Goal: Task Accomplishment & Management: Manage account settings

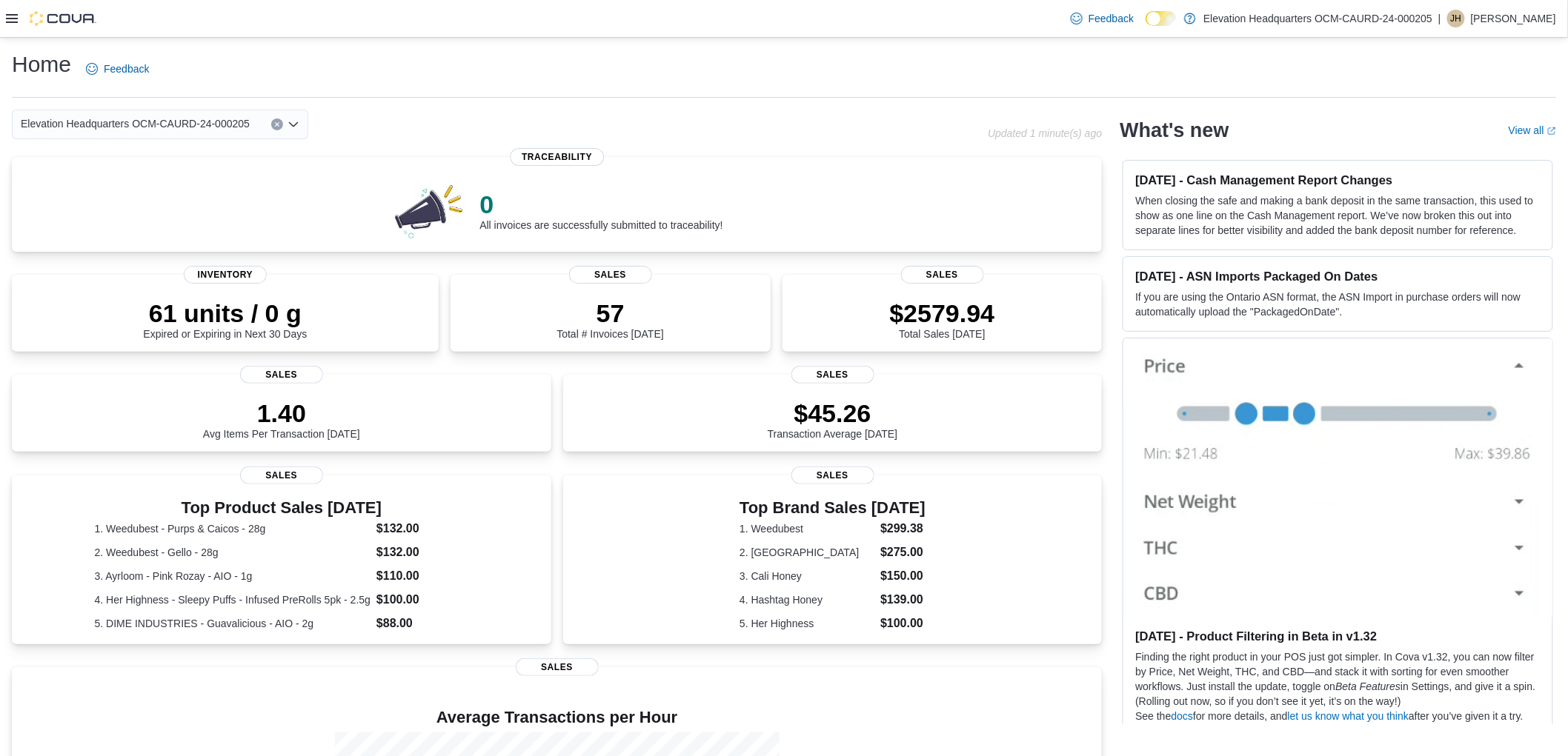
click at [12, 17] on icon at bounding box center [12, 18] width 12 height 12
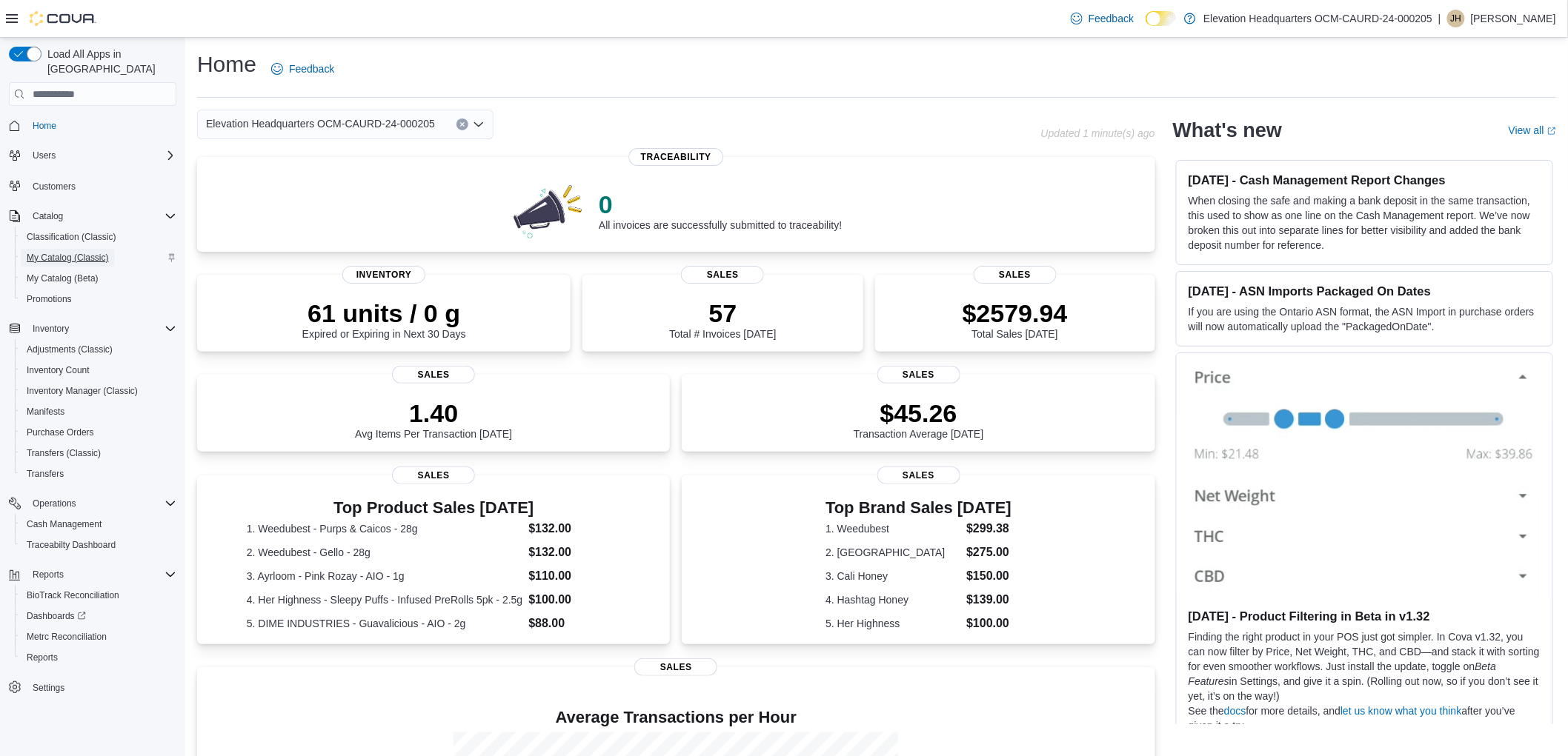
click at [84, 252] on span "My Catalog (Classic)" at bounding box center [68, 257] width 82 height 12
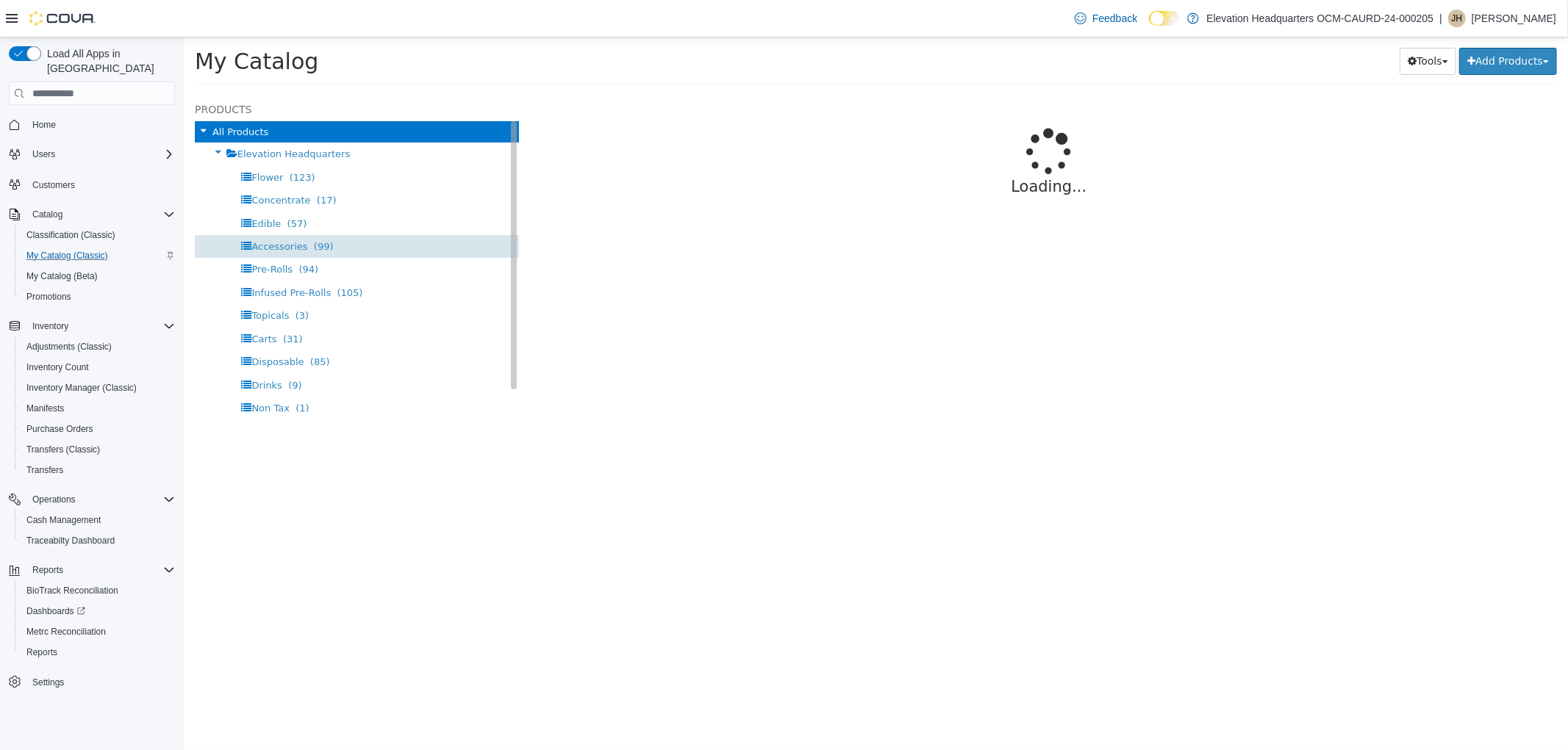
select select "**********"
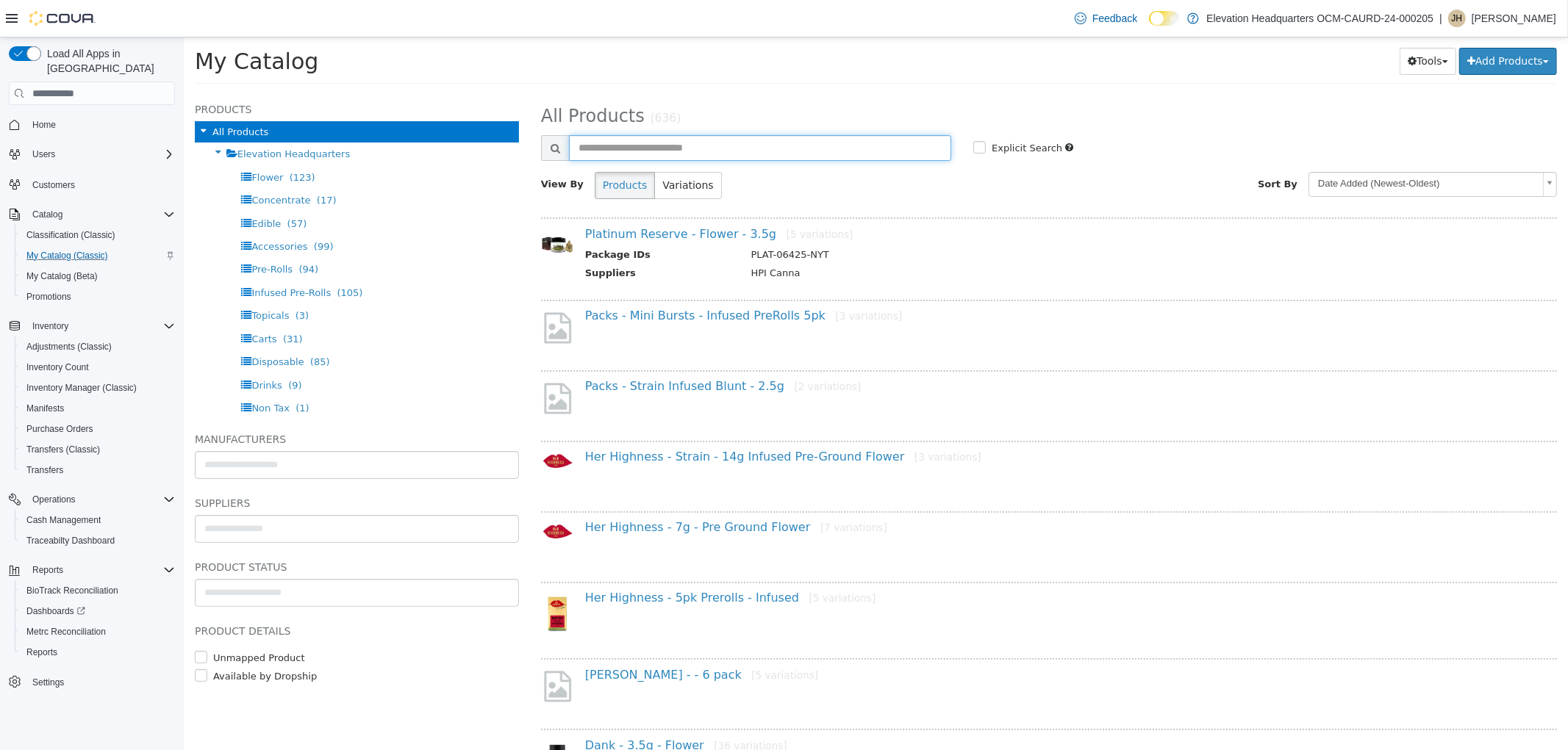
click at [813, 148] on input "text" at bounding box center [759, 148] width 383 height 26
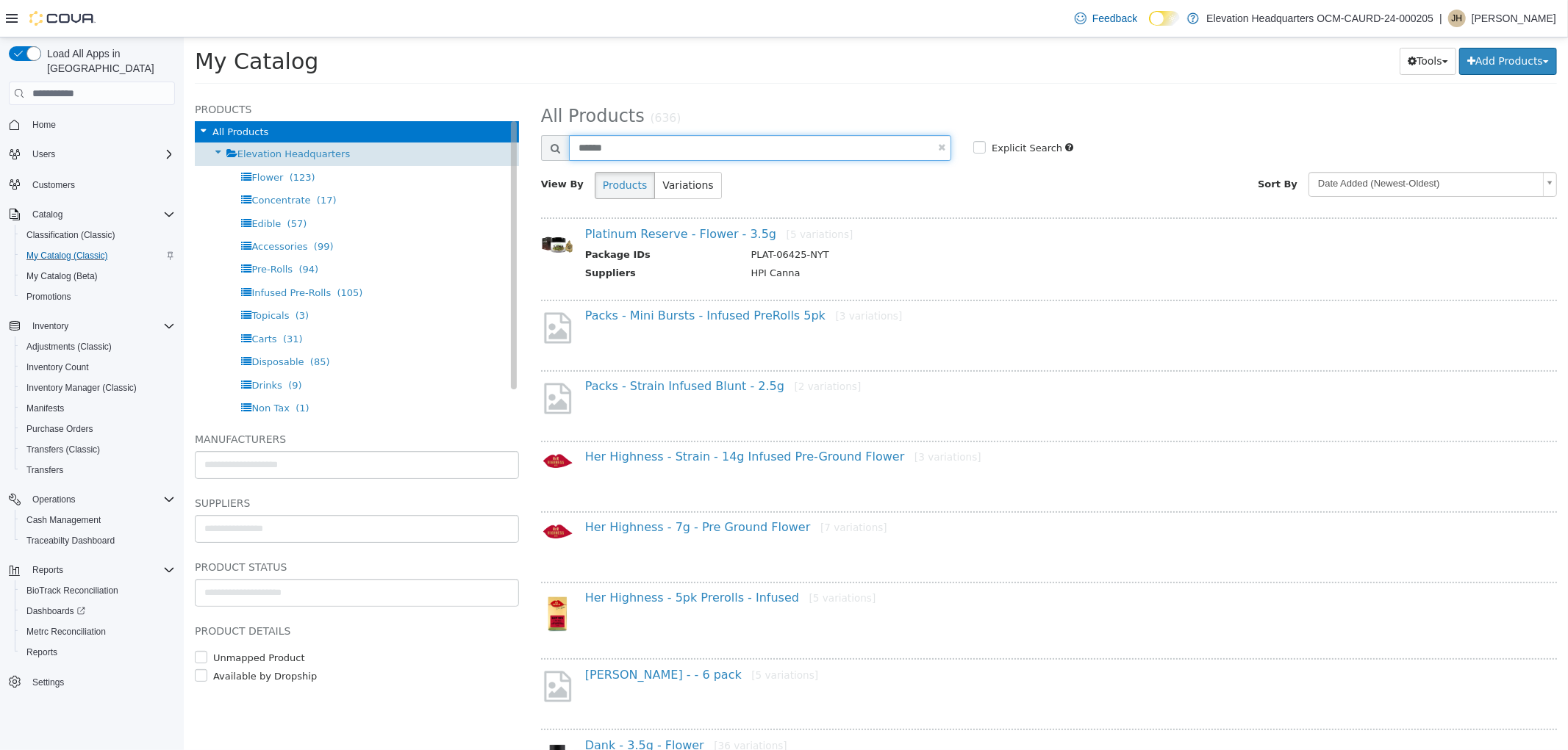
type input "******"
select select "**********"
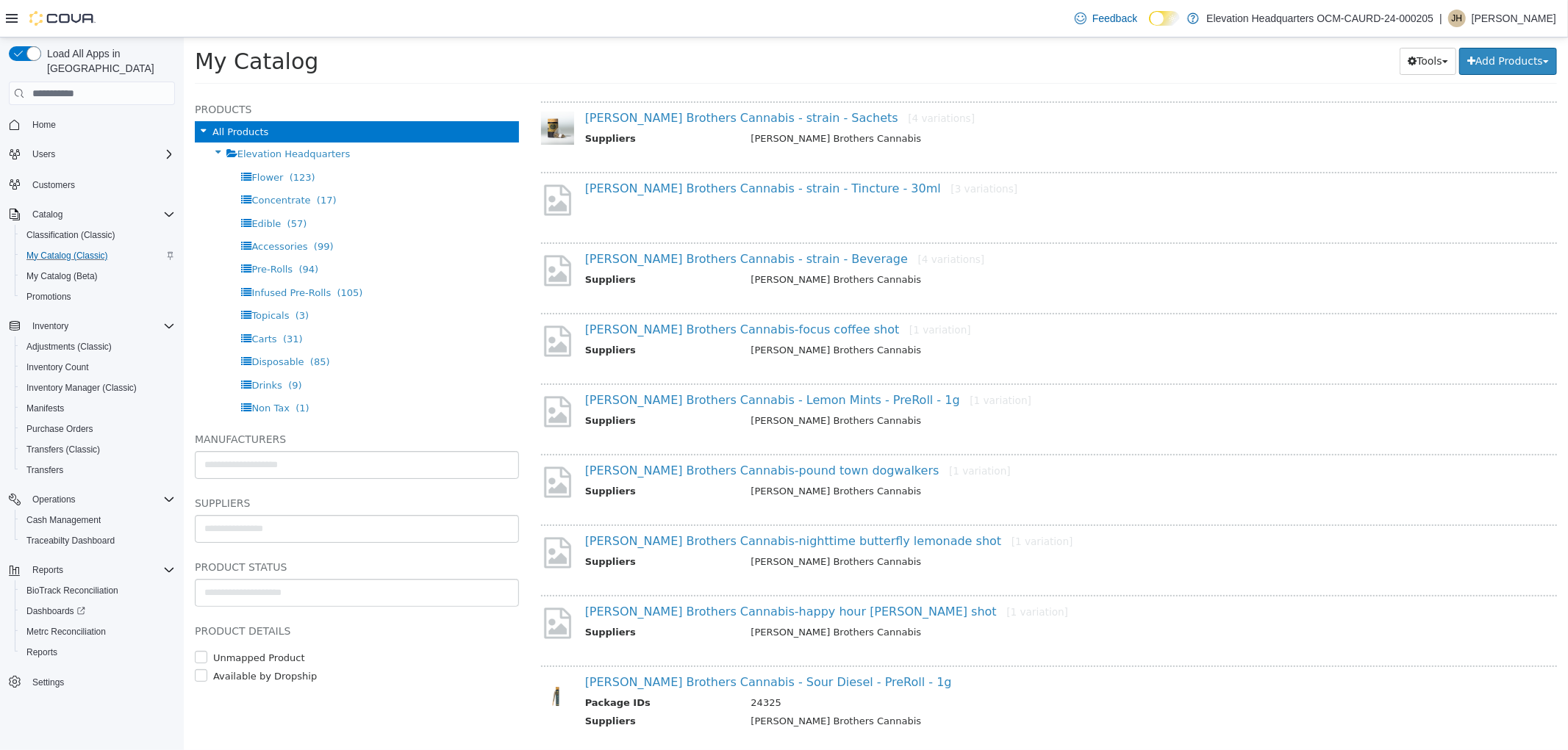
scroll to position [133, 0]
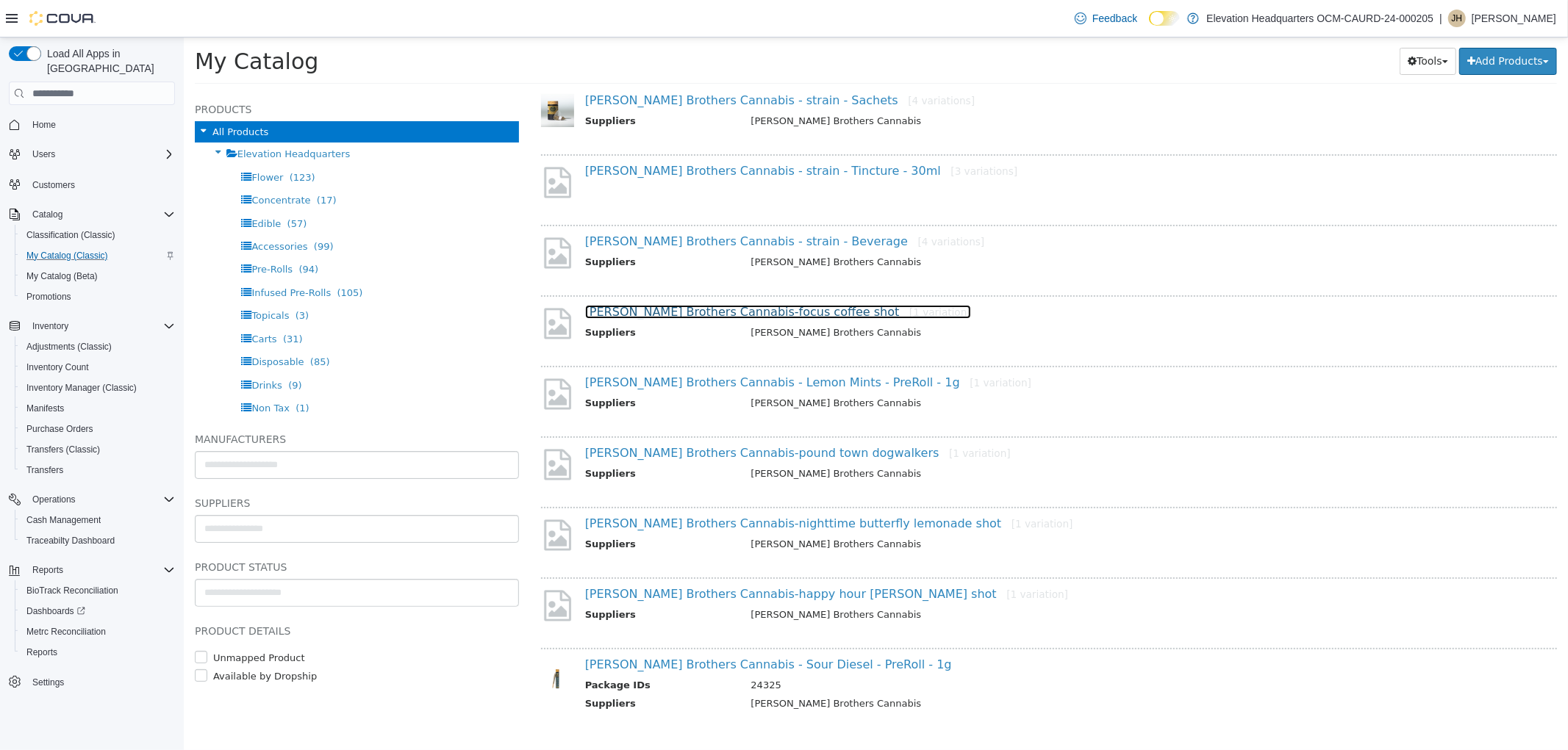
click at [793, 307] on link "Harney Brothers Cannabis-focus coffee shot [1 variation]" at bounding box center [776, 312] width 386 height 14
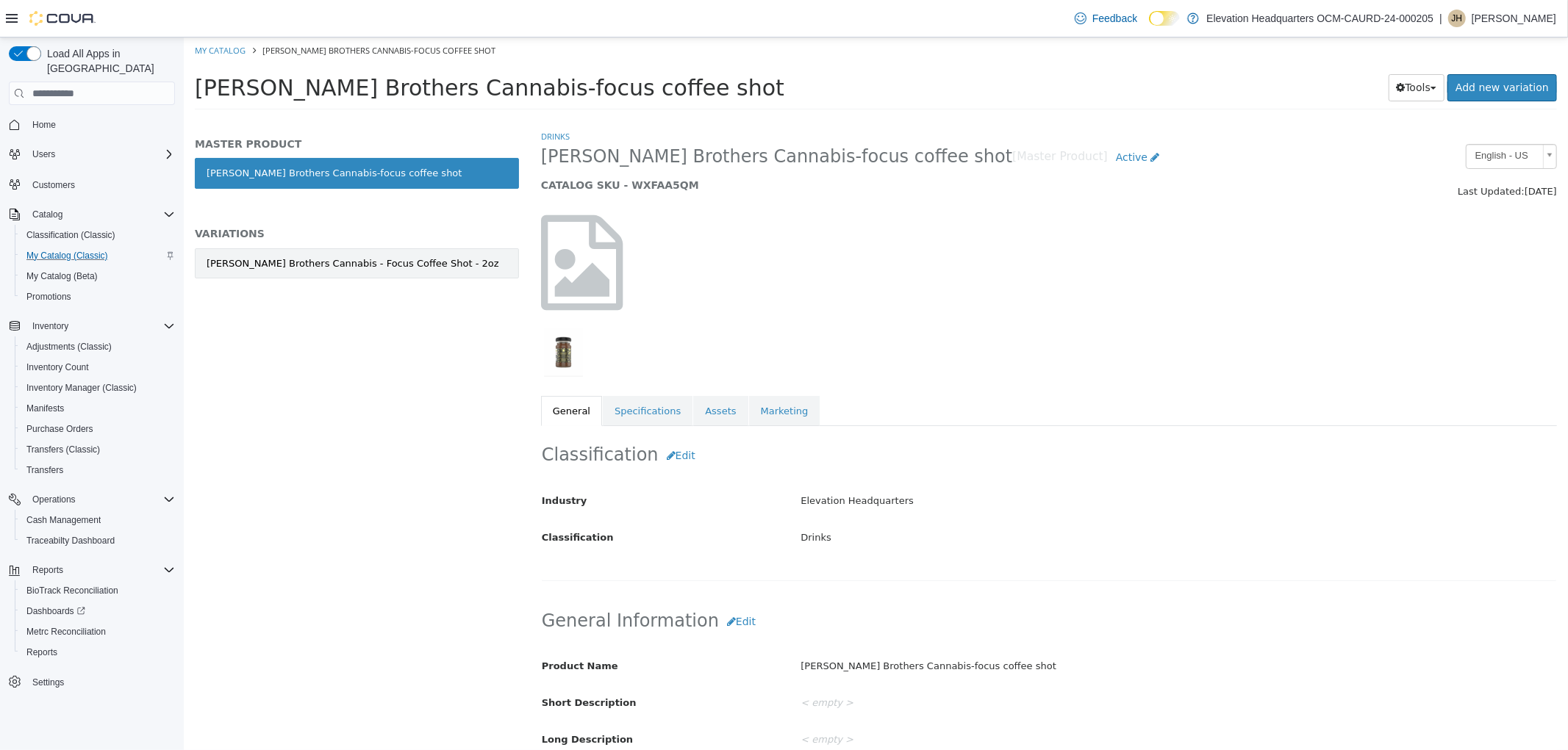
drag, startPoint x: 424, startPoint y: 282, endPoint x: 427, endPoint y: 269, distance: 13.3
click at [426, 282] on div "Harney Brothers Cannabis - Focus Coffee Shot - 2oz" at bounding box center [356, 279] width 324 height 62
click at [428, 264] on link "Harney Brothers Cannabis - Focus Coffee Shot - 2oz" at bounding box center [356, 263] width 324 height 31
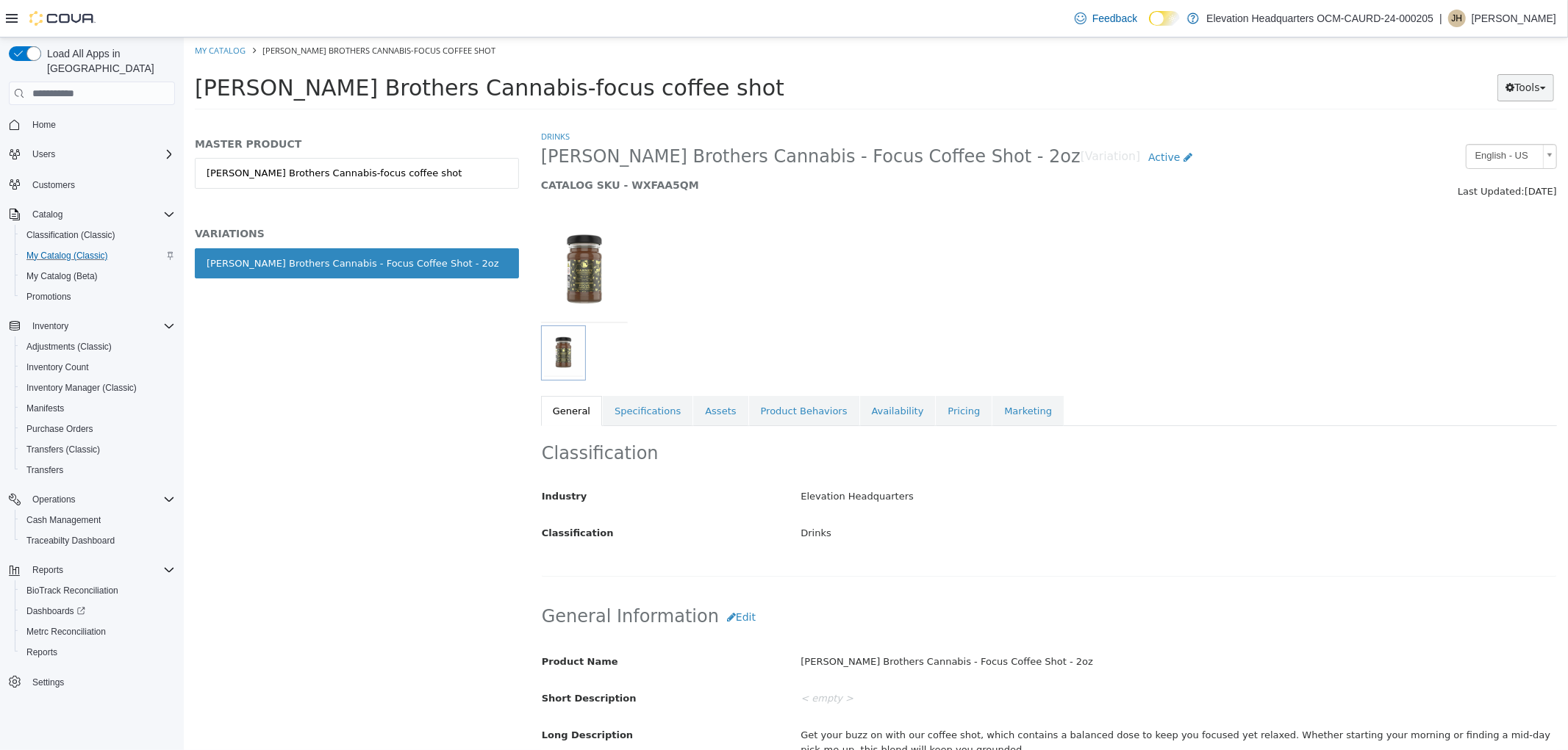
click at [1546, 87] on button "Tools" at bounding box center [1525, 87] width 57 height 27
click at [1498, 121] on link "Move Variations" at bounding box center [1494, 117] width 116 height 19
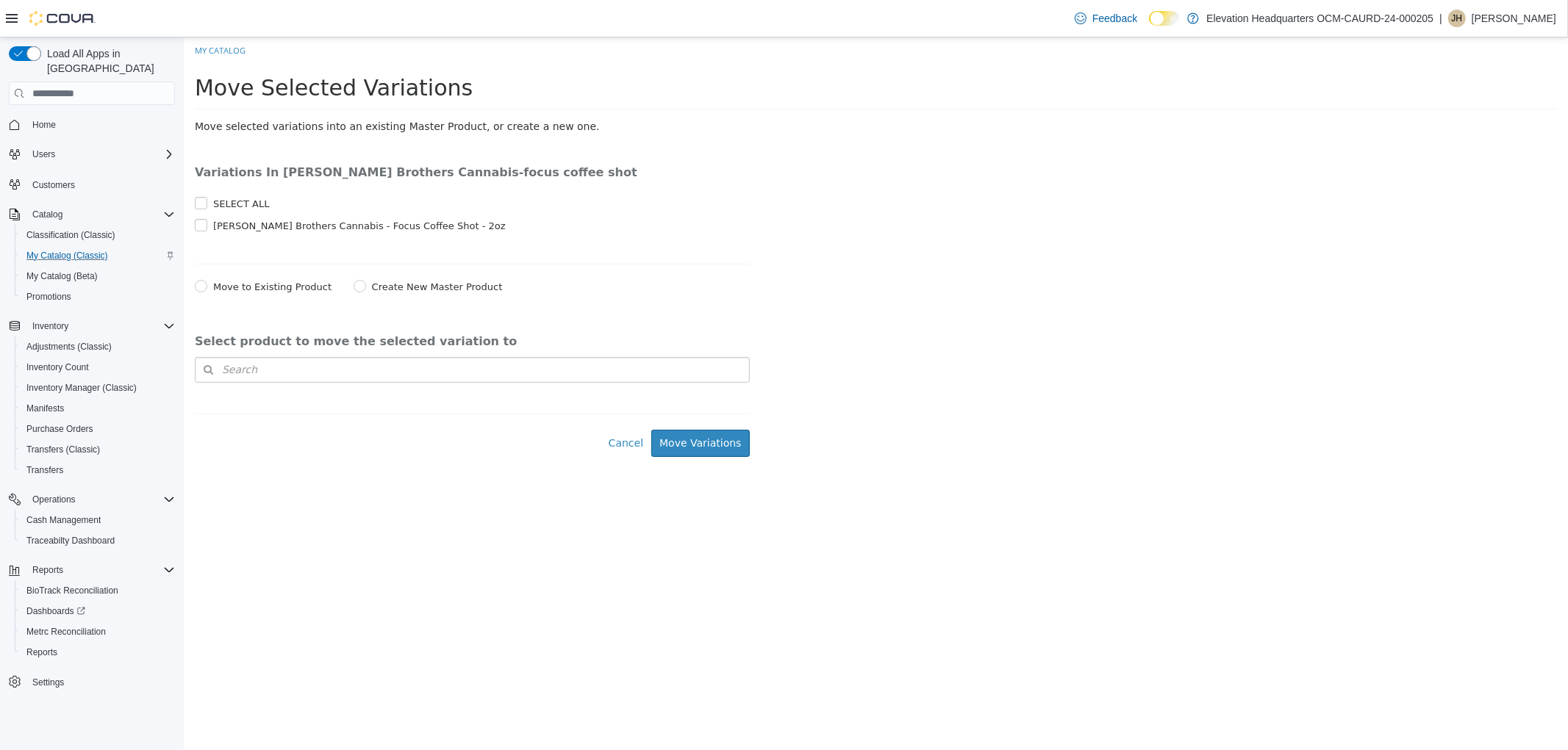
click at [440, 353] on div "Select product to move the selected variation to Search Type 3 or more characte…" at bounding box center [472, 359] width 555 height 49
click at [440, 366] on button "Search" at bounding box center [472, 369] width 555 height 26
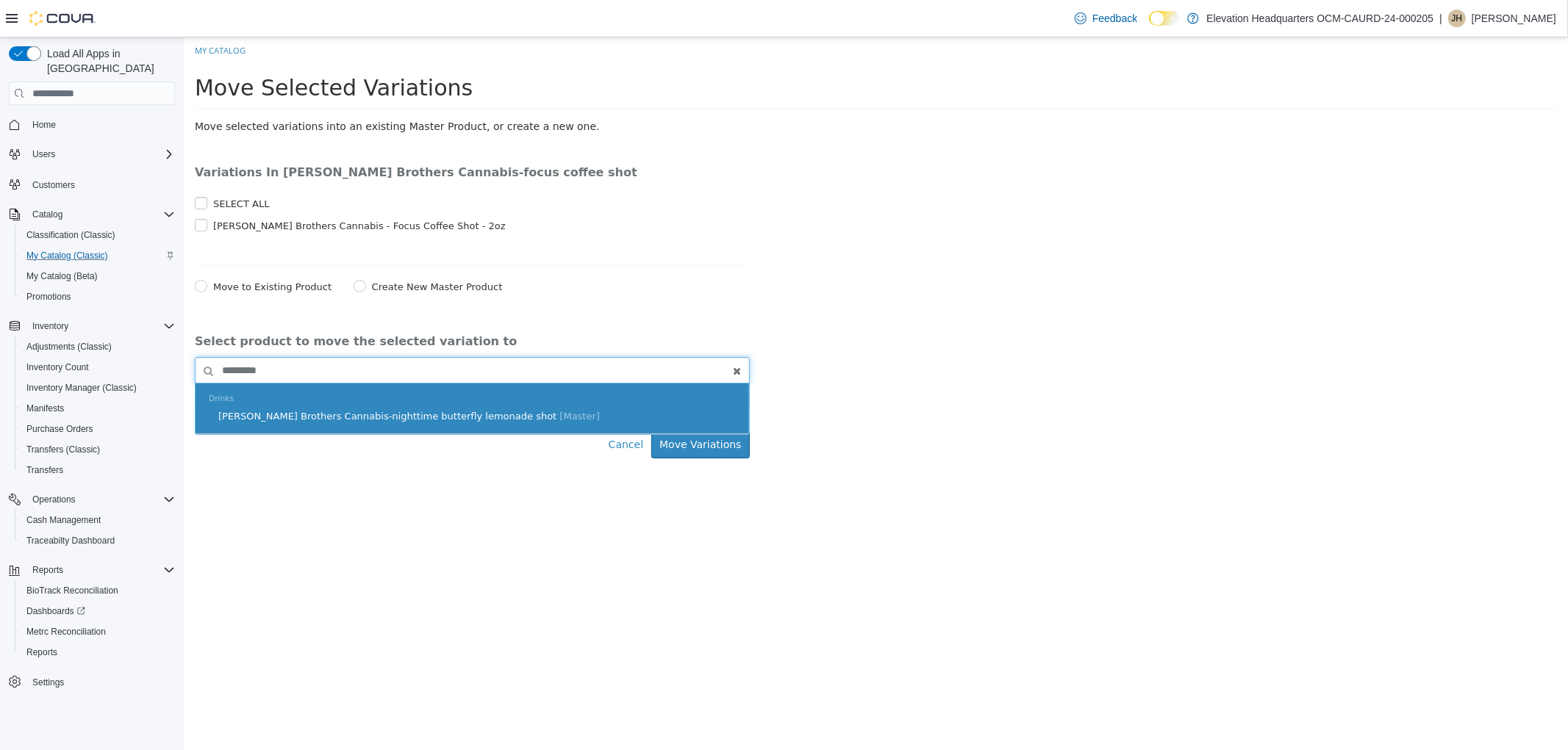
type input "*********"
click at [369, 431] on div "Drinks Harney Brothers Cannabis-nighttime butterfly lemonade shot [Master]" at bounding box center [471, 408] width 553 height 50
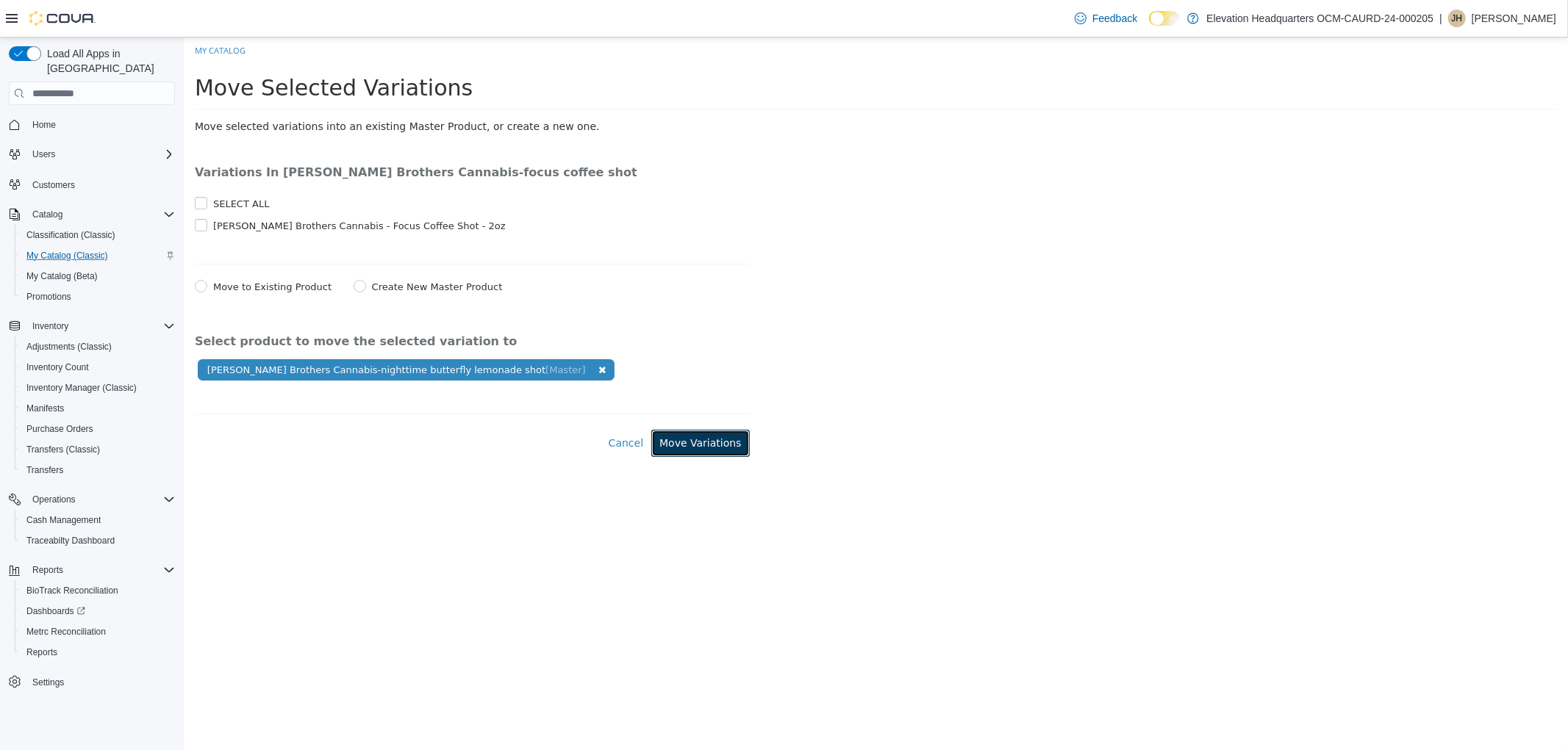
click at [718, 450] on button "Move Variations" at bounding box center [699, 443] width 98 height 27
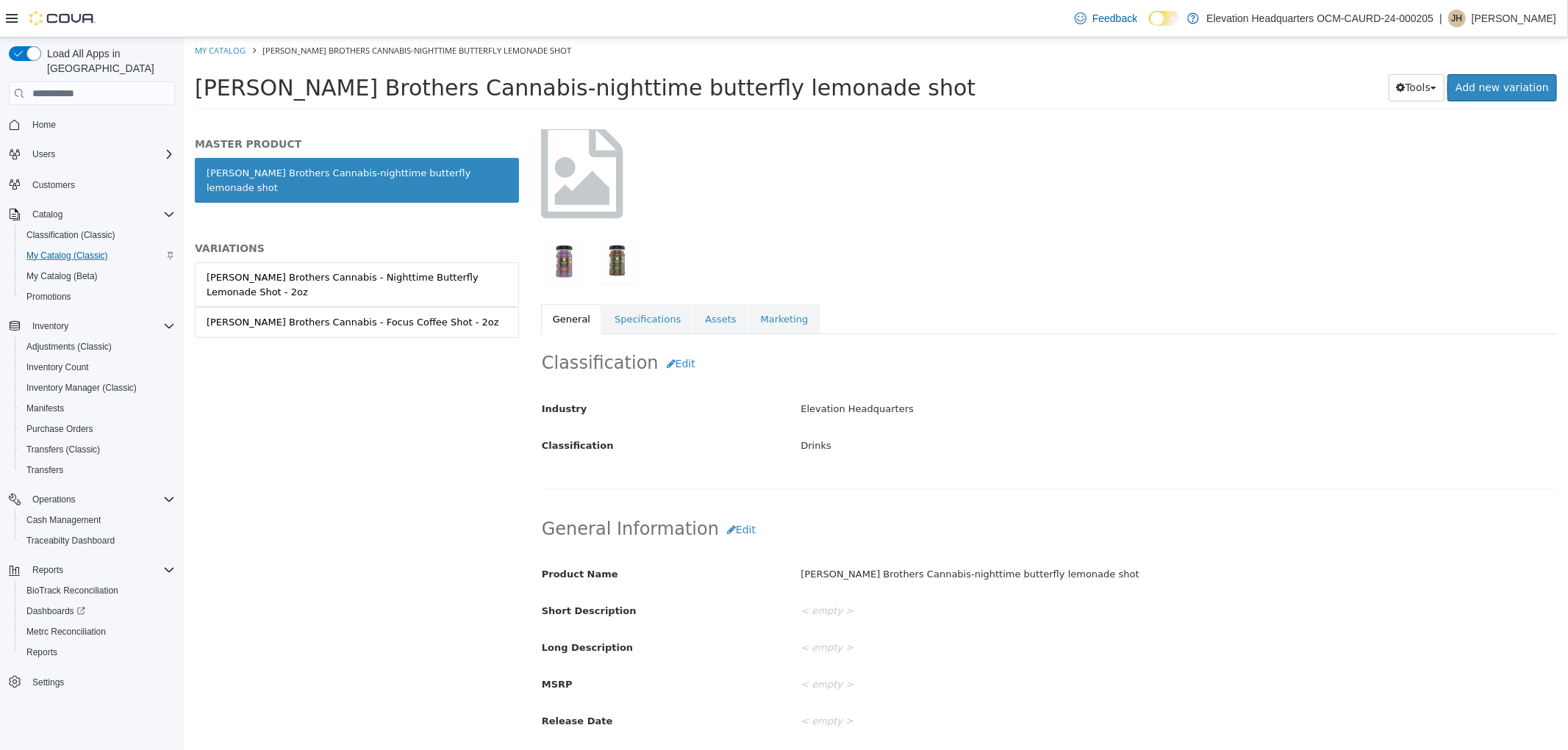
scroll to position [163, 0]
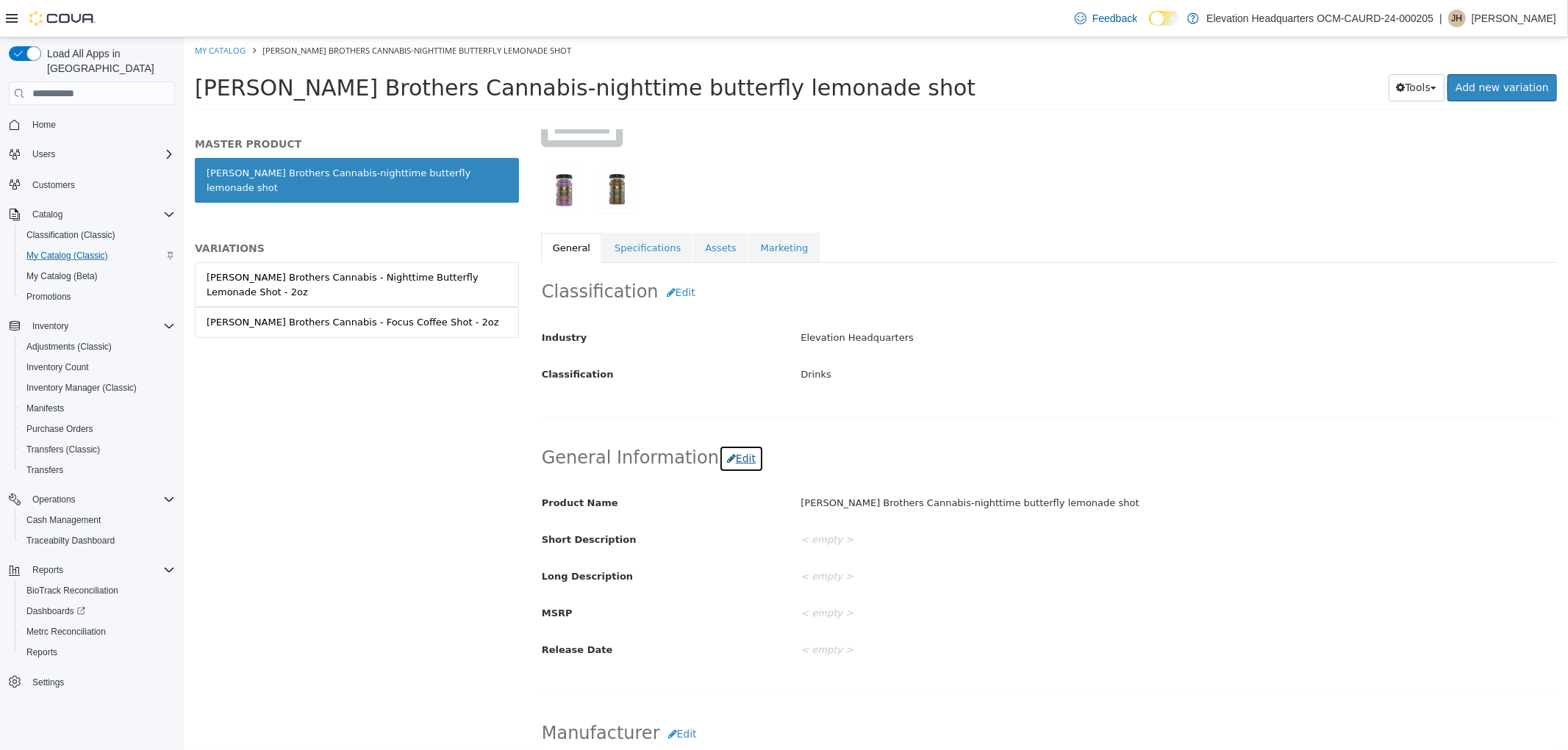
click at [722, 457] on button "Edit" at bounding box center [740, 458] width 45 height 27
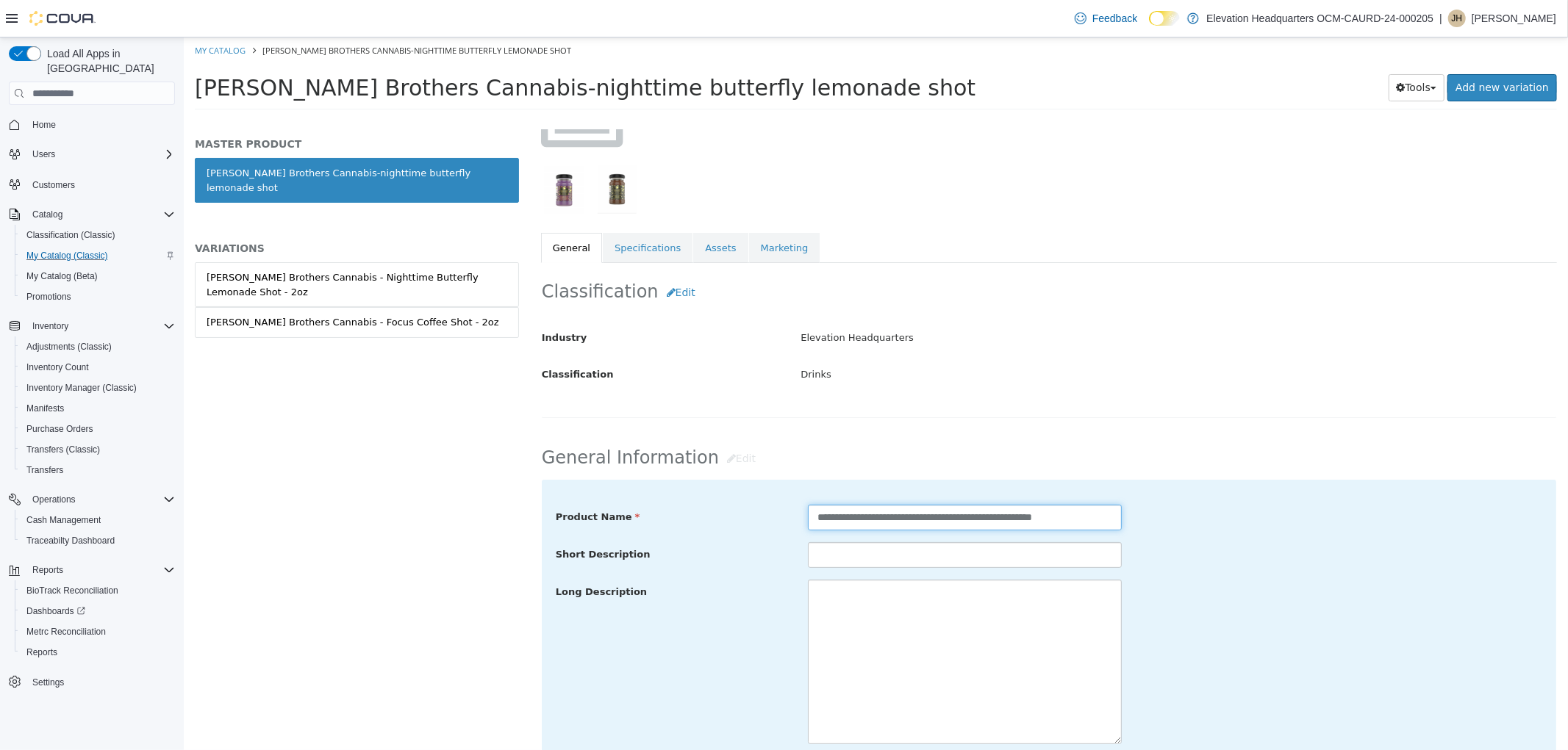
drag, startPoint x: 1065, startPoint y: 525, endPoint x: 943, endPoint y: 530, distance: 122.1
click at [943, 530] on input "**********" at bounding box center [963, 518] width 314 height 26
click at [1251, 517] on div "**********" at bounding box center [1048, 519] width 1008 height 27
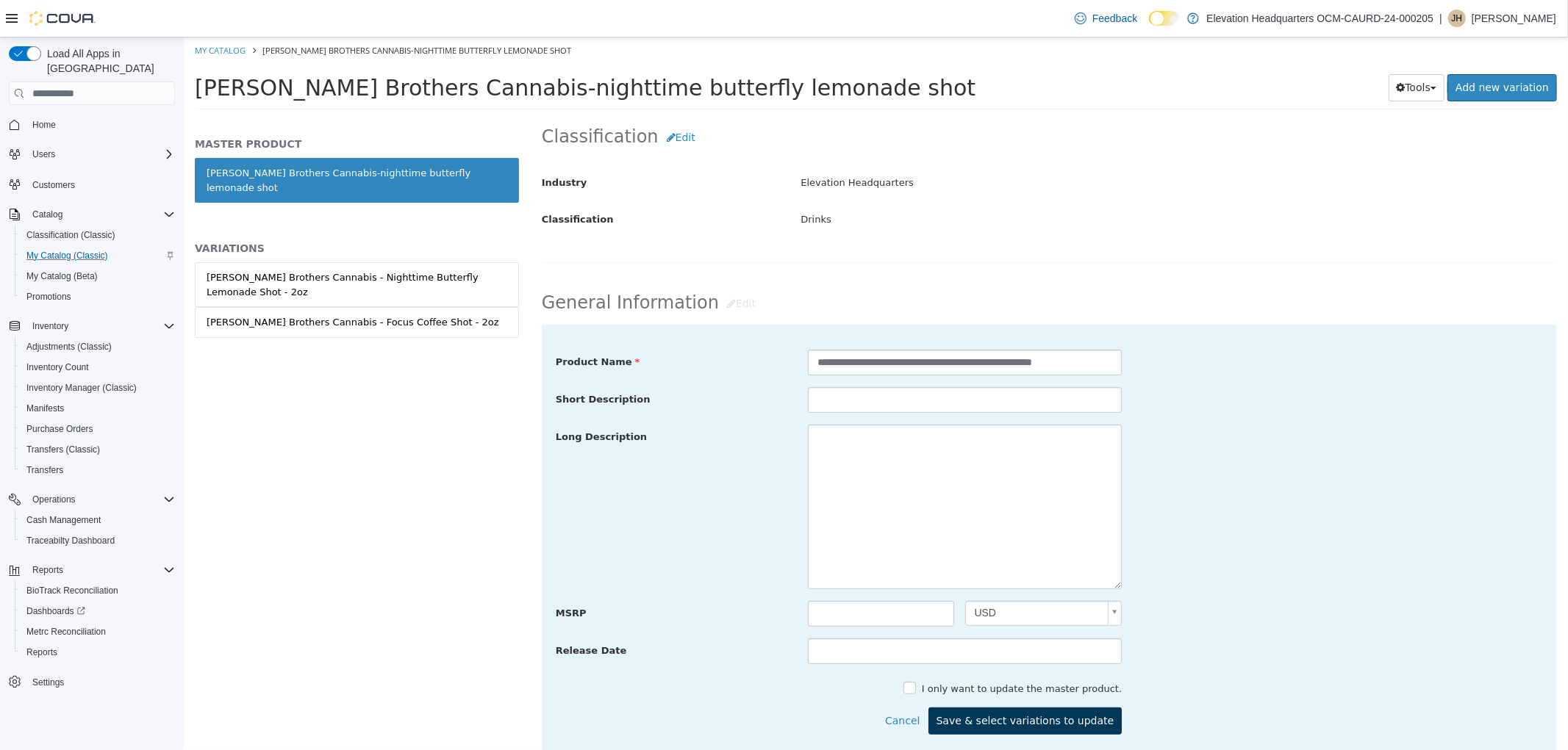
scroll to position [489, 0]
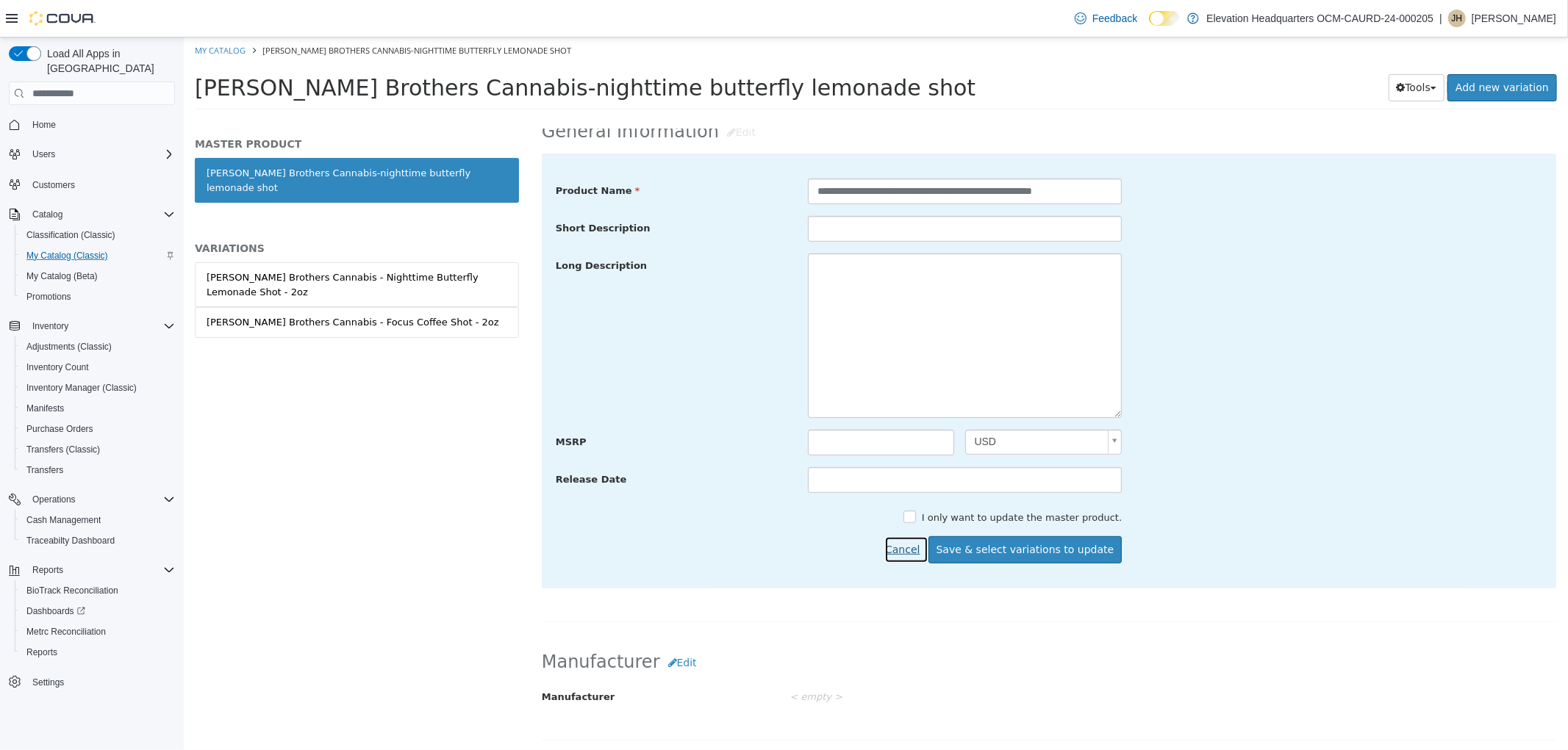
click at [923, 557] on button "Cancel" at bounding box center [905, 549] width 43 height 27
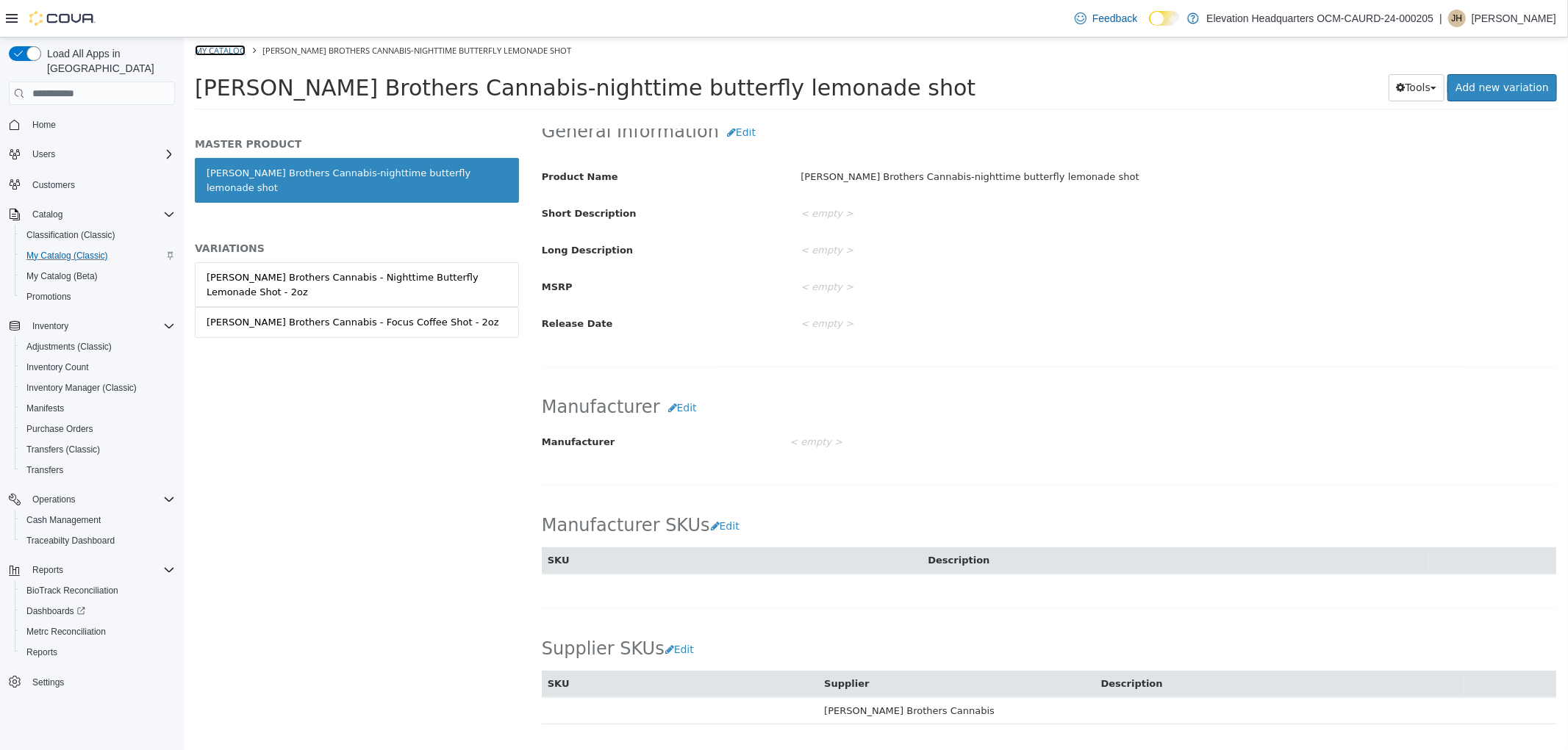
click at [239, 49] on link "My Catalog" at bounding box center [219, 50] width 50 height 11
select select "**********"
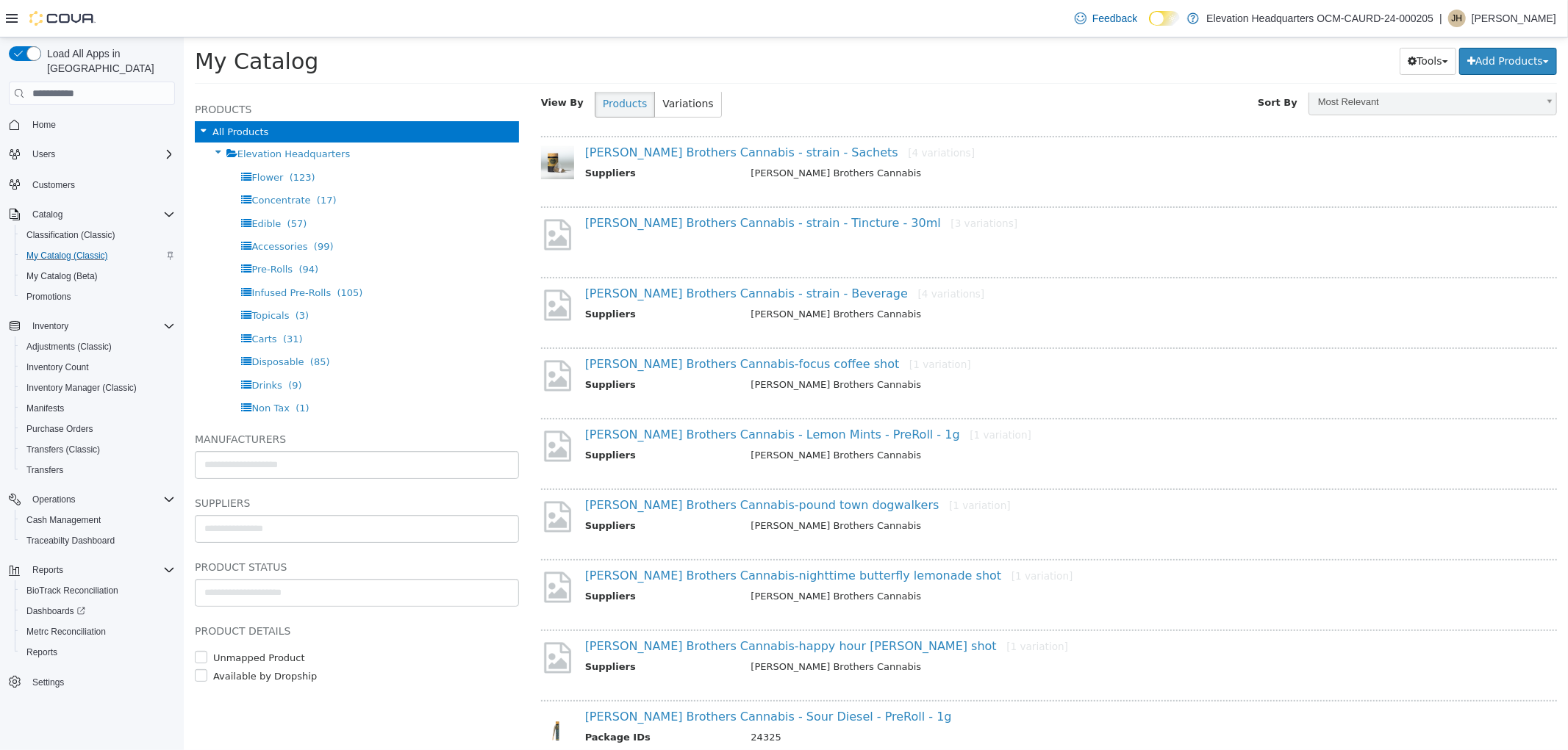
scroll to position [133, 0]
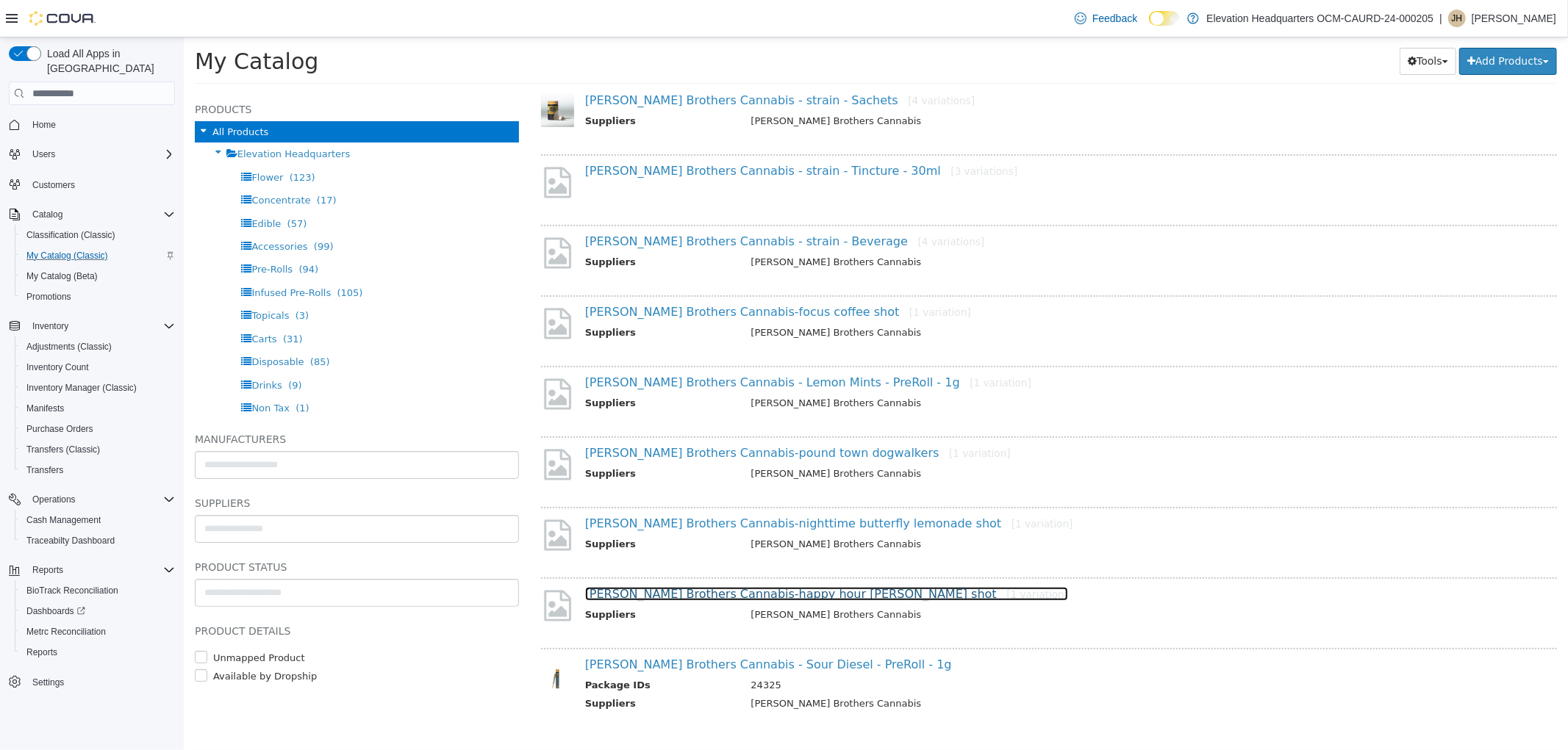
click at [794, 591] on link "Harney Brothers Cannabis-happy hour rosemary yuzu shot [1 variation]" at bounding box center [825, 595] width 483 height 14
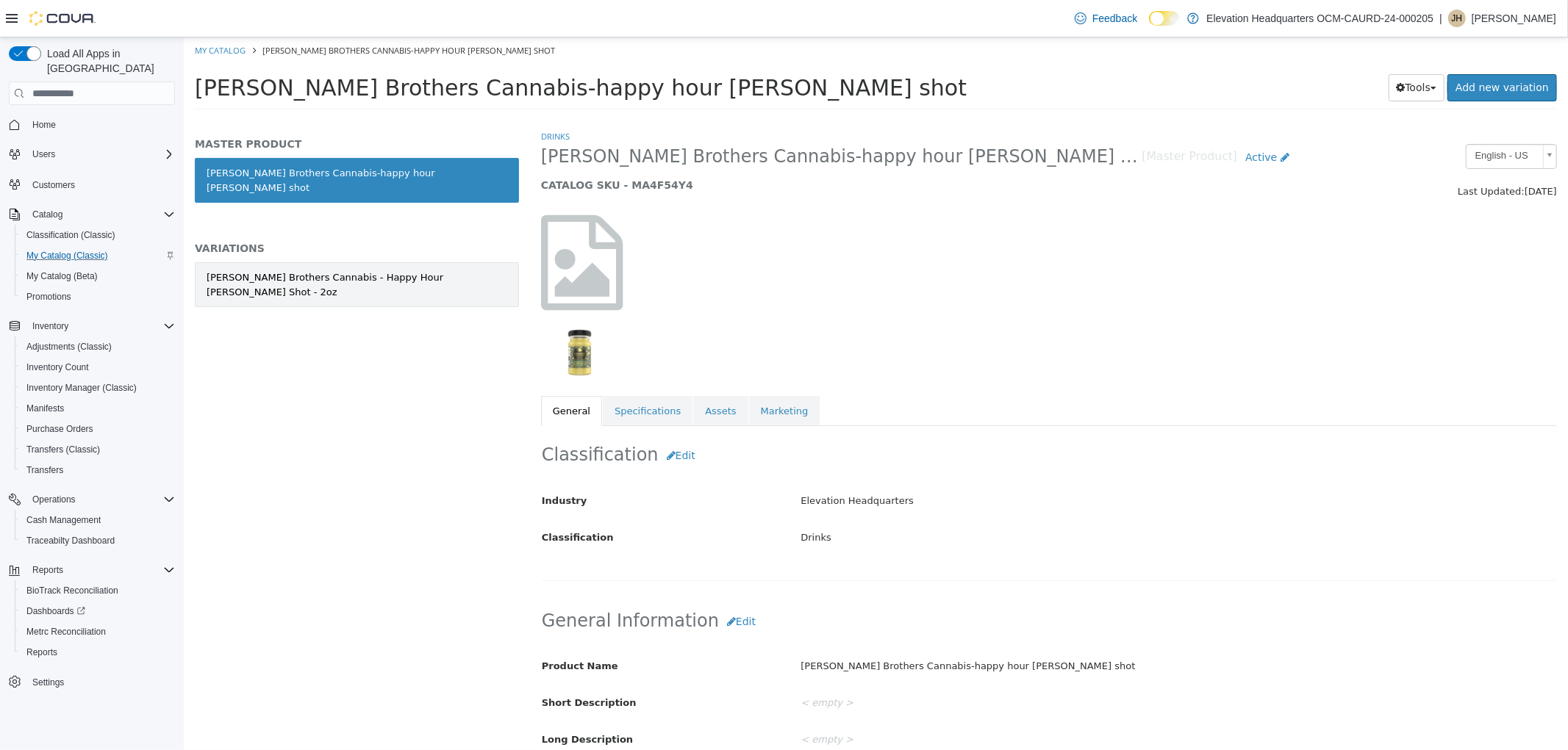
click at [408, 270] on div "Harney Brothers Cannabis - Happy Hour Rosemary Yuzu Shot - 2oz" at bounding box center [356, 284] width 300 height 28
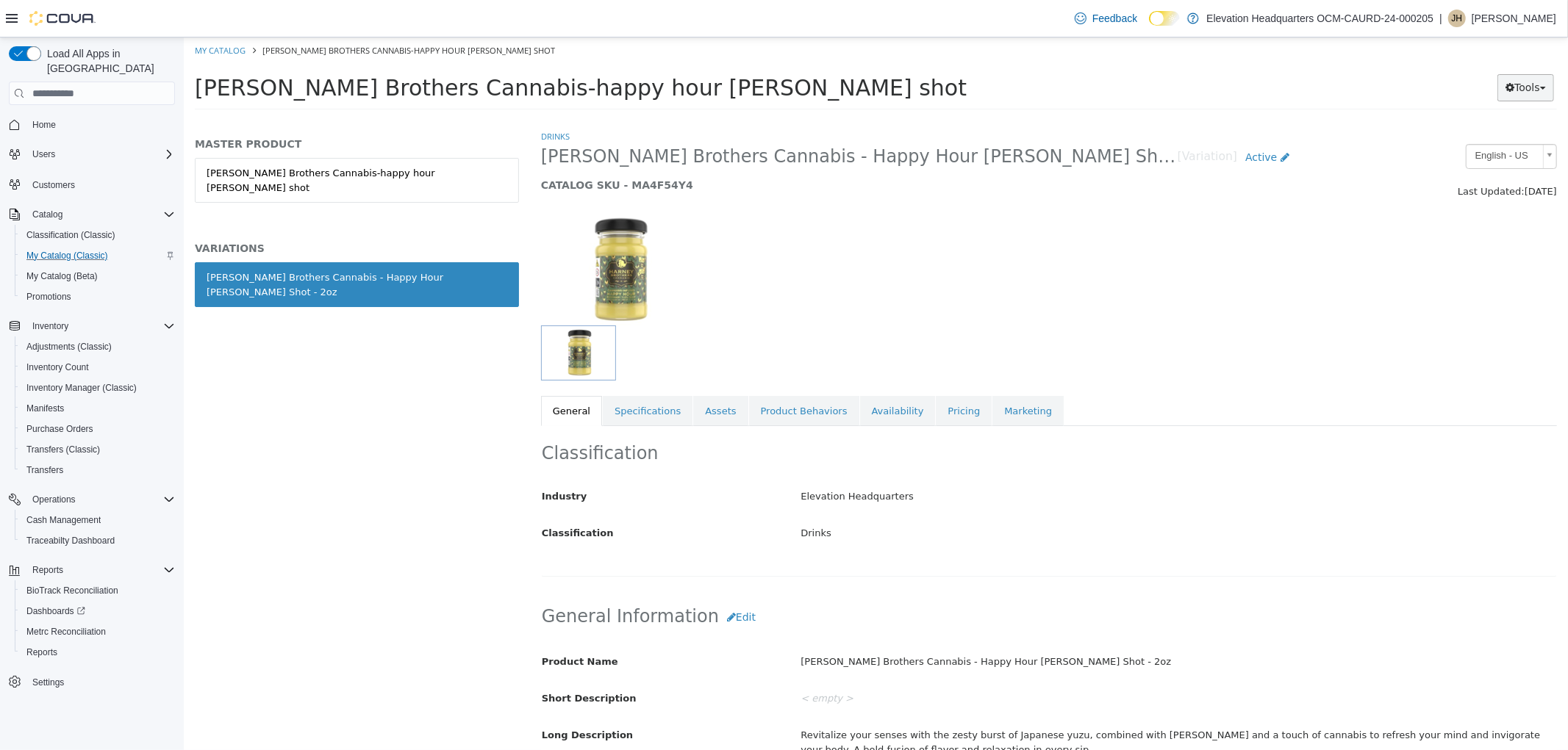
click at [1514, 91] on button "Tools" at bounding box center [1525, 87] width 57 height 27
click at [1503, 116] on link "Move Variations" at bounding box center [1494, 117] width 116 height 19
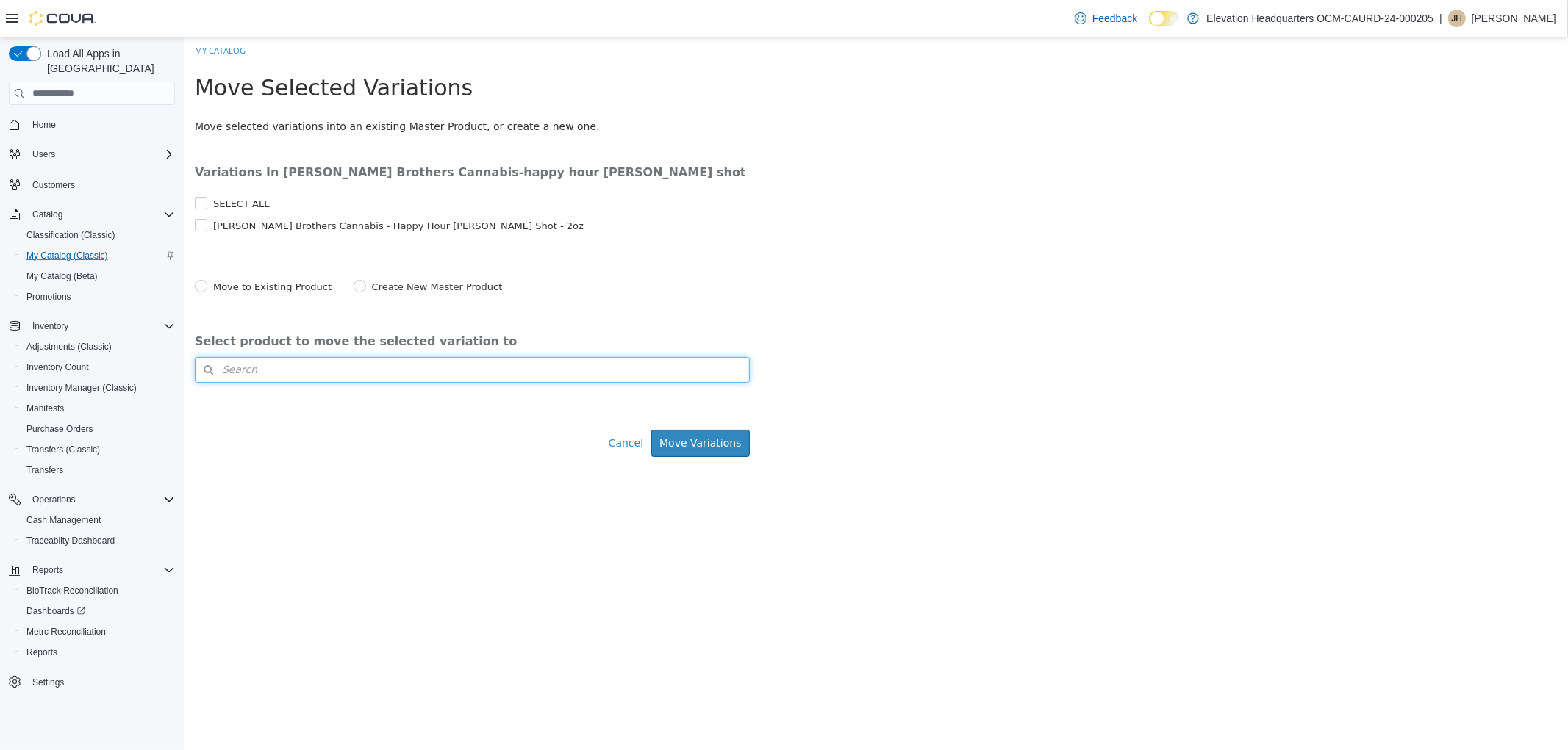
click at [499, 374] on button "Search" at bounding box center [472, 369] width 555 height 26
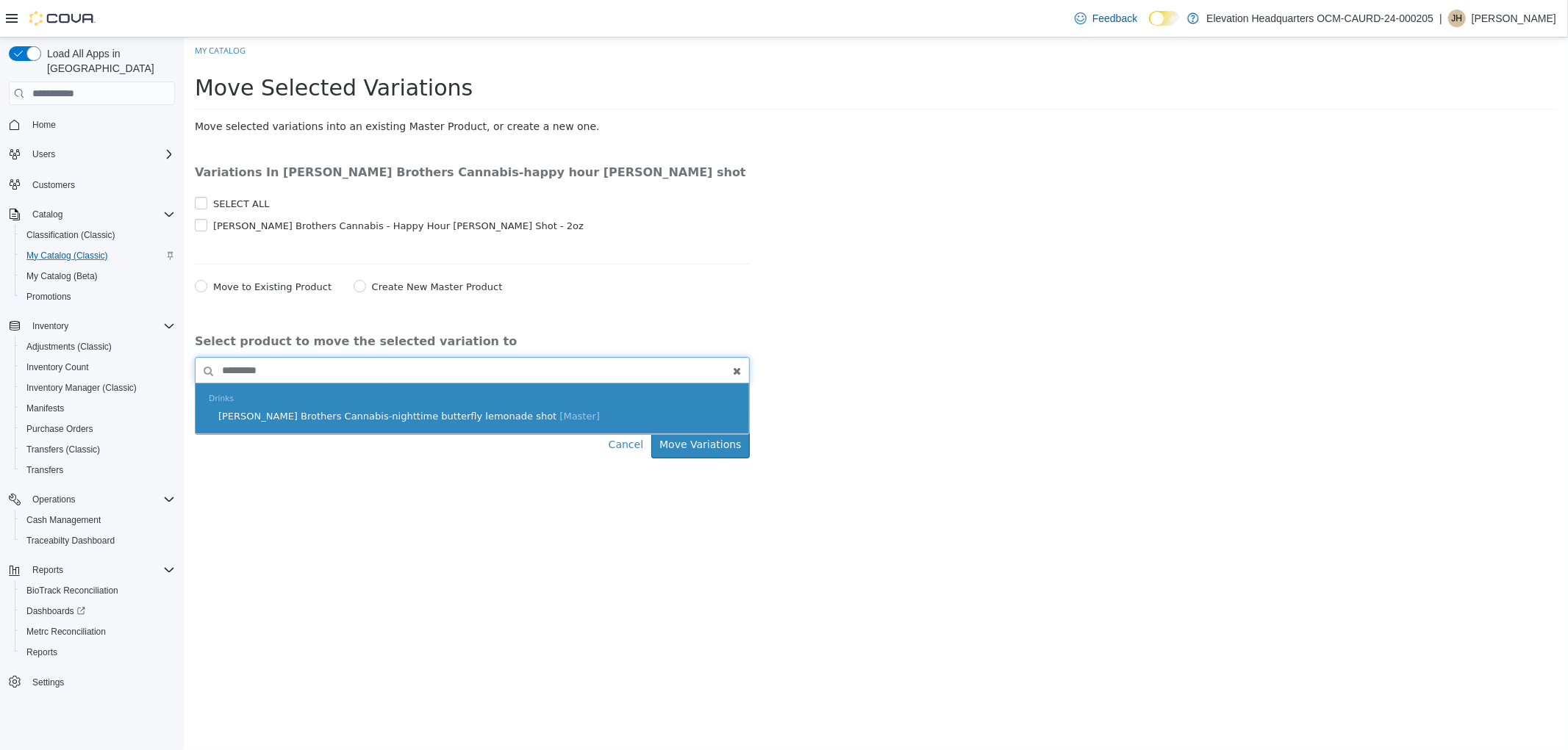
type input "*********"
click at [558, 413] on span "[Master]" at bounding box center [579, 416] width 41 height 11
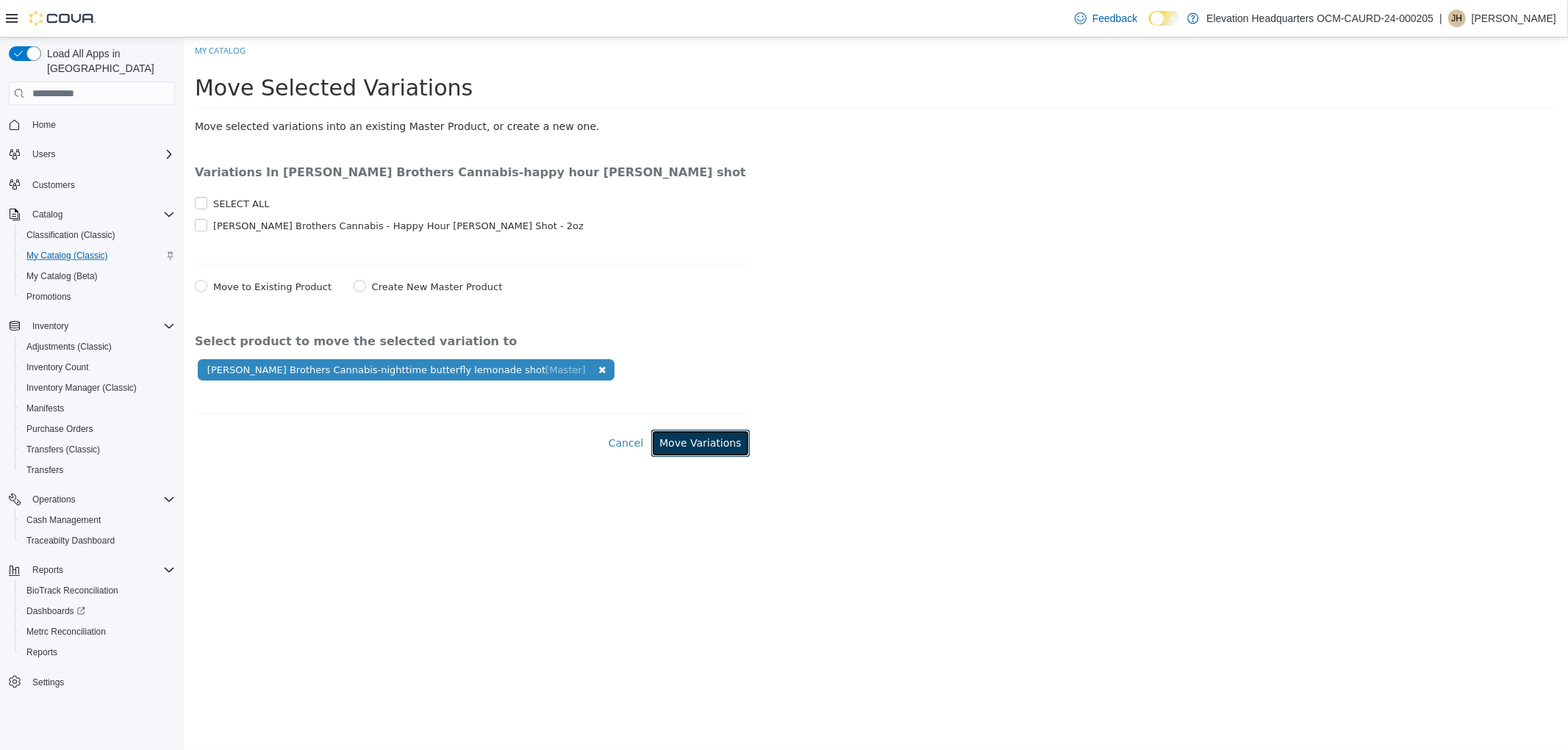
click at [693, 436] on button "Move Variations" at bounding box center [699, 443] width 98 height 27
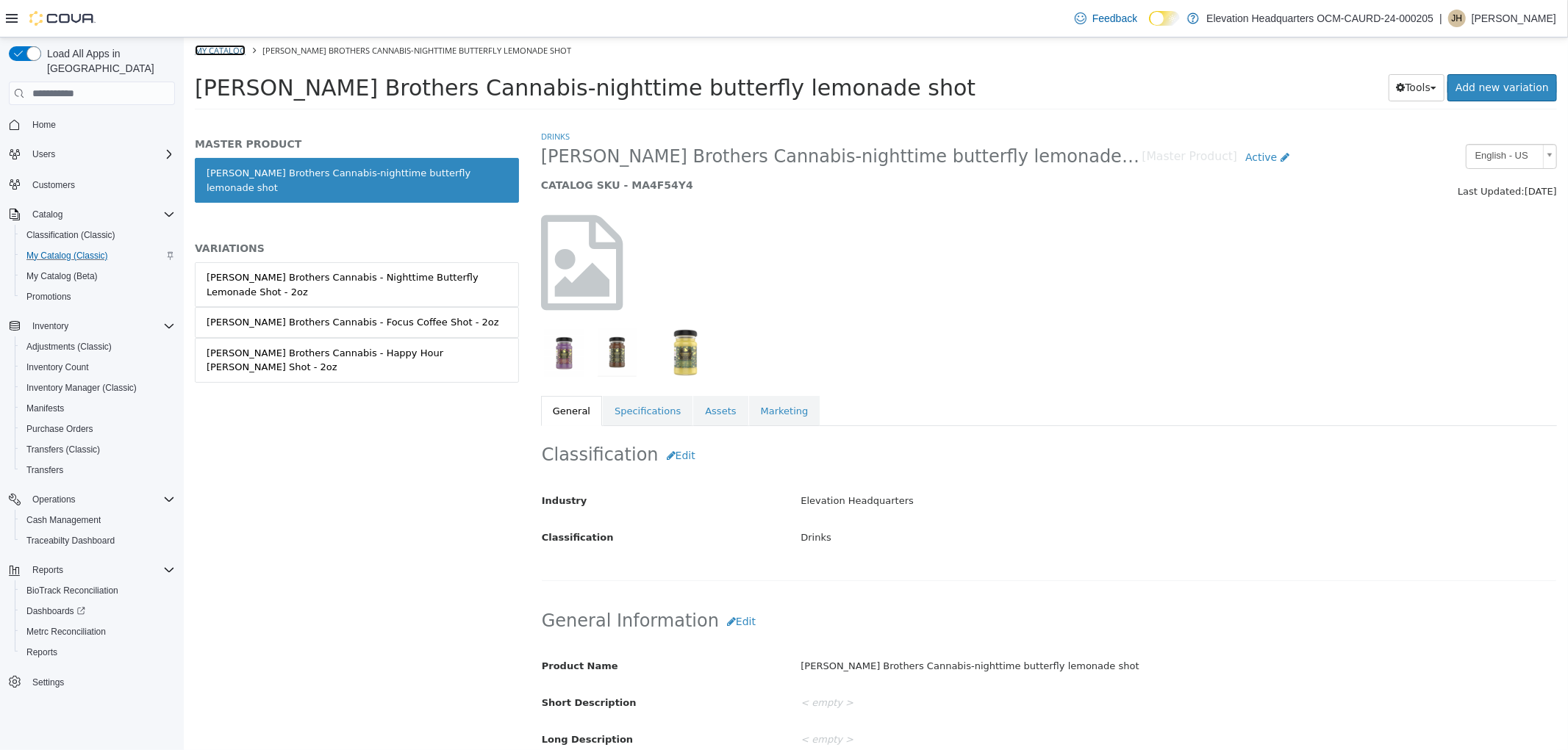
click at [237, 48] on link "My Catalog" at bounding box center [219, 50] width 50 height 11
select select "**********"
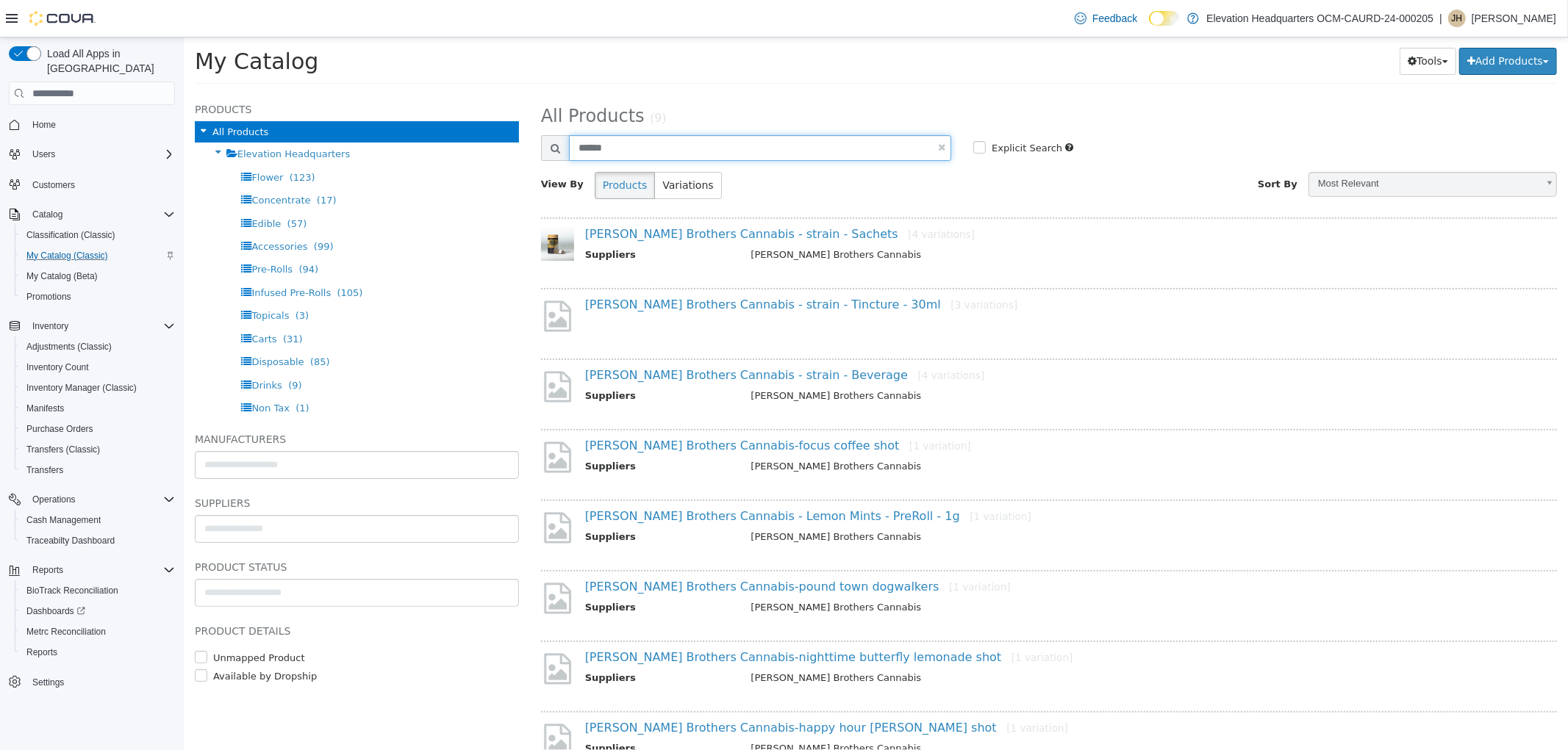
click at [677, 152] on input "******" at bounding box center [759, 148] width 383 height 26
select select "**********"
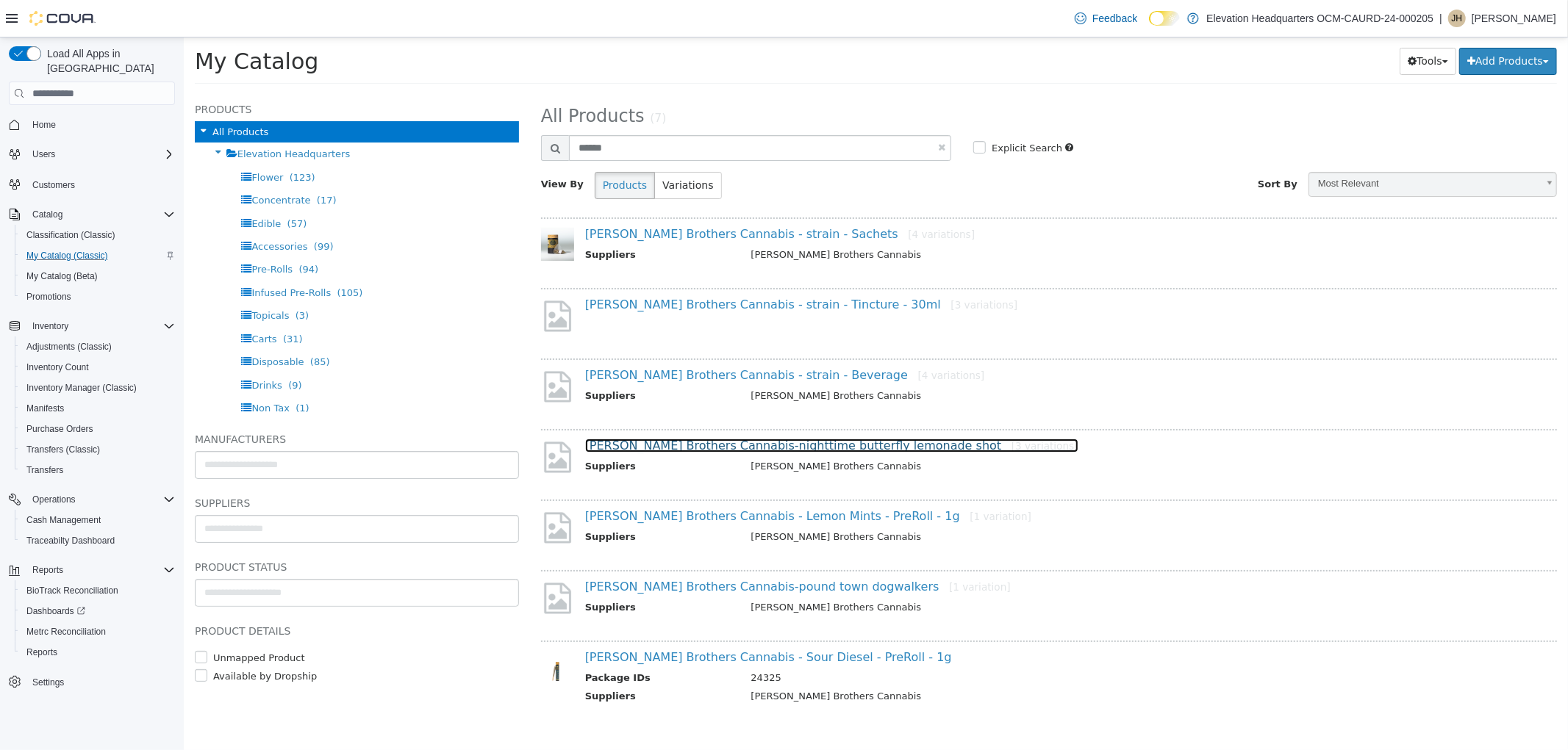
click at [779, 444] on link "Harney Brothers Cannabis-nighttime butterfly lemonade shot [3 variations]" at bounding box center [830, 446] width 493 height 14
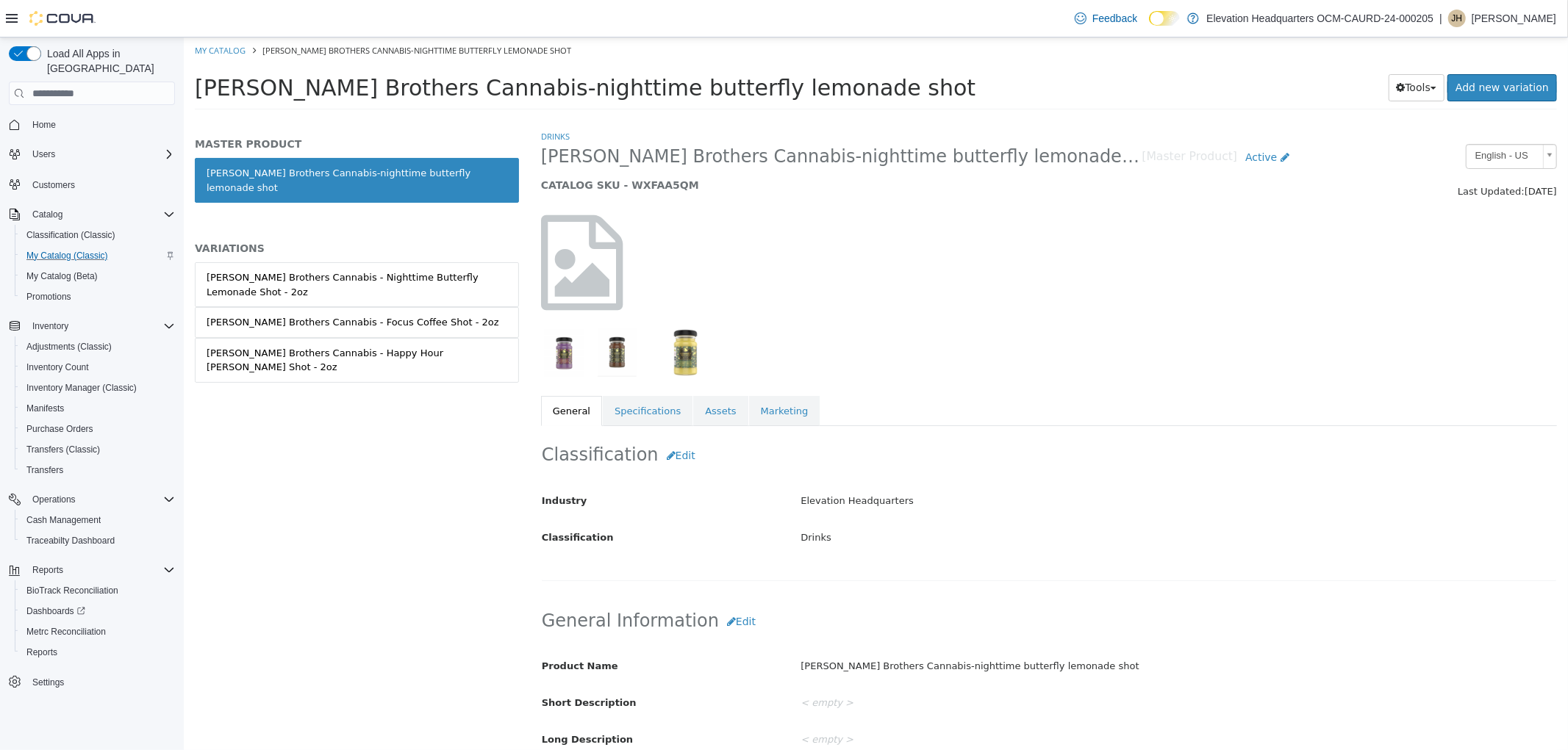
scroll to position [163, 0]
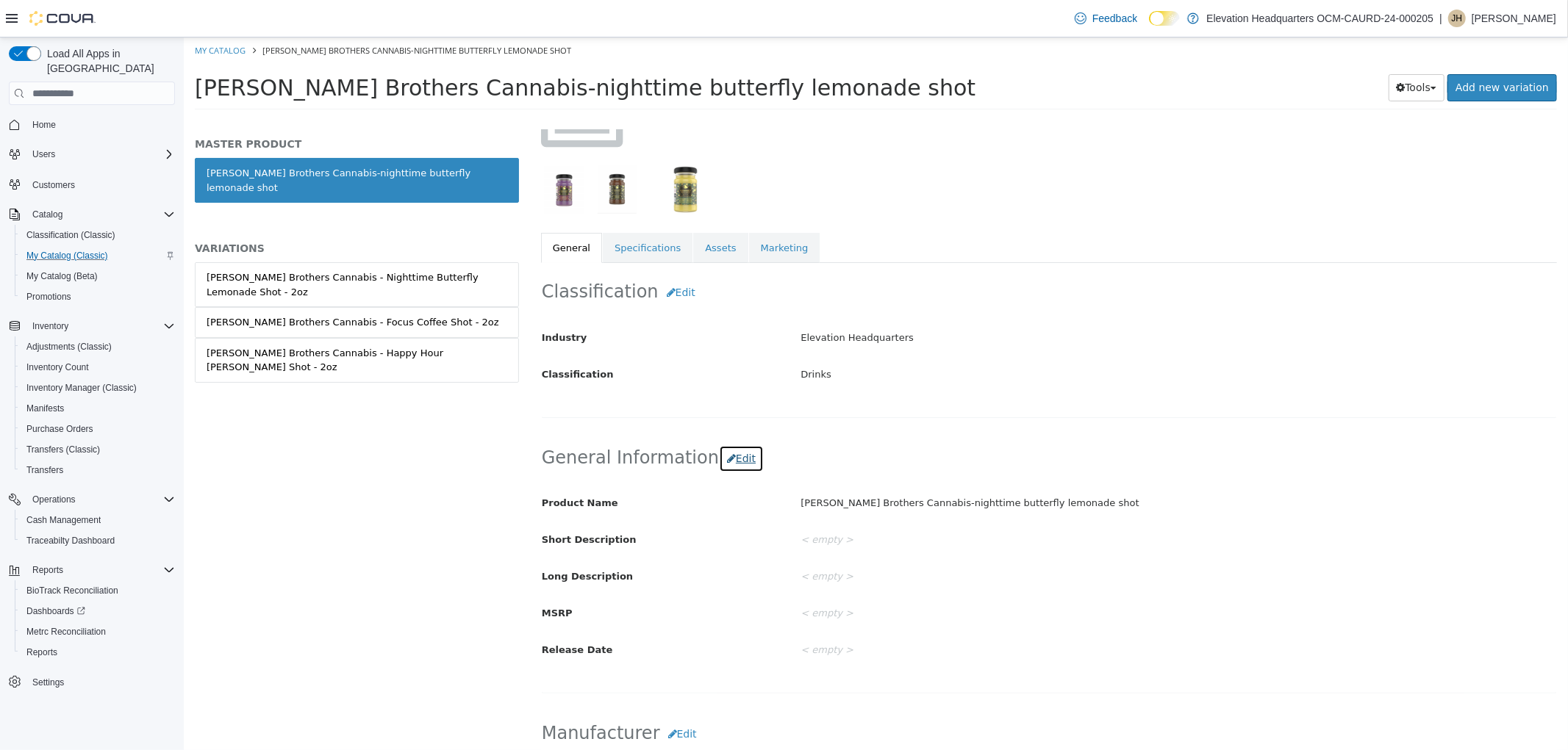
click at [734, 460] on button "Edit" at bounding box center [740, 458] width 45 height 27
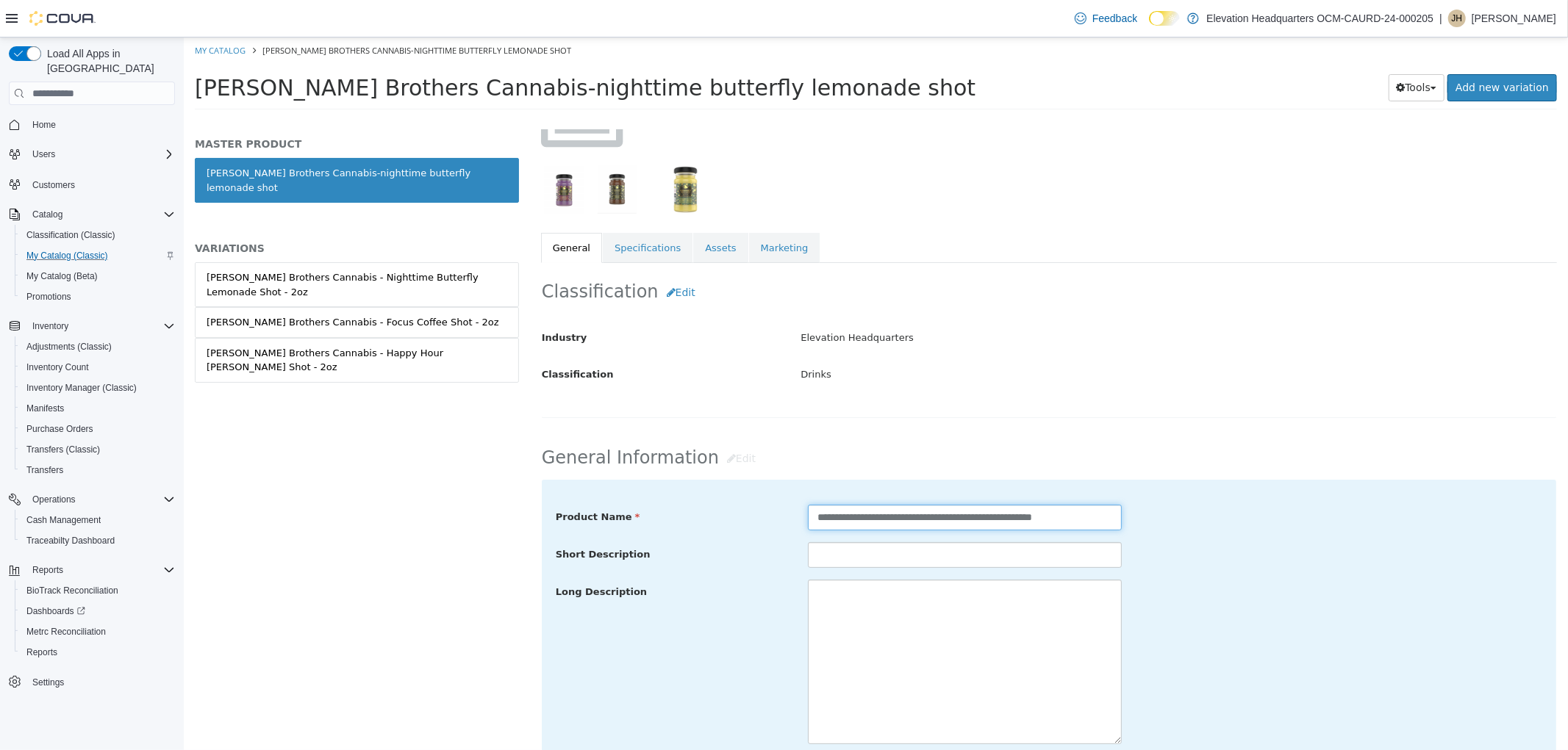
drag, startPoint x: 1069, startPoint y: 519, endPoint x: 934, endPoint y: 520, distance: 135.0
click at [934, 520] on input "**********" at bounding box center [963, 518] width 314 height 26
click at [931, 521] on input "**********" at bounding box center [963, 518] width 314 height 26
click at [943, 521] on input "**********" at bounding box center [963, 518] width 314 height 26
click at [1003, 527] on input "**********" at bounding box center [963, 518] width 314 height 26
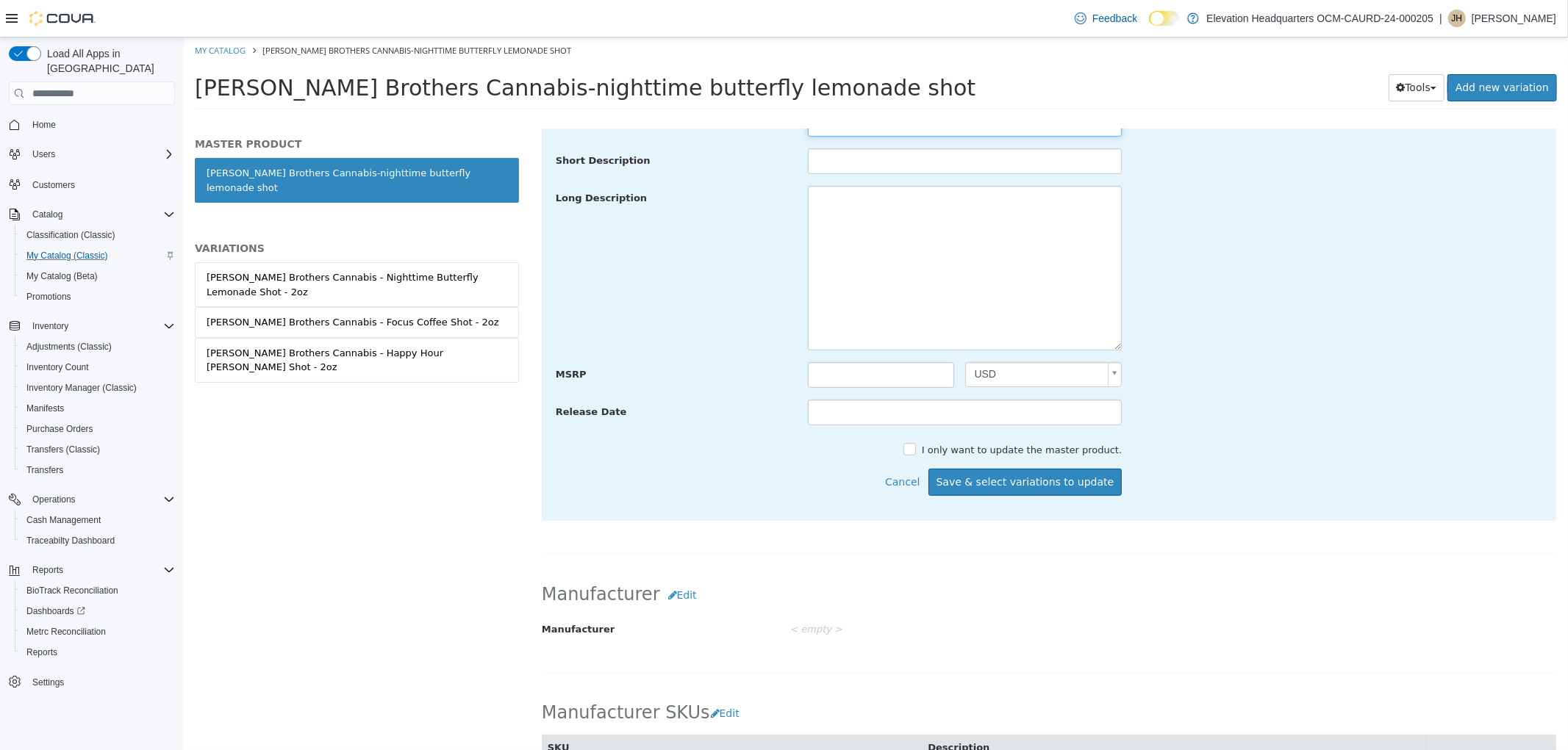
scroll to position [735, 0]
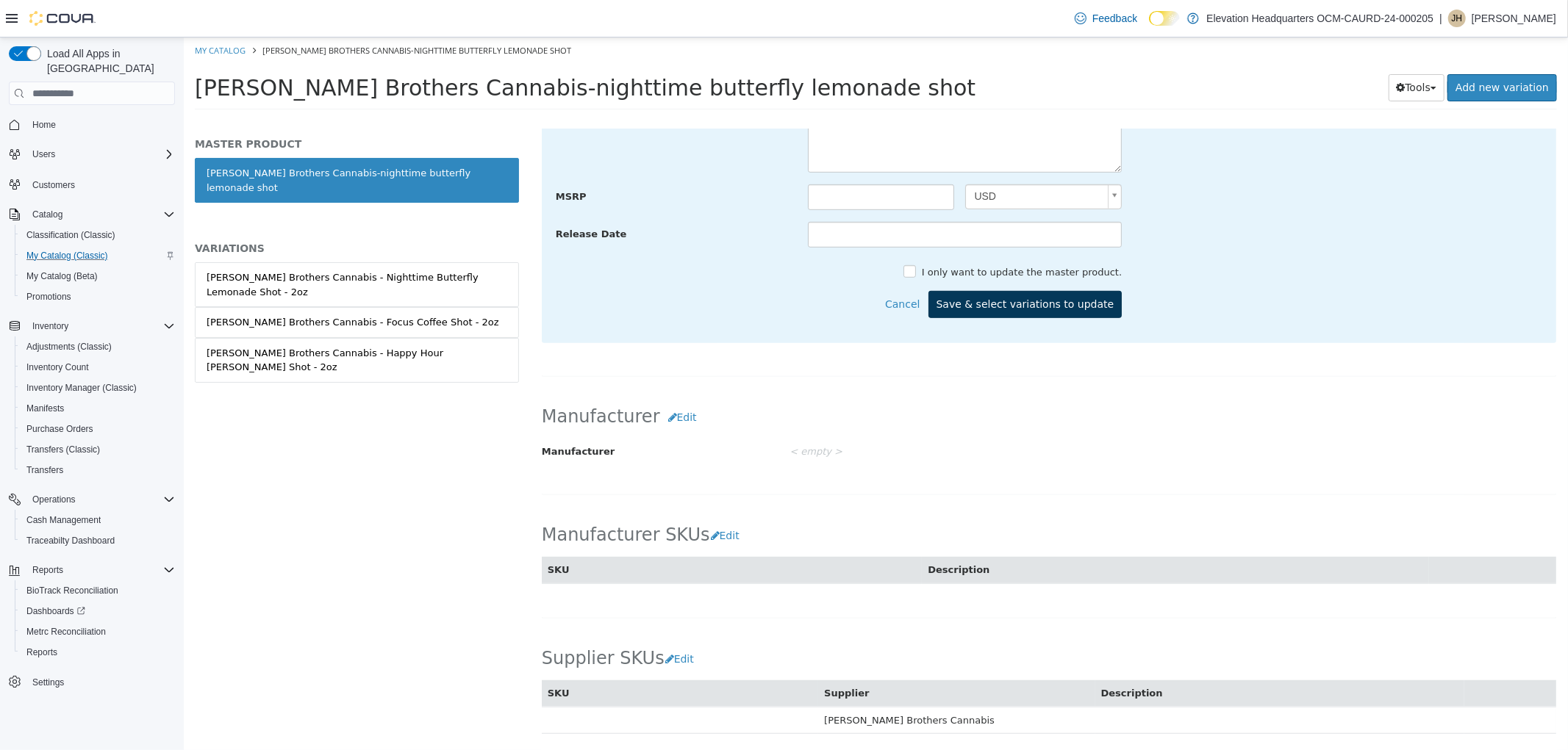
type input "**********"
click at [1052, 308] on button "Save & select variations to update" at bounding box center [1025, 304] width 194 height 27
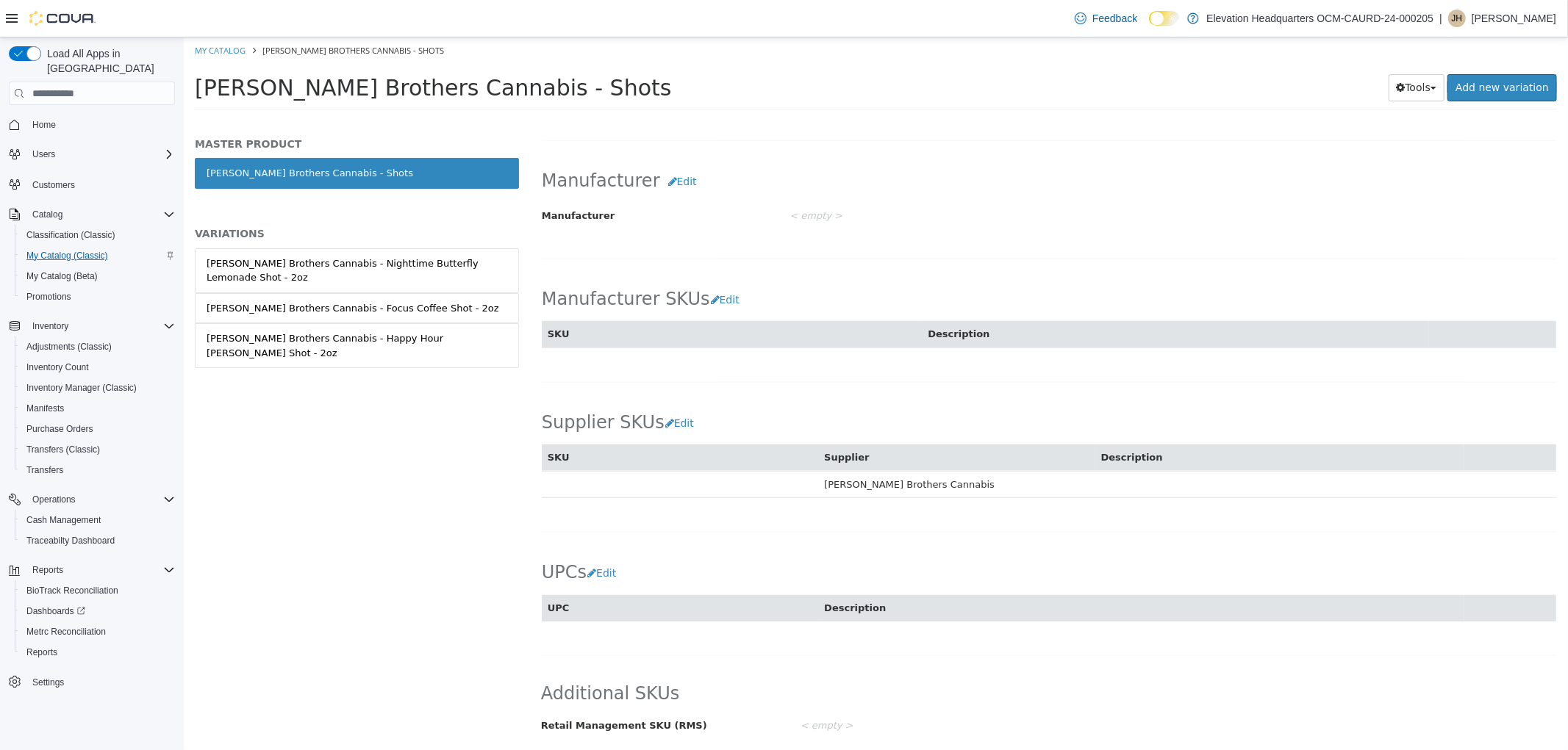
scroll to position [723, 0]
click at [223, 45] on link "My Catalog" at bounding box center [219, 50] width 50 height 11
select select "**********"
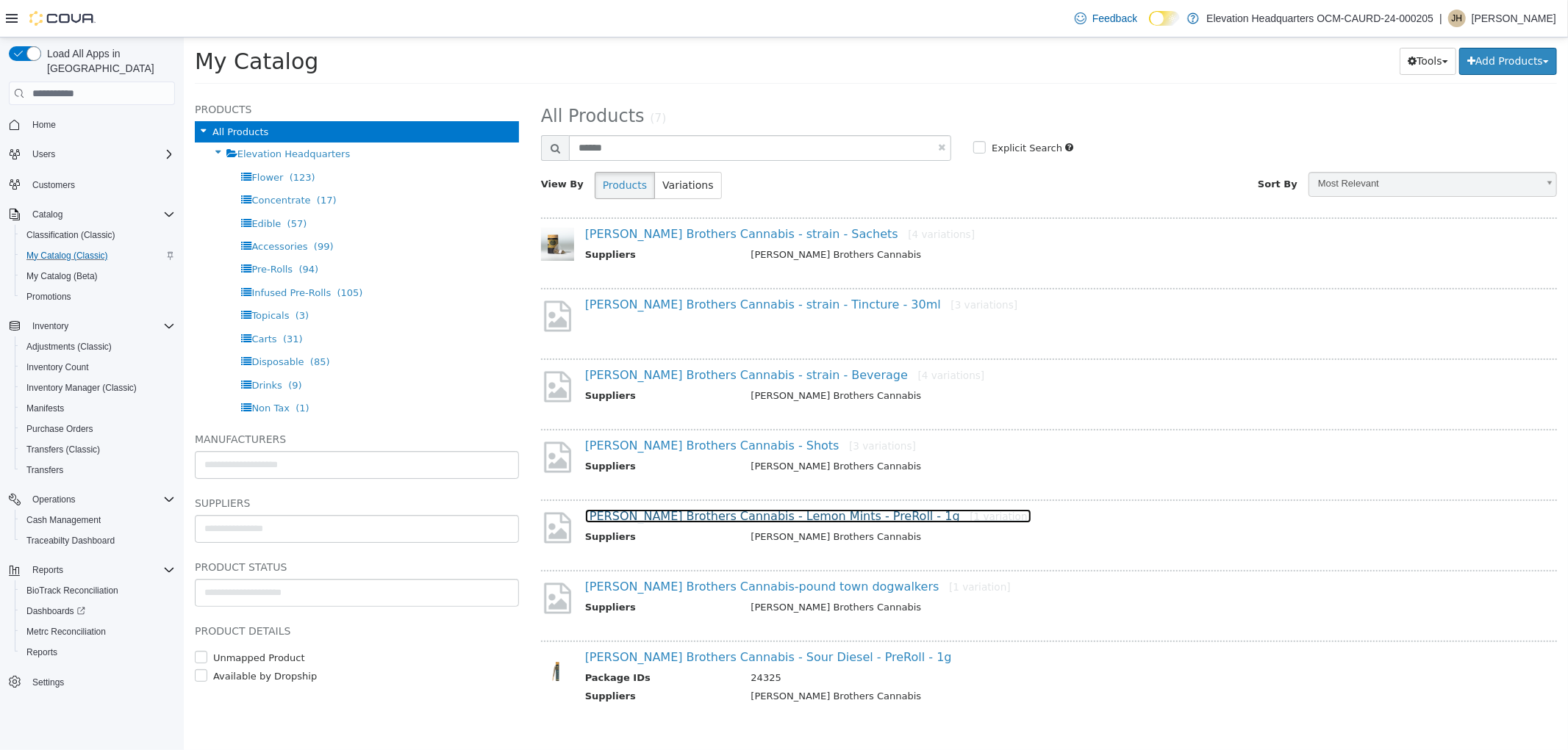
click at [850, 513] on link "Harney Brothers Cannabis - Lemon Mints - PreRoll - 1g [1 variation]" at bounding box center [807, 517] width 446 height 14
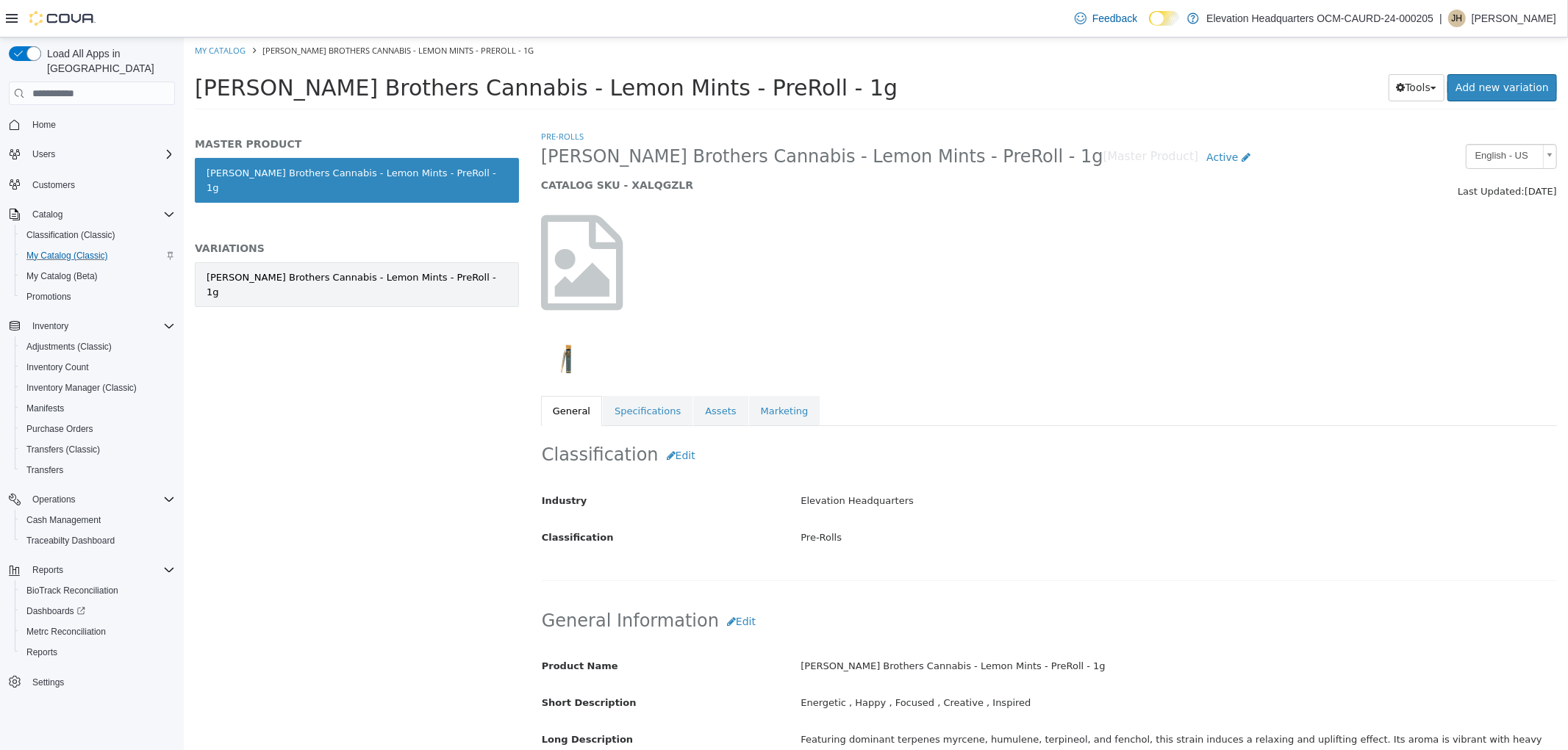
click at [426, 270] on div "Harney Brothers Cannabis - Lemon Mints - PreRoll - 1g" at bounding box center [356, 284] width 300 height 28
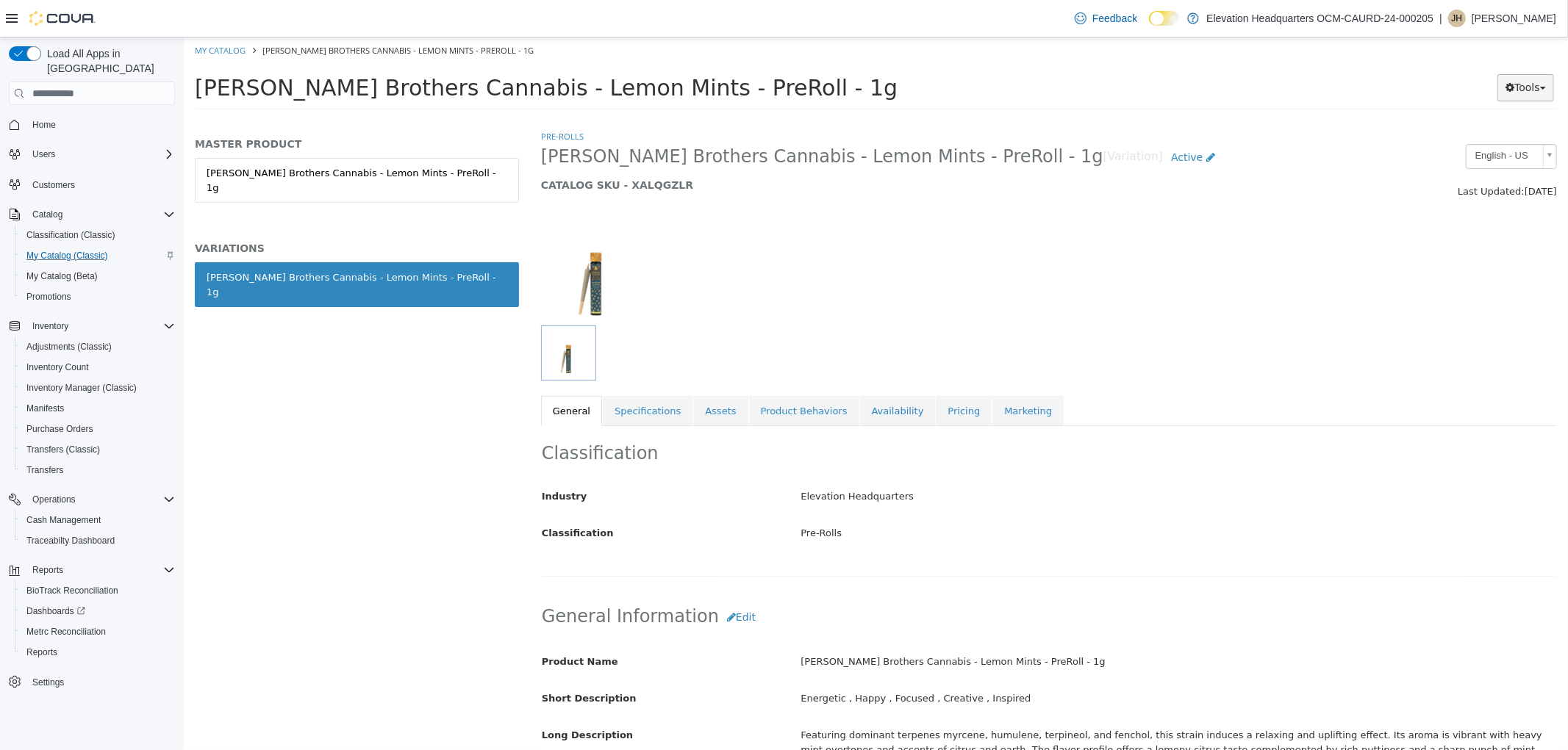
click at [1537, 80] on button "Tools" at bounding box center [1525, 87] width 57 height 27
click at [1496, 111] on link "Move Variations" at bounding box center [1494, 117] width 116 height 19
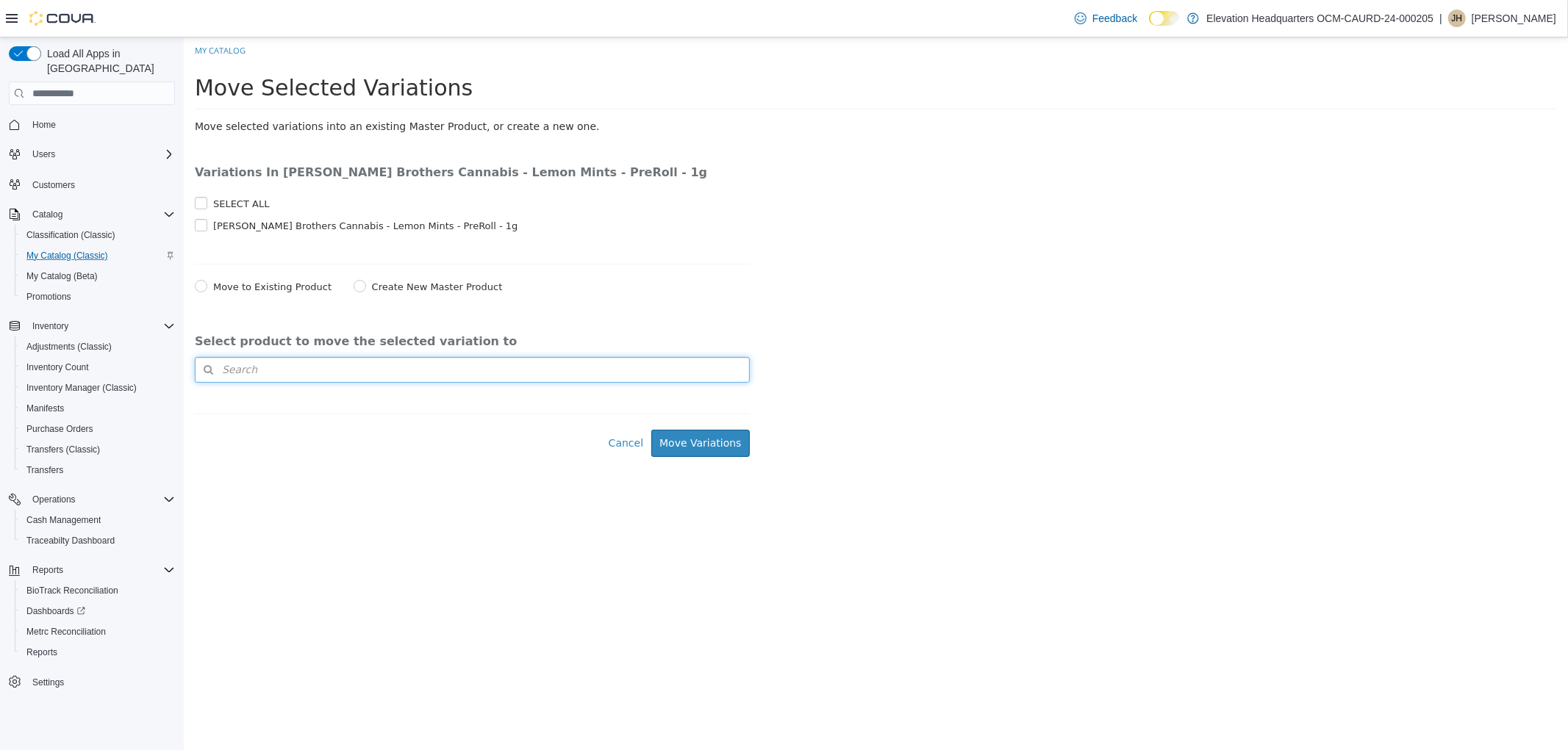
click at [281, 381] on button "Search" at bounding box center [472, 369] width 555 height 26
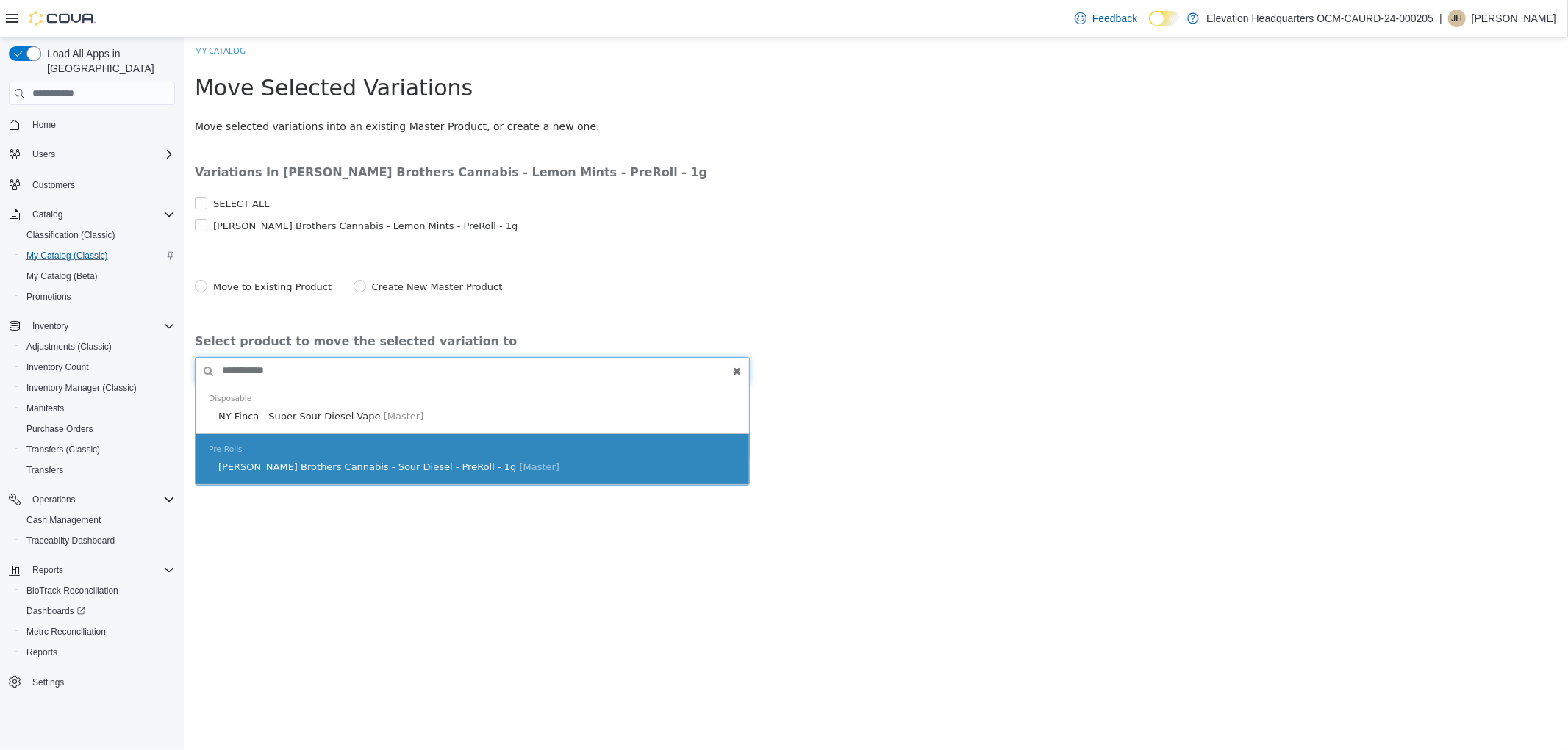
type input "**********"
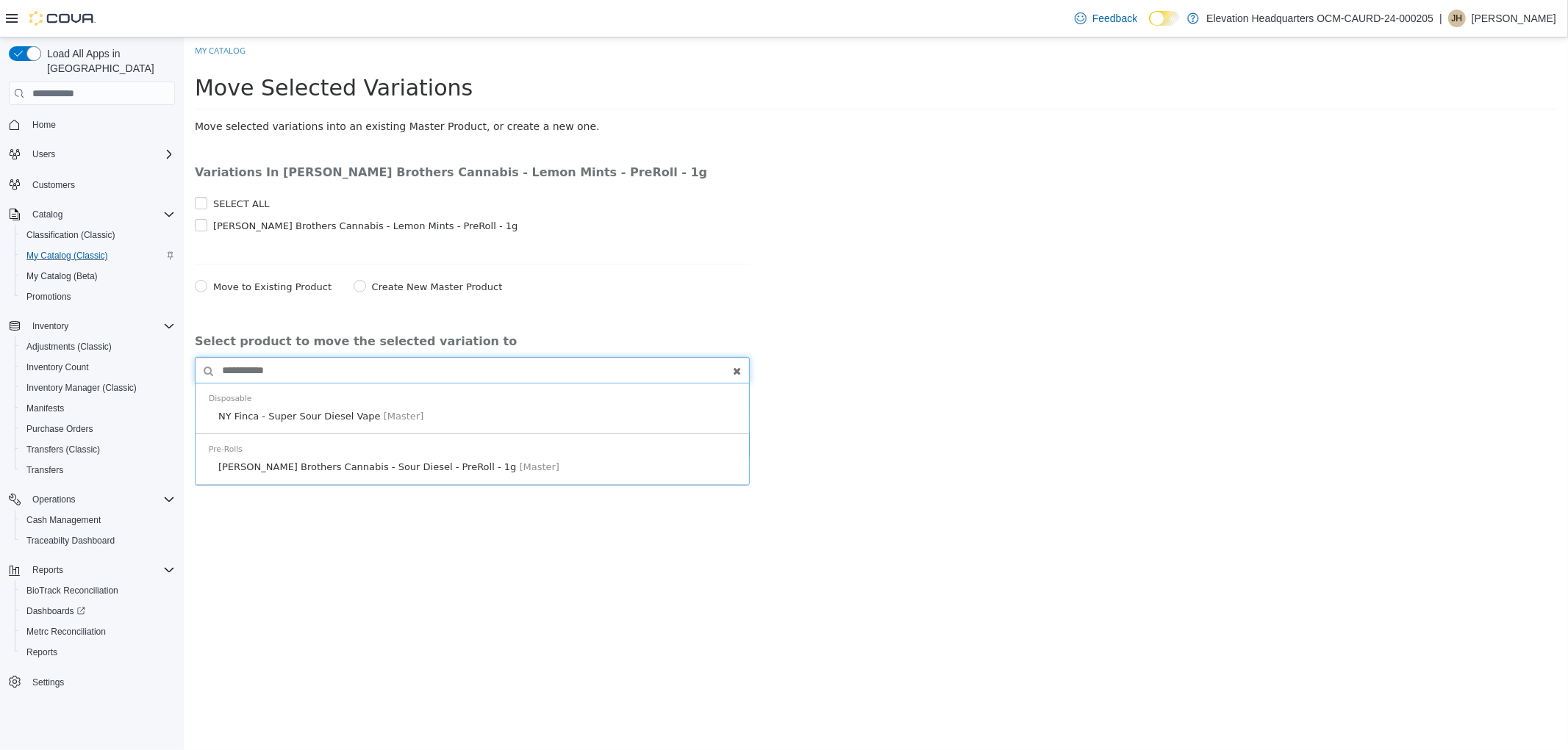
click at [405, 460] on div "Pre-Rolls Harney Brothers Cannabis - Sour Diesel - PreRoll - 1g [Master]" at bounding box center [471, 459] width 553 height 50
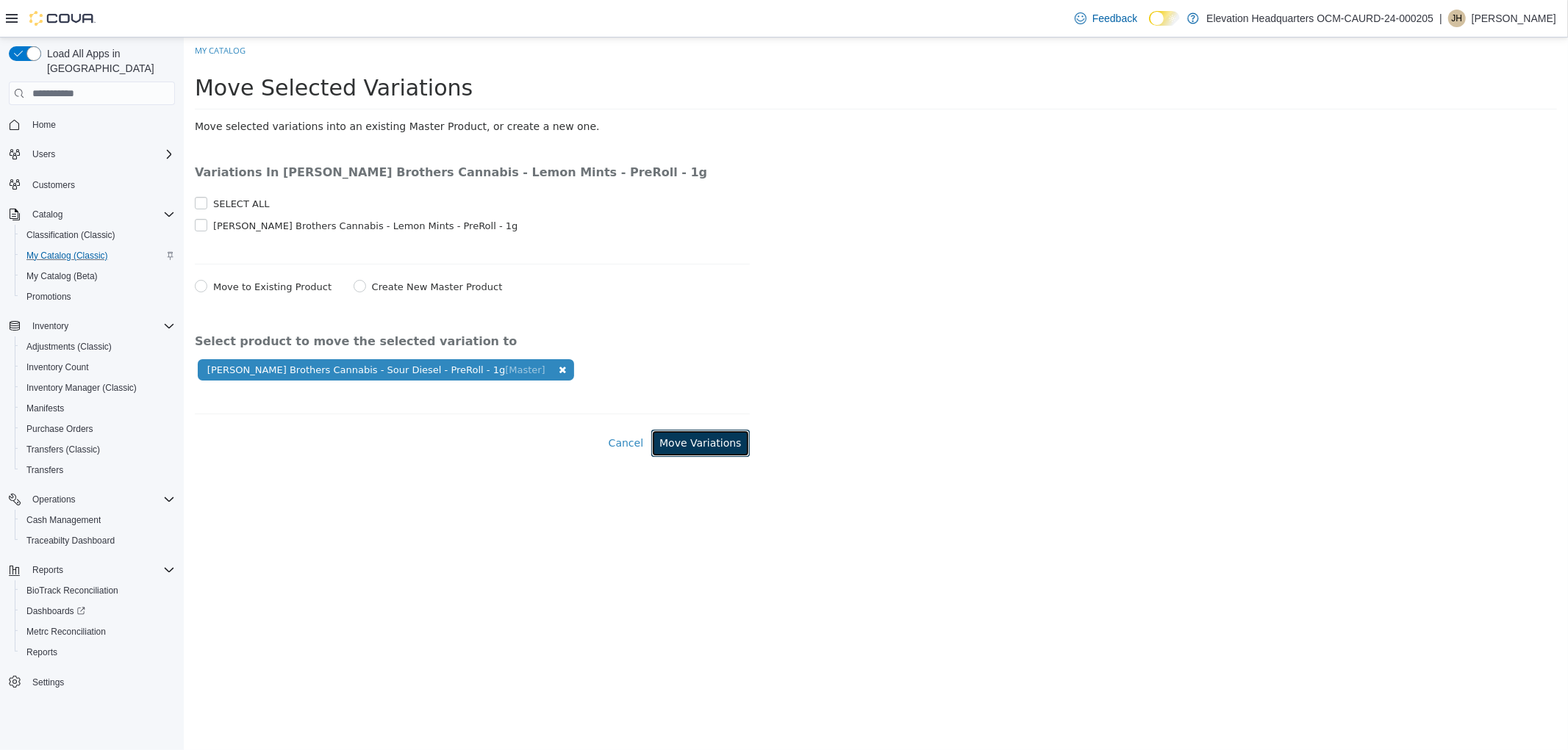
click at [731, 449] on button "Move Variations" at bounding box center [699, 443] width 98 height 27
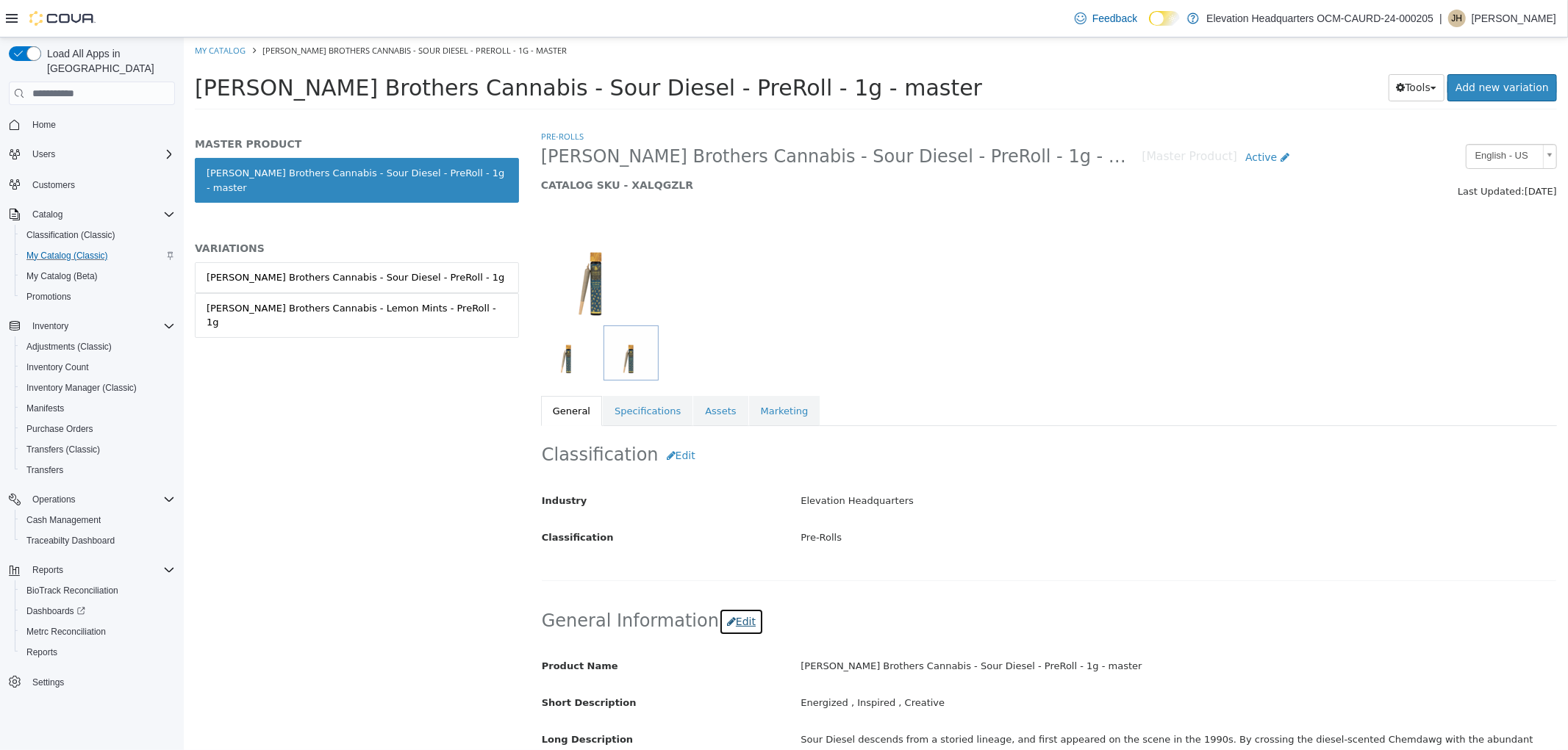
click at [726, 621] on icon "button" at bounding box center [731, 622] width 9 height 11
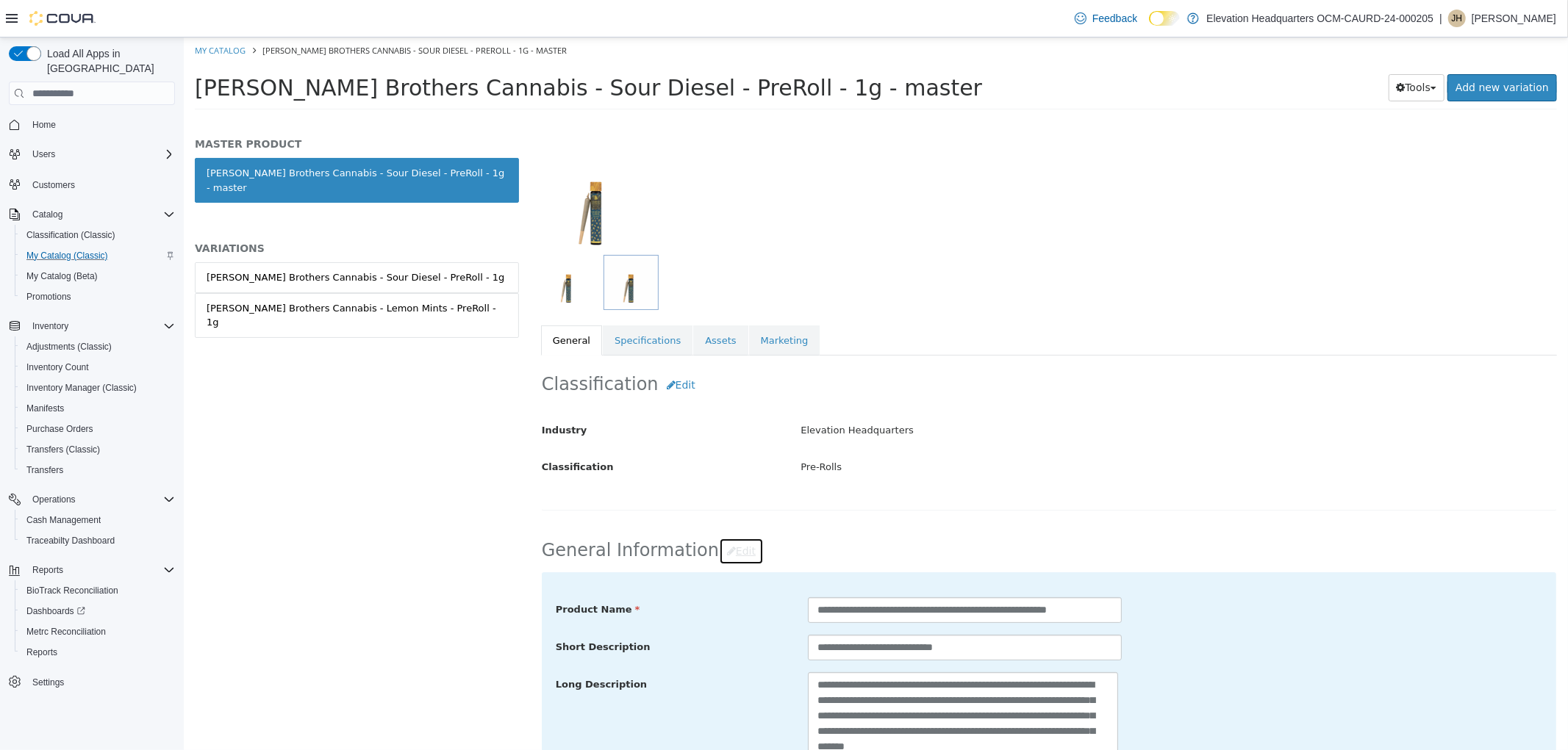
scroll to position [163, 0]
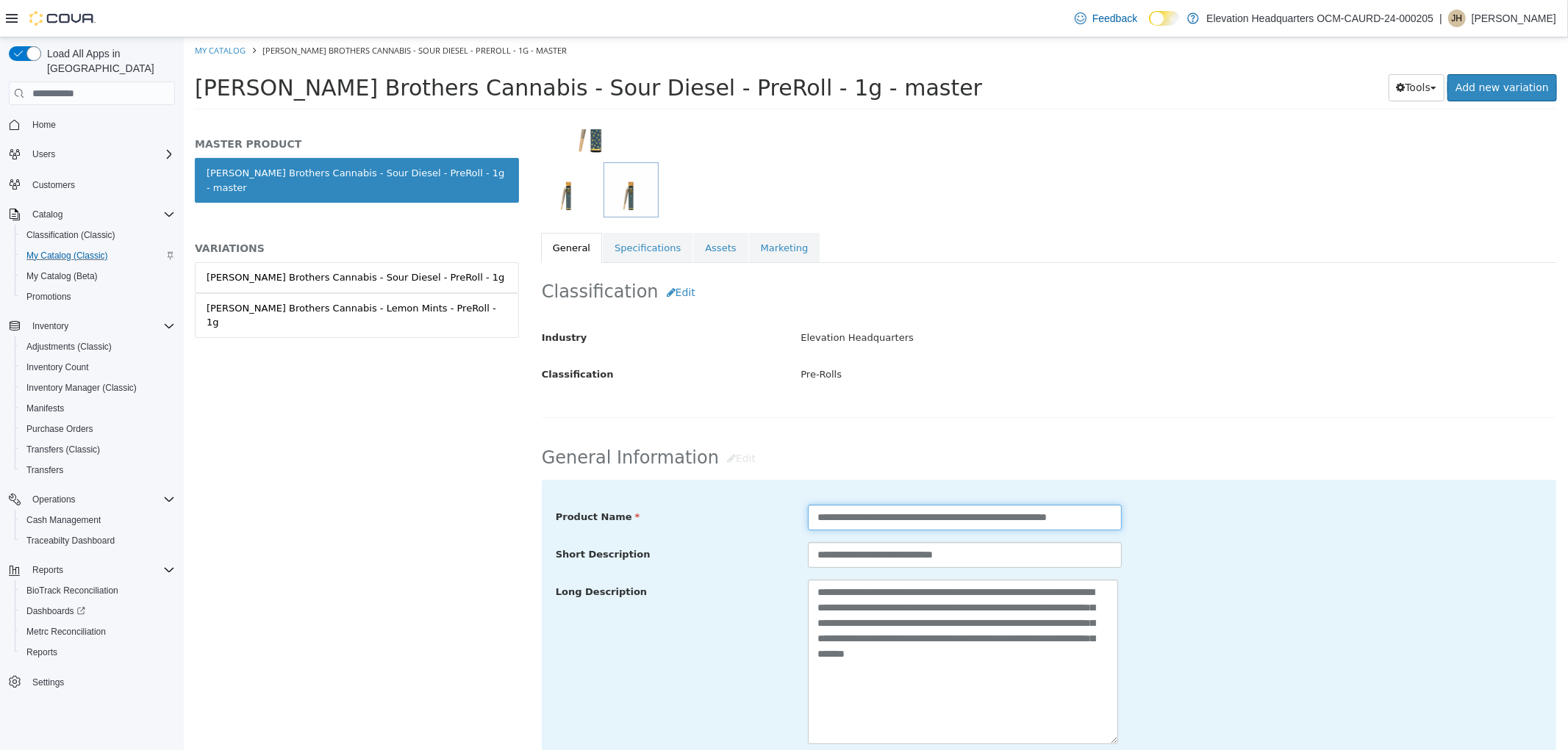
drag, startPoint x: 999, startPoint y: 523, endPoint x: 937, endPoint y: 511, distance: 63.2
click at [937, 511] on input "**********" at bounding box center [963, 518] width 314 height 26
drag, startPoint x: 1039, startPoint y: 520, endPoint x: 973, endPoint y: 531, distance: 66.9
click at [973, 531] on input "**********" at bounding box center [963, 518] width 314 height 26
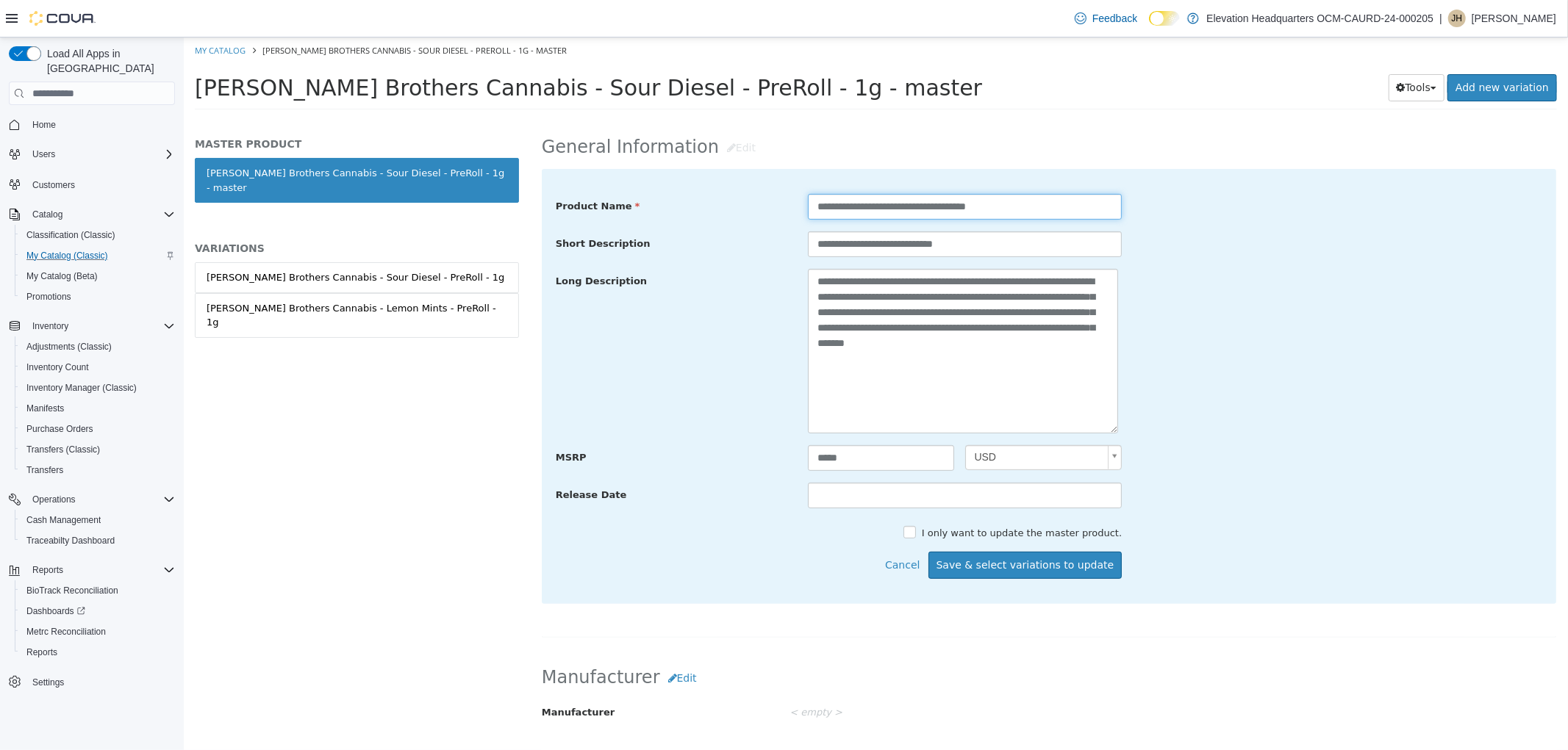
scroll to position [653, 0]
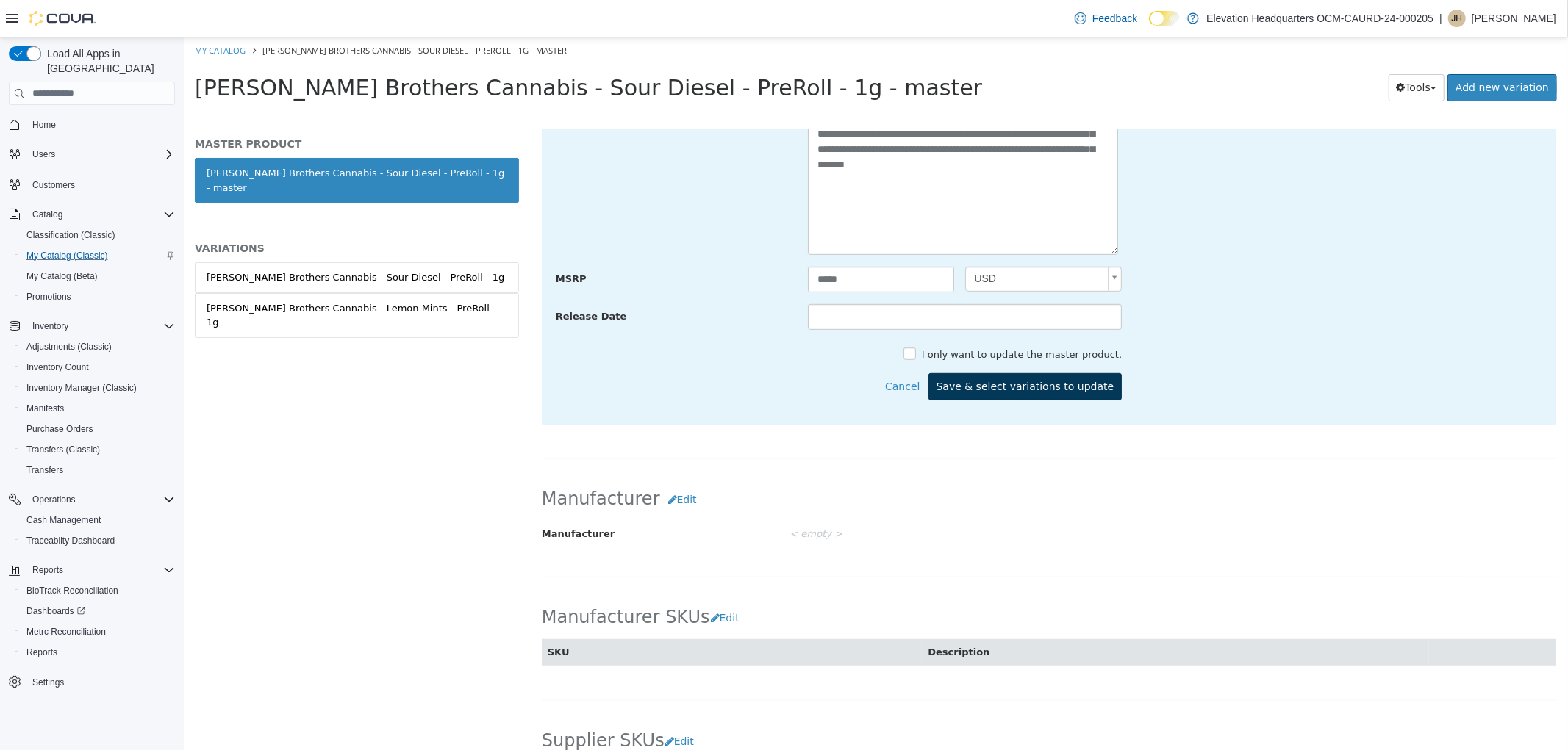
type input "**********"
click at [1035, 387] on button "Save & select variations to update" at bounding box center [1025, 387] width 194 height 27
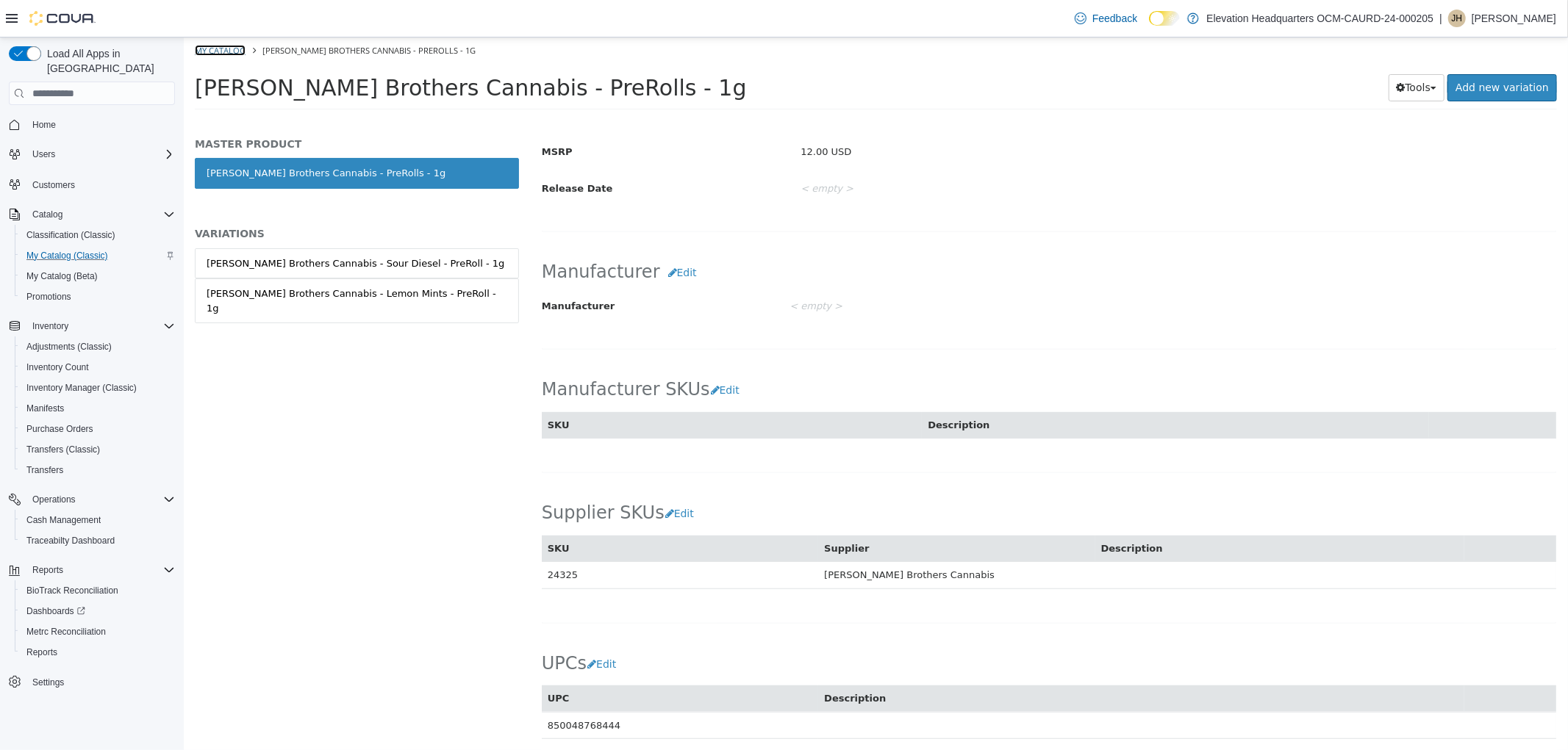
click at [229, 45] on link "My Catalog" at bounding box center [219, 50] width 50 height 11
select select "**********"
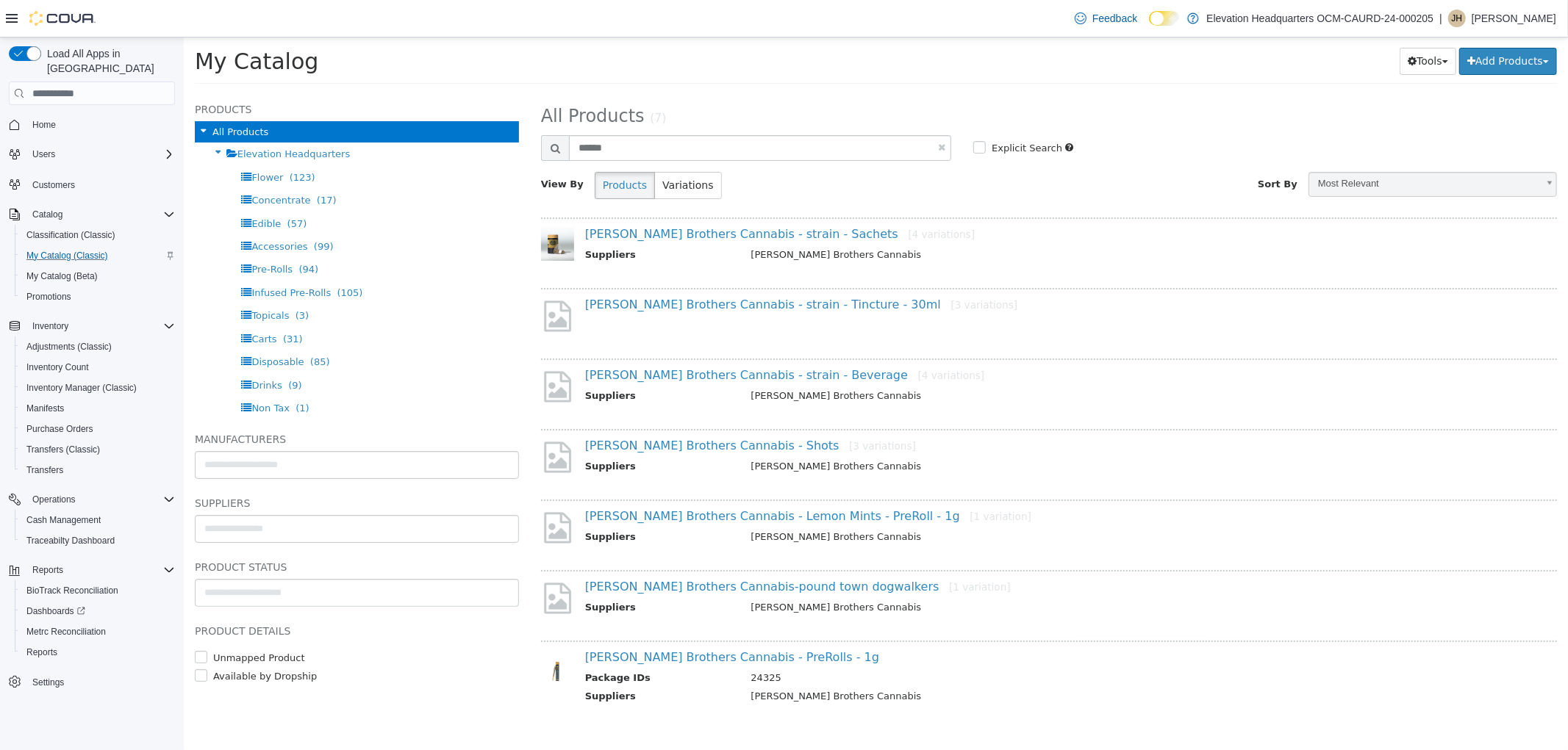
click at [1559, 55] on div "My Catalog Tools Merge Products Map Private Products Bulk Product Editor Export…" at bounding box center [875, 64] width 1384 height 56
click at [1503, 55] on button "Add Products" at bounding box center [1507, 61] width 98 height 27
click at [1481, 77] on ul "Create New Product Bulk Import New Products" at bounding box center [1474, 101] width 164 height 49
click at [1494, 49] on button "Add Products" at bounding box center [1507, 61] width 98 height 27
click at [1486, 81] on link "Create New Product" at bounding box center [1474, 91] width 163 height 19
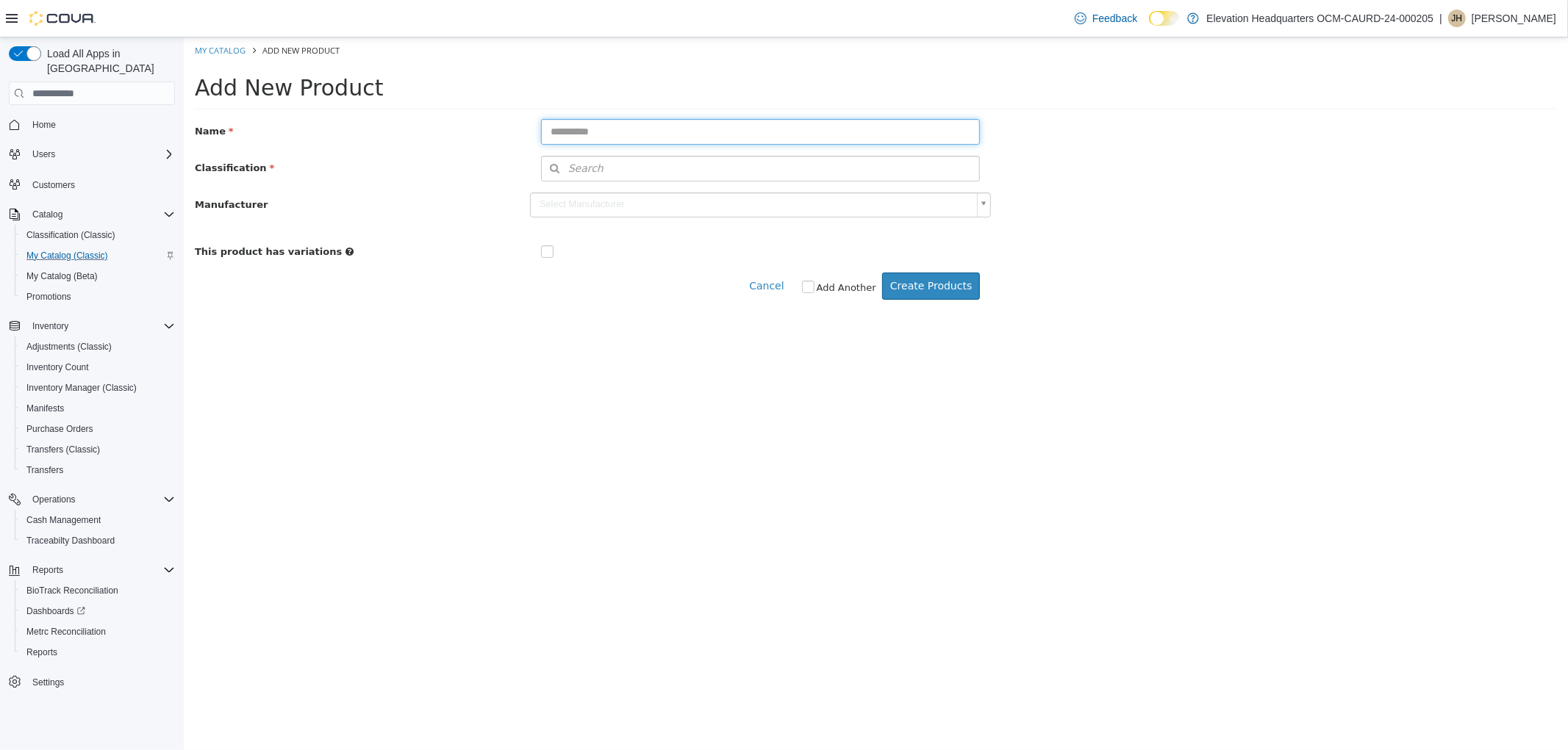
click at [701, 128] on input "text" at bounding box center [760, 132] width 440 height 26
click at [643, 133] on input "**********" at bounding box center [760, 132] width 440 height 26
type input "**********"
click at [646, 174] on button "Search" at bounding box center [760, 168] width 440 height 26
click at [905, 195] on span "or browse" at bounding box center [940, 194] width 77 height 26
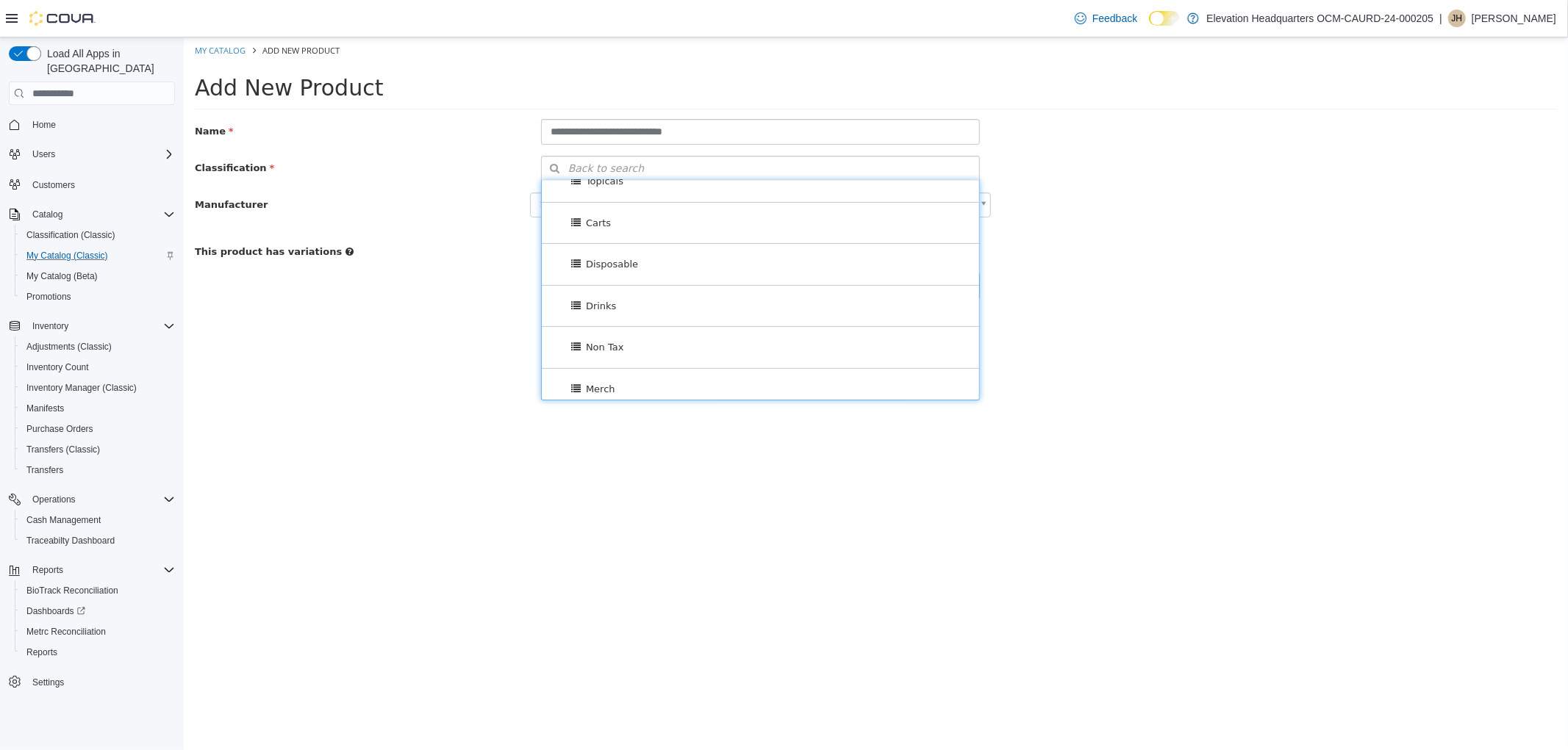
scroll to position [362, 0]
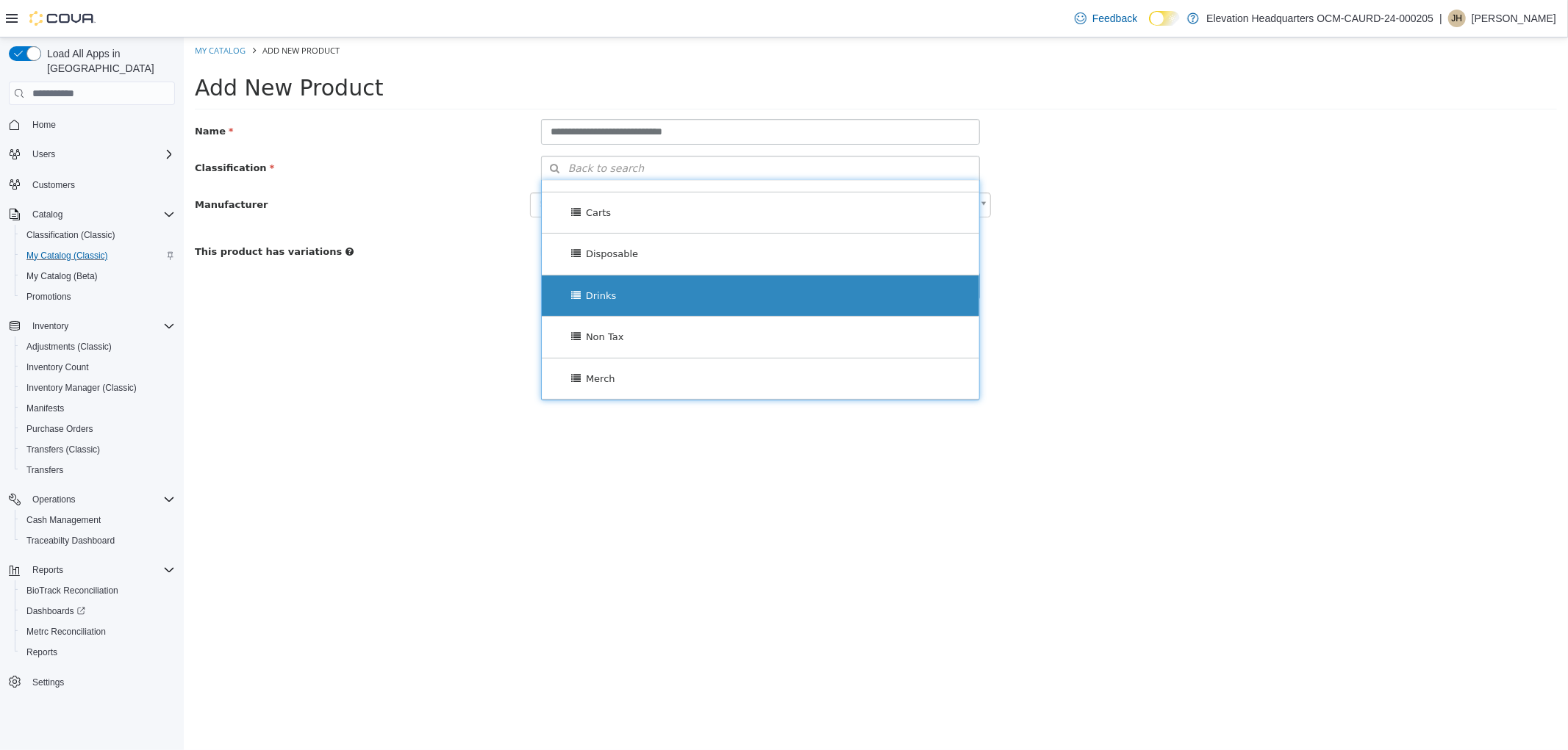
click at [768, 296] on div "Drinks" at bounding box center [760, 296] width 438 height 42
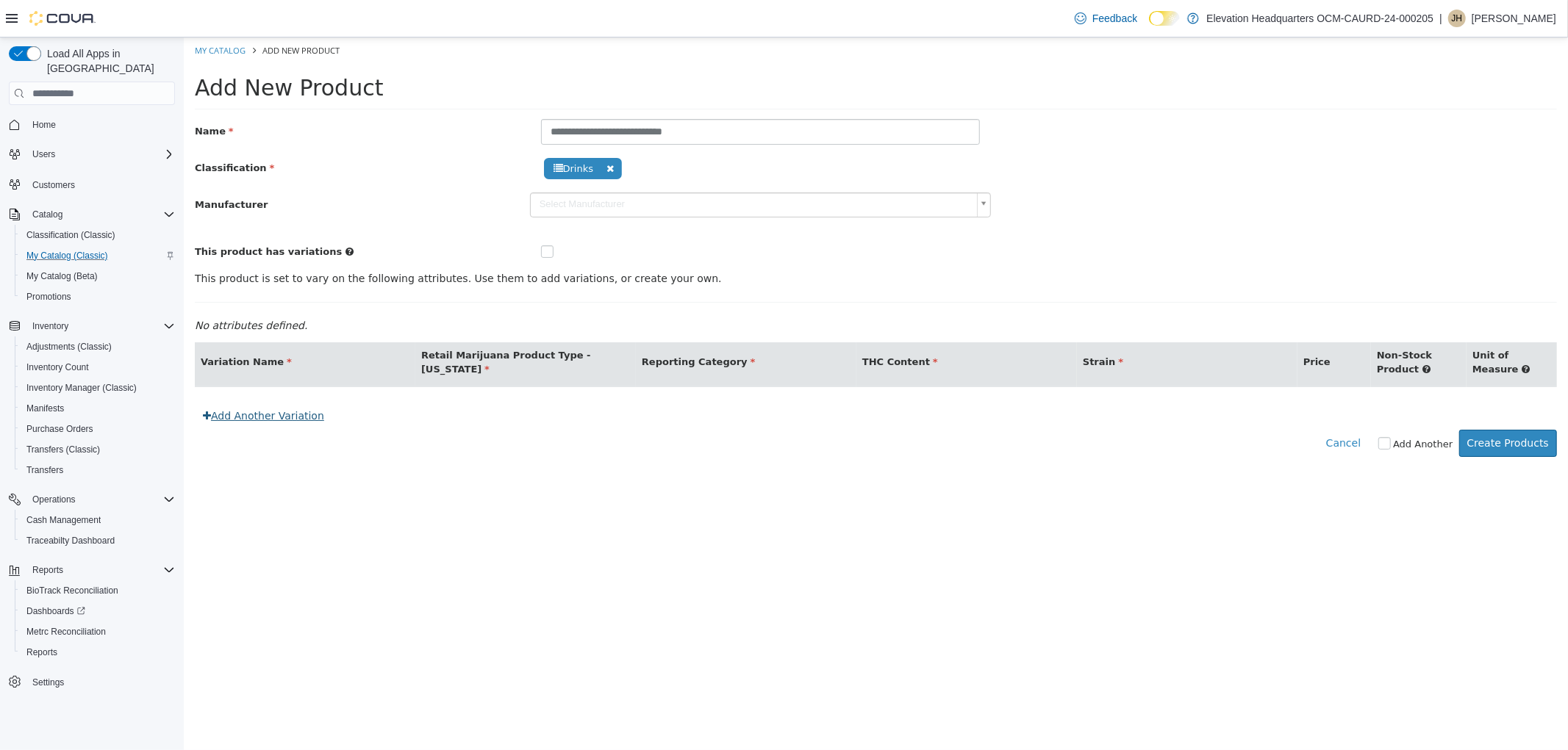
click at [246, 428] on link "Add Another Variation" at bounding box center [263, 416] width 138 height 27
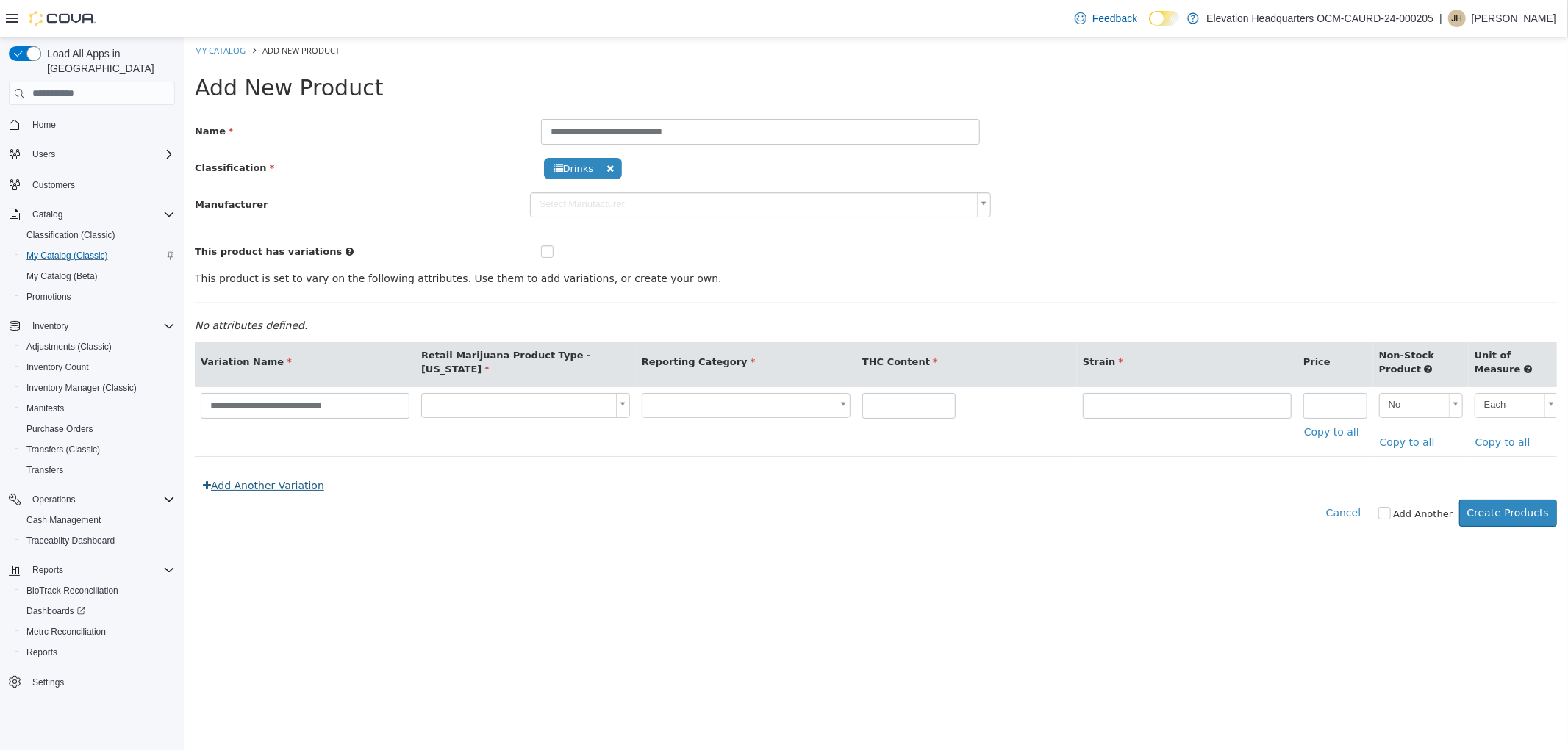
click at [283, 500] on link "Add Another Variation" at bounding box center [263, 486] width 138 height 27
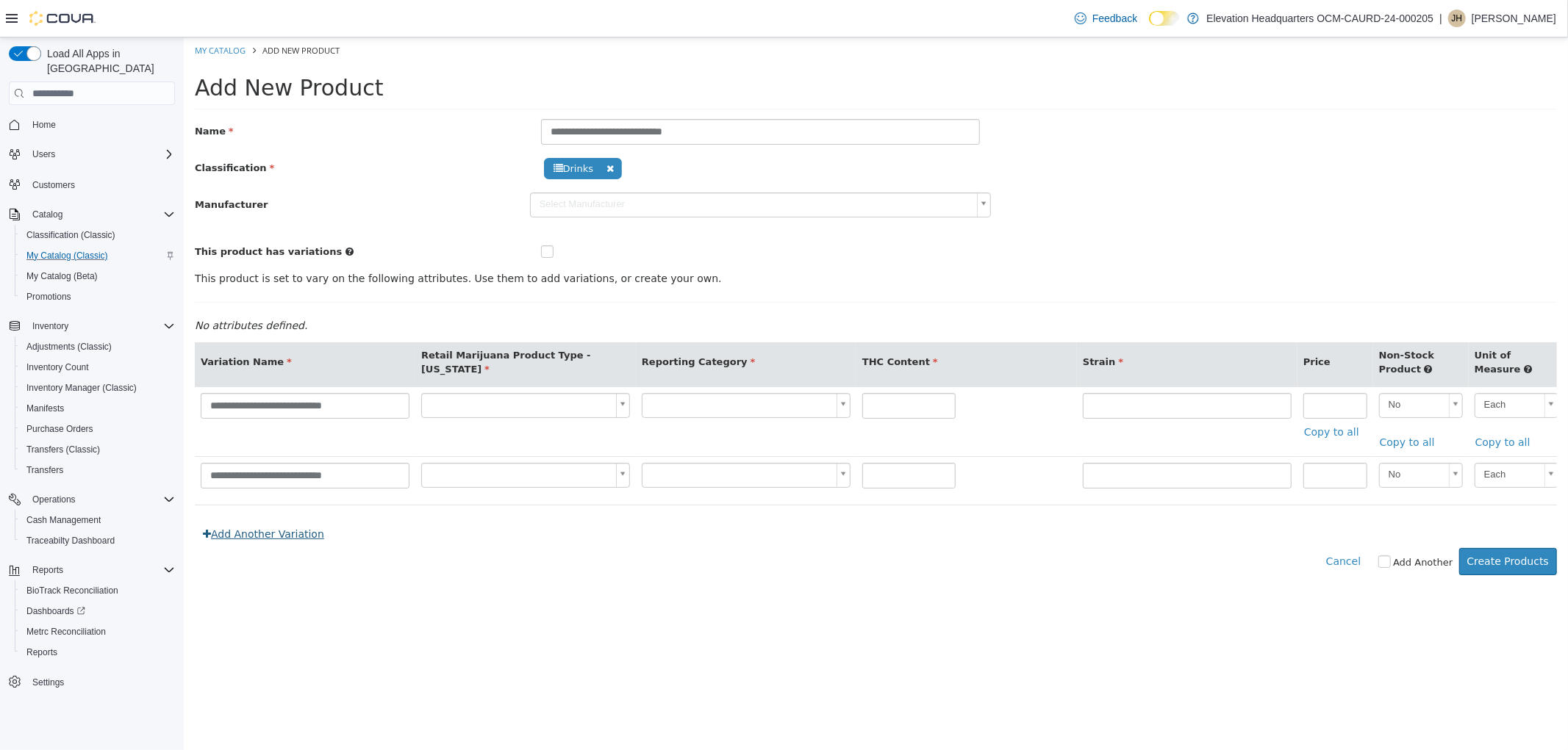
click at [303, 549] on link "Add Another Variation" at bounding box center [263, 534] width 138 height 27
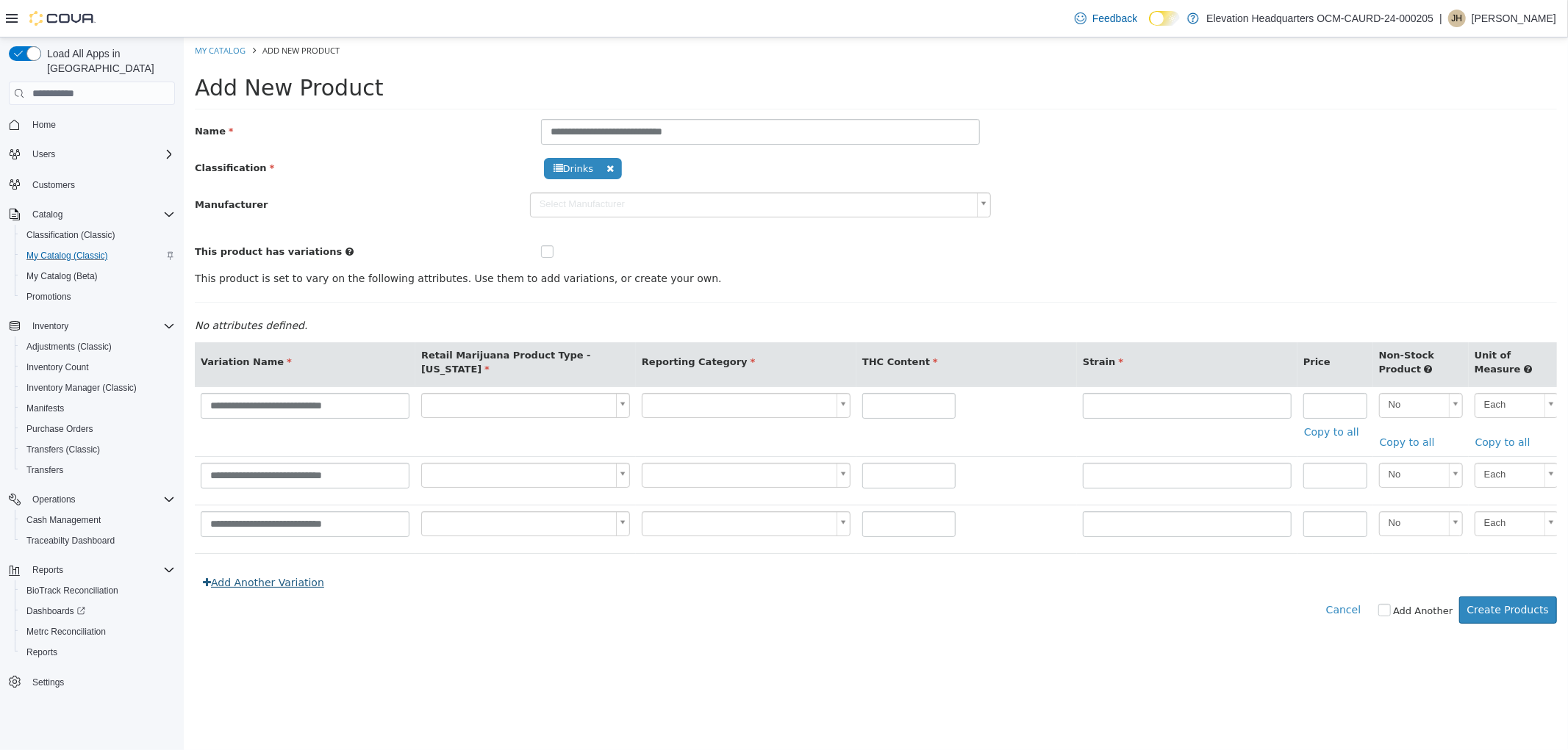
click at [305, 596] on link "Add Another Variation" at bounding box center [263, 583] width 138 height 27
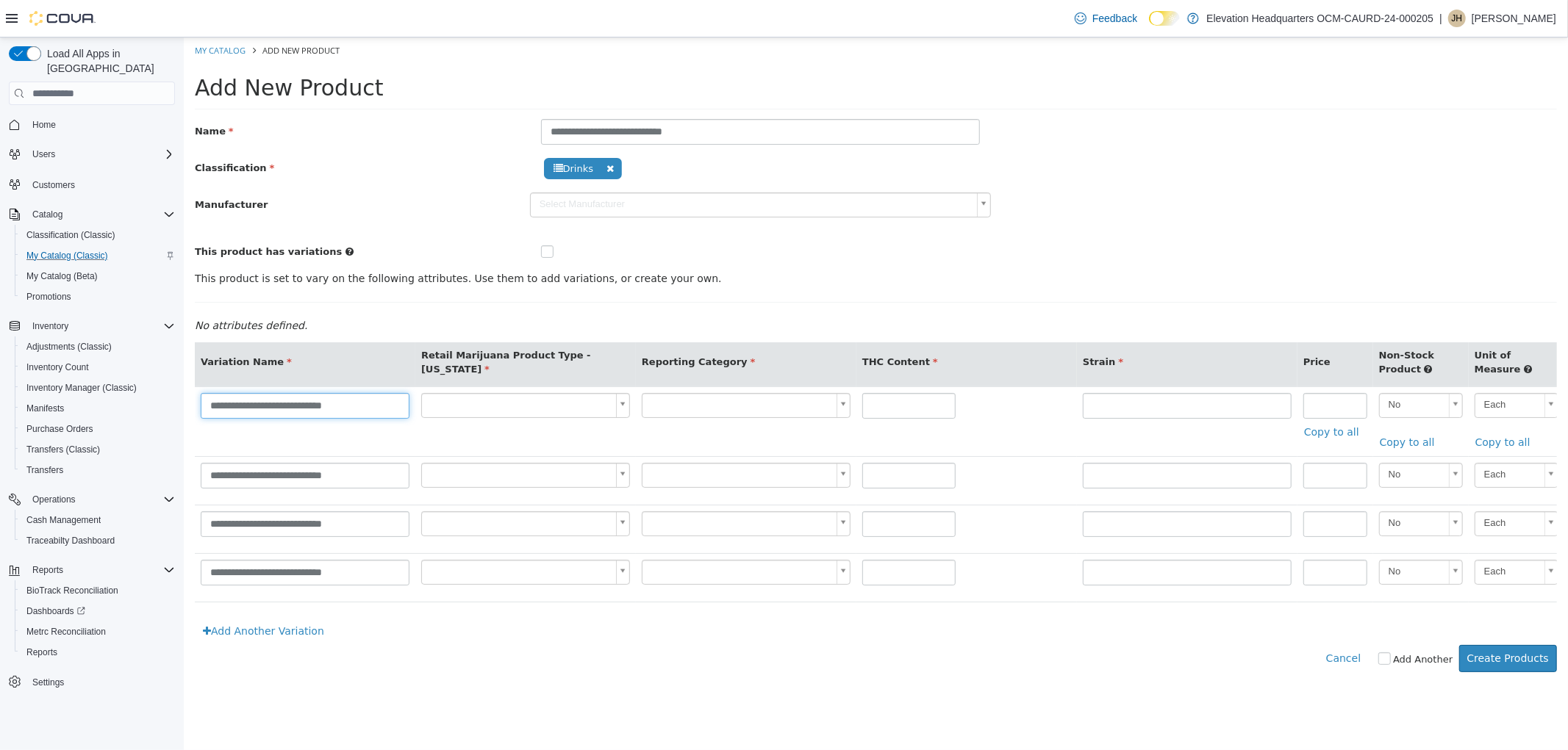
click at [293, 408] on input "**********" at bounding box center [304, 405] width 208 height 26
type input "**********"
click at [293, 479] on input "**********" at bounding box center [304, 475] width 208 height 26
type input "**********"
click at [293, 531] on input "**********" at bounding box center [304, 524] width 208 height 26
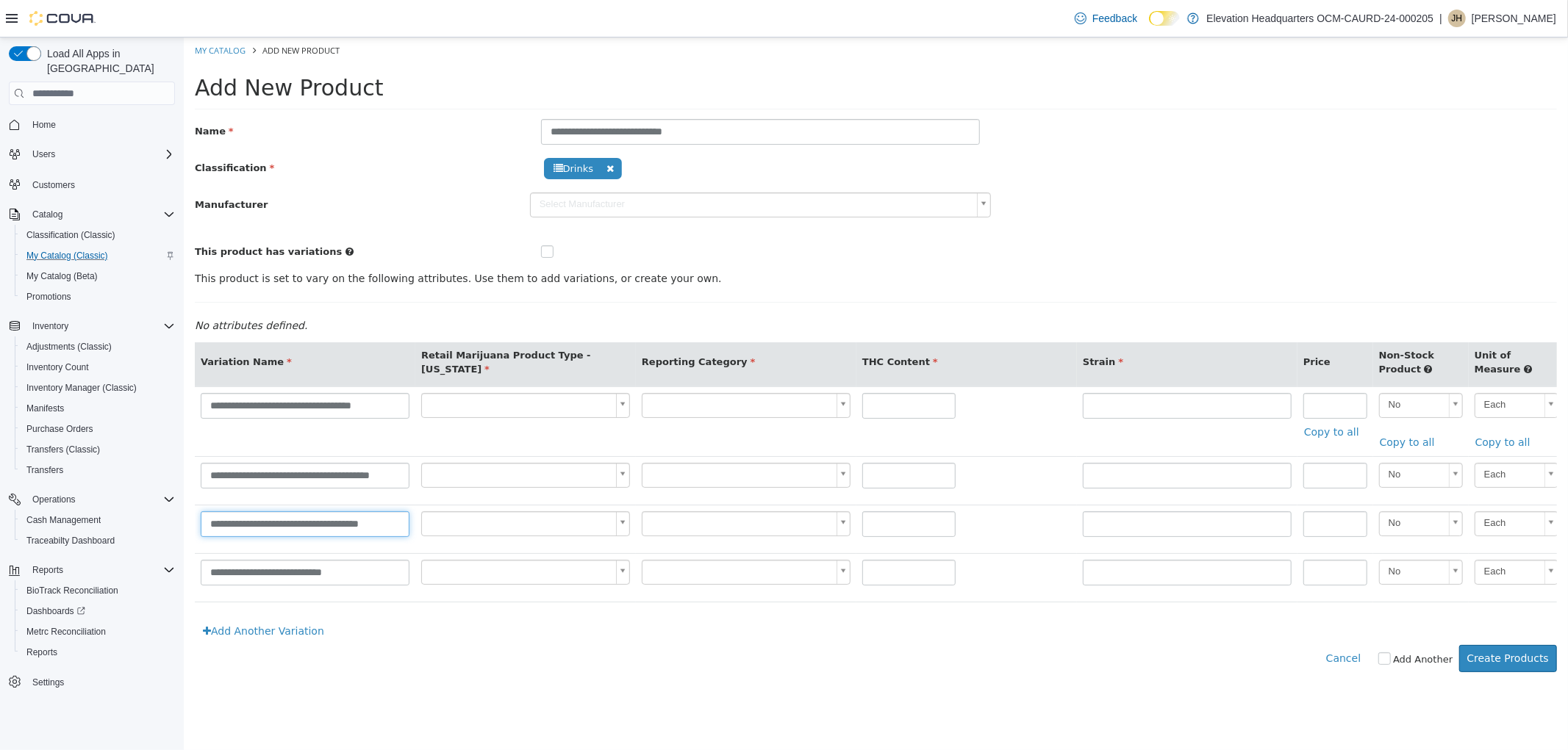
type input "**********"
click at [537, 413] on body "**********" at bounding box center [875, 362] width 1384 height 650
type input "*"
drag, startPoint x: 562, startPoint y: 467, endPoint x: 567, endPoint y: 487, distance: 20.6
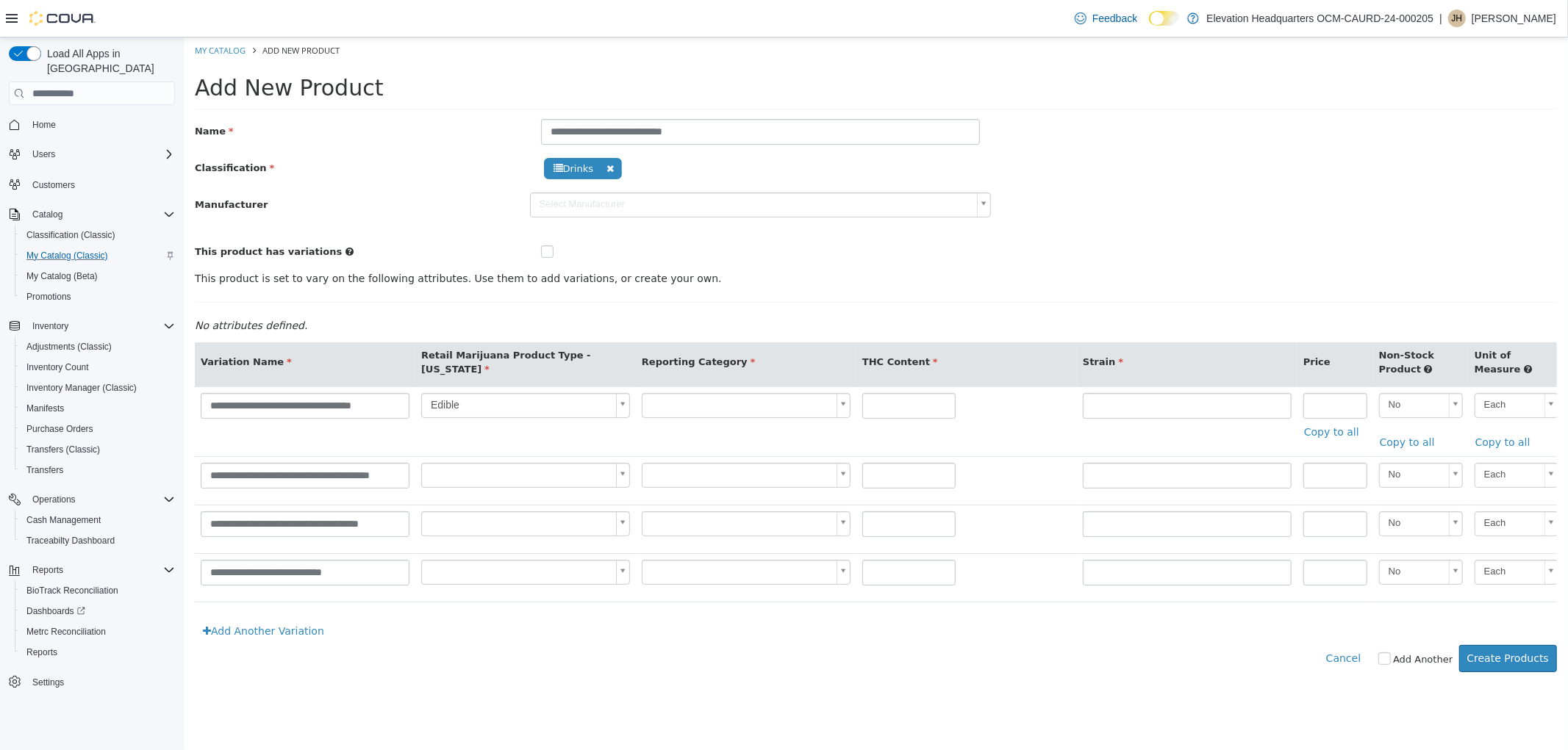
click at [562, 468] on body "**********" at bounding box center [875, 362] width 1384 height 650
type input "*"
click at [566, 532] on body "**********" at bounding box center [875, 362] width 1384 height 650
type input "*"
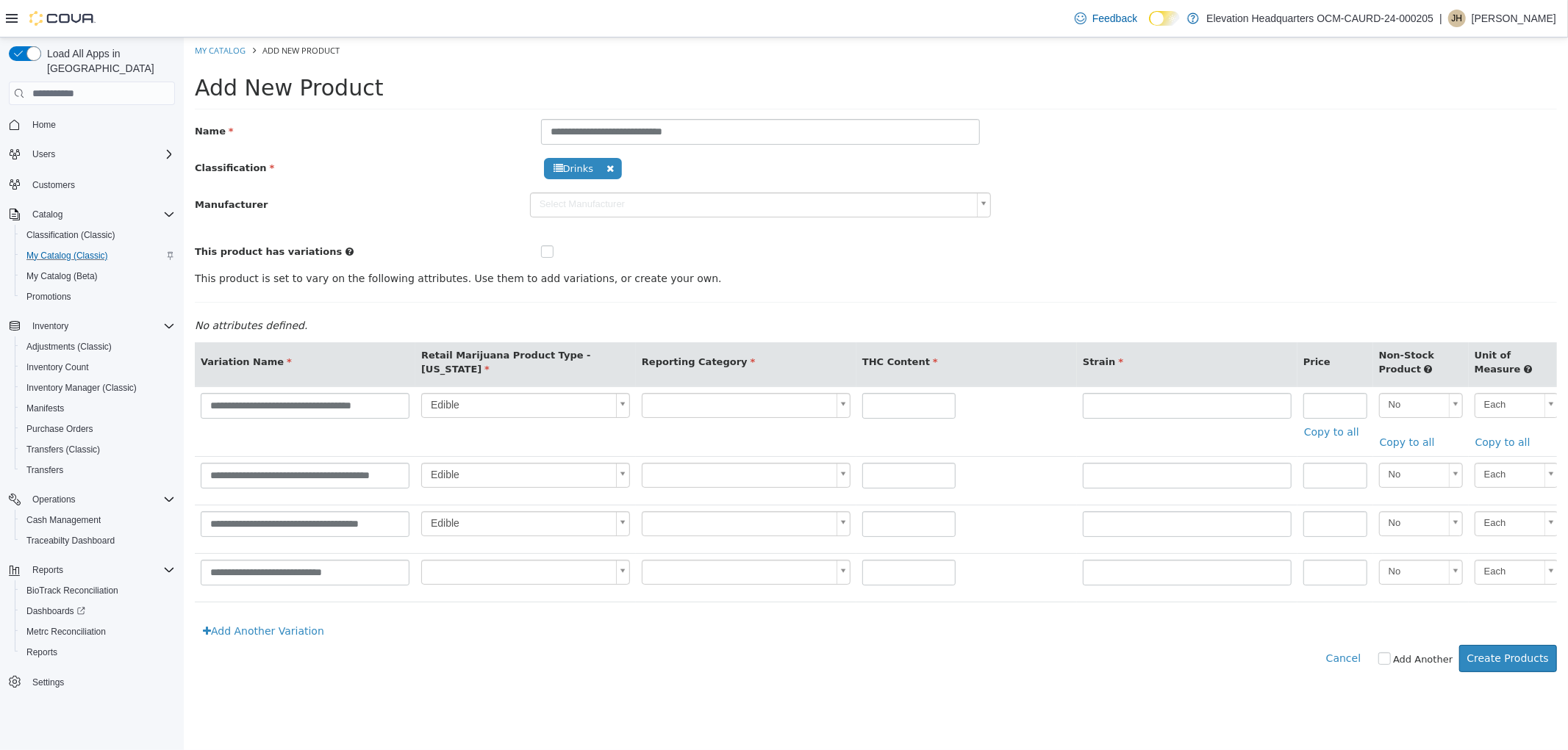
click at [768, 409] on body "**********" at bounding box center [875, 362] width 1384 height 650
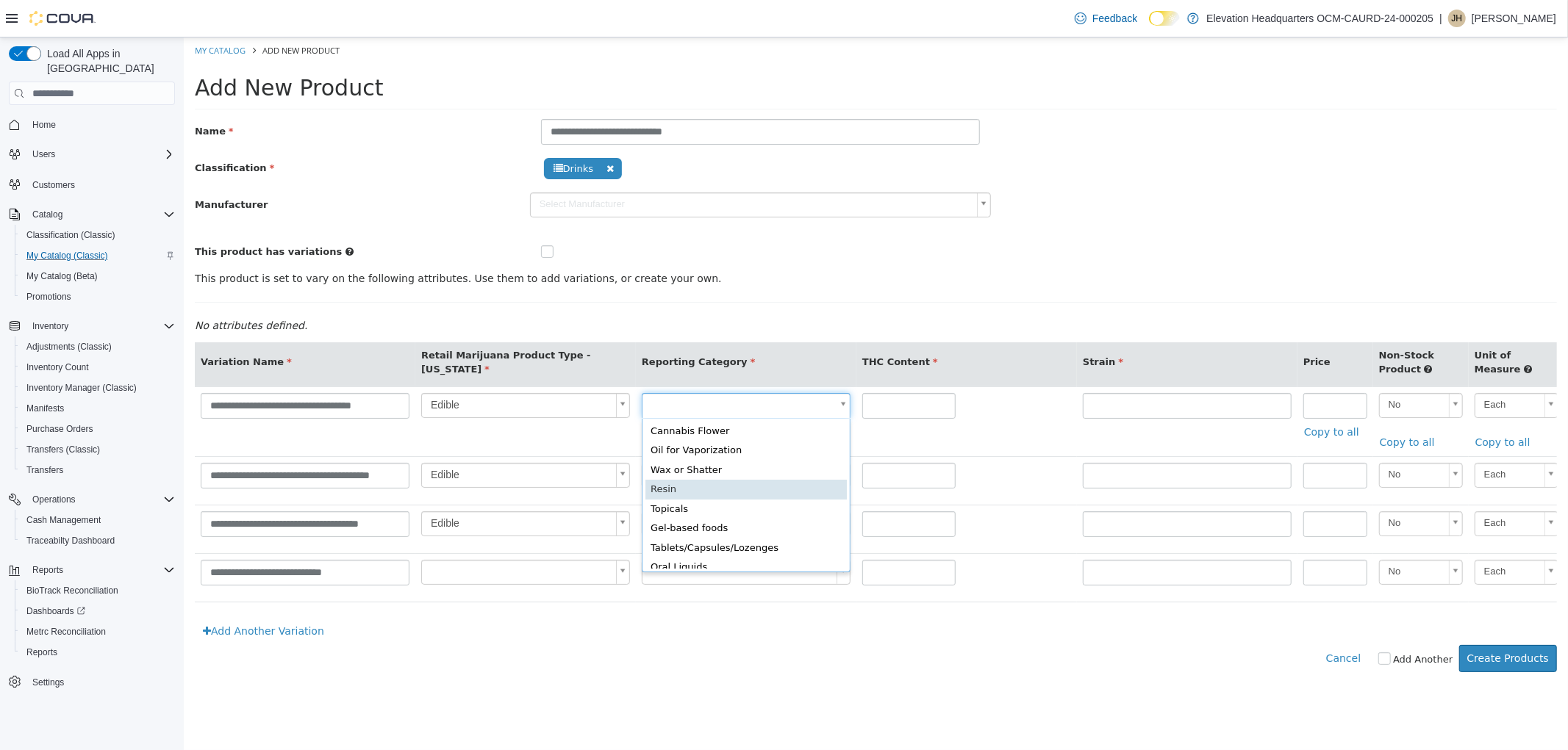
scroll to position [67, 0]
type input "**"
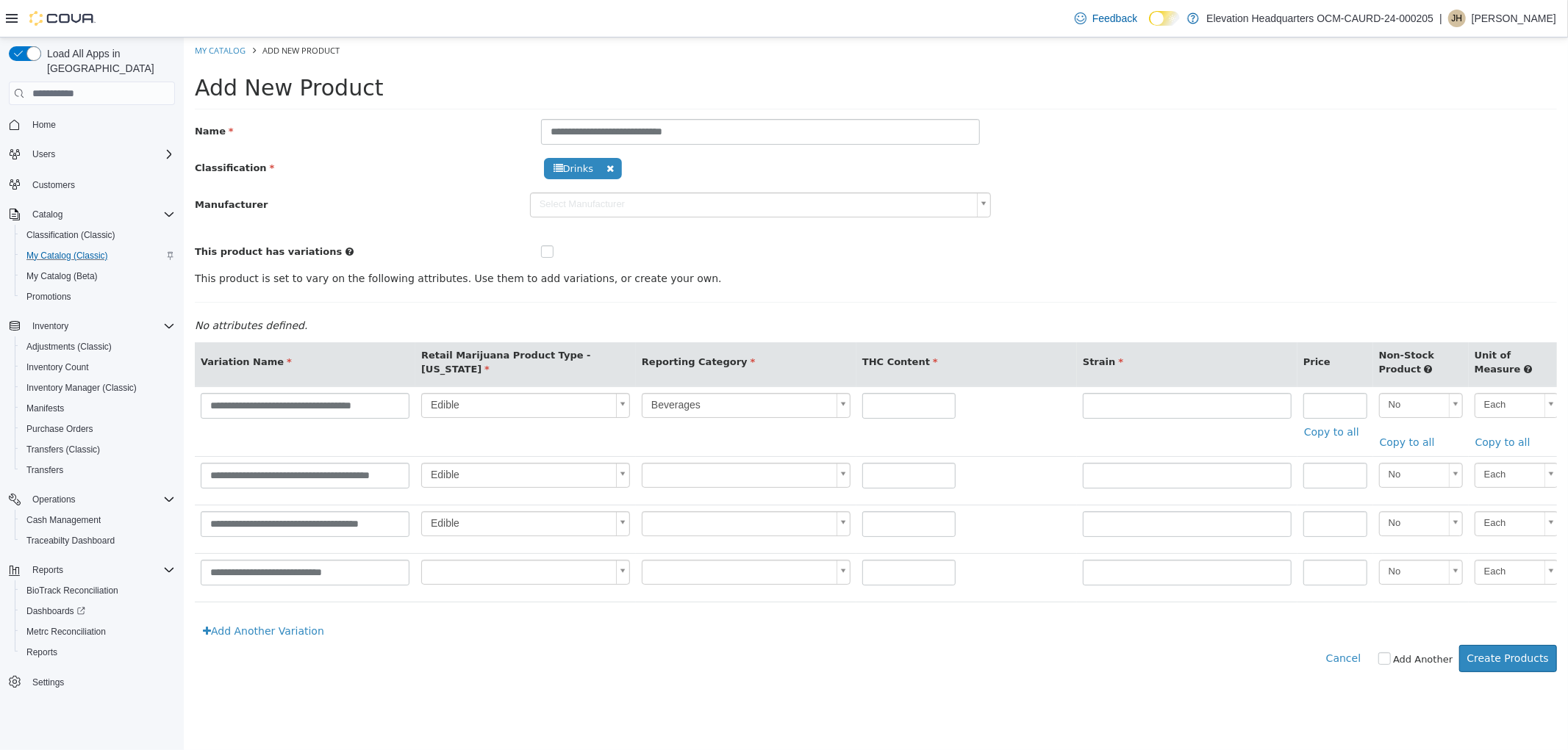
click at [772, 473] on body "**********" at bounding box center [875, 362] width 1384 height 650
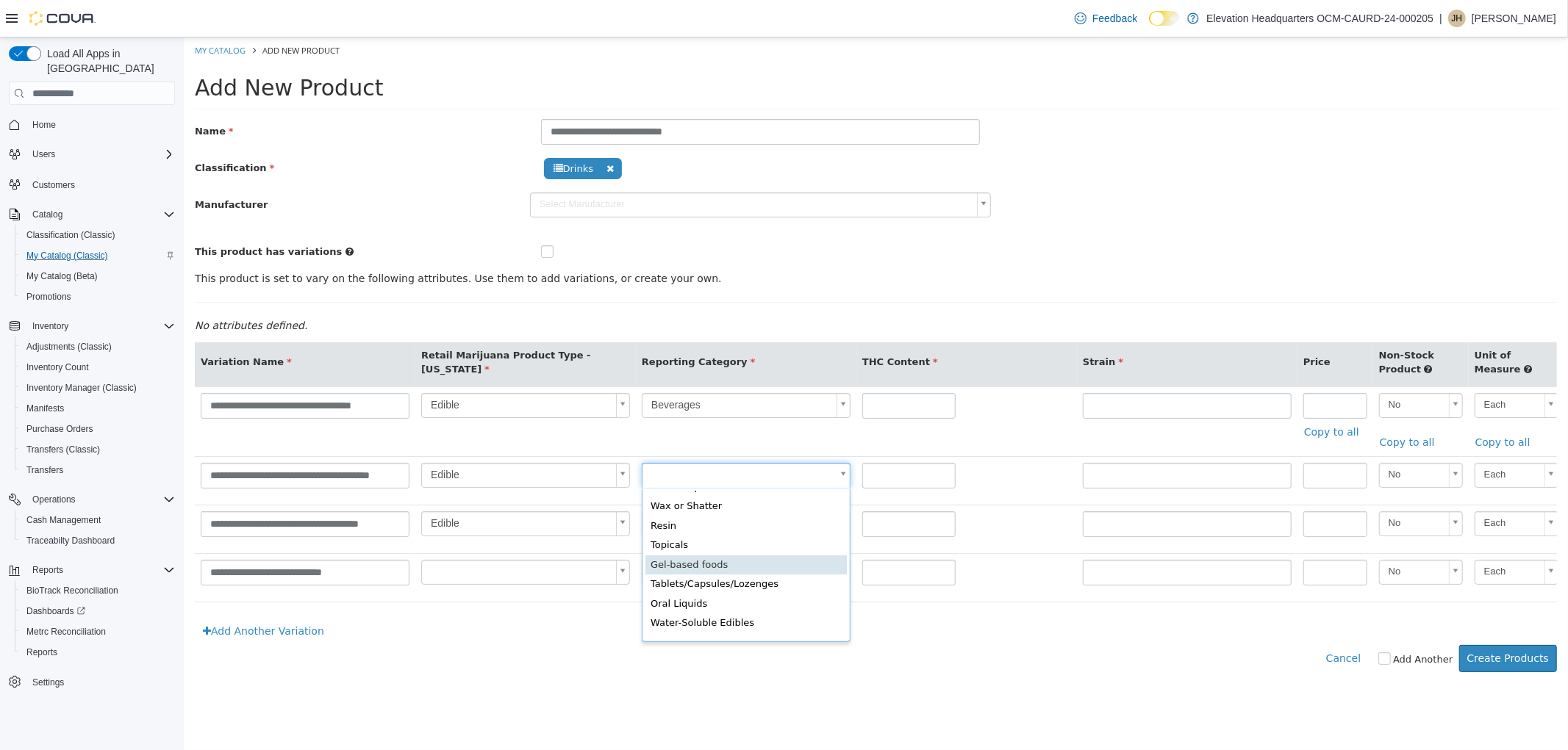
scroll to position [67, 0]
type input "**"
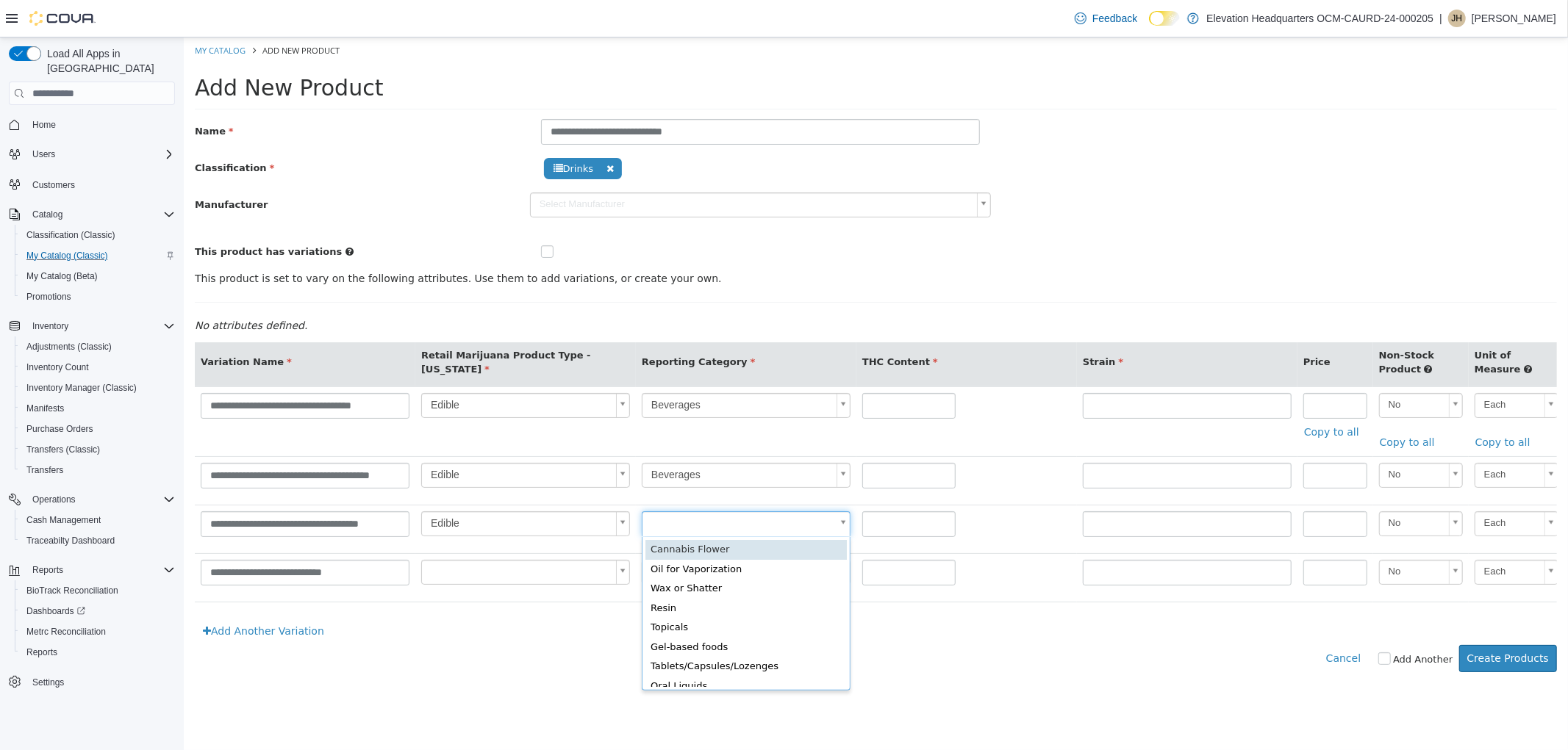
click at [740, 532] on body "**********" at bounding box center [875, 362] width 1384 height 650
type input "**"
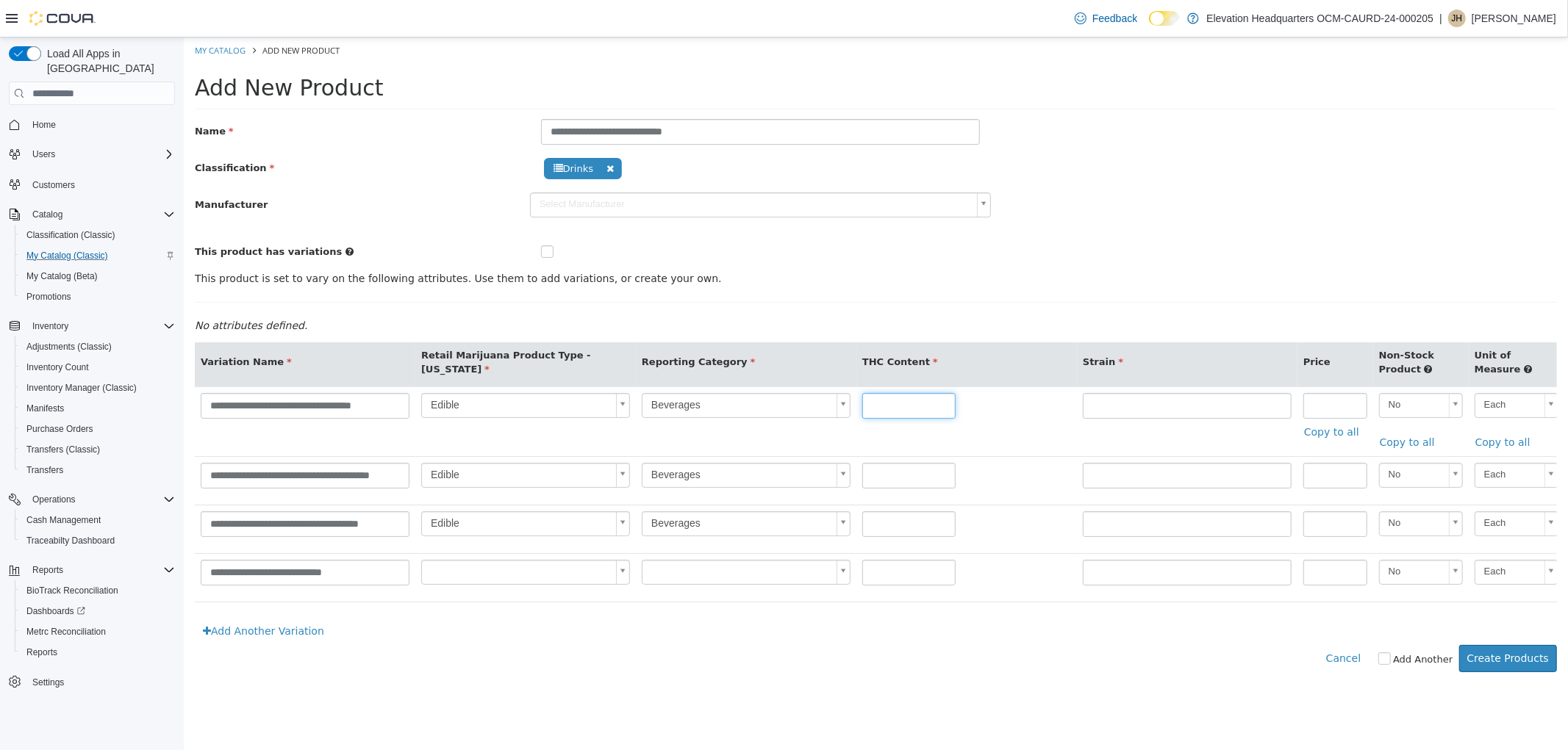
click at [875, 415] on input "text" at bounding box center [908, 405] width 94 height 26
type input "**"
click at [876, 474] on input "text" at bounding box center [908, 475] width 94 height 26
type input "**"
click at [915, 532] on input "text" at bounding box center [908, 524] width 94 height 26
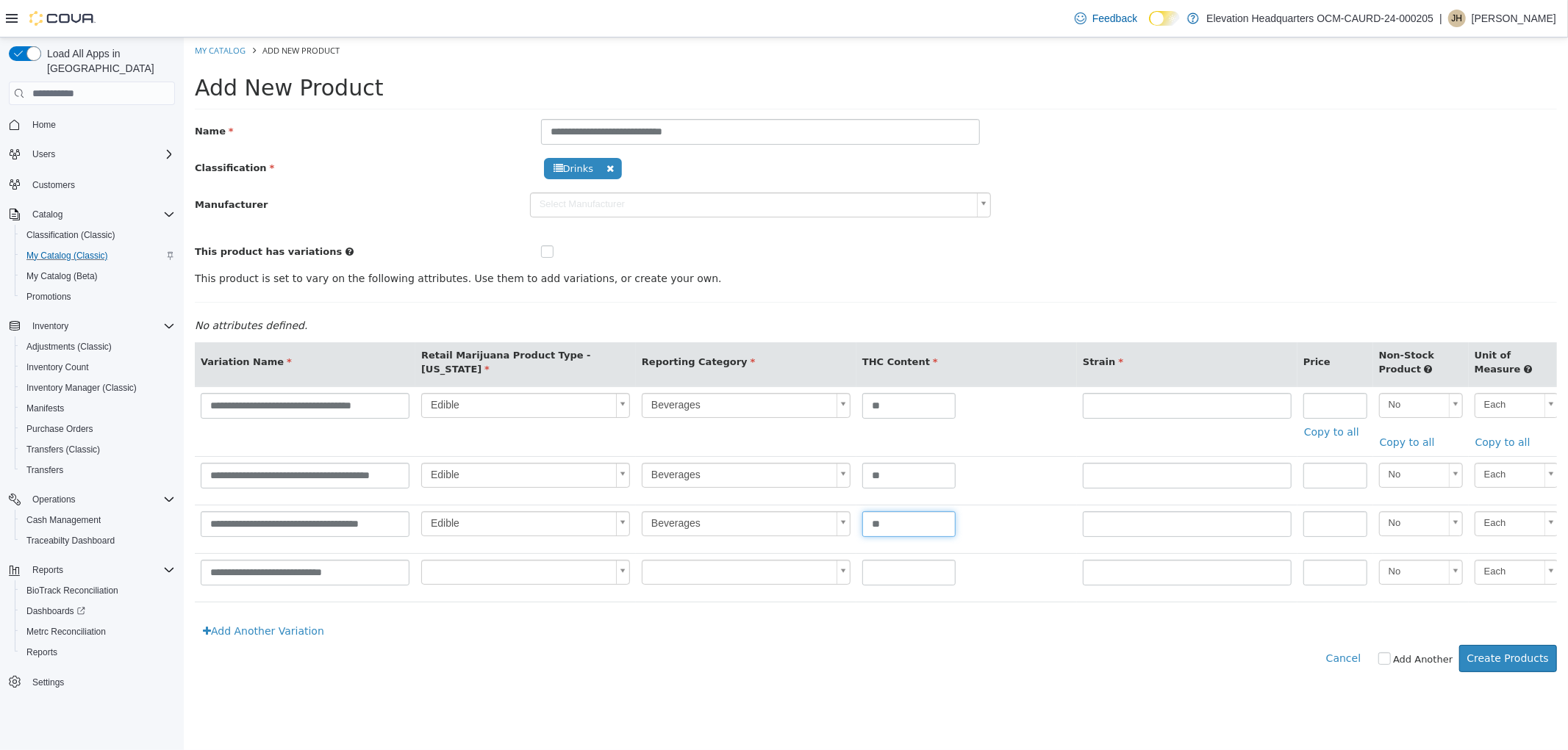
type input "**"
click at [1127, 413] on input "text" at bounding box center [1186, 405] width 208 height 26
click at [1326, 411] on input "number" at bounding box center [1334, 405] width 64 height 26
type input "*"
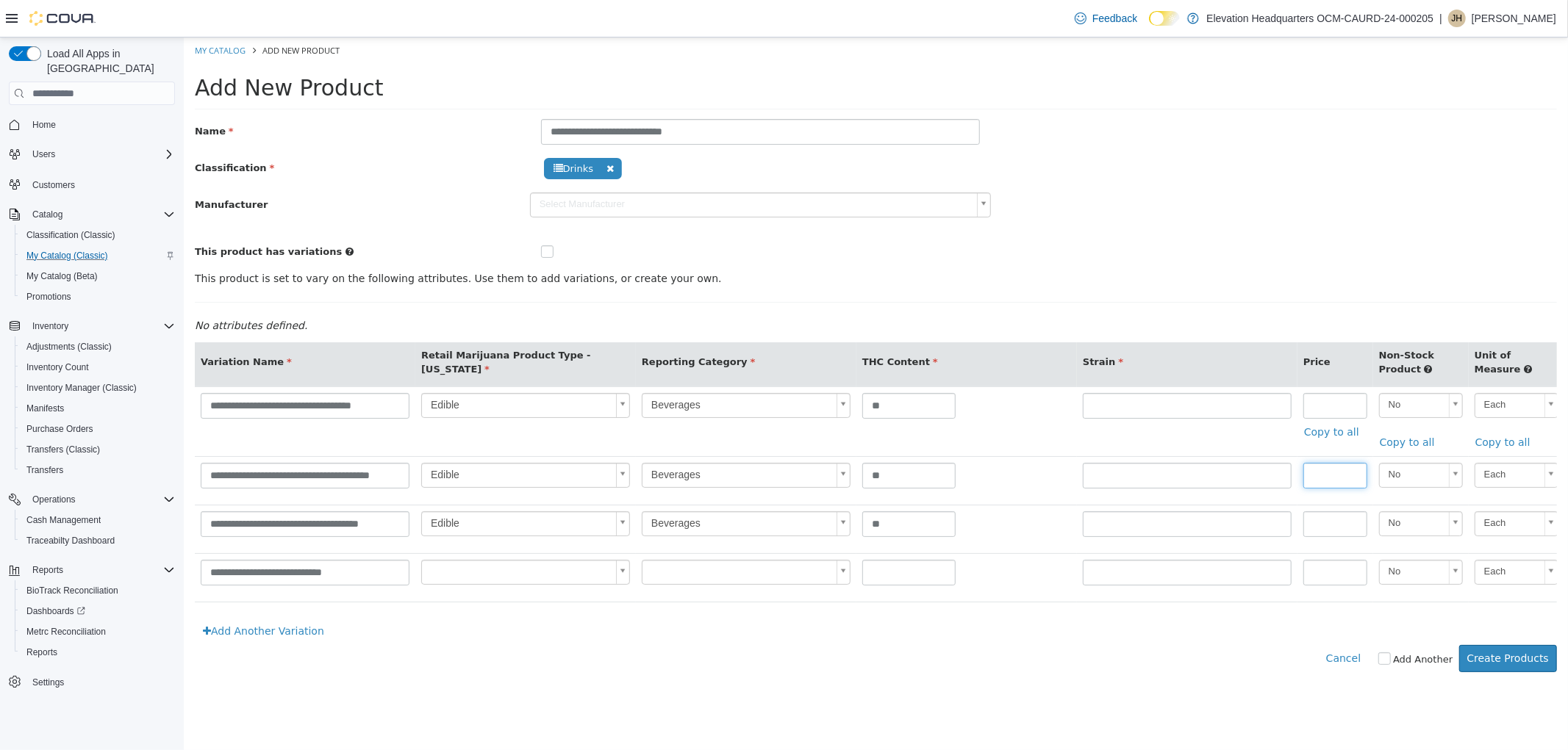
click at [1323, 482] on input "number" at bounding box center [1334, 475] width 64 height 26
type input "*"
click at [1319, 524] on input "number" at bounding box center [1334, 524] width 64 height 26
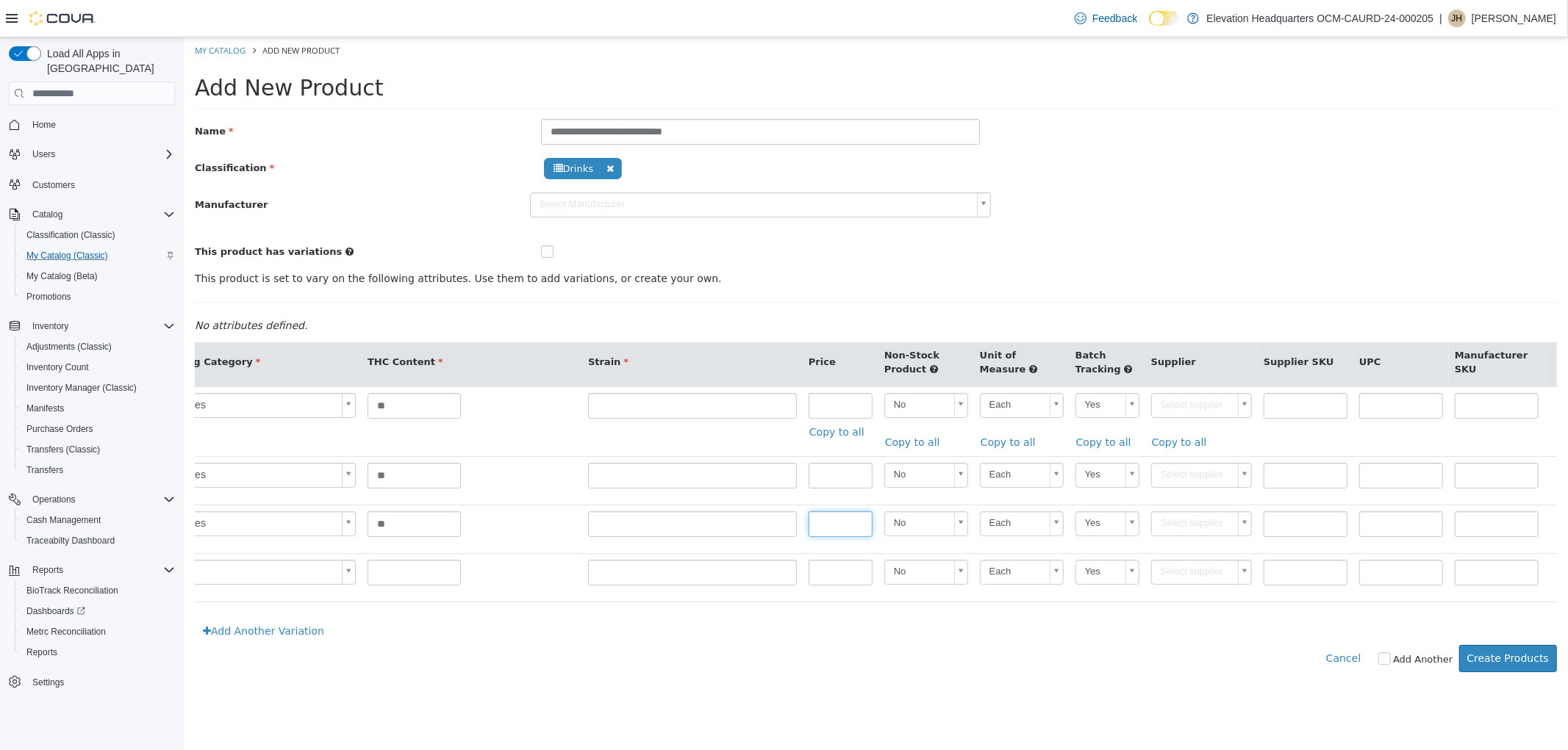
scroll to position [0, 496]
type input "*"
click at [1194, 404] on body "**********" at bounding box center [875, 362] width 1384 height 650
click at [841, 405] on body "**********" at bounding box center [875, 362] width 1384 height 650
click at [824, 409] on input "*" at bounding box center [837, 405] width 64 height 26
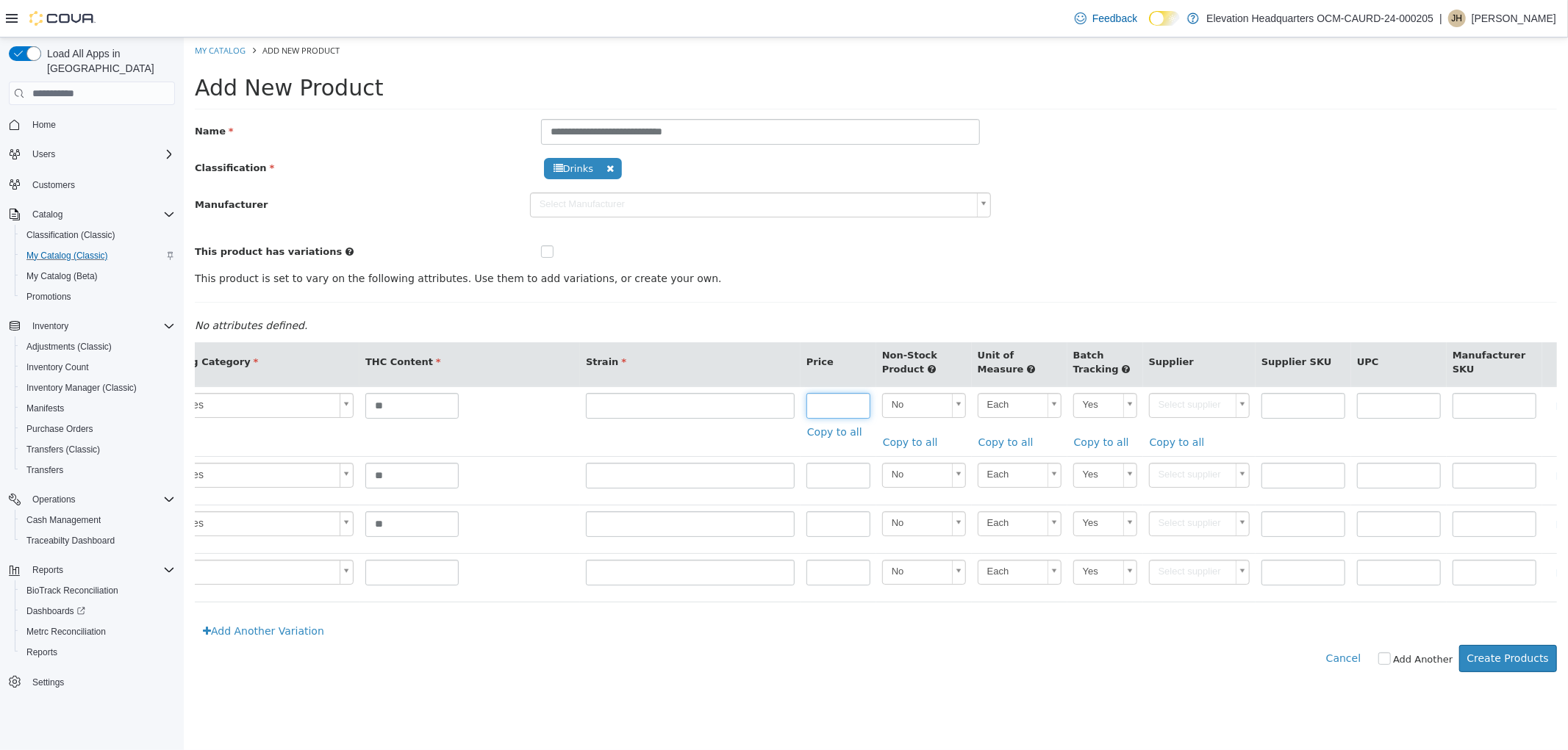
type input "*"
click at [839, 473] on input "*" at bounding box center [837, 475] width 64 height 26
type input "*"
click at [837, 523] on input "*" at bounding box center [837, 524] width 64 height 26
type input "*"
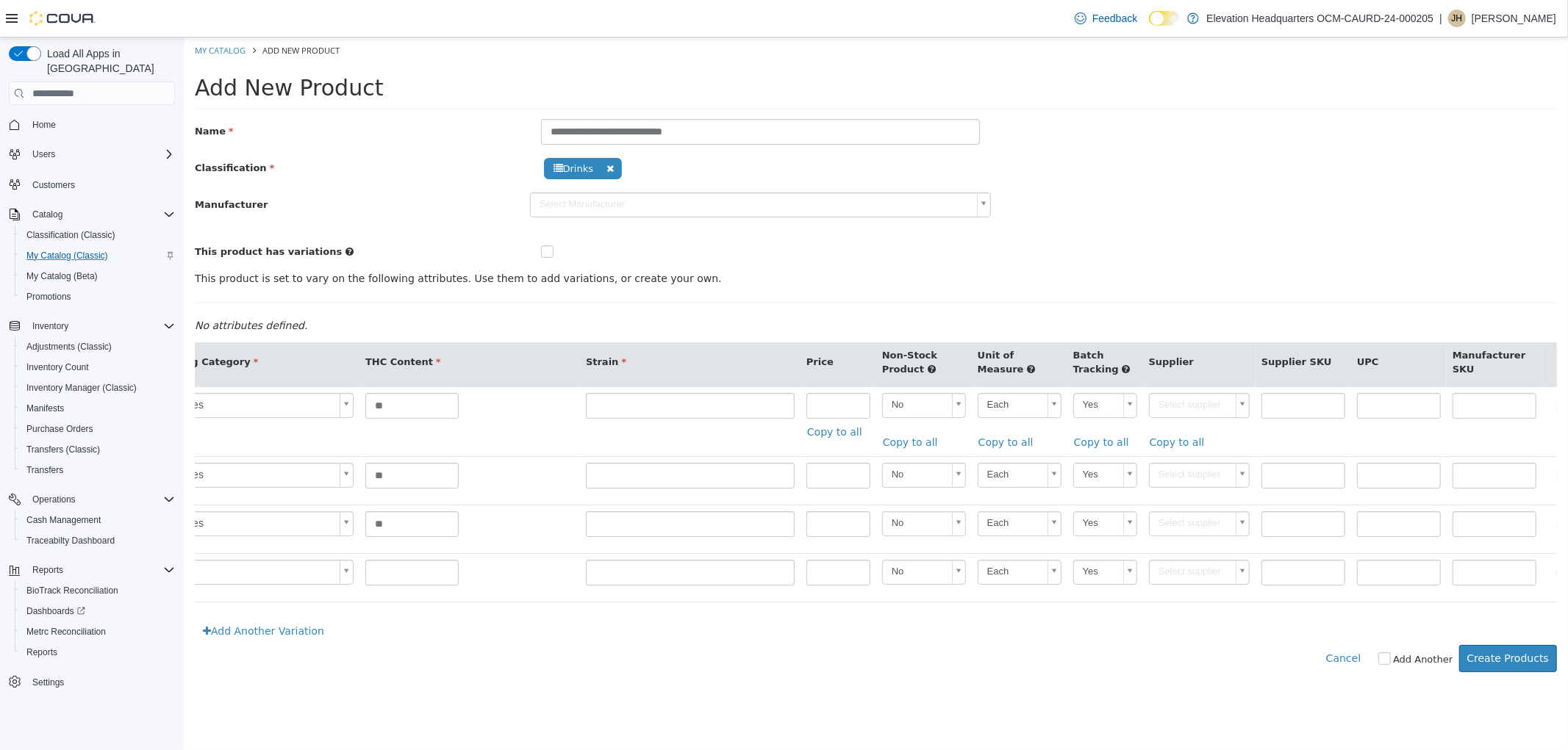
click at [1187, 415] on body "**********" at bounding box center [875, 362] width 1384 height 650
type input "******"
click at [1192, 440] on link "Copy to all" at bounding box center [1180, 443] width 64 height 27
type input "******"
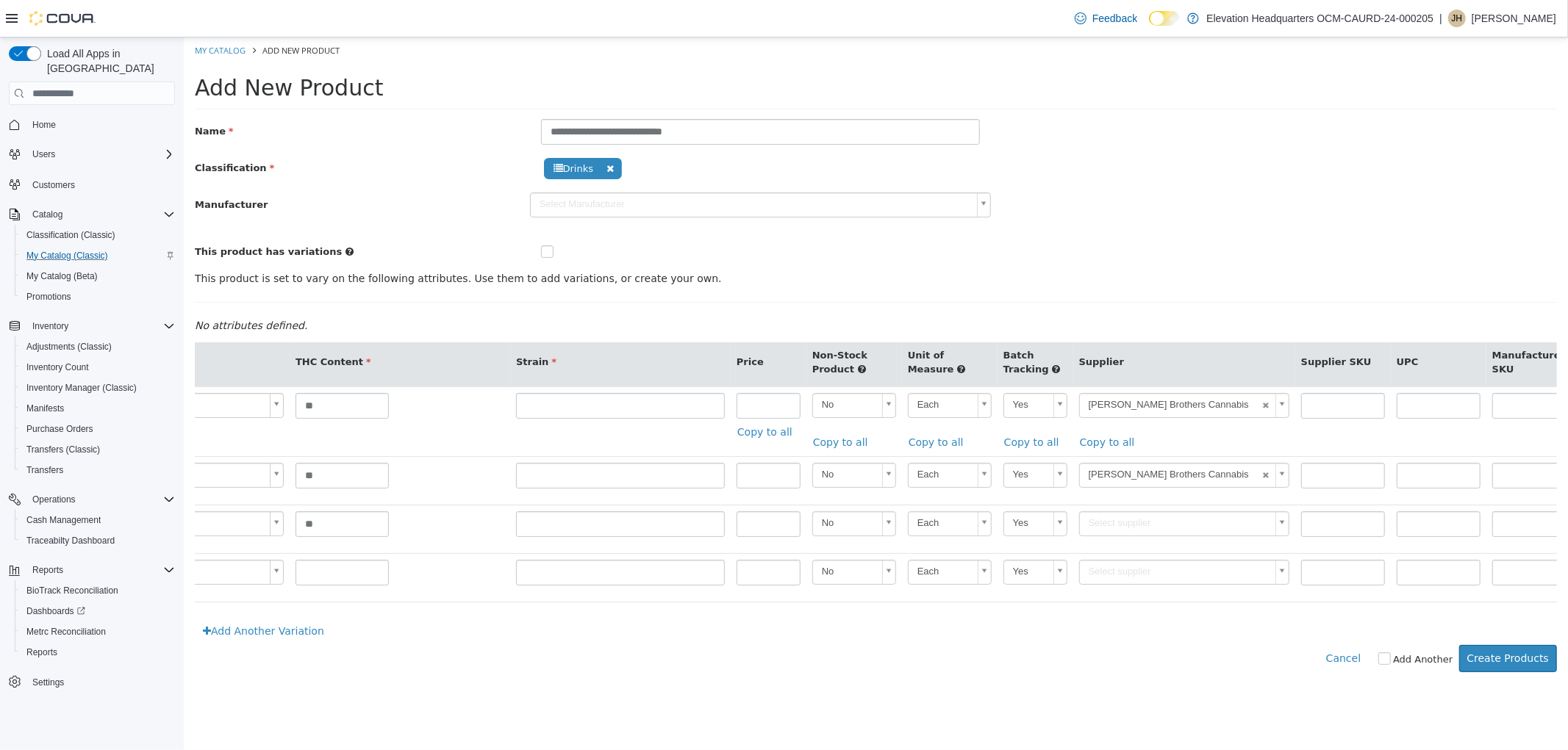
scroll to position [0, 634]
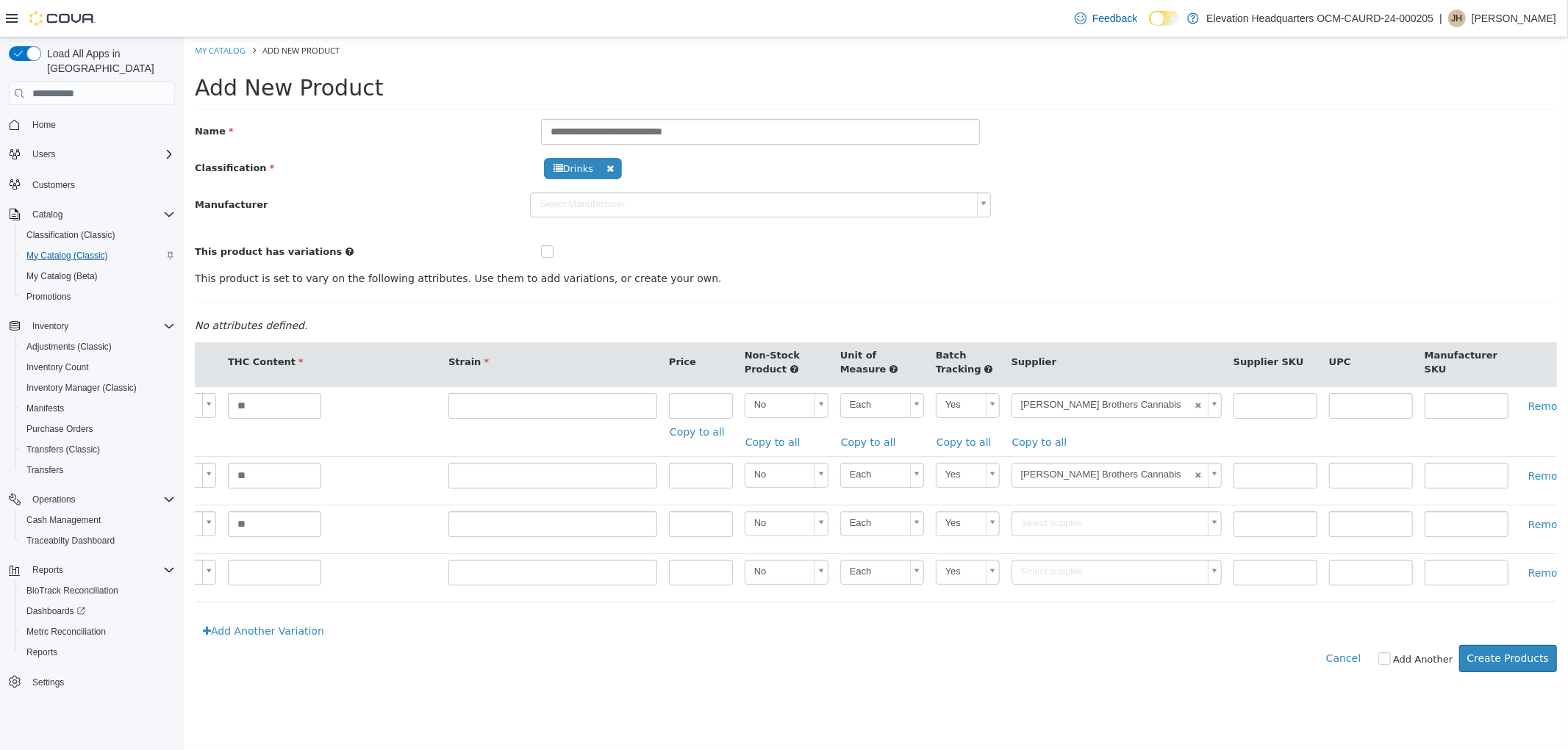
type input "******"
click at [1519, 576] on link "Remove" at bounding box center [1549, 573] width 58 height 27
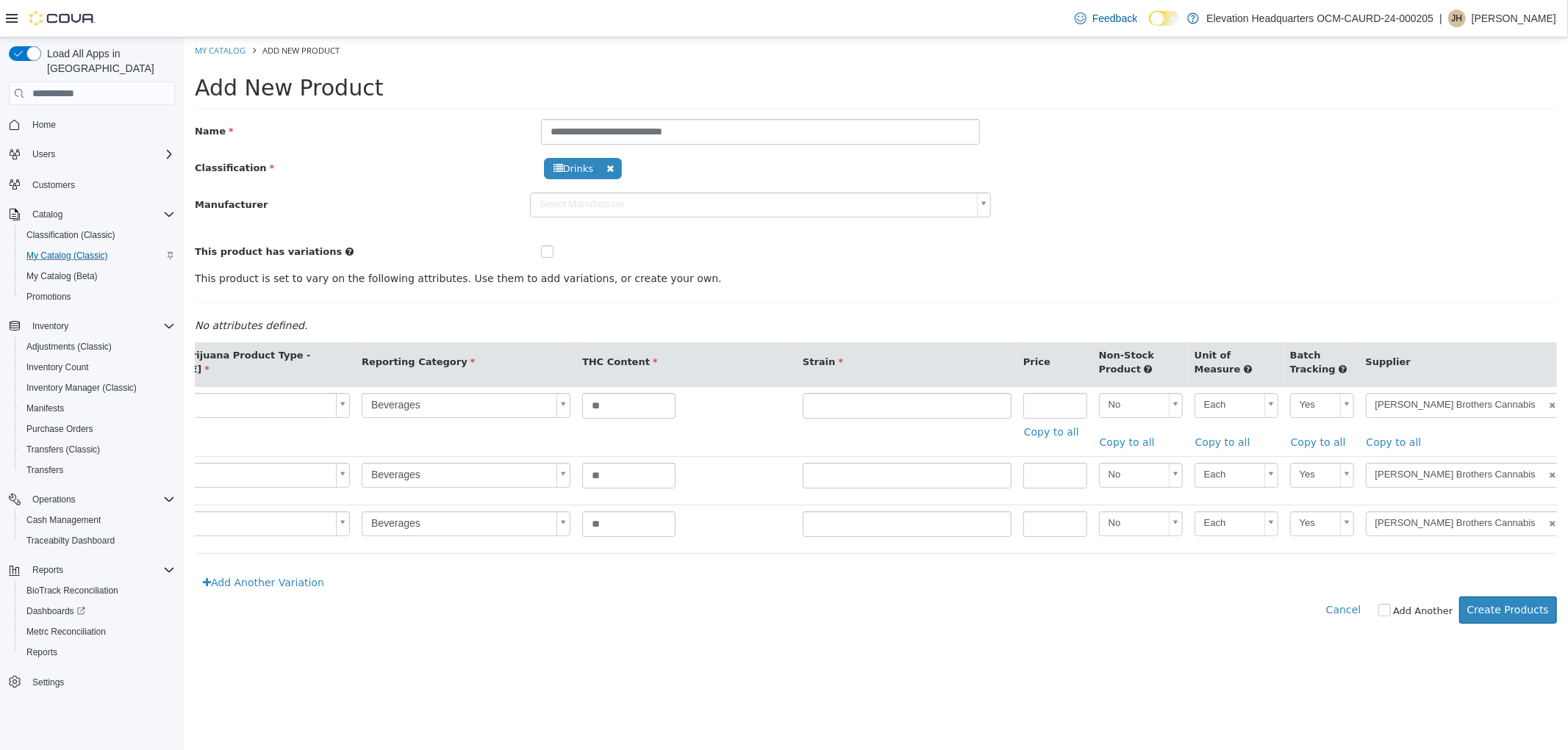
scroll to position [0, 203]
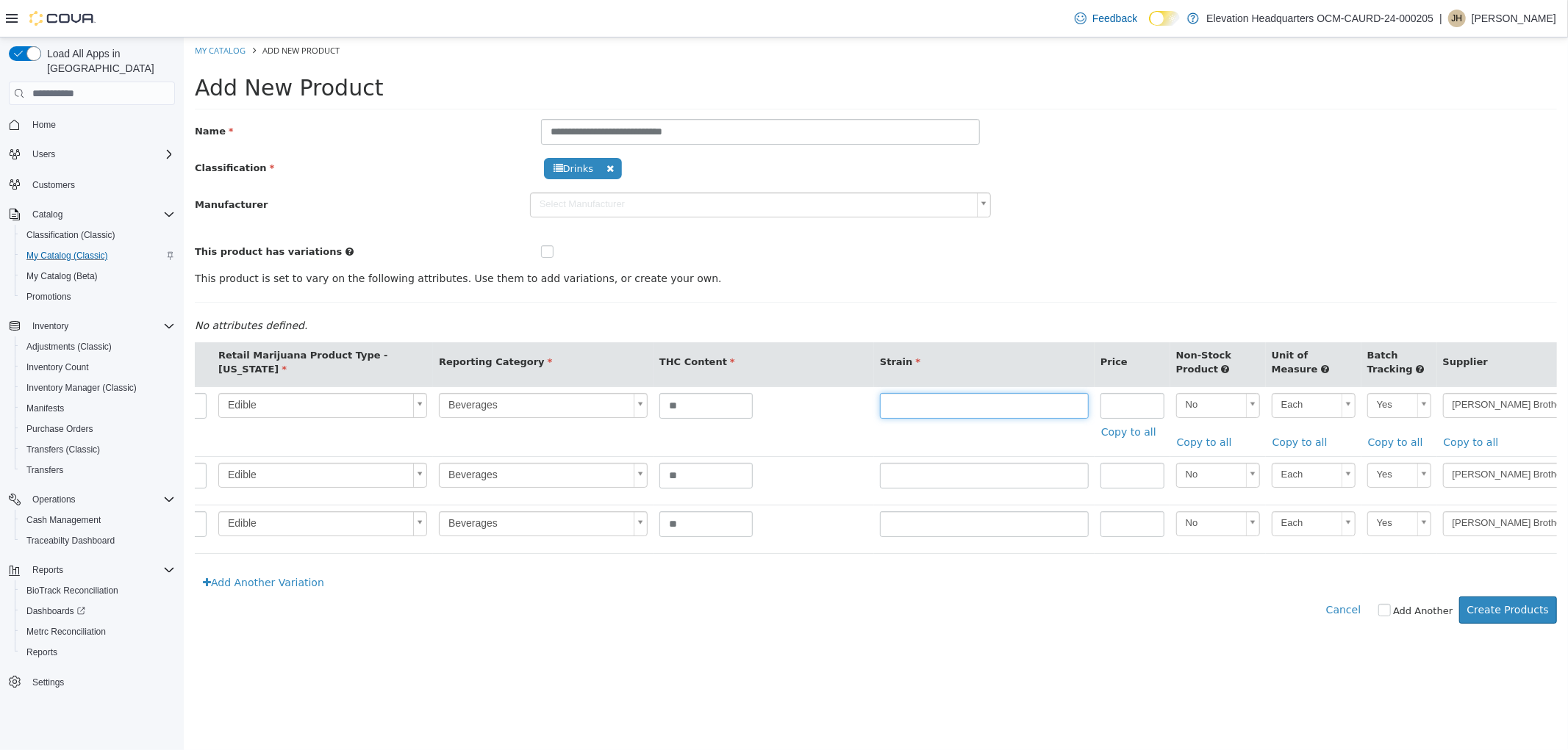
click at [894, 407] on input "text" at bounding box center [983, 405] width 208 height 26
type input "********"
click at [912, 475] on input "text" at bounding box center [983, 475] width 208 height 26
type input "**********"
click at [950, 534] on input "text" at bounding box center [983, 524] width 208 height 26
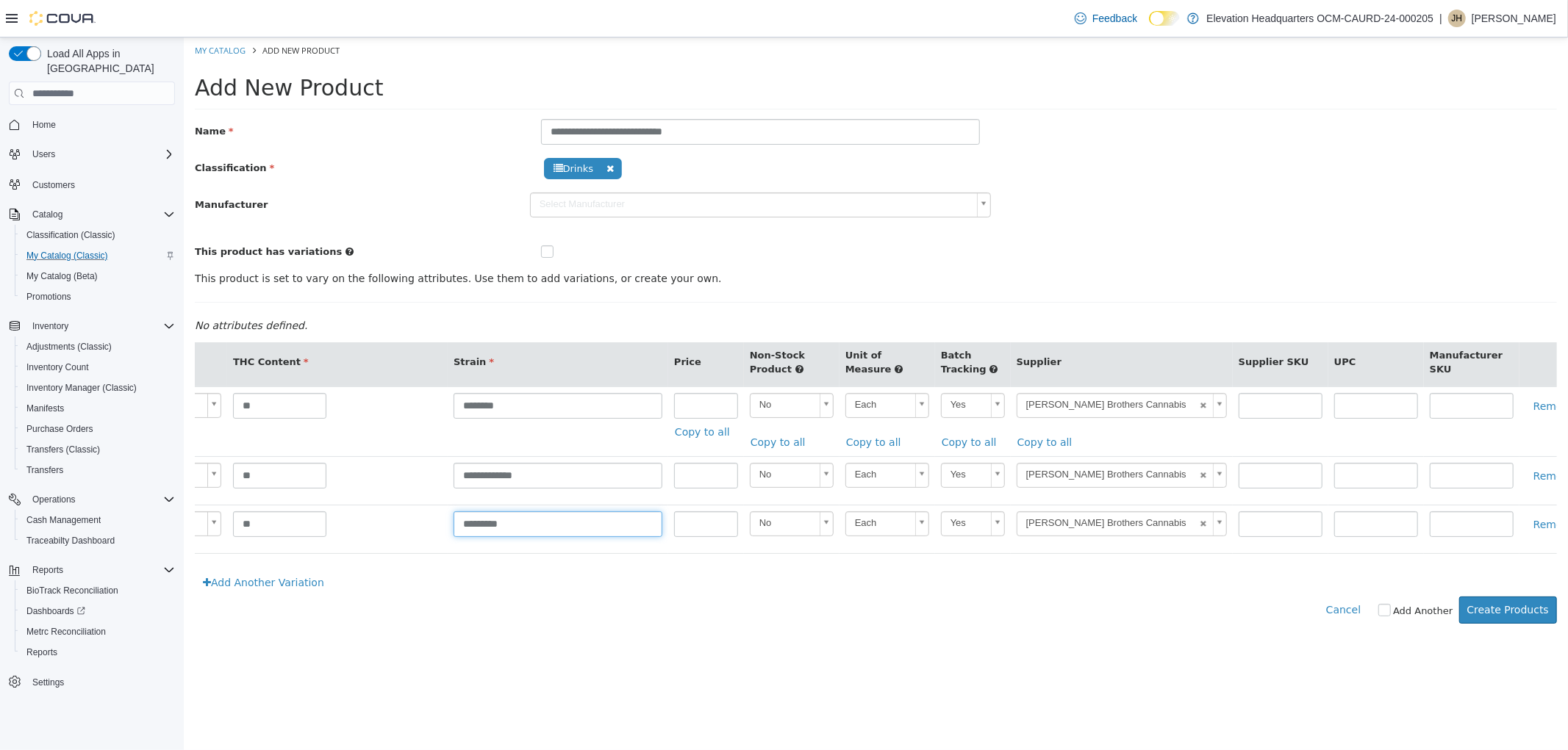
scroll to position [0, 634]
type input "*********"
click at [1509, 624] on button "Create Products" at bounding box center [1507, 610] width 98 height 27
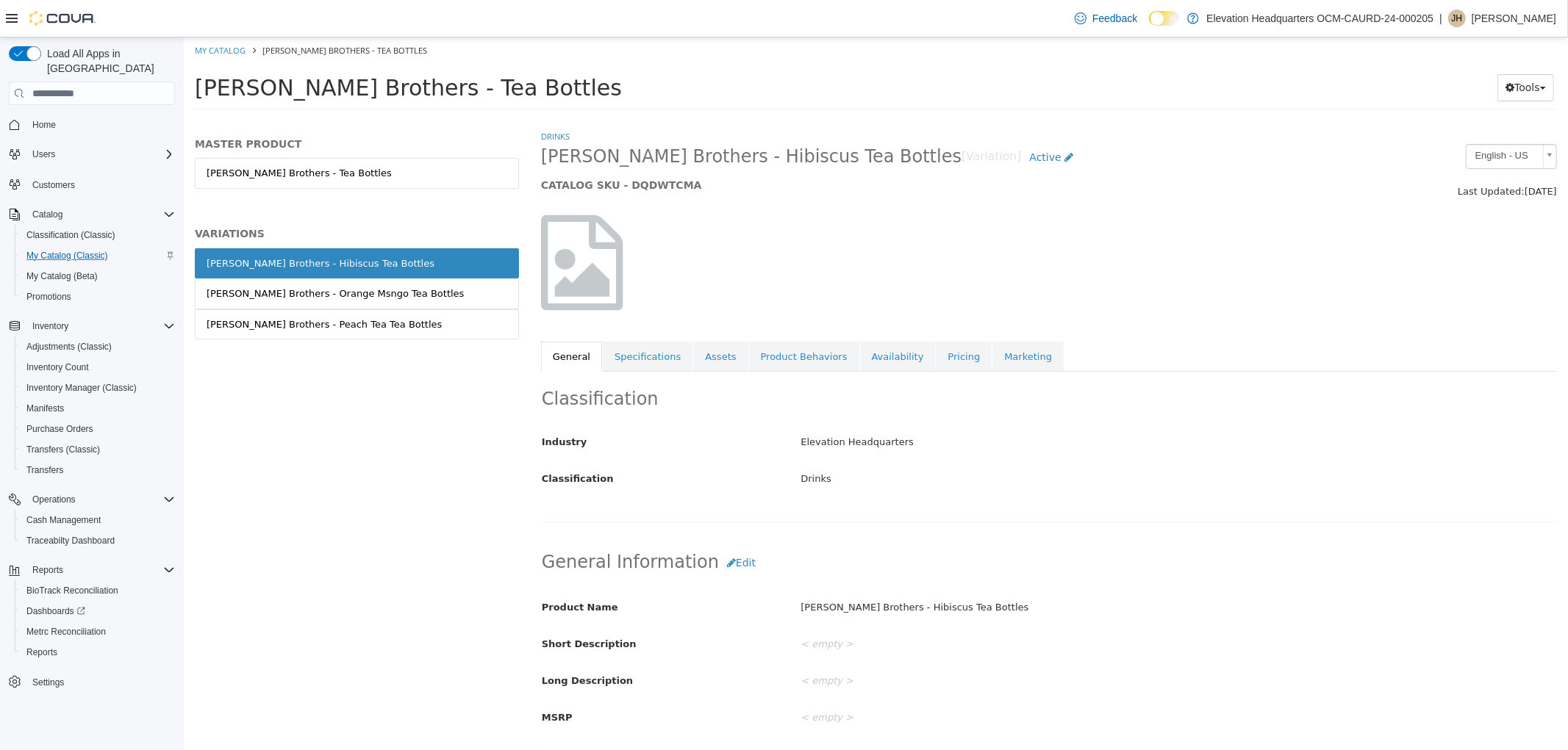
scroll to position [245, 0]
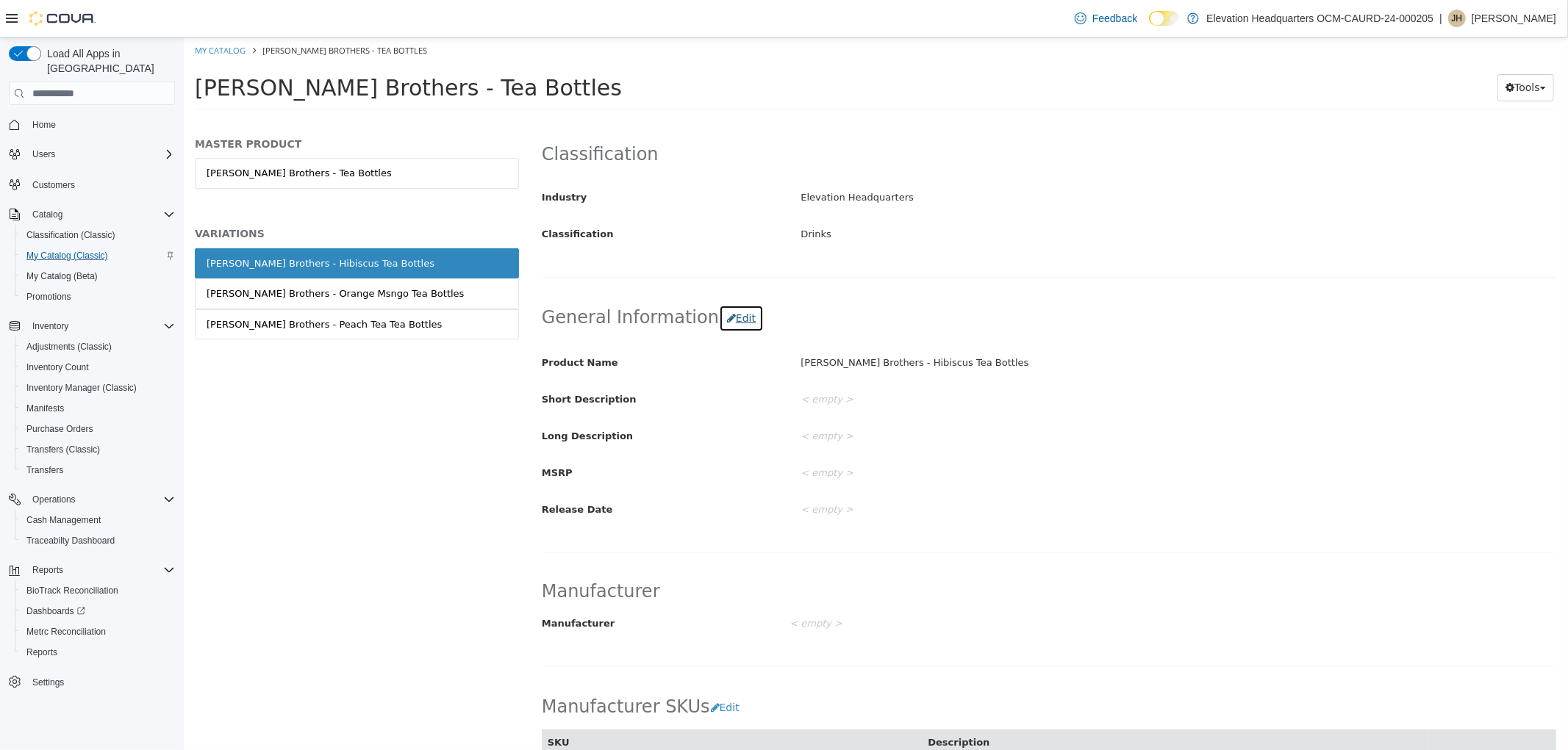
click at [719, 317] on button "Edit" at bounding box center [740, 318] width 45 height 27
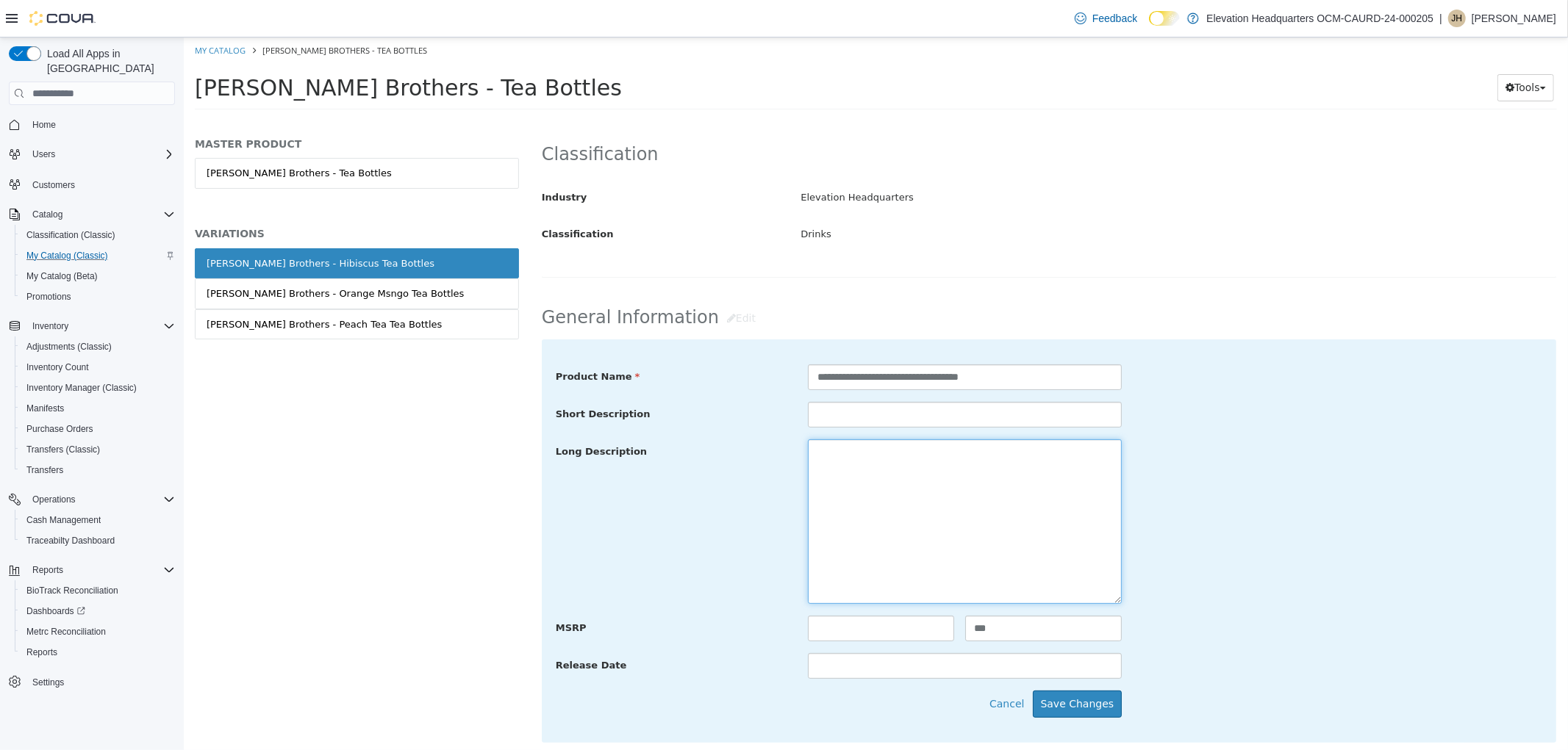
click at [827, 509] on textarea at bounding box center [963, 522] width 314 height 164
paste textarea "**********"
type textarea "**********"
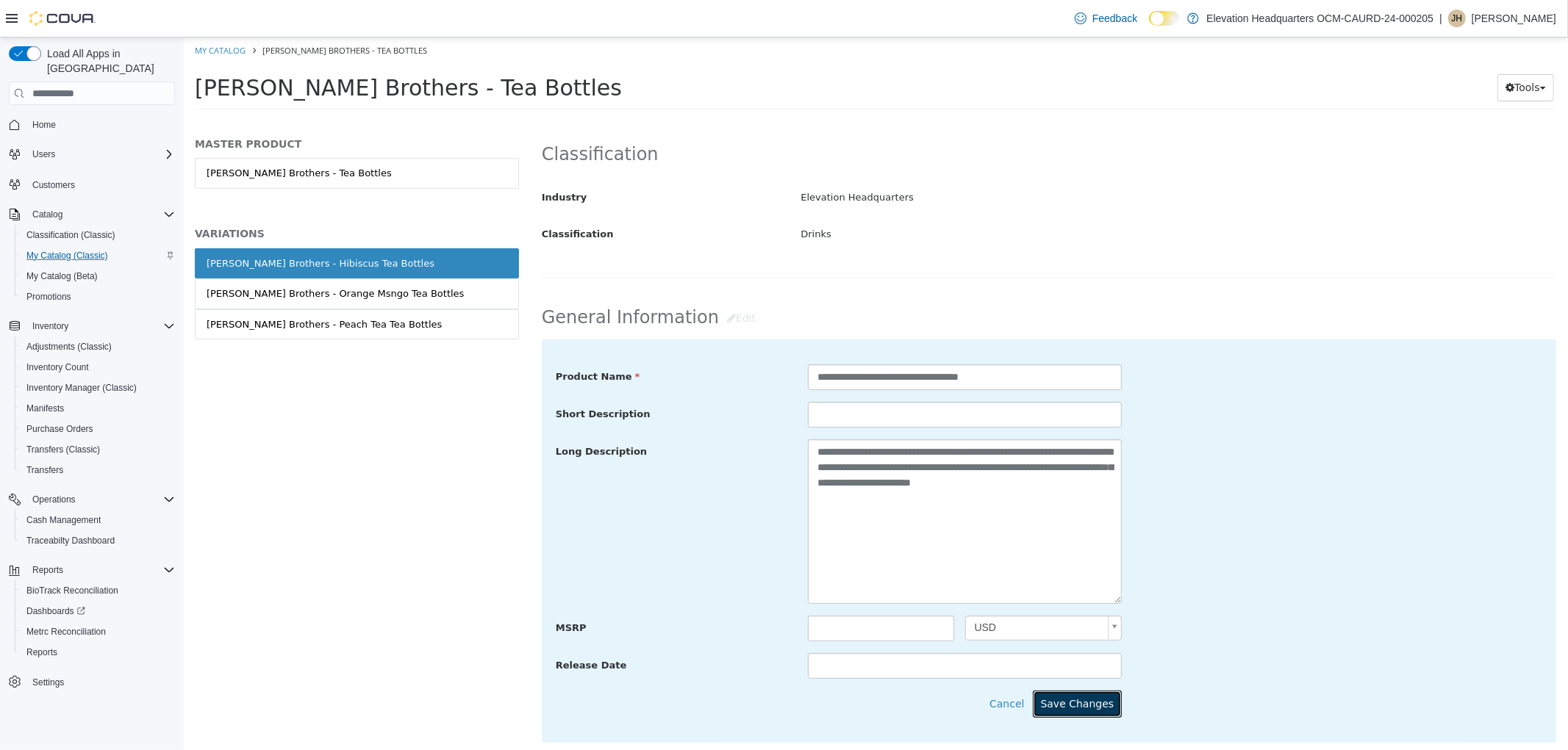
drag, startPoint x: 1057, startPoint y: 704, endPoint x: 1036, endPoint y: 681, distance: 31.1
click at [1057, 703] on button "Save Changes" at bounding box center [1076, 704] width 89 height 27
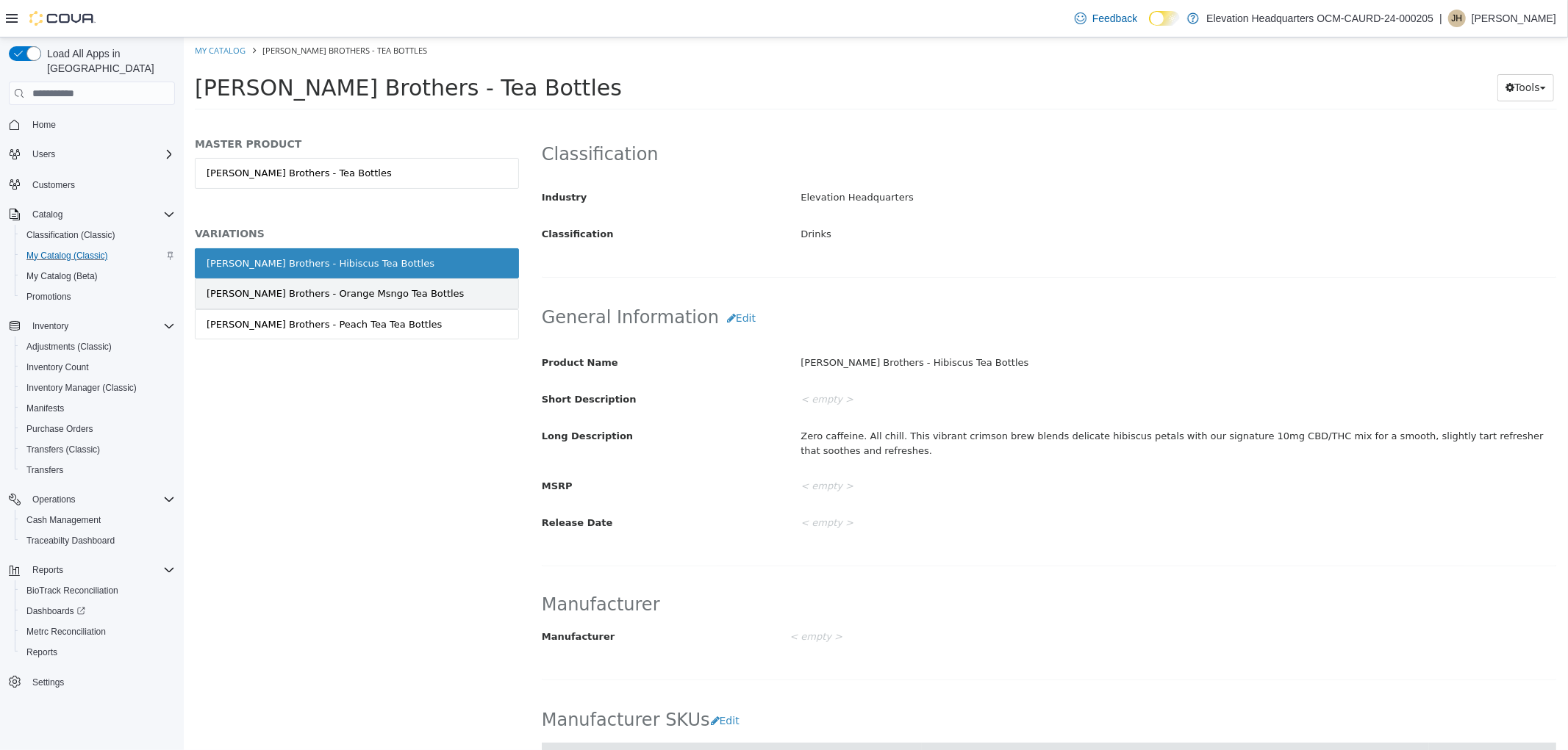
click at [448, 299] on link "Harney Brothers - Orange Msngo Tea Bottles" at bounding box center [356, 293] width 324 height 31
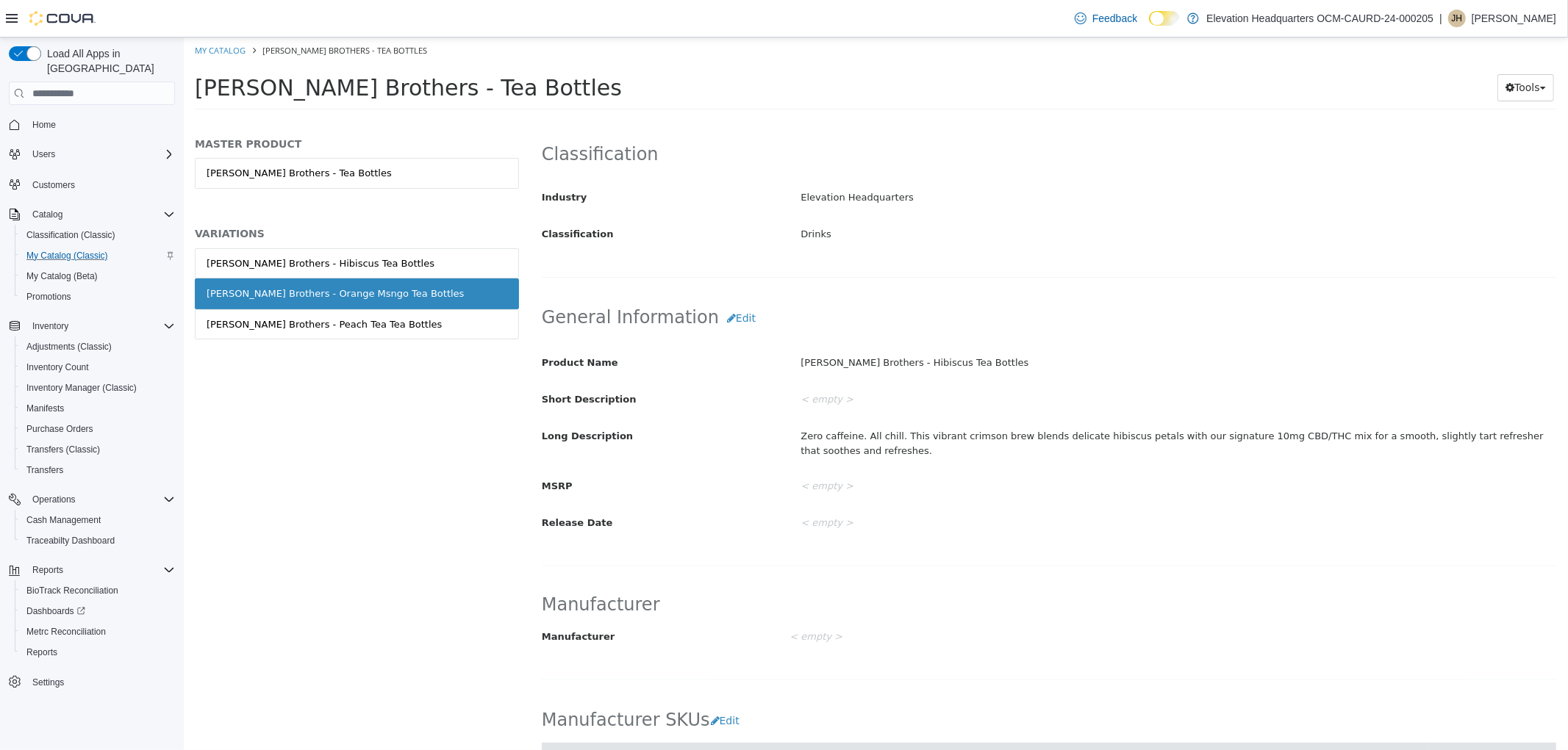
scroll to position [243, 0]
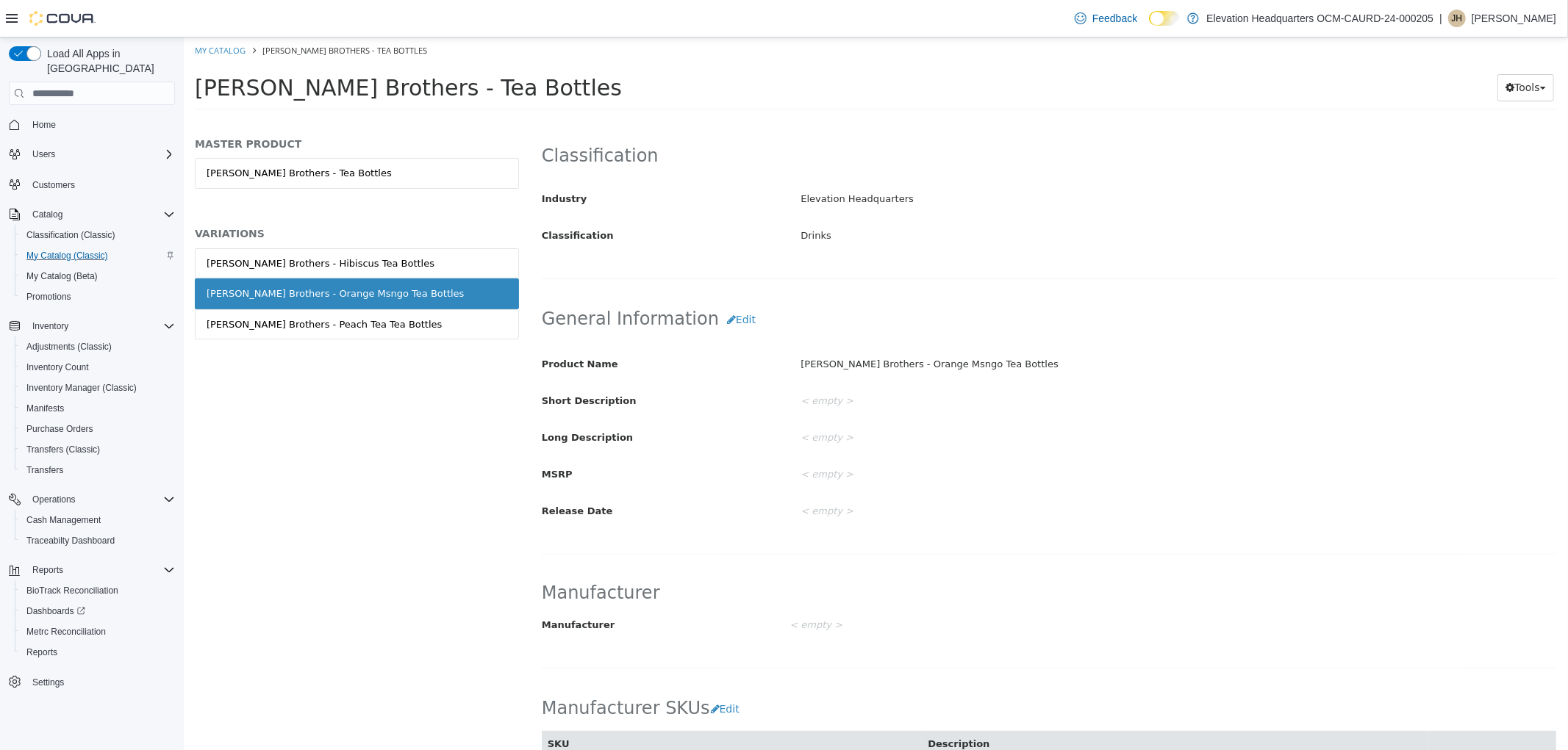
click at [693, 313] on h2 "General Information Edit" at bounding box center [1048, 320] width 1014 height 27
click at [718, 326] on button "Edit" at bounding box center [740, 320] width 45 height 27
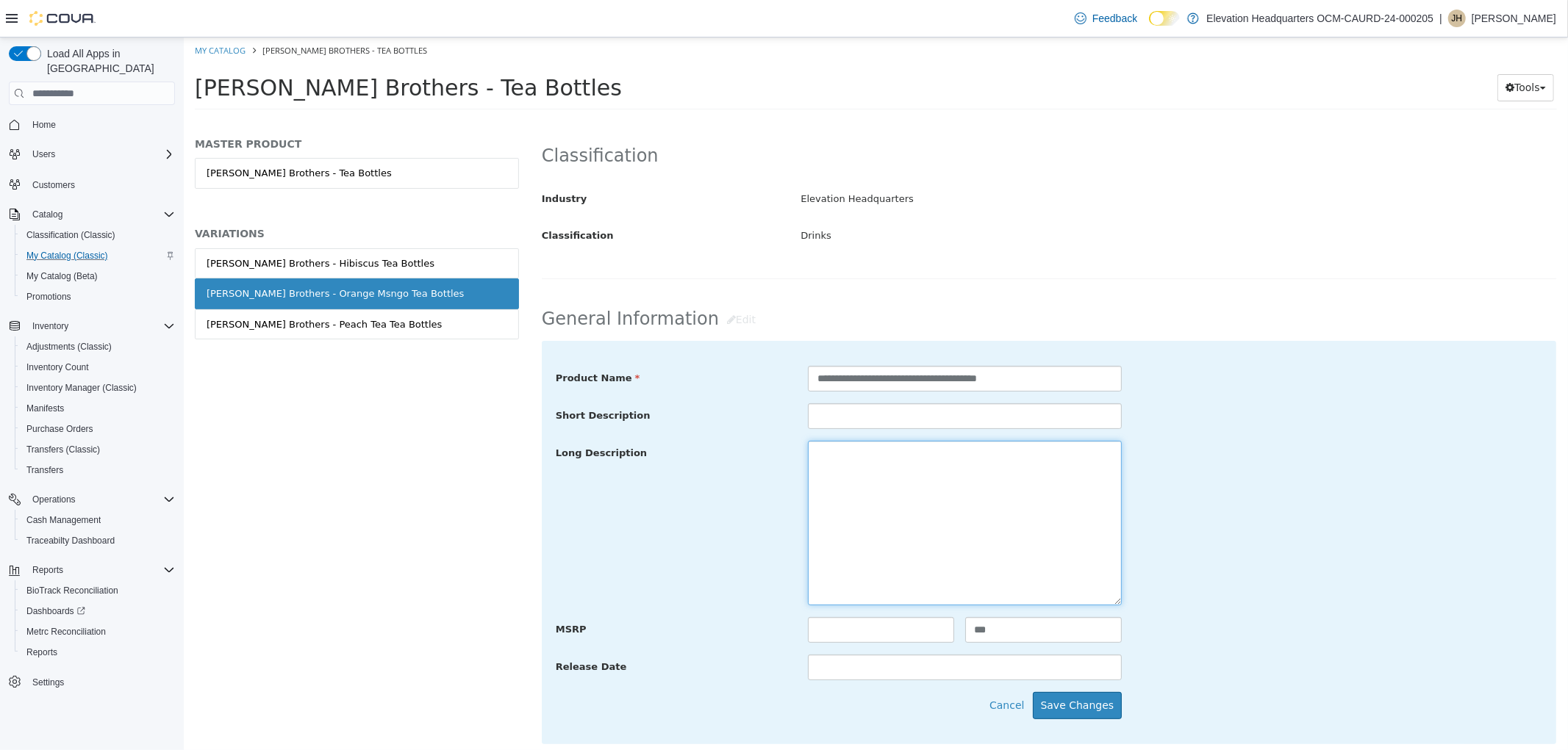
click at [857, 492] on textarea at bounding box center [963, 523] width 314 height 164
paste textarea "**********"
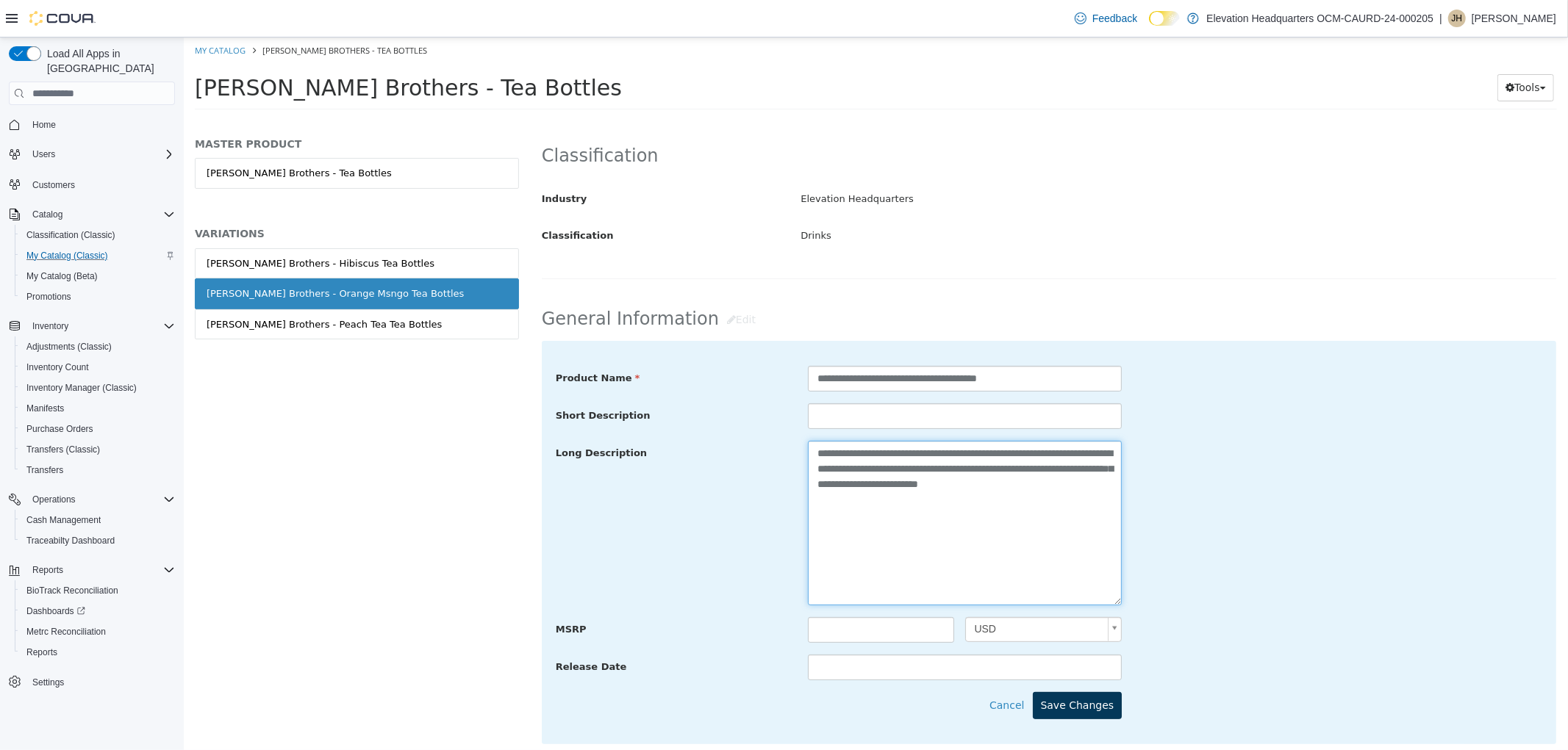
type textarea "**********"
click at [1052, 700] on button "Save Changes" at bounding box center [1076, 706] width 89 height 27
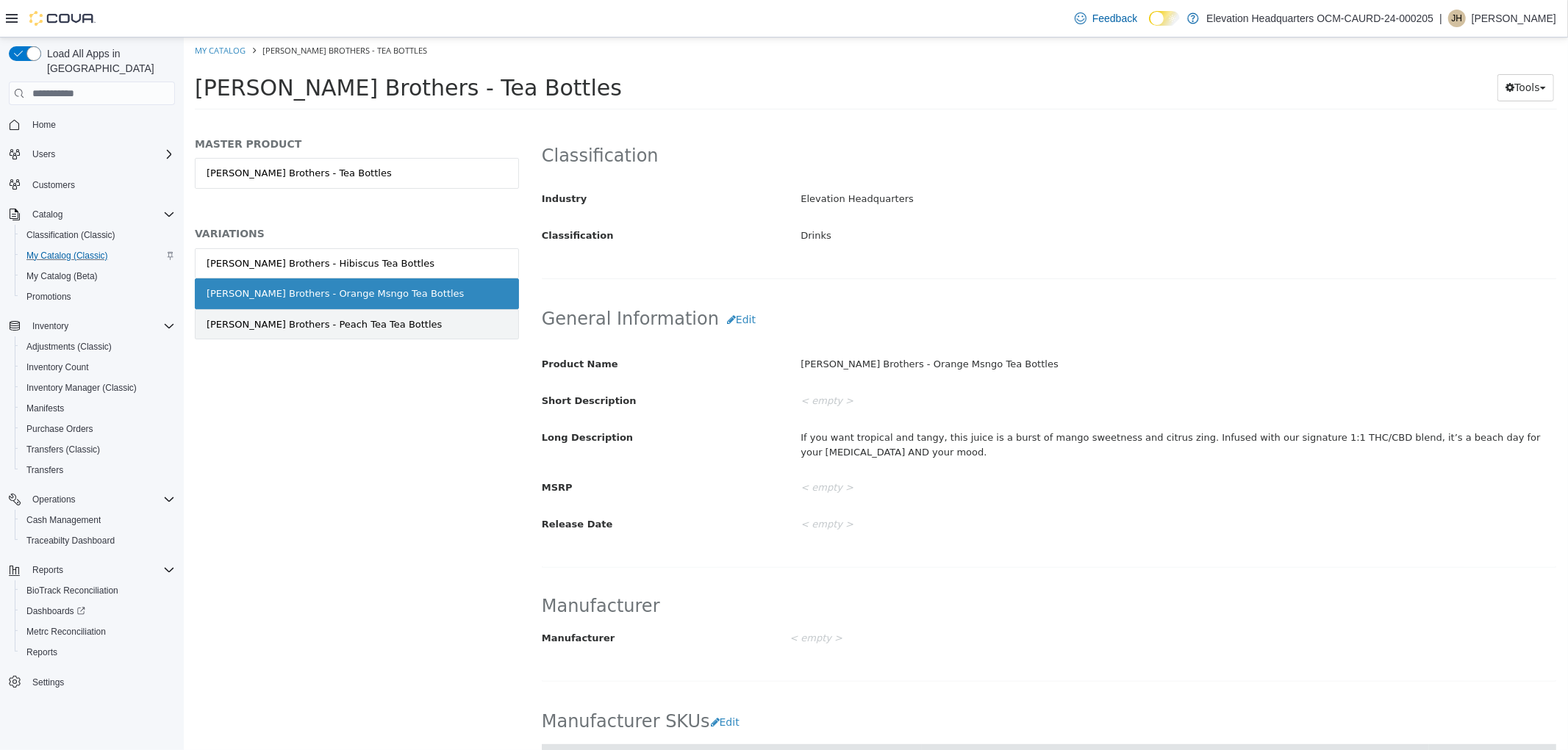
click at [405, 329] on link "Harney Brothers - Peach Tea Tea Bottles" at bounding box center [356, 324] width 324 height 31
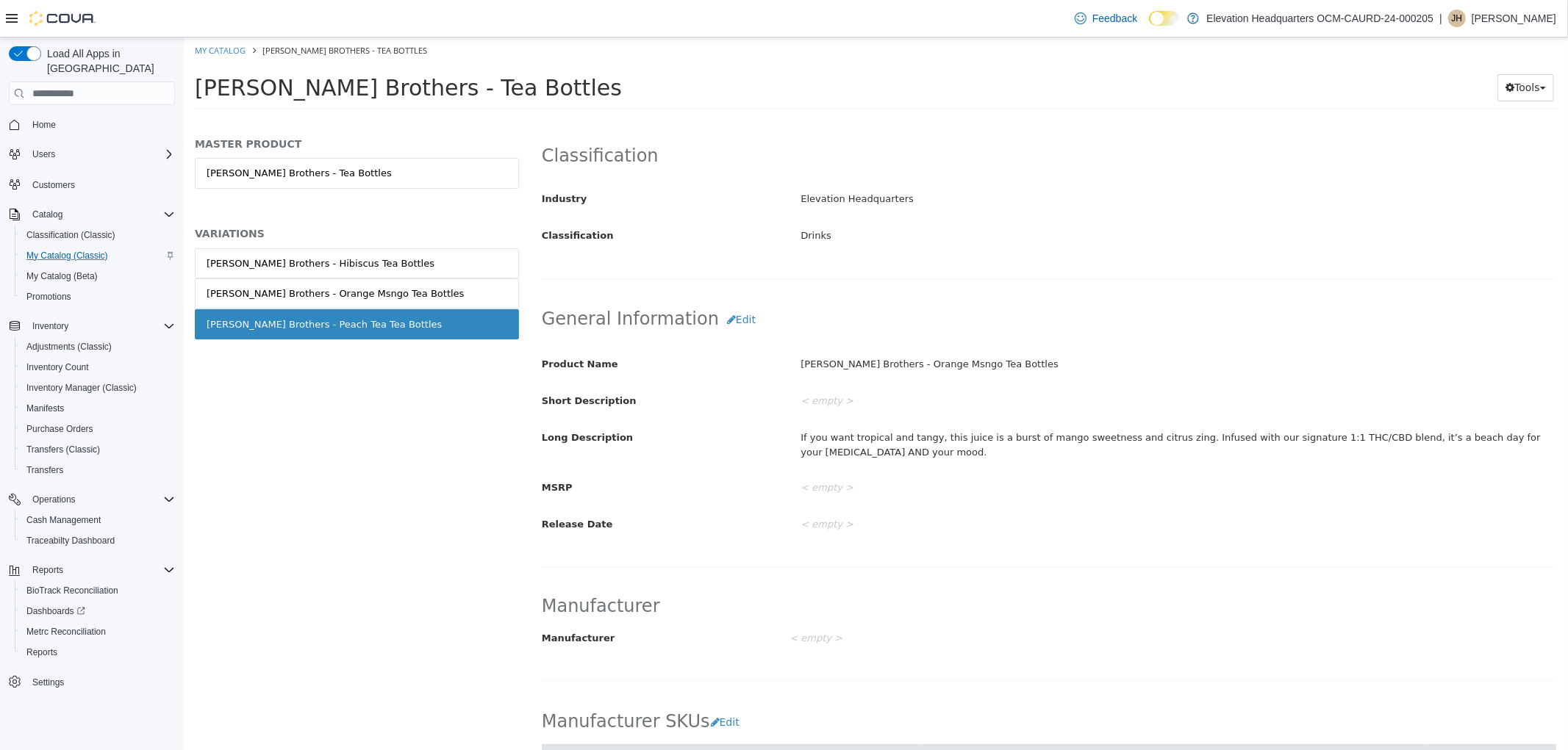
scroll to position [240, 0]
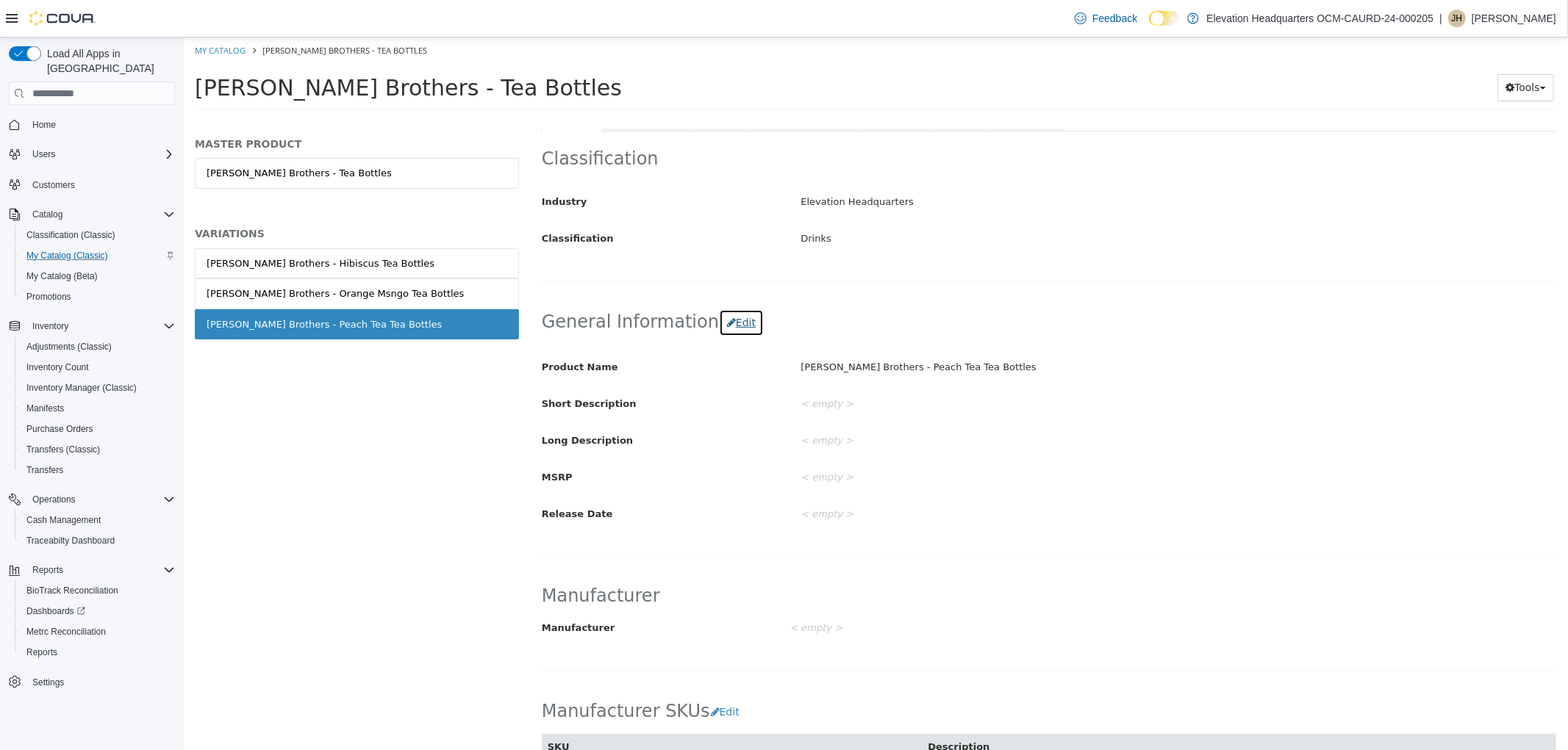
click at [731, 322] on button "Edit" at bounding box center [740, 322] width 45 height 27
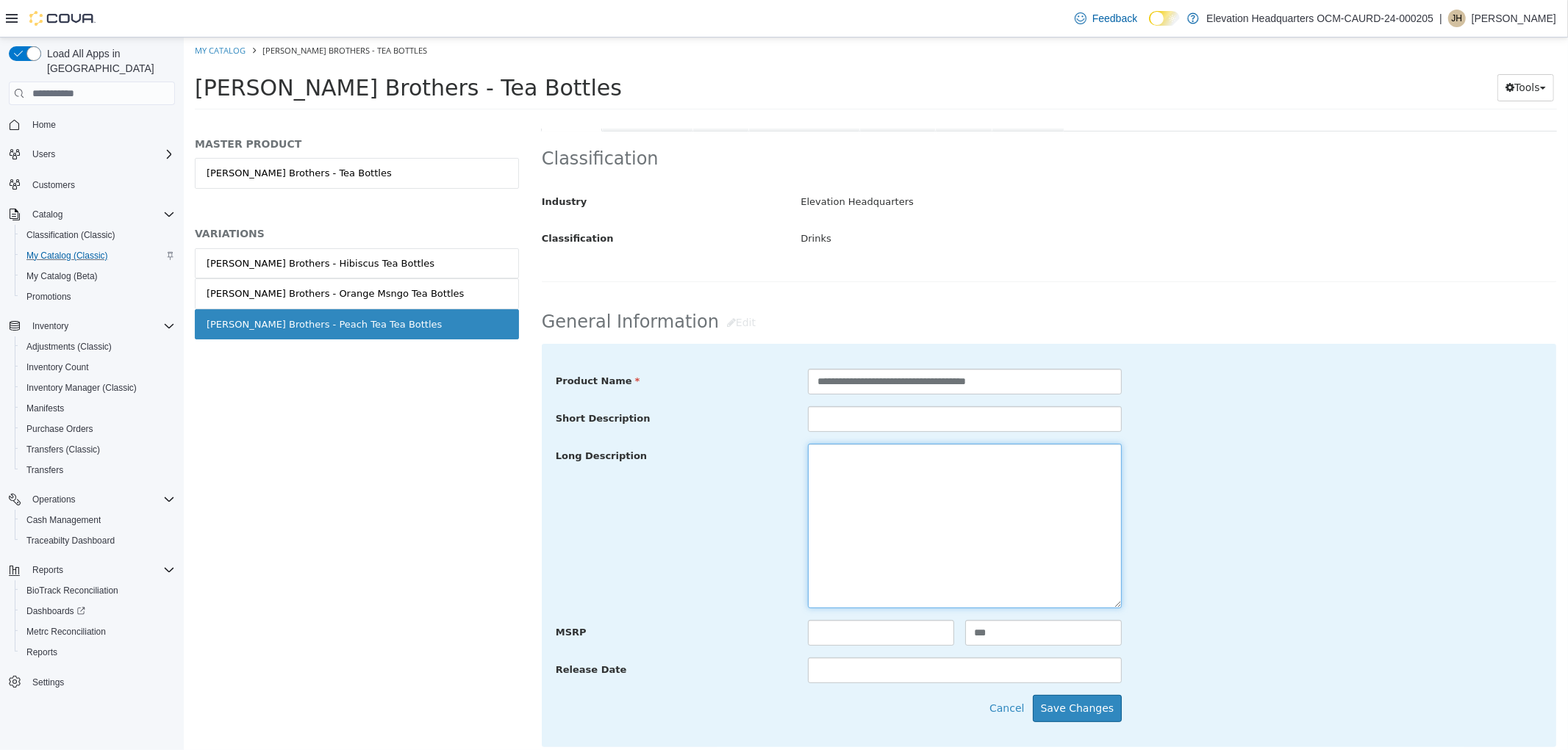
click at [870, 548] on textarea at bounding box center [963, 527] width 314 height 164
paste textarea "**********"
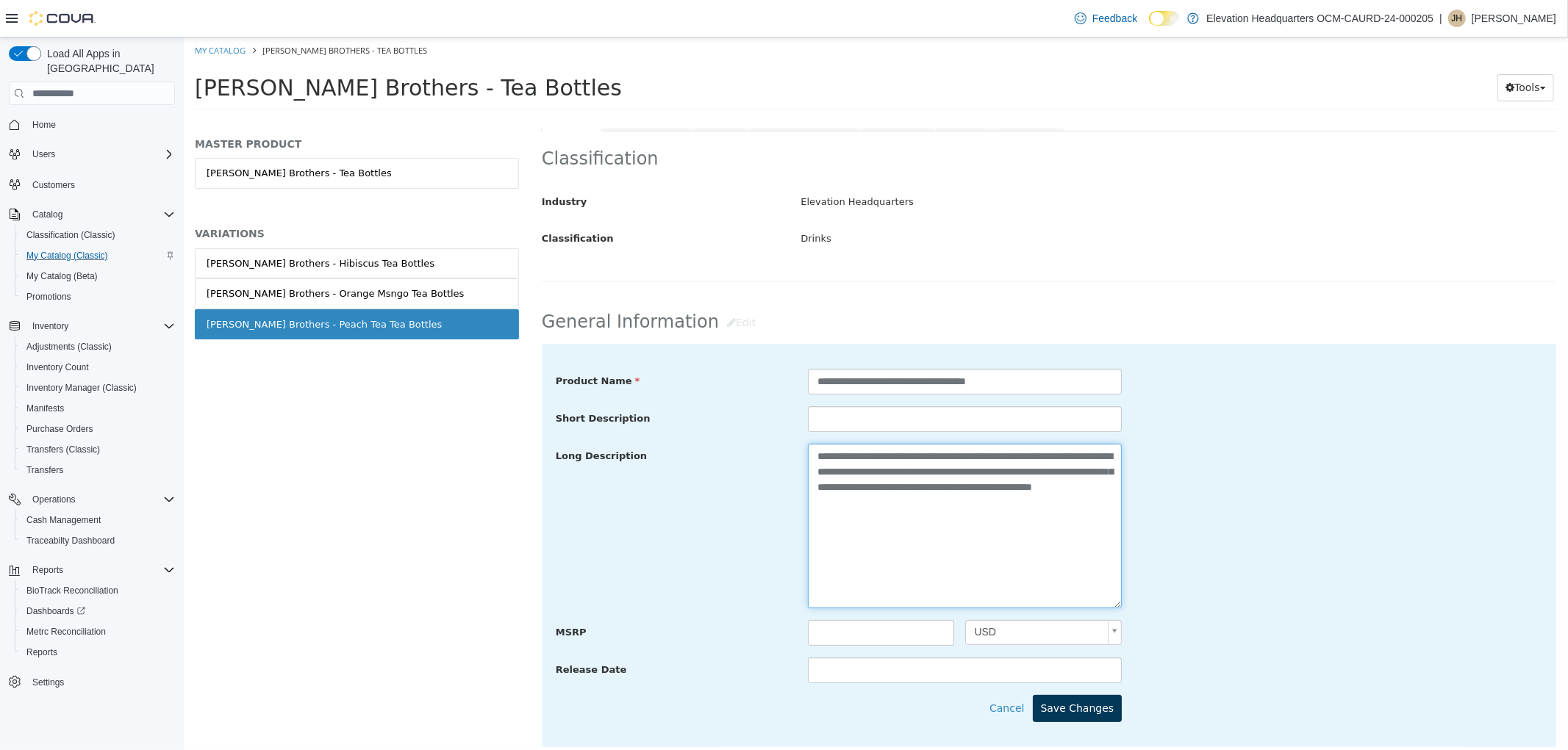
type textarea "**********"
click at [1052, 705] on button "Save Changes" at bounding box center [1076, 708] width 89 height 27
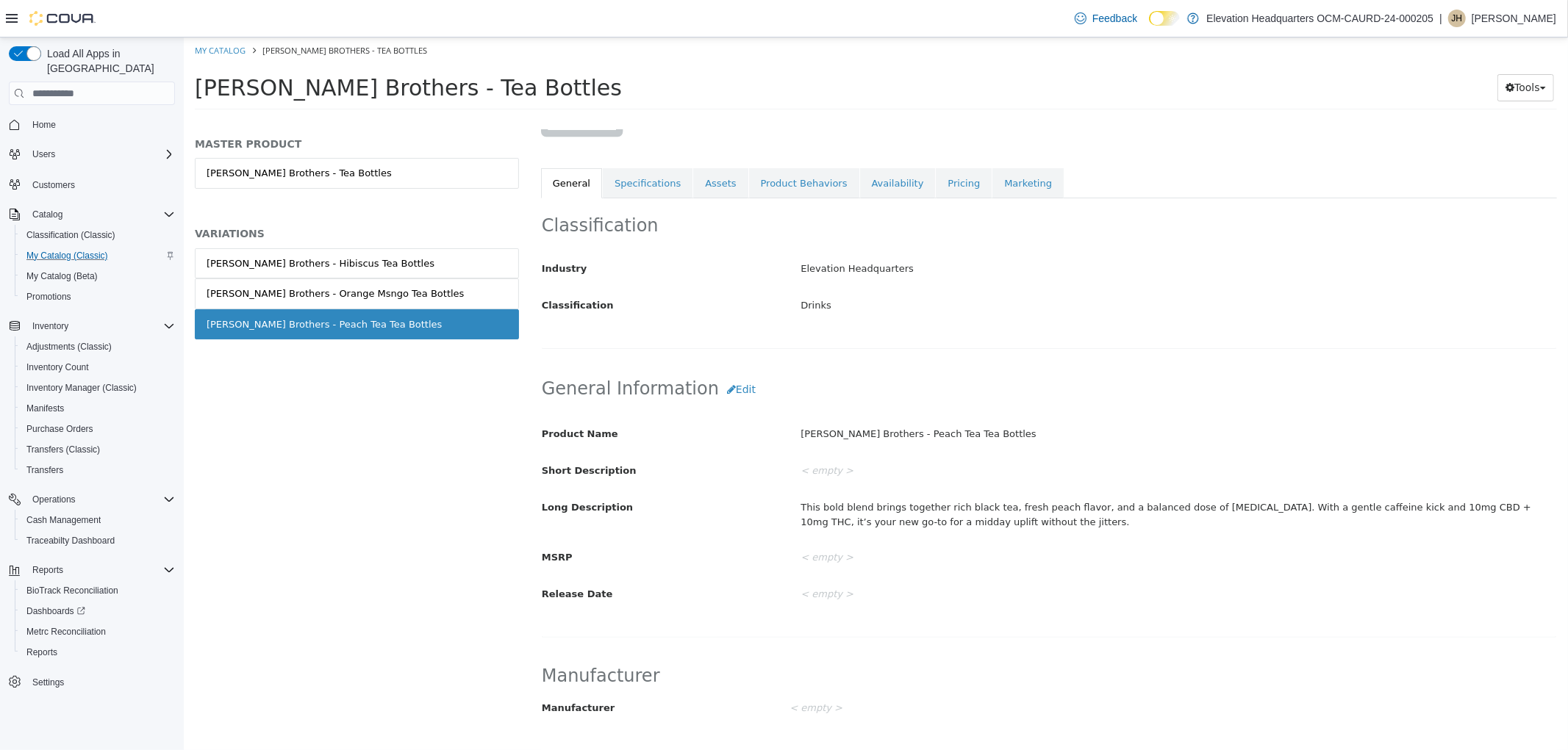
scroll to position [0, 0]
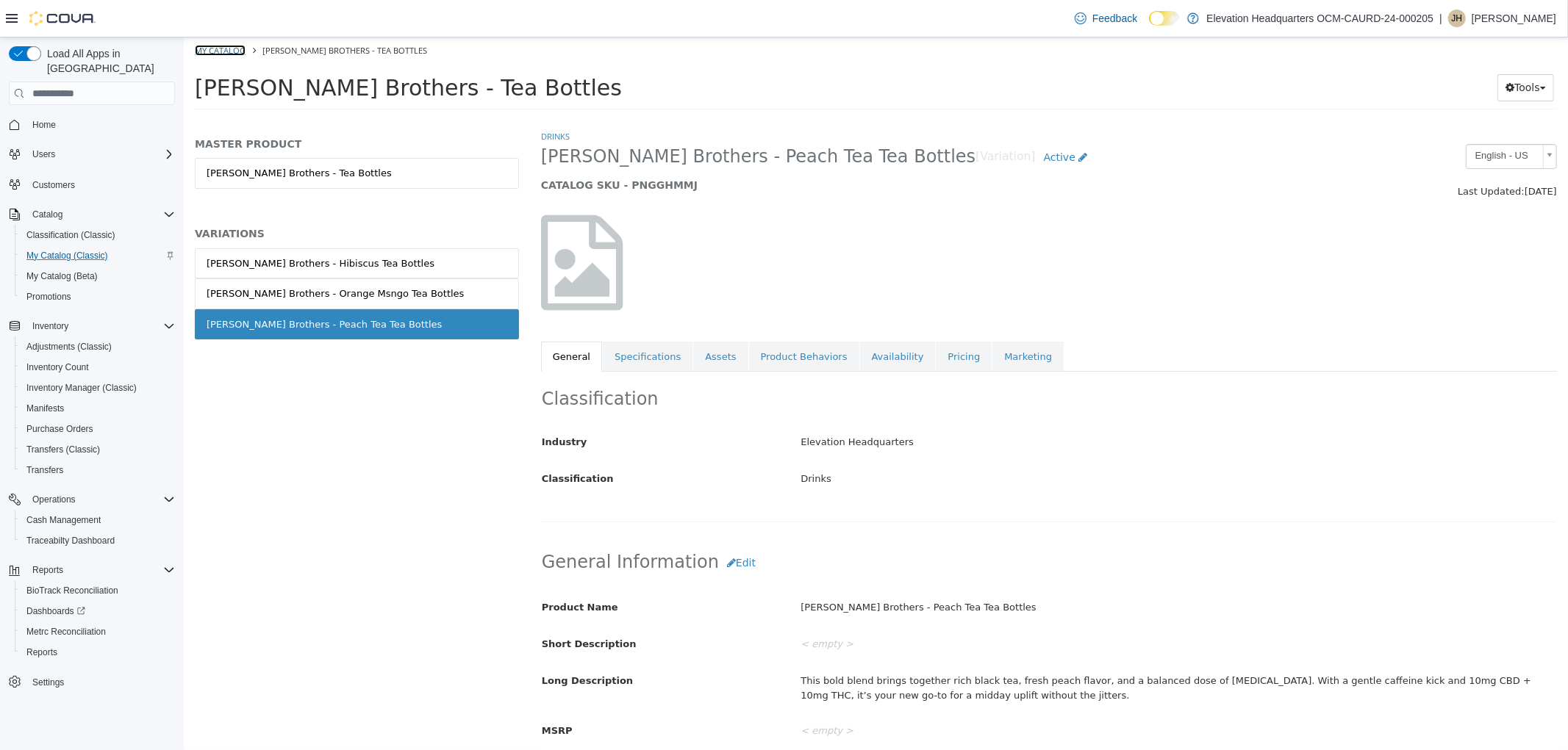
click at [223, 46] on link "My Catalog" at bounding box center [219, 50] width 50 height 11
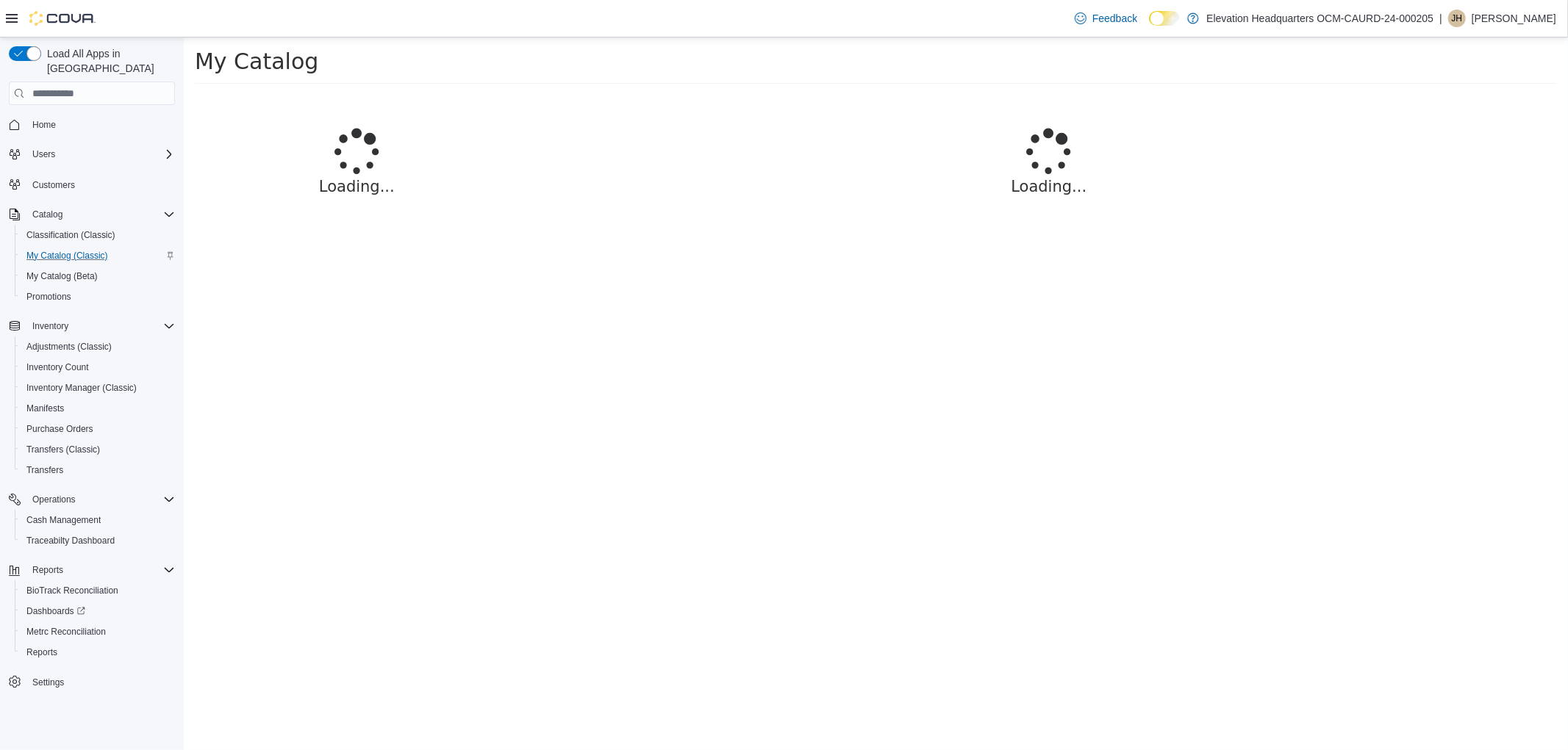
select select "**********"
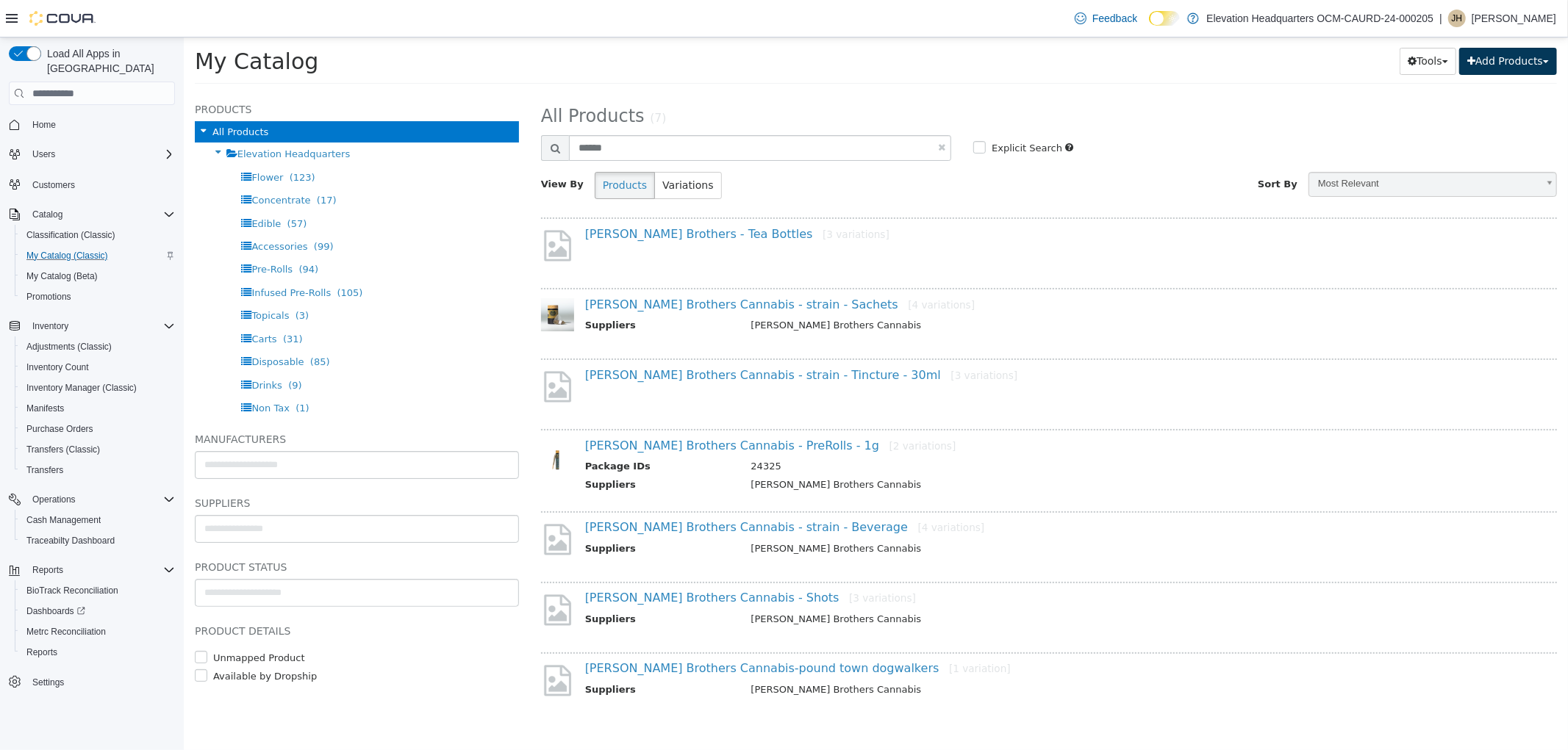
click at [1499, 55] on button "Add Products" at bounding box center [1507, 61] width 98 height 27
click at [1473, 94] on link "Create New Product" at bounding box center [1474, 91] width 163 height 19
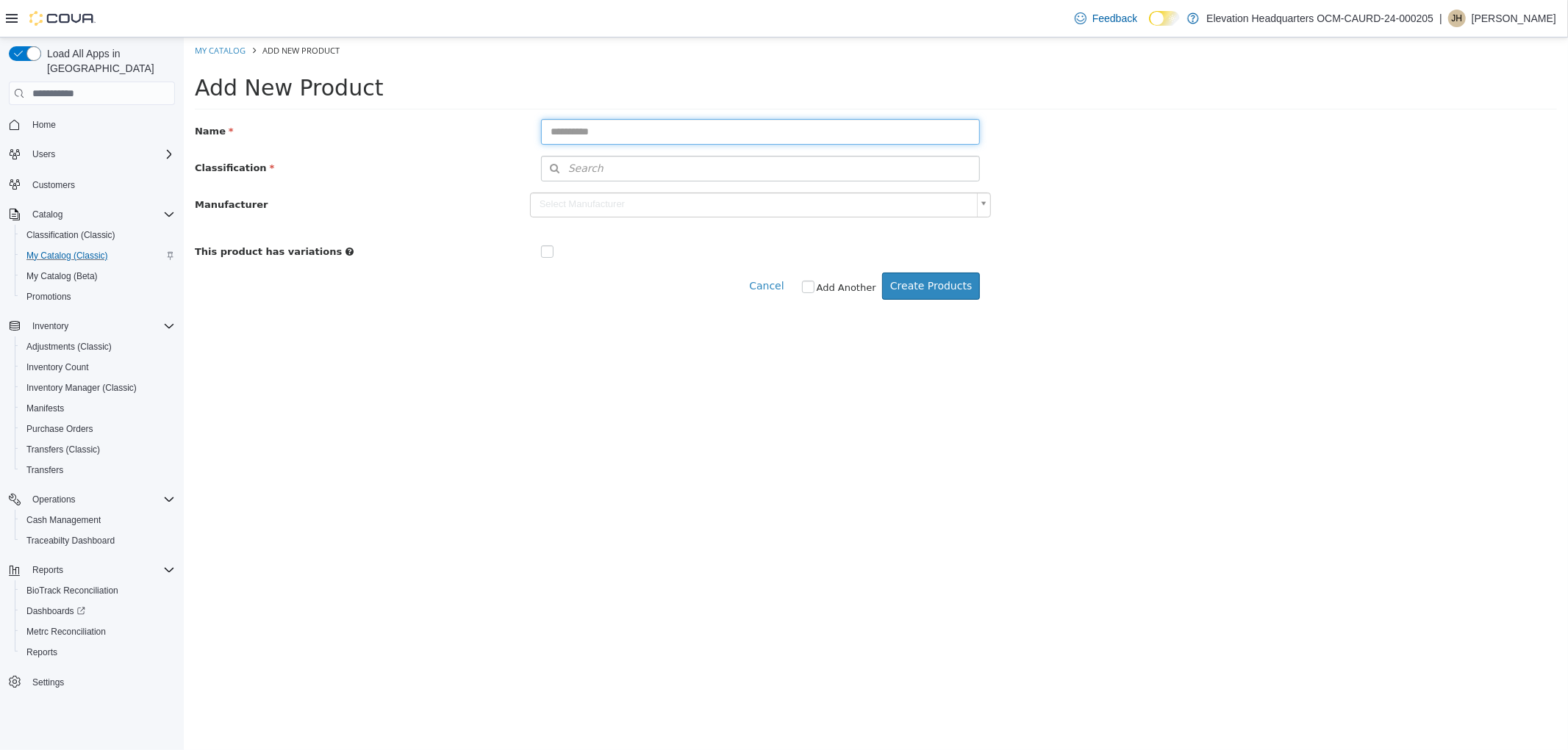
click at [806, 130] on input "text" at bounding box center [760, 132] width 440 height 26
type input "**********"
click at [588, 164] on span "Search" at bounding box center [572, 168] width 62 height 15
click at [966, 193] on icon at bounding box center [966, 195] width 11 height 11
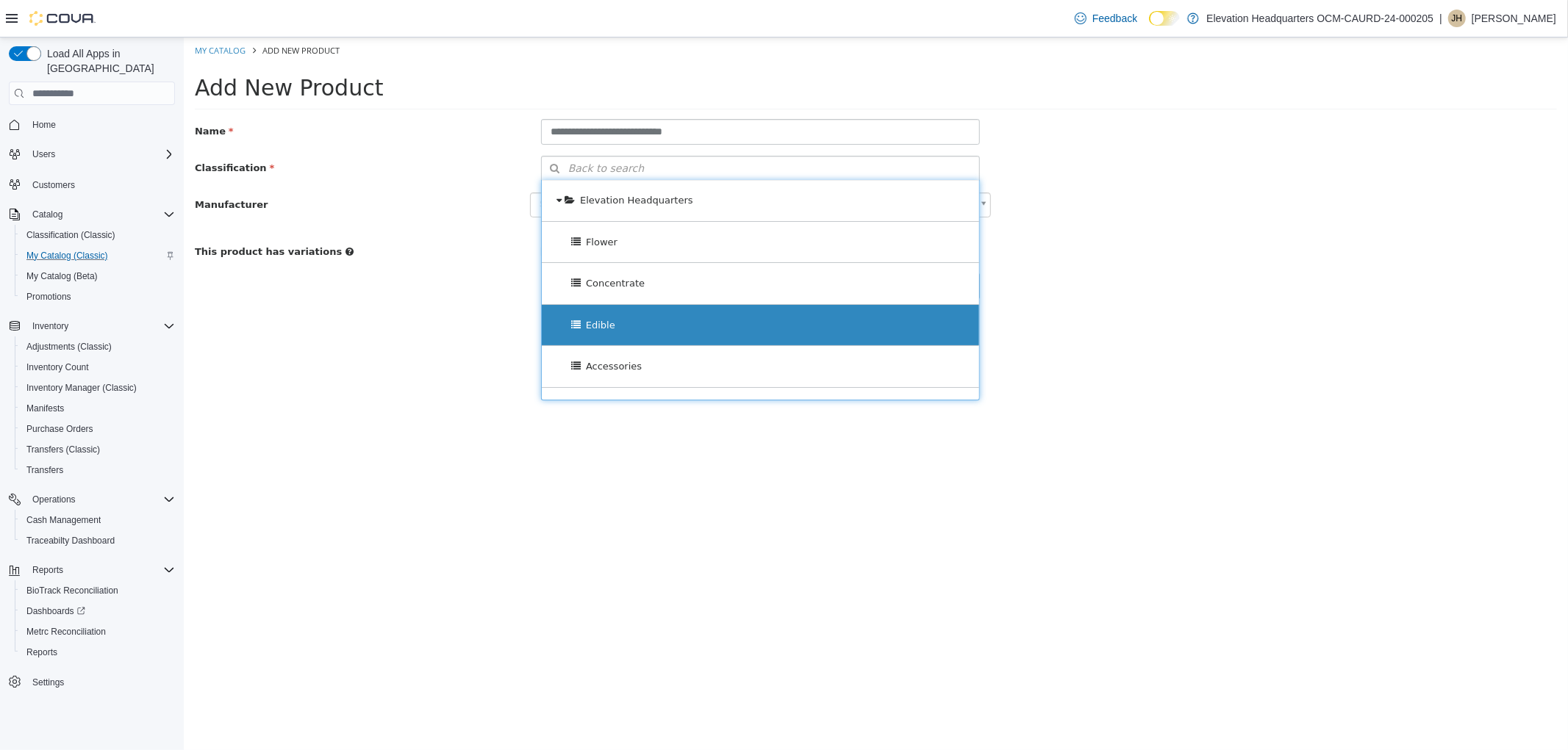
click at [732, 319] on div "Edible" at bounding box center [760, 325] width 438 height 42
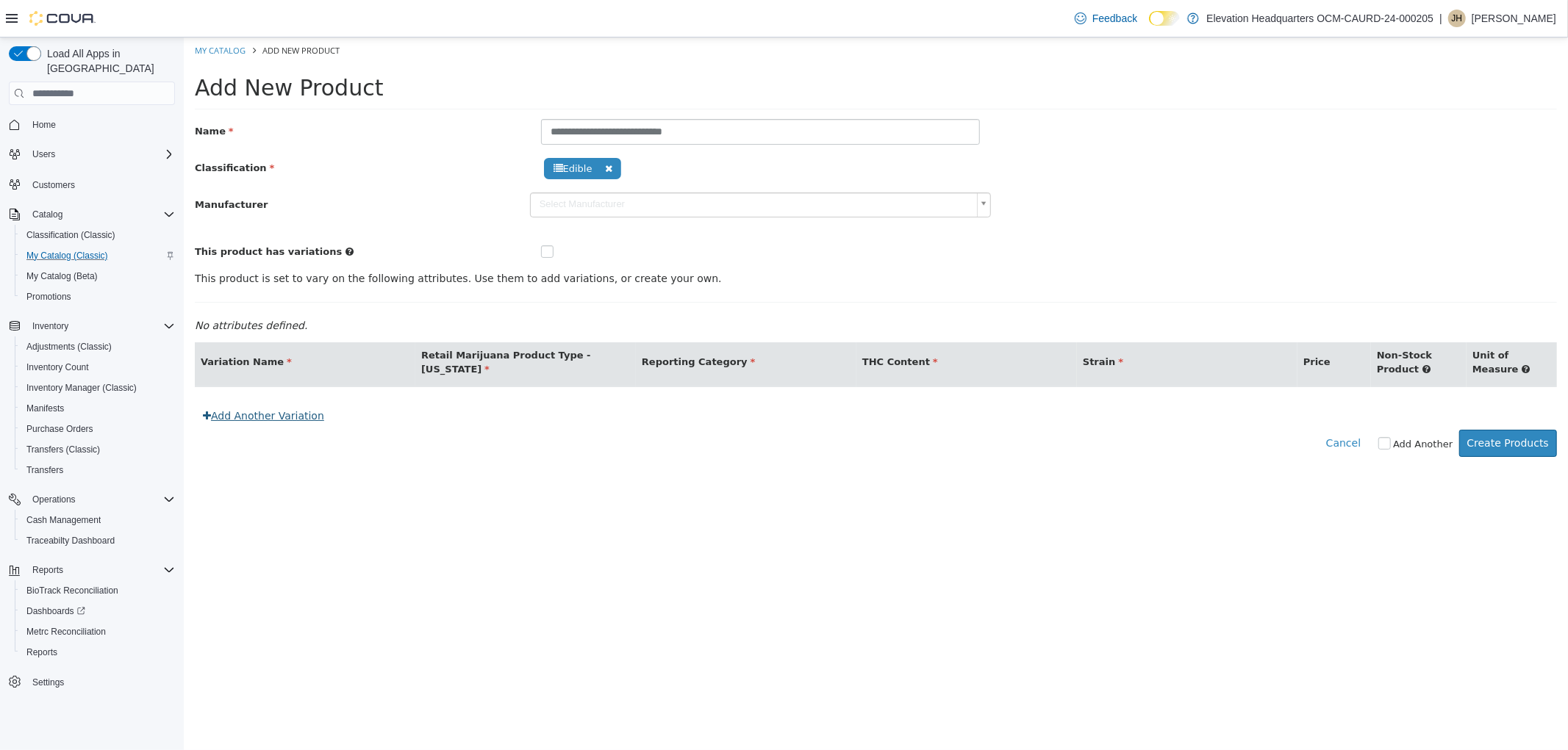
click at [274, 430] on link "Add Another Variation" at bounding box center [263, 416] width 138 height 27
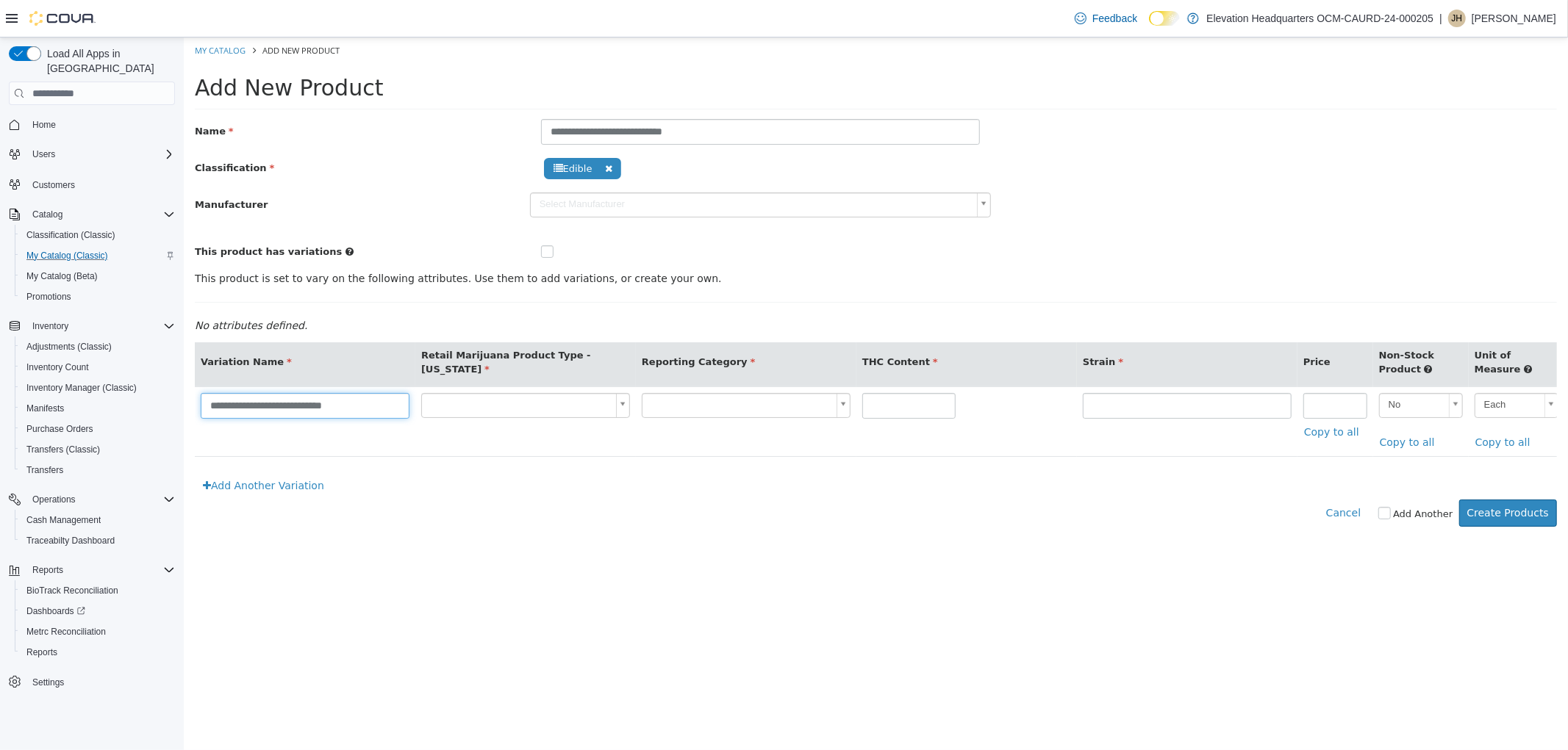
click at [291, 405] on input "**********" at bounding box center [304, 405] width 208 height 26
type input "**********"
click at [512, 399] on body "**********" at bounding box center [875, 290] width 1384 height 505
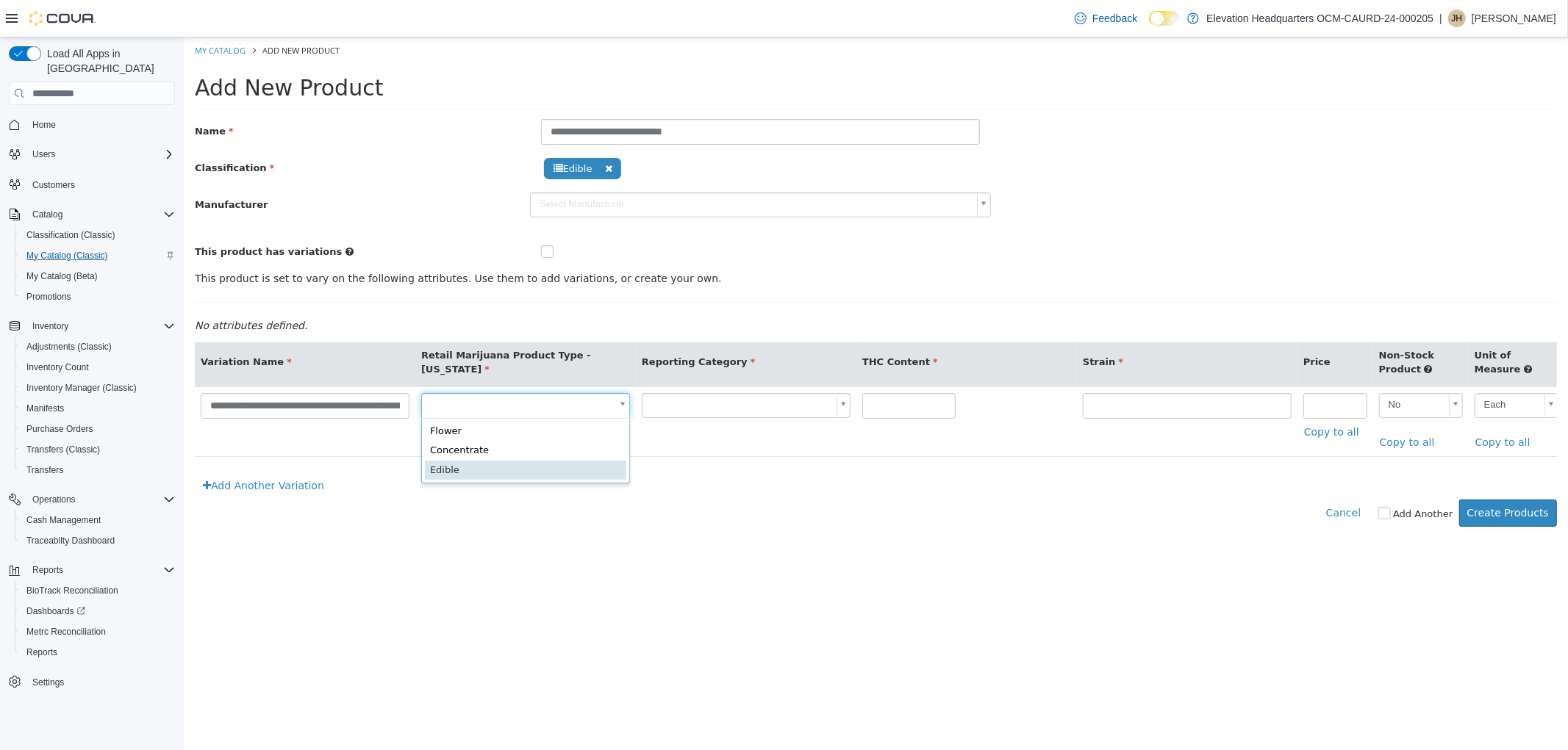
type input "*"
click at [819, 408] on body "**********" at bounding box center [875, 290] width 1384 height 505
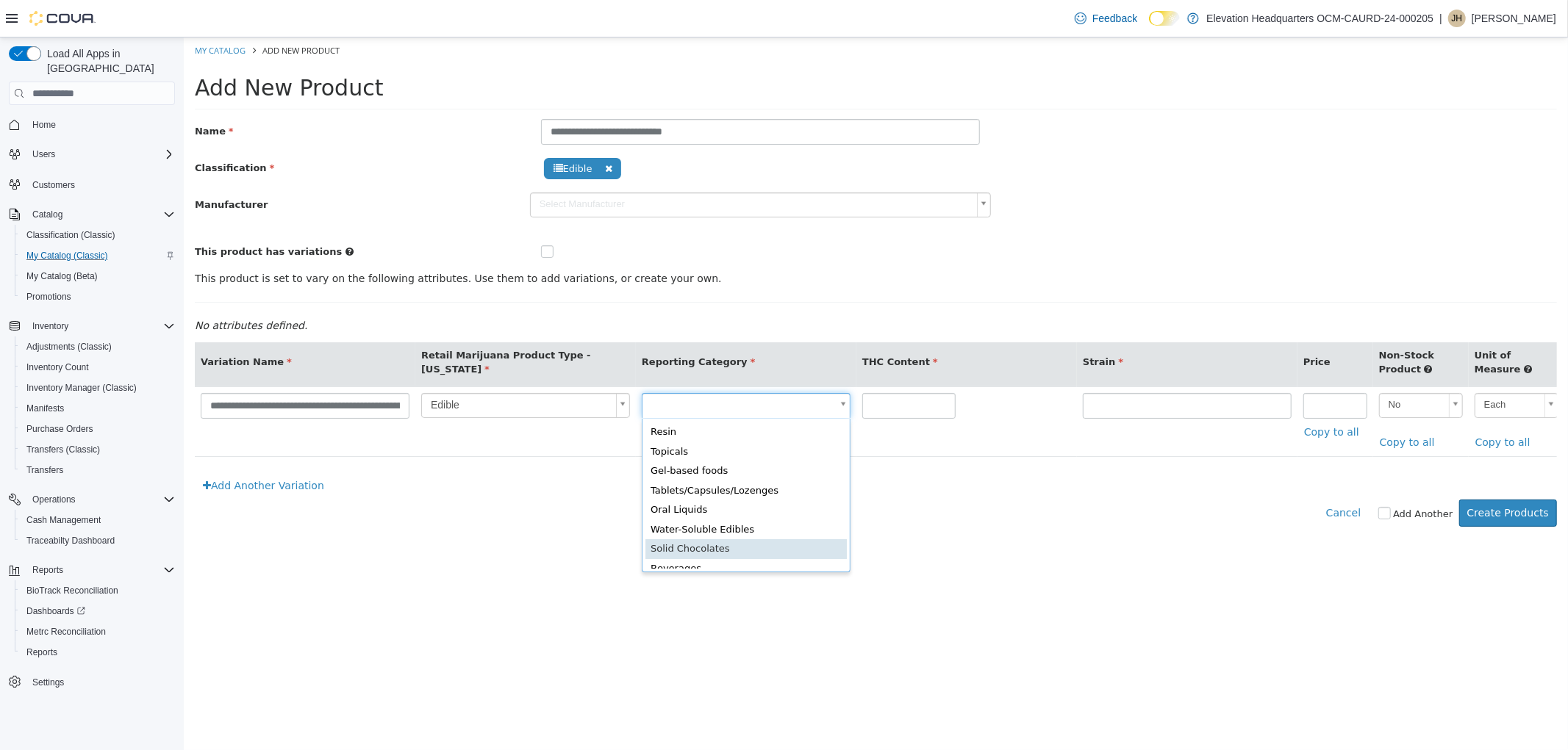
scroll to position [0, 4]
type input "**"
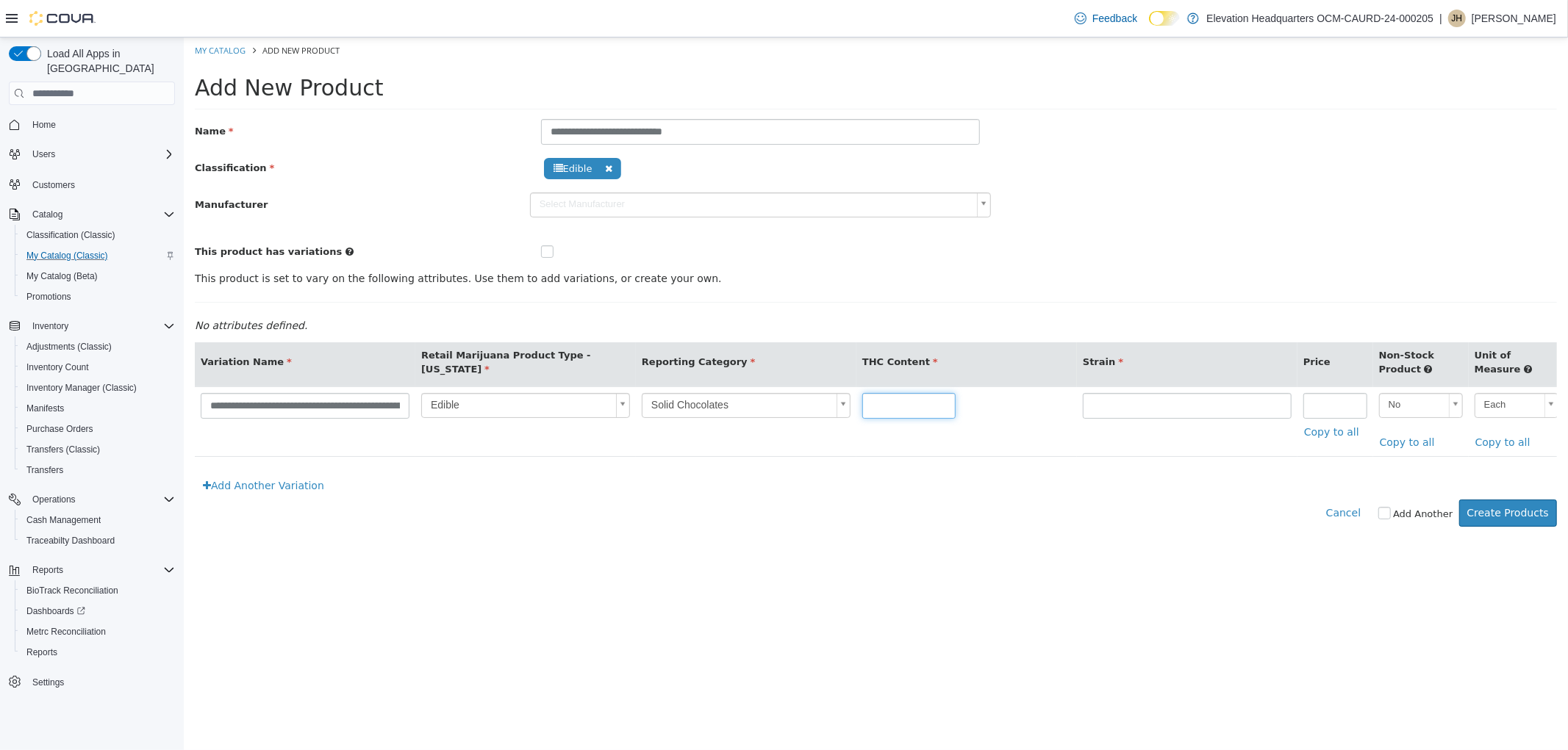
click at [915, 406] on input "text" at bounding box center [908, 405] width 94 height 26
drag, startPoint x: 375, startPoint y: 411, endPoint x: 428, endPoint y: 400, distance: 54.1
click at [428, 400] on tr "**********" at bounding box center [1164, 421] width 1940 height 70
click at [353, 407] on input "**********" at bounding box center [304, 405] width 208 height 26
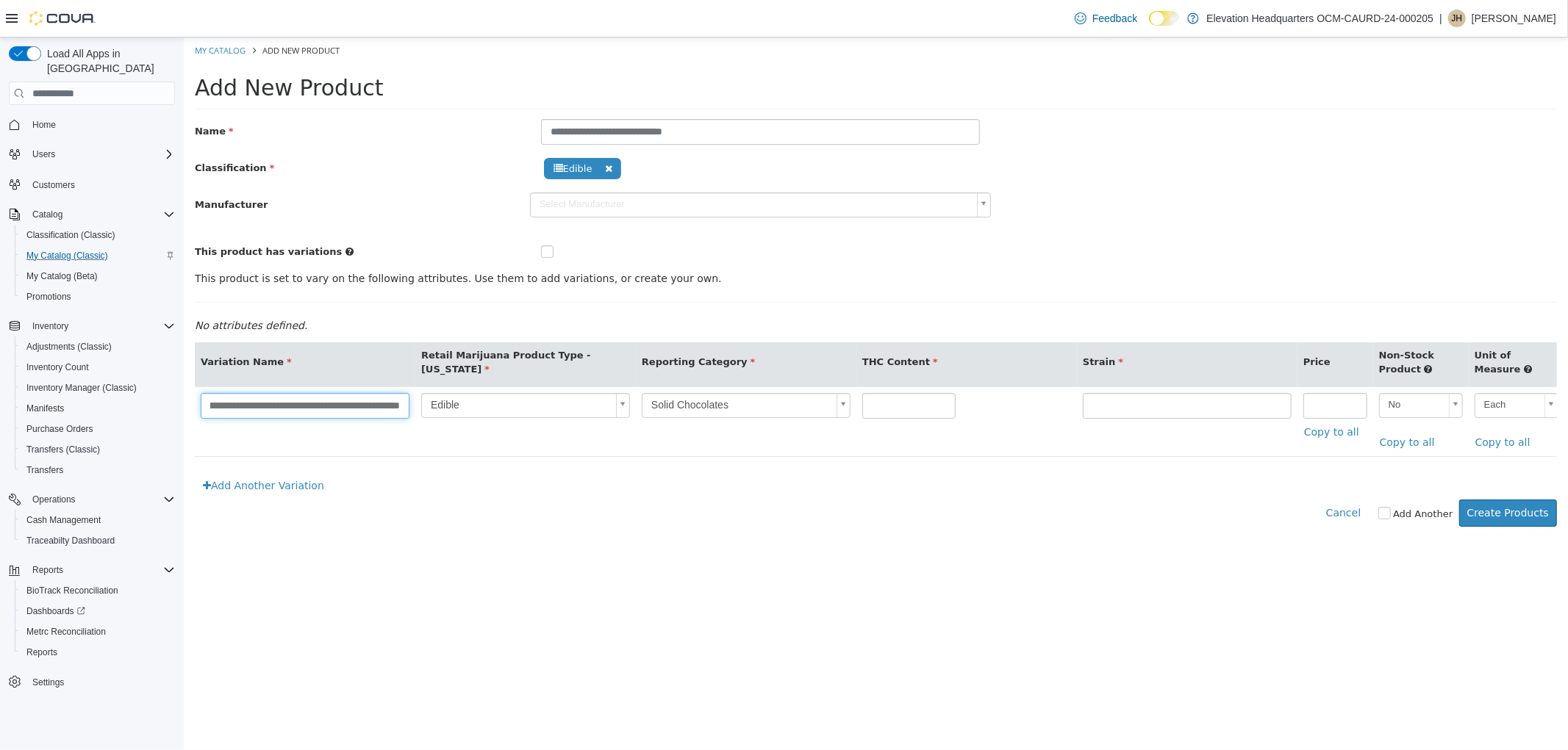
type input "**********"
click at [926, 406] on input "text" at bounding box center [908, 405] width 94 height 26
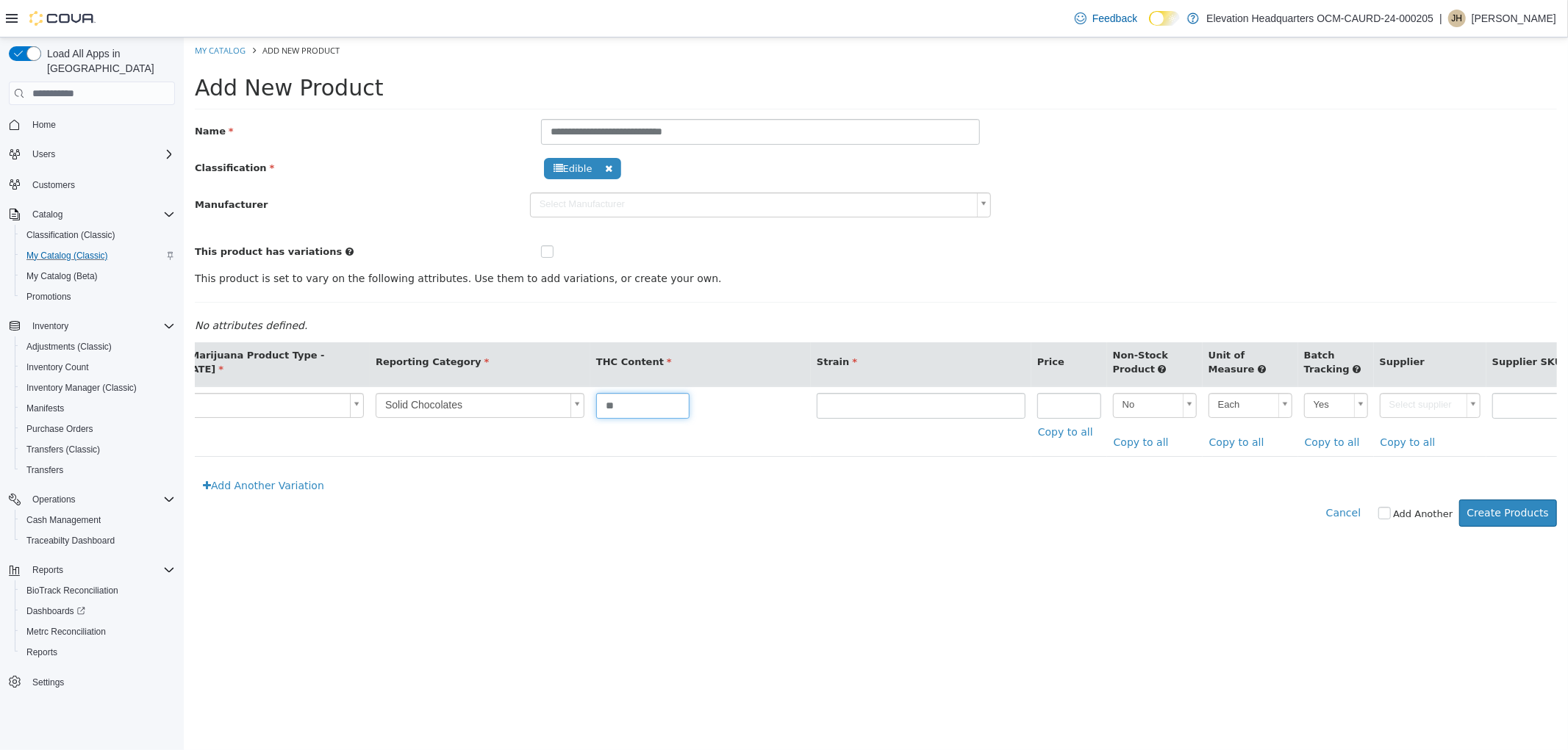
type input "*"
type input "**"
click at [986, 400] on input "text" at bounding box center [920, 405] width 208 height 26
type input "******"
click at [1066, 408] on input "number" at bounding box center [1068, 405] width 64 height 26
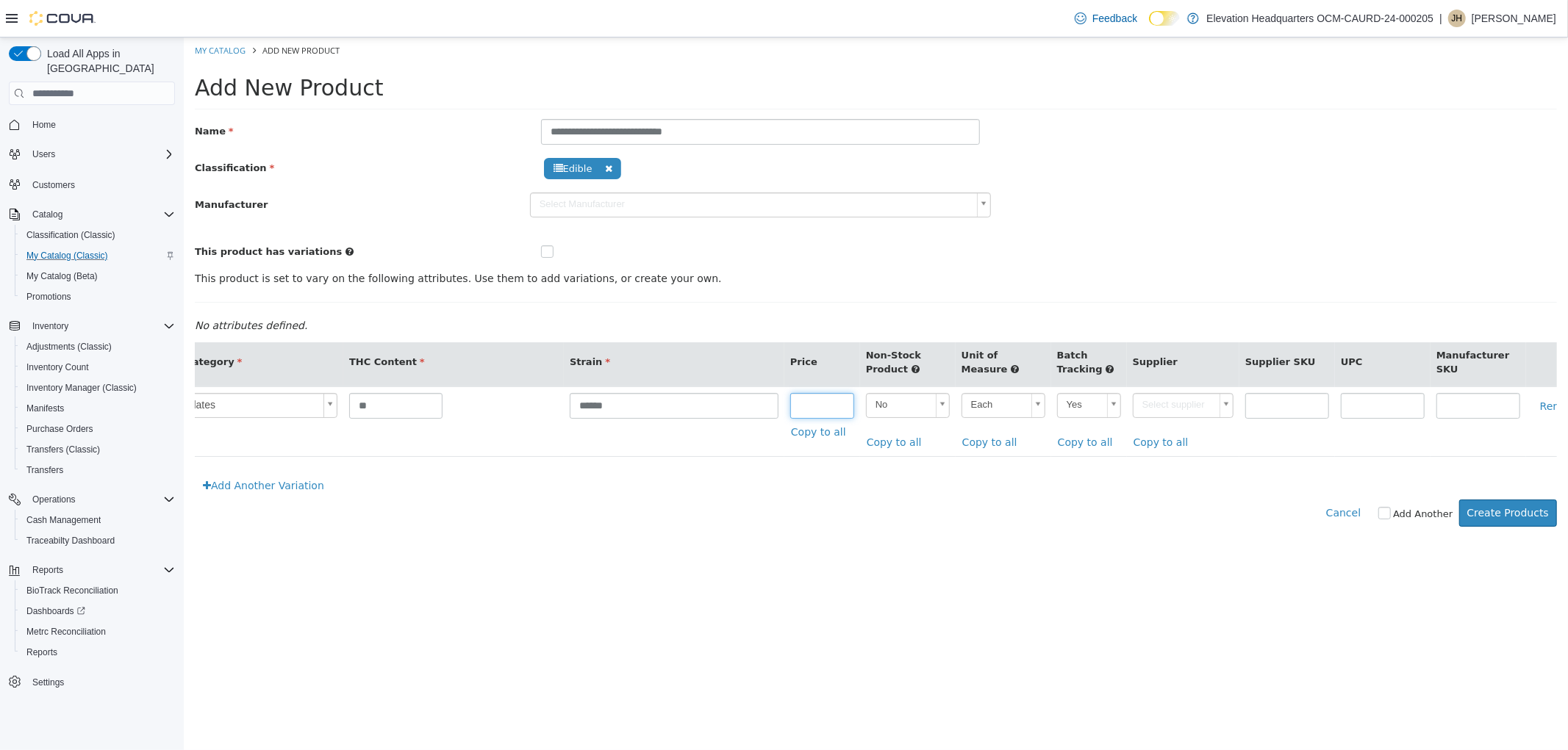
scroll to position [0, 520]
type input "**"
click at [1205, 404] on body "**********" at bounding box center [875, 290] width 1384 height 505
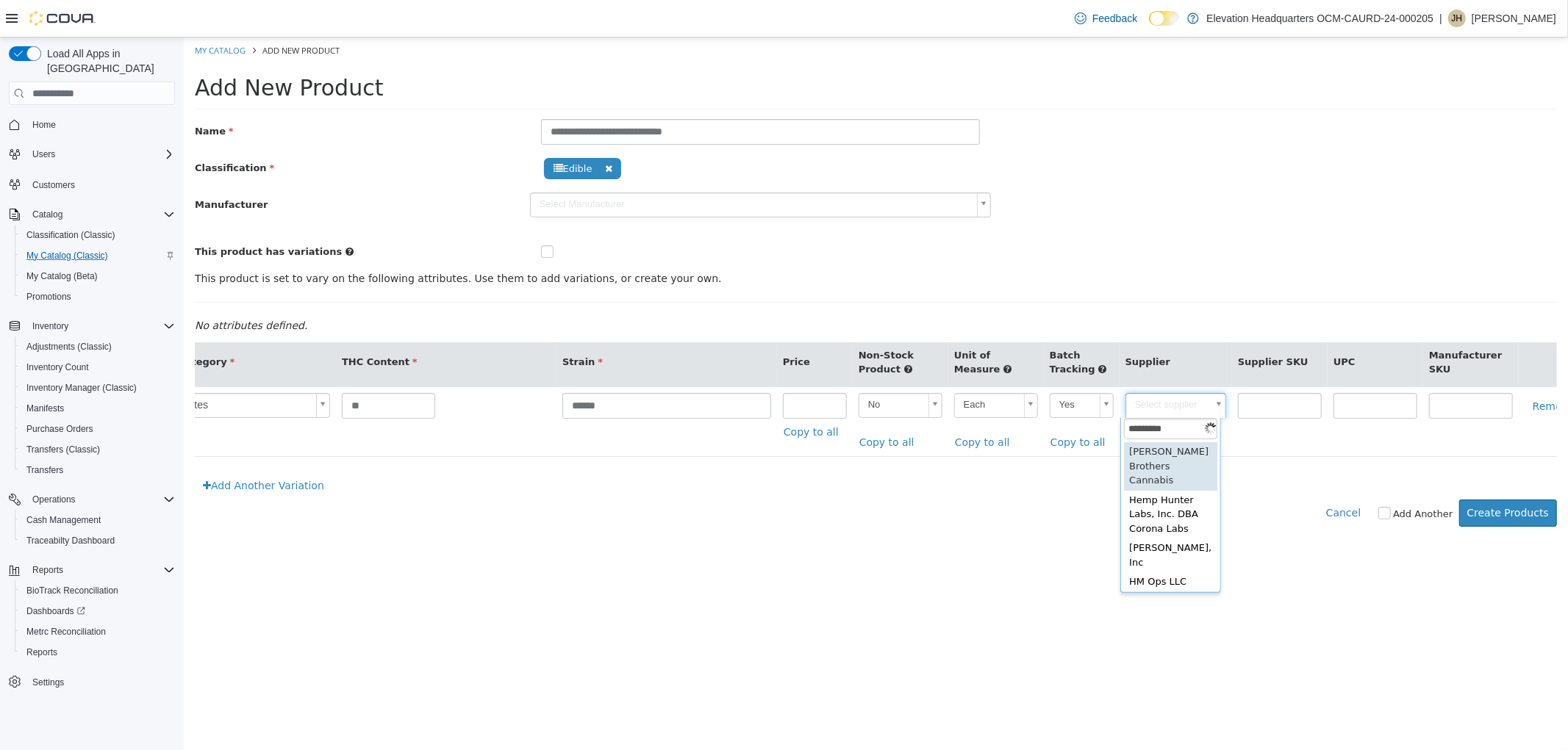
type input "*********"
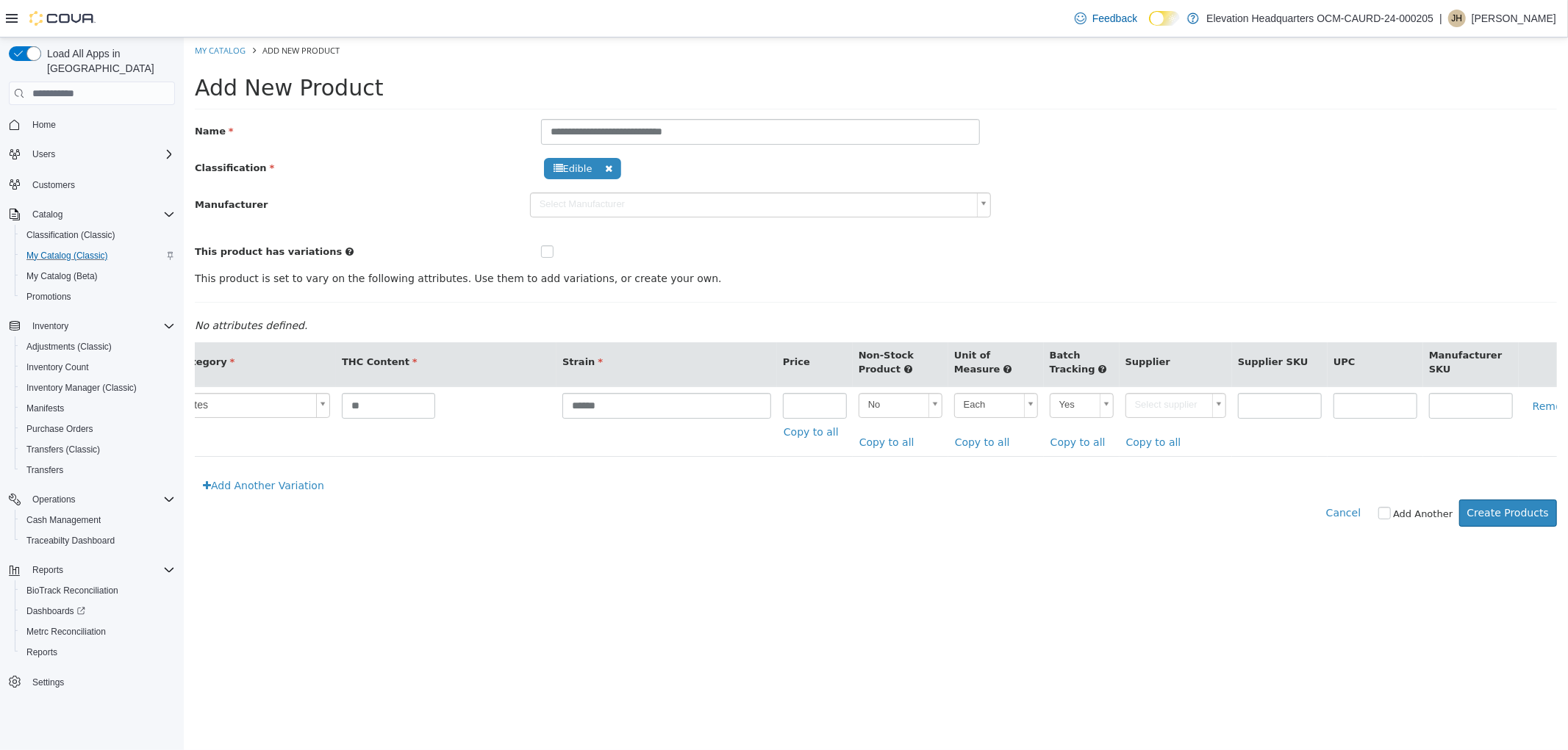
type input "******"
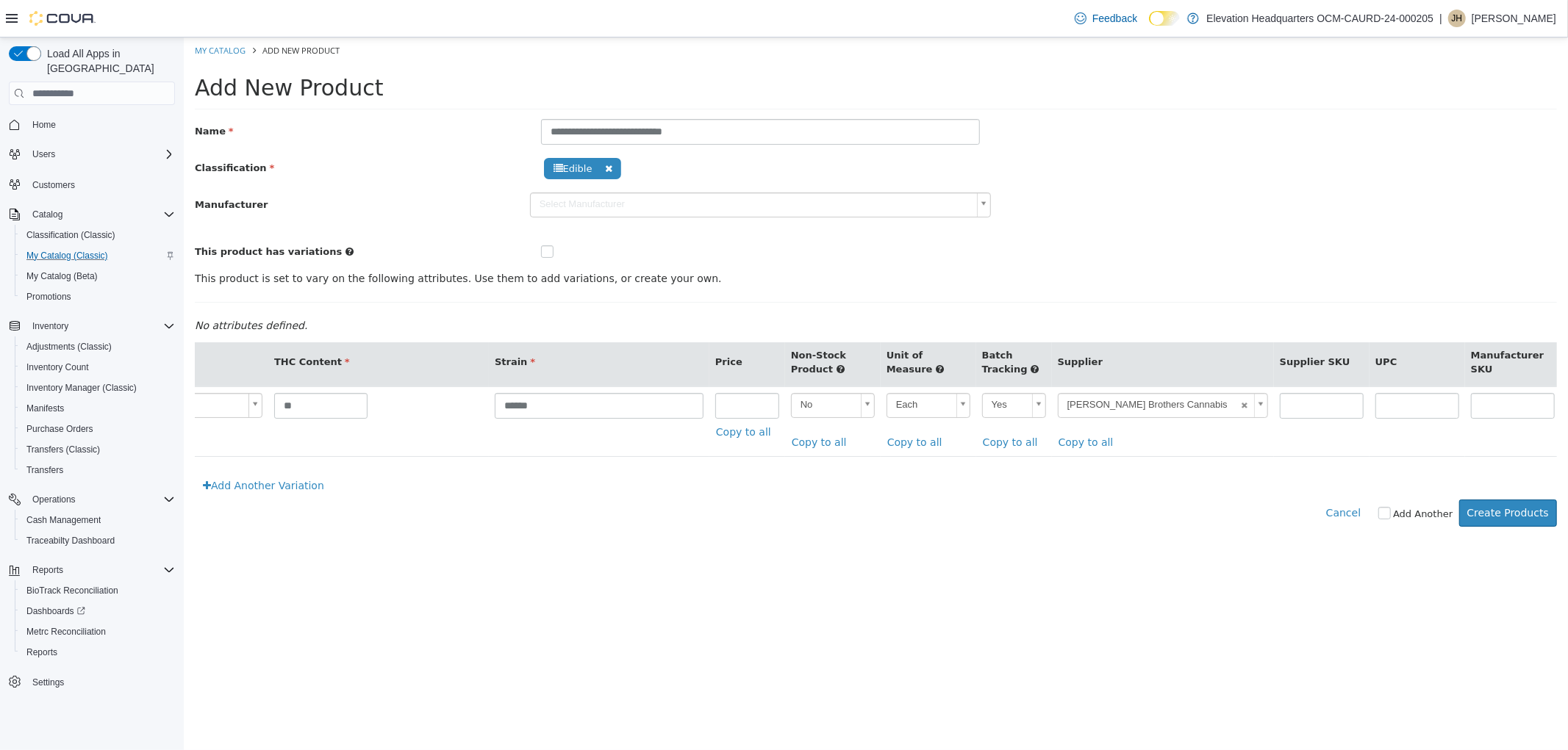
scroll to position [0, 634]
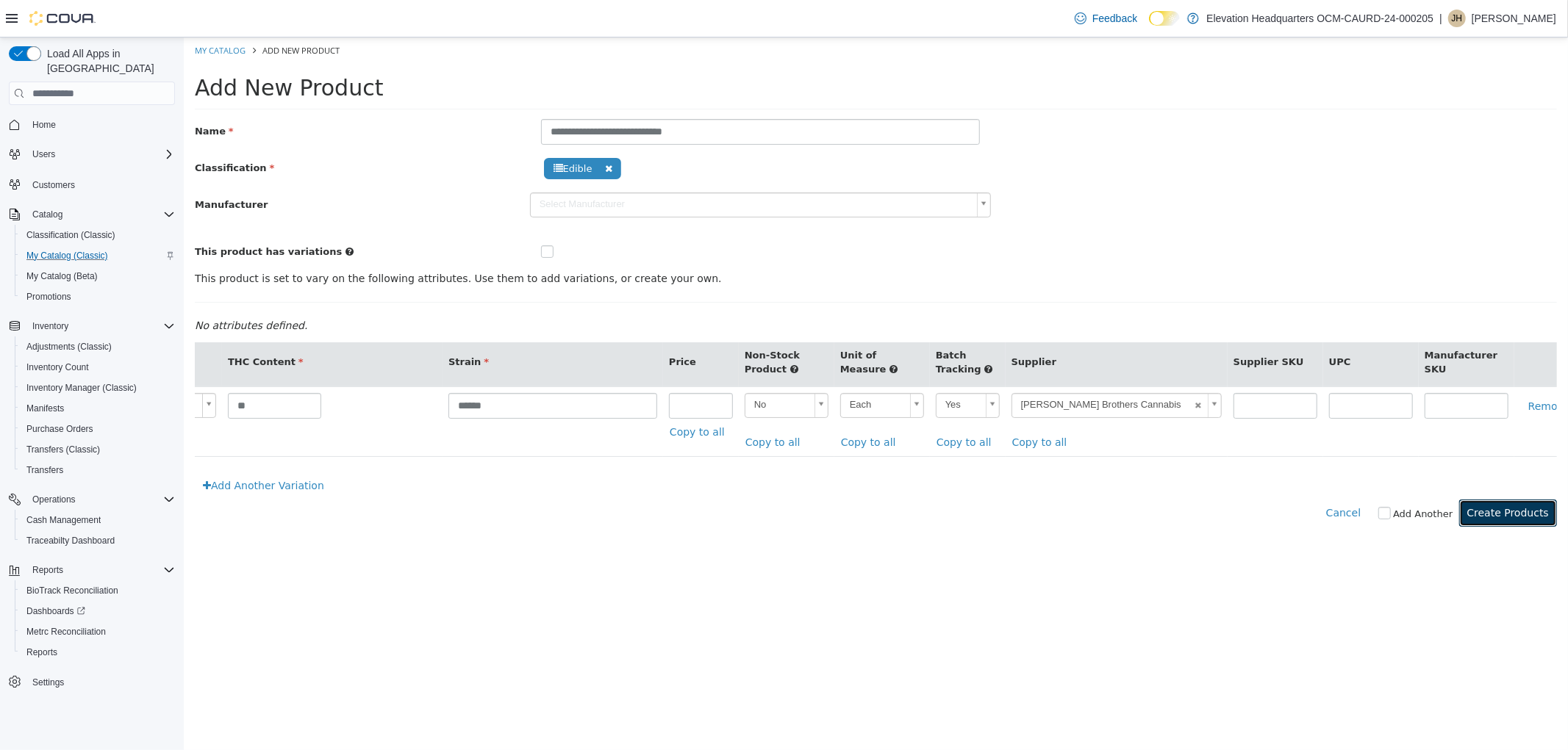
click at [1507, 519] on button "Create Products" at bounding box center [1507, 513] width 98 height 27
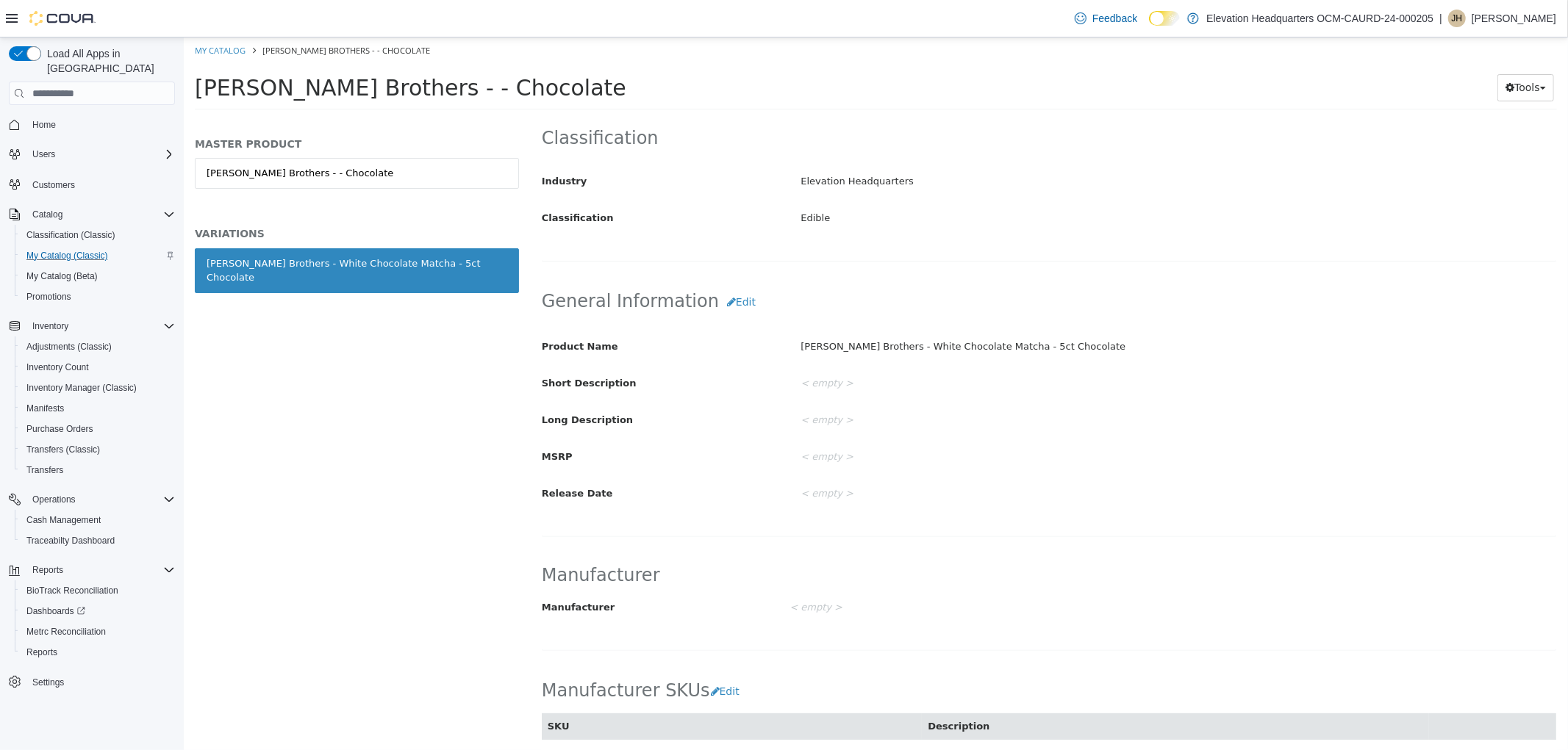
scroll to position [326, 0]
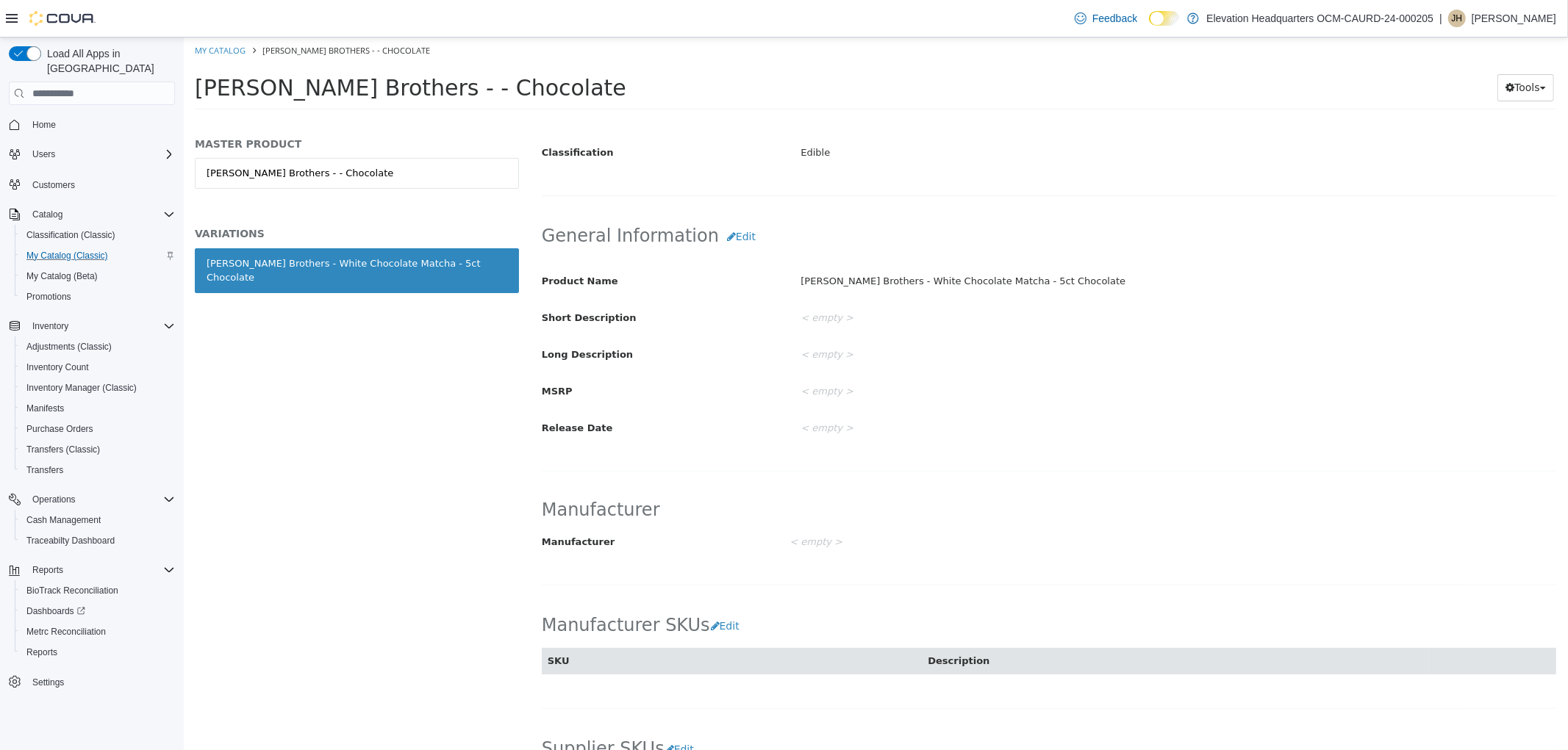
click at [724, 251] on h2 "General Information Edit" at bounding box center [1048, 237] width 1014 height 27
click at [723, 240] on button "Edit" at bounding box center [740, 237] width 45 height 27
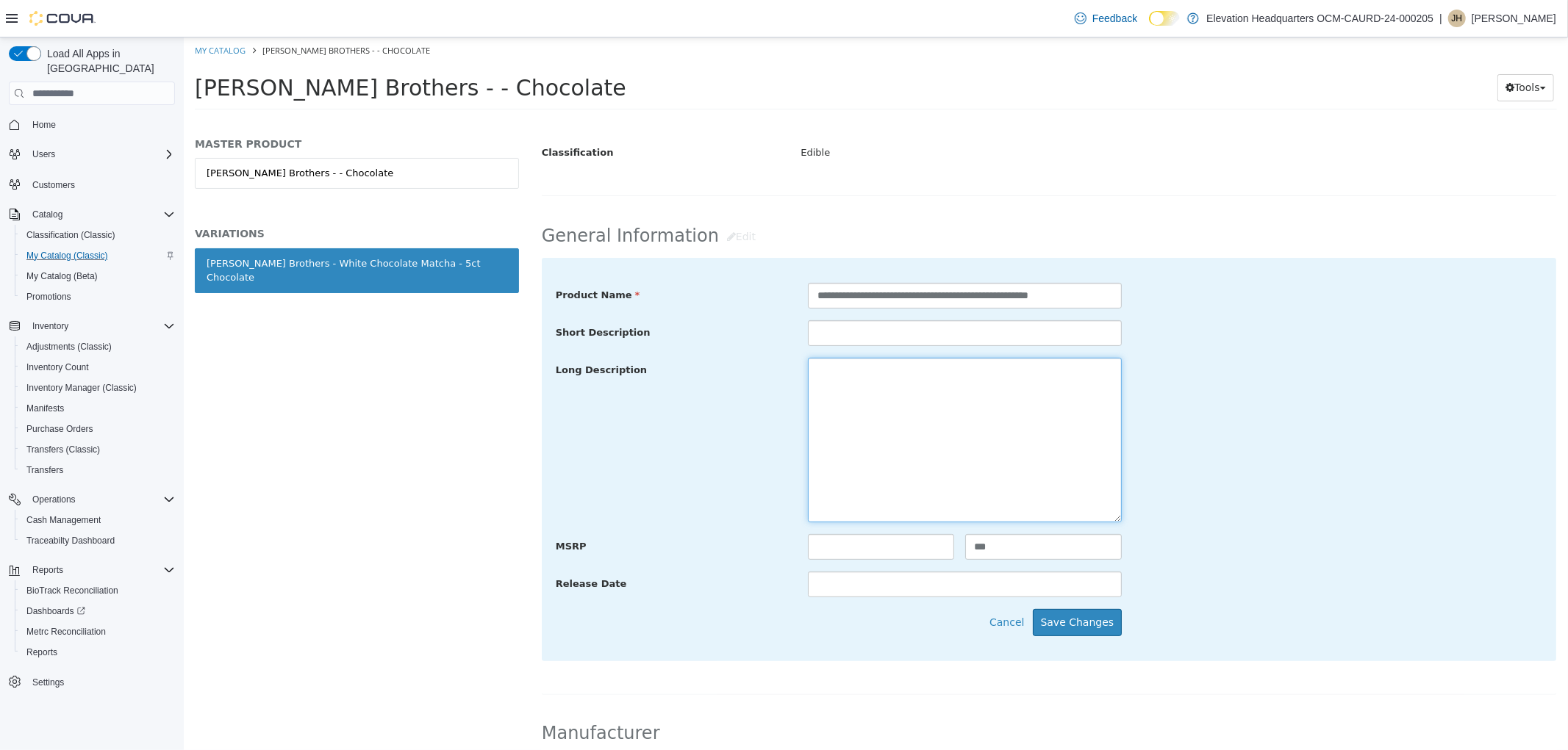
click at [869, 398] on textarea at bounding box center [963, 440] width 314 height 164
paste textarea "**********"
type textarea "**********"
click at [1069, 624] on button "Save Changes" at bounding box center [1076, 623] width 89 height 27
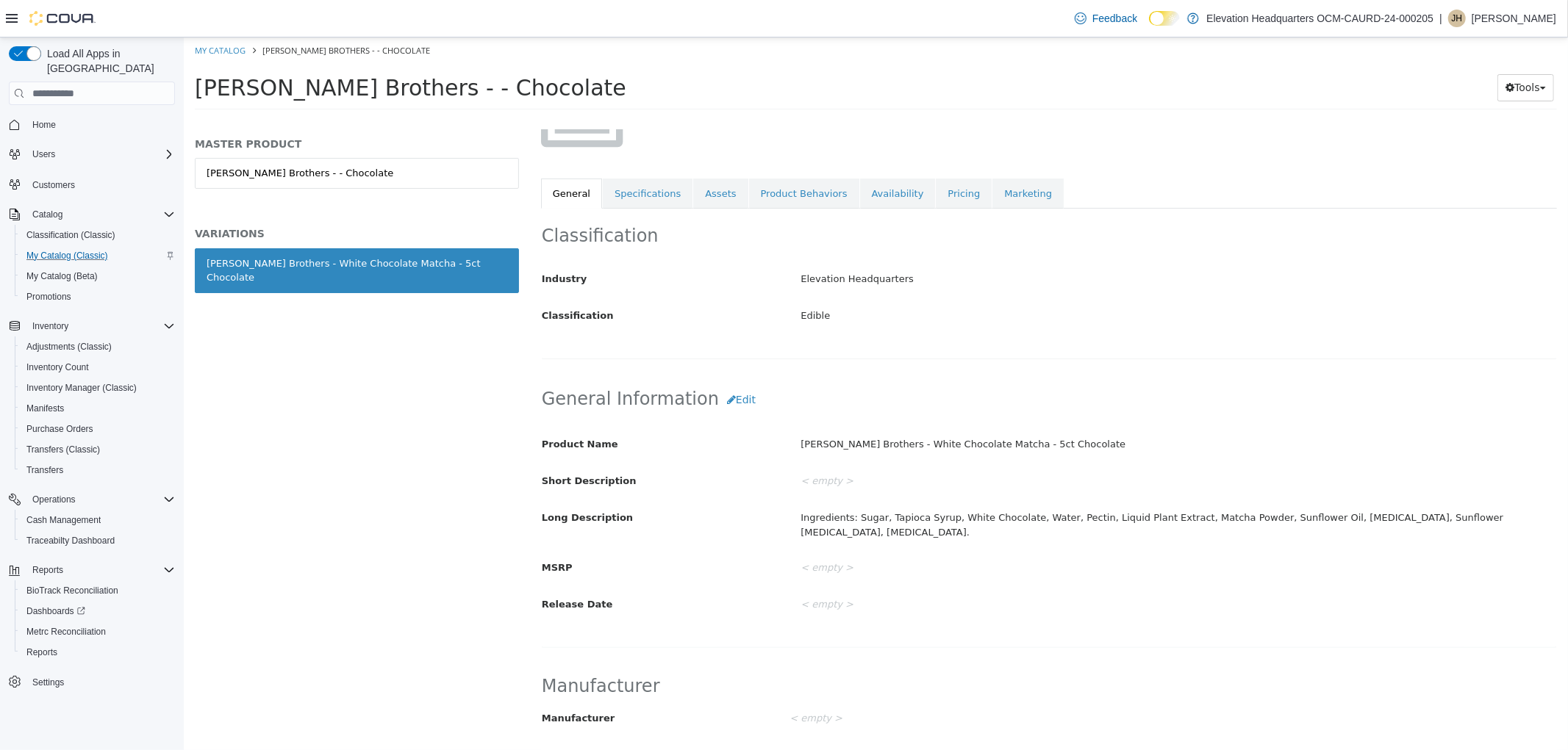
scroll to position [81, 0]
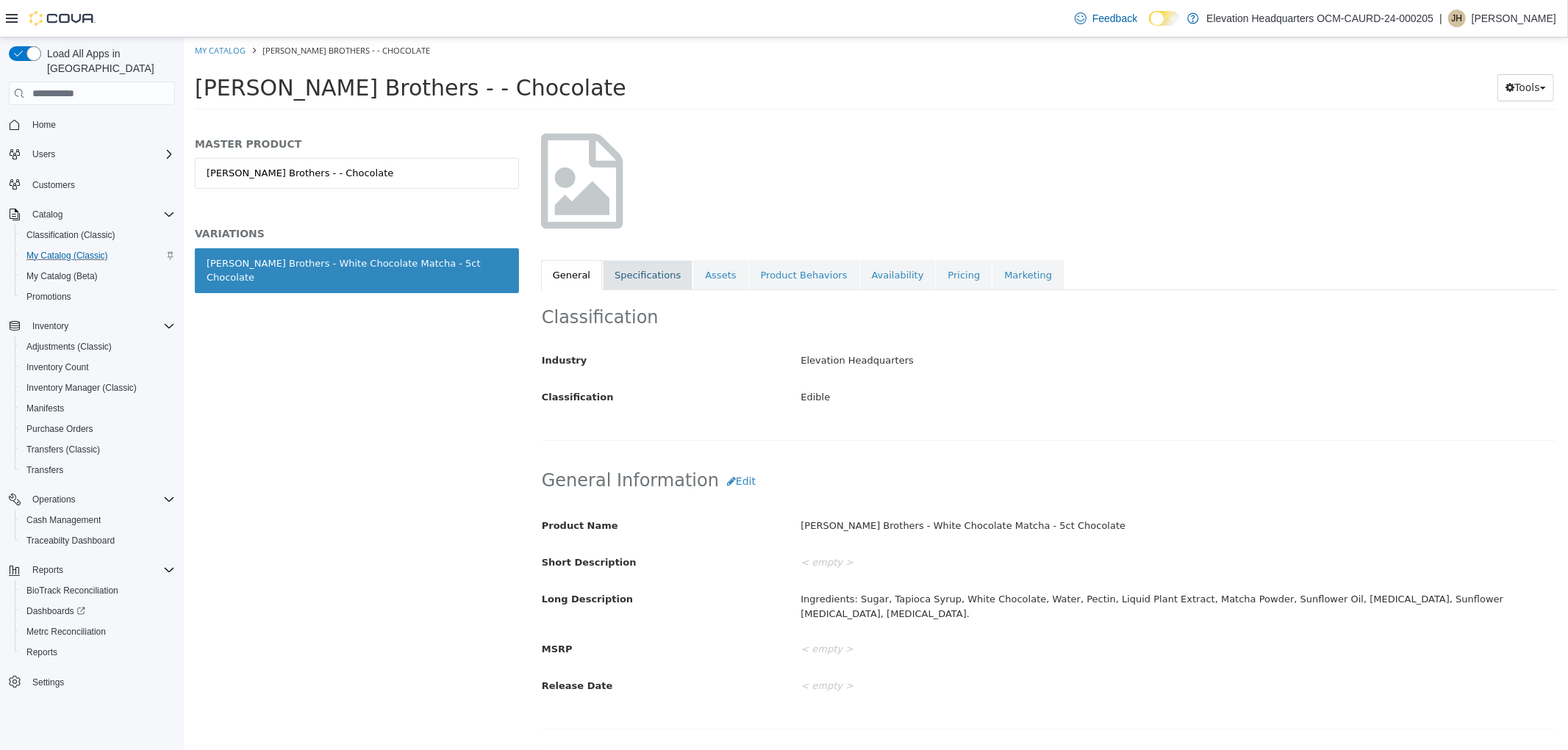
click at [643, 289] on link "Specifications" at bounding box center [646, 276] width 89 height 31
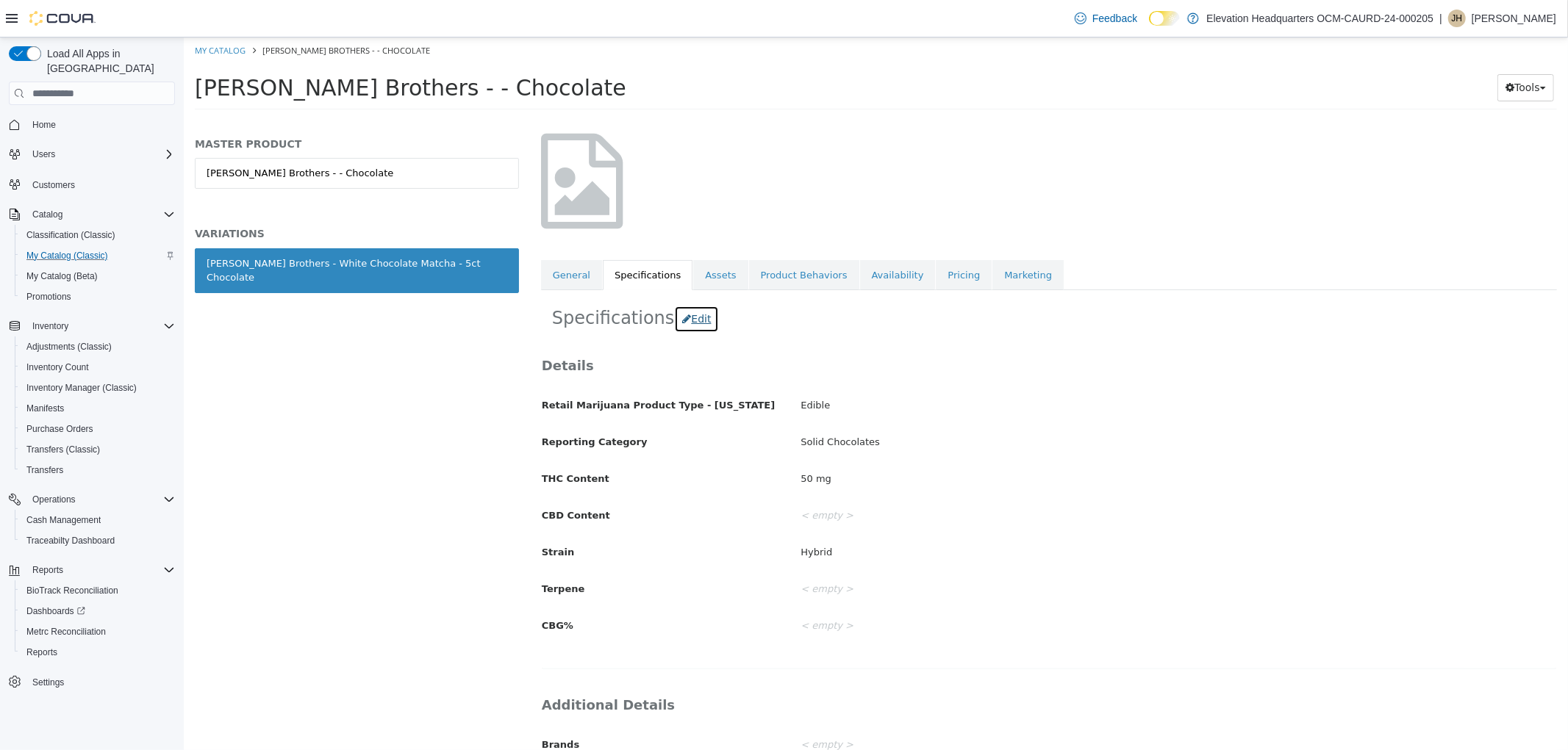
click at [686, 317] on button "Edit" at bounding box center [695, 319] width 45 height 27
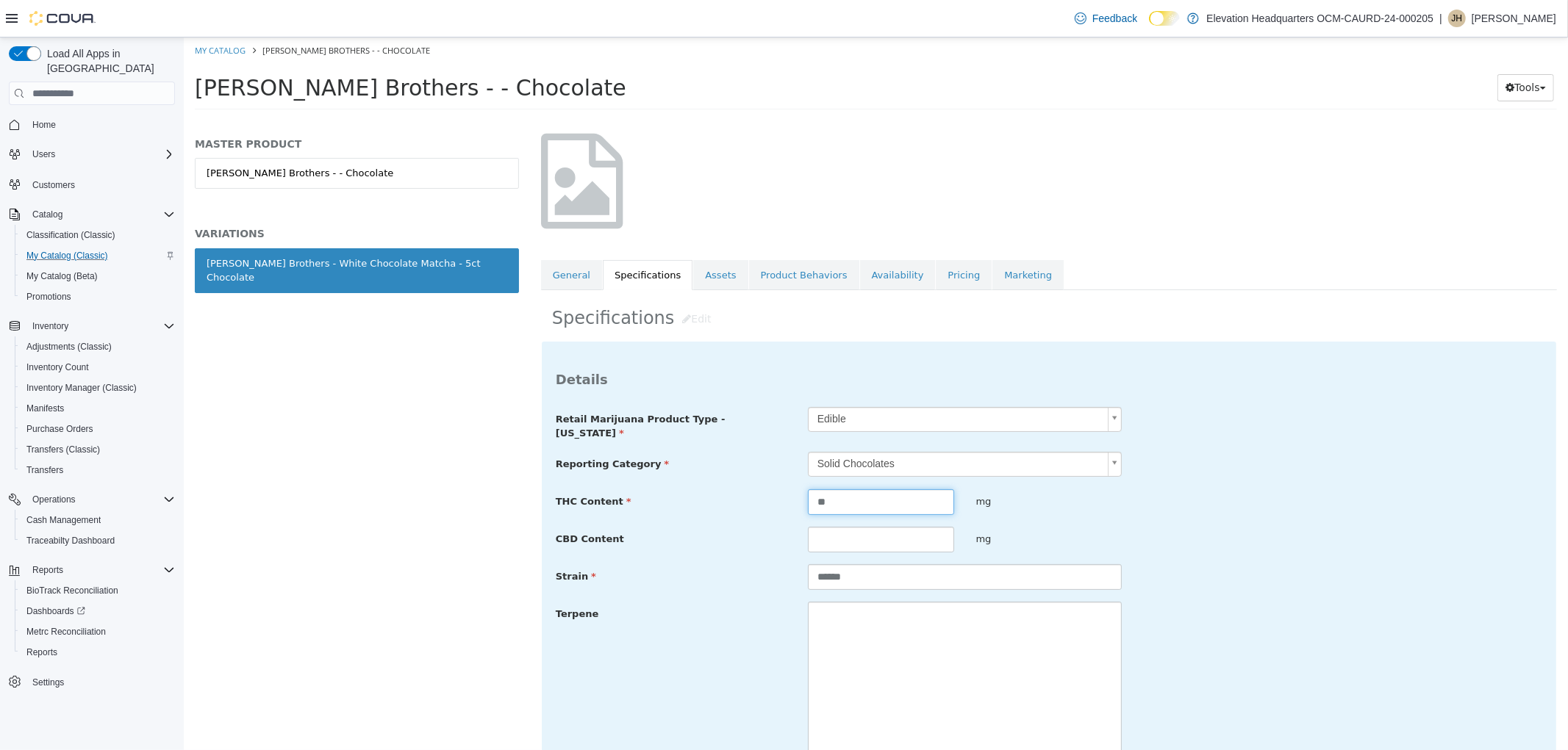
click at [868, 501] on input "**" at bounding box center [880, 502] width 147 height 26
type input "**"
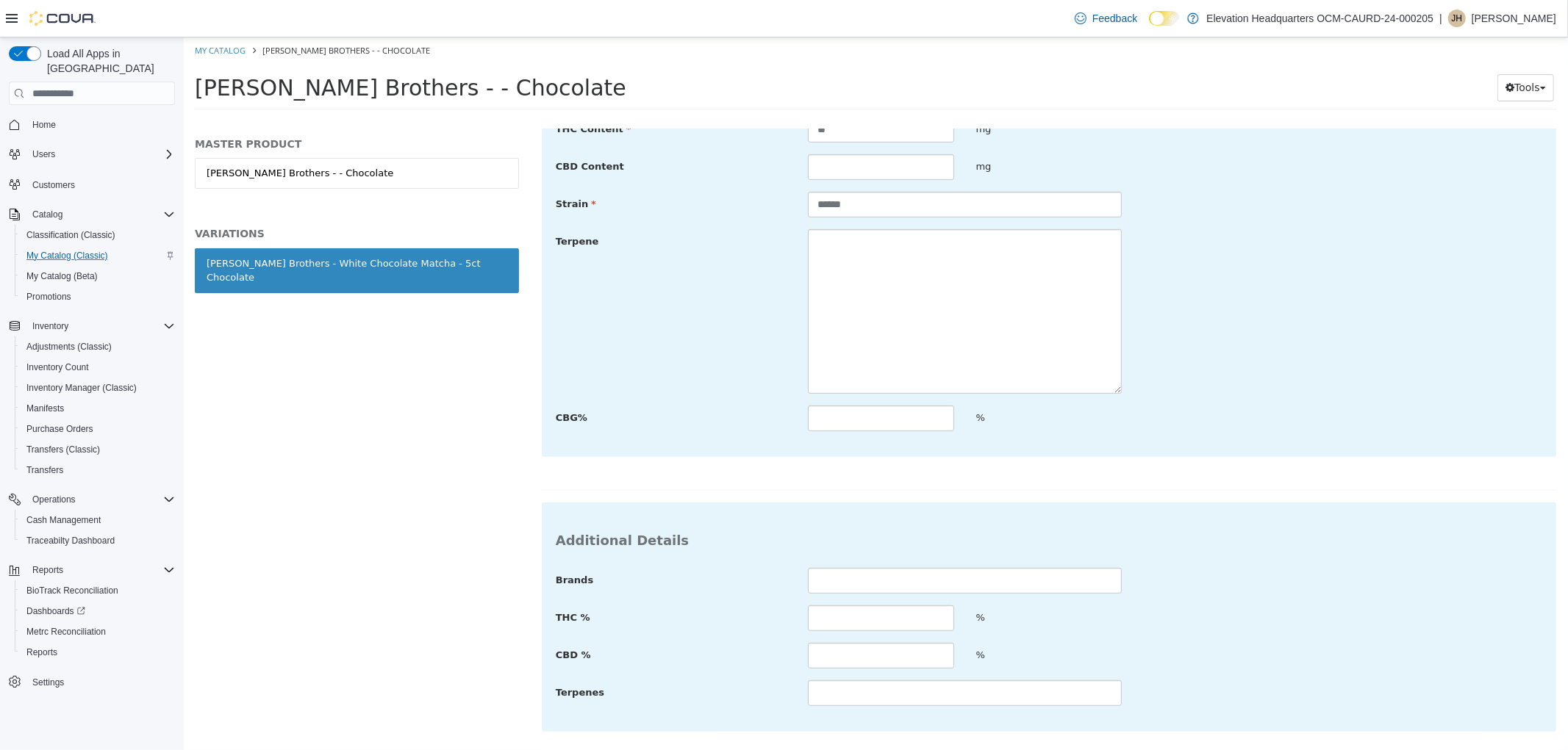
scroll to position [502, 0]
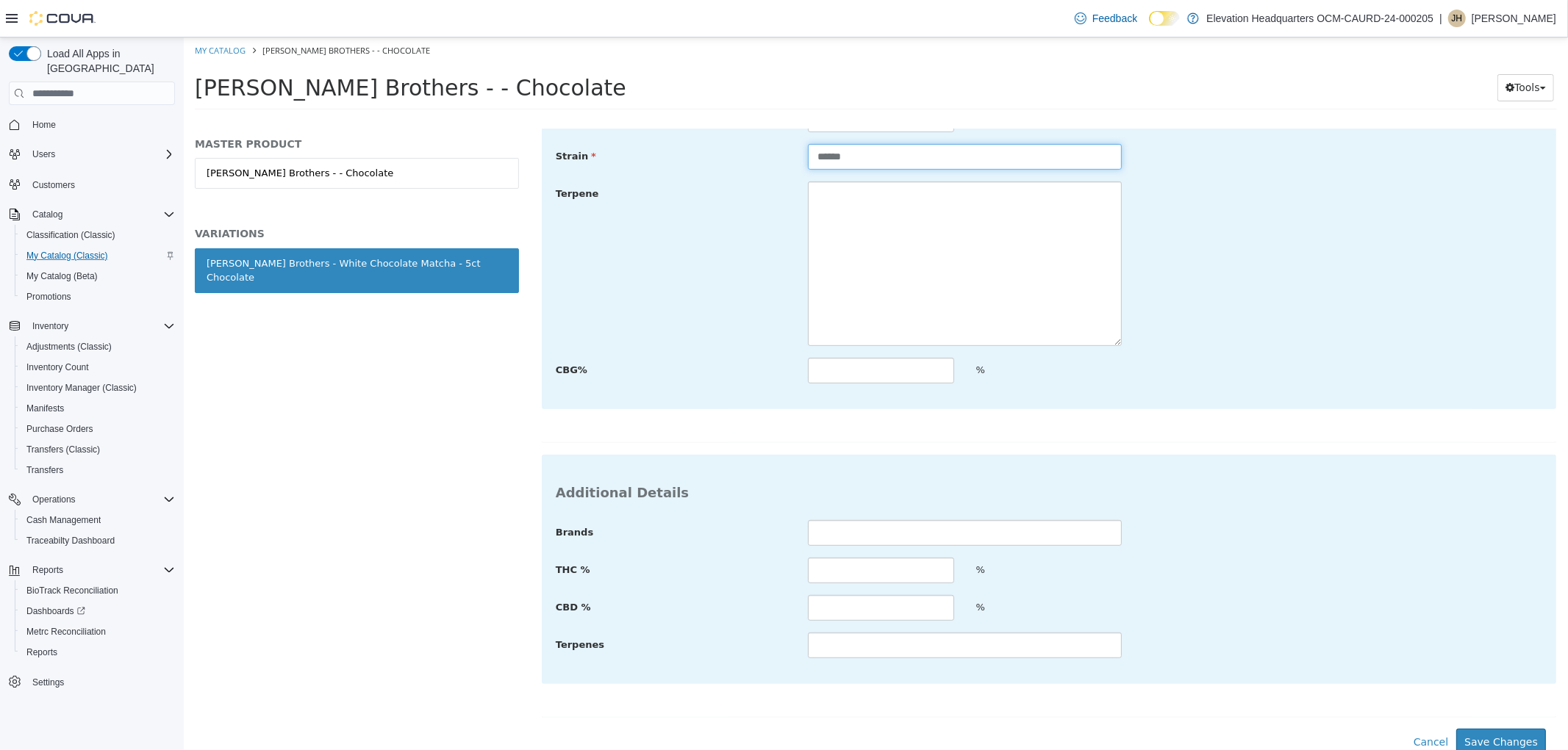
click at [962, 154] on input "******" at bounding box center [963, 156] width 314 height 26
type input "******"
click at [1506, 729] on button "Save Changes" at bounding box center [1499, 742] width 89 height 27
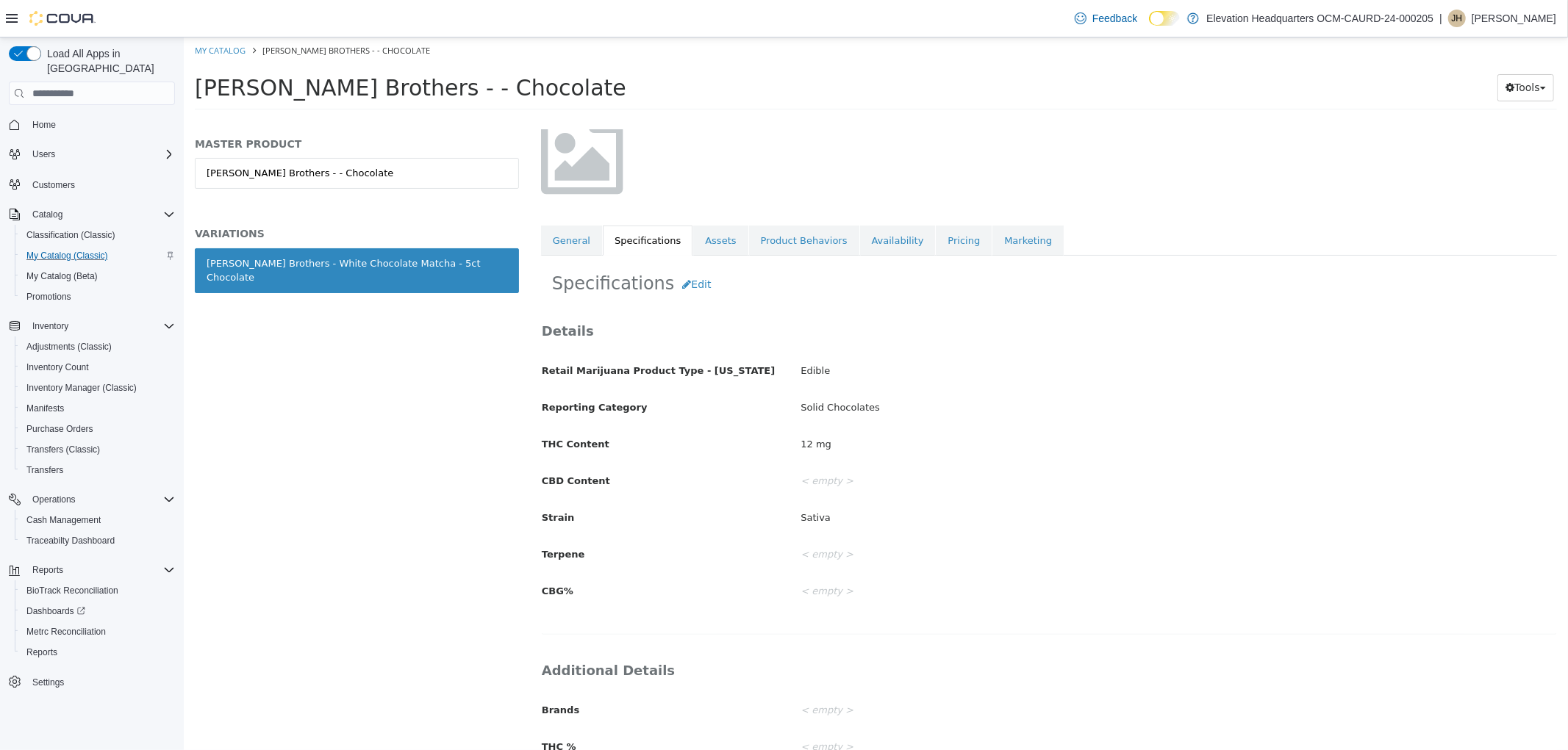
scroll to position [0, 0]
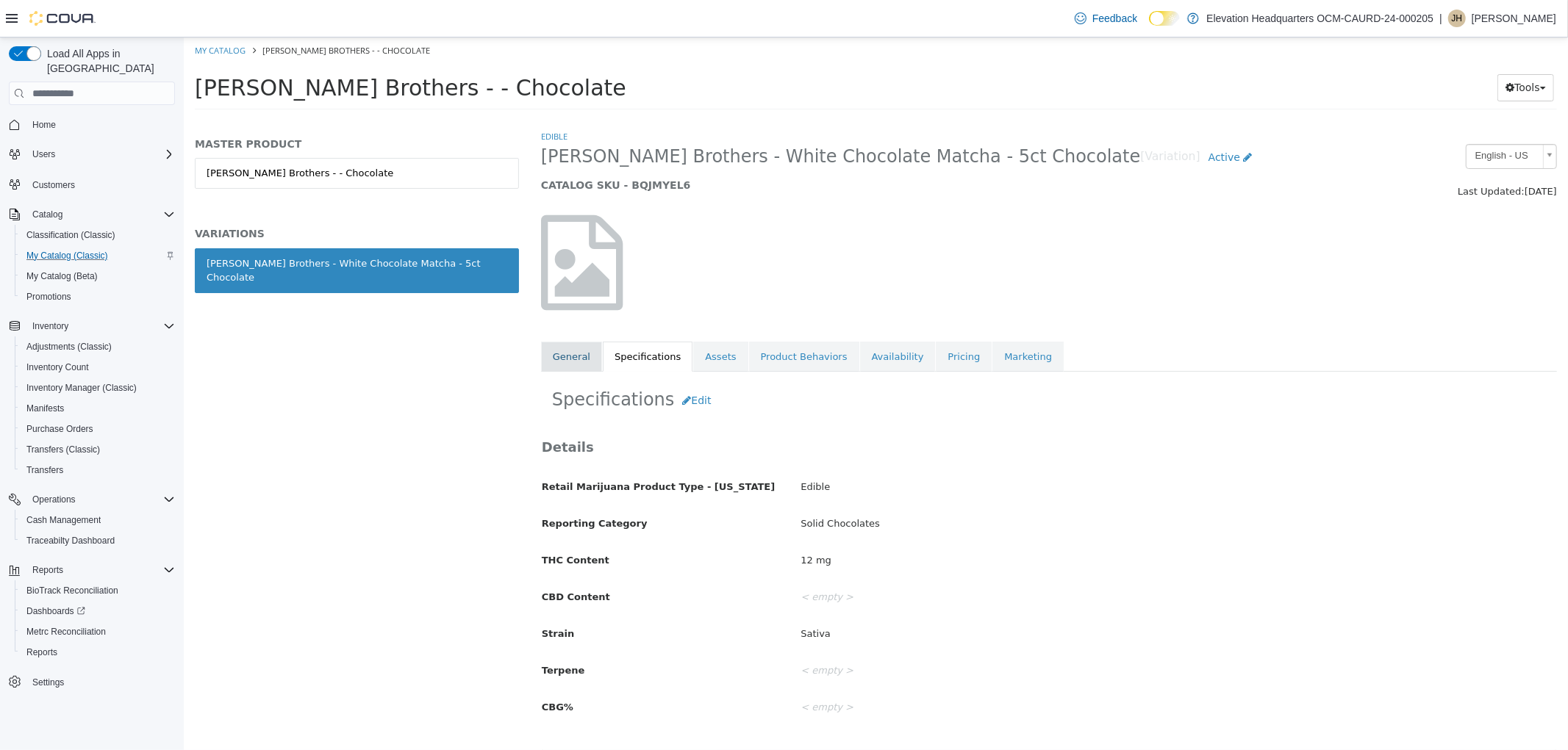
click at [584, 369] on link "General" at bounding box center [570, 357] width 61 height 31
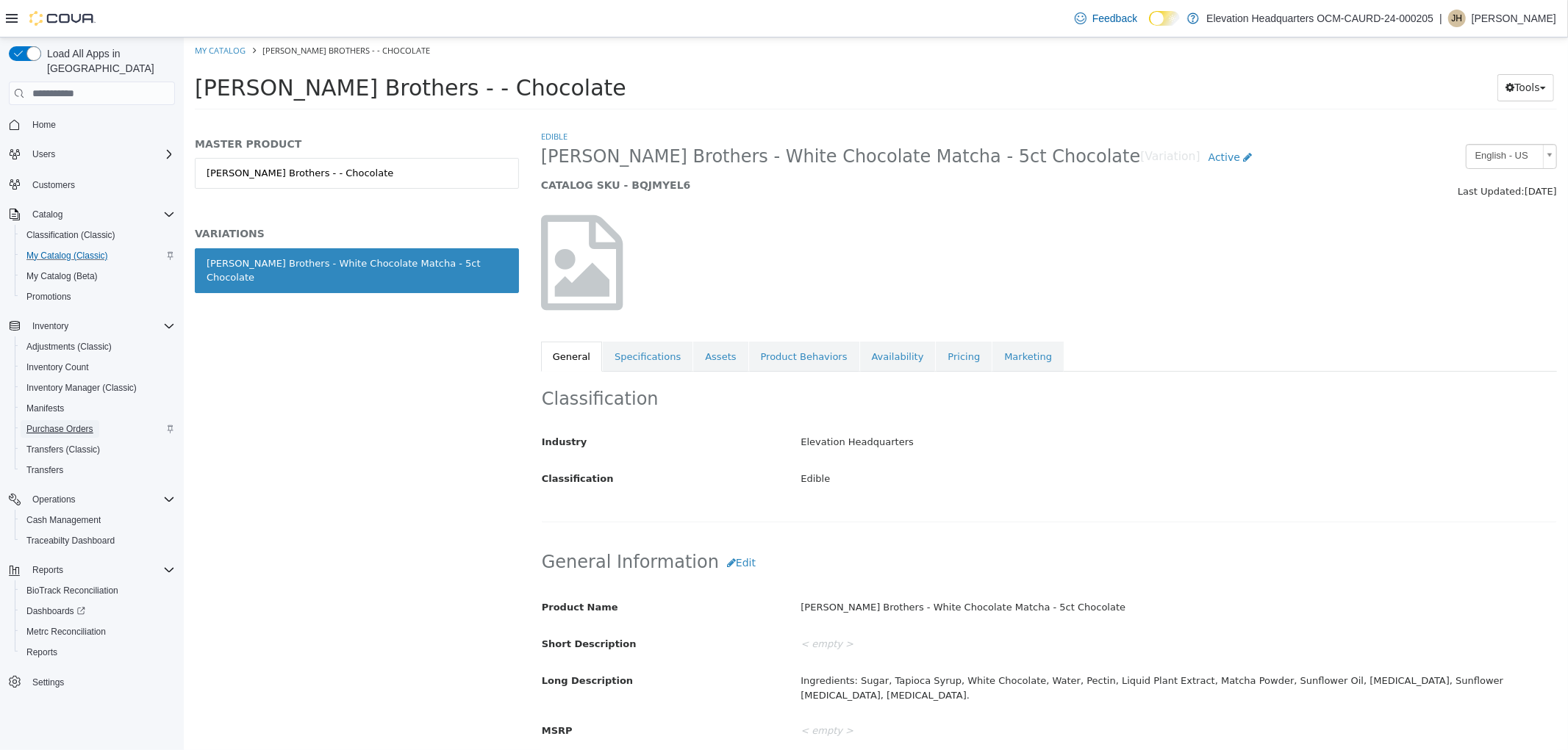
click at [72, 420] on span "Purchase Orders" at bounding box center [60, 429] width 67 height 18
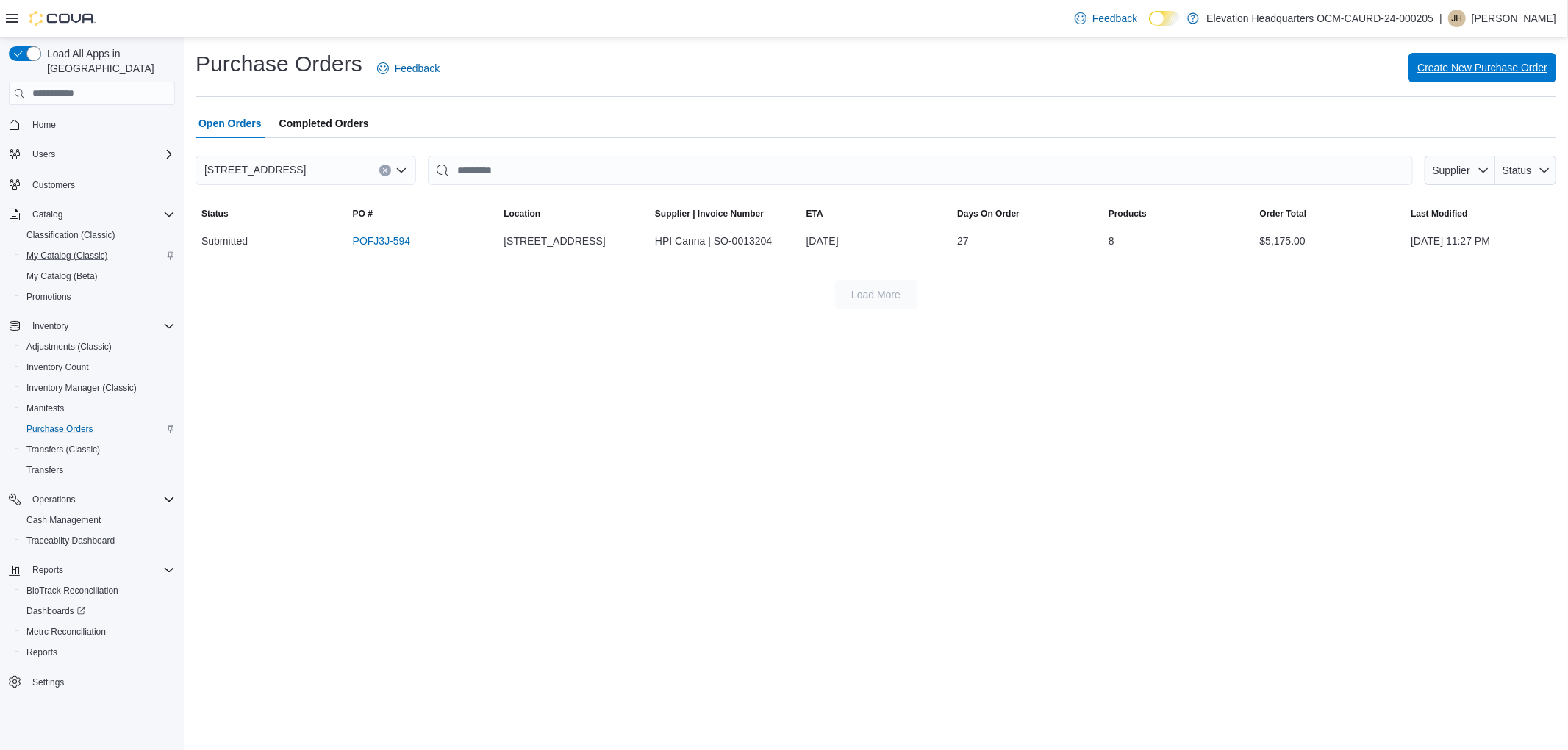
click at [1435, 66] on span "Create New Purchase Order" at bounding box center [1481, 67] width 130 height 15
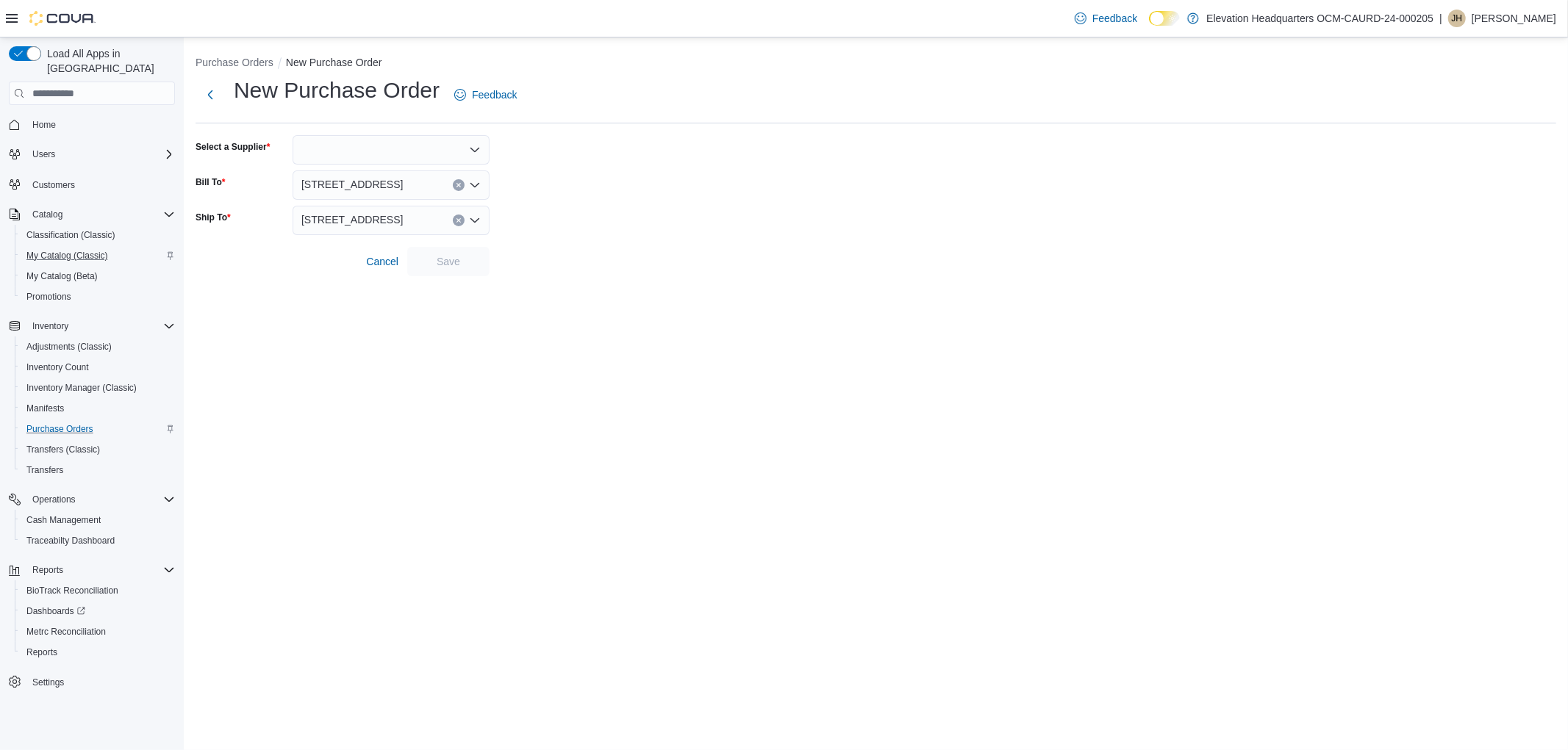
click at [342, 151] on div at bounding box center [390, 149] width 197 height 29
type input "******"
click at [352, 178] on span "Harney Brothers Cannabis" at bounding box center [399, 175] width 162 height 15
click at [436, 259] on span "Save" at bounding box center [448, 261] width 24 height 15
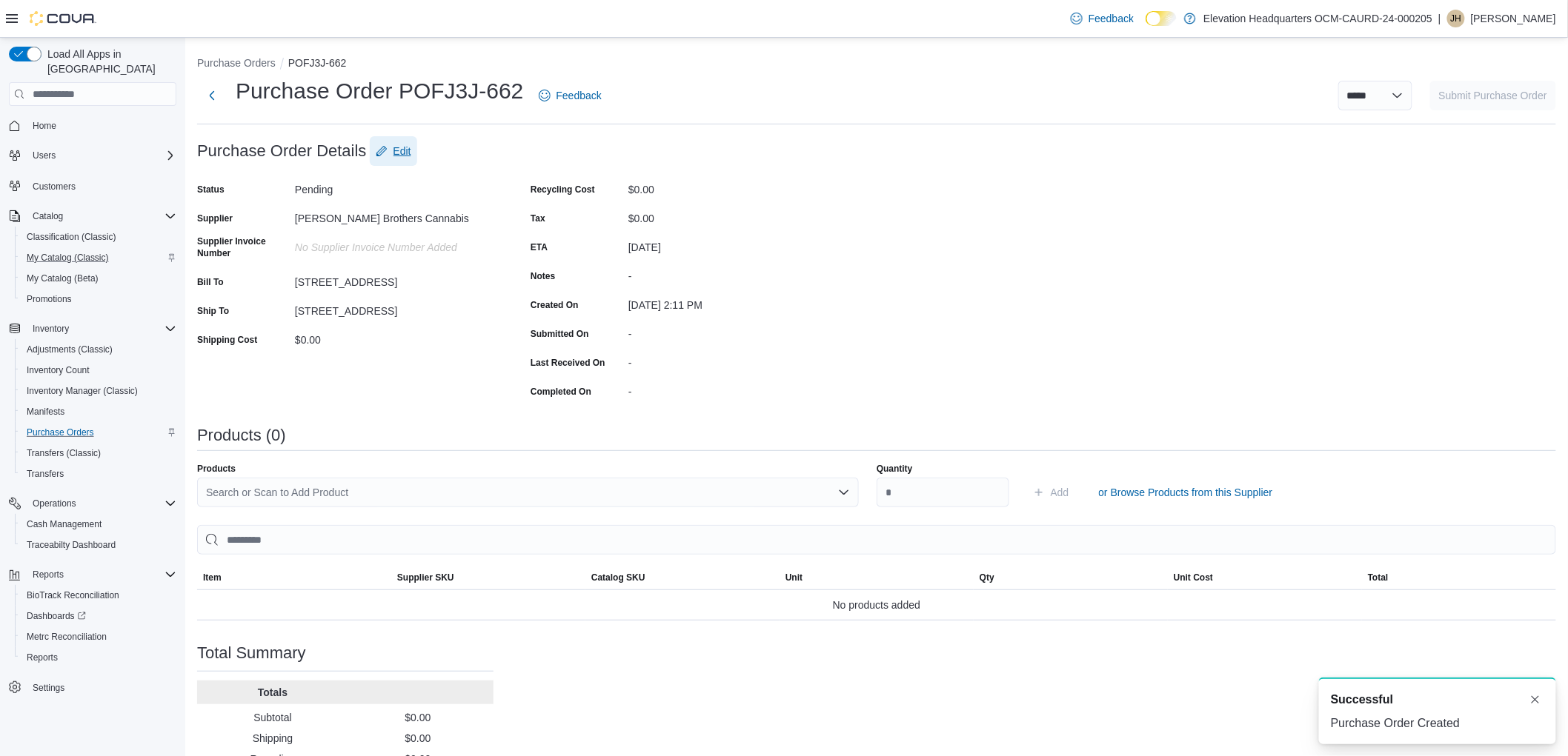
click at [401, 144] on span "Edit" at bounding box center [403, 150] width 18 height 15
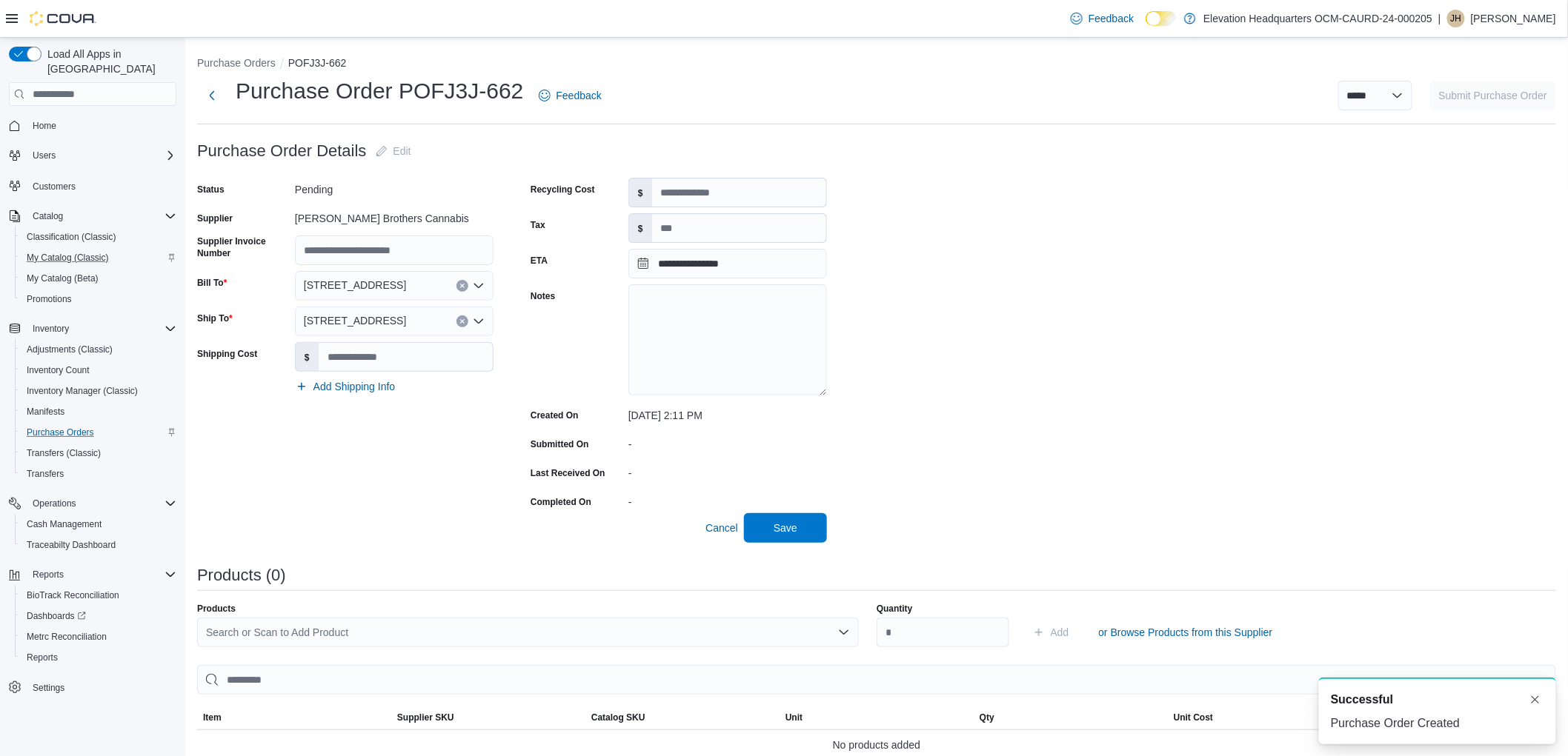
click at [404, 267] on div "Status Pending Supplier Harney Brothers Cannabis Supplier Invoice Number Bill T…" at bounding box center [345, 345] width 297 height 336
click at [404, 254] on input "Supplier Invoice Number" at bounding box center [394, 250] width 199 height 29
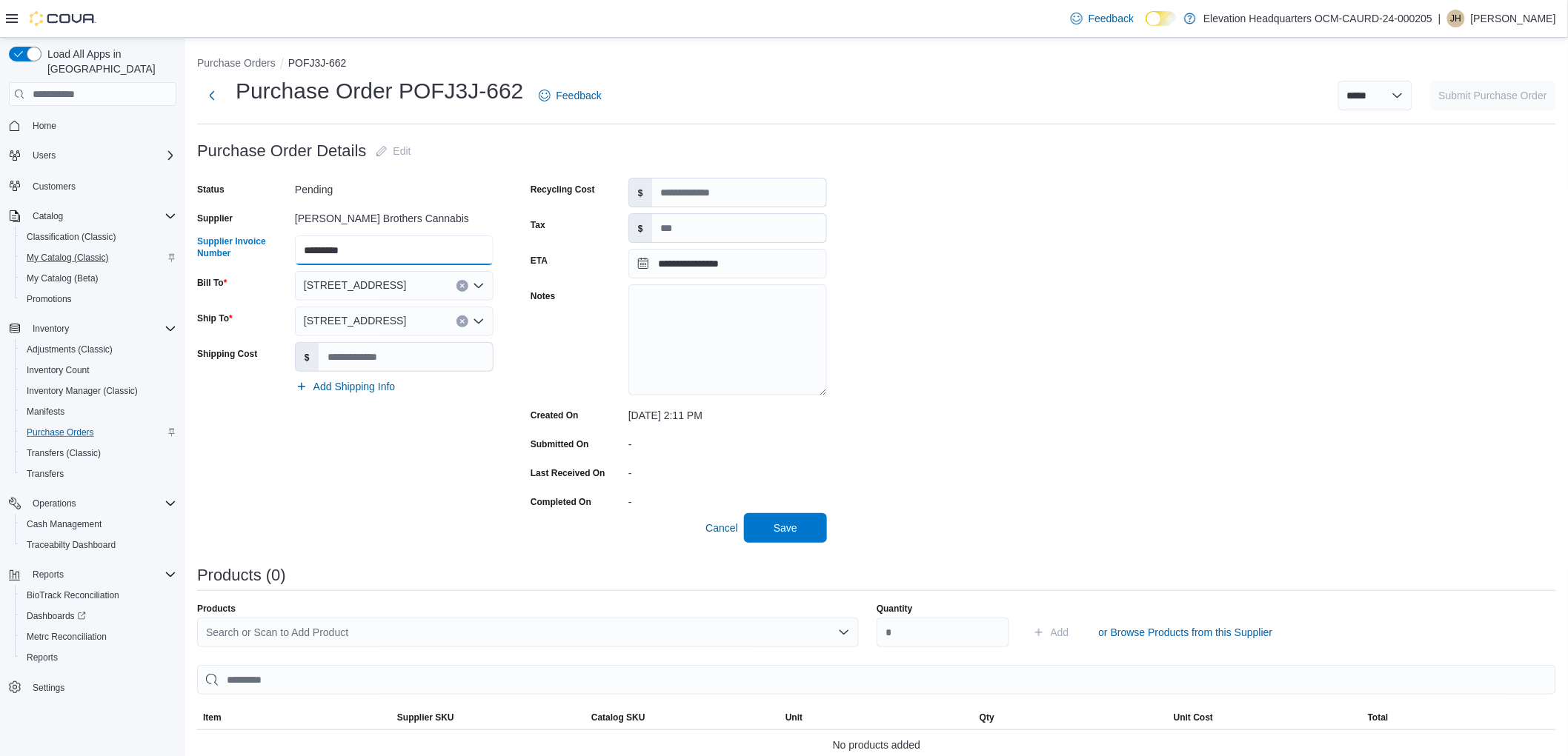
type input "*********"
click at [646, 261] on input "**********" at bounding box center [728, 264] width 199 height 29
click at [780, 372] on div "10" at bounding box center [780, 377] width 26 height 26
type input "**********"
click at [813, 539] on span "Save" at bounding box center [785, 527] width 65 height 29
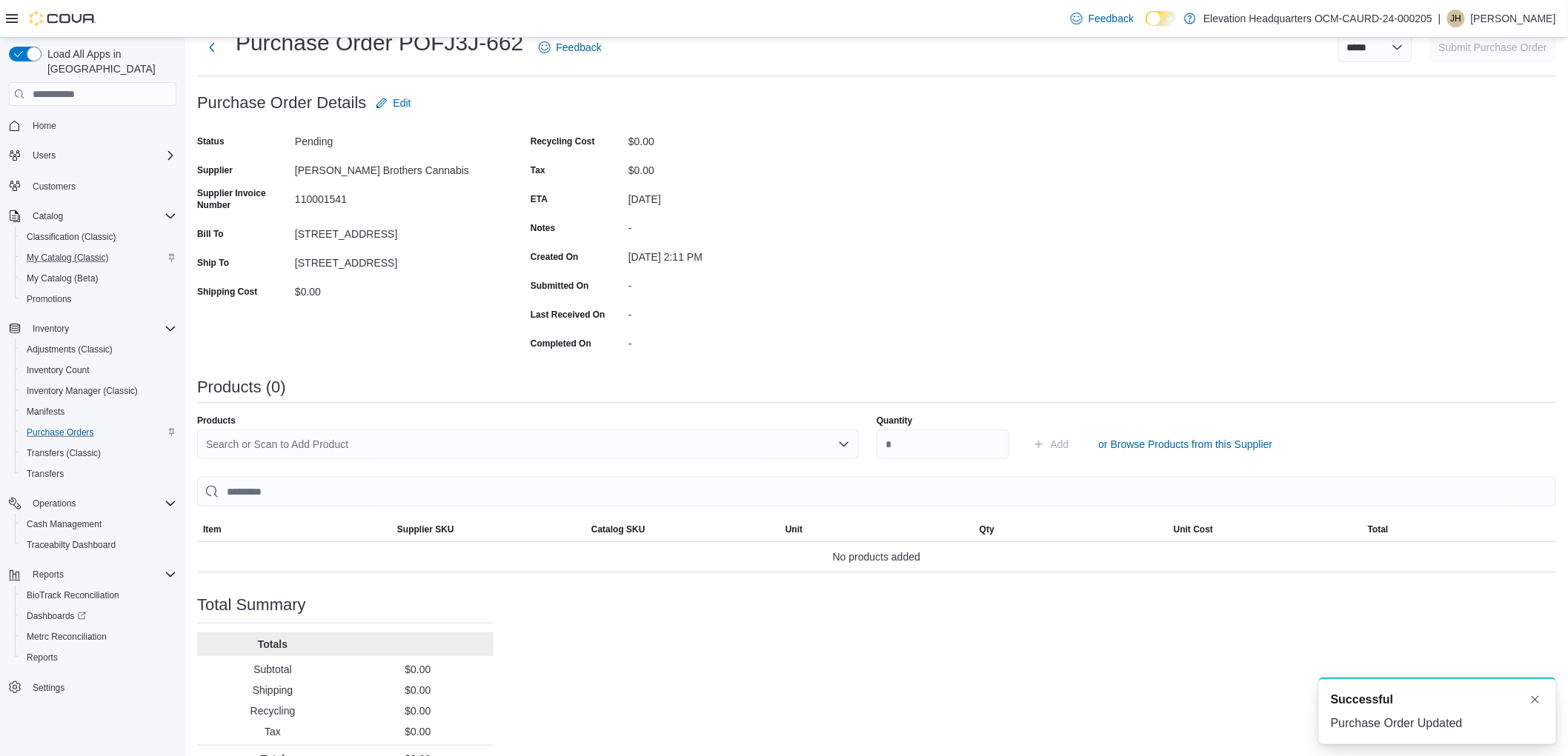
scroll to position [76, 0]
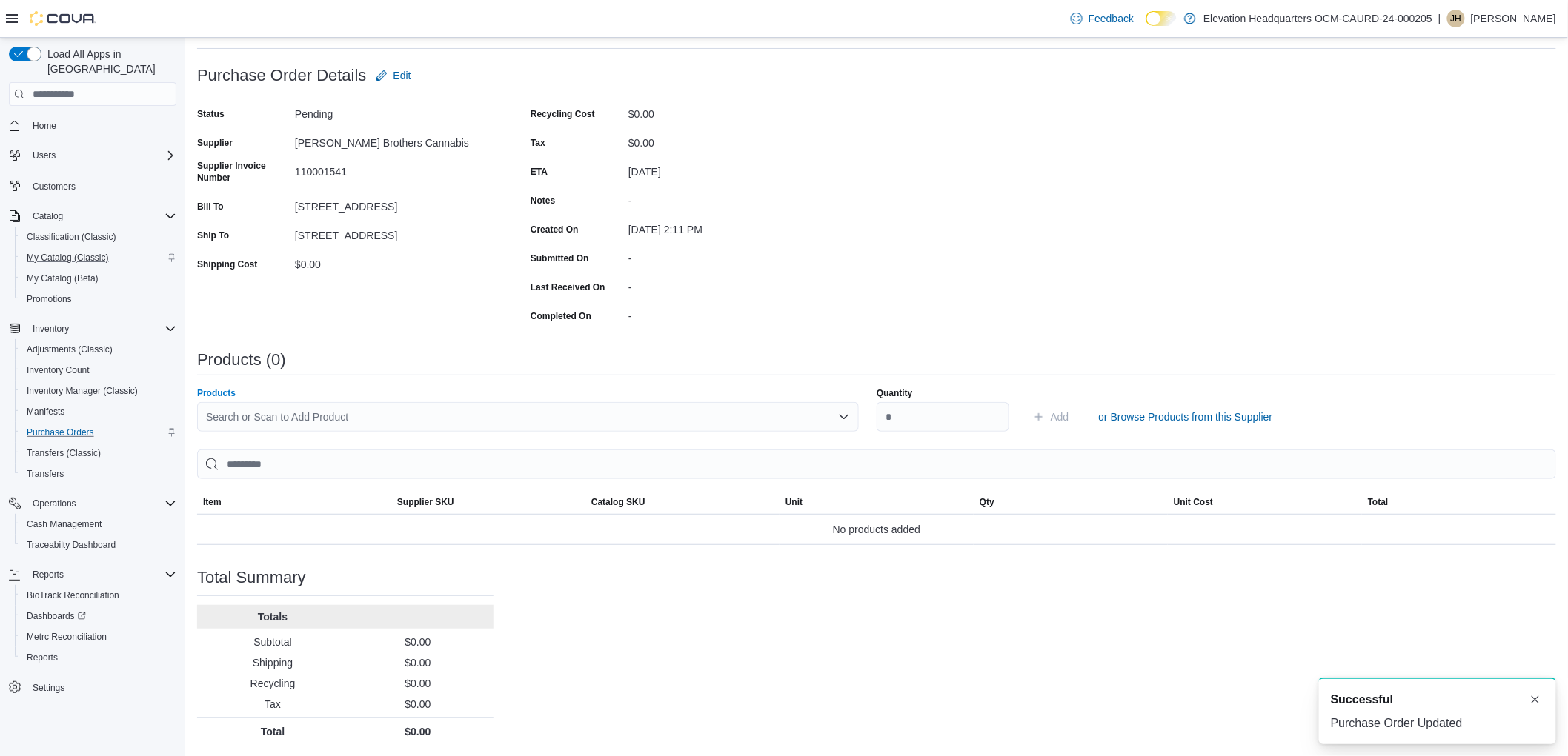
click at [736, 412] on div "Search or Scan to Add Product" at bounding box center [527, 417] width 662 height 29
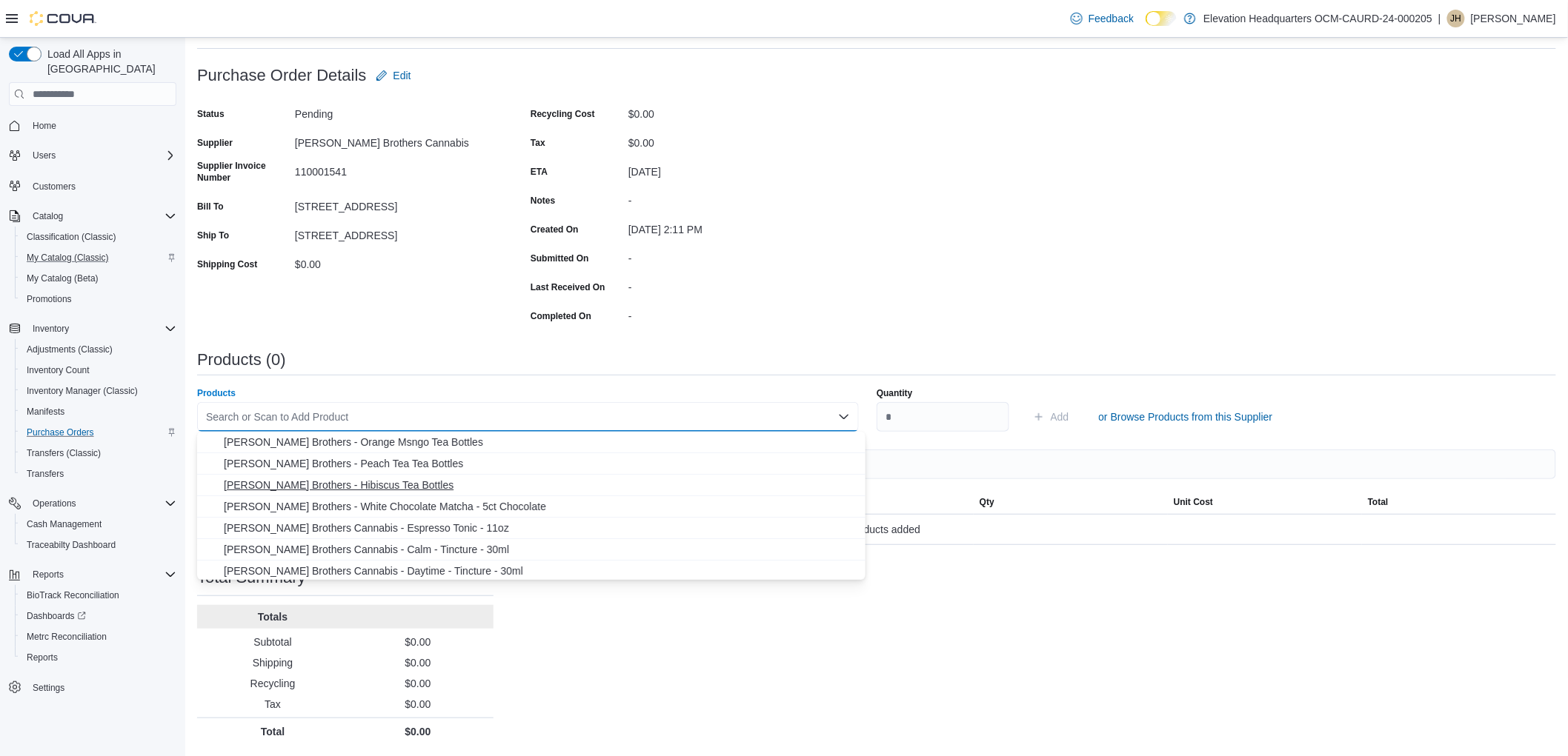
click at [436, 478] on span "Harney Brothers - Hibiscus Tea Bottles" at bounding box center [540, 485] width 633 height 15
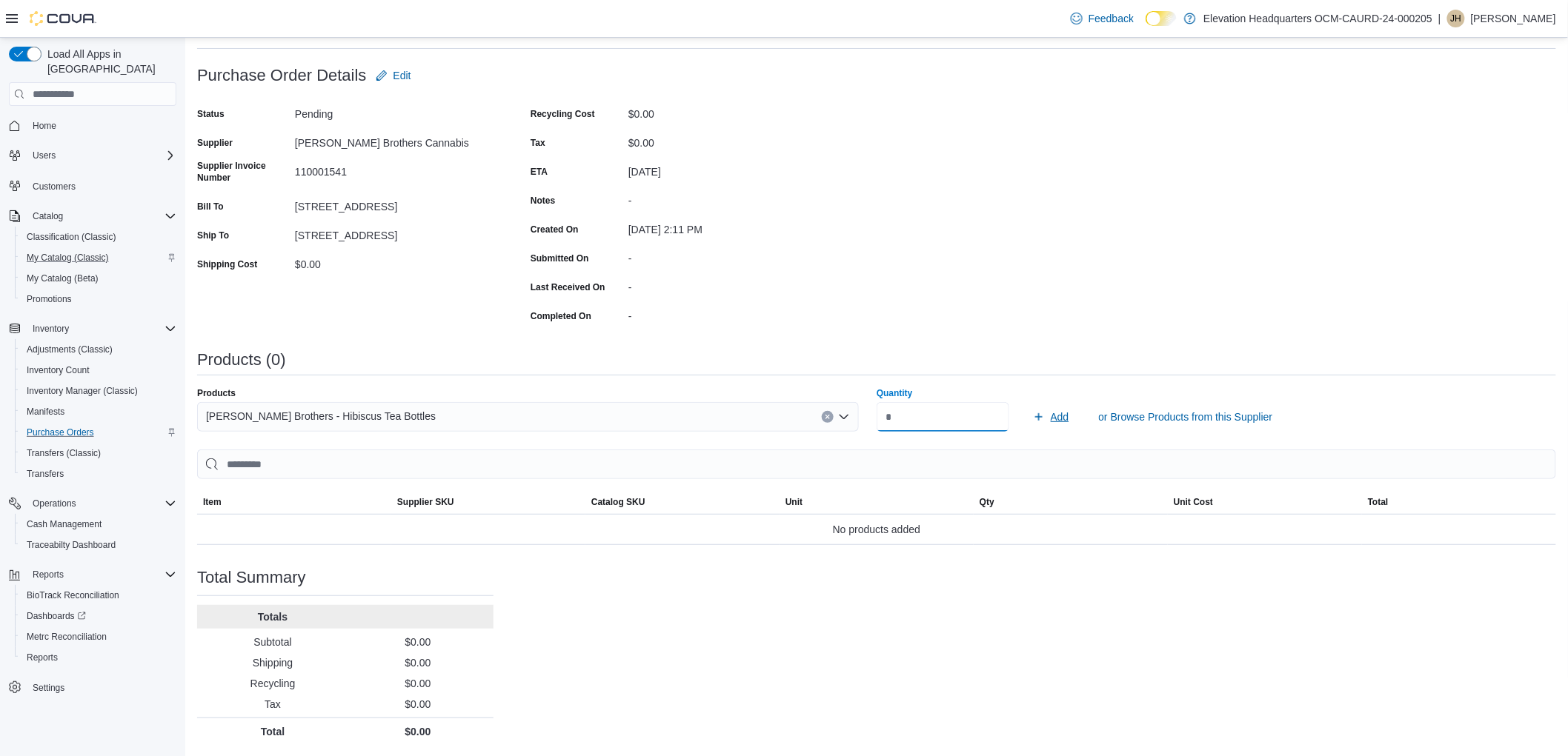
type input "**"
click at [1034, 418] on button "Add" at bounding box center [1051, 417] width 48 height 29
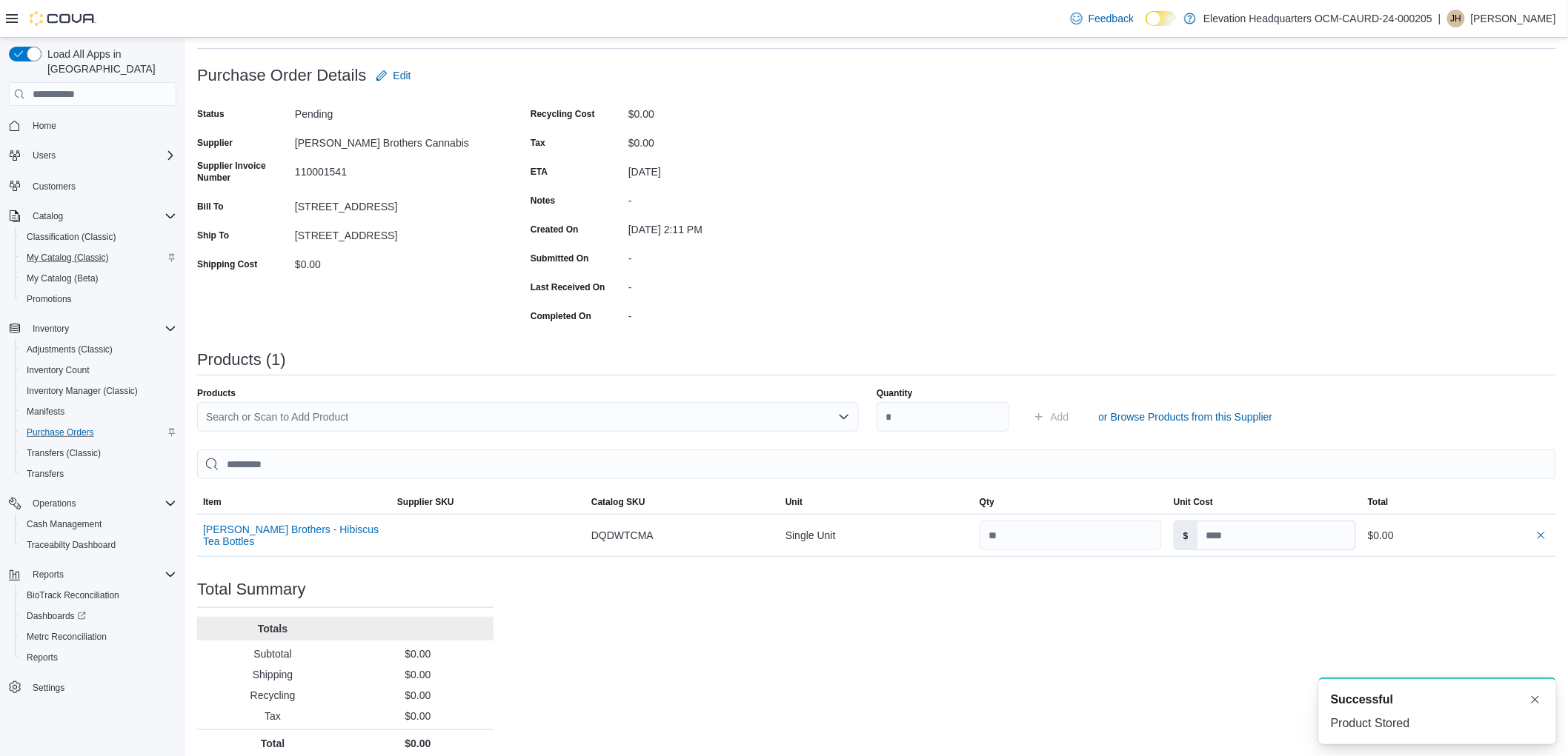
scroll to position [0, 0]
click at [1285, 532] on input at bounding box center [1276, 536] width 158 height 28
click at [439, 410] on div "Search or Scan to Add Product" at bounding box center [527, 417] width 662 height 29
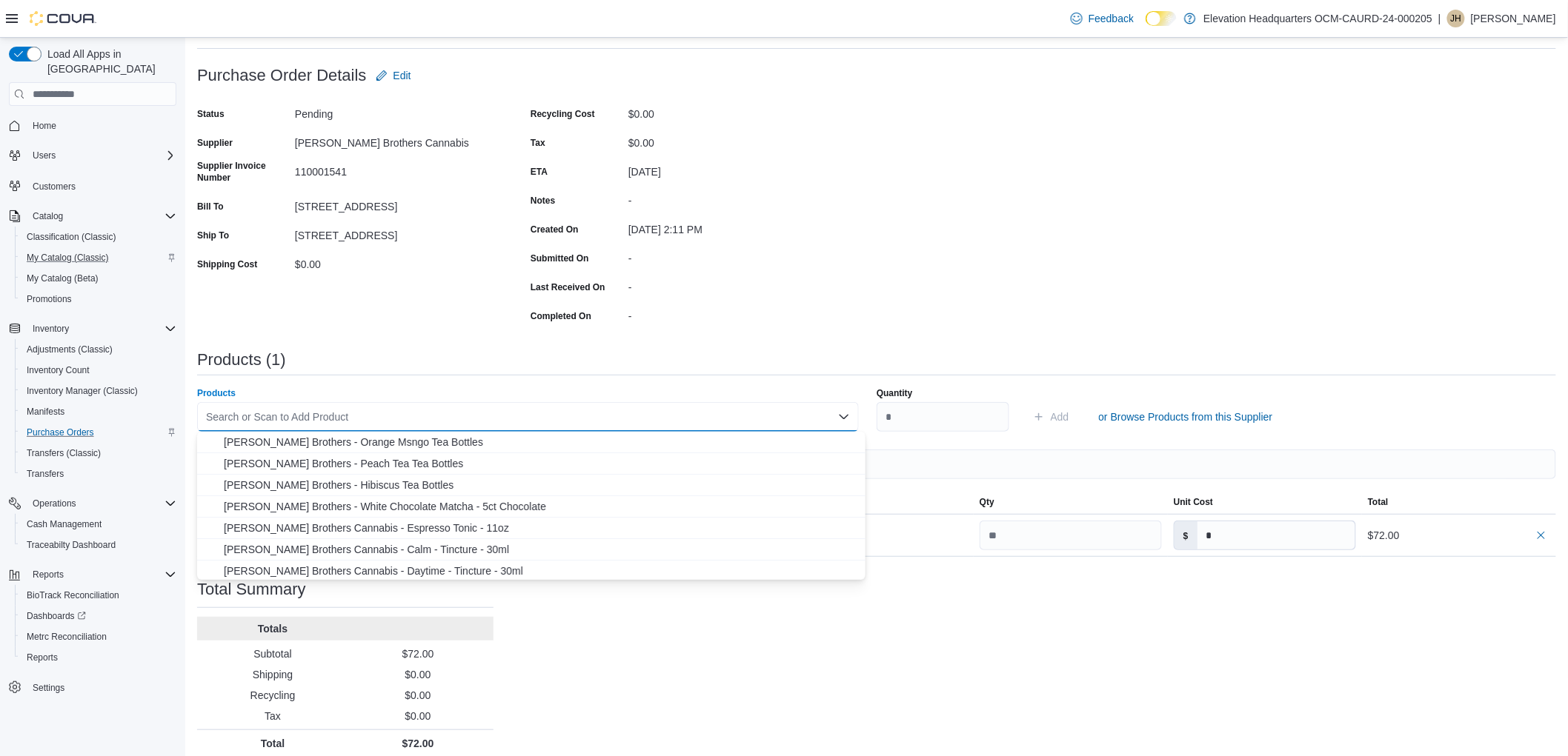
type input "*"
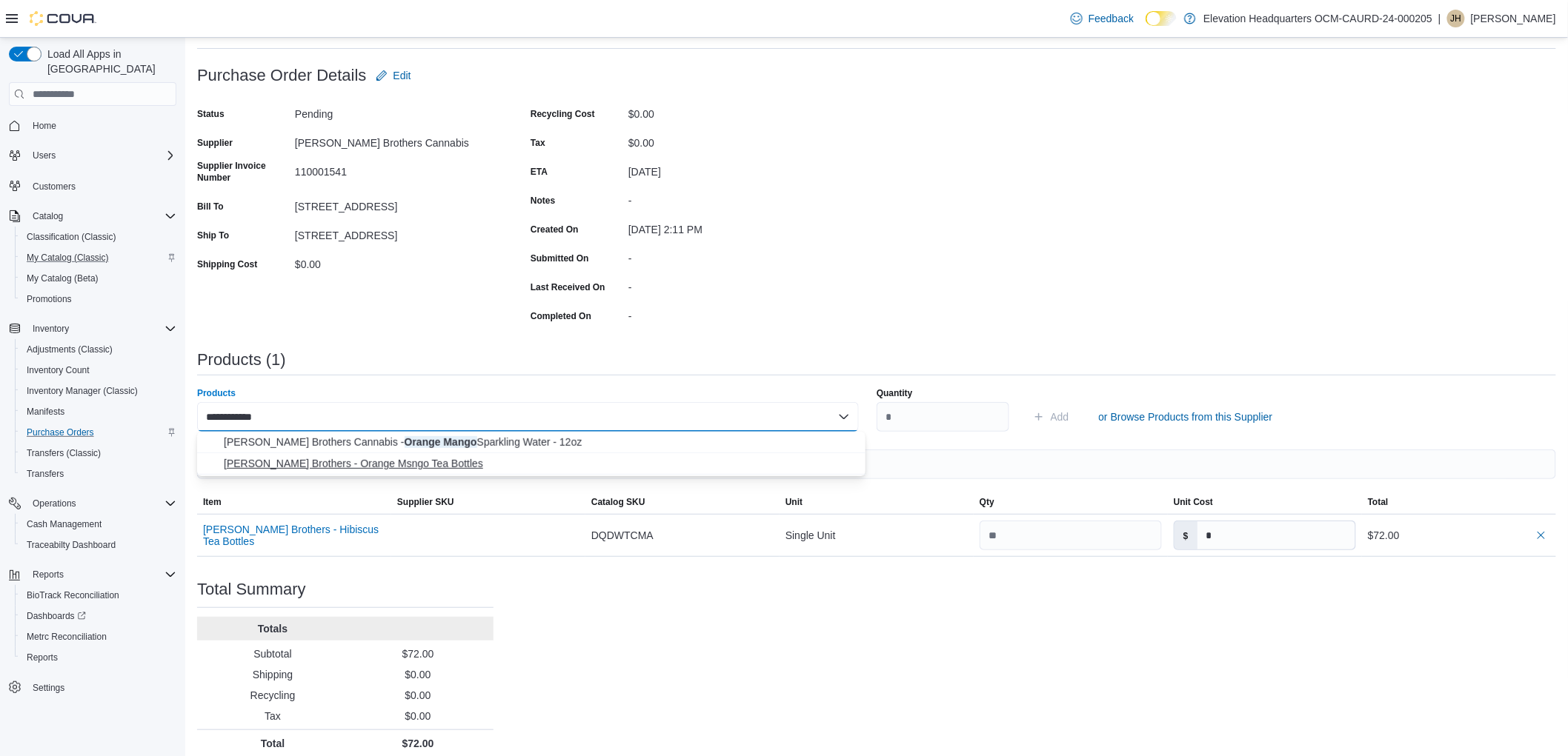
type input "**********"
click at [500, 468] on span "Harney Brothers - Orange Msngo Tea Bottles" at bounding box center [540, 463] width 633 height 15
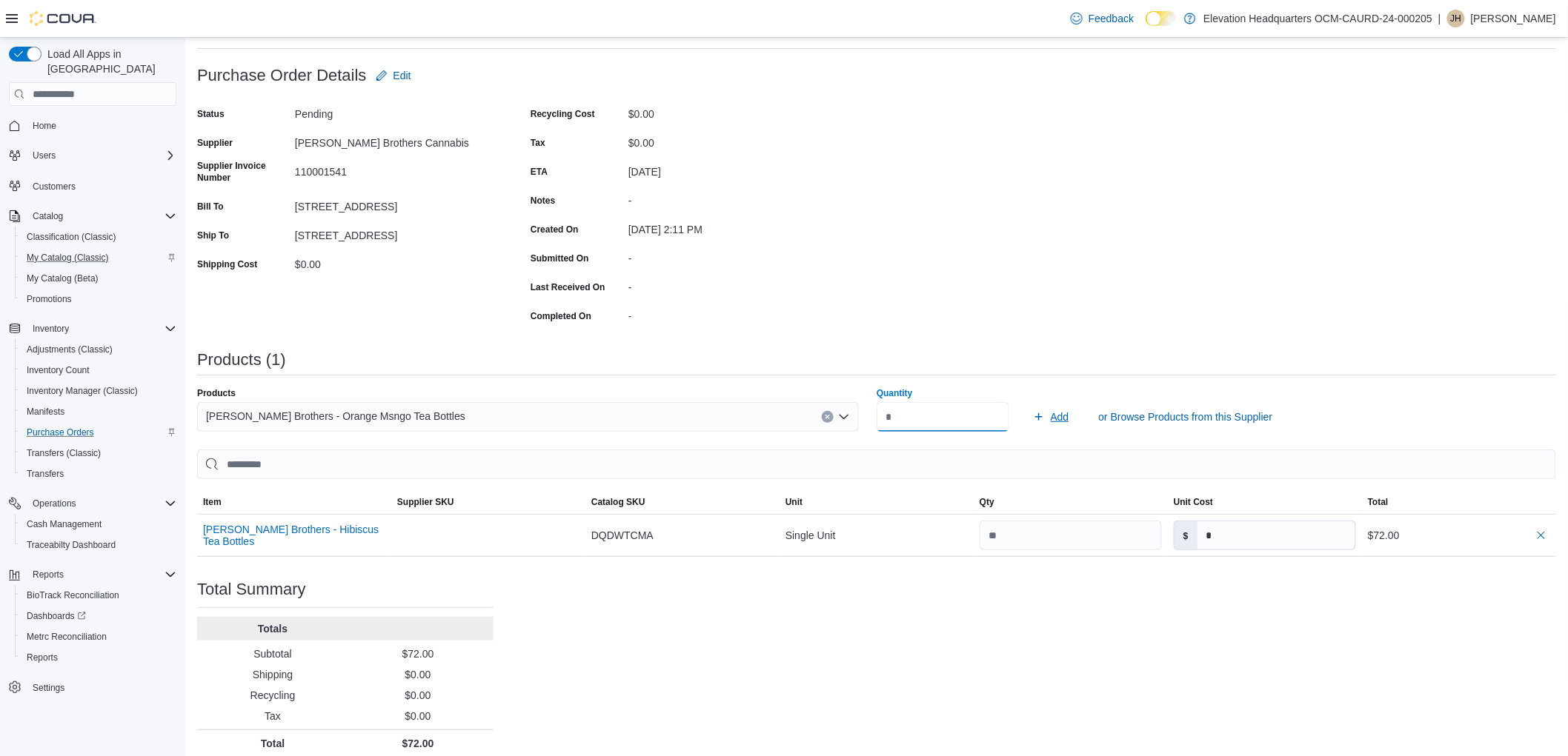
type input "**"
click at [1064, 403] on span "Add" at bounding box center [1051, 417] width 37 height 29
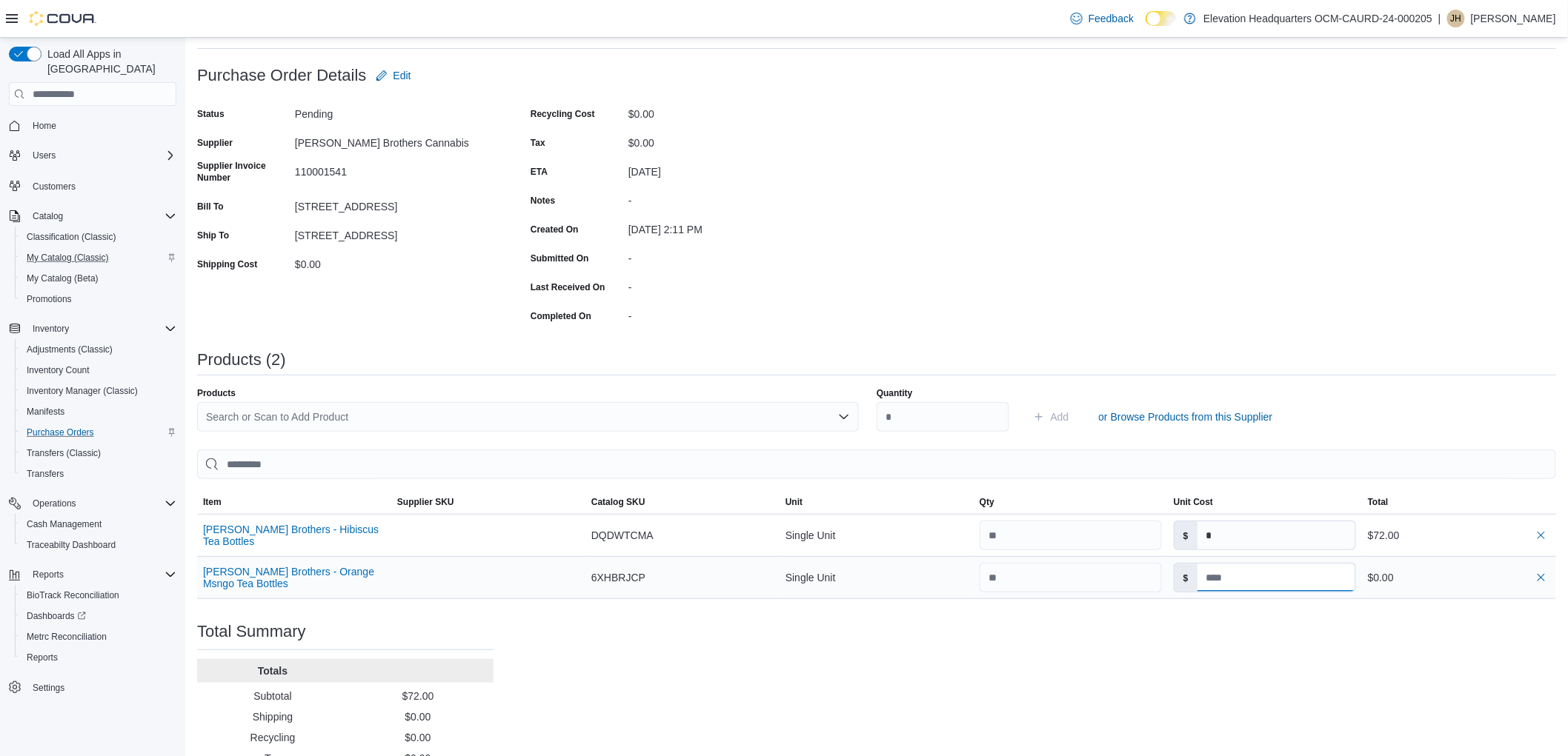
click at [1262, 569] on input at bounding box center [1276, 578] width 158 height 28
type input "*"
click at [924, 686] on div "Purchase Order: POFJ3J-662 Feedback Purchase Order Details Edit Status Pending …" at bounding box center [877, 429] width 1360 height 738
click at [787, 406] on div "Search or Scan to Add Product" at bounding box center [527, 417] width 662 height 29
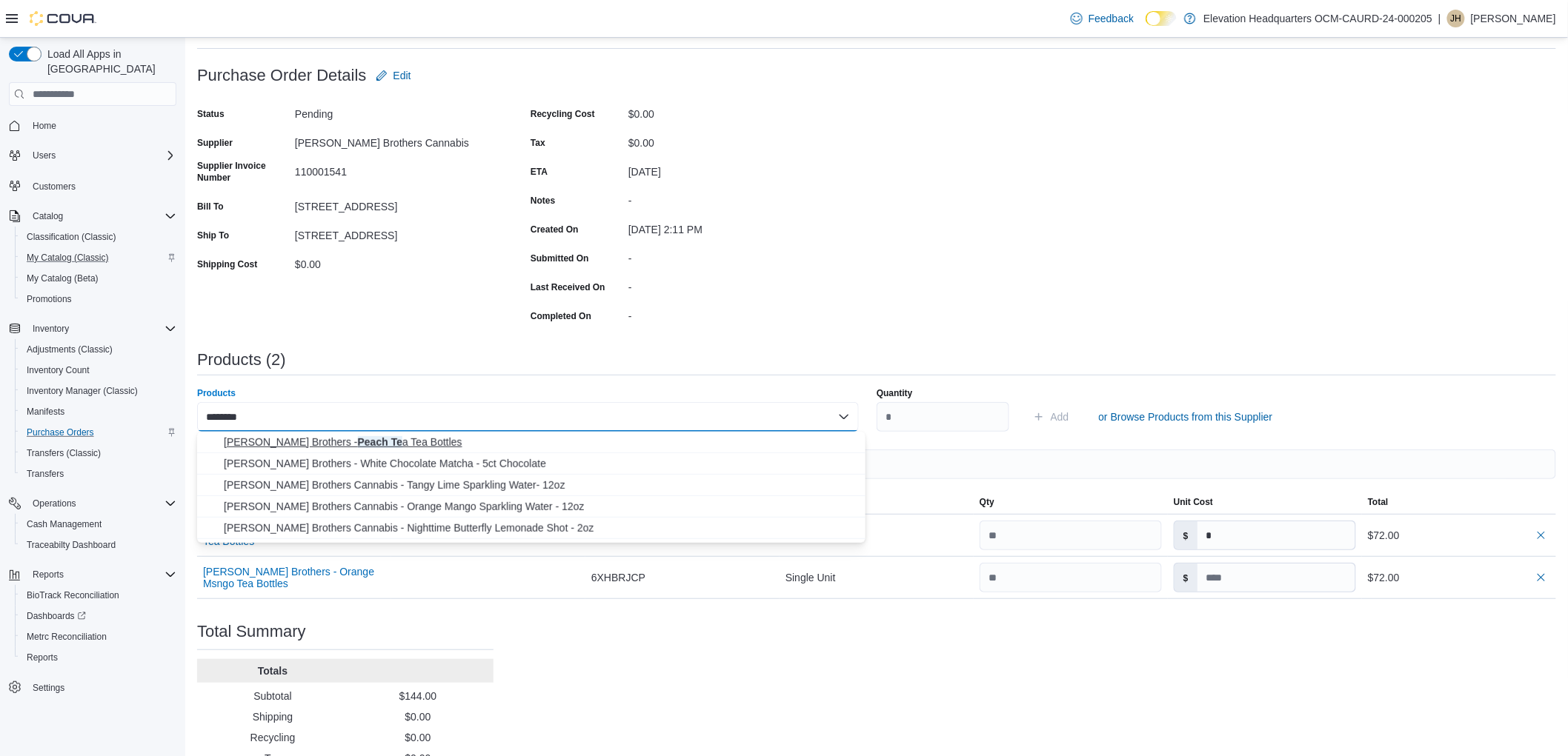
type input "********"
click at [602, 435] on span "Harney Brothers - Peach Te a Tea Bottles" at bounding box center [540, 442] width 633 height 15
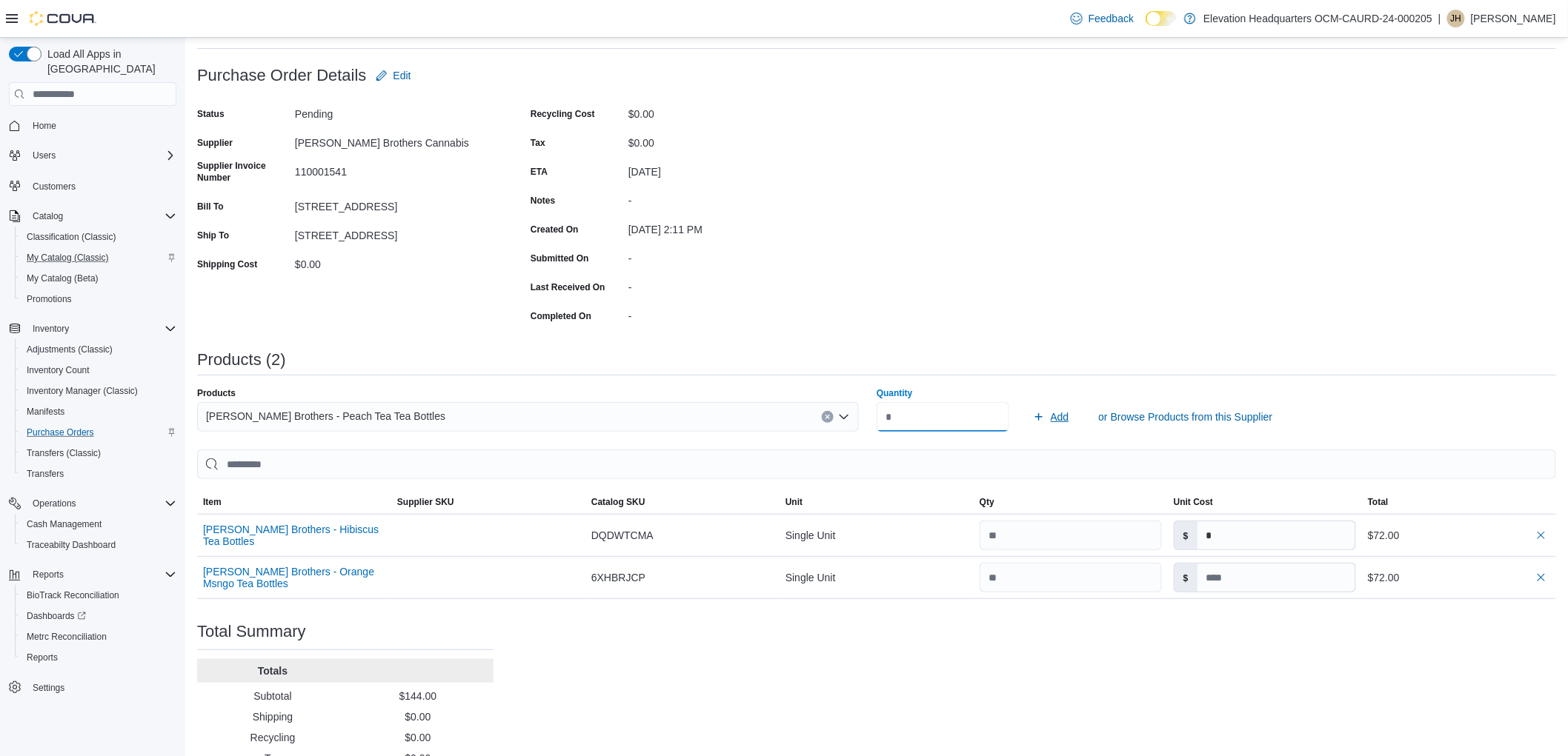
type input "**"
click at [1043, 413] on icon "submit" at bounding box center [1039, 417] width 7 height 7
type input "*"
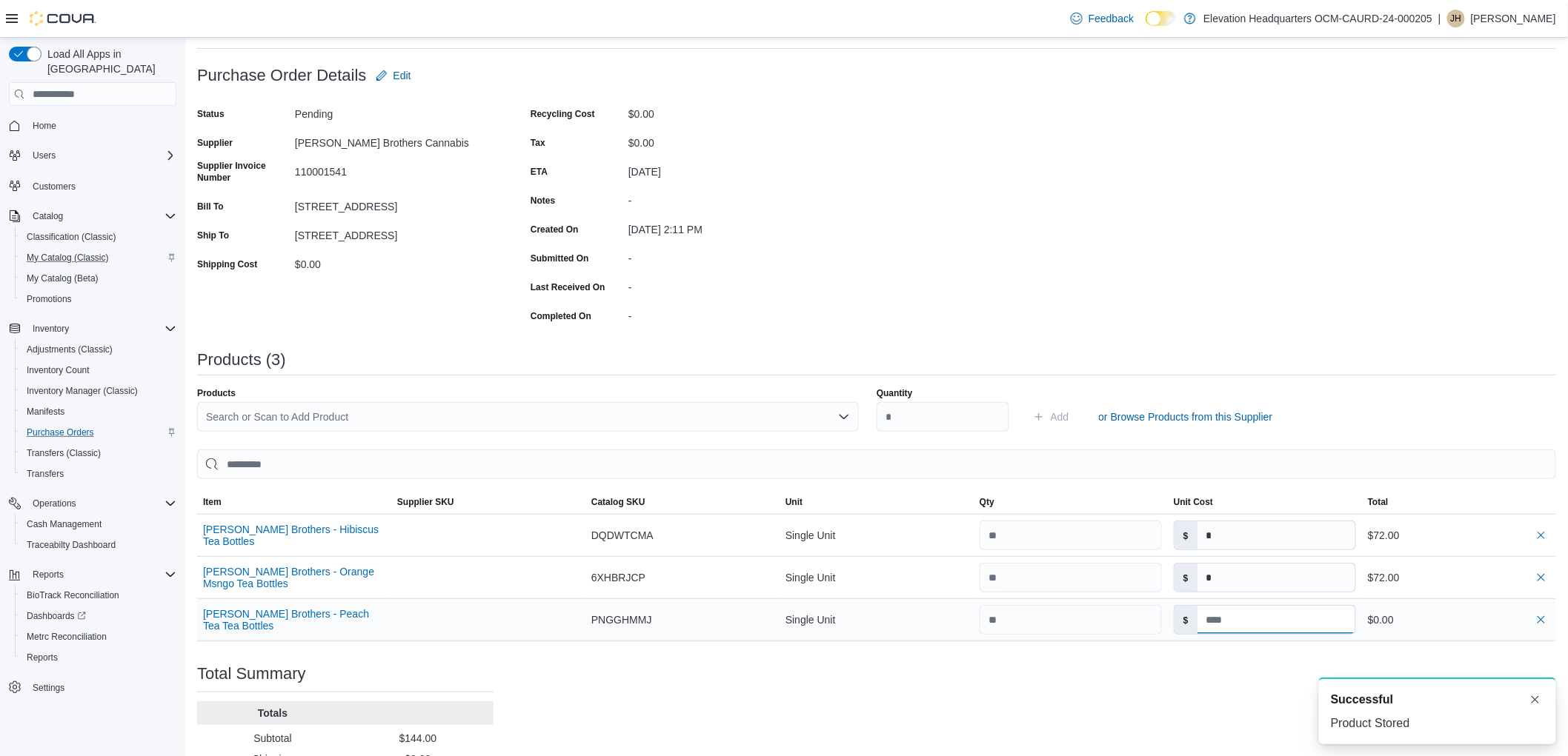
click at [1299, 612] on input at bounding box center [1276, 621] width 158 height 28
type input "*"
click at [1123, 335] on div "Purchase Order: POFJ3J-662 Feedback Purchase Order Details Edit Status Pending …" at bounding box center [877, 451] width 1360 height 781
type input "*"
click at [782, 428] on div "Search or Scan to Add Product" at bounding box center [527, 417] width 662 height 29
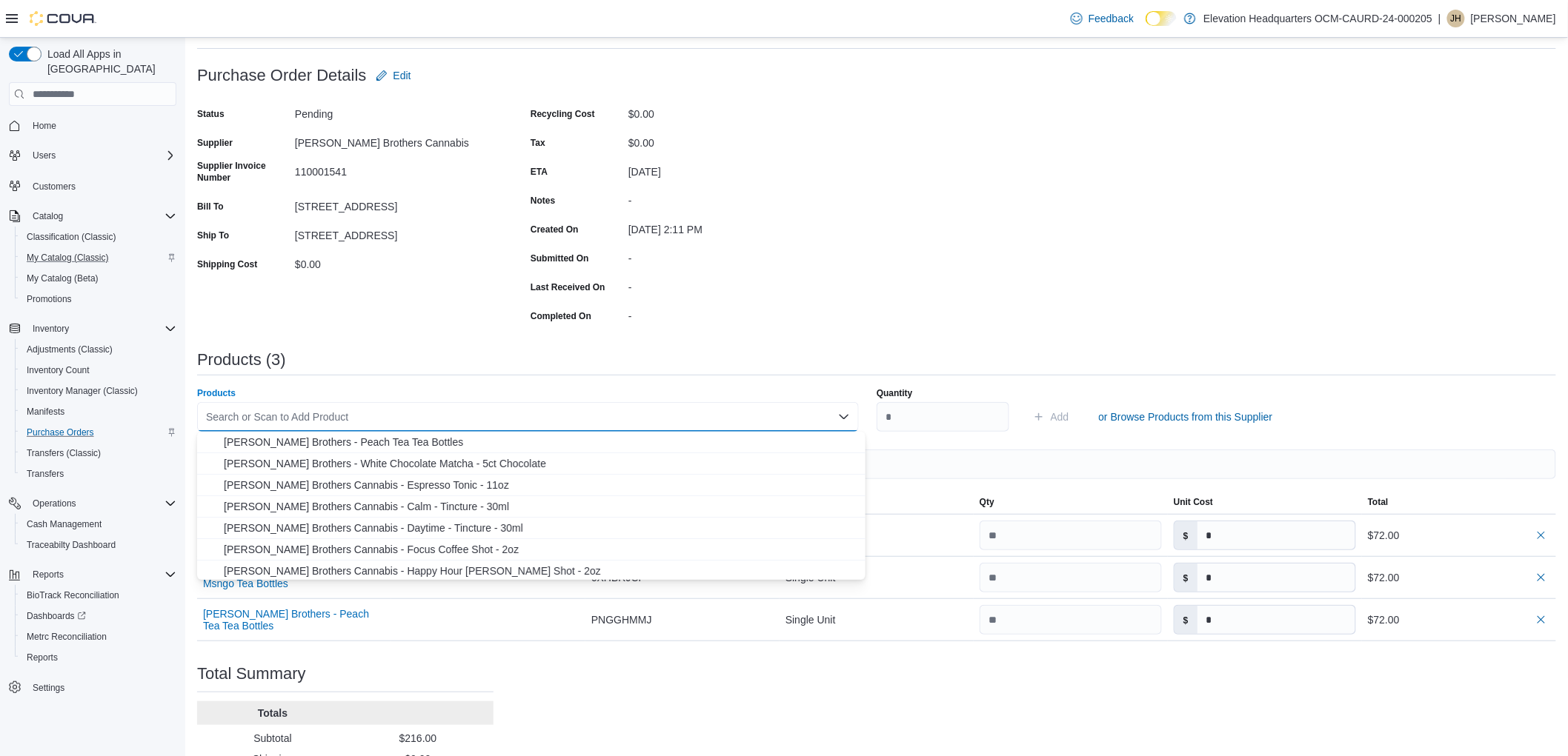
click at [810, 346] on div "Purchase Order: POFJ3J-662 Feedback Purchase Order Details Edit Status Pending …" at bounding box center [877, 451] width 1360 height 781
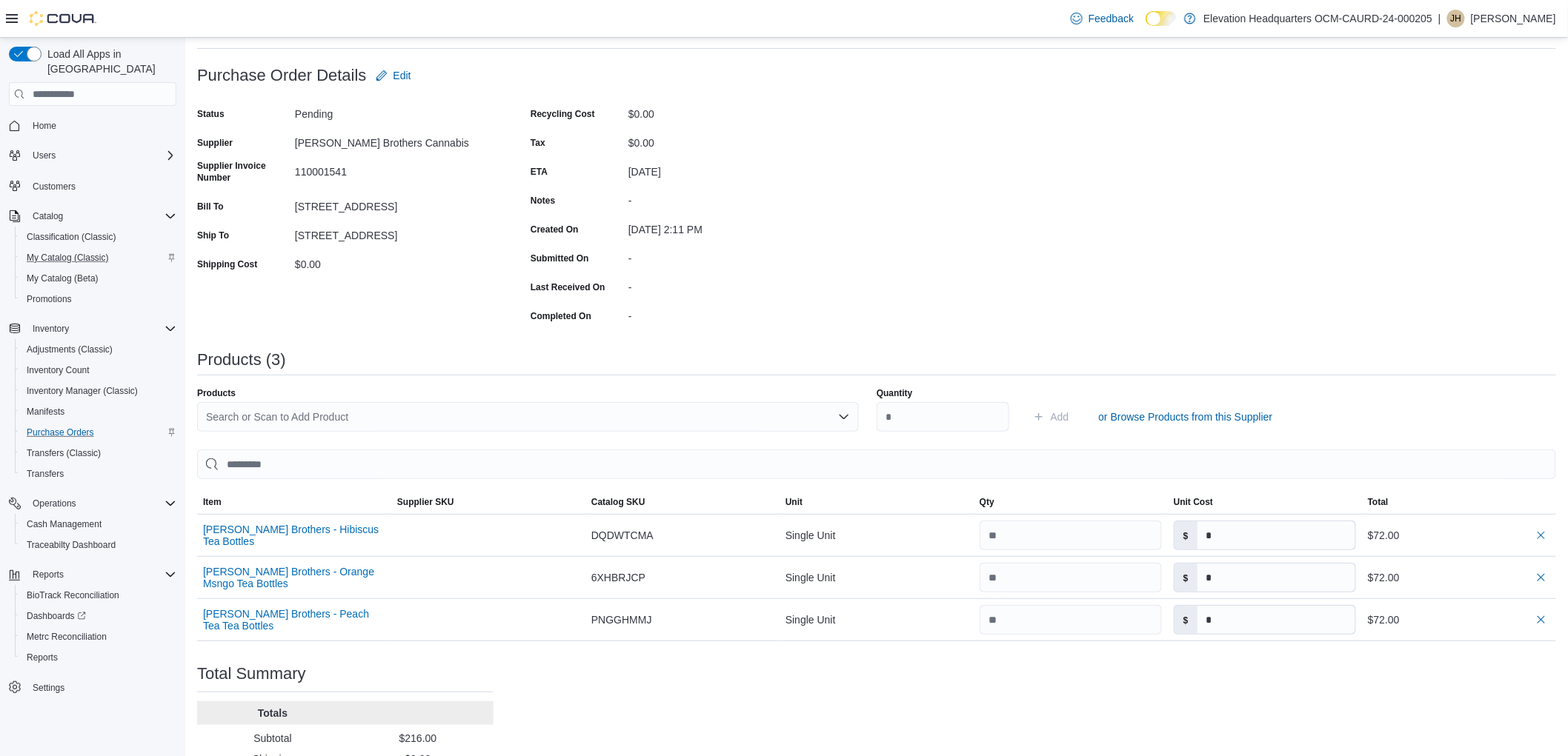
click at [667, 419] on div "Search or Scan to Add Product" at bounding box center [527, 417] width 662 height 29
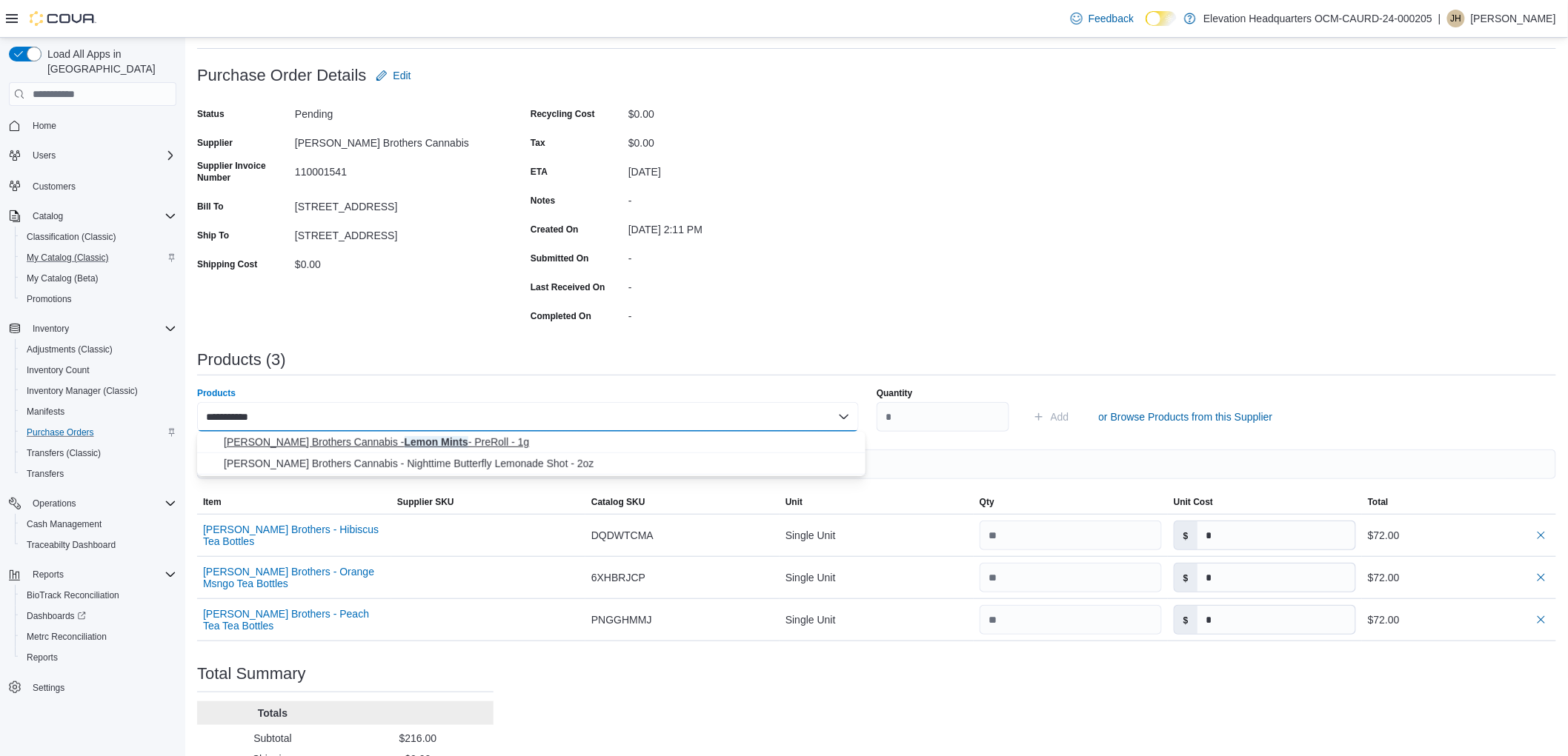
type input "**********"
click at [636, 443] on span "Harney Brothers Cannabis - Lemon Mints - PreRoll - 1g" at bounding box center [540, 442] width 633 height 15
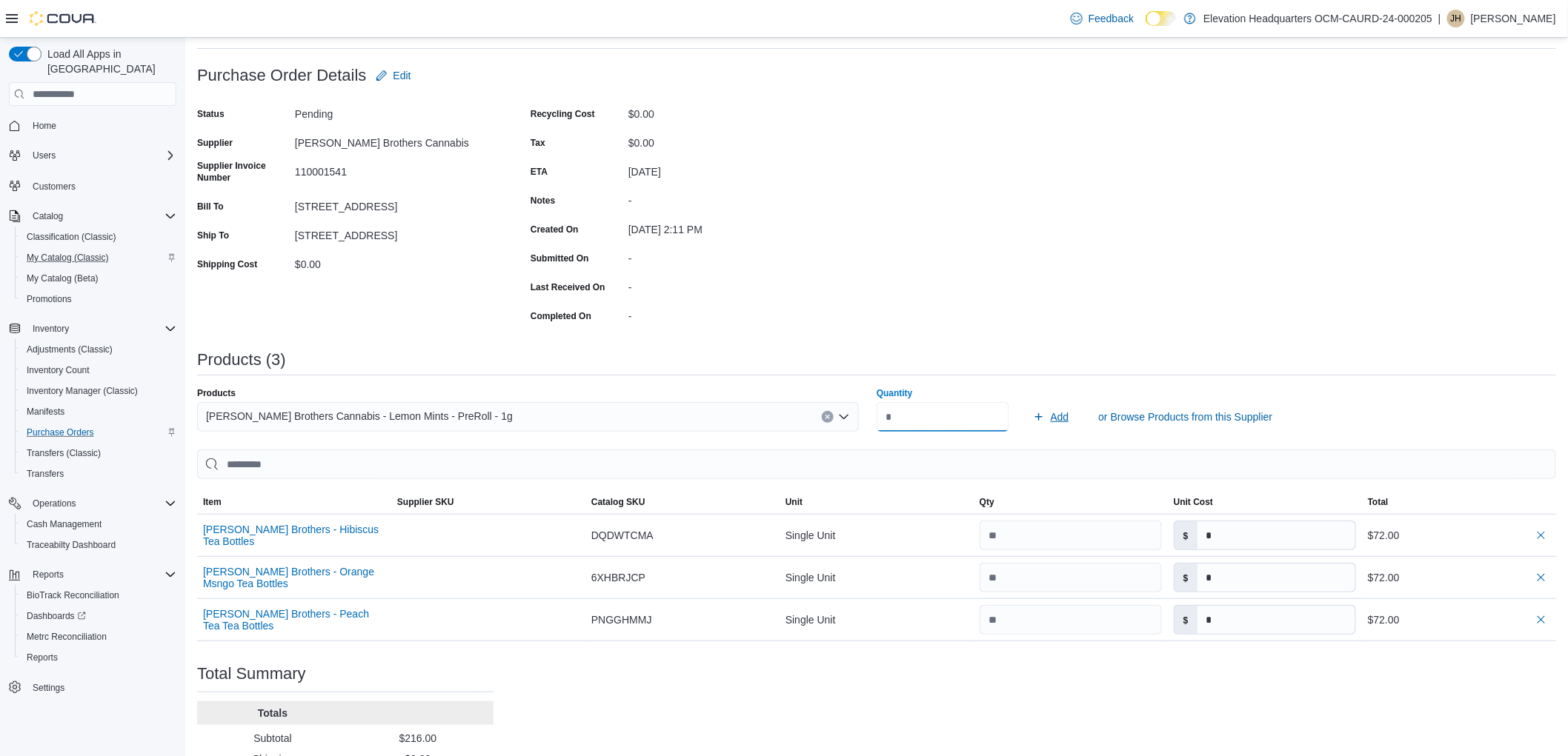
type input "**"
click at [1065, 419] on span "Add" at bounding box center [1060, 417] width 19 height 15
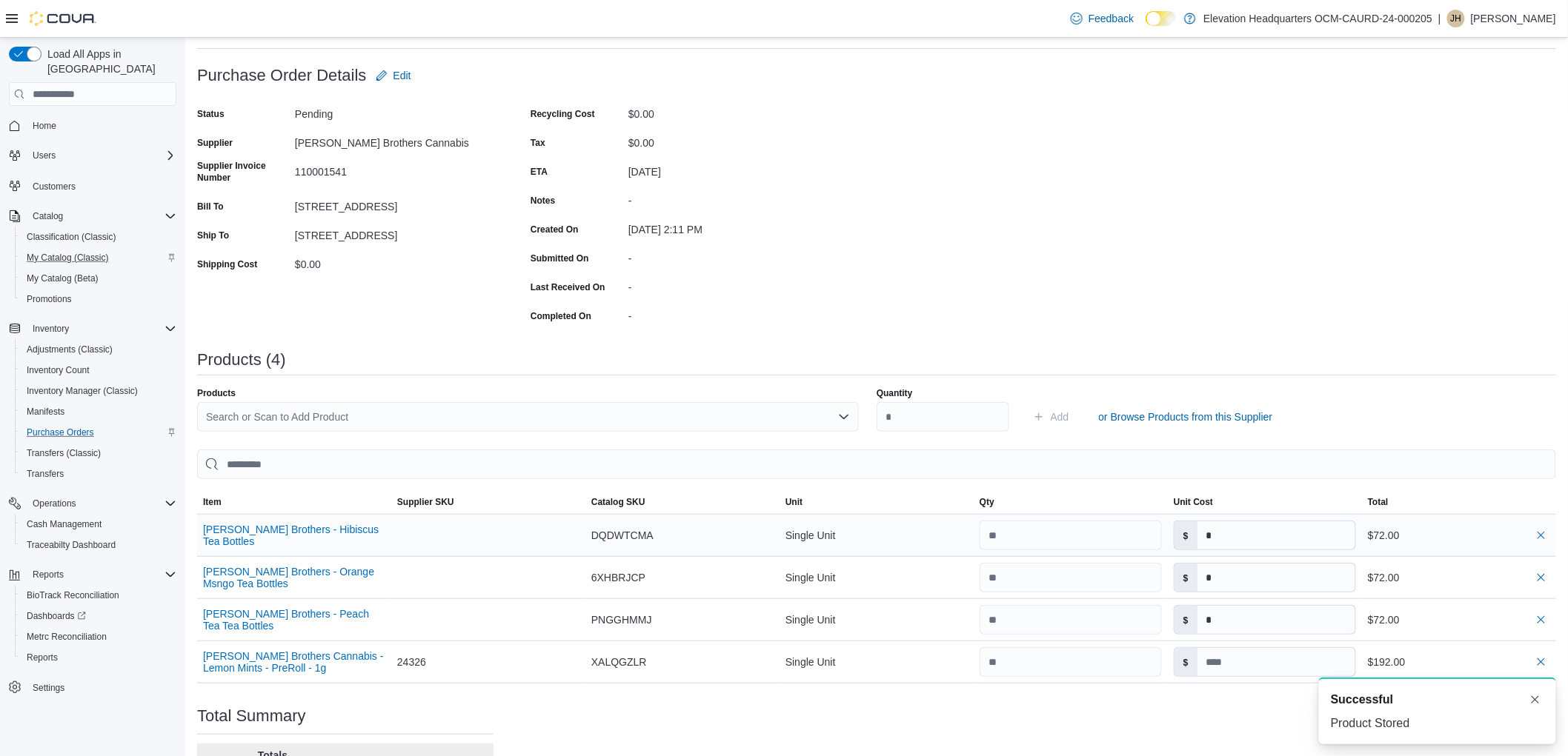
scroll to position [158, 0]
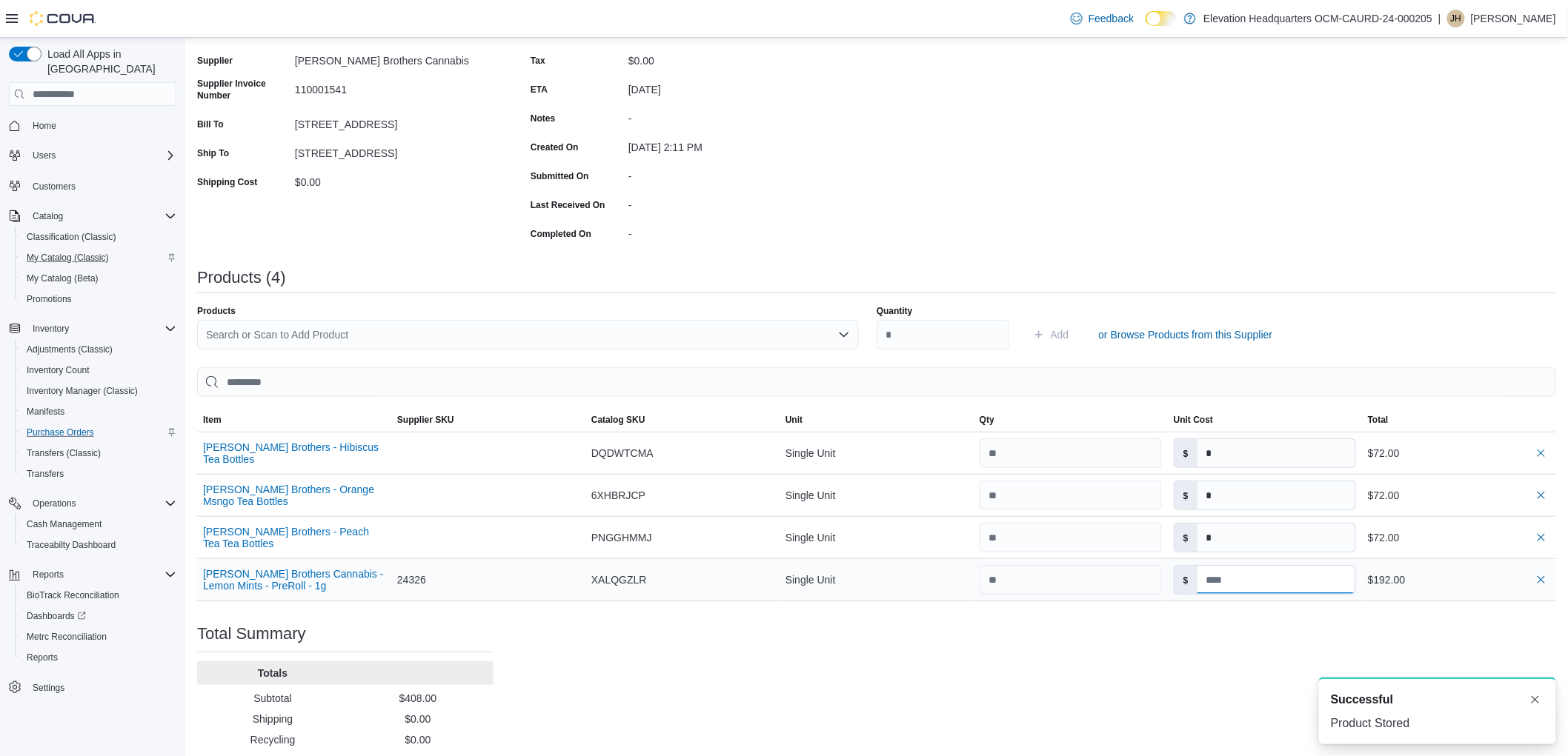
click at [1258, 581] on input at bounding box center [1276, 581] width 158 height 28
type input "*"
click at [673, 326] on div "Search or Scan to Add Product" at bounding box center [527, 334] width 662 height 29
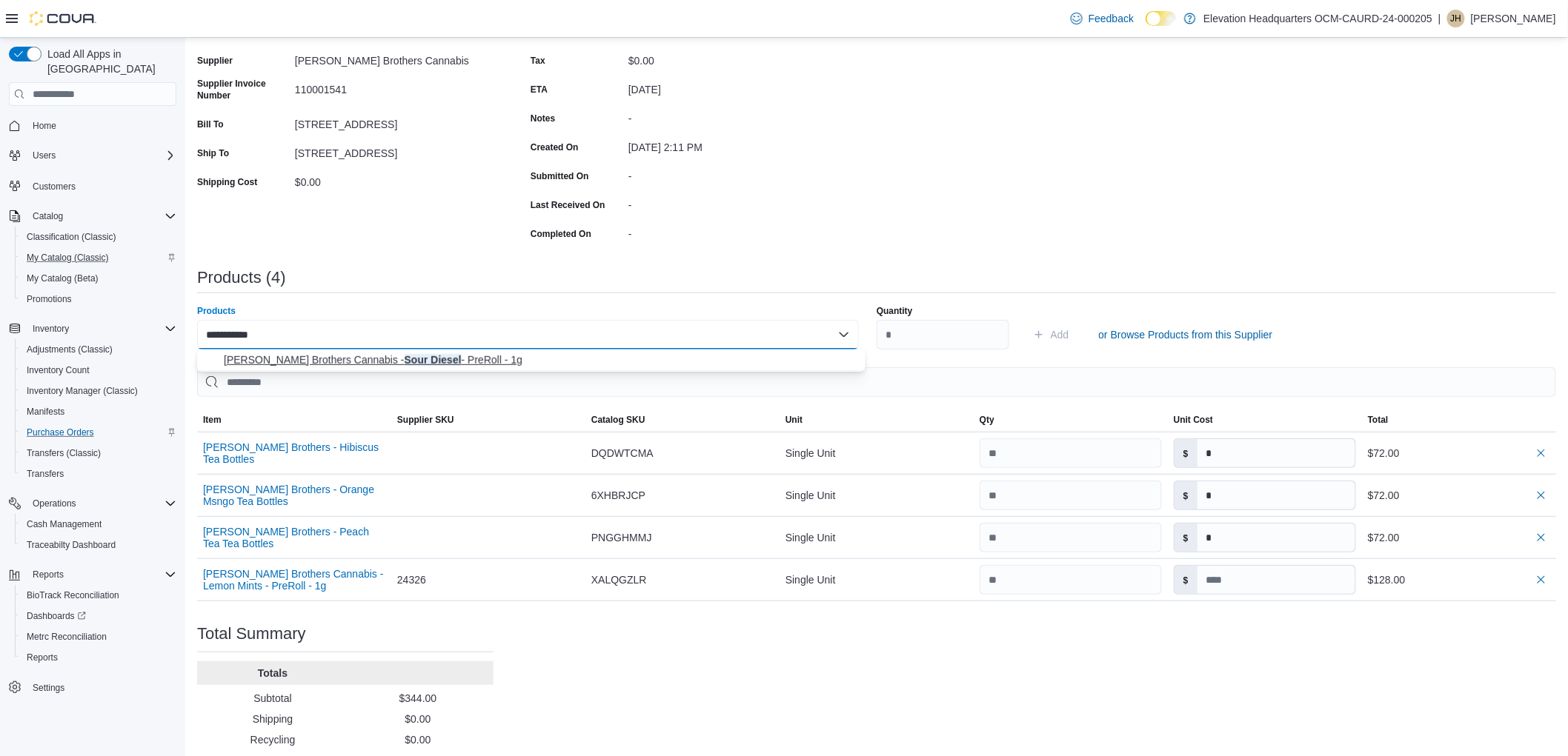
type input "**********"
click at [655, 353] on span "Harney Brothers Cannabis - Sour Diesel - PreRoll - 1g" at bounding box center [540, 360] width 633 height 15
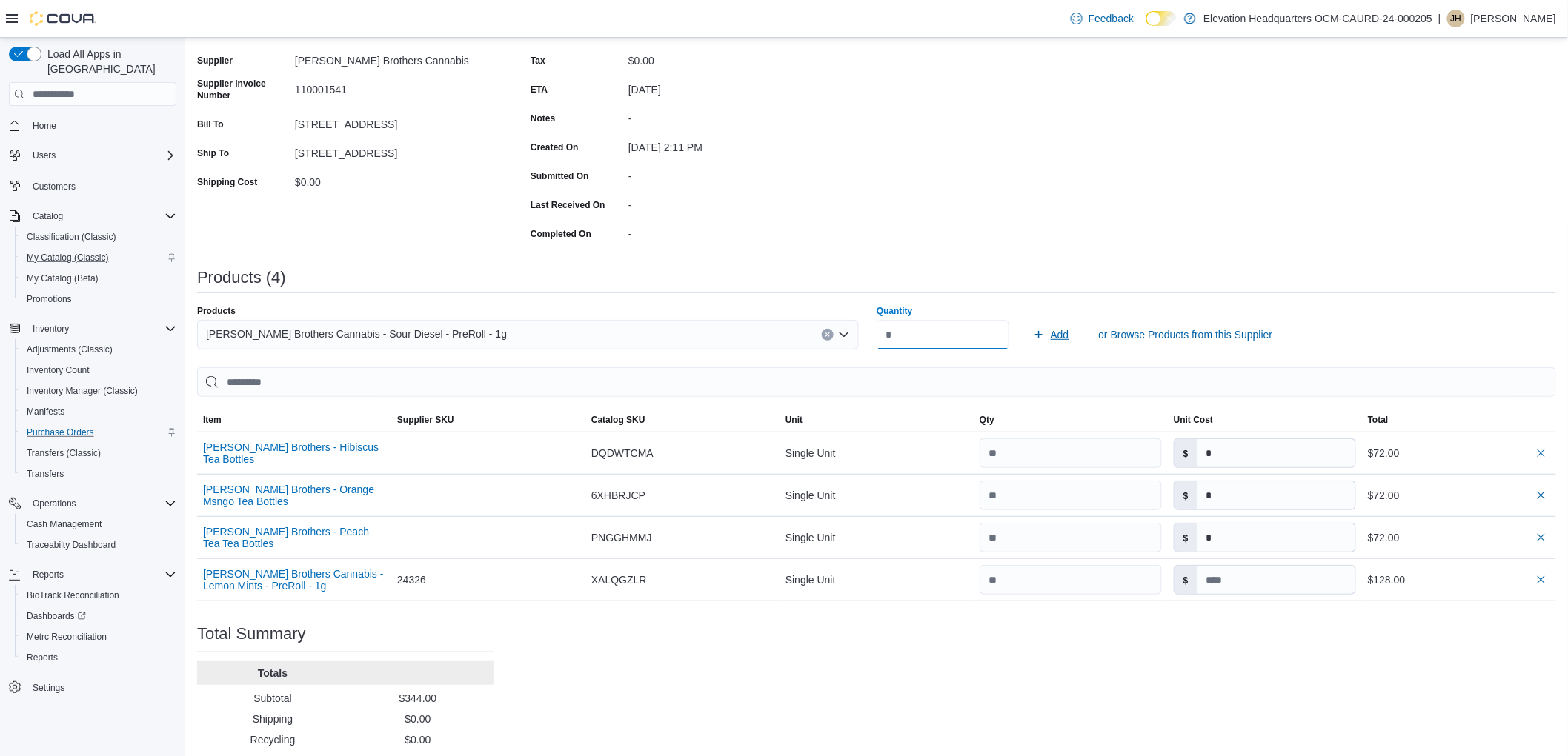
type input "**"
click at [1065, 335] on span "Add" at bounding box center [1060, 335] width 19 height 15
type input "*"
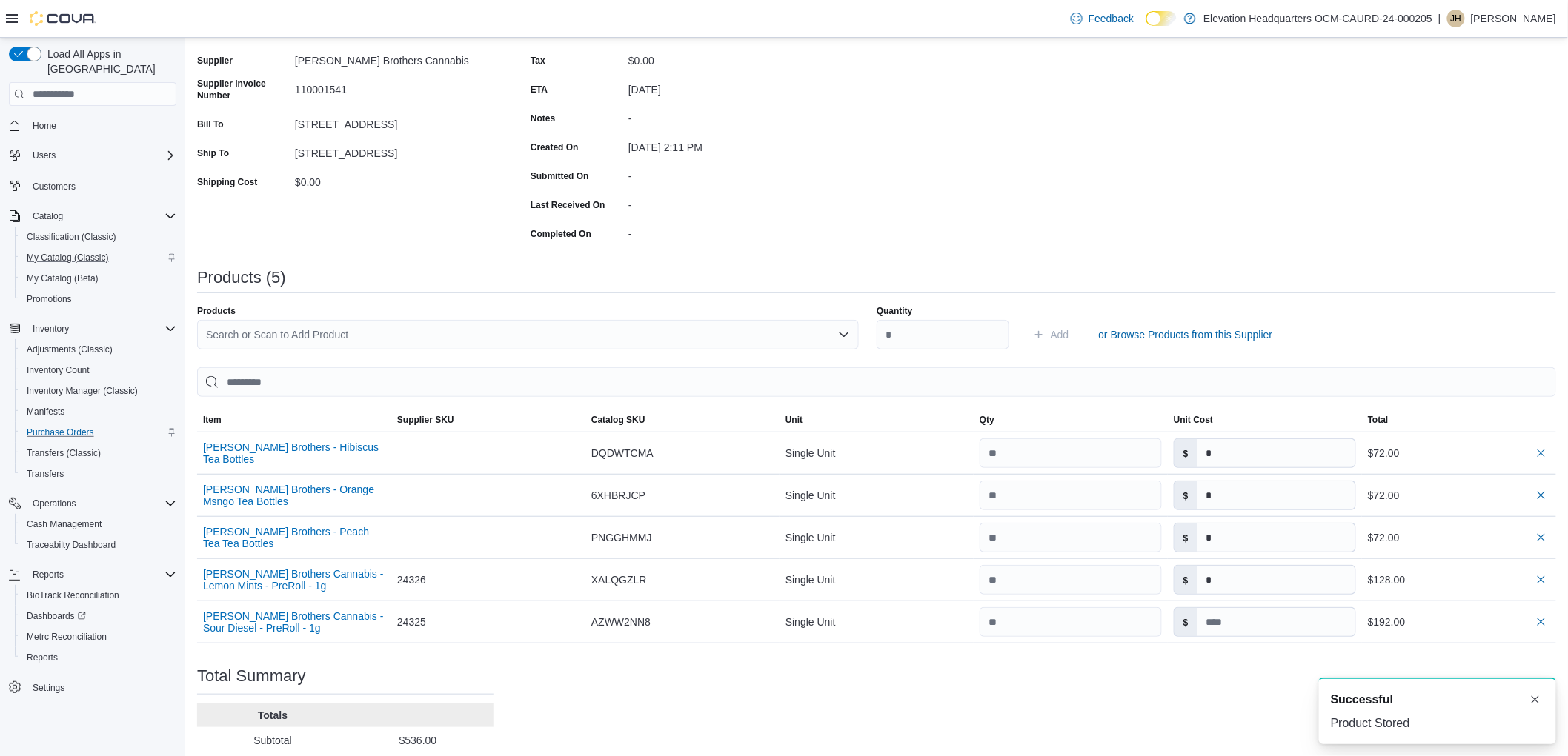
scroll to position [0, 0]
click at [1228, 620] on input at bounding box center [1276, 622] width 158 height 28
type input "*"
click at [673, 330] on div "Search or Scan to Add Product" at bounding box center [527, 334] width 662 height 29
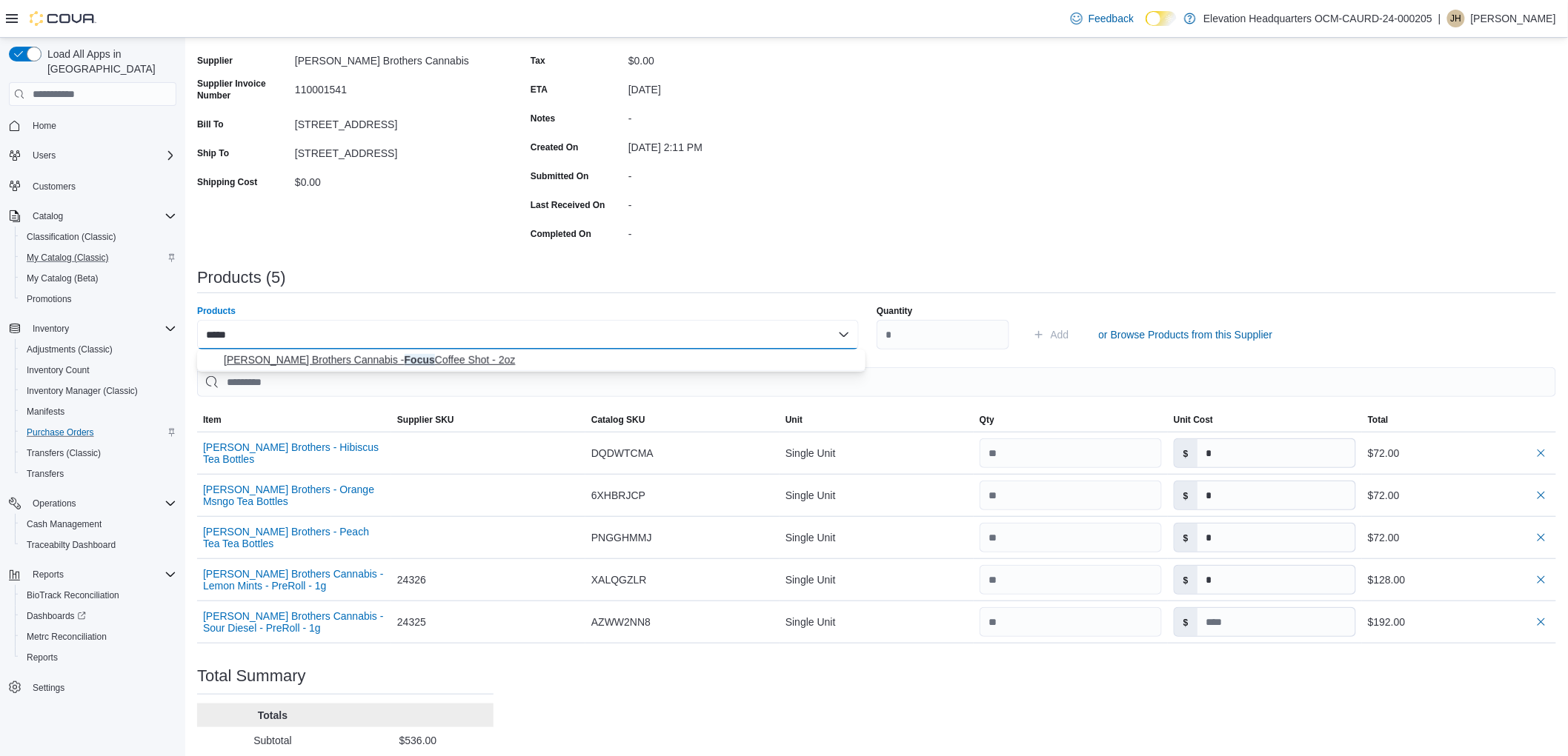
type input "*****"
click at [638, 366] on span "Harney Brothers Cannabis - Focus Coffee Shot - 2oz" at bounding box center [540, 360] width 633 height 15
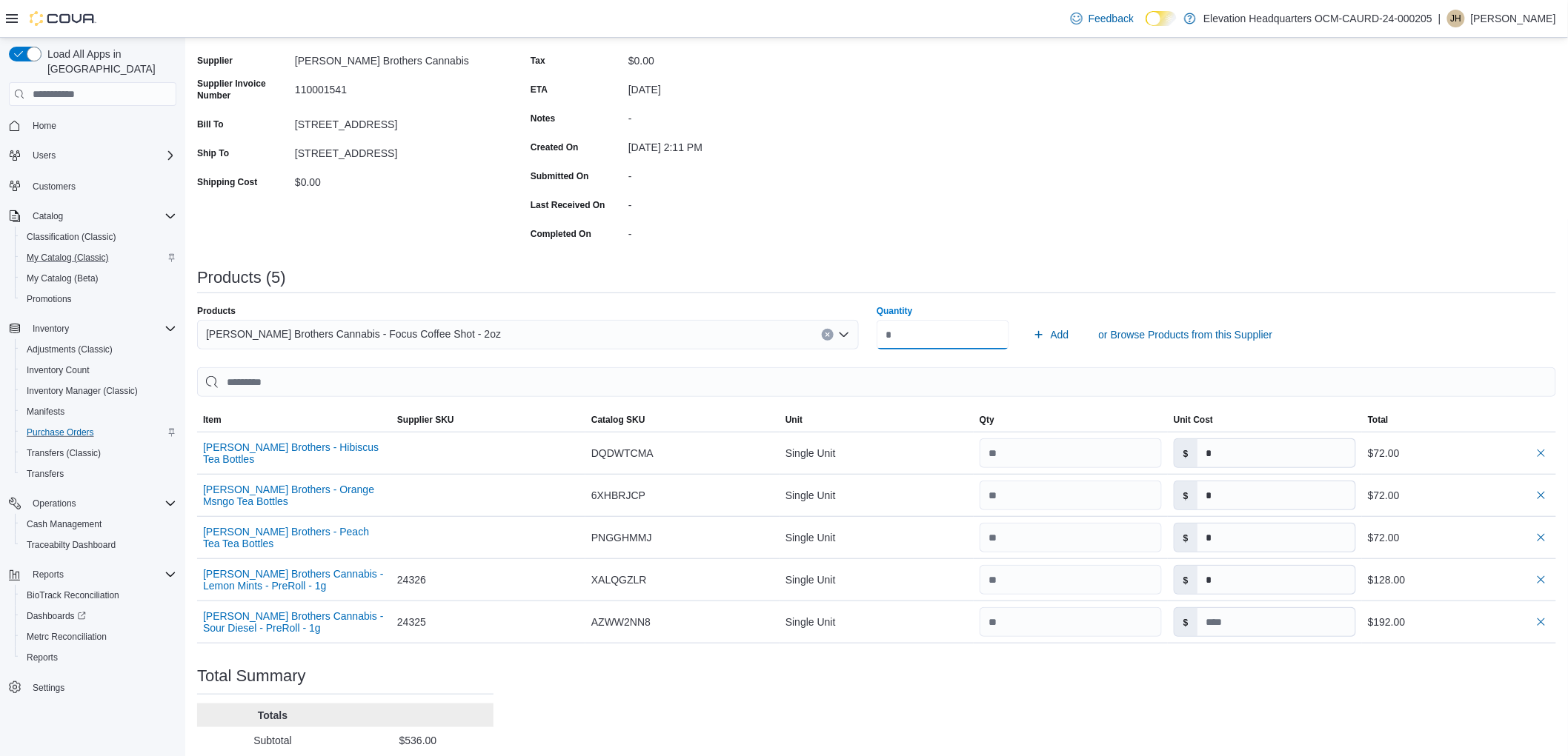
type input "*"
click at [1086, 342] on div "Add or Browse Products from this Supplier" at bounding box center [1292, 334] width 529 height 29
click at [1062, 329] on span "Add" at bounding box center [1060, 335] width 19 height 15
type input "*"
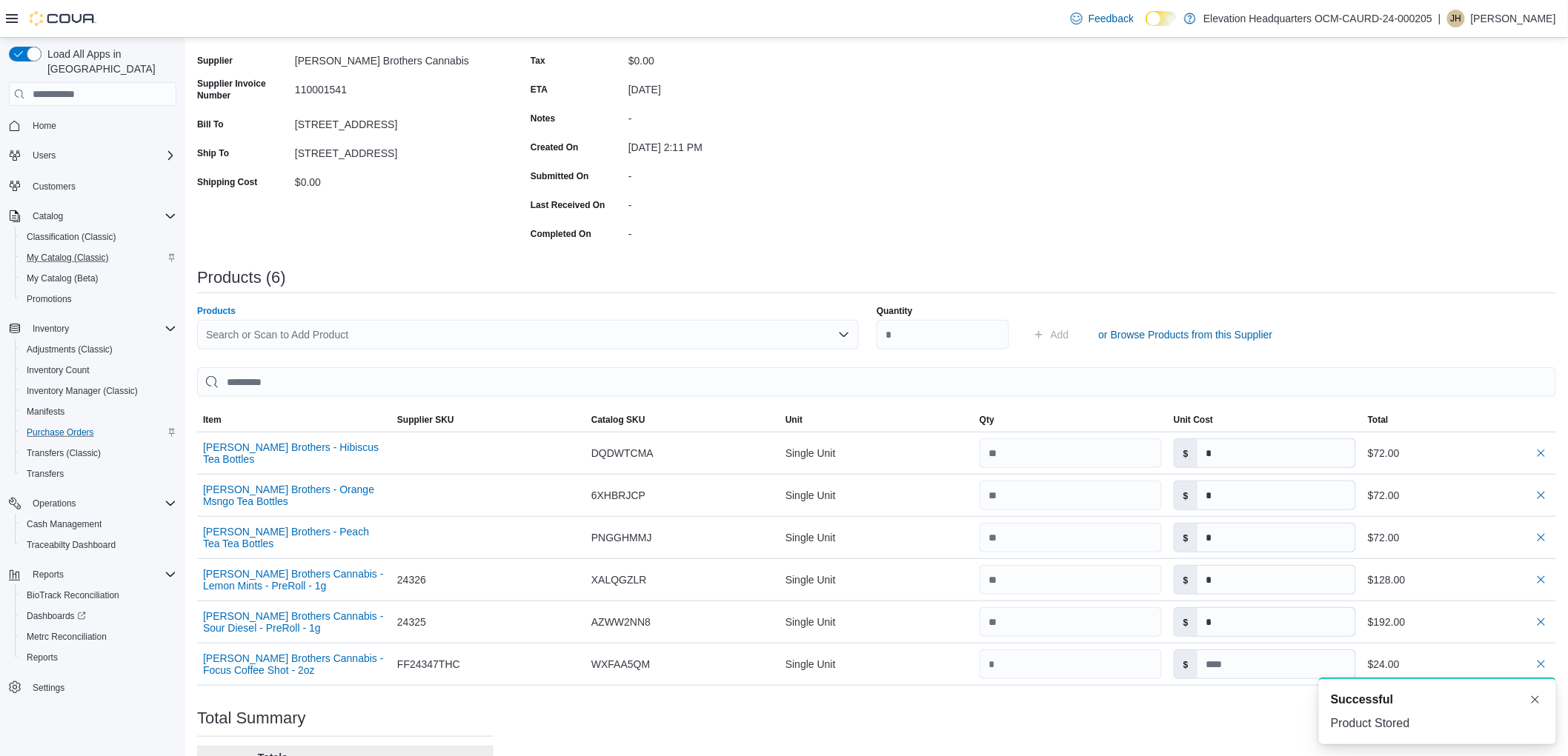
click at [701, 330] on div "Search or Scan to Add Product" at bounding box center [527, 334] width 662 height 29
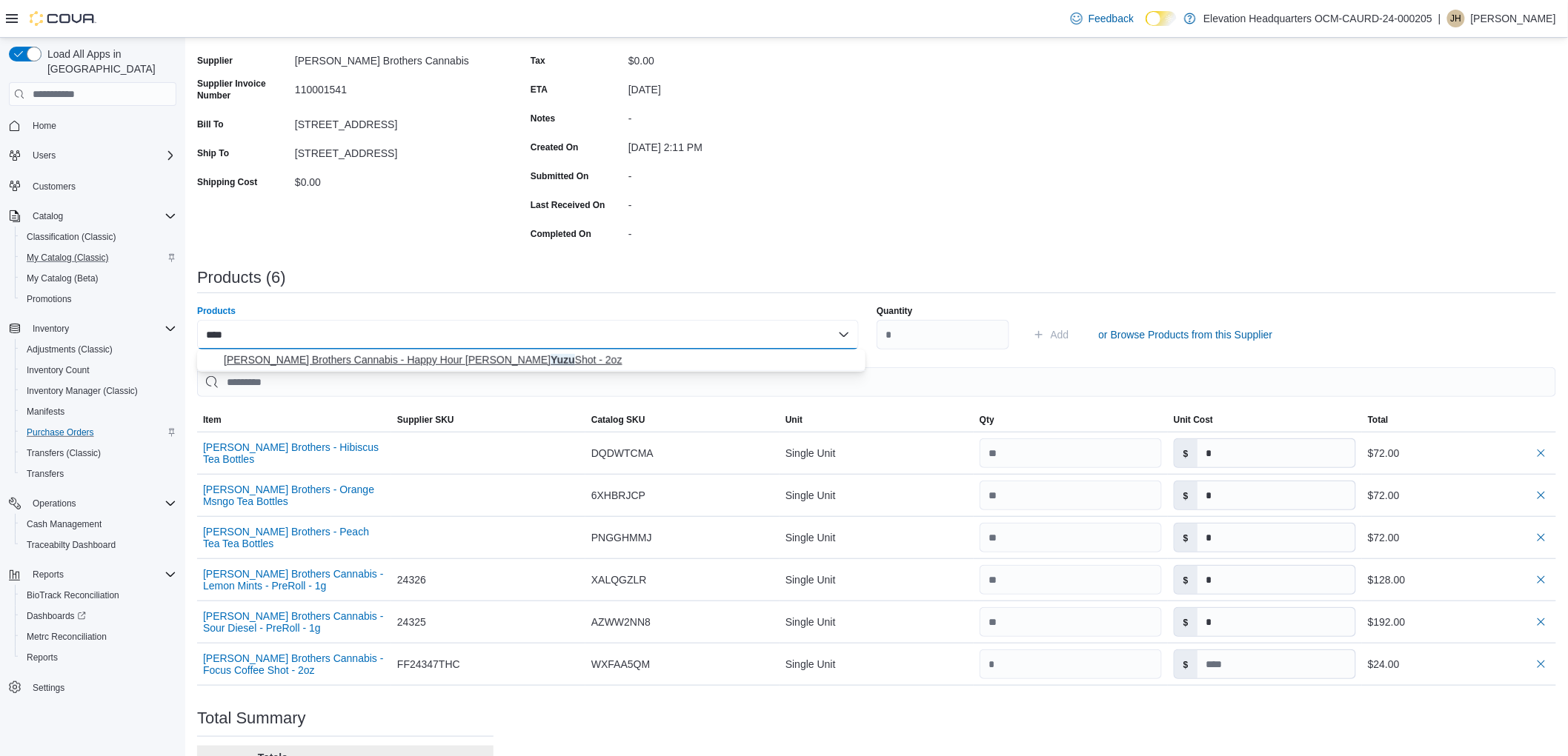
type input "****"
click at [650, 354] on span "Harney Brothers Cannabis - Happy Hour Rosemary Yuzu Shot - 2oz" at bounding box center [540, 360] width 633 height 15
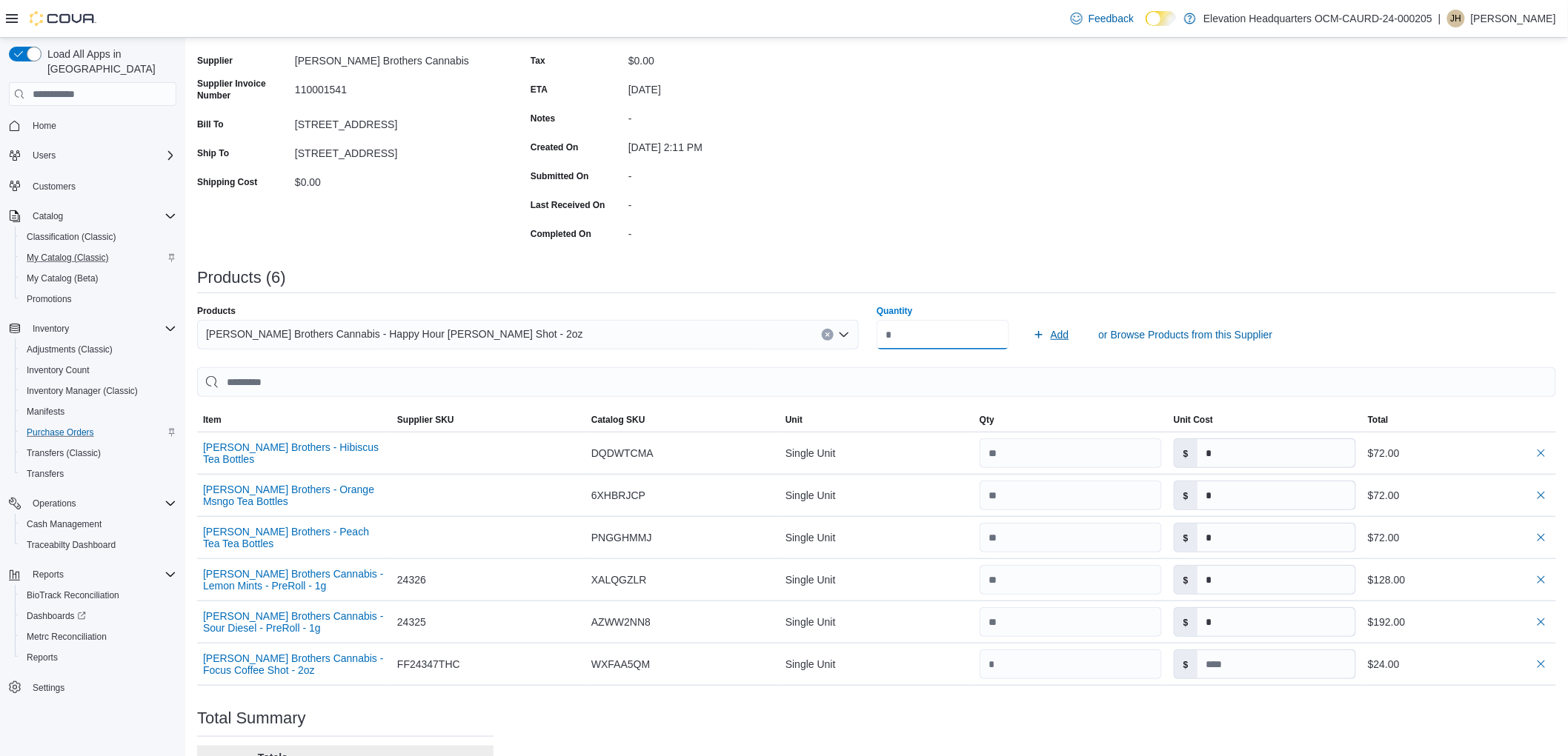
type input "*"
click at [1061, 329] on span "Add" at bounding box center [1060, 335] width 19 height 15
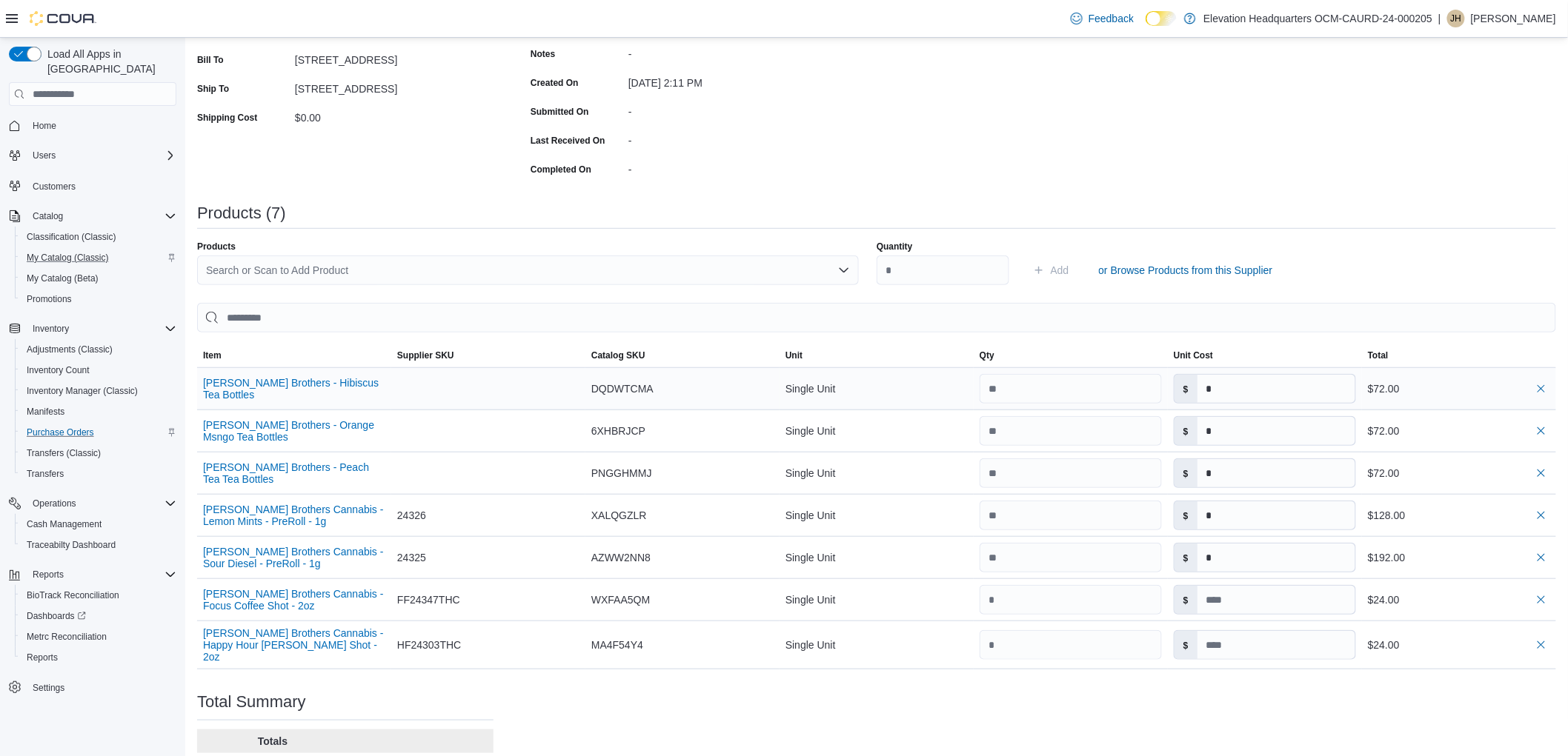
scroll to position [322, 0]
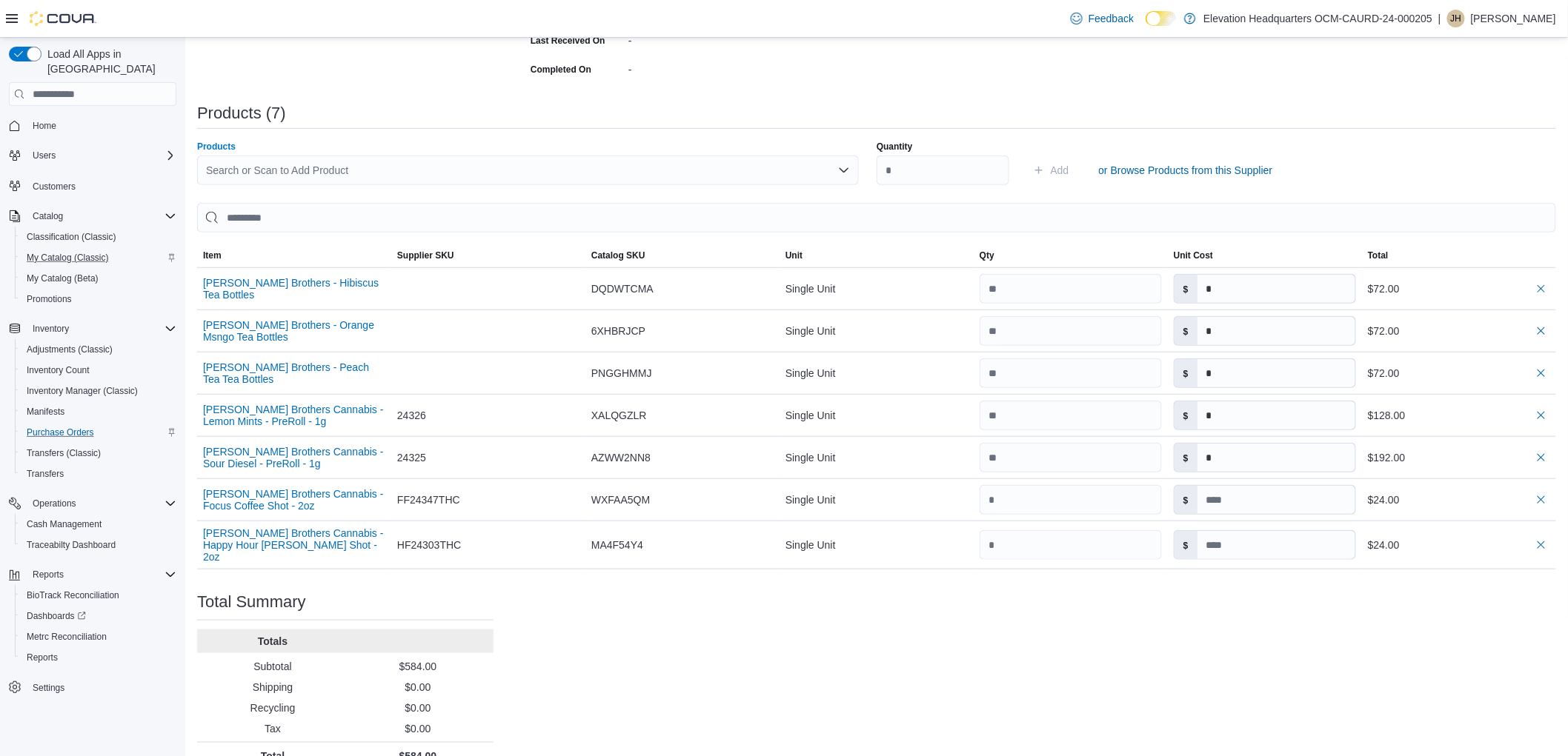
click at [409, 182] on div "Search or Scan to Add Product" at bounding box center [527, 170] width 662 height 29
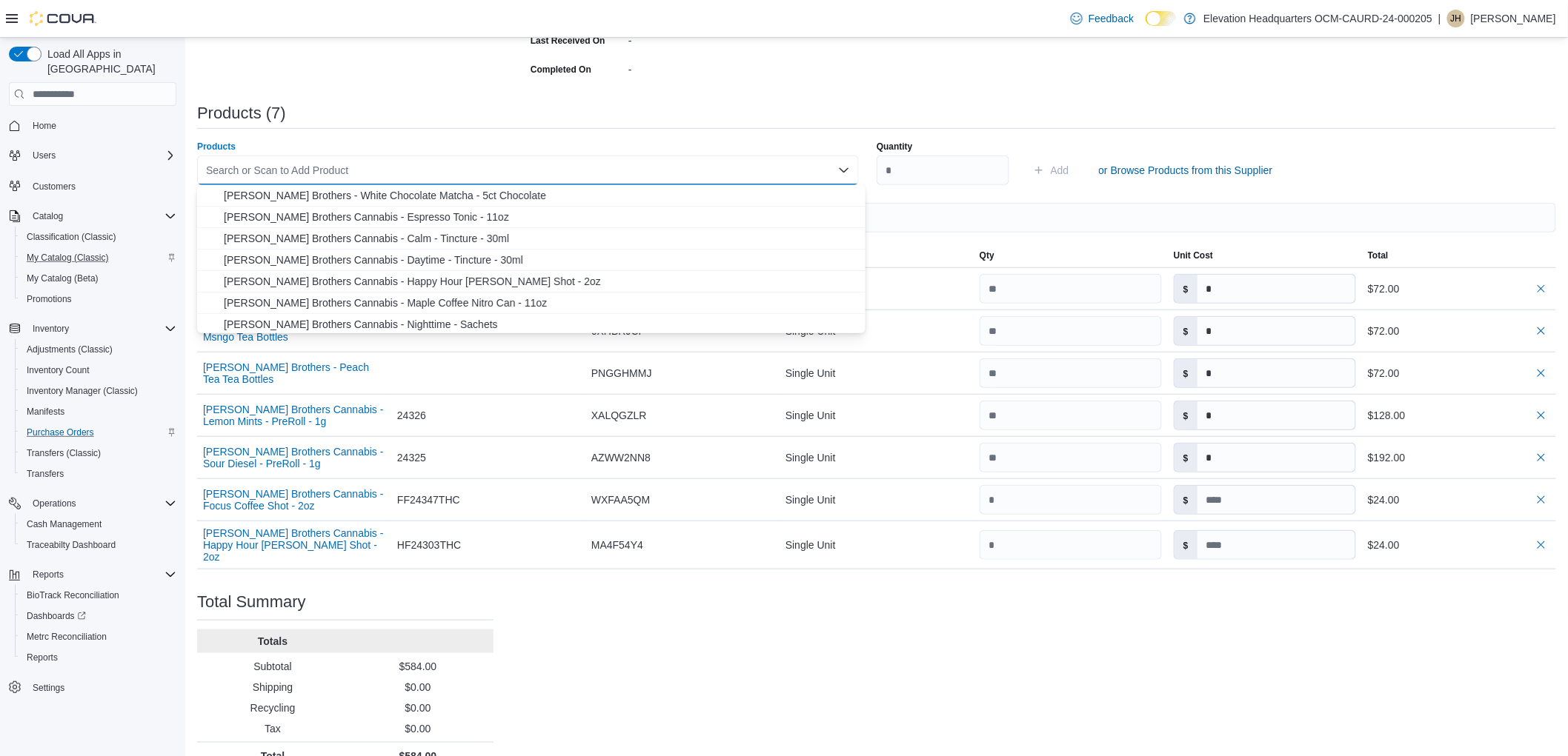
click at [411, 172] on div "Search or Scan to Add Product Combo box. Selected. Combo box input. Search or S…" at bounding box center [527, 170] width 662 height 29
click at [434, 188] on span "Harney Brothers - White Chocolate Matcha - 5ct Chocolate" at bounding box center [540, 195] width 633 height 15
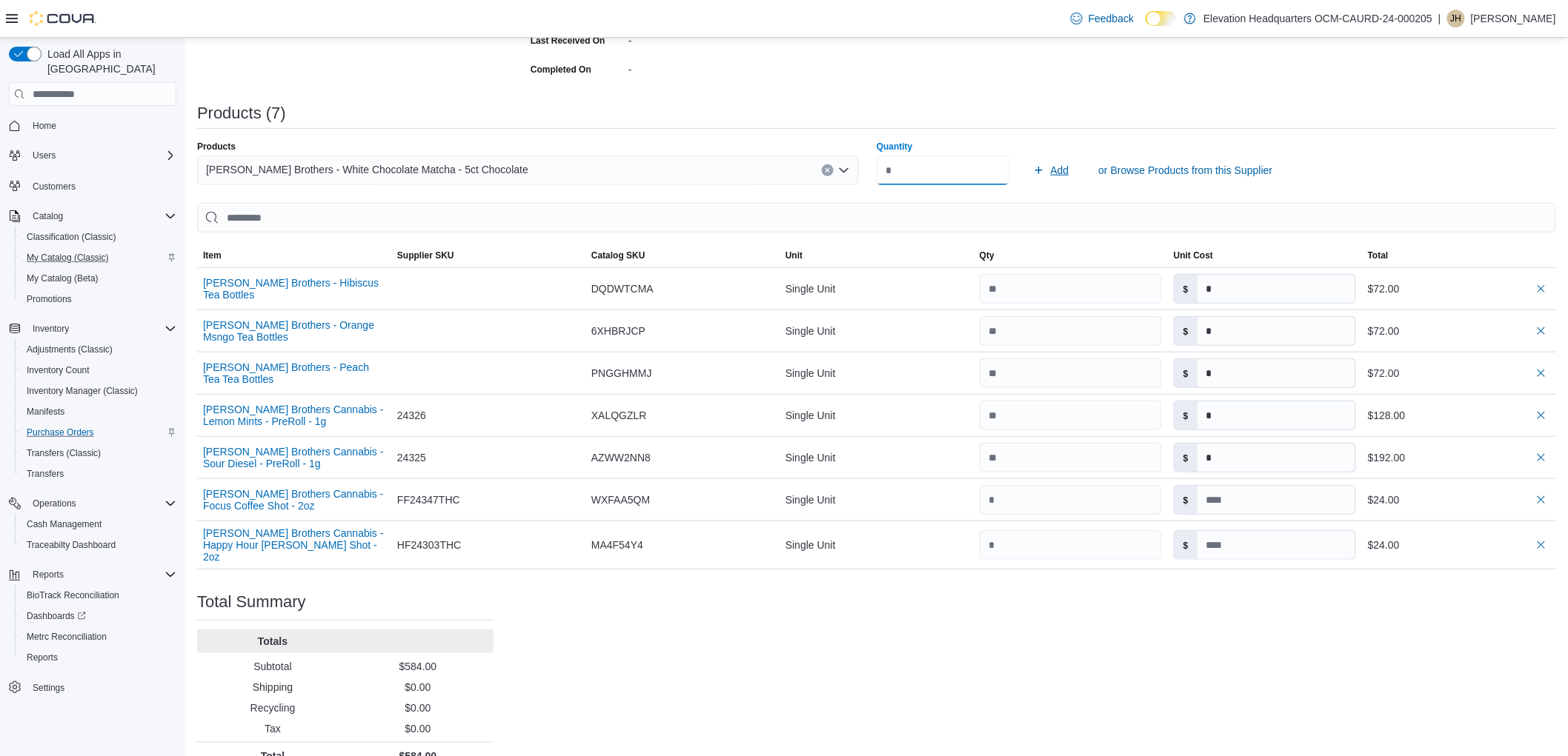
type input "**"
click at [1048, 163] on span "Add" at bounding box center [1051, 170] width 37 height 29
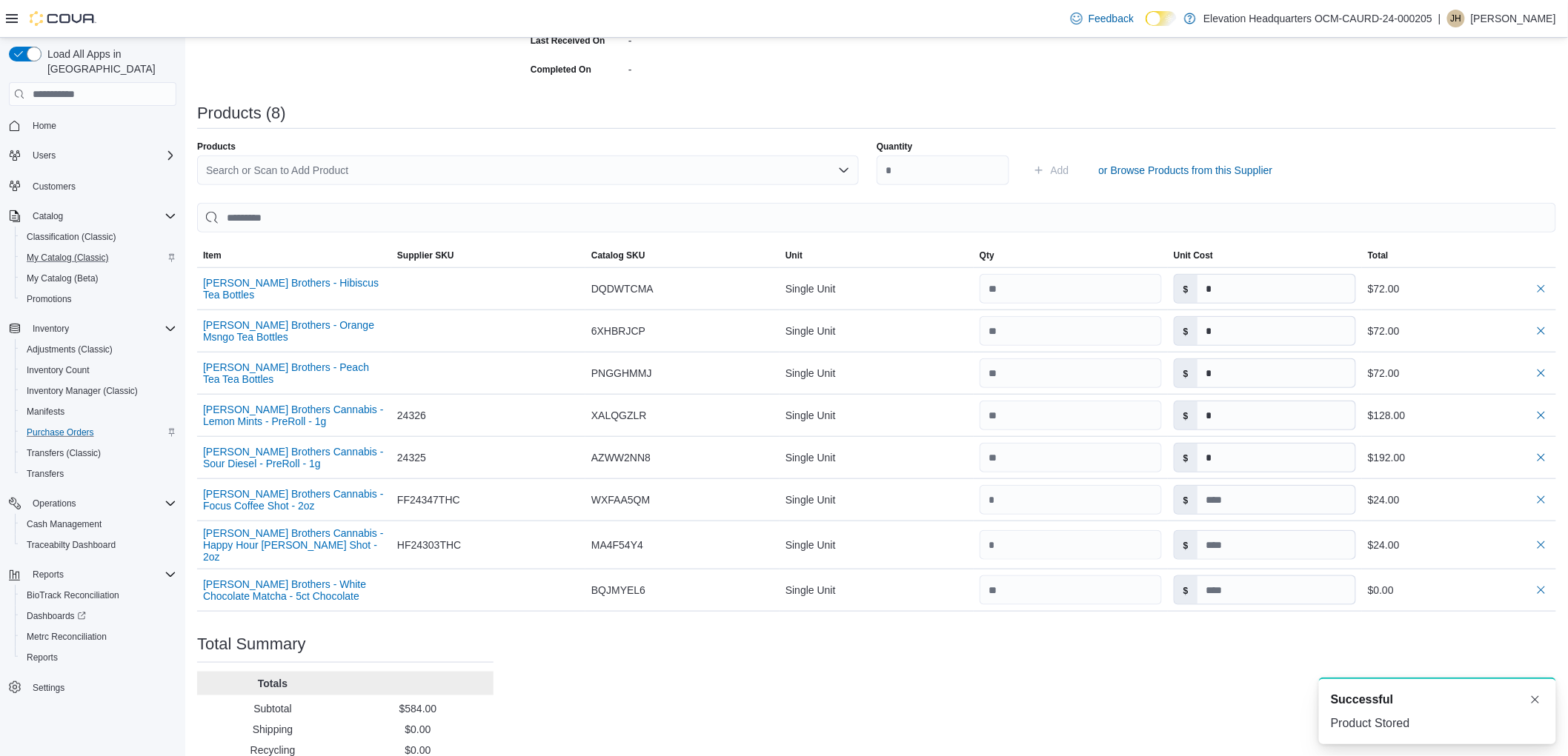
scroll to position [0, 0]
click at [1243, 594] on input at bounding box center [1276, 590] width 158 height 28
type input "*"
click at [1004, 690] on div "Purchase Order: POFJ3J-662 Feedback Purchase Order Details Edit Status Pending …" at bounding box center [877, 313] width 1360 height 998
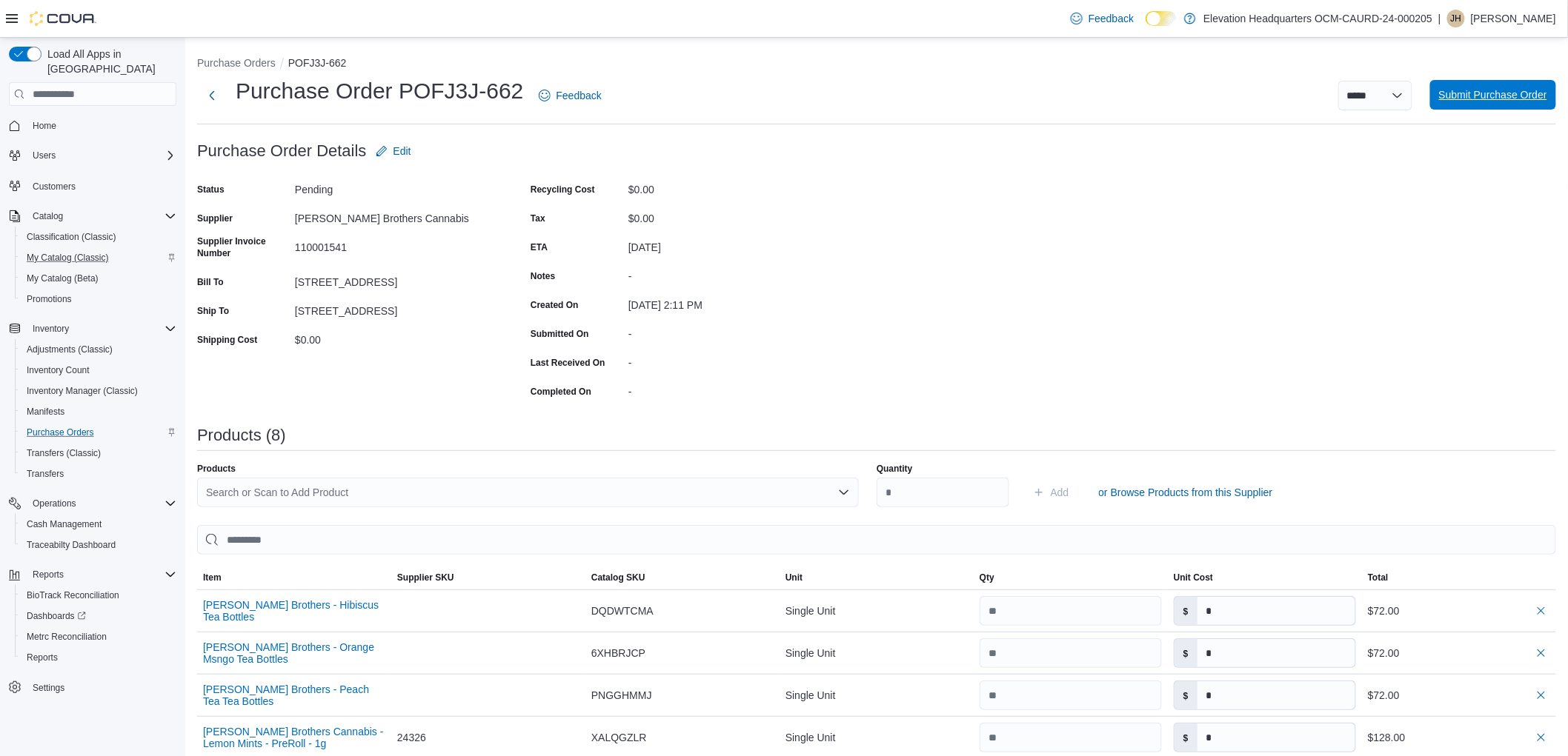
click at [1540, 97] on span "Submit Purchase Order" at bounding box center [1493, 94] width 108 height 15
type input "*"
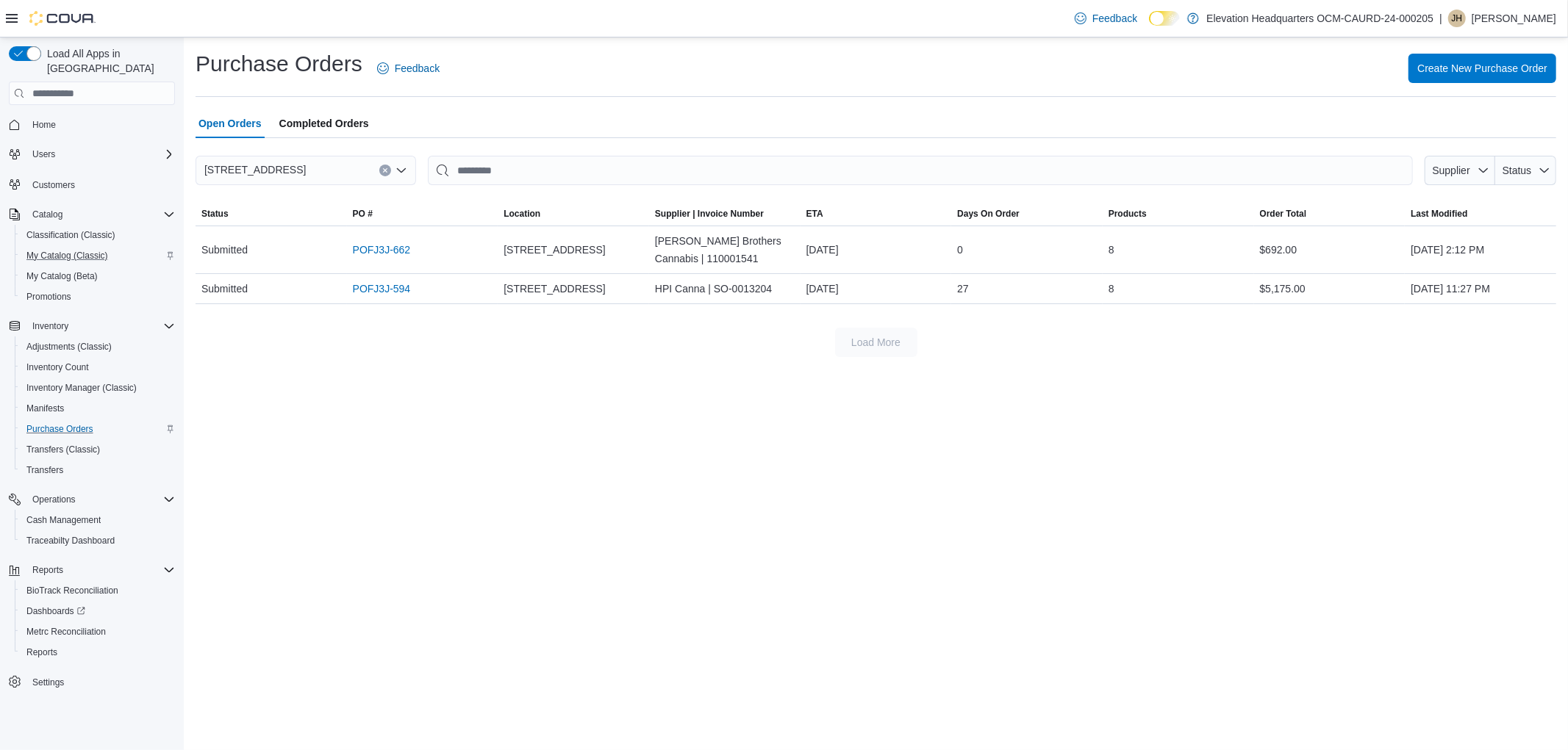
click at [1325, 547] on div "Purchase Orders Feedback Create New Purchase Order Open Orders Completed Orders…" at bounding box center [875, 393] width 1384 height 713
click at [77, 250] on span "My Catalog (Classic)" at bounding box center [67, 255] width 81 height 11
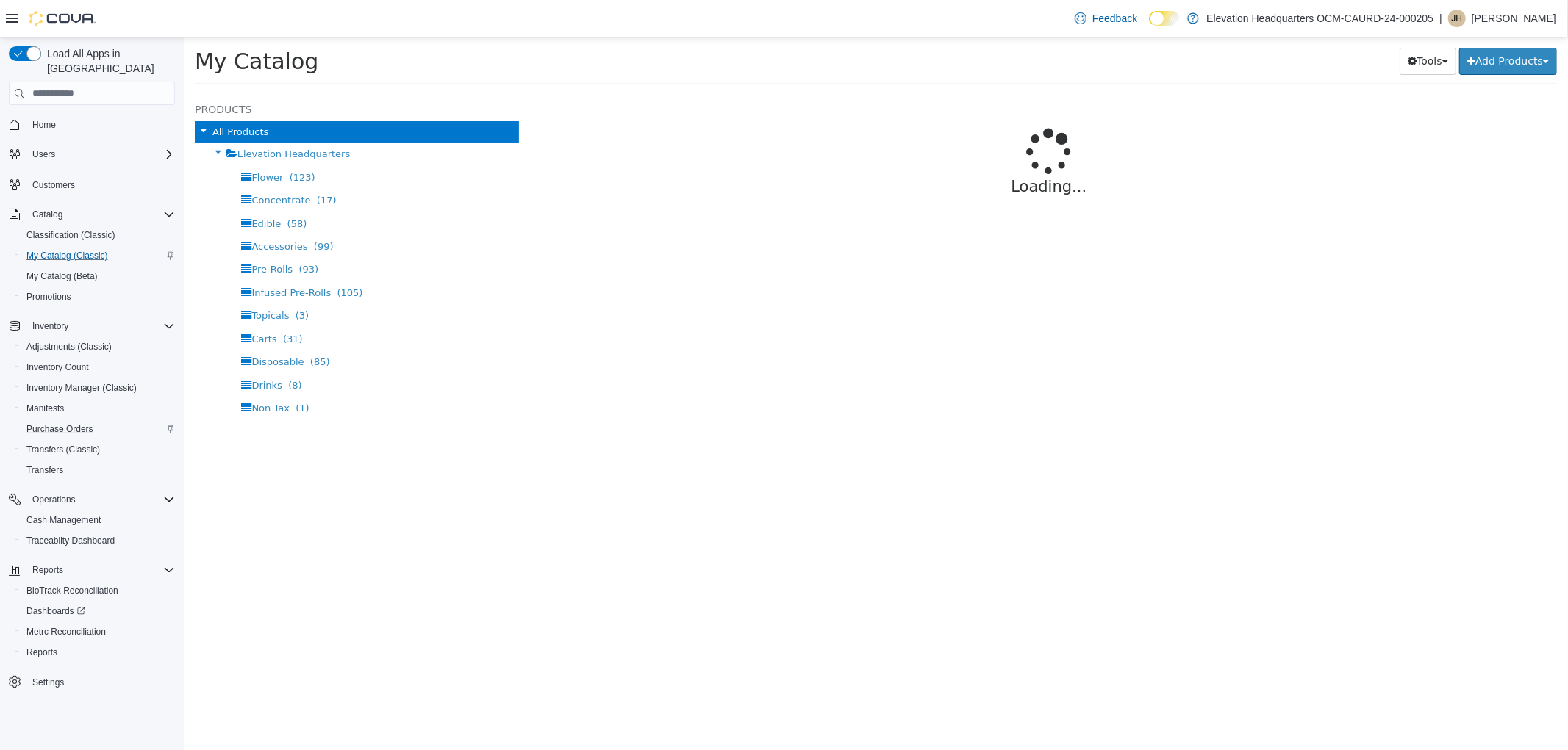
select select "**********"
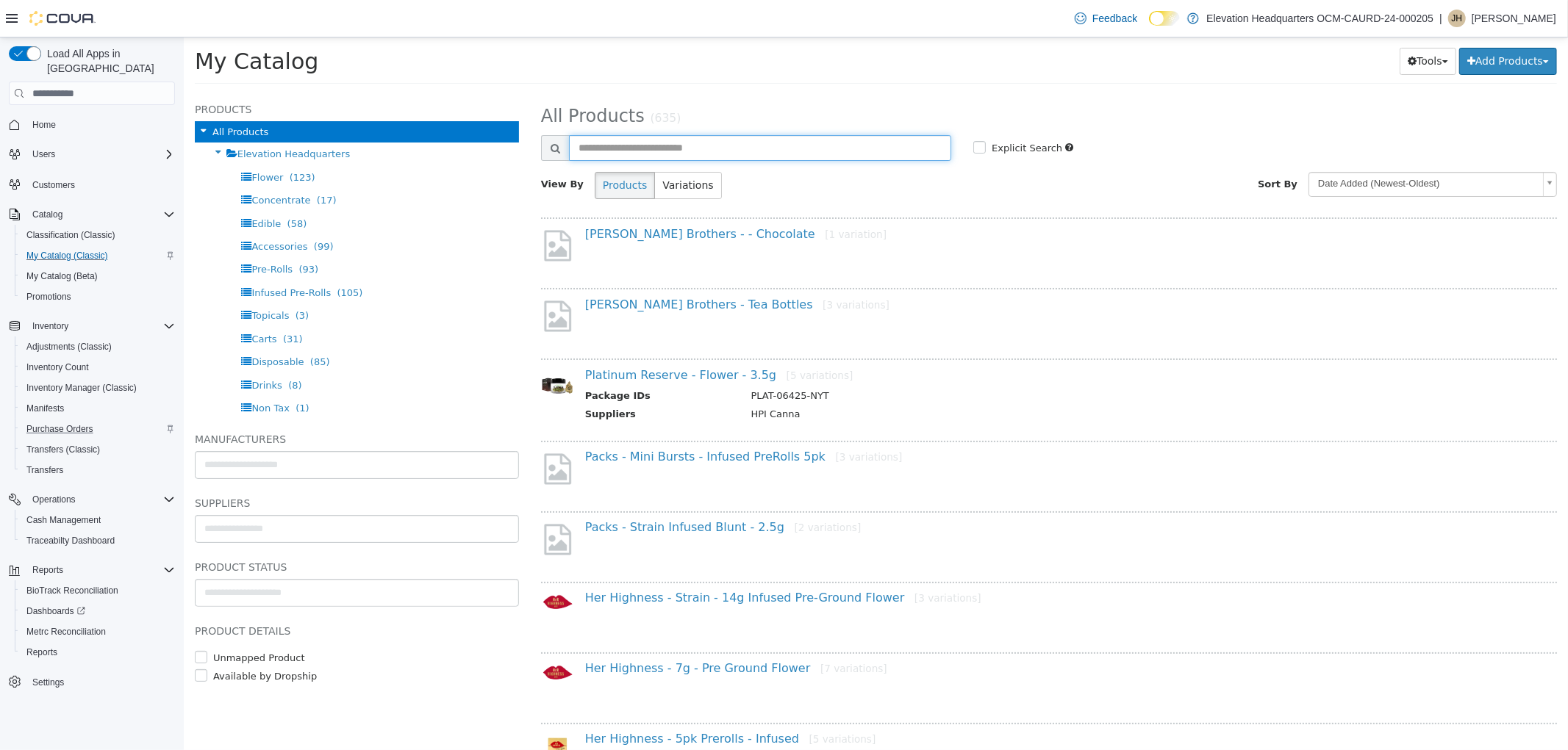
click at [625, 150] on input "text" at bounding box center [759, 148] width 383 height 26
type input "*****"
select select "**********"
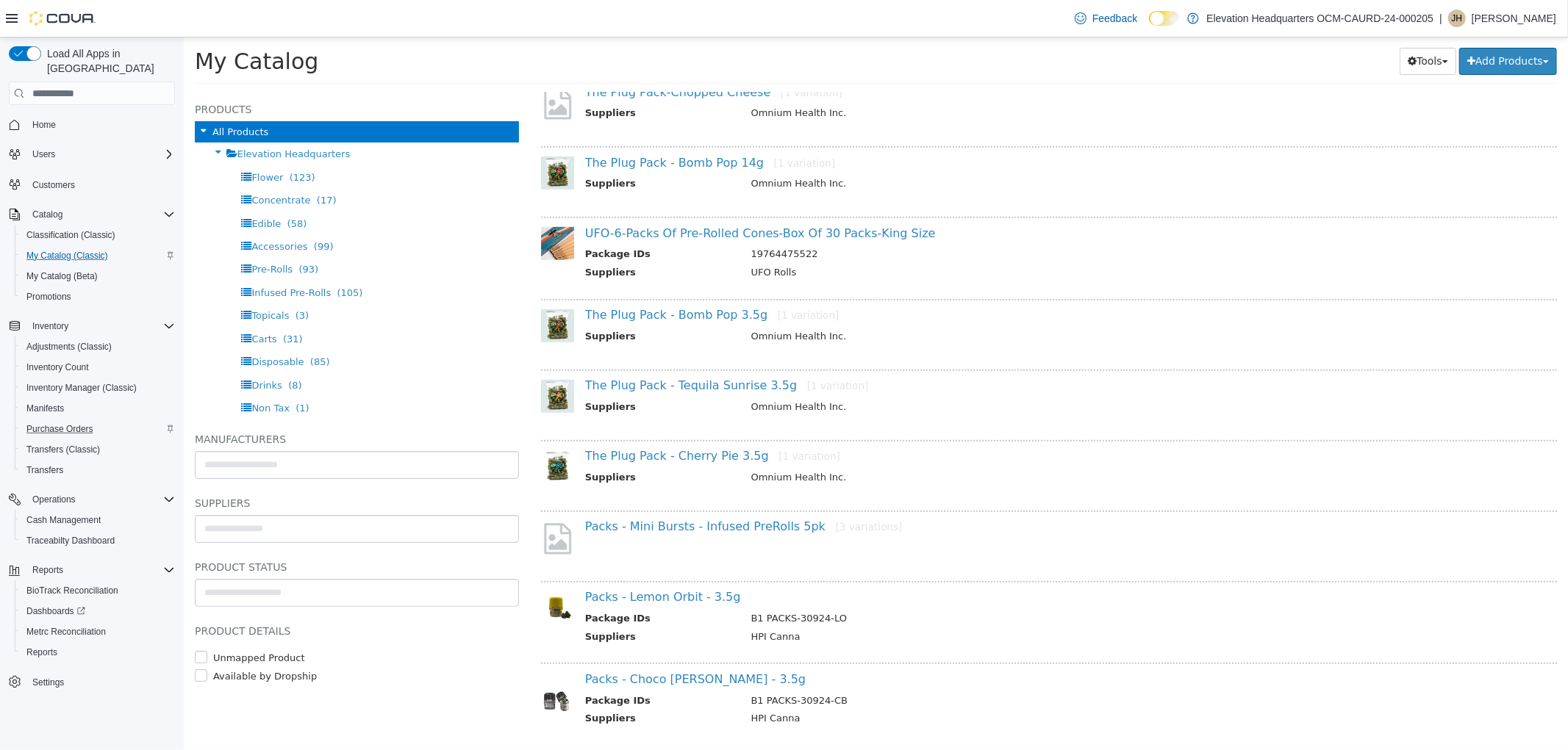
scroll to position [653, 0]
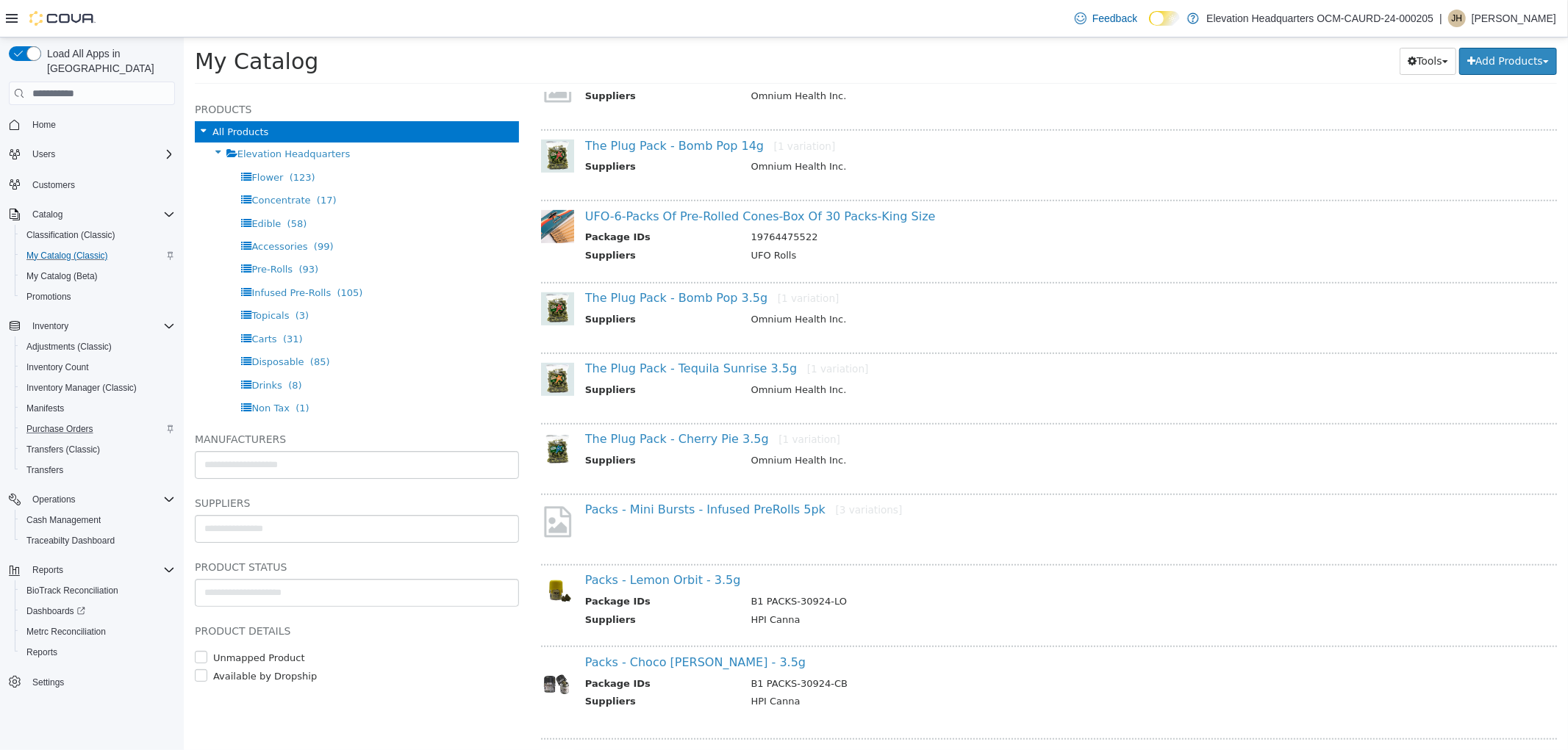
click at [736, 511] on div "Packs - Mini Bursts - Infused PreRolls 5pk [3 variations]" at bounding box center [1049, 513] width 951 height 21
click at [737, 505] on link "Packs - Mini Bursts - Infused PreRolls 5pk [3 variations]" at bounding box center [742, 510] width 317 height 14
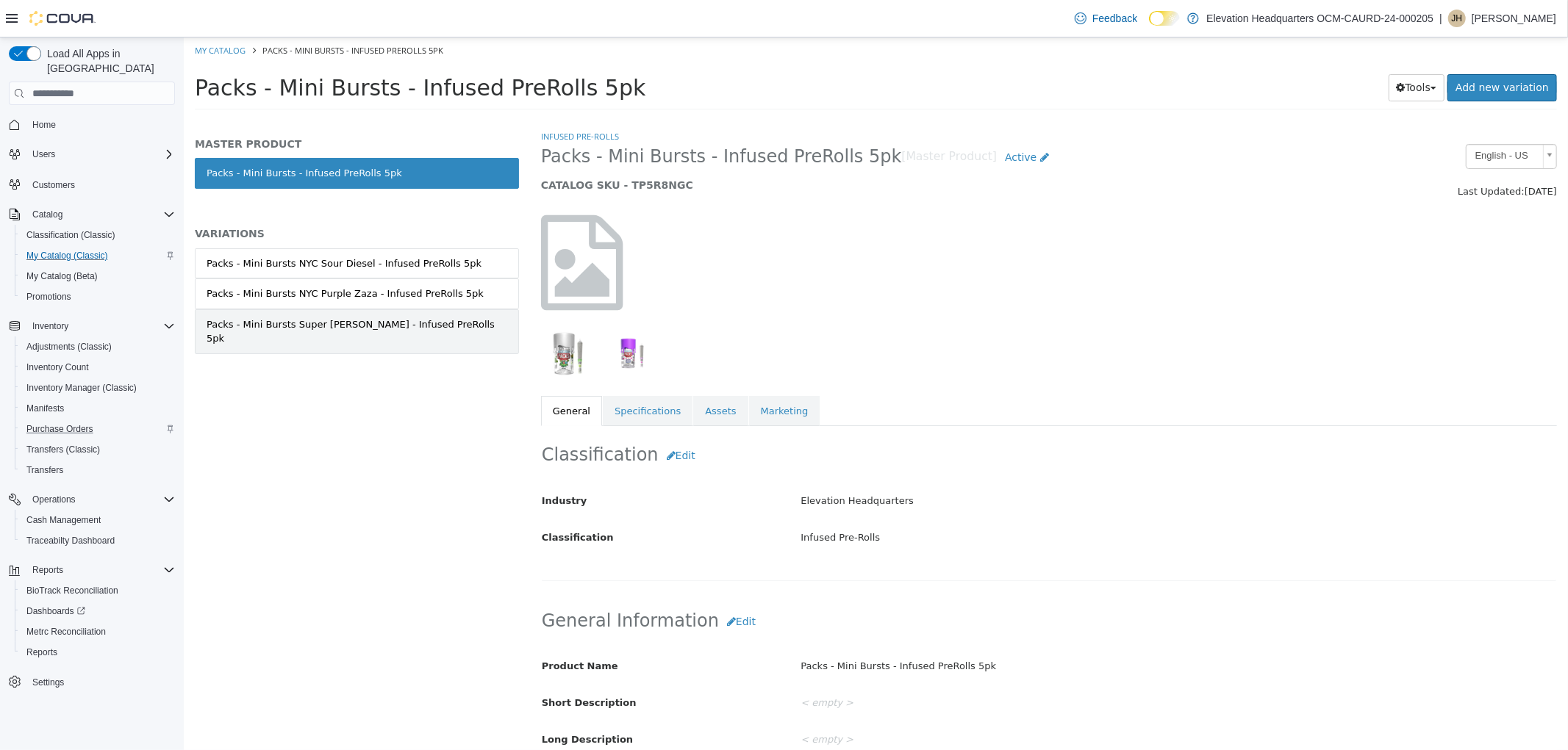
click at [408, 319] on div "Packs - Mini Bursts Super Lemon Jack - Infused PreRolls 5pk" at bounding box center [356, 331] width 300 height 28
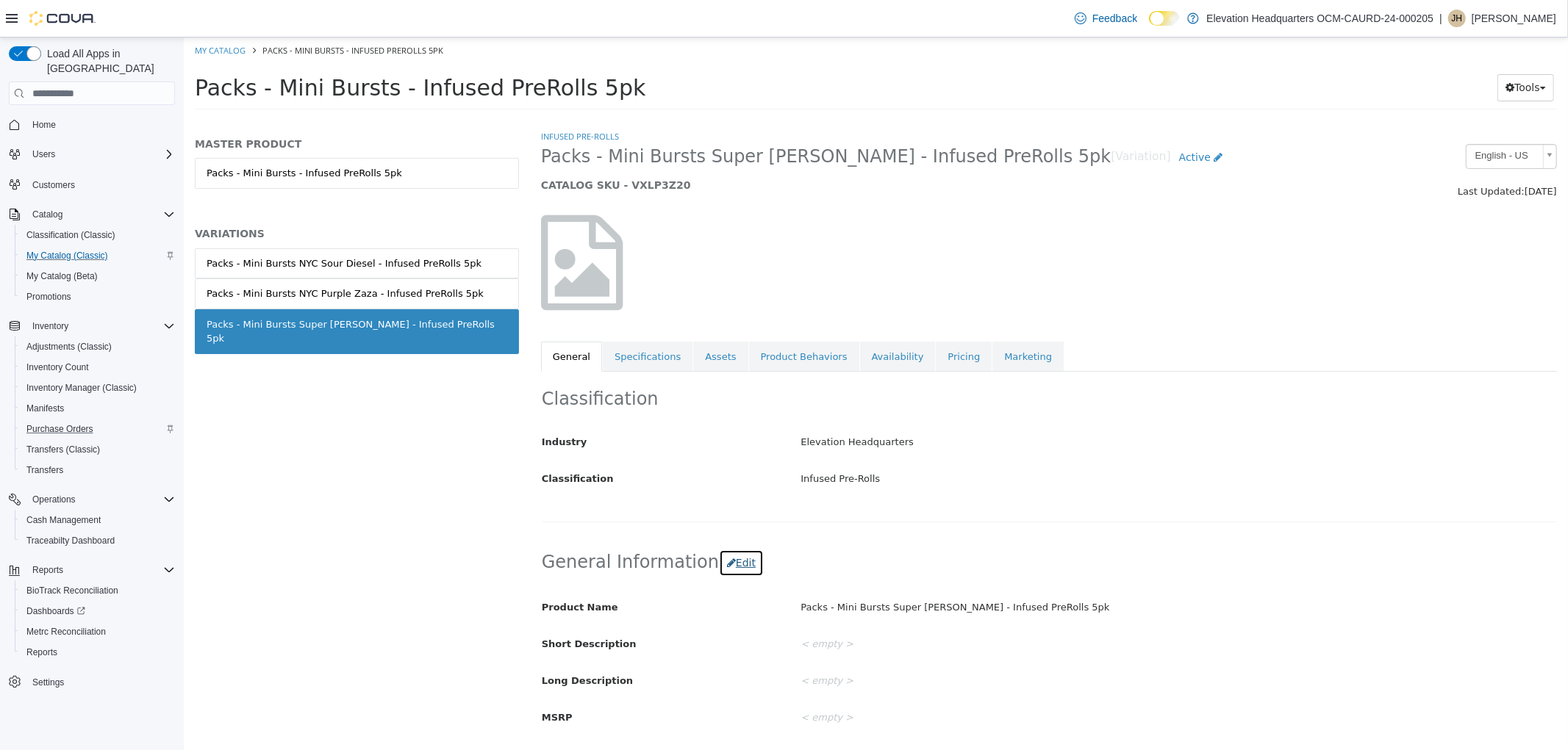
click at [732, 563] on button "Edit" at bounding box center [740, 563] width 45 height 27
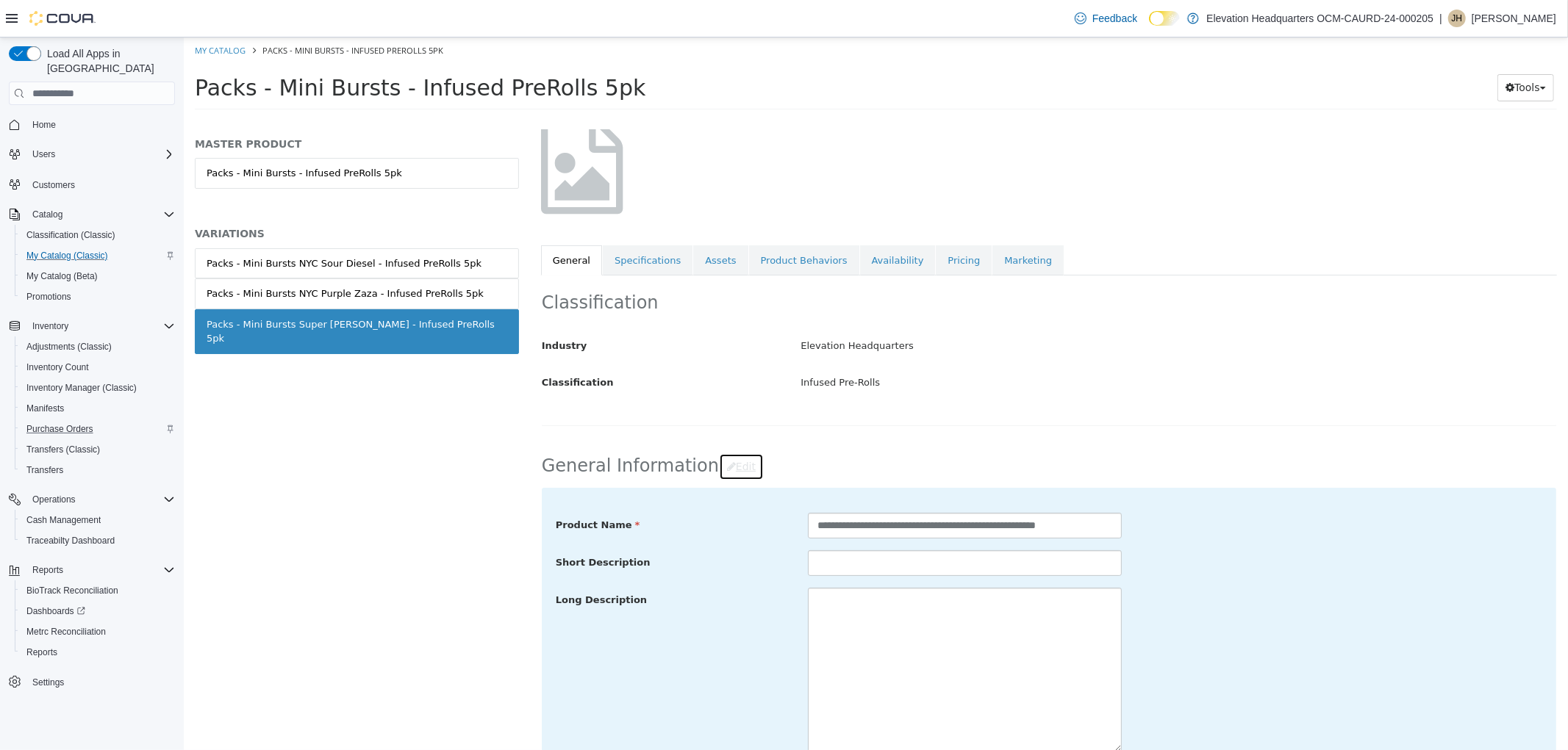
scroll to position [326, 0]
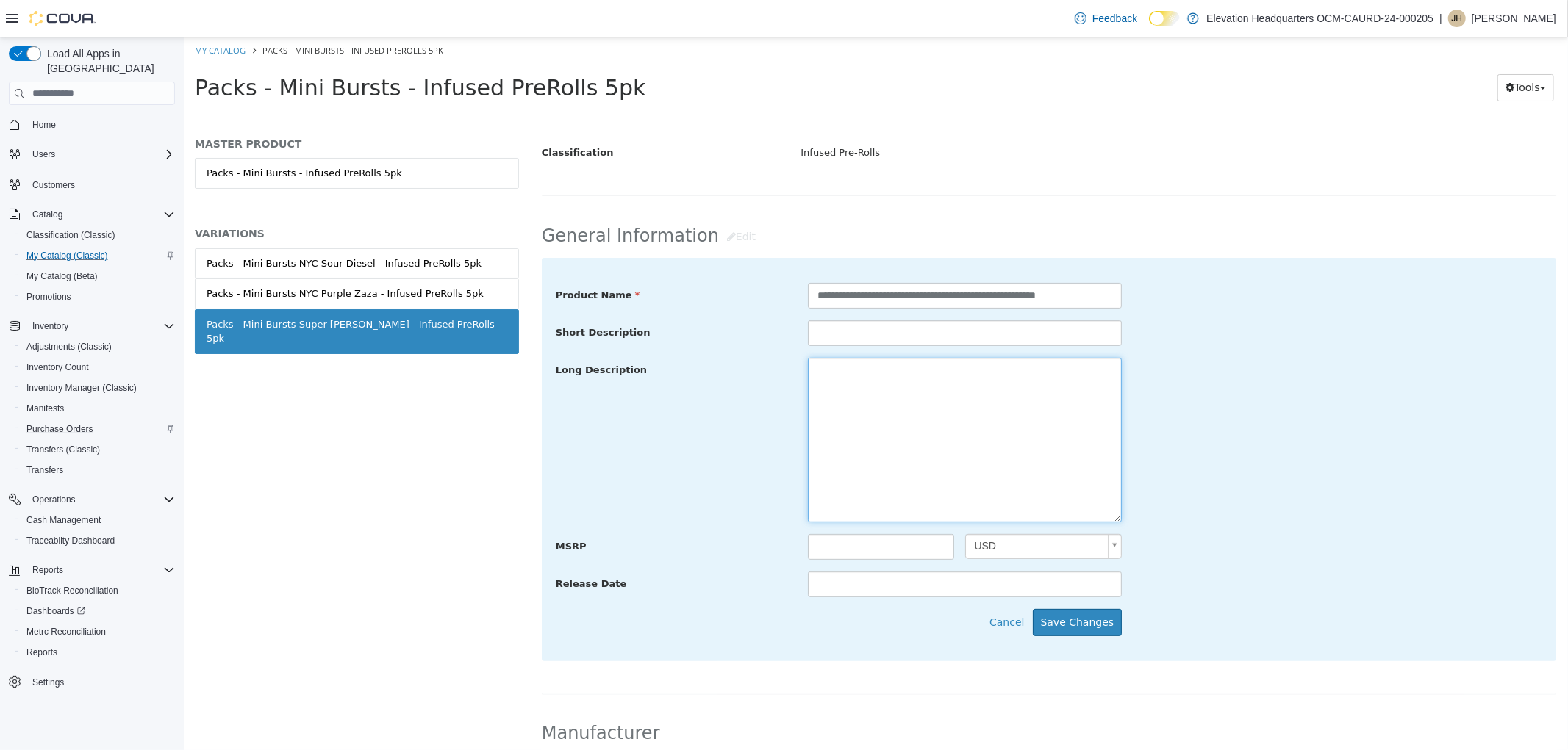
click at [912, 430] on textarea at bounding box center [963, 440] width 314 height 164
paste textarea "**********"
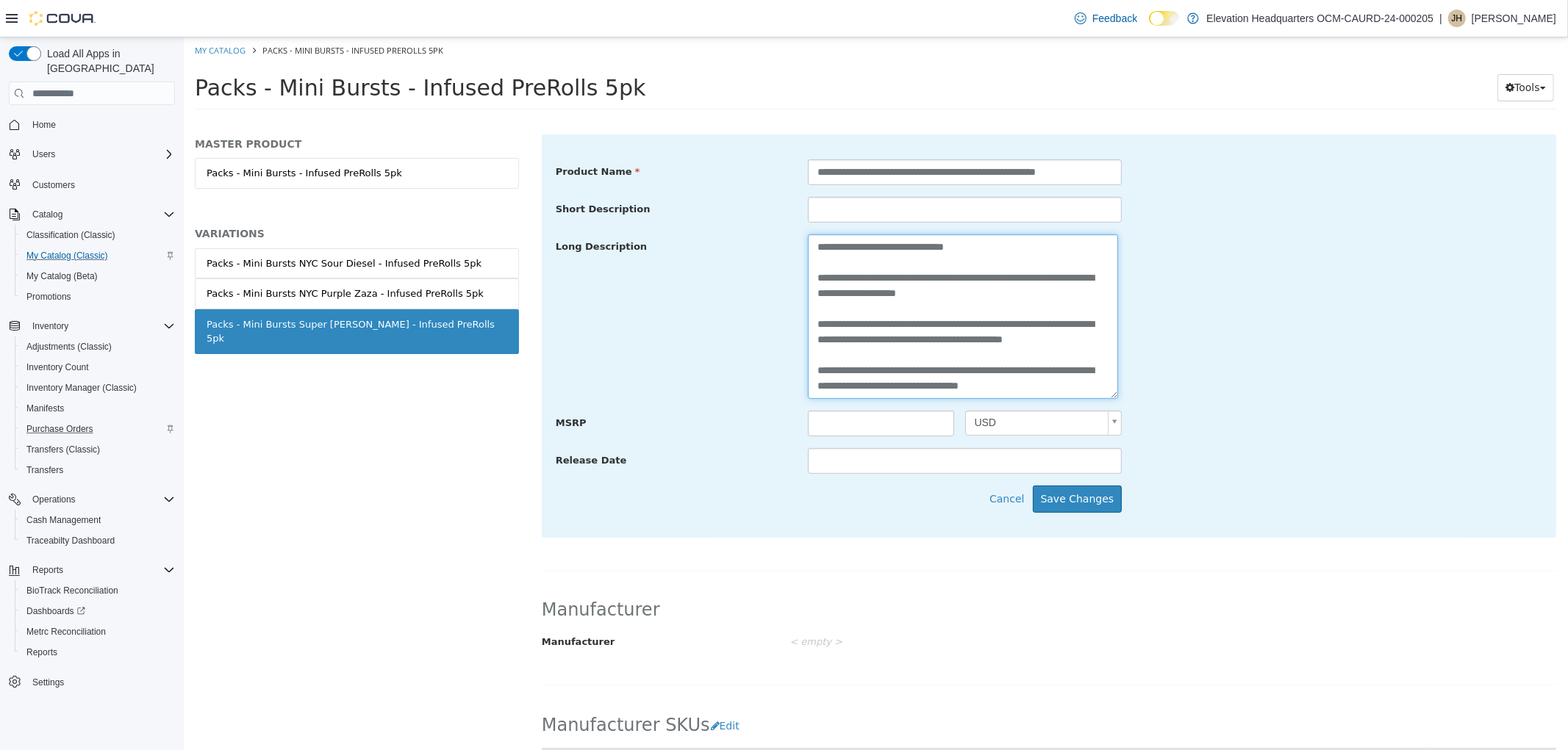
scroll to position [489, 0]
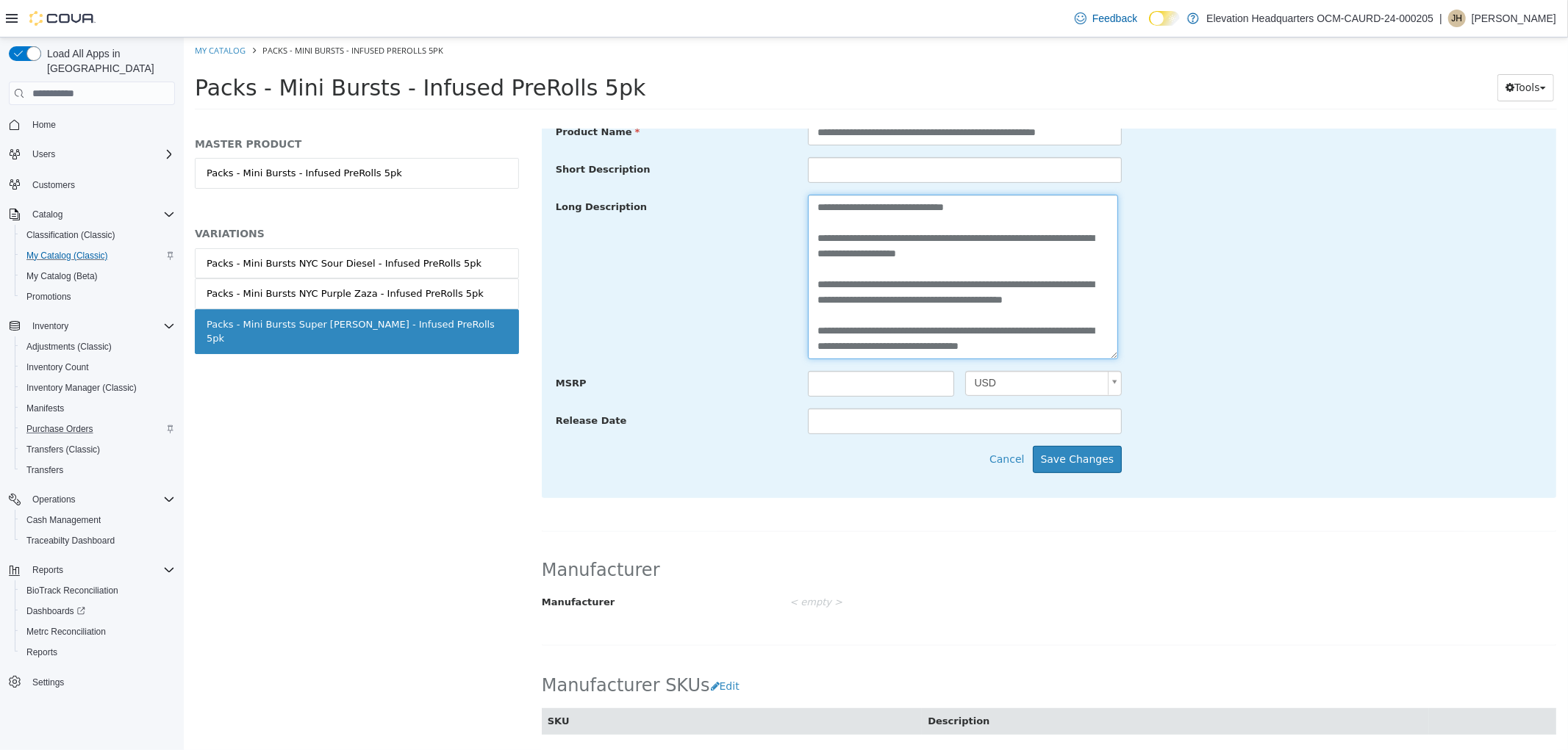
drag, startPoint x: 814, startPoint y: 327, endPoint x: 1064, endPoint y: 350, distance: 251.1
click at [1064, 350] on textarea "**********" at bounding box center [961, 277] width 310 height 164
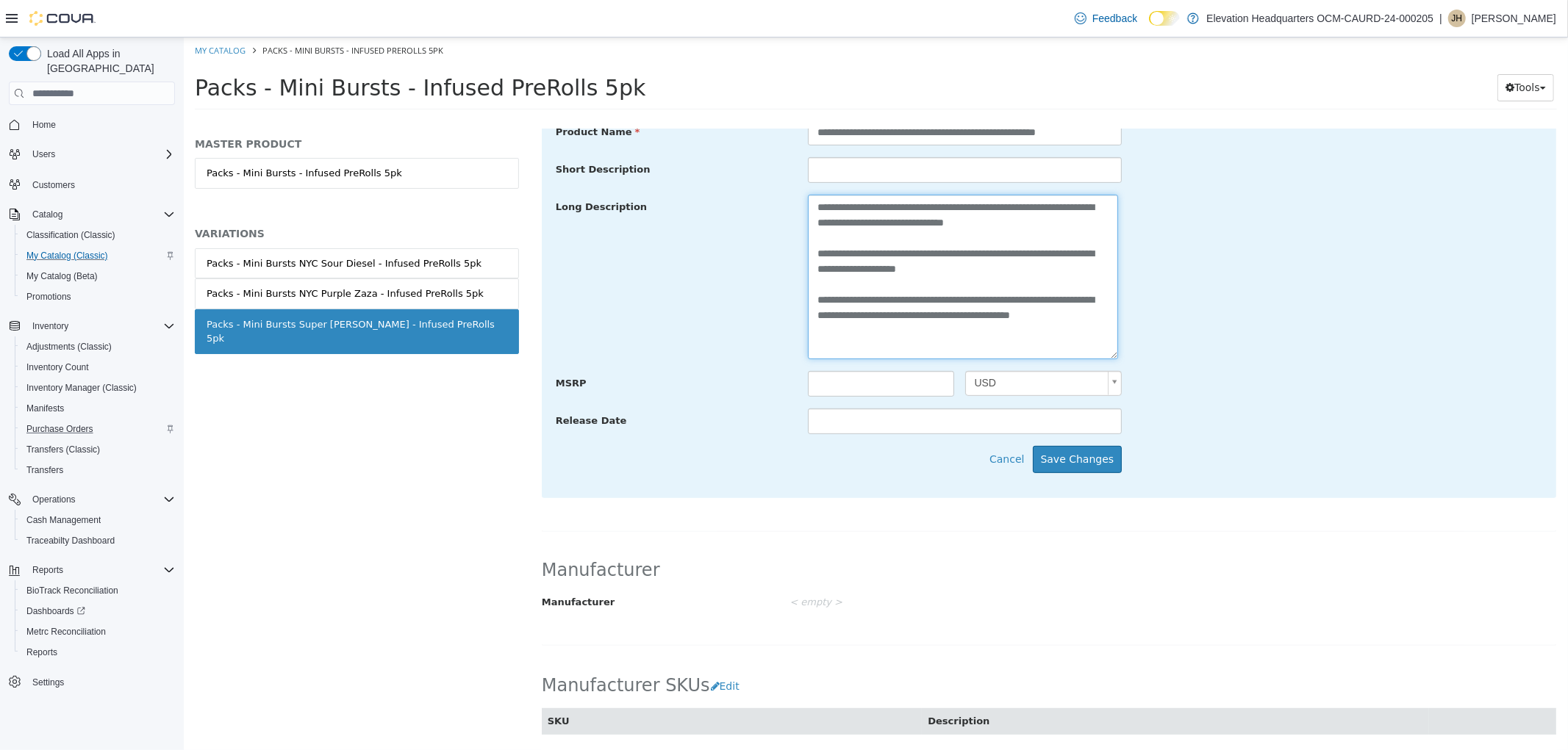
scroll to position [0, 0]
click at [943, 339] on textarea "**********" at bounding box center [961, 277] width 310 height 164
click at [905, 339] on textarea "**********" at bounding box center [961, 277] width 310 height 164
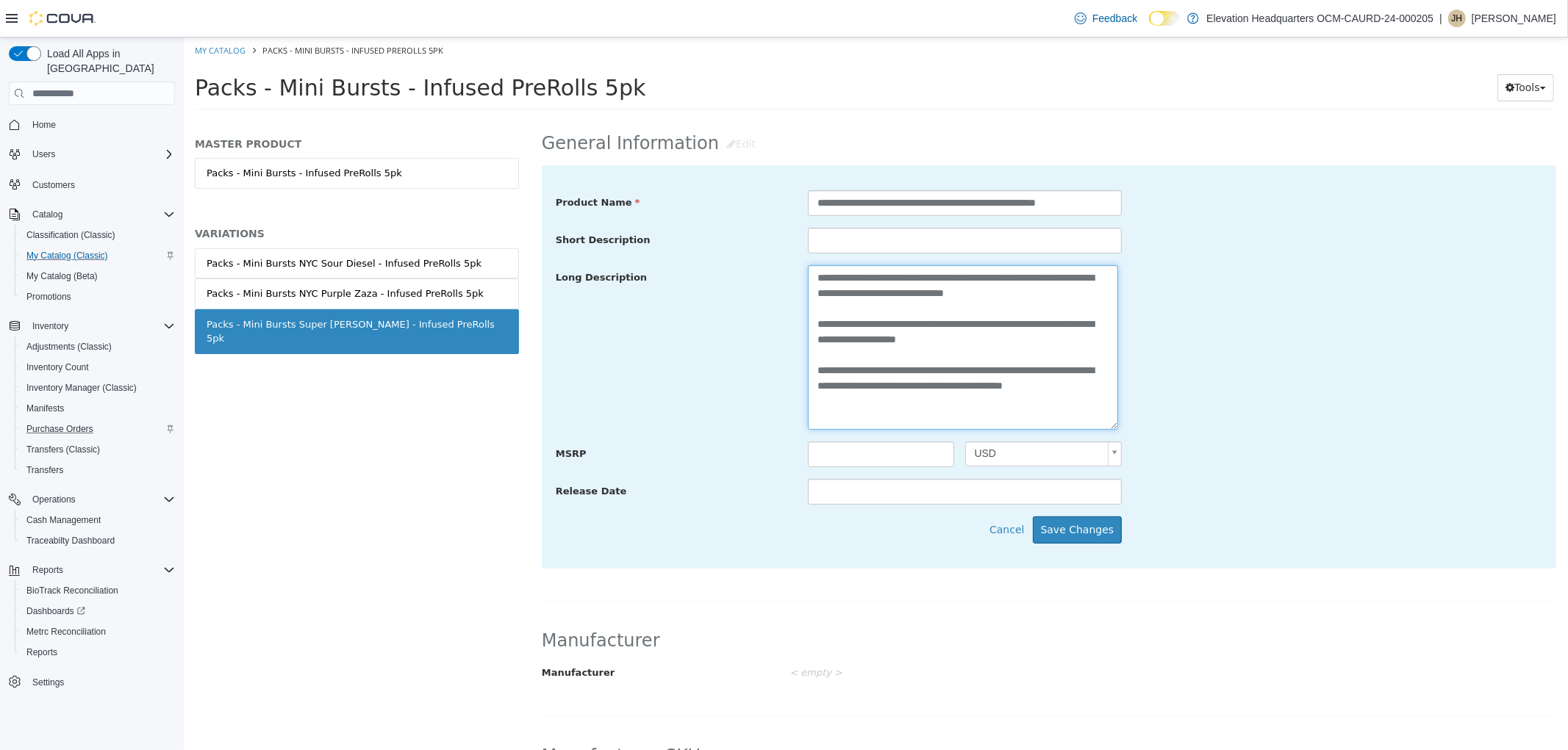
scroll to position [408, 0]
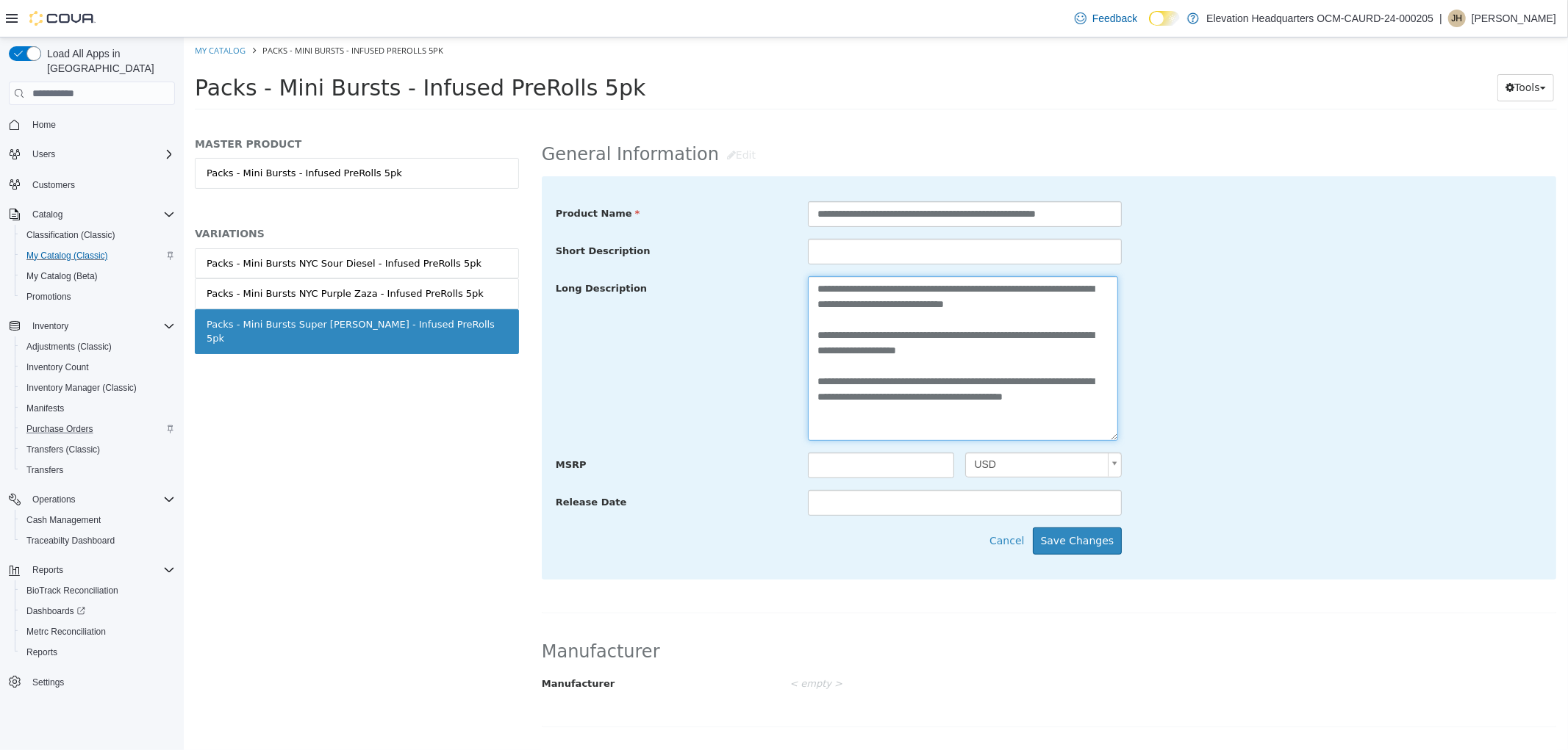
click at [948, 431] on textarea "**********" at bounding box center [961, 359] width 310 height 164
click at [904, 411] on textarea "**********" at bounding box center [961, 359] width 310 height 164
click at [1103, 408] on textarea "**********" at bounding box center [961, 359] width 310 height 164
paste textarea "**********"
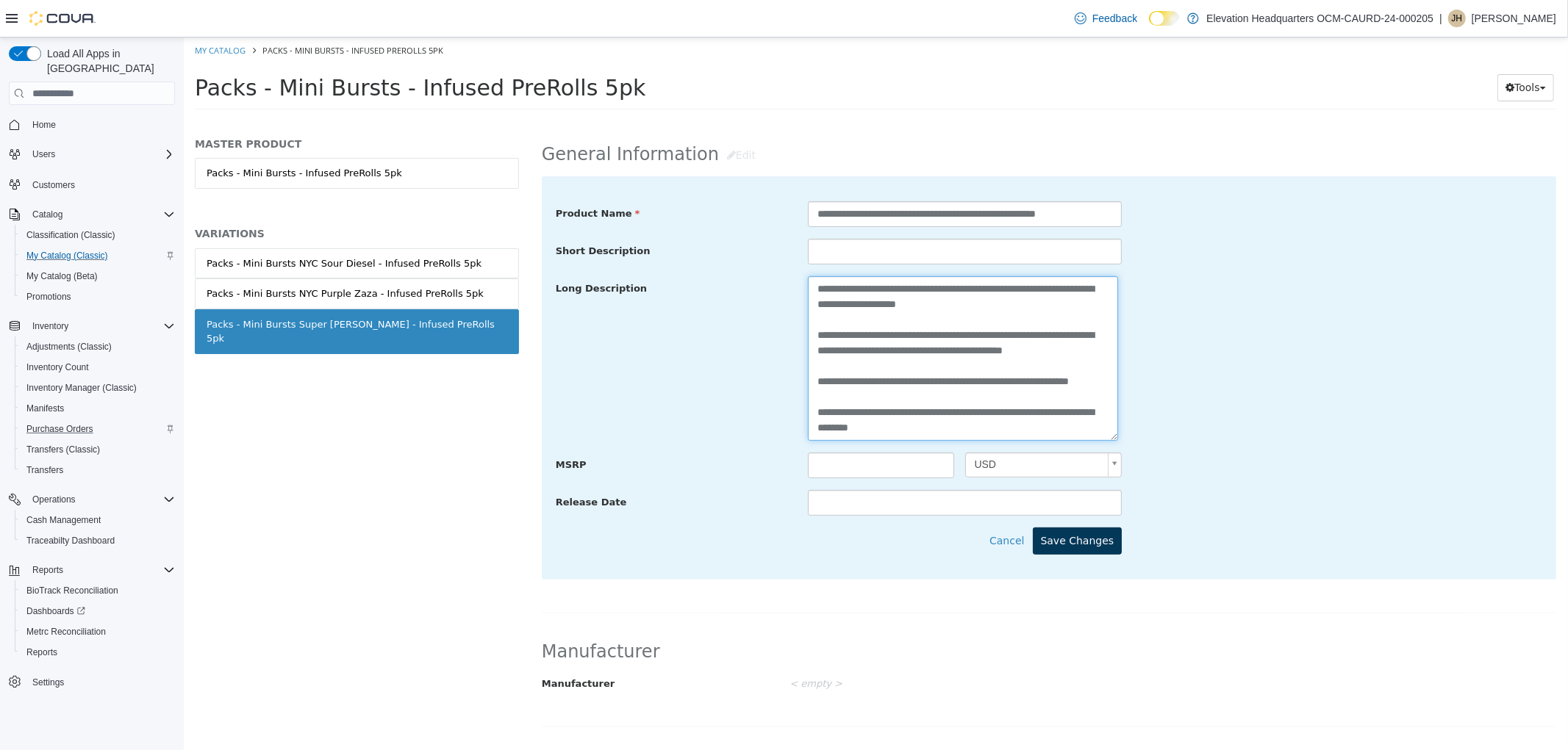
type textarea "**********"
click at [1099, 549] on button "Save Changes" at bounding box center [1076, 541] width 89 height 27
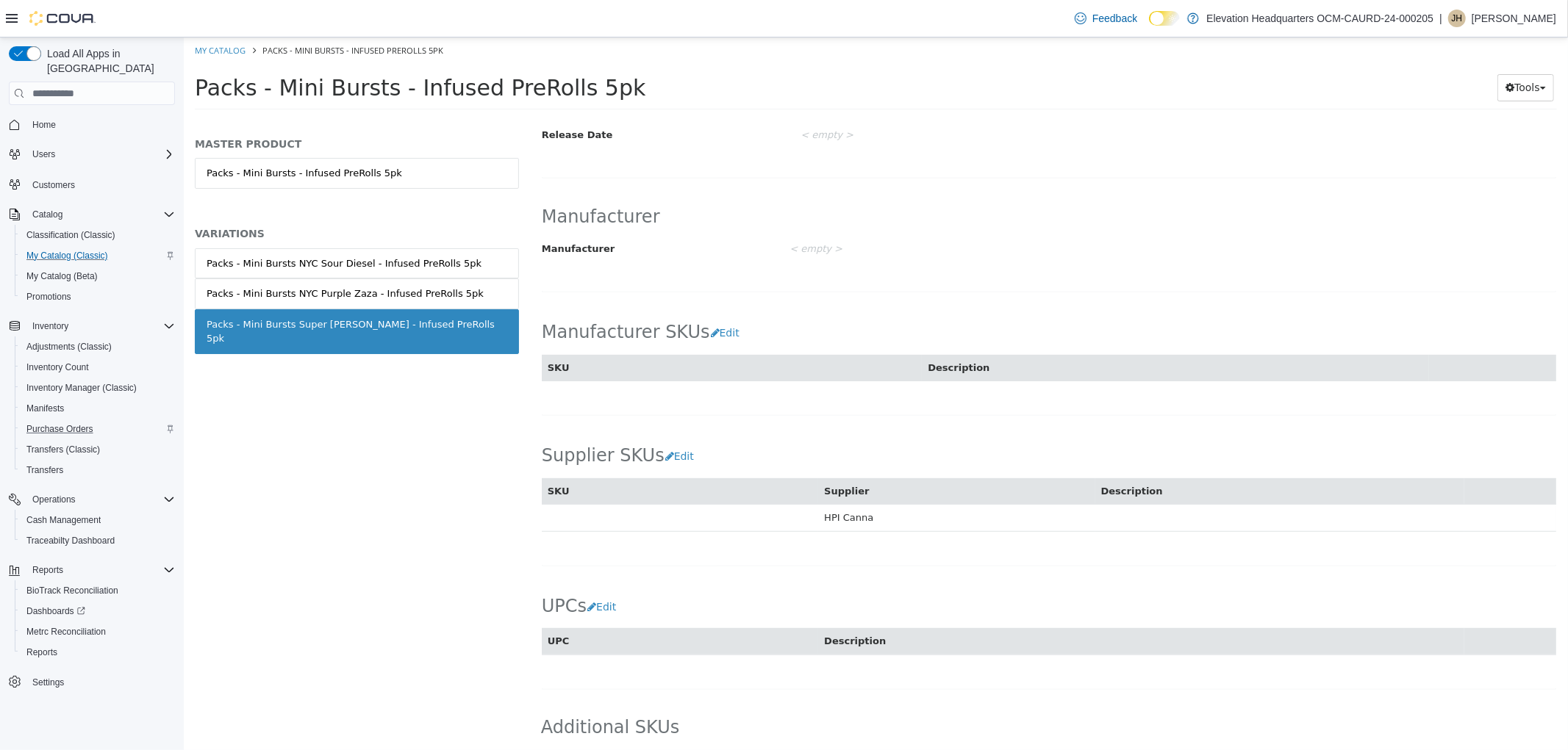
scroll to position [685, 0]
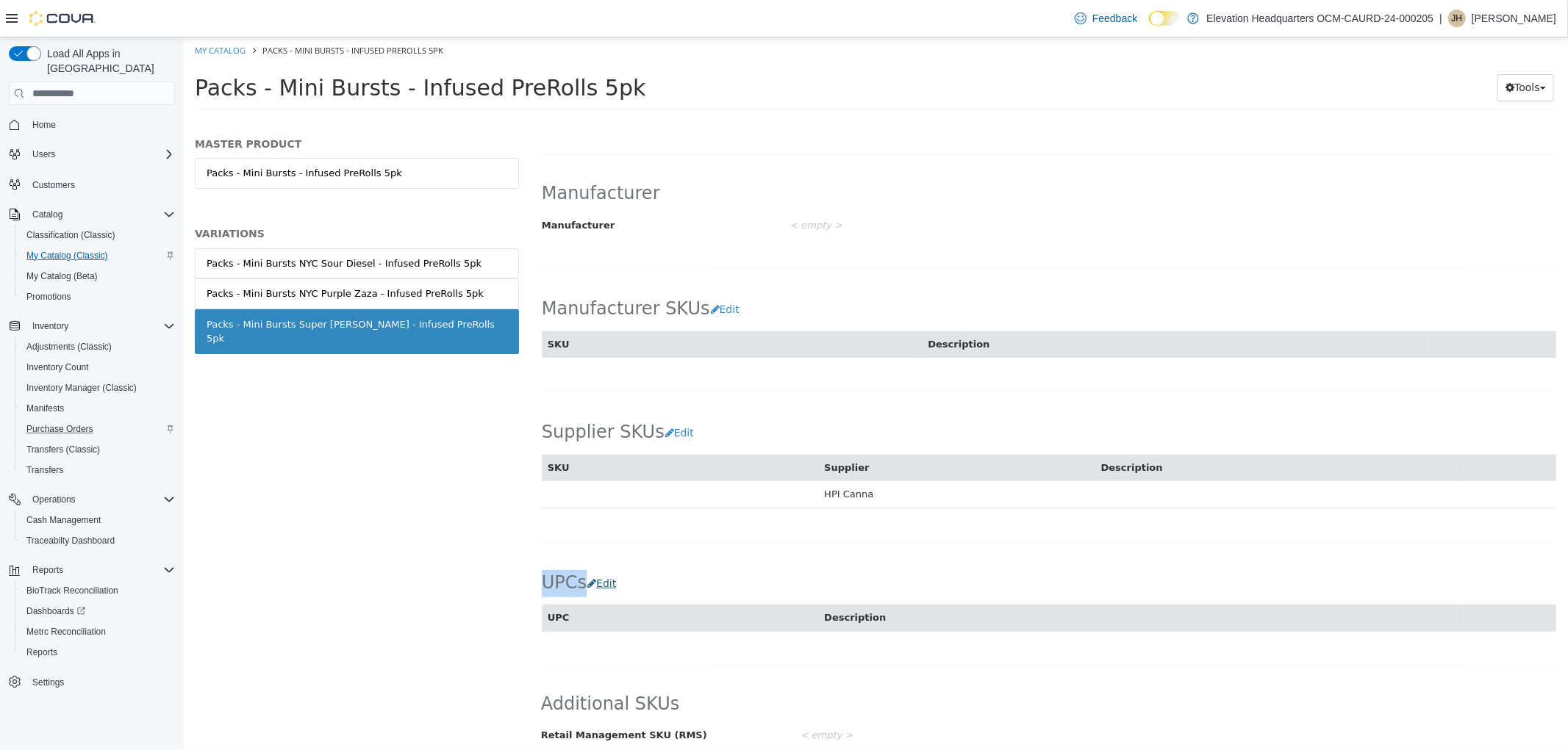
click at [600, 559] on div "UPCs Edit UPC Description Cancel Save" at bounding box center [1048, 593] width 1014 height 77
click at [597, 571] on button "Edit" at bounding box center [604, 584] width 37 height 27
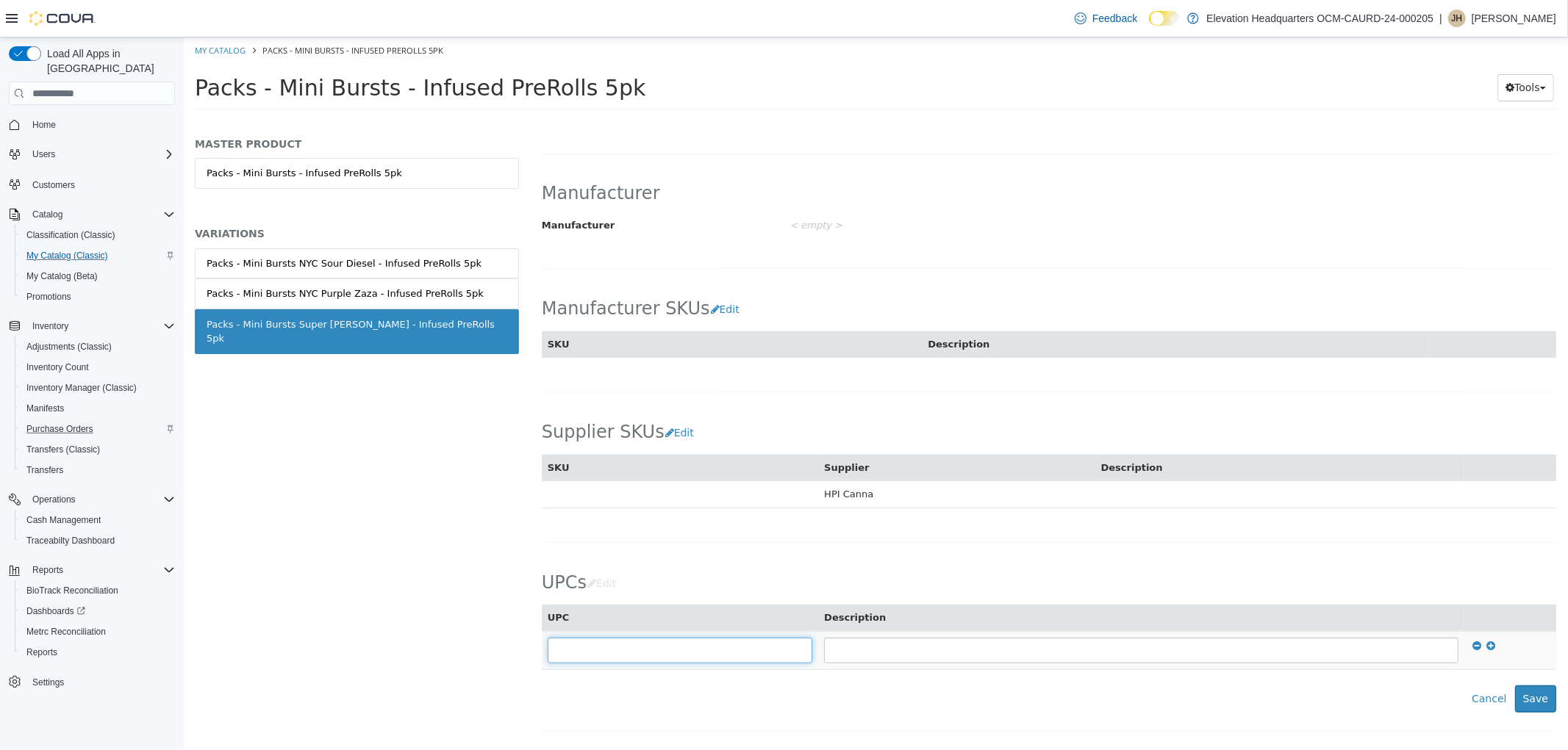
click at [618, 649] on input "text" at bounding box center [679, 650] width 265 height 26
type input "**********"
click at [1517, 688] on button "Save" at bounding box center [1534, 699] width 42 height 27
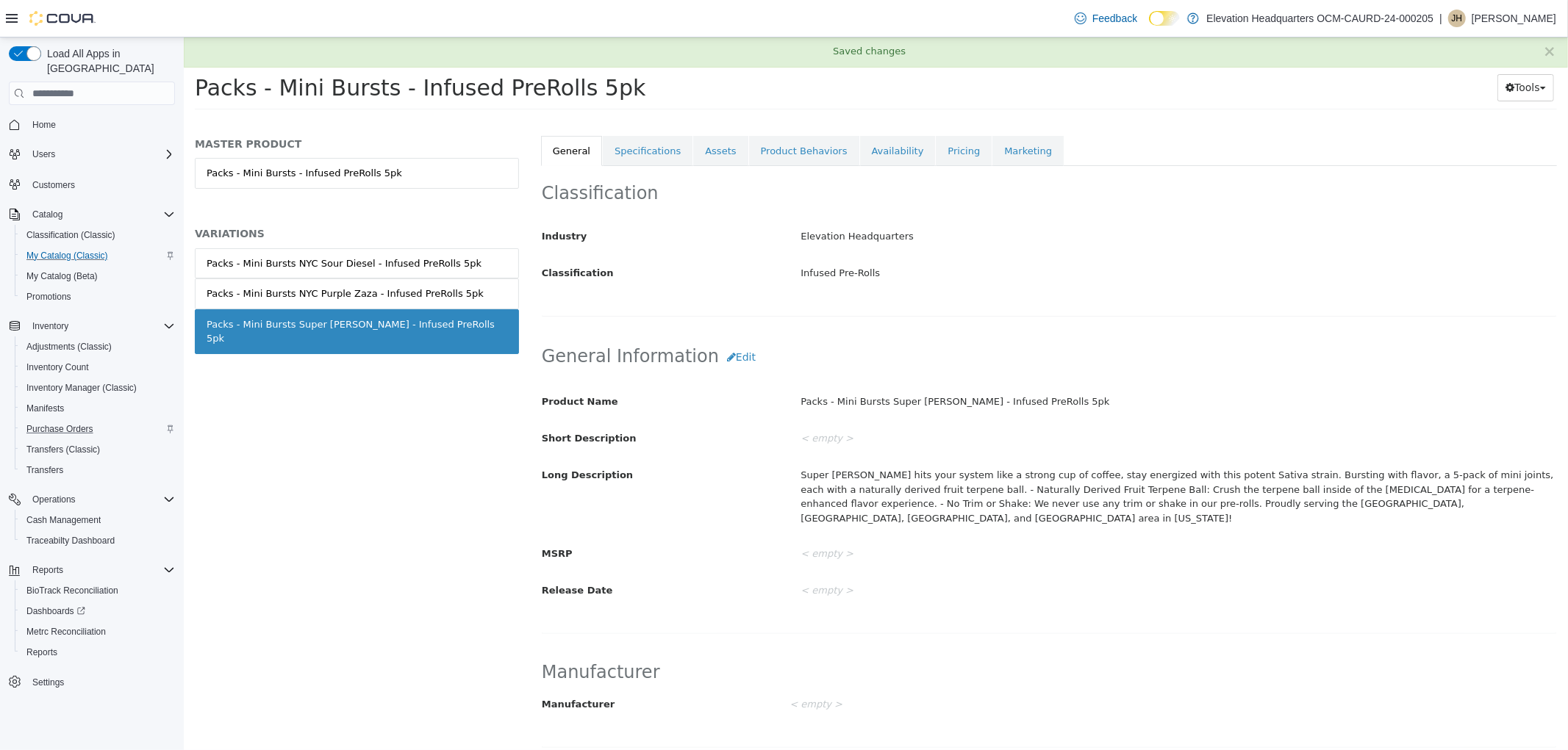
scroll to position [113, 0]
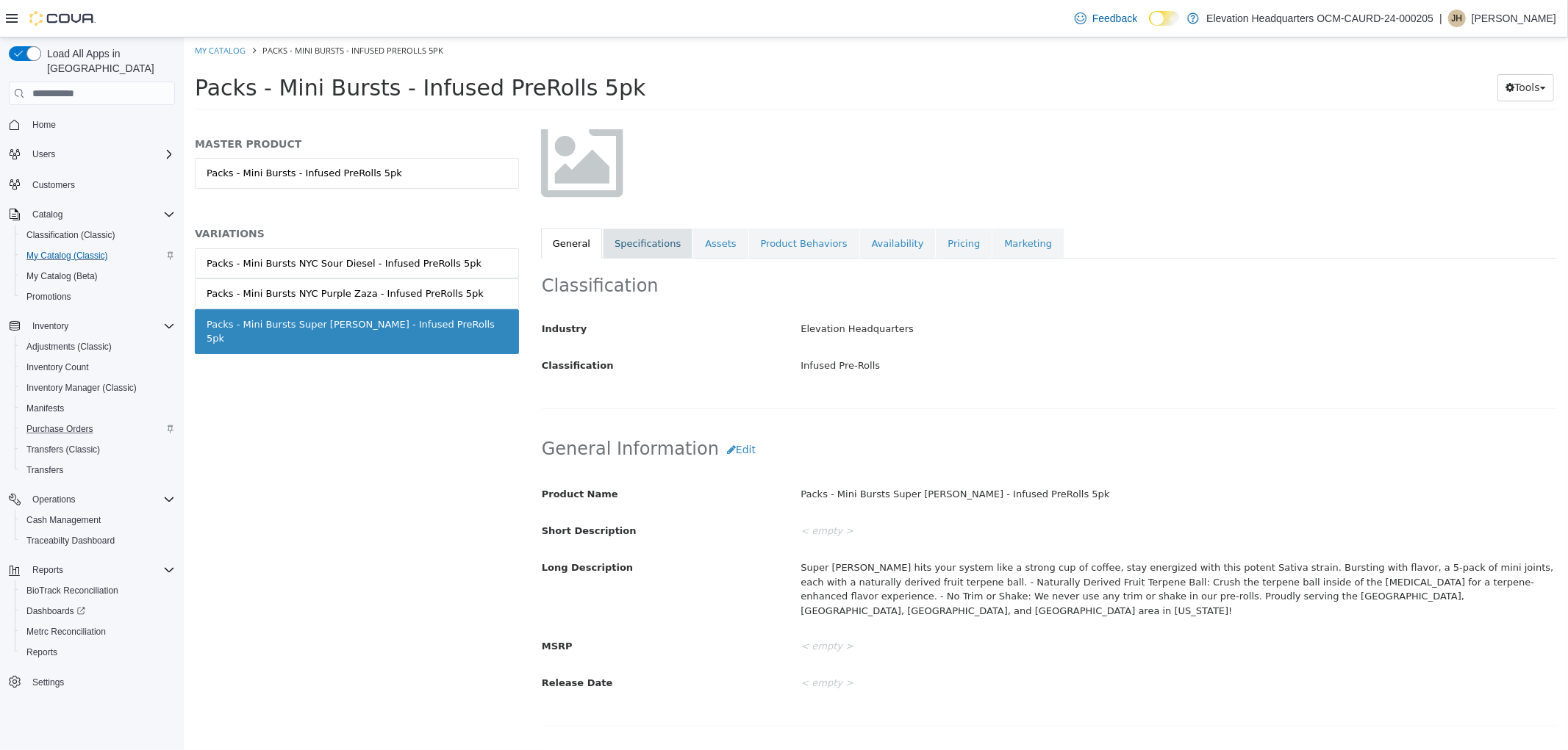
click at [622, 238] on link "Specifications" at bounding box center [646, 244] width 89 height 31
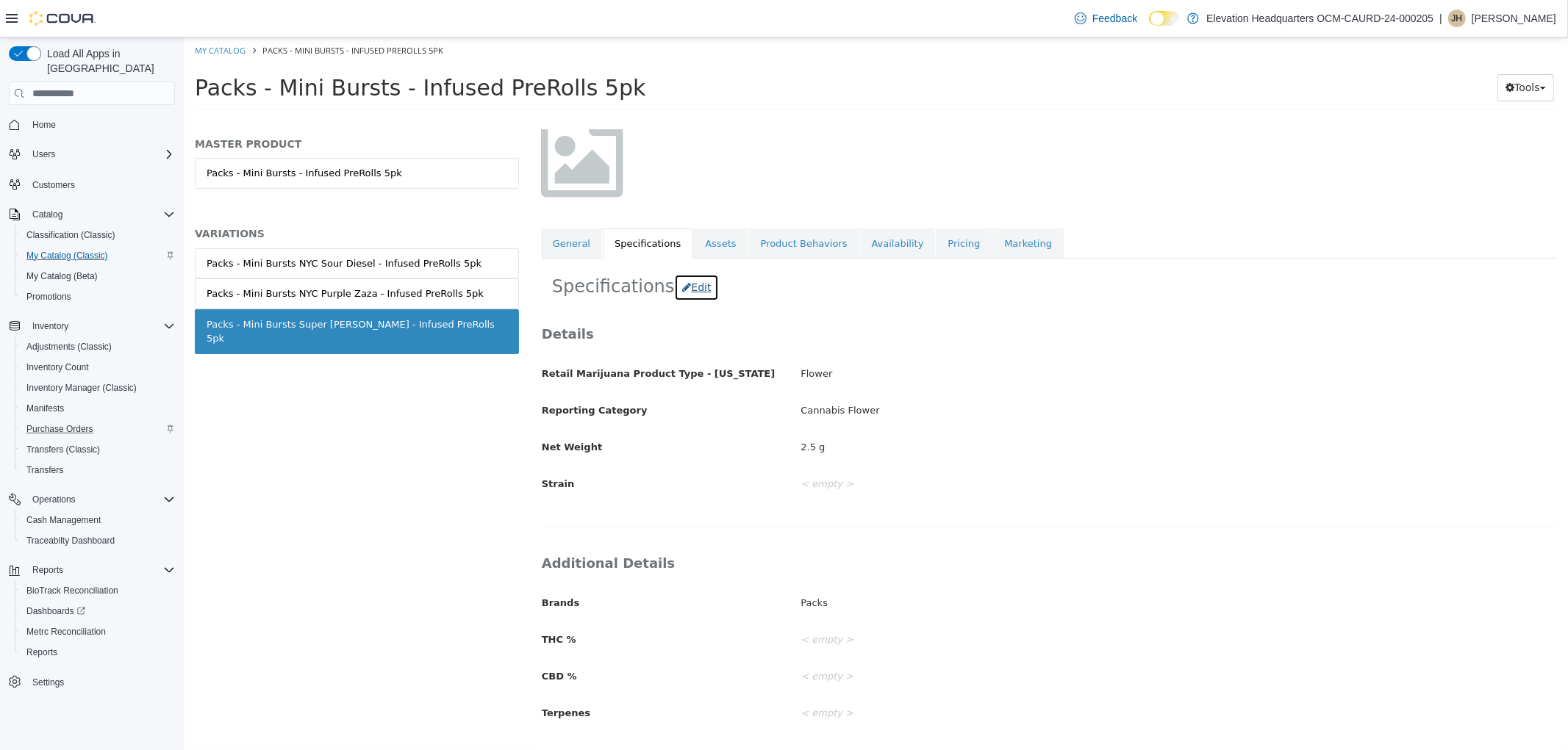
click at [678, 297] on button "Edit" at bounding box center [695, 287] width 45 height 27
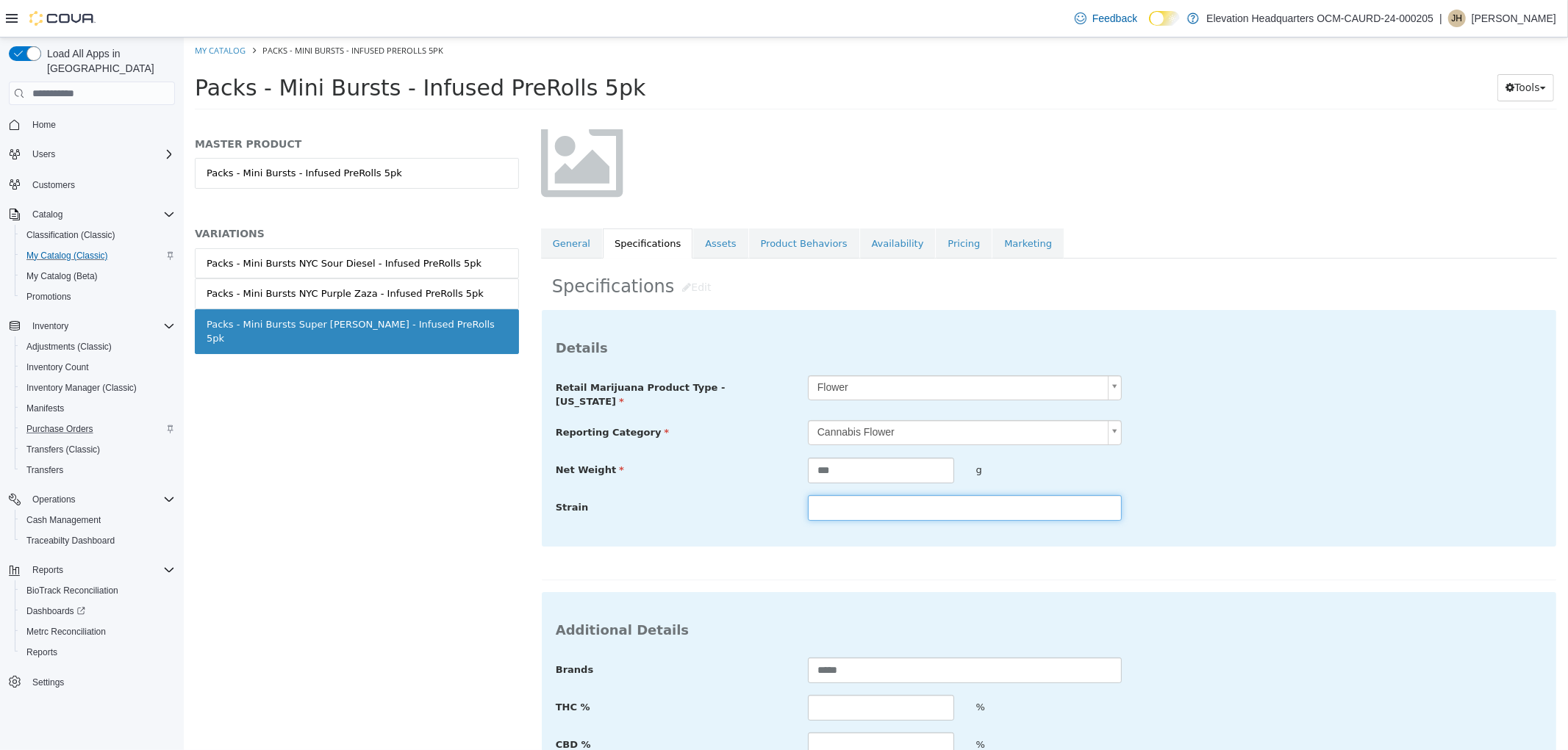
click at [898, 496] on input "text" at bounding box center [963, 508] width 314 height 26
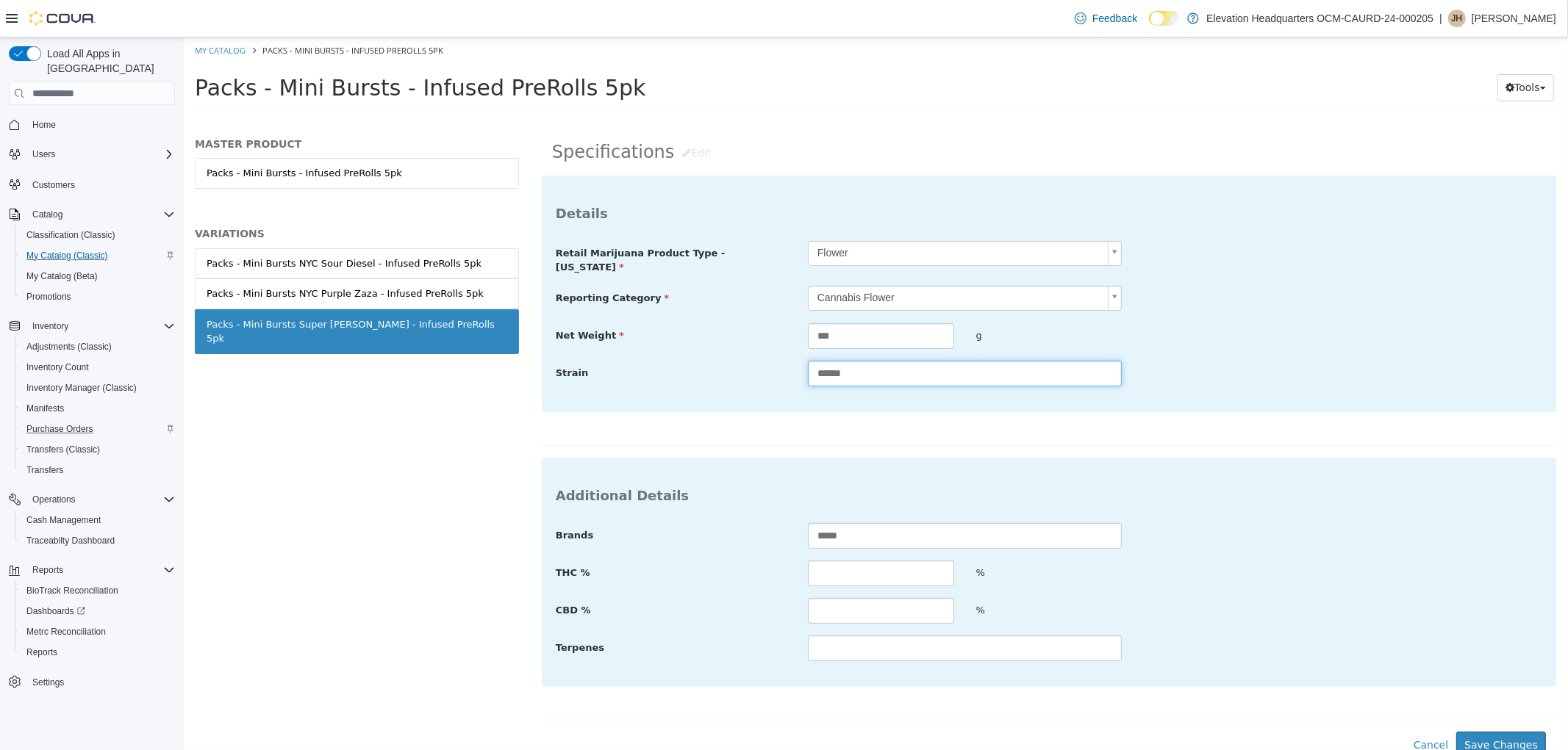
scroll to position [251, 0]
type input "******"
click at [928, 575] on input "text" at bounding box center [880, 570] width 147 height 26
click at [1034, 569] on div "%" at bounding box center [1049, 570] width 169 height 26
click at [920, 560] on input "text" at bounding box center [880, 570] width 147 height 26
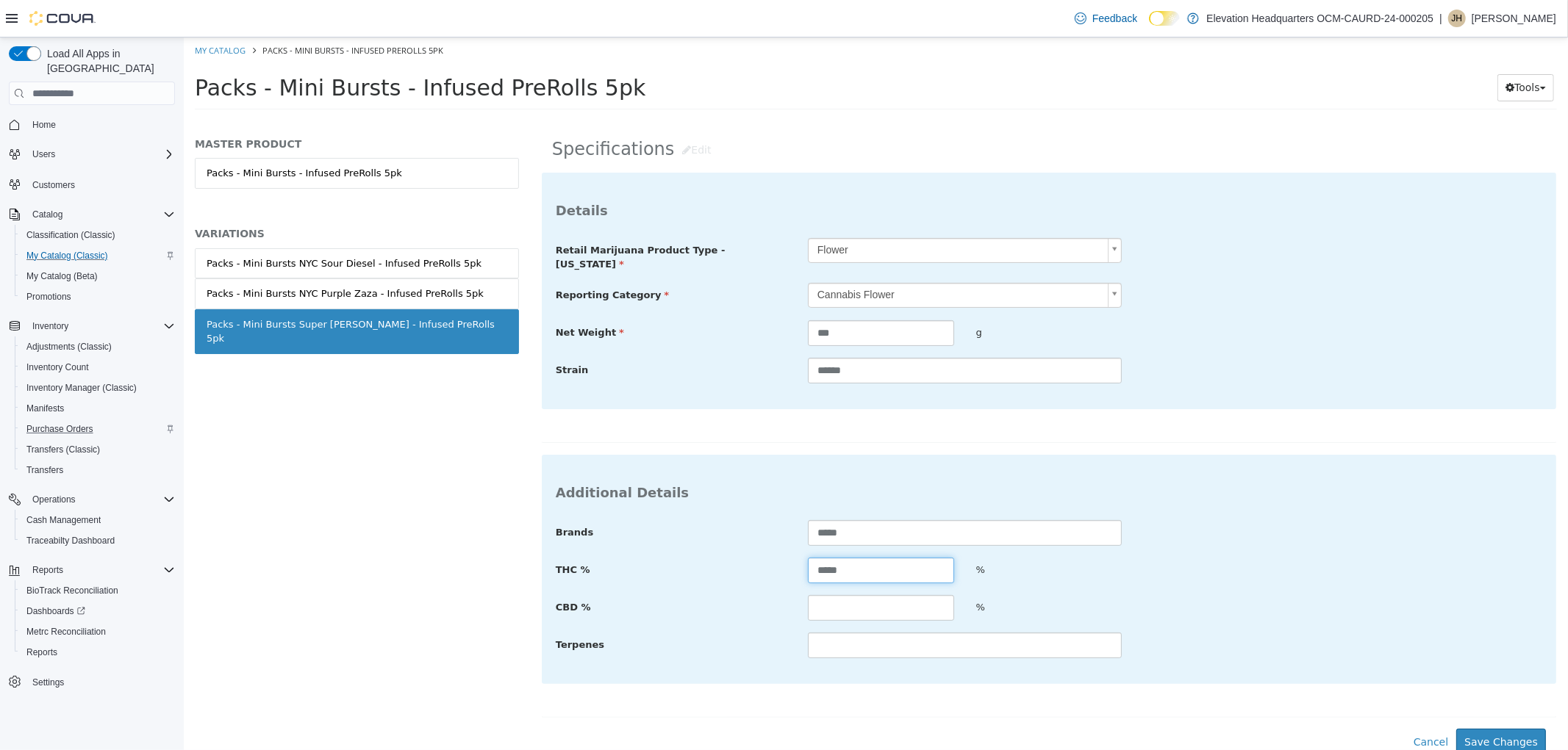
type input "*****"
click at [921, 612] on input "text" at bounding box center [880, 608] width 147 height 26
click at [1511, 576] on div "THC % ***** %" at bounding box center [1048, 571] width 1008 height 27
click at [1466, 732] on button "Save Changes" at bounding box center [1499, 742] width 89 height 27
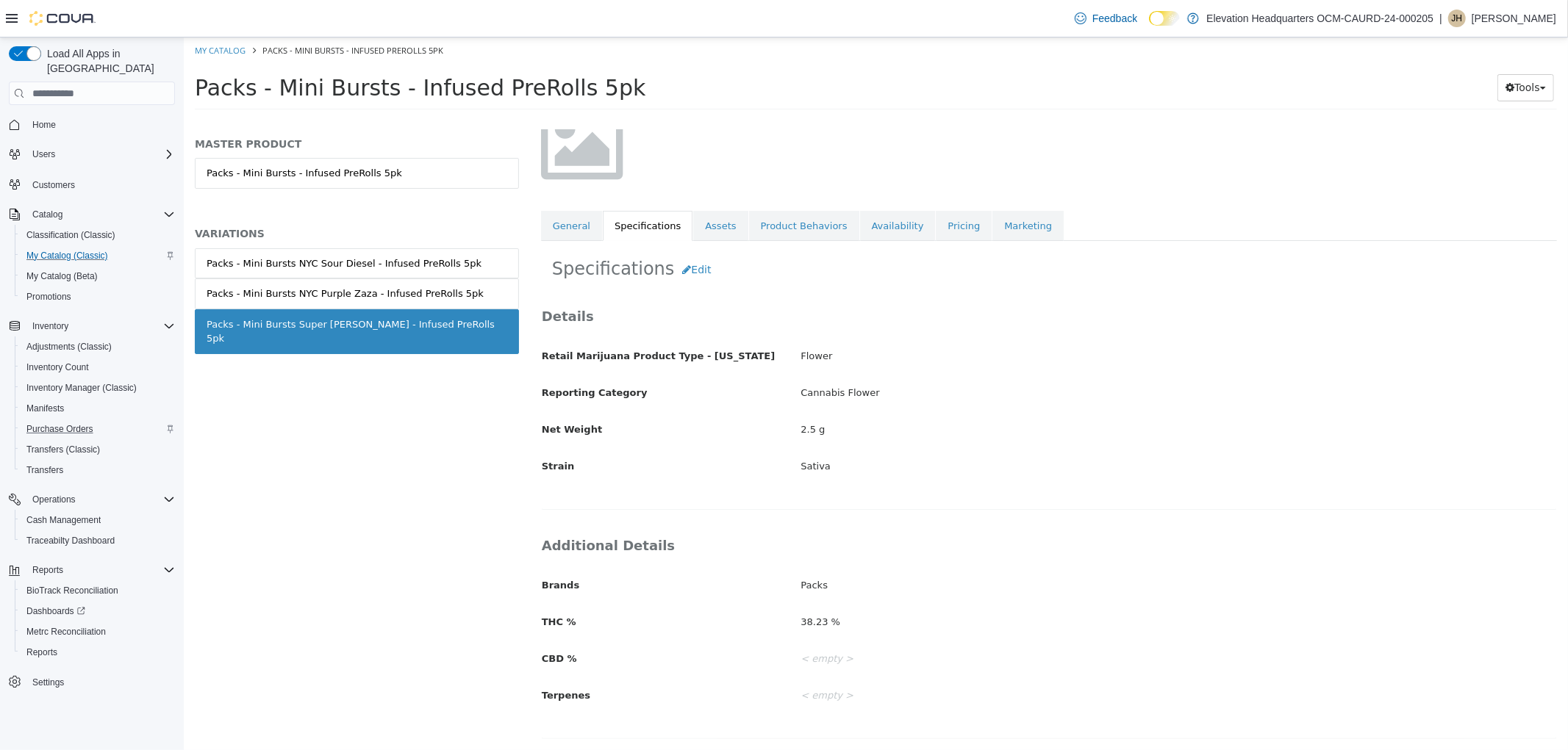
scroll to position [133, 0]
click at [890, 232] on link "Availability" at bounding box center [898, 226] width 76 height 31
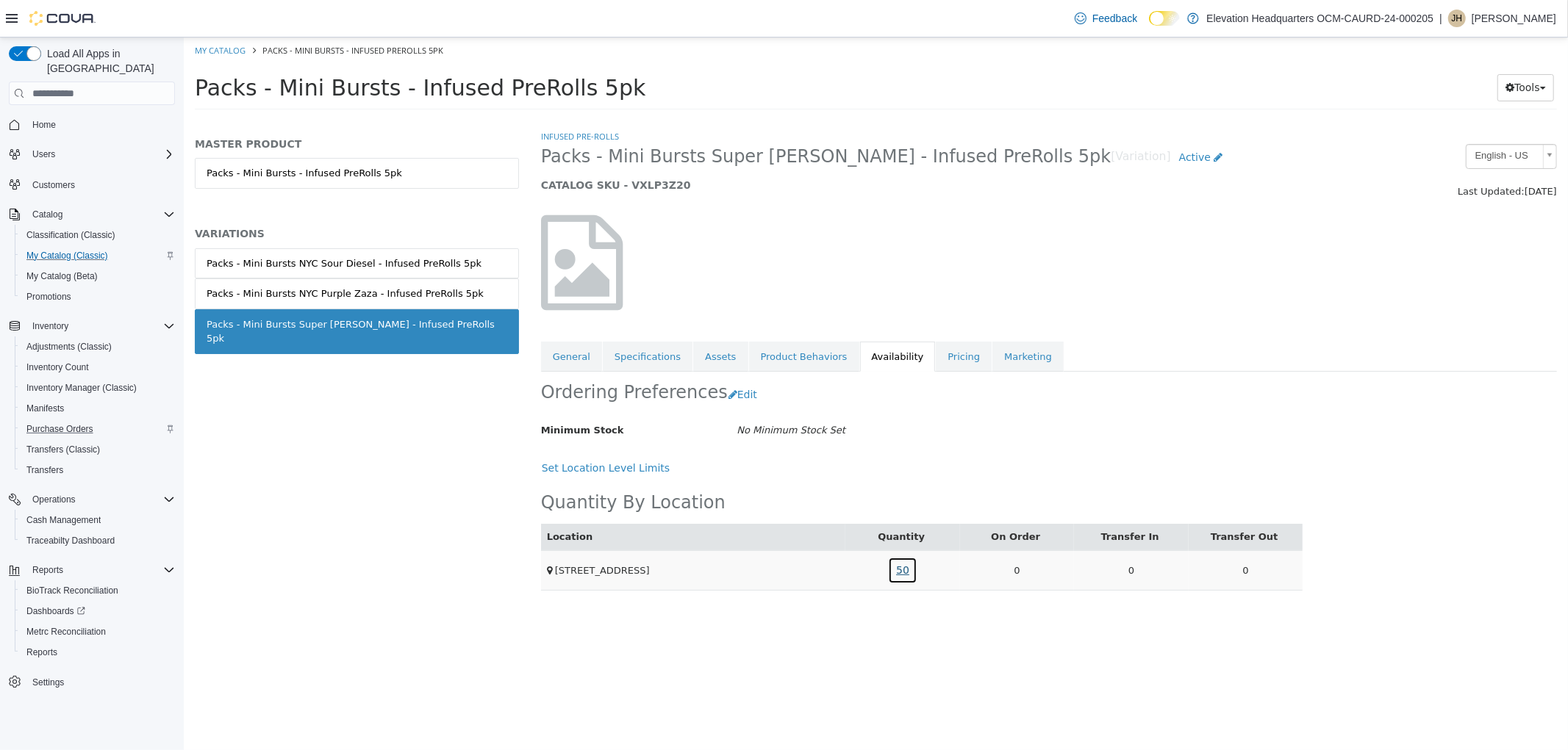
click at [905, 575] on link "50" at bounding box center [901, 571] width 29 height 27
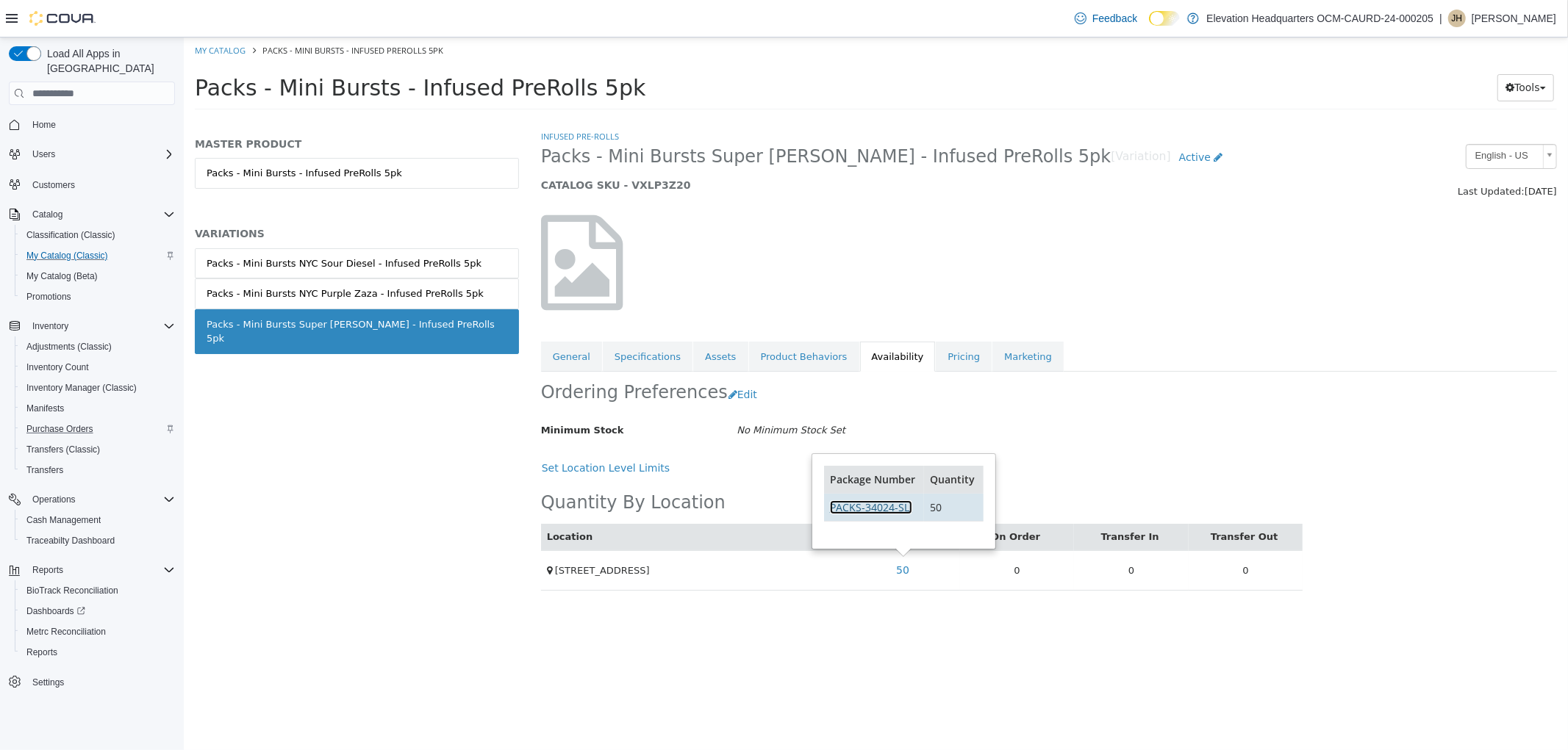
click at [874, 510] on link "PACKS-34024-SLJ" at bounding box center [869, 508] width 82 height 14
click at [411, 261] on div "Packs - Mini Bursts NYC Sour Diesel - Infused PreRolls 5pk" at bounding box center [343, 263] width 275 height 15
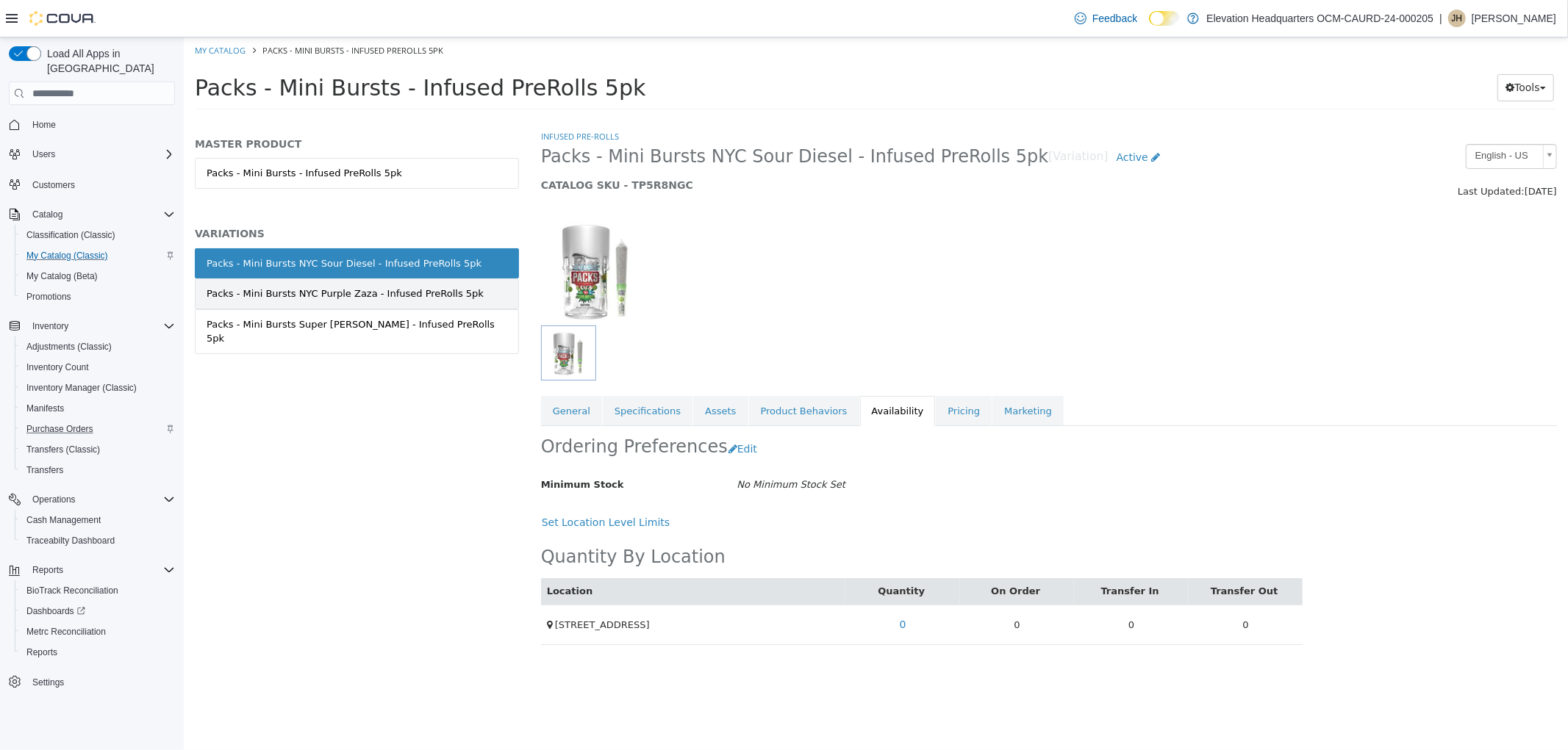
click at [414, 300] on div "Packs - Mini Bursts NYC Purple Zaza - Infused PreRolls 5pk" at bounding box center [345, 293] width 277 height 15
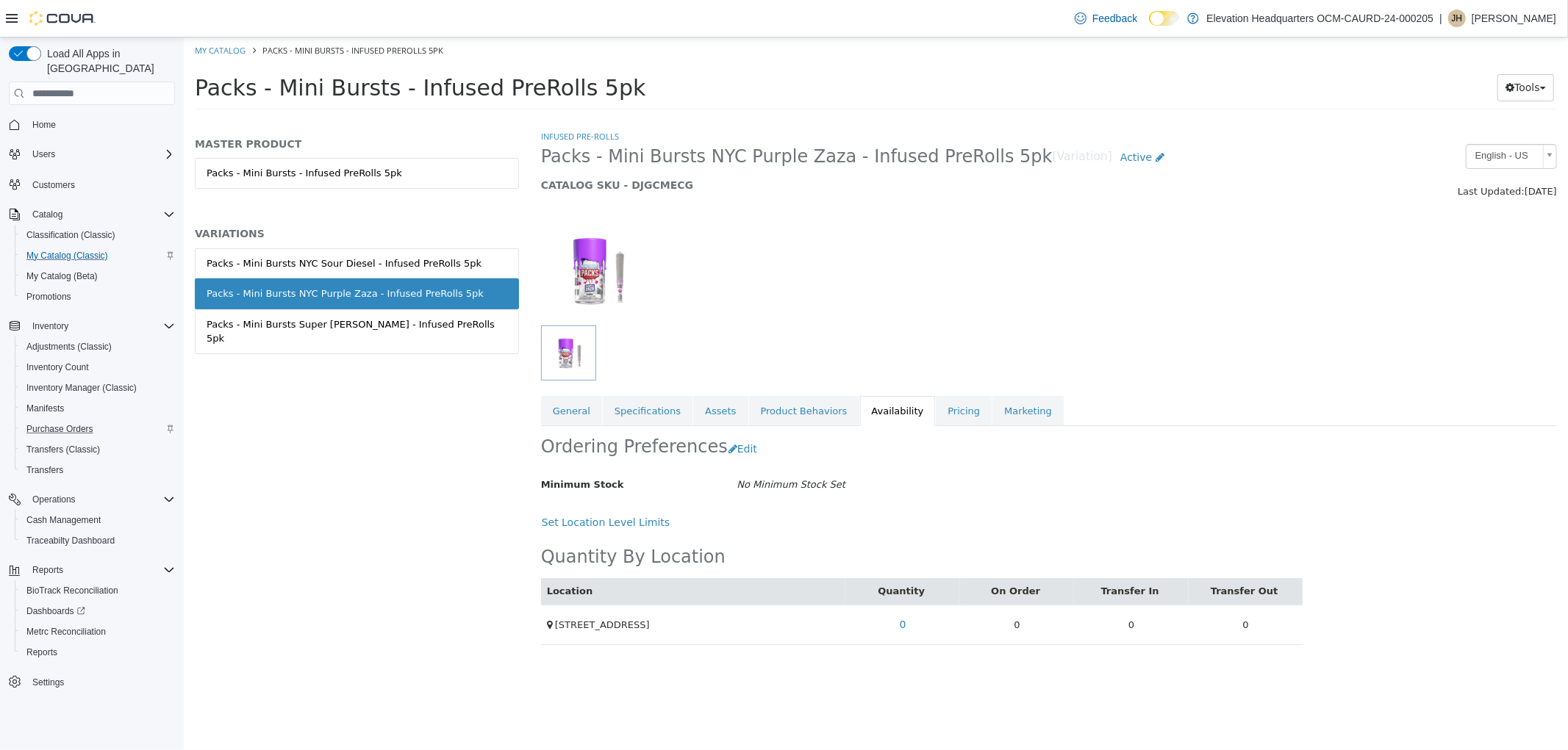
click at [363, 244] on div "MASTER PRODUCT Packs - Mini Bursts - Infused PreRolls 5pk VARIATIONS Packs - Mi…" at bounding box center [356, 261] width 324 height 247
click at [365, 252] on link "Packs - Mini Bursts NYC Sour Diesel - Infused PreRolls 5pk" at bounding box center [356, 263] width 324 height 31
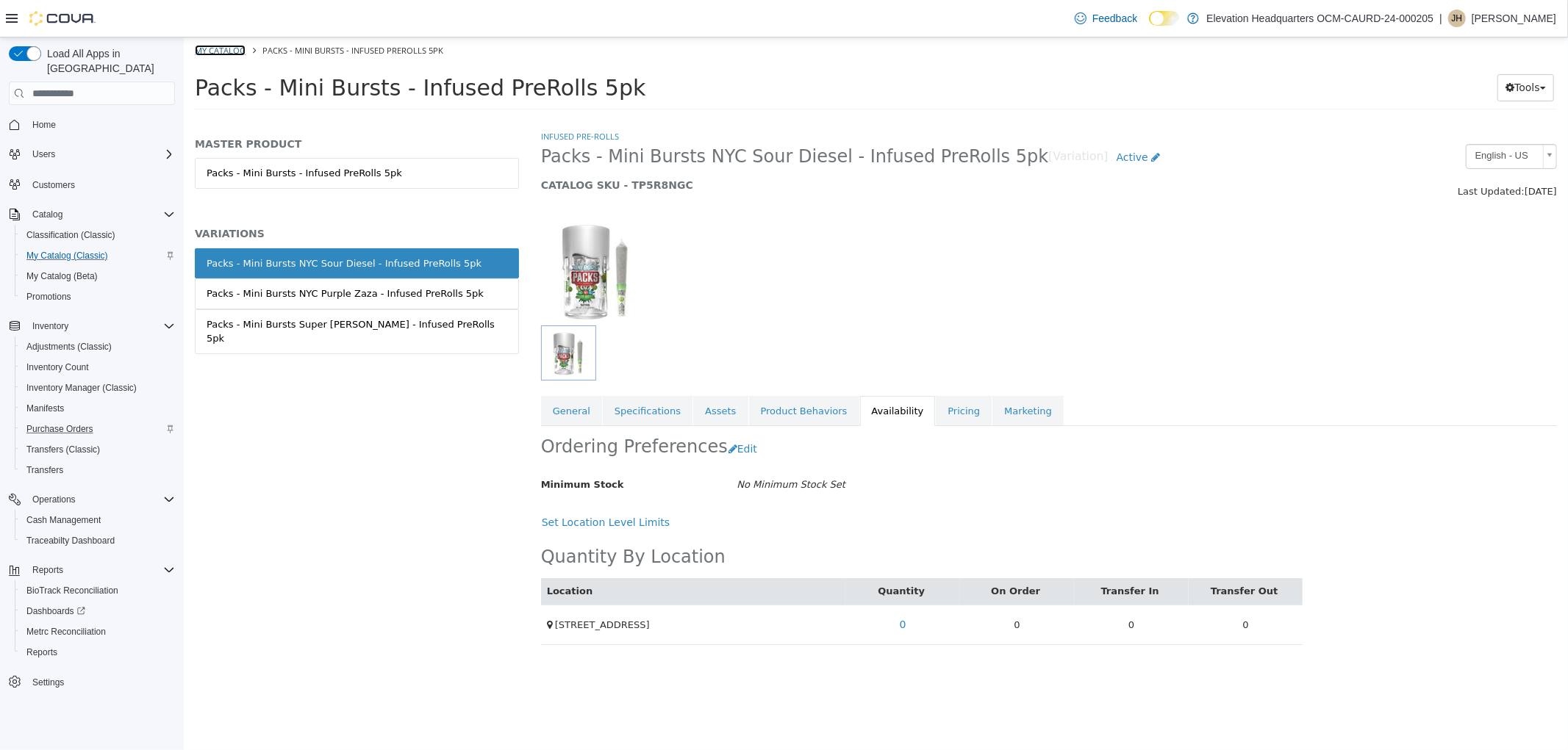
click at [236, 50] on link "My Catalog" at bounding box center [219, 50] width 50 height 11
select select "**********"
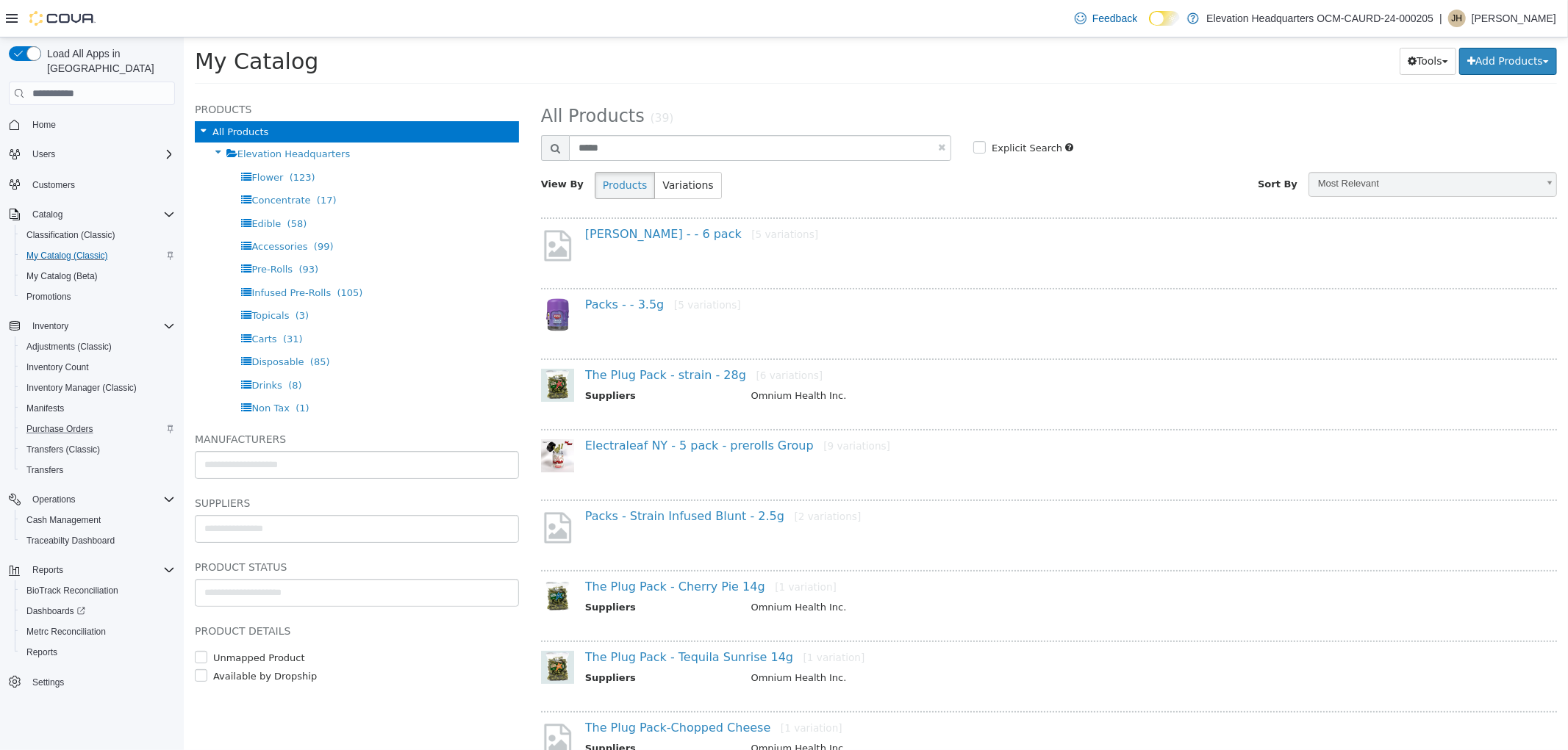
click at [937, 151] on link at bounding box center [941, 147] width 7 height 10
click at [890, 151] on input "text" at bounding box center [759, 148] width 383 height 26
select select "**********"
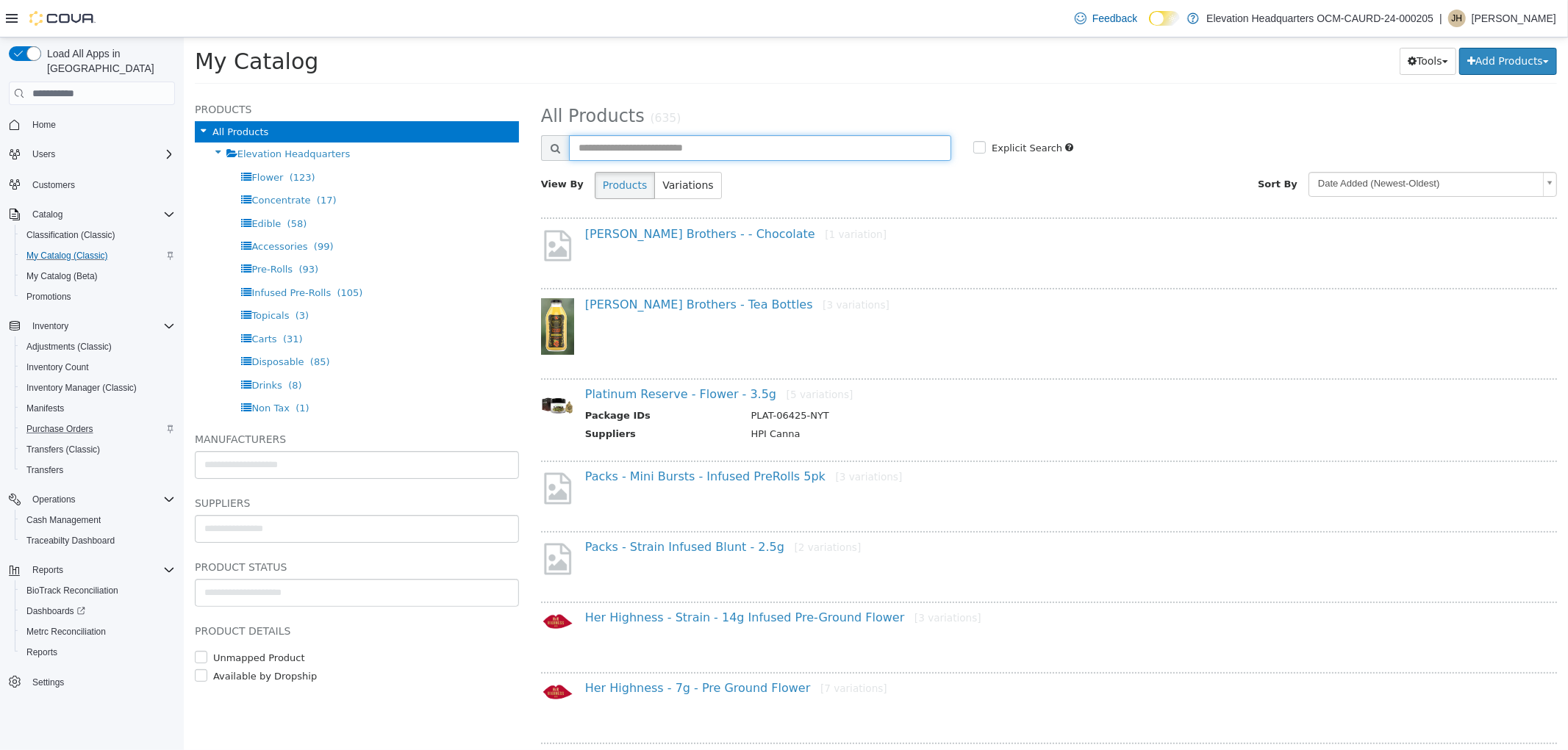
click at [776, 138] on input "text" at bounding box center [759, 148] width 383 height 26
type input "**********"
select select "**********"
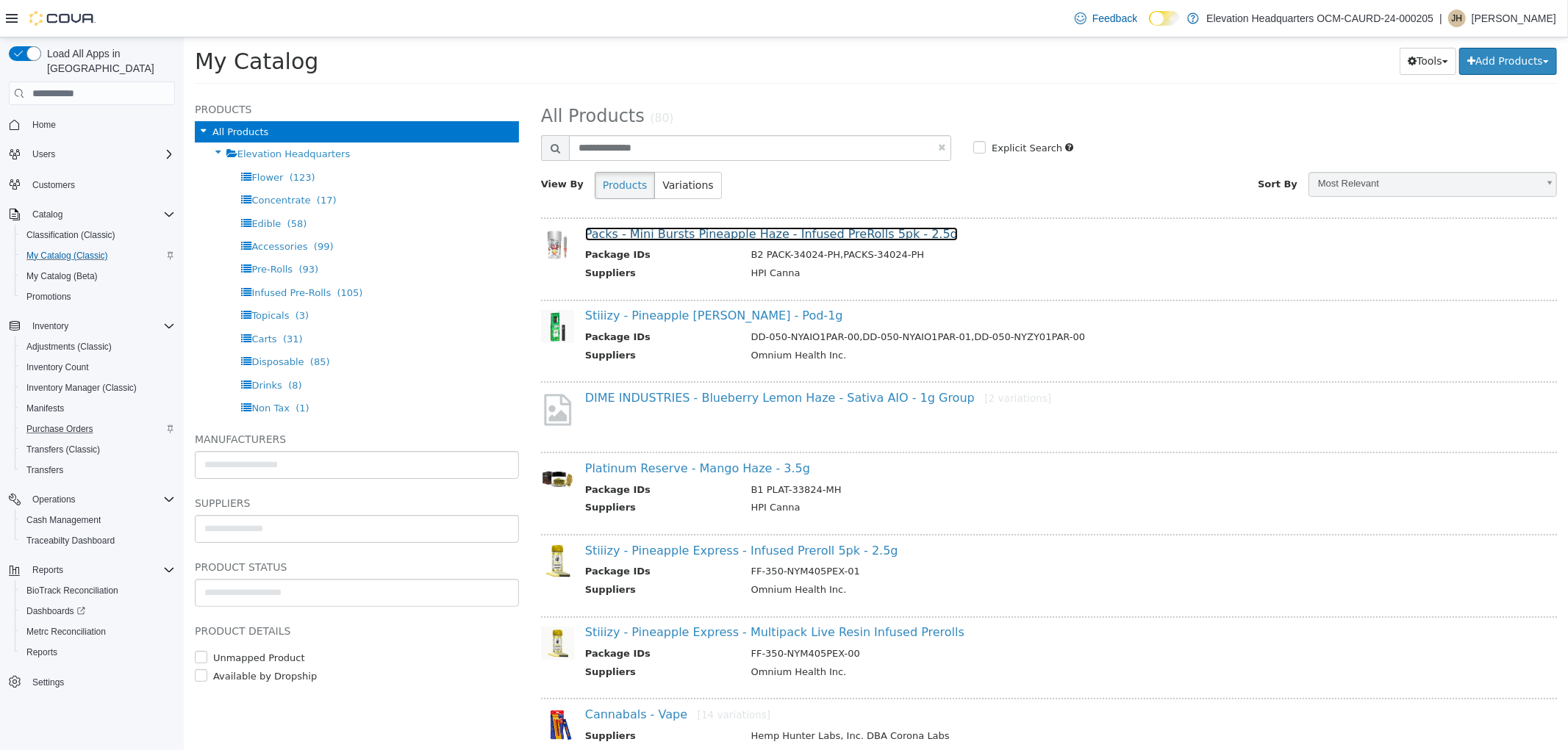
click at [720, 230] on link "Packs - Mini Bursts Pineapple Haze - Infused PreRolls 5pk - 2.5g" at bounding box center [770, 234] width 373 height 14
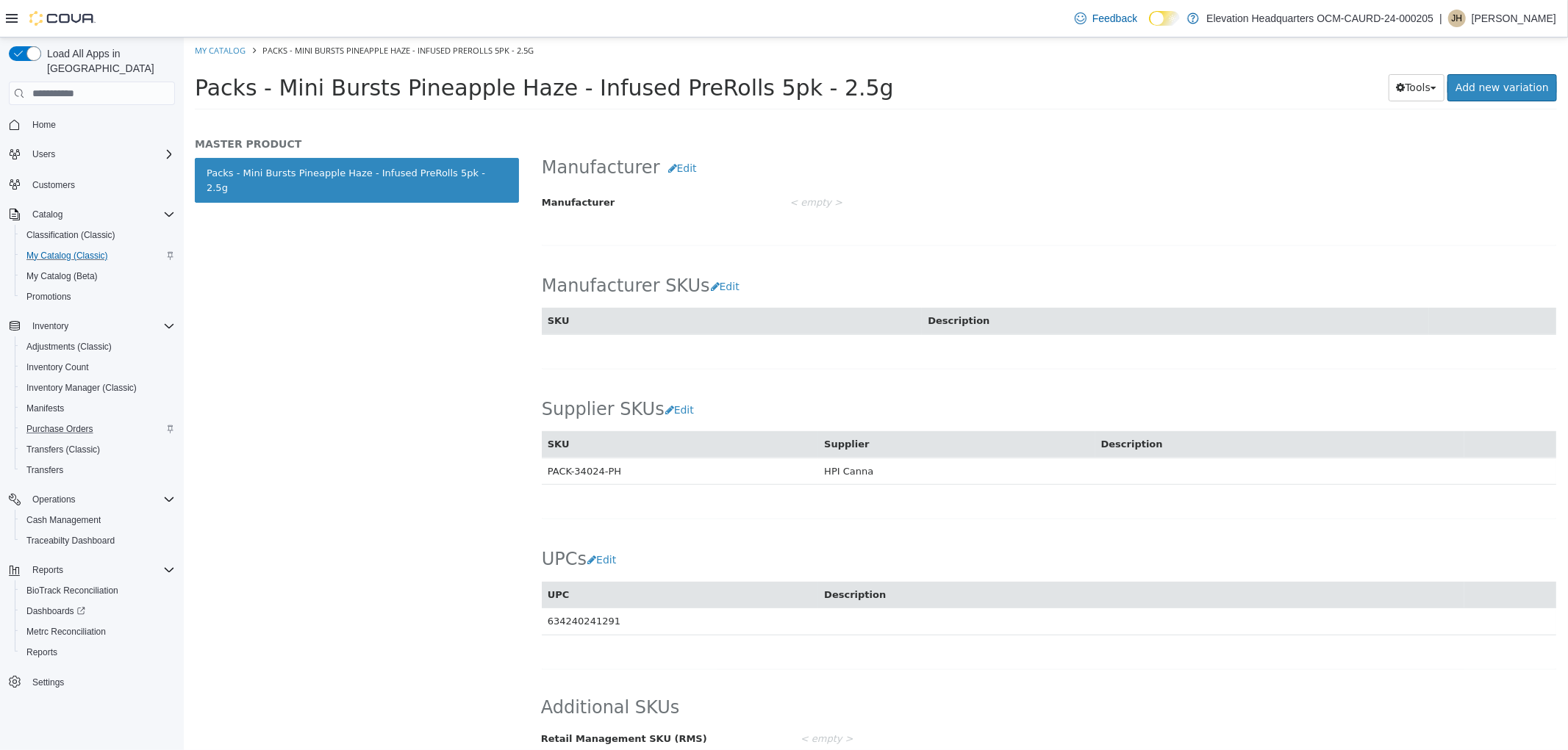
scroll to position [750, 0]
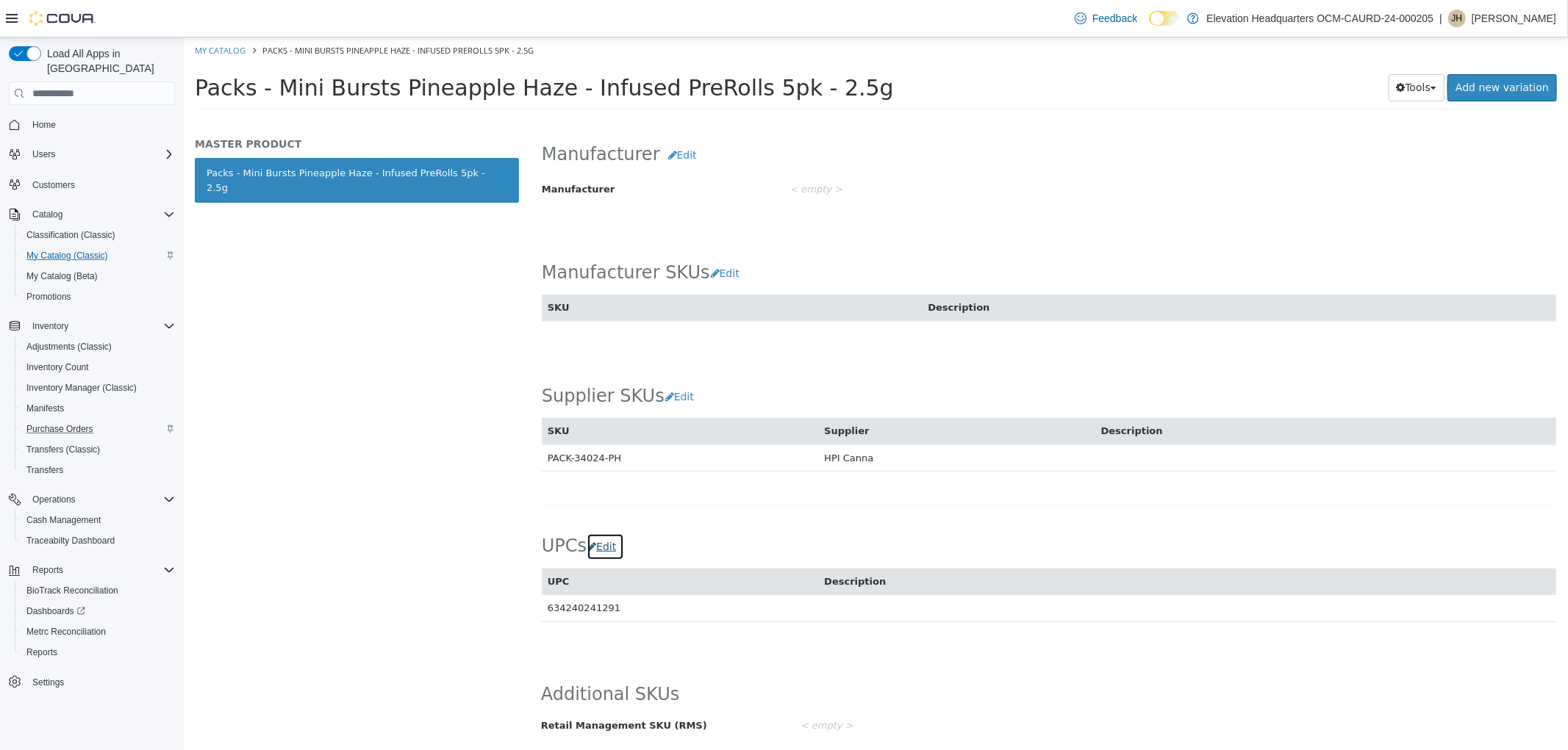
click at [599, 549] on button "Edit" at bounding box center [604, 547] width 37 height 27
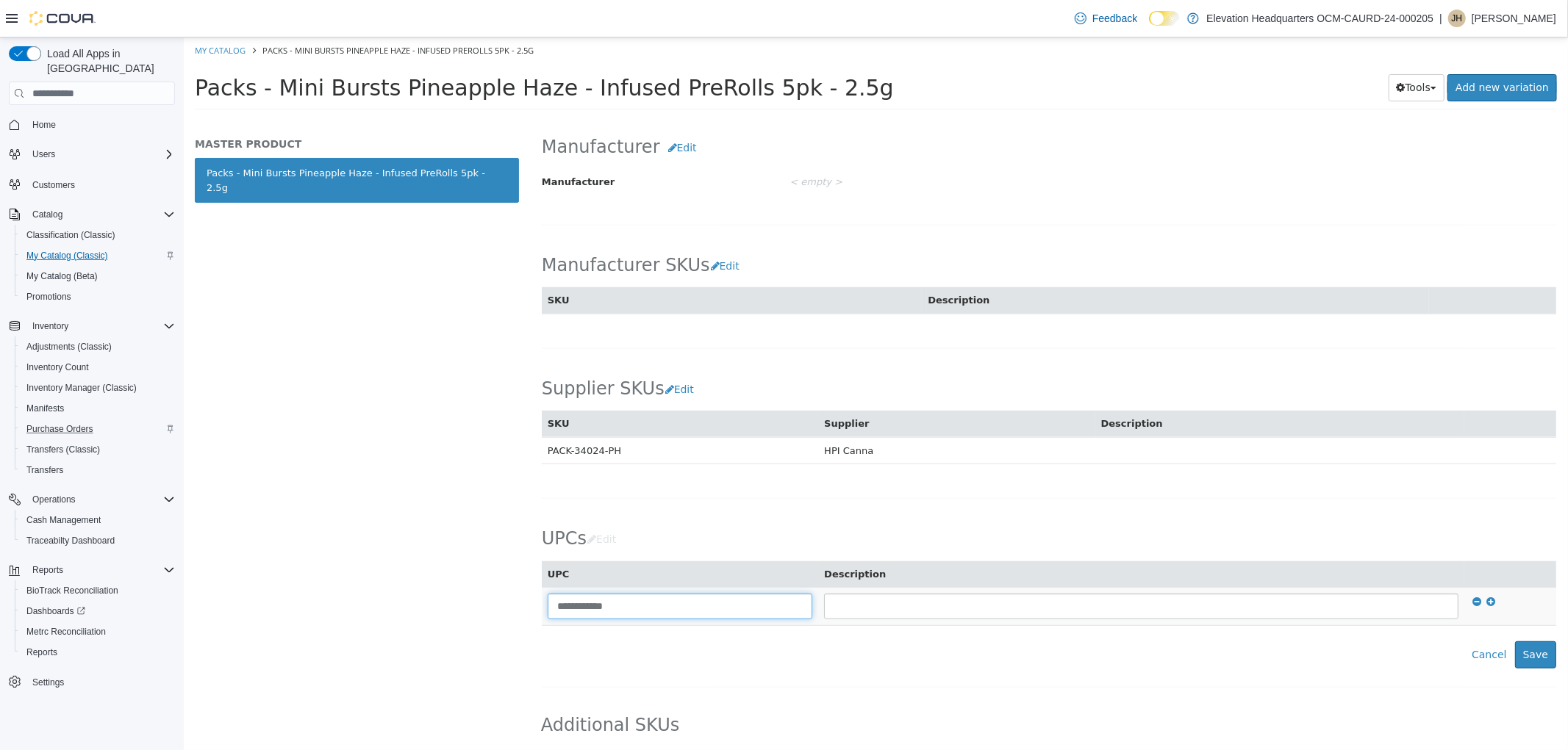
click at [560, 616] on input "**********" at bounding box center [679, 606] width 265 height 26
click at [555, 616] on input "**********" at bounding box center [679, 606] width 265 height 26
type input "**********"
click at [1517, 655] on button "Save" at bounding box center [1534, 655] width 42 height 27
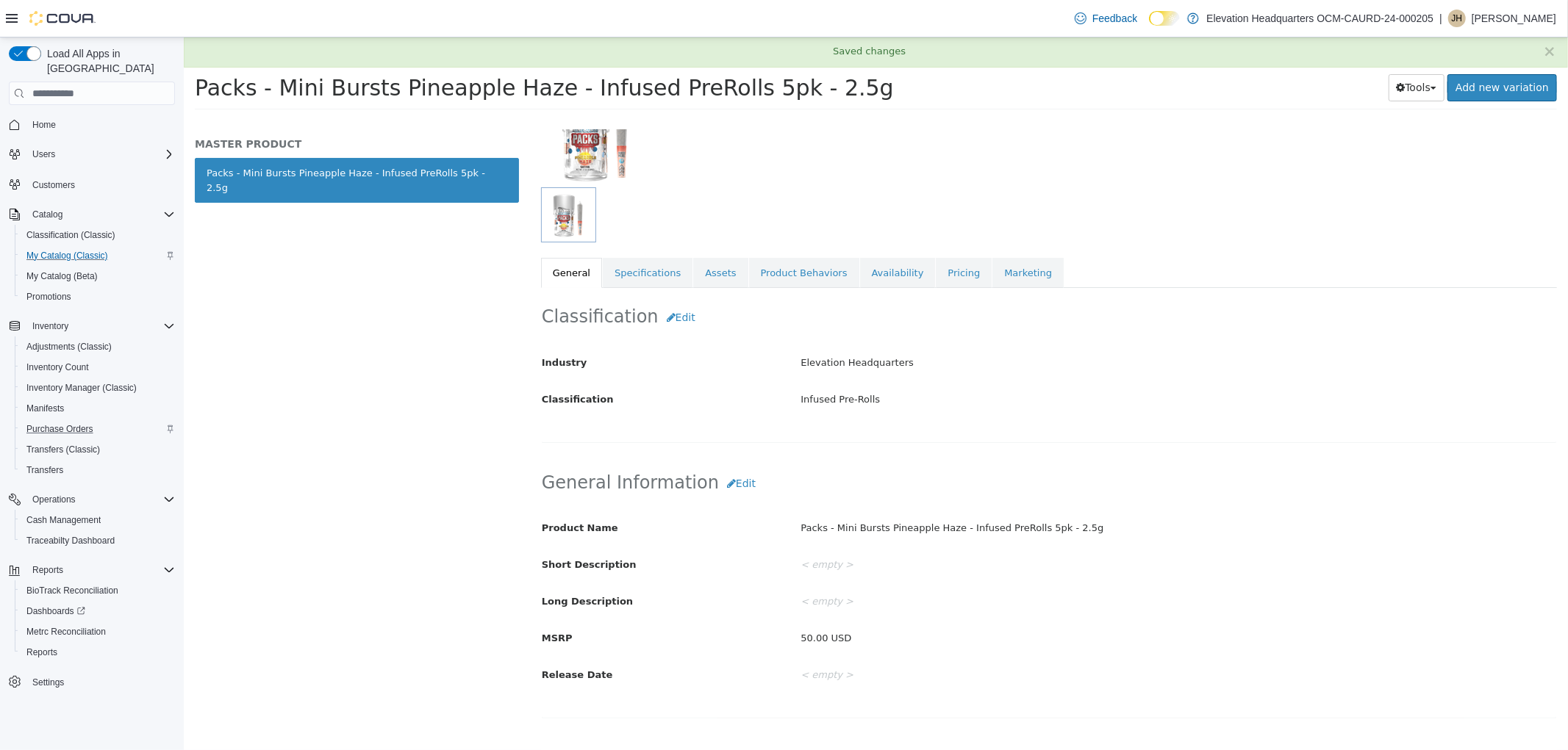
scroll to position [15, 0]
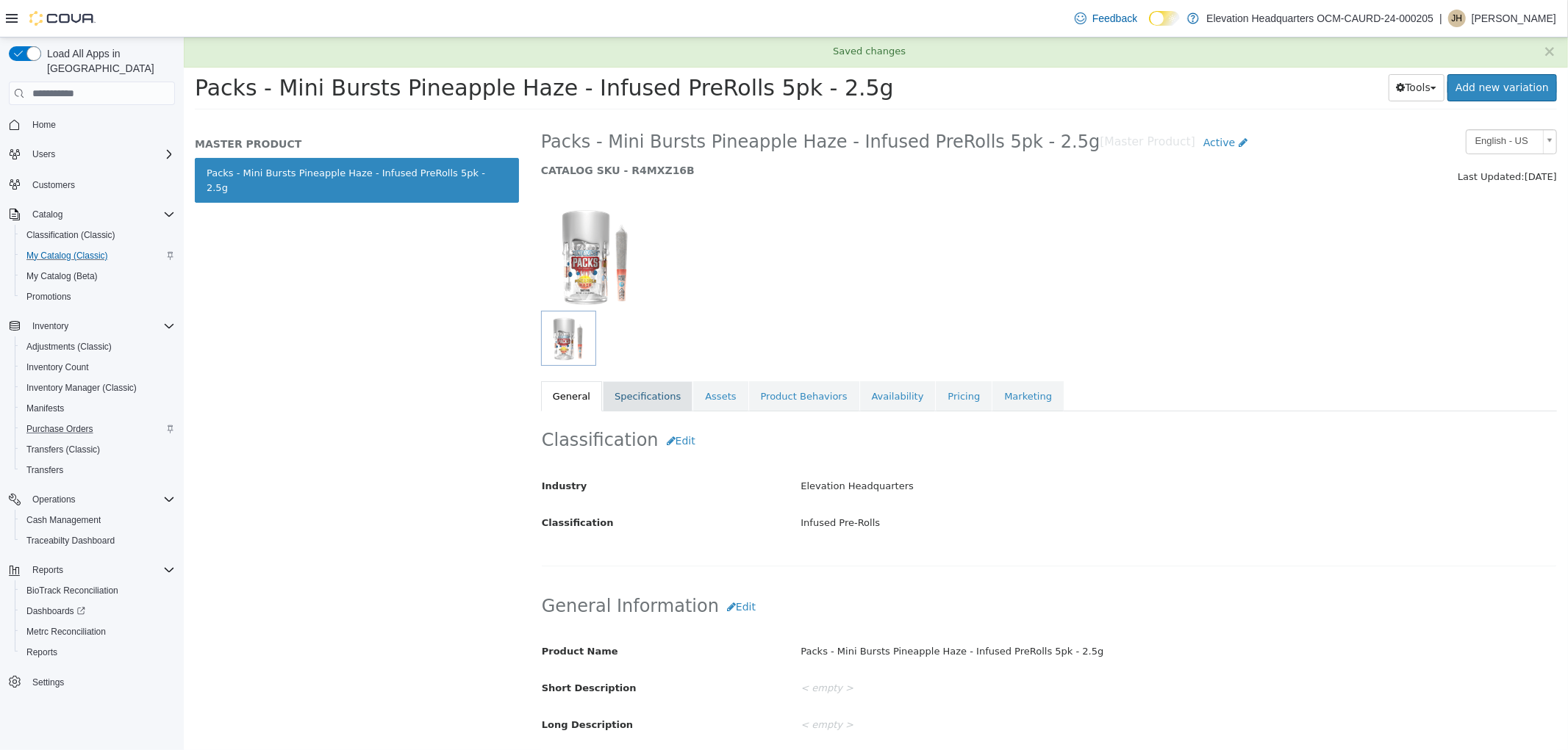
click at [648, 387] on link "Specifications" at bounding box center [646, 397] width 89 height 31
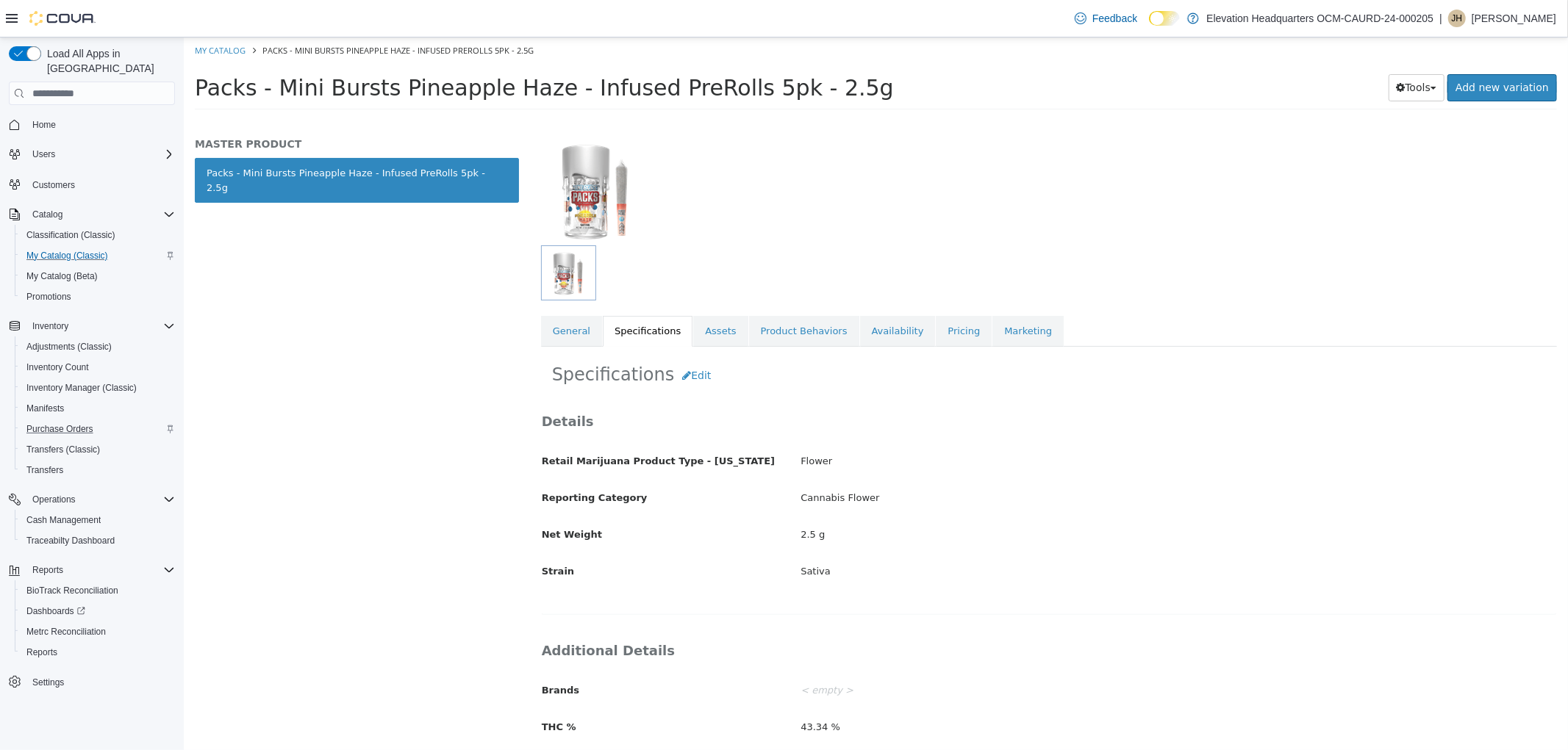
scroll to position [186, 0]
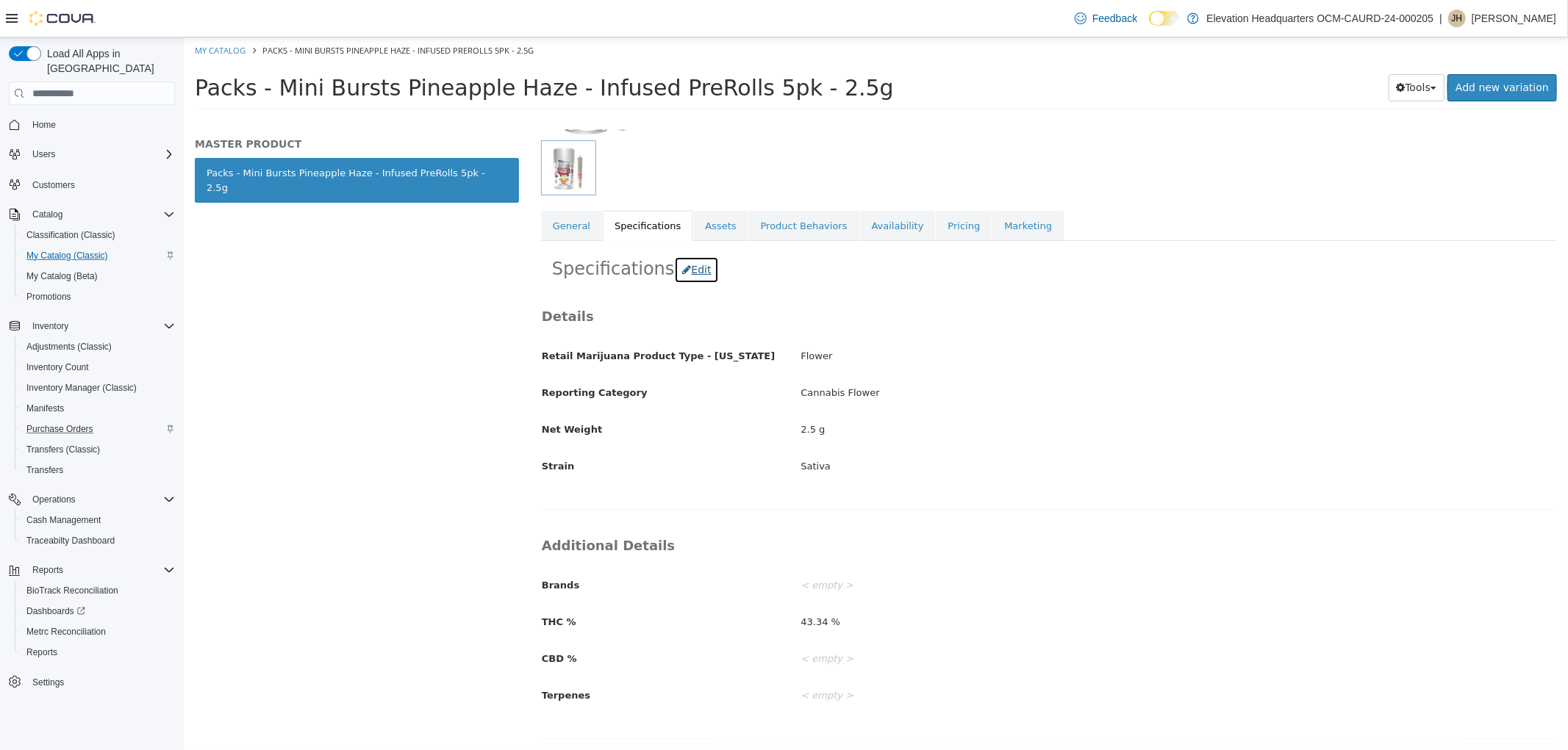
click at [681, 271] on icon "button" at bounding box center [686, 270] width 9 height 11
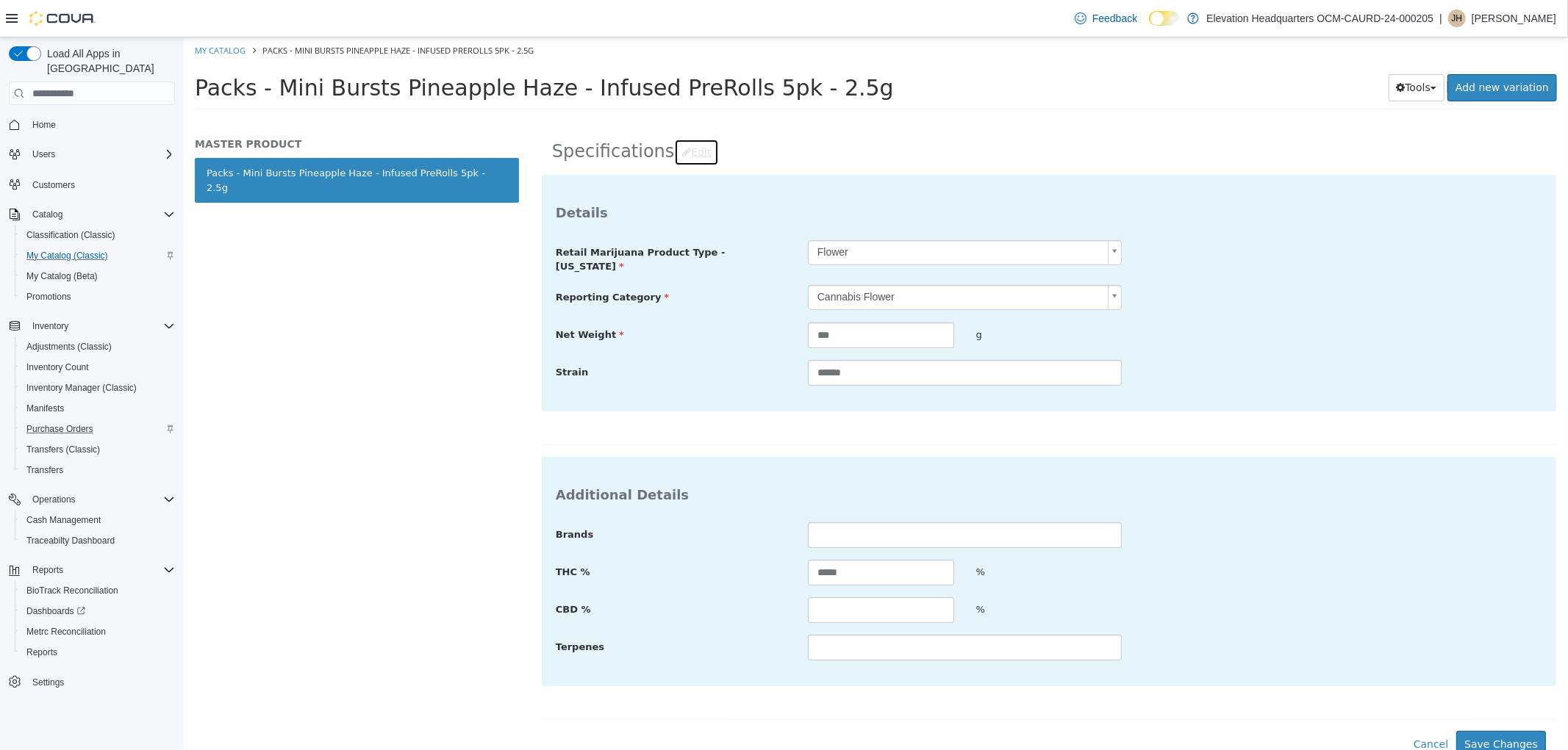
scroll to position [305, 0]
click at [885, 527] on input "text" at bounding box center [963, 533] width 314 height 26
type input "*****"
click at [1238, 501] on div "Additional Details Brands ***** THC % ***** % CBD % % Terpenes" at bounding box center [1048, 570] width 1014 height 230
click at [1495, 729] on button "Save Changes" at bounding box center [1499, 742] width 89 height 27
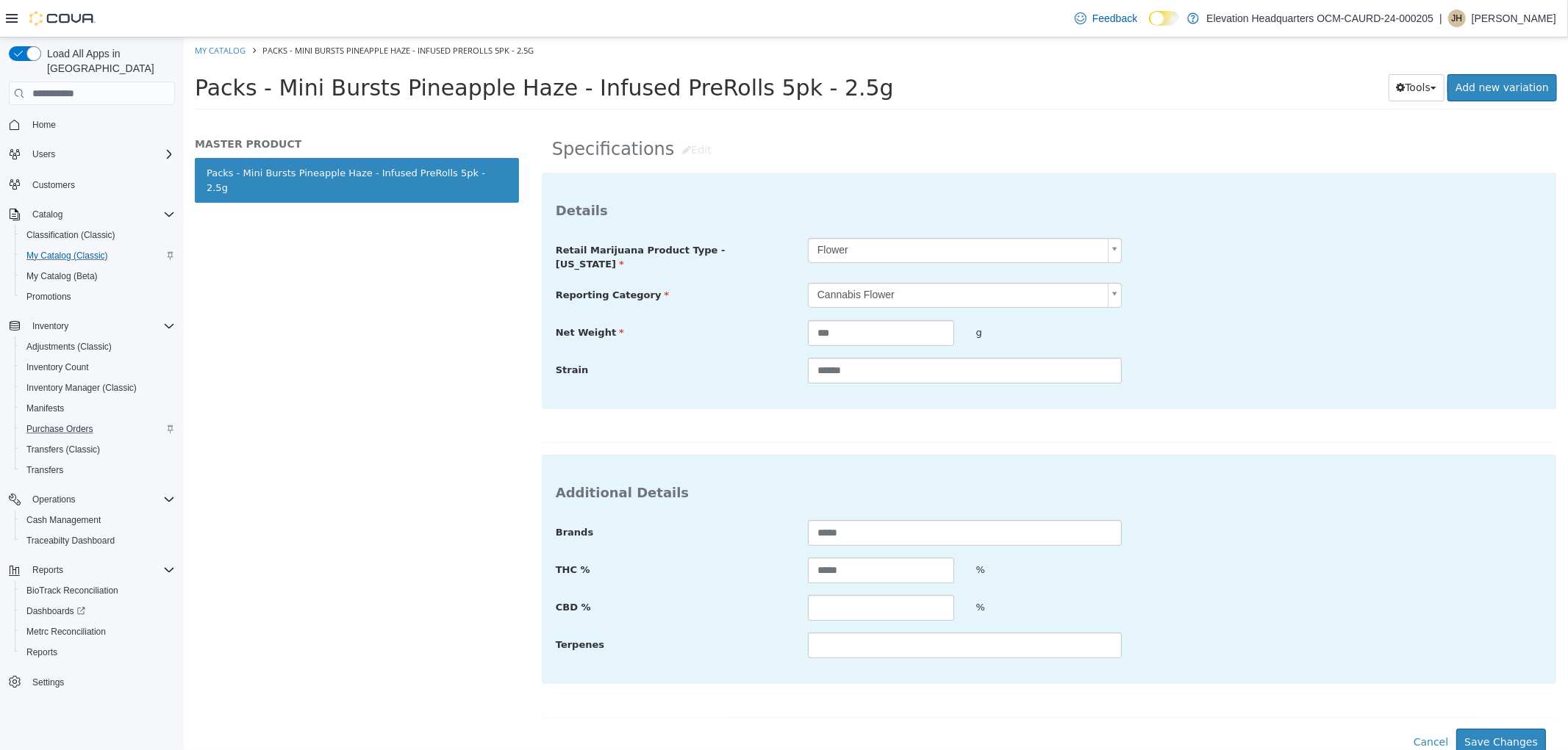
scroll to position [186, 0]
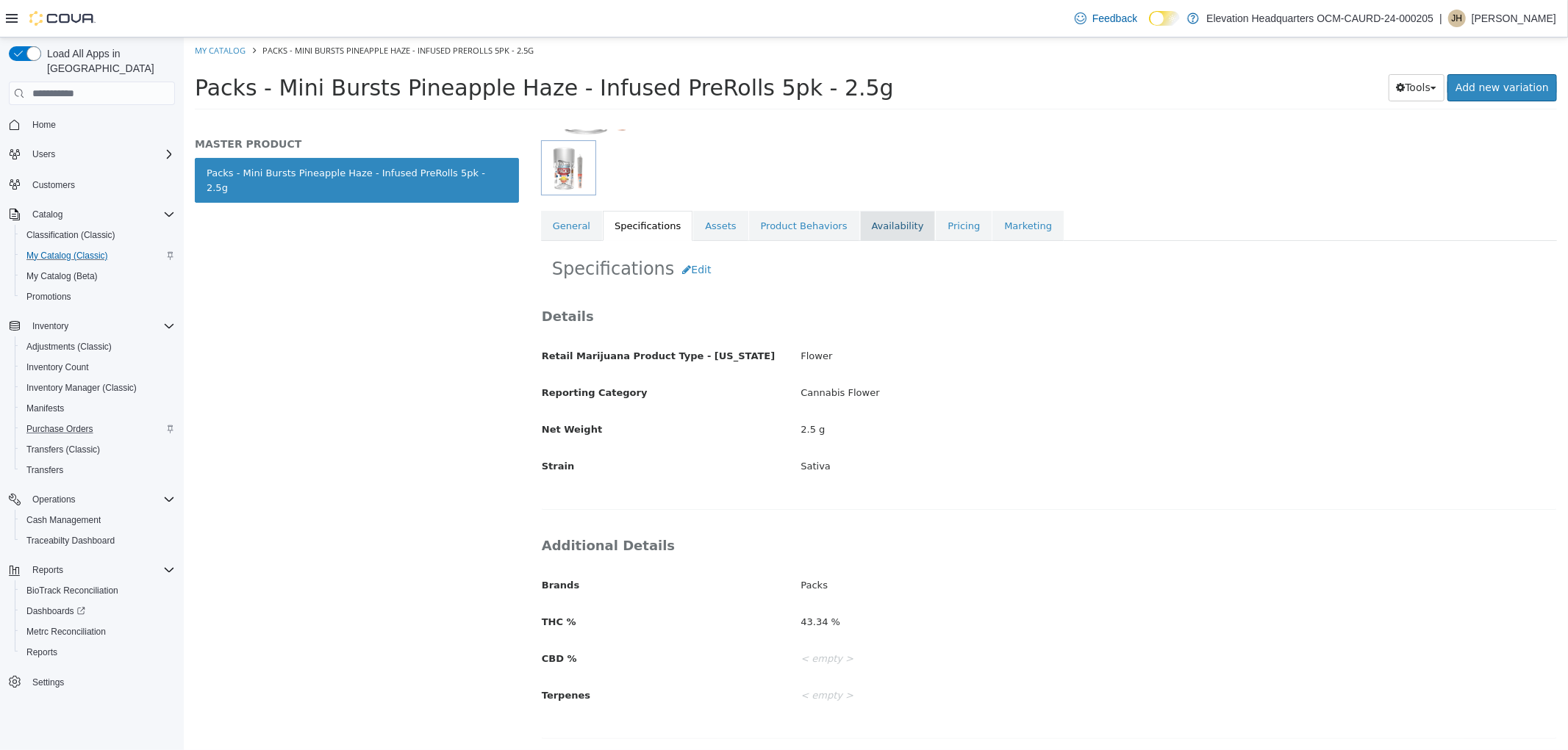
click at [860, 225] on link "Availability" at bounding box center [898, 226] width 76 height 31
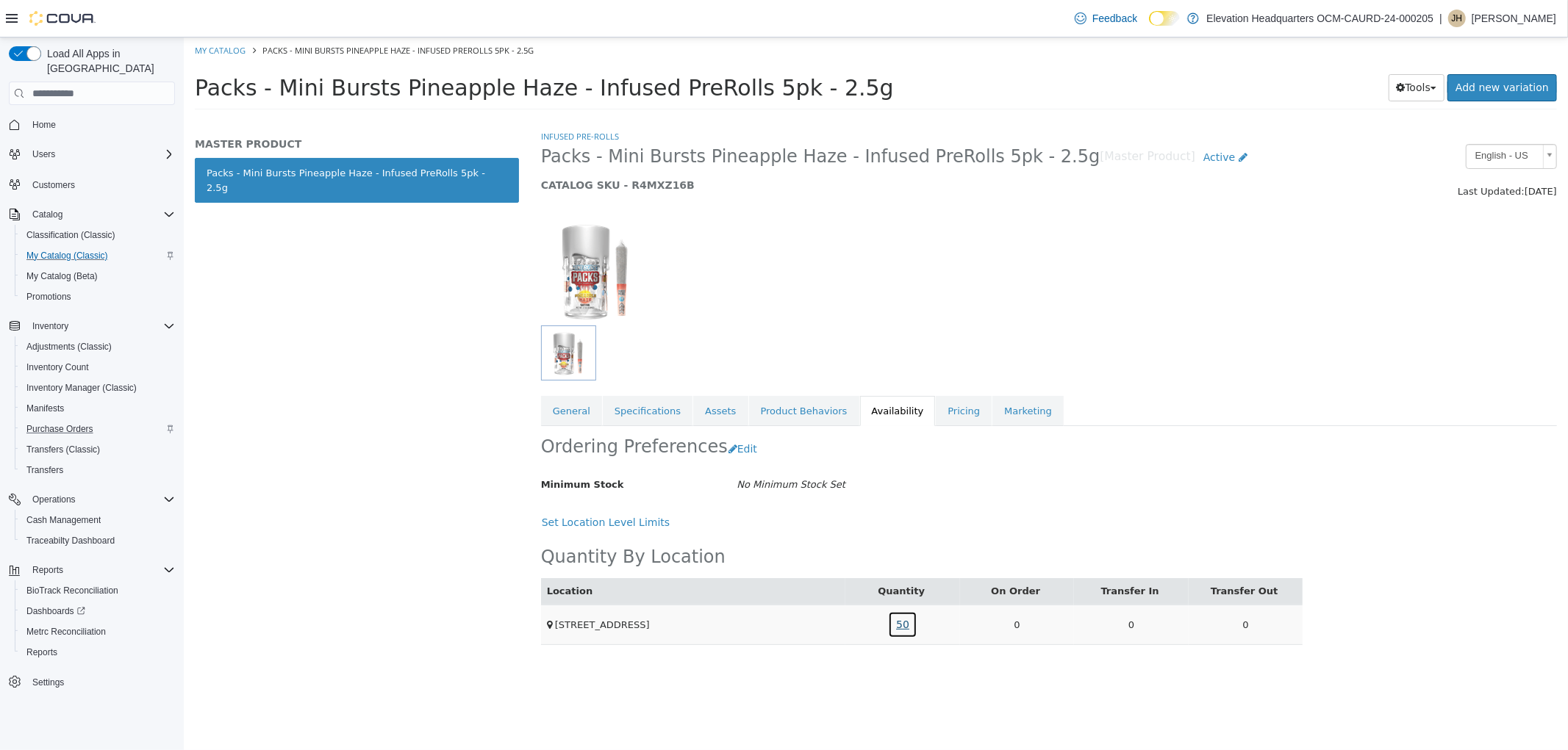
click at [909, 627] on link "50" at bounding box center [901, 625] width 29 height 27
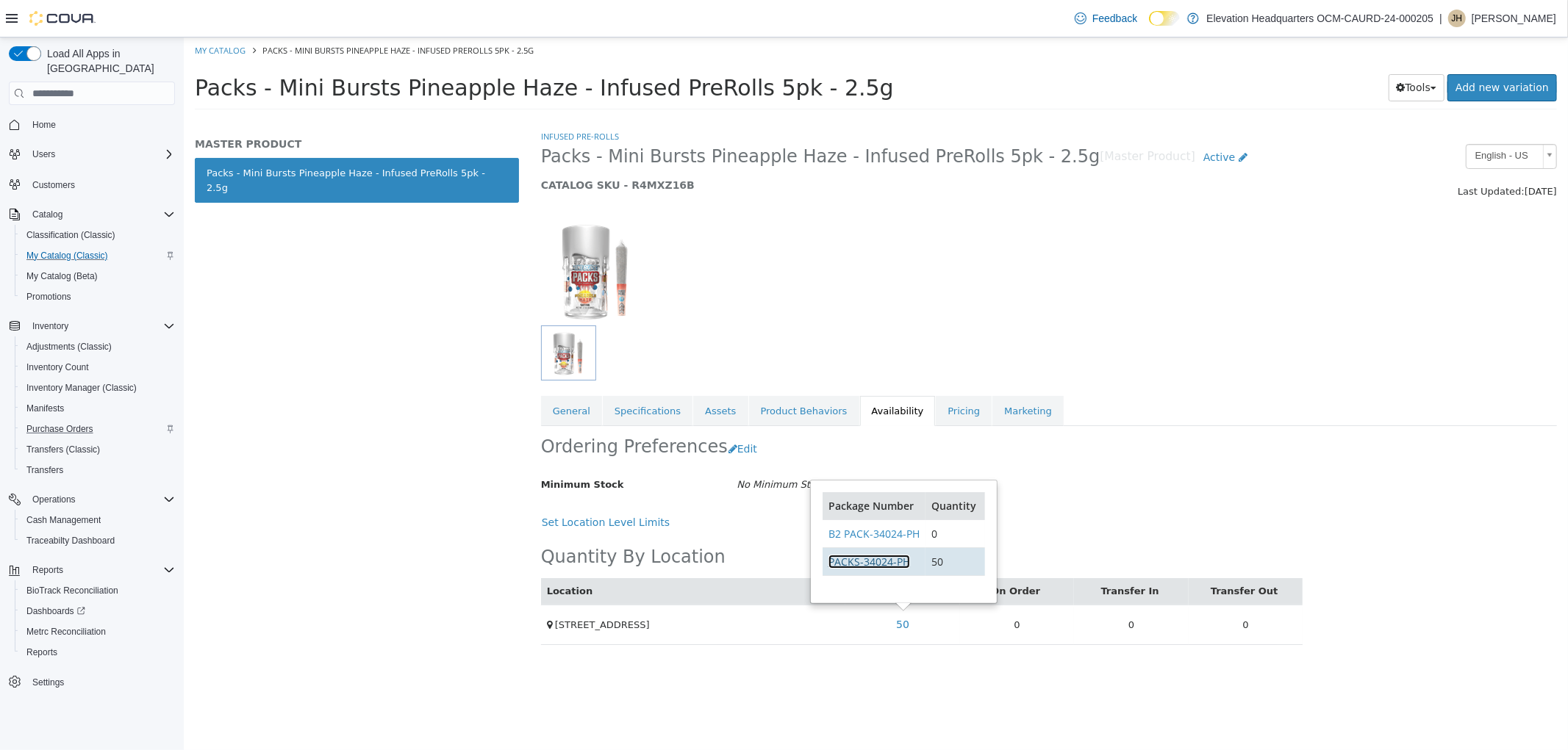
click at [902, 565] on link "PACKS-34024-PH" at bounding box center [868, 562] width 81 height 14
drag, startPoint x: 464, startPoint y: 399, endPoint x: 483, endPoint y: 399, distance: 19.0
click at [463, 399] on div "MASTER PRODUCT Packs - Mini Bursts Pineapple Haze - Infused PreRolls 5pk - 2.5g" at bounding box center [356, 439] width 346 height 621
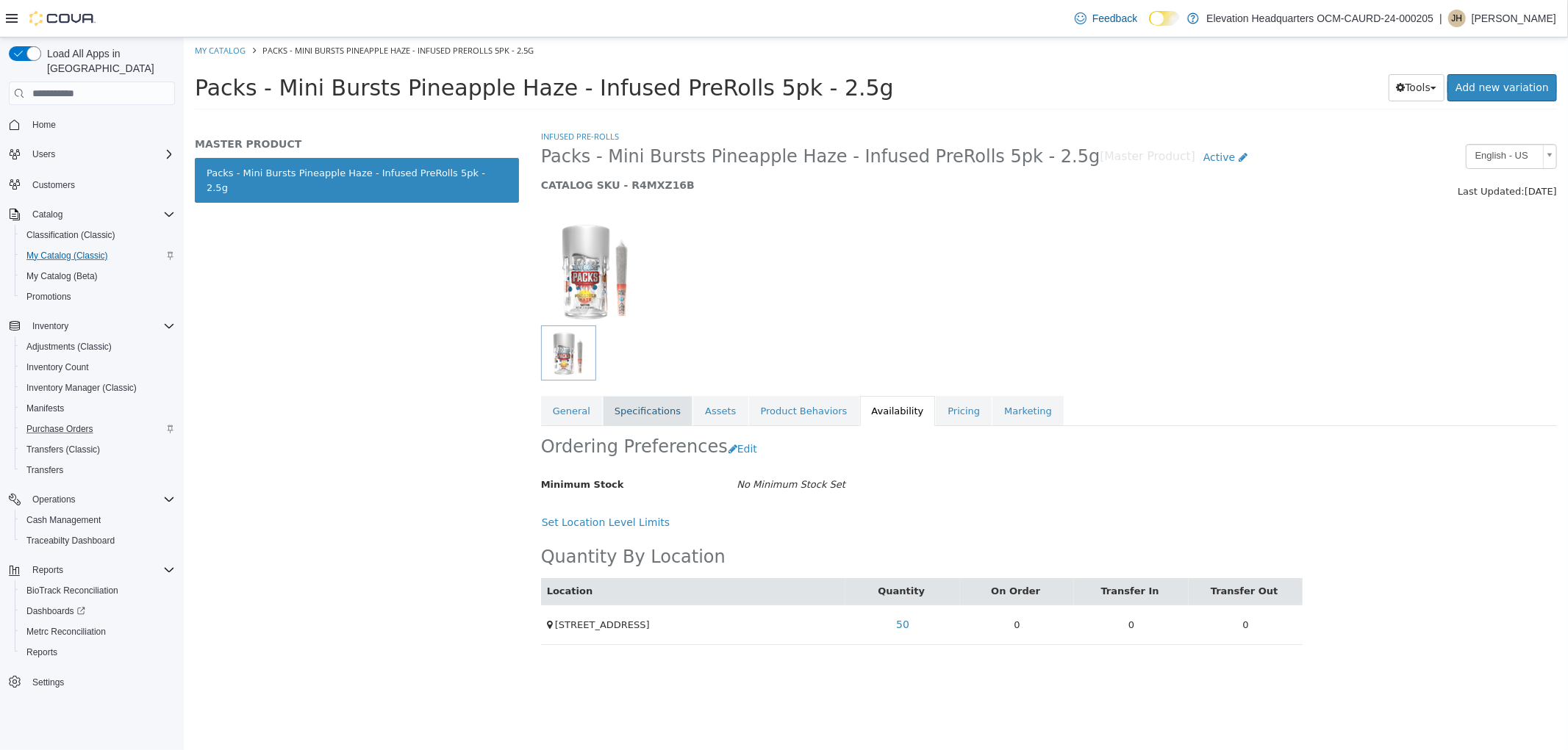
click at [671, 424] on link "Specifications" at bounding box center [646, 411] width 89 height 31
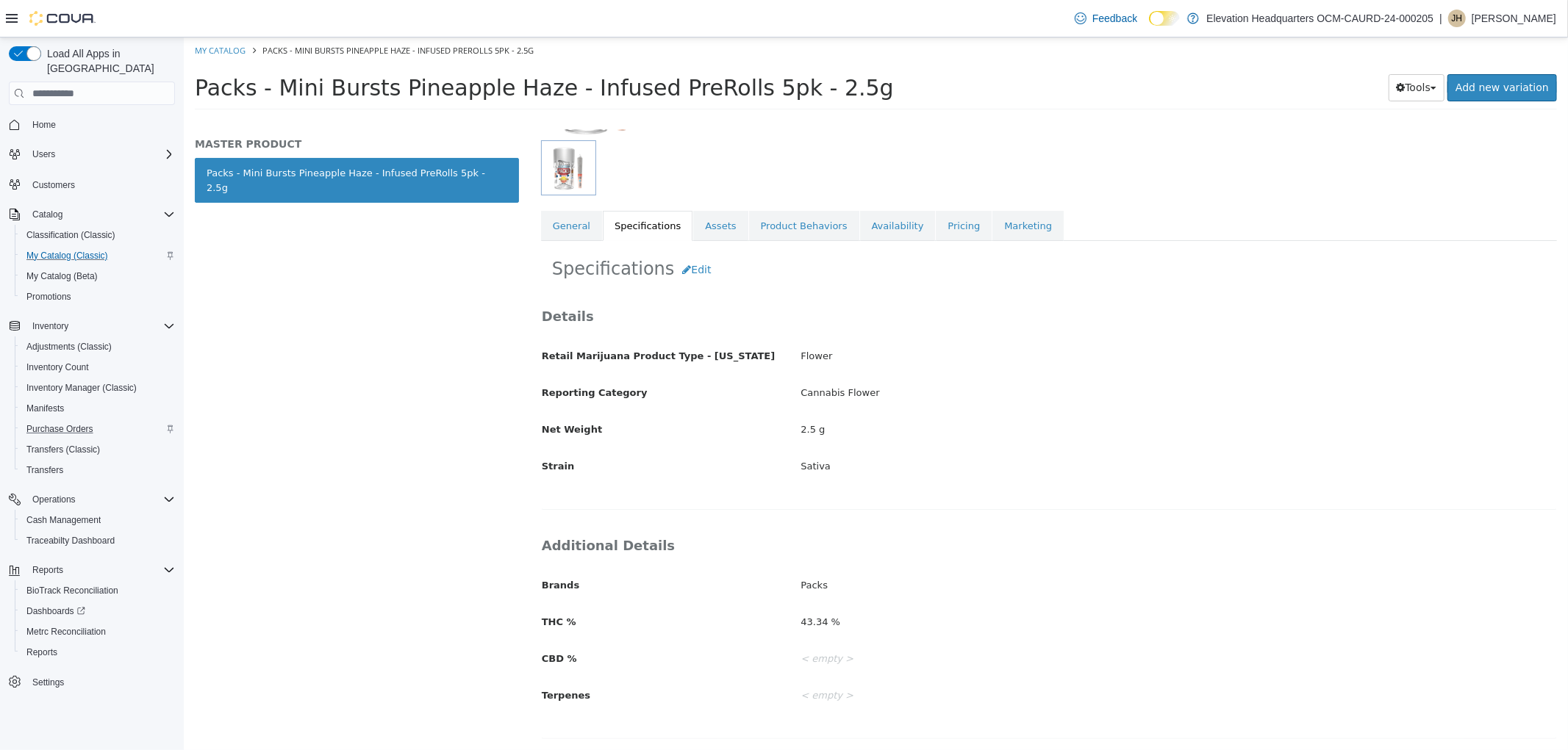
scroll to position [186, 0]
click at [208, 53] on link "My Catalog" at bounding box center [219, 50] width 50 height 11
select select "**********"
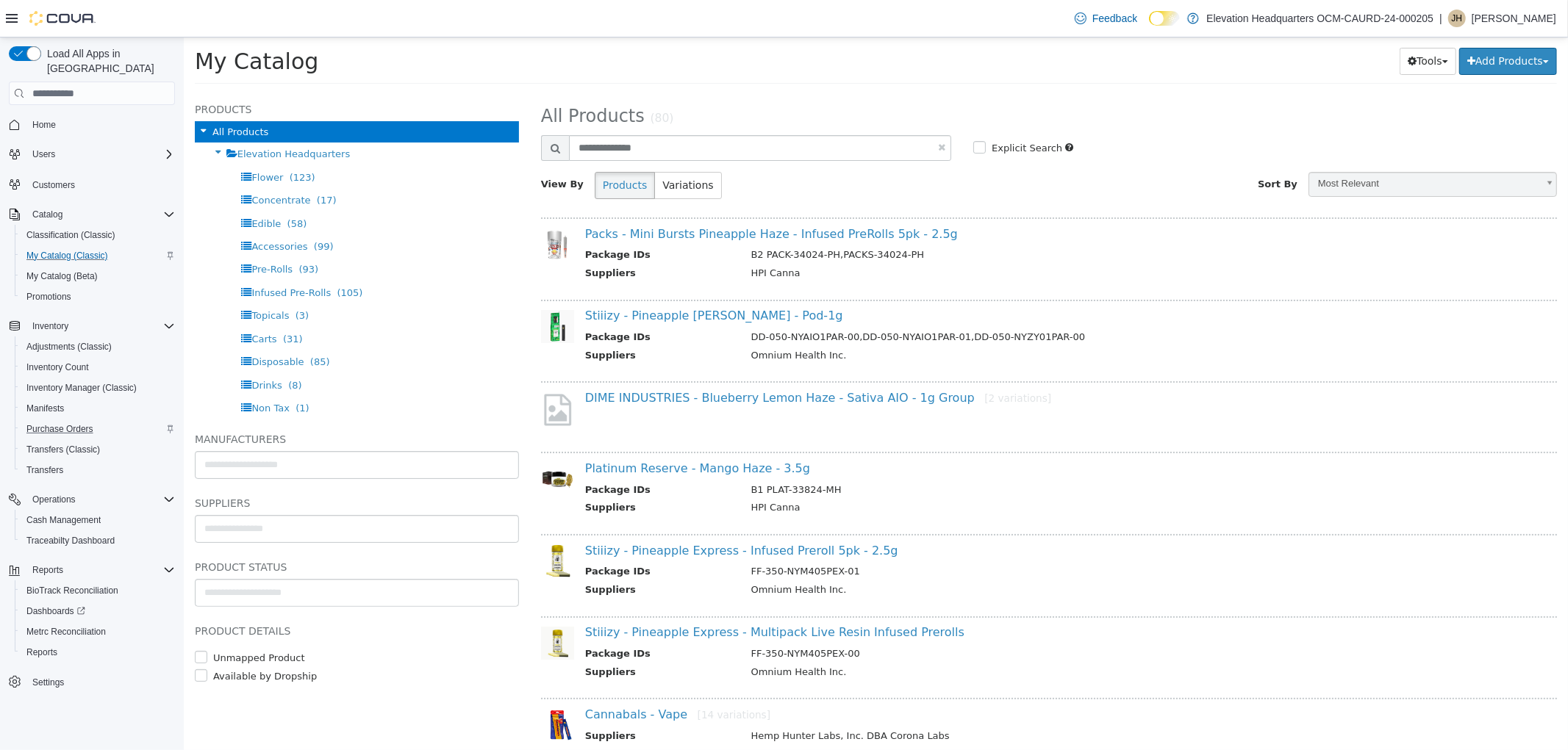
click at [937, 146] on link at bounding box center [941, 147] width 7 height 10
select select "**********"
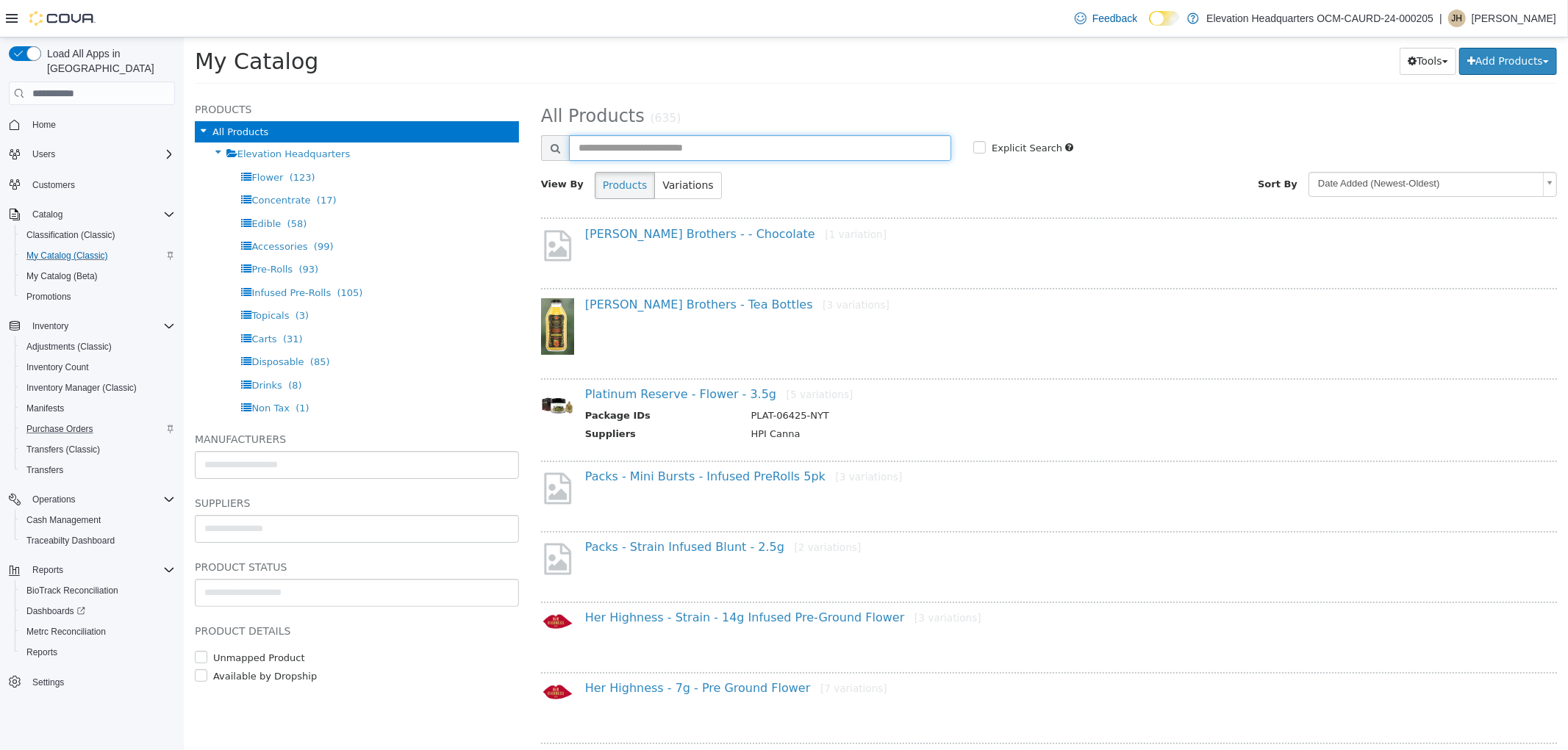
click at [875, 158] on input "text" at bounding box center [759, 148] width 383 height 26
type input "**********"
select select "**********"
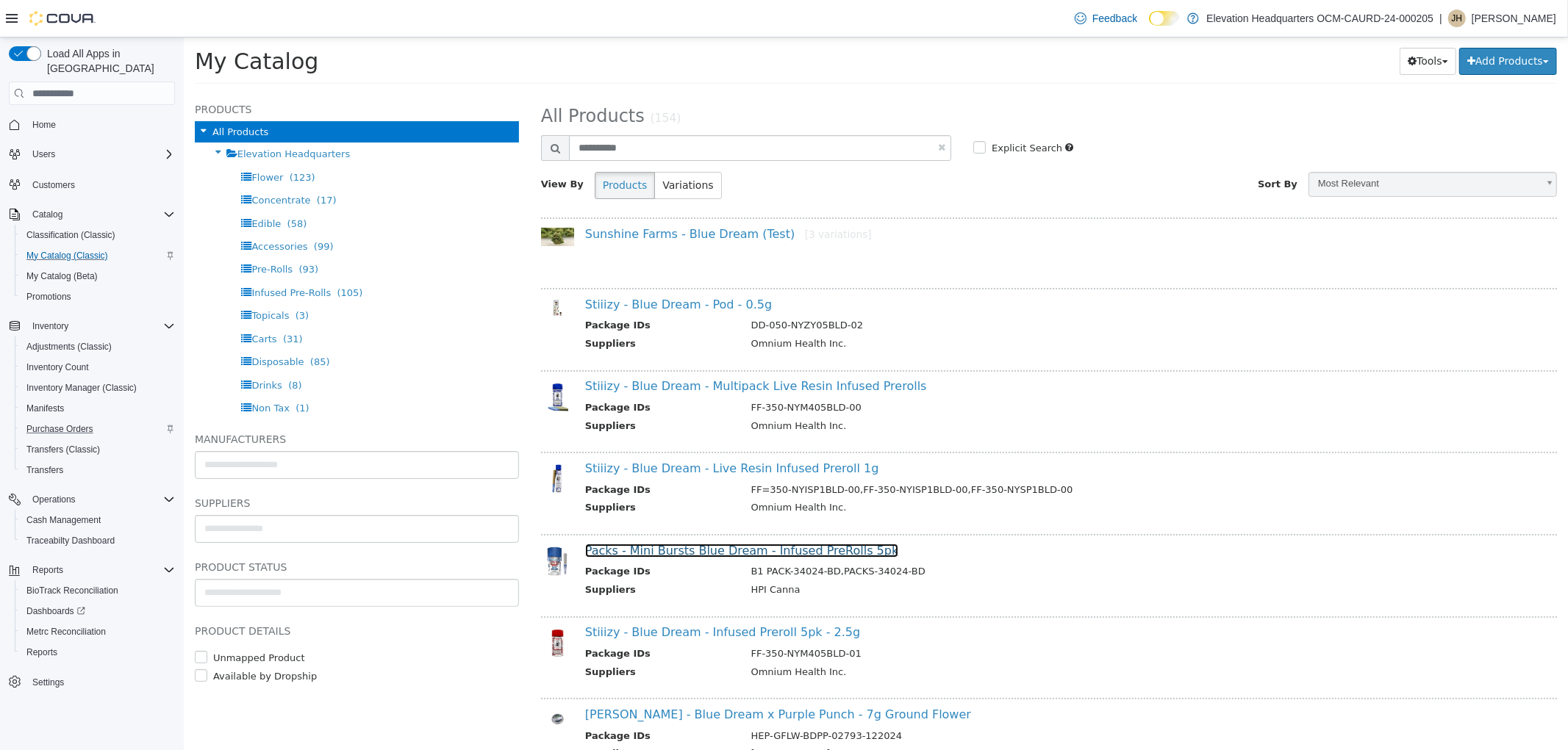
click at [752, 549] on link "Packs - Mini Bursts Blue Dream - Infused PreRolls 5pk" at bounding box center [740, 551] width 314 height 14
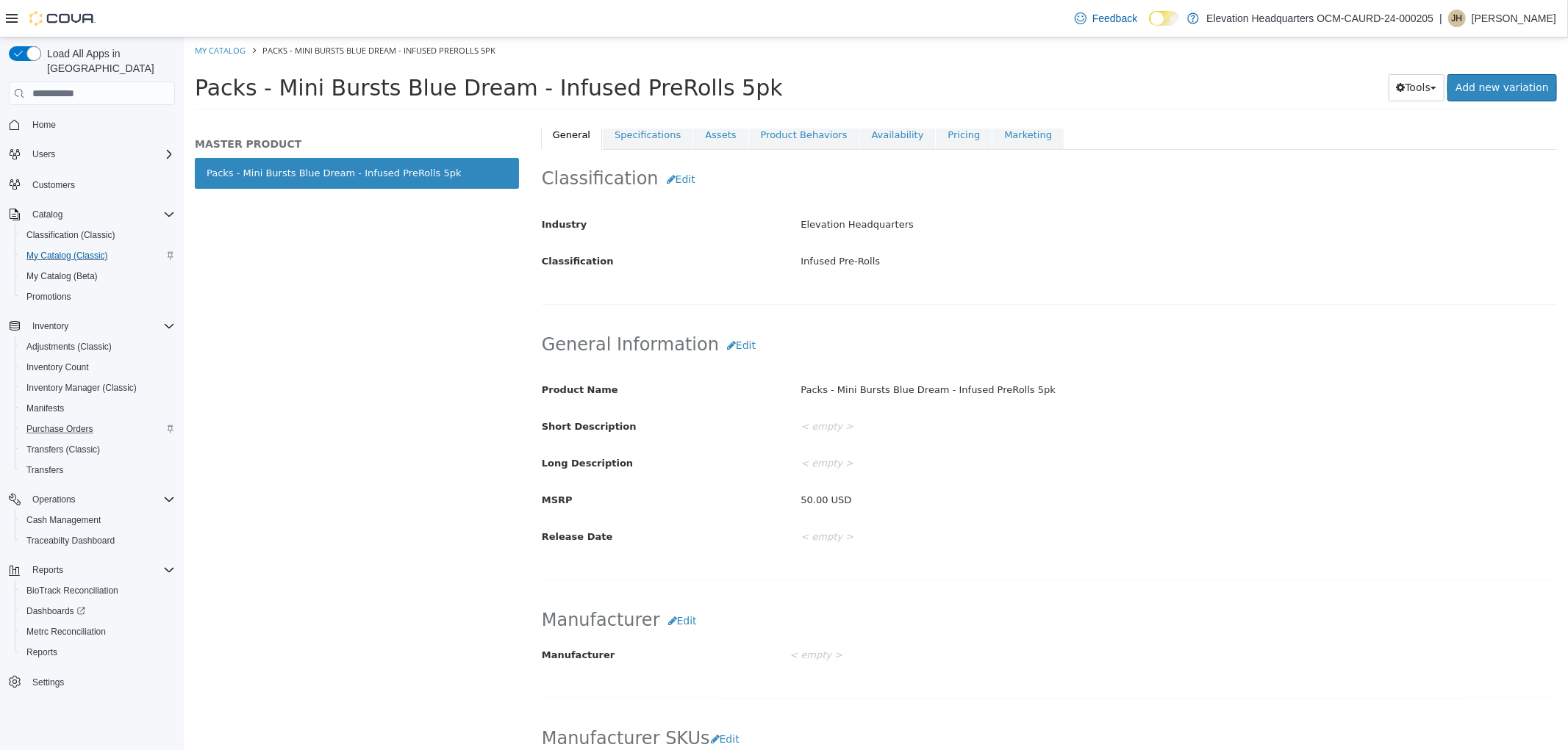
scroll to position [245, 0]
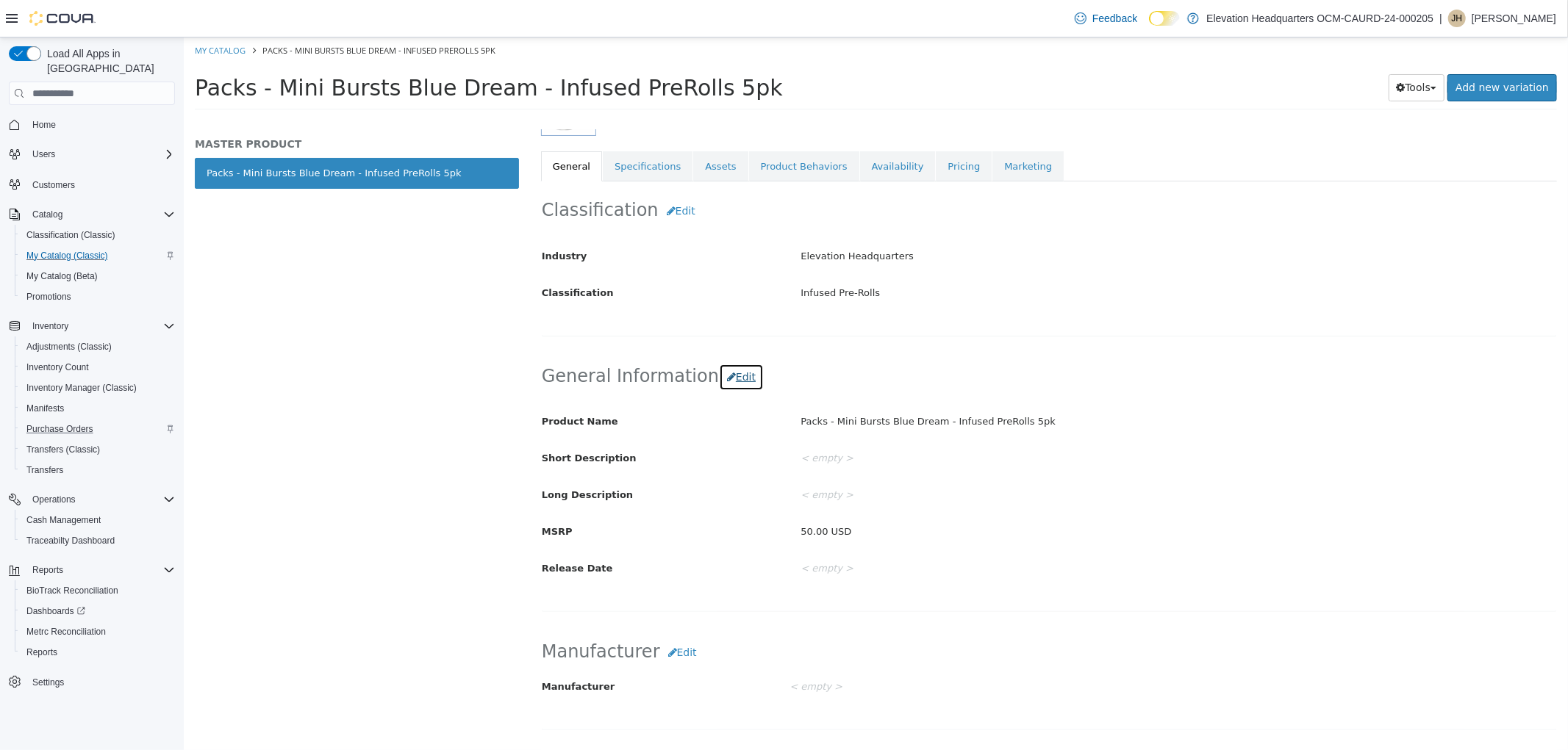
click at [739, 387] on button "Edit" at bounding box center [740, 377] width 45 height 27
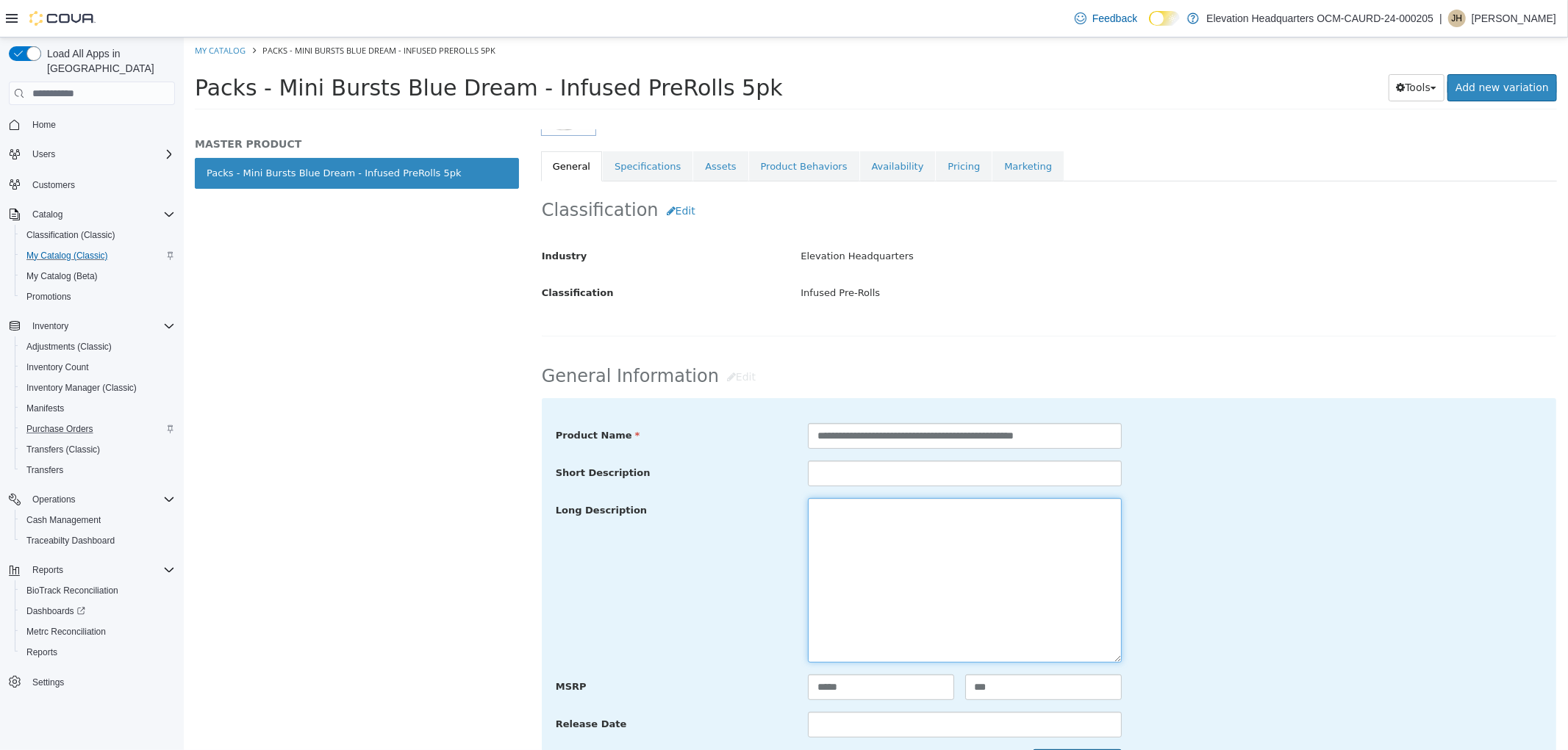
click at [882, 506] on textarea at bounding box center [963, 580] width 314 height 164
paste textarea "**********"
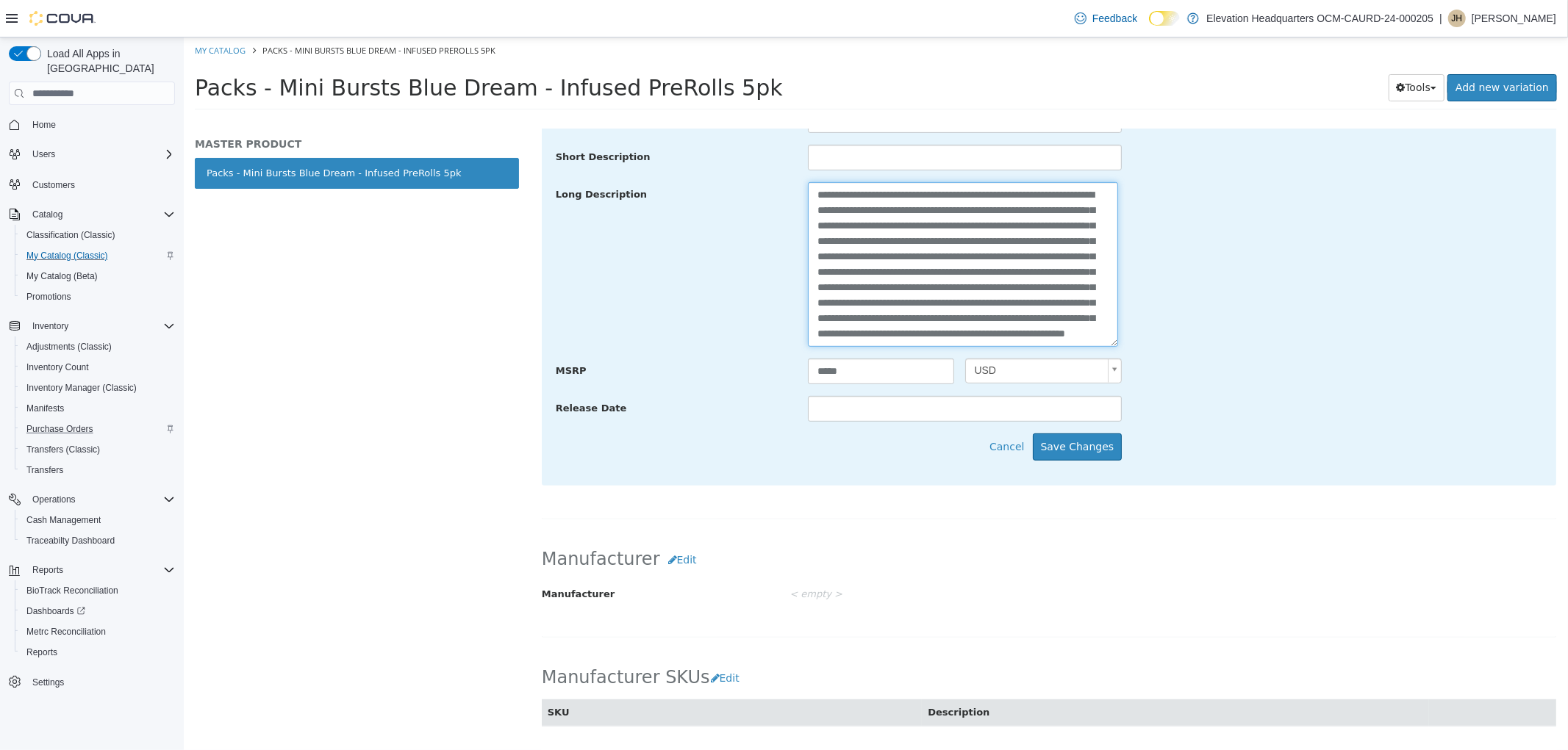
scroll to position [571, 0]
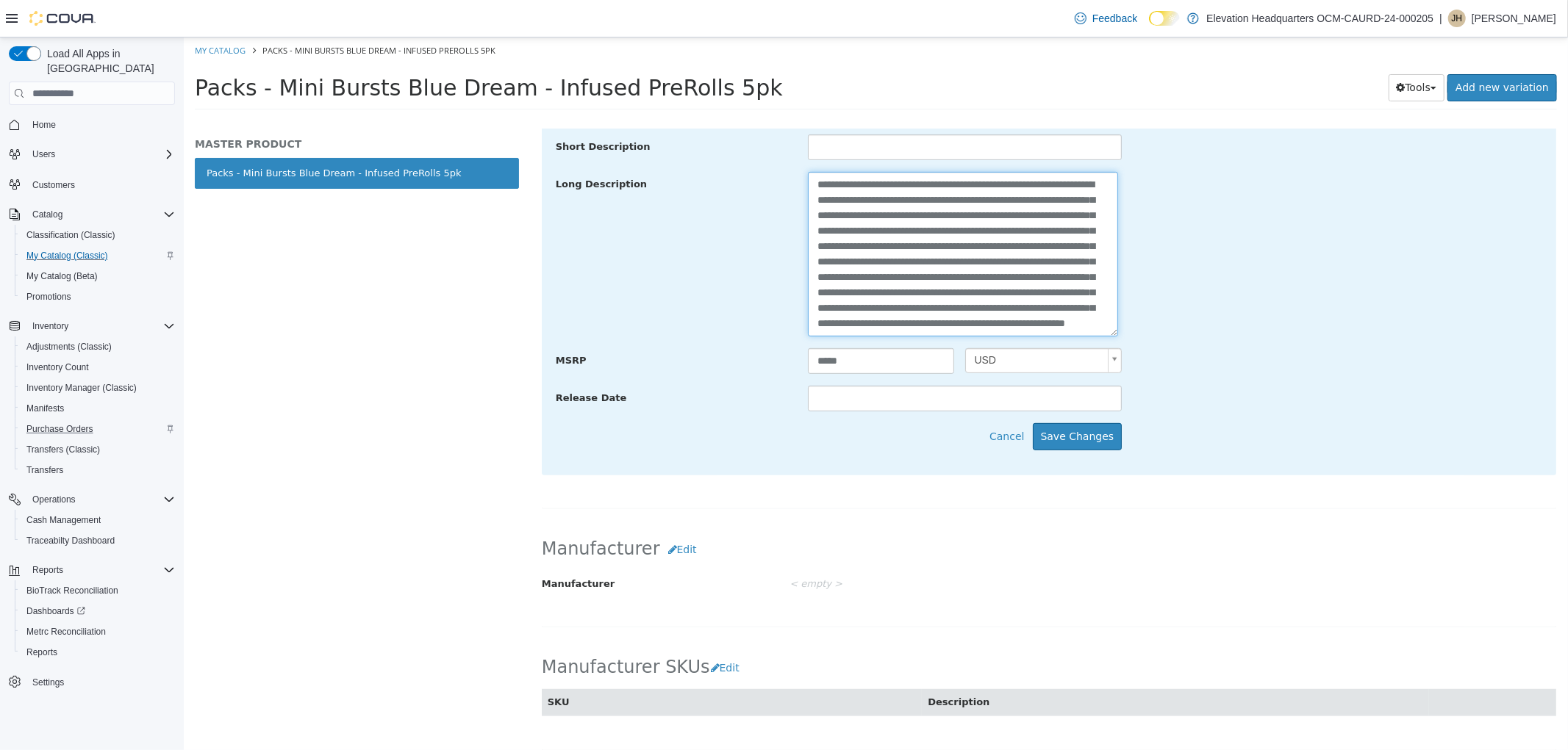
drag, startPoint x: 943, startPoint y: 252, endPoint x: 951, endPoint y: 285, distance: 34.0
click at [951, 285] on textarea "**********" at bounding box center [961, 254] width 310 height 164
type textarea "**********"
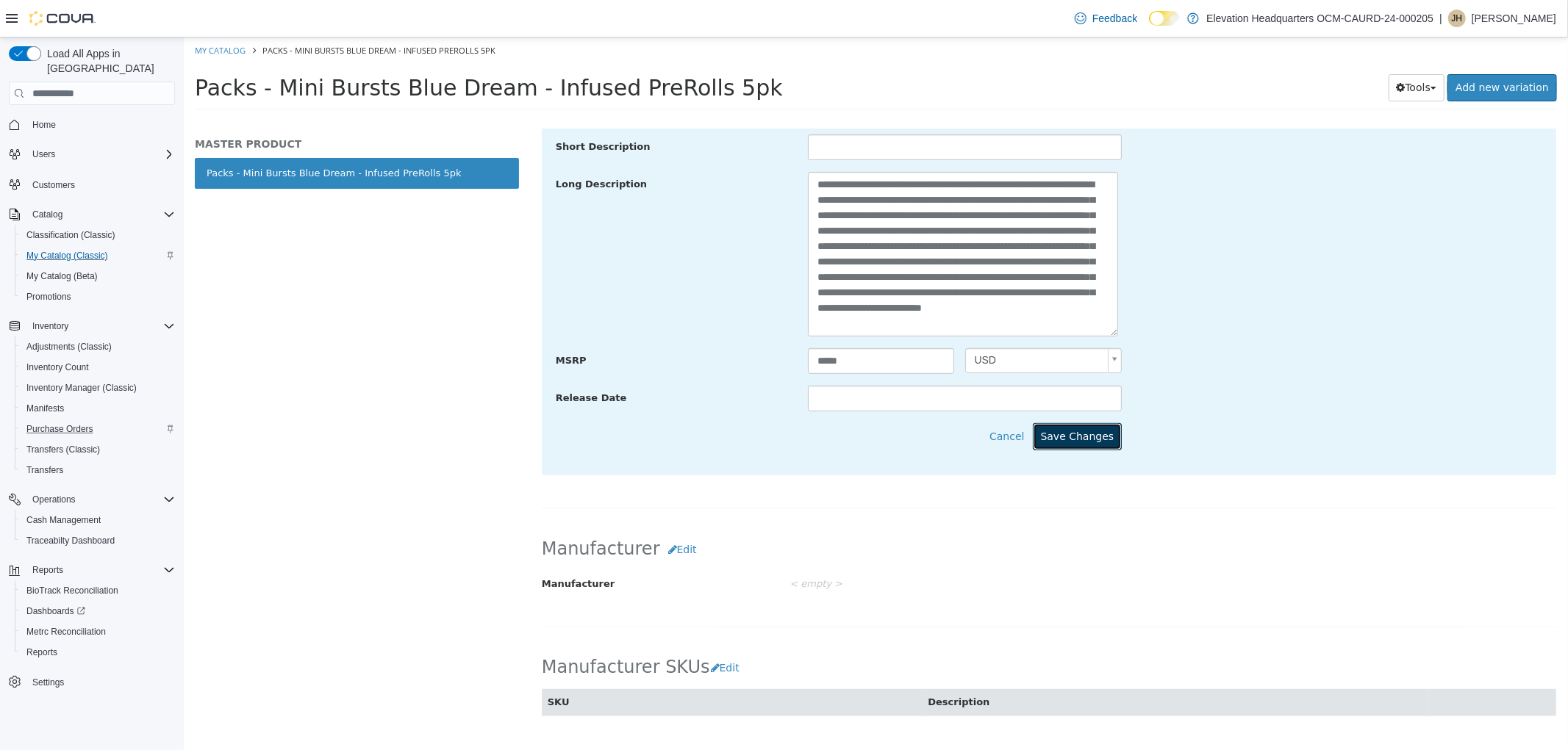
drag, startPoint x: 1108, startPoint y: 444, endPoint x: 1102, endPoint y: 436, distance: 10.0
click at [1108, 443] on button "Save Changes" at bounding box center [1076, 436] width 89 height 27
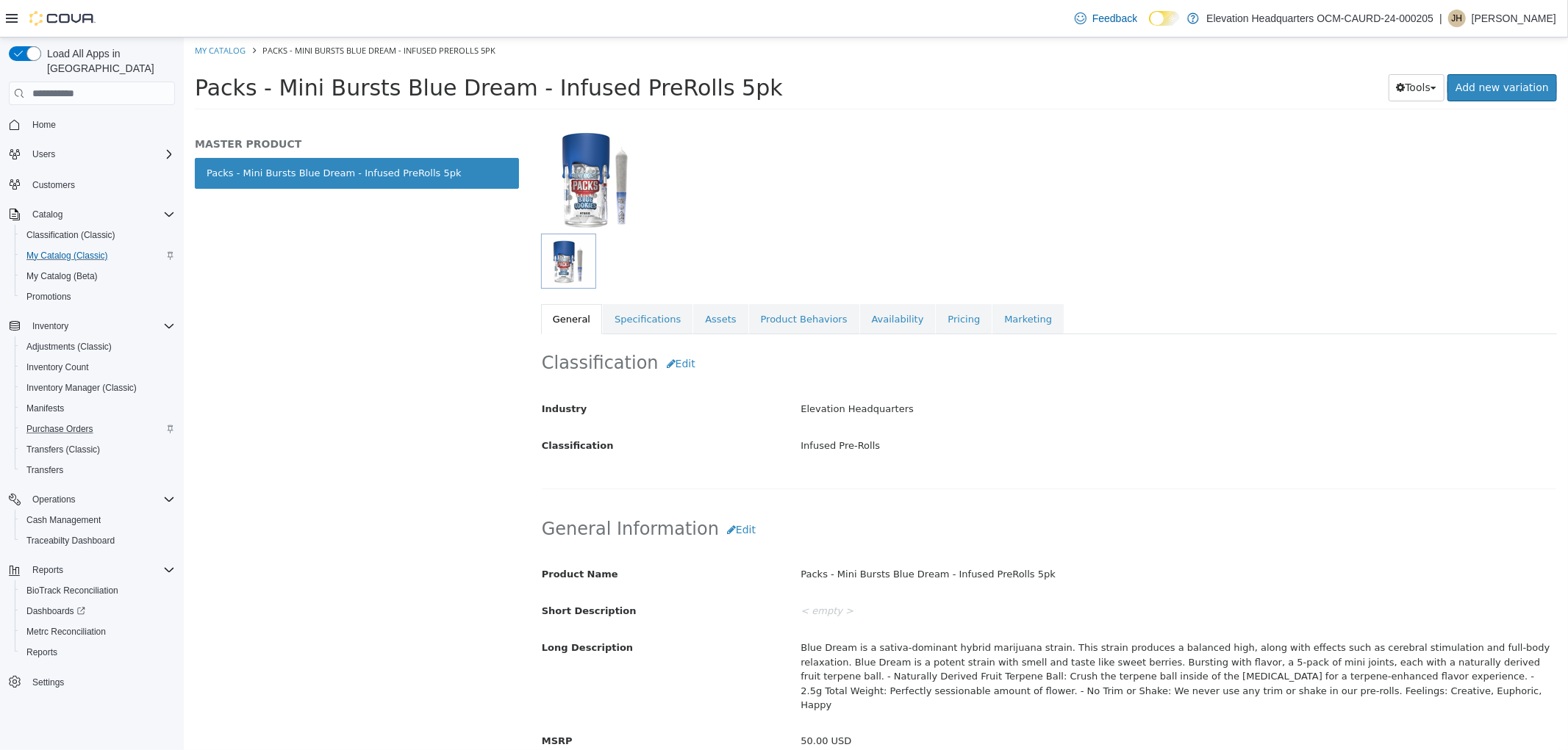
scroll to position [0, 0]
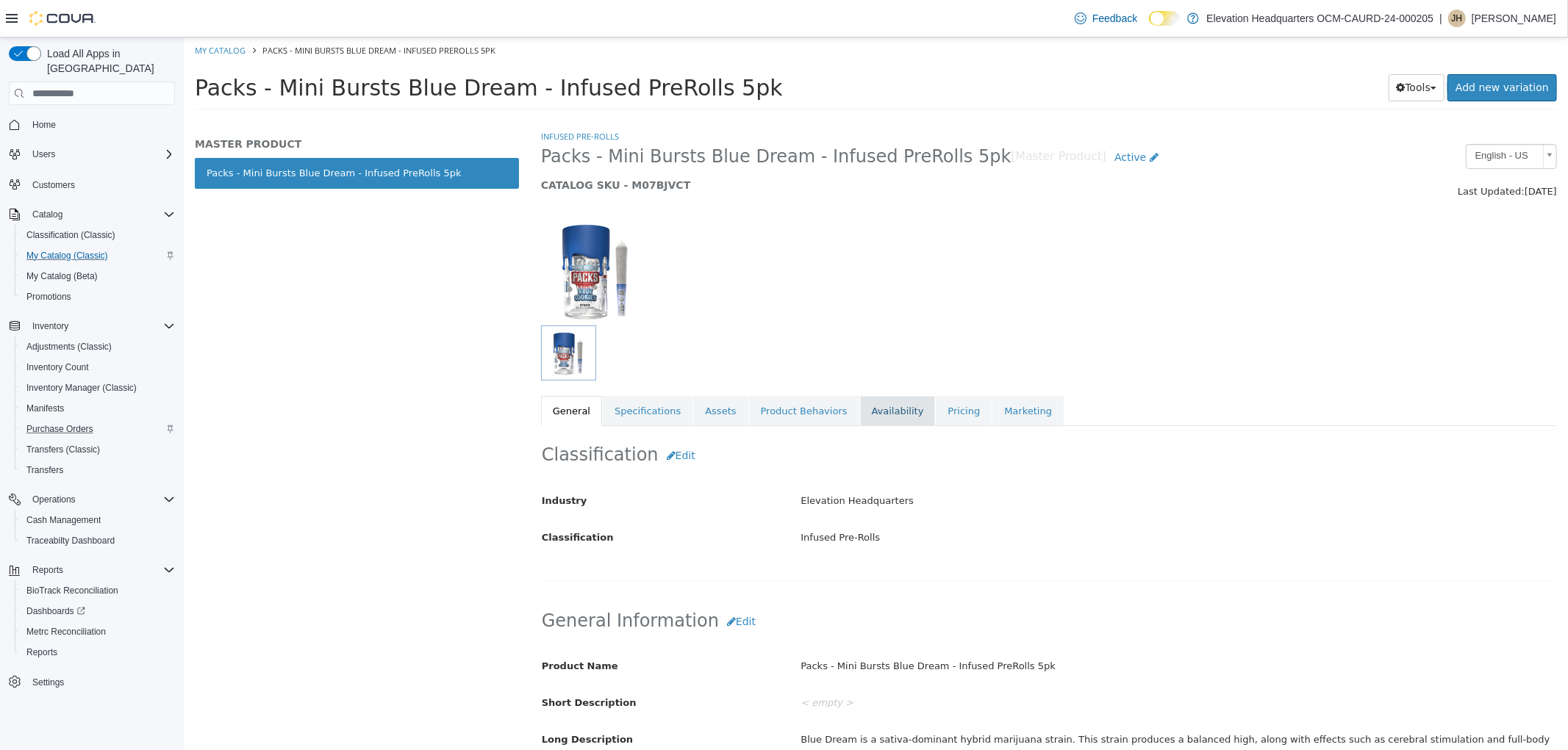
click at [865, 409] on link "Availability" at bounding box center [898, 411] width 76 height 31
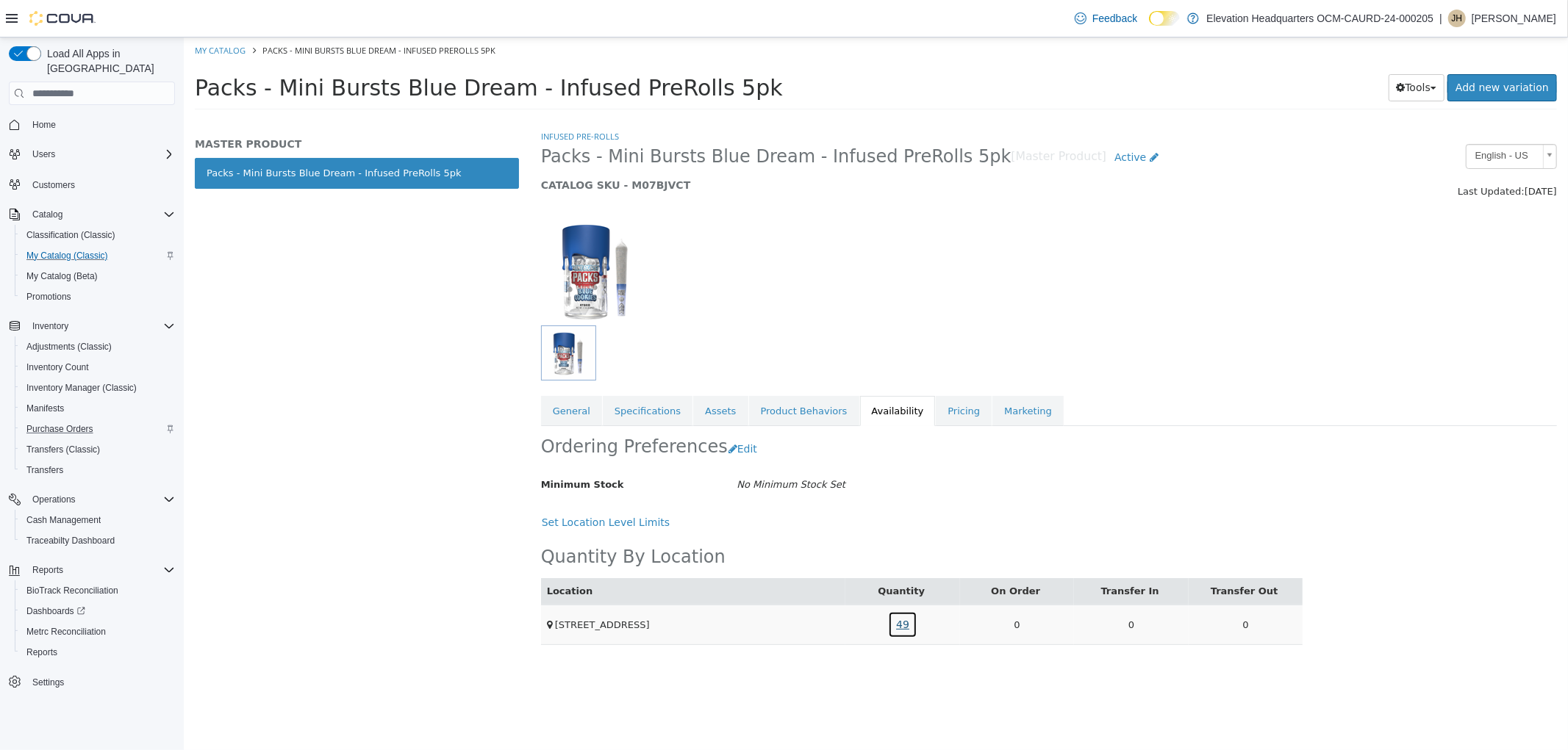
click at [896, 635] on link "49" at bounding box center [901, 625] width 29 height 27
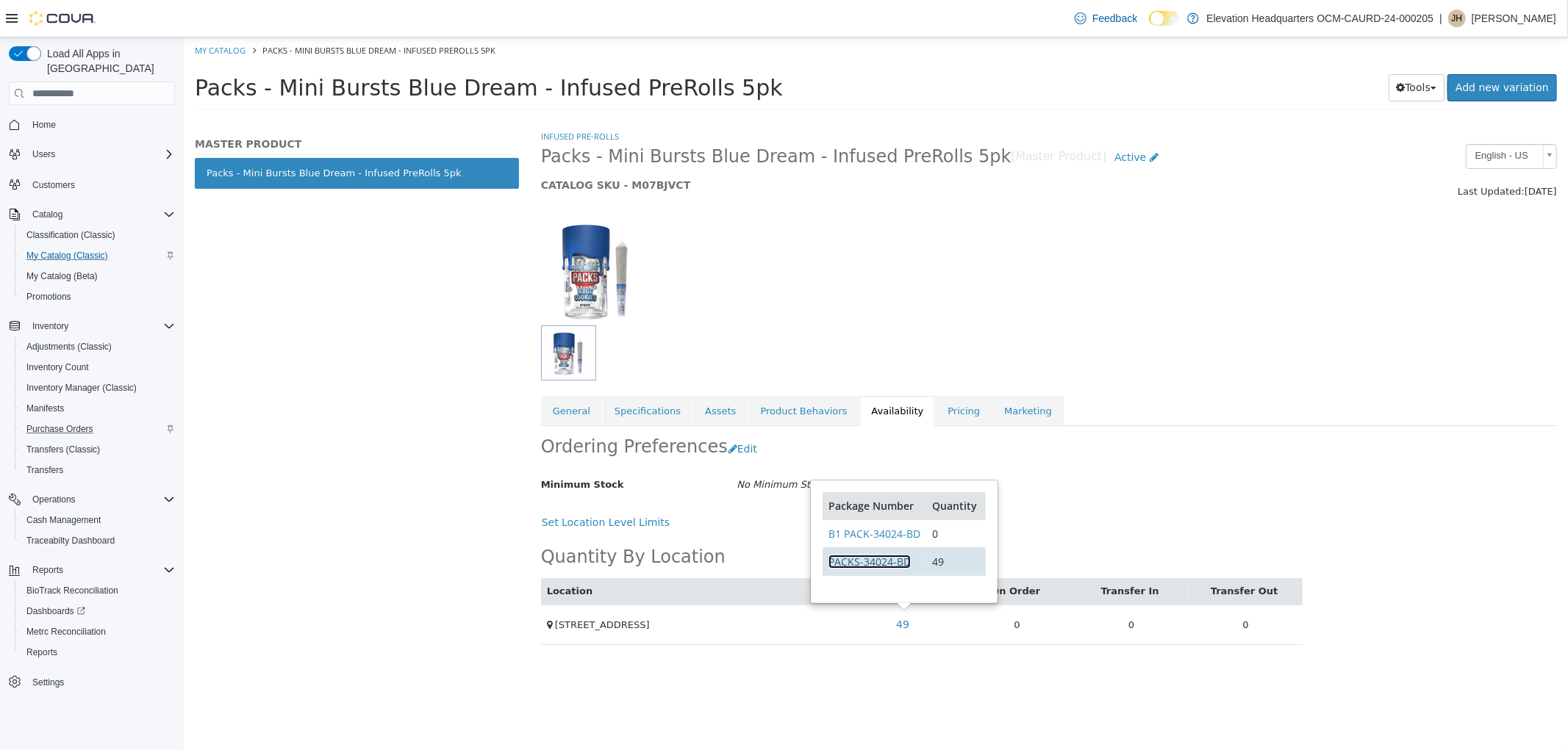
click at [875, 565] on link "PACKS-34024-BD" at bounding box center [868, 562] width 82 height 14
click at [1175, 473] on div "Ordering Preferences Edit" at bounding box center [920, 450] width 762 height 46
click at [572, 392] on div "Infused Pre-Rolls Packs - Mini Bursts Blue Dream - Infused PreRolls 5pk [Master…" at bounding box center [1048, 277] width 1016 height 297
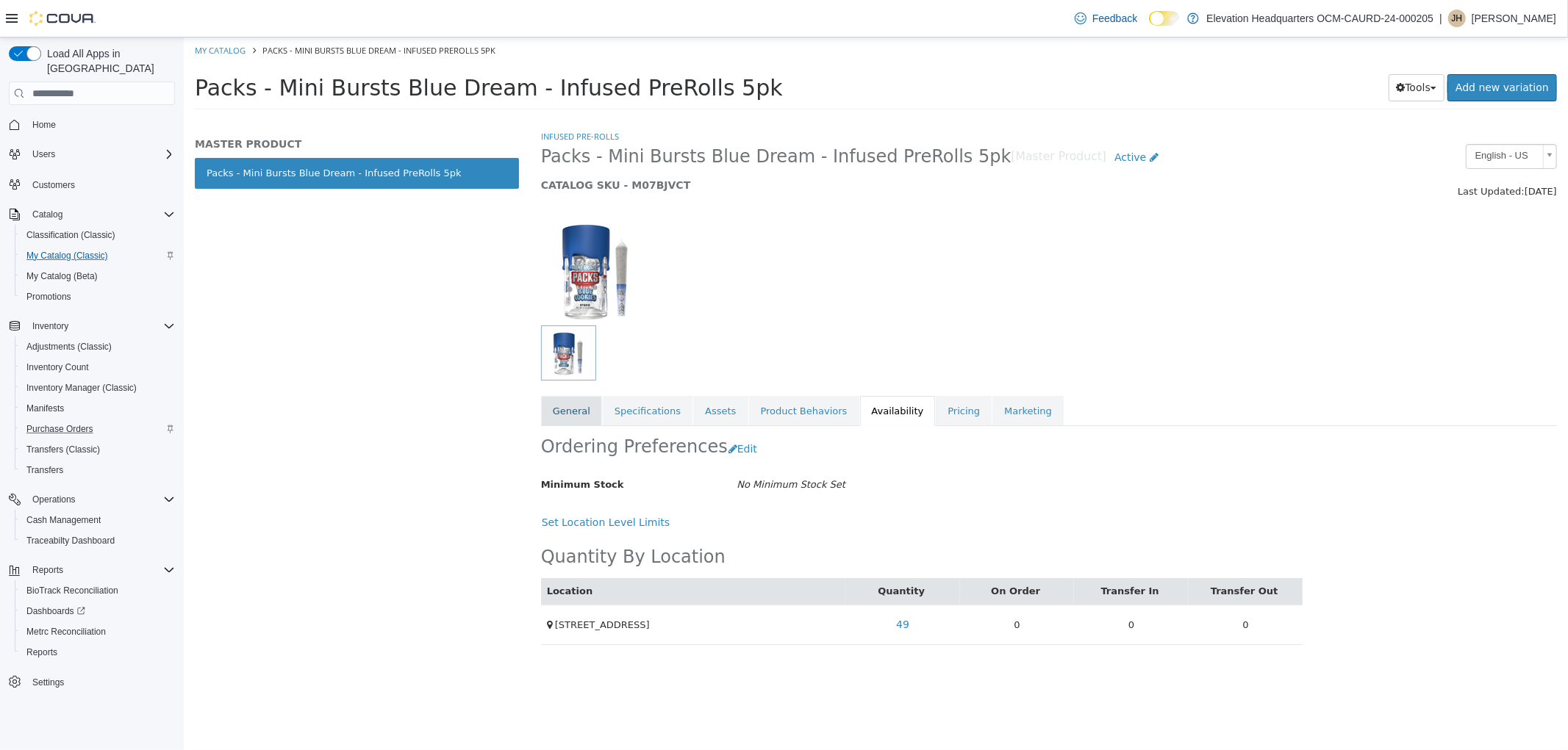
click at [571, 401] on link "General" at bounding box center [570, 411] width 61 height 31
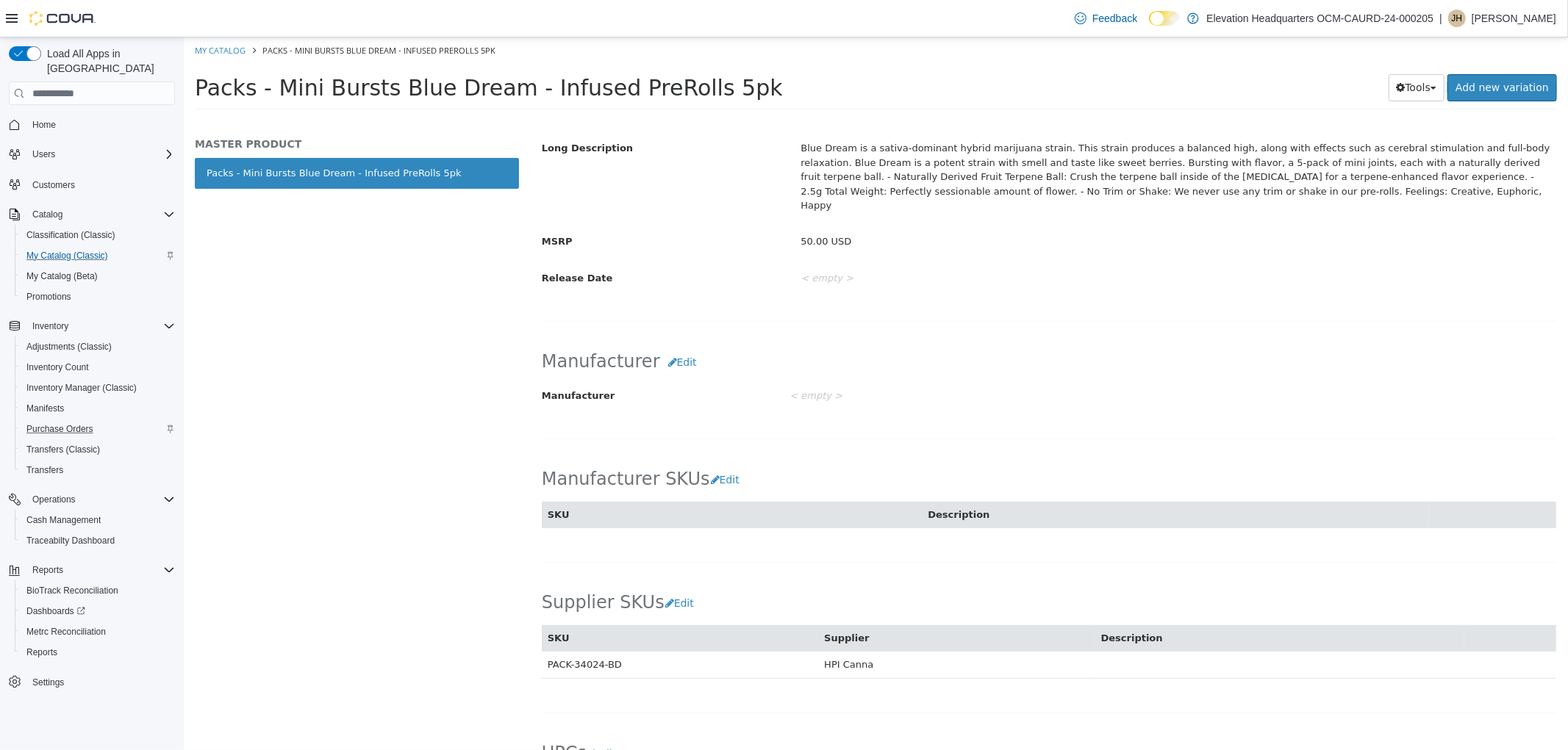
scroll to position [791, 0]
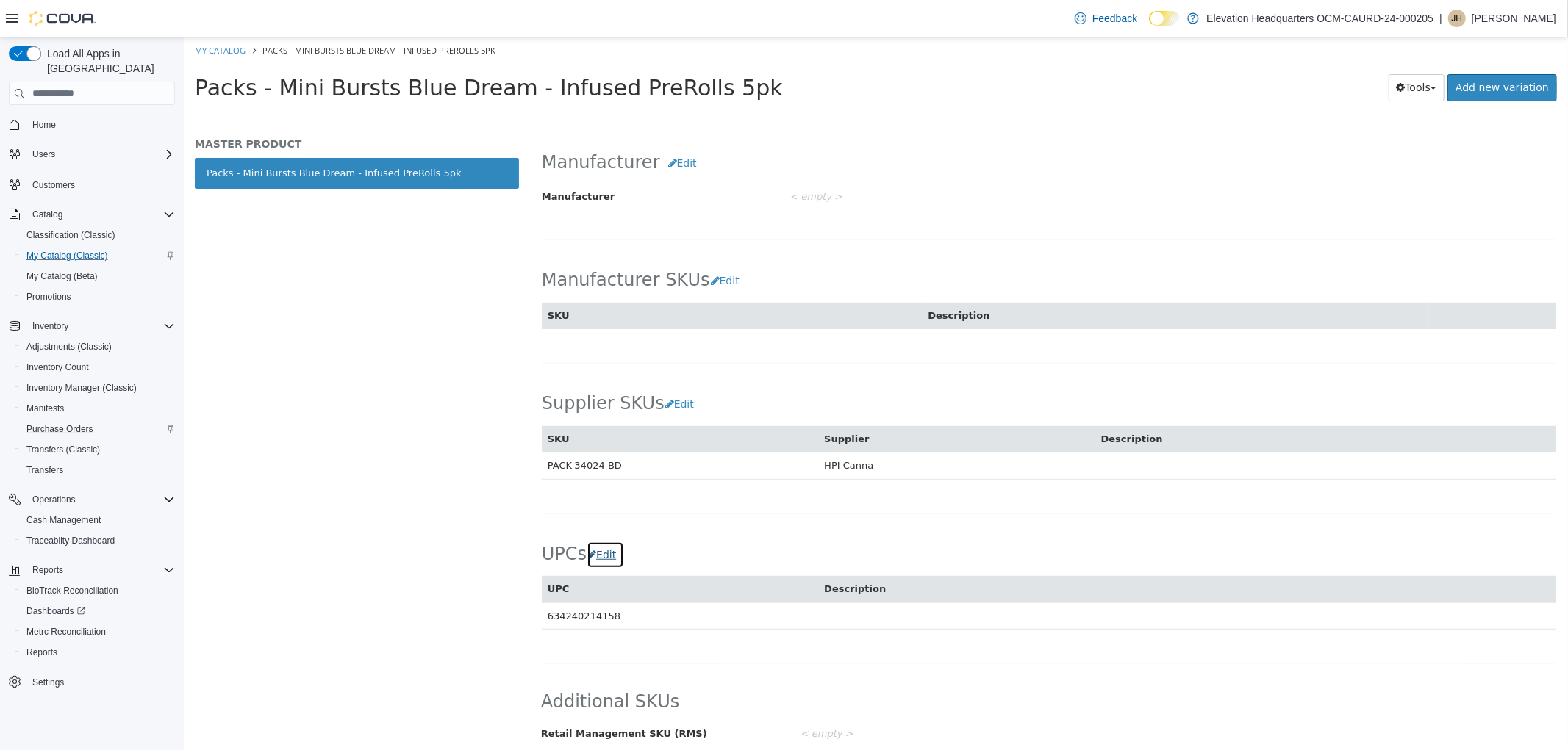
click at [590, 549] on icon "button" at bounding box center [591, 555] width 9 height 11
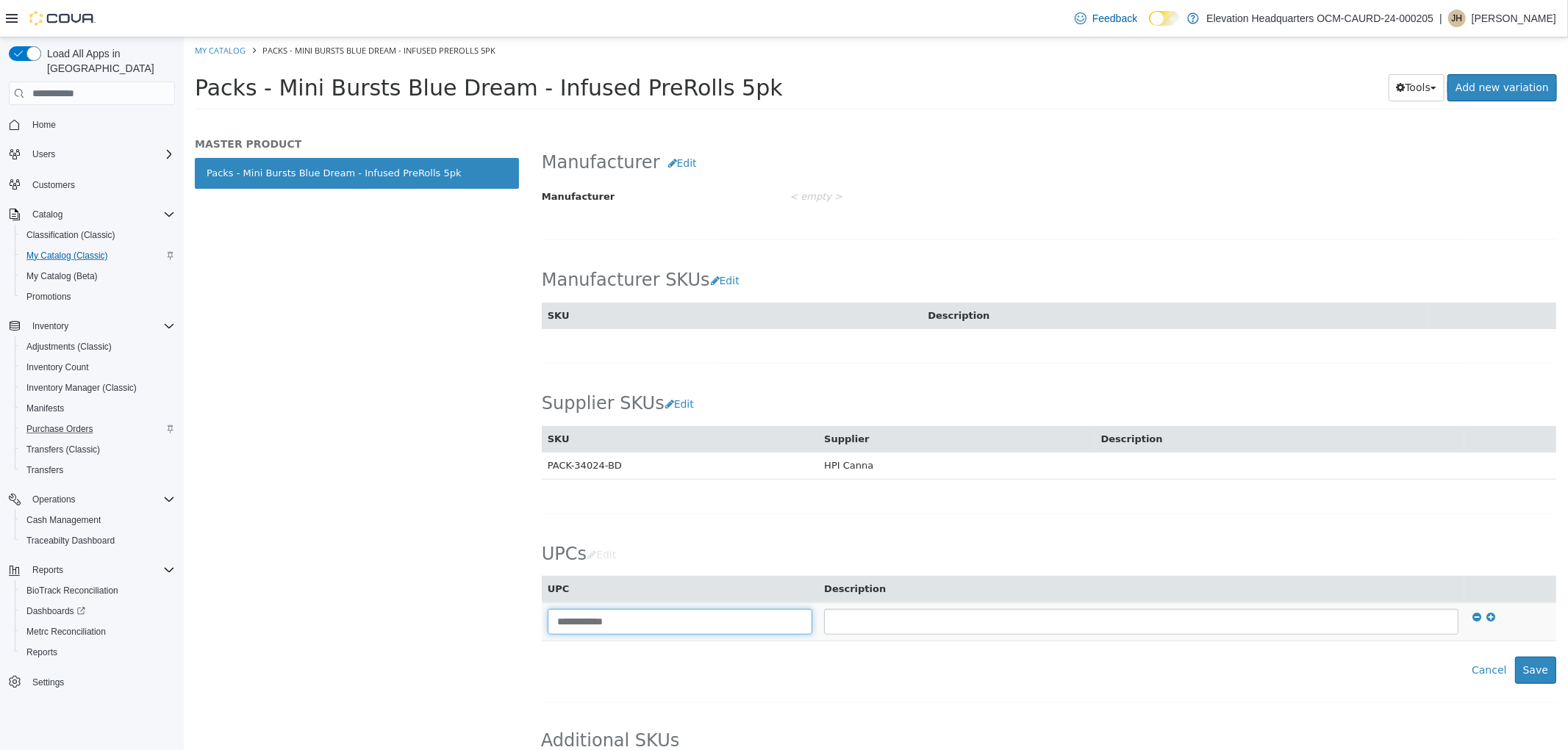
click at [555, 617] on input "**********" at bounding box center [679, 622] width 265 height 26
type input "**********"
click at [1526, 657] on button "Save" at bounding box center [1534, 670] width 42 height 27
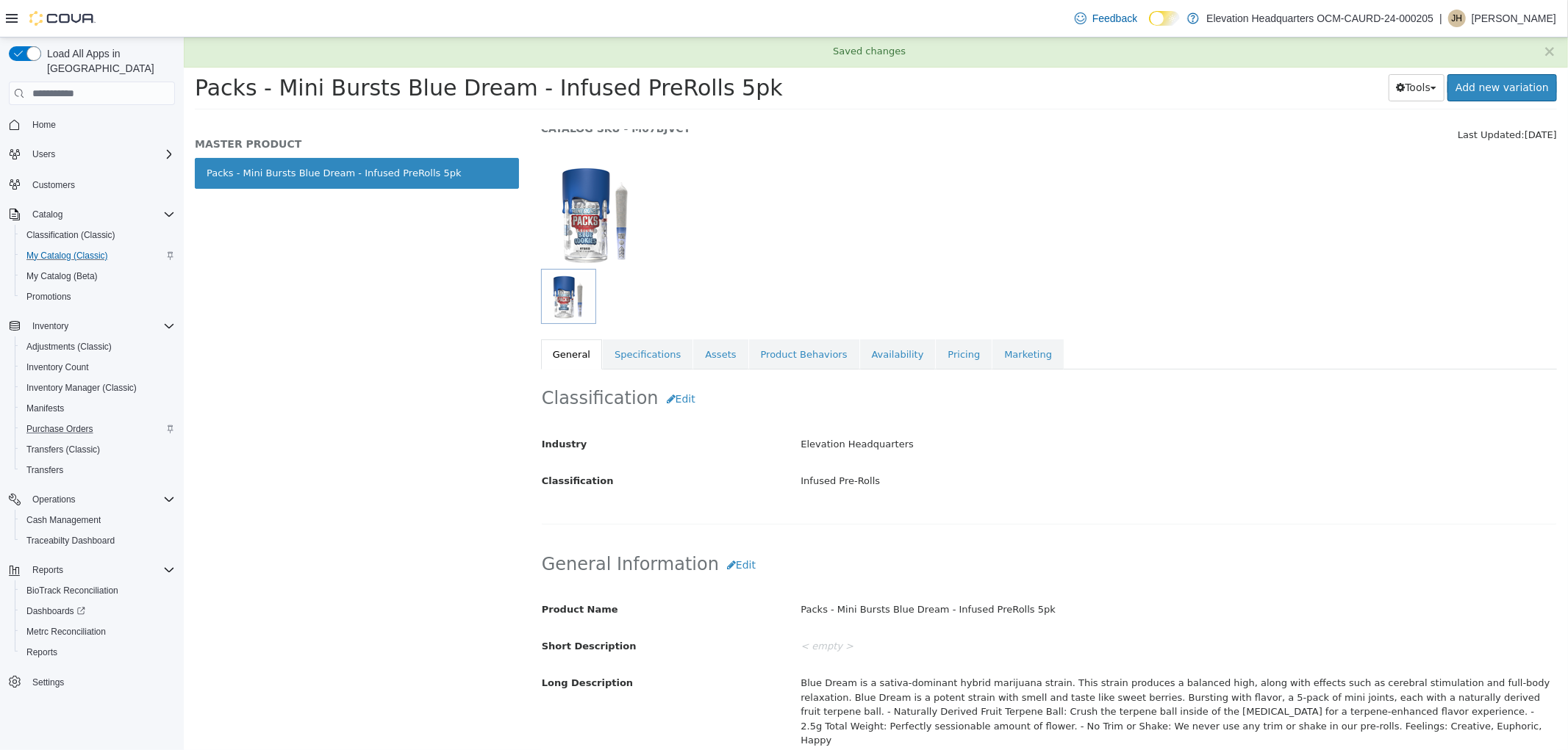
scroll to position [56, 0]
click at [666, 370] on div "Classification Edit Industry Elevation Headquarters Classification Infused Pre-…" at bounding box center [1048, 448] width 1016 height 155
click at [663, 362] on link "Specifications" at bounding box center [646, 355] width 89 height 31
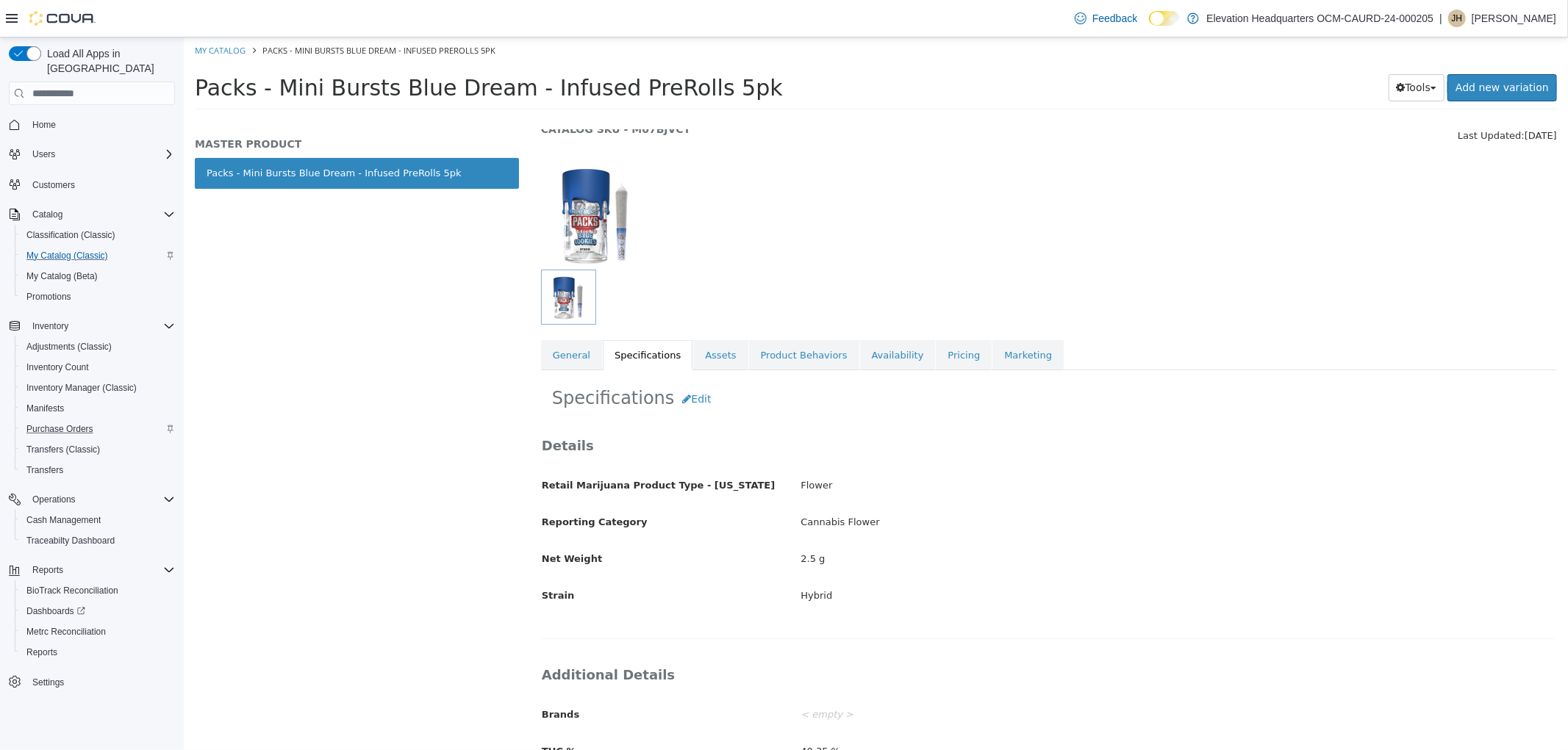
scroll to position [186, 0]
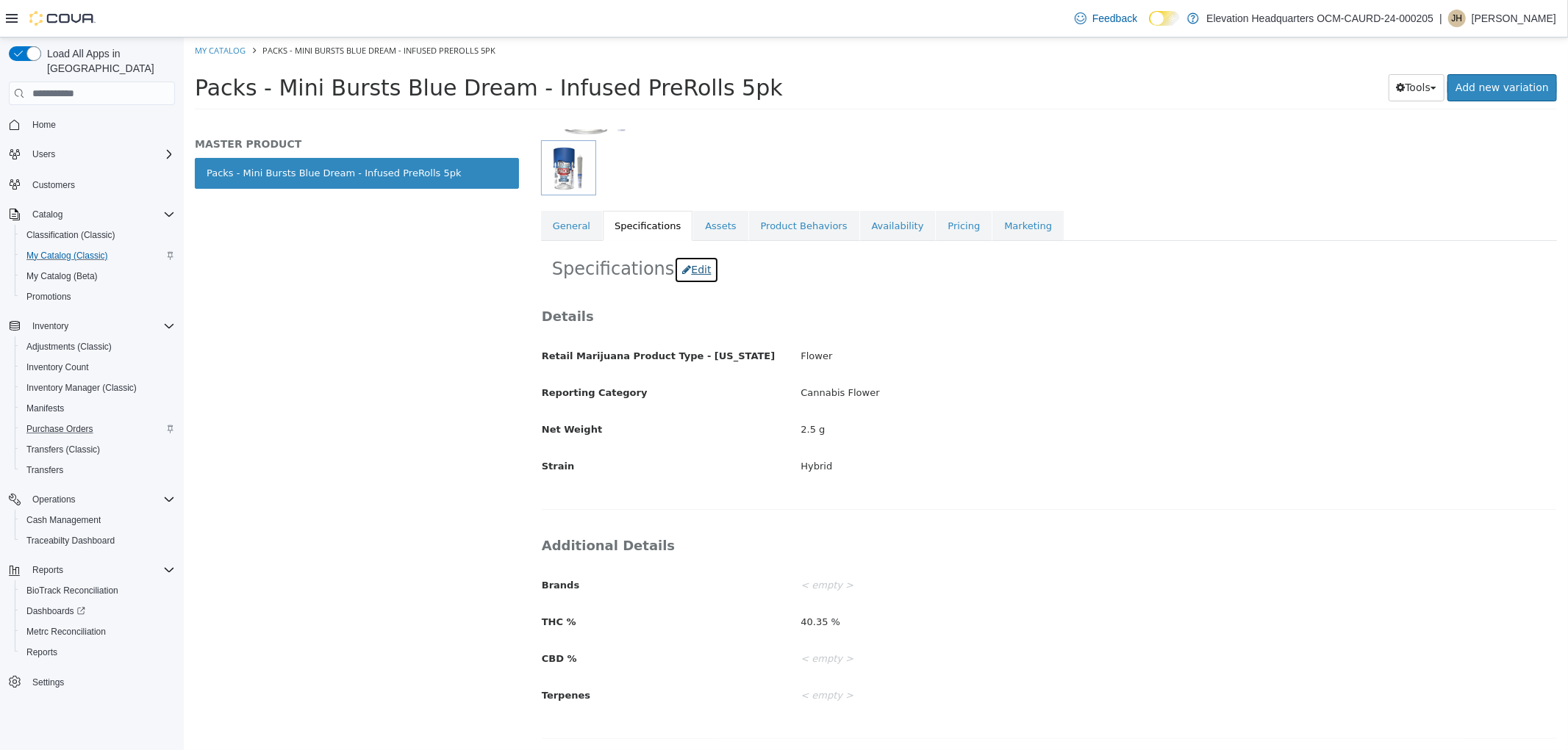
click at [685, 269] on button "Edit" at bounding box center [695, 269] width 45 height 27
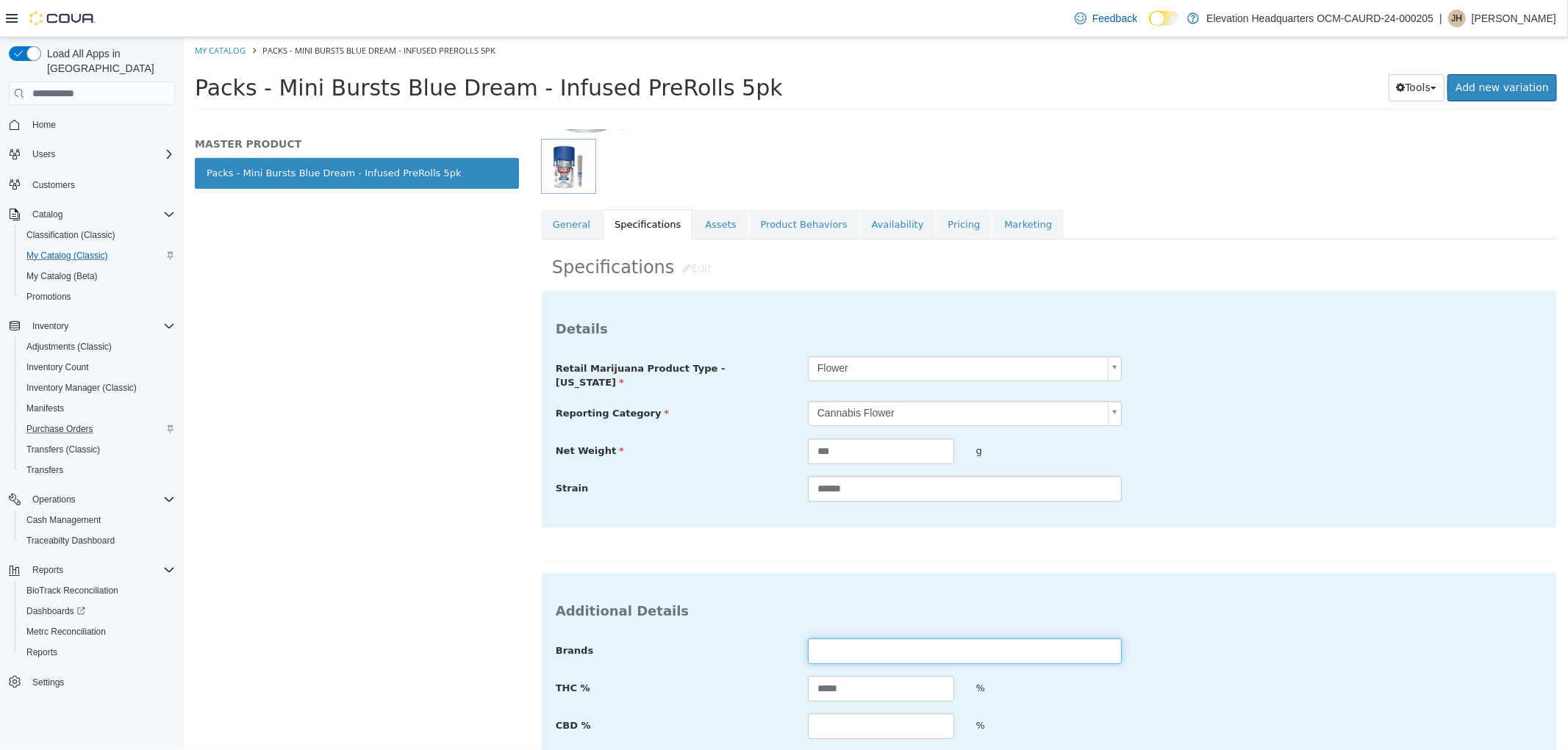
click at [920, 646] on input "text" at bounding box center [963, 651] width 314 height 26
type input "*"
type input "*****"
click at [1264, 476] on div "Strain ******" at bounding box center [1048, 489] width 1008 height 27
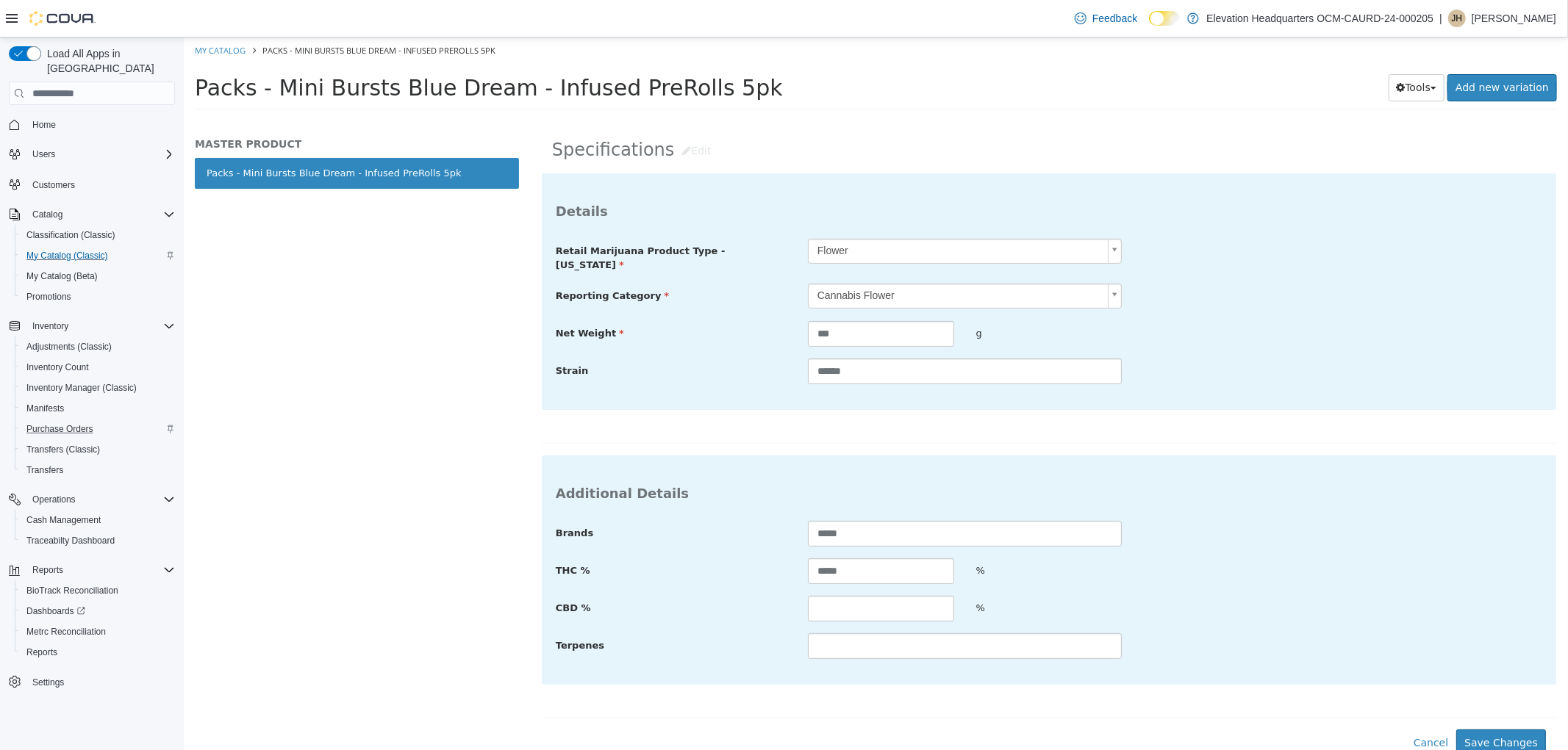
scroll to position [305, 0]
click at [1501, 729] on button "Save Changes" at bounding box center [1499, 742] width 89 height 27
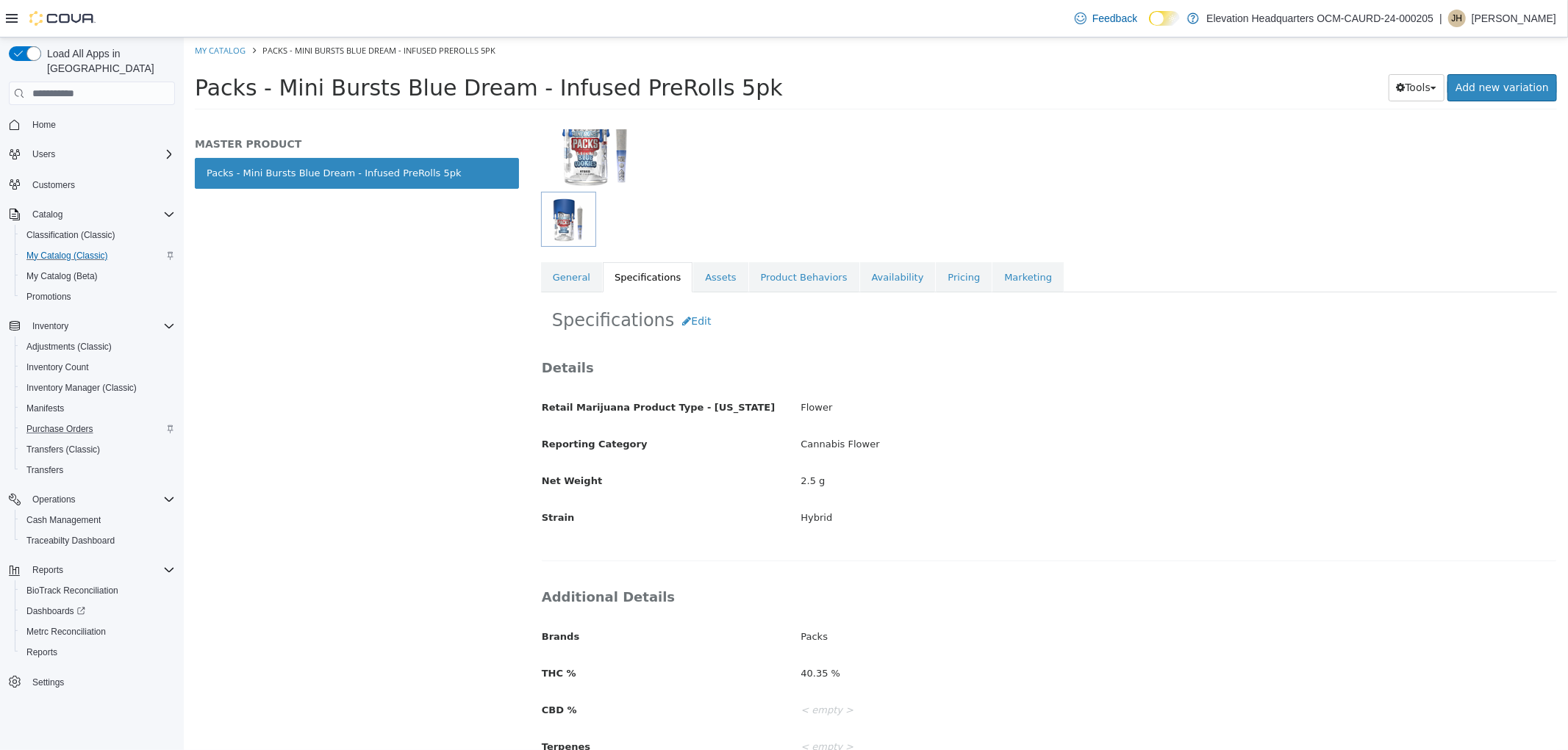
scroll to position [105, 0]
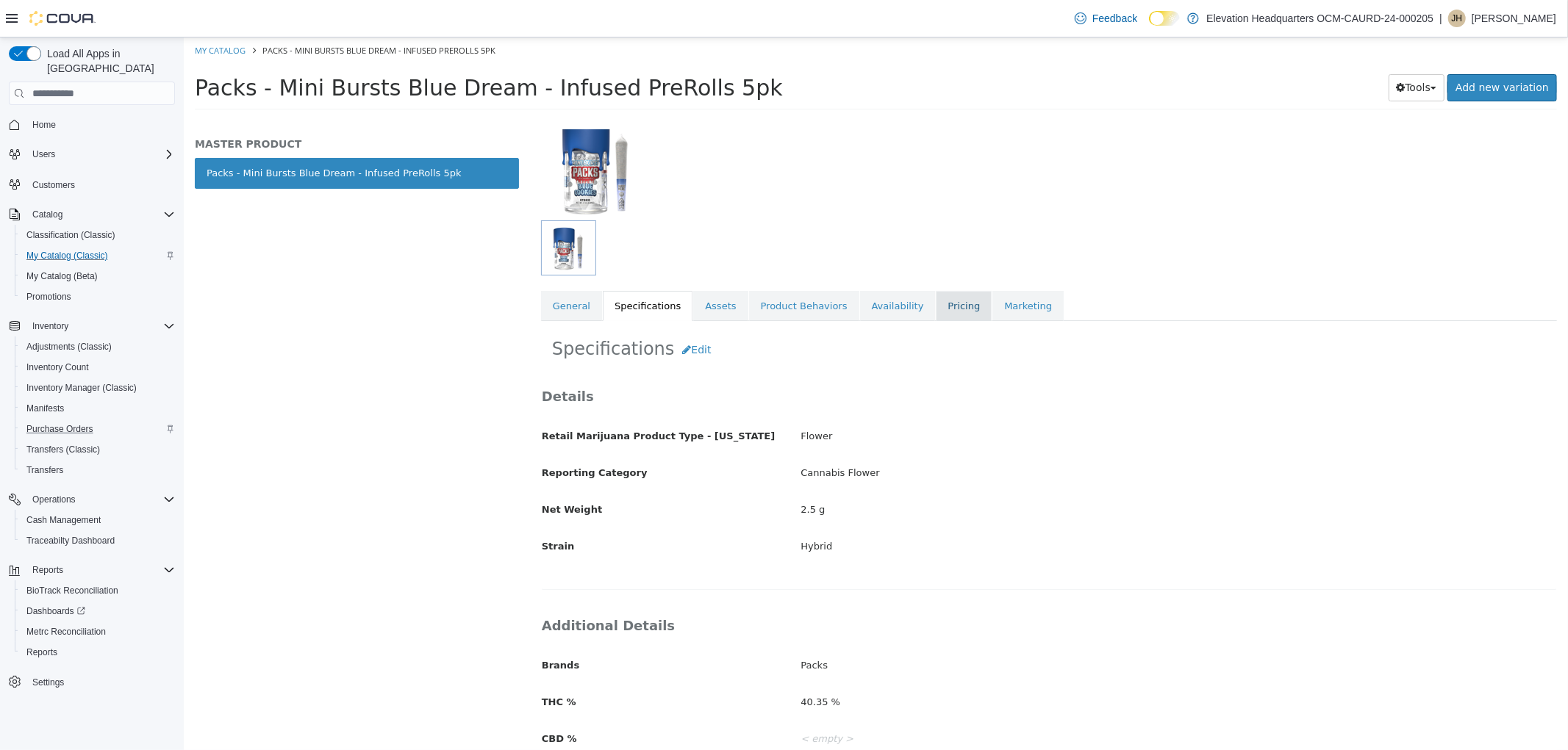
click at [935, 303] on link "Pricing" at bounding box center [962, 306] width 56 height 31
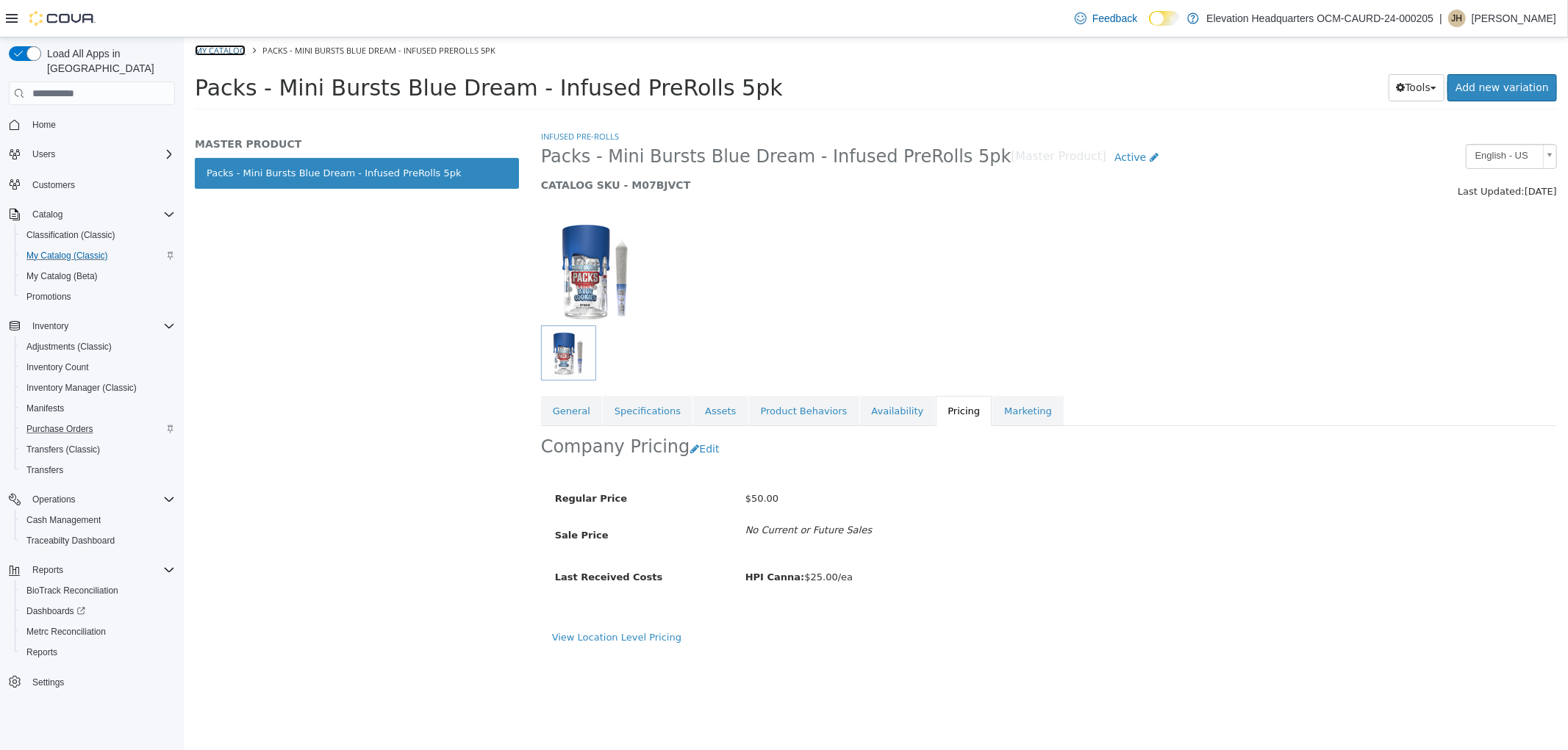
click at [234, 55] on link "My Catalog" at bounding box center [219, 50] width 50 height 11
select select "**********"
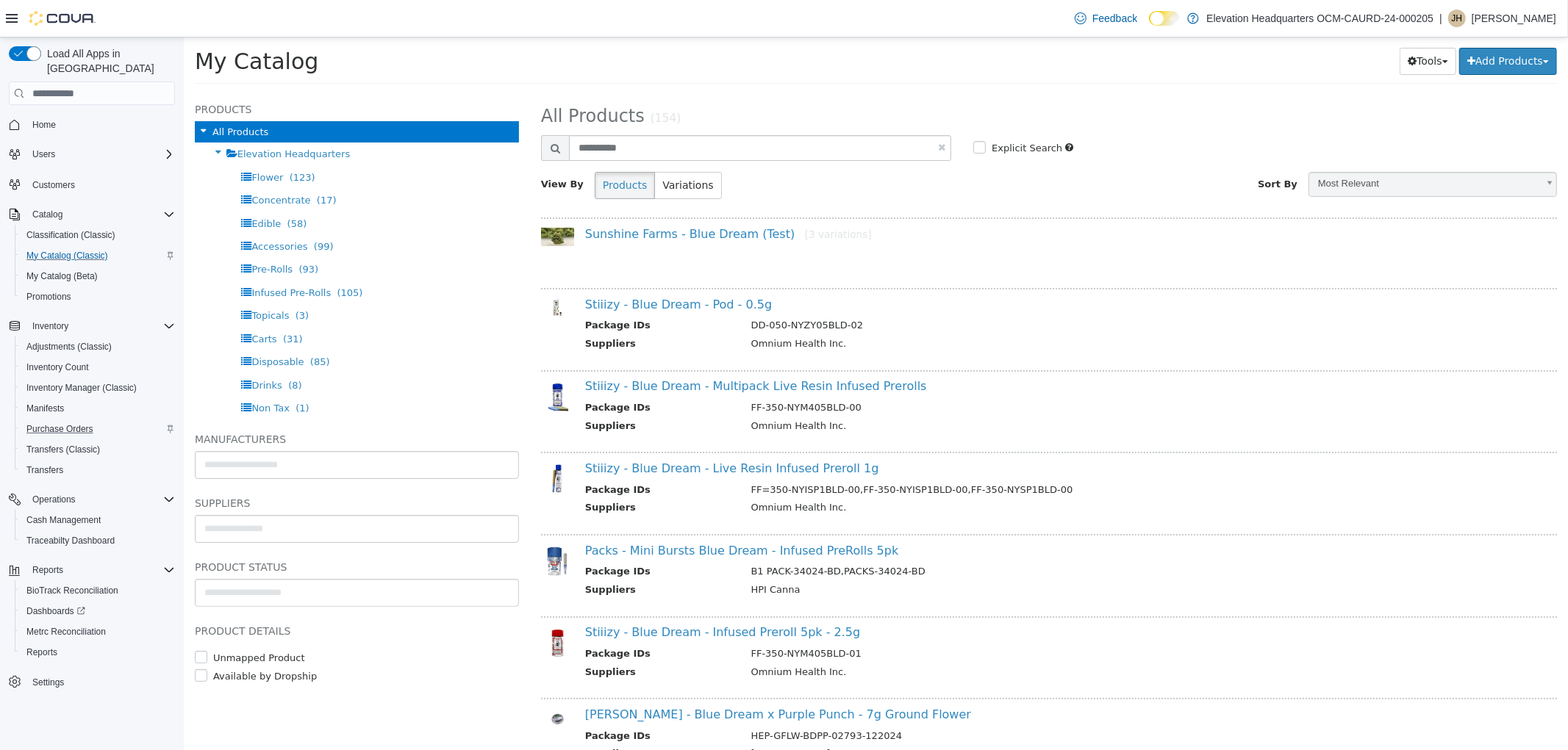
click at [937, 146] on link at bounding box center [941, 147] width 7 height 10
select select "**********"
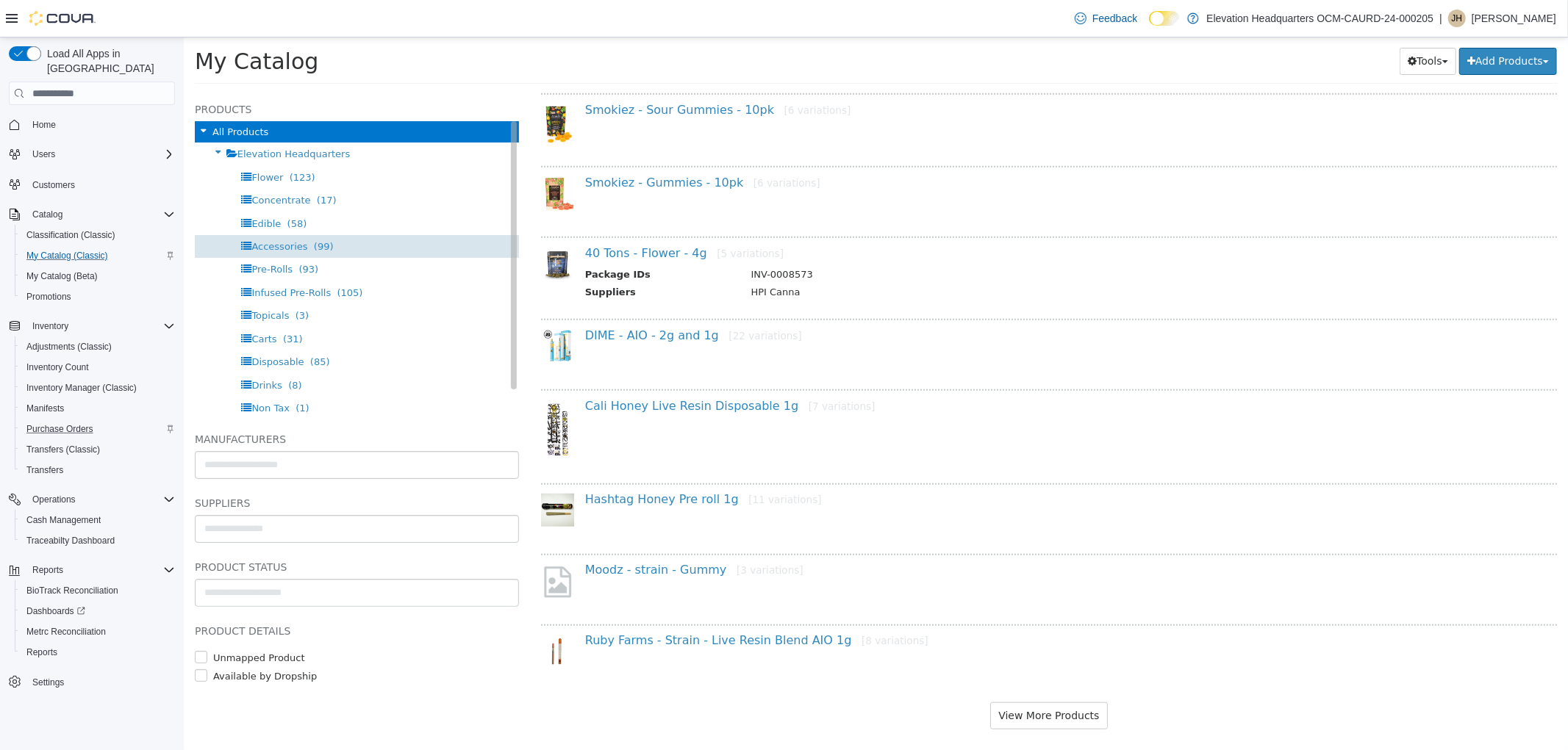
scroll to position [28, 0]
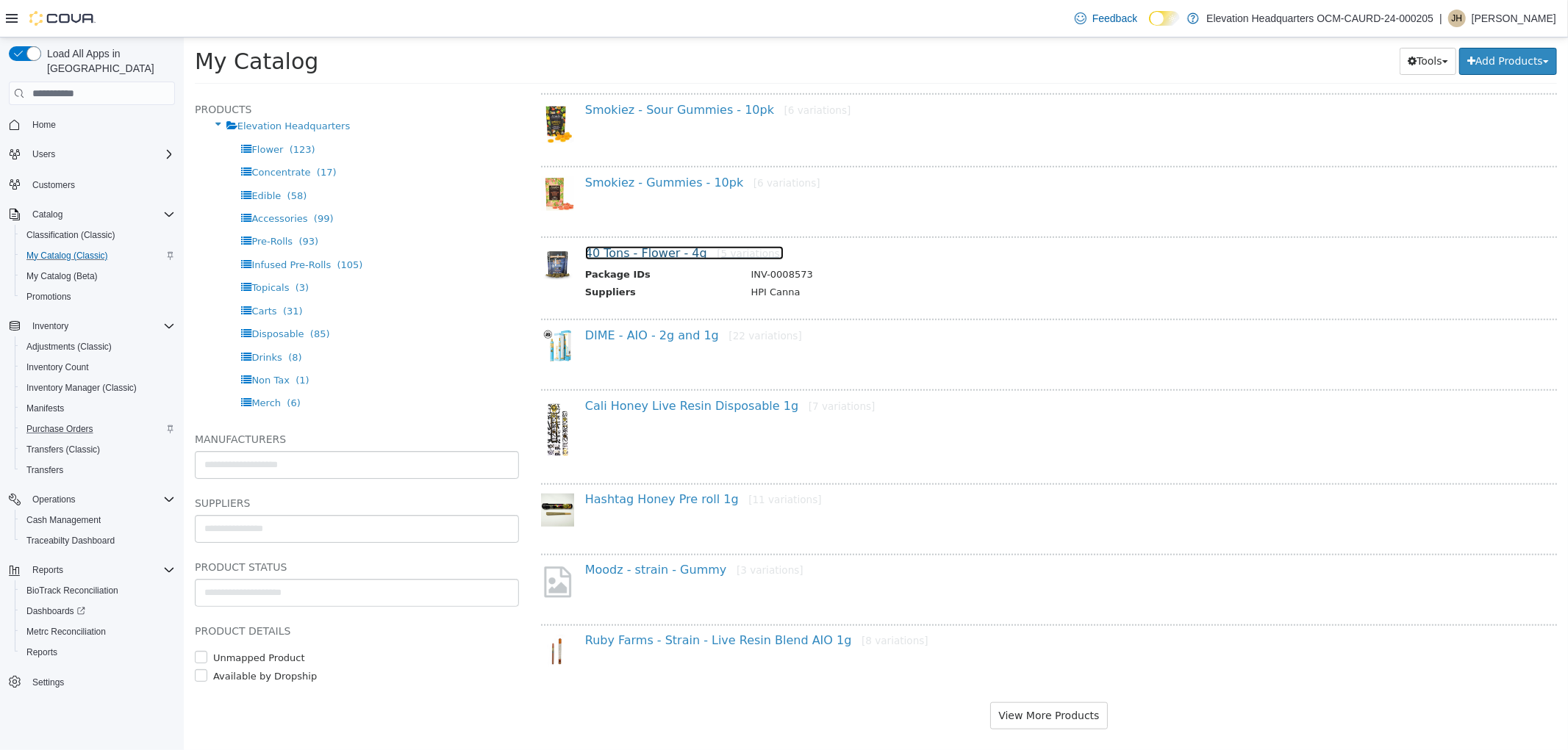
click at [642, 246] on link "40 Tons - Flower - 4g [5 variations]" at bounding box center [683, 254] width 199 height 14
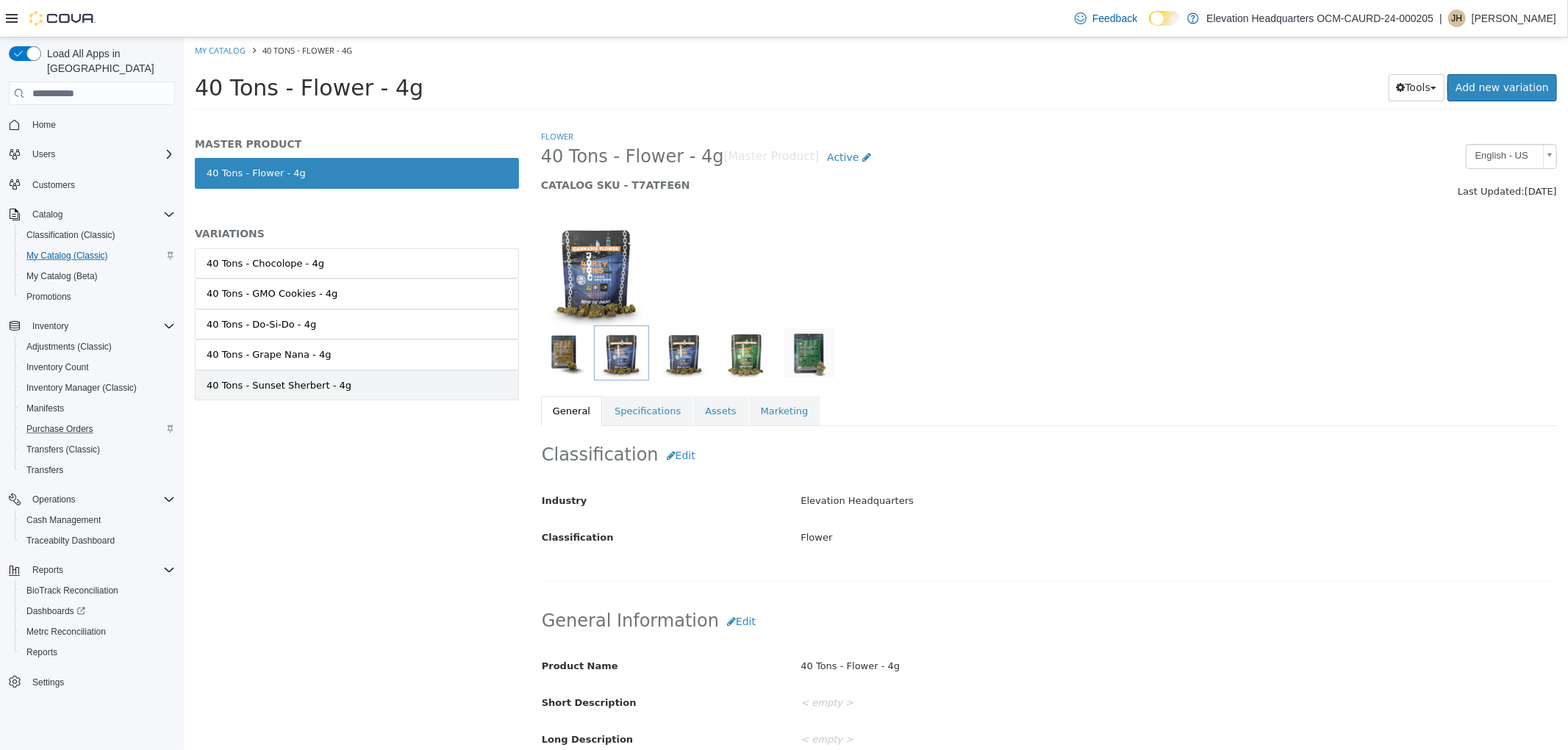
click at [354, 389] on link "40 Tons - Sunset Sherbert - 4g" at bounding box center [356, 385] width 324 height 31
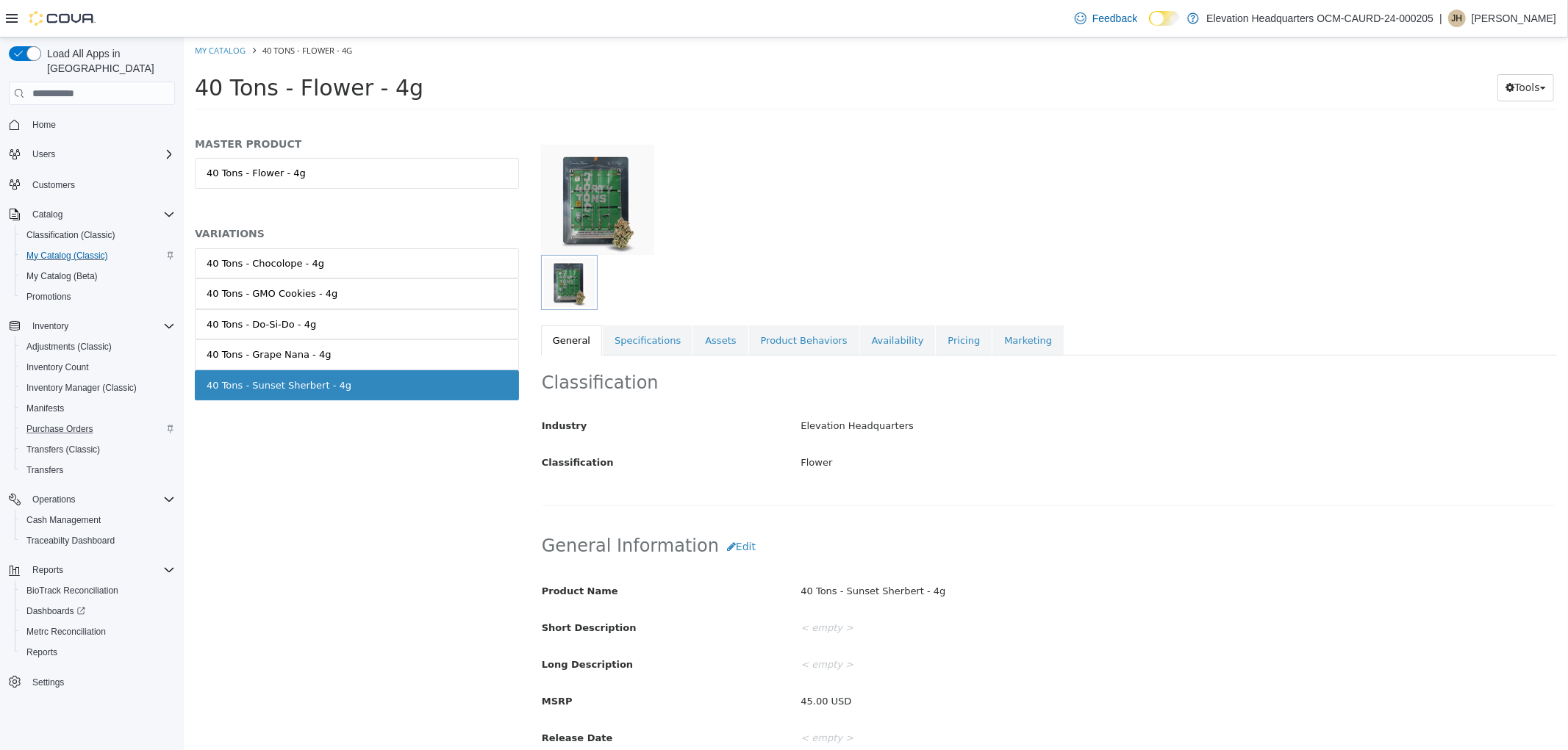
scroll to position [163, 0]
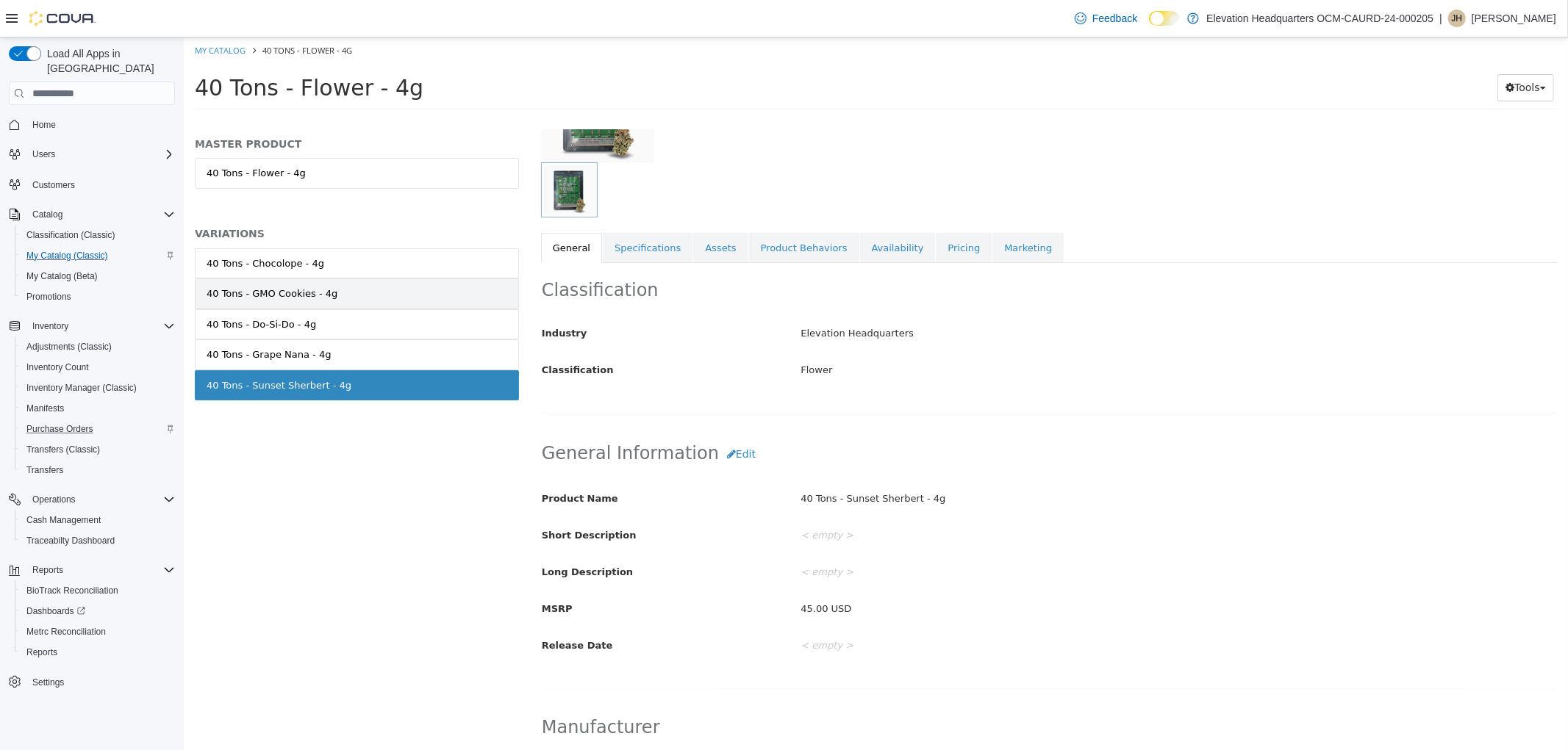
click at [384, 281] on link "40 Tons - GMO Cookies - 4g" at bounding box center [356, 293] width 324 height 31
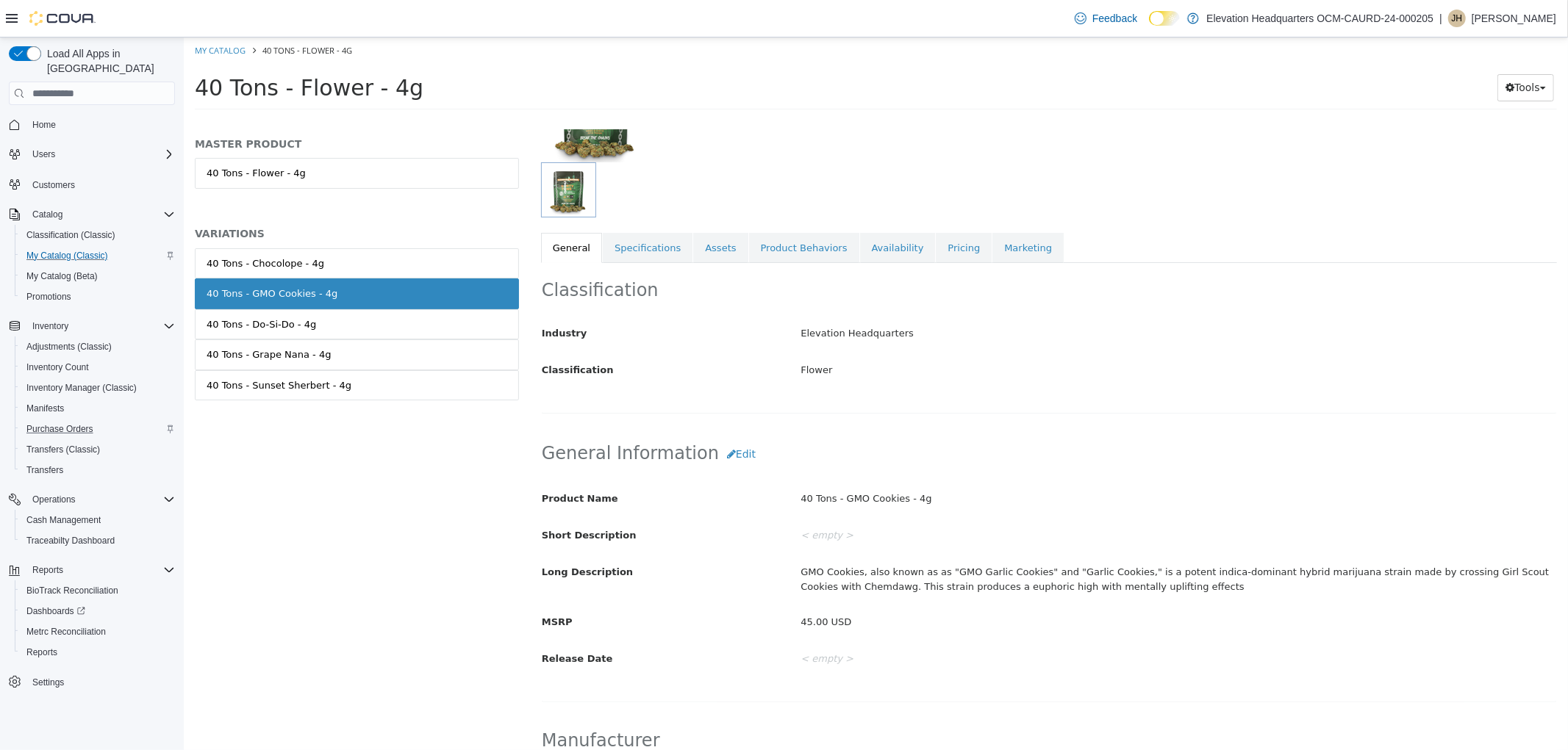
click at [391, 270] on link "40 Tons - Chocolope - 4g" at bounding box center [356, 263] width 324 height 31
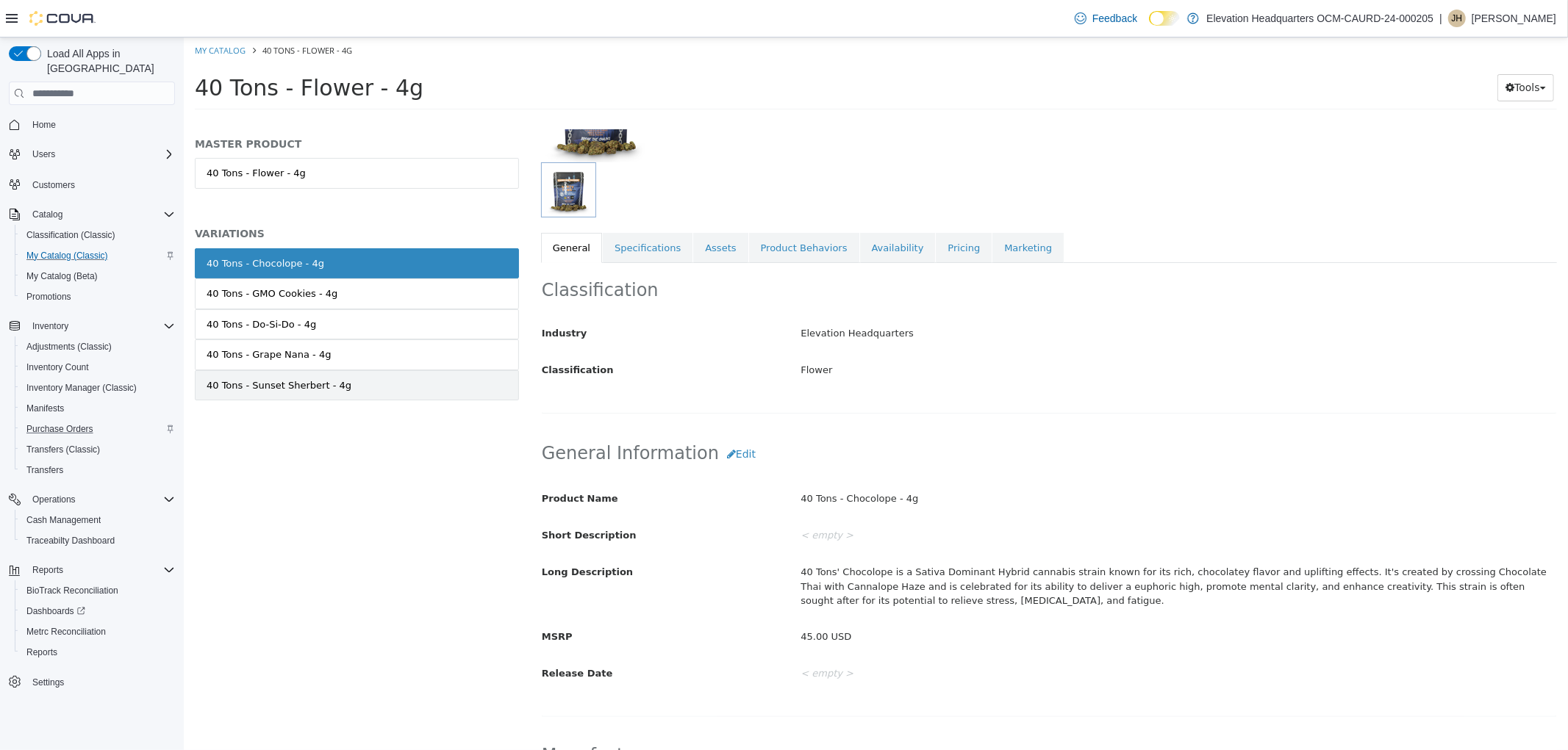
click at [401, 387] on link "40 Tons - Sunset Sherbert - 4g" at bounding box center [356, 385] width 324 height 31
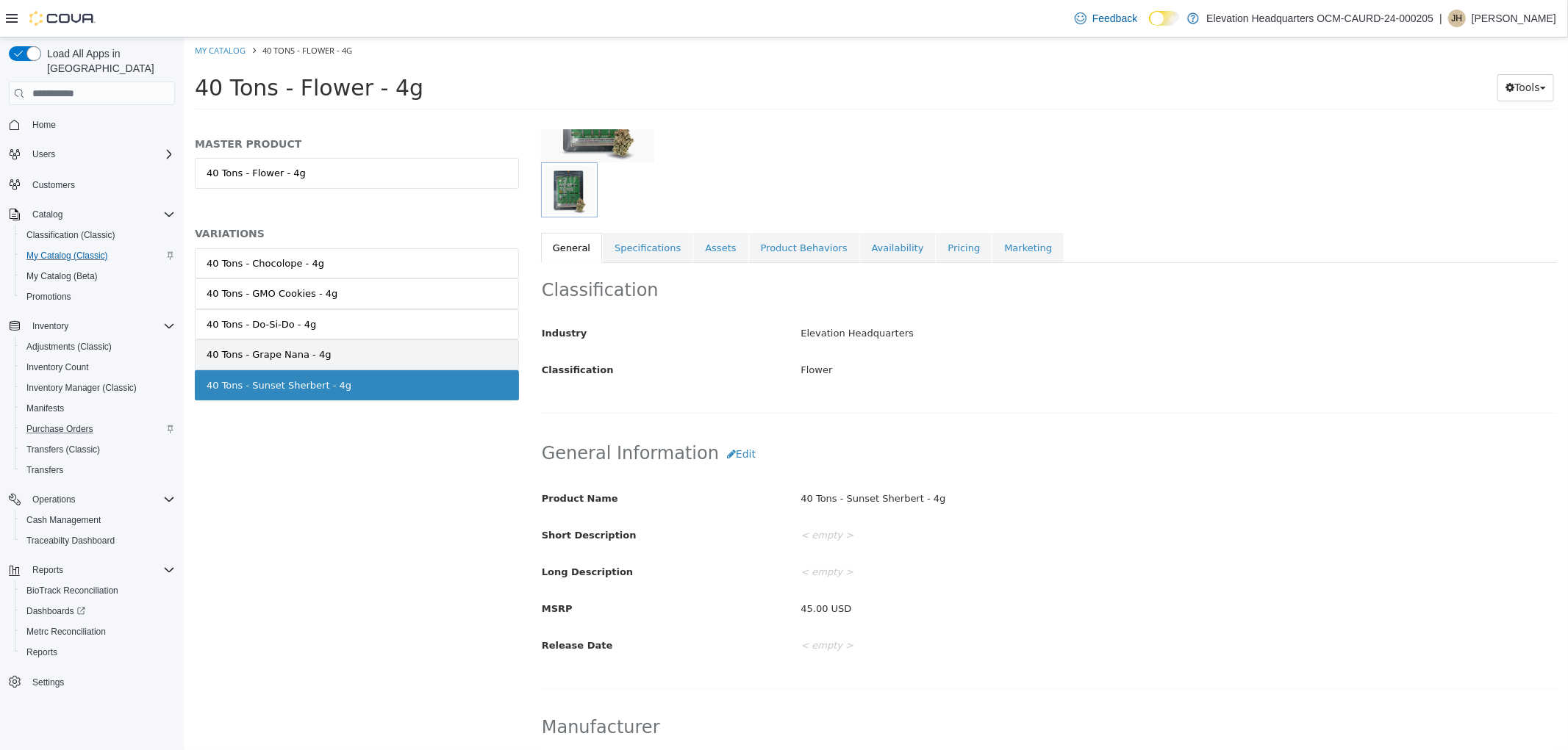
click at [401, 354] on link "40 Tons - Grape Nana - 4g" at bounding box center [356, 354] width 324 height 31
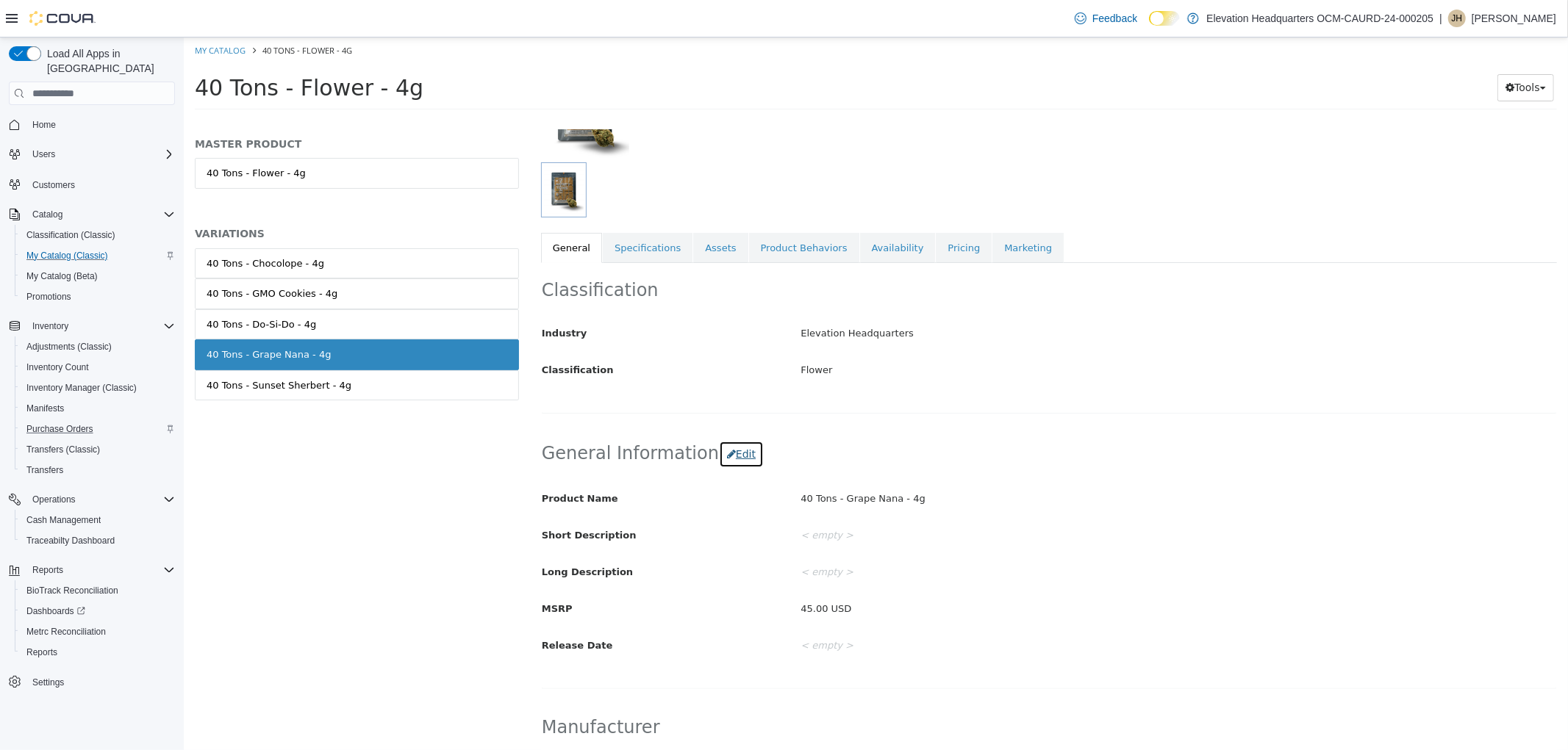
click at [732, 462] on button "Edit" at bounding box center [740, 454] width 45 height 27
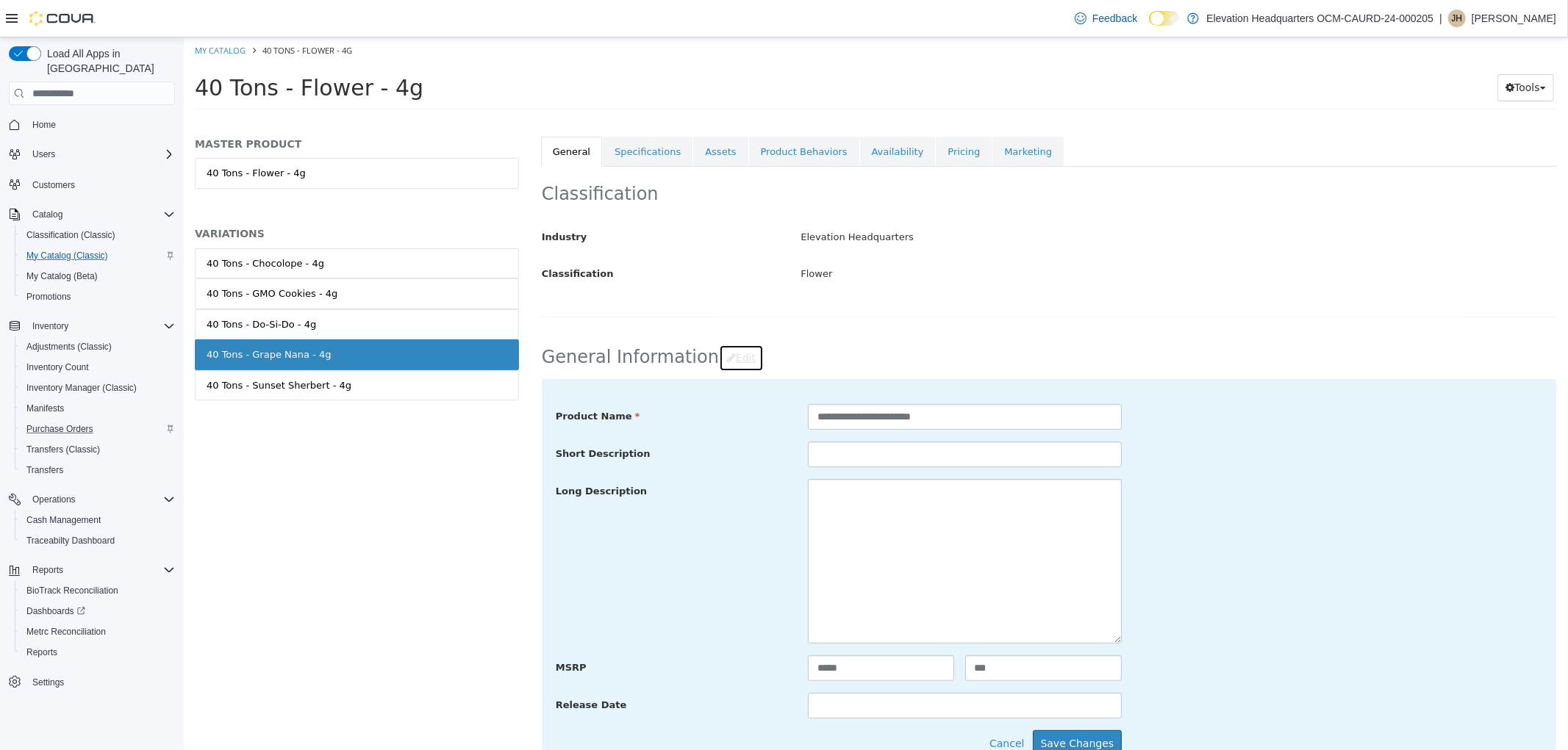
scroll to position [408, 0]
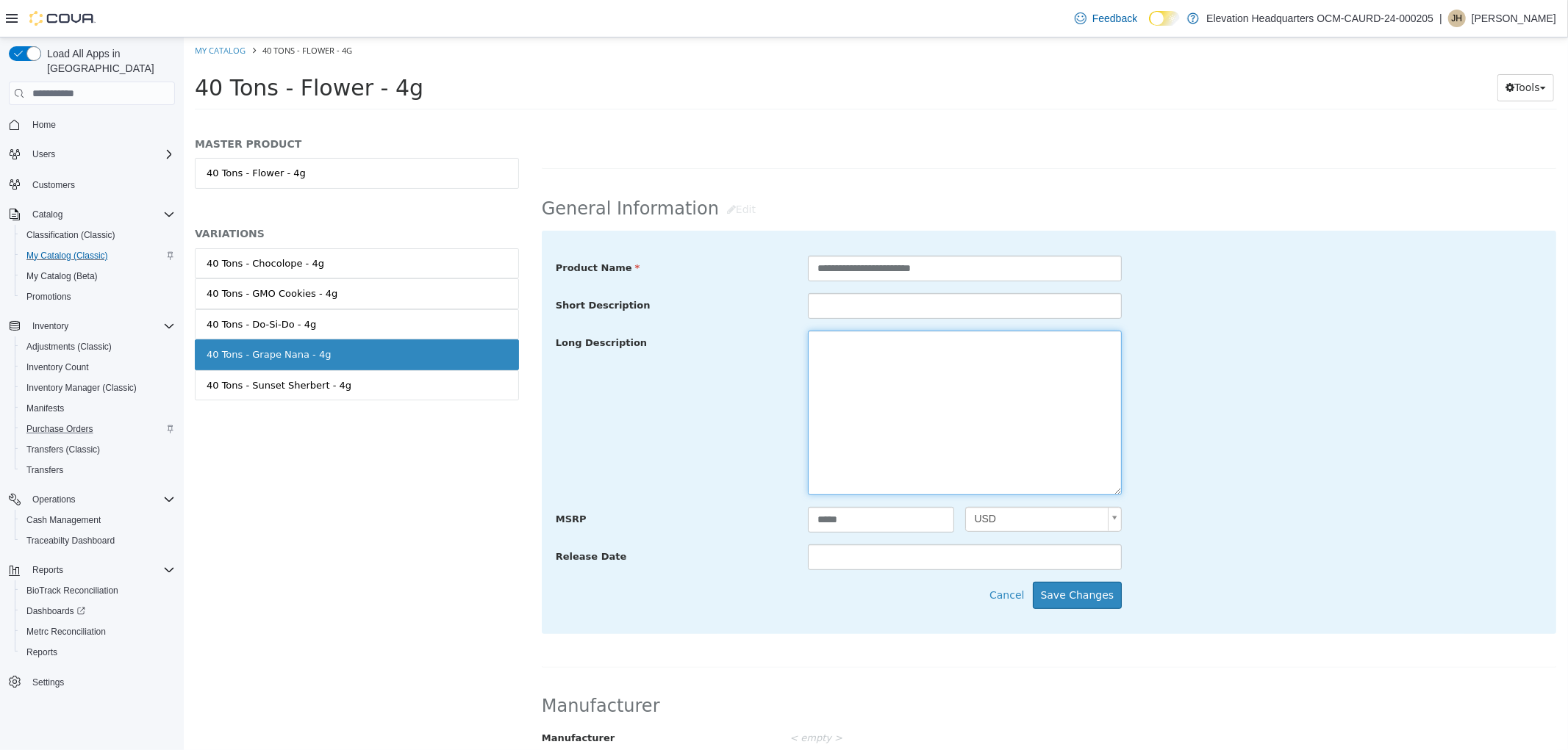
click at [933, 387] on textarea at bounding box center [963, 413] width 314 height 164
paste textarea "**********"
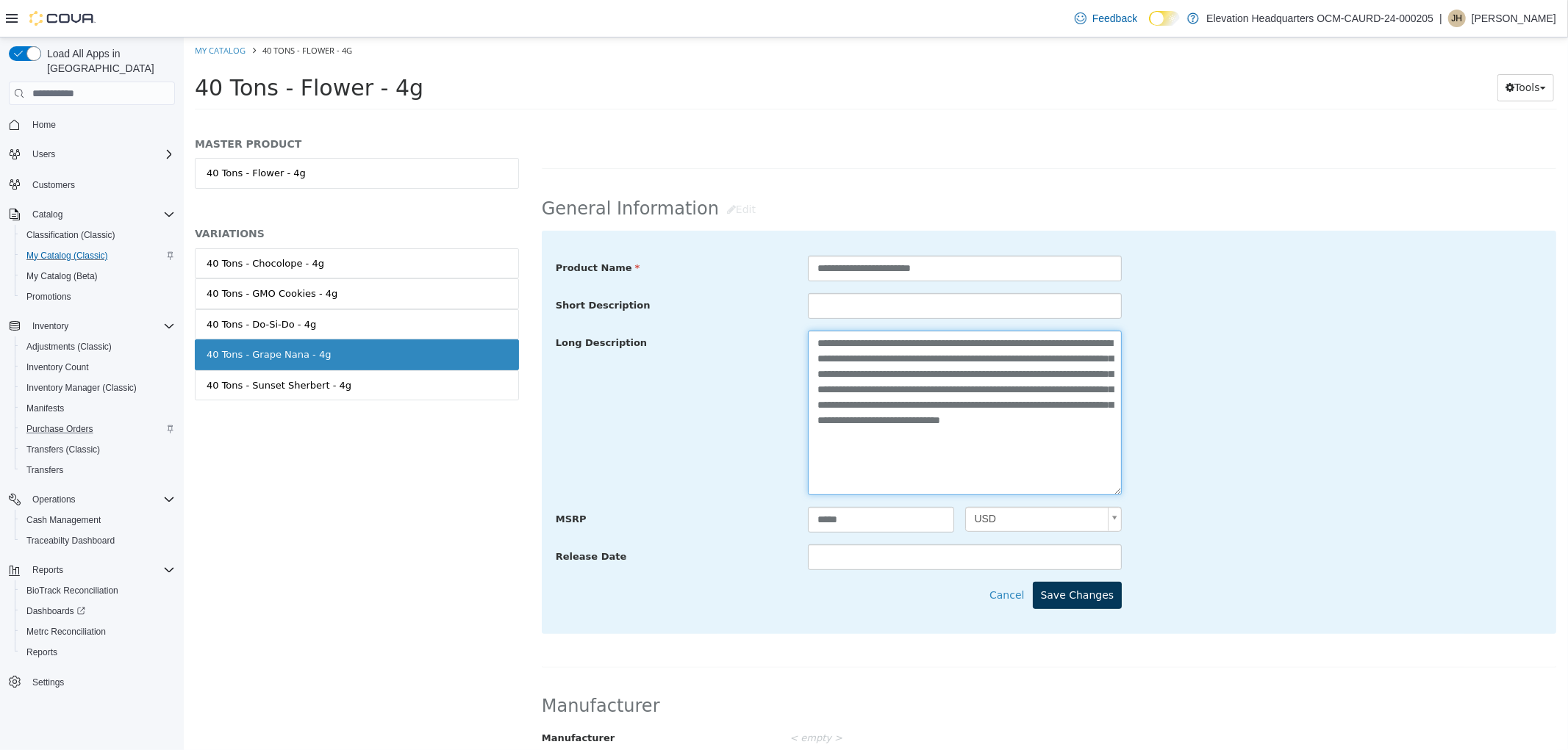
type textarea "**********"
click at [1096, 598] on button "Save Changes" at bounding box center [1076, 595] width 89 height 27
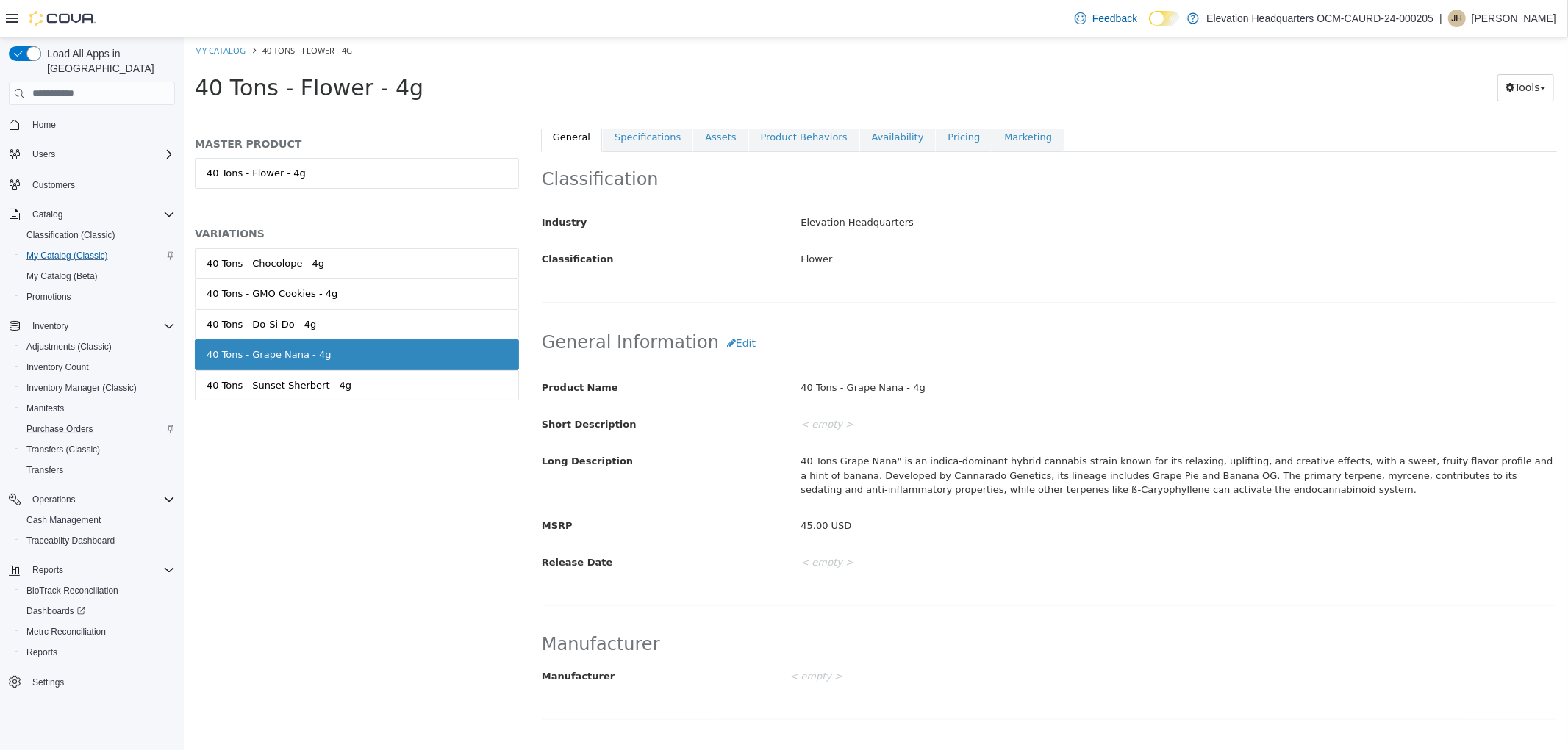
scroll to position [81, 0]
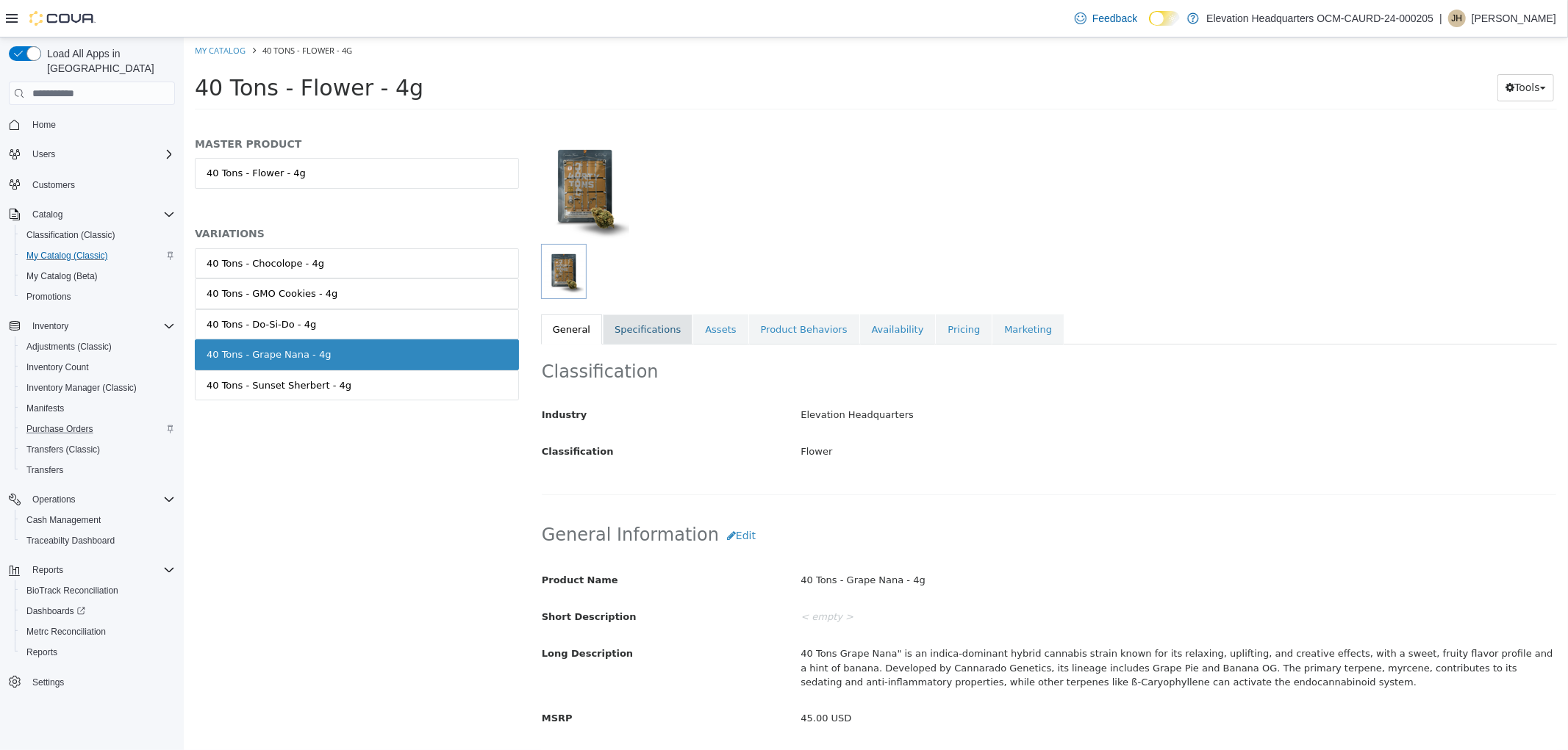
click at [619, 330] on link "Specifications" at bounding box center [646, 330] width 89 height 31
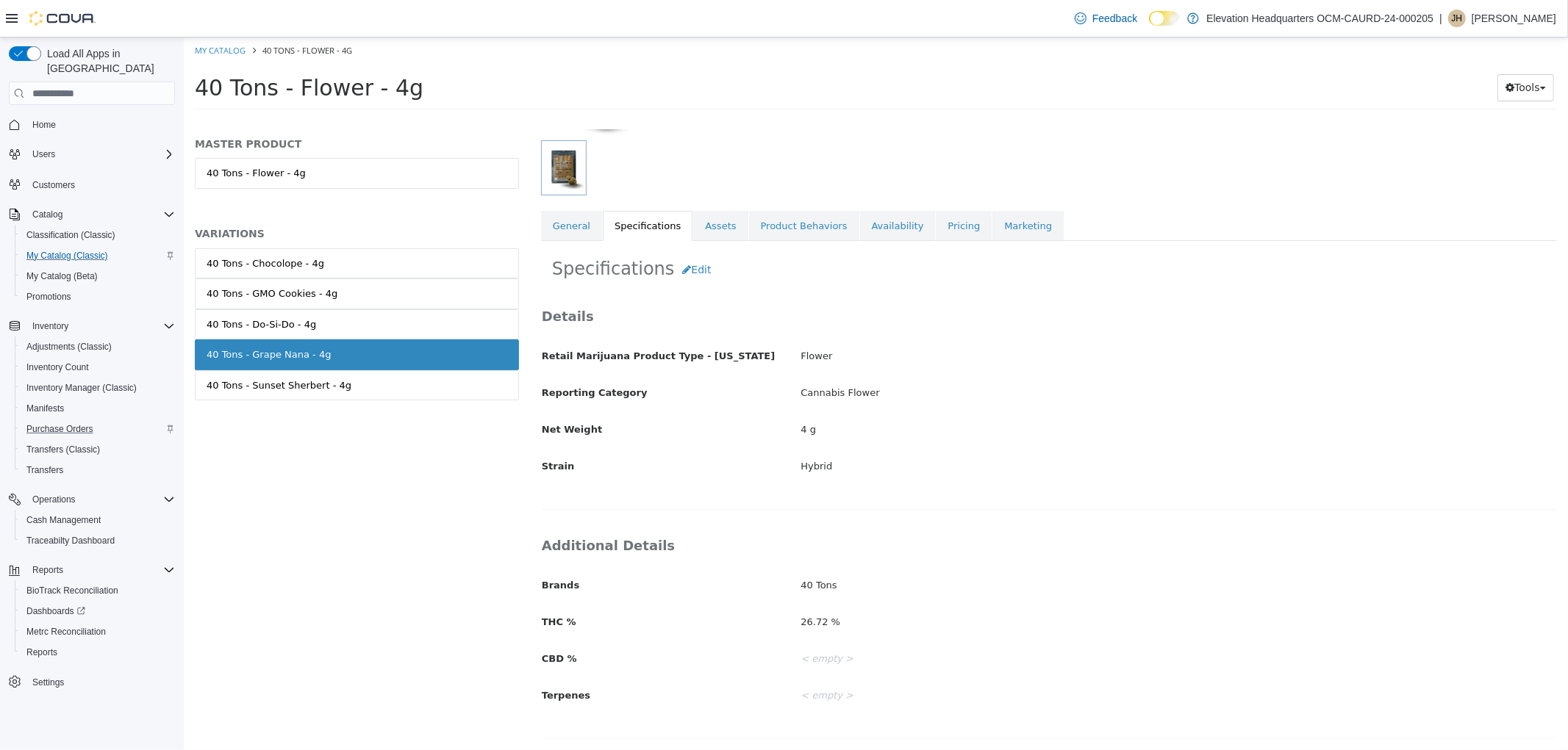
scroll to position [186, 0]
click at [342, 378] on link "40 Tons - Sunset Sherbert - 4g" at bounding box center [356, 385] width 324 height 31
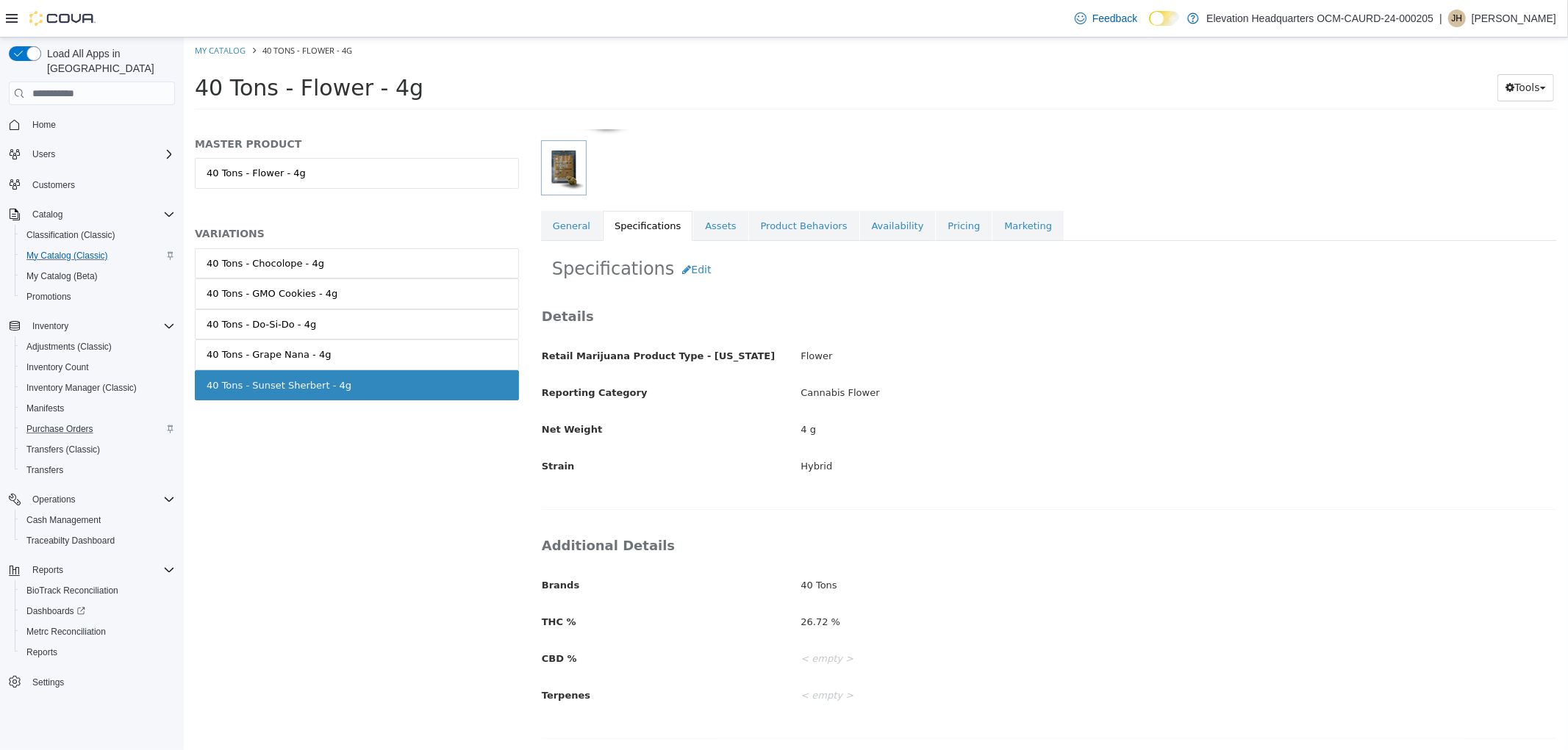
scroll to position [185, 0]
click at [428, 360] on link "40 Tons - Grape Nana - 4g" at bounding box center [356, 354] width 324 height 31
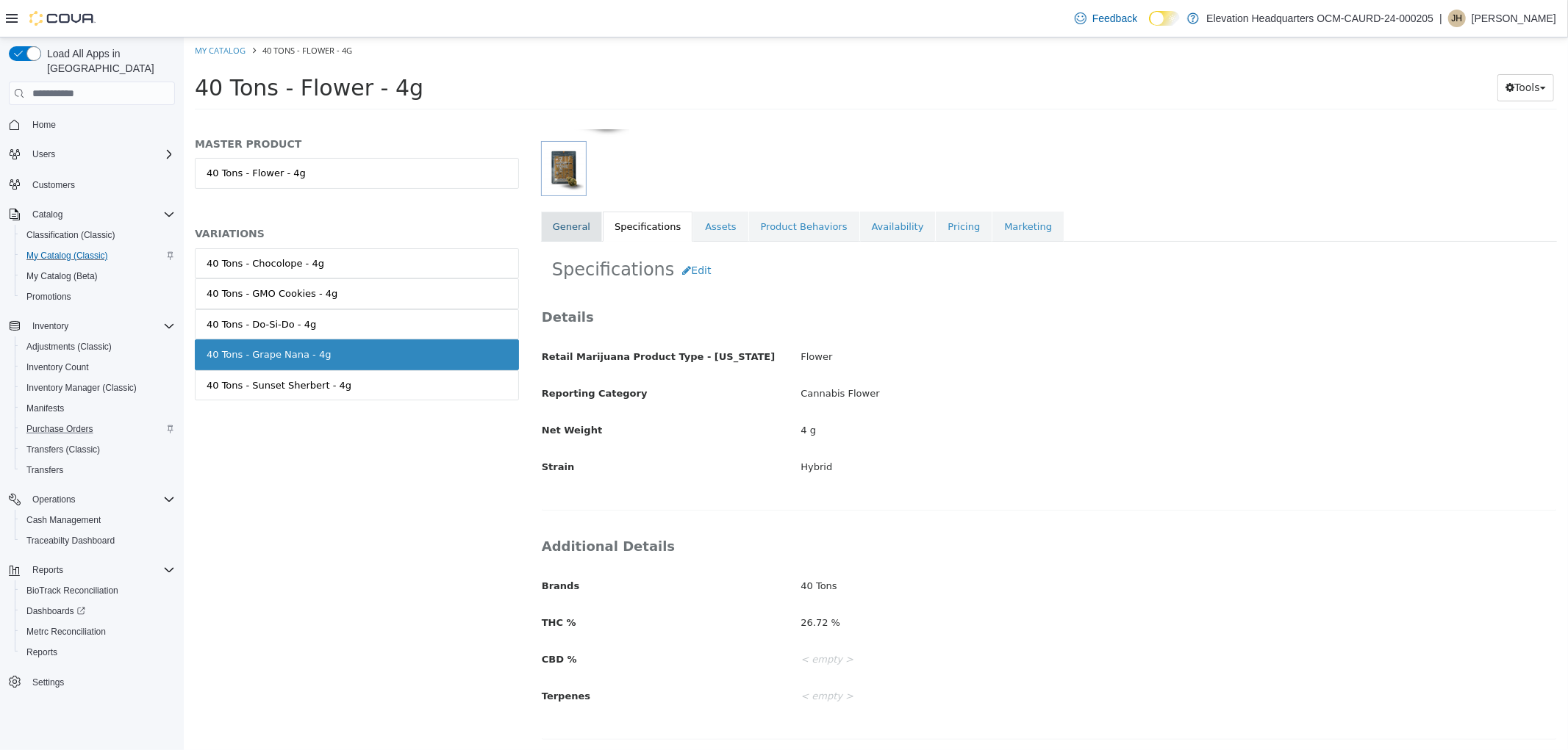
click at [570, 230] on link "General" at bounding box center [570, 227] width 61 height 31
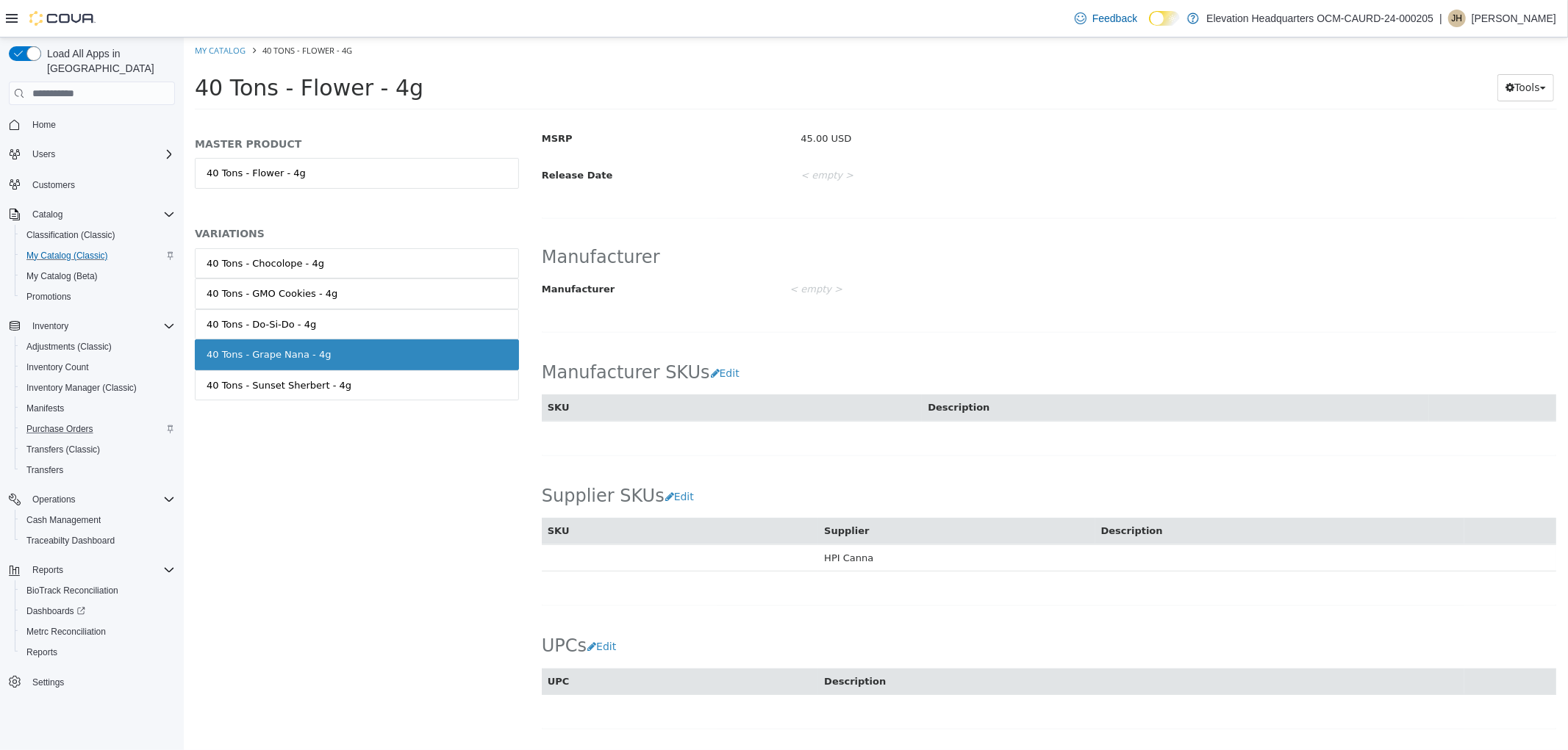
scroll to position [739, 0]
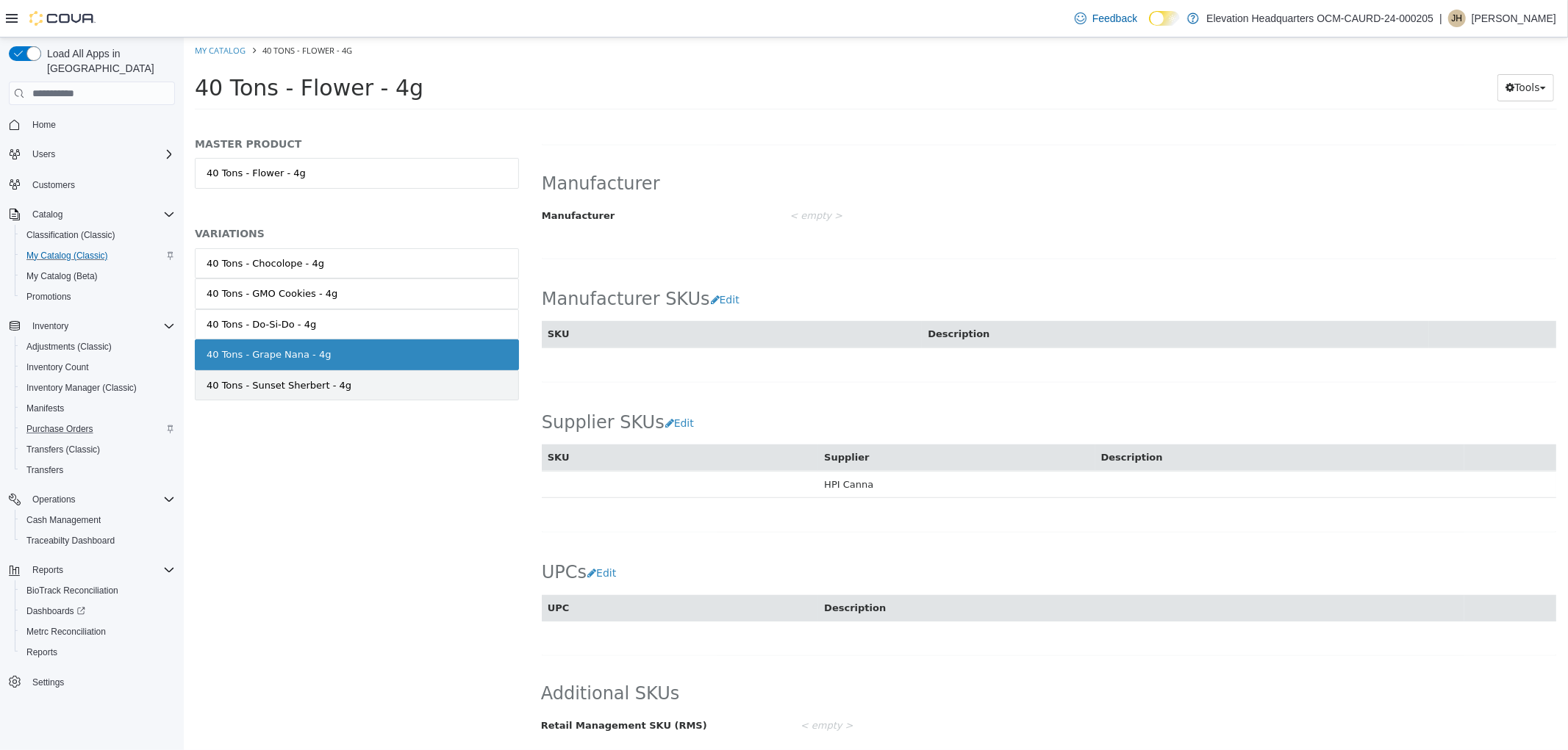
click at [463, 377] on link "40 Tons - Sunset Sherbert - 4g" at bounding box center [356, 385] width 324 height 31
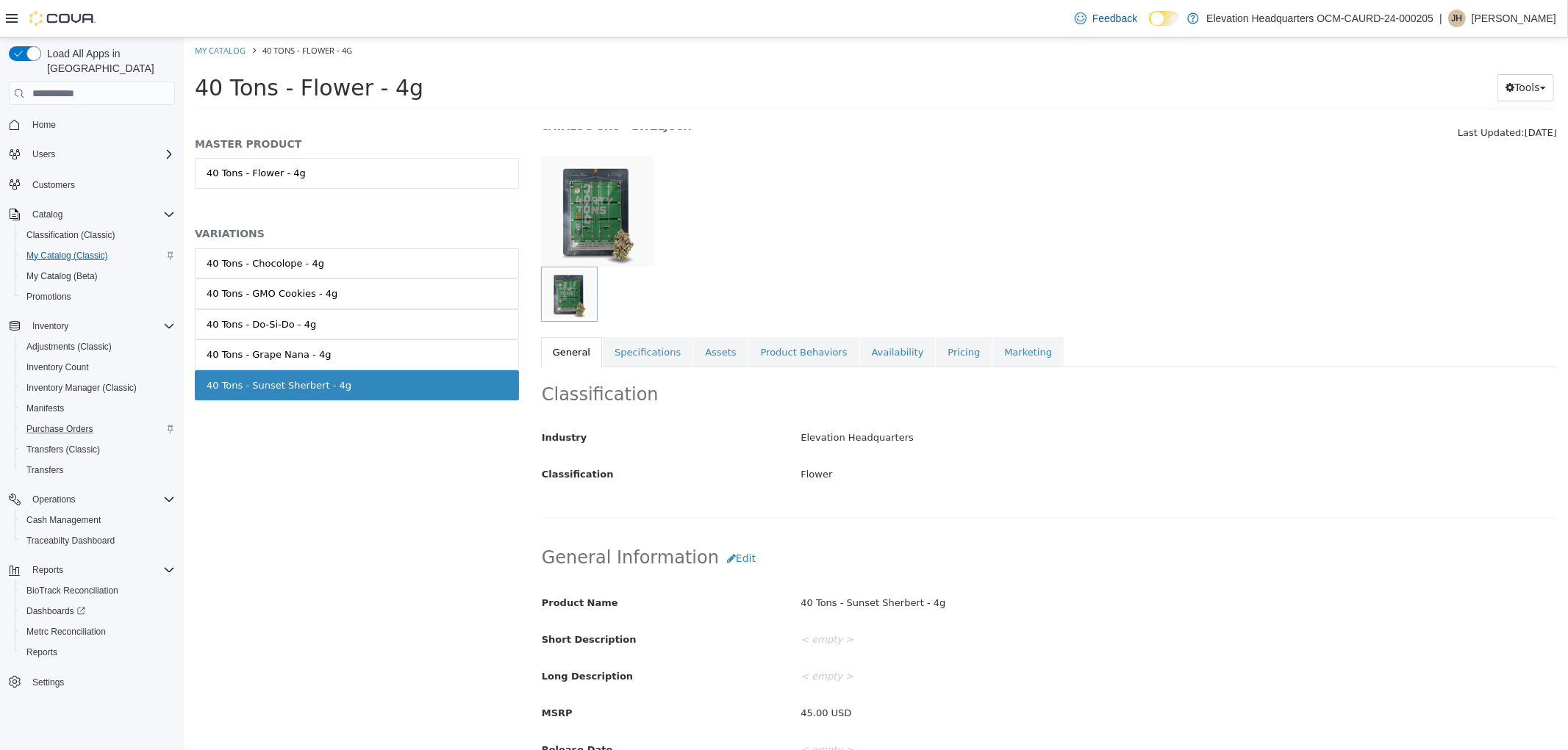
scroll to position [222, 0]
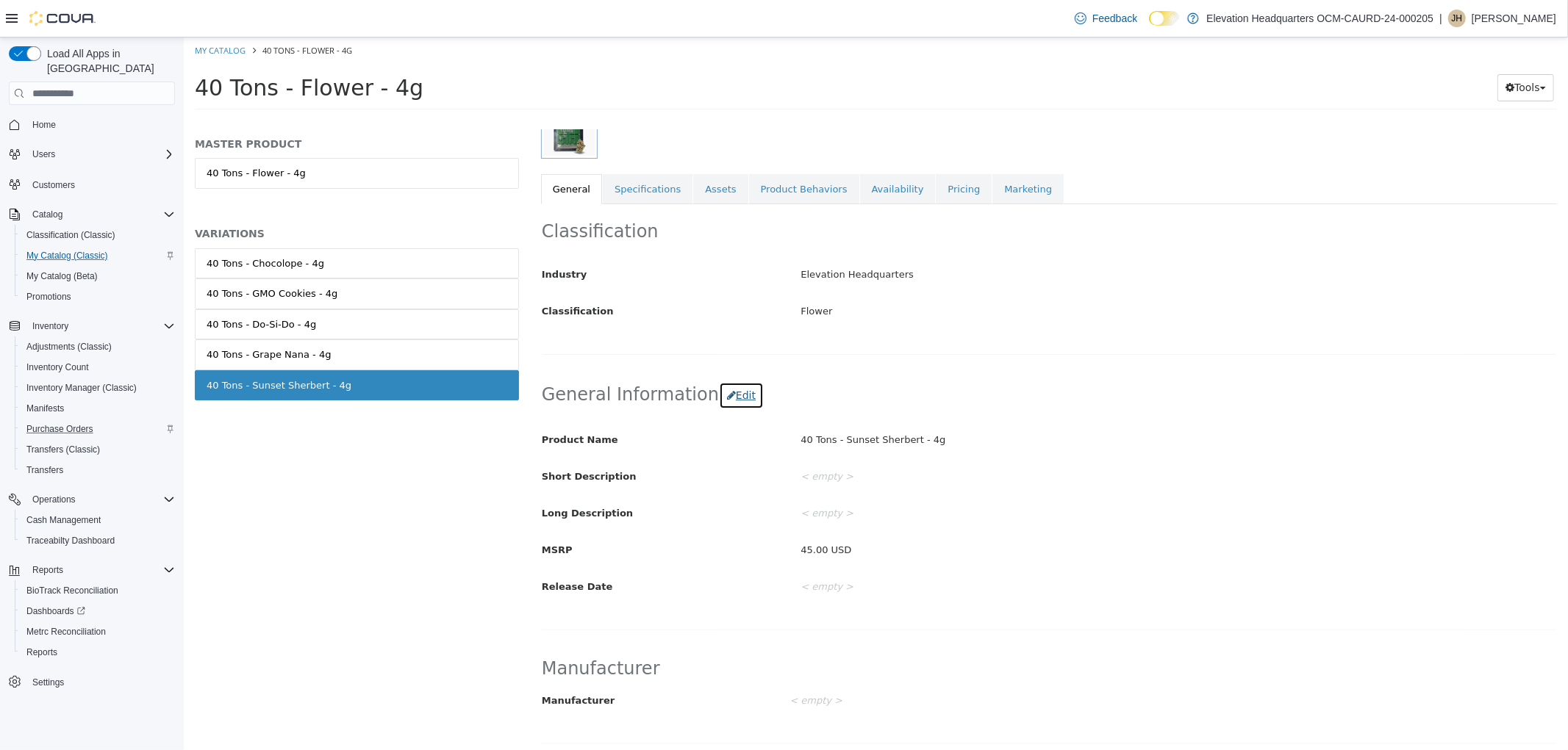
click at [718, 386] on button "Edit" at bounding box center [740, 396] width 45 height 27
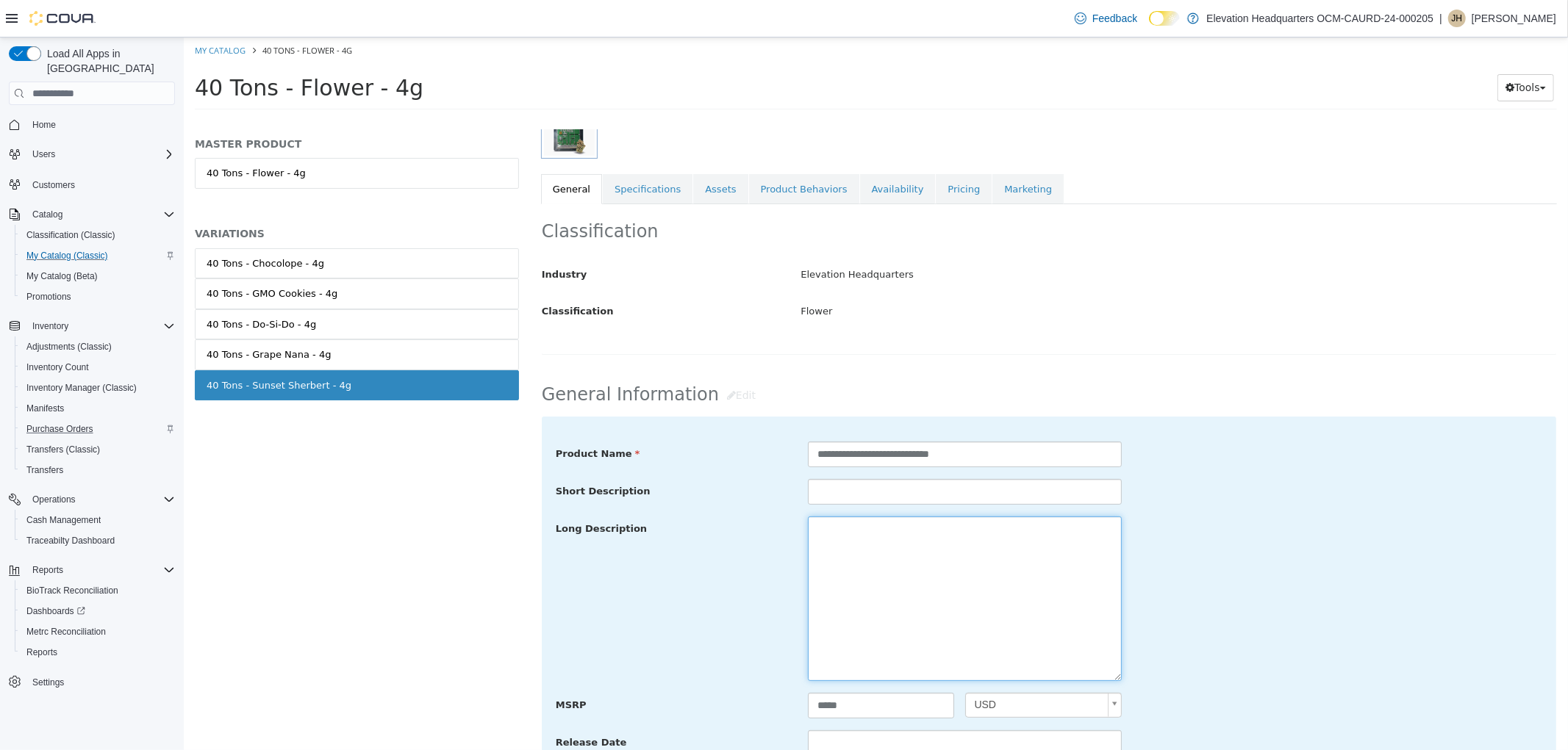
click at [865, 556] on textarea at bounding box center [963, 599] width 314 height 164
paste textarea "**********"
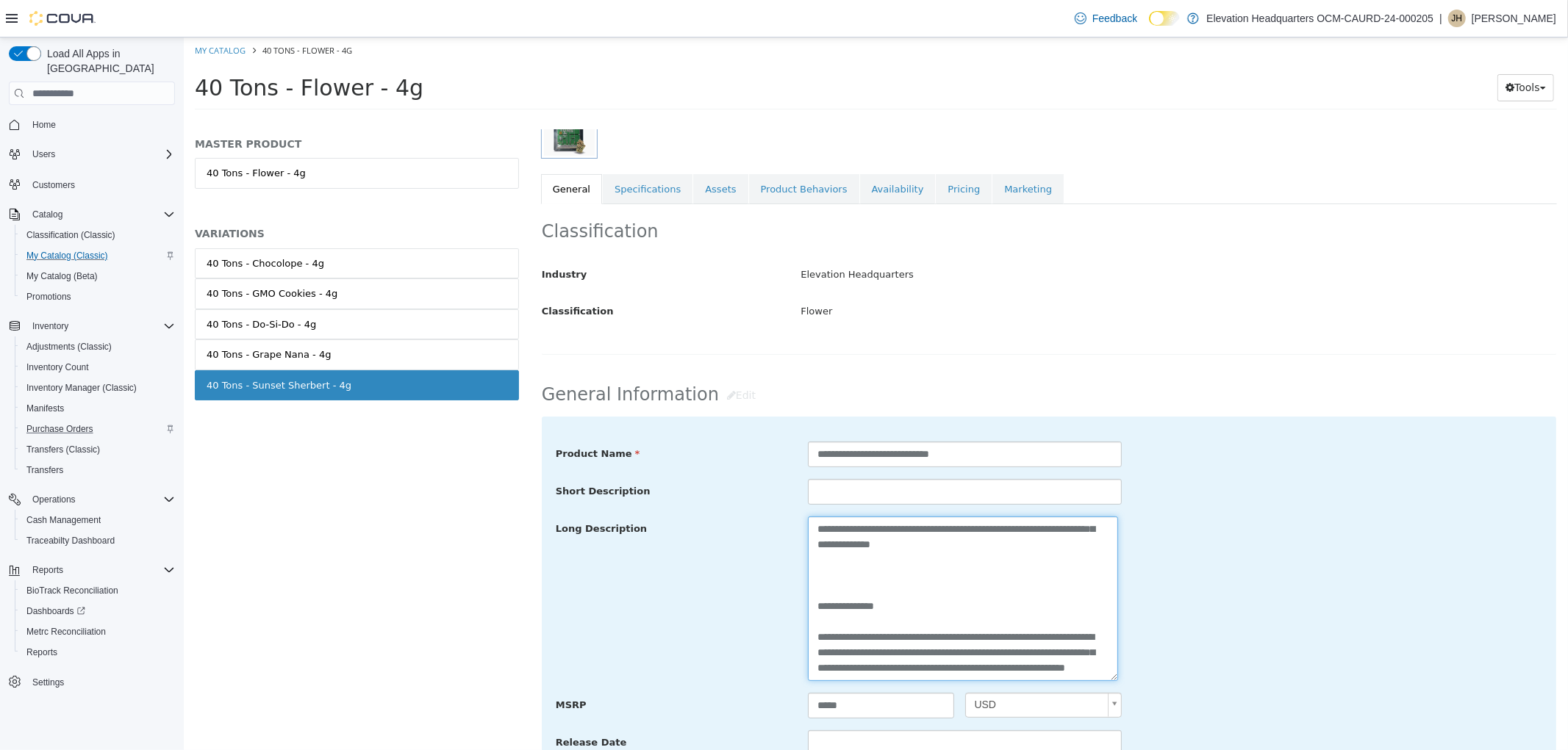
scroll to position [185, 0]
click at [1052, 564] on textarea "**********" at bounding box center [961, 599] width 310 height 164
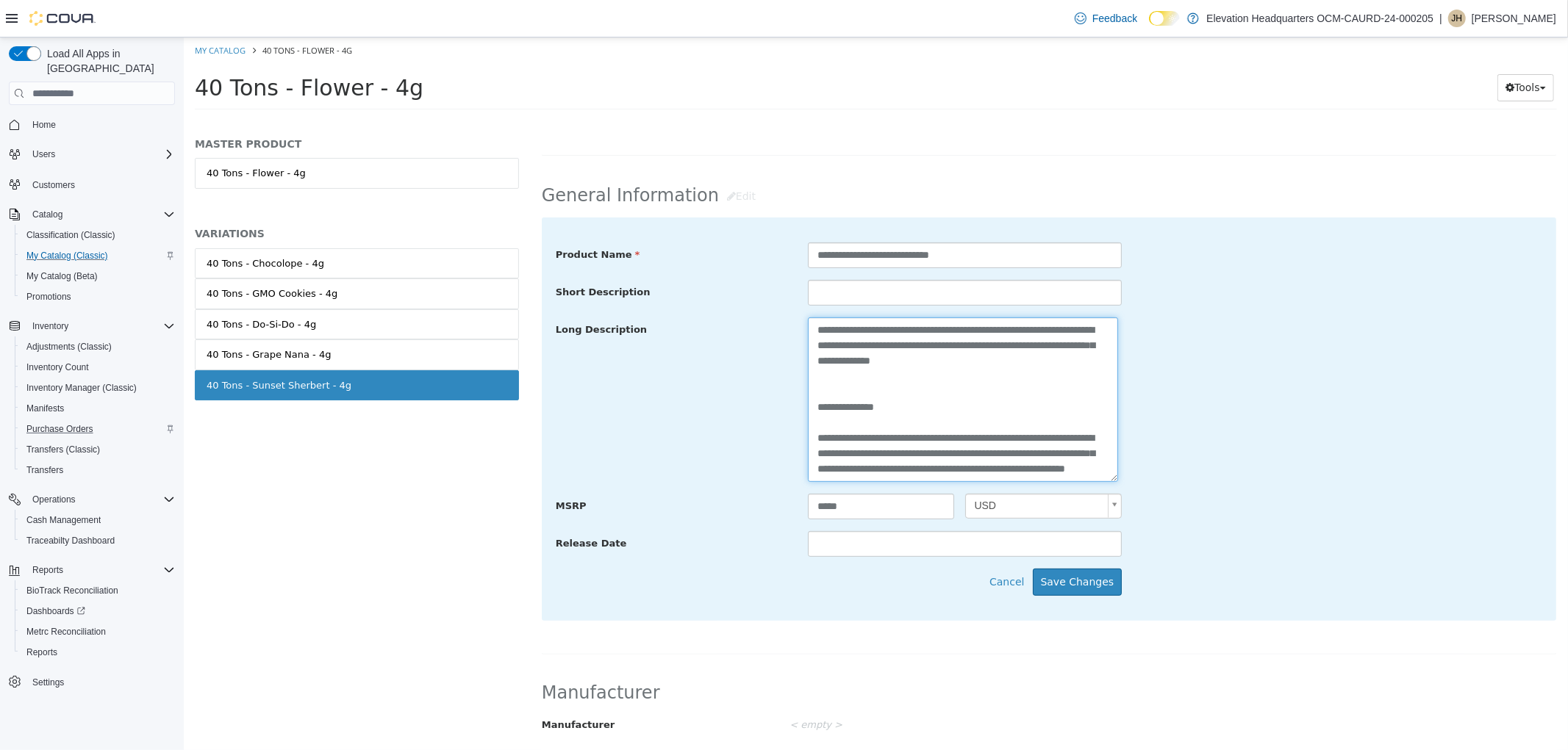
scroll to position [466, 0]
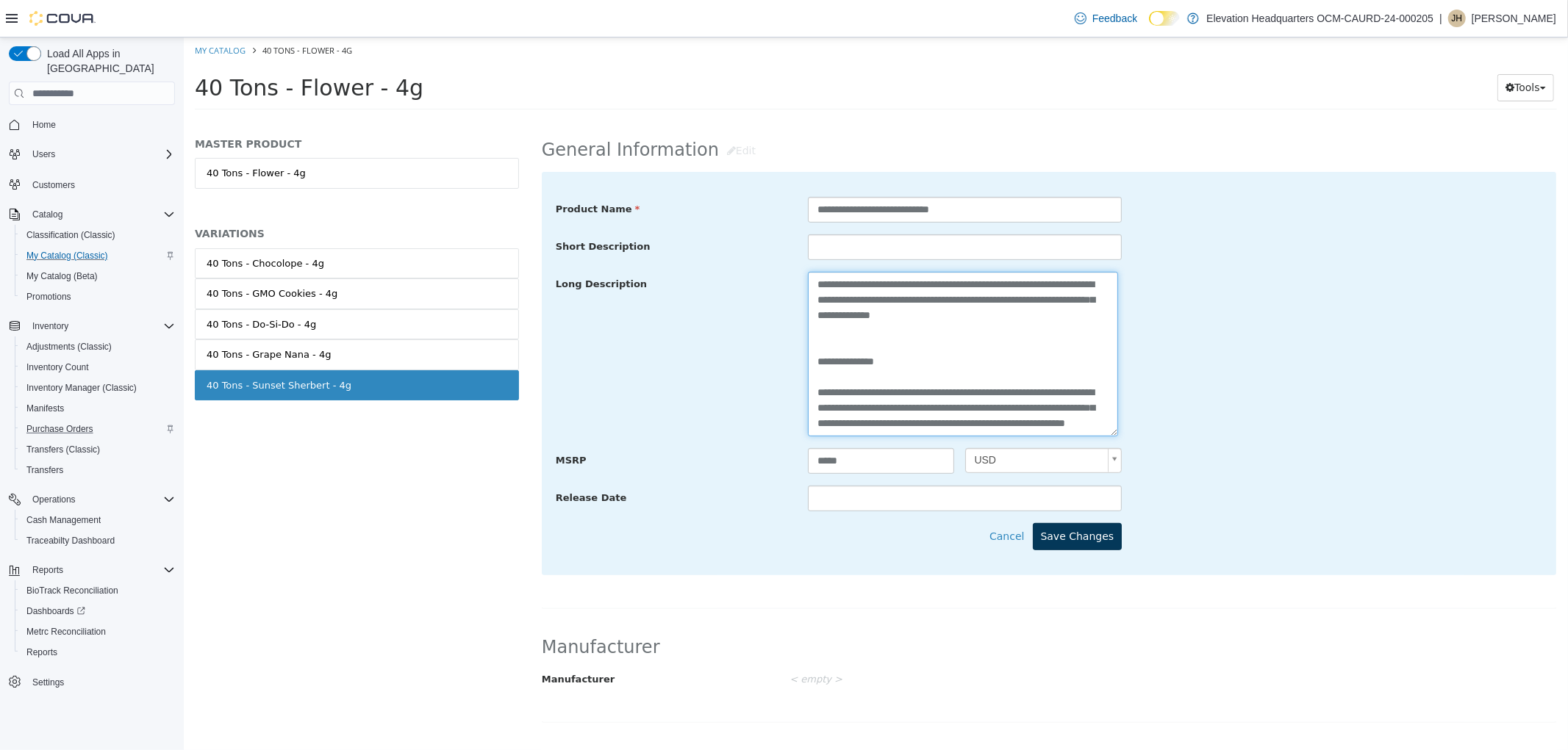
type textarea "**********"
click at [1082, 535] on button "Save Changes" at bounding box center [1076, 536] width 89 height 27
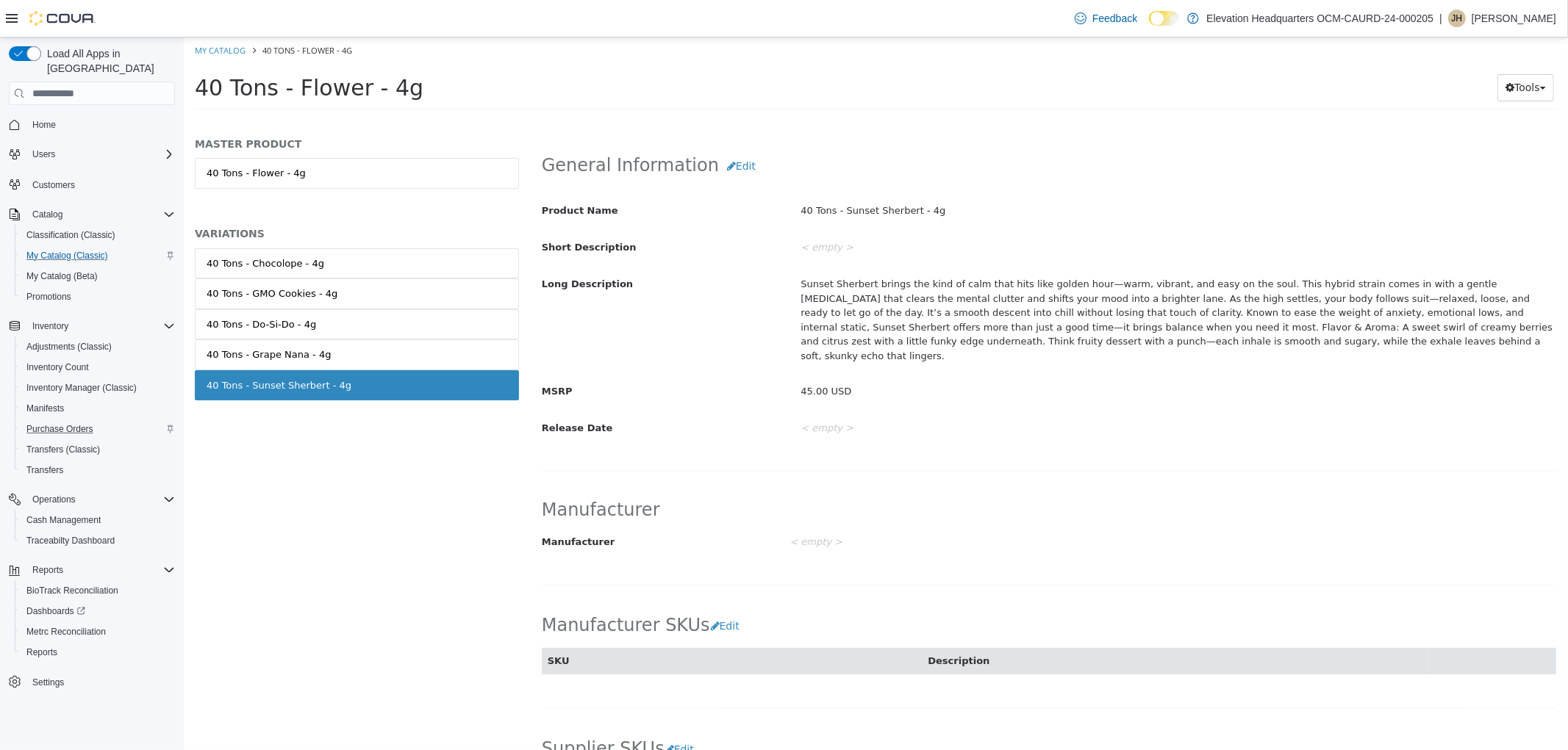
scroll to position [768, 0]
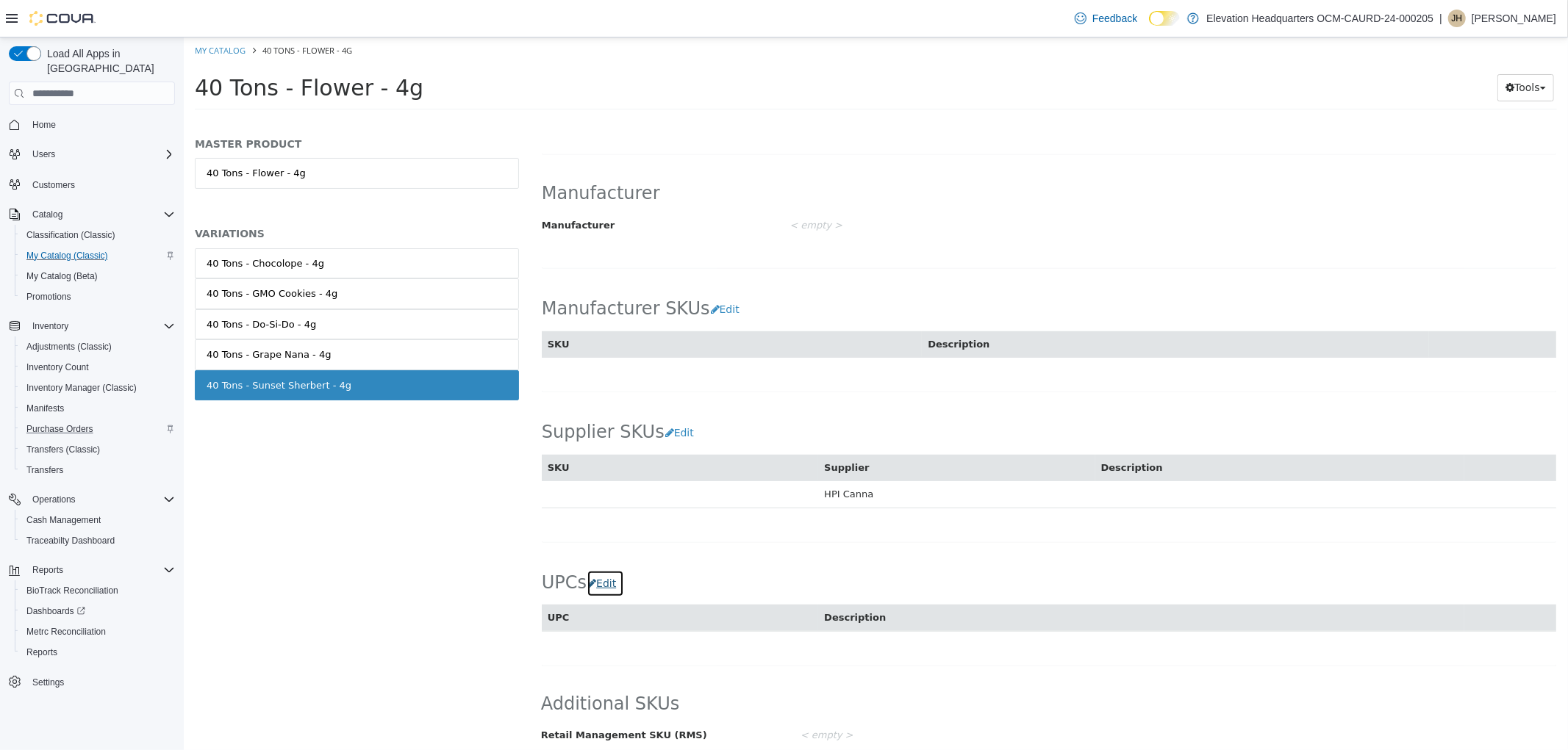
click at [610, 575] on button "Edit" at bounding box center [604, 584] width 37 height 27
click at [607, 632] on td at bounding box center [678, 650] width 276 height 38
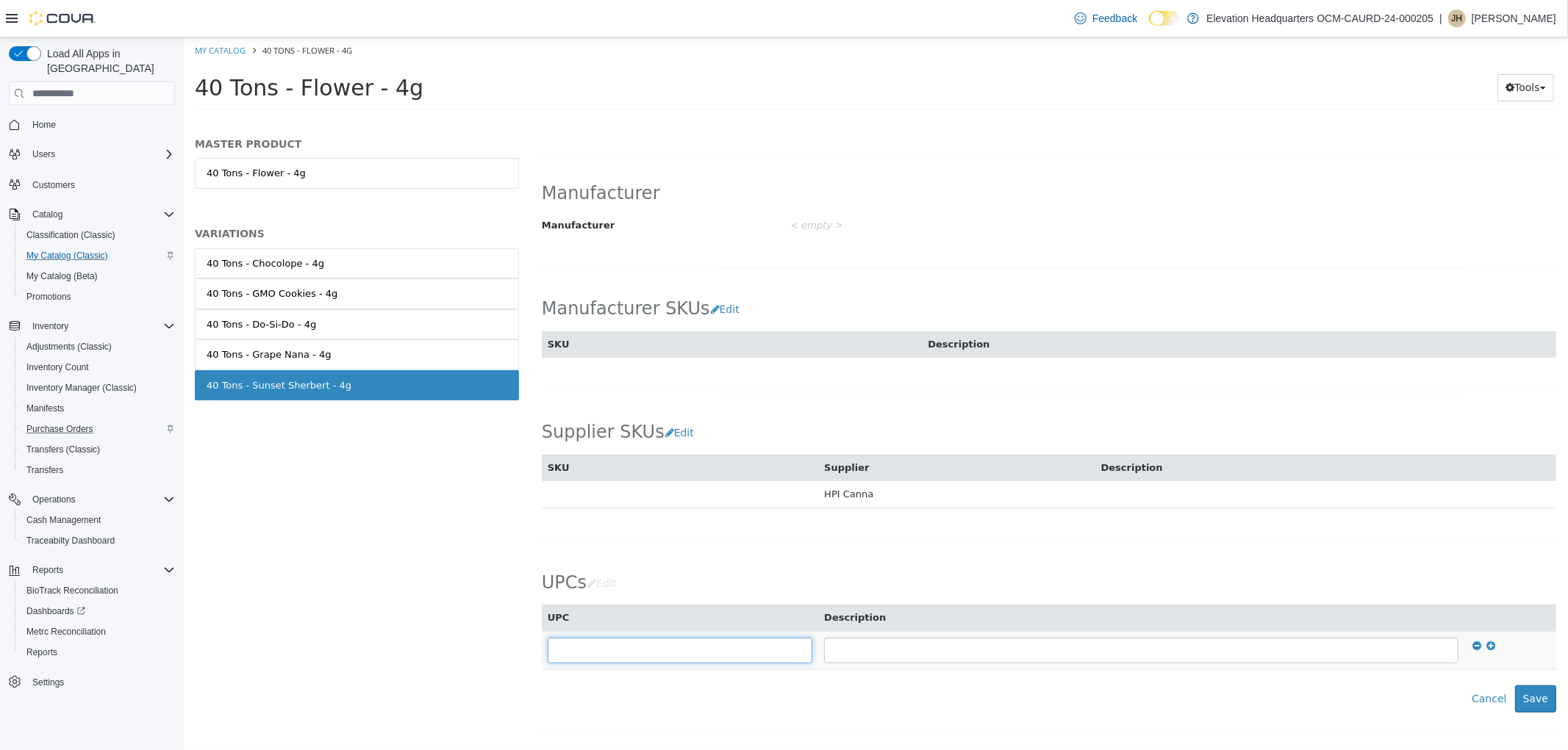
click at [618, 640] on input "text" at bounding box center [679, 650] width 265 height 26
type input "**********"
click at [1534, 686] on button "Save" at bounding box center [1534, 699] width 42 height 27
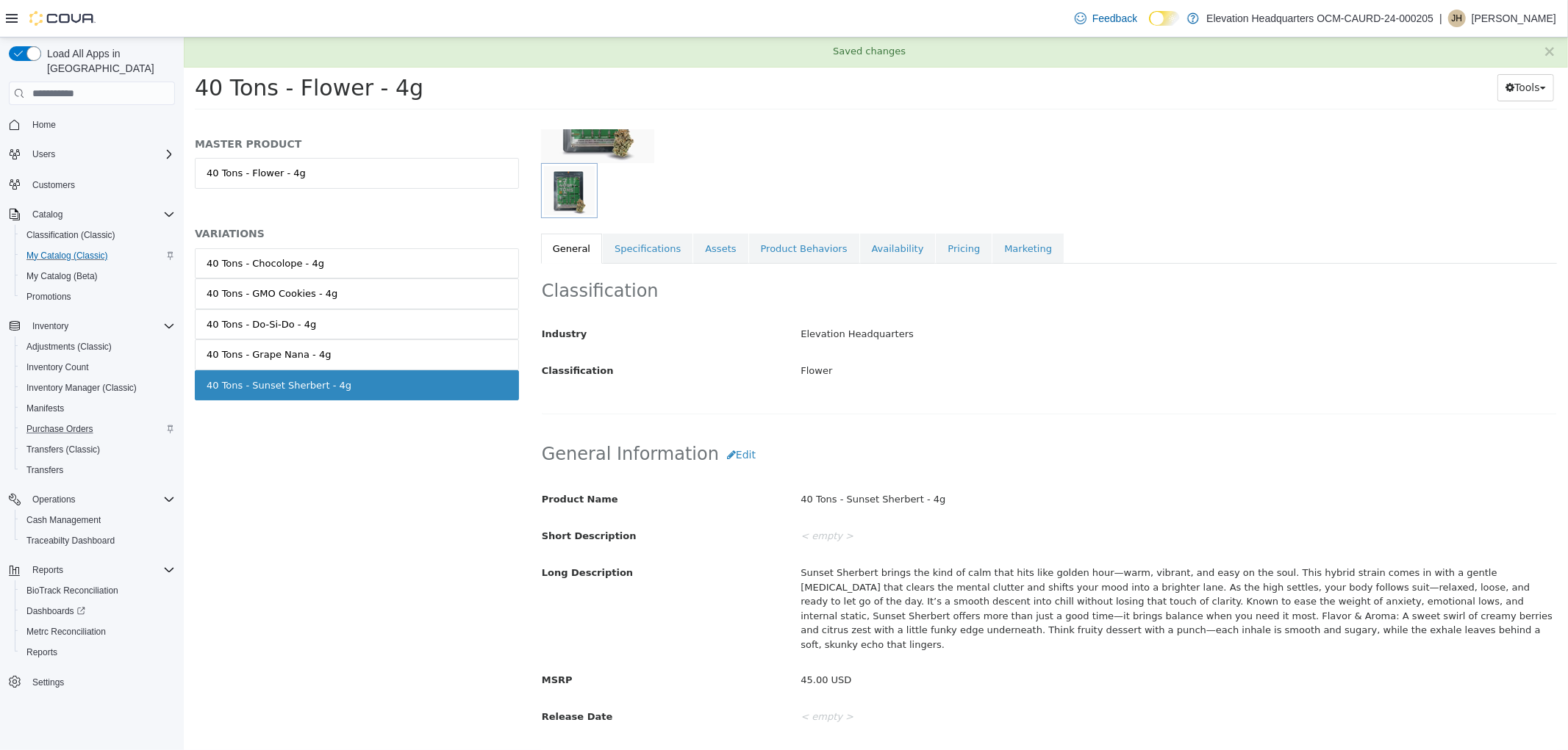
scroll to position [115, 0]
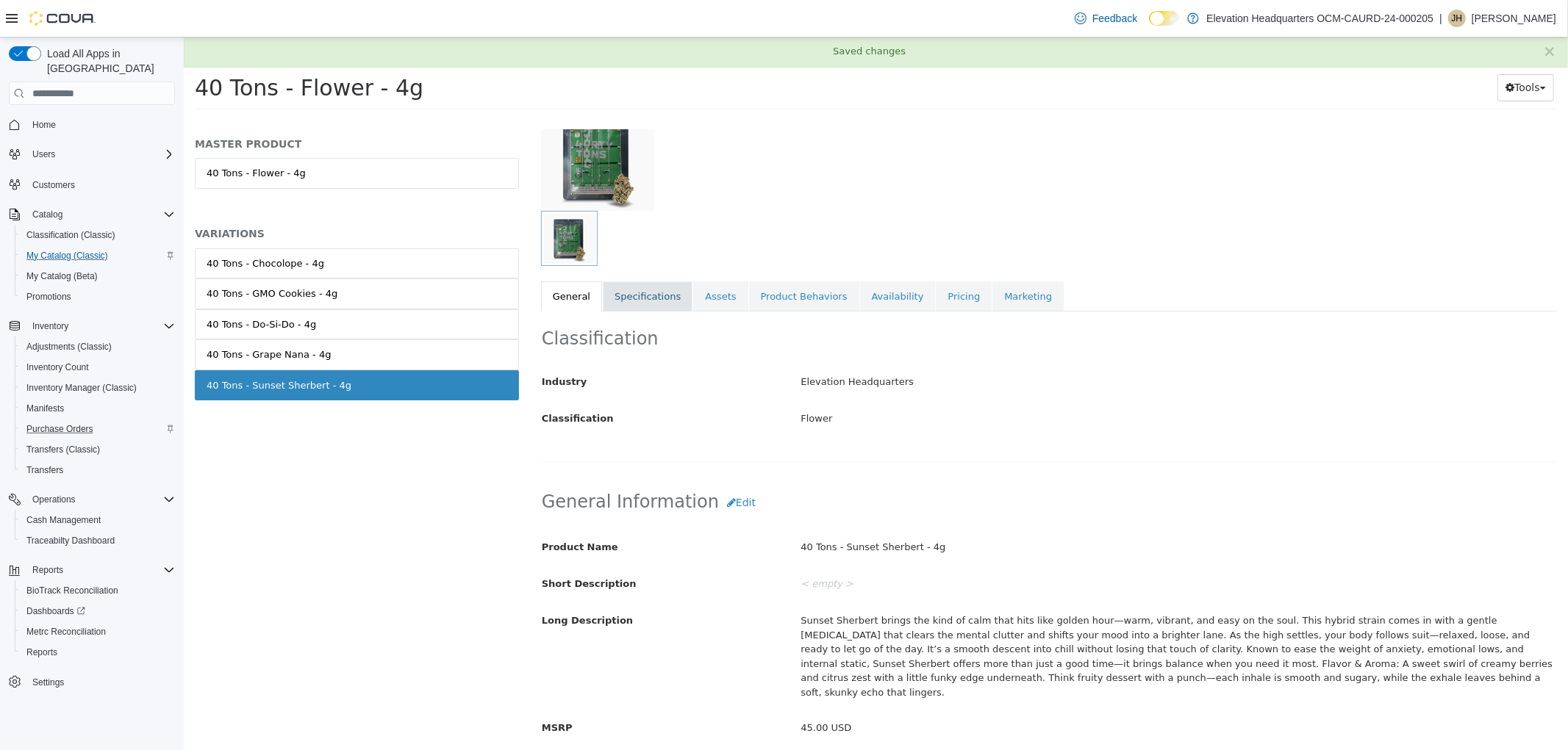
click at [623, 295] on link "Specifications" at bounding box center [646, 297] width 89 height 31
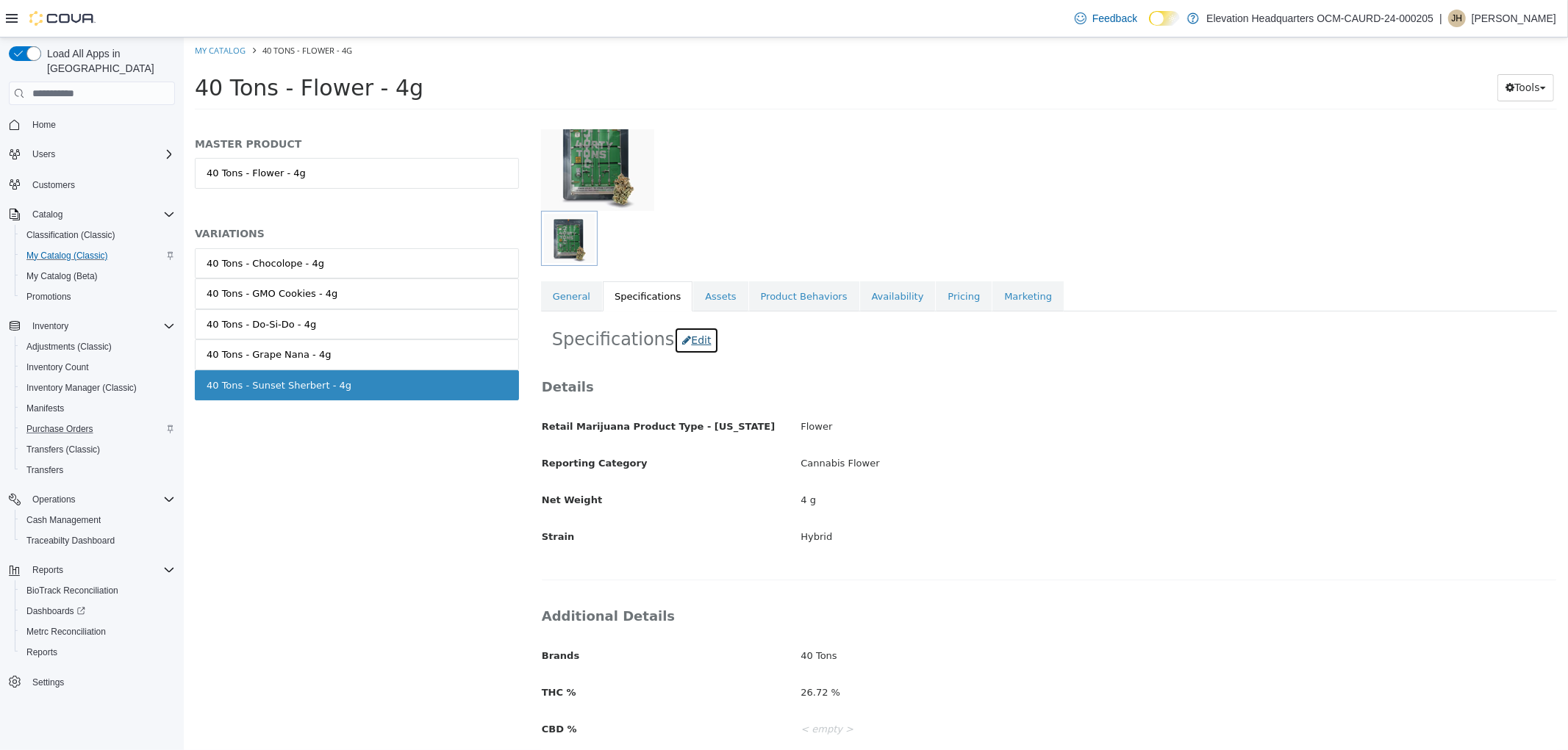
click at [680, 351] on button "Edit" at bounding box center [695, 340] width 45 height 27
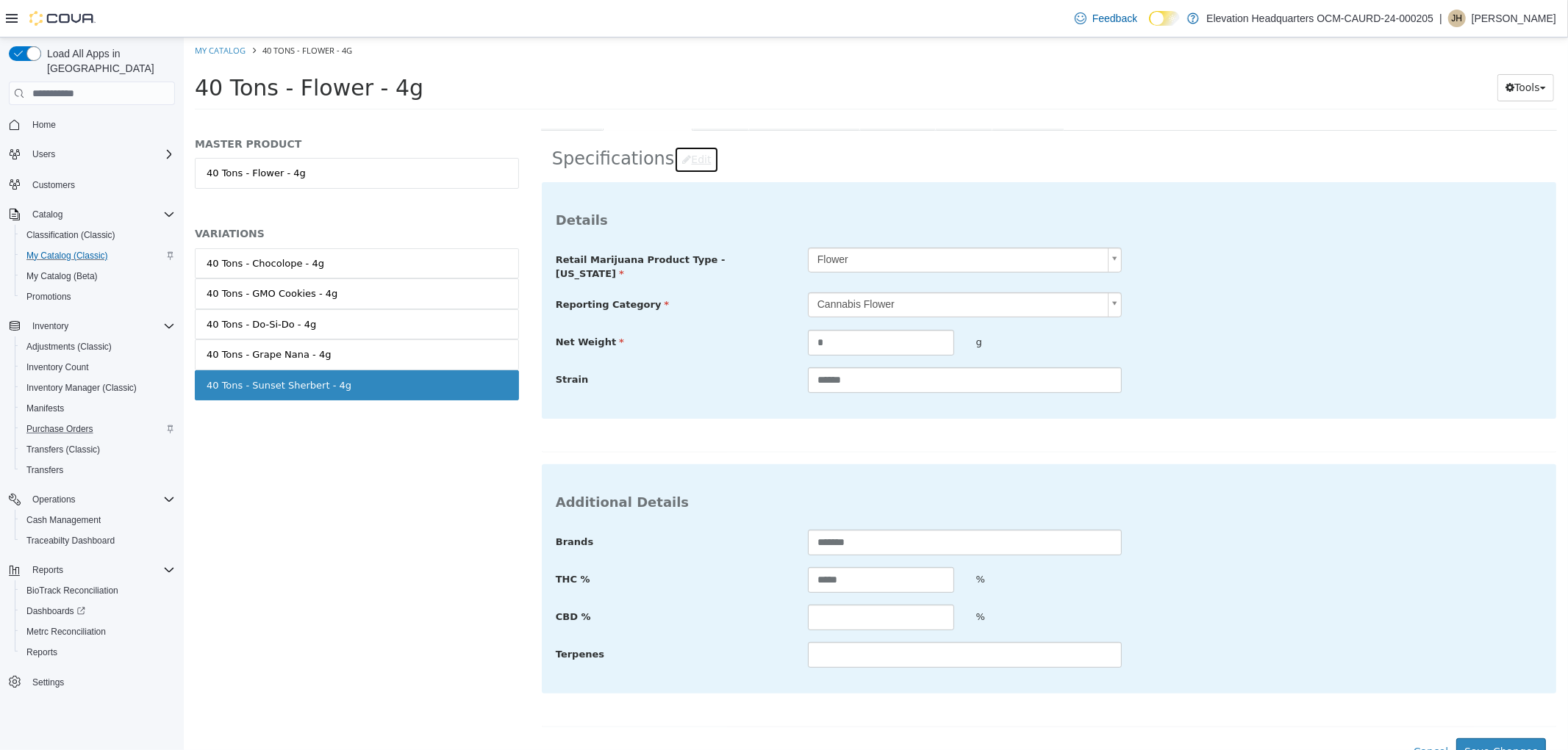
scroll to position [305, 0]
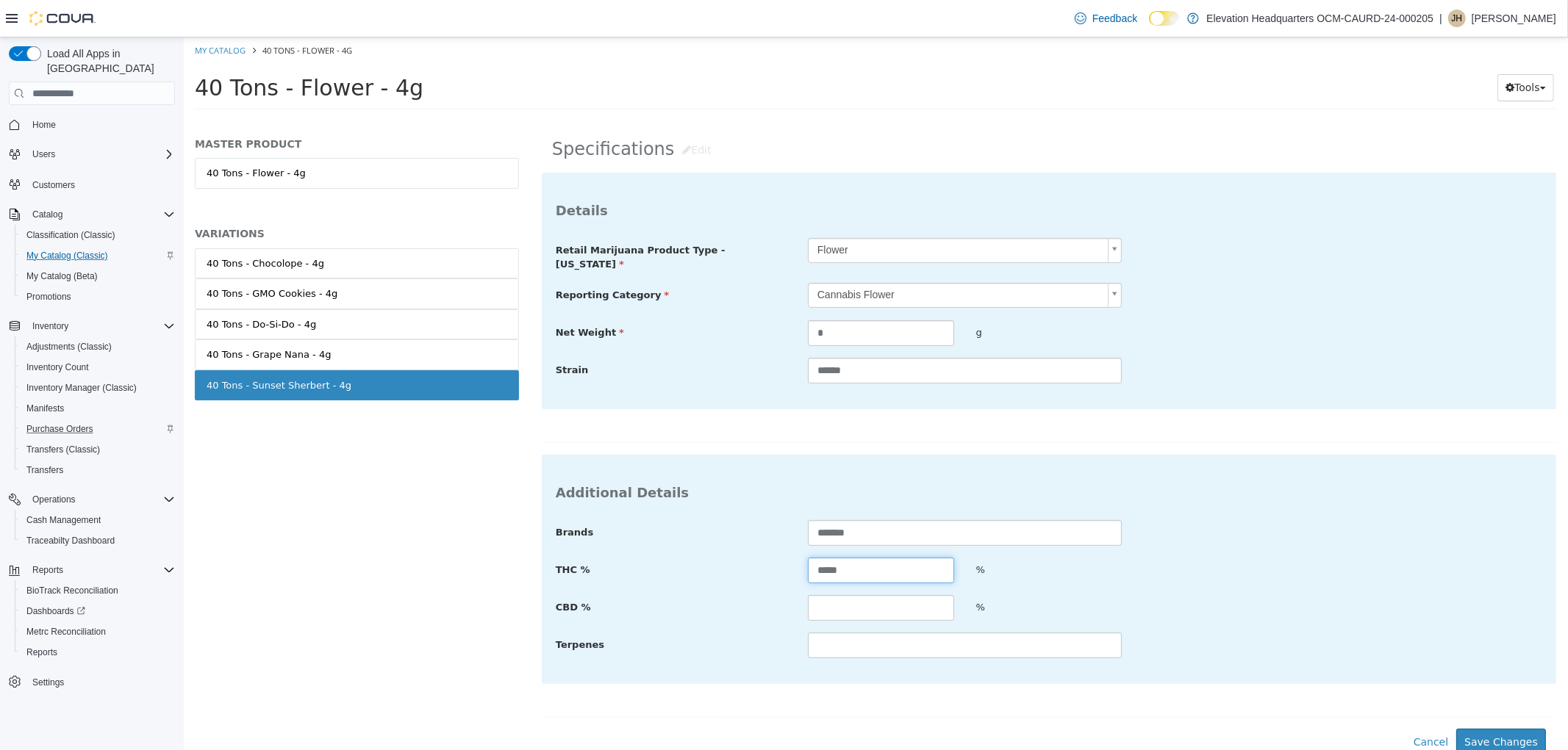
click at [870, 572] on input "*****" at bounding box center [880, 570] width 147 height 26
type input "*****"
click at [1510, 739] on button "Save Changes" at bounding box center [1499, 742] width 89 height 27
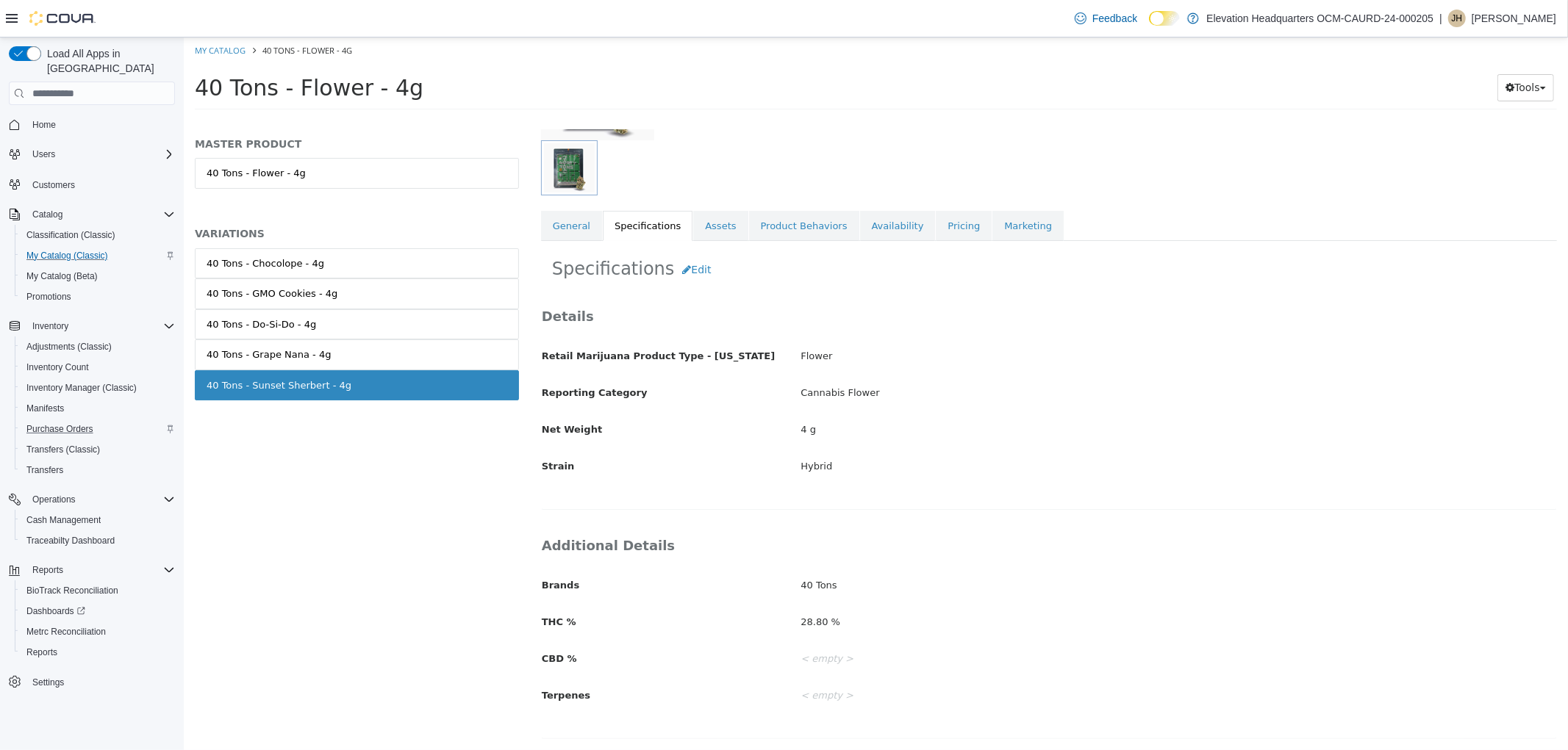
scroll to position [186, 0]
click at [860, 224] on link "Availability" at bounding box center [898, 226] width 76 height 31
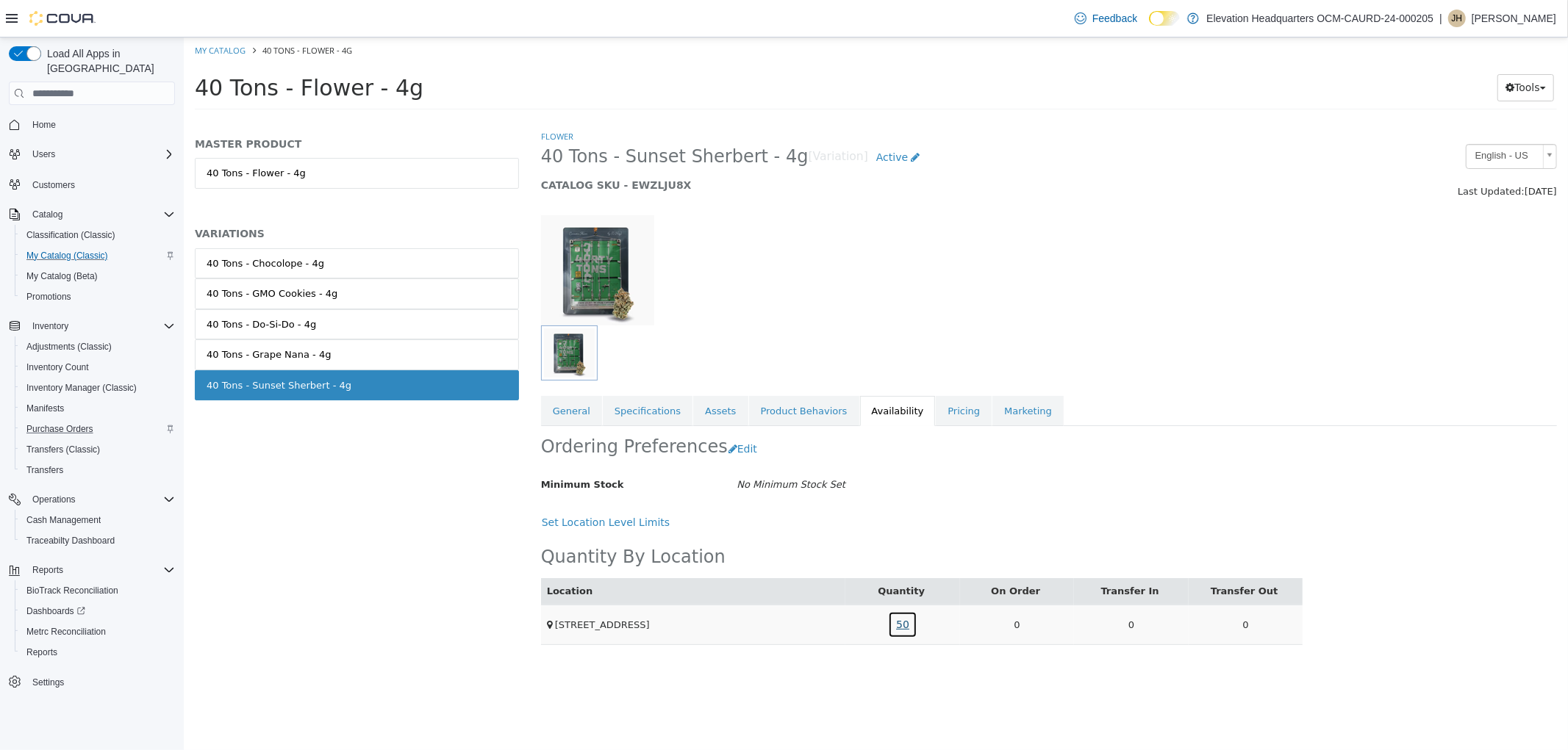
click at [902, 625] on link "50" at bounding box center [901, 625] width 29 height 27
click at [884, 557] on link "40RTY-14225-SS" at bounding box center [867, 562] width 79 height 14
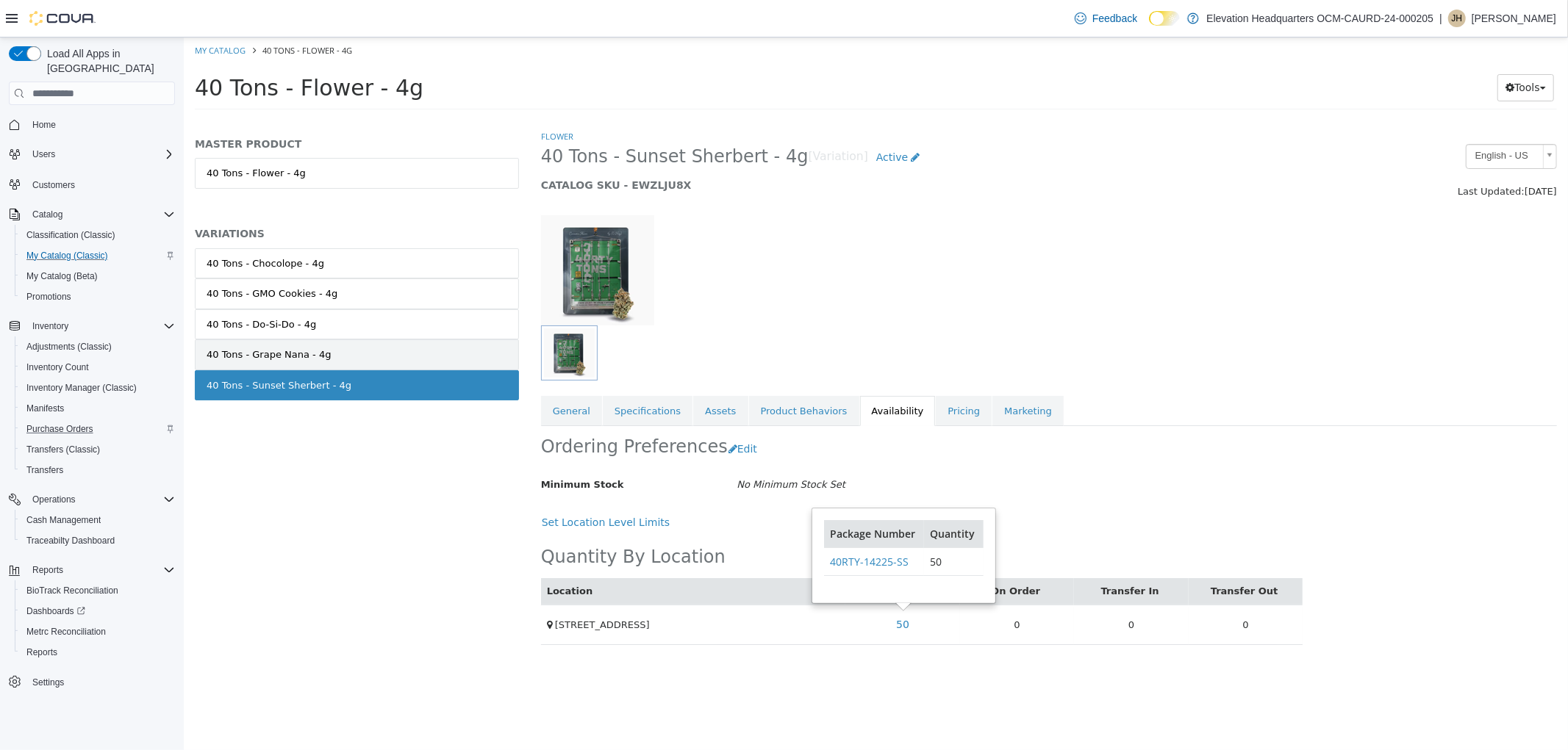
click at [429, 344] on link "40 Tons - Grape Nana - 4g" at bounding box center [356, 354] width 324 height 31
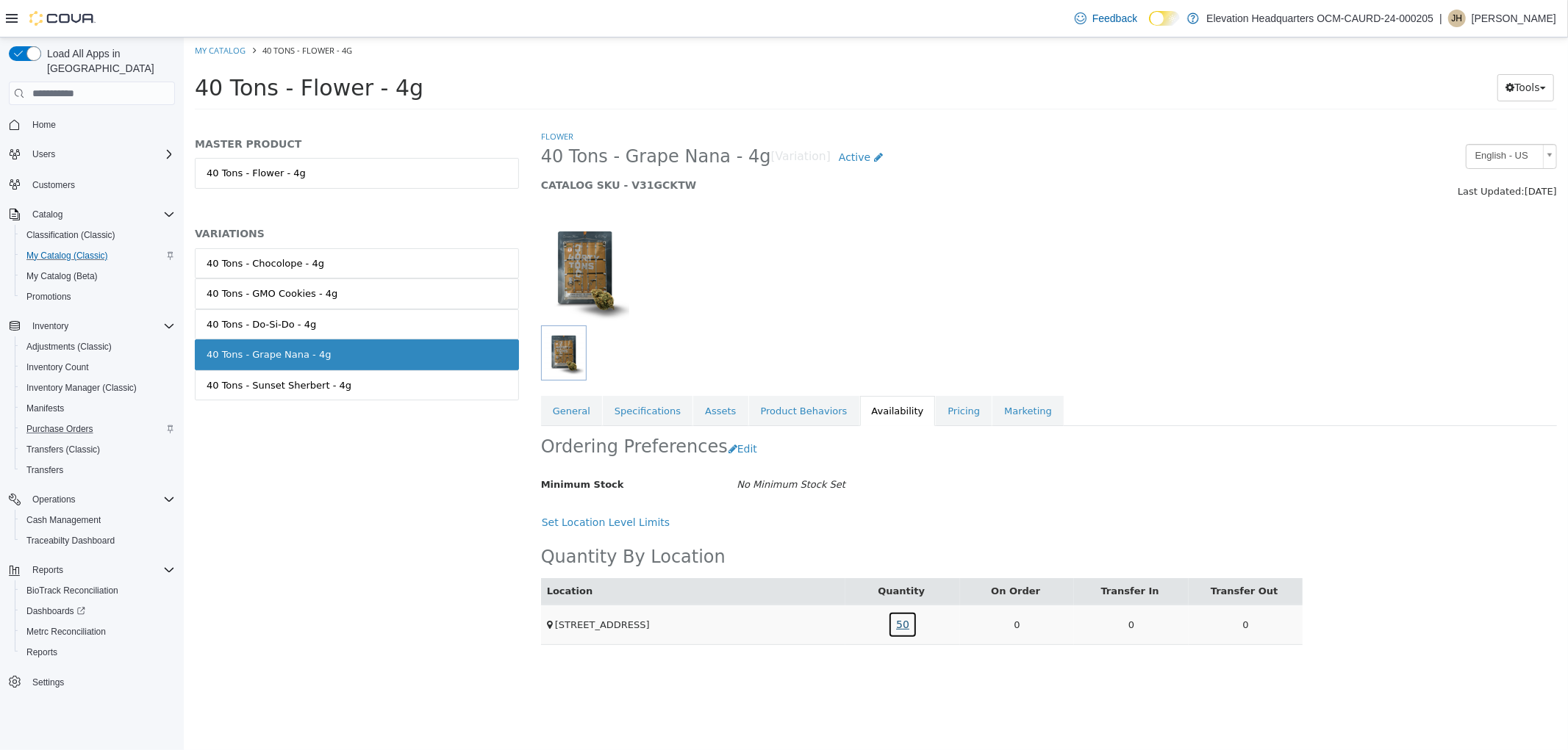
click at [893, 619] on link "50" at bounding box center [901, 625] width 29 height 27
click at [890, 557] on link "40RTY-14225-GN" at bounding box center [869, 562] width 82 height 14
click at [577, 426] on link "General" at bounding box center [570, 411] width 61 height 31
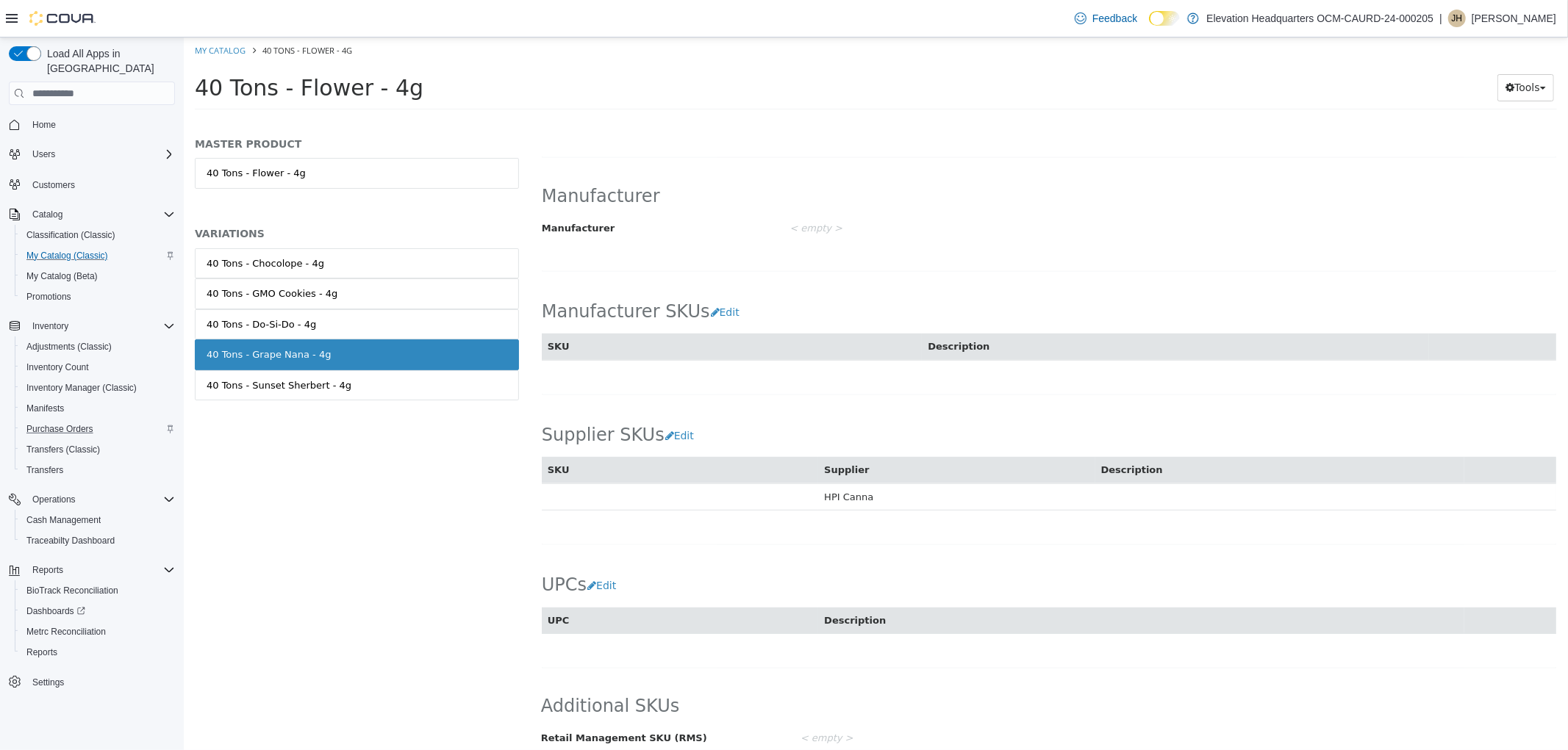
scroll to position [735, 0]
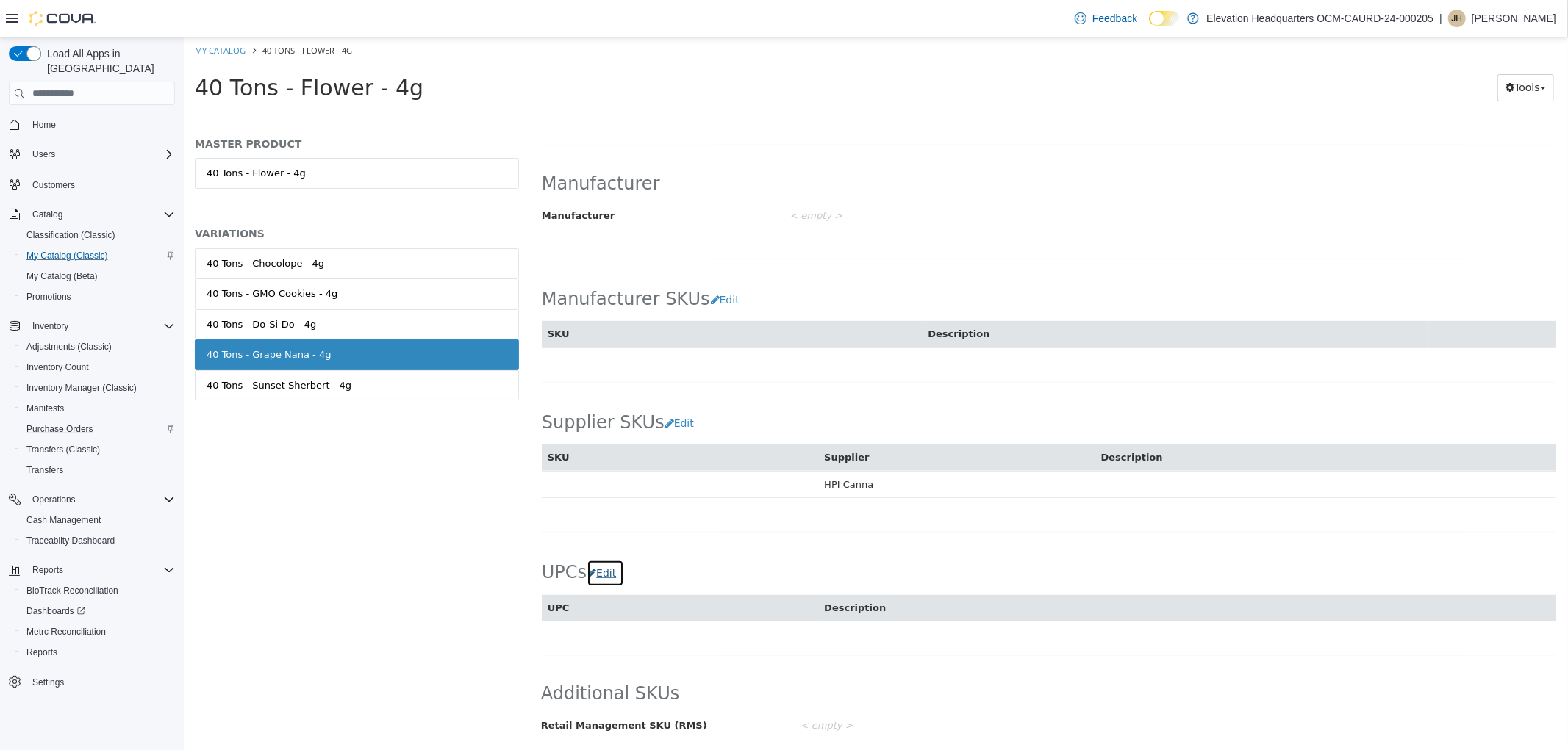
click at [597, 576] on button "Edit" at bounding box center [604, 573] width 37 height 27
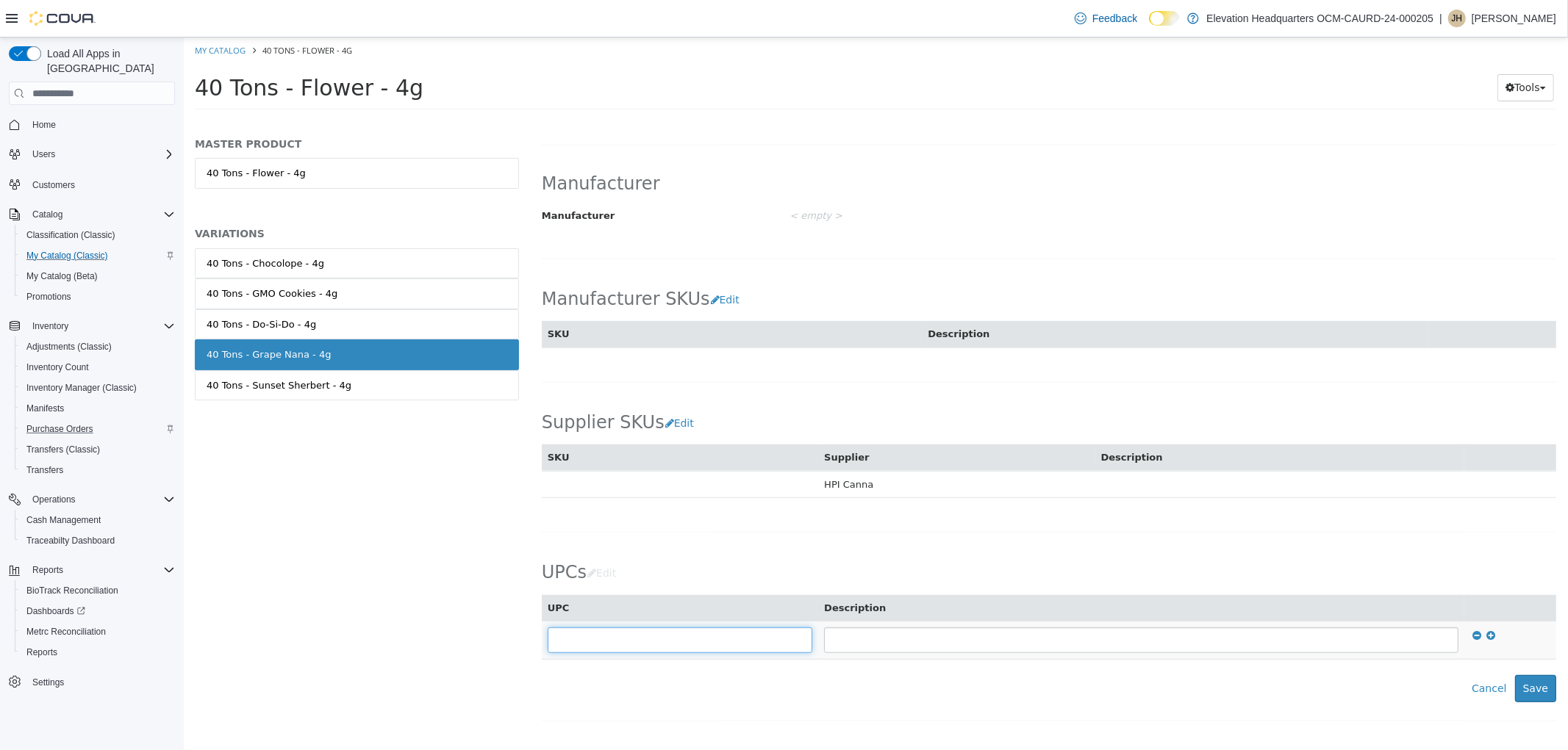
click at [584, 646] on input "text" at bounding box center [679, 640] width 265 height 26
type input "**********"
click at [1537, 680] on button "Save" at bounding box center [1534, 689] width 42 height 27
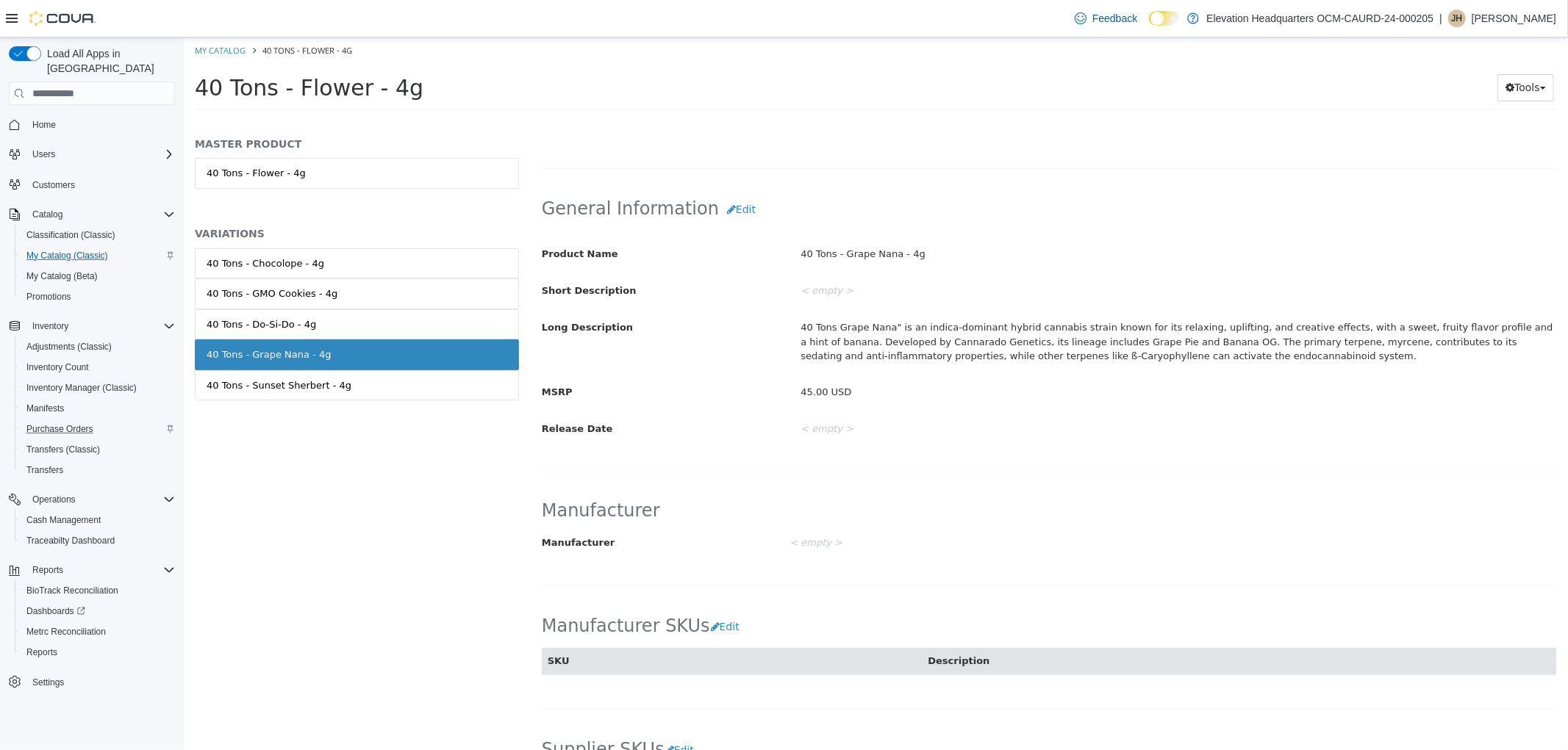
scroll to position [81, 0]
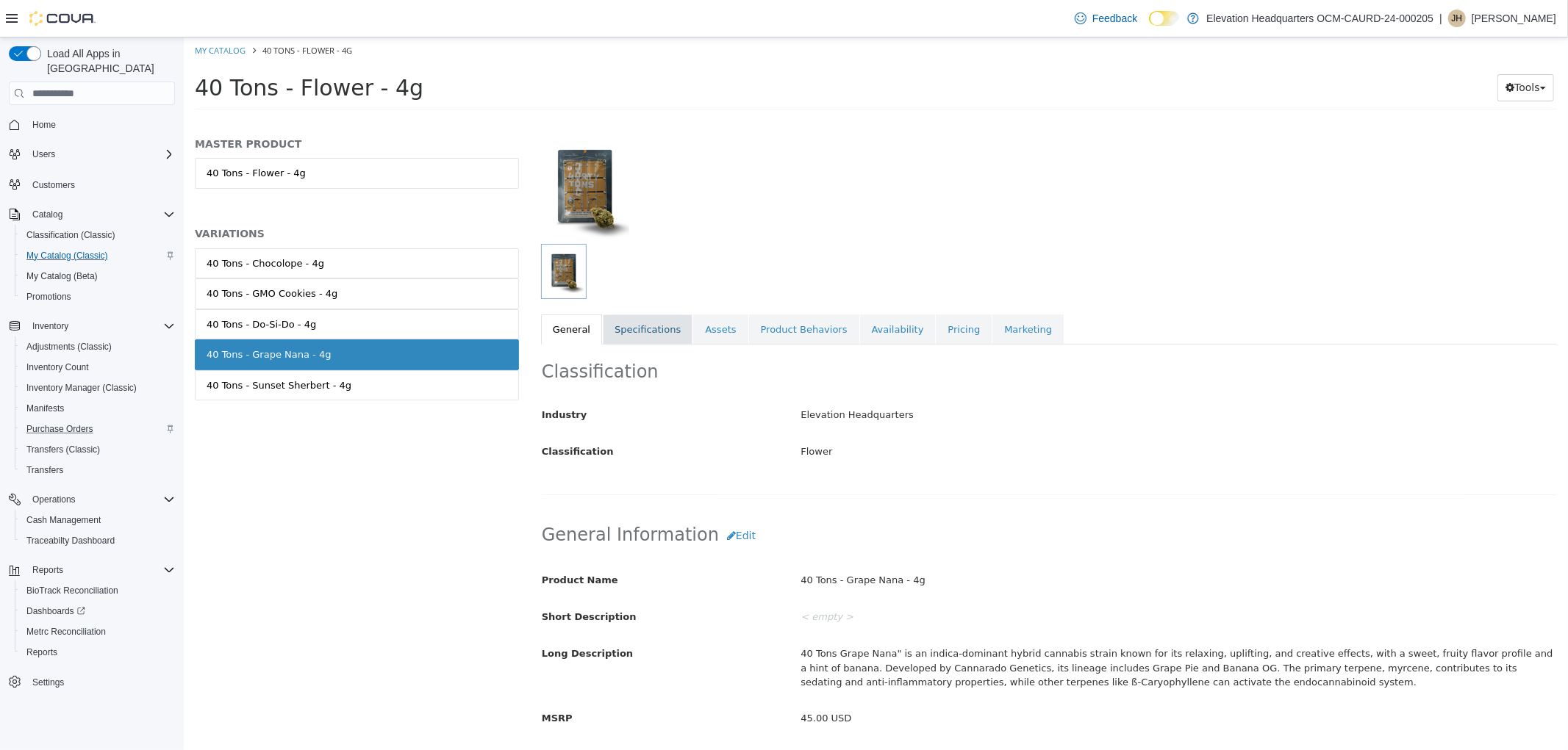
click at [659, 331] on link "Specifications" at bounding box center [646, 330] width 89 height 31
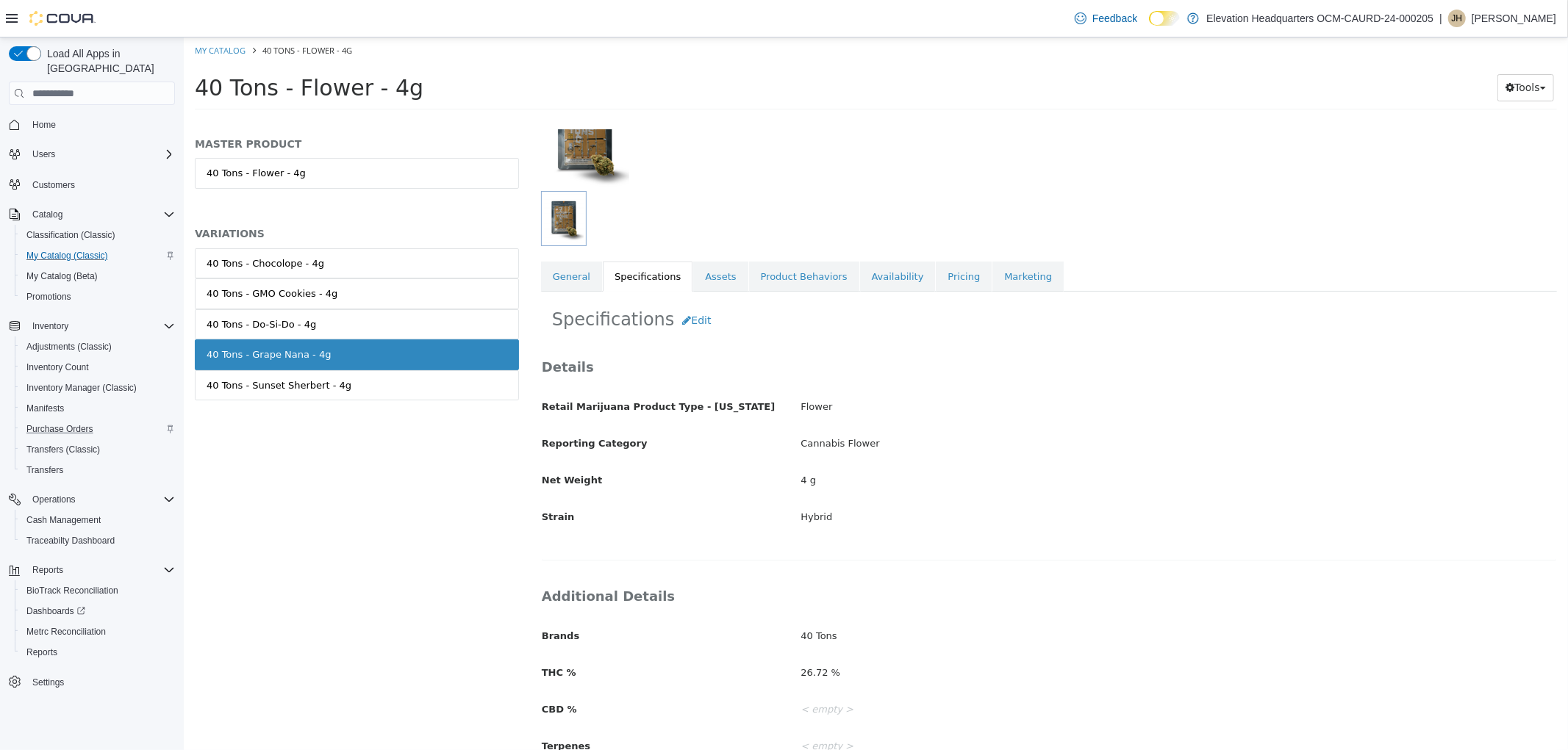
scroll to position [163, 0]
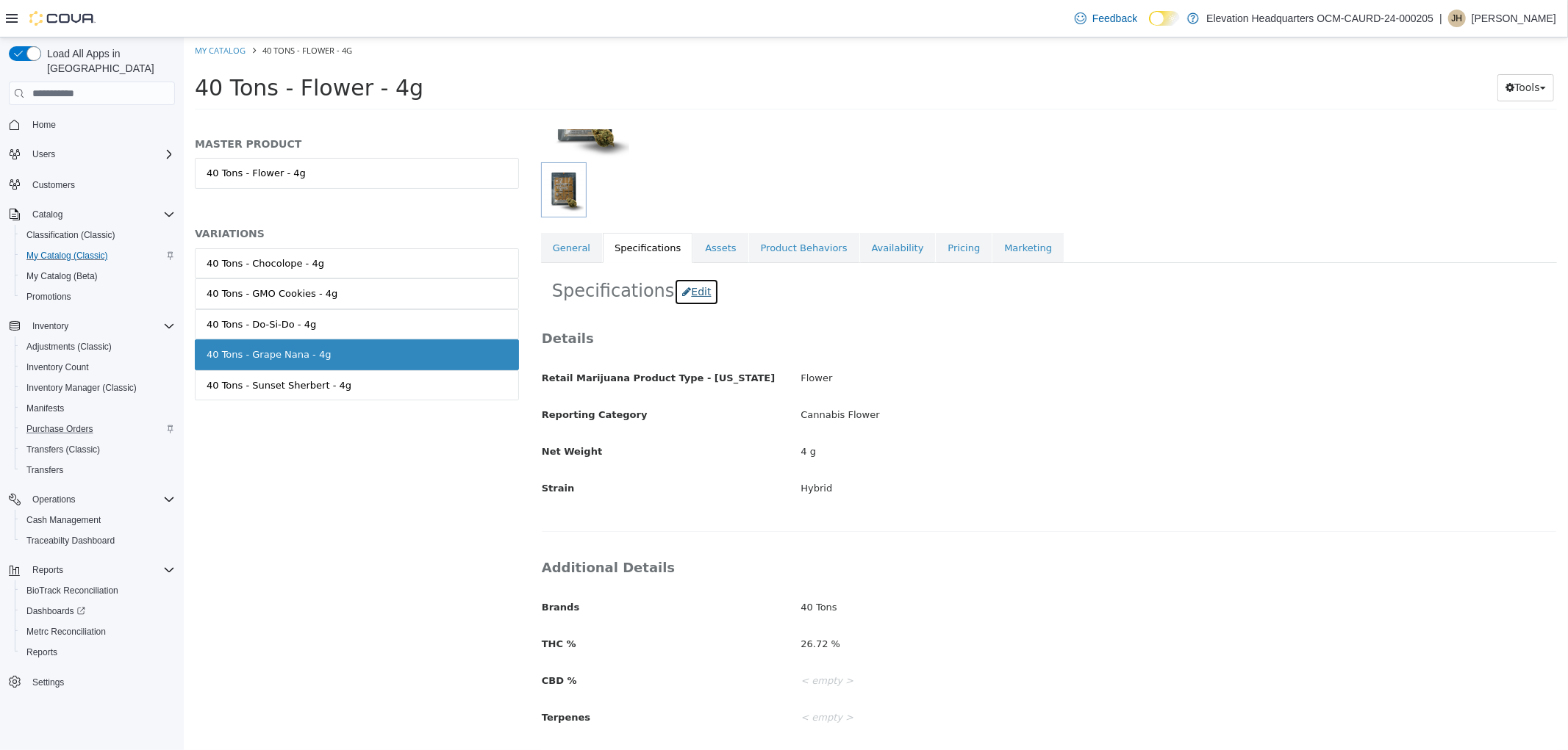
click at [694, 297] on button "Edit" at bounding box center [695, 292] width 45 height 27
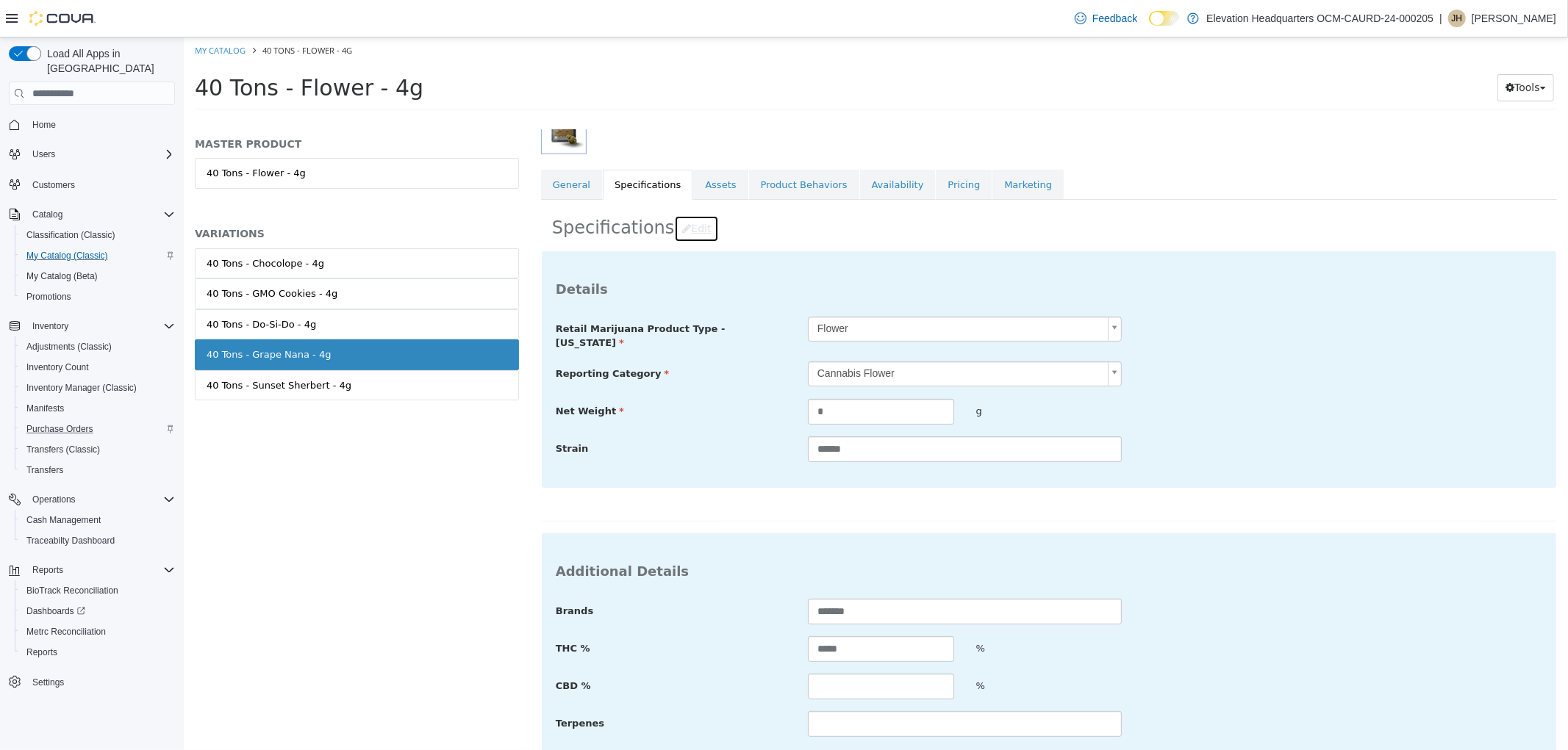
scroll to position [305, 0]
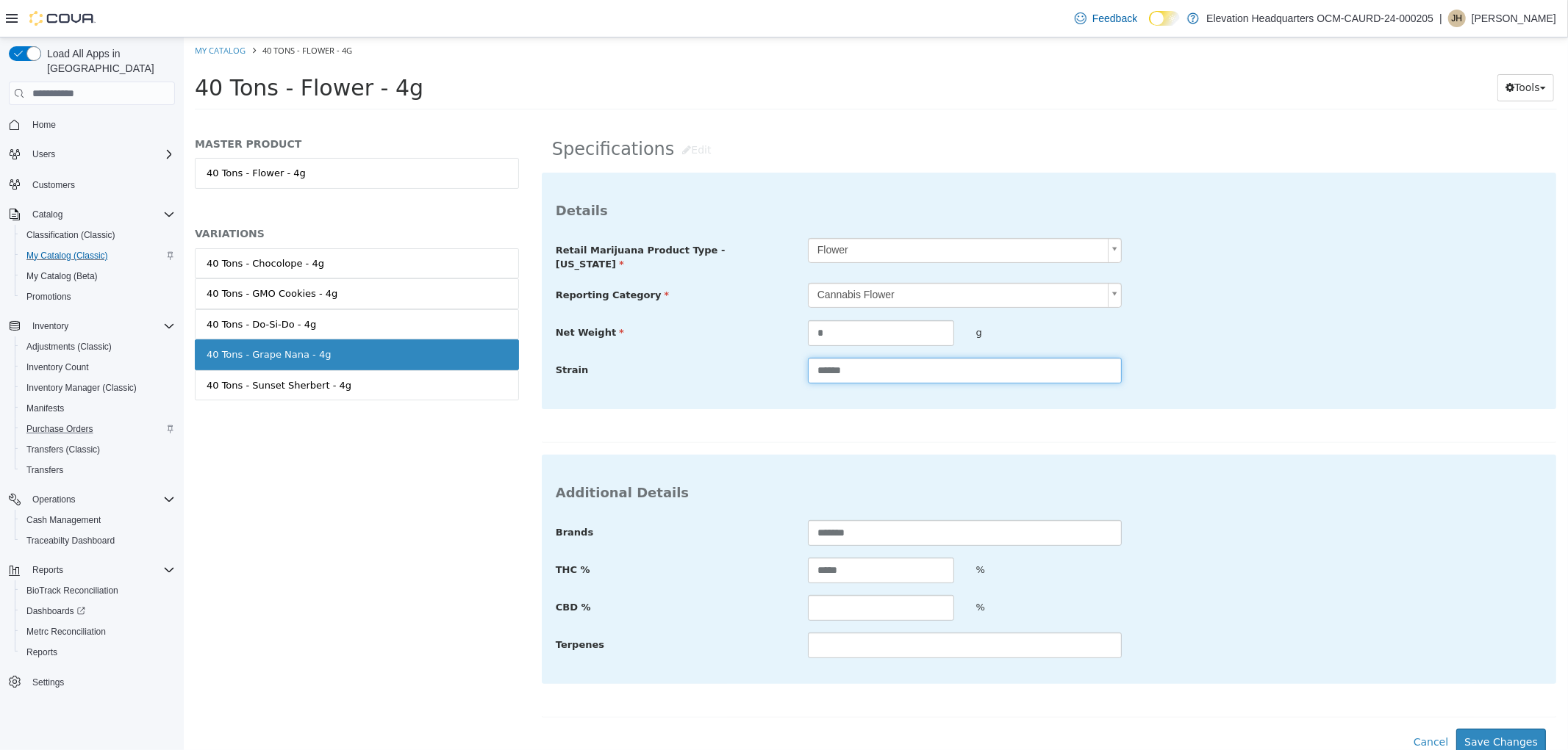
click at [928, 358] on input "******" at bounding box center [963, 370] width 314 height 26
type input "******"
drag, startPoint x: 849, startPoint y: 563, endPoint x: 769, endPoint y: 567, distance: 80.1
click at [779, 567] on div "THC % ***** %" at bounding box center [1048, 571] width 1008 height 27
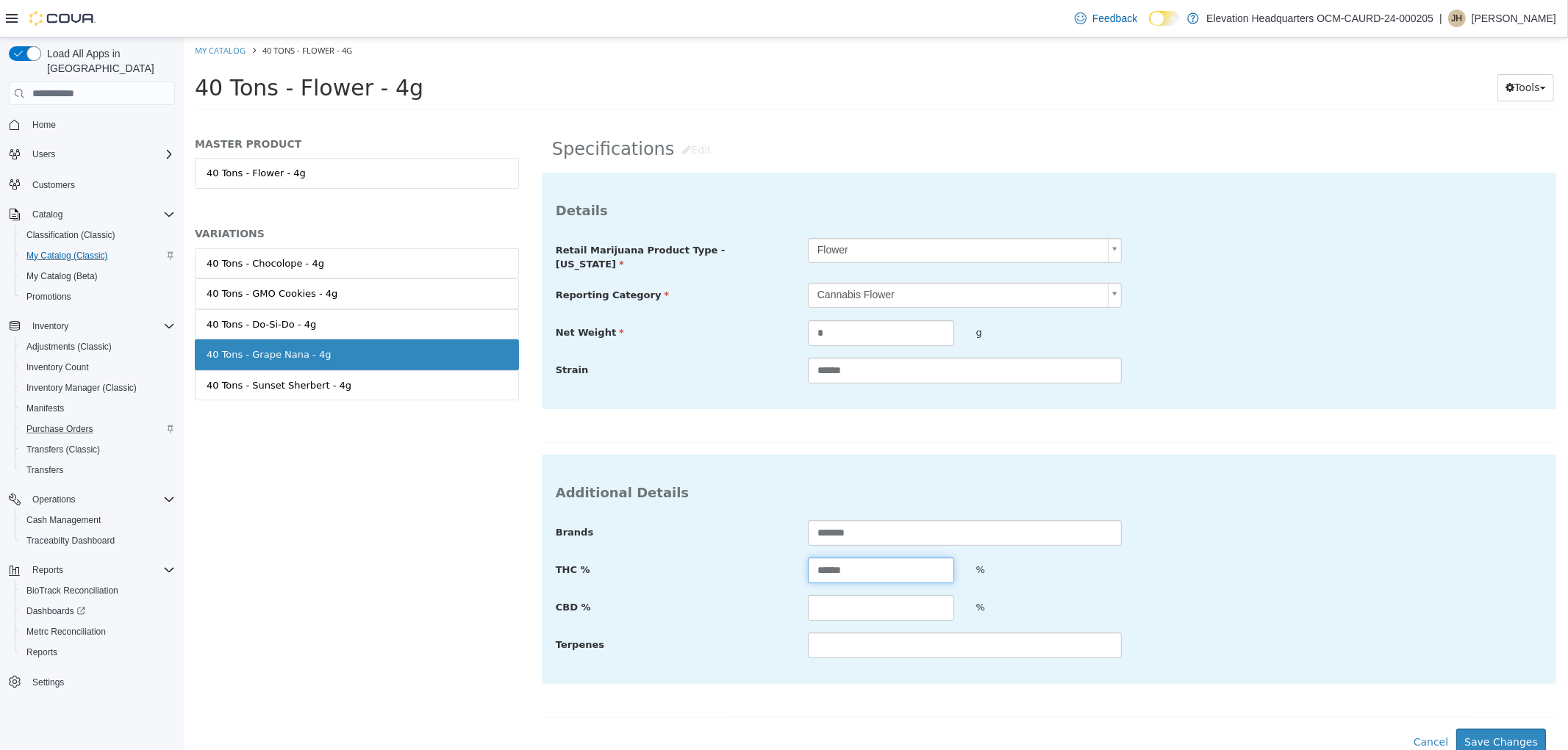
click at [828, 562] on input "******" at bounding box center [880, 570] width 147 height 26
type input "*****"
click at [1501, 722] on div "**********" at bounding box center [1048, 451] width 1016 height 557
click at [1496, 729] on button "Save Changes" at bounding box center [1499, 742] width 89 height 27
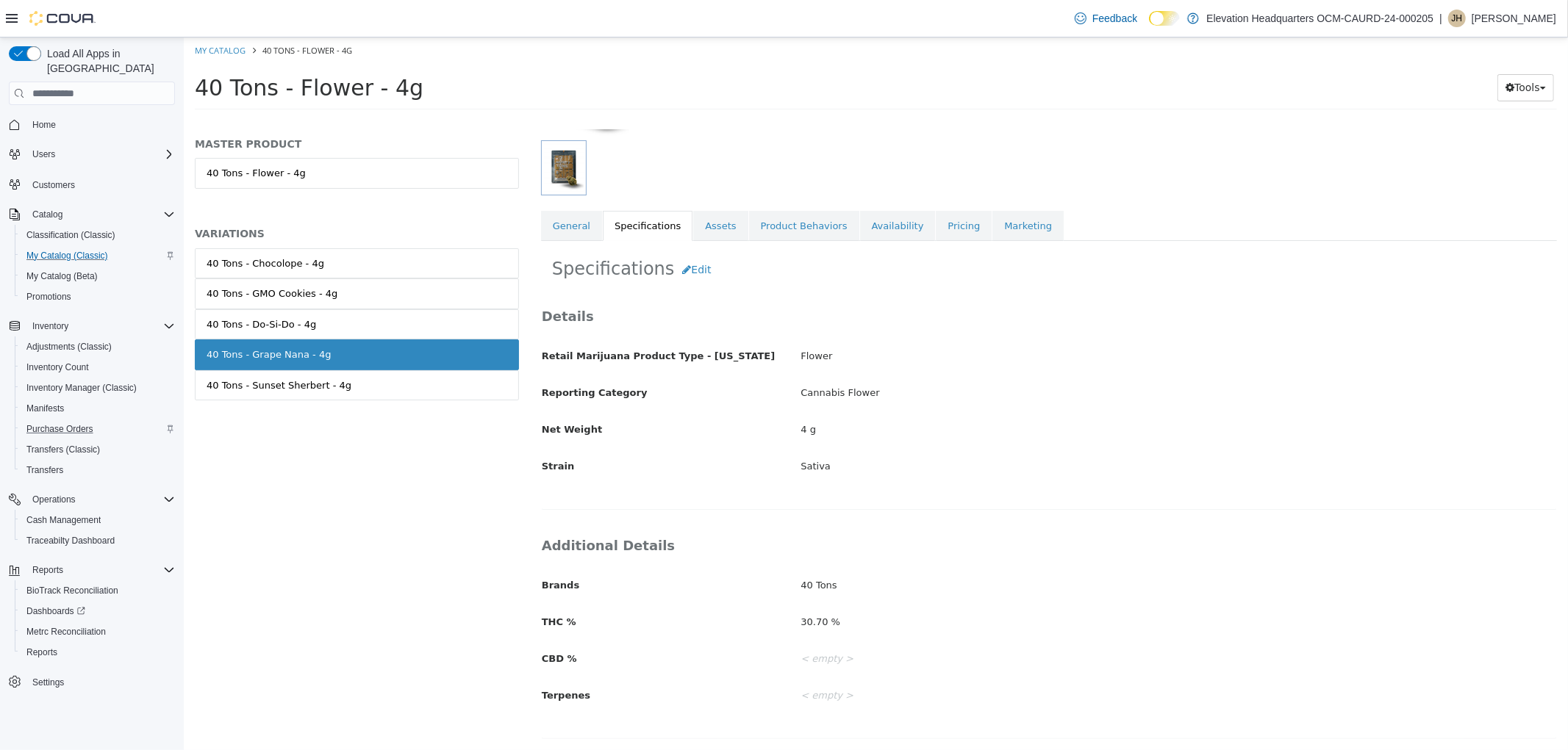
scroll to position [186, 0]
click at [793, 119] on html "Saving Bulk Changes... × Saved changes My Catalog 40 Tons - Flower - 4g 40 Tons…" at bounding box center [875, 78] width 1384 height 81
click at [230, 50] on link "My Catalog" at bounding box center [219, 50] width 50 height 11
select select "**********"
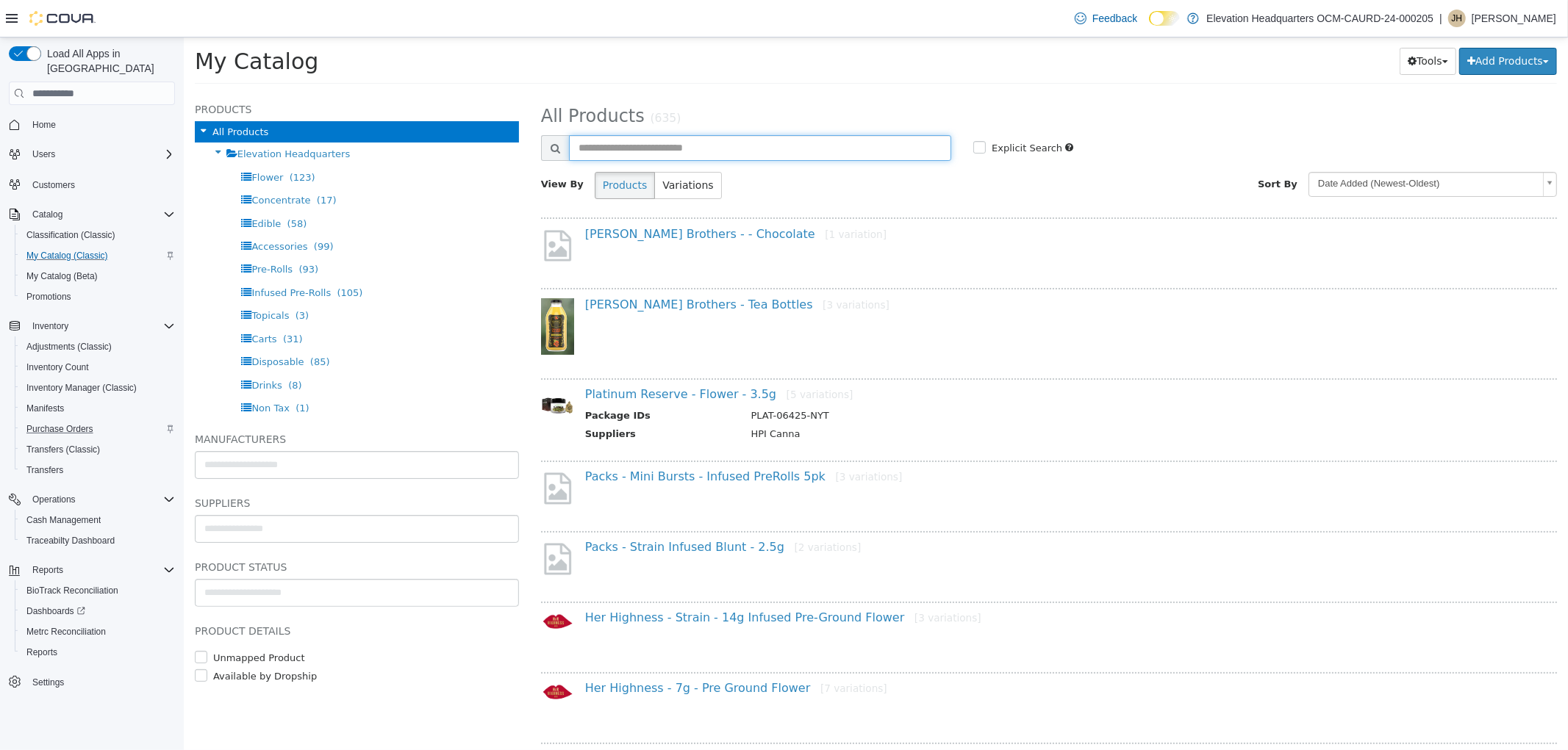
click at [752, 154] on input "text" at bounding box center [759, 148] width 383 height 26
type input "****"
select select "**********"
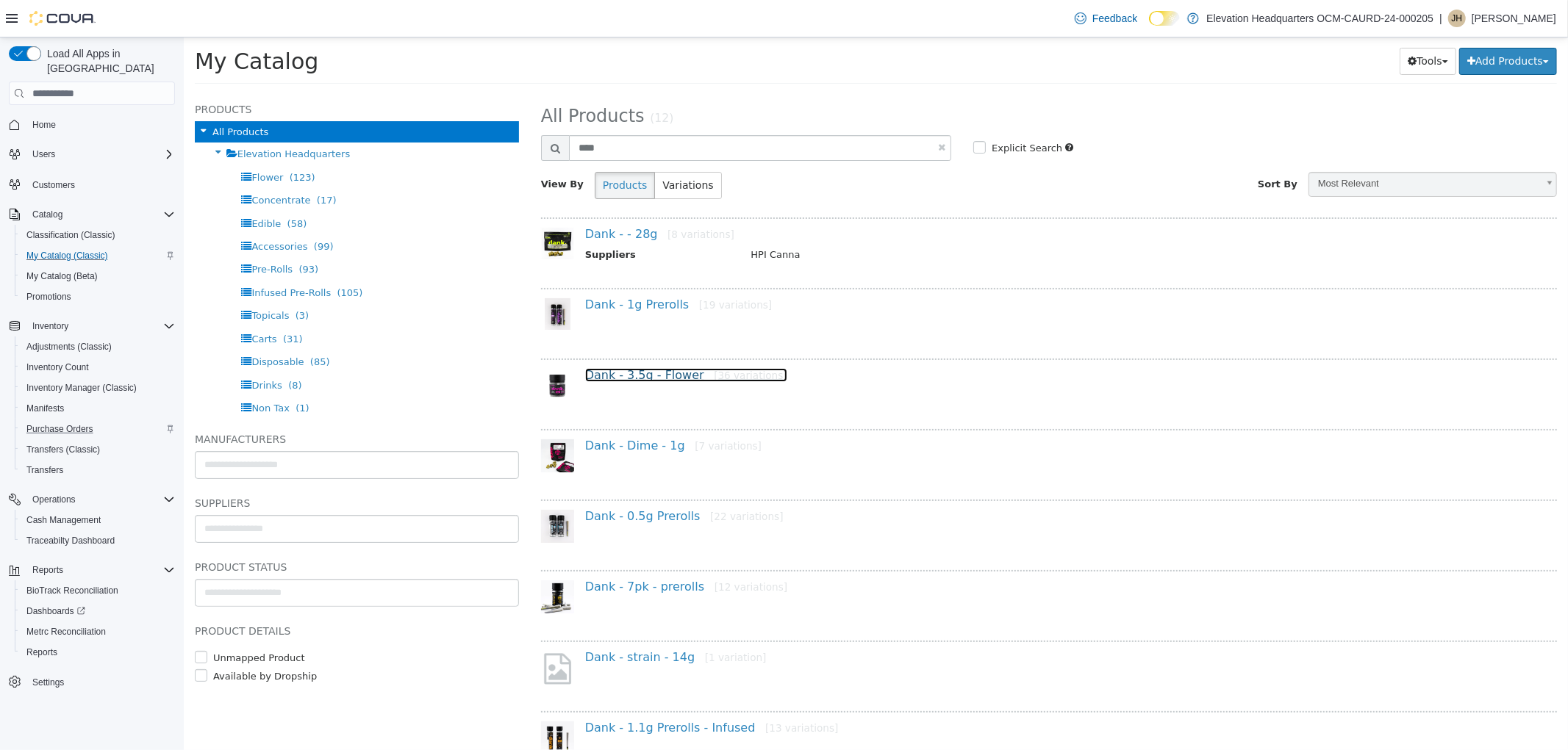
click at [683, 375] on link "Dank - 3.5g - Flower [36 variations]" at bounding box center [685, 375] width 202 height 14
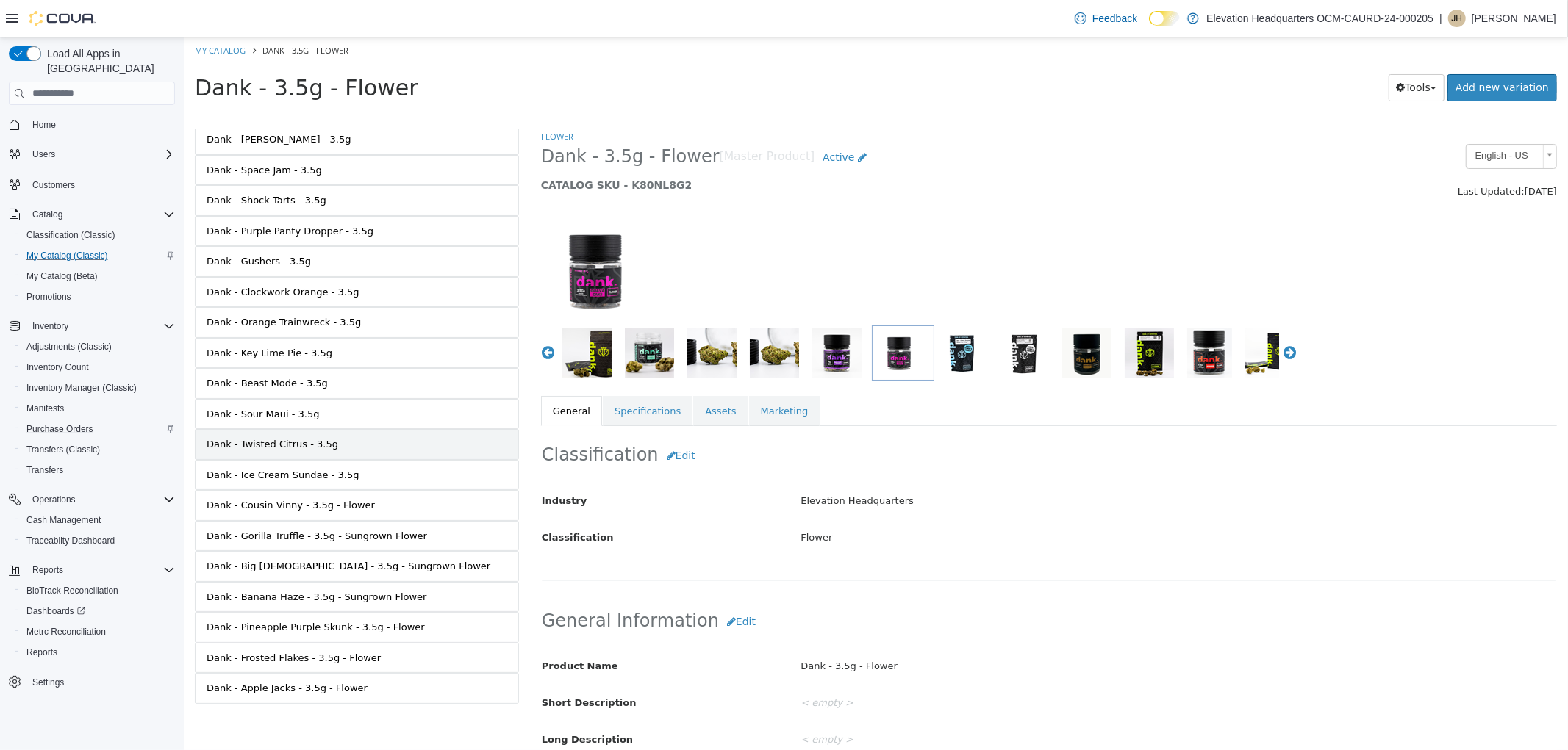
scroll to position [651, 0]
click at [423, 604] on link "Dank - Banana Haze - 3.5g - Sungrown Flower" at bounding box center [356, 594] width 324 height 31
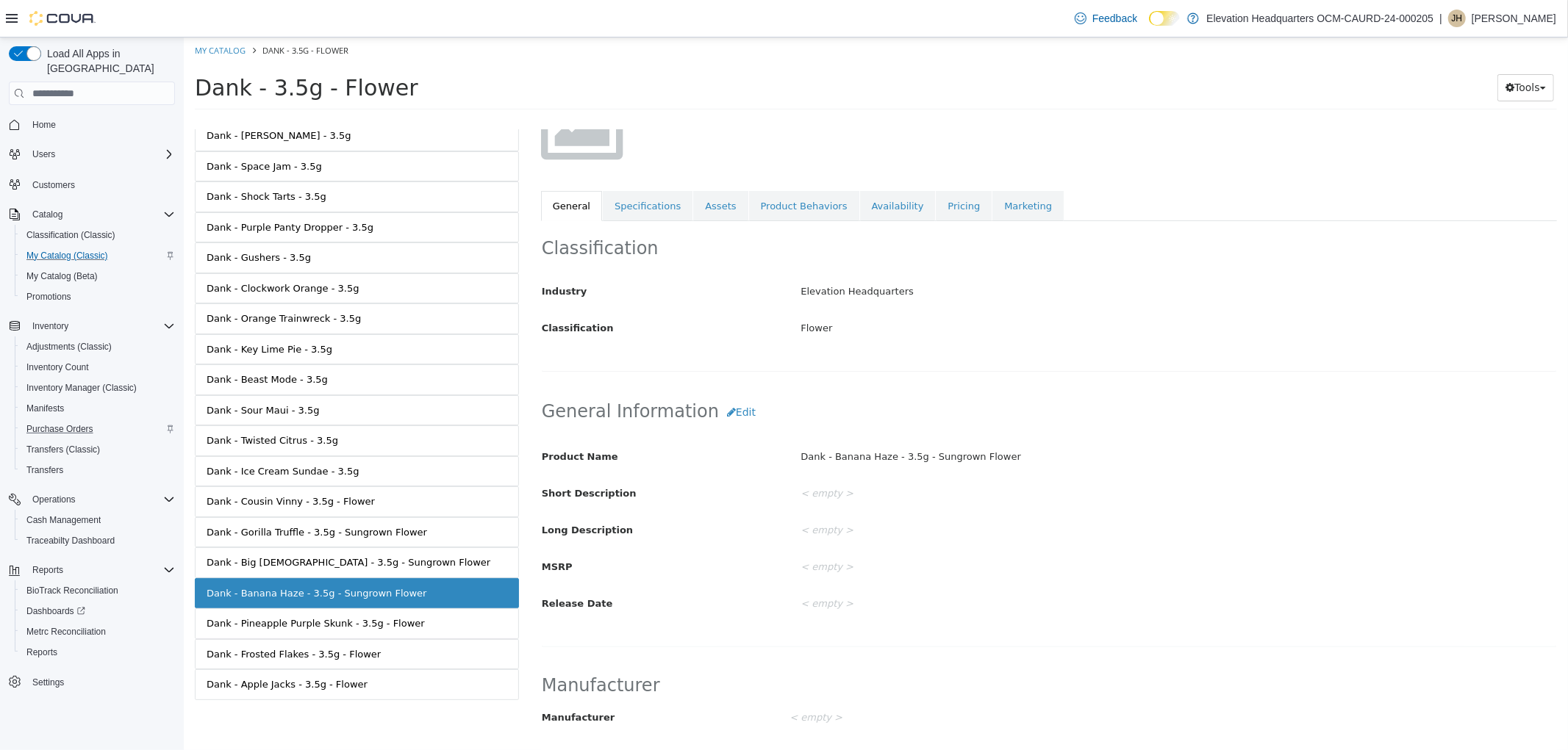
scroll to position [163, 0]
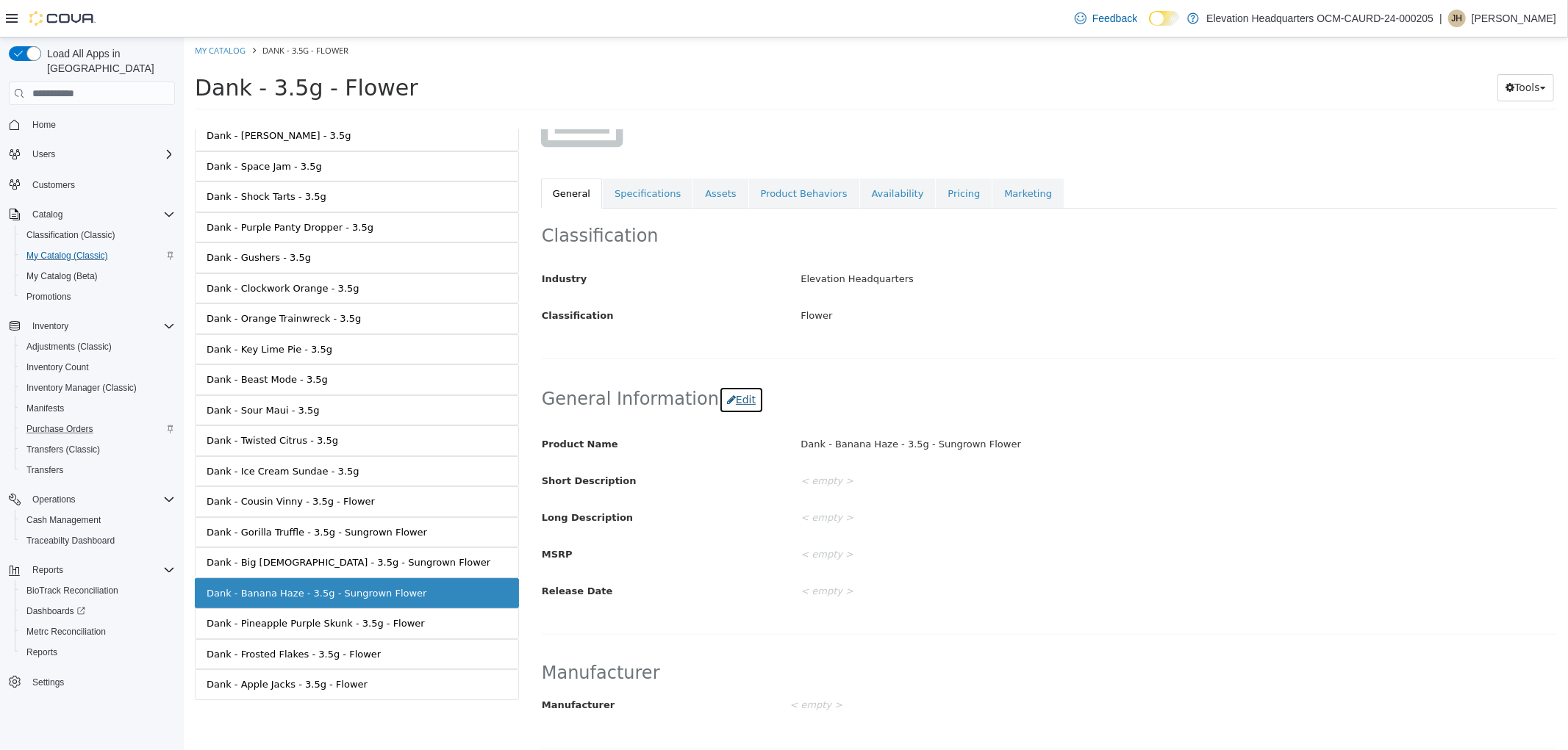
click at [728, 387] on h2 "General Information Edit" at bounding box center [1048, 400] width 1014 height 27
click at [722, 409] on button "Edit" at bounding box center [740, 400] width 45 height 27
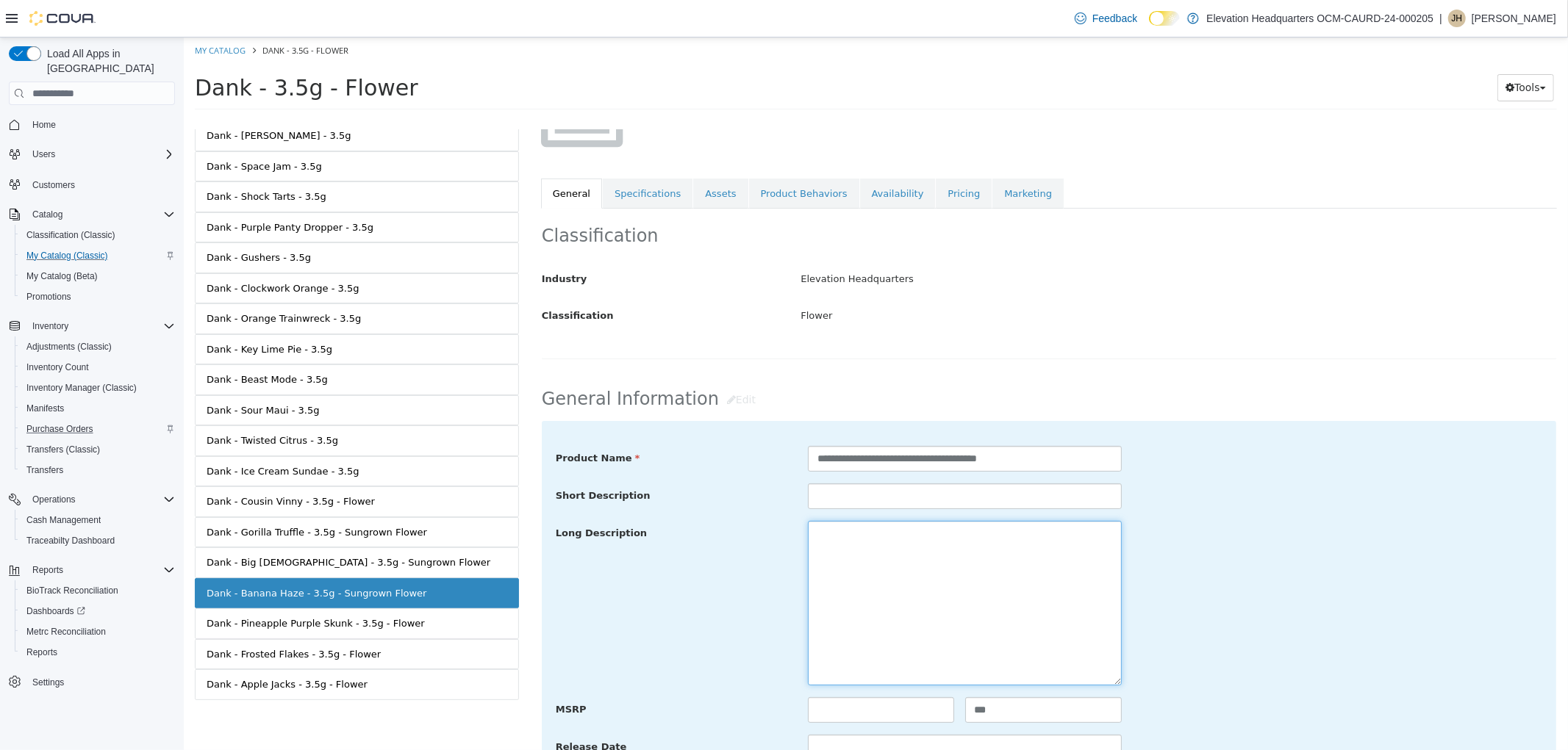
click at [858, 580] on textarea at bounding box center [963, 603] width 314 height 164
paste textarea "**********"
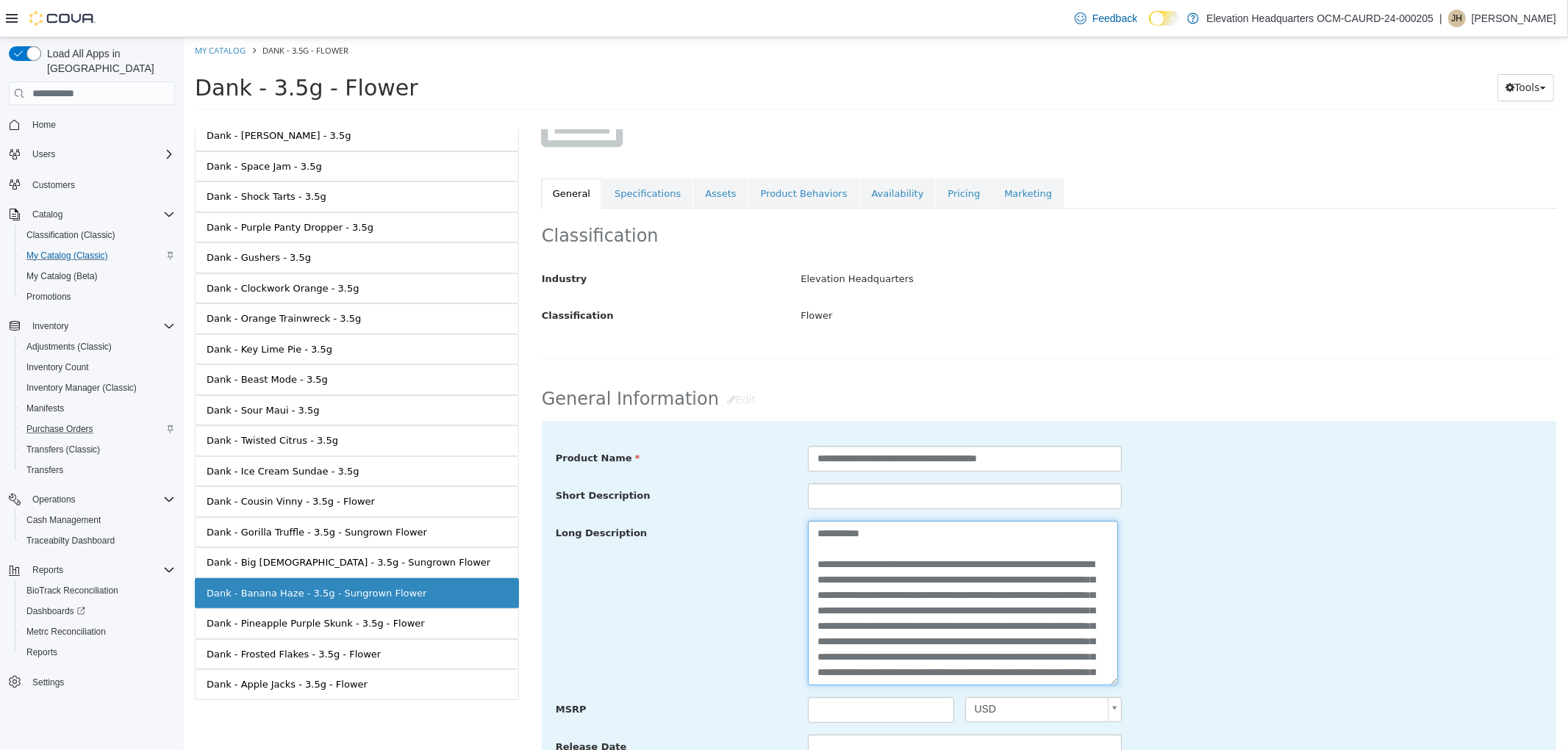
scroll to position [245, 0]
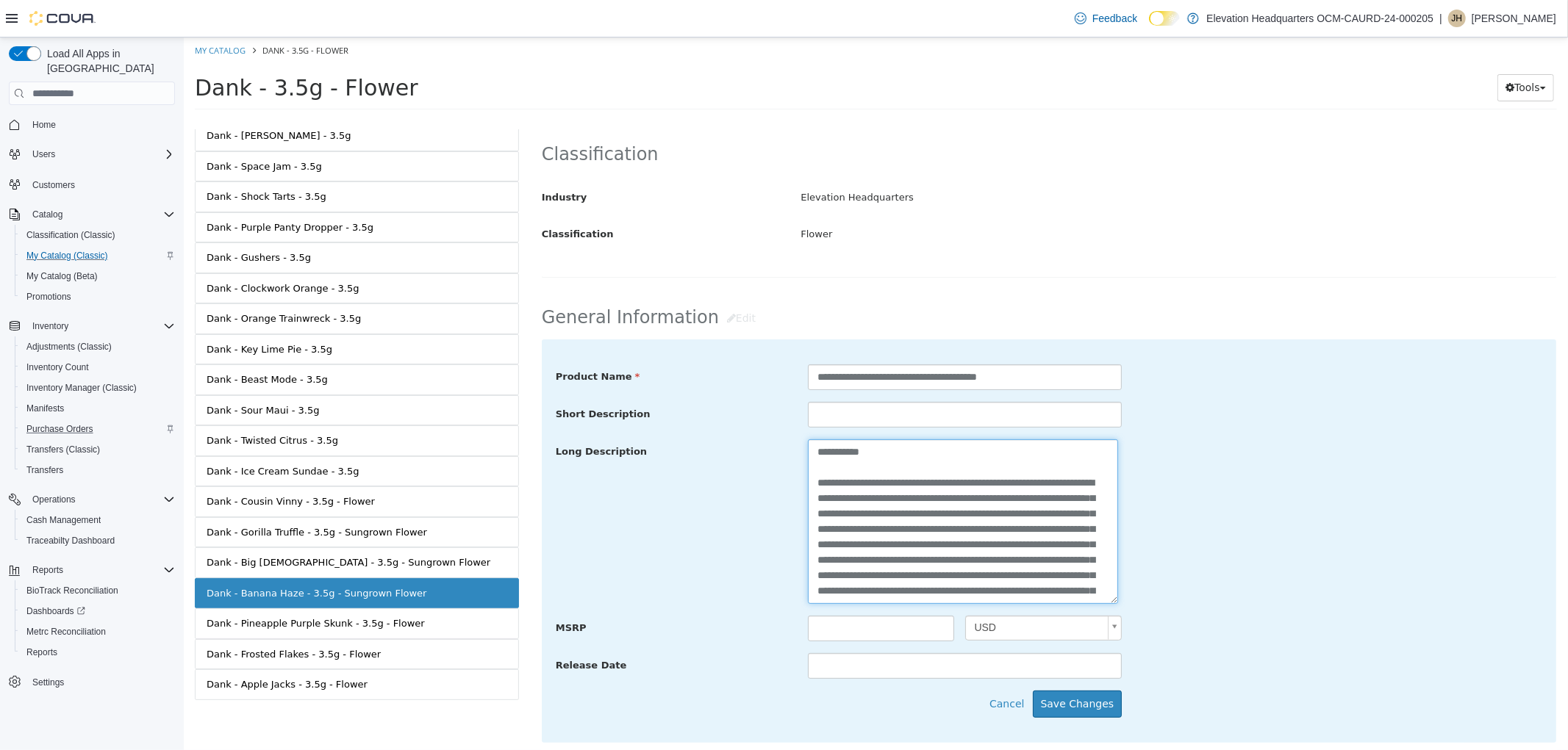
click at [810, 484] on textarea "**********" at bounding box center [961, 522] width 310 height 164
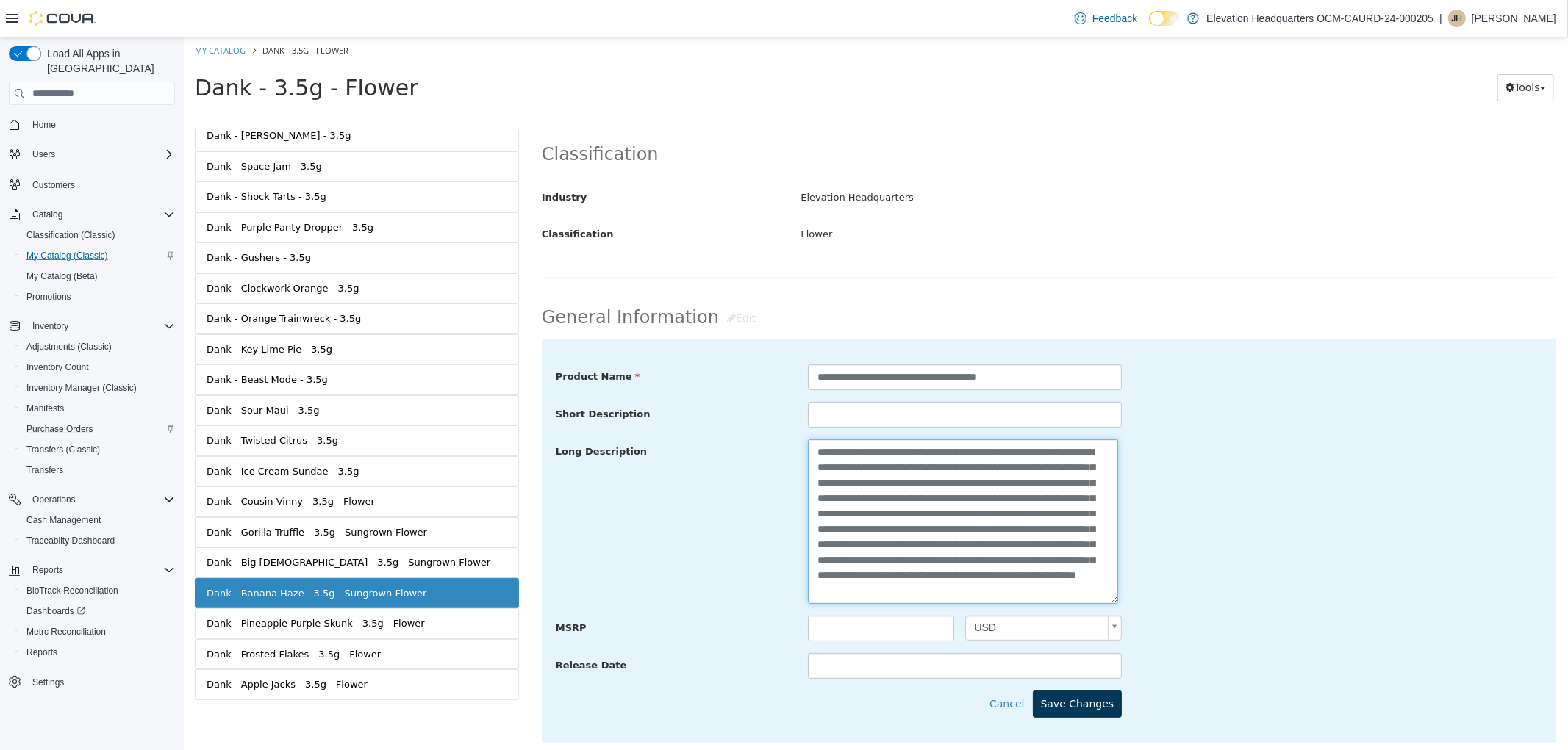
type textarea "**********"
click at [1069, 714] on button "Save Changes" at bounding box center [1076, 704] width 89 height 27
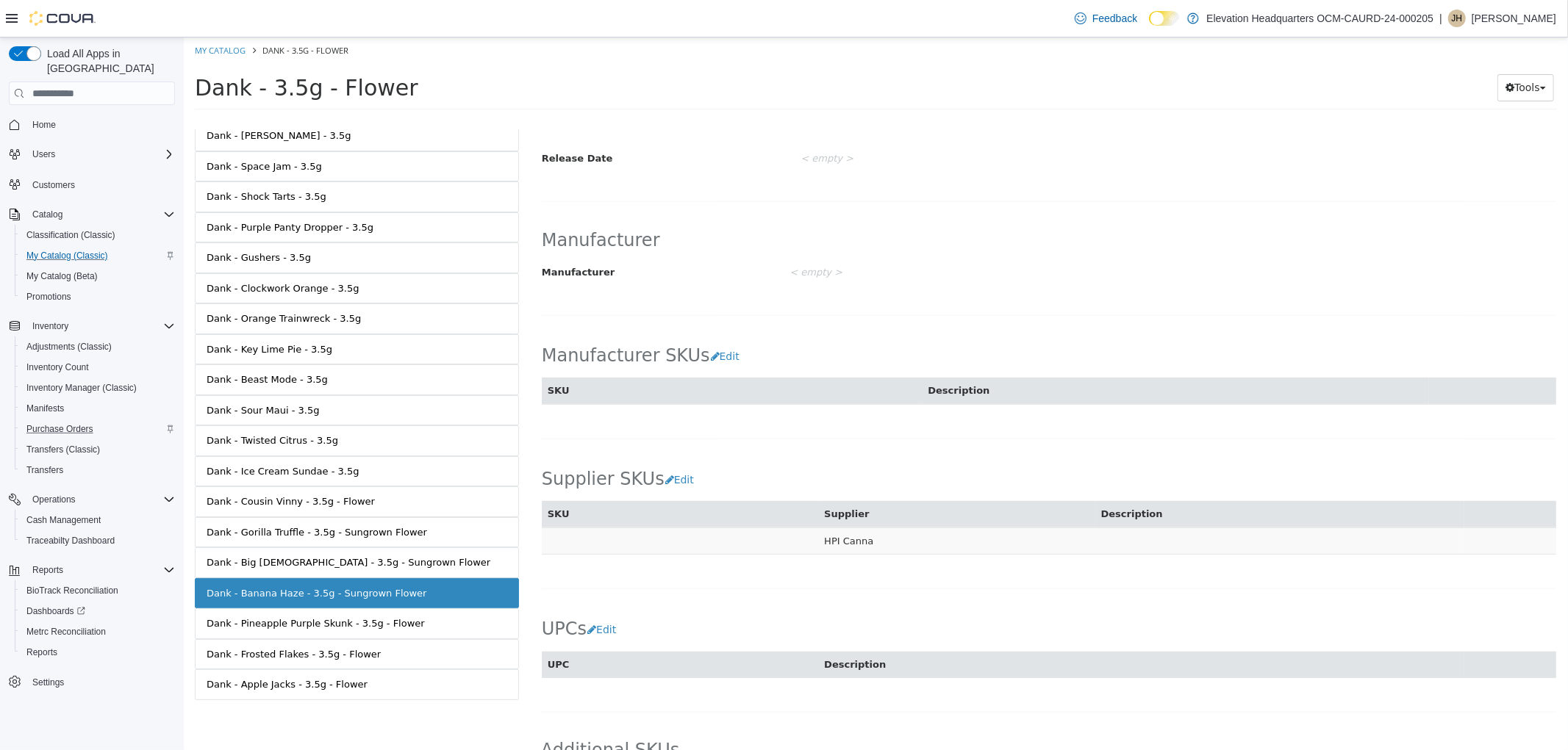
scroll to position [700, 0]
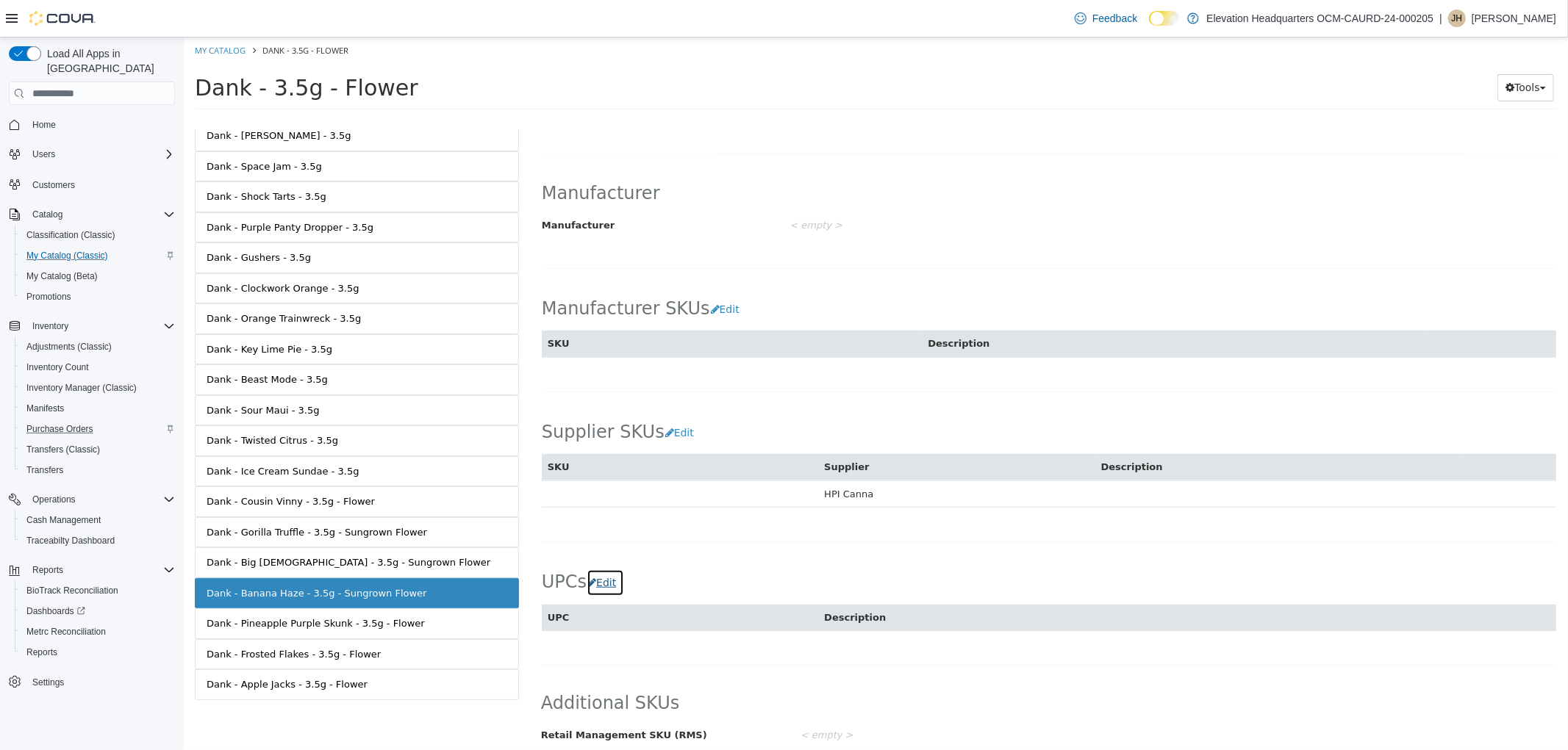
click at [602, 583] on button "Edit" at bounding box center [604, 583] width 37 height 27
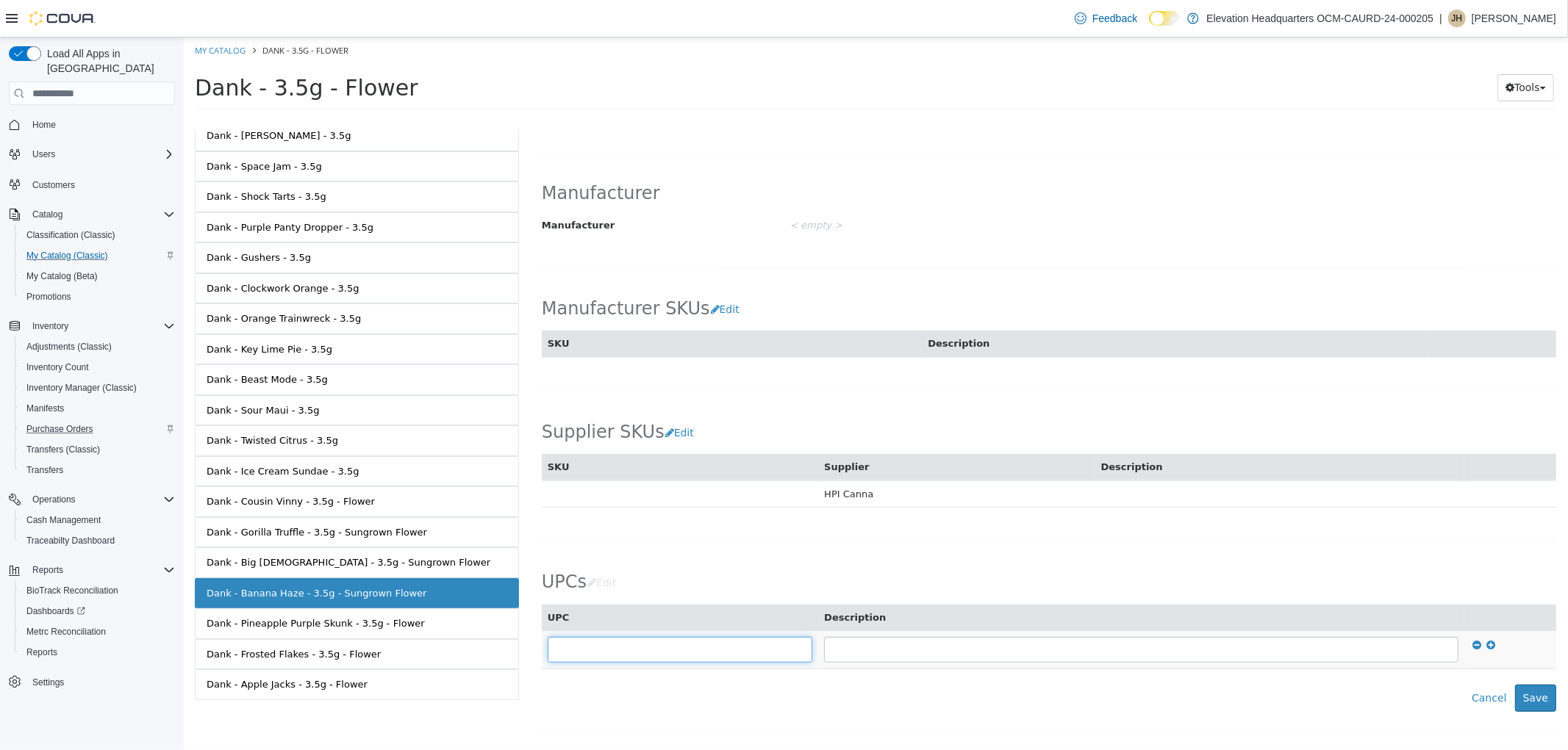
click at [610, 652] on input "text" at bounding box center [679, 649] width 265 height 26
type input "**********"
click at [1531, 699] on button "Save" at bounding box center [1534, 698] width 42 height 27
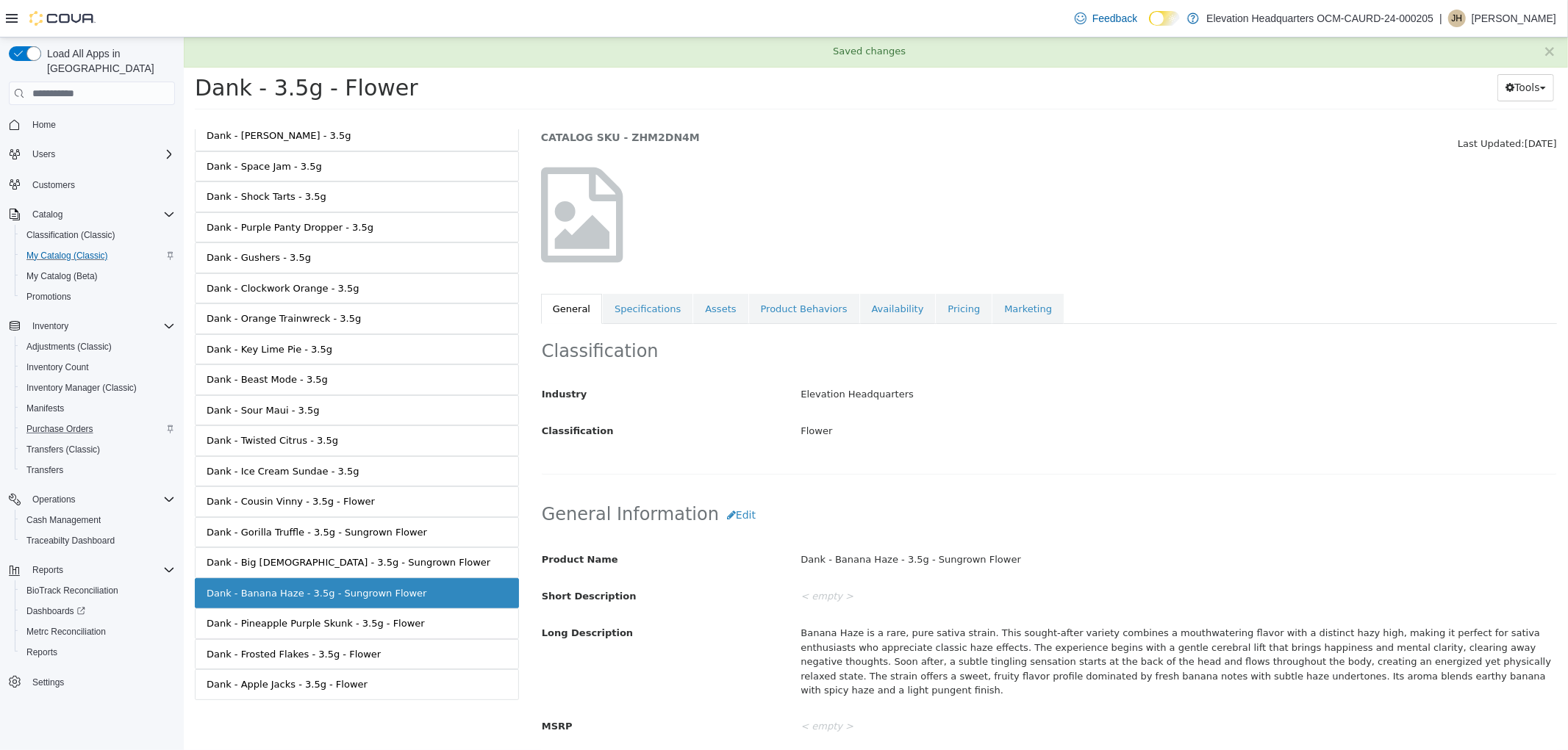
scroll to position [46, 0]
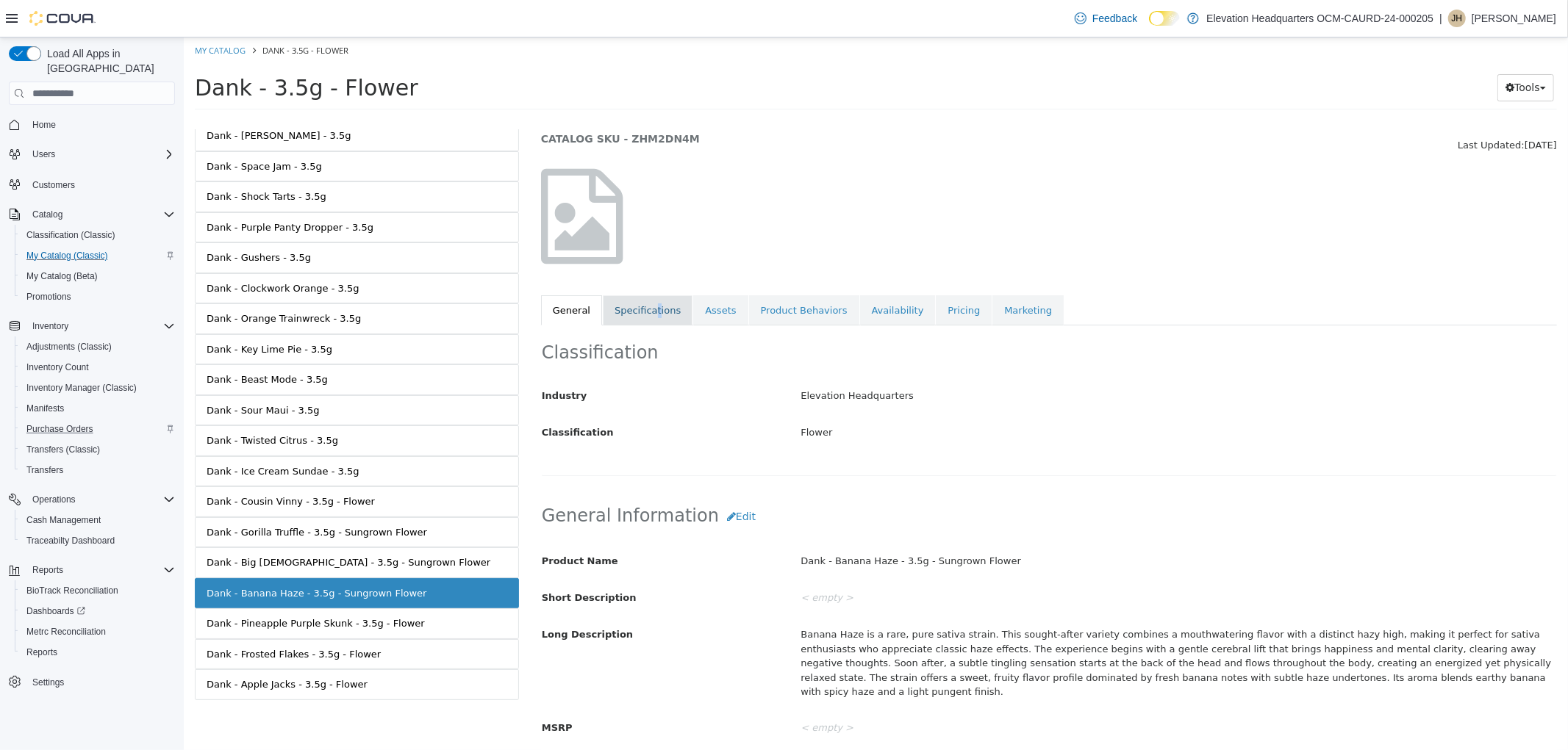
click at [649, 325] on link "Specifications" at bounding box center [646, 310] width 89 height 31
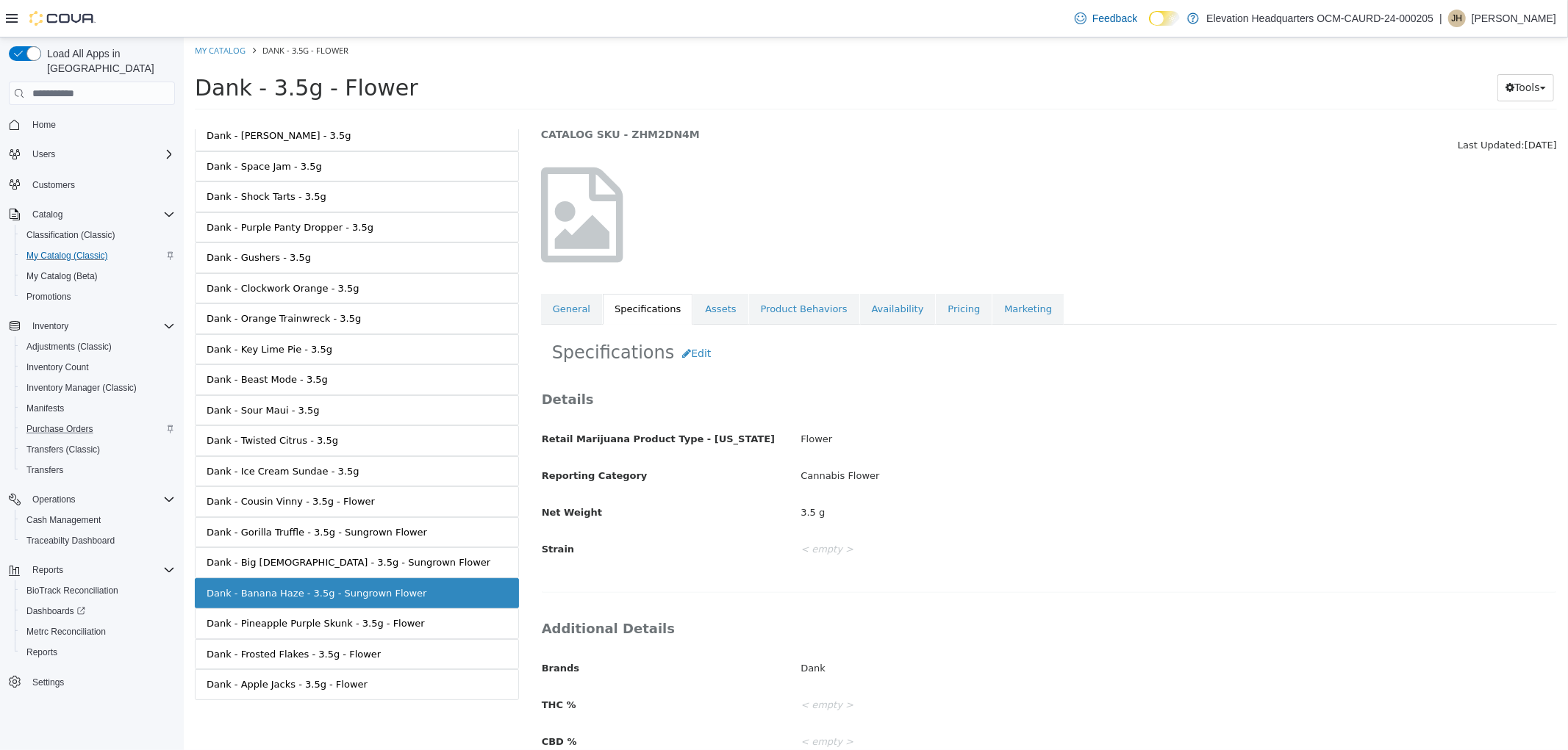
click at [721, 179] on div at bounding box center [702, 223] width 346 height 110
click at [688, 355] on button "Edit" at bounding box center [695, 354] width 45 height 27
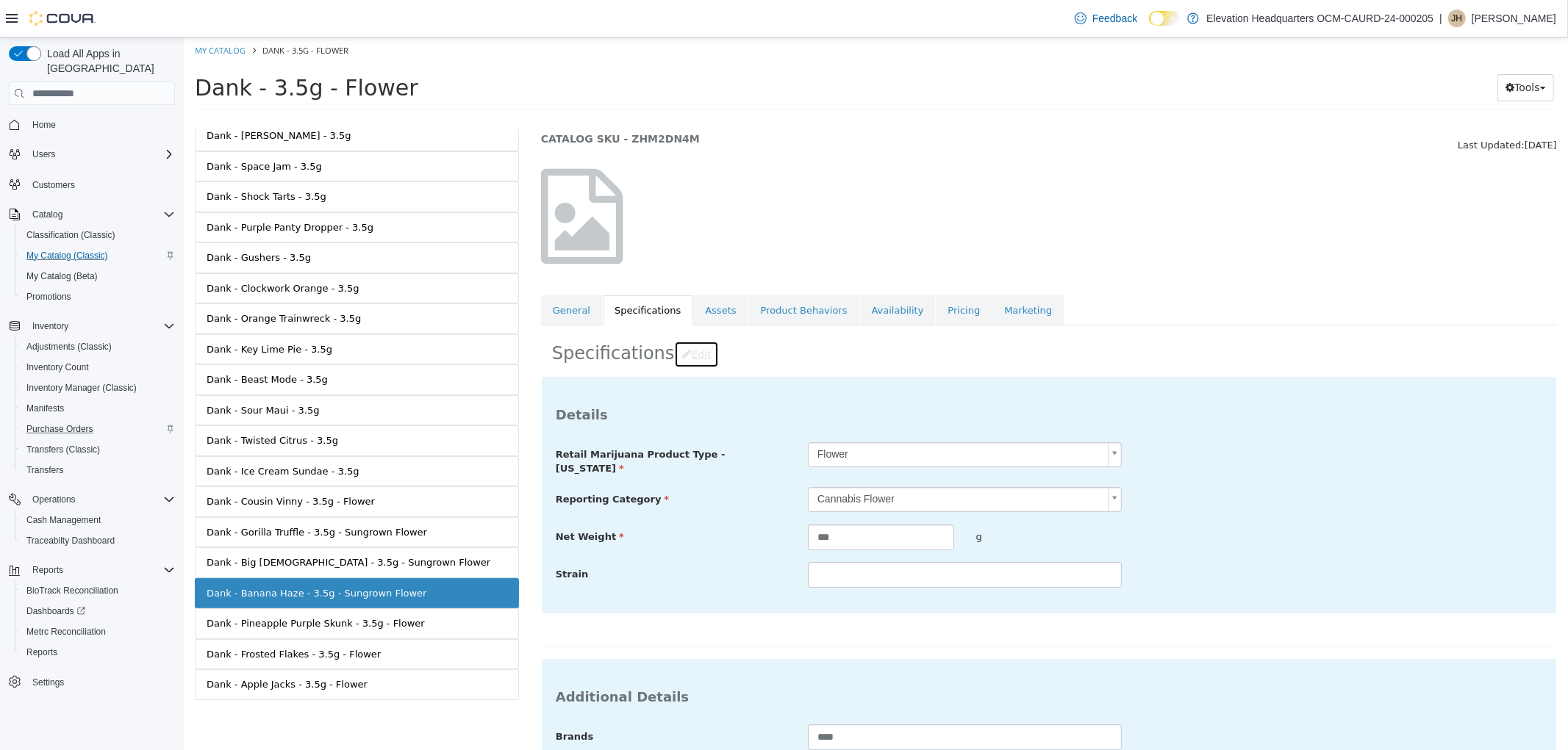
scroll to position [209, 0]
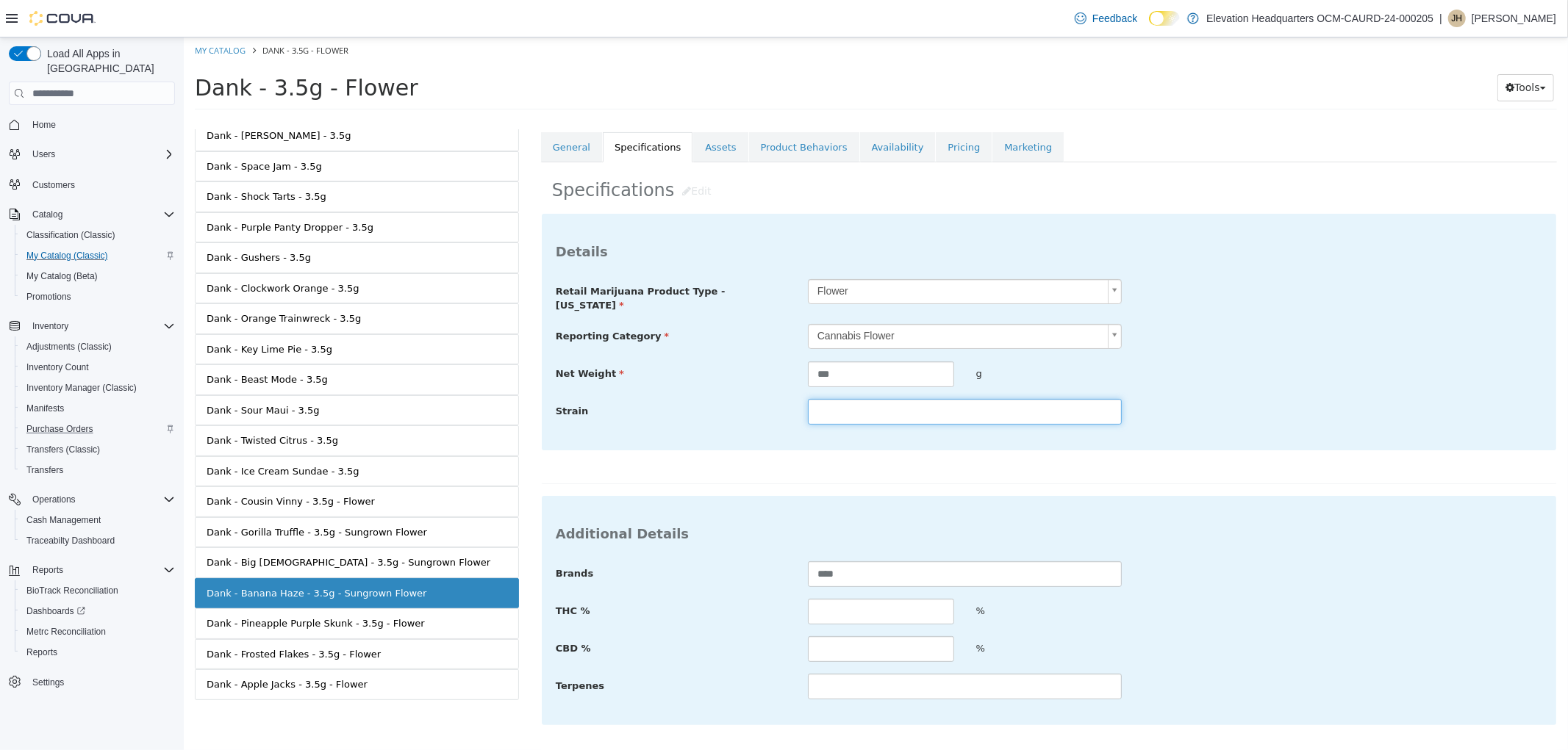
click at [912, 402] on input "text" at bounding box center [963, 412] width 314 height 26
type input "******"
click at [876, 611] on input "text" at bounding box center [880, 611] width 147 height 26
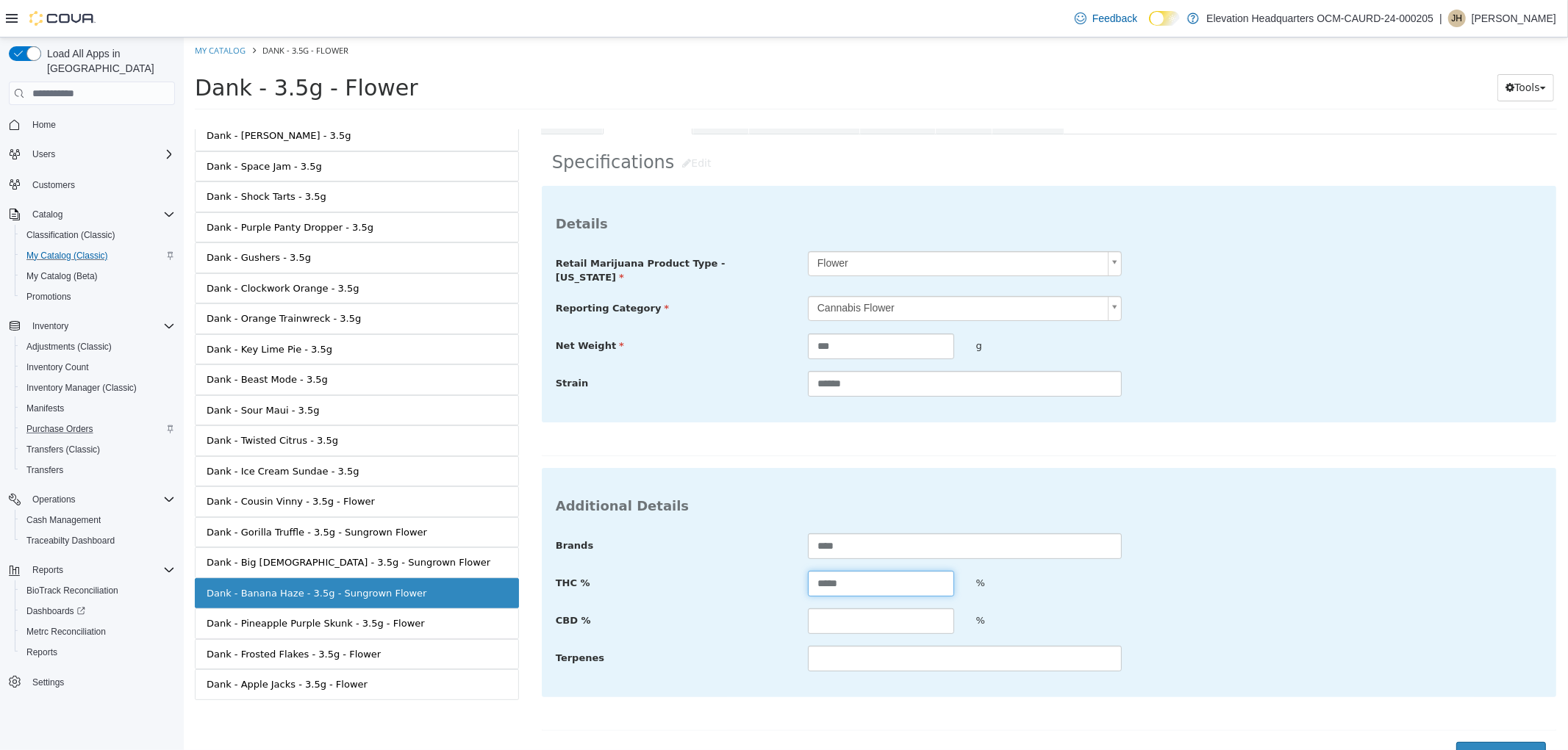
scroll to position [251, 0]
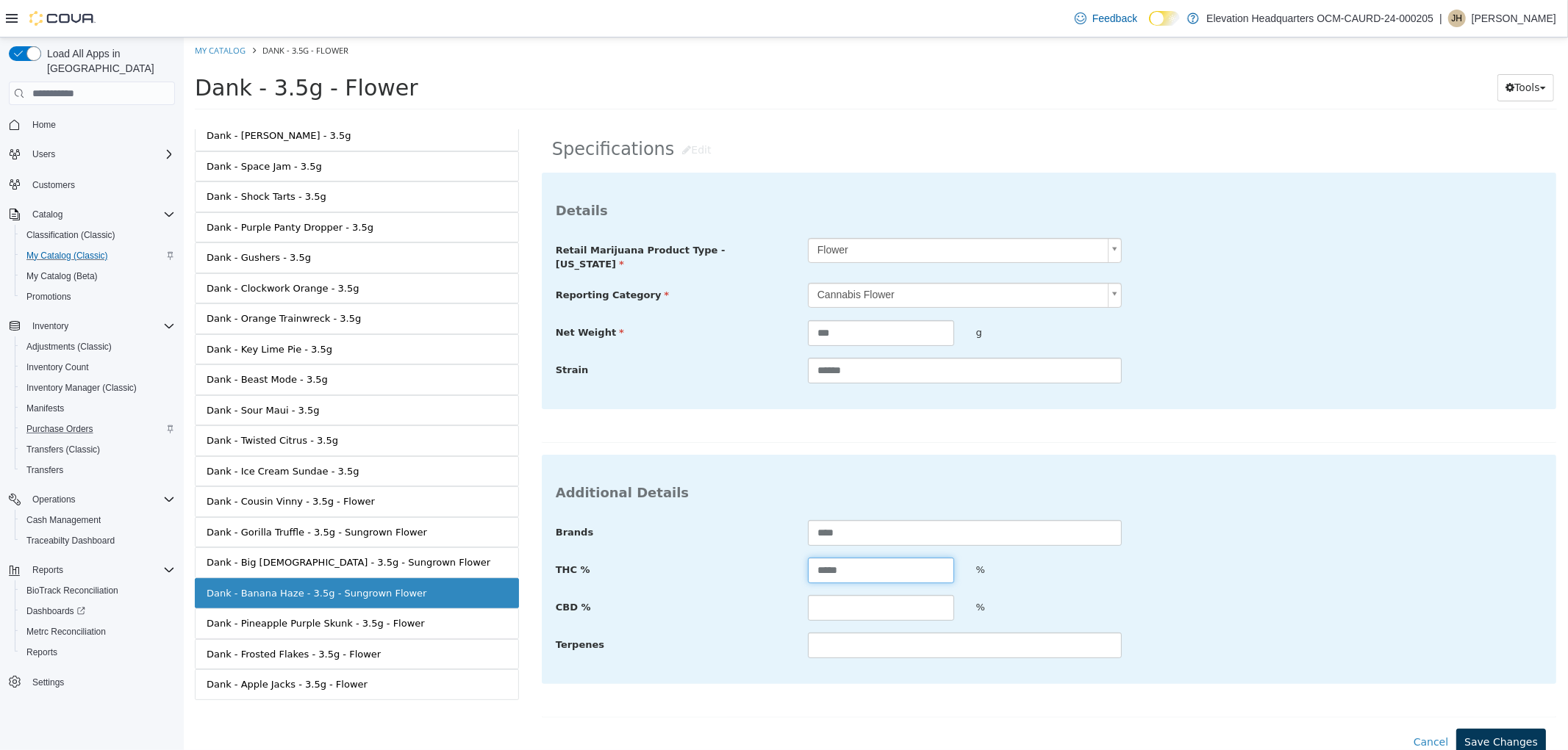
type input "*****"
click at [1485, 729] on button "Save Changes" at bounding box center [1499, 742] width 89 height 27
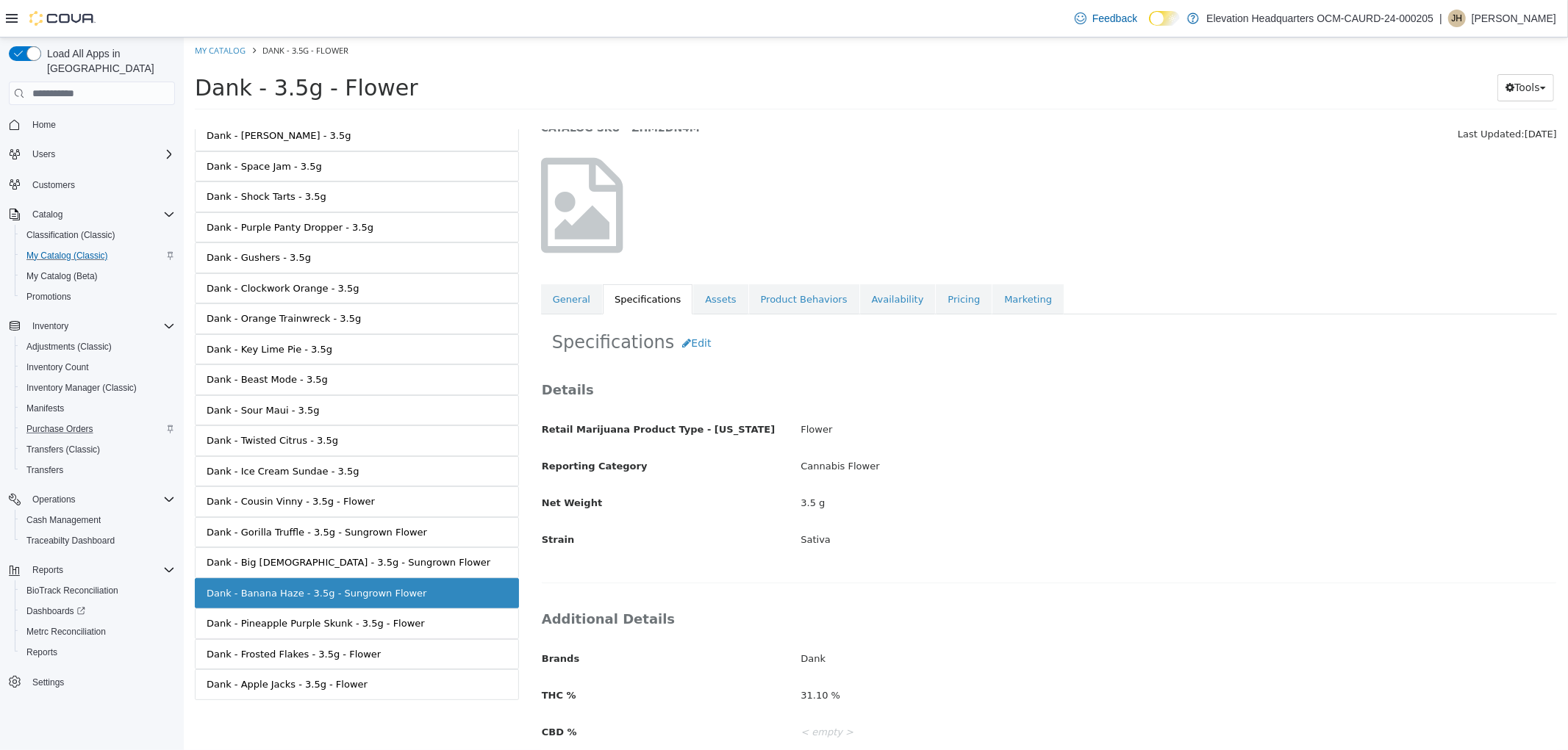
scroll to position [133, 0]
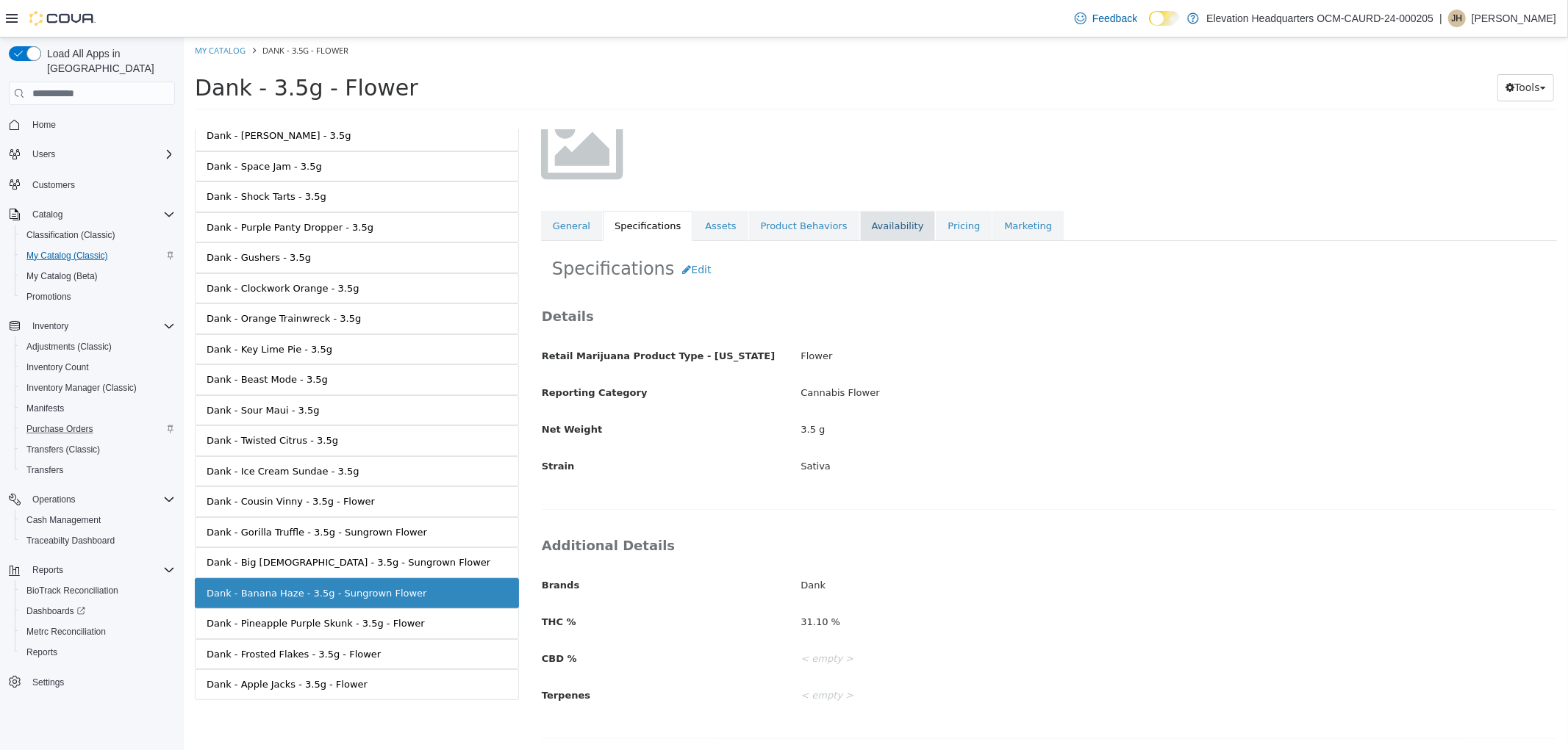
click at [885, 229] on link "Availability" at bounding box center [898, 226] width 76 height 31
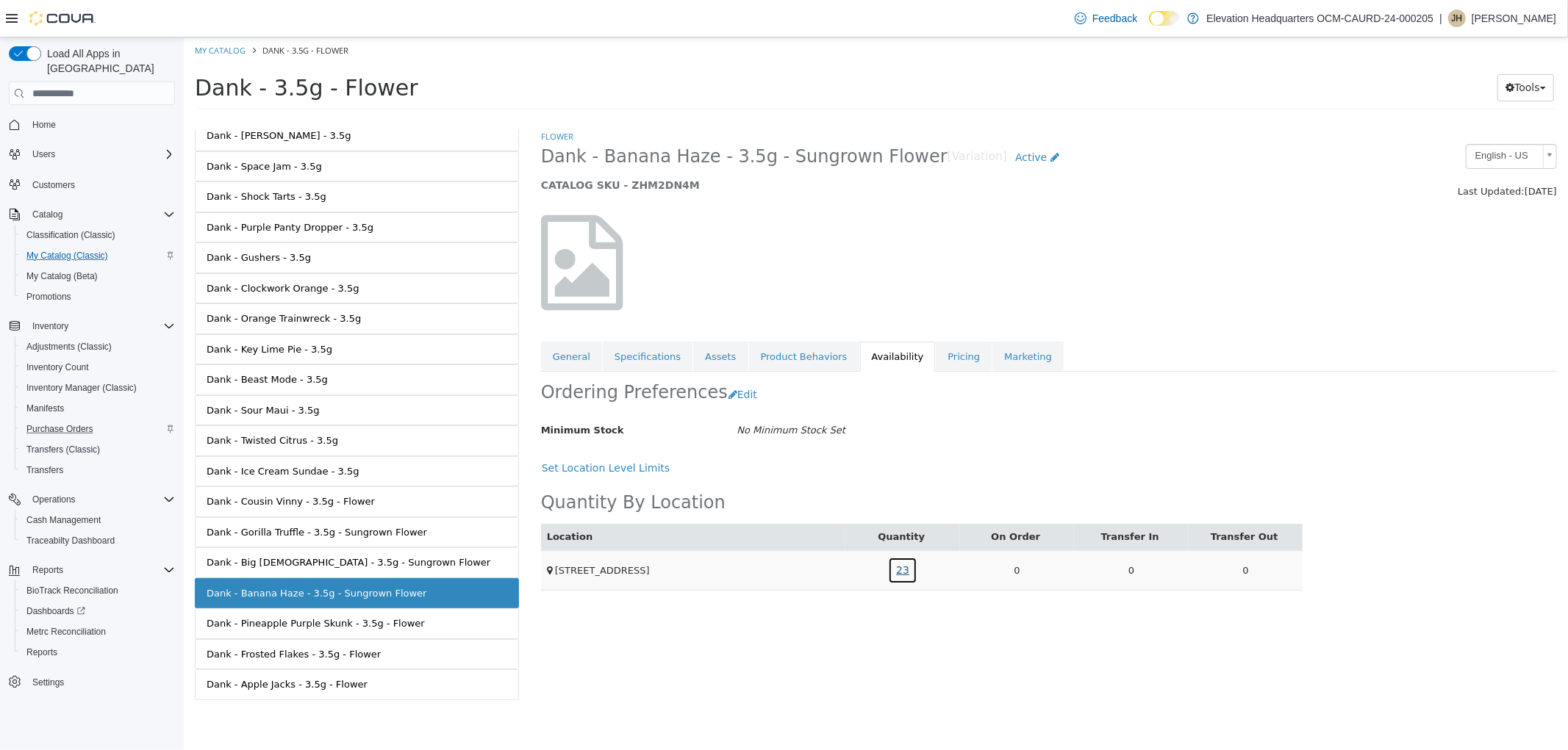
click at [893, 567] on link "23" at bounding box center [901, 571] width 29 height 27
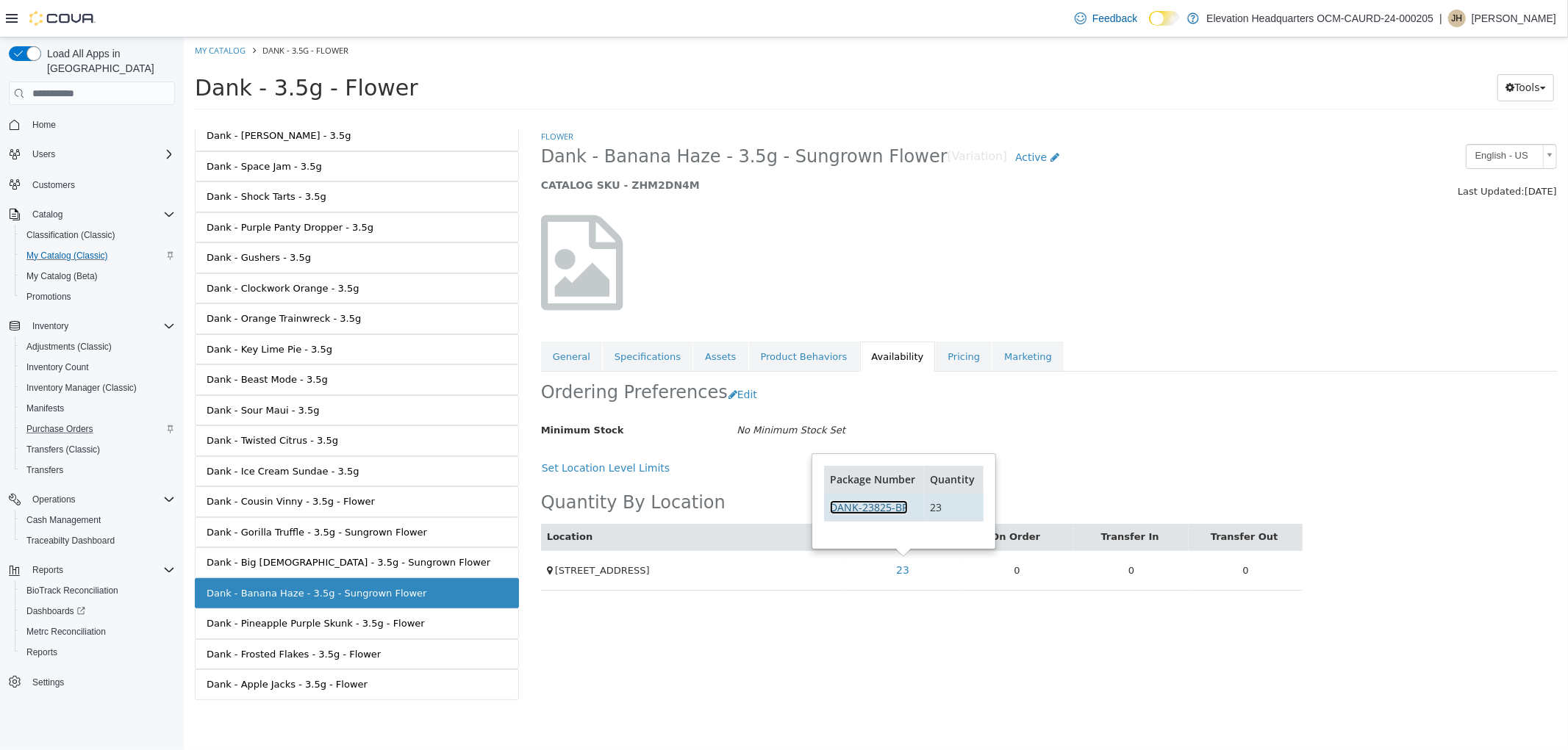
click at [852, 510] on link "DANK-23825-BP" at bounding box center [867, 508] width 78 height 14
click at [636, 358] on link "Specifications" at bounding box center [646, 357] width 89 height 31
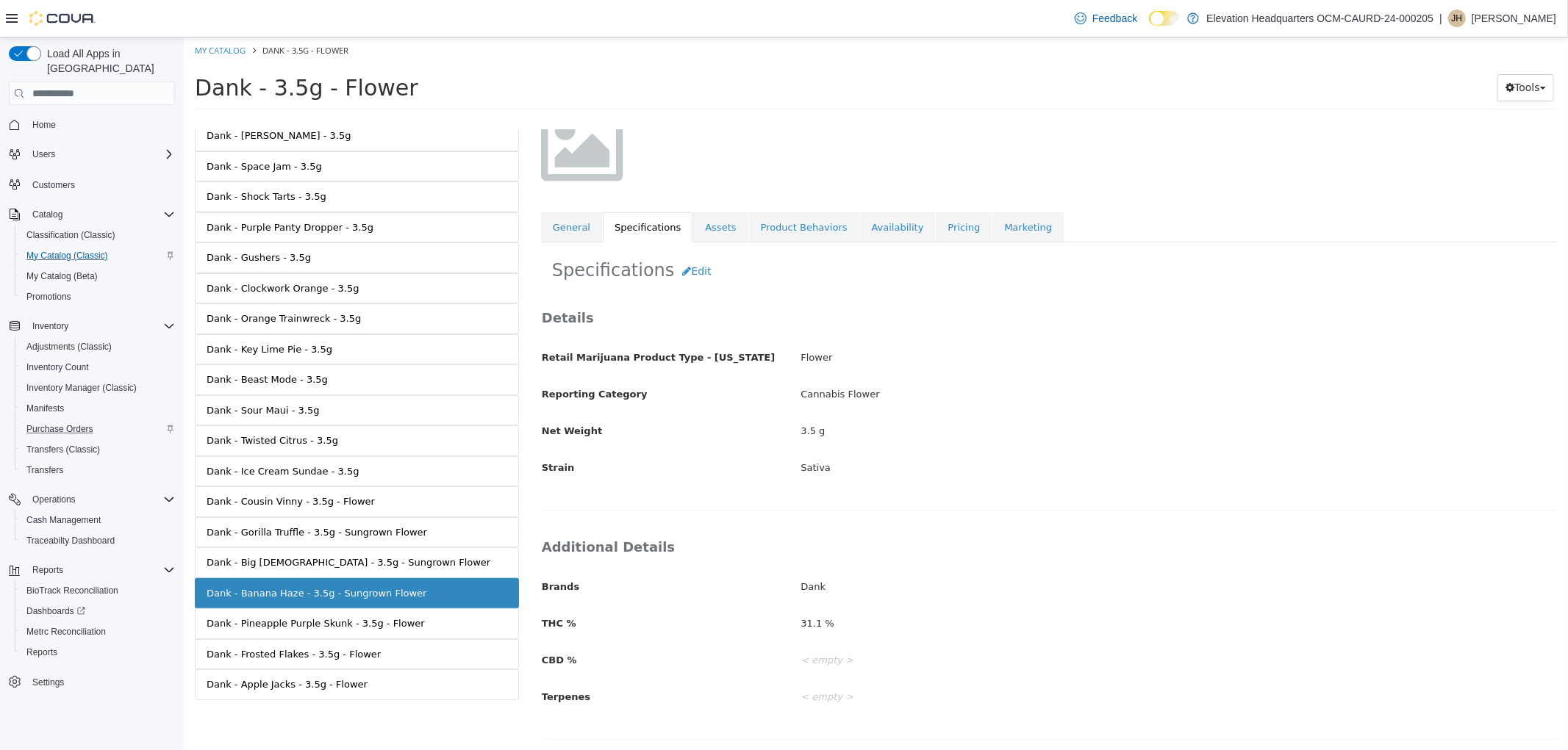
scroll to position [133, 0]
click at [564, 241] on div "Specifications Edit Details Retail Marijuana Product Type - New York Flower Rep…" at bounding box center [1048, 496] width 1016 height 509
click at [573, 222] on link "General" at bounding box center [570, 226] width 61 height 31
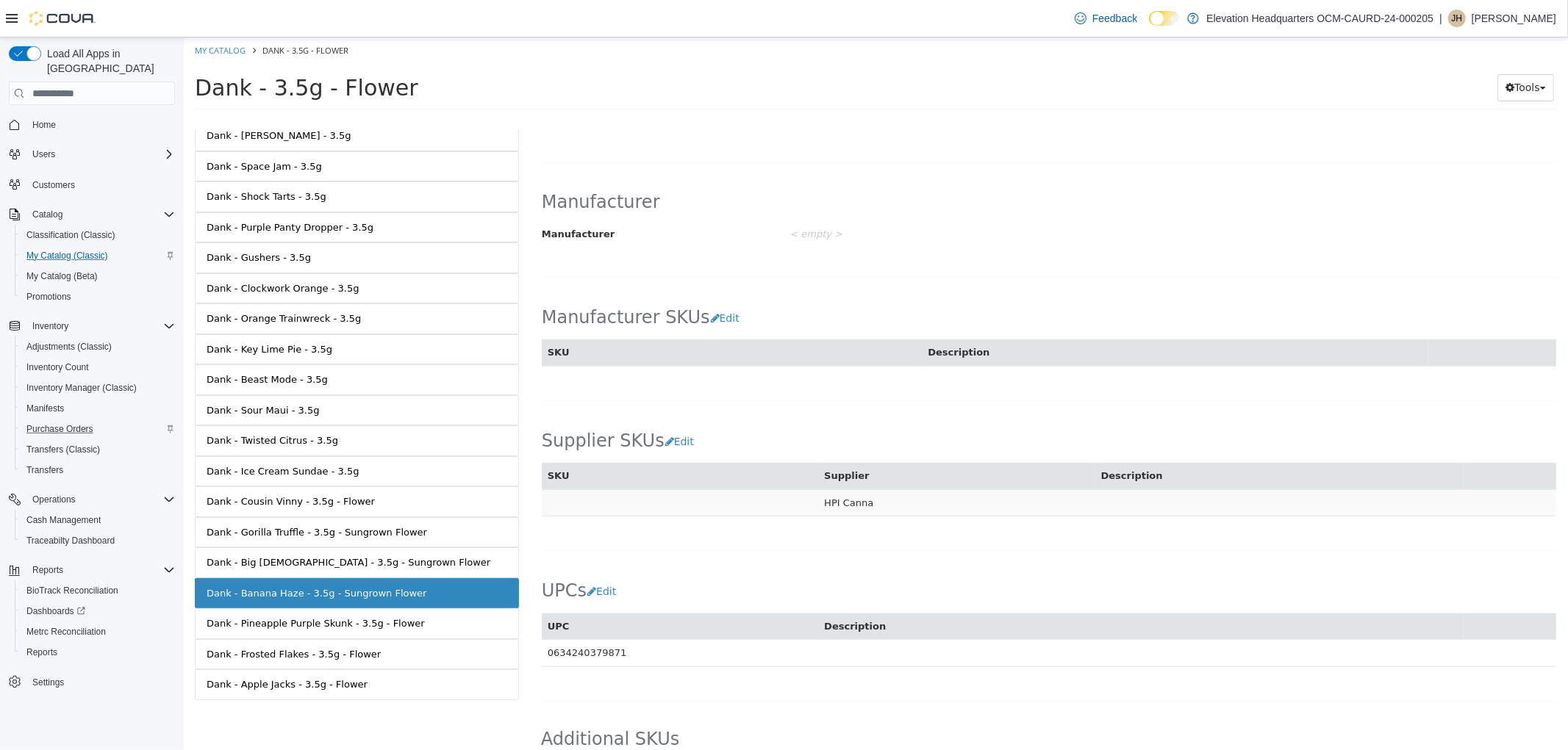
scroll to position [726, 0]
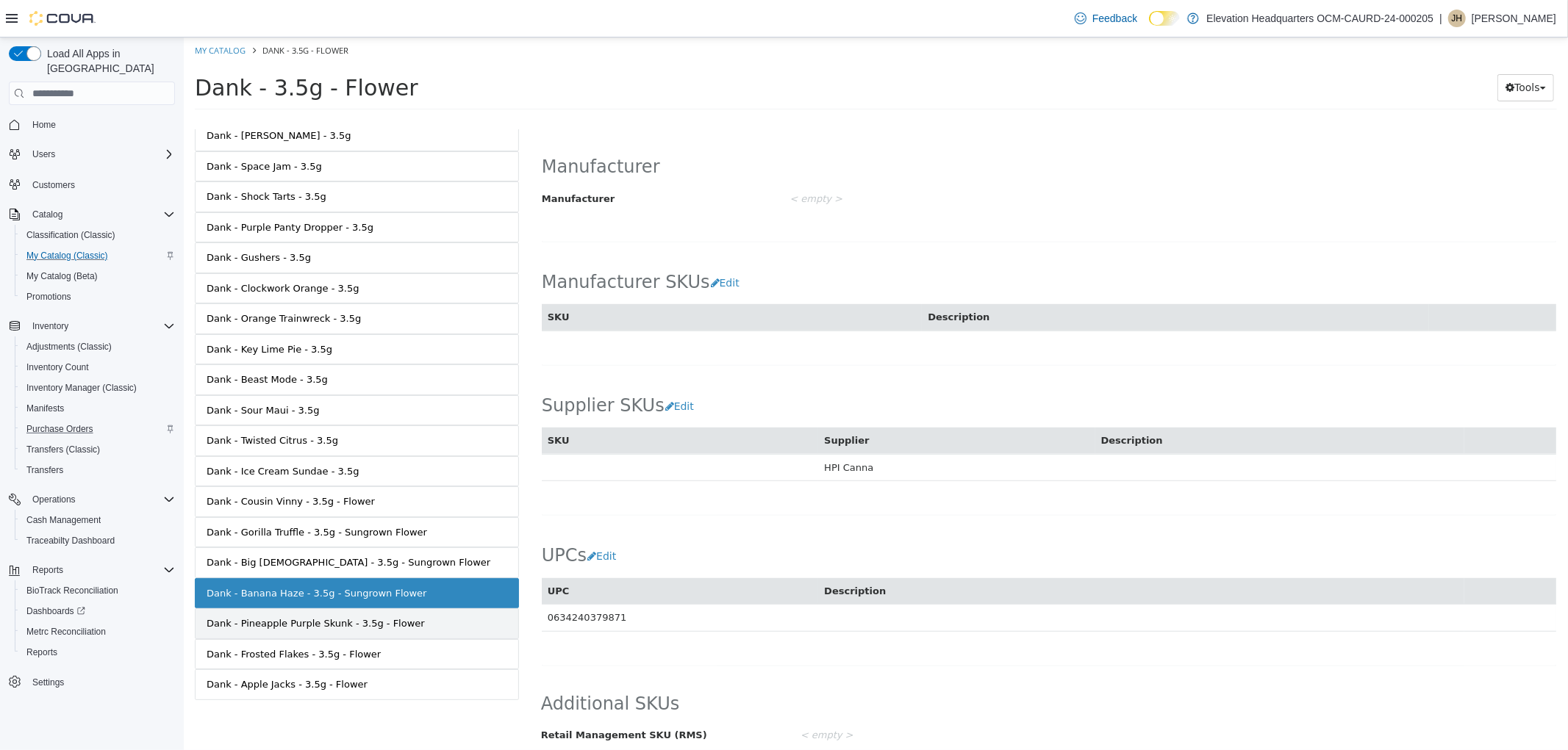
click at [356, 625] on div "Dank - Pineapple Purple Skunk - 3.5g - Flower" at bounding box center [314, 624] width 218 height 15
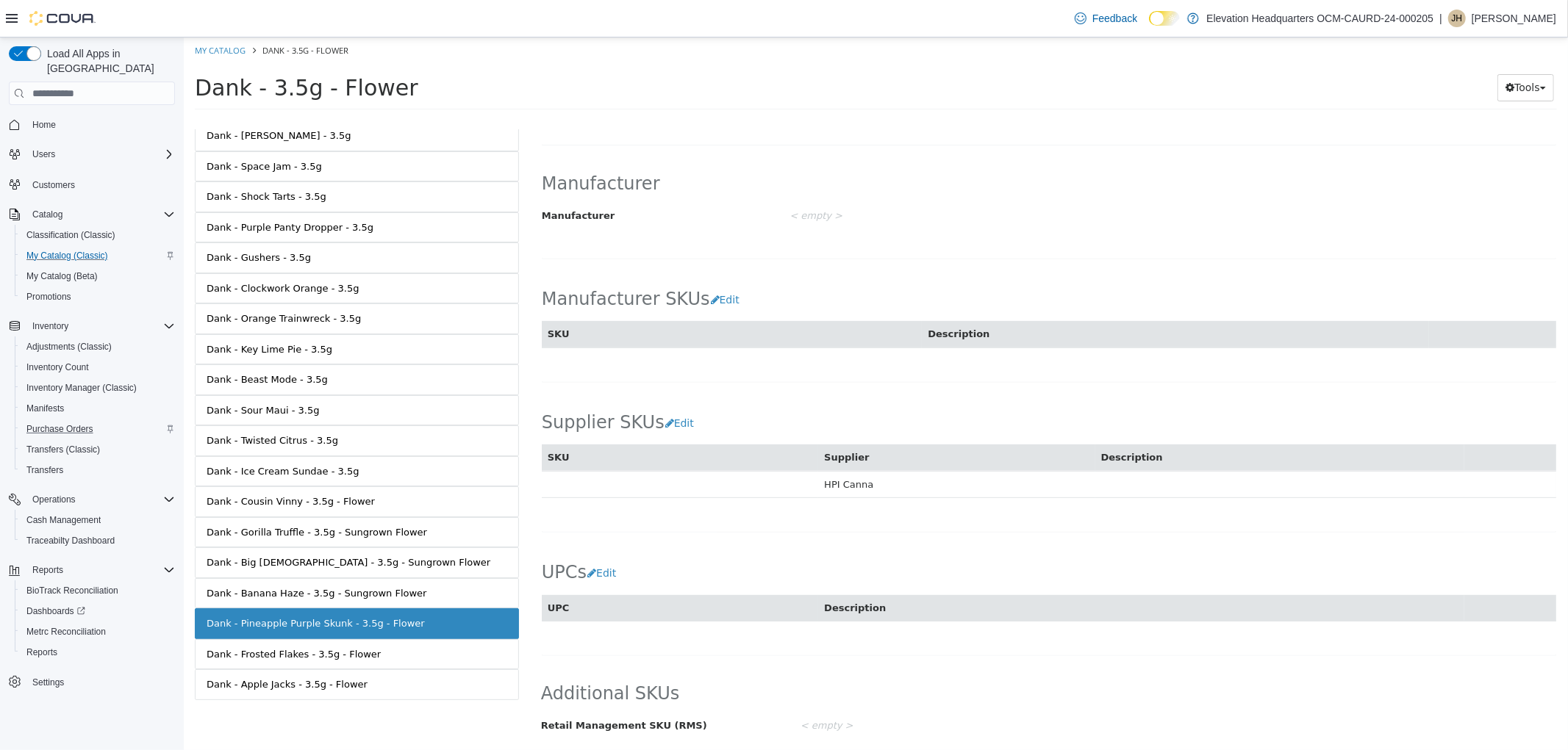
scroll to position [658, 0]
click at [600, 572] on button "Edit" at bounding box center [604, 574] width 37 height 27
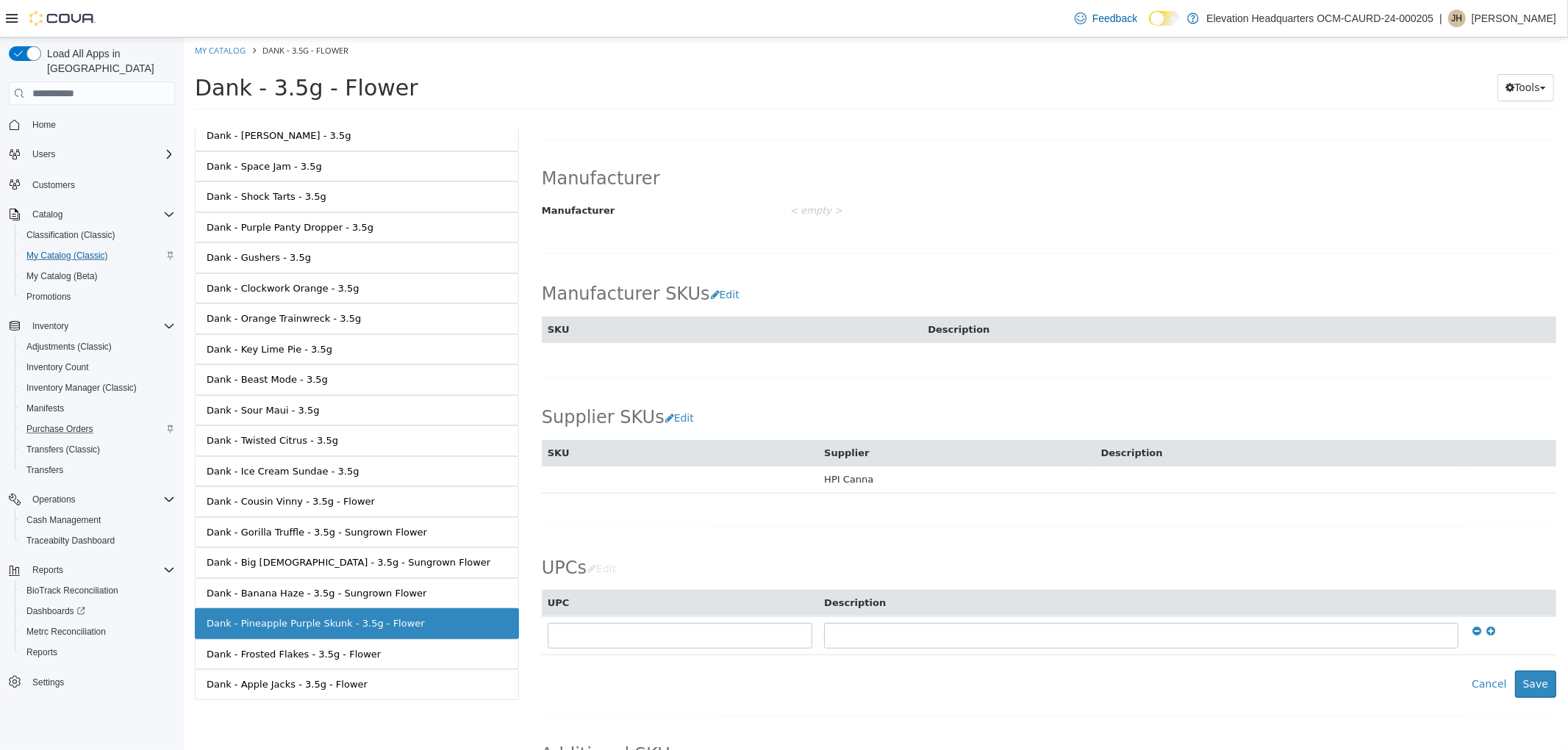
drag, startPoint x: 627, startPoint y: 664, endPoint x: 632, endPoint y: 653, distance: 12.1
click at [628, 664] on div "UPCs Edit UPC Description Cancel Save" at bounding box center [1048, 618] width 1014 height 158
click at [633, 648] on input "text" at bounding box center [679, 636] width 265 height 26
type input "**********"
click at [1530, 694] on button "Save" at bounding box center [1534, 685] width 42 height 27
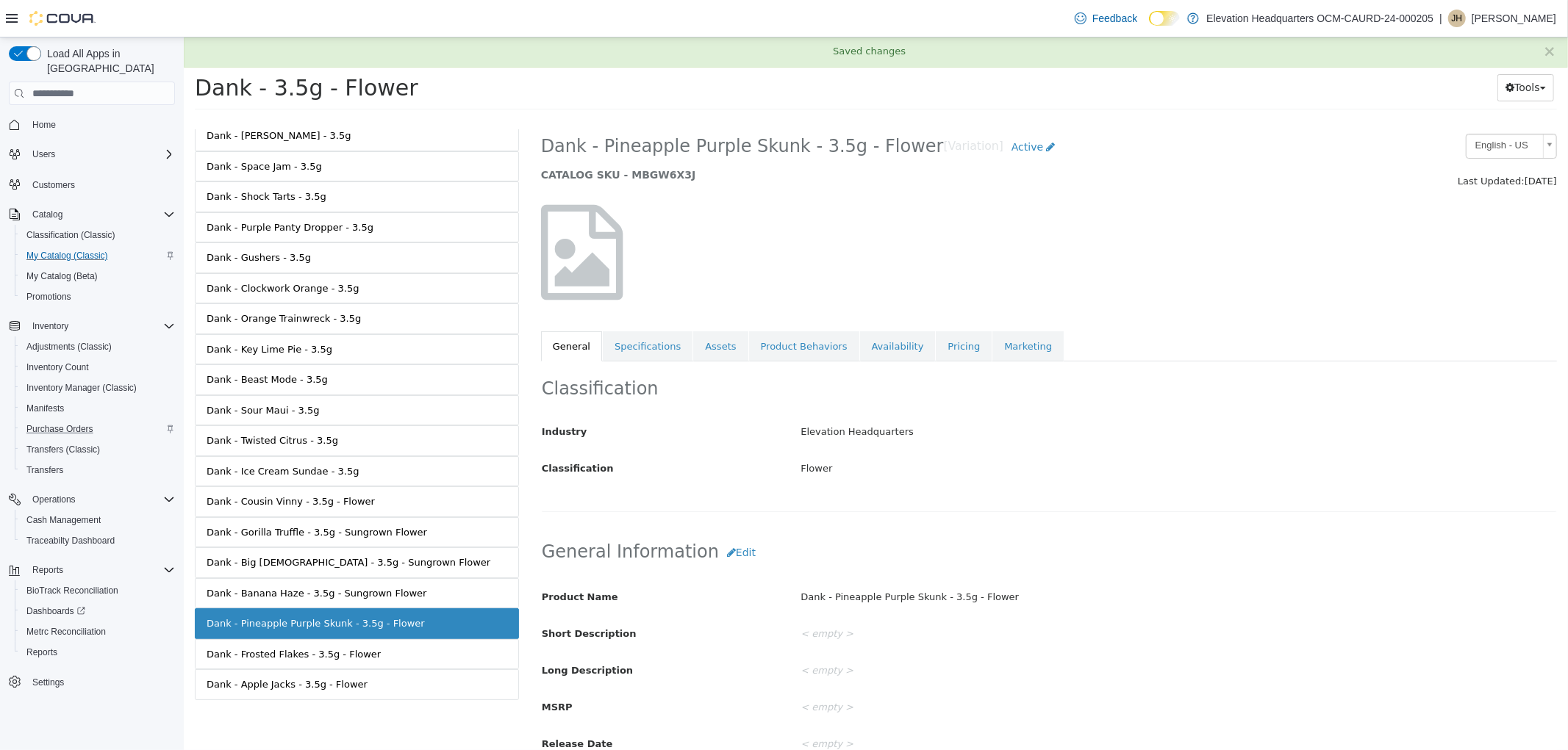
scroll to position [0, 0]
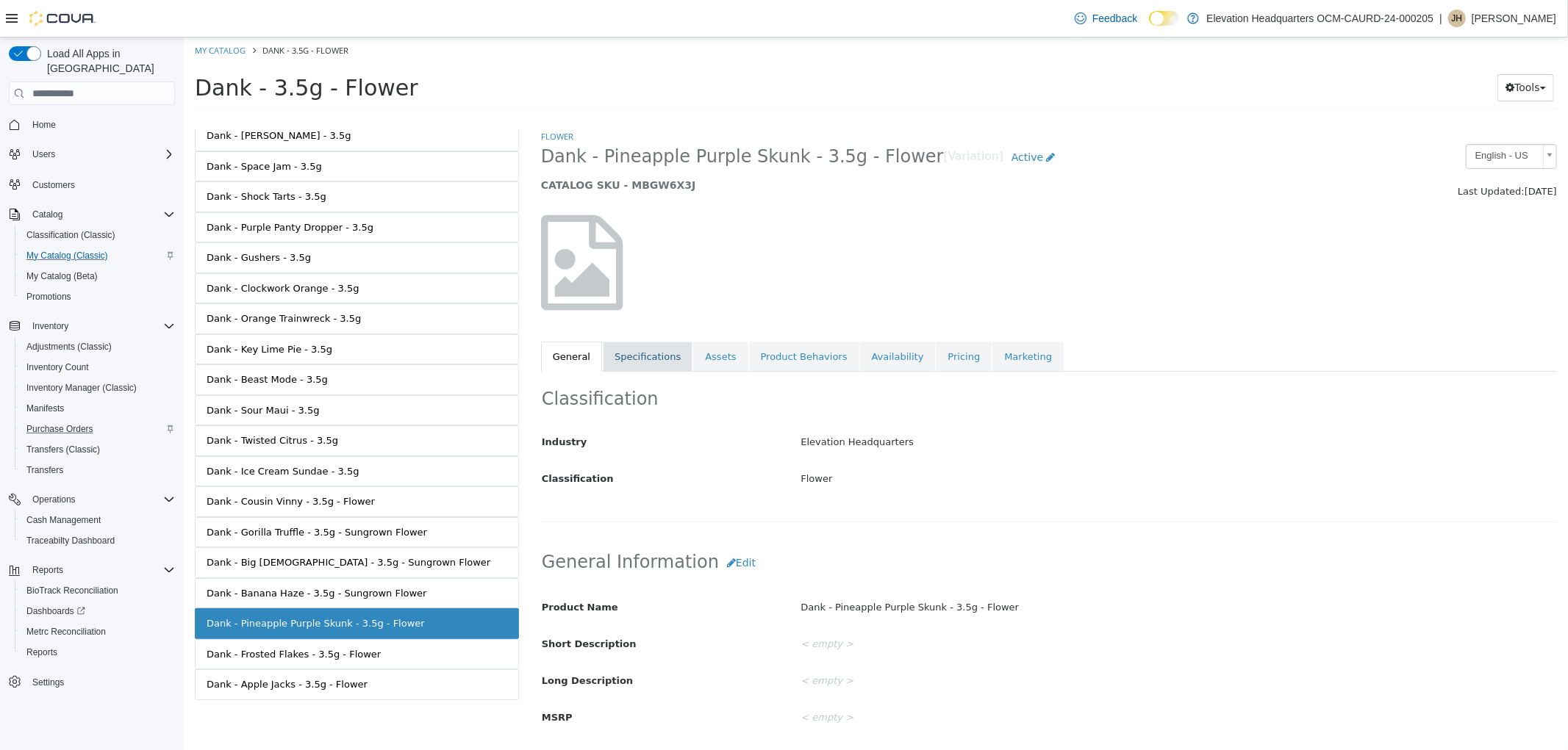
click at [640, 345] on link "Specifications" at bounding box center [646, 357] width 89 height 31
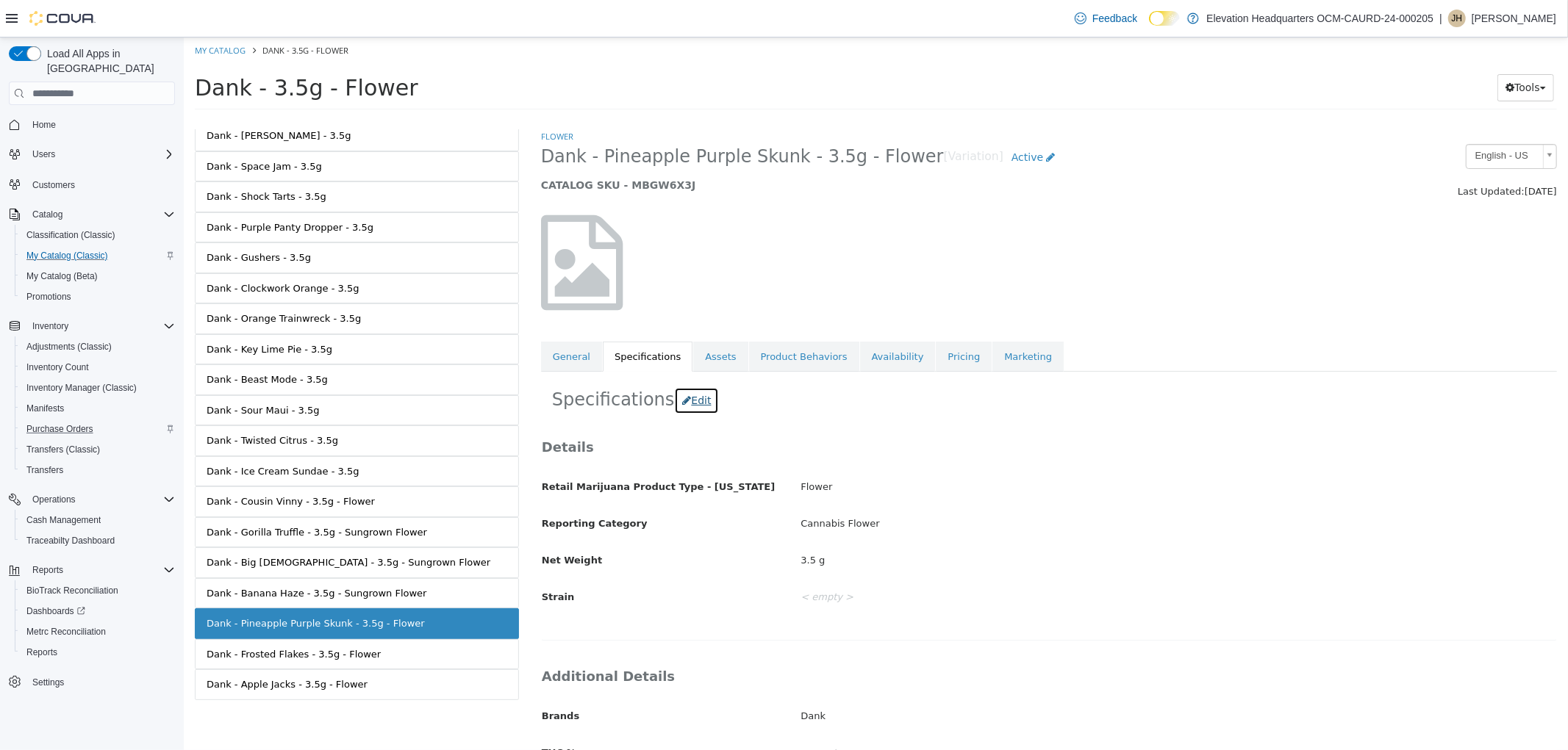
click at [679, 400] on button "Edit" at bounding box center [695, 400] width 45 height 27
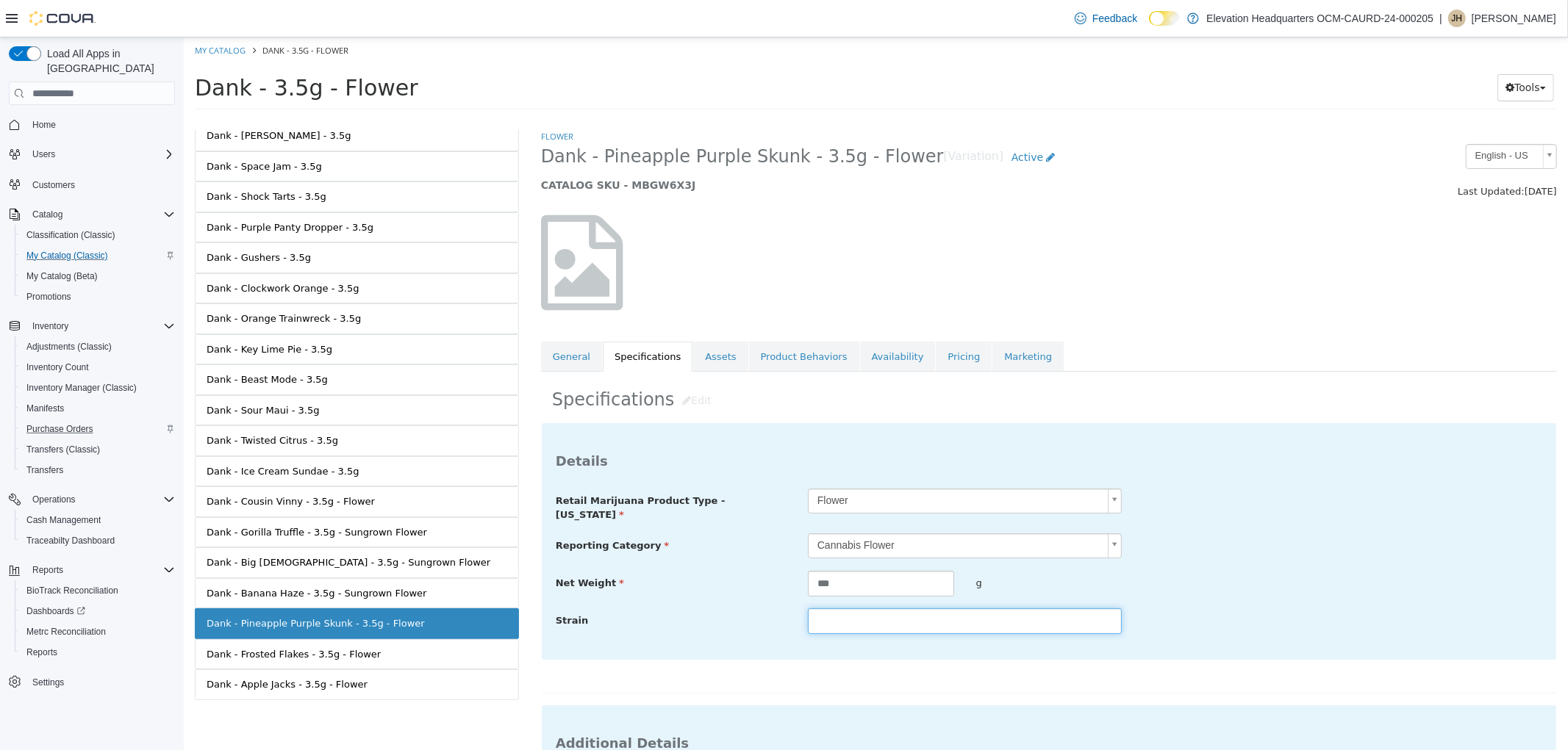
click at [907, 610] on input "text" at bounding box center [963, 621] width 314 height 26
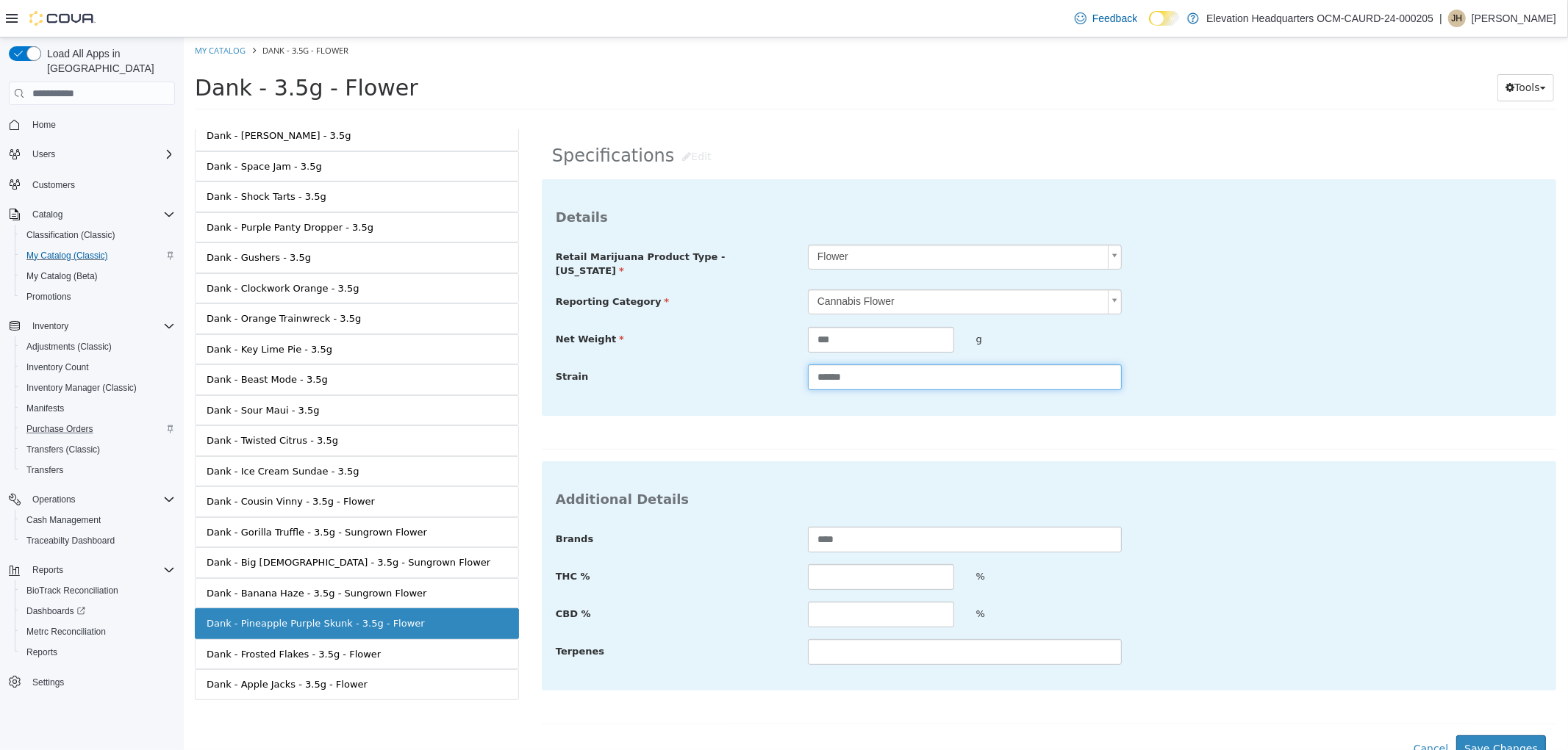
scroll to position [245, 0]
type input "******"
click at [894, 567] on input "text" at bounding box center [880, 576] width 147 height 26
type input "*****"
click at [1511, 735] on button "Save Changes" at bounding box center [1499, 748] width 89 height 27
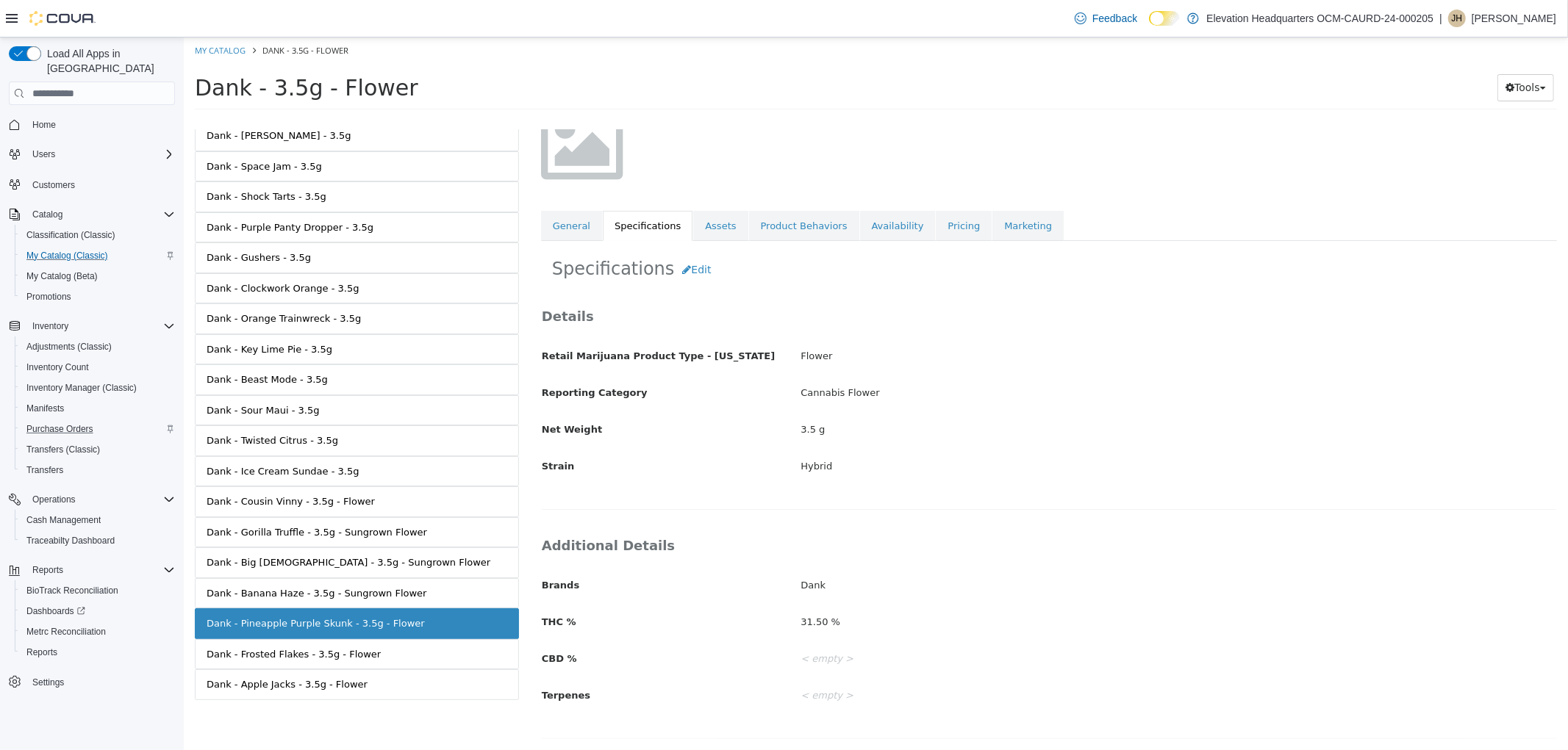
scroll to position [133, 0]
click at [892, 232] on link "Availability" at bounding box center [898, 226] width 76 height 31
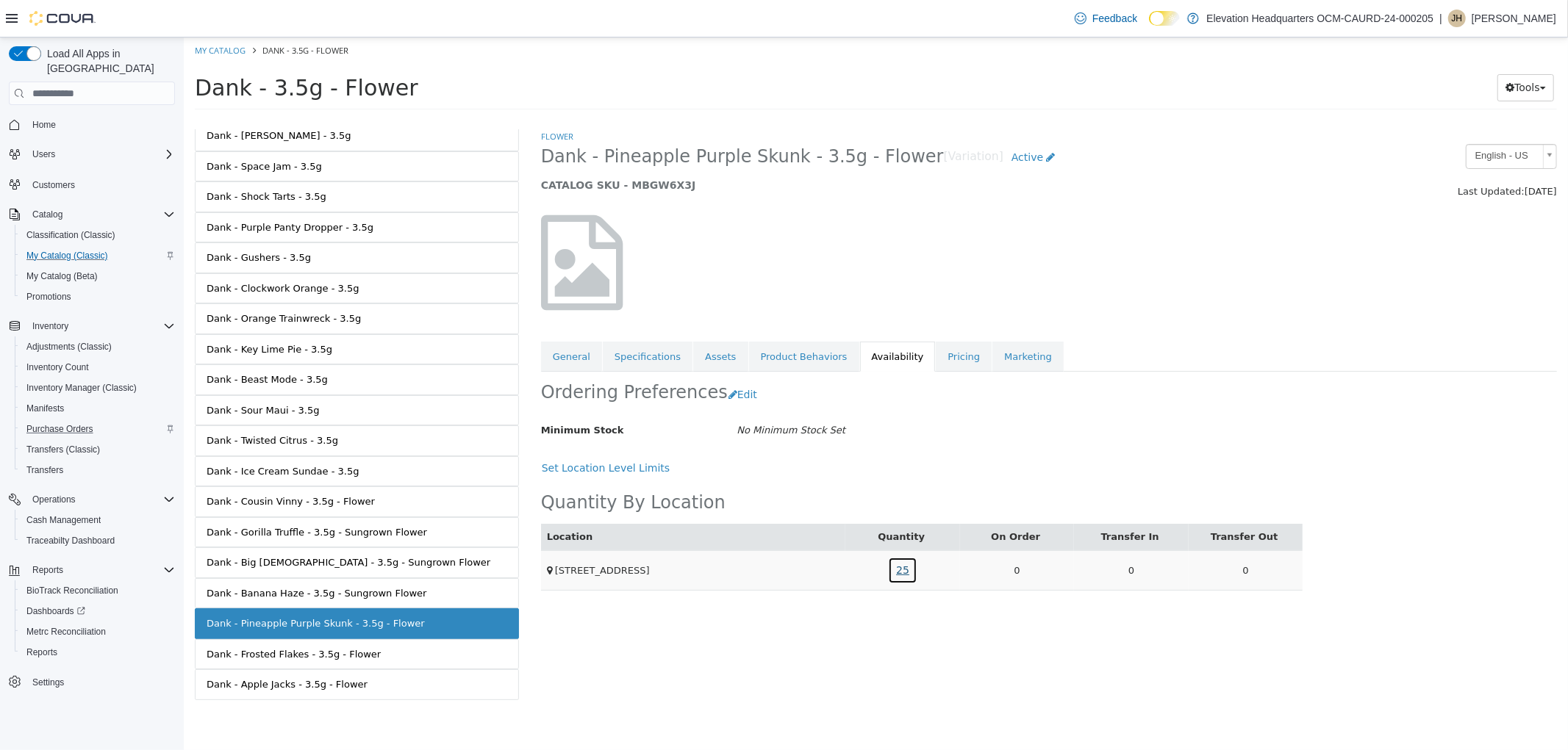
click at [911, 571] on link "25" at bounding box center [901, 571] width 29 height 27
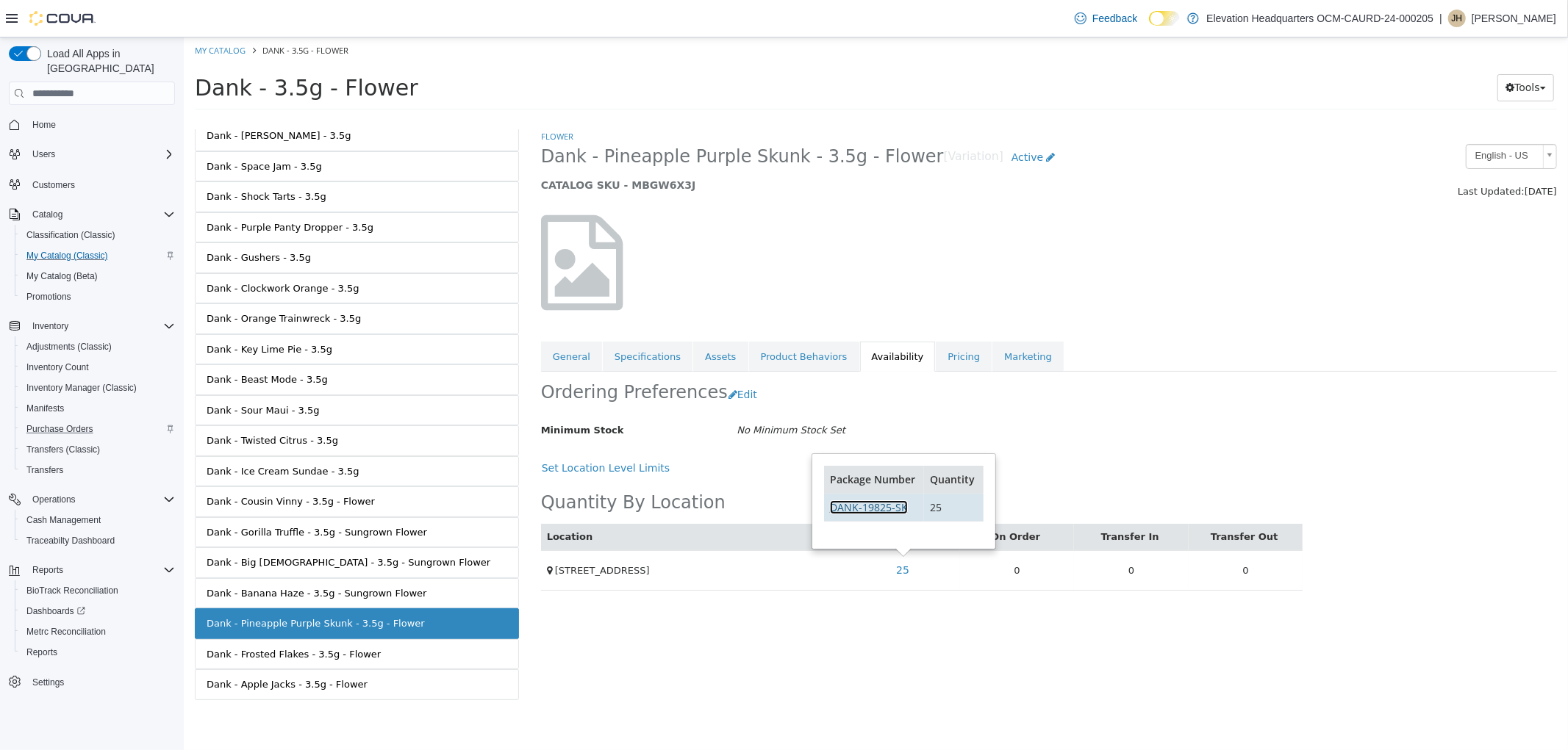
click at [860, 501] on link "DANK-19825-SK" at bounding box center [867, 508] width 78 height 14
click at [606, 361] on link "Specifications" at bounding box center [646, 357] width 89 height 31
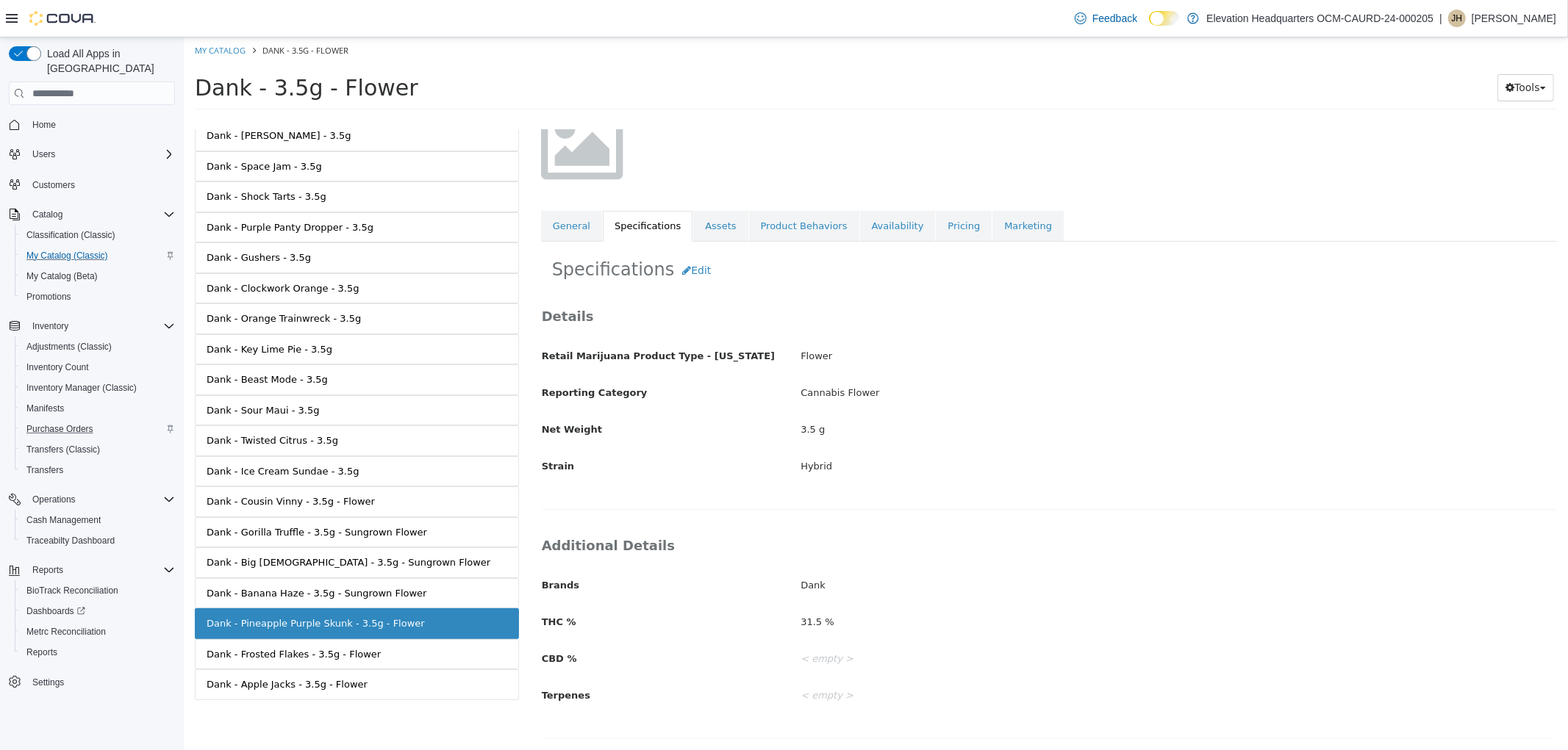
scroll to position [133, 0]
click at [566, 218] on link "General" at bounding box center [570, 226] width 61 height 31
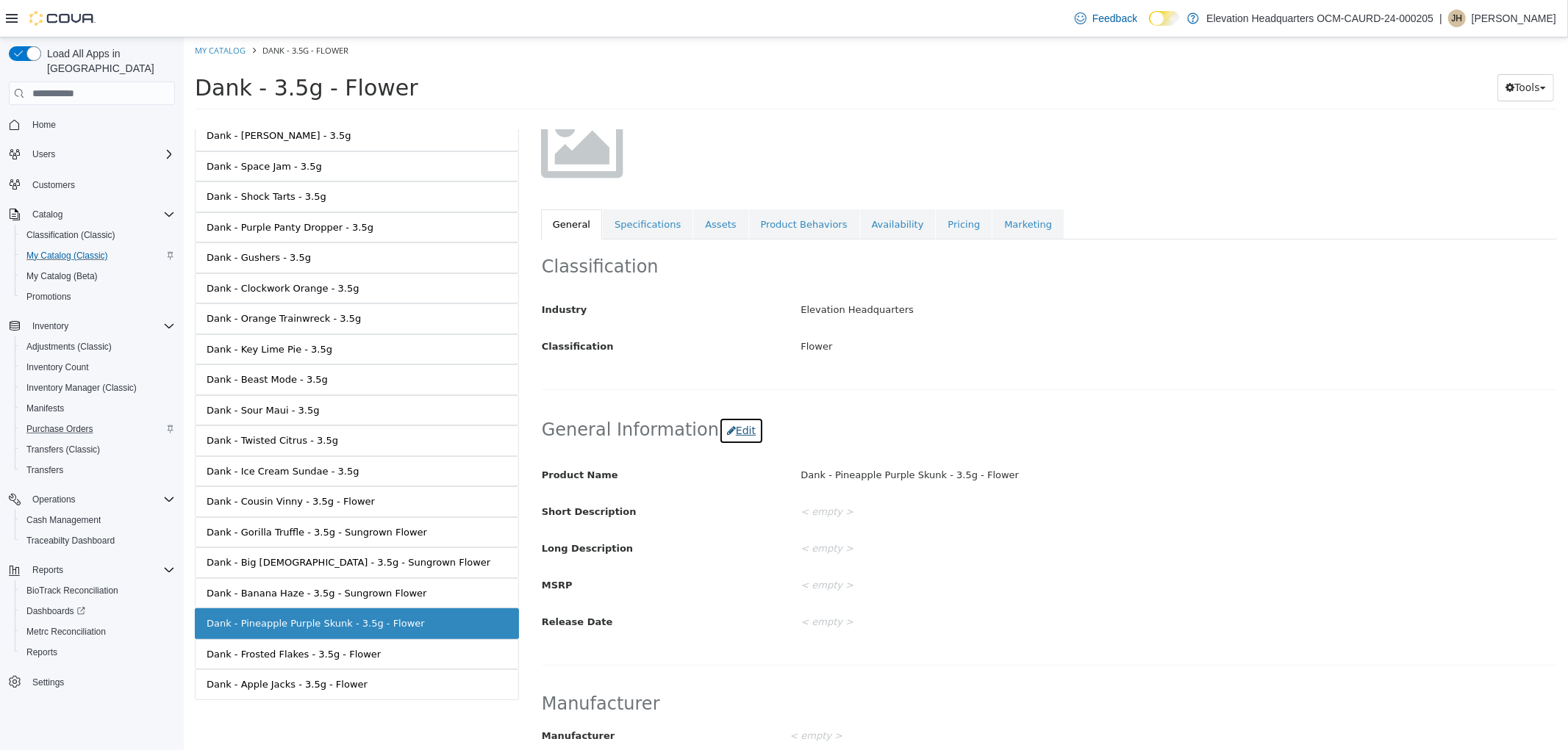
click at [718, 443] on button "Edit" at bounding box center [740, 431] width 45 height 27
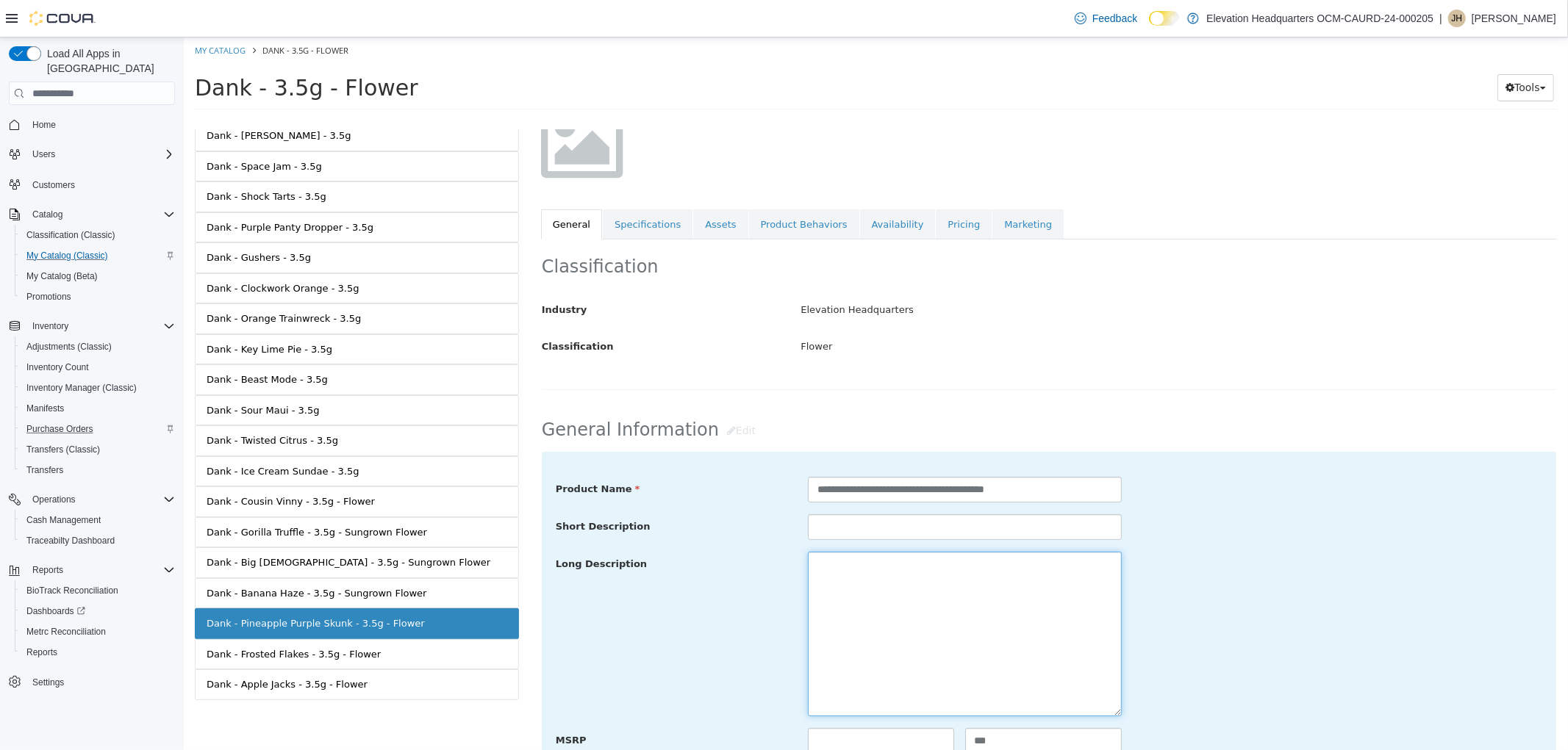
click at [845, 597] on textarea at bounding box center [963, 634] width 314 height 164
paste textarea "**********"
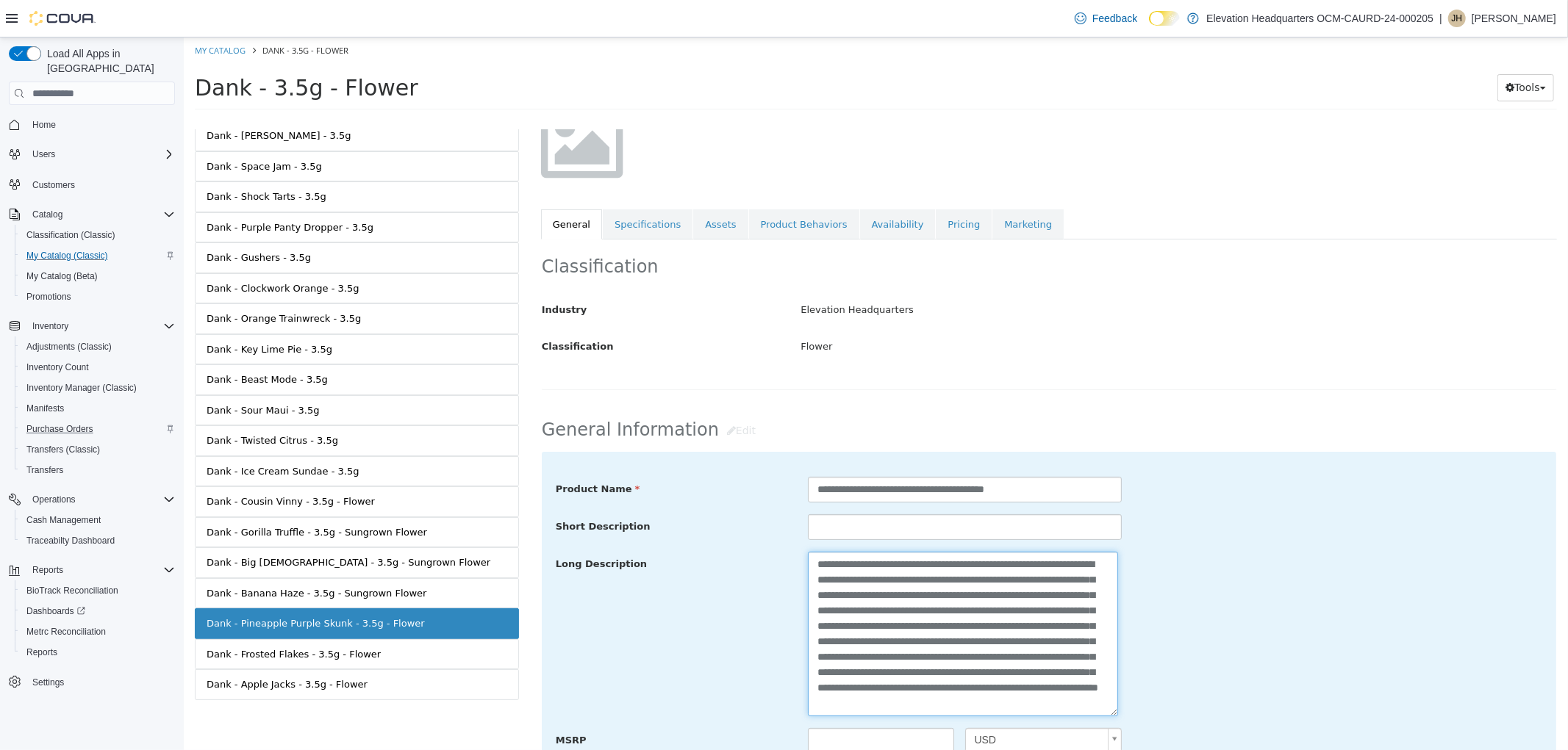
drag, startPoint x: 1015, startPoint y: 563, endPoint x: 943, endPoint y: 565, distance: 72.0
click at [943, 565] on textarea "**********" at bounding box center [961, 634] width 310 height 164
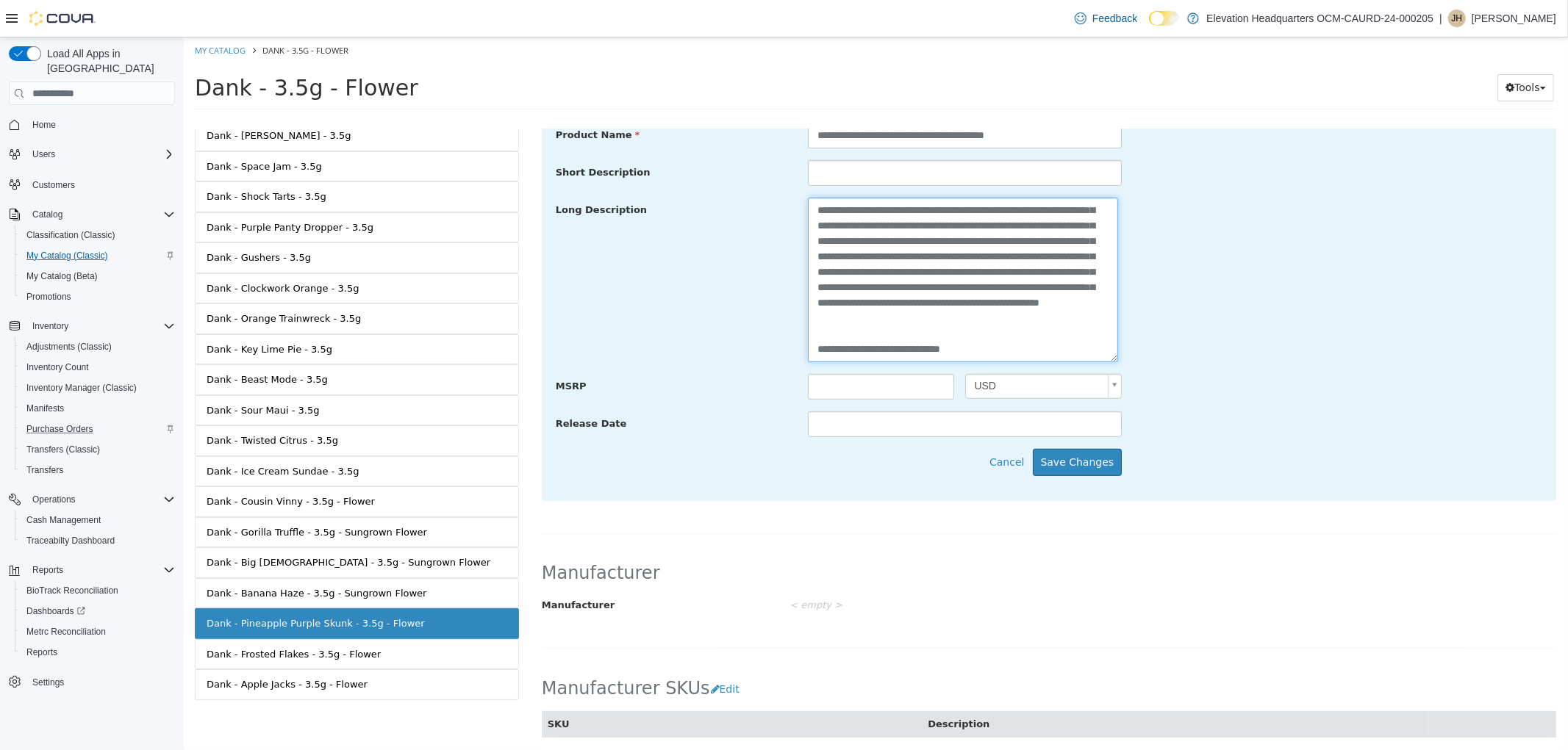
scroll to position [540, 0]
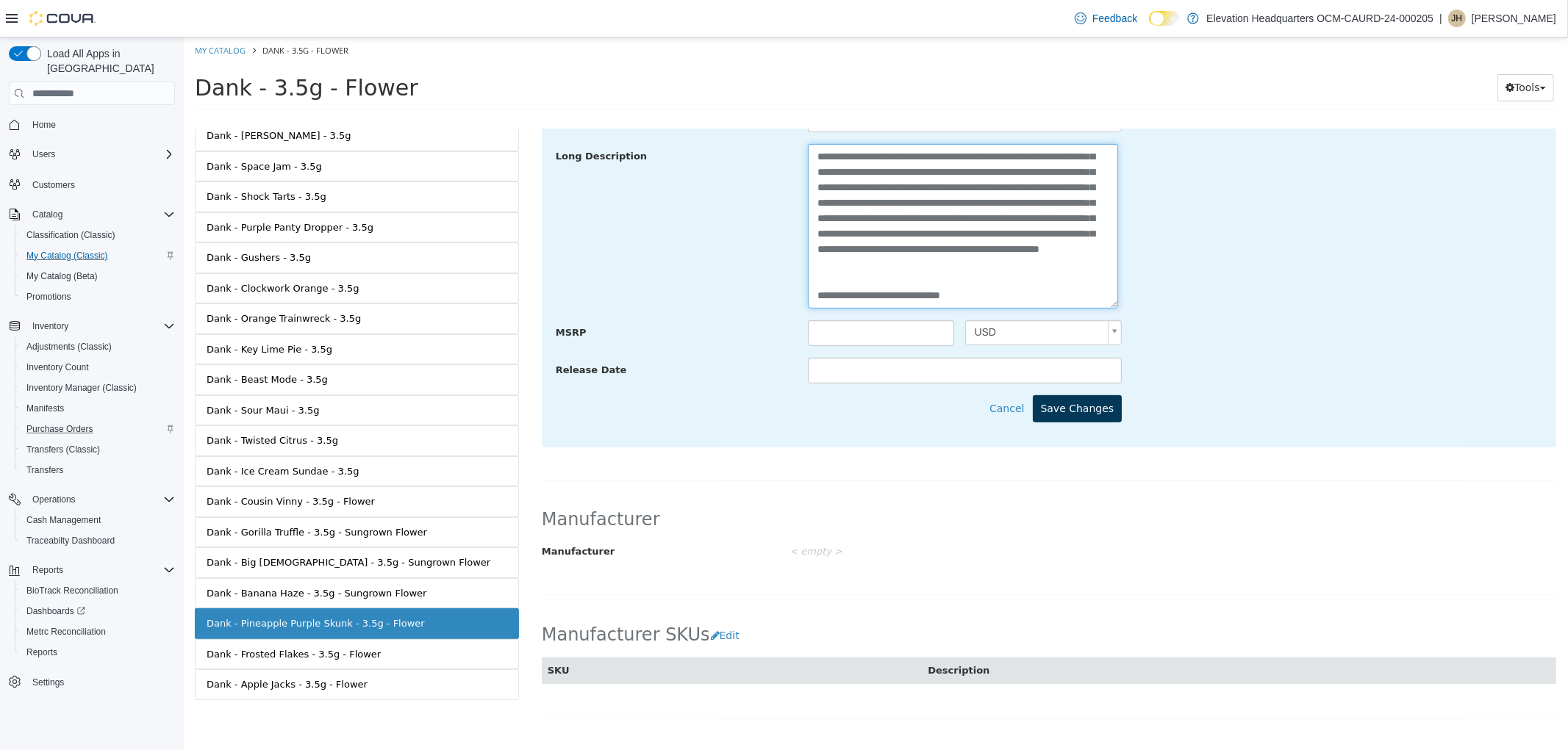
type textarea "**********"
click at [1055, 414] on button "Save Changes" at bounding box center [1076, 409] width 89 height 27
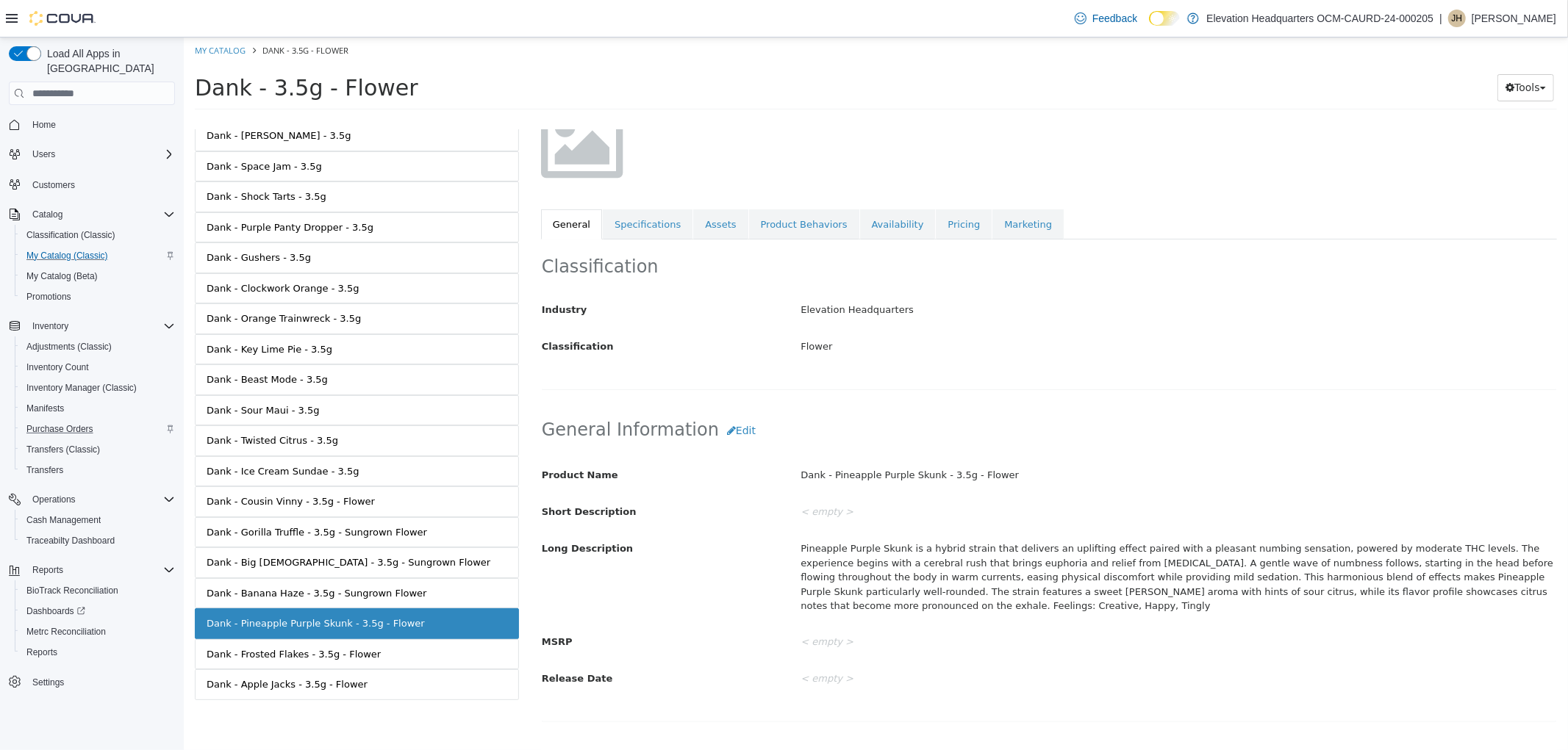
scroll to position [50, 0]
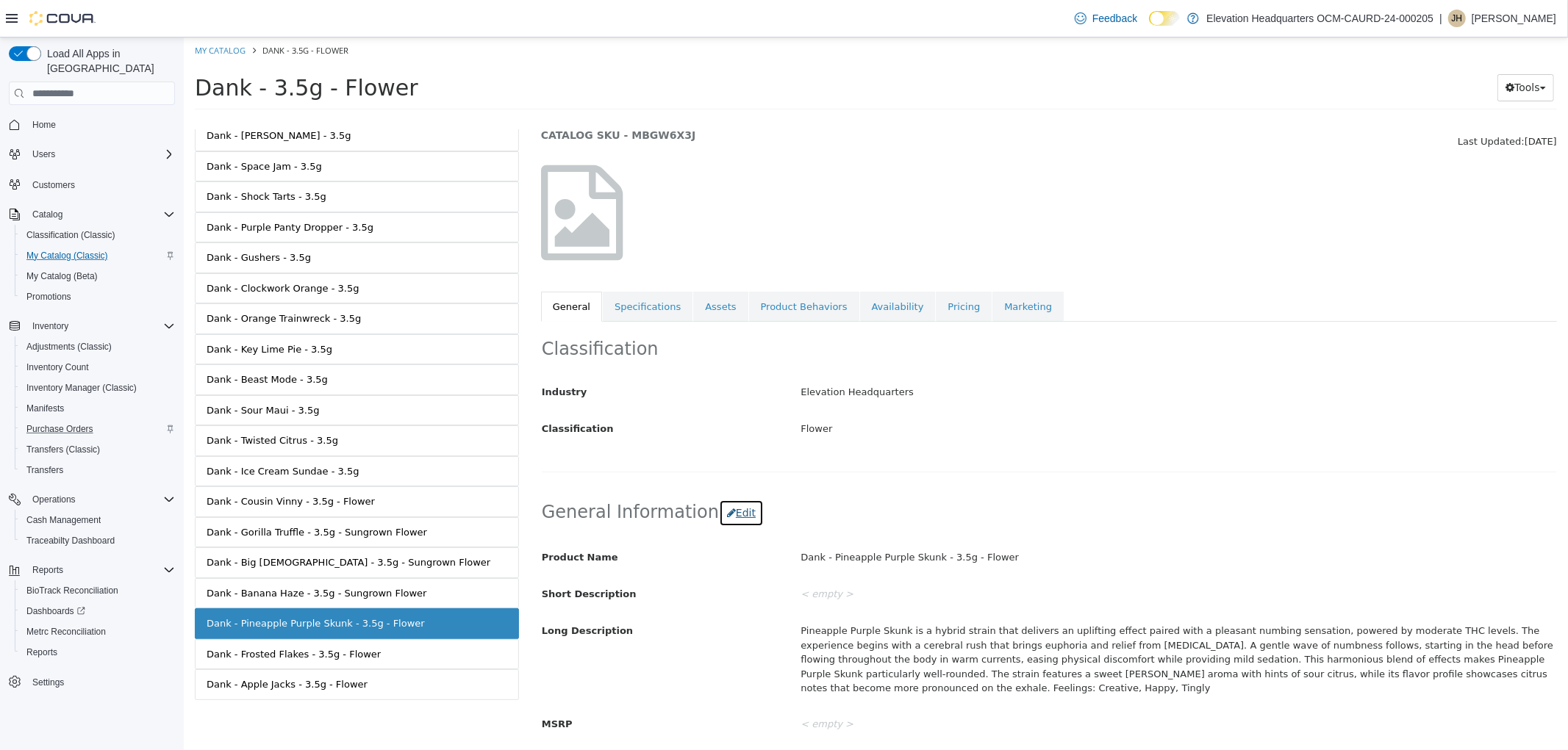
click at [731, 519] on button "Edit" at bounding box center [740, 513] width 45 height 27
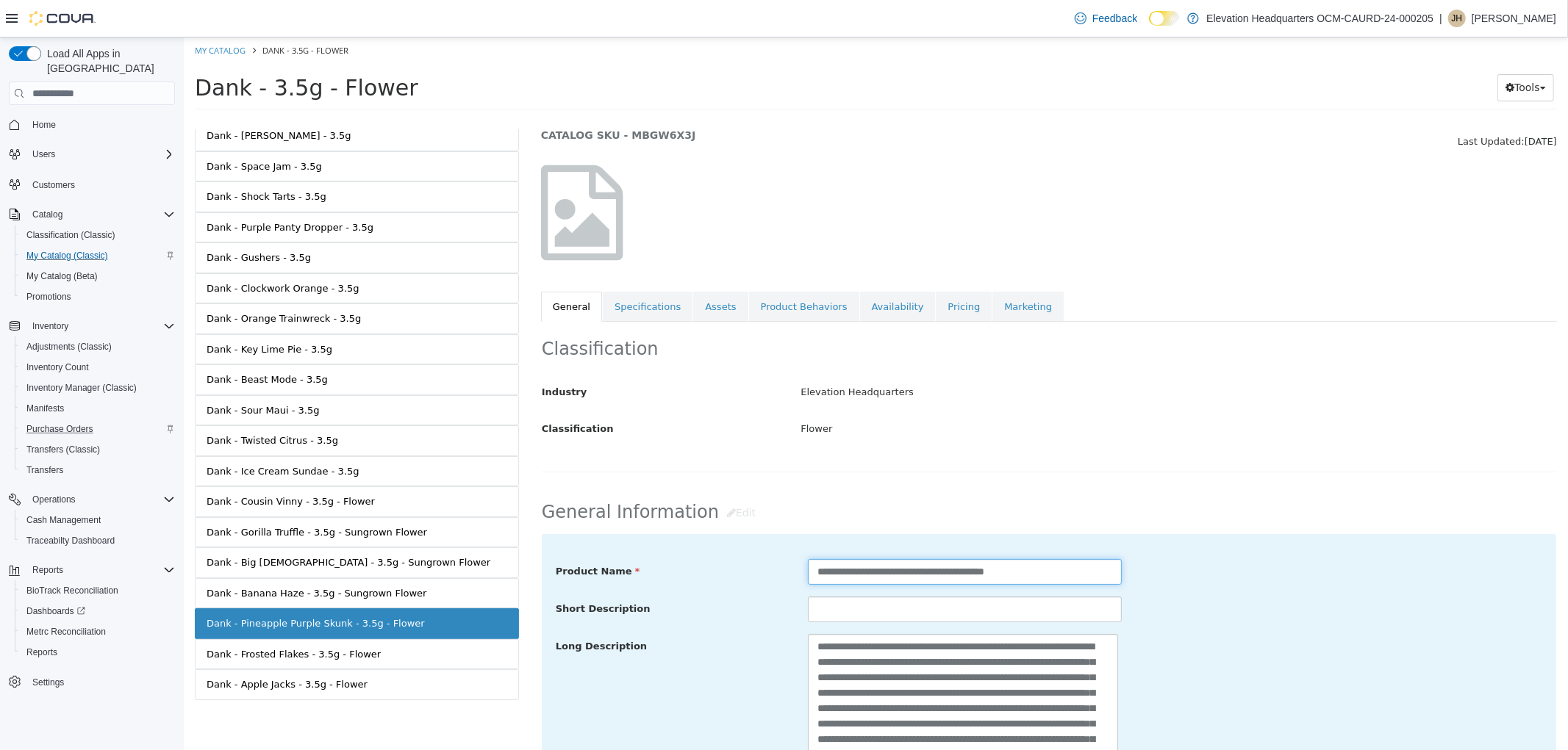
click at [989, 575] on input "**********" at bounding box center [963, 572] width 314 height 26
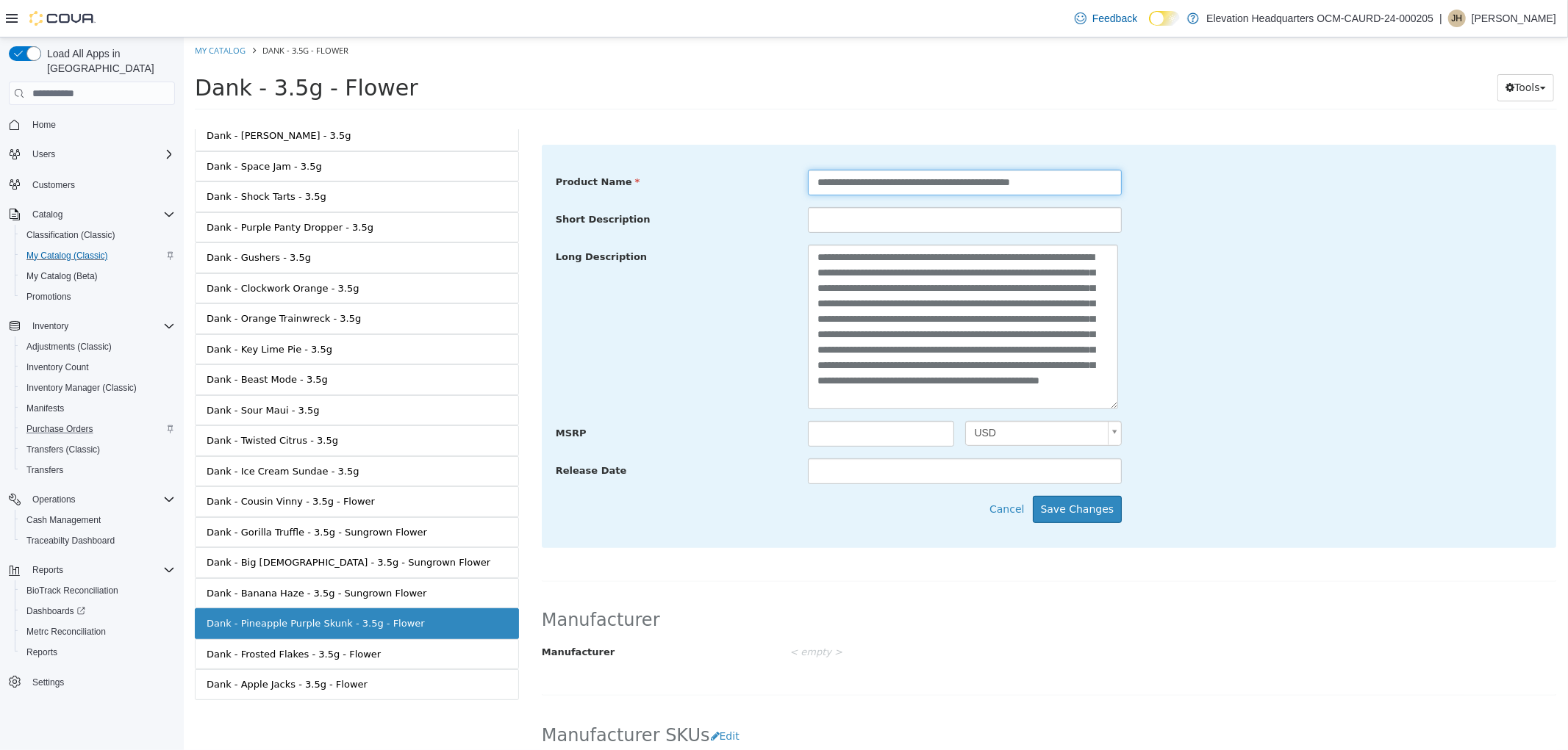
scroll to position [540, 0]
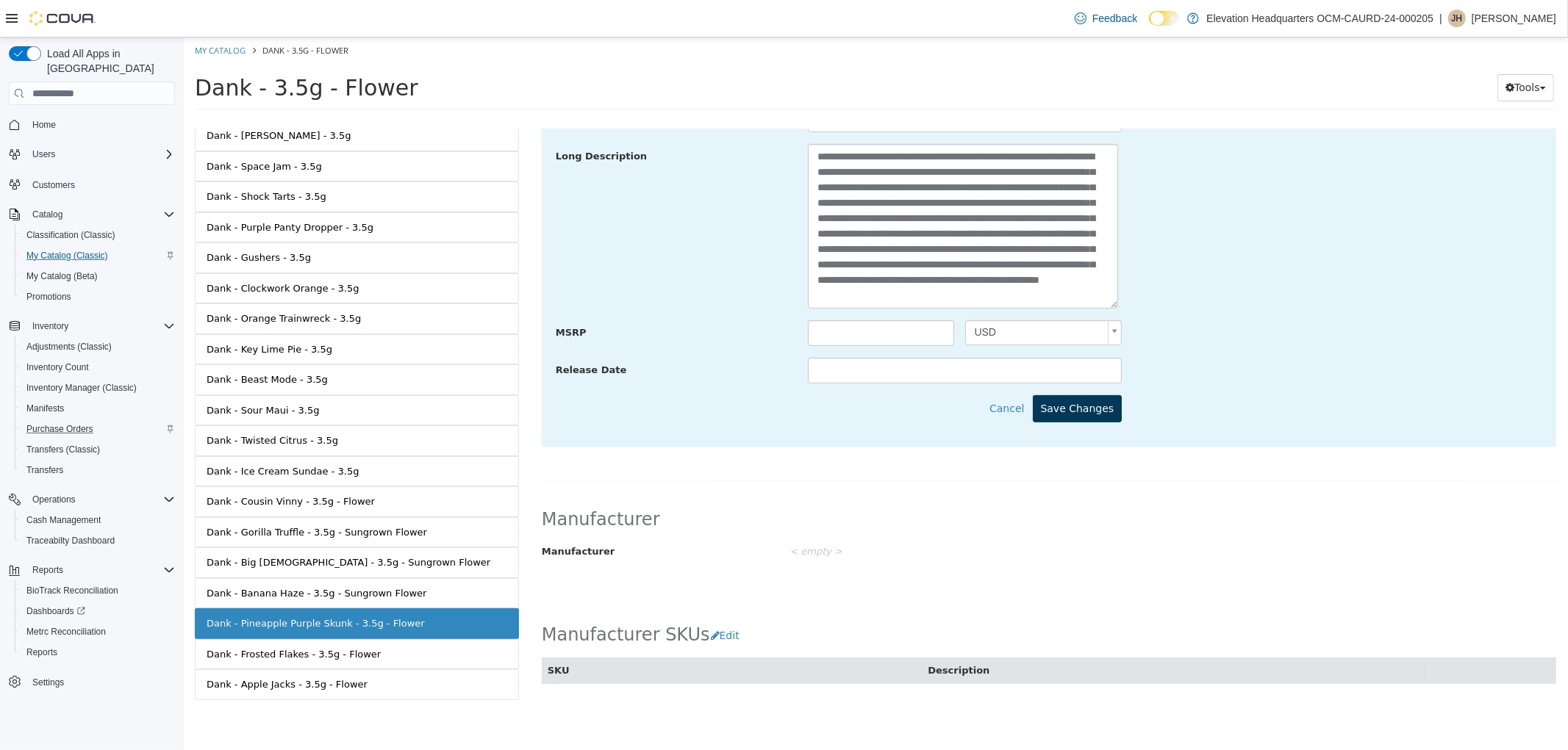
type input "**********"
click at [1100, 422] on button "Save Changes" at bounding box center [1076, 409] width 89 height 27
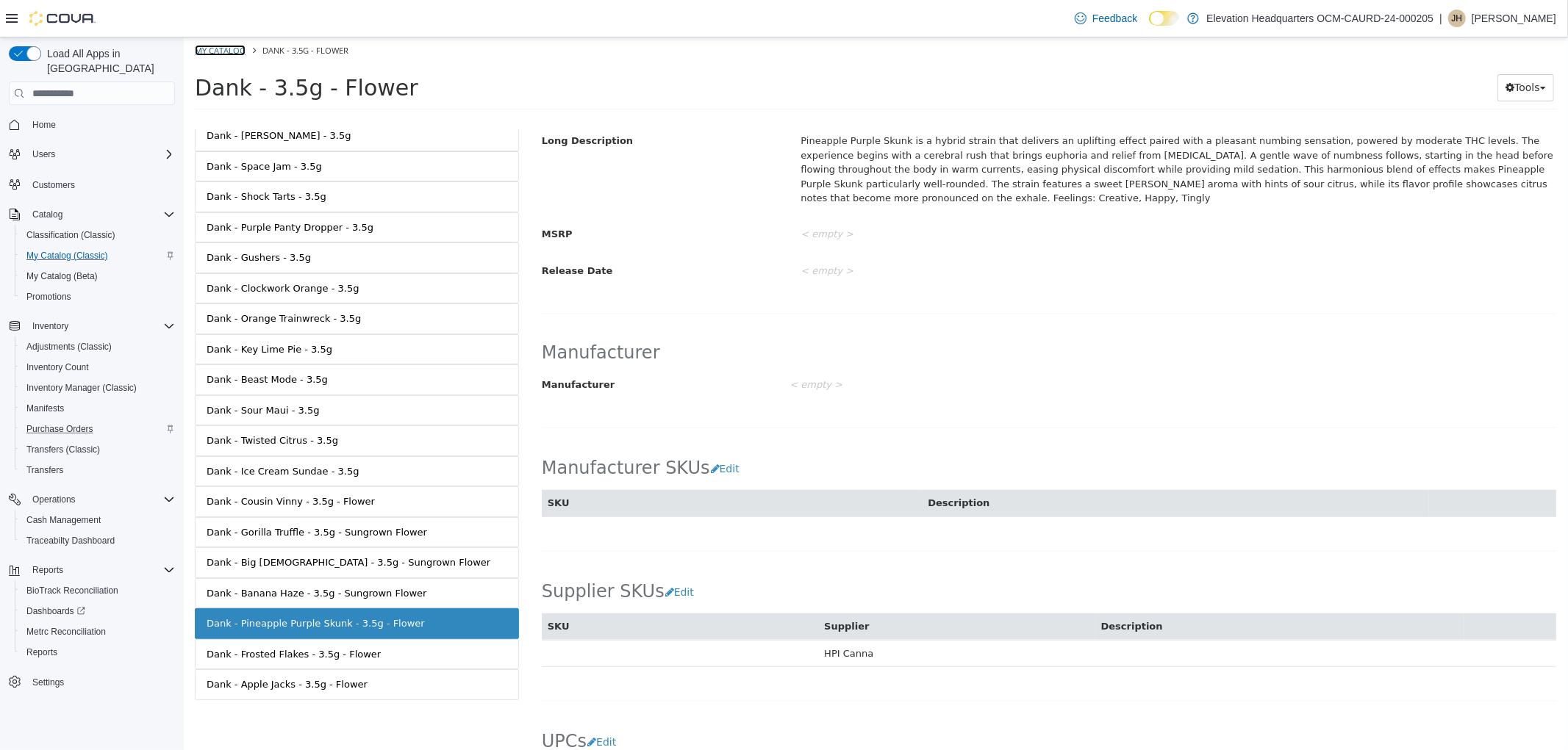
click at [216, 54] on link "My Catalog" at bounding box center [219, 50] width 50 height 11
select select "**********"
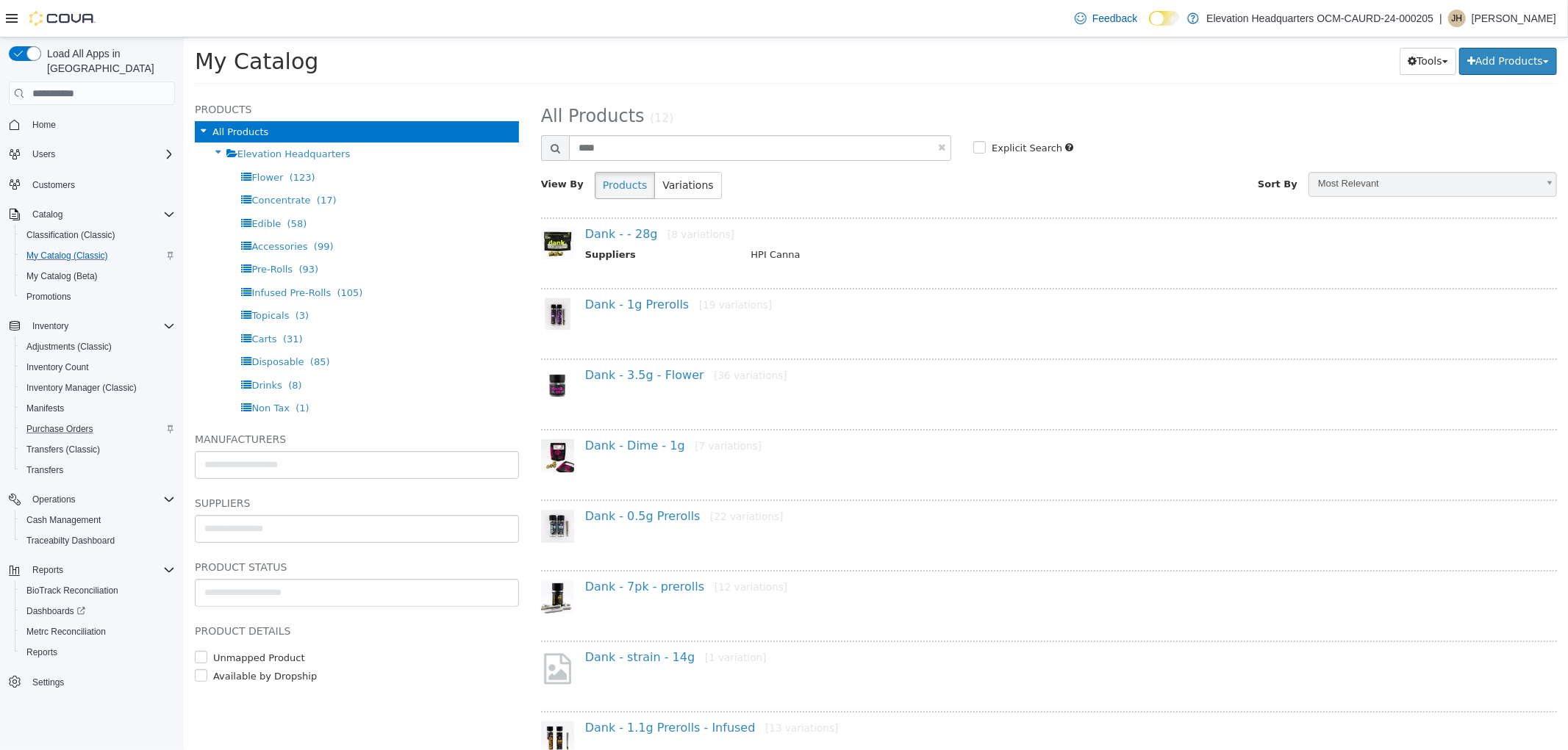
click at [652, 133] on div "**********" at bounding box center [1048, 155] width 1016 height 110
click at [646, 146] on input "****" at bounding box center [759, 148] width 383 height 26
type input "********"
select select "**********"
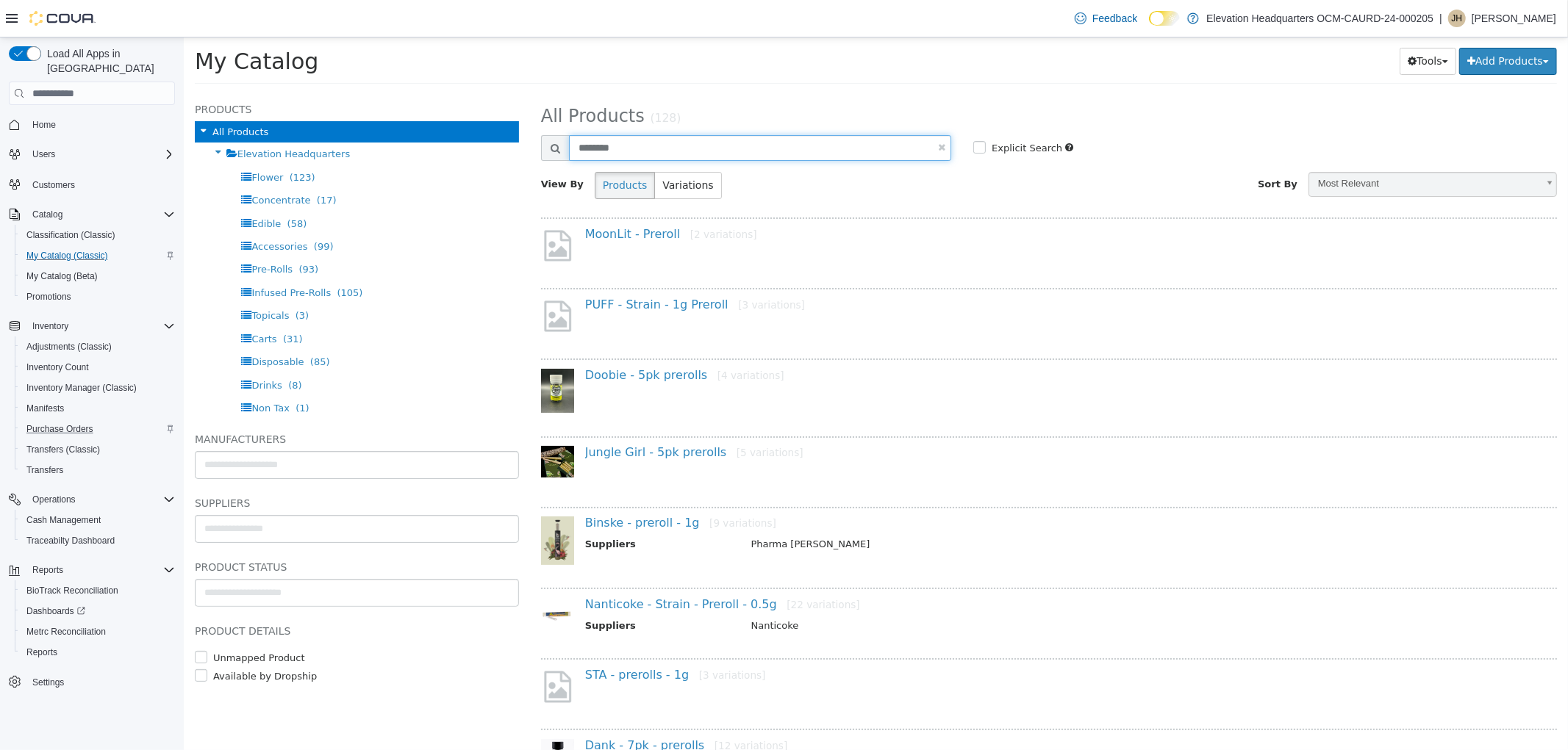
drag, startPoint x: 784, startPoint y: 134, endPoint x: 785, endPoint y: 148, distance: 14.0
click at [785, 143] on input "********" at bounding box center [759, 148] width 383 height 26
click at [785, 149] on input "********" at bounding box center [759, 148] width 383 height 26
type input "****"
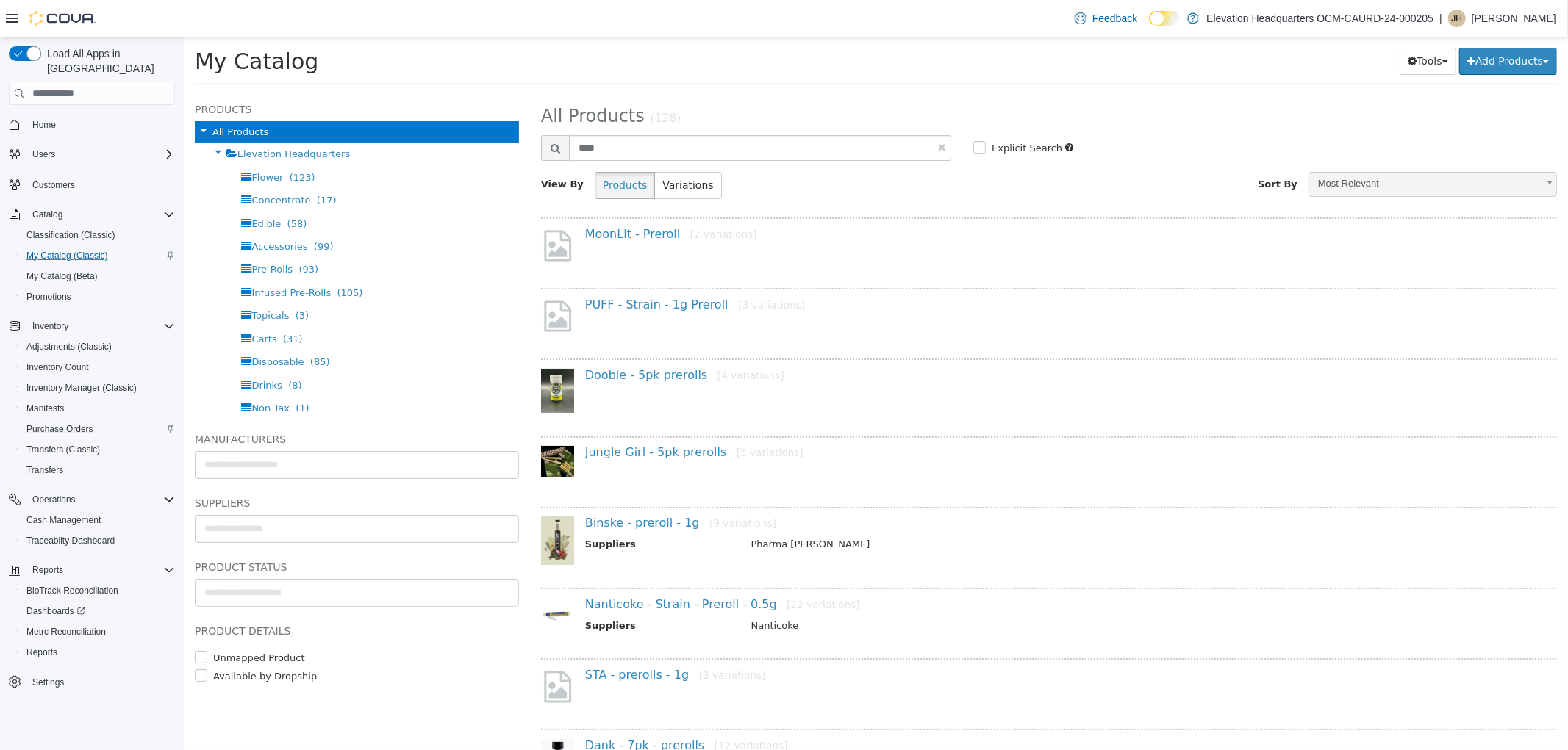
select select "**********"
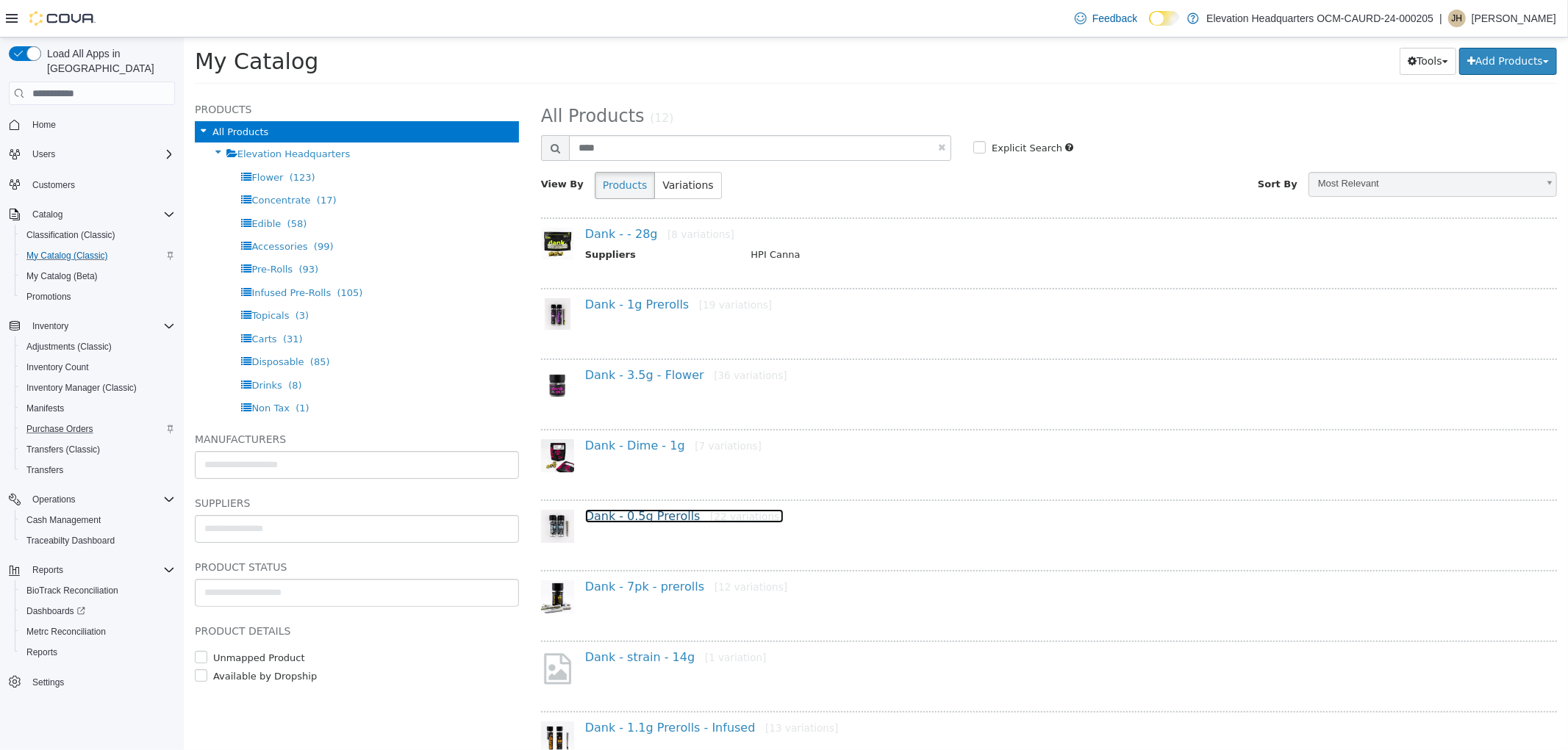
click at [664, 512] on link "Dank - 0.5g Prerolls [22 variations]" at bounding box center [683, 517] width 199 height 14
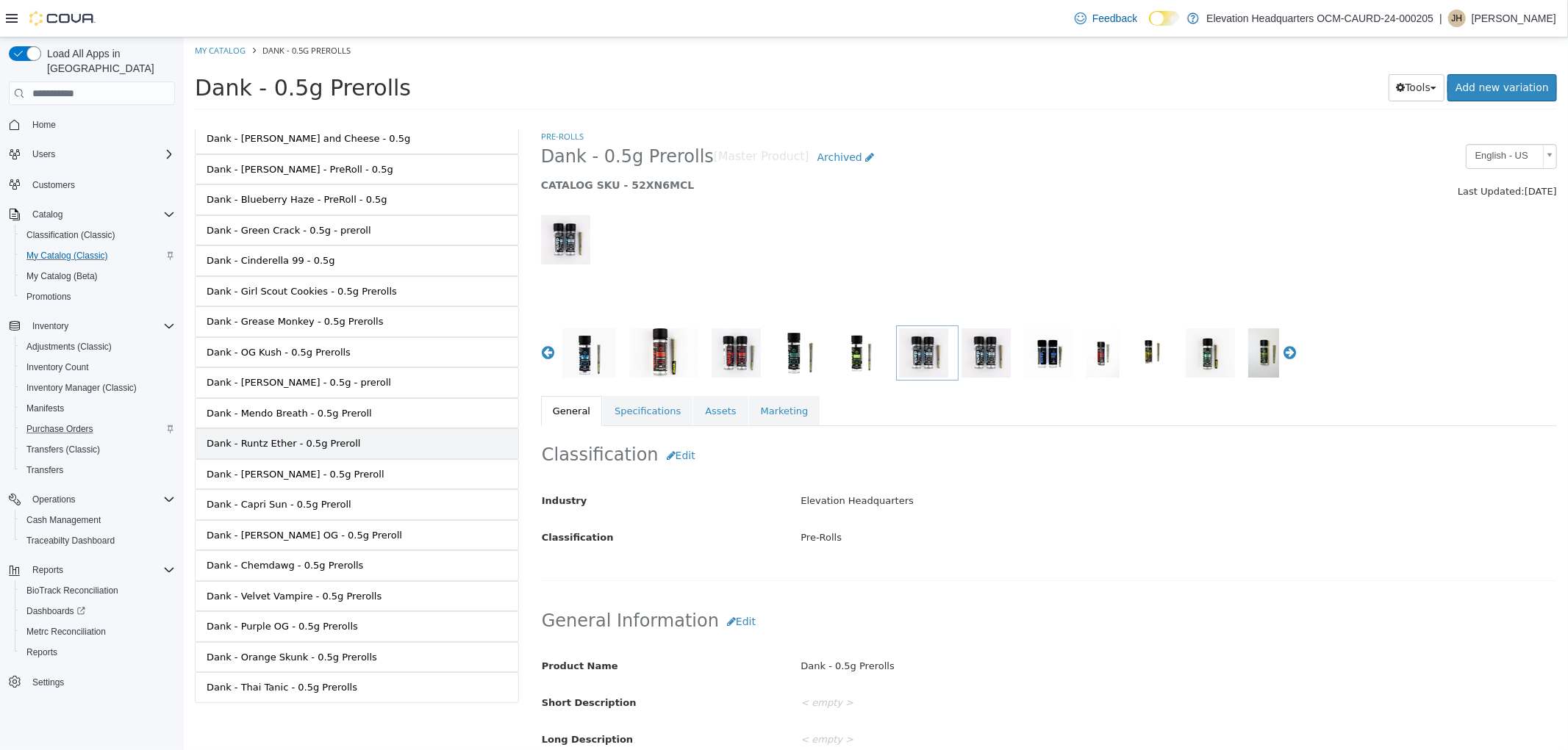
scroll to position [222, 0]
click at [317, 214] on link "Dank - Green Crack - 0.5g - preroll" at bounding box center [356, 227] width 324 height 31
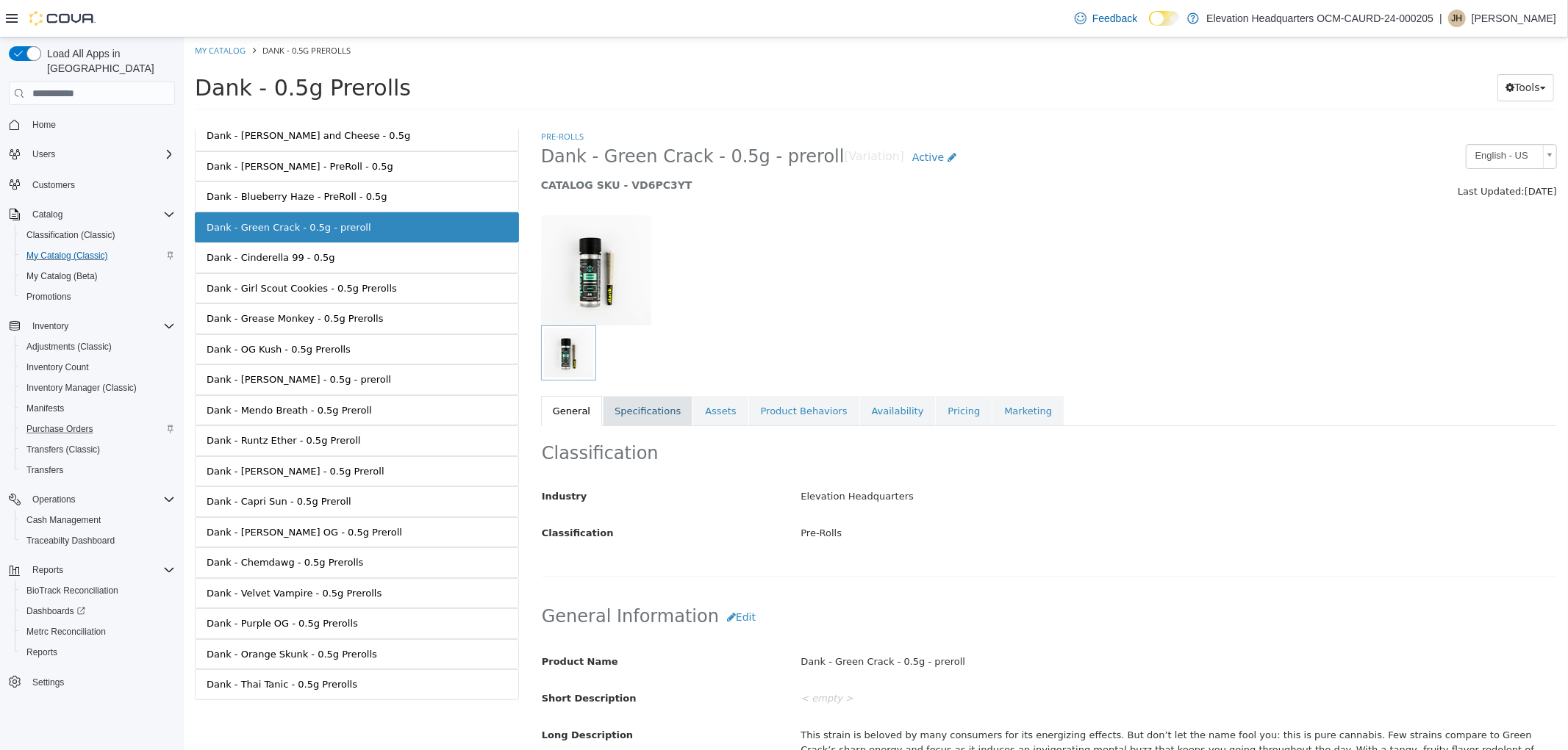
click at [669, 423] on link "Specifications" at bounding box center [646, 411] width 89 height 31
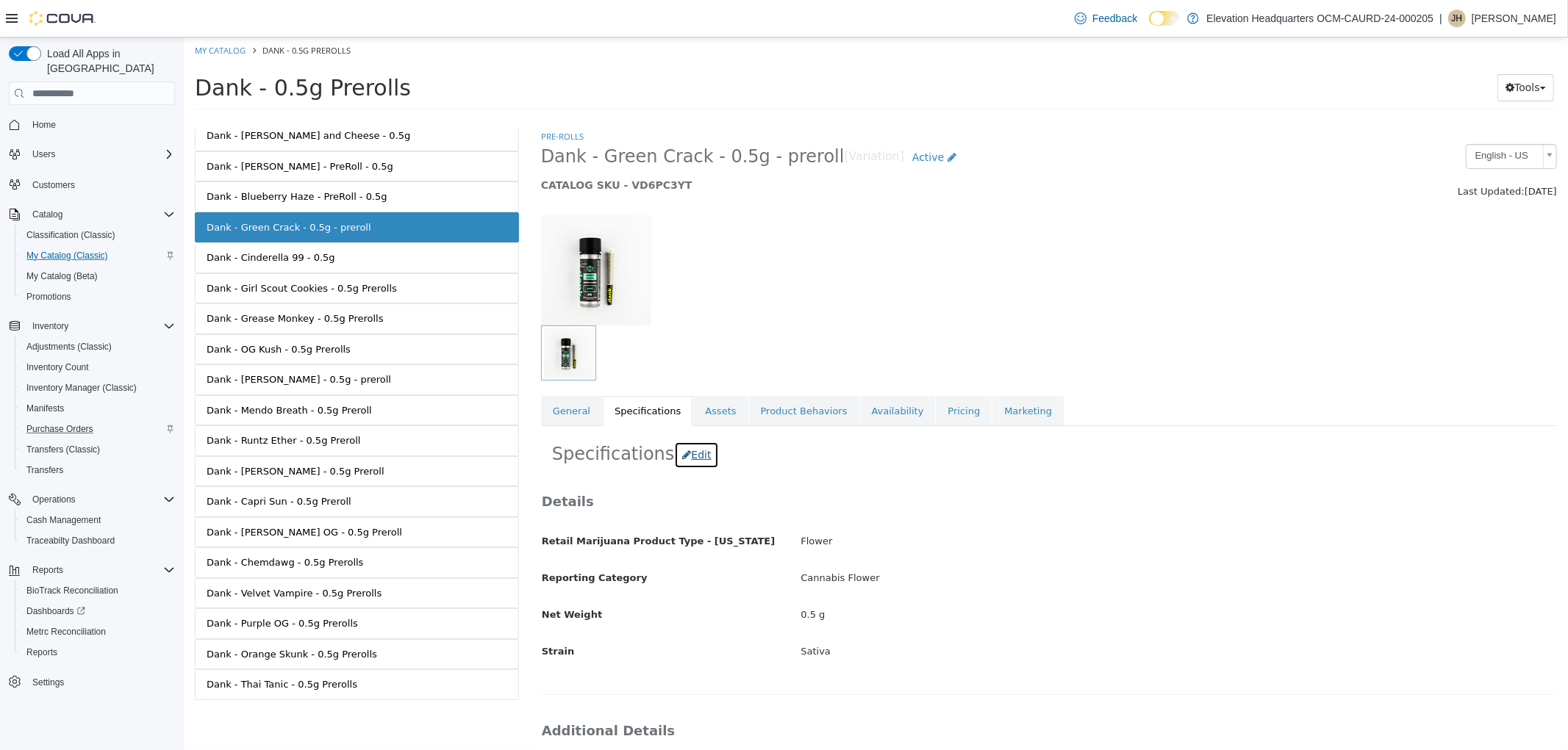
click at [681, 458] on icon "button" at bounding box center [686, 455] width 9 height 11
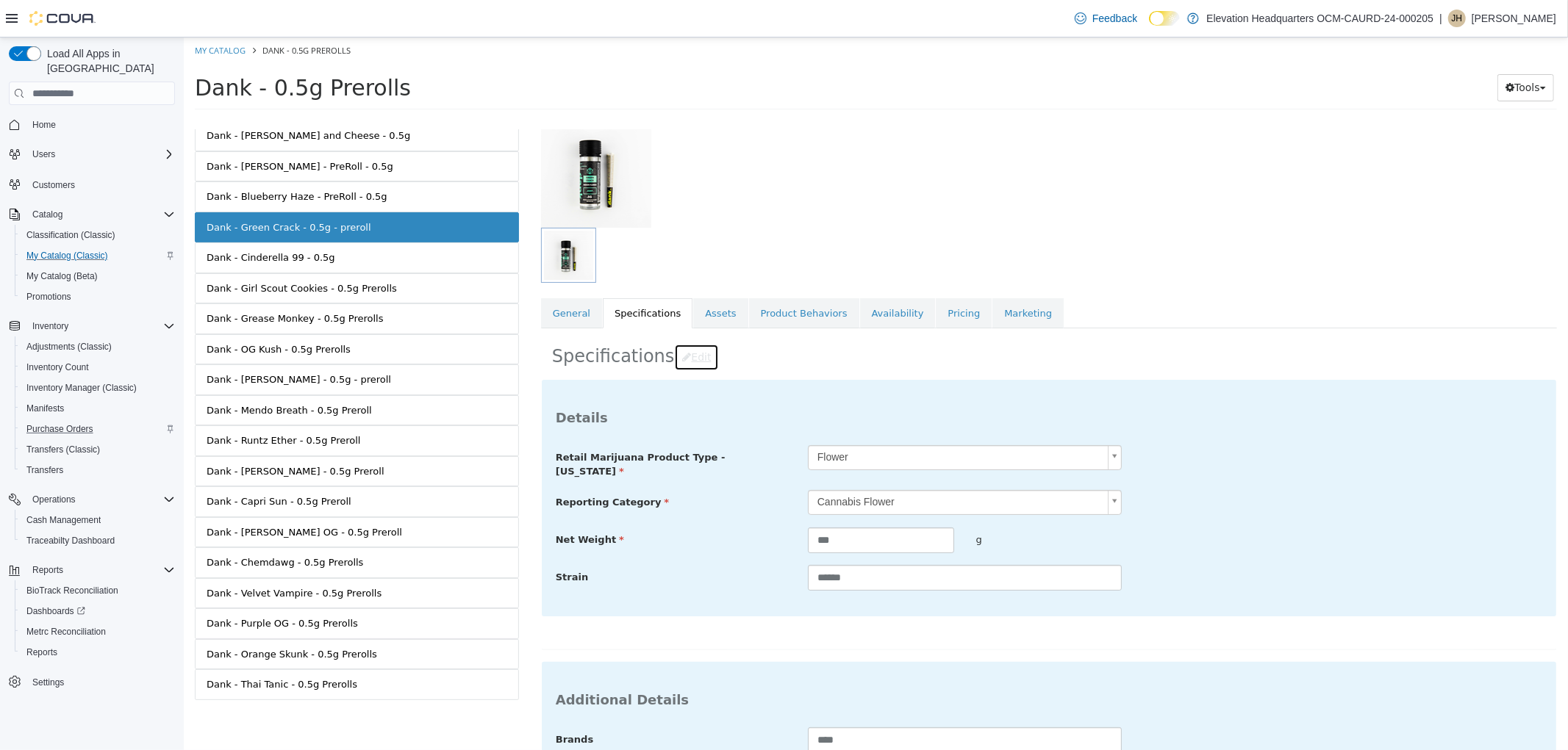
scroll to position [305, 0]
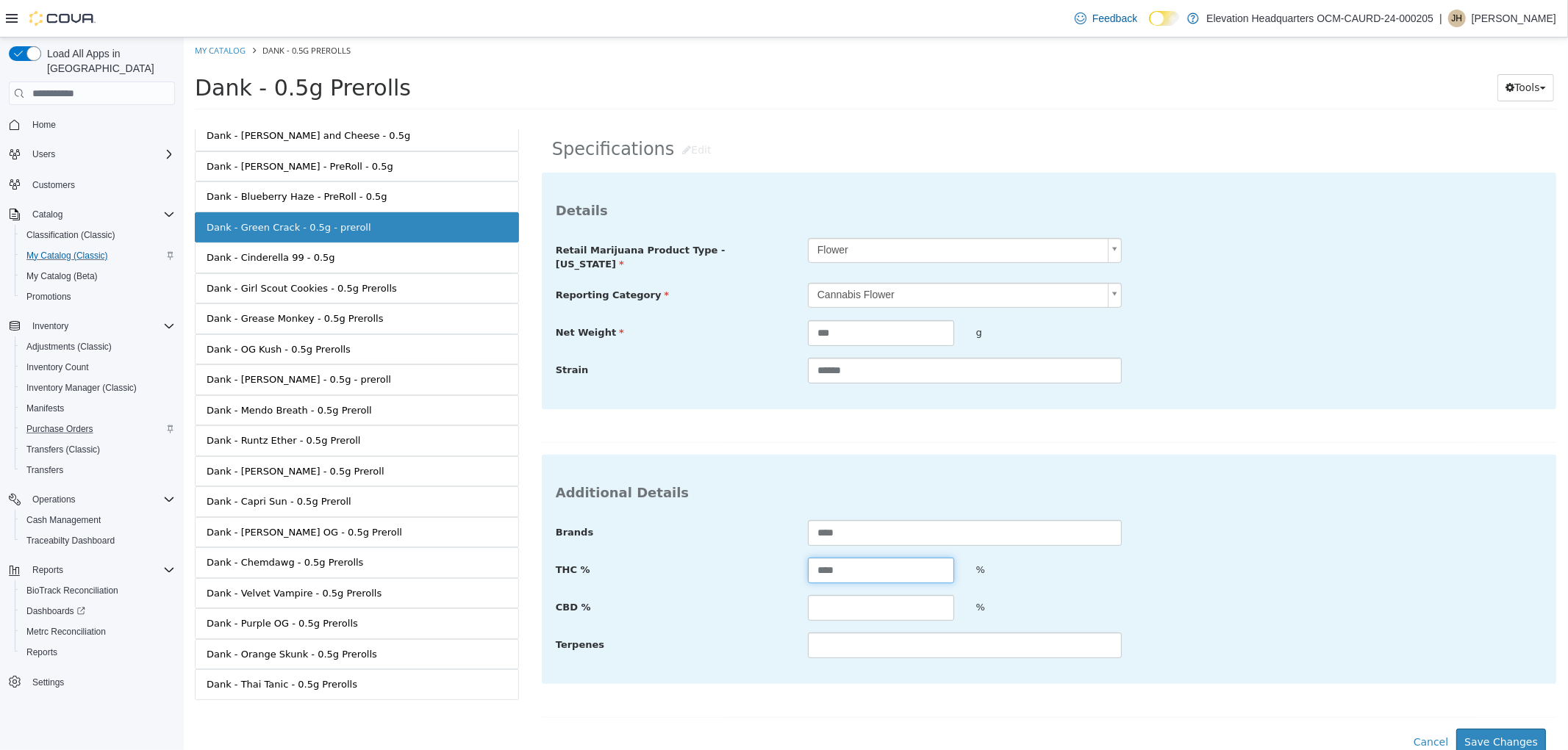
click at [882, 570] on input "****" at bounding box center [880, 570] width 147 height 26
type input "****"
click at [1517, 732] on button "Save Changes" at bounding box center [1499, 742] width 89 height 27
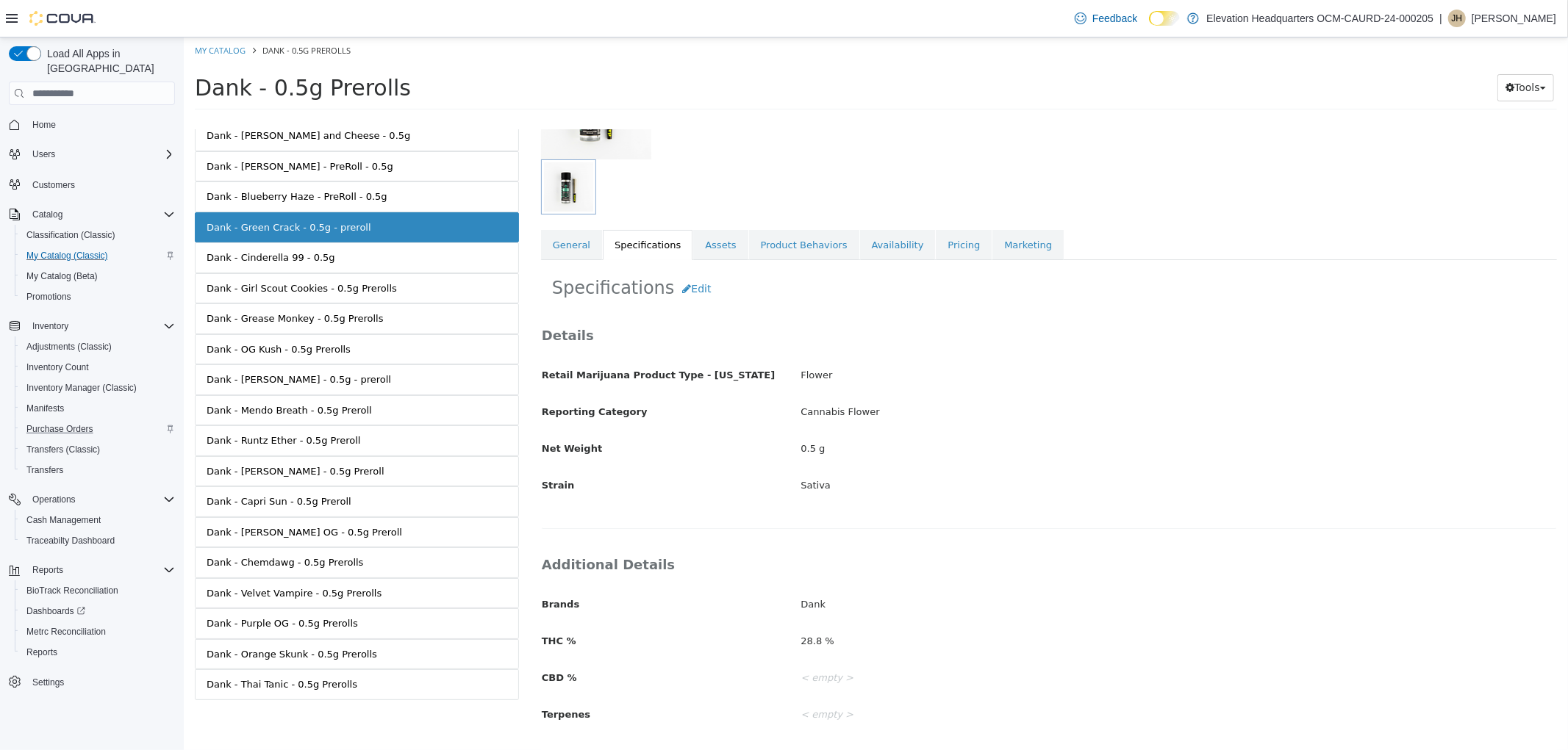
scroll to position [105, 0]
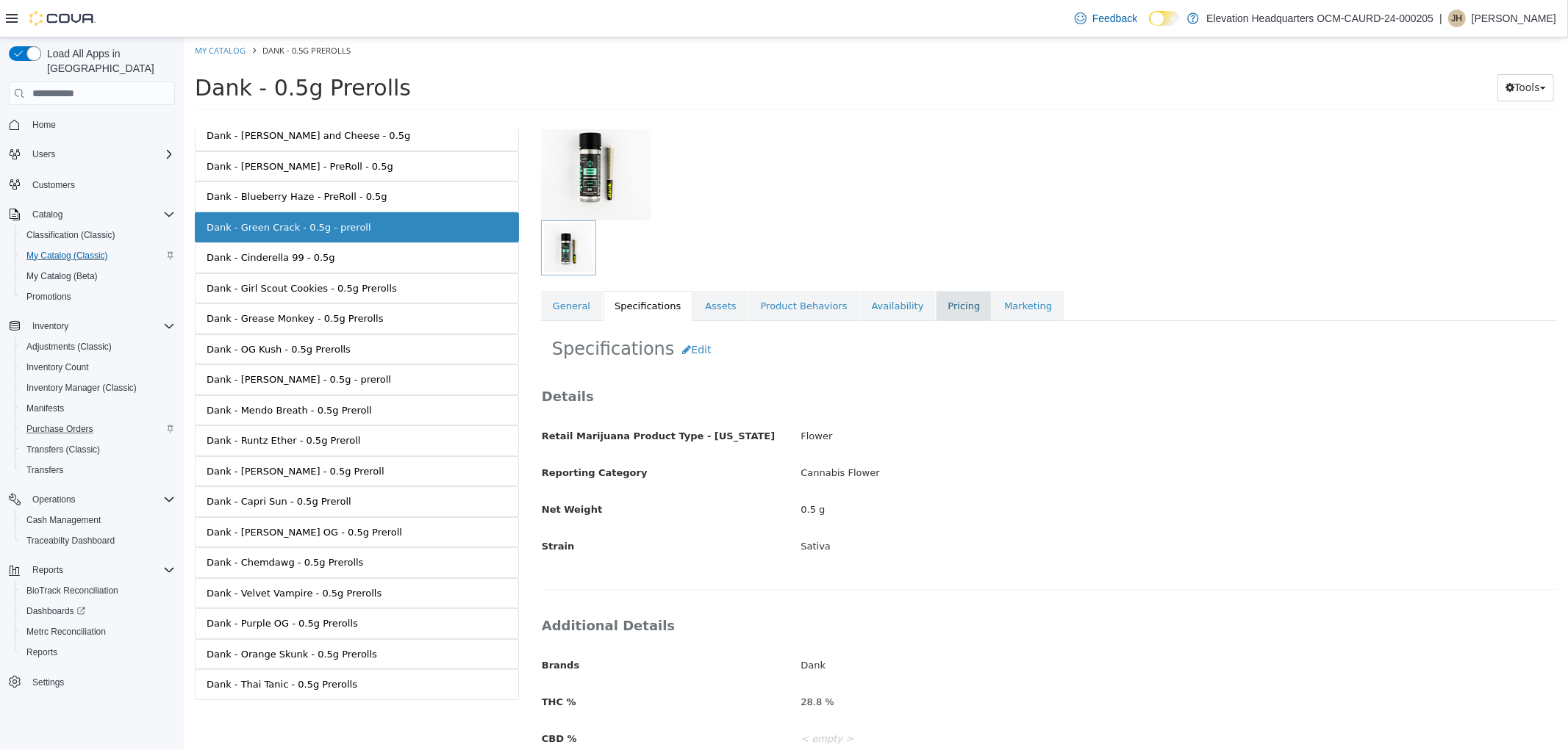
click at [937, 313] on link "Pricing" at bounding box center [962, 306] width 56 height 31
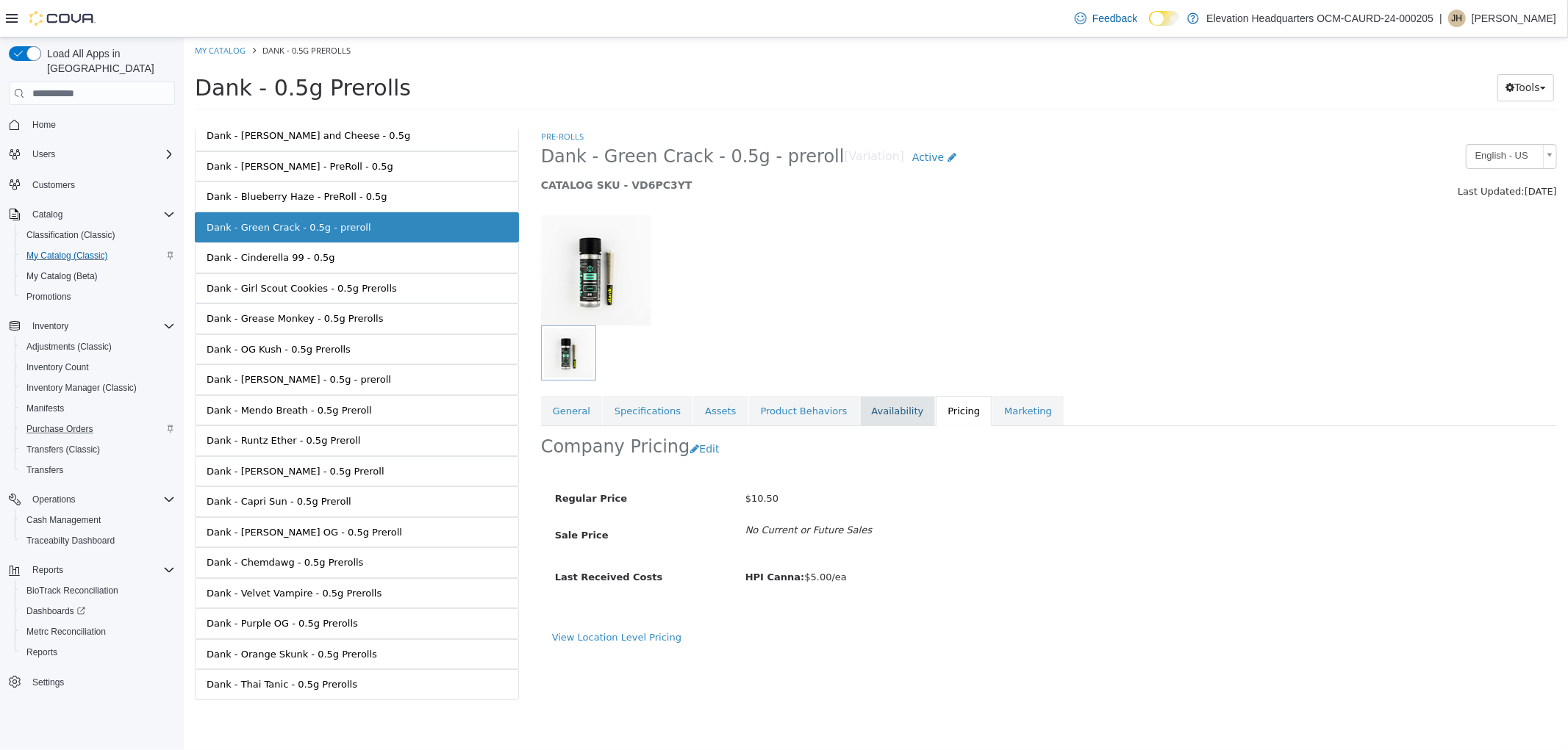
click at [886, 413] on link "Availability" at bounding box center [898, 411] width 76 height 31
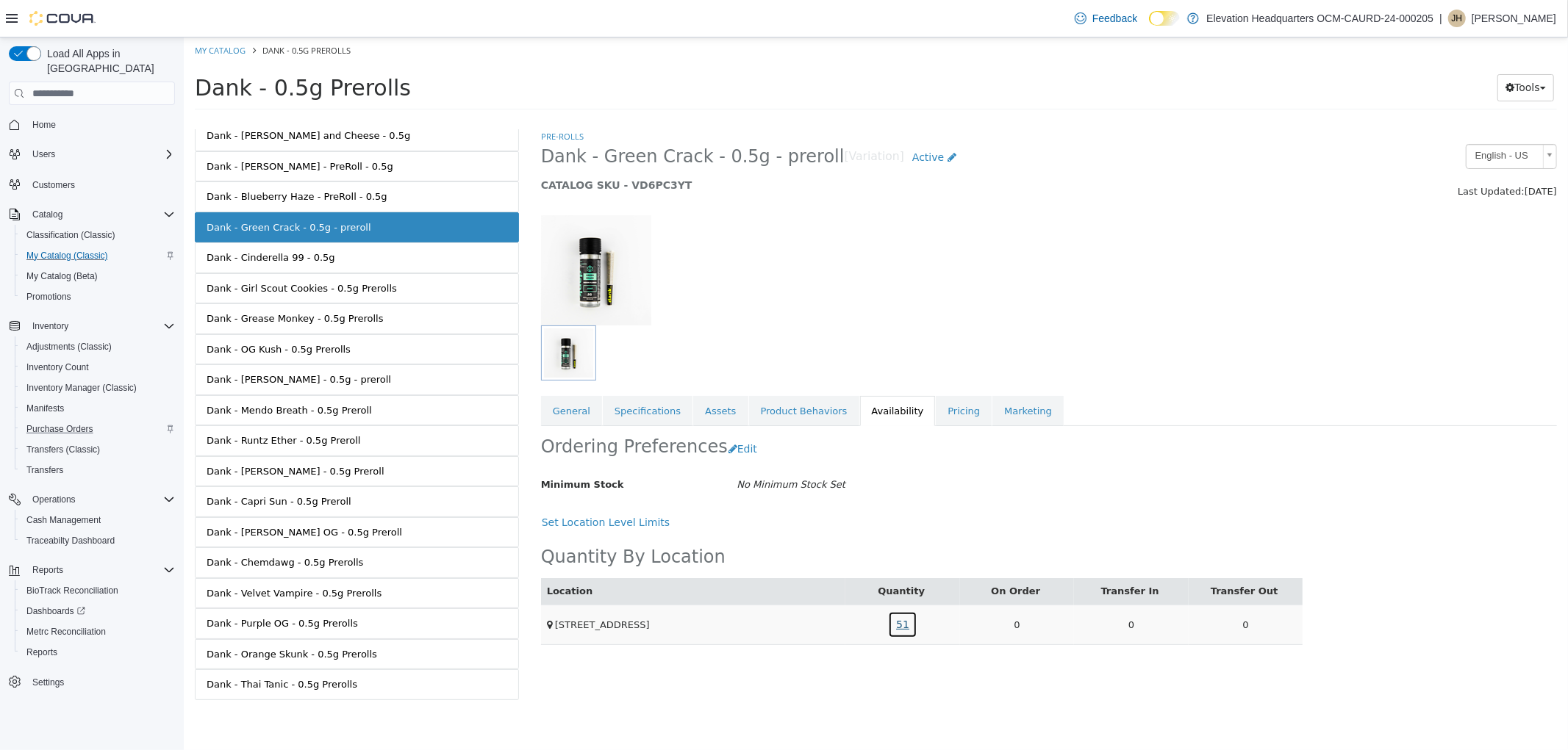
click at [892, 630] on link "51" at bounding box center [901, 625] width 29 height 27
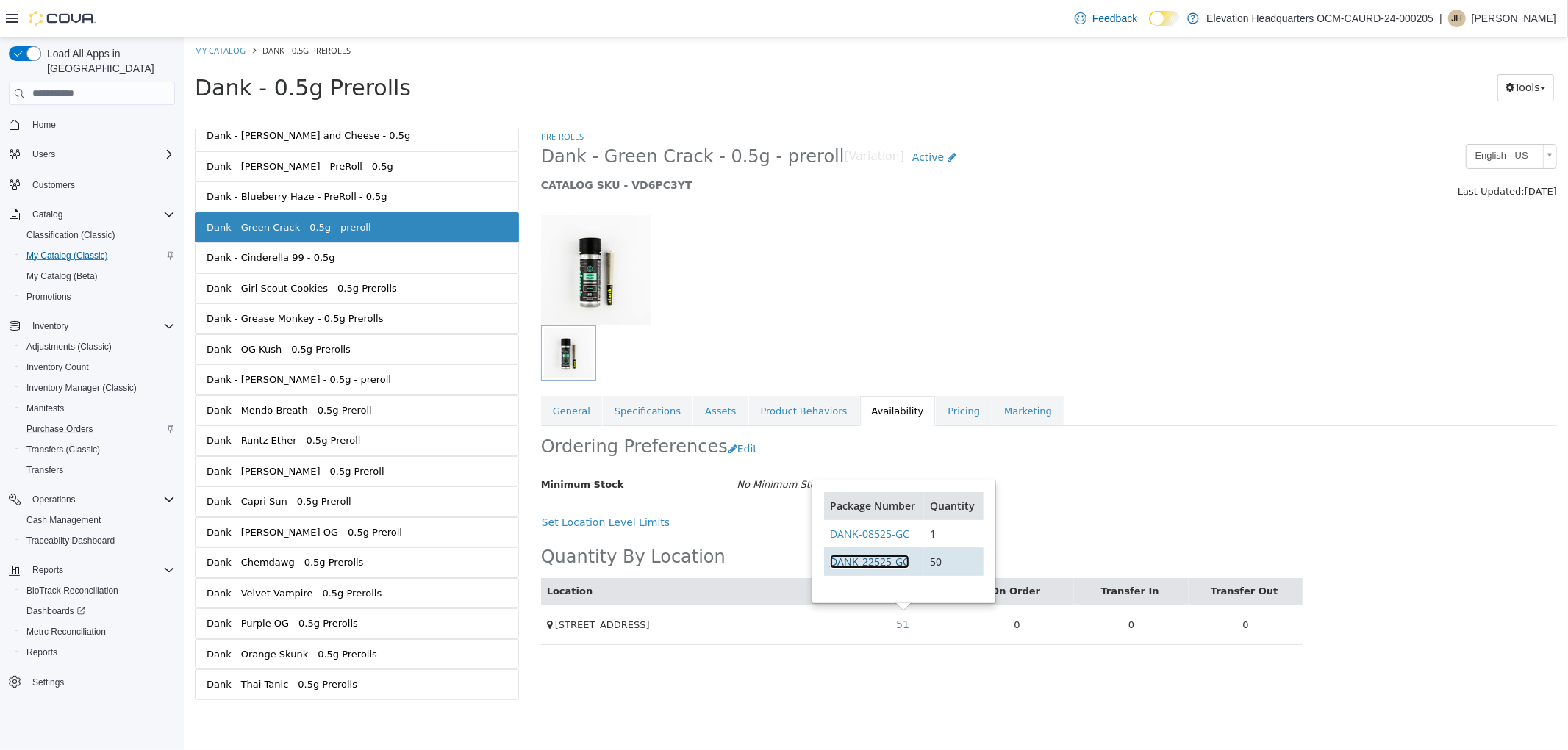
click at [879, 565] on link "DANK-22525-GC" at bounding box center [868, 562] width 80 height 14
click at [254, 284] on div "Dank - Girl Scout Cookies - 0.5g Prerolls" at bounding box center [300, 289] width 190 height 15
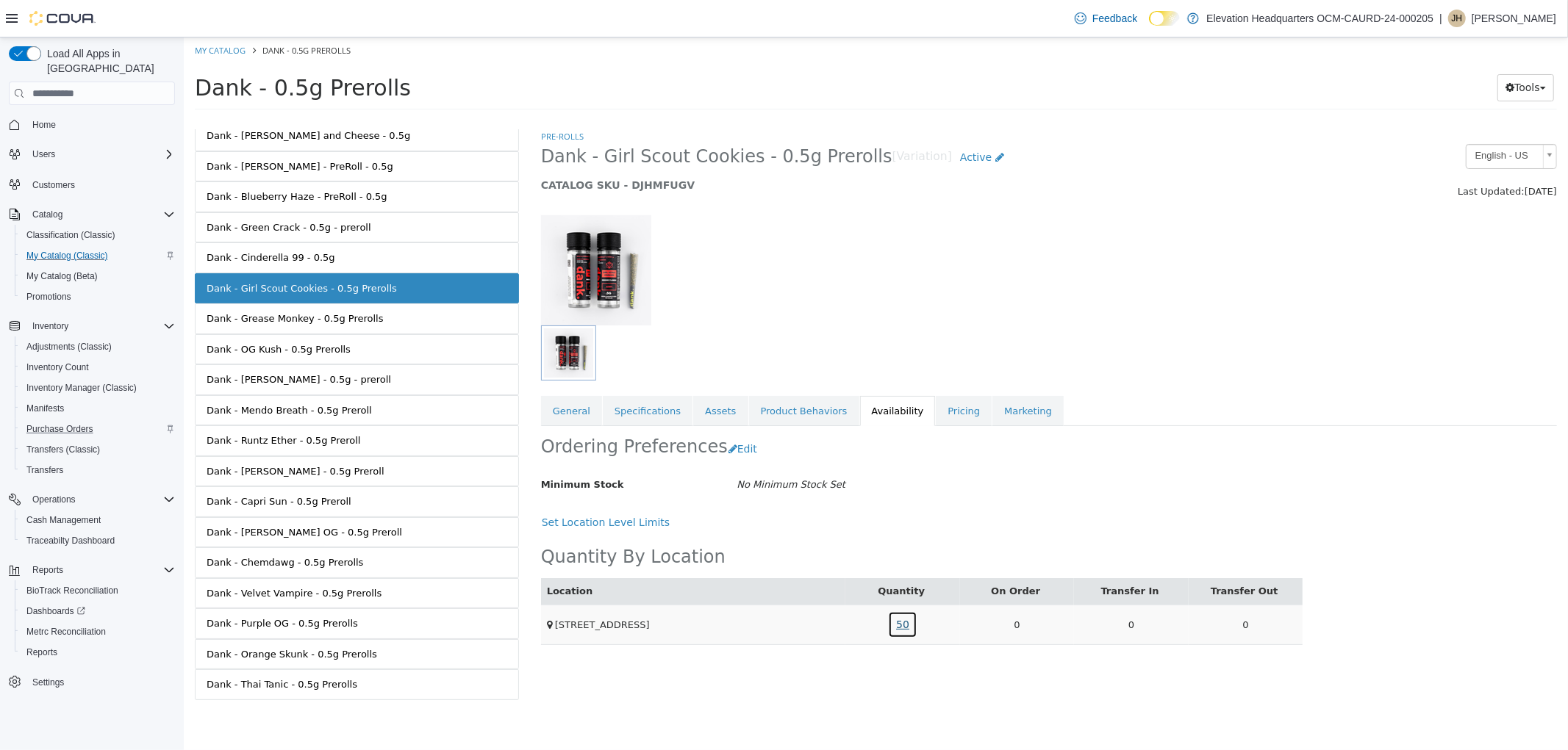
click at [905, 627] on link "50" at bounding box center [901, 625] width 29 height 27
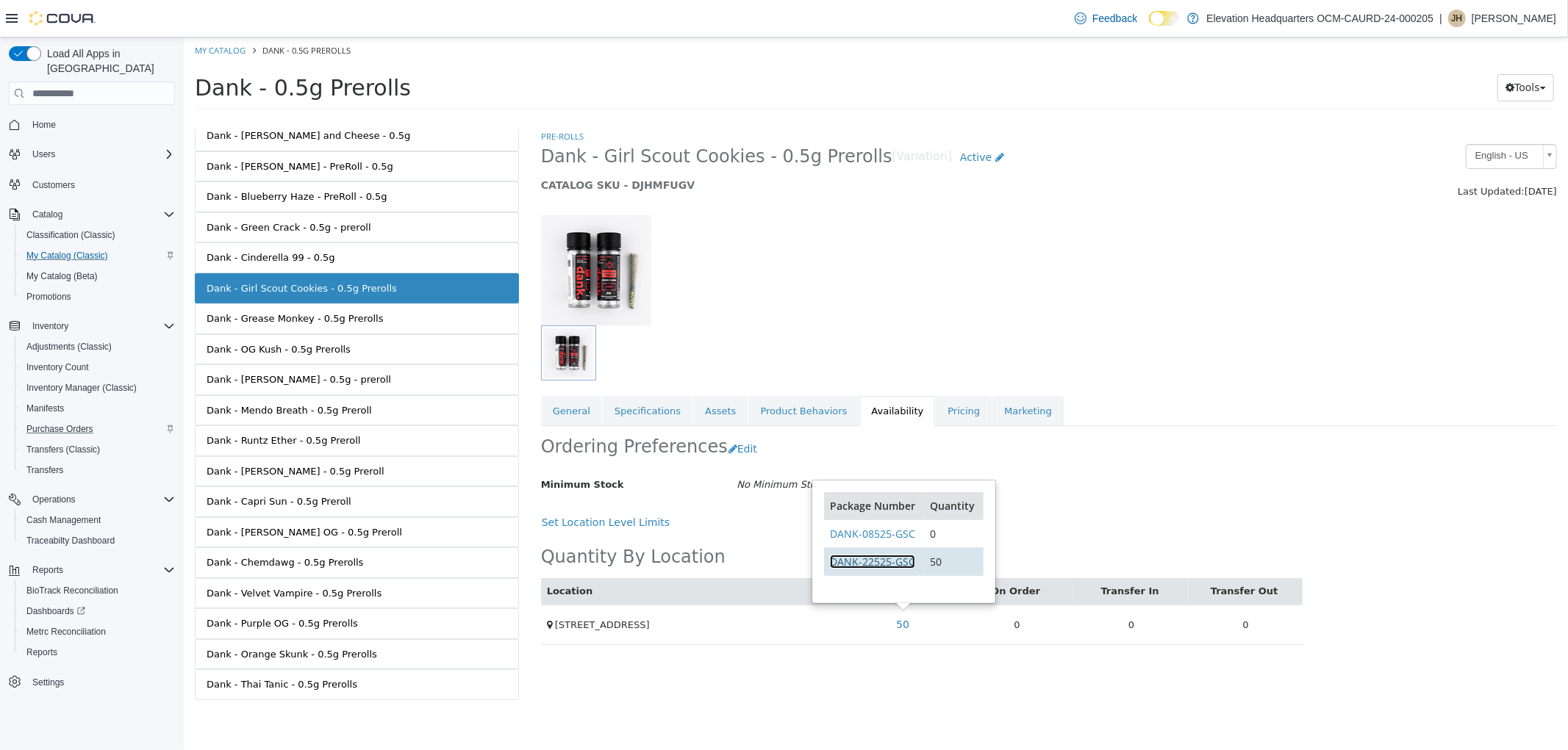
click at [899, 564] on link "DANK-22525-GSC" at bounding box center [871, 562] width 86 height 14
click at [738, 299] on div at bounding box center [702, 270] width 346 height 110
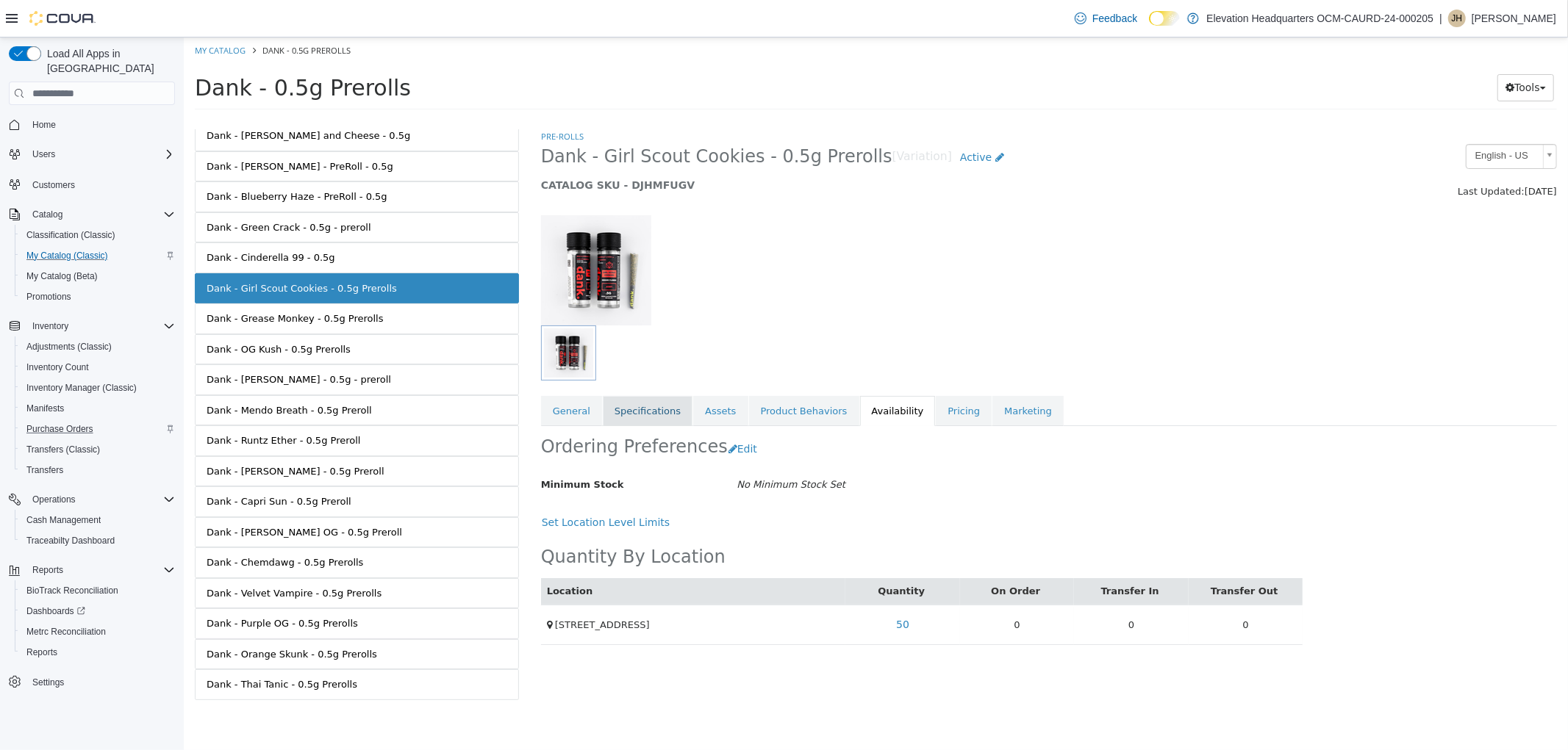
click at [608, 409] on link "Specifications" at bounding box center [646, 411] width 89 height 31
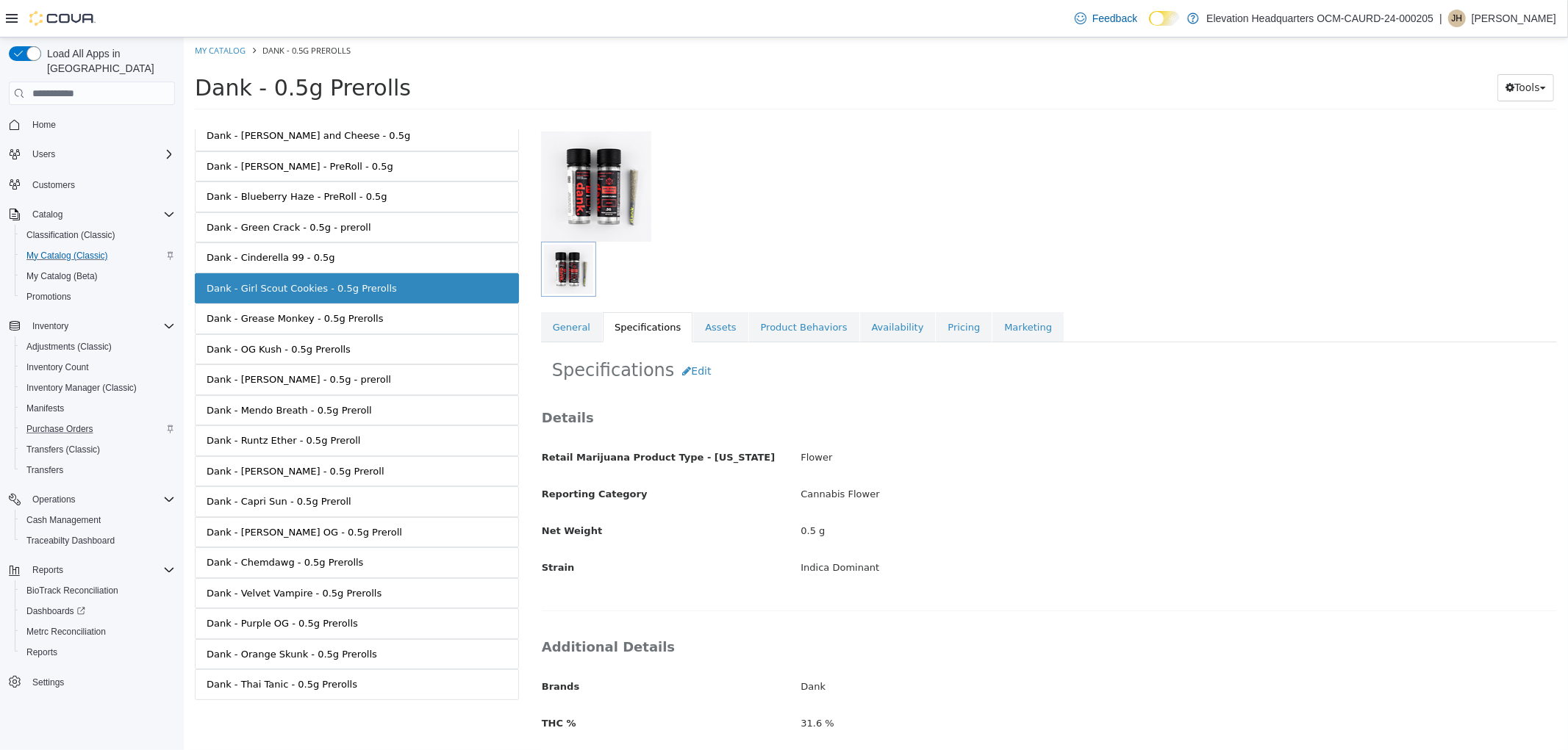
scroll to position [163, 0]
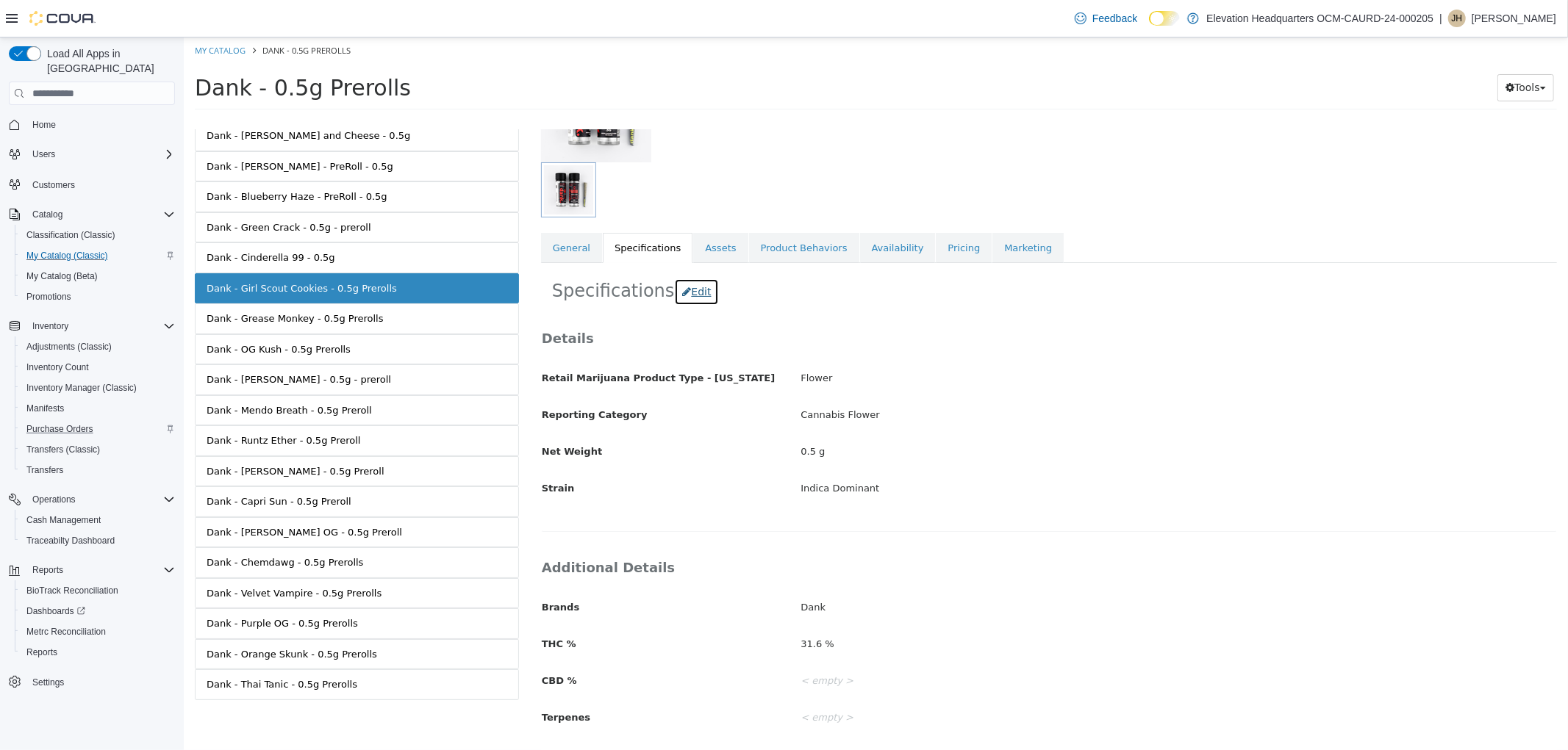
click at [684, 296] on button "Edit" at bounding box center [695, 292] width 45 height 27
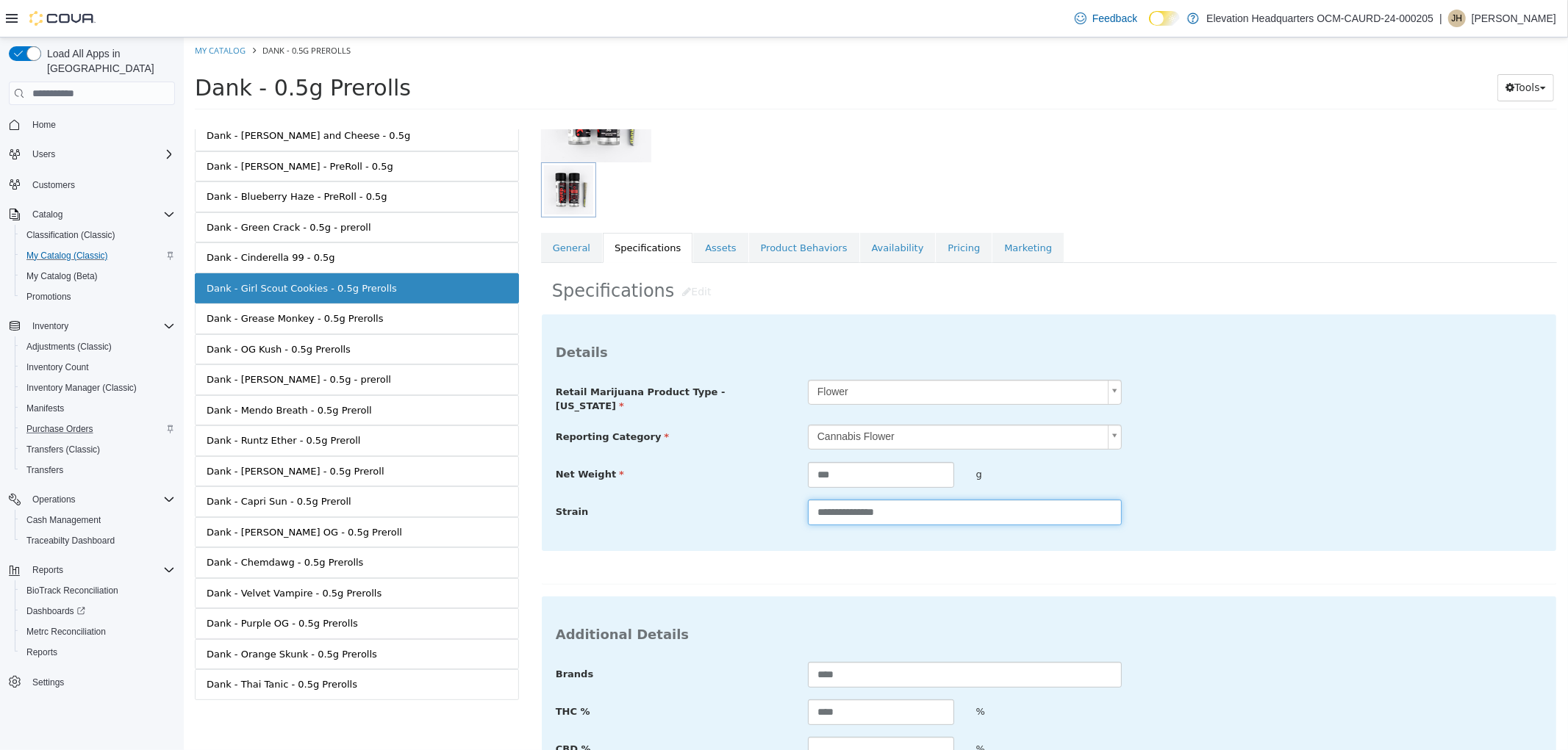
click at [956, 508] on input "**********" at bounding box center [963, 512] width 314 height 26
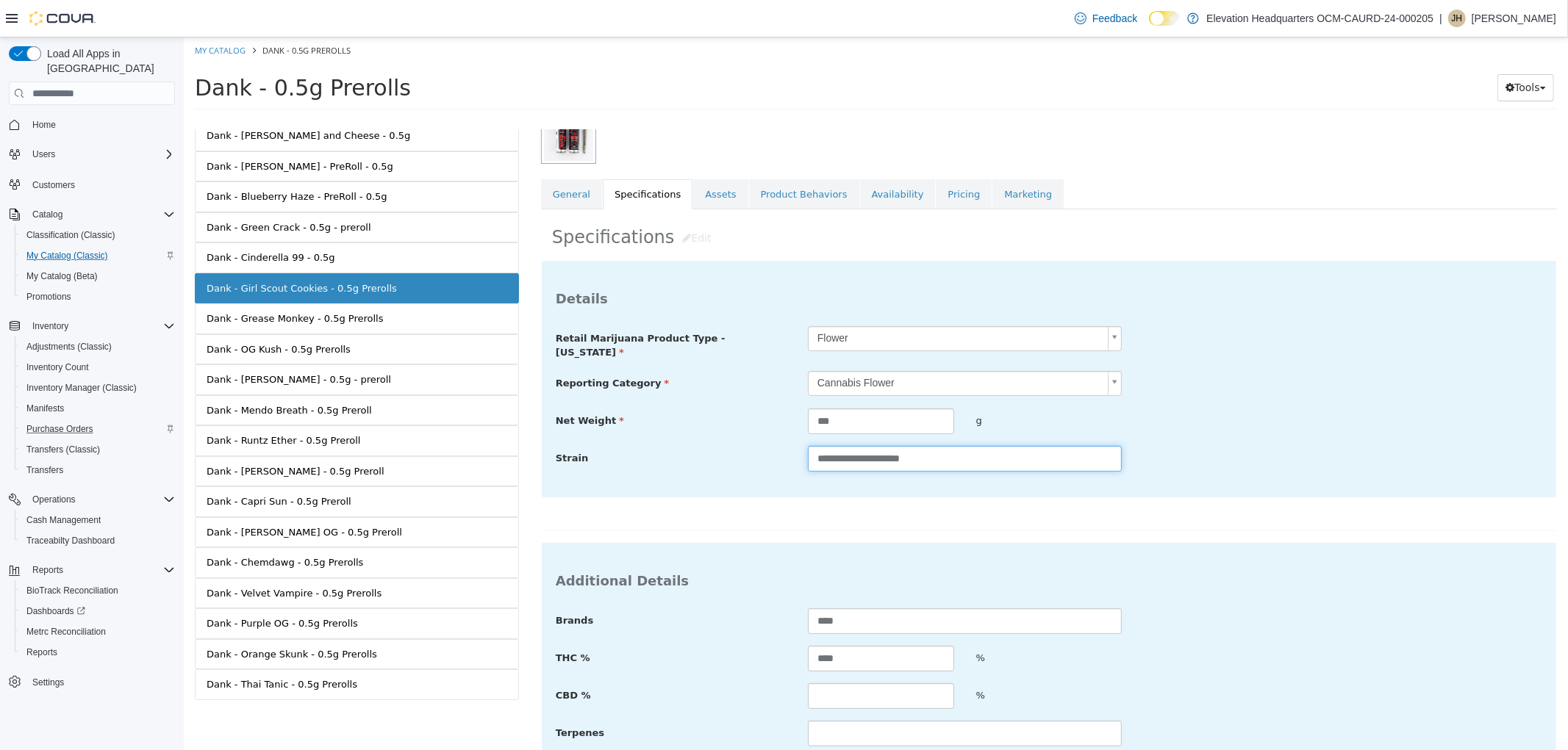
scroll to position [305, 0]
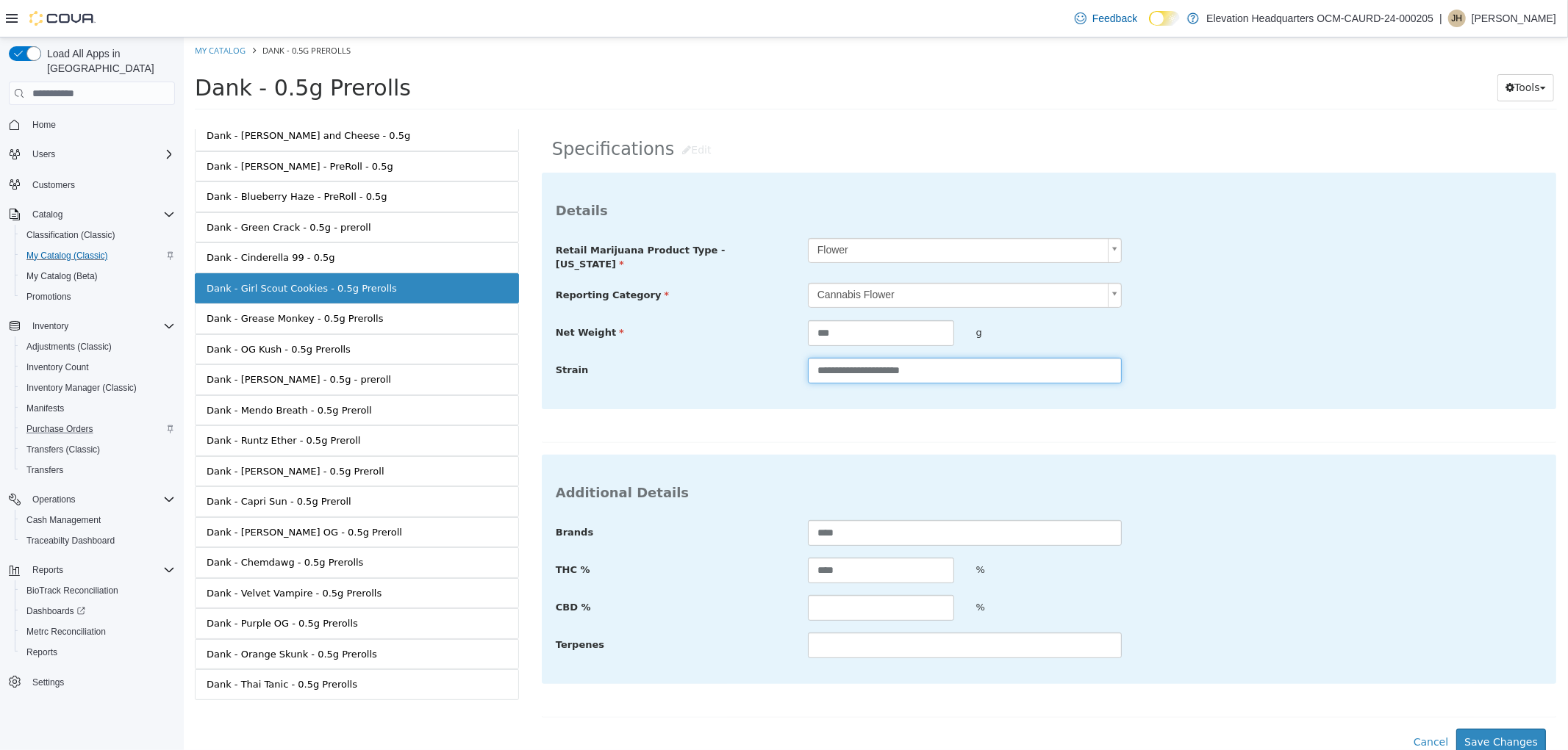
type input "**********"
click at [877, 571] on input "****" at bounding box center [880, 570] width 147 height 26
type input "*"
type input "*****"
click at [1498, 729] on button "Save Changes" at bounding box center [1499, 742] width 89 height 27
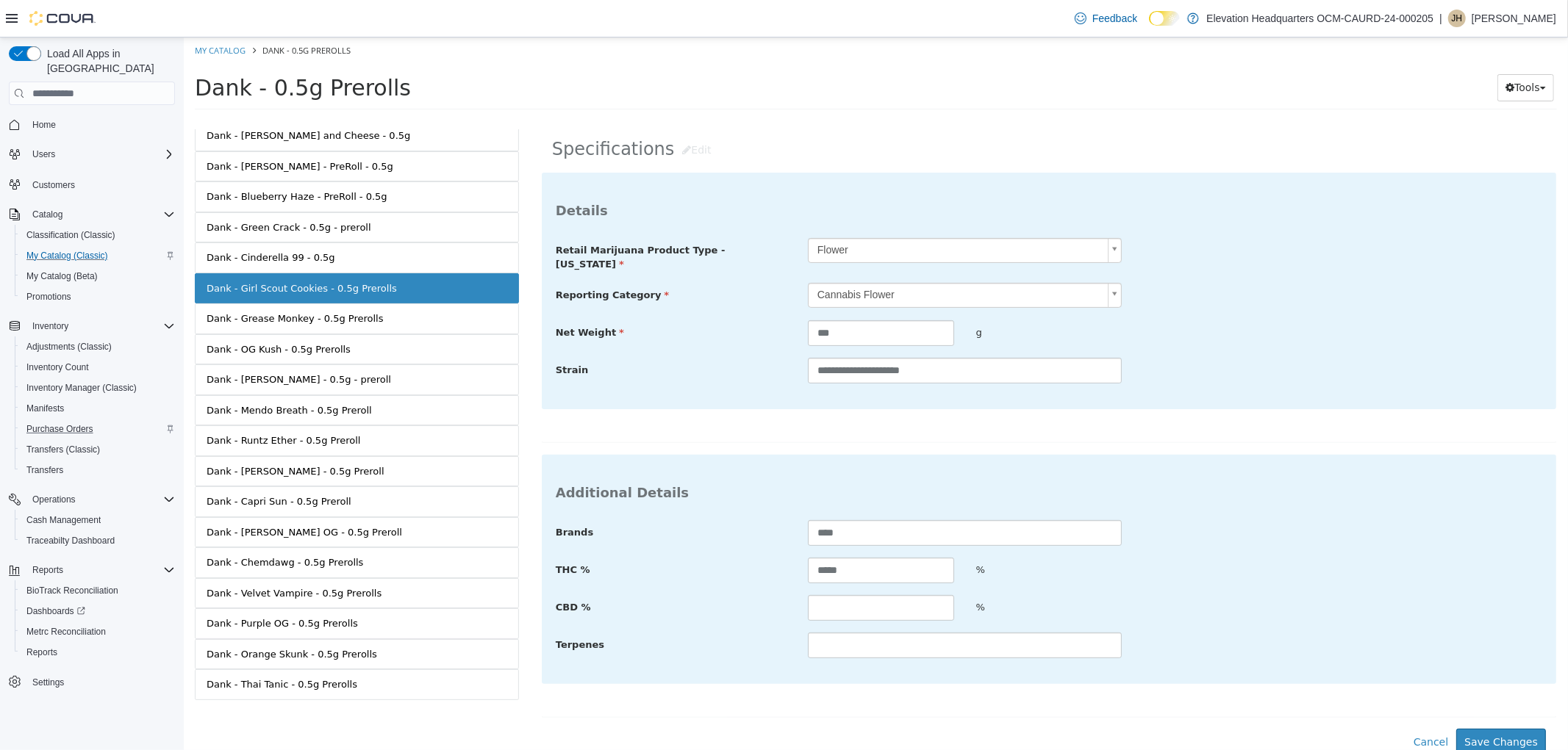
scroll to position [186, 0]
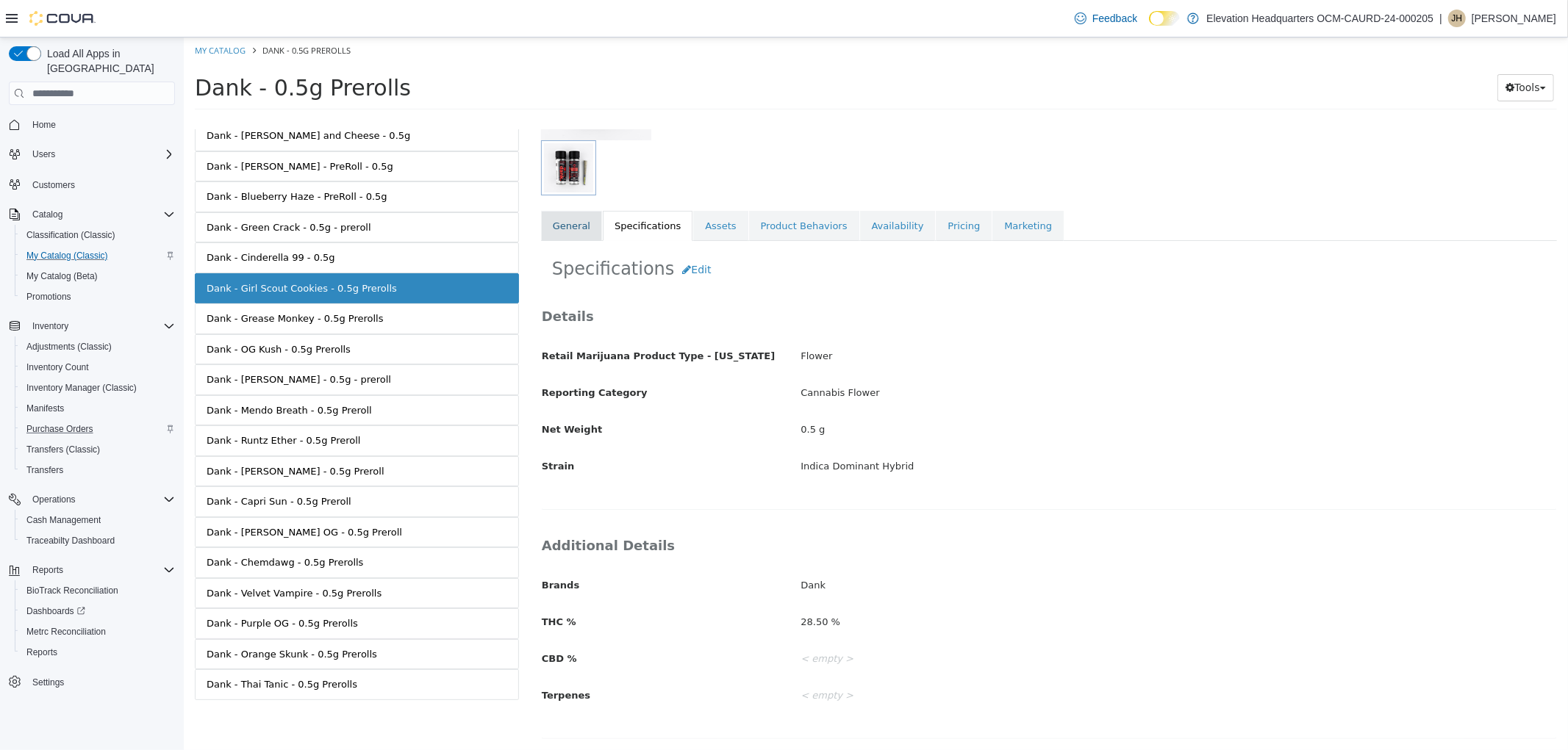
click at [544, 234] on link "General" at bounding box center [570, 226] width 61 height 31
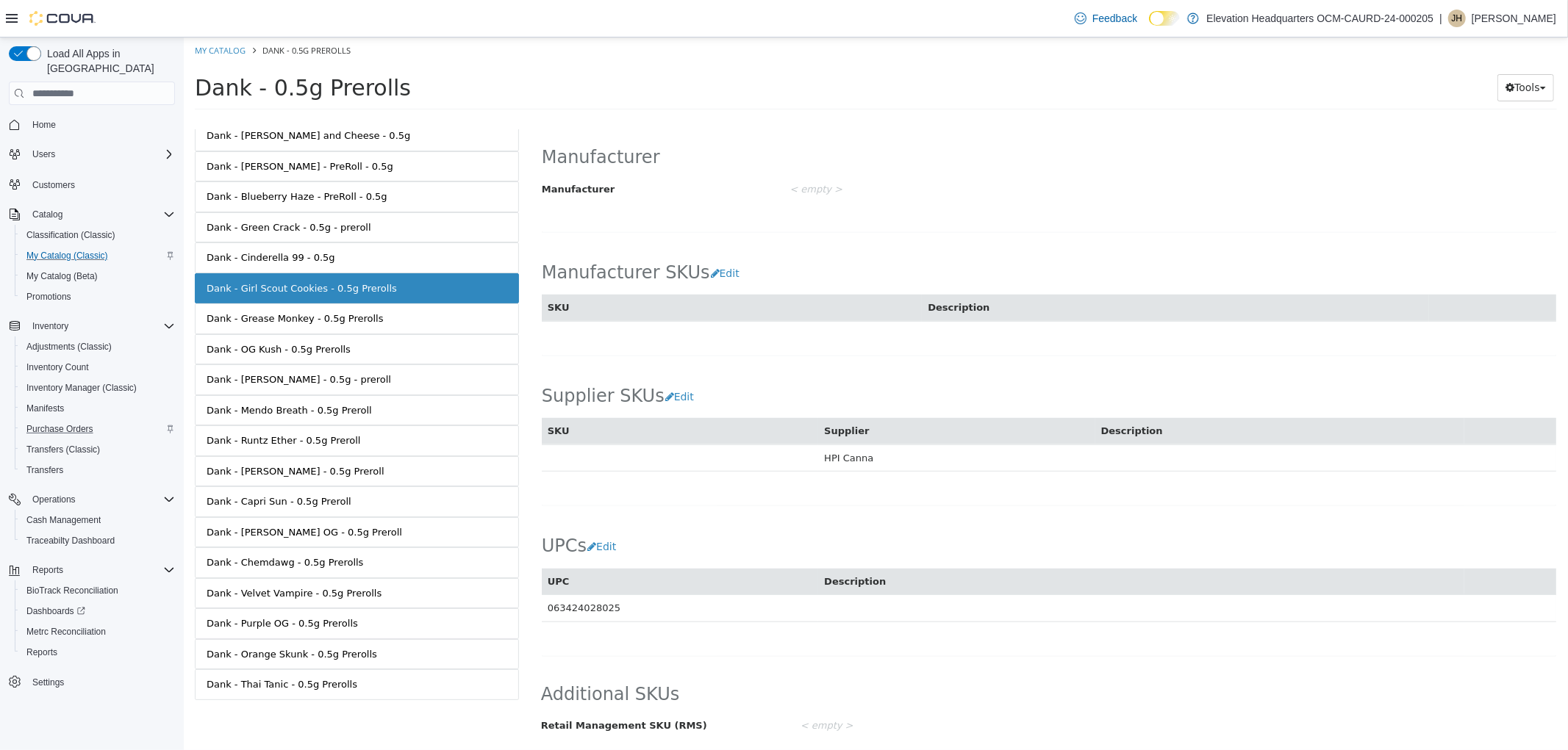
scroll to position [767, 0]
click at [608, 548] on button "Edit" at bounding box center [604, 547] width 37 height 27
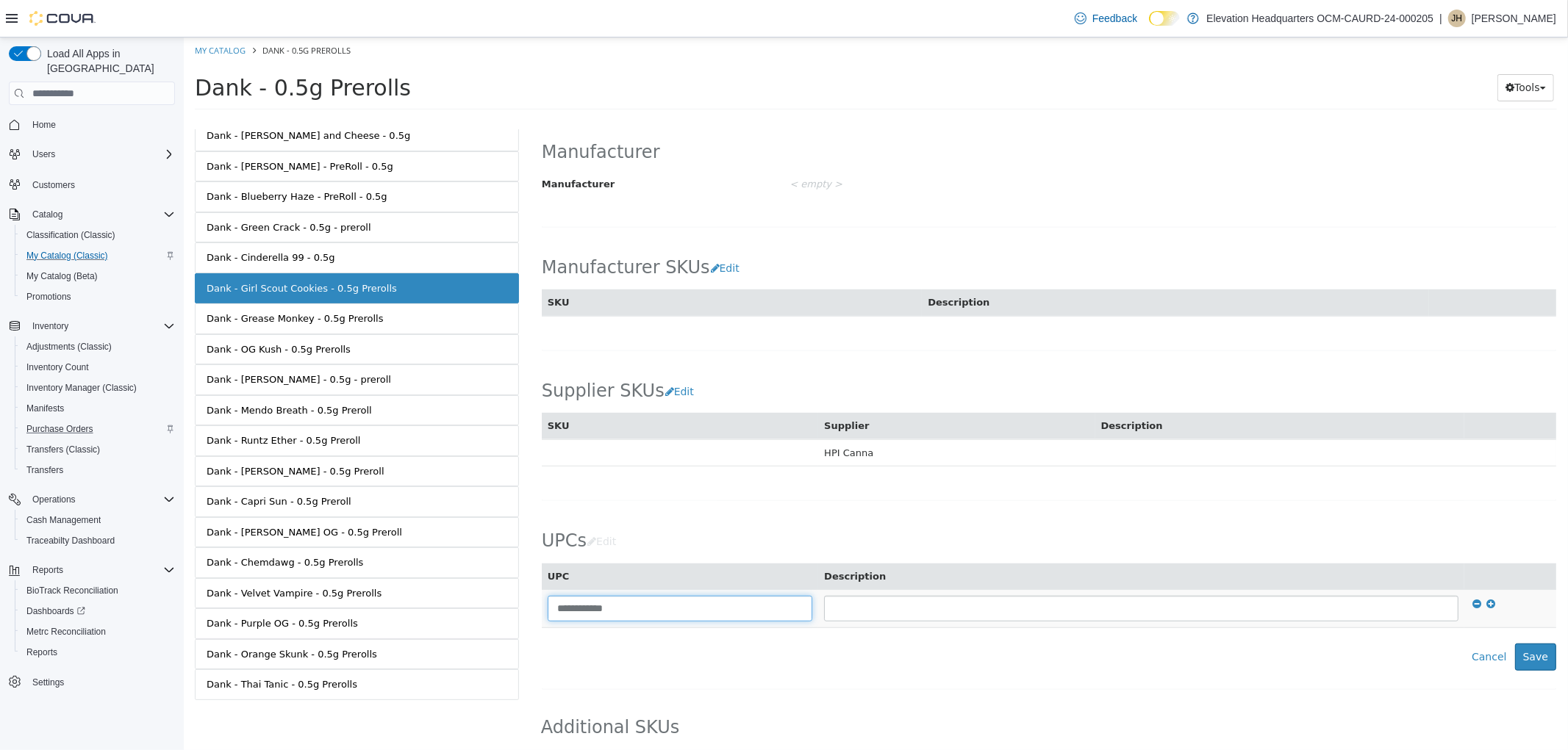
click at [657, 608] on input "**********" at bounding box center [679, 609] width 265 height 26
type input "**********"
click at [1516, 663] on button "Save" at bounding box center [1534, 657] width 42 height 27
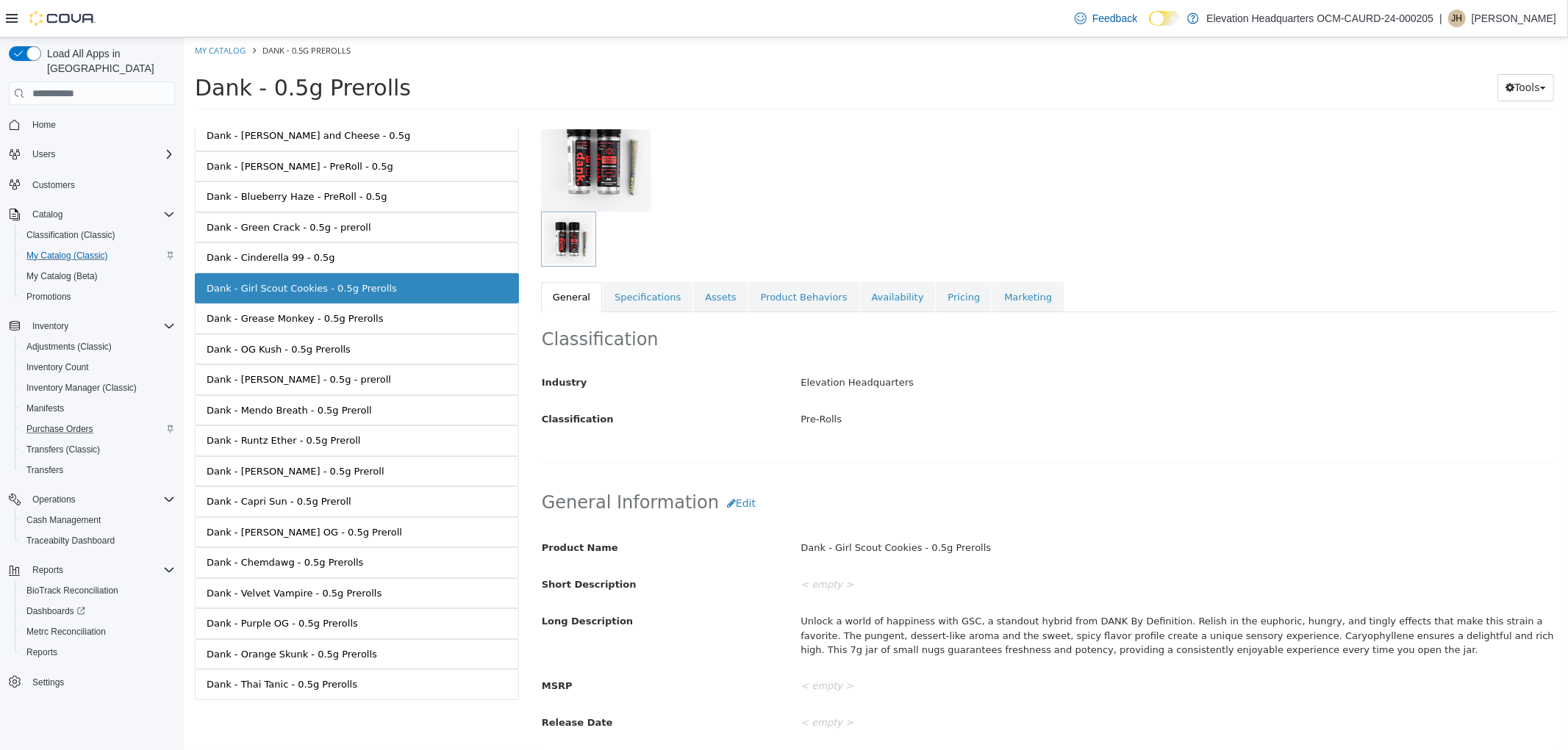
scroll to position [113, 0]
click at [398, 685] on link "Dank - Thai Tanic - 0.5g Prerolls" at bounding box center [356, 685] width 324 height 31
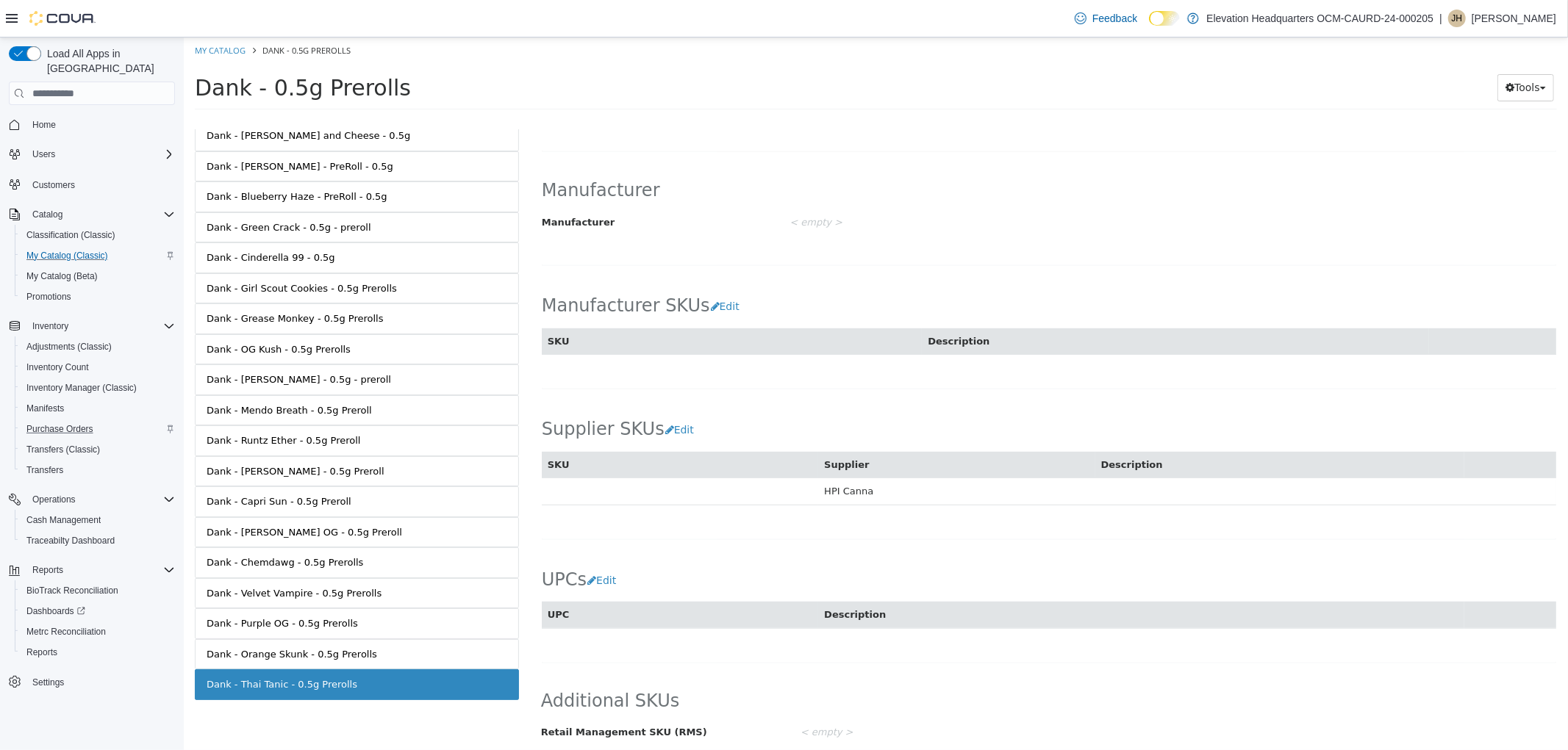
scroll to position [725, 0]
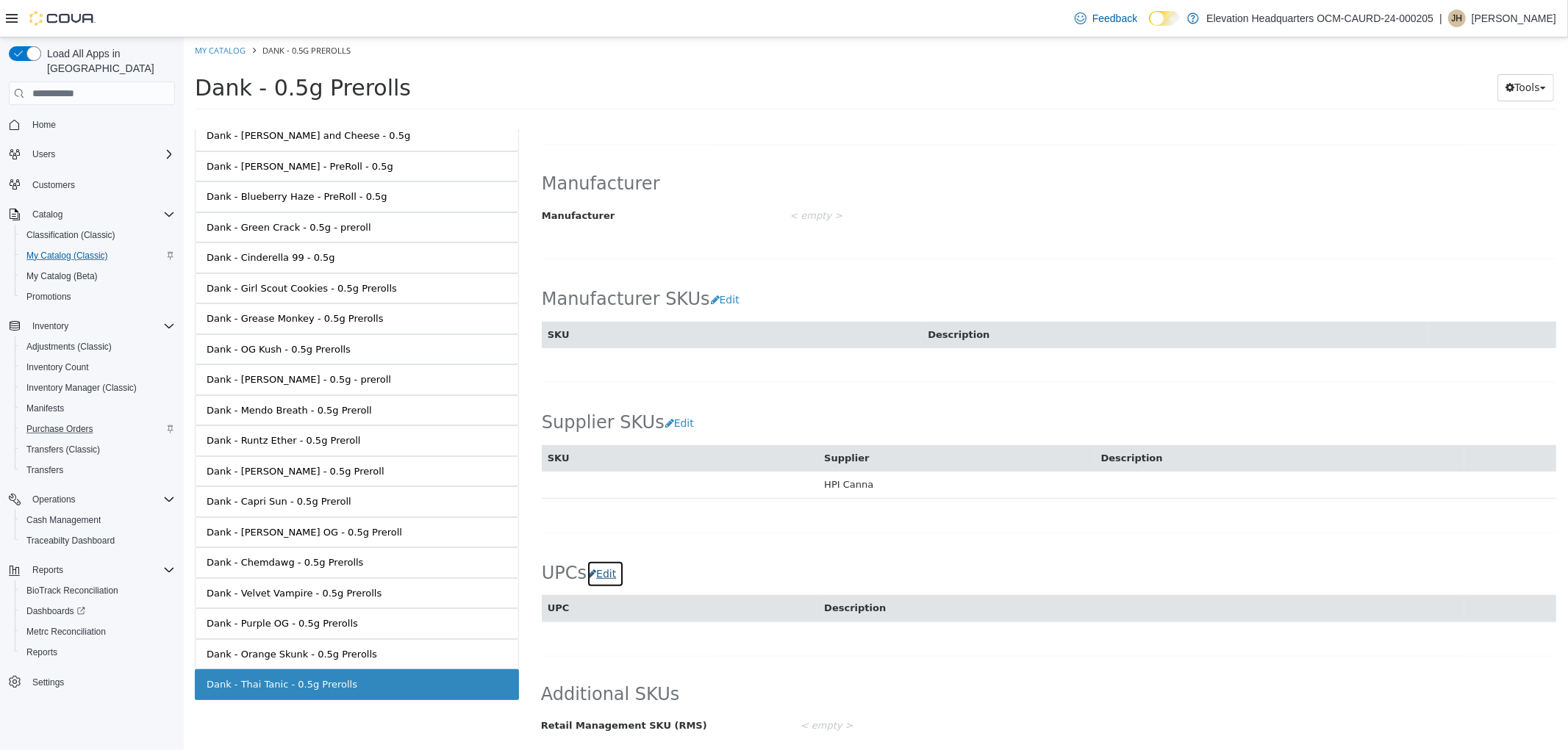
click at [613, 575] on button "Edit" at bounding box center [604, 574] width 37 height 27
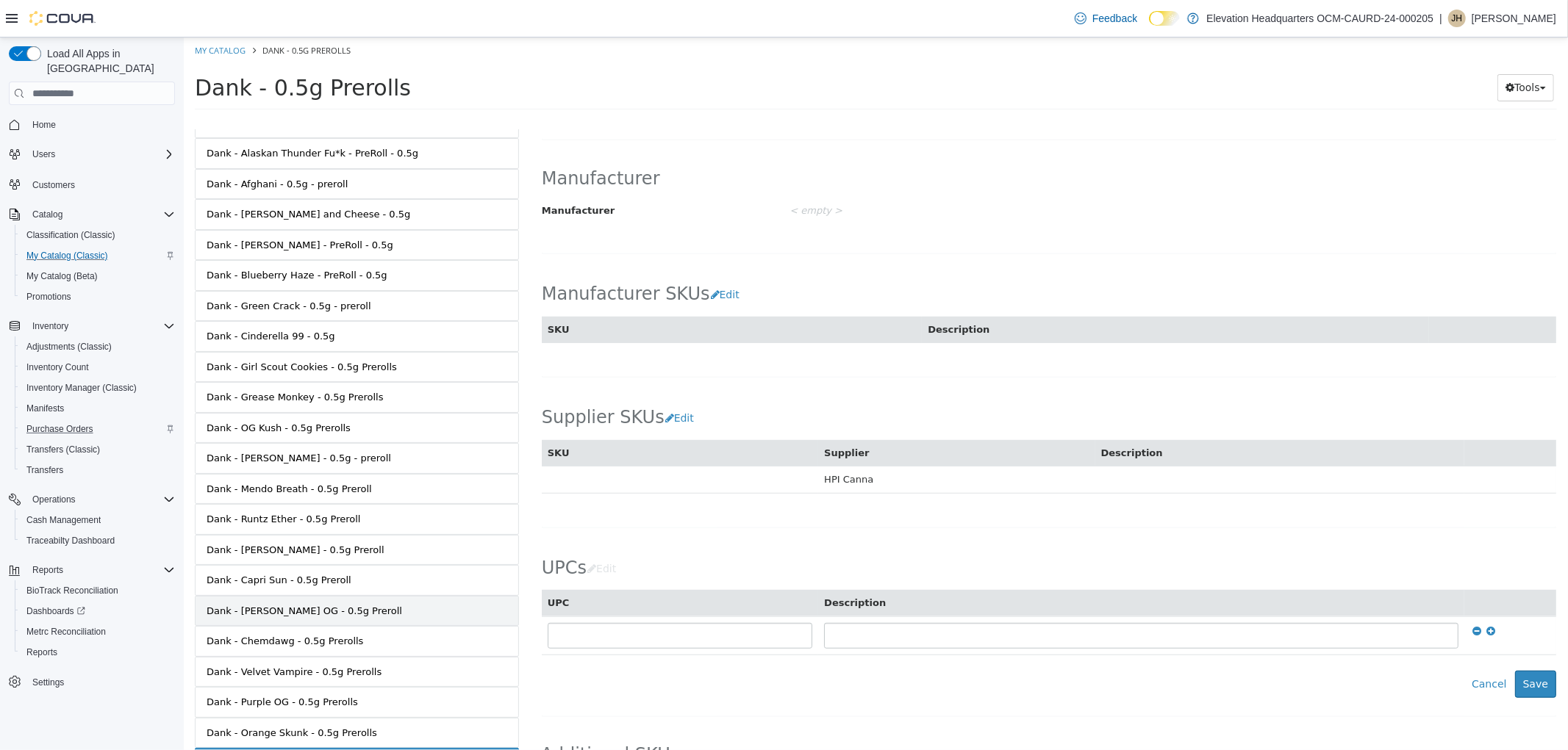
scroll to position [59, 0]
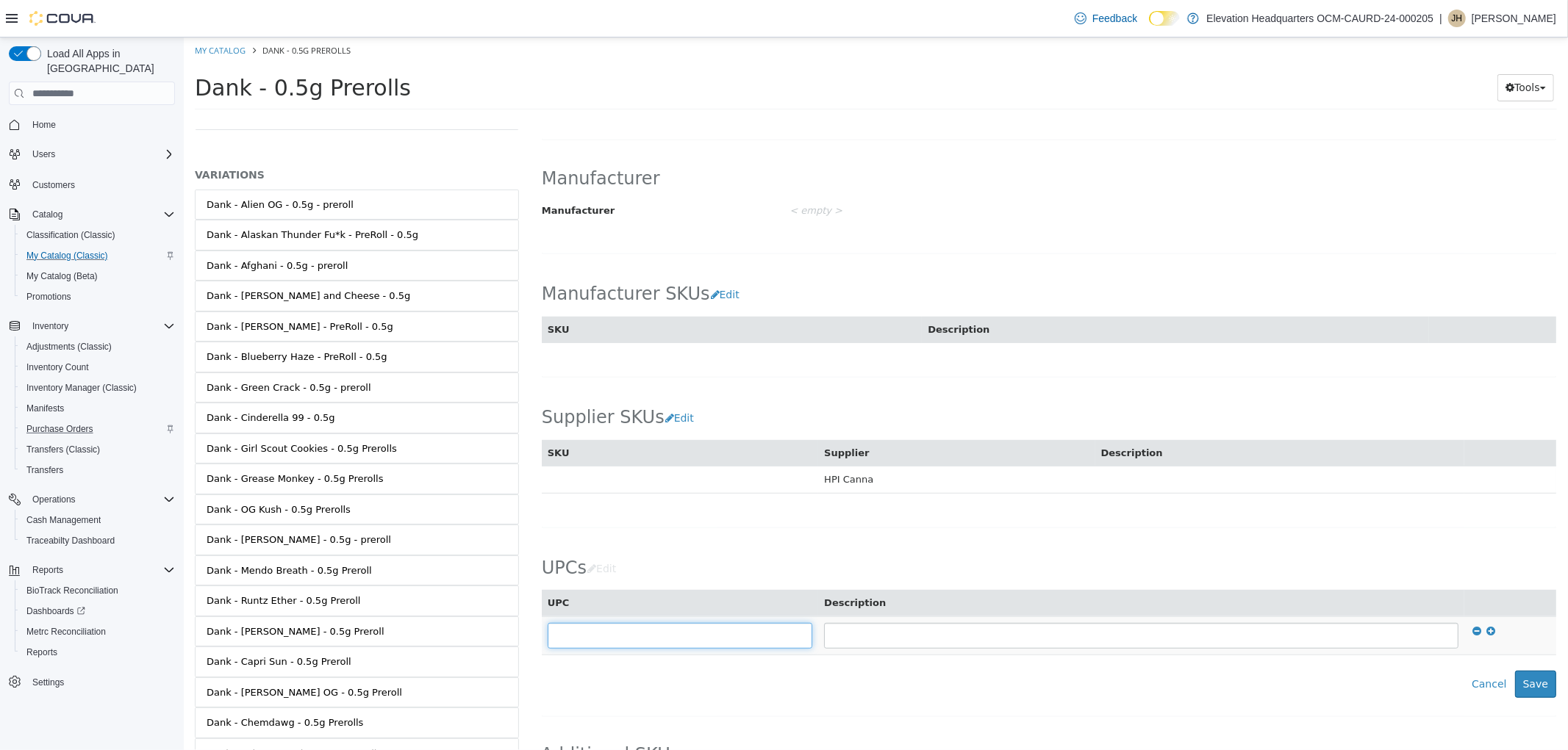
click at [676, 636] on input "text" at bounding box center [679, 636] width 265 height 26
type input "**********"
click at [1532, 690] on button "Save" at bounding box center [1534, 685] width 42 height 27
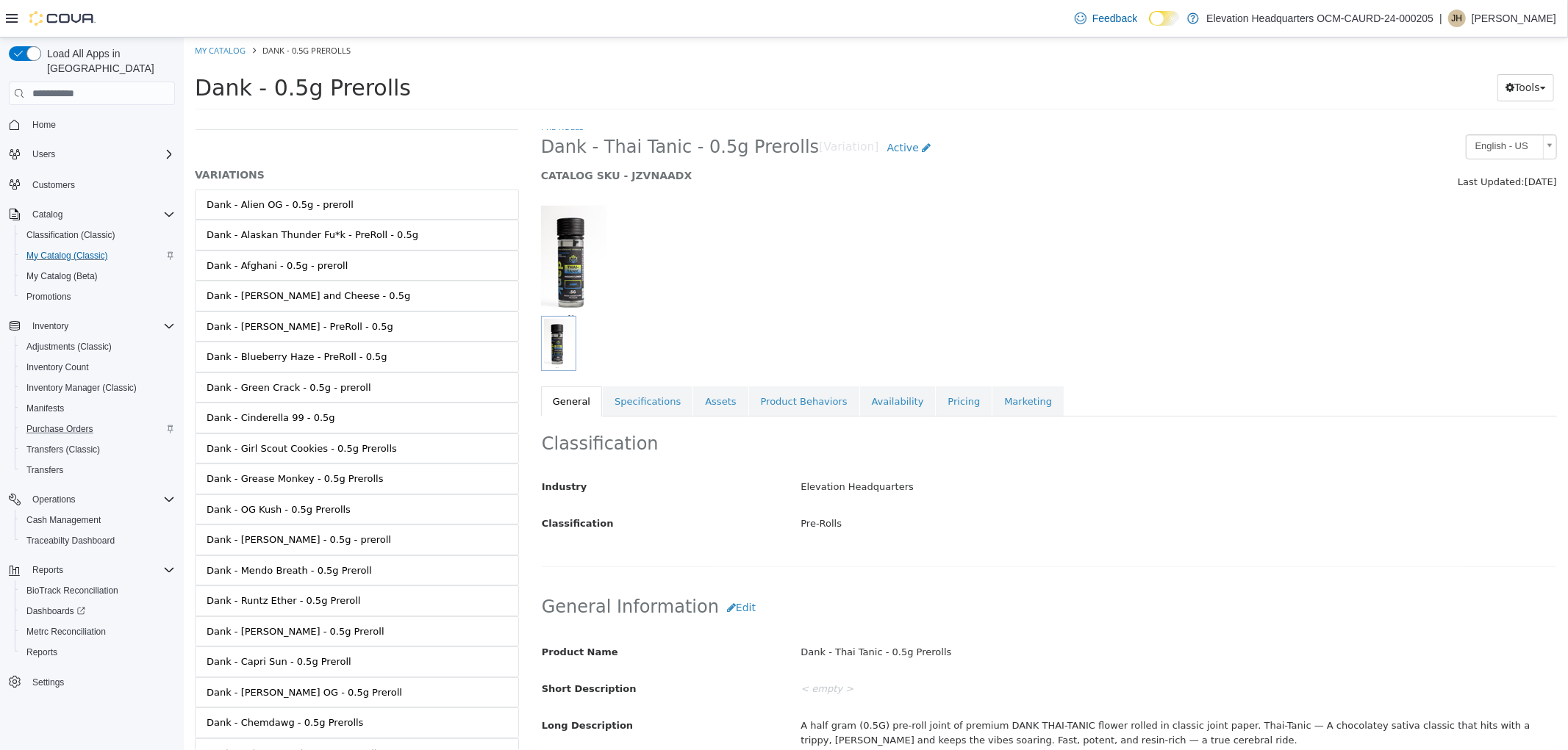
scroll to position [0, 0]
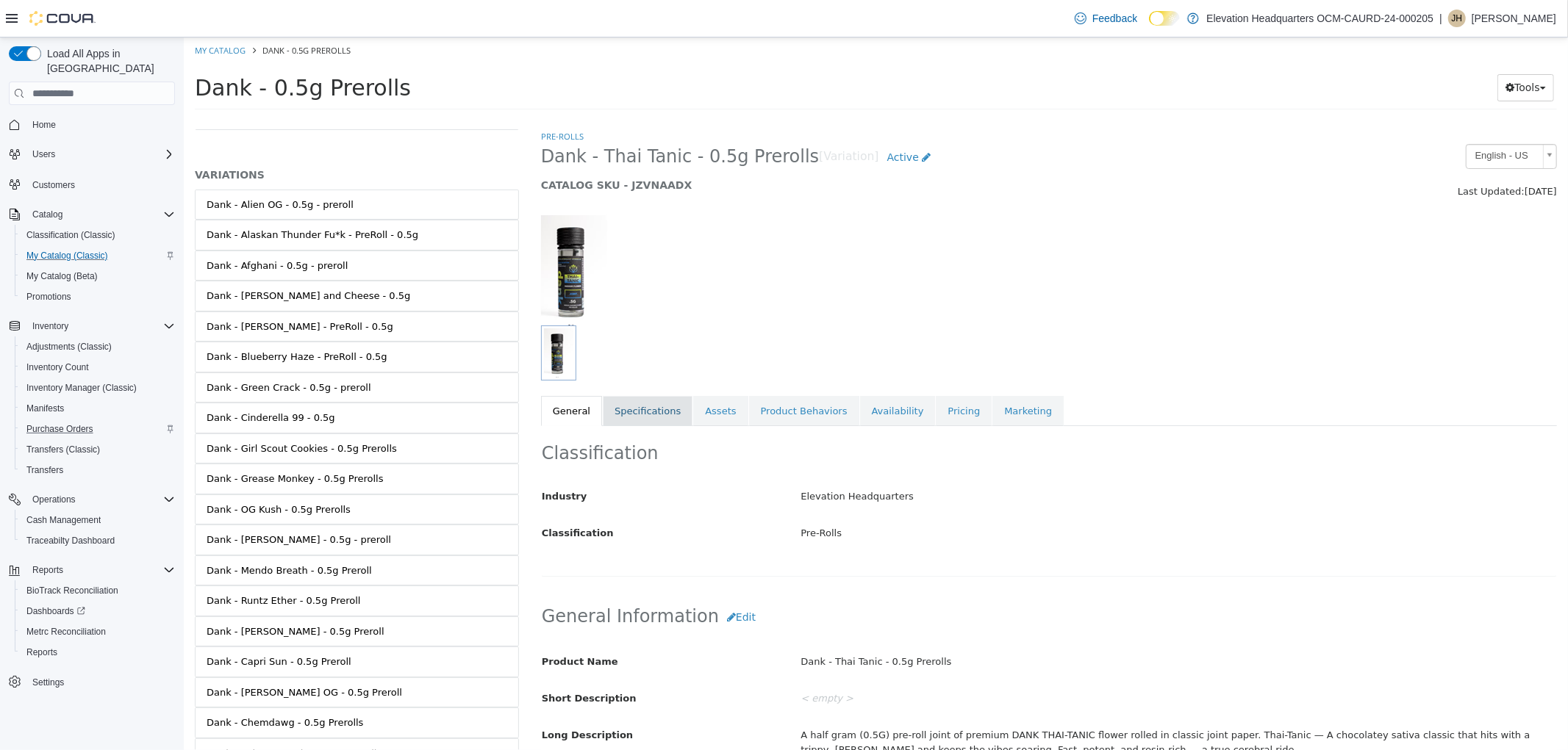
click at [641, 415] on link "Specifications" at bounding box center [646, 411] width 89 height 31
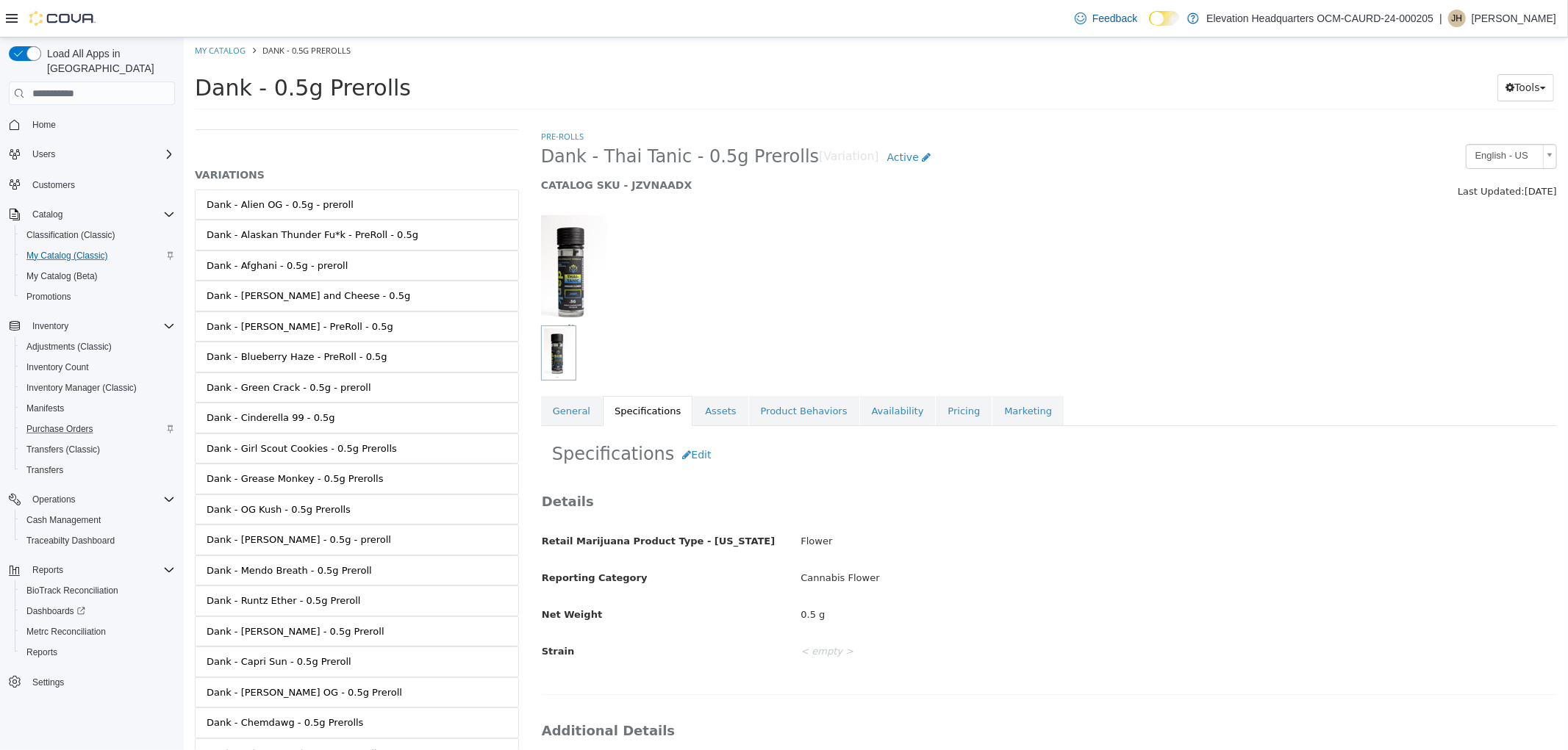
scroll to position [81, 0]
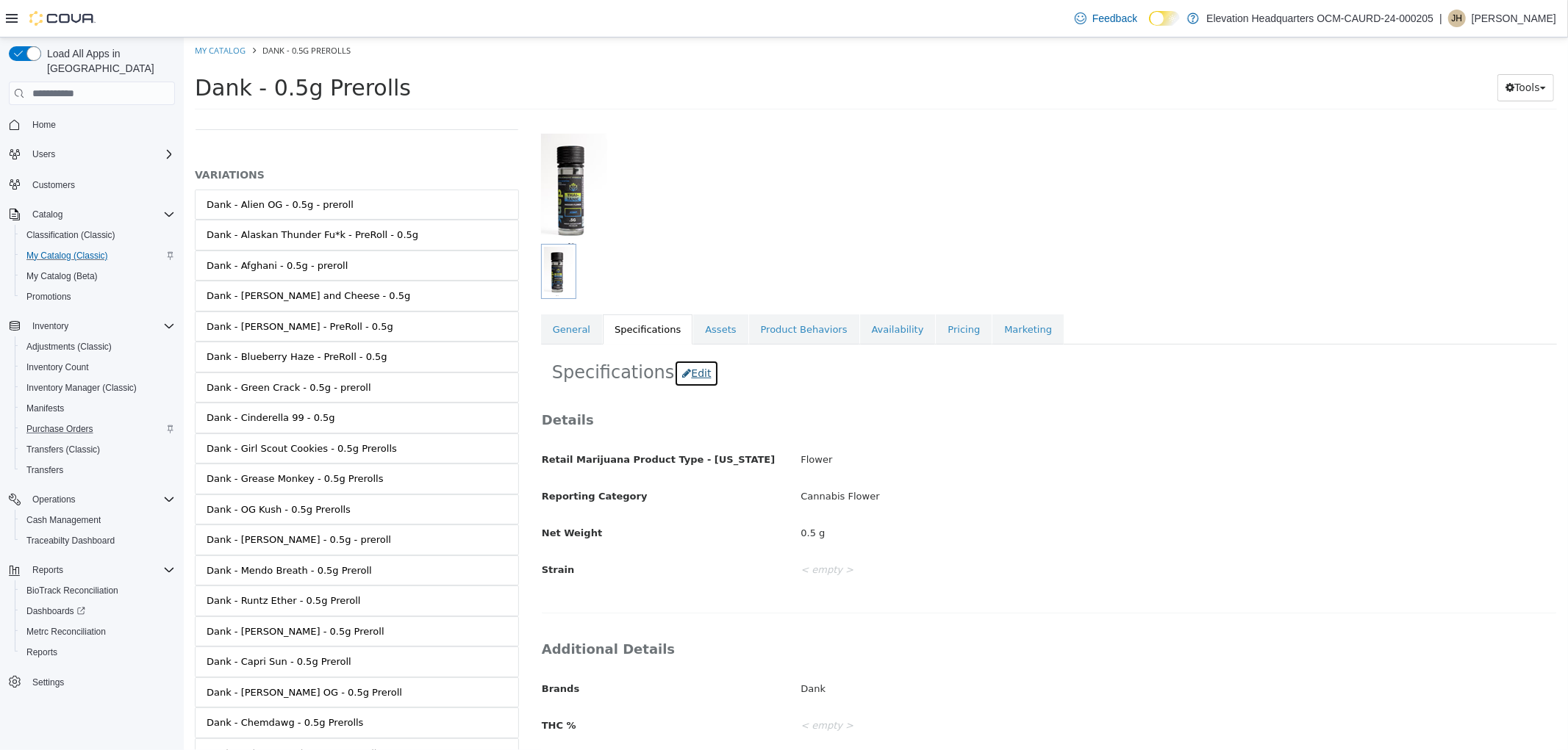
click at [673, 383] on button "Edit" at bounding box center [695, 374] width 45 height 27
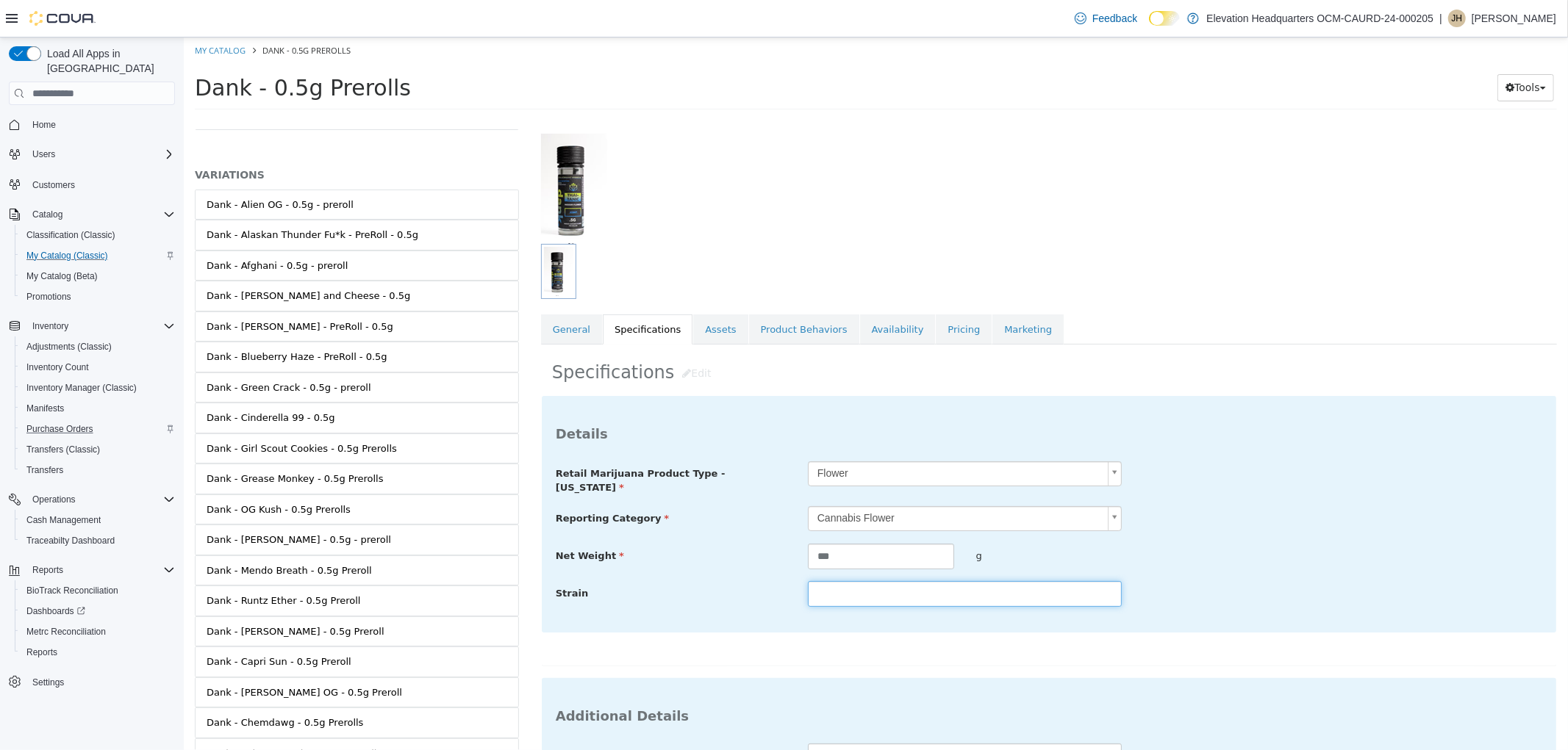
click at [923, 585] on input "text" at bounding box center [963, 594] width 314 height 26
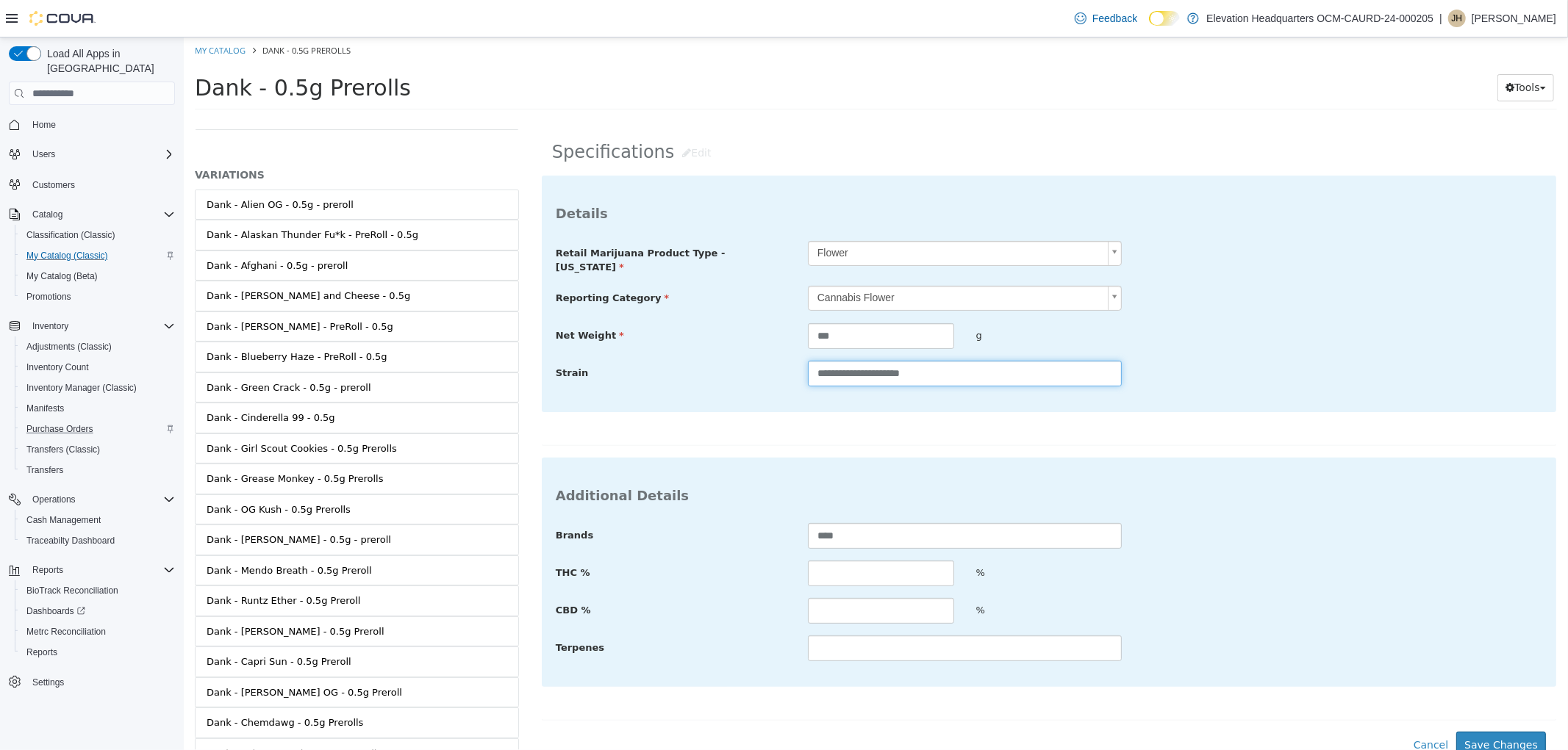
scroll to position [305, 0]
type input "**********"
click at [885, 561] on input "text" at bounding box center [880, 570] width 147 height 26
click at [829, 559] on input "text" at bounding box center [880, 570] width 147 height 26
click at [759, 561] on label "THC %" at bounding box center [670, 567] width 252 height 19
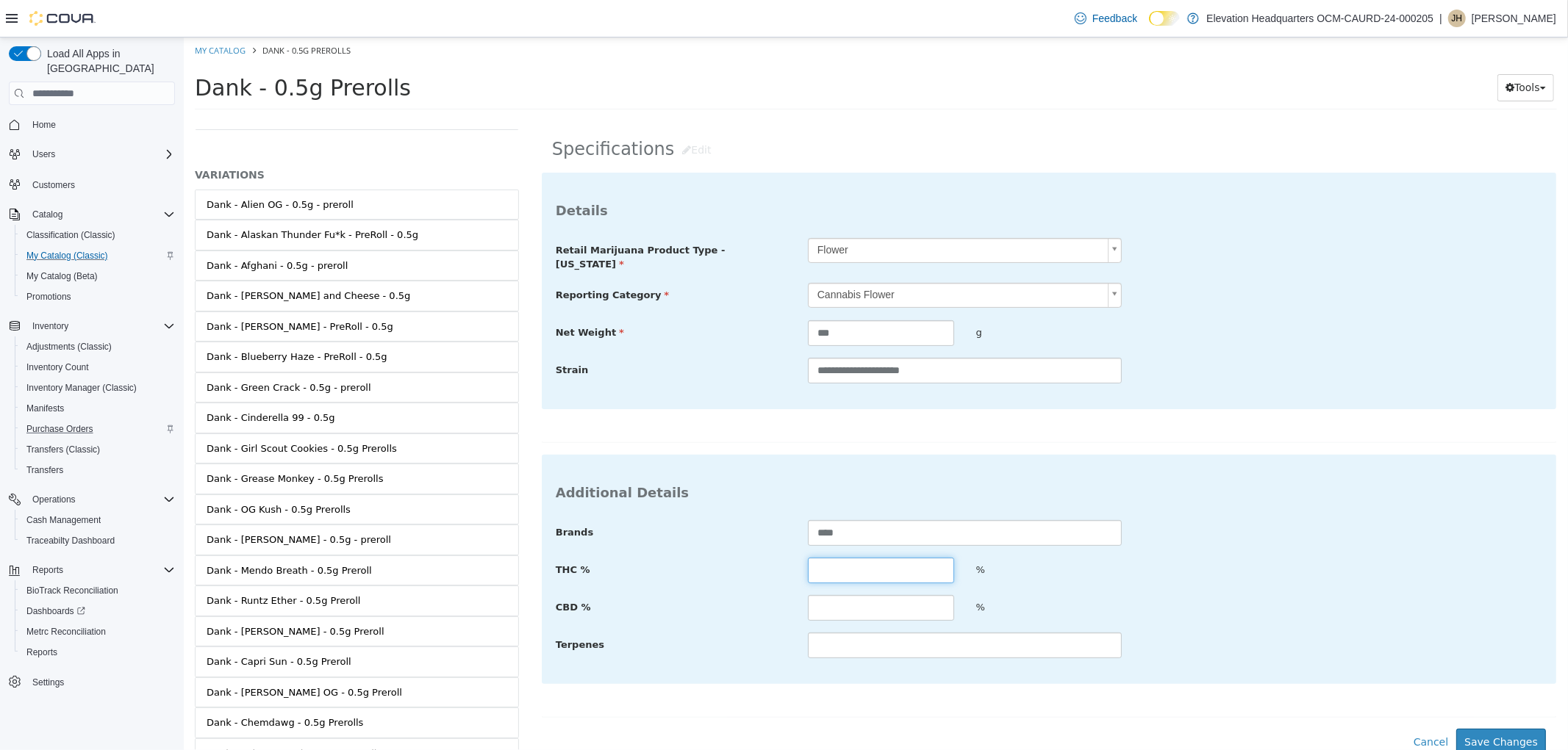
click at [894, 571] on input "text" at bounding box center [880, 570] width 147 height 26
type input "*****"
click at [1507, 737] on button "Save Changes" at bounding box center [1499, 742] width 89 height 27
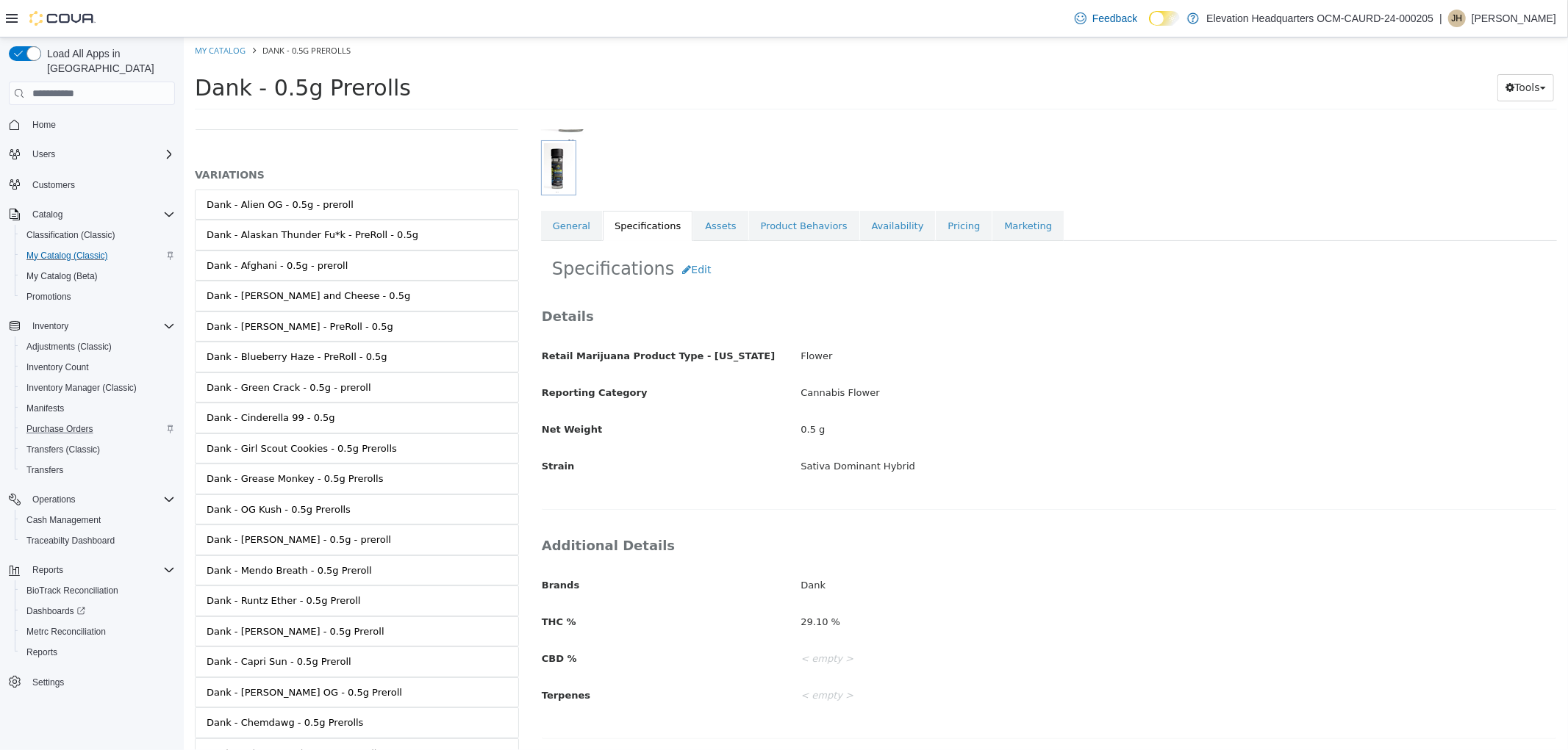
scroll to position [186, 0]
click at [935, 223] on link "Pricing" at bounding box center [962, 226] width 56 height 31
click at [878, 230] on link "Availability" at bounding box center [898, 226] width 76 height 31
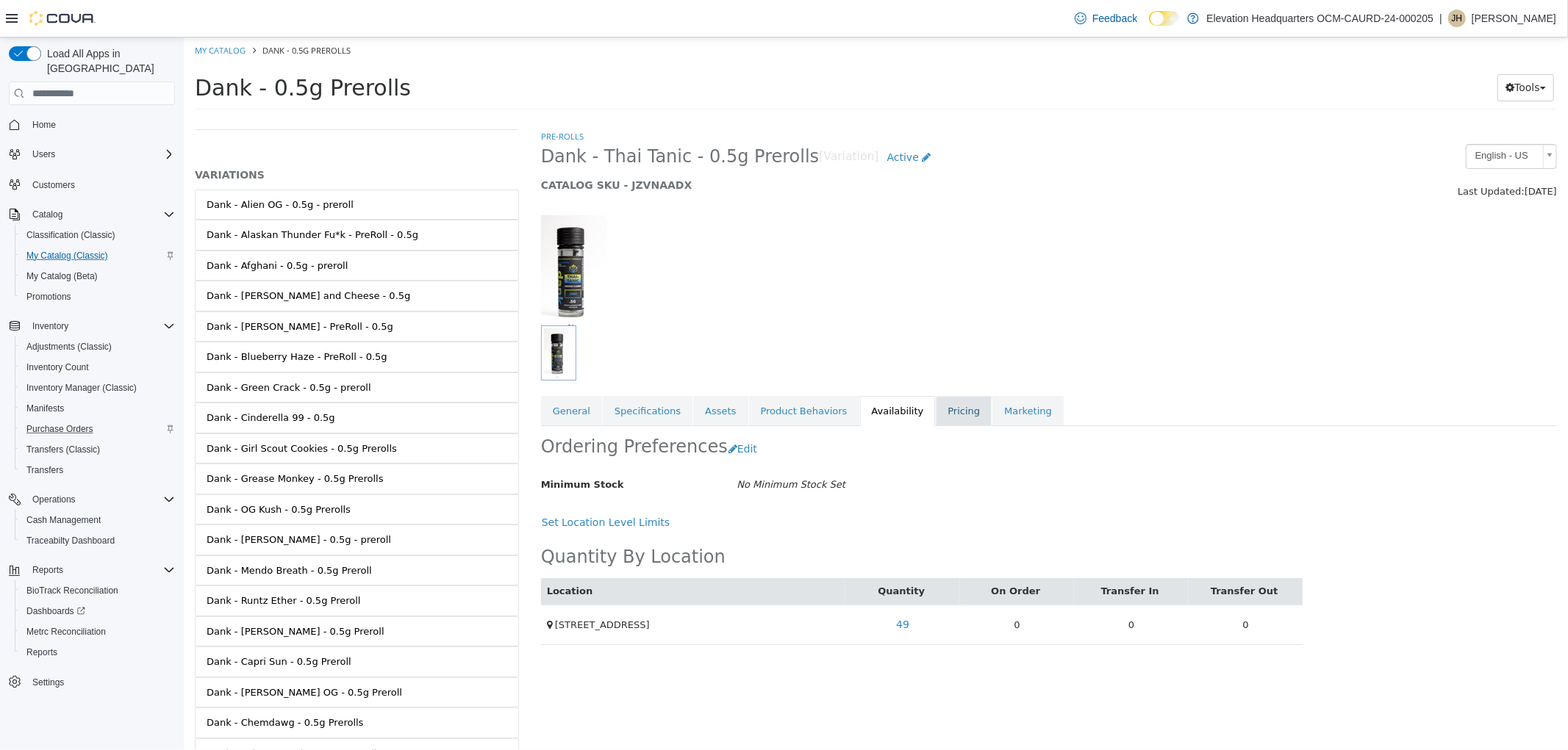
click at [935, 416] on link "Pricing" at bounding box center [962, 411] width 56 height 31
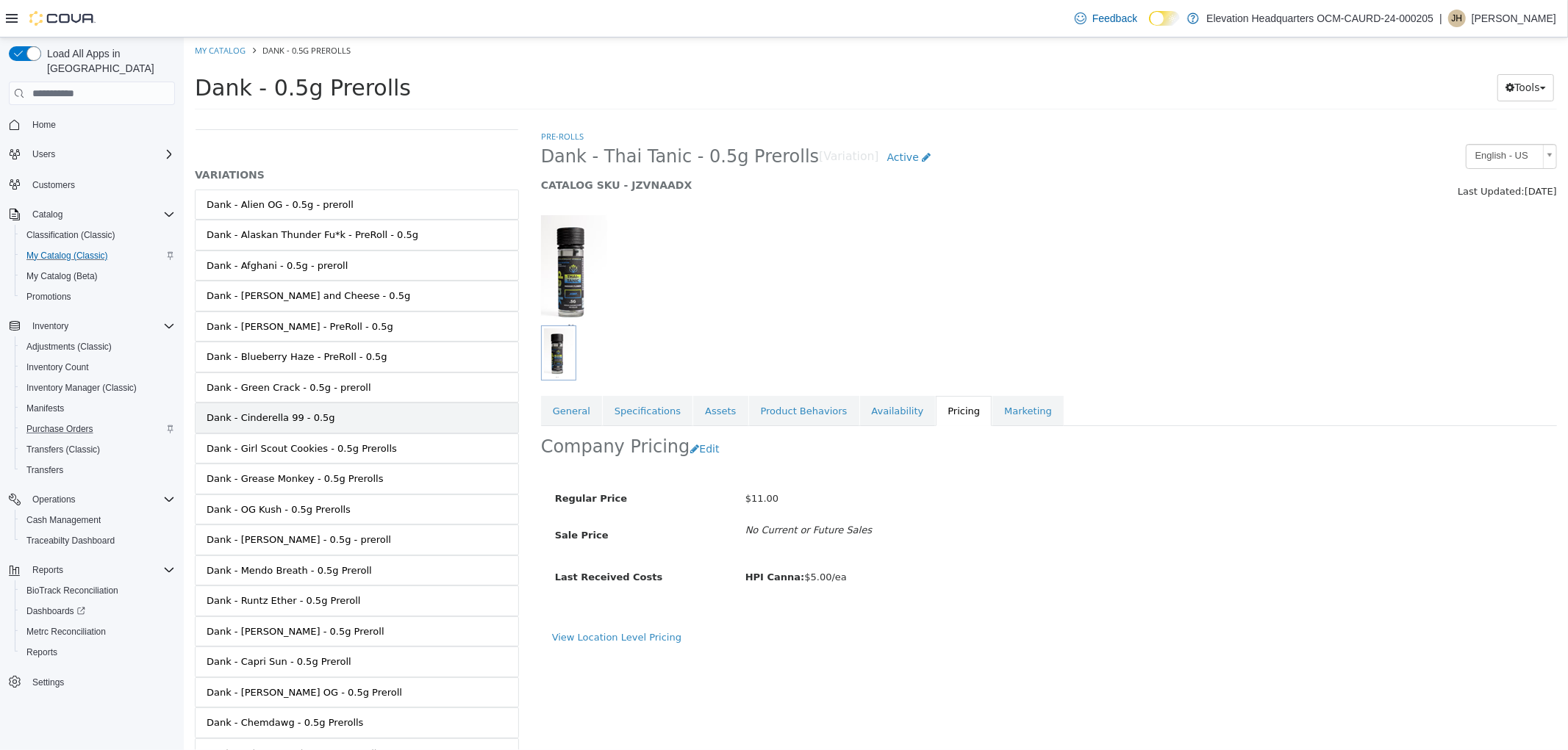
click at [481, 429] on link "Dank - Cinderella 99 - 0.5g" at bounding box center [356, 418] width 324 height 31
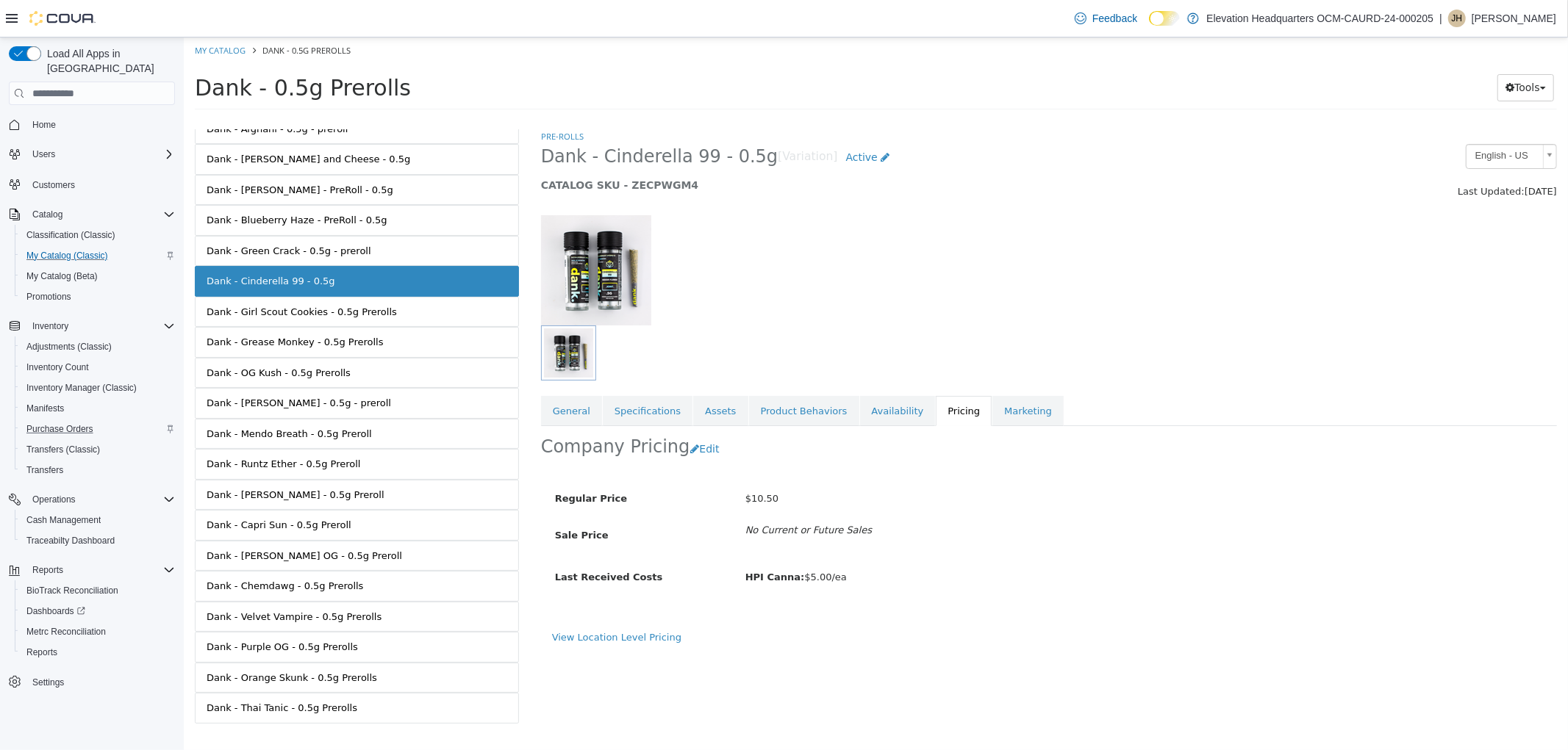
scroll to position [222, 0]
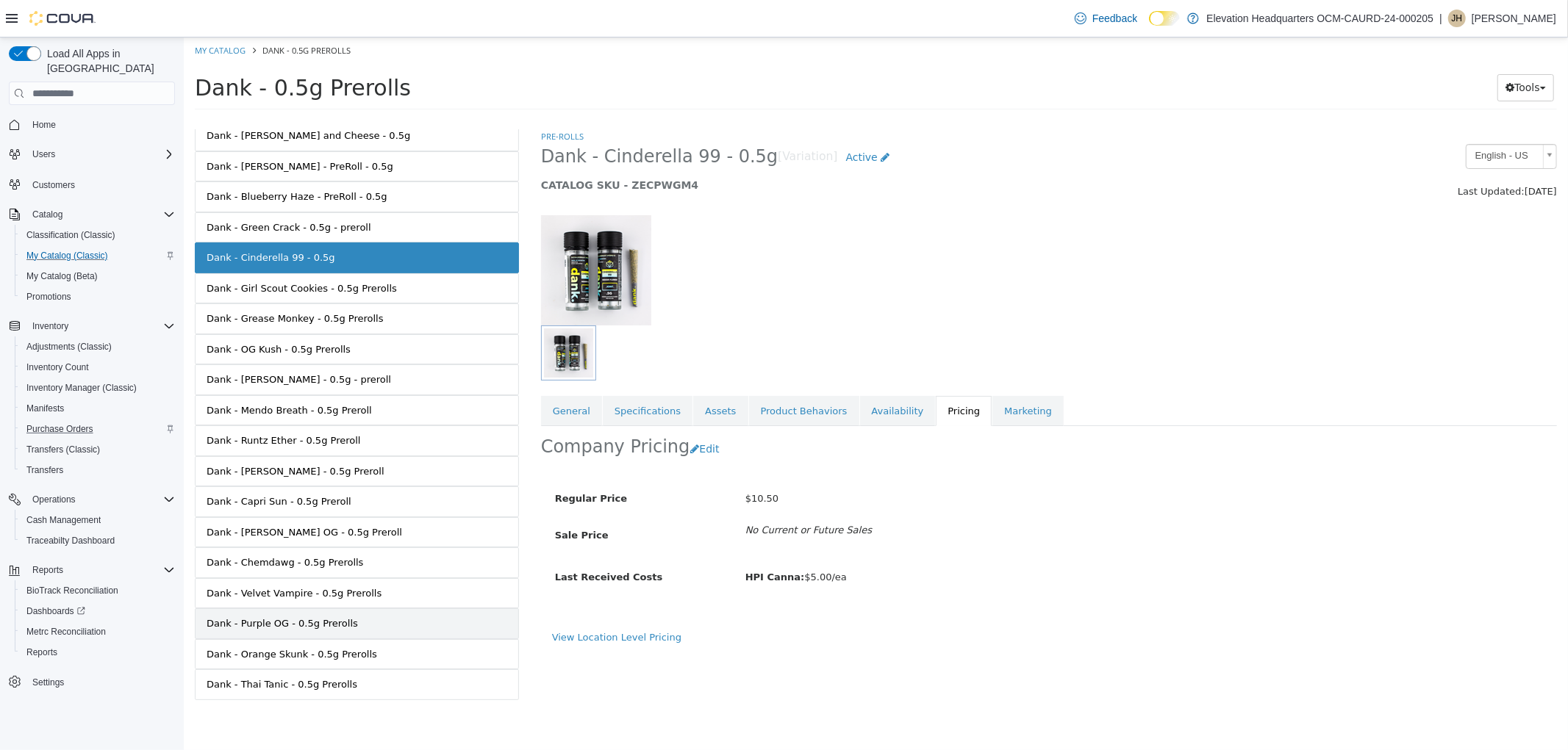
click at [383, 615] on link "Dank - Purple OG - 0.5g Prerolls" at bounding box center [356, 624] width 324 height 31
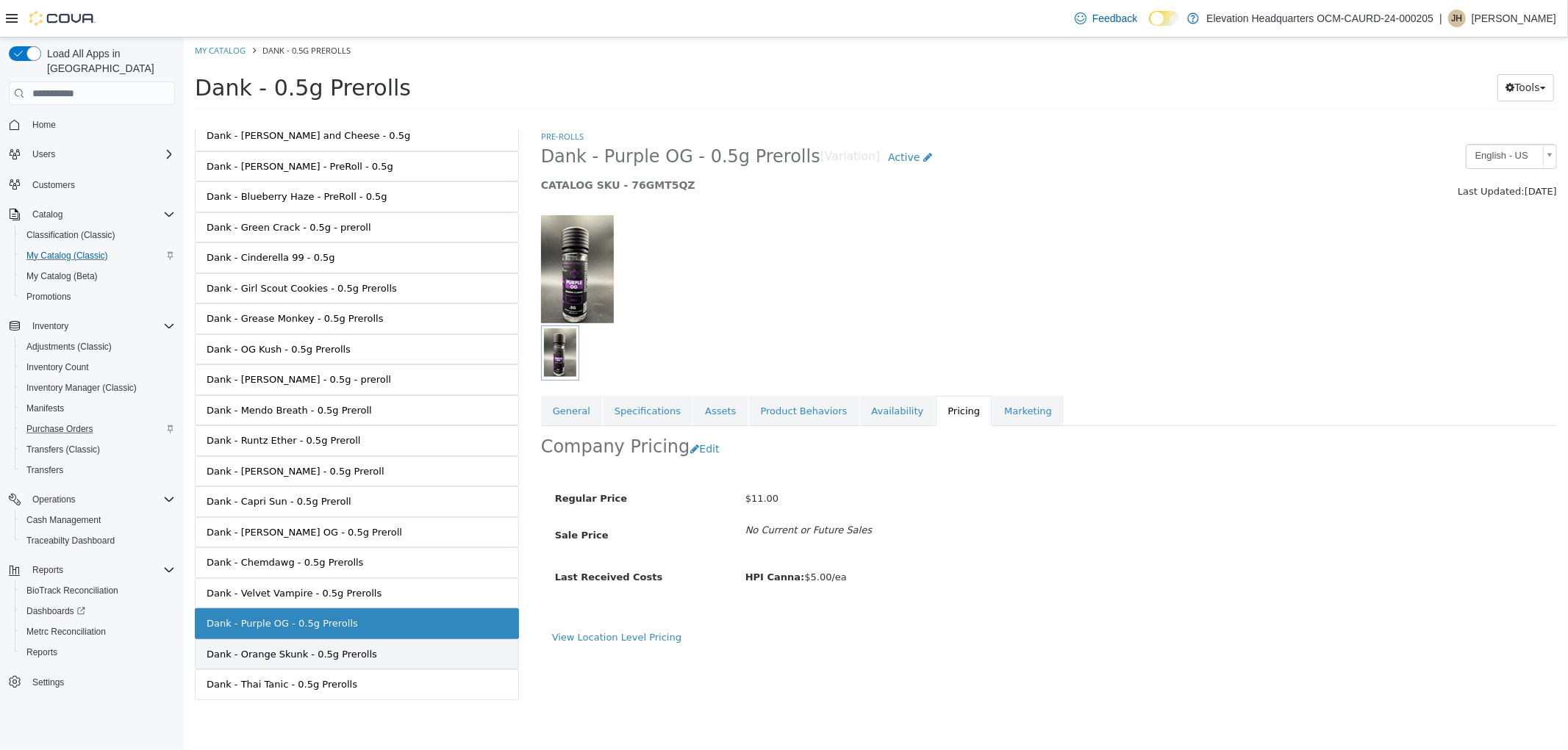
click at [413, 649] on link "Dank - Orange Skunk - 0.5g Prerolls" at bounding box center [356, 655] width 324 height 31
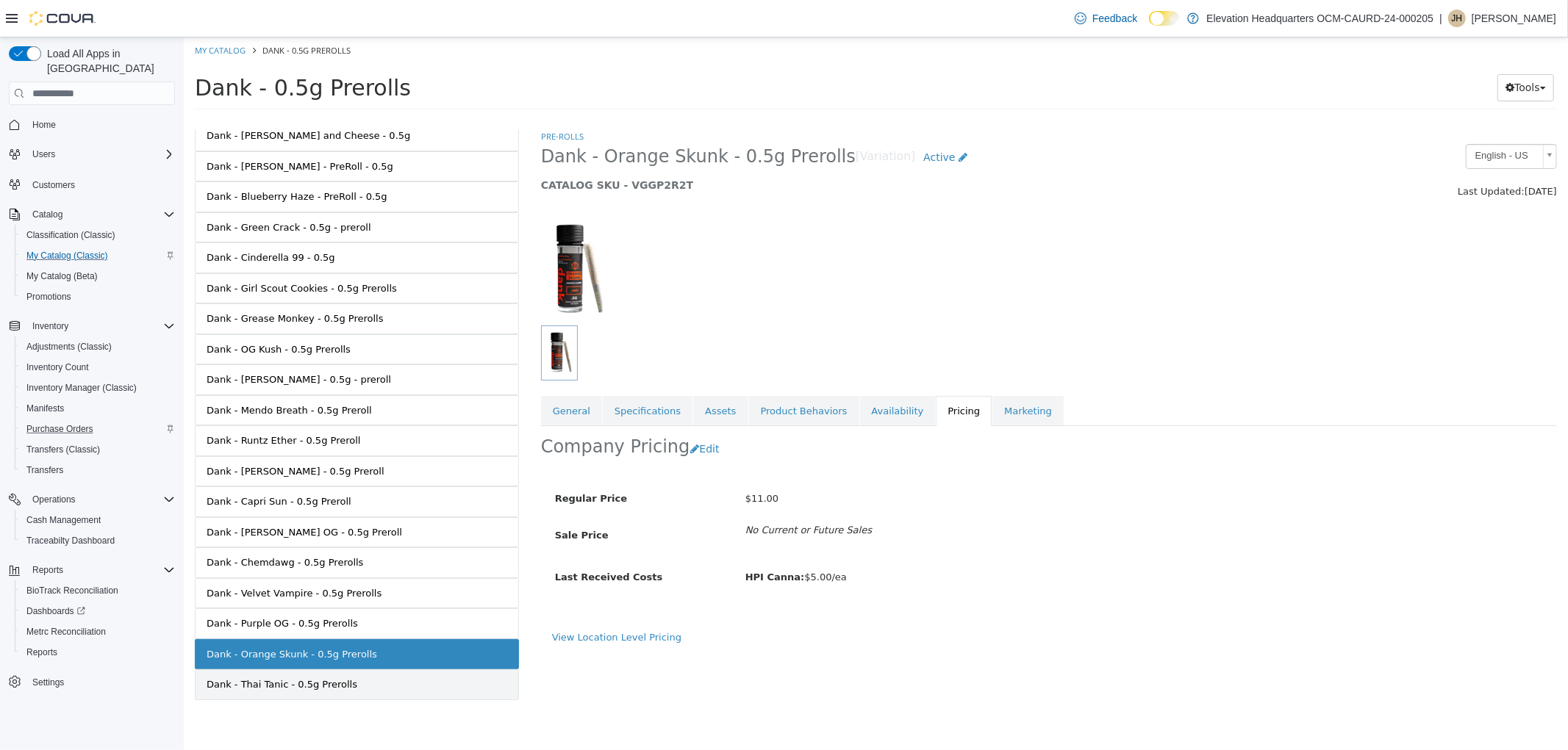
click at [427, 676] on link "Dank - Thai Tanic - 0.5g Prerolls" at bounding box center [356, 685] width 324 height 31
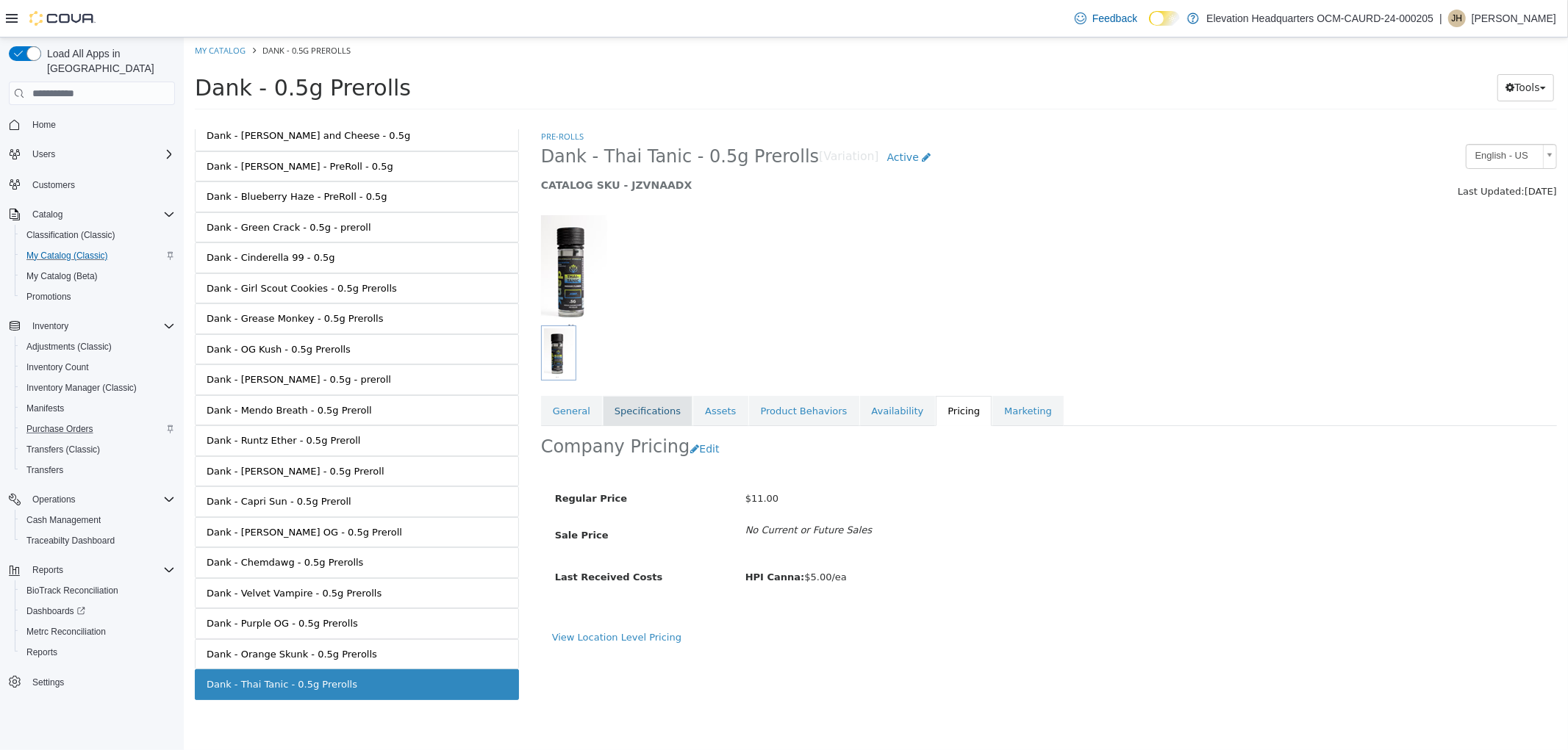
click at [640, 413] on link "Specifications" at bounding box center [646, 411] width 89 height 31
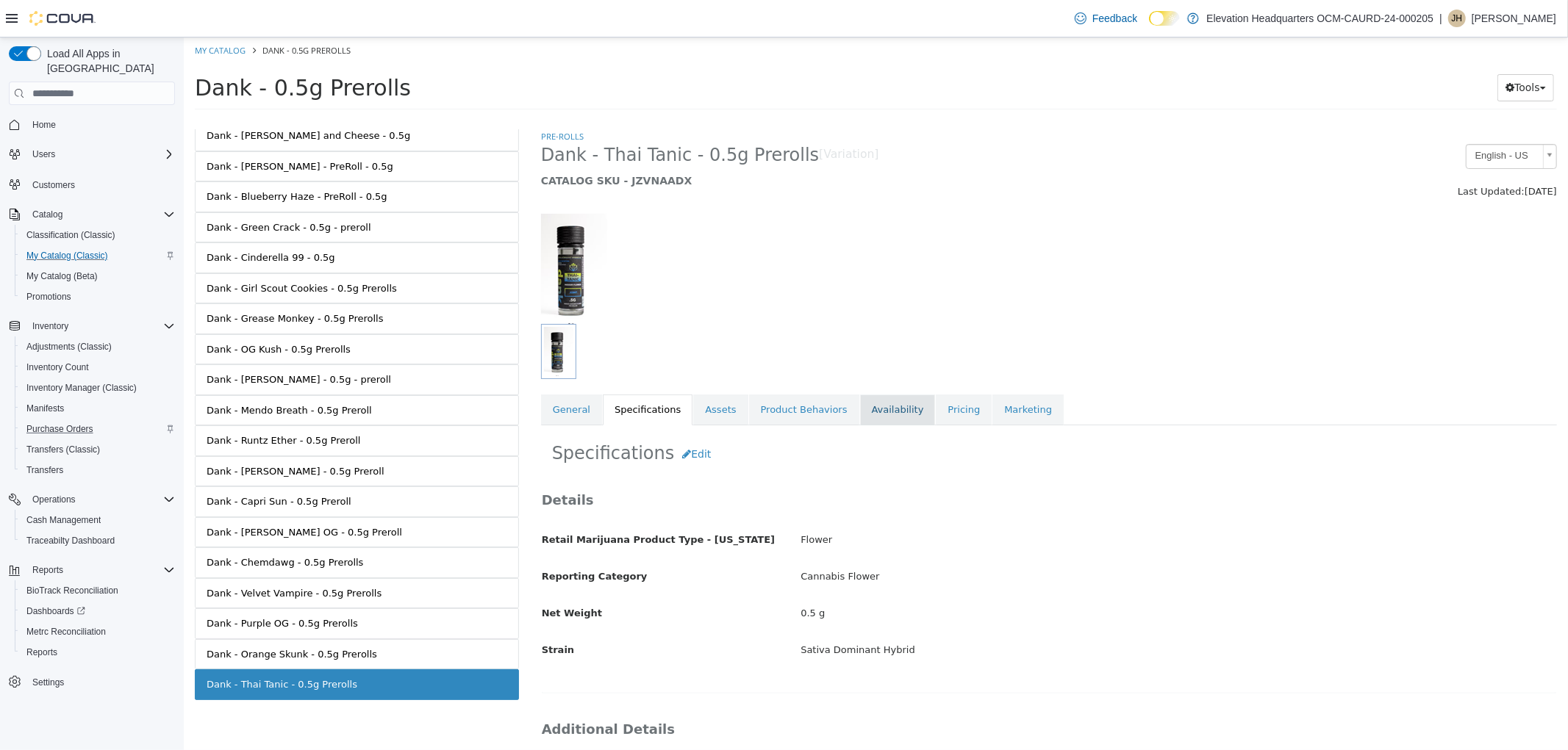
click at [860, 405] on link "Availability" at bounding box center [898, 410] width 76 height 31
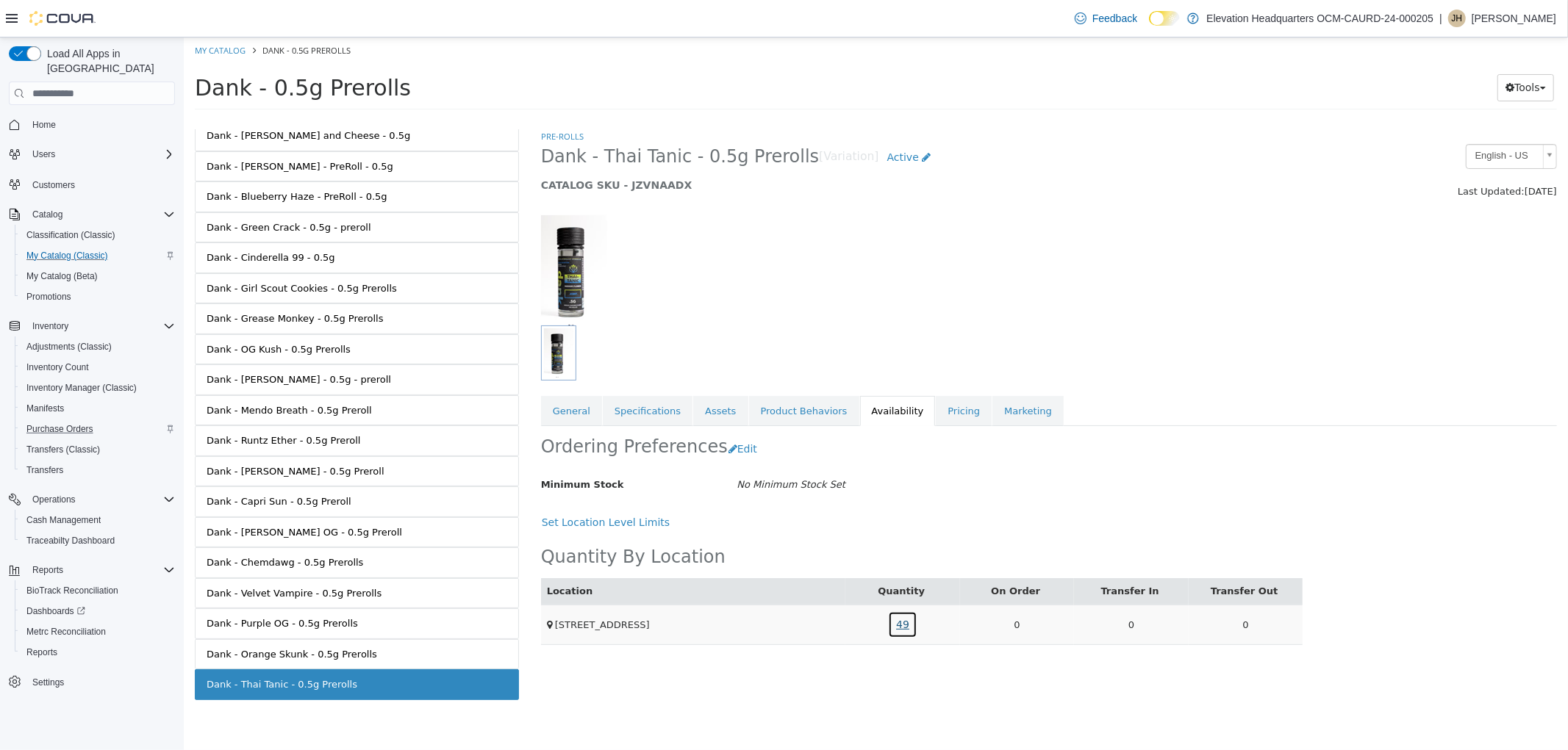
click at [896, 624] on link "49" at bounding box center [901, 625] width 29 height 27
click at [861, 564] on link "DANK-22525-TT" at bounding box center [867, 562] width 77 height 14
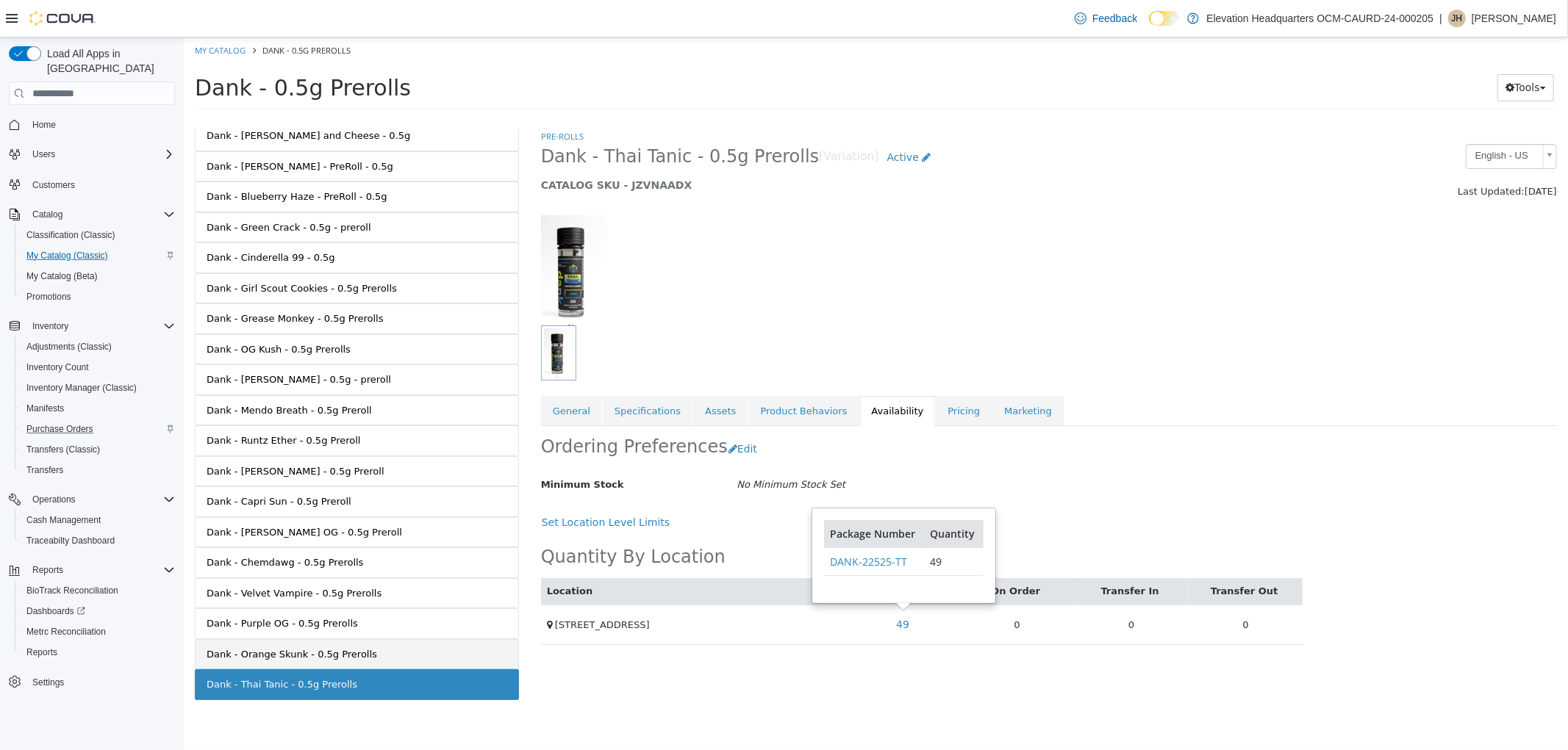
click at [249, 655] on div "Dank - Orange Skunk - 0.5g Prerolls" at bounding box center [291, 655] width 170 height 15
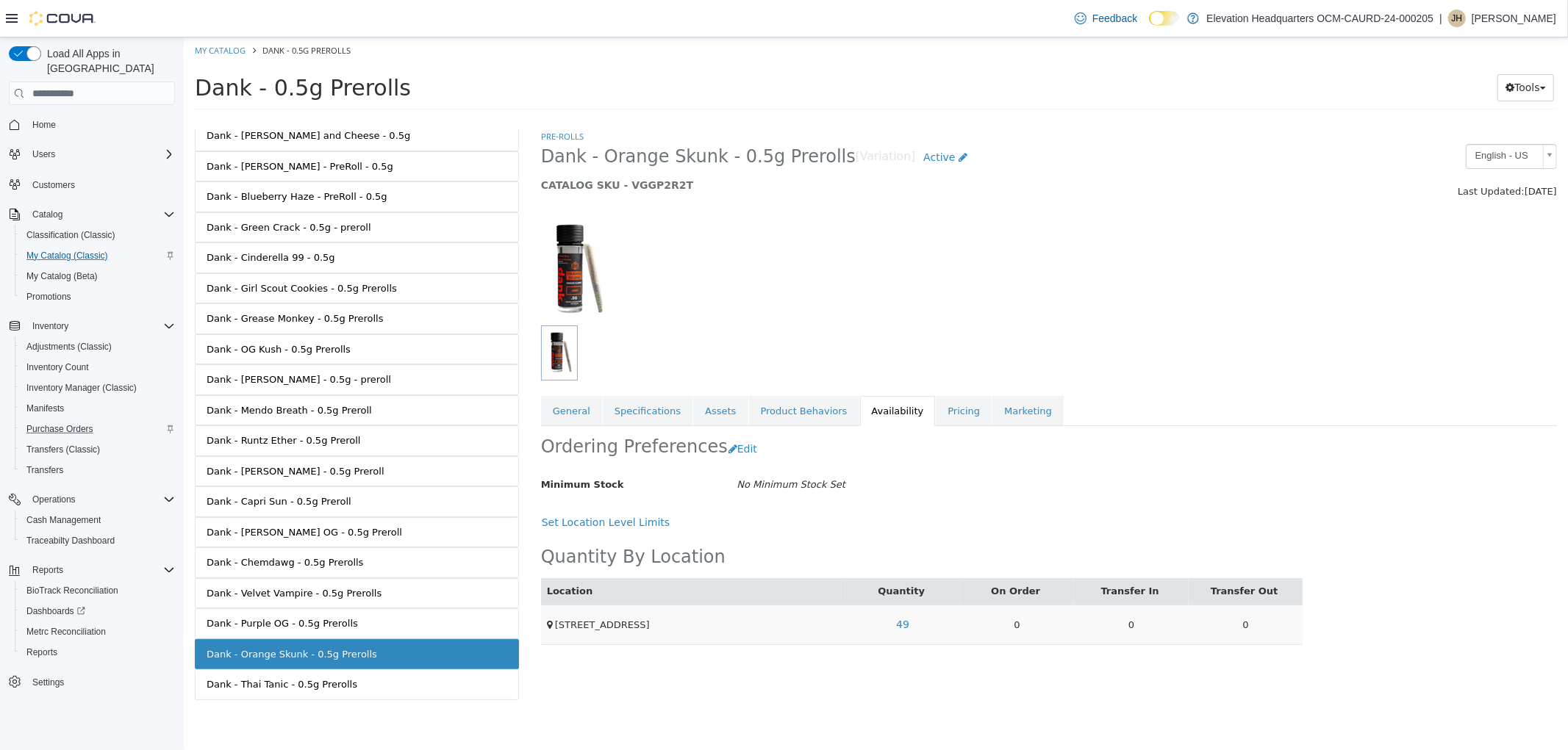
click at [898, 643] on td "49" at bounding box center [902, 625] width 115 height 40
click at [898, 637] on link "49" at bounding box center [901, 625] width 29 height 27
click at [886, 557] on link "DANK-22525-OS" at bounding box center [868, 562] width 80 height 14
click at [587, 411] on link "General" at bounding box center [570, 411] width 61 height 31
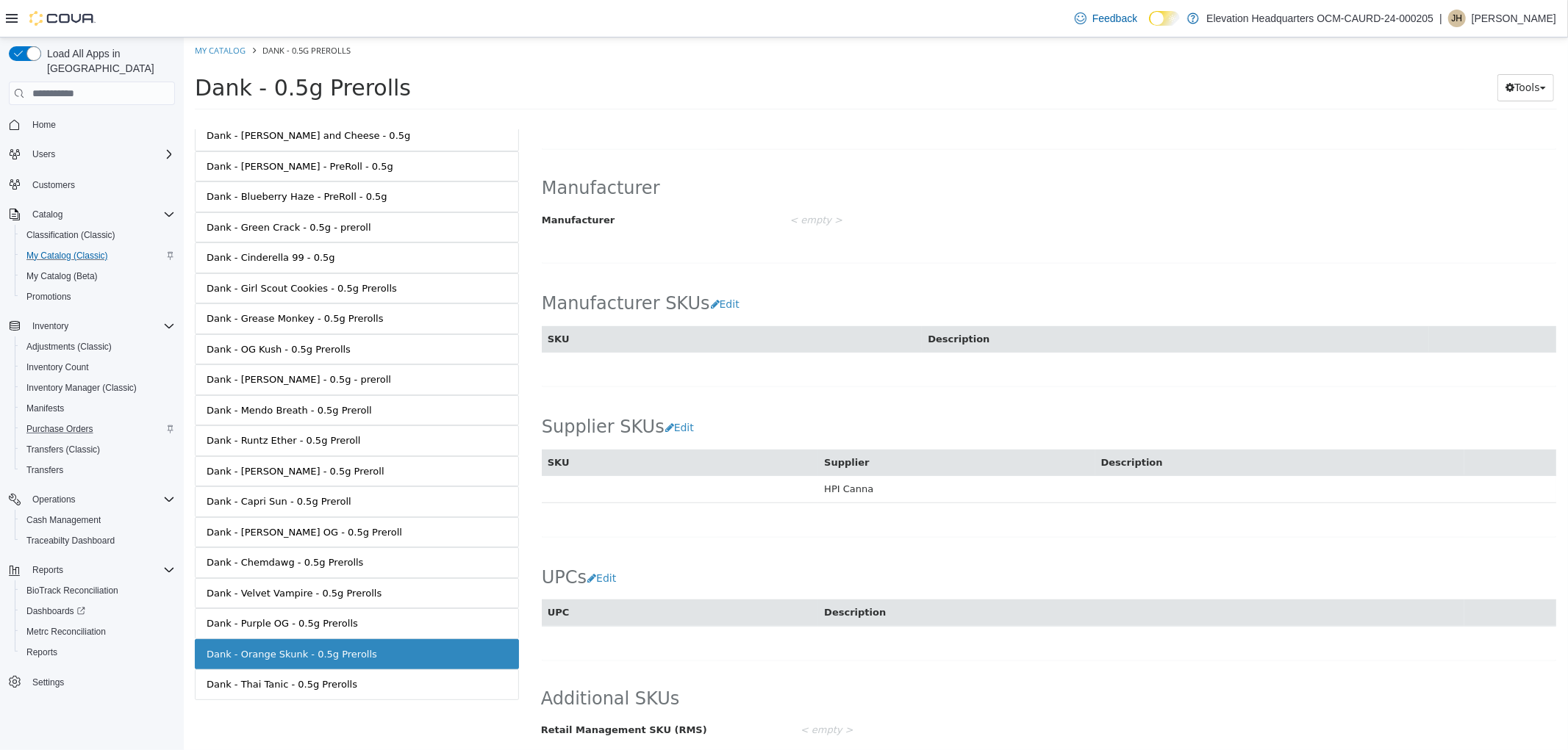
scroll to position [725, 0]
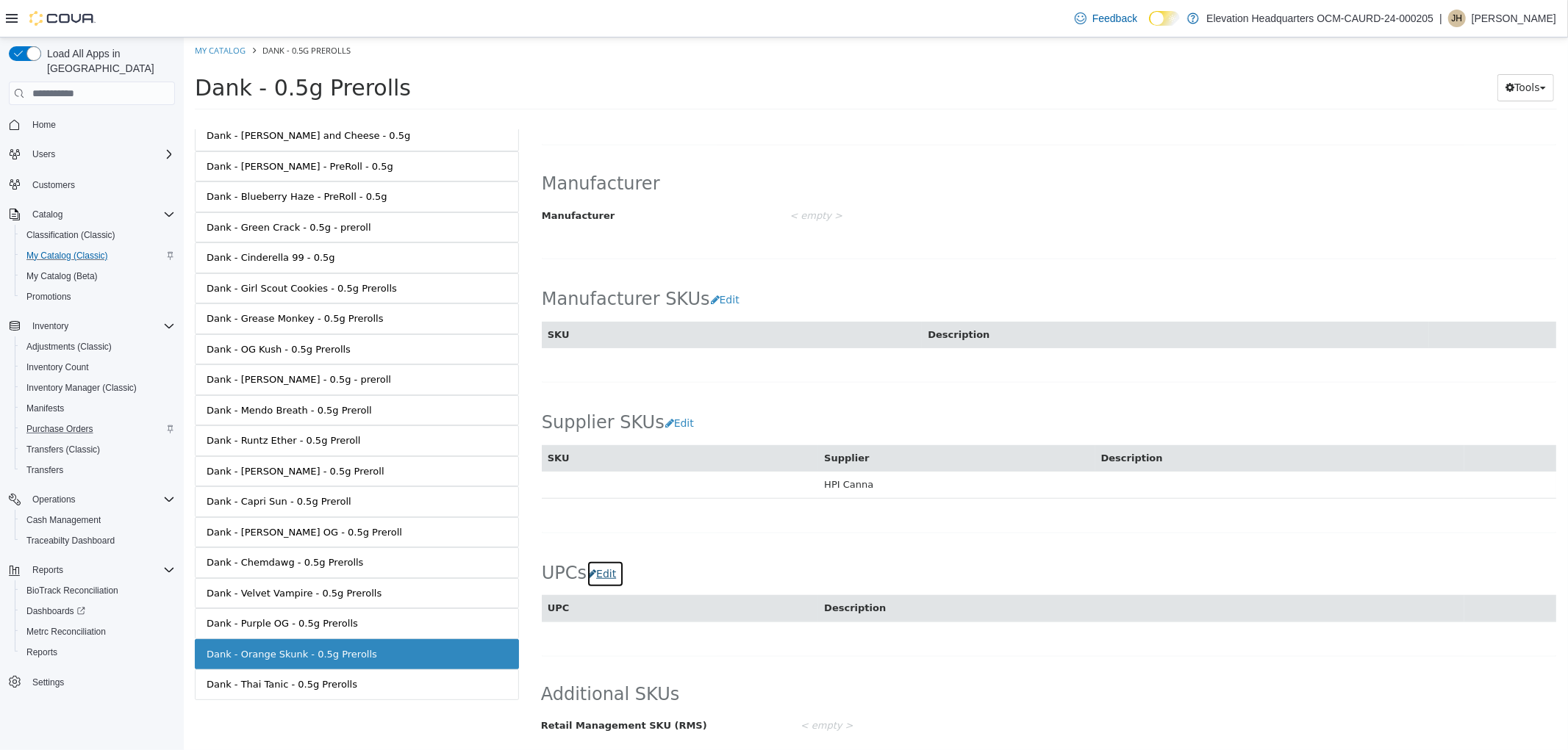
click at [604, 583] on button "Edit" at bounding box center [604, 574] width 37 height 27
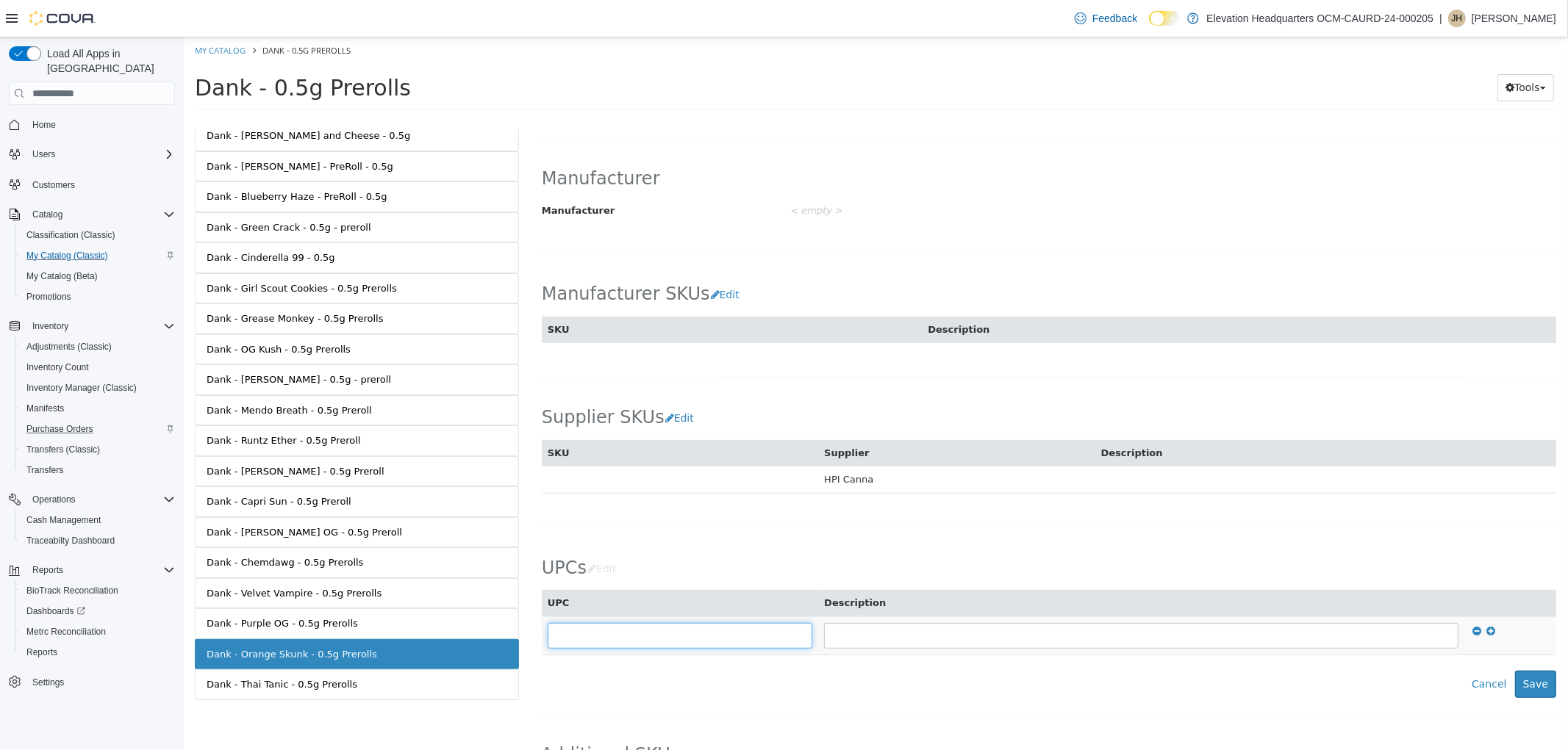
click at [632, 641] on input "text" at bounding box center [679, 636] width 265 height 26
type input "**********"
click at [1516, 694] on button "Save" at bounding box center [1534, 685] width 42 height 27
click at [916, 572] on div "**********" at bounding box center [1048, 618] width 1014 height 158
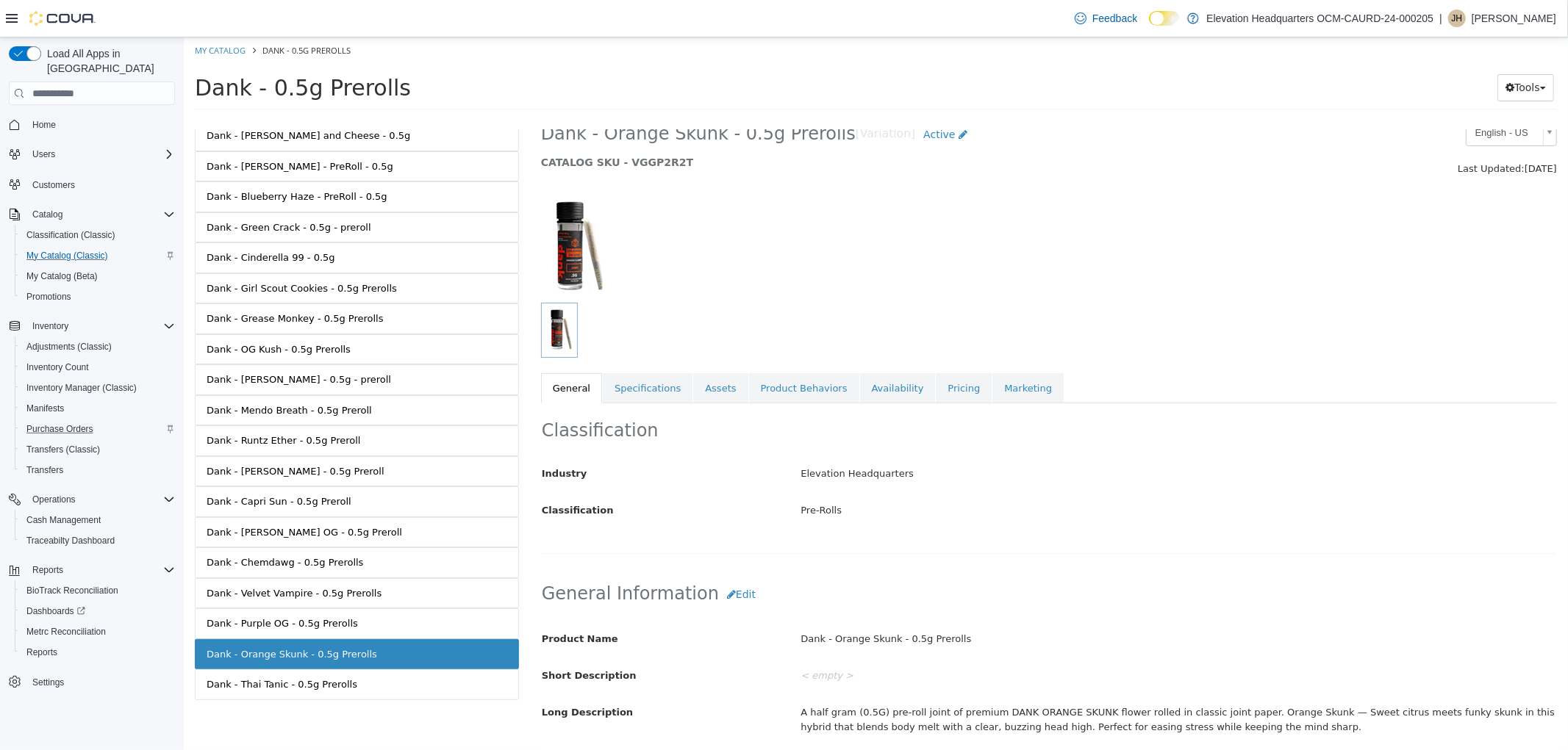
scroll to position [0, 0]
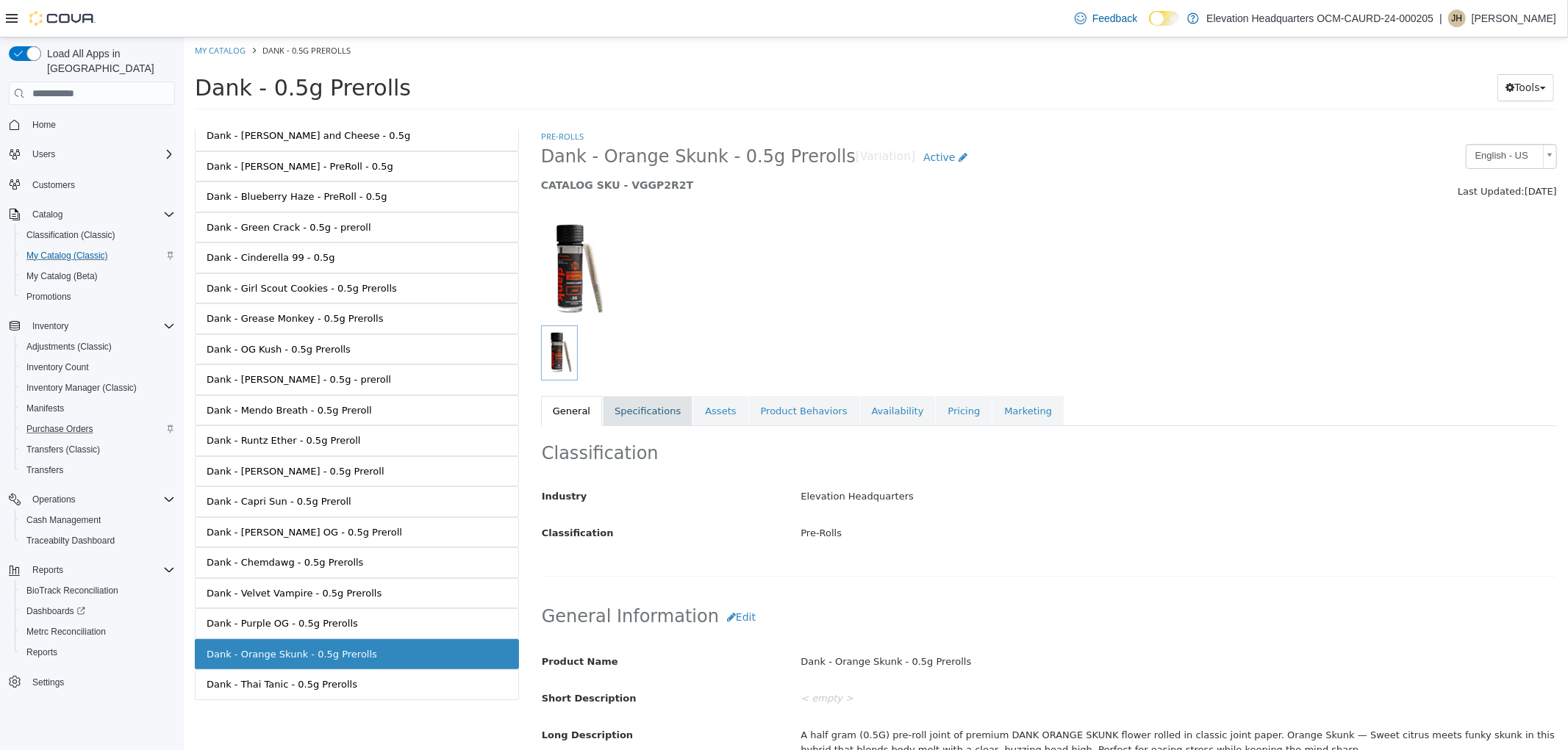
click at [648, 396] on link "Specifications" at bounding box center [646, 411] width 89 height 31
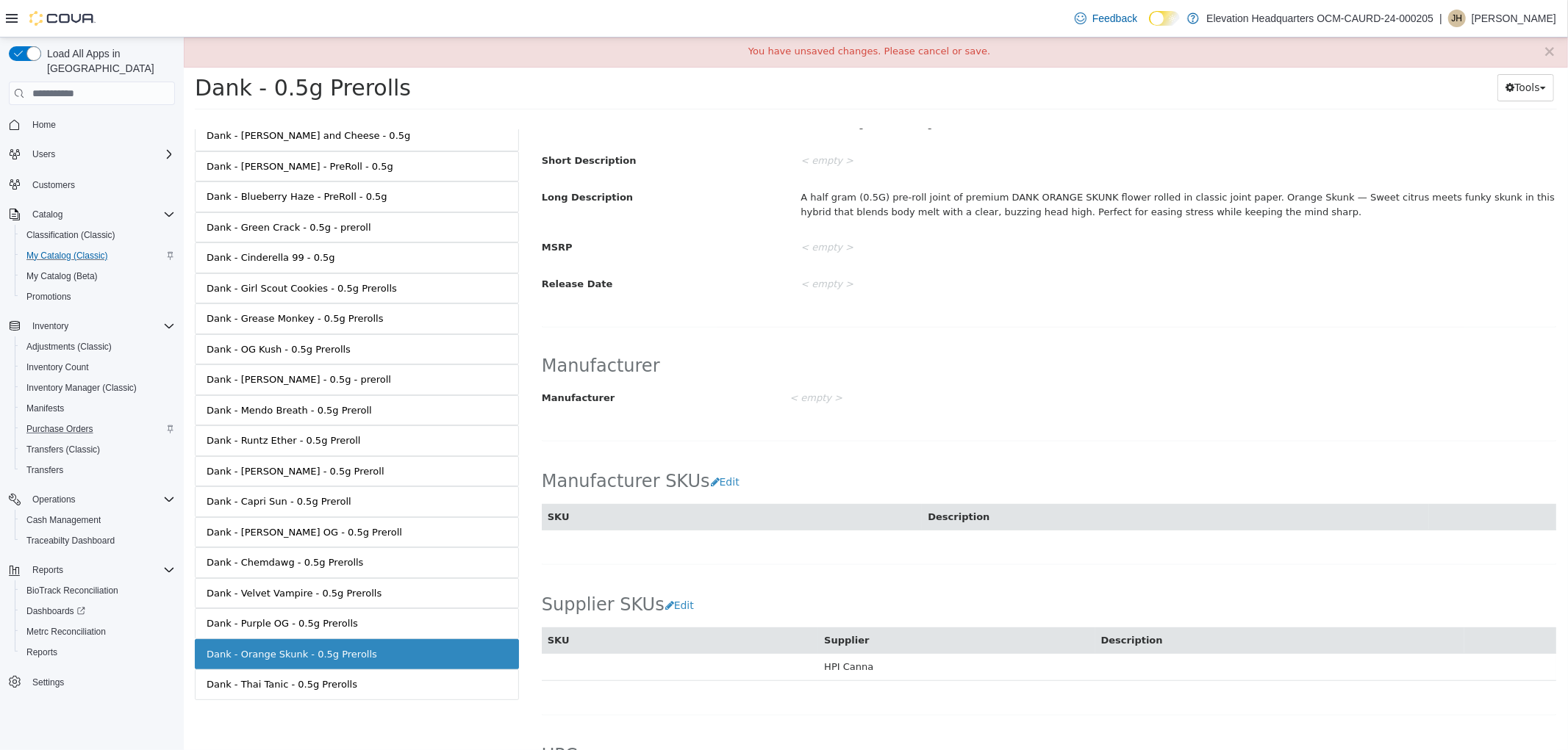
scroll to position [791, 0]
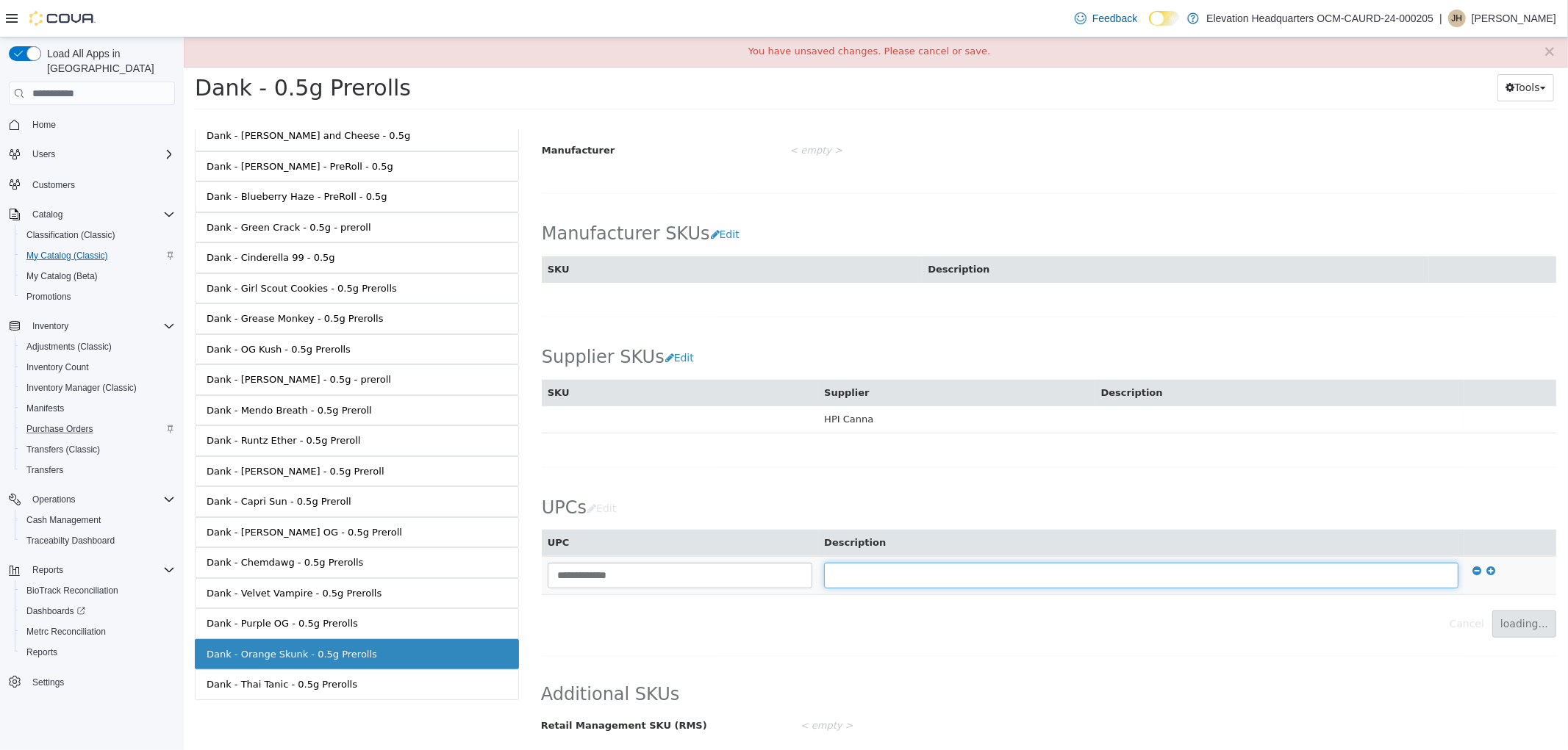
drag, startPoint x: 1327, startPoint y: 574, endPoint x: 1223, endPoint y: 563, distance: 104.6
click at [1319, 577] on input "text" at bounding box center [1140, 575] width 633 height 26
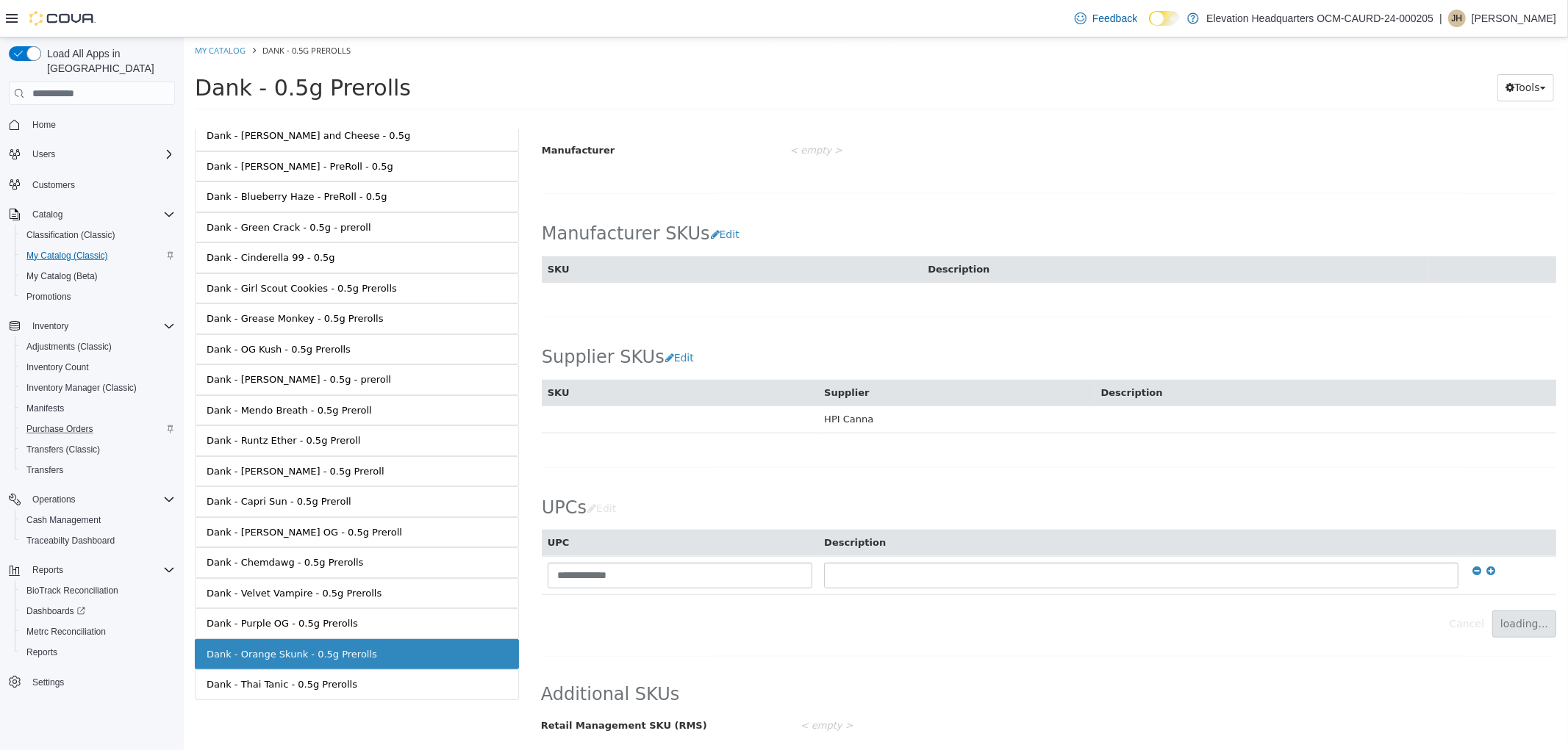
click at [951, 474] on div "**********" at bounding box center [1048, 195] width 1016 height 1110
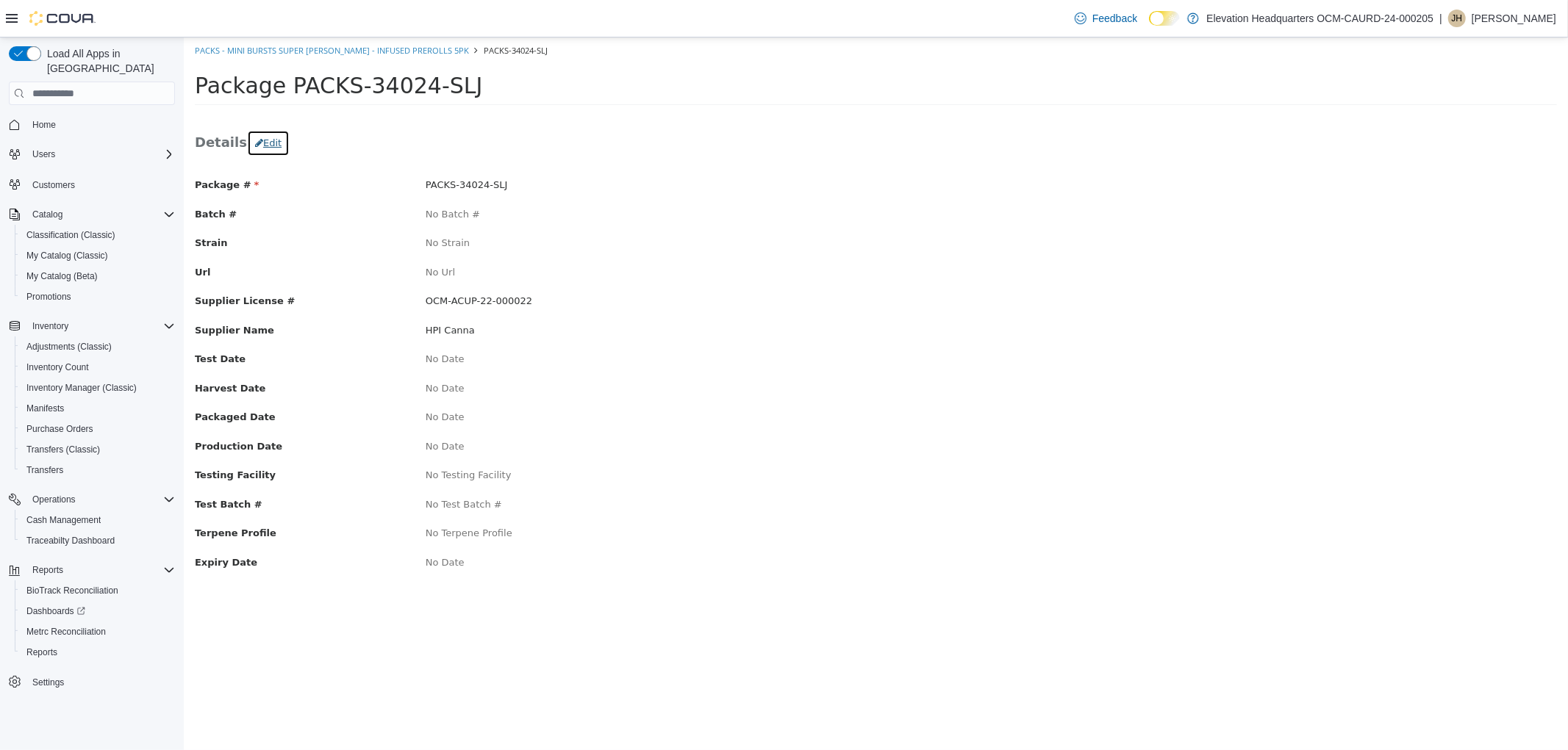
click at [259, 146] on button "Edit" at bounding box center [268, 143] width 42 height 27
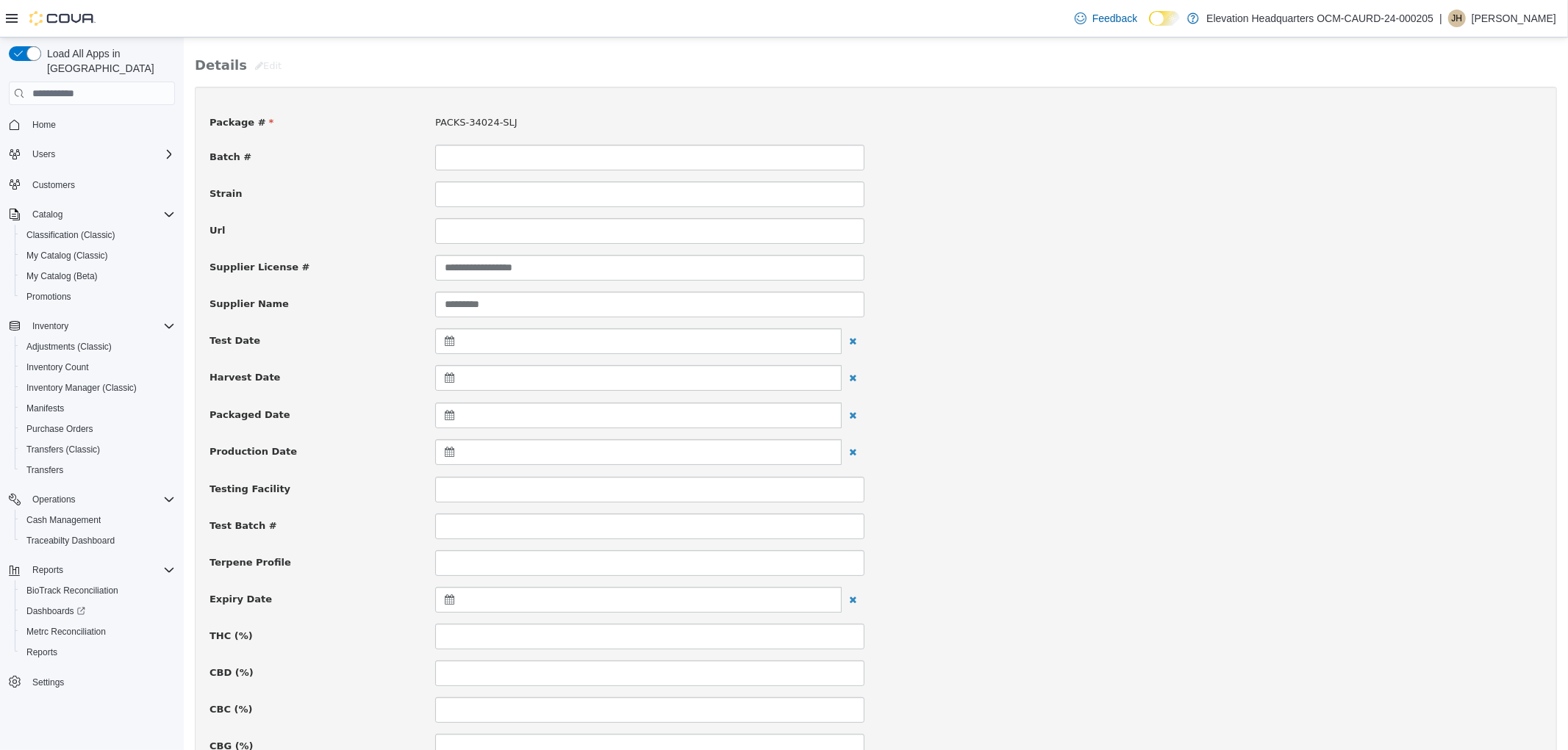
scroll to position [163, 0]
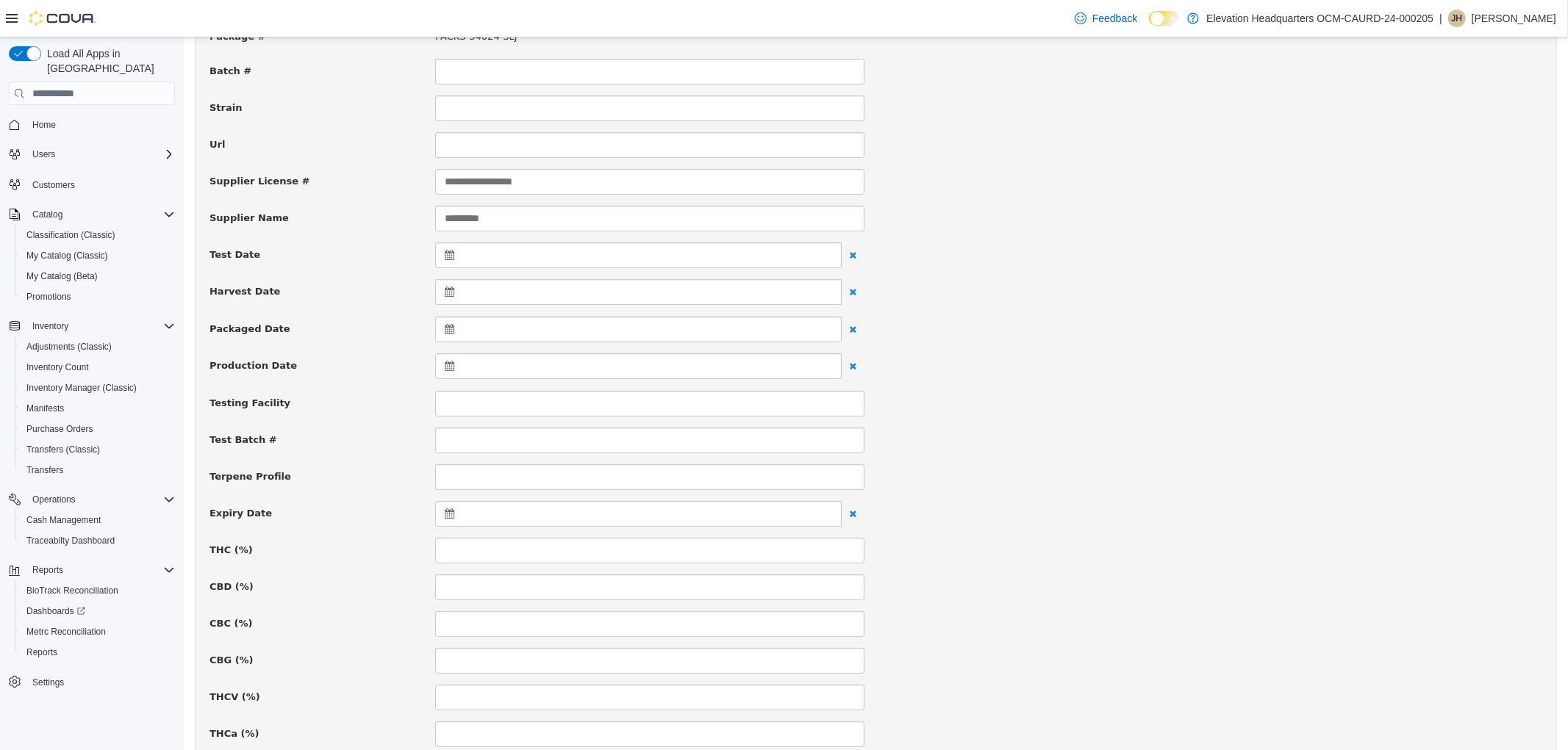
click at [444, 511] on icon at bounding box center [451, 514] width 15 height 11
click at [593, 550] on span at bounding box center [592, 552] width 8 height 8
click at [595, 550] on span at bounding box center [592, 552] width 8 height 8
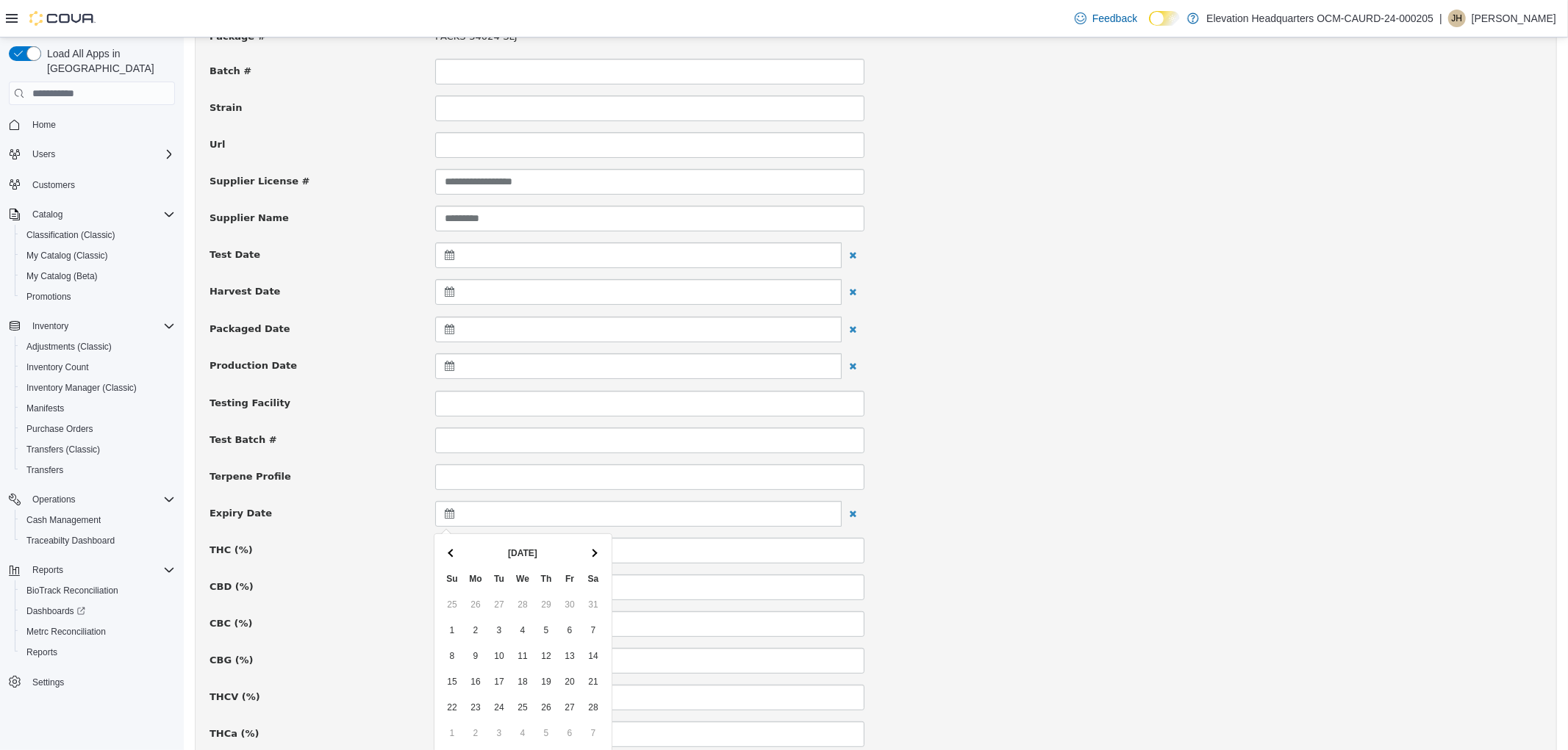
click at [595, 550] on span at bounding box center [592, 552] width 8 height 8
click at [440, 549] on th at bounding box center [451, 552] width 24 height 26
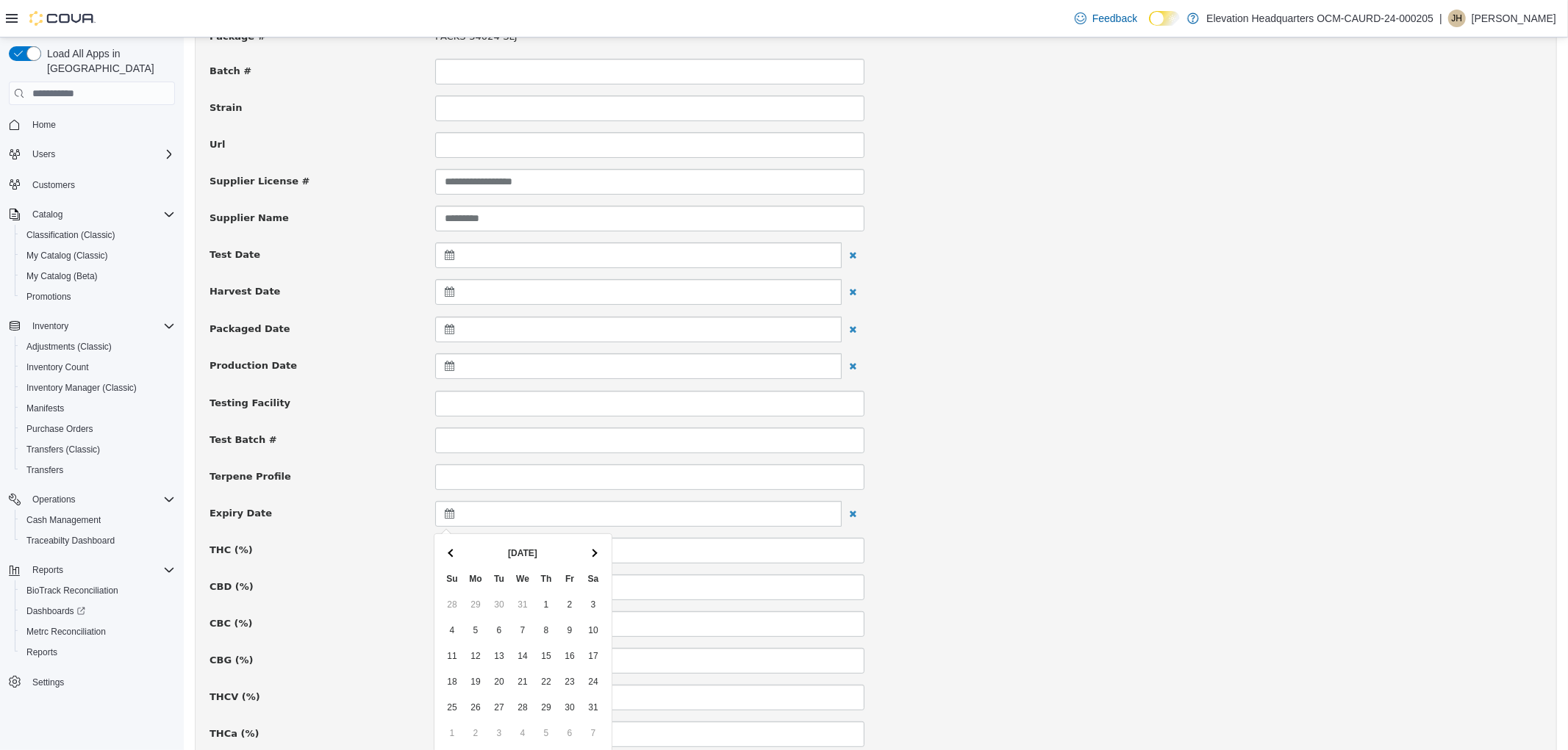
click at [440, 549] on th at bounding box center [451, 552] width 24 height 26
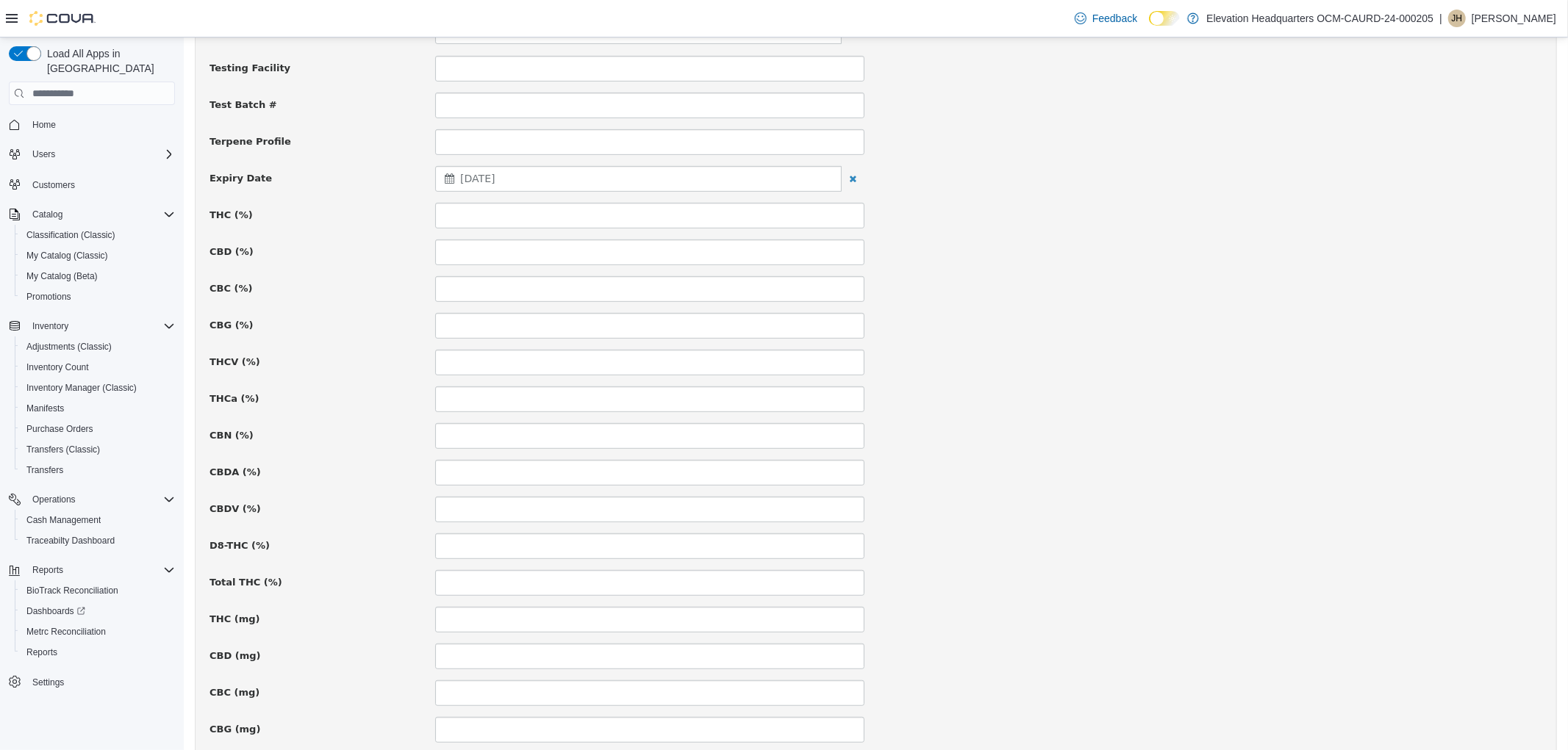
scroll to position [816, 0]
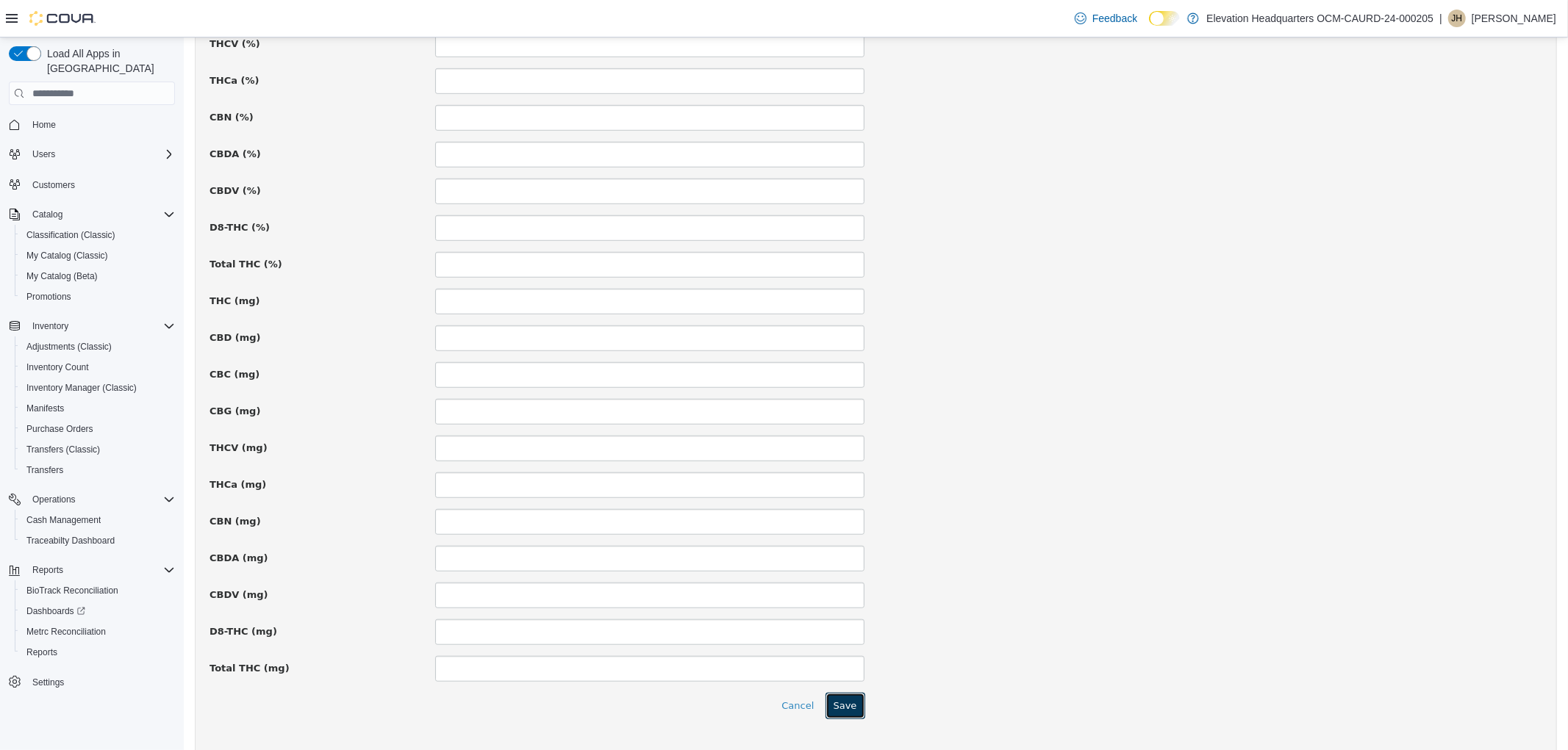
click at [835, 701] on button "Save" at bounding box center [844, 707] width 40 height 27
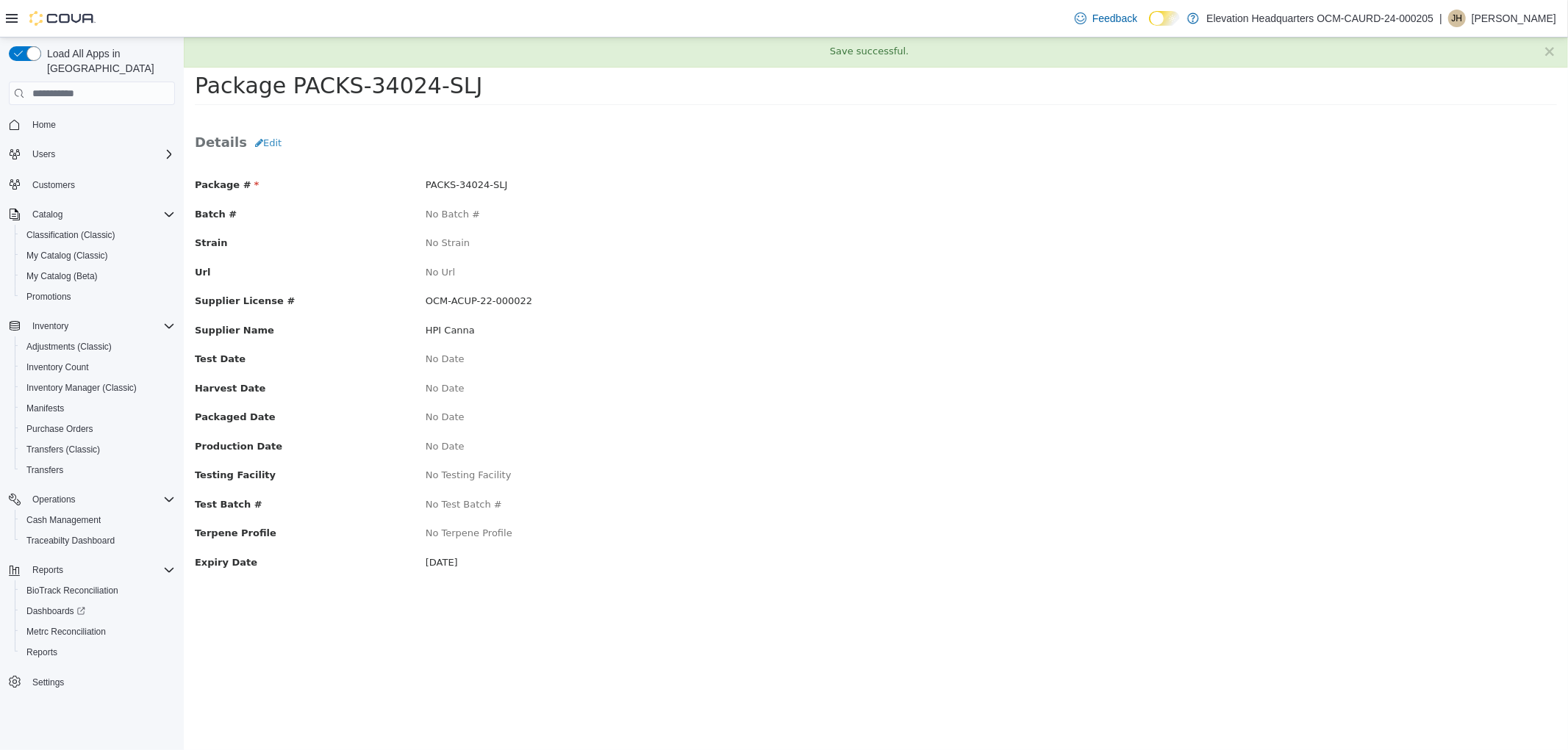
scroll to position [0, 0]
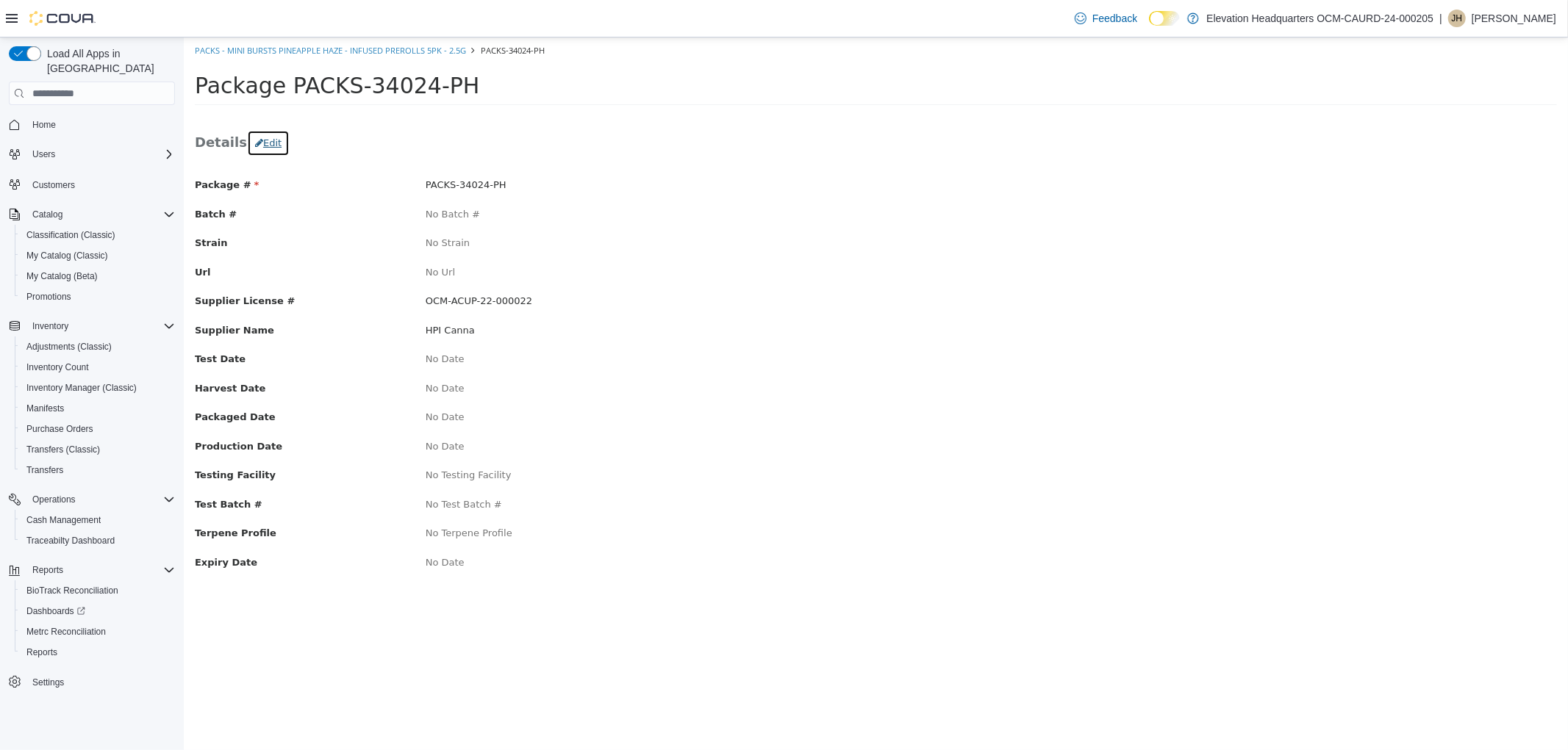
click at [261, 153] on button "Edit" at bounding box center [268, 143] width 42 height 27
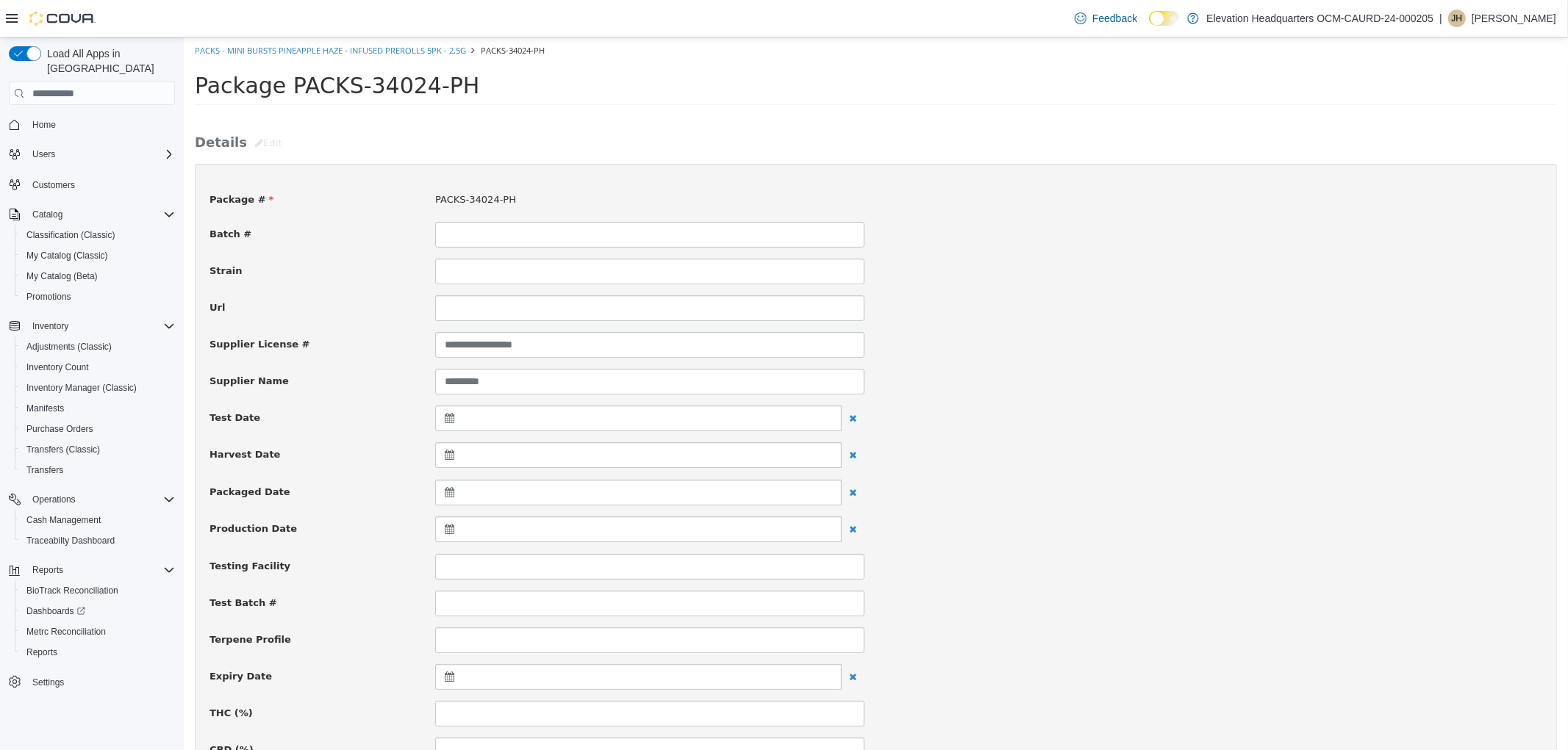
click at [444, 679] on icon at bounding box center [451, 677] width 15 height 11
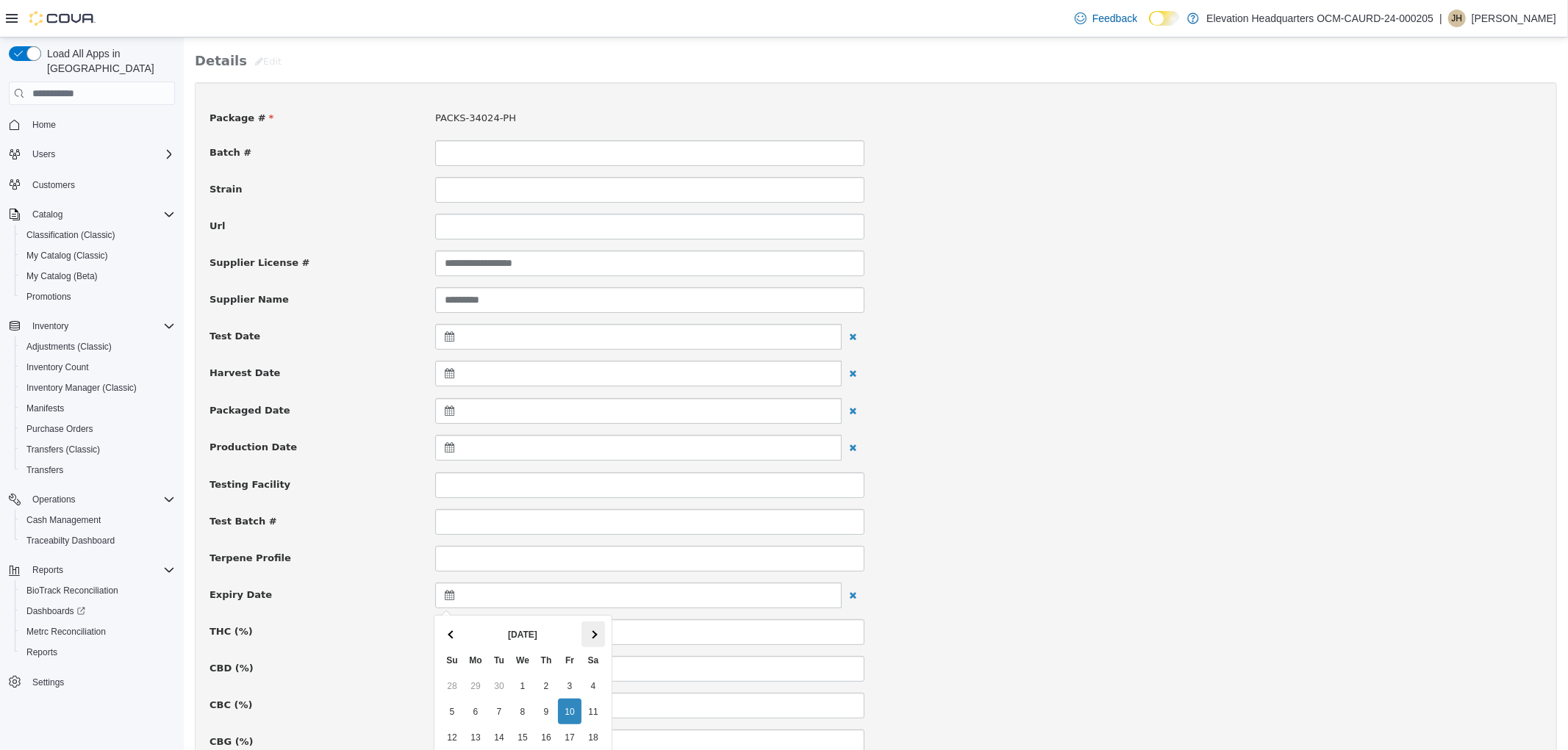
click at [582, 633] on th at bounding box center [592, 634] width 24 height 26
click at [452, 634] on span at bounding box center [451, 634] width 8 height 8
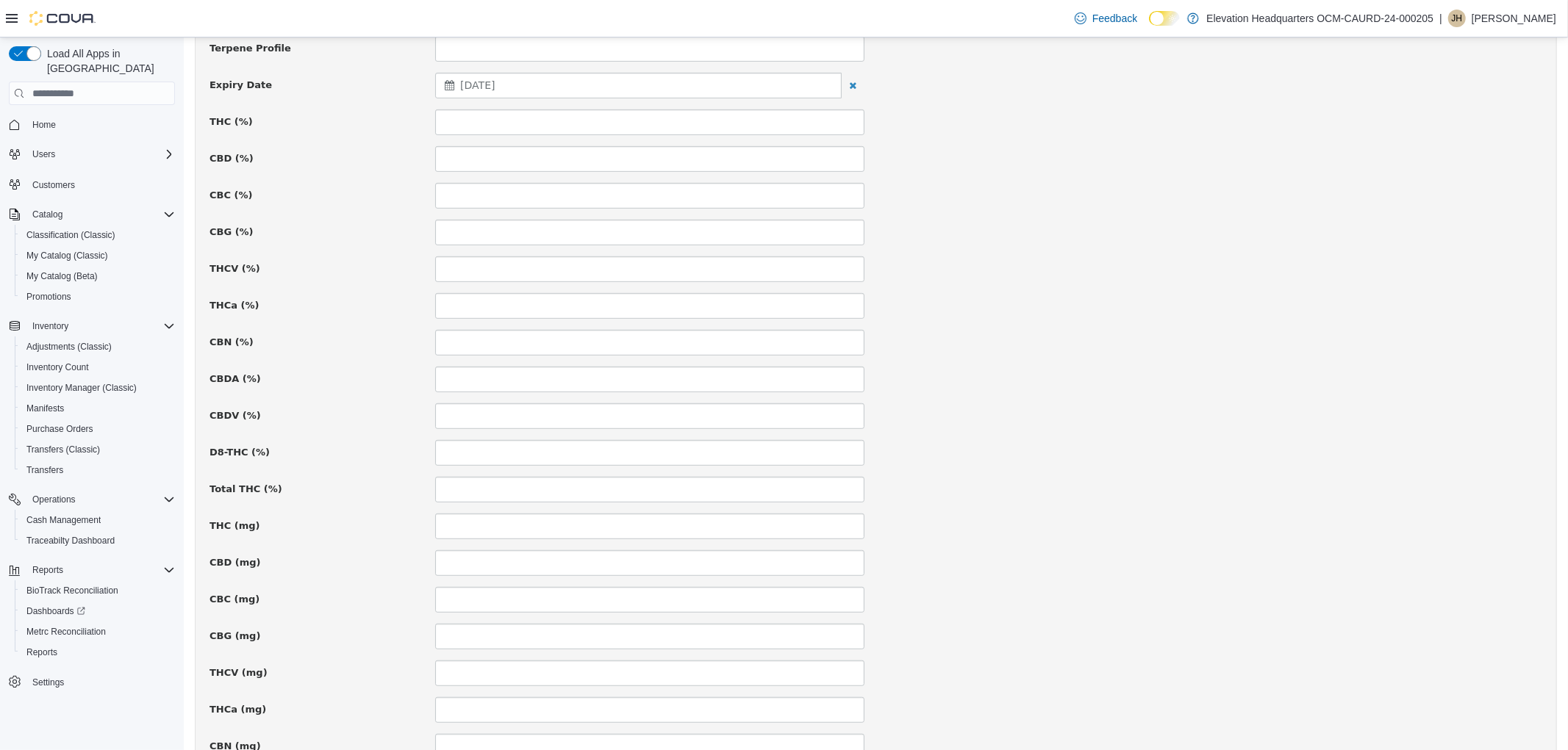
scroll to position [816, 0]
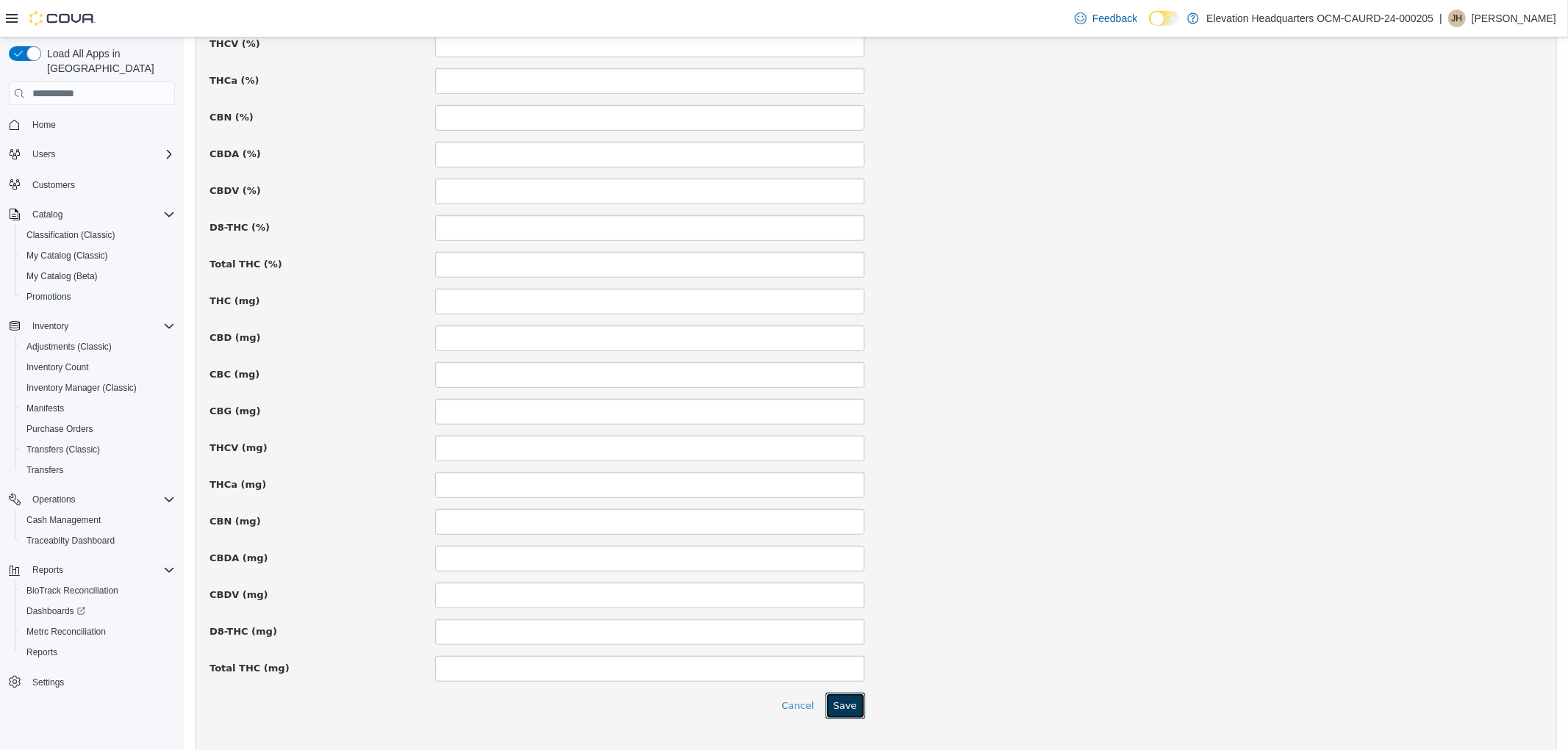
click at [839, 719] on button "Save" at bounding box center [844, 707] width 40 height 27
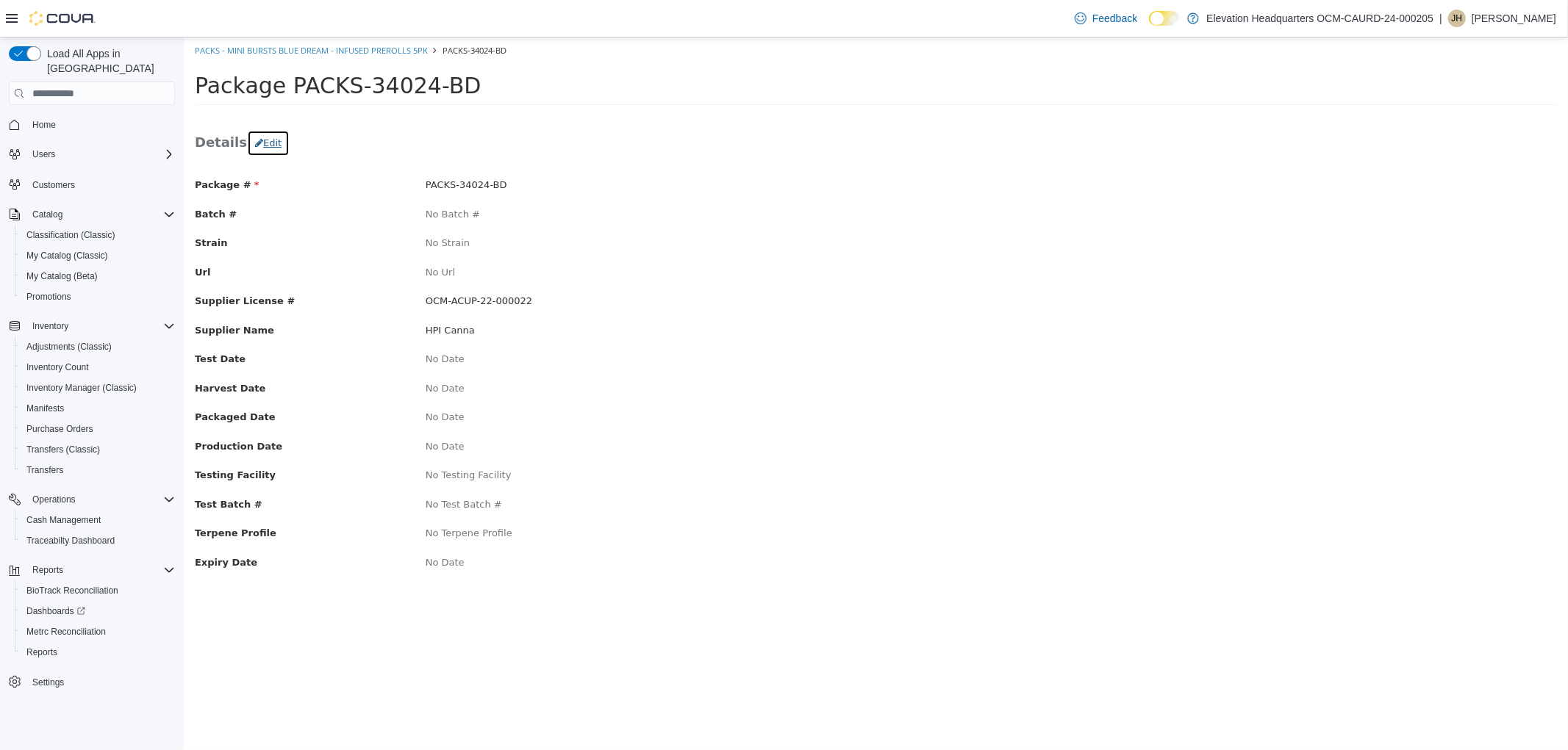
click at [261, 150] on button "Edit" at bounding box center [268, 143] width 42 height 27
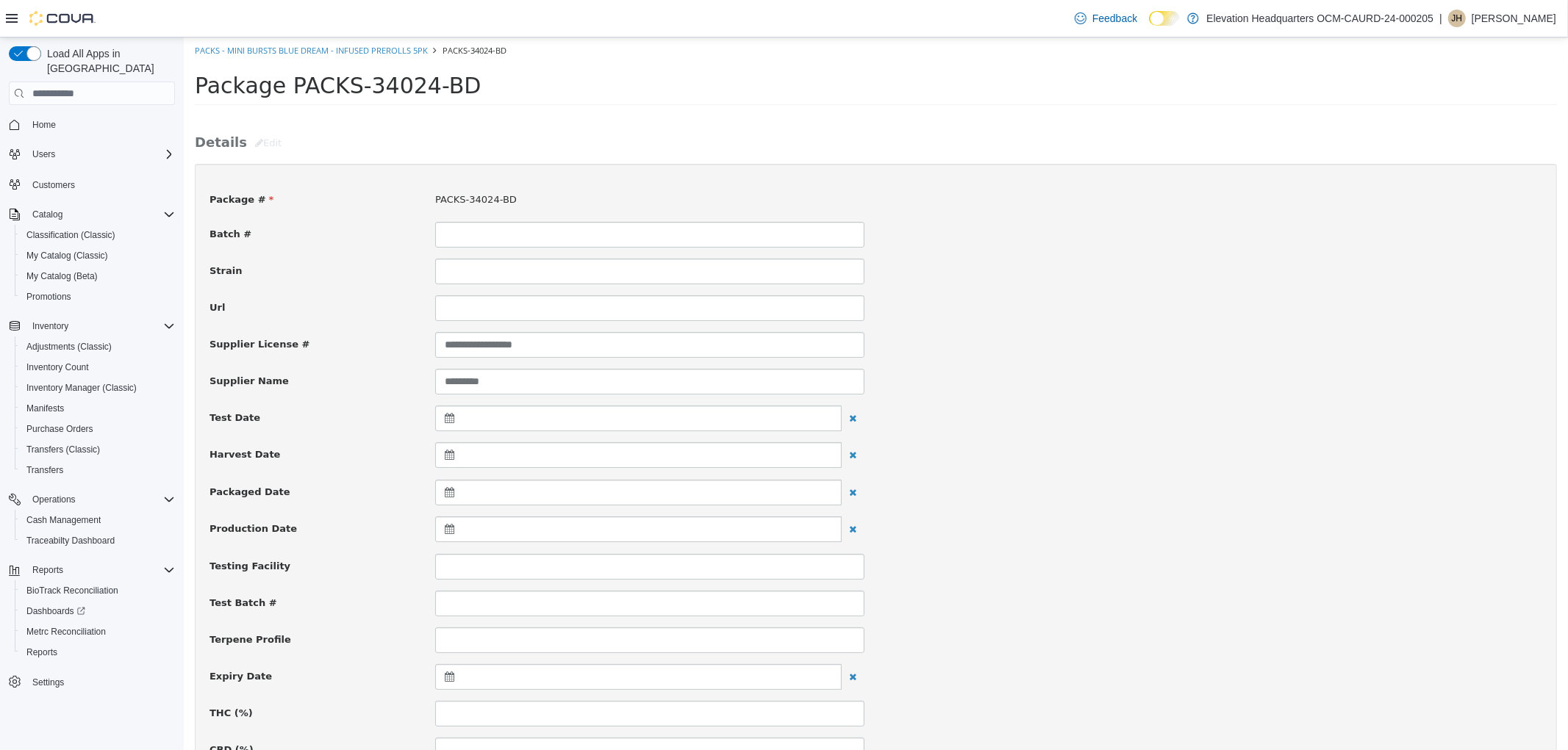
click at [449, 686] on div at bounding box center [638, 677] width 406 height 26
click at [584, 711] on th at bounding box center [592, 716] width 24 height 26
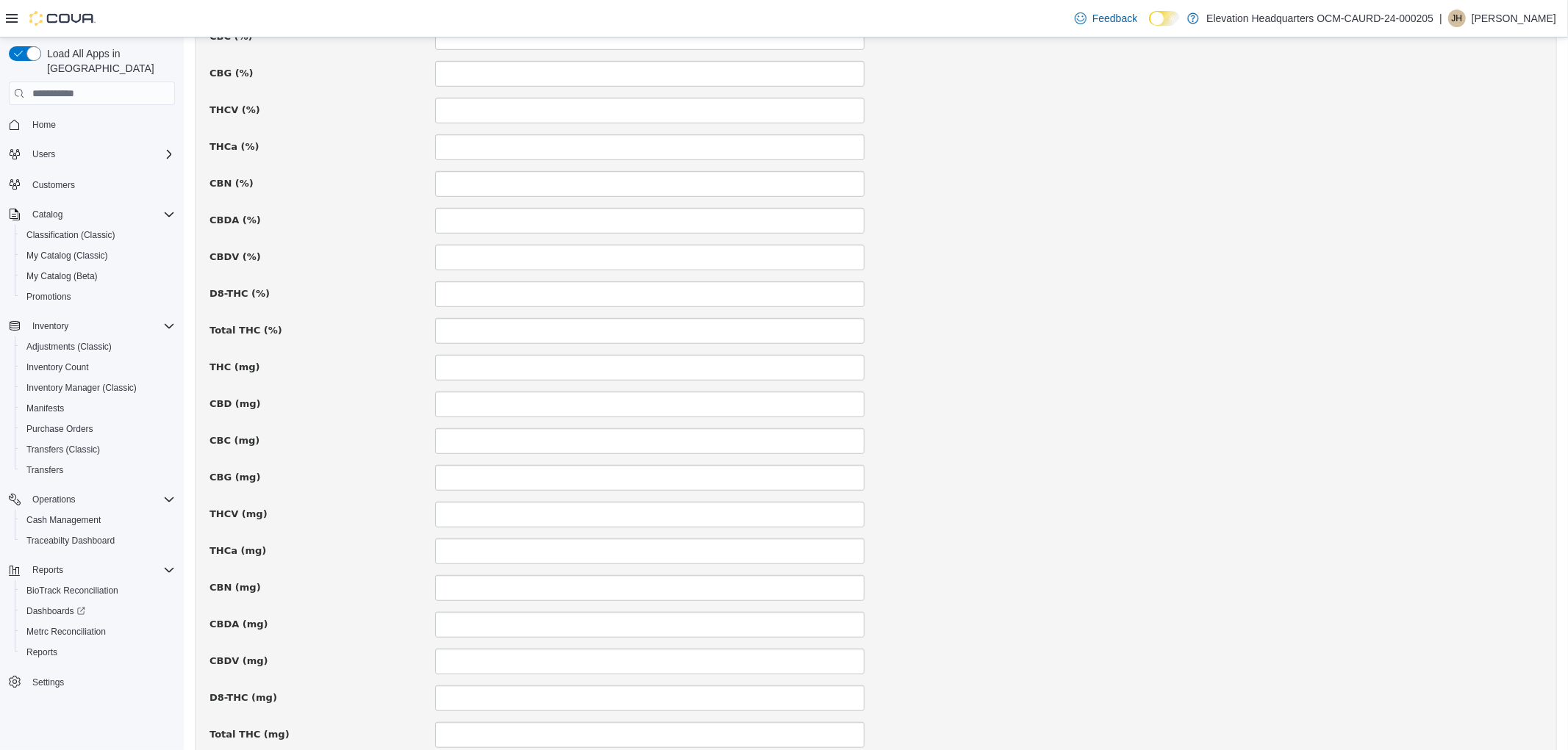
scroll to position [856, 0]
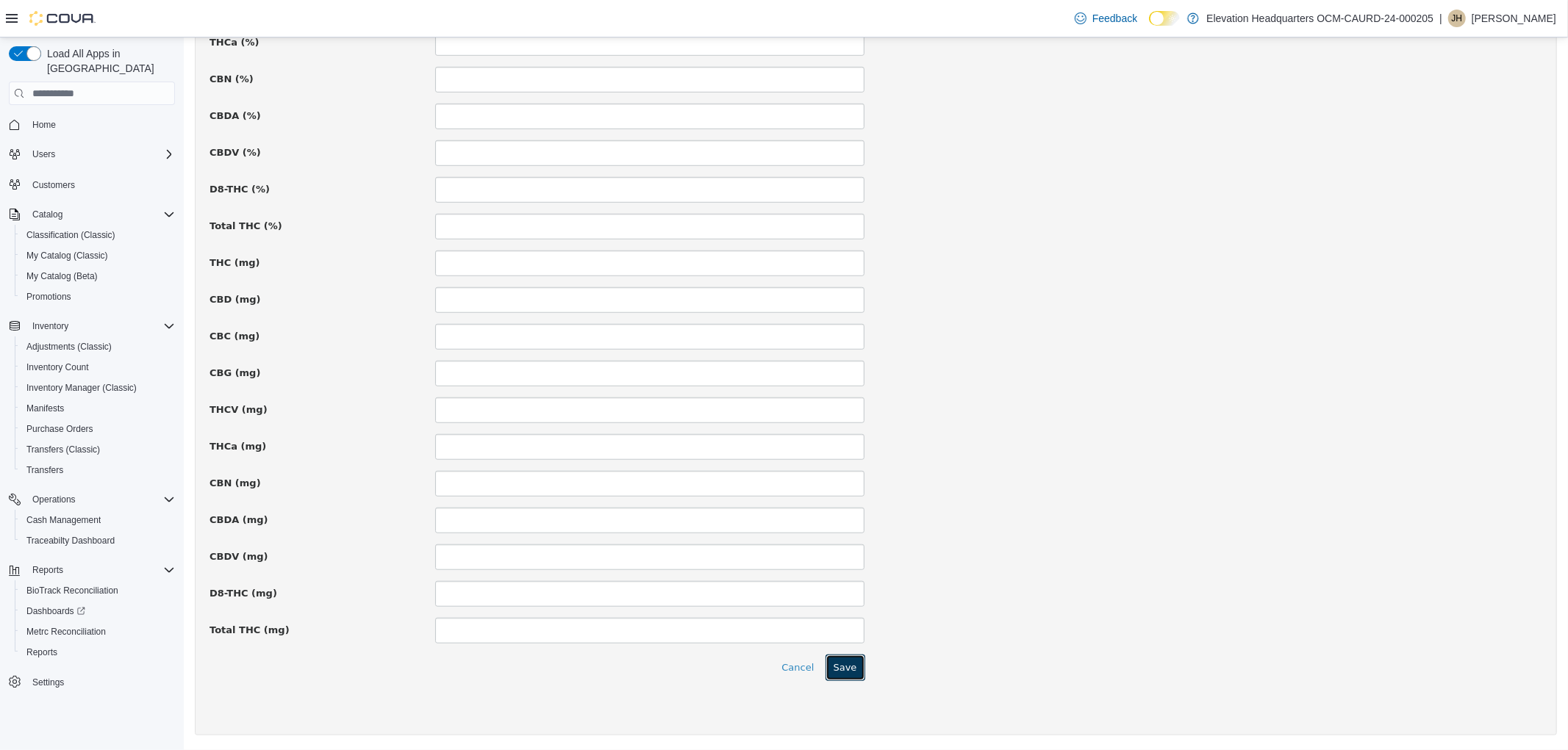
click at [837, 668] on button "Save" at bounding box center [844, 668] width 40 height 27
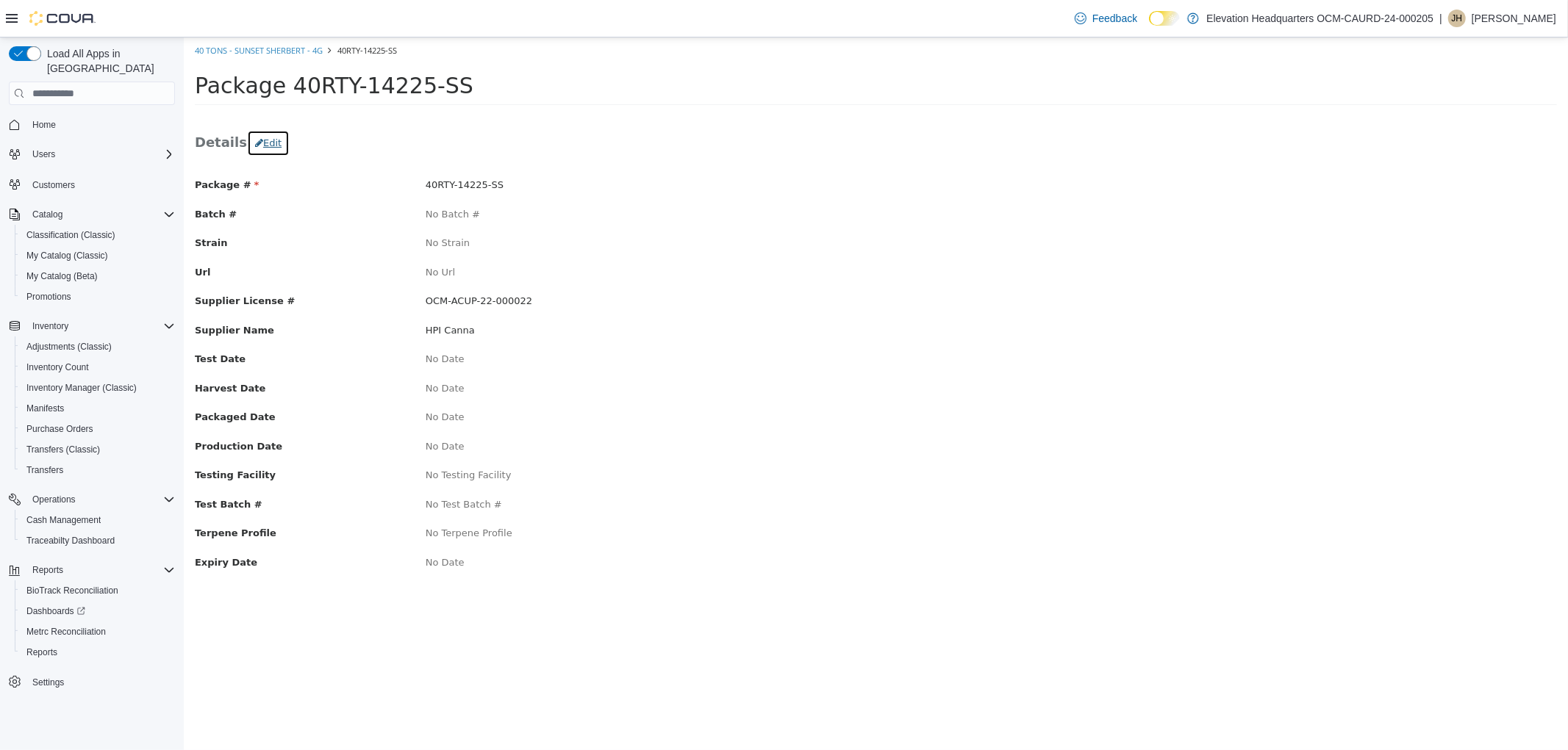
click at [265, 148] on button "Edit" at bounding box center [268, 143] width 42 height 27
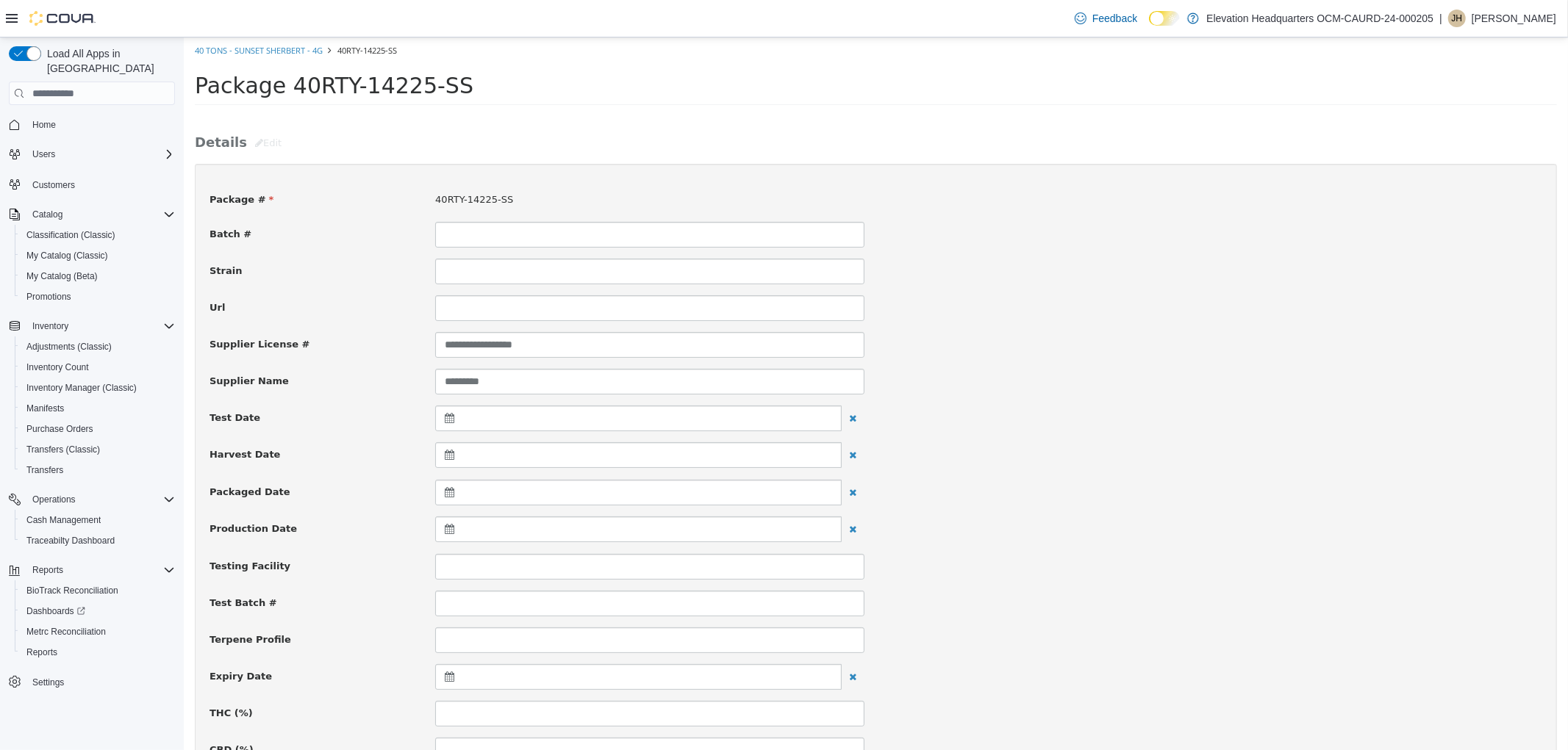
click at [448, 678] on icon at bounding box center [451, 677] width 15 height 11
click at [579, 715] on th "[DATE]" at bounding box center [521, 716] width 117 height 26
click at [581, 715] on th at bounding box center [592, 716] width 24 height 26
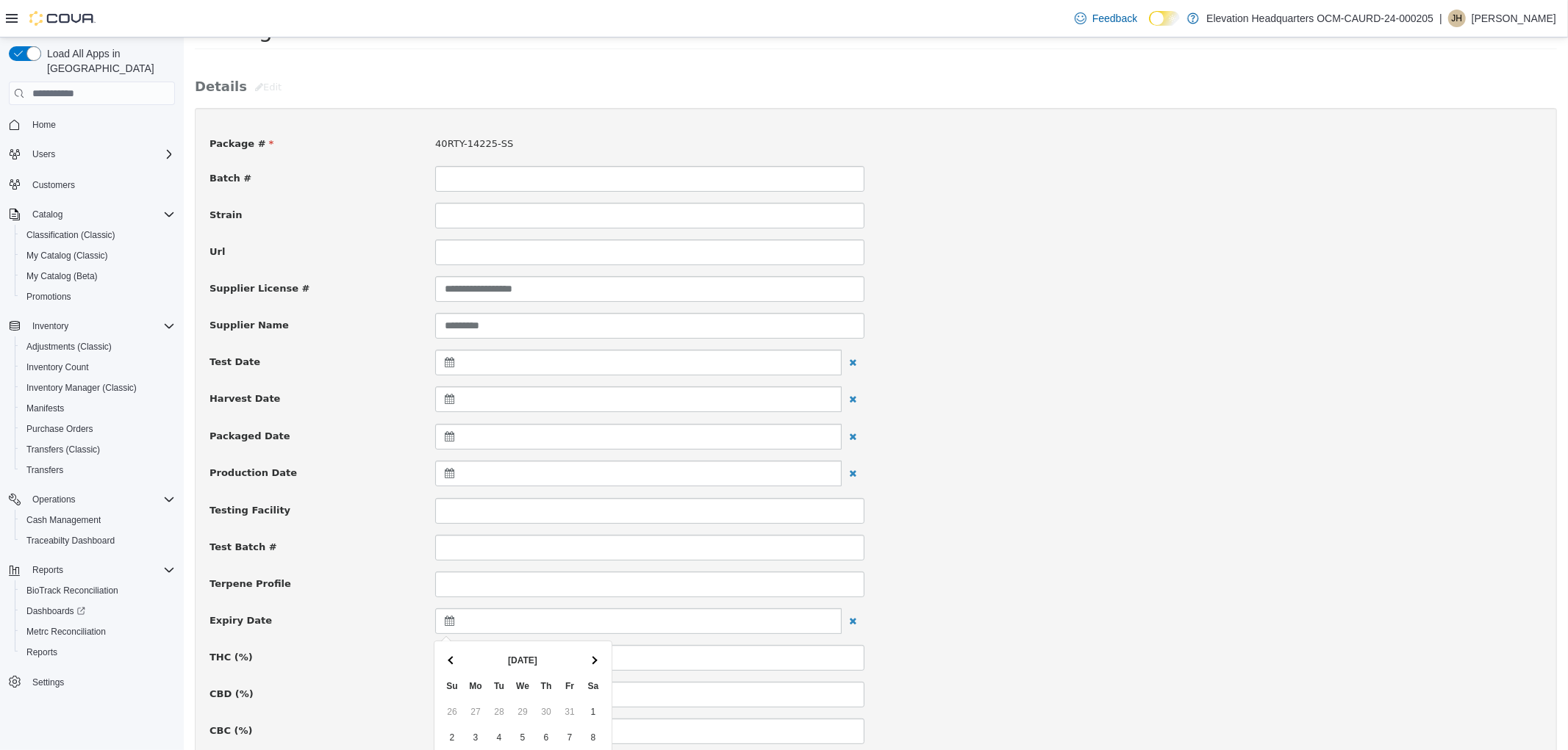
scroll to position [81, 0]
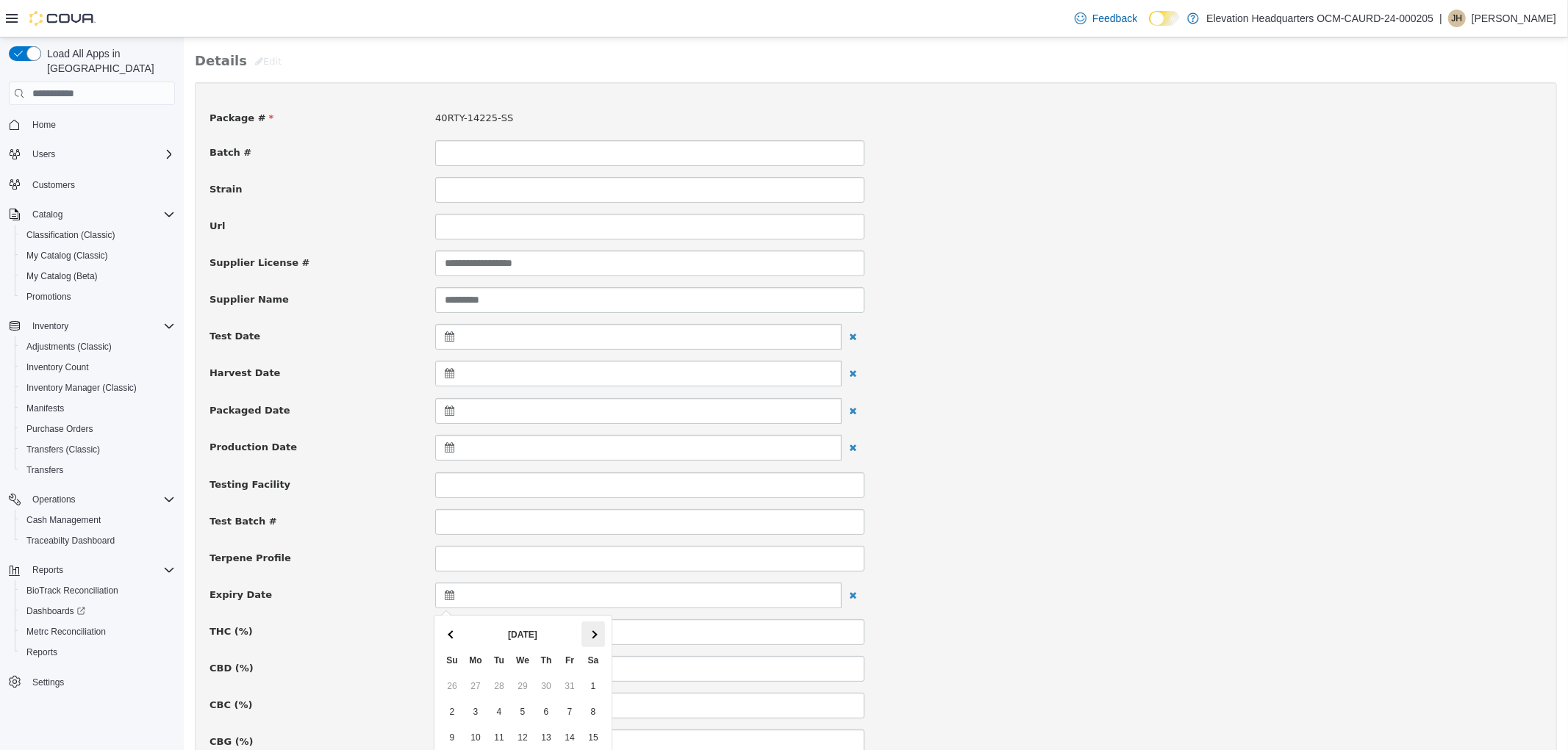
click at [593, 636] on span at bounding box center [592, 634] width 8 height 8
click at [596, 626] on th at bounding box center [592, 634] width 24 height 26
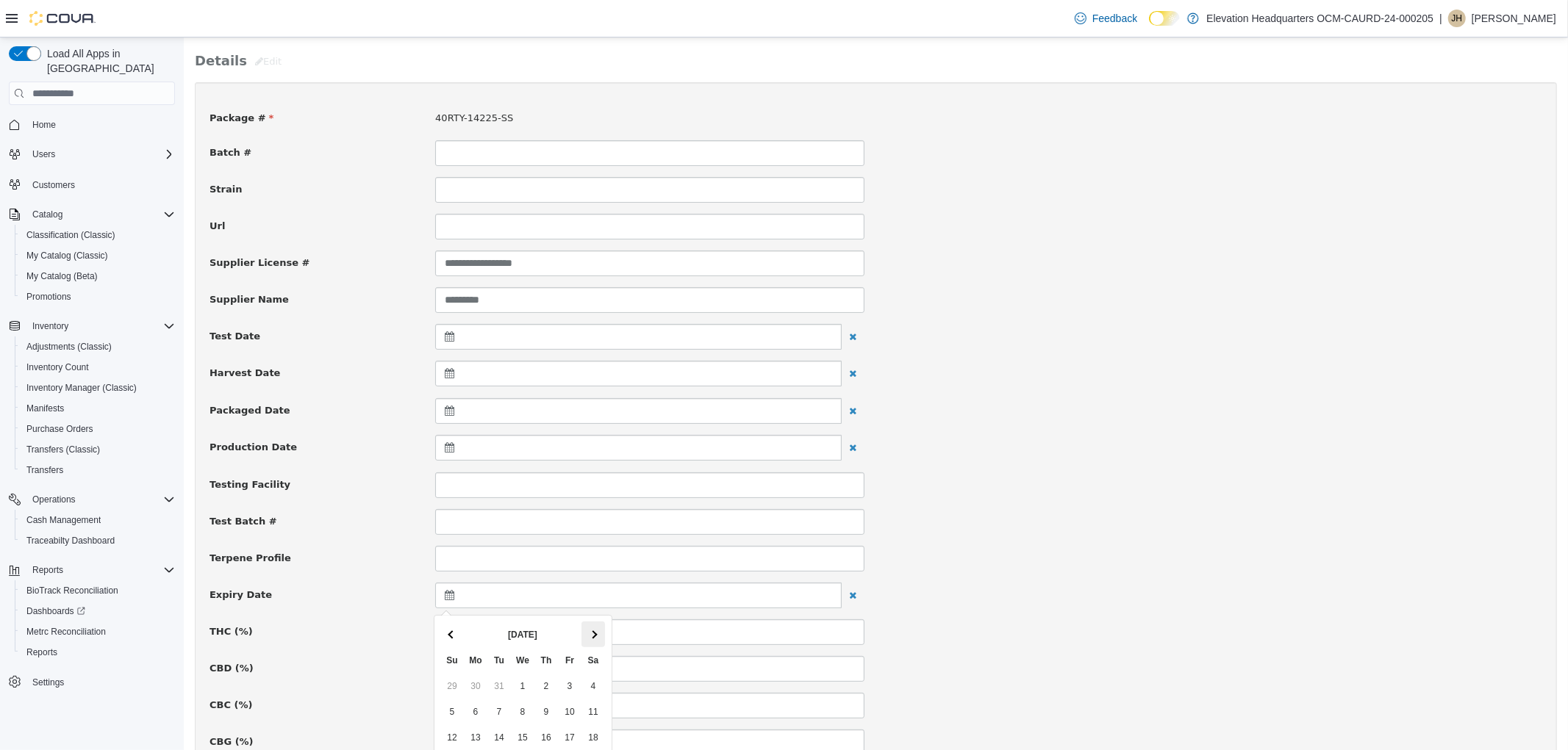
click at [596, 627] on th at bounding box center [592, 634] width 24 height 26
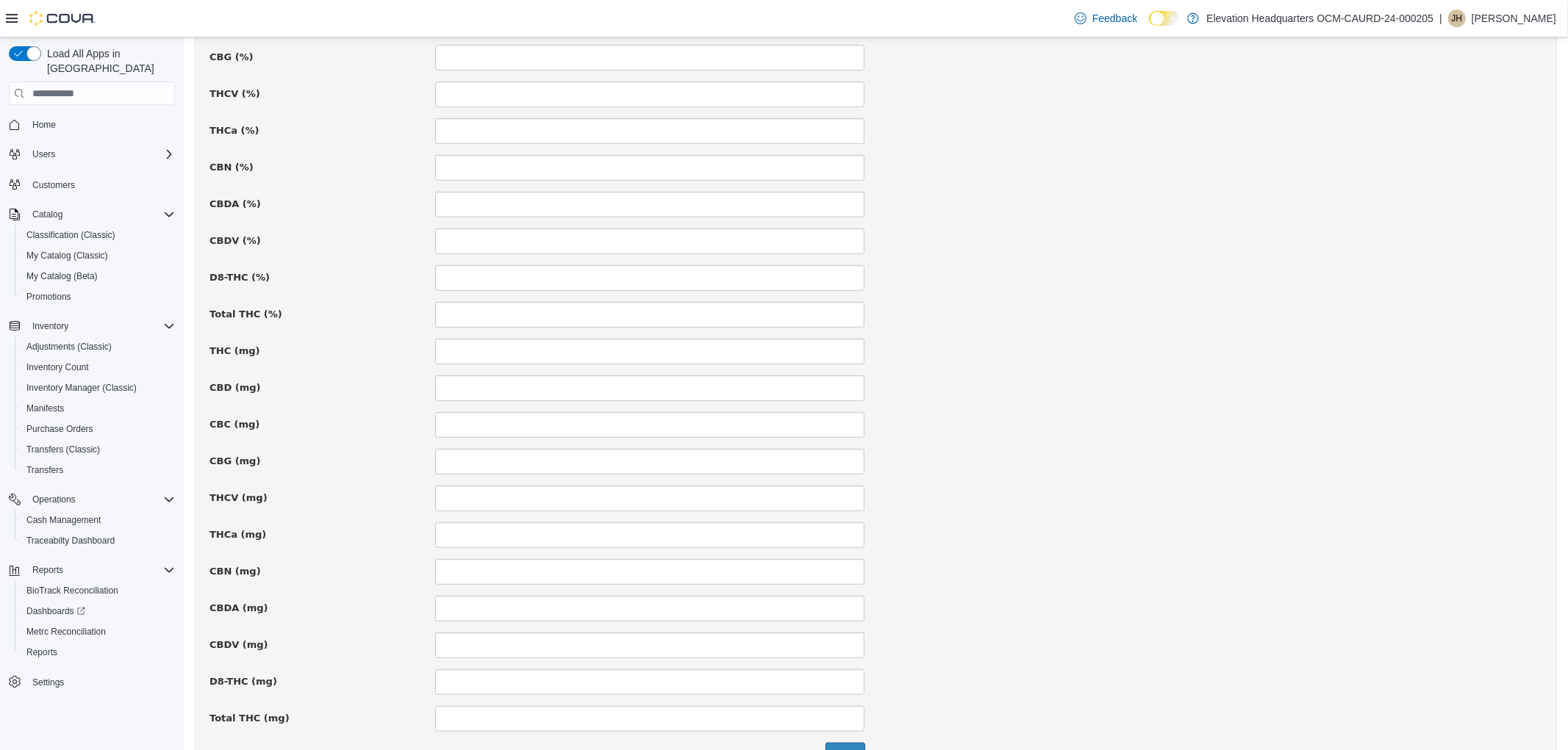
scroll to position [816, 0]
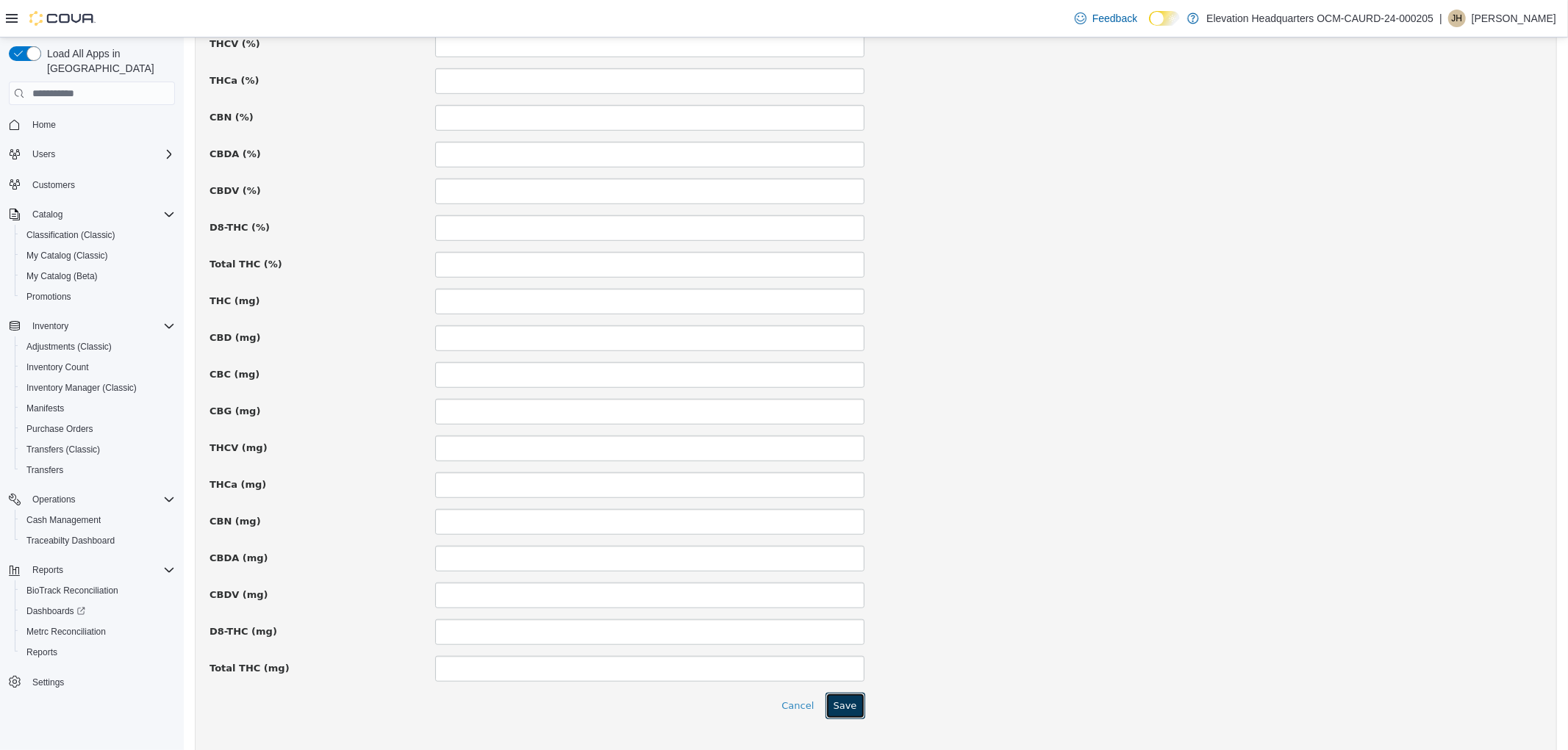
click at [853, 699] on button "Save" at bounding box center [844, 707] width 40 height 27
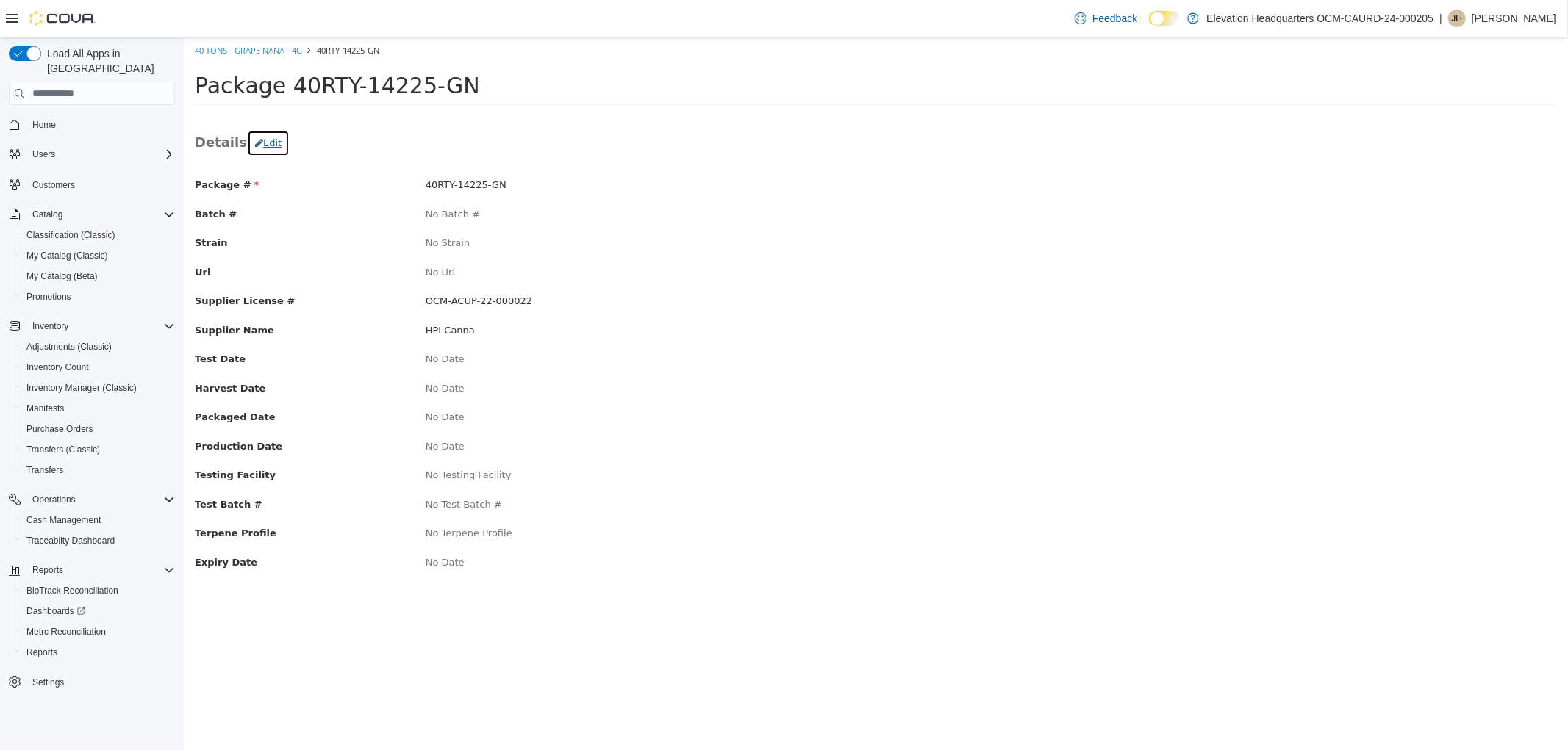
click at [256, 138] on button "Edit" at bounding box center [268, 143] width 42 height 27
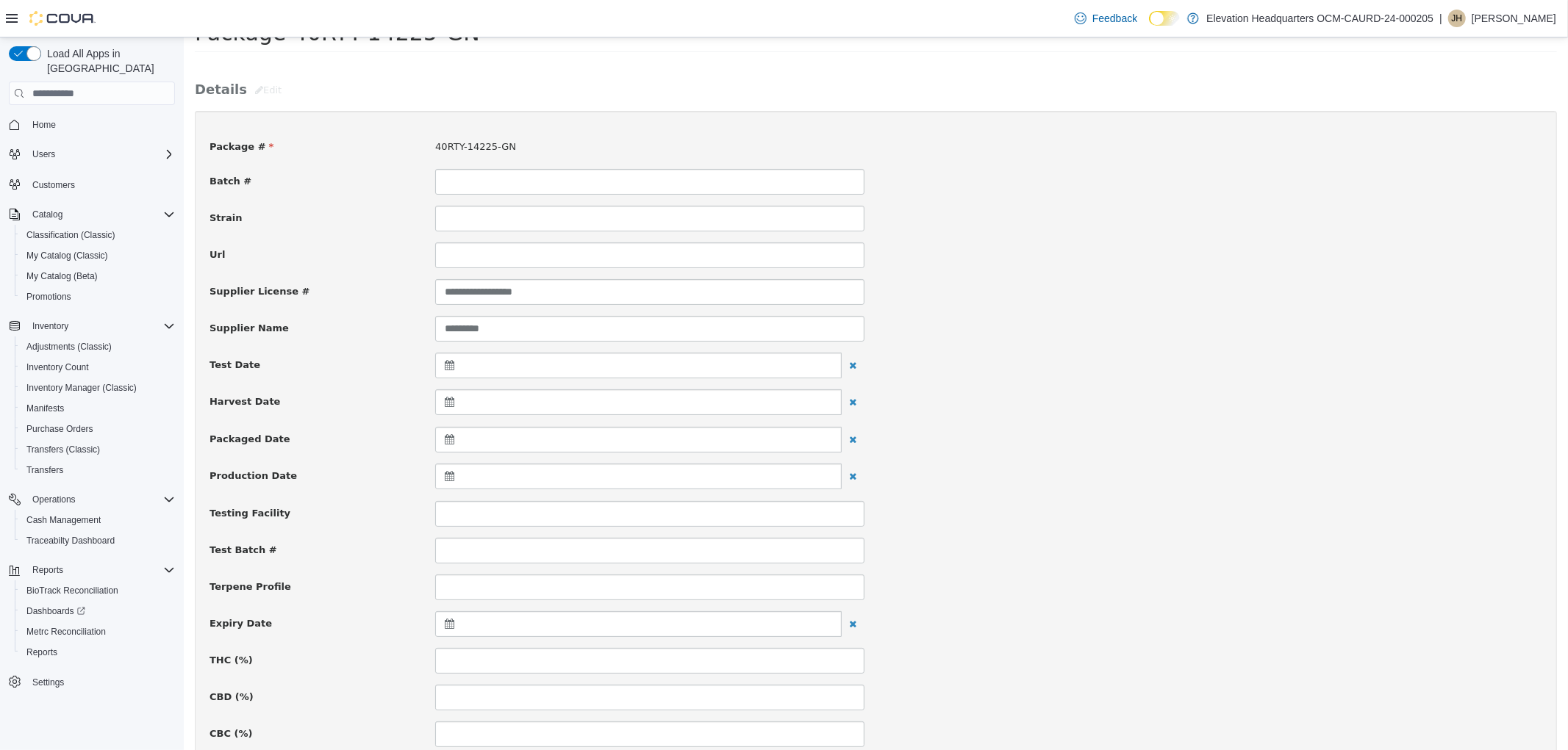
scroll to position [81, 0]
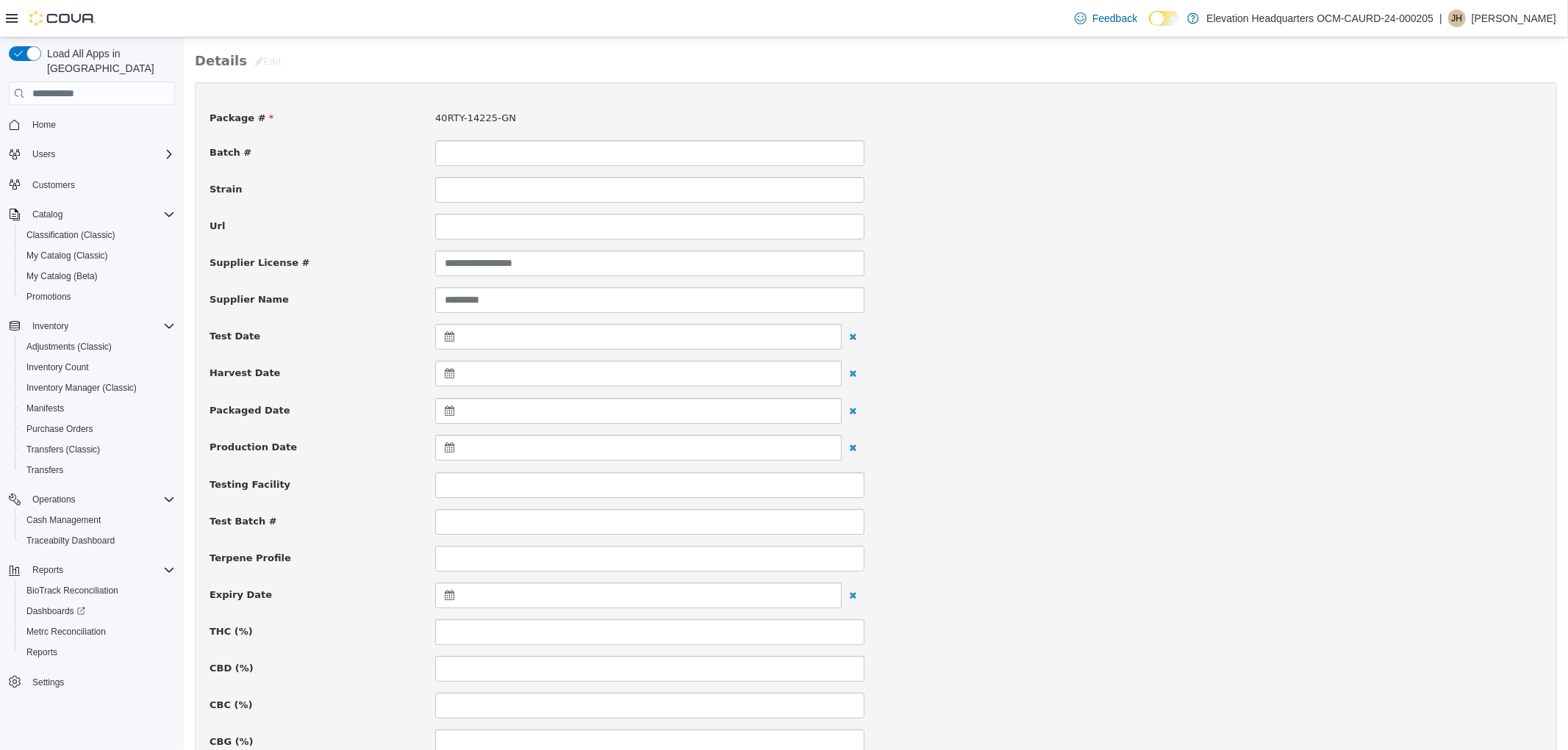
click at [451, 593] on icon at bounding box center [451, 595] width 15 height 11
click at [580, 627] on th at bounding box center [592, 634] width 24 height 26
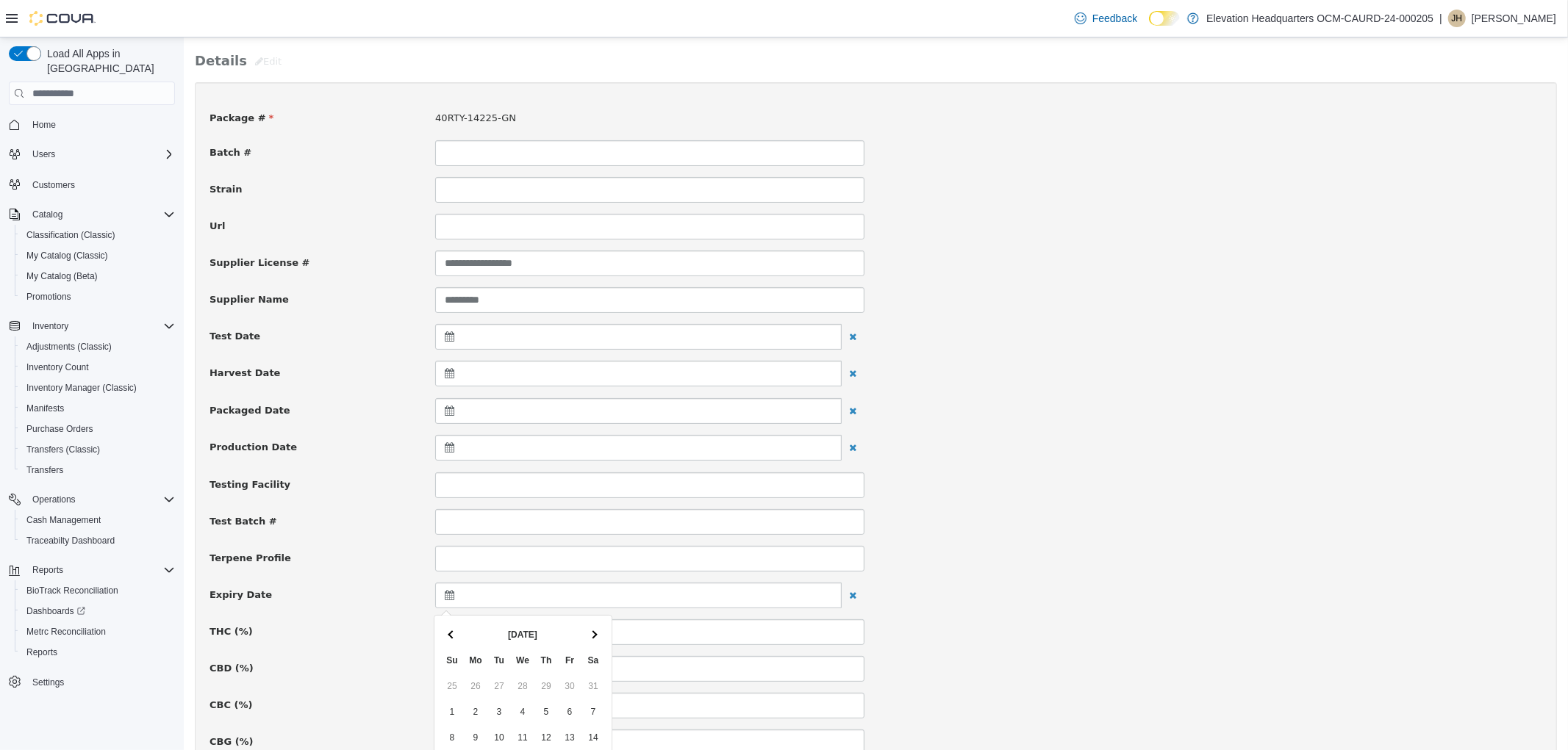
click at [580, 627] on th at bounding box center [592, 634] width 24 height 26
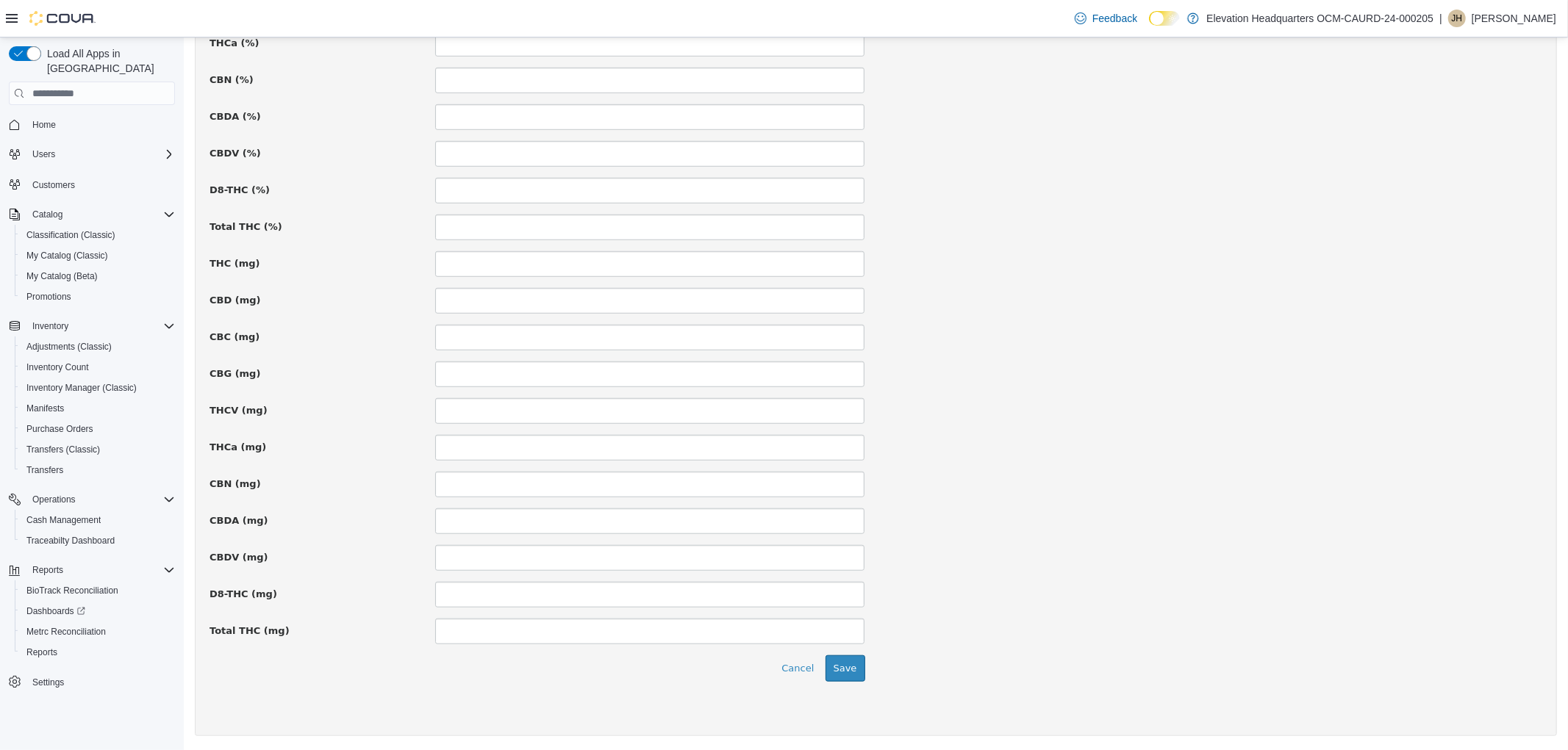
scroll to position [856, 0]
click at [842, 678] on button "Save" at bounding box center [844, 668] width 40 height 27
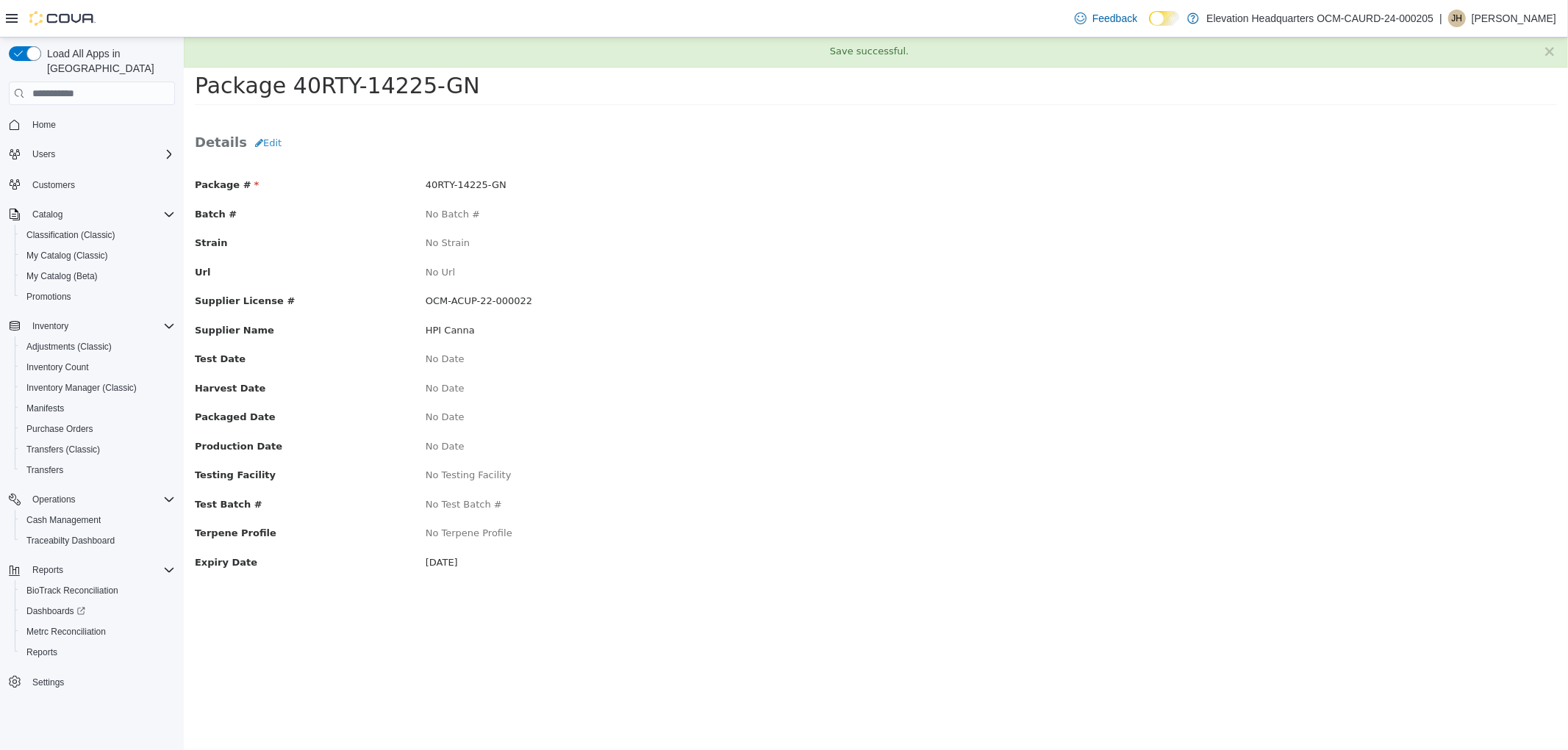
scroll to position [0, 0]
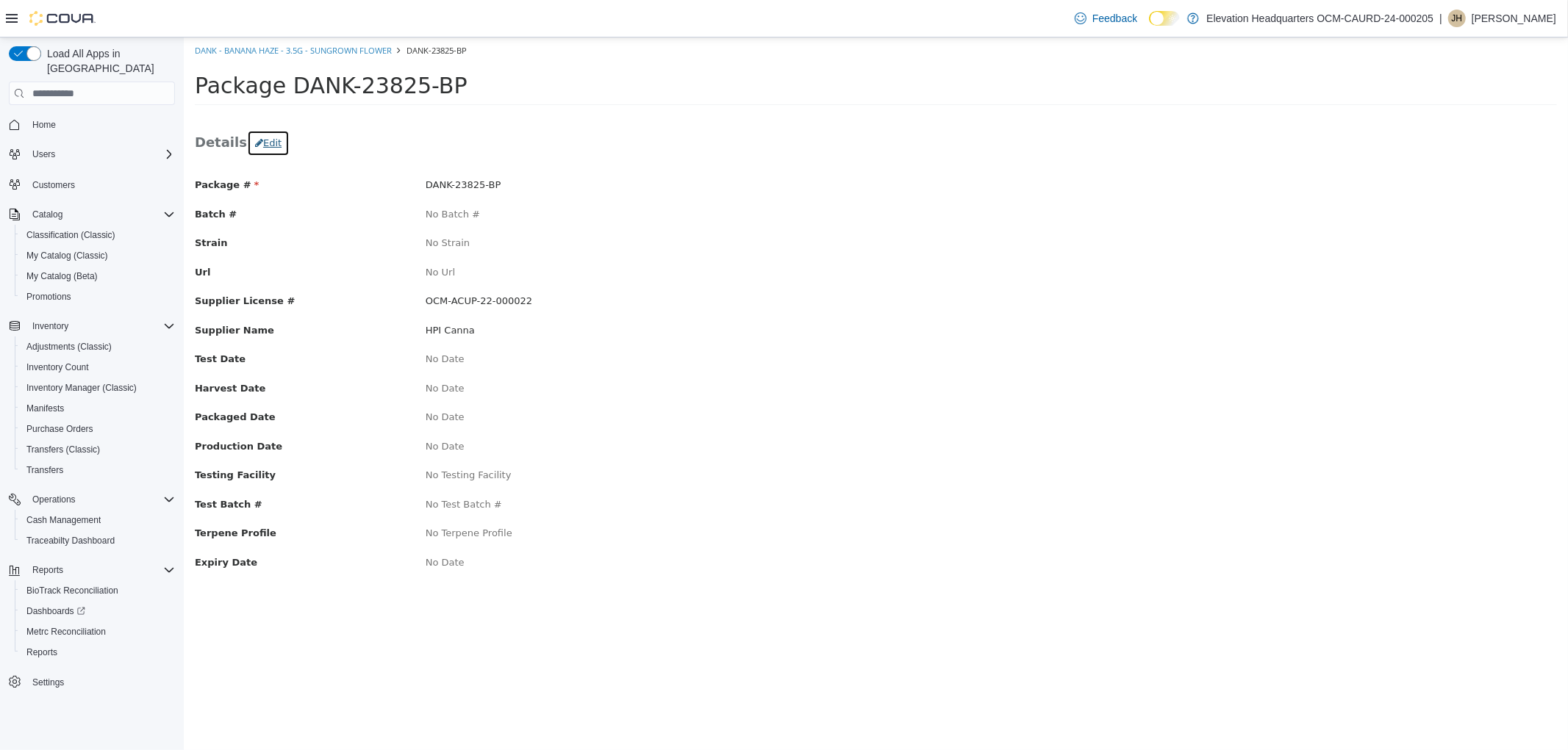
click at [260, 142] on button "Edit" at bounding box center [268, 143] width 42 height 27
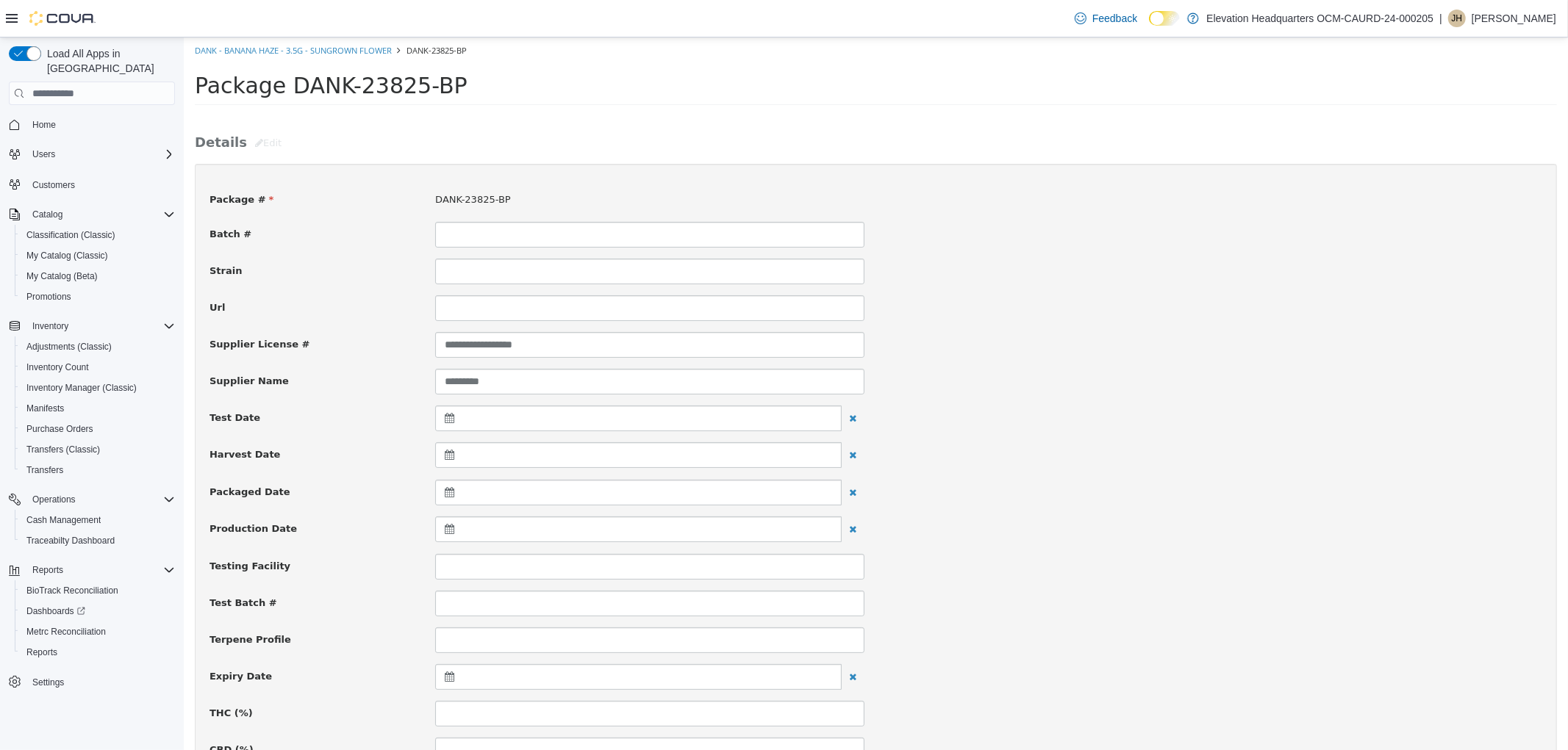
click at [444, 682] on icon at bounding box center [451, 677] width 15 height 11
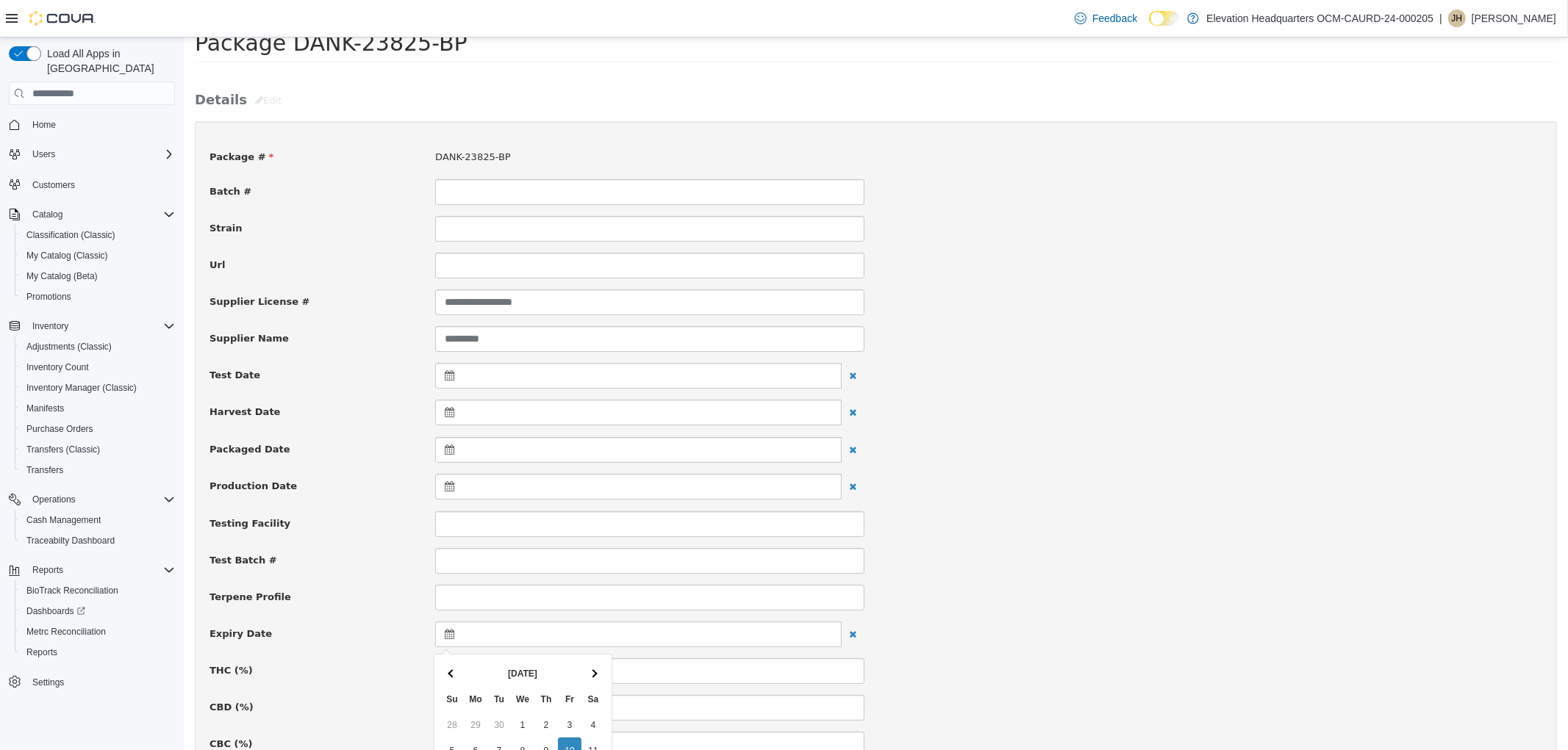
scroll to position [81, 0]
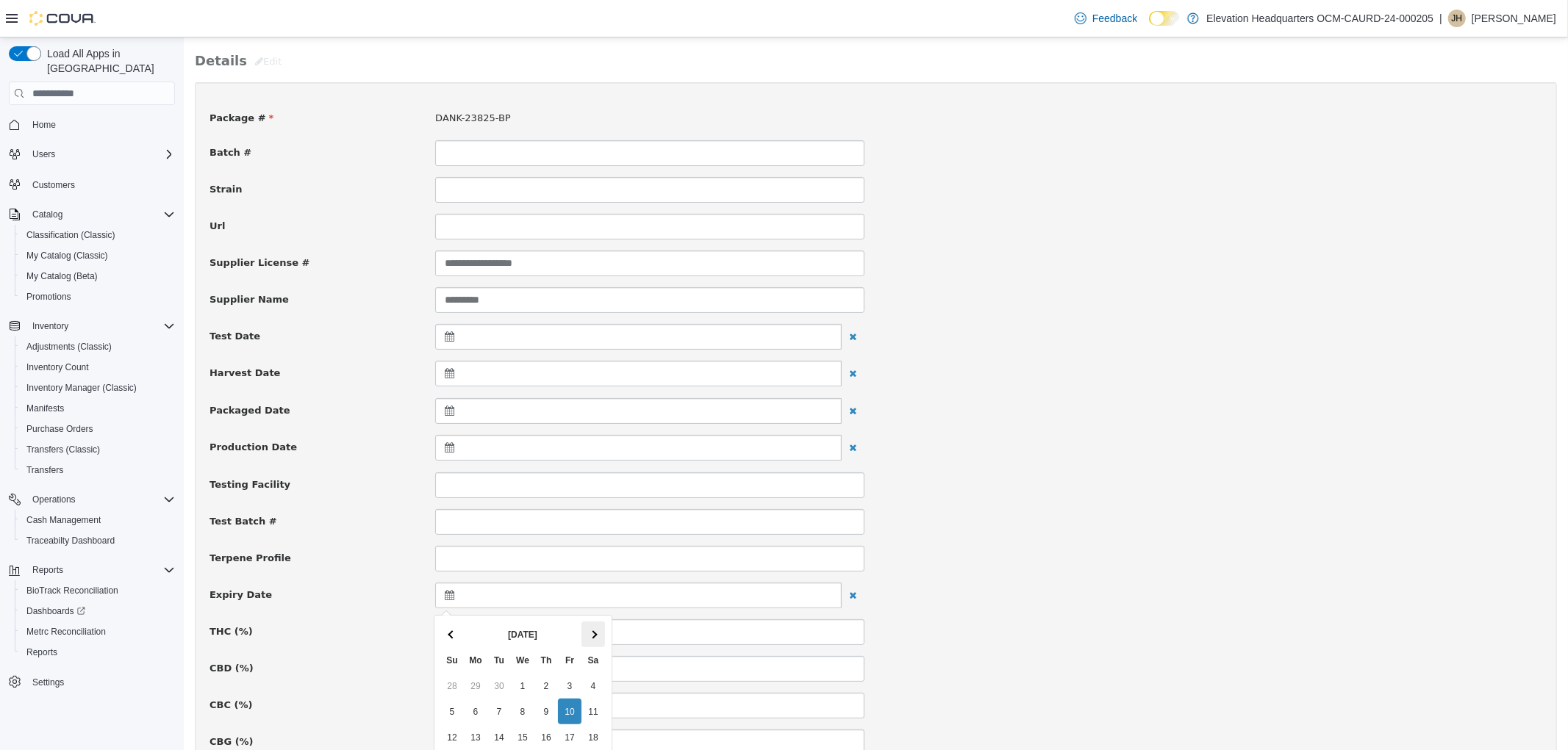
click at [588, 627] on th at bounding box center [592, 634] width 24 height 26
click at [590, 627] on th at bounding box center [592, 634] width 24 height 26
click at [591, 627] on th at bounding box center [592, 634] width 24 height 26
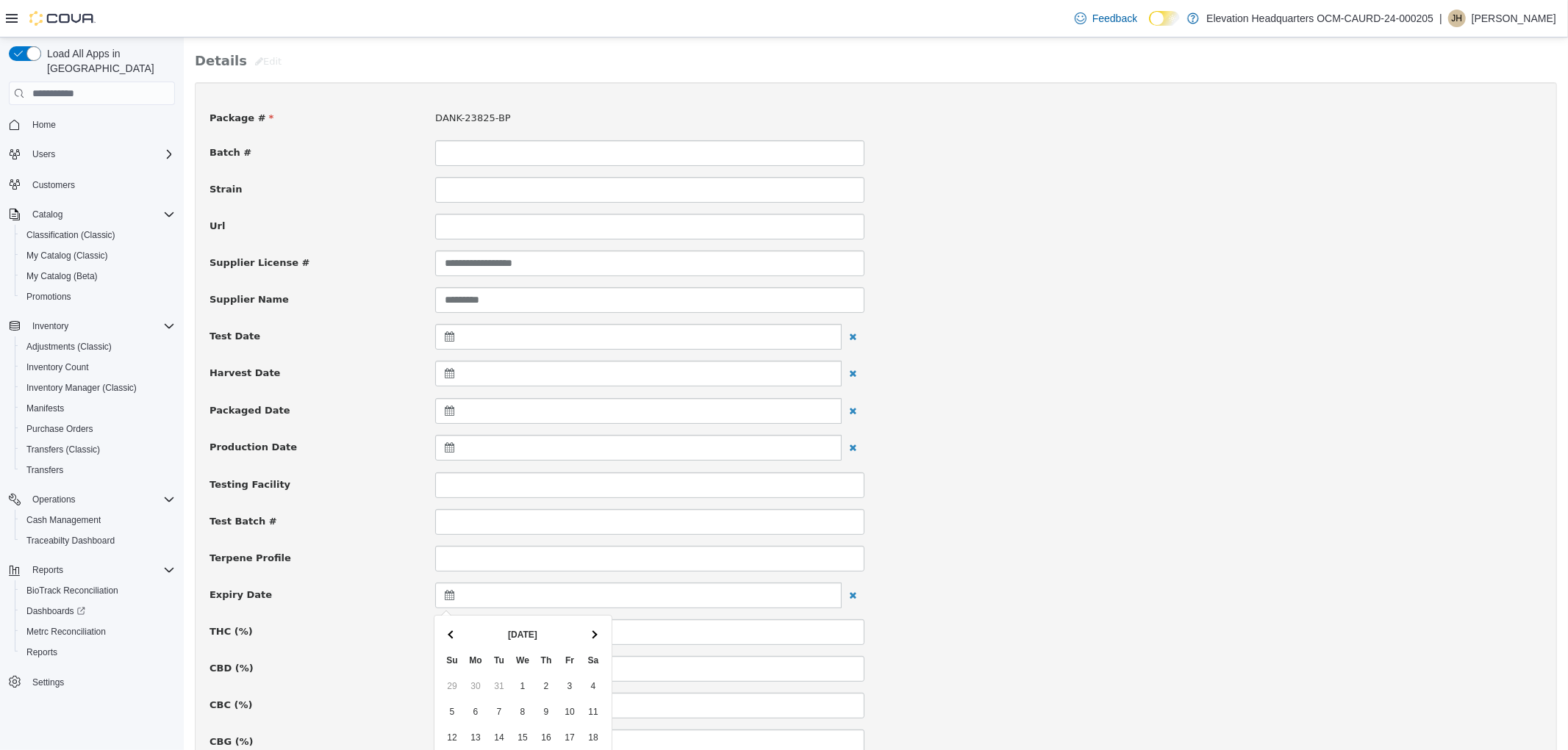
click at [591, 627] on th at bounding box center [592, 634] width 24 height 26
click at [596, 627] on th at bounding box center [592, 634] width 24 height 26
click at [597, 627] on th at bounding box center [592, 634] width 24 height 26
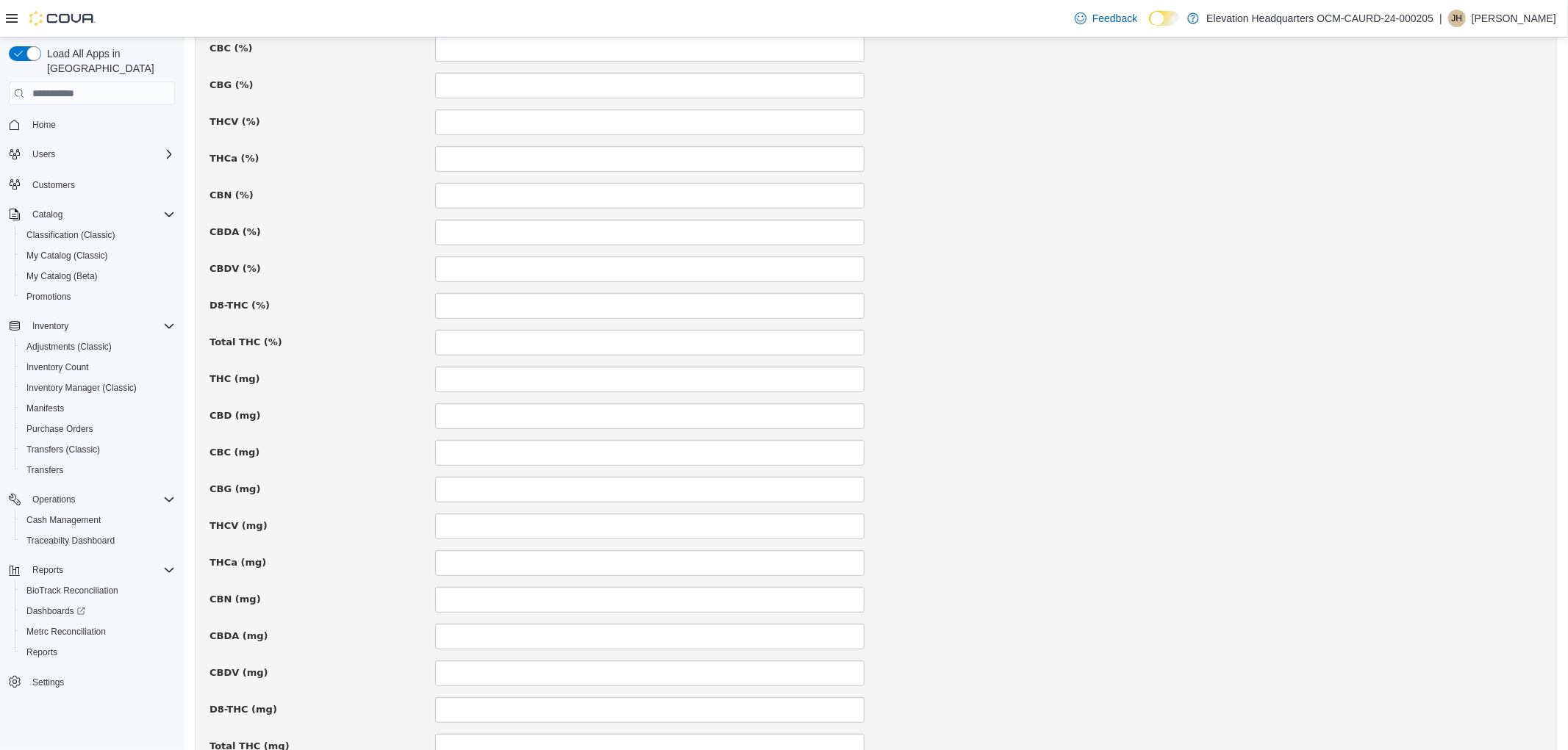
scroll to position [856, 0]
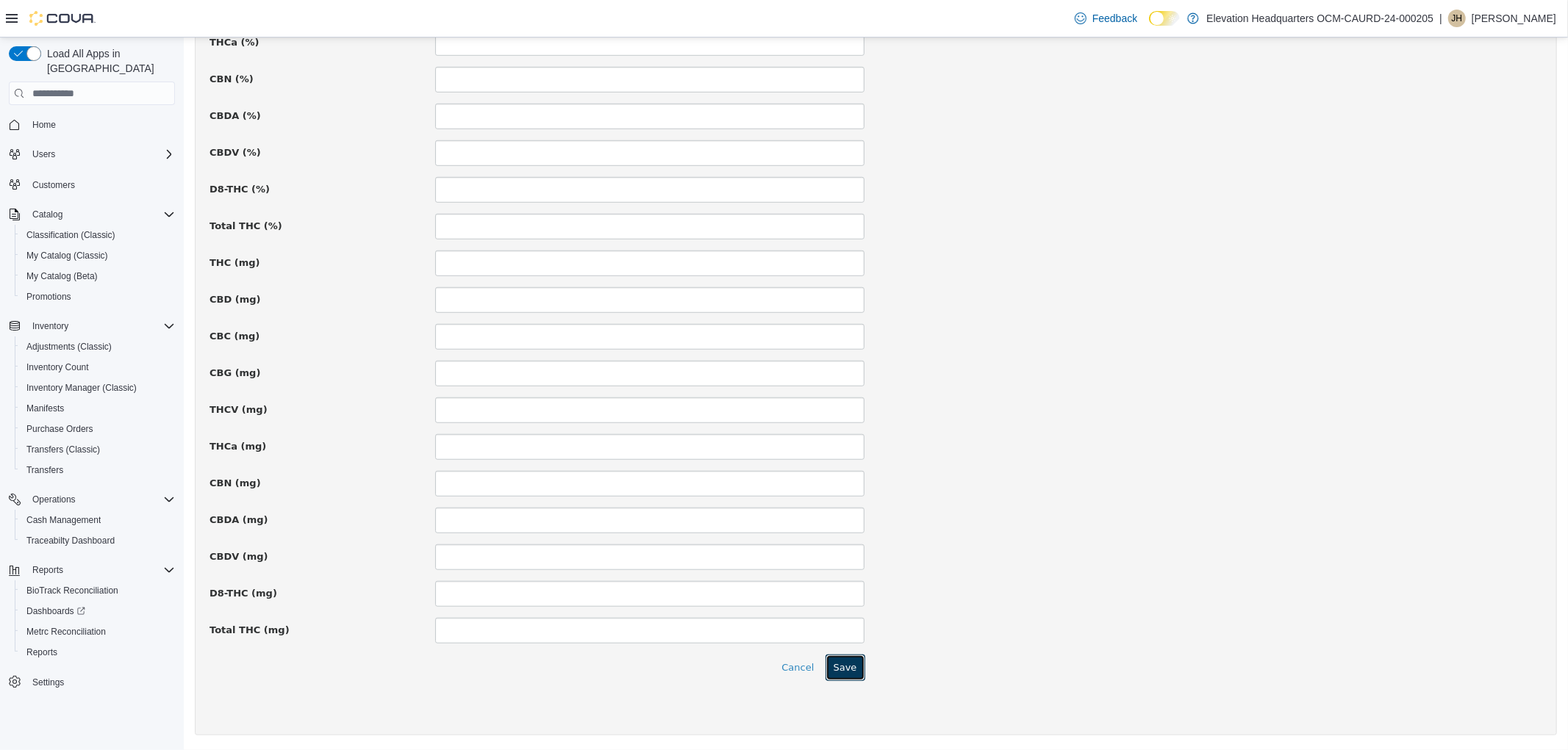
click at [847, 676] on button "Save" at bounding box center [844, 668] width 40 height 27
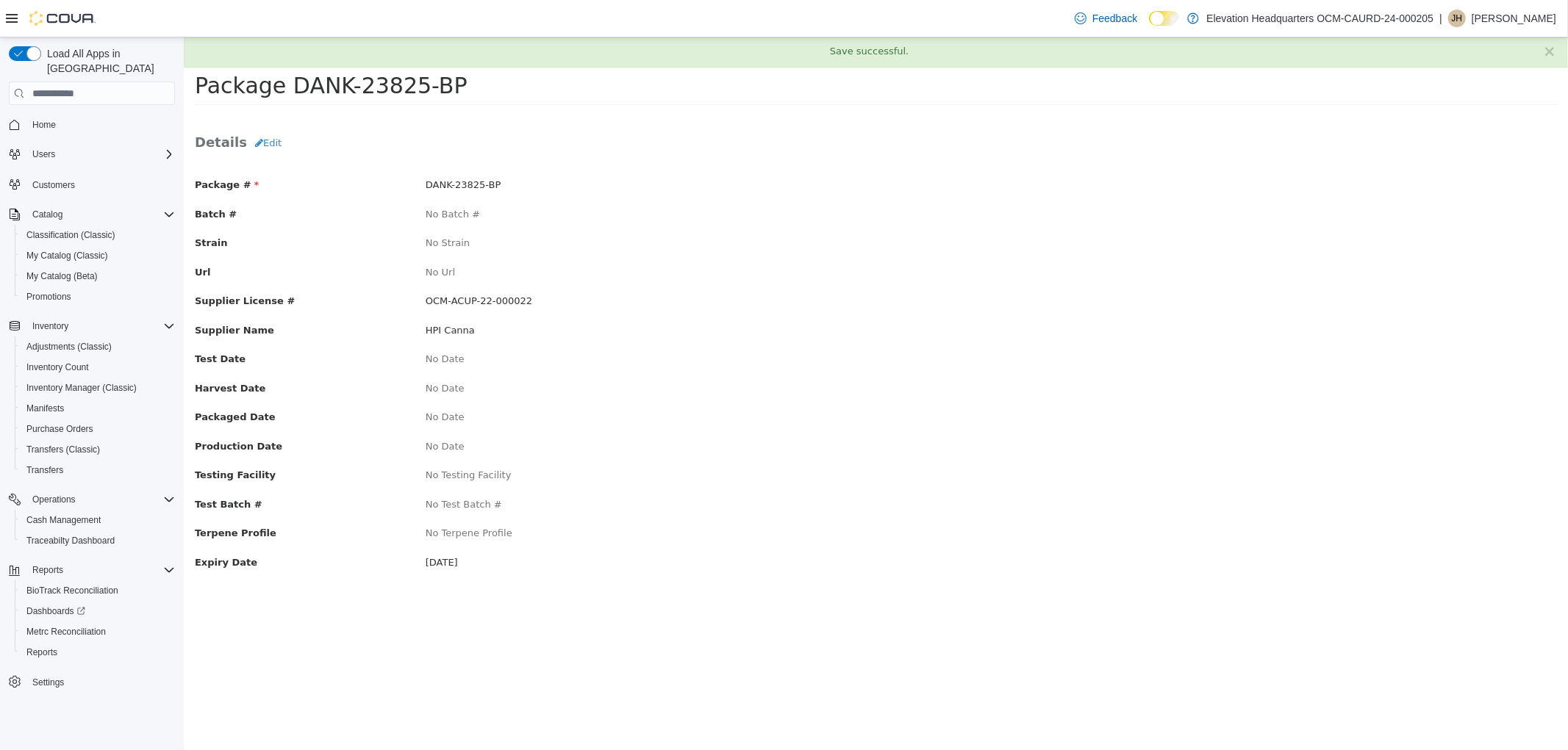
scroll to position [0, 0]
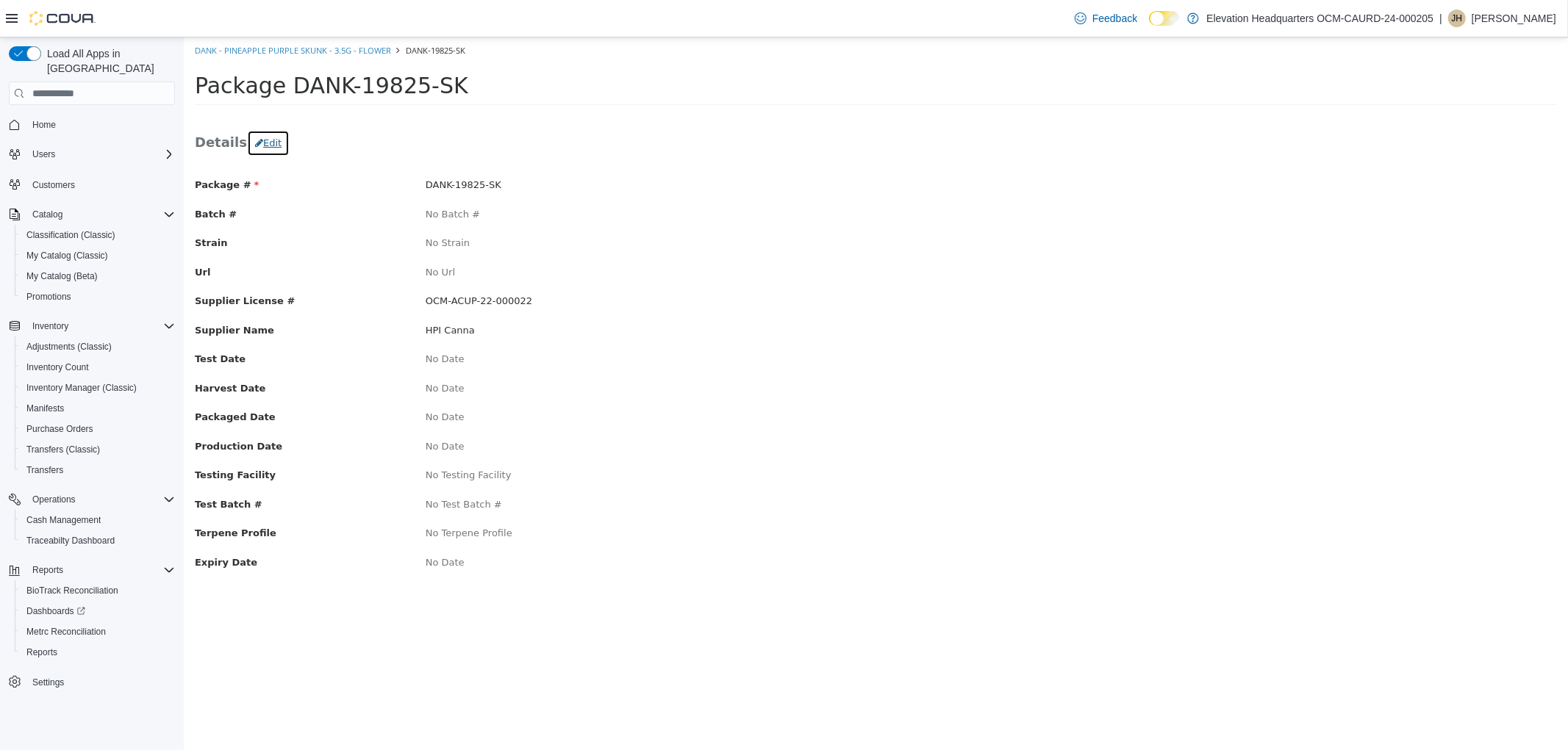
click at [265, 143] on button "Edit" at bounding box center [268, 143] width 42 height 27
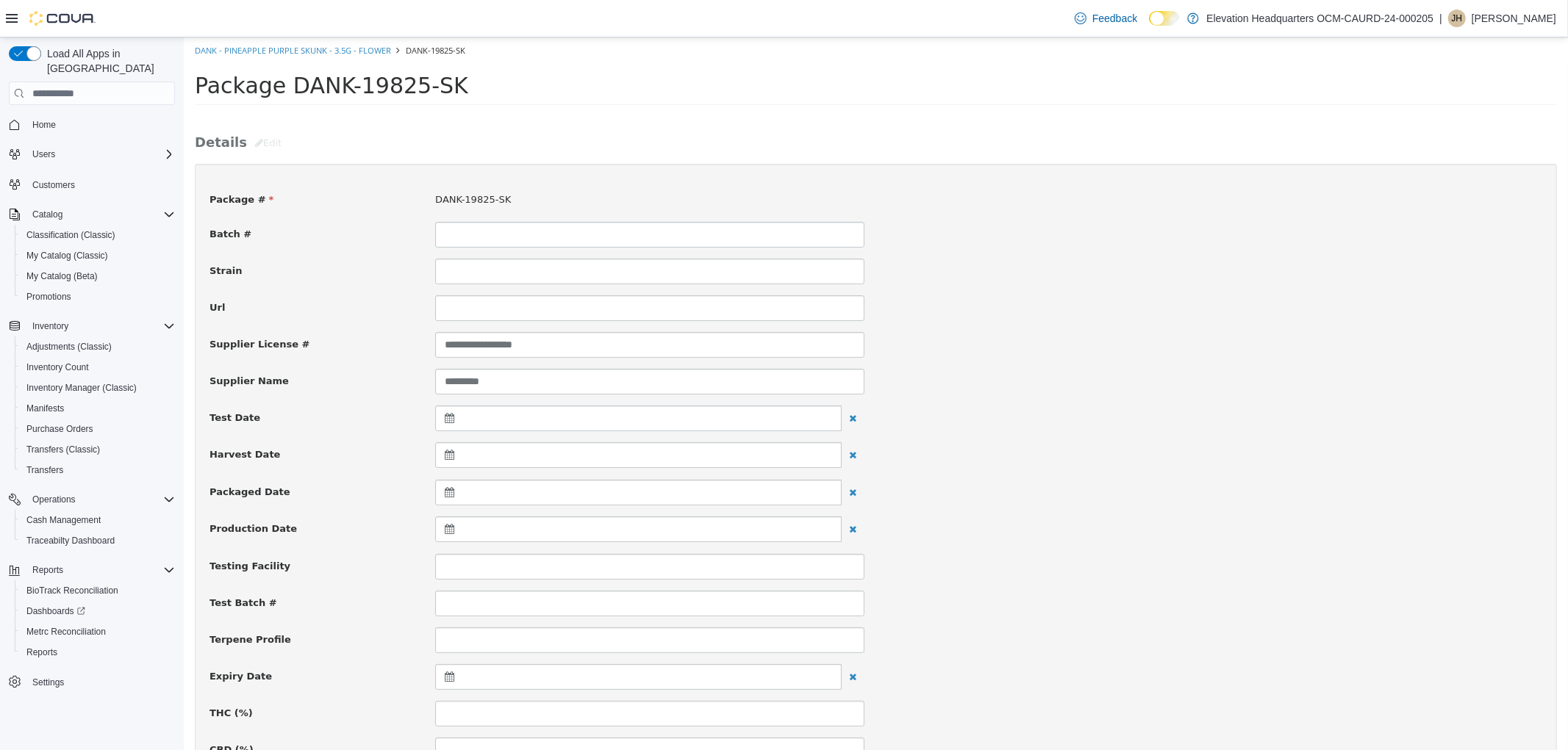
click at [444, 682] on icon at bounding box center [451, 677] width 15 height 11
click at [585, 712] on th at bounding box center [592, 716] width 24 height 26
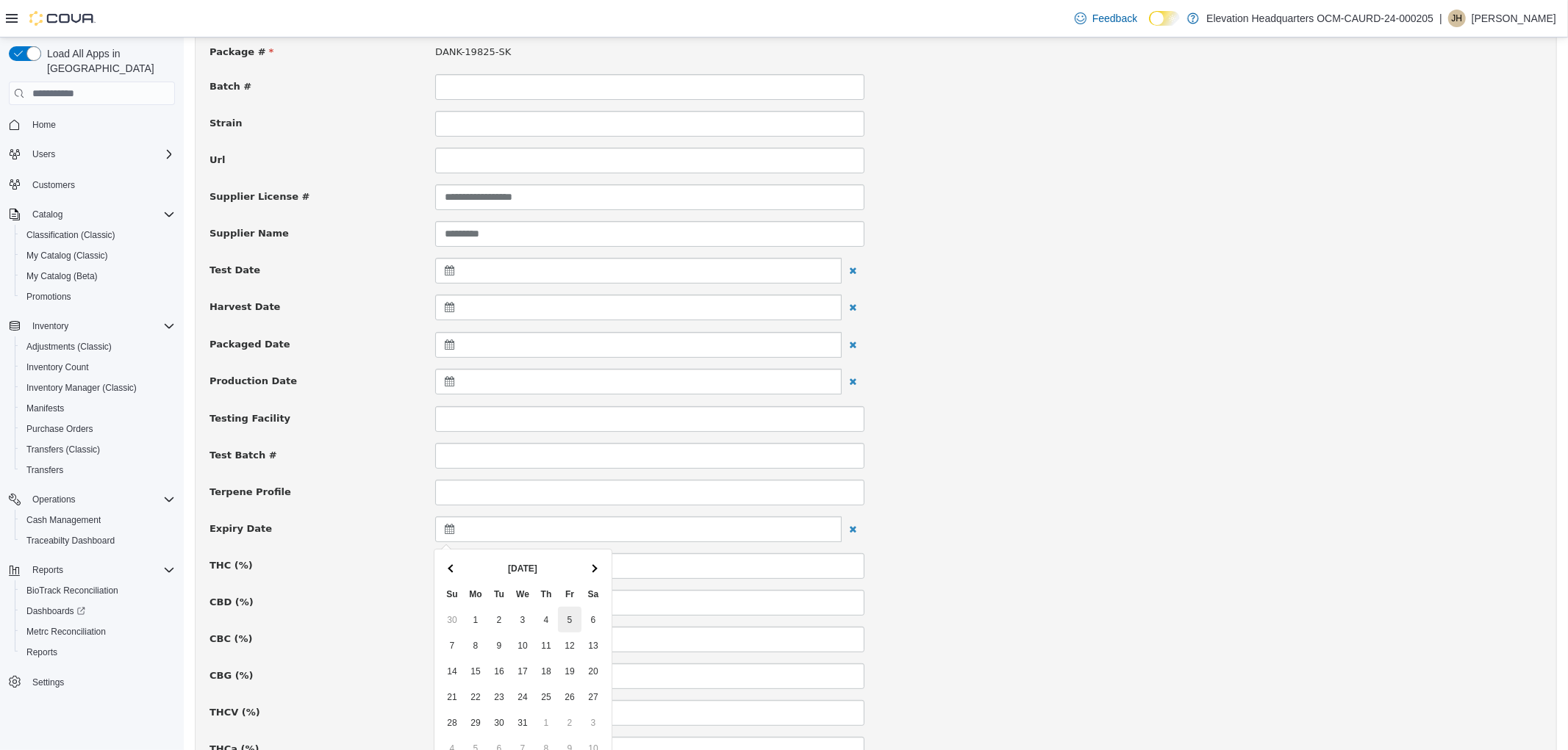
scroll to position [163, 0]
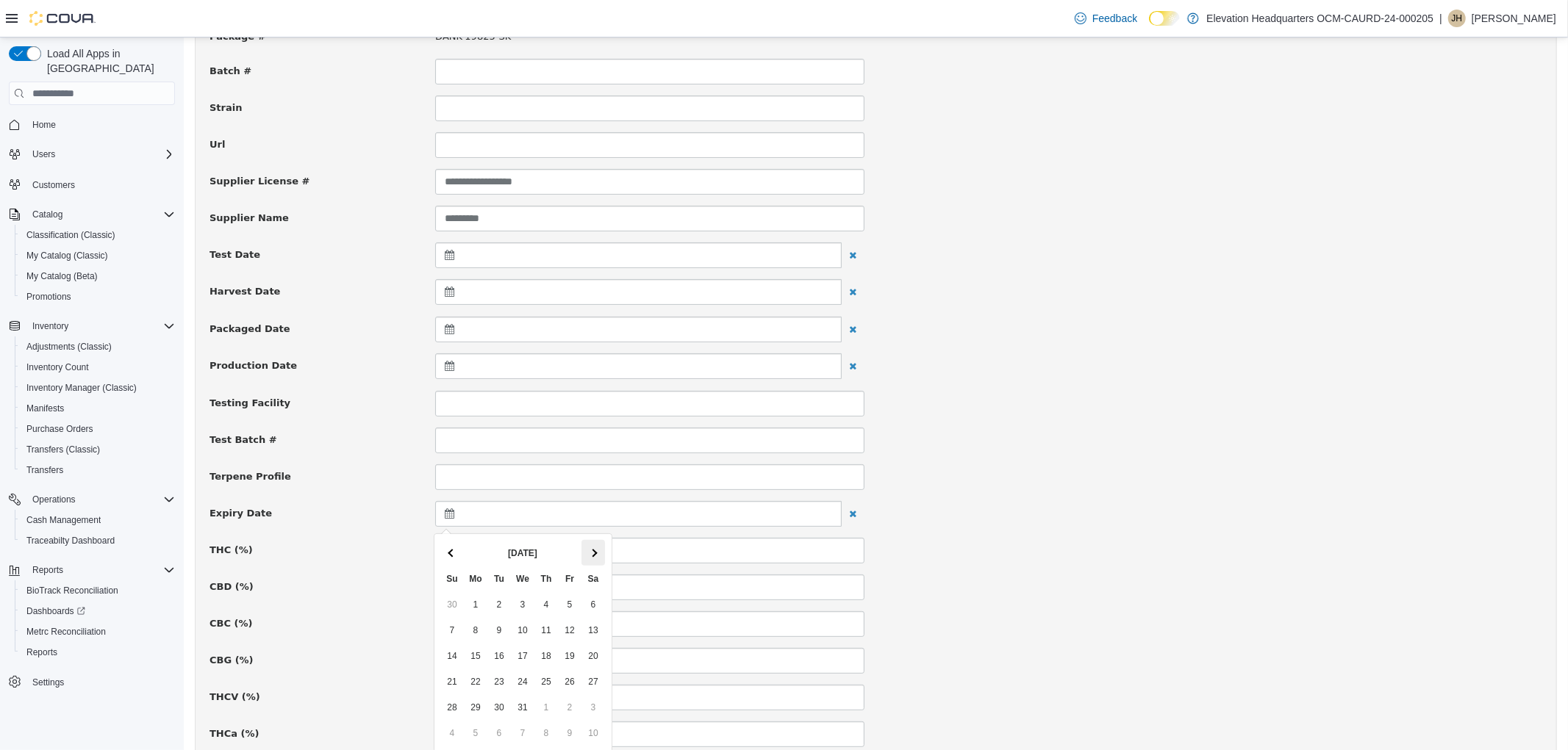
click at [588, 557] on th at bounding box center [592, 552] width 24 height 26
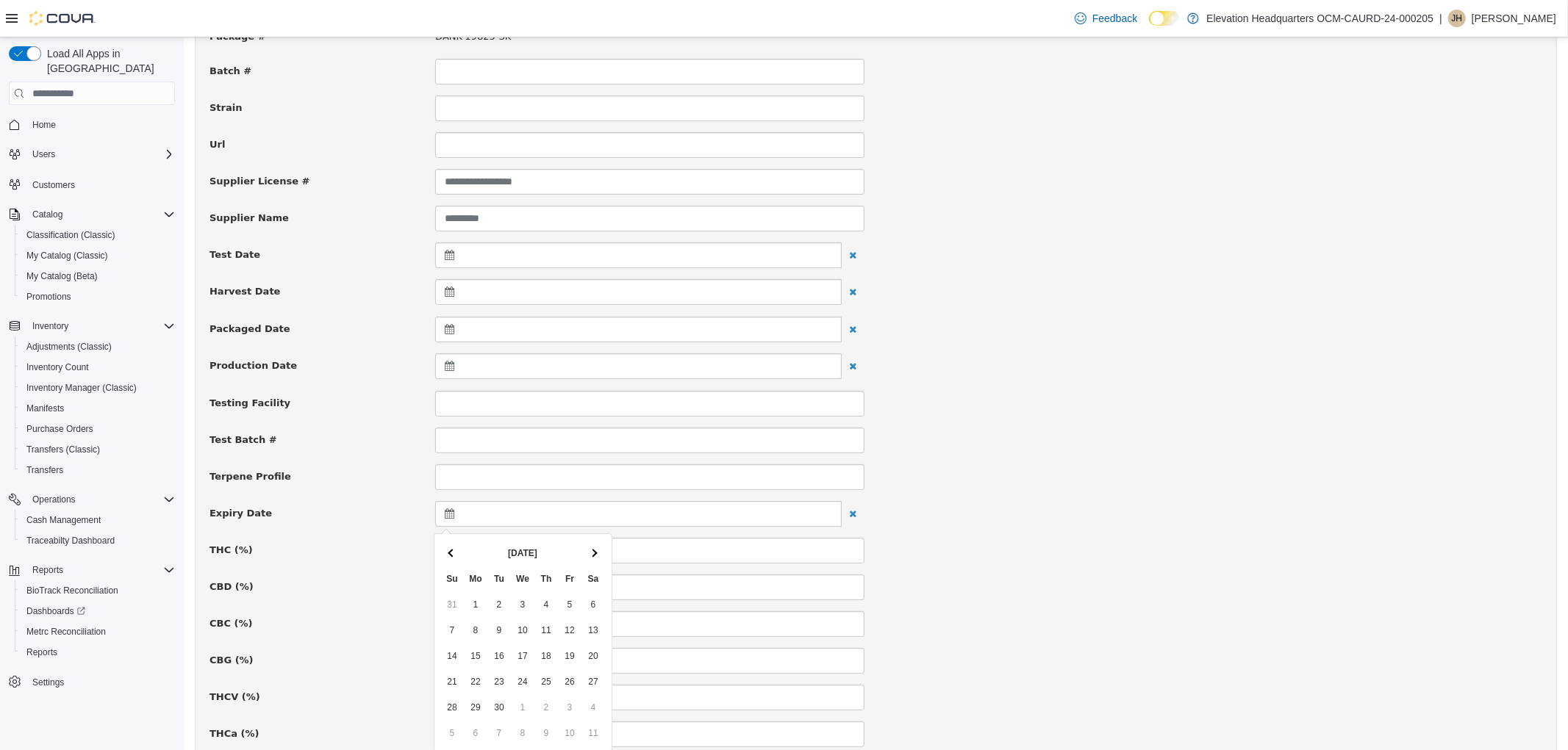
click at [588, 557] on th at bounding box center [592, 552] width 24 height 26
click at [451, 549] on span at bounding box center [451, 552] width 8 height 8
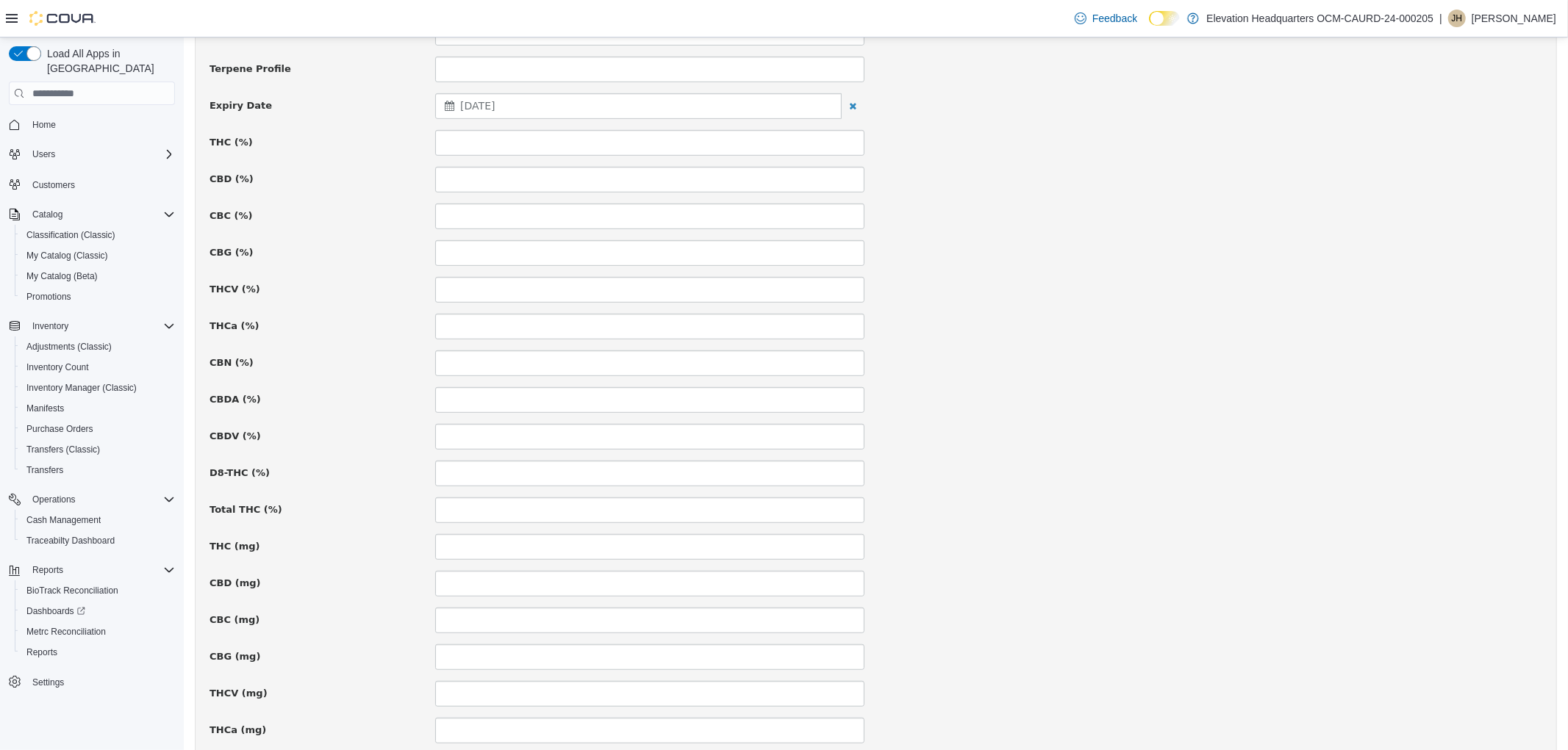
click at [1200, 598] on div "**********" at bounding box center [875, 299] width 1332 height 1383
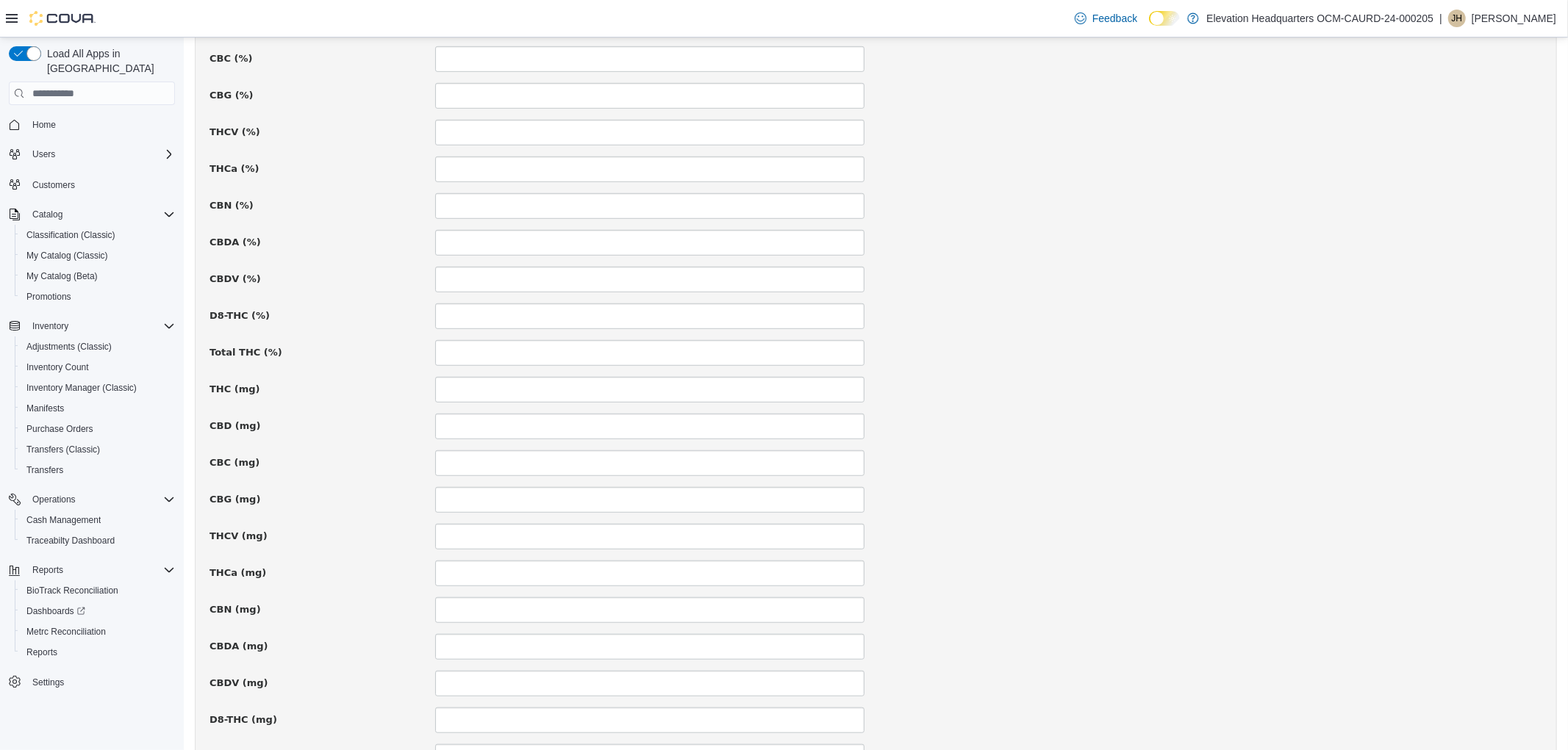
scroll to position [856, 0]
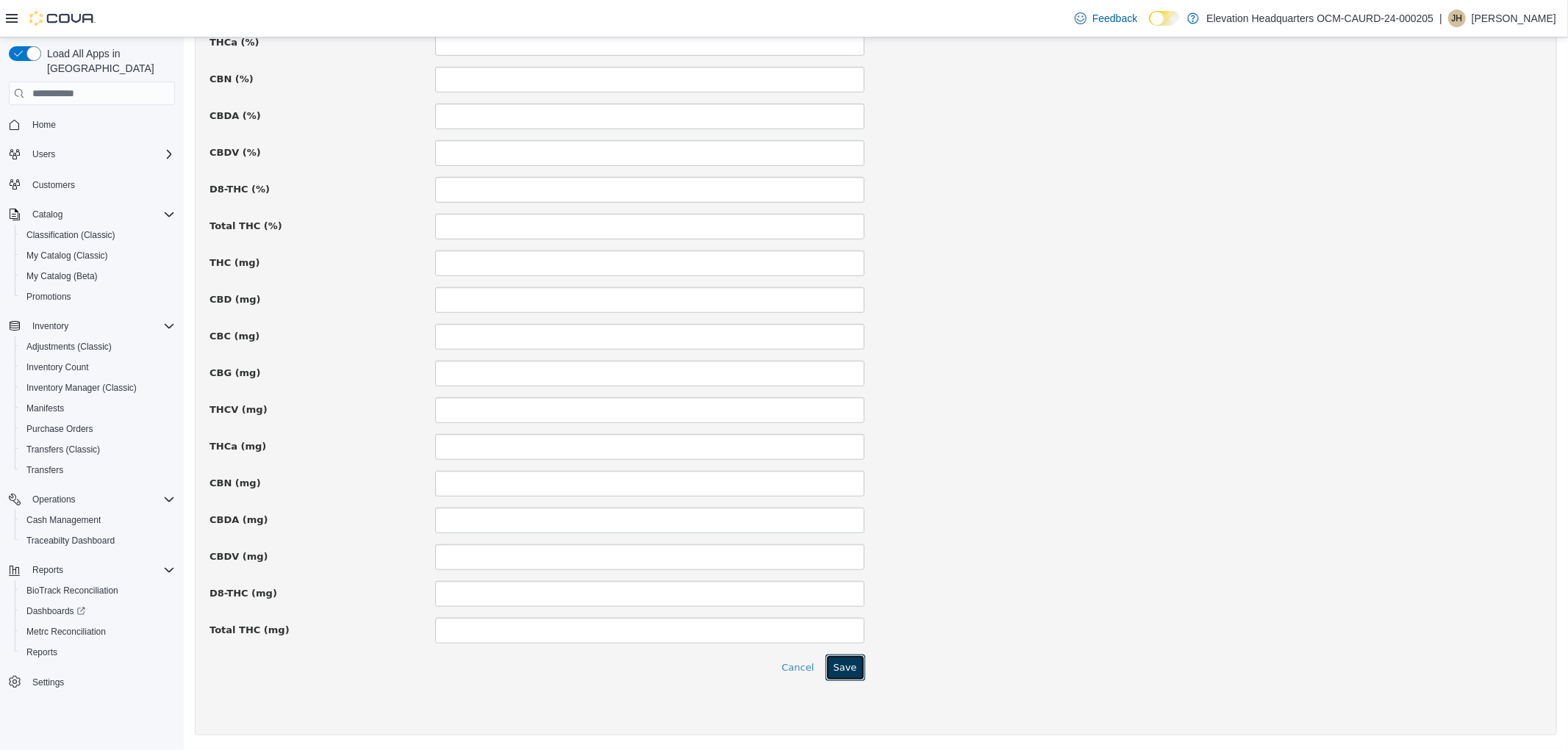
click at [828, 661] on button "Save" at bounding box center [844, 668] width 40 height 27
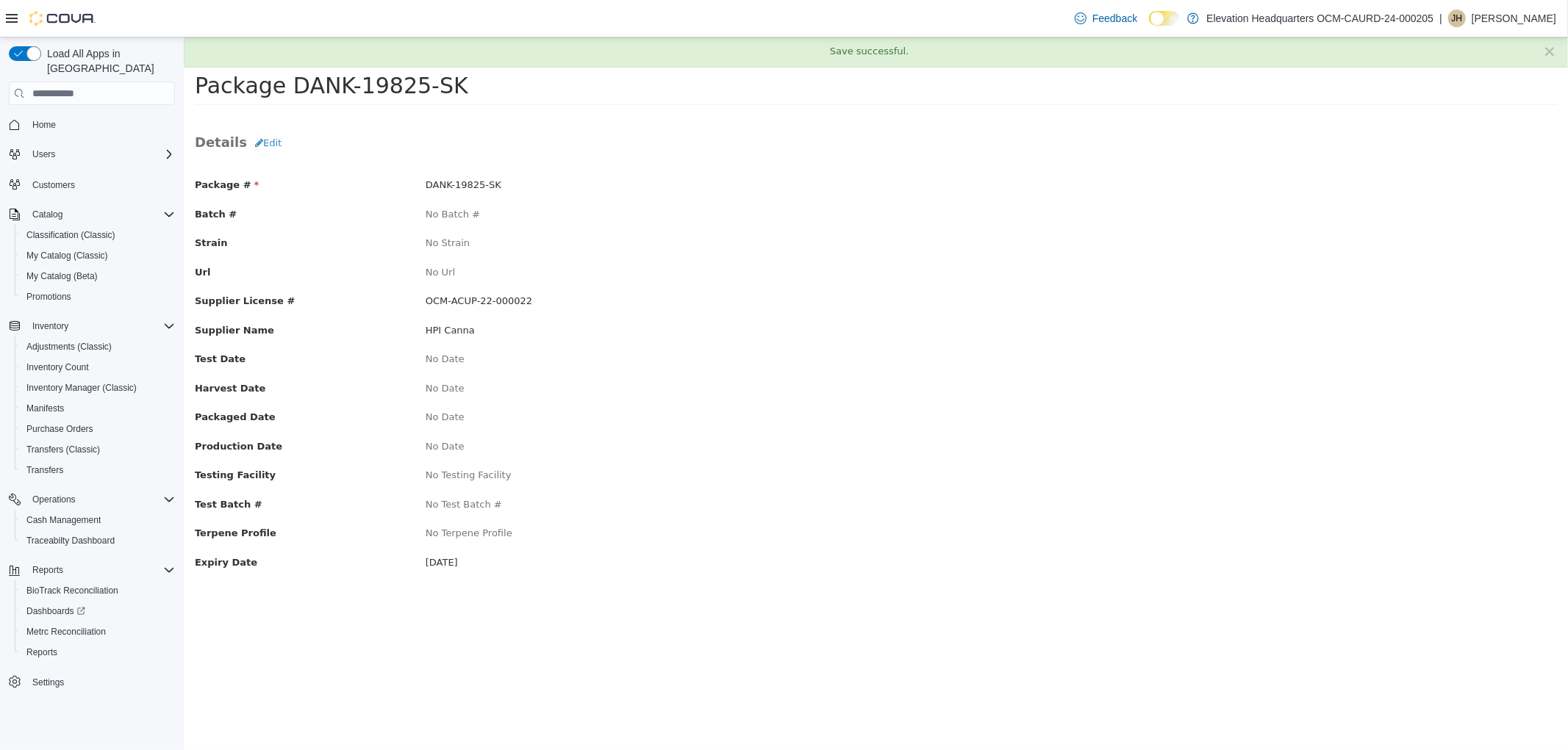
scroll to position [0, 0]
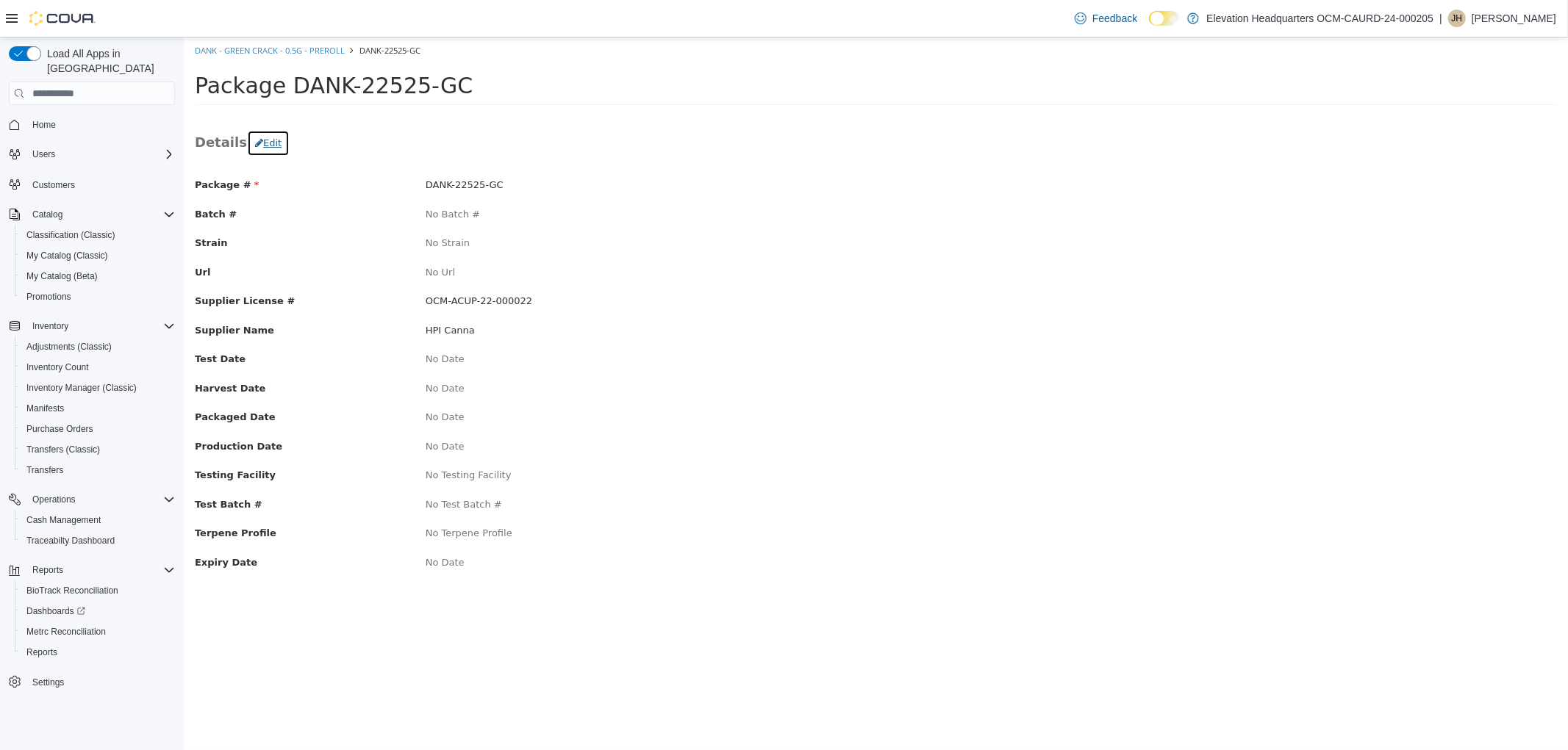
click at [260, 133] on button "Edit" at bounding box center [268, 143] width 42 height 27
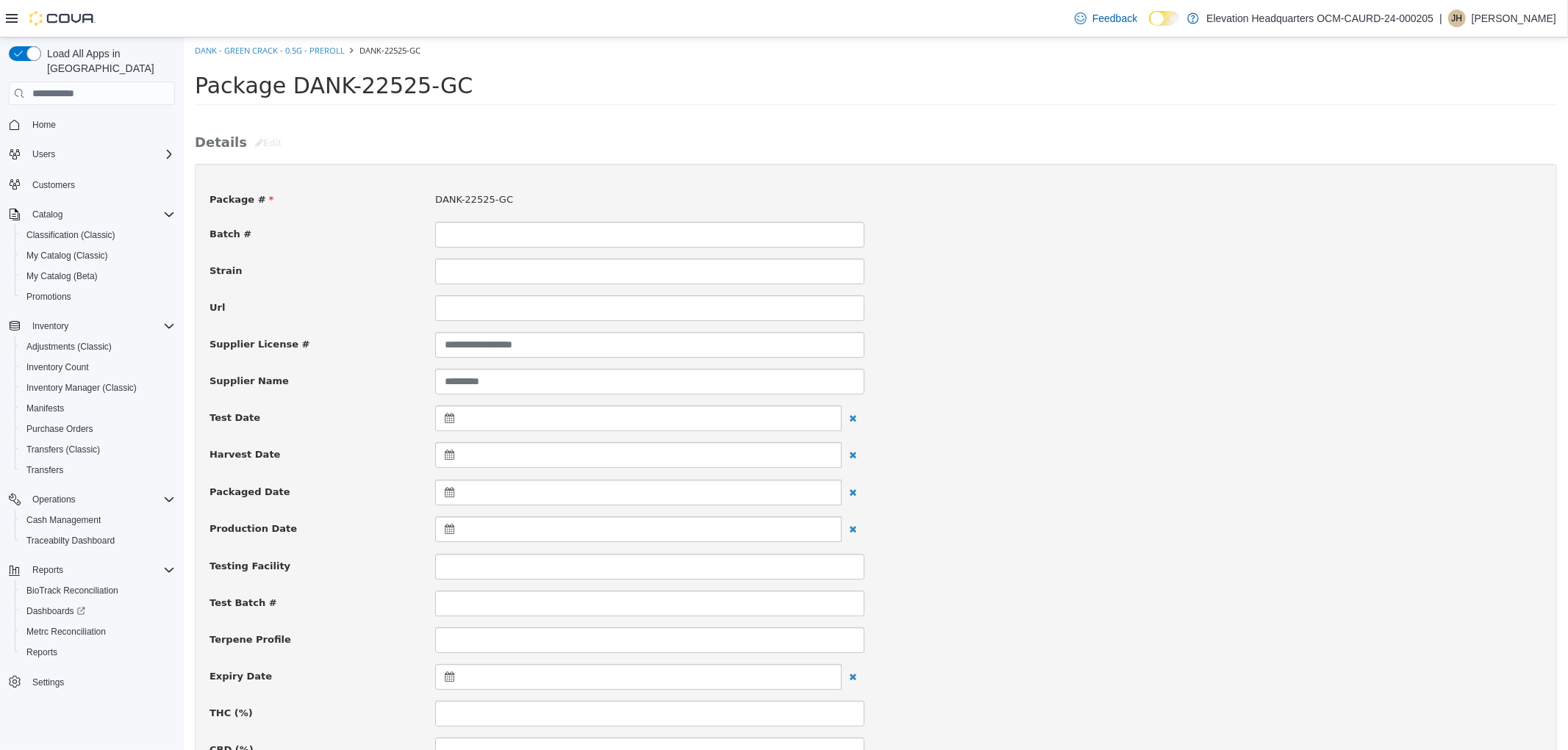
click at [448, 678] on icon at bounding box center [451, 677] width 15 height 11
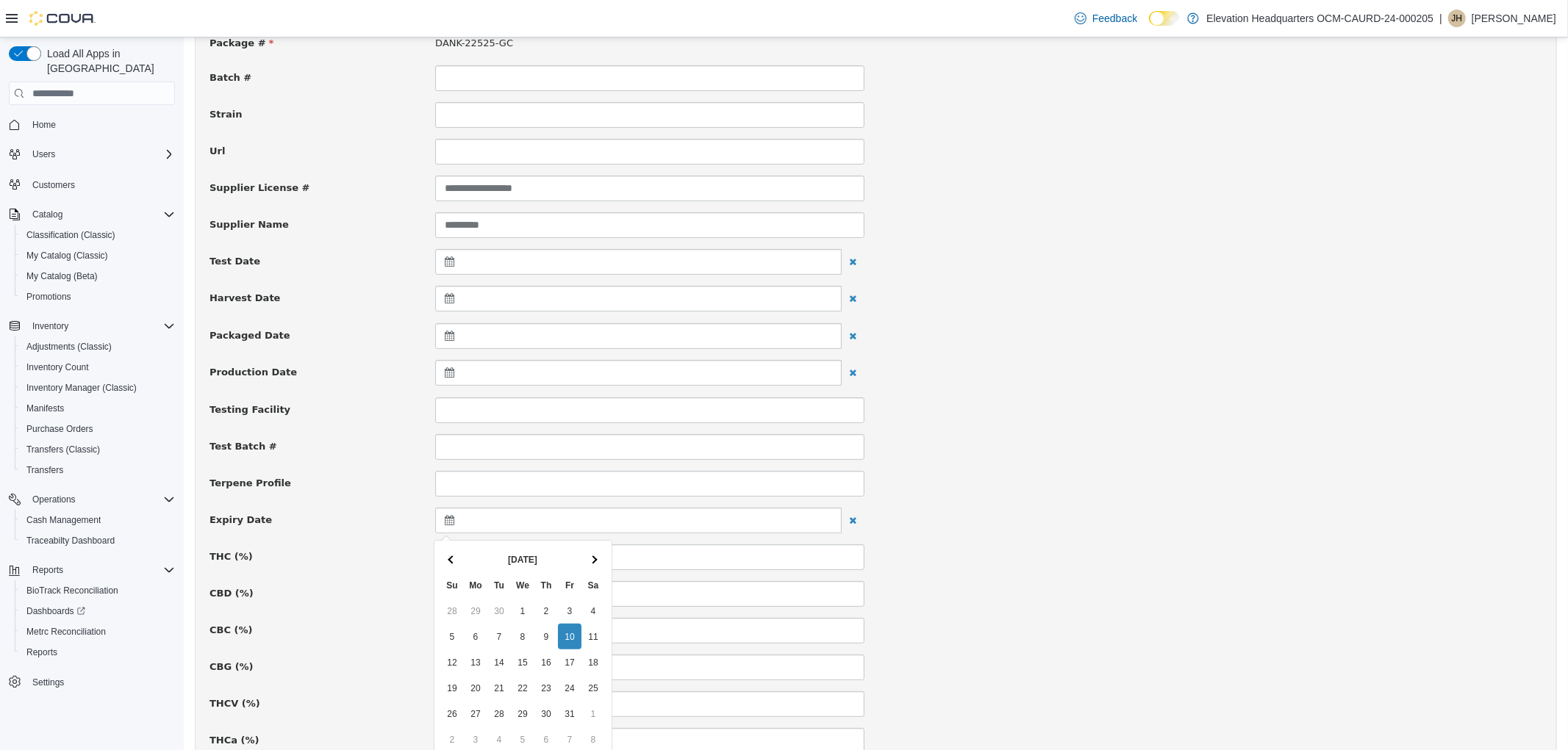
scroll to position [163, 0]
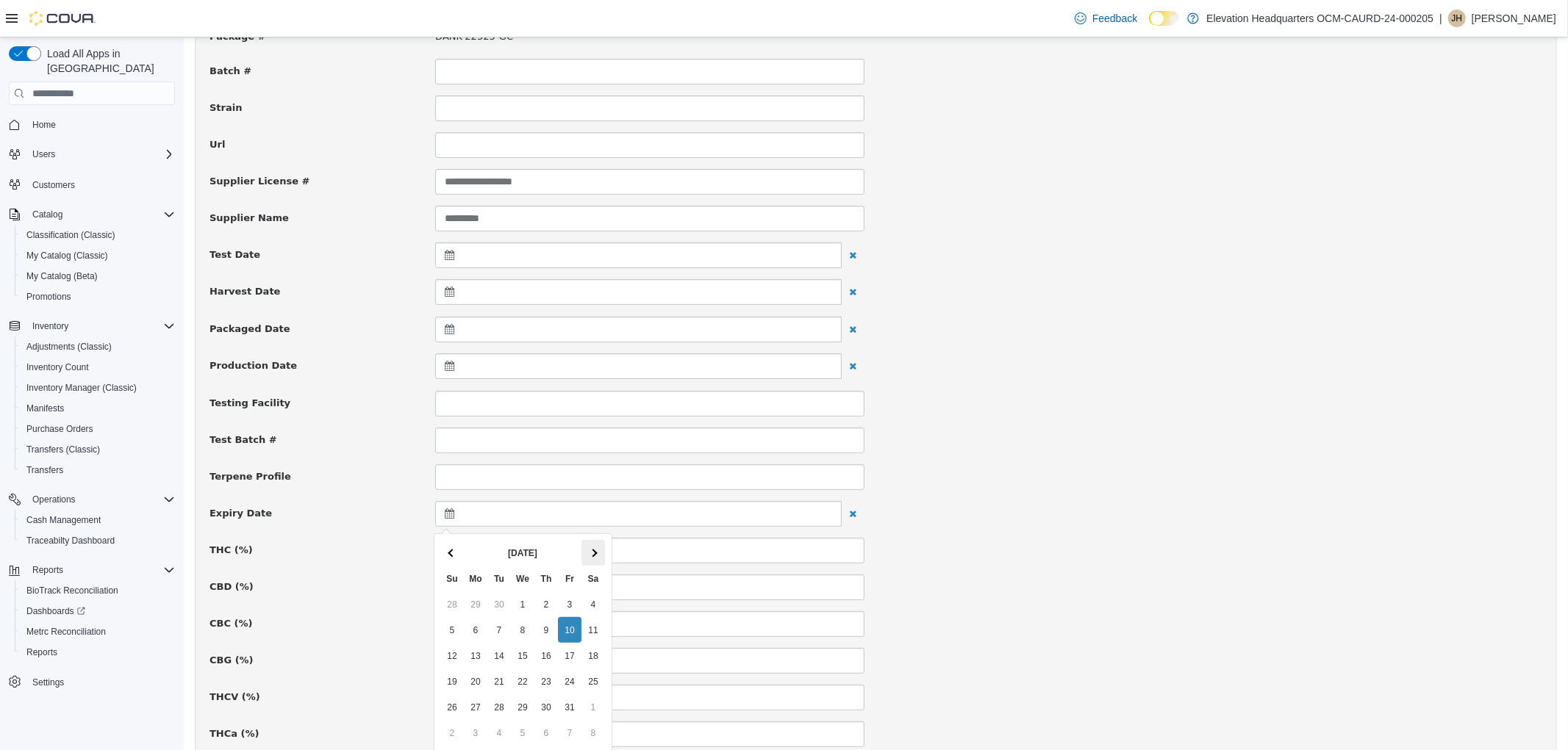
click at [589, 553] on span at bounding box center [592, 552] width 8 height 8
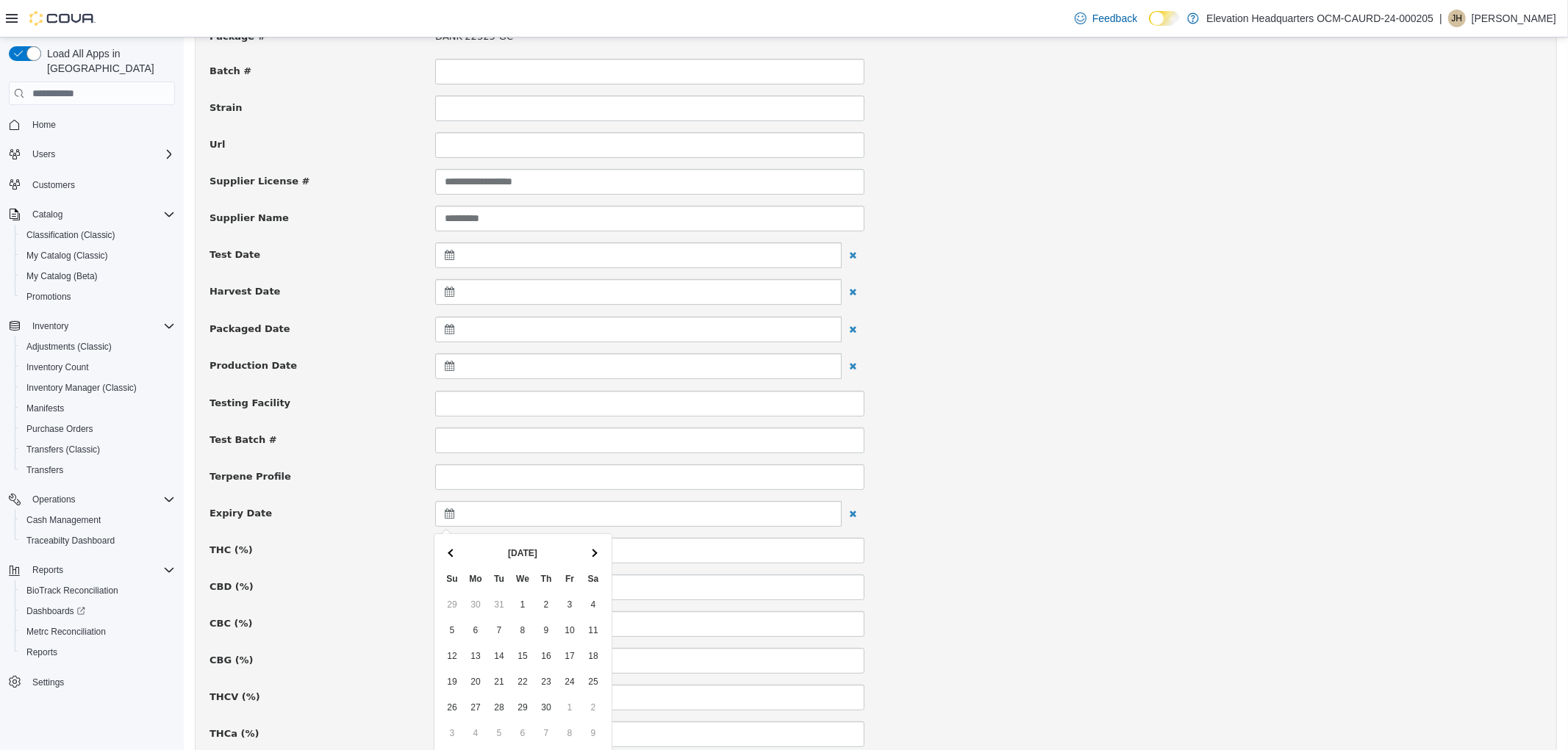
click at [589, 553] on span at bounding box center [592, 552] width 8 height 8
click at [458, 557] on th at bounding box center [451, 552] width 24 height 26
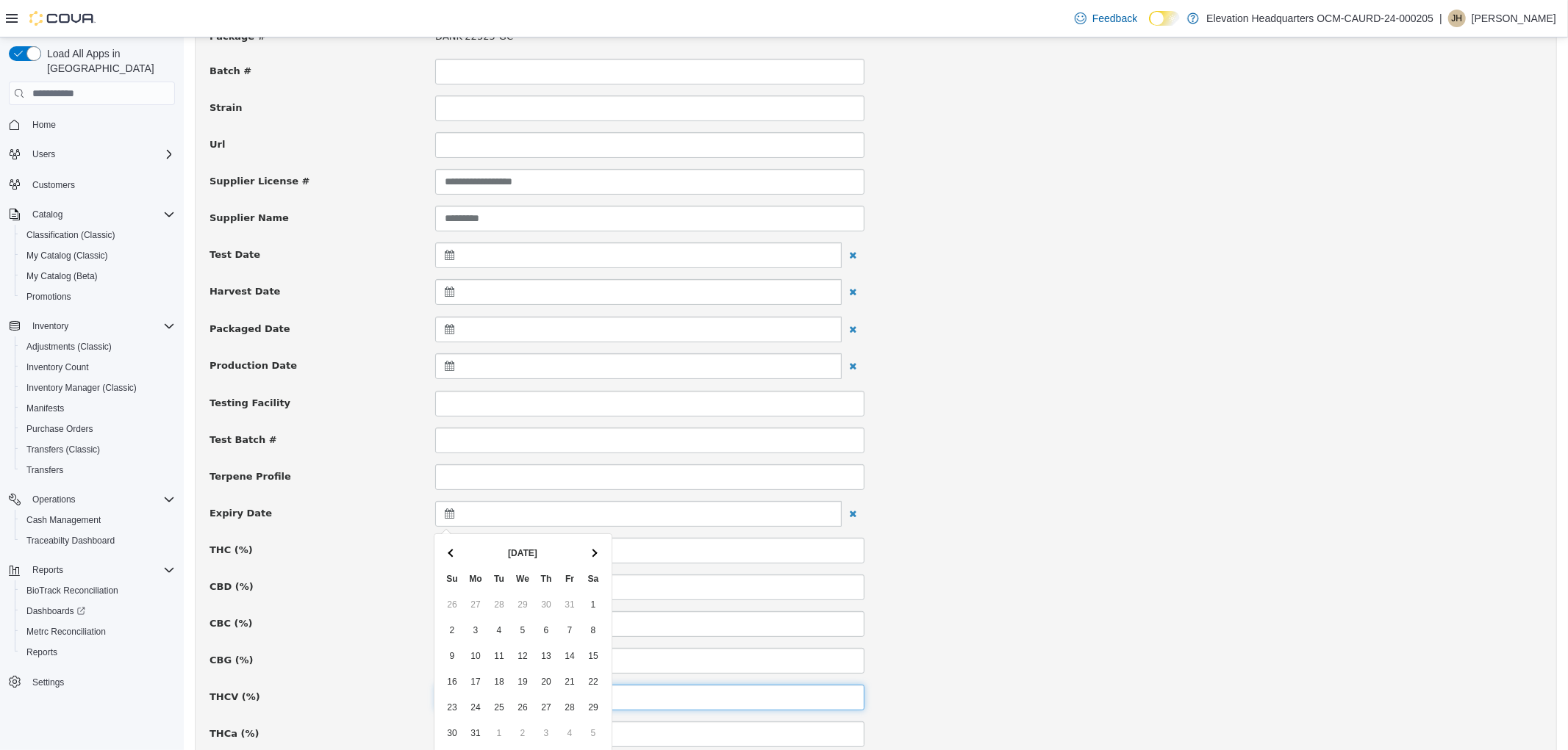
drag, startPoint x: 549, startPoint y: 703, endPoint x: 582, endPoint y: 701, distance: 33.1
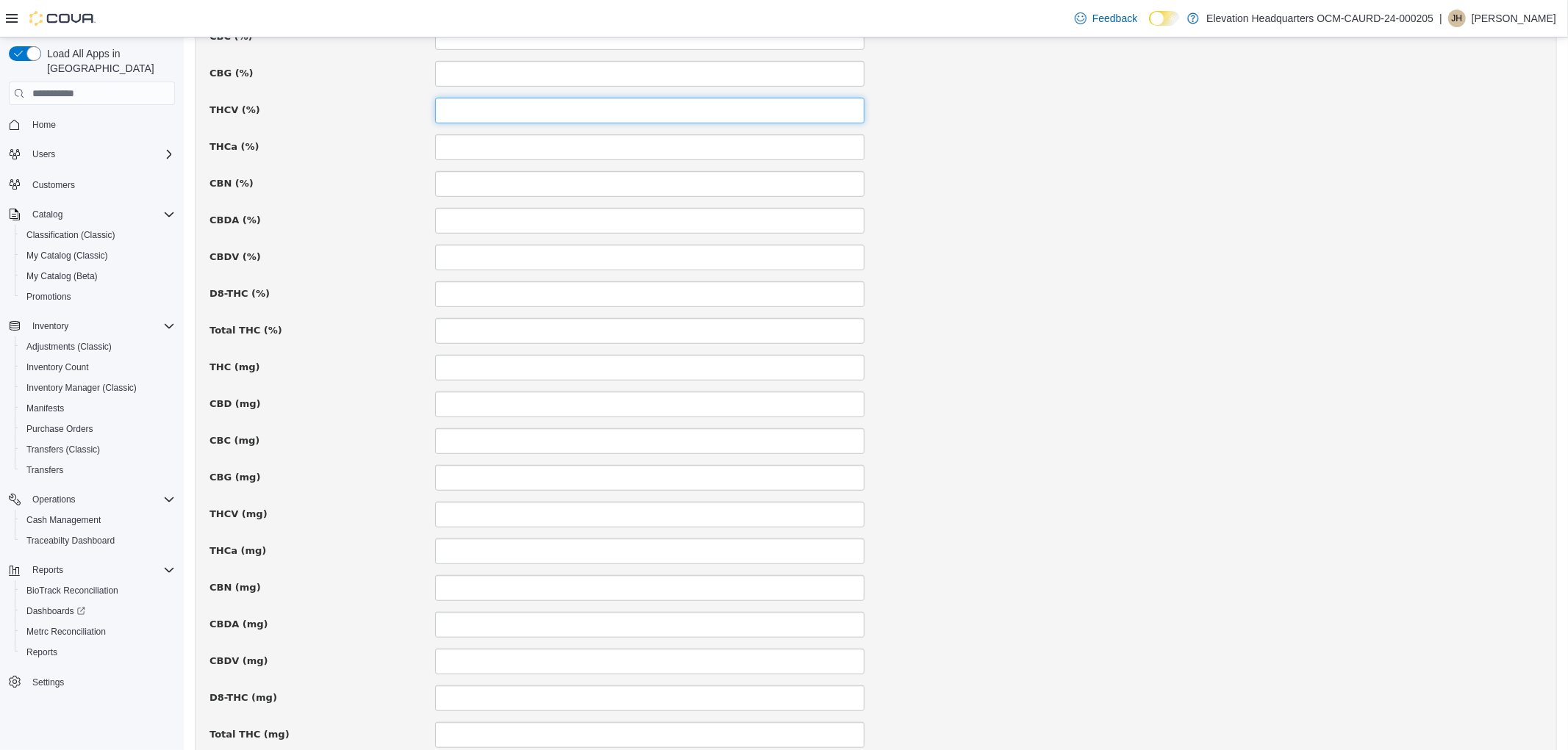
scroll to position [856, 0]
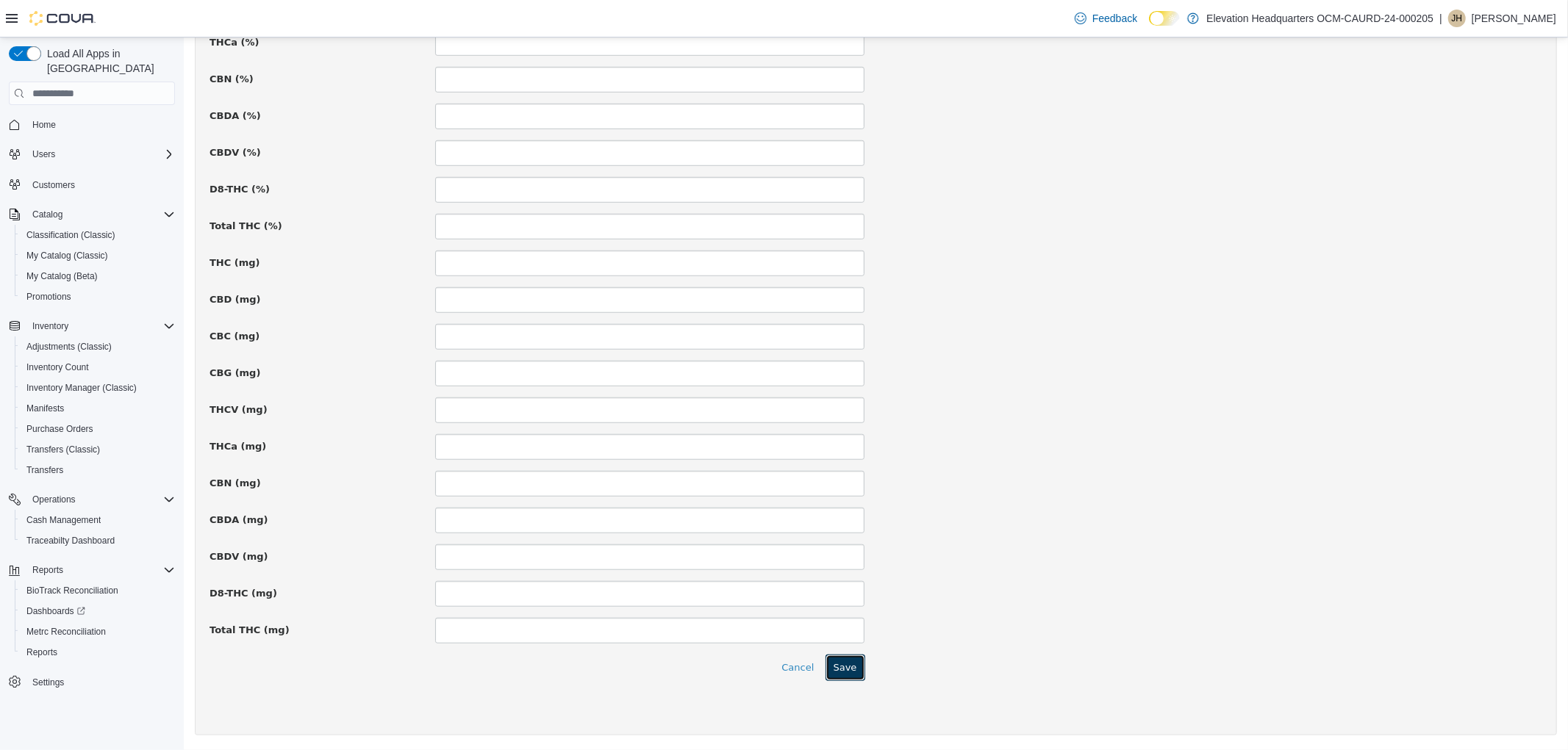
click at [846, 679] on button "Save" at bounding box center [844, 668] width 40 height 27
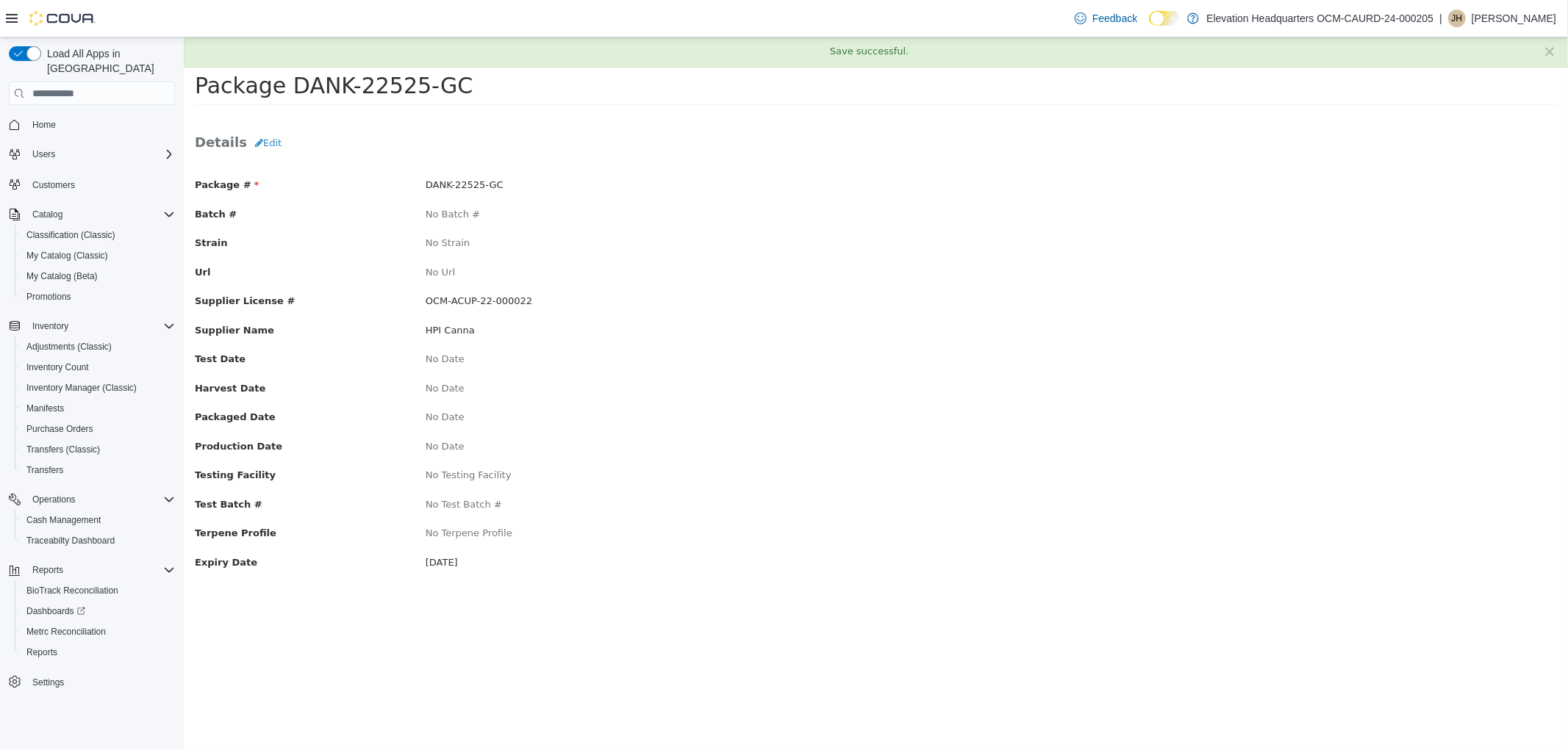
scroll to position [0, 0]
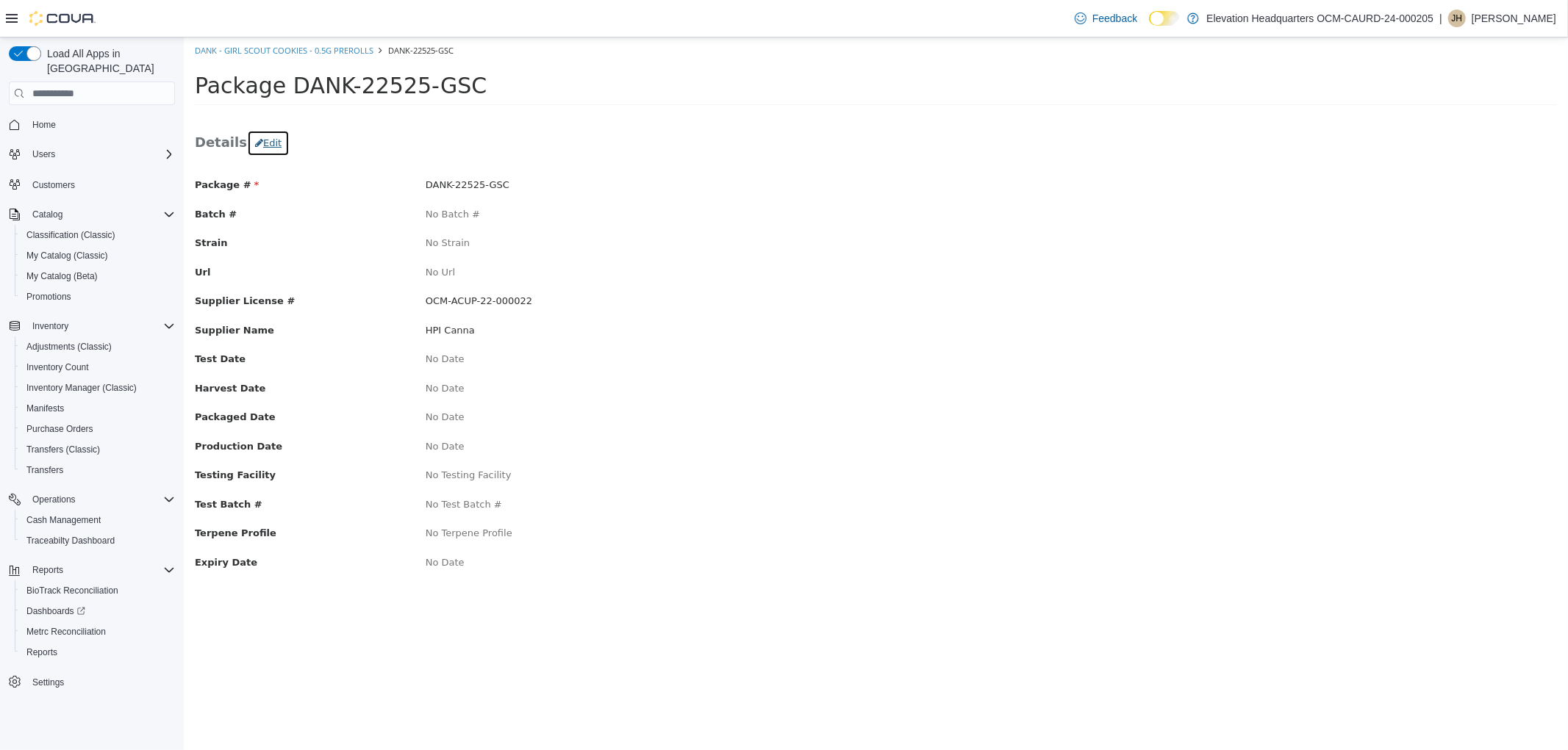
drag, startPoint x: 244, startPoint y: 145, endPoint x: 255, endPoint y: 161, distance: 19.4
click at [254, 145] on icon "button" at bounding box center [258, 142] width 8 height 10
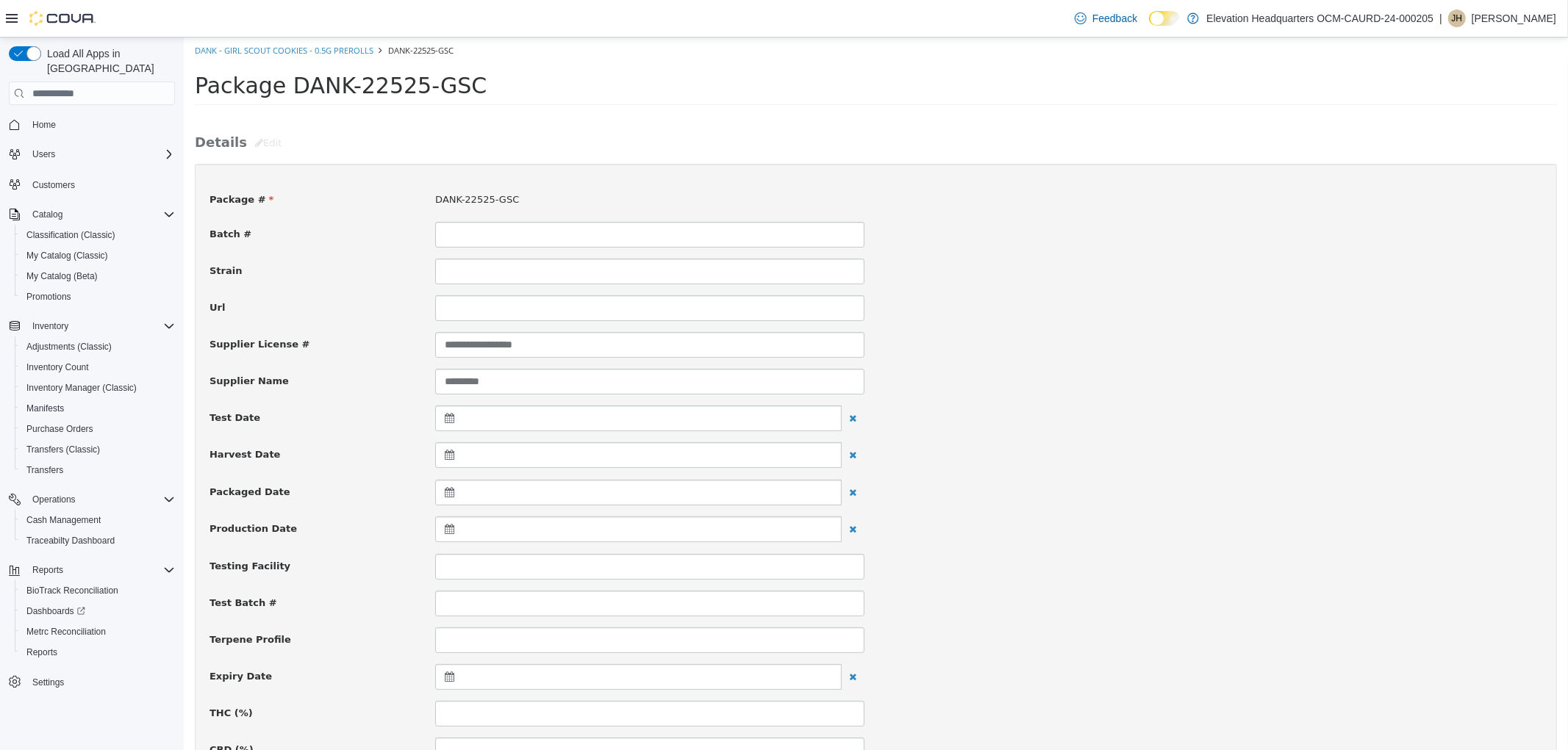
click at [451, 678] on icon at bounding box center [451, 677] width 15 height 11
click at [582, 711] on th at bounding box center [592, 716] width 24 height 26
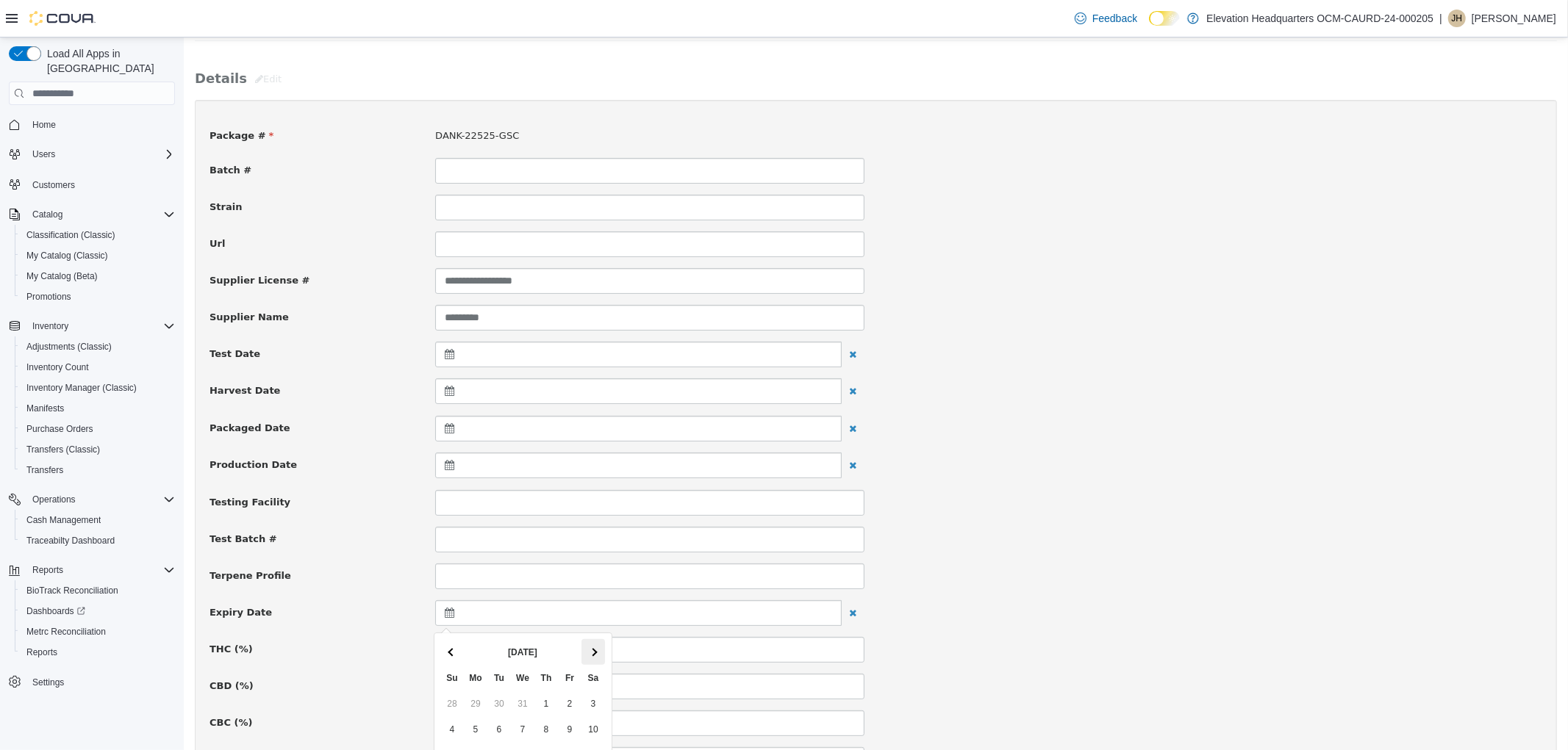
scroll to position [163, 0]
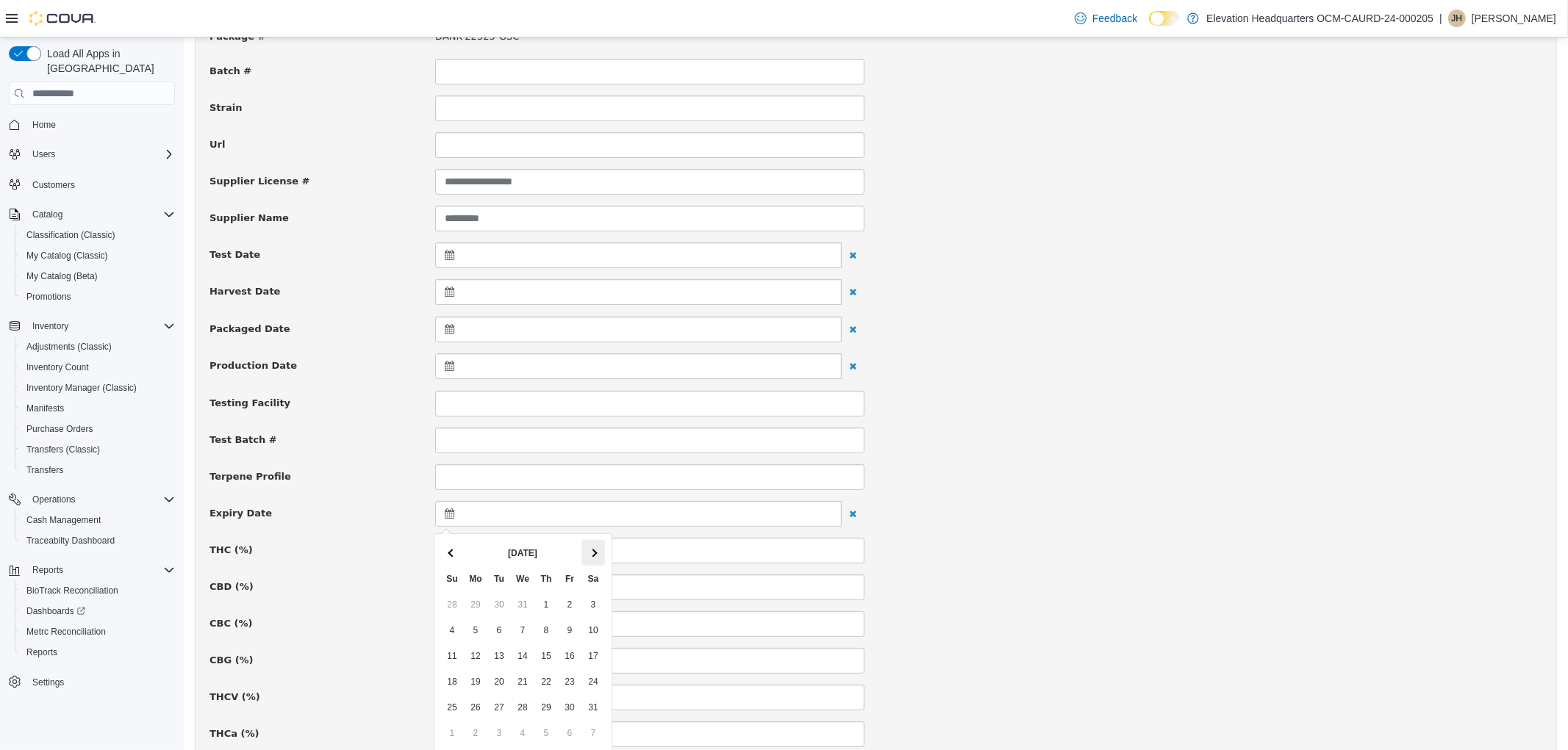
click at [581, 553] on th at bounding box center [592, 552] width 24 height 26
click at [590, 553] on span at bounding box center [592, 552] width 8 height 8
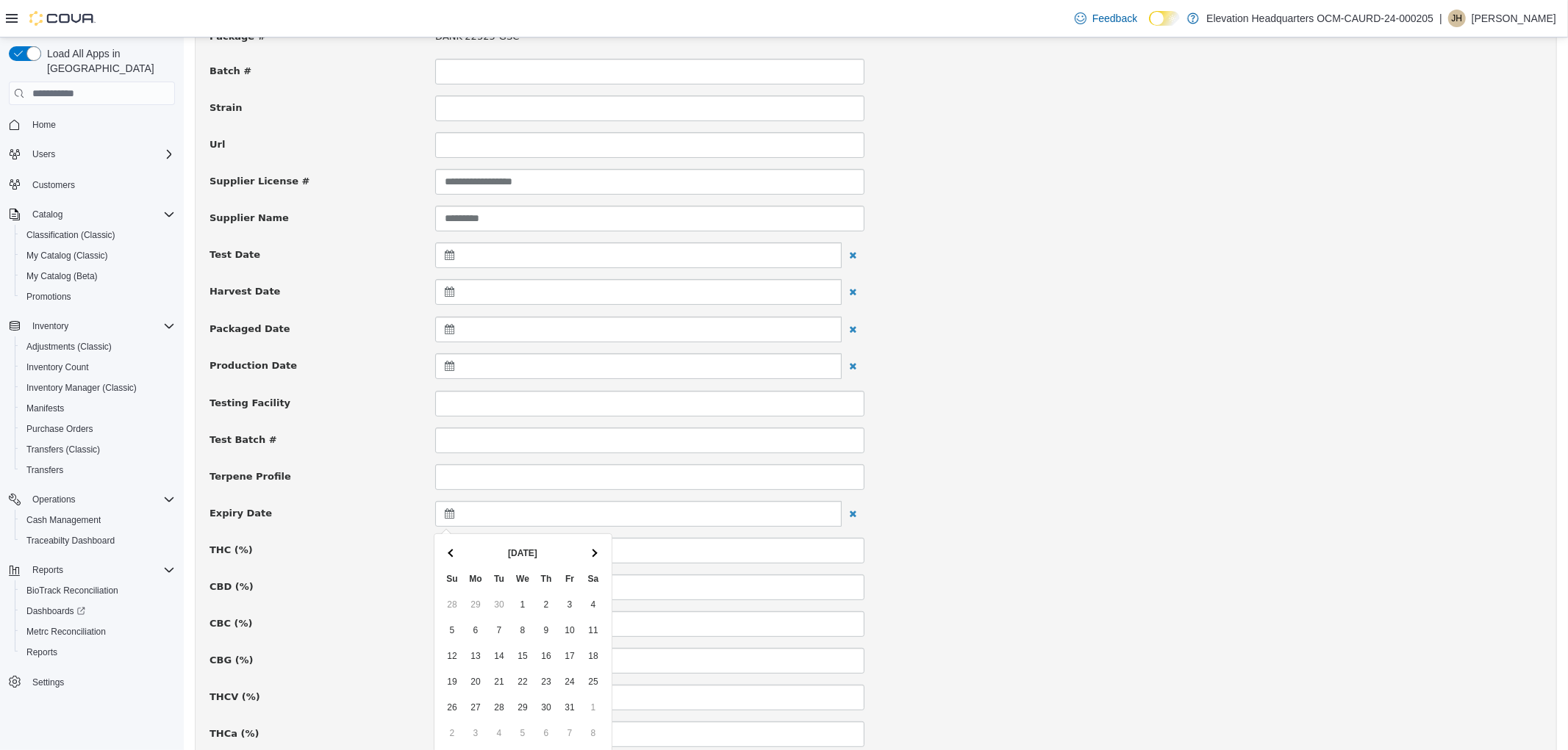
click at [590, 553] on span at bounding box center [592, 552] width 8 height 8
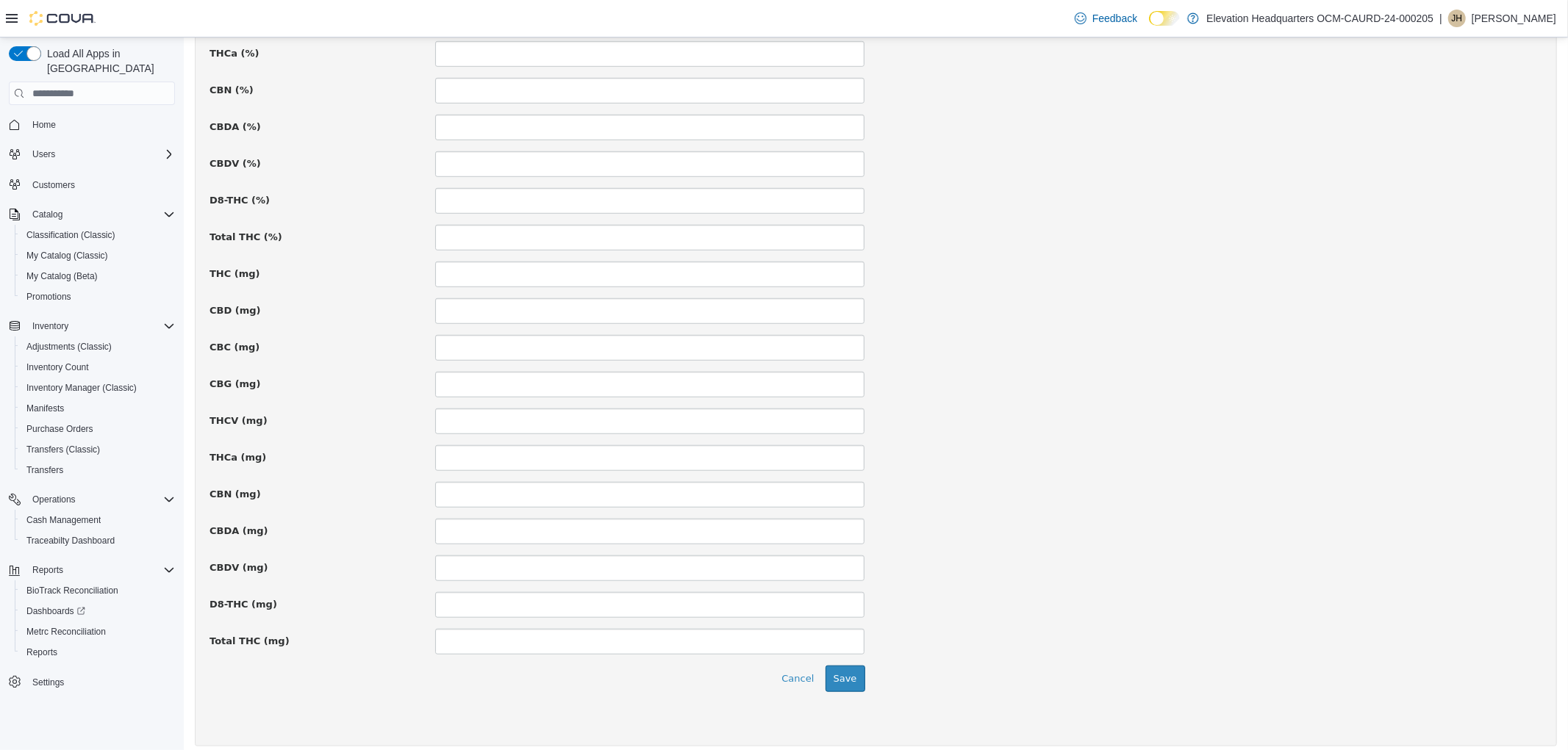
scroll to position [856, 0]
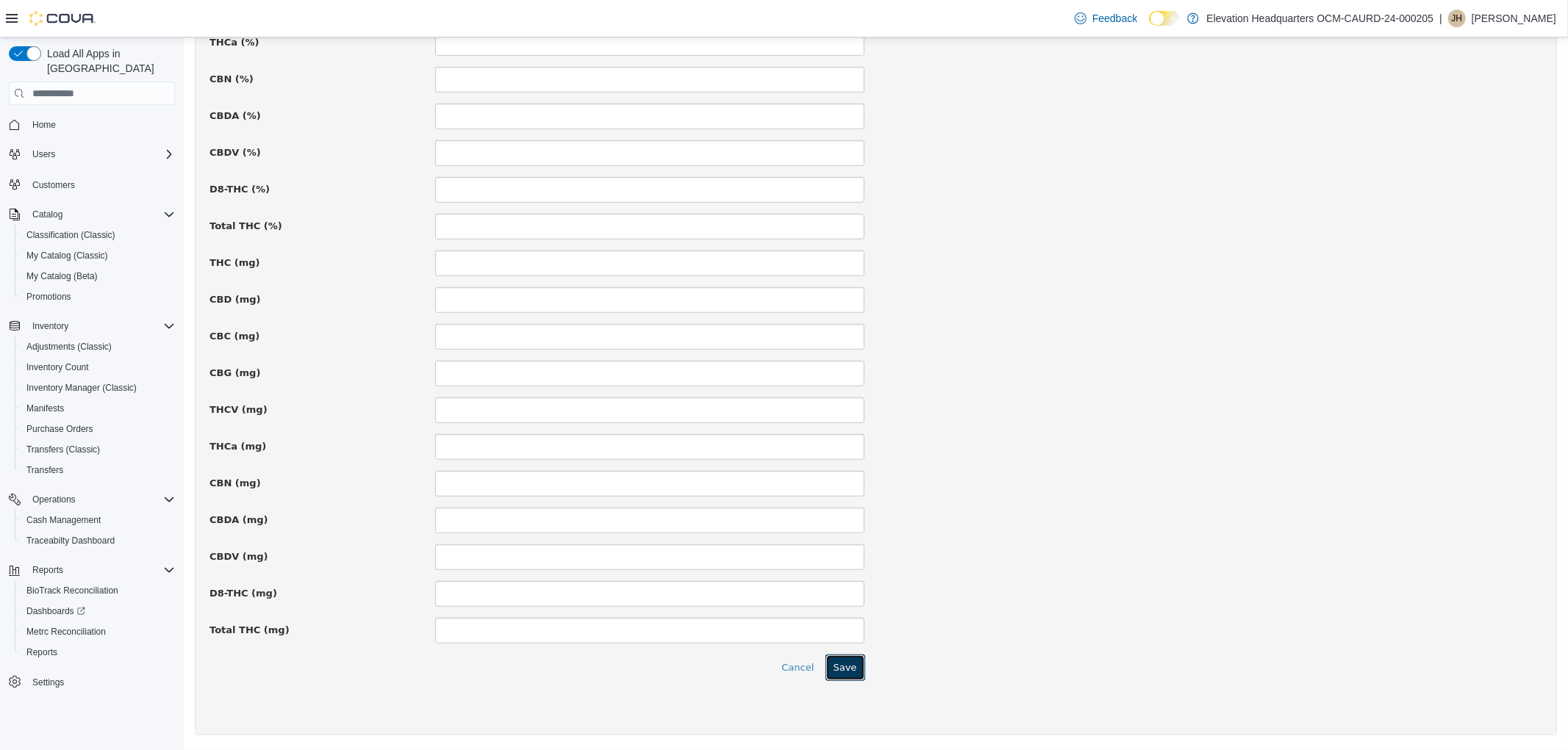
click at [842, 667] on button "Save" at bounding box center [844, 668] width 40 height 27
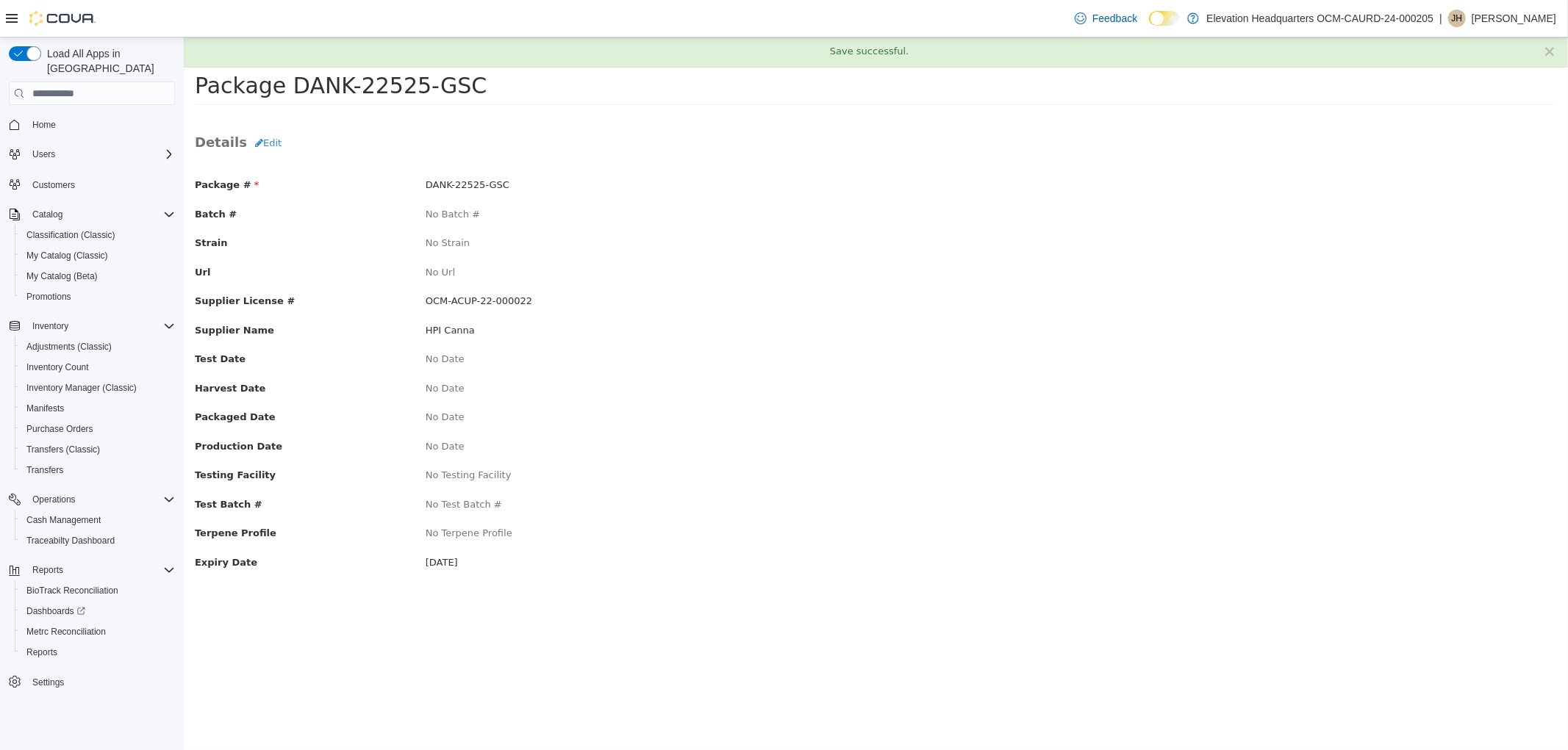
scroll to position [0, 0]
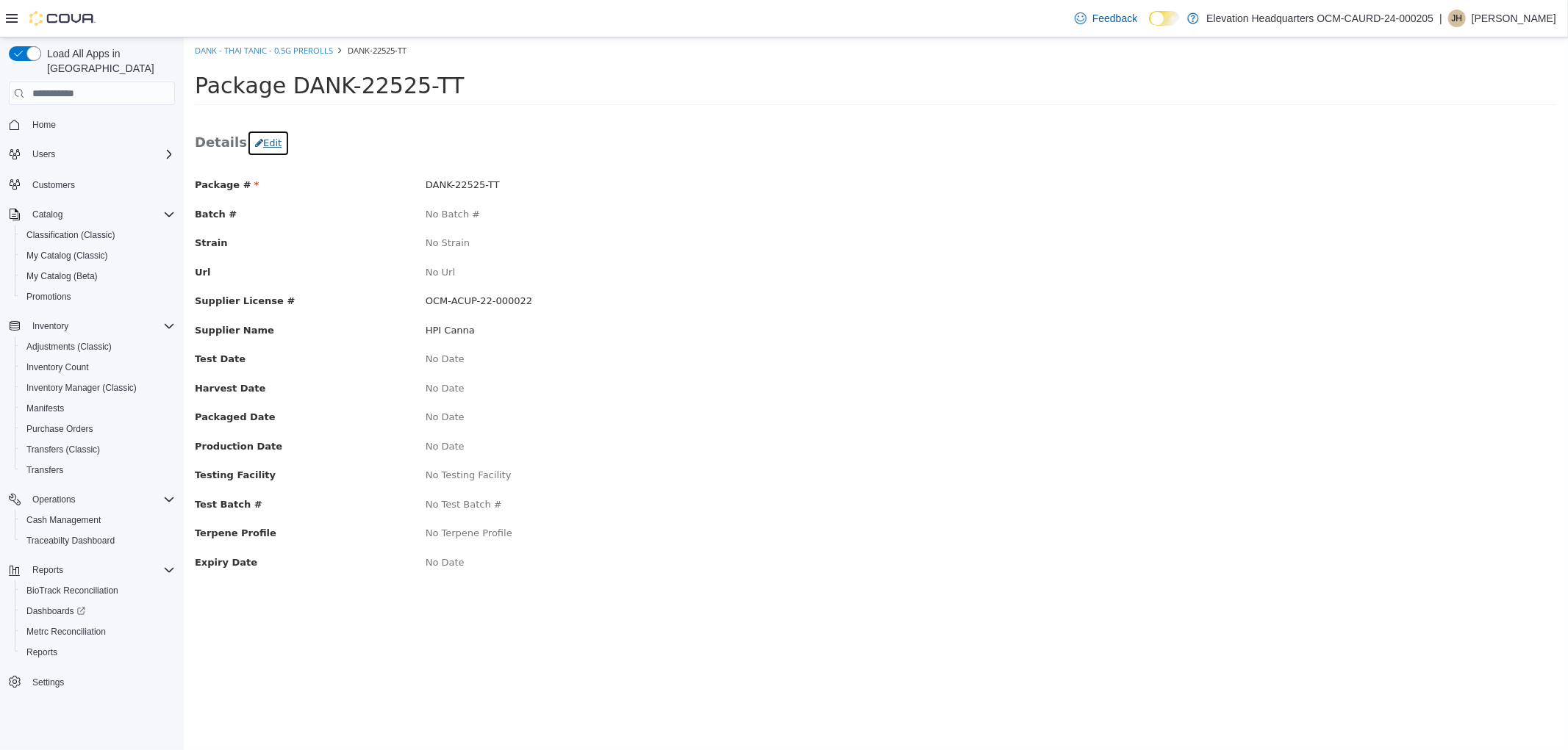
click at [253, 143] on button "Edit" at bounding box center [268, 143] width 42 height 27
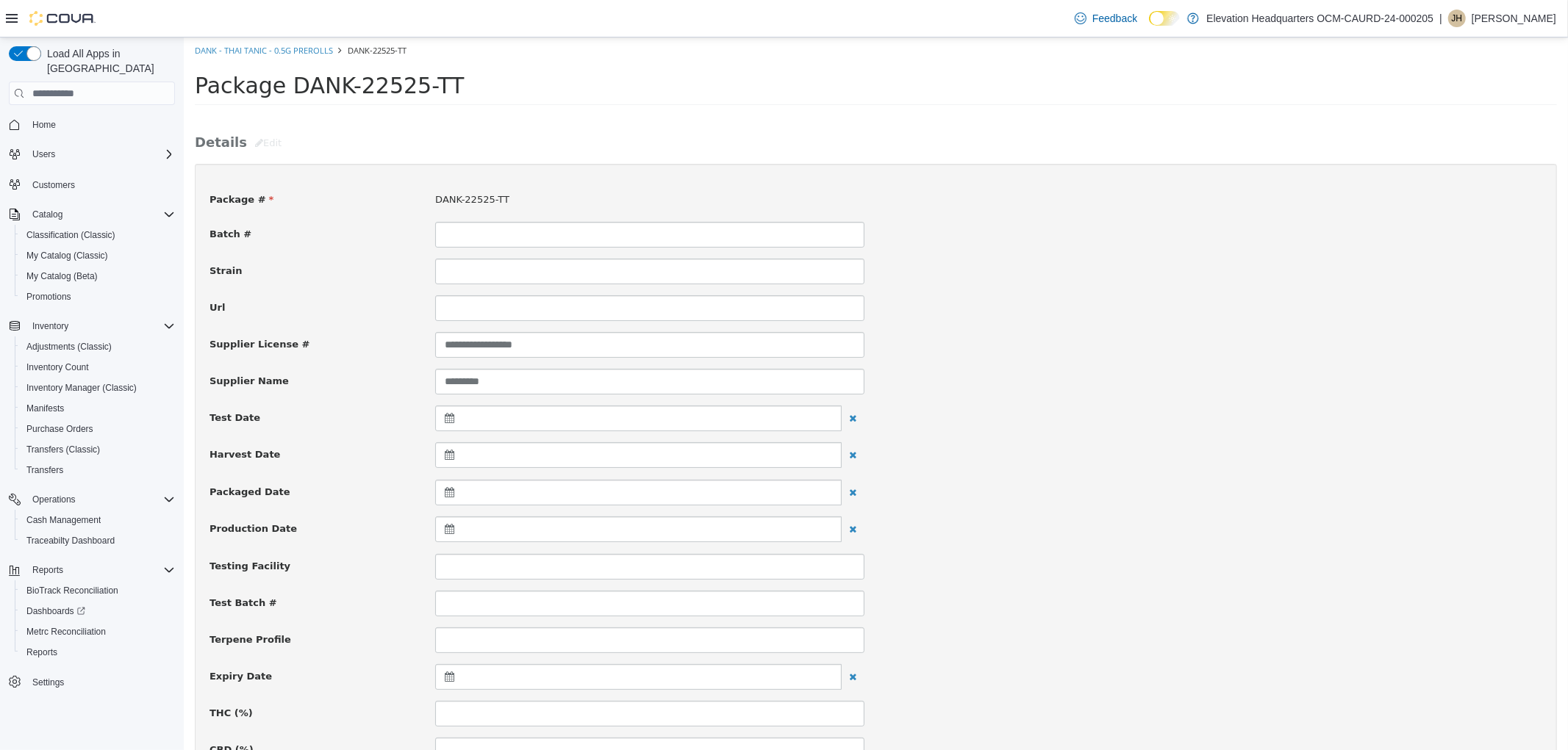
click at [441, 680] on div at bounding box center [638, 677] width 406 height 26
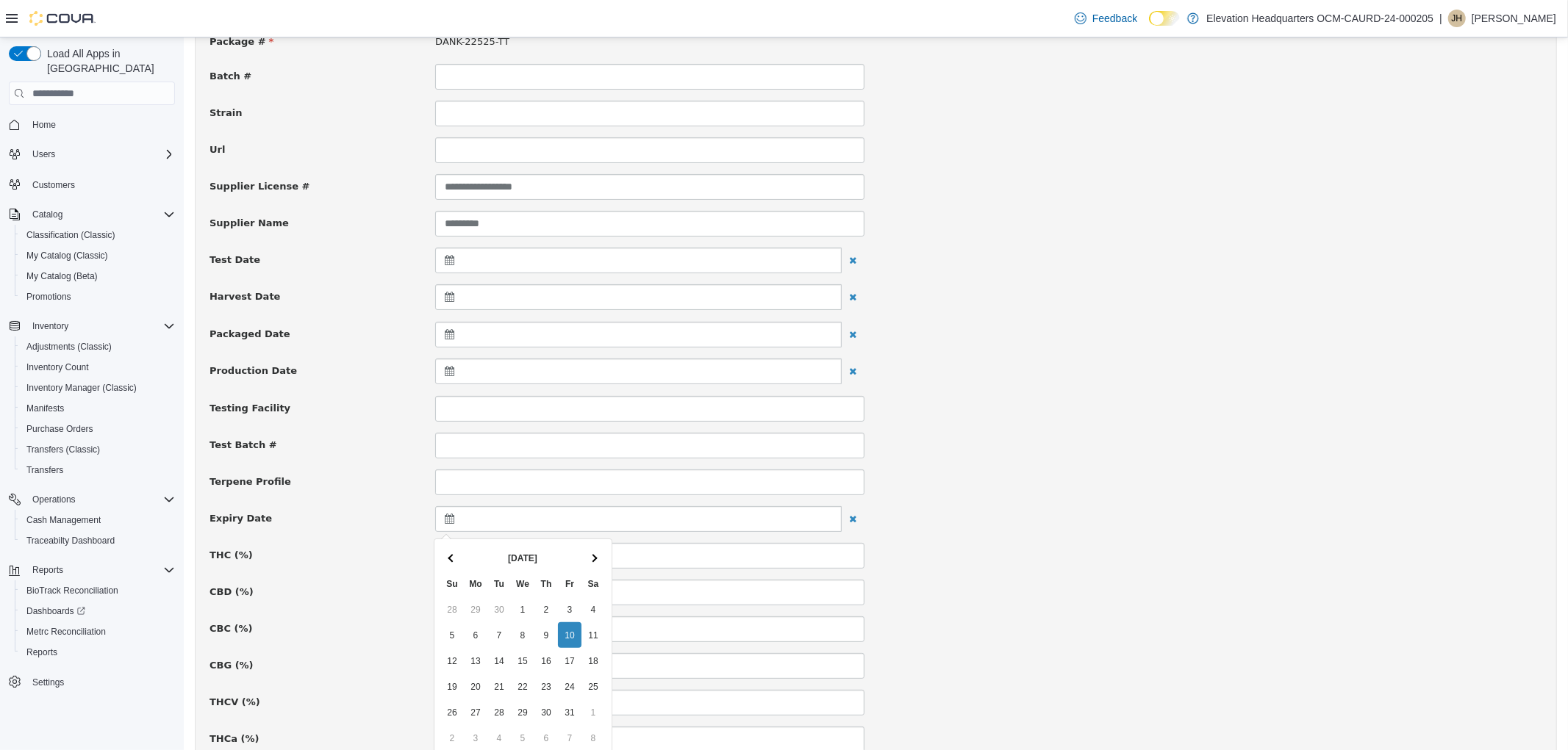
scroll to position [163, 0]
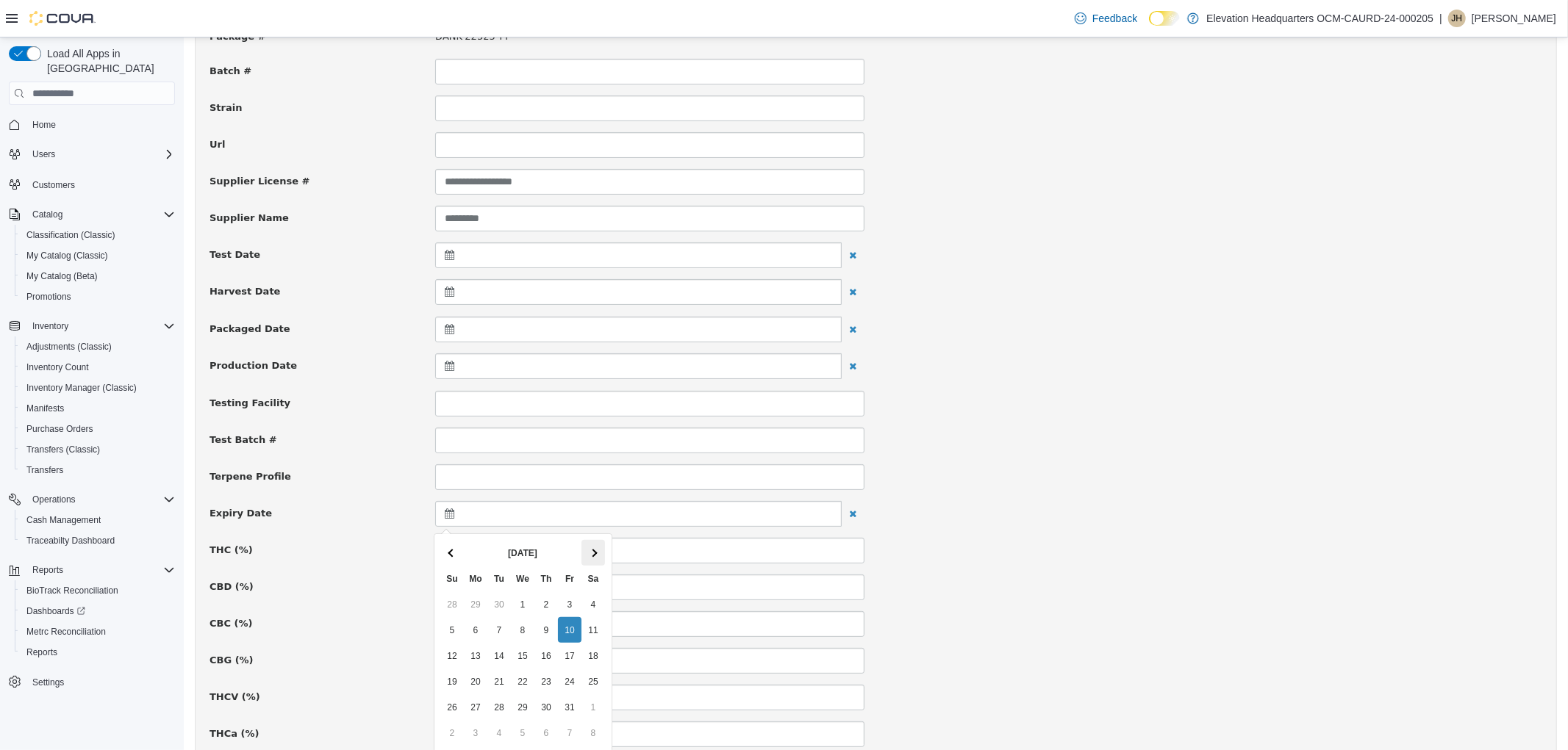
click at [589, 549] on th at bounding box center [592, 552] width 24 height 26
click at [600, 556] on th at bounding box center [592, 552] width 24 height 26
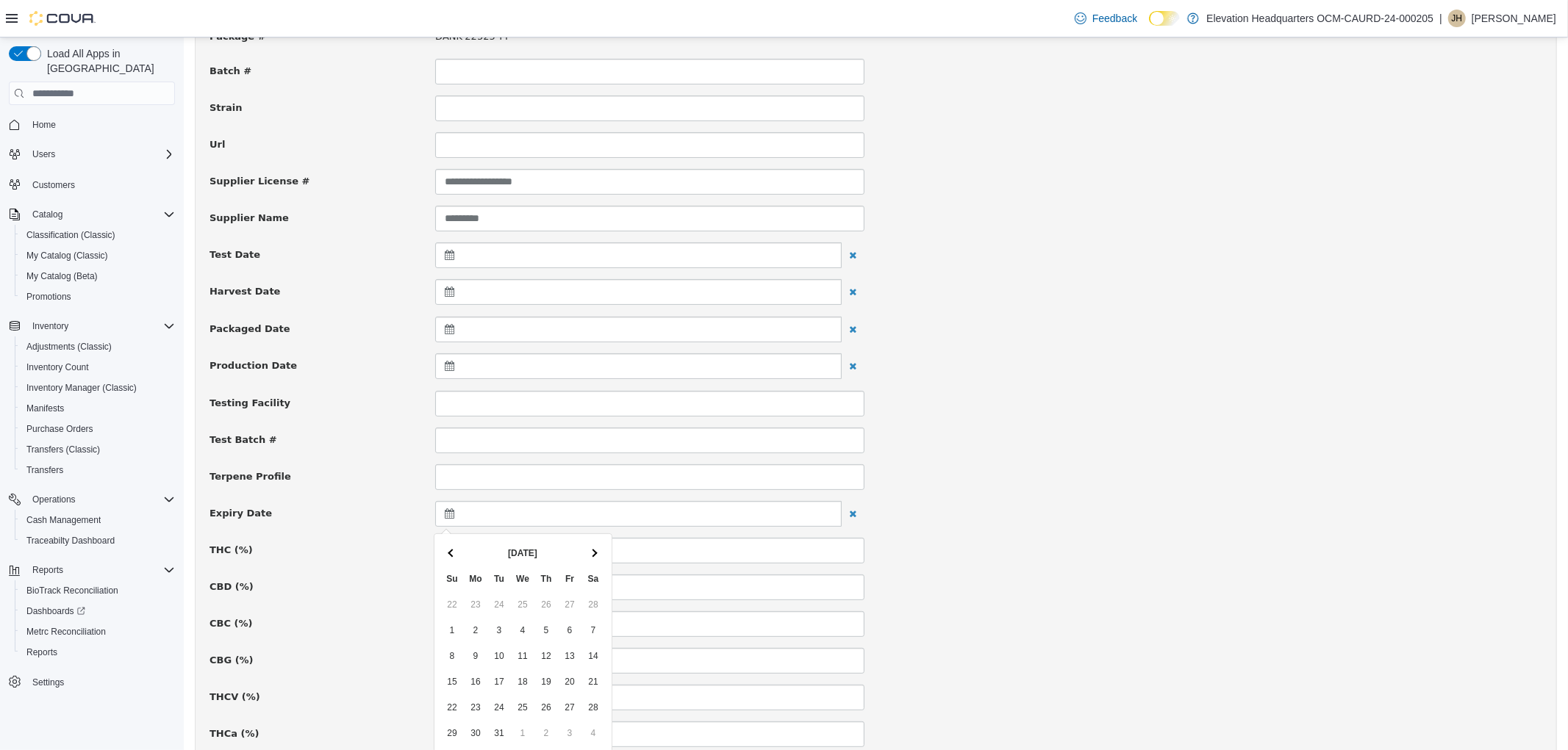
click at [600, 556] on th at bounding box center [592, 552] width 24 height 26
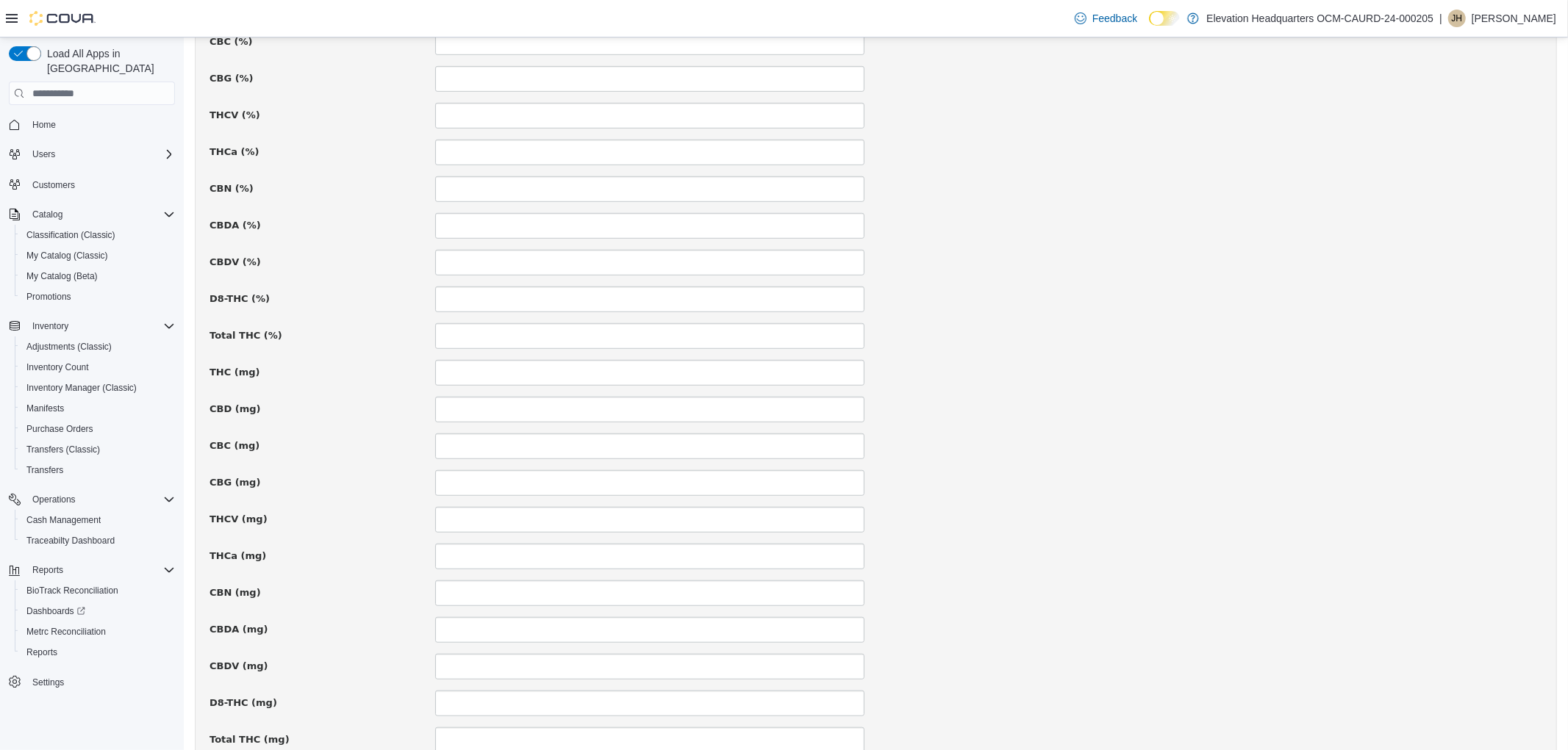
scroll to position [856, 0]
click at [841, 665] on button "Save" at bounding box center [844, 668] width 40 height 27
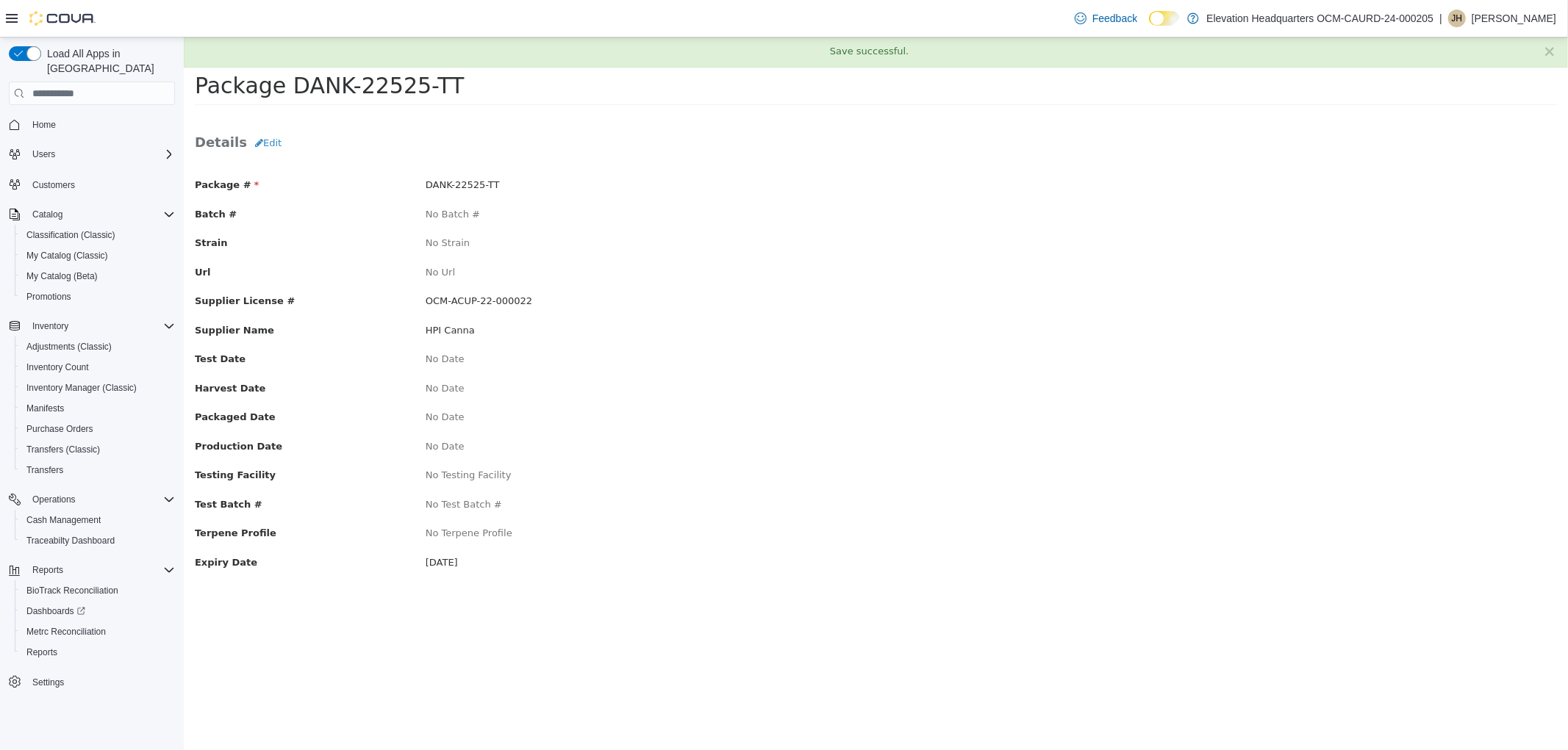
scroll to position [0, 0]
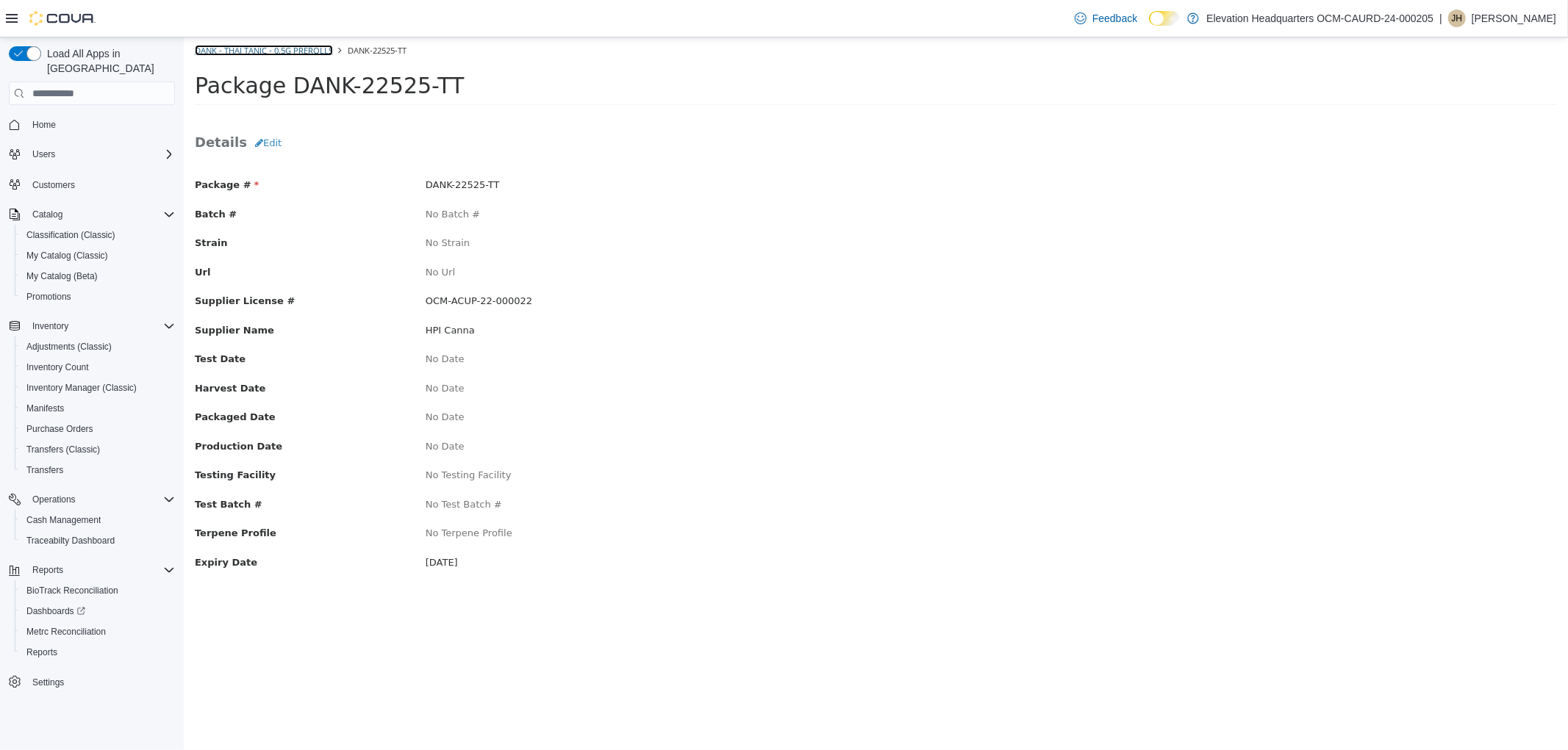
click at [272, 50] on link "Dank - Thai Tanic - 0.5g Prerolls" at bounding box center [263, 50] width 138 height 11
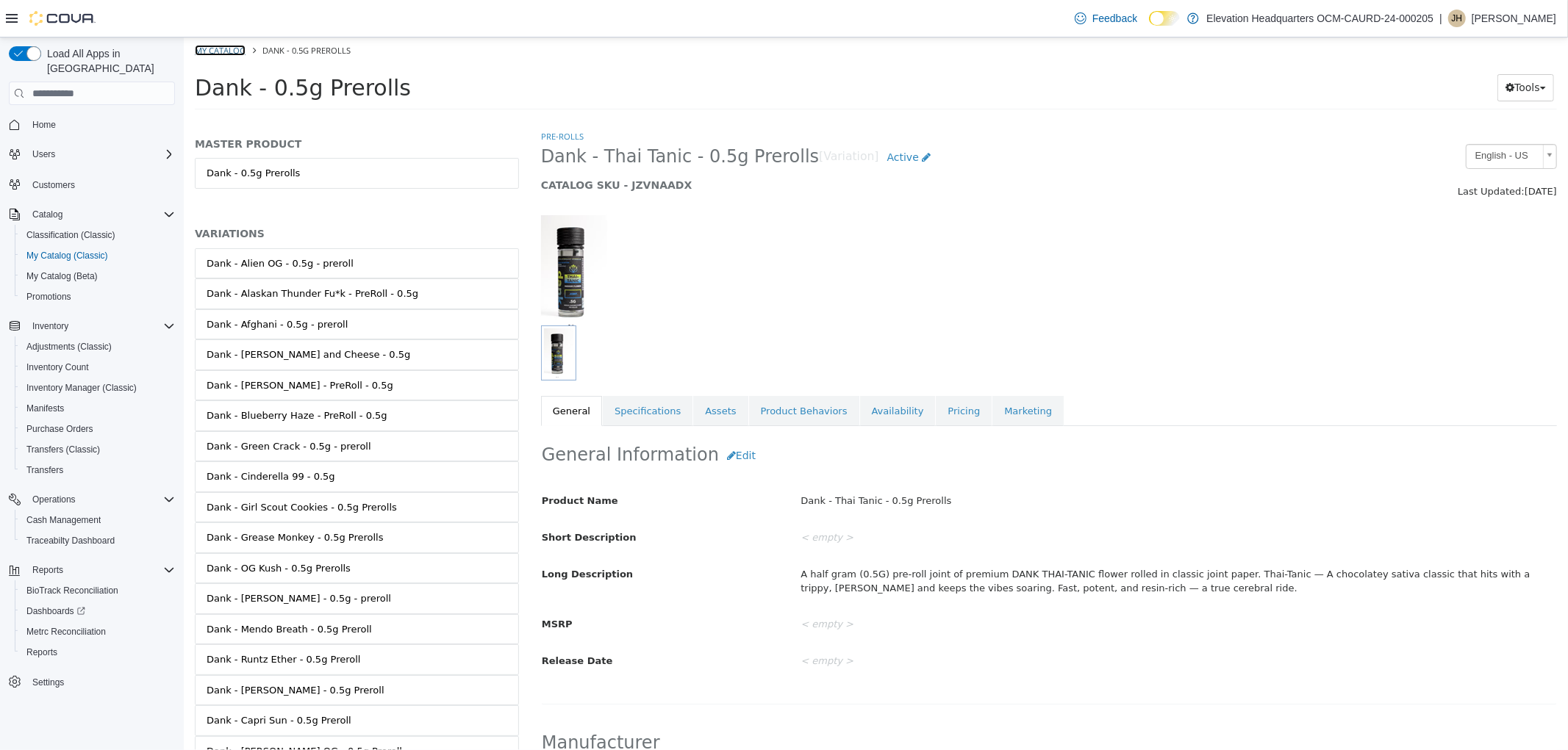
click at [214, 49] on link "My Catalog" at bounding box center [219, 50] width 50 height 11
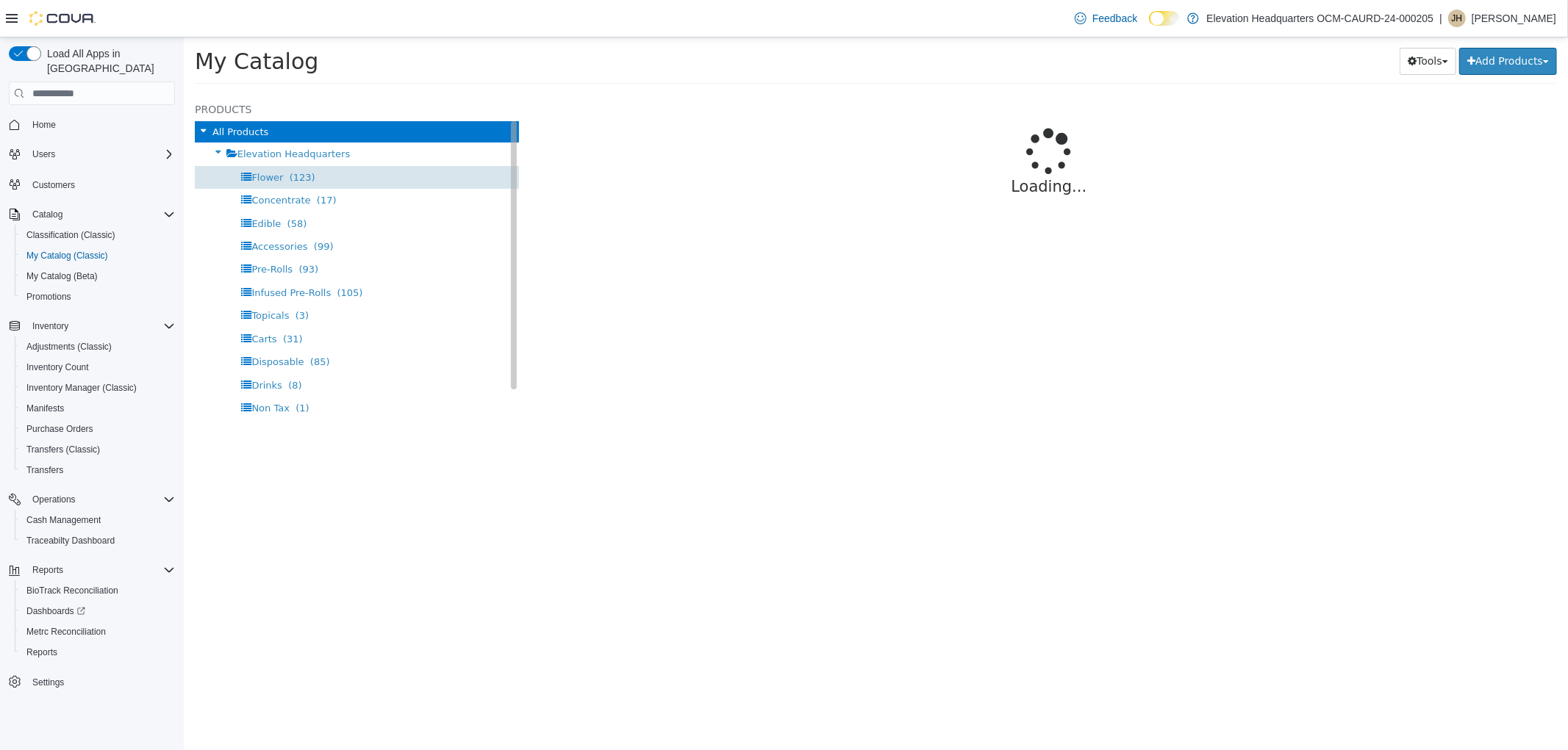
select select "**********"
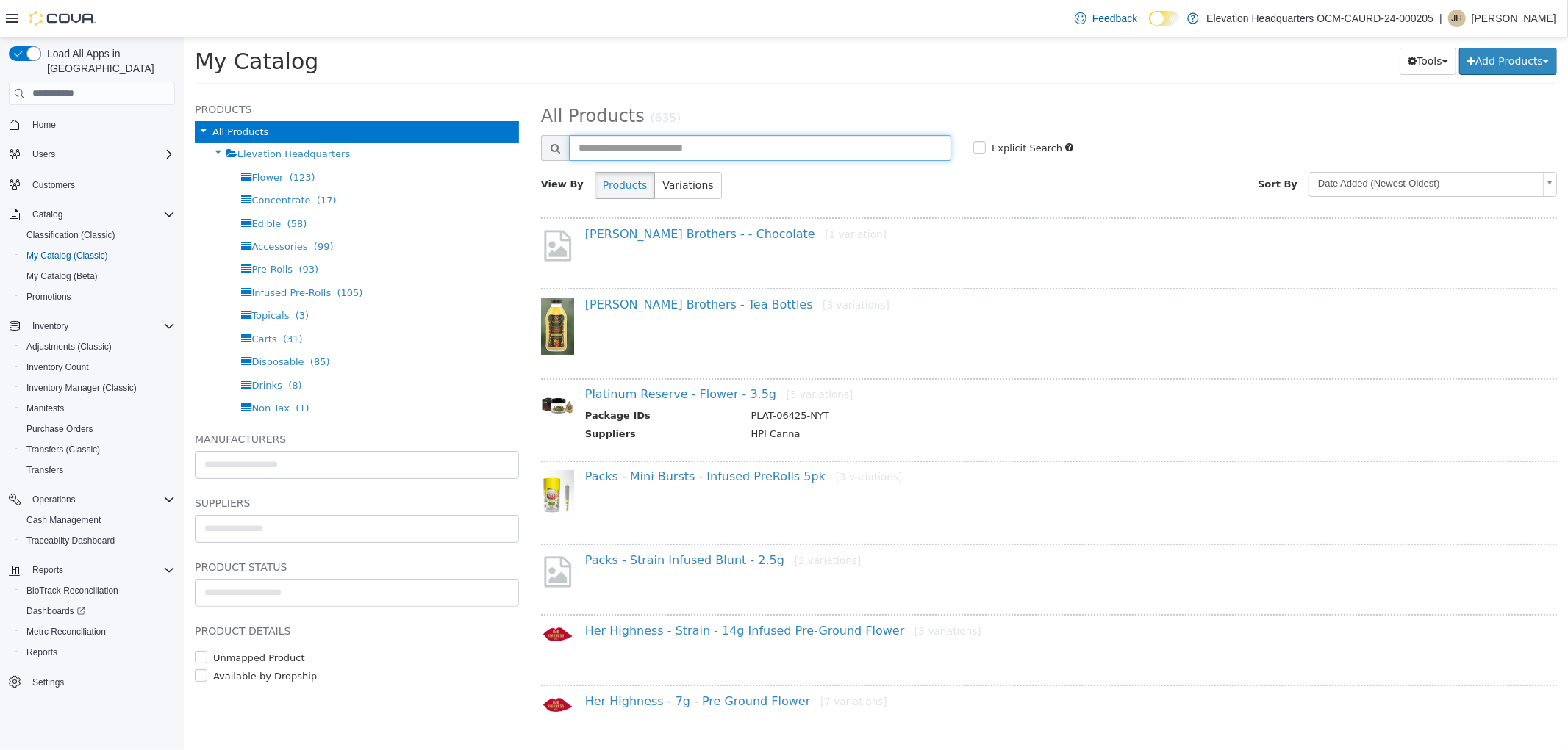
click at [605, 143] on input "text" at bounding box center [759, 148] width 383 height 26
type input "*"
type input "*******"
select select "**********"
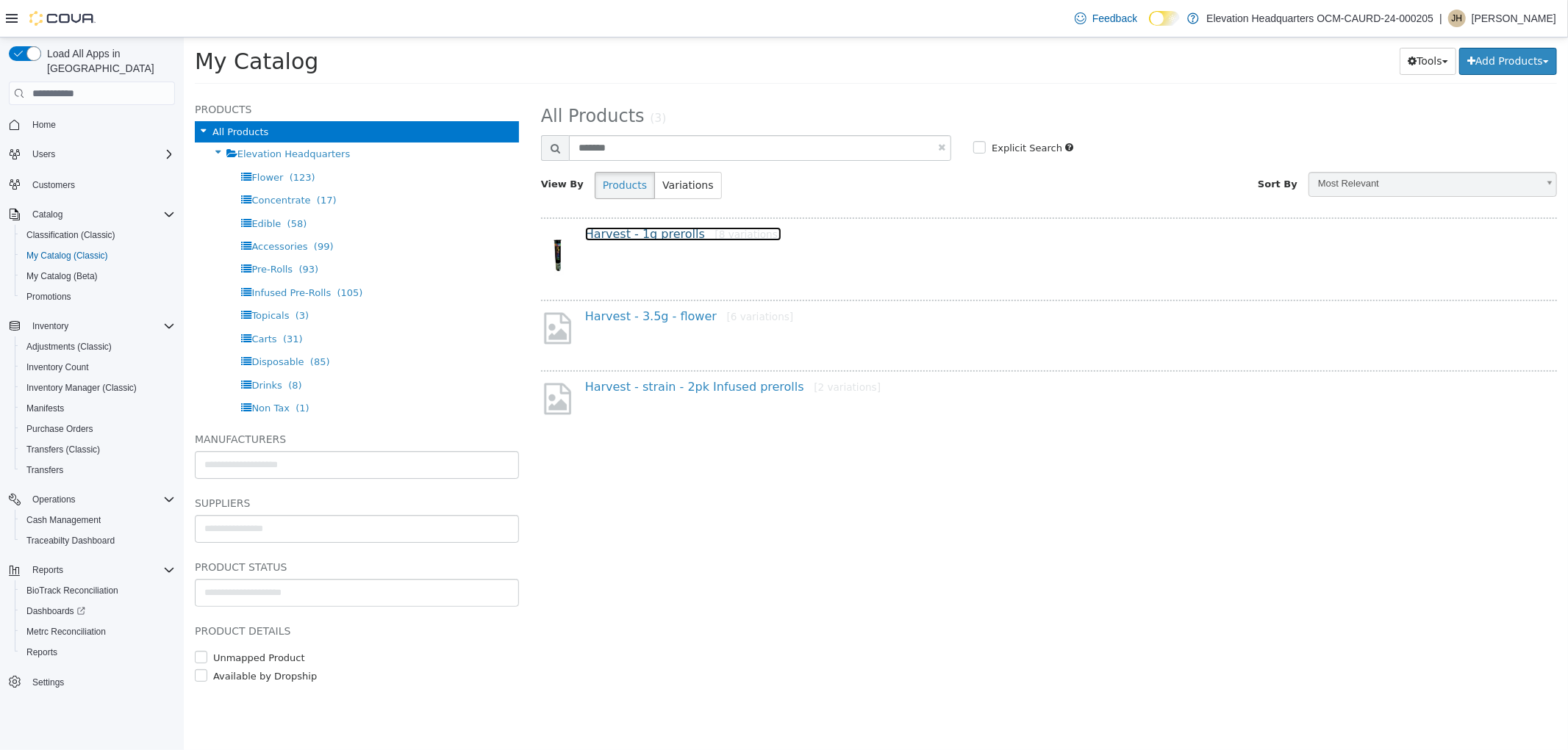
click at [678, 240] on link "Harvest - 1g prerolls [8 variations]" at bounding box center [682, 234] width 197 height 14
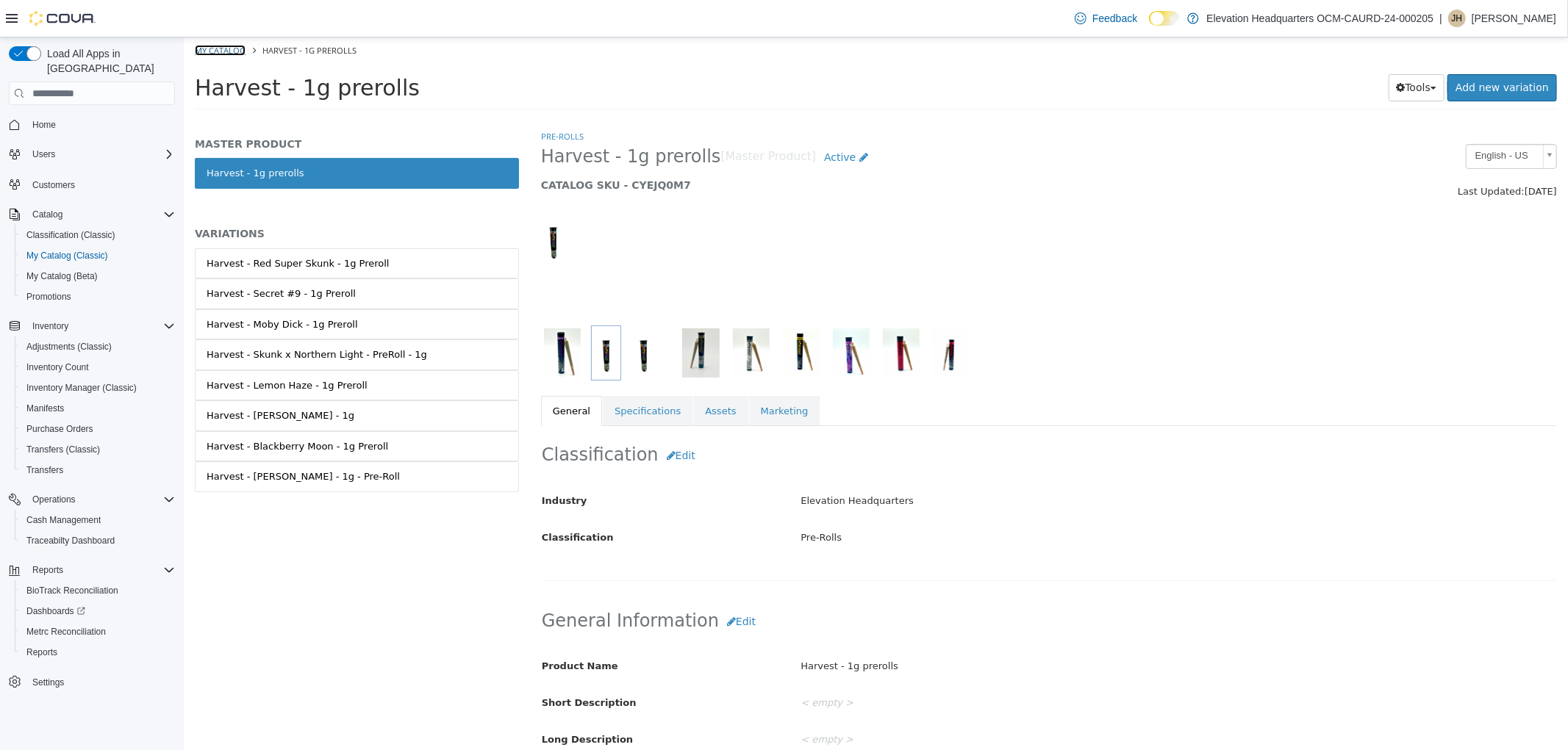
click at [227, 45] on link "My Catalog" at bounding box center [219, 50] width 50 height 11
select select "**********"
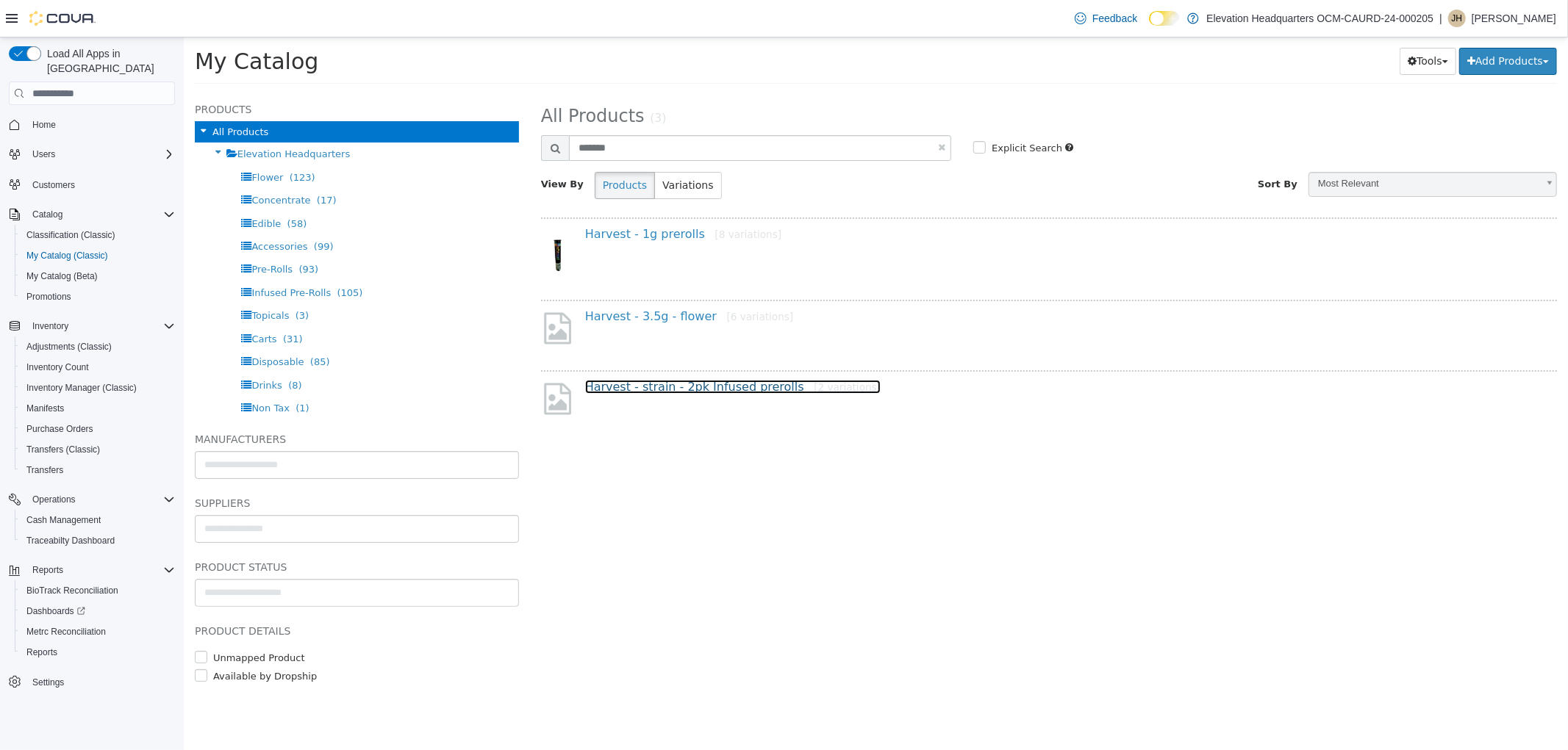
click at [663, 380] on link "Harvest - strain - 2pk Infused prerolls [2 variations]" at bounding box center [731, 387] width 295 height 14
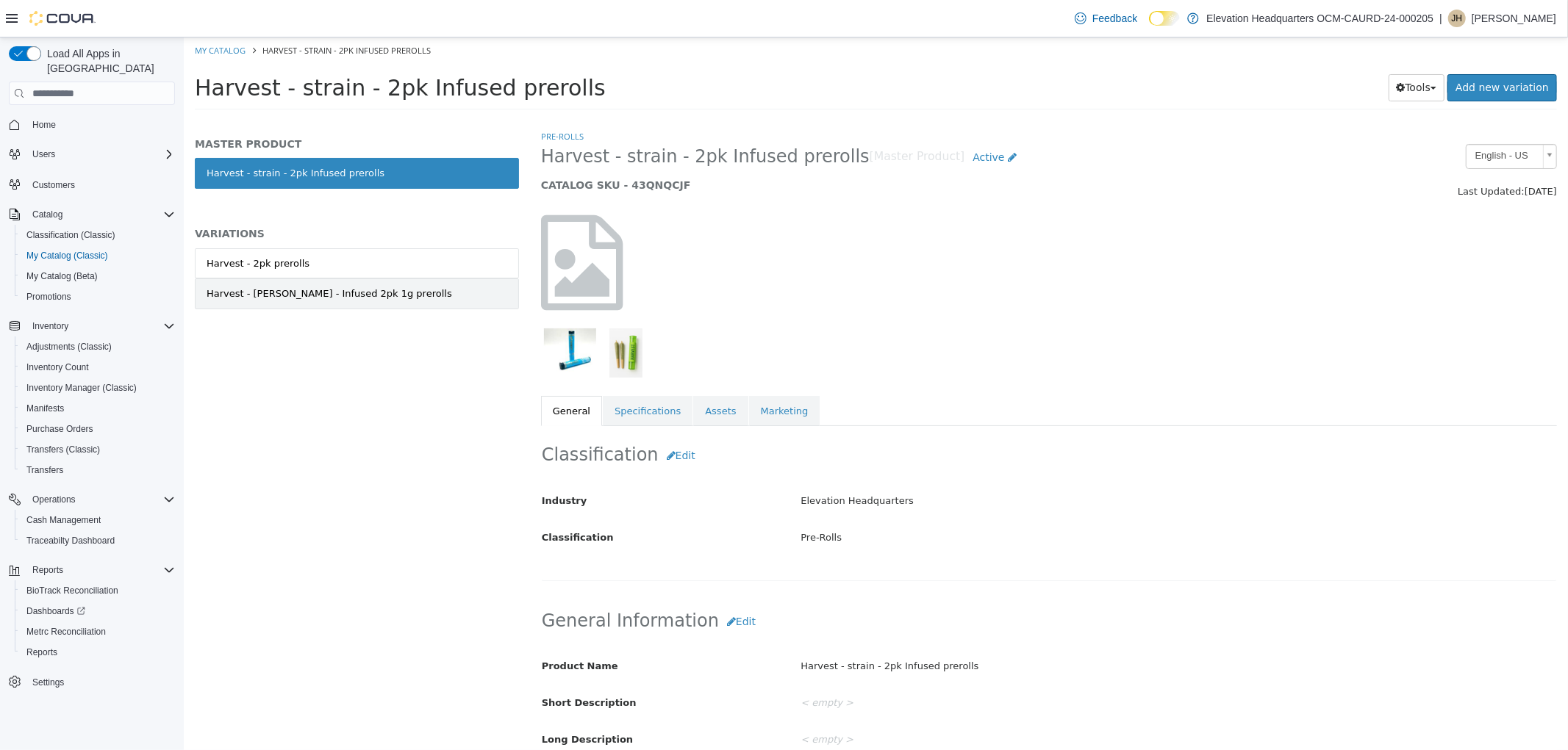
click at [413, 289] on link "Harvest - Bruce Banner - Infused 2pk 1g prerolls" at bounding box center [356, 293] width 324 height 31
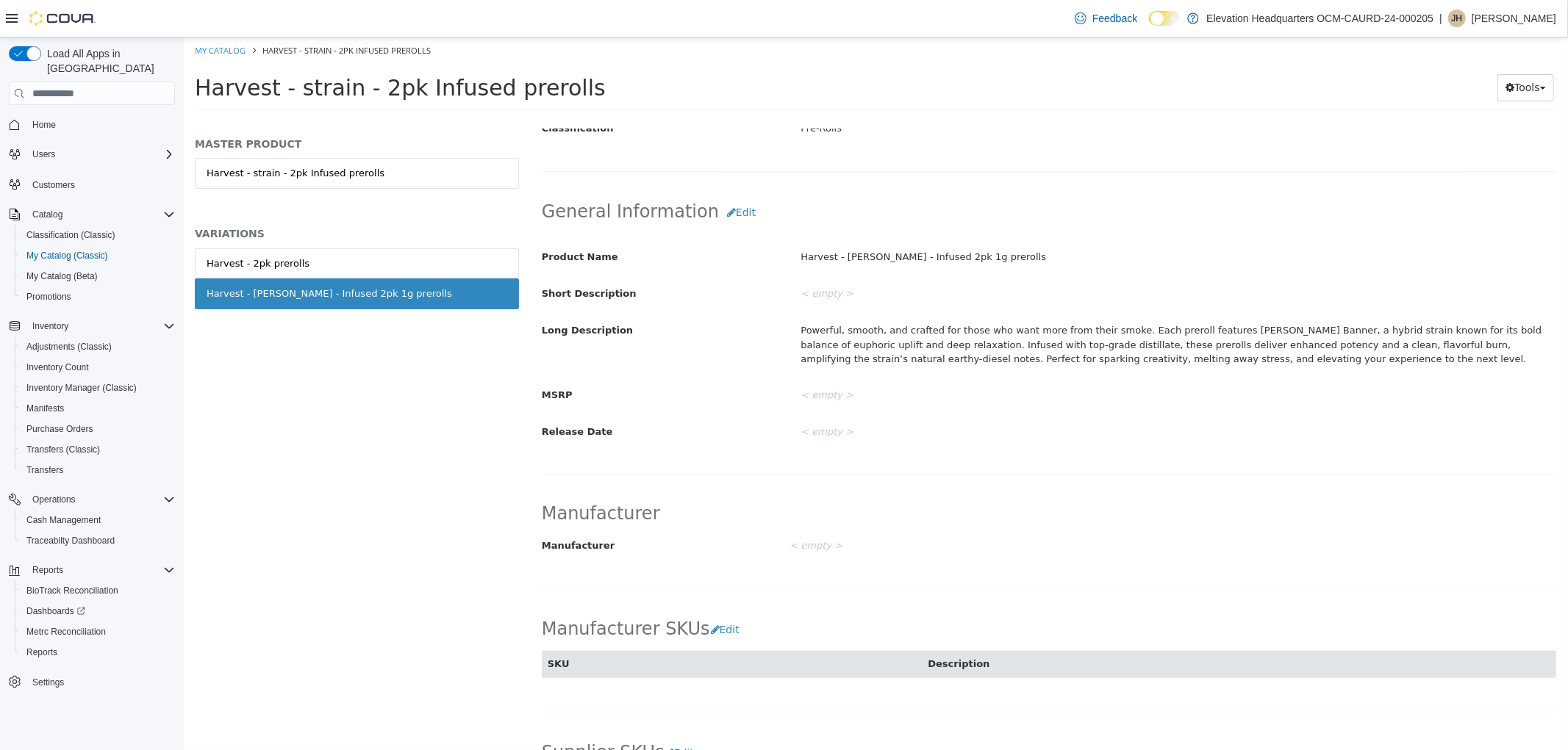
scroll to position [735, 0]
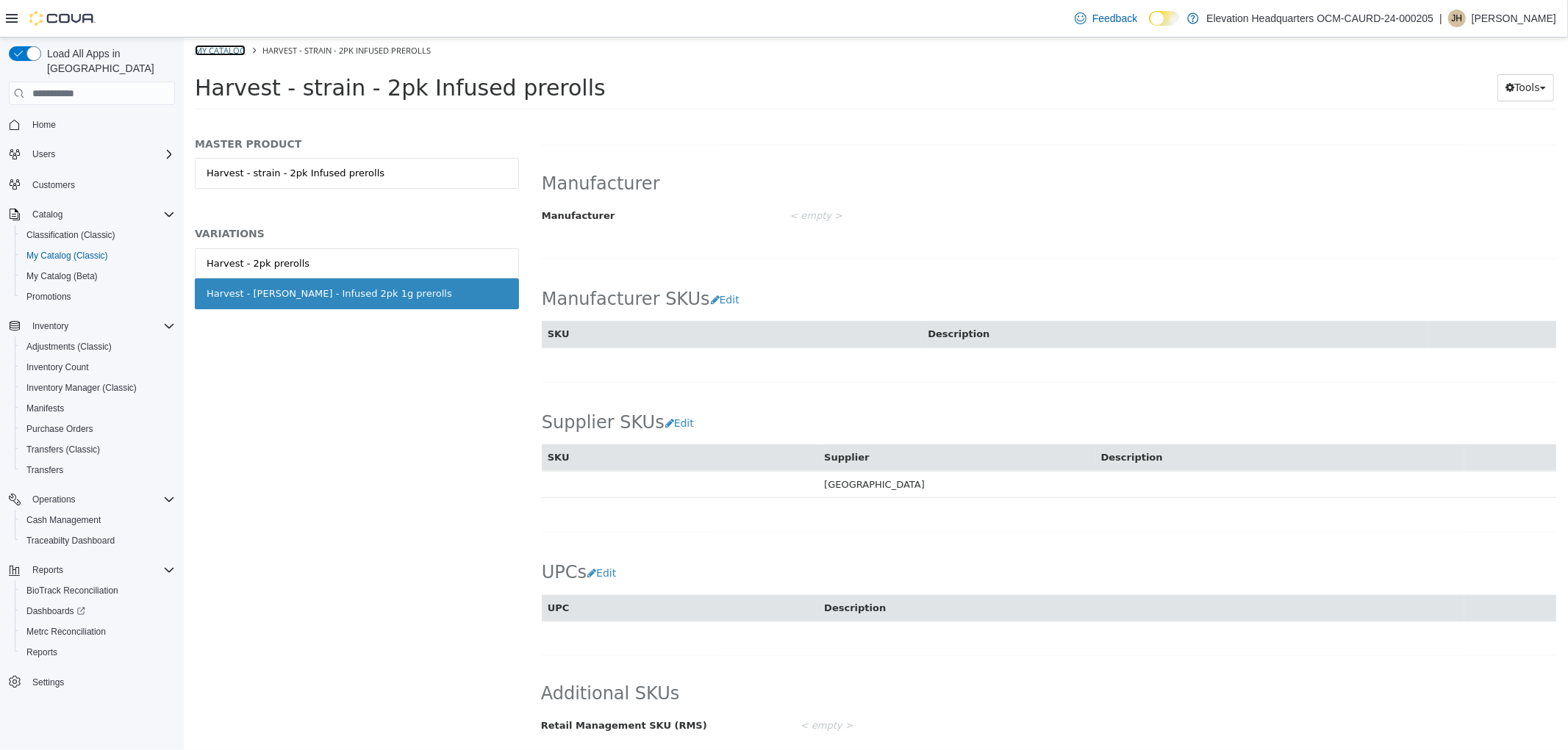
click at [213, 54] on link "My Catalog" at bounding box center [219, 50] width 50 height 11
select select "**********"
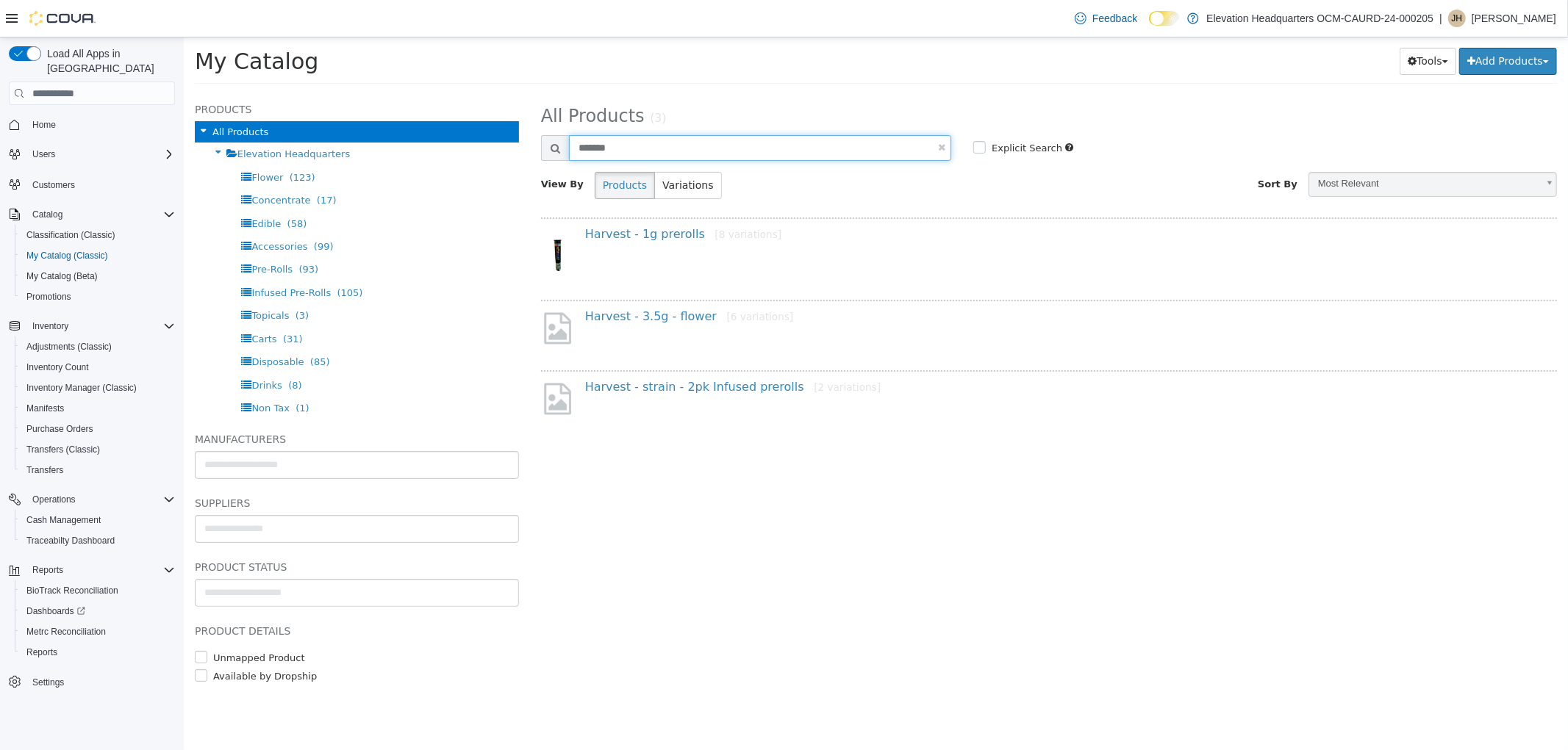
click at [599, 143] on input "*******" at bounding box center [759, 148] width 383 height 26
click at [603, 145] on input "*******" at bounding box center [759, 148] width 383 height 26
type input "**********"
select select "**********"
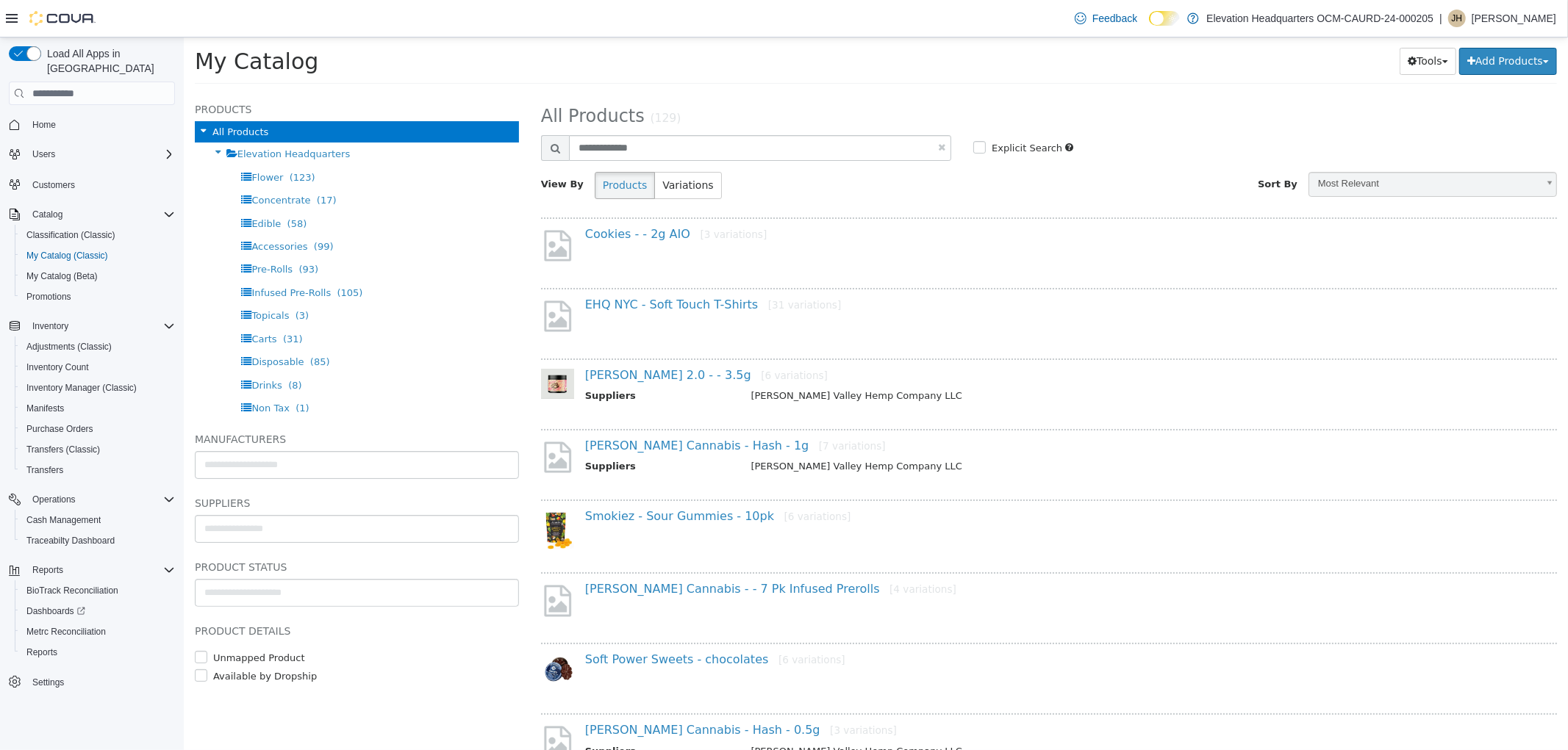
click at [937, 142] on link at bounding box center [941, 147] width 7 height 10
select select "**********"
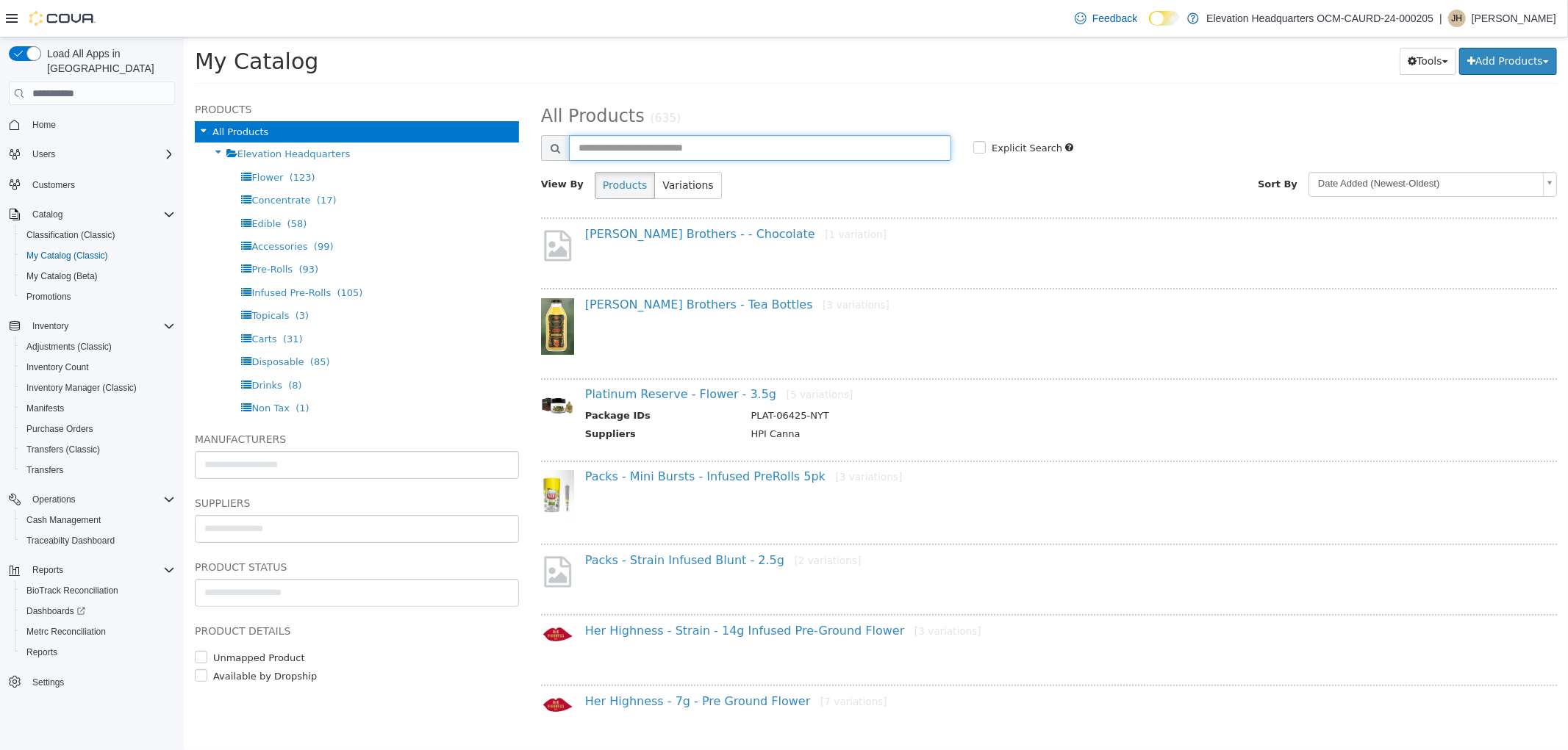
click at [904, 156] on input "text" at bounding box center [759, 148] width 383 height 26
type input "****"
select select "**********"
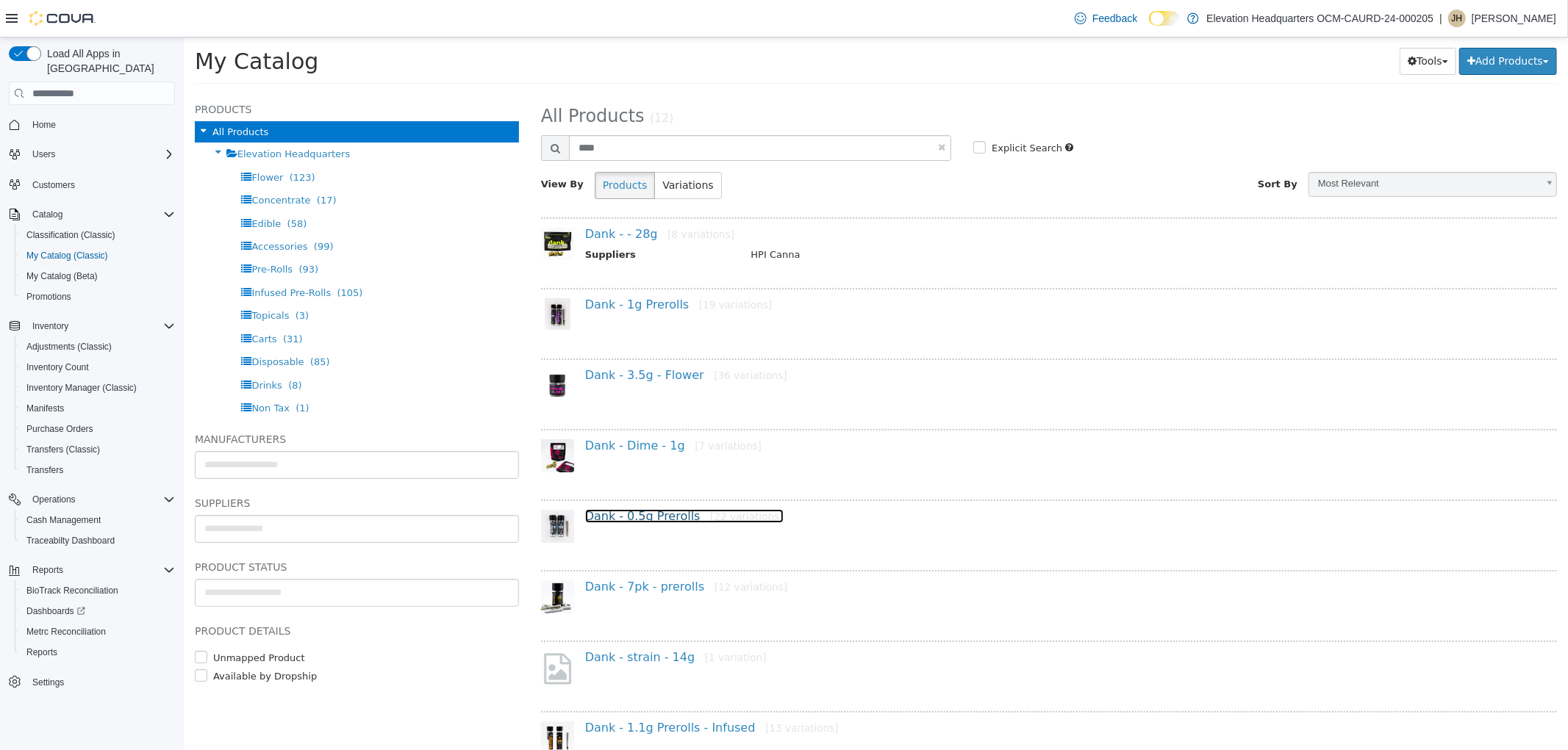
click at [642, 512] on link "Dank - 0.5g Prerolls [22 variations]" at bounding box center [683, 517] width 199 height 14
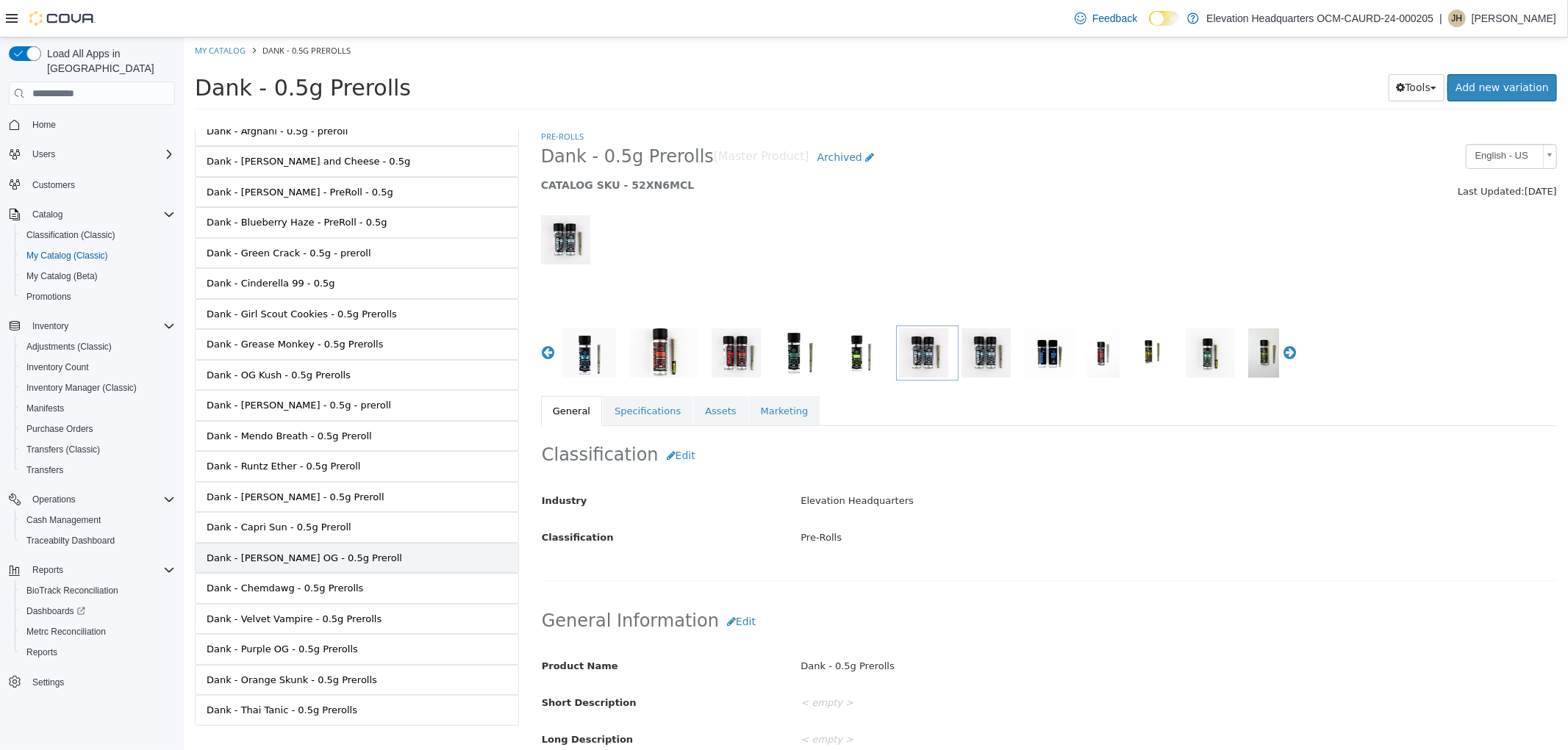
scroll to position [222, 0]
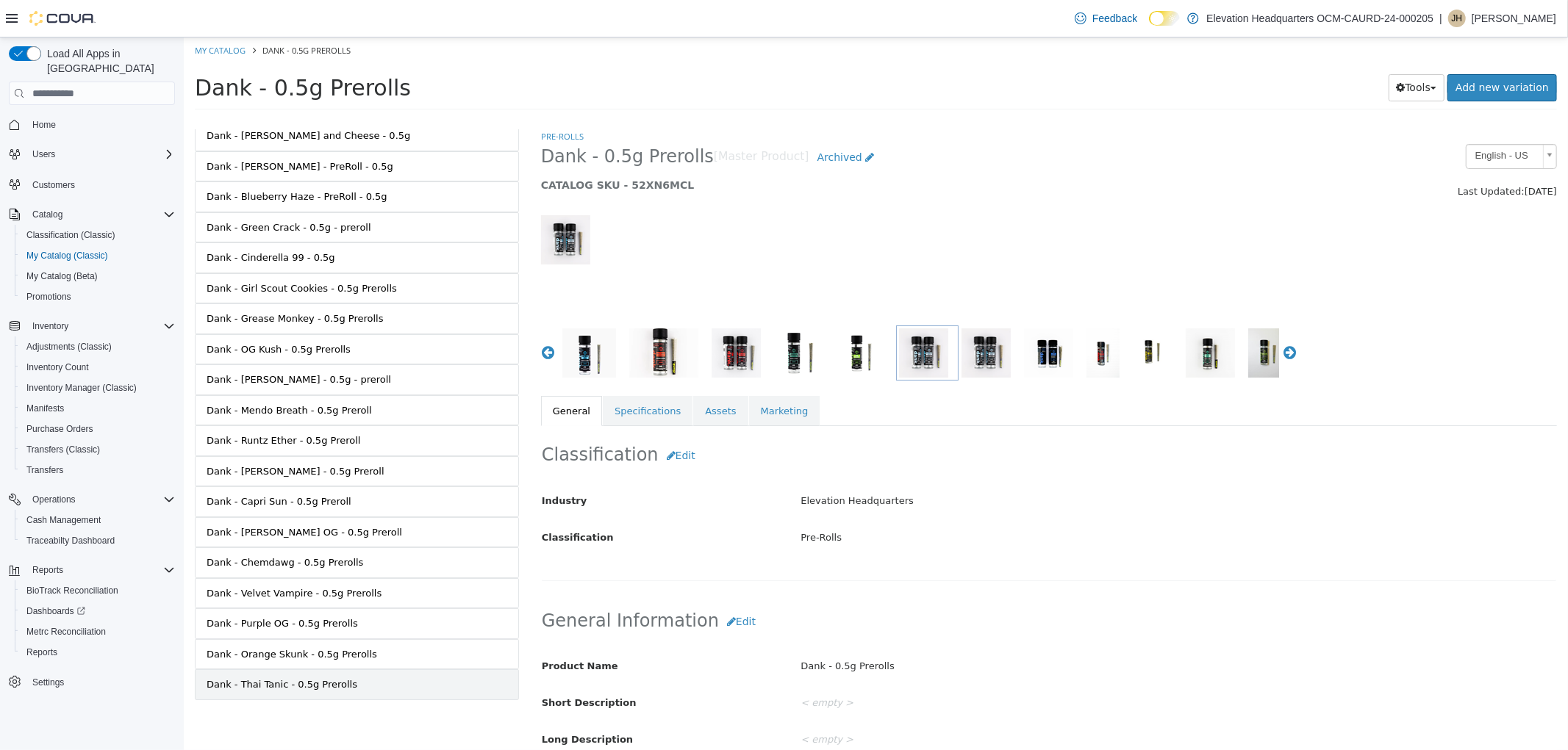
click at [427, 682] on link "Dank - Thai Tanic - 0.5g Prerolls" at bounding box center [356, 685] width 324 height 31
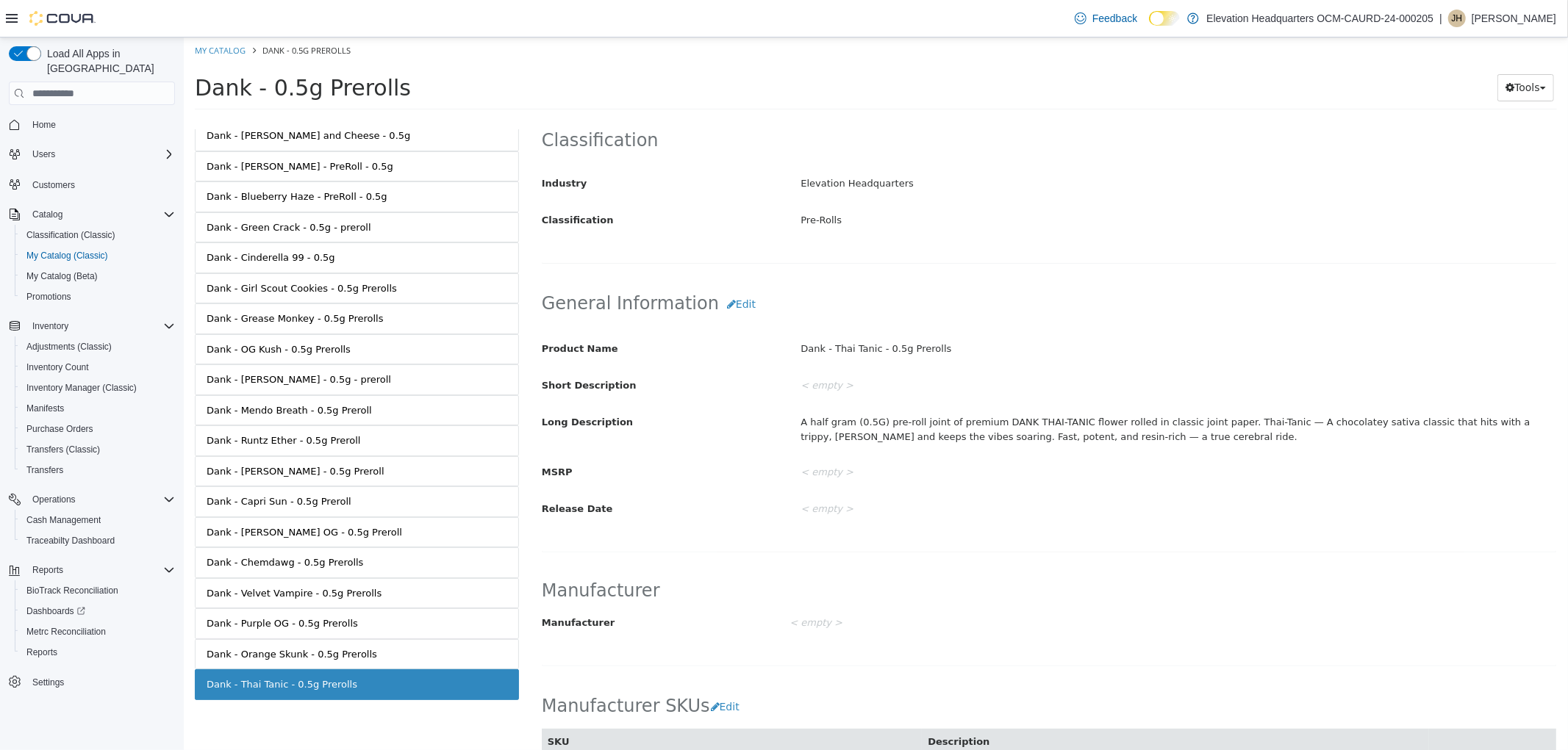
scroll to position [261, 0]
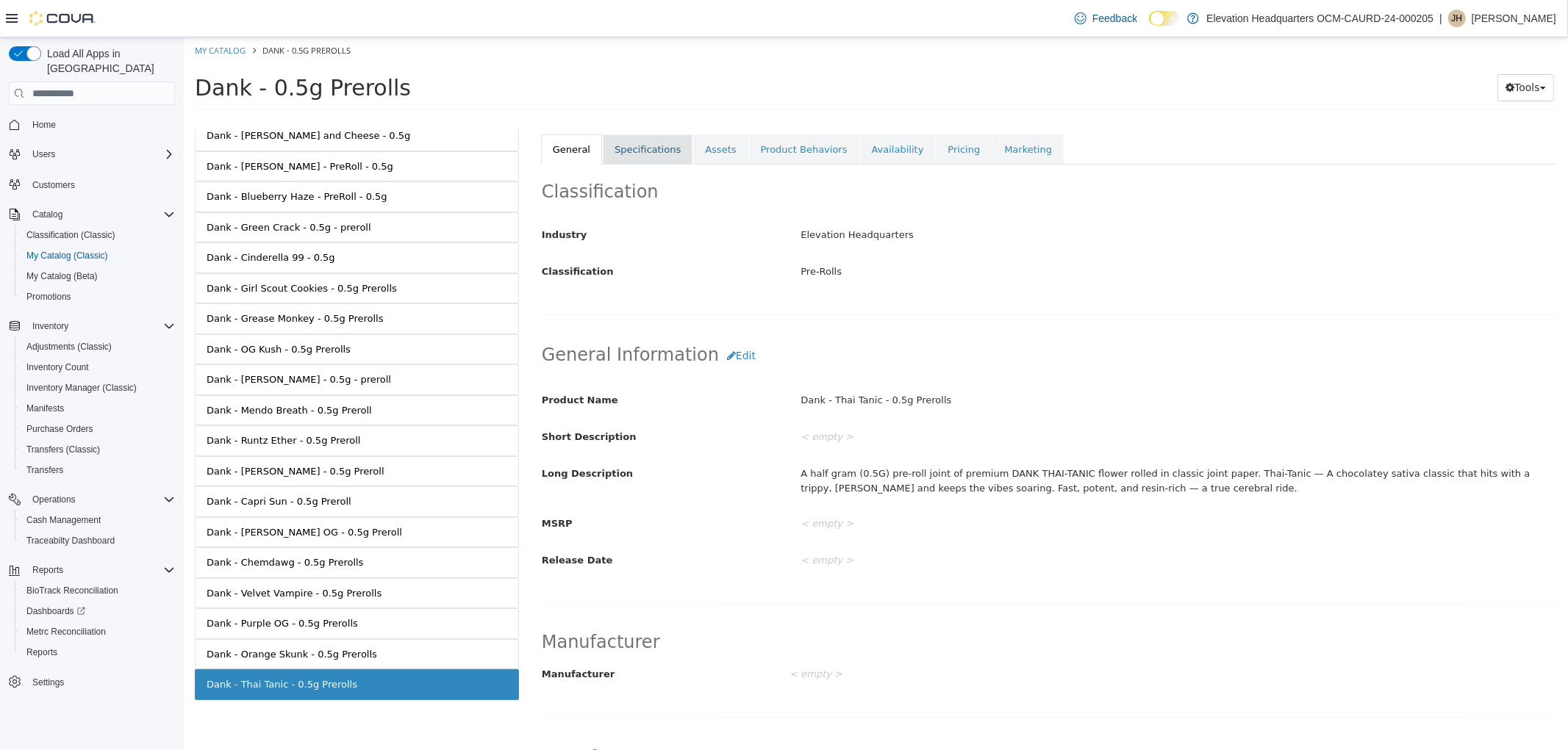
click at [656, 147] on link "Specifications" at bounding box center [646, 149] width 89 height 31
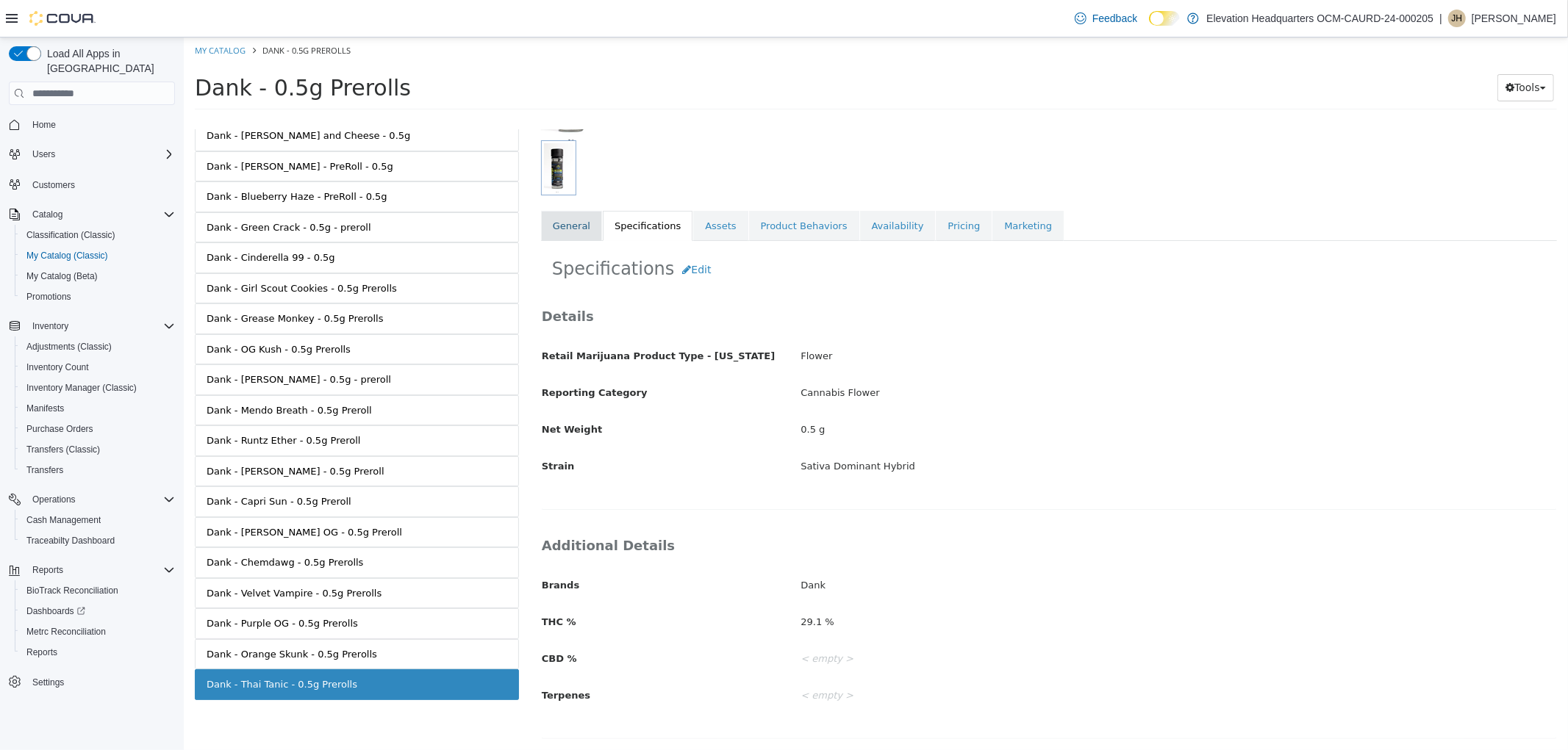
click at [540, 227] on div "Pre-Rolls Dank - Thai Tanic - 0.5g Prerolls [Variation] Active CATALOG SKU - JZ…" at bounding box center [1048, 439] width 1038 height 621
click at [549, 225] on link "General" at bounding box center [570, 226] width 61 height 31
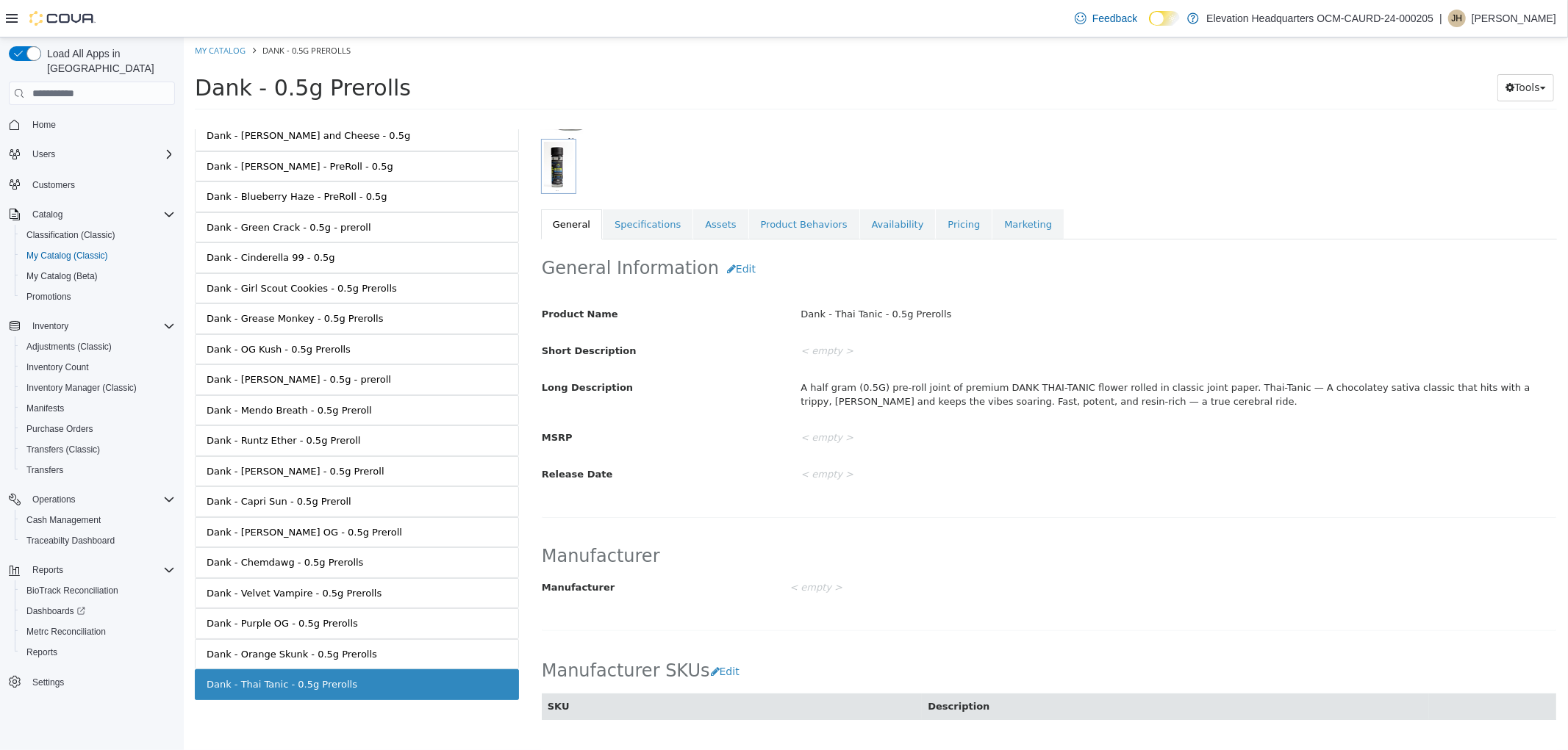
scroll to position [261, 0]
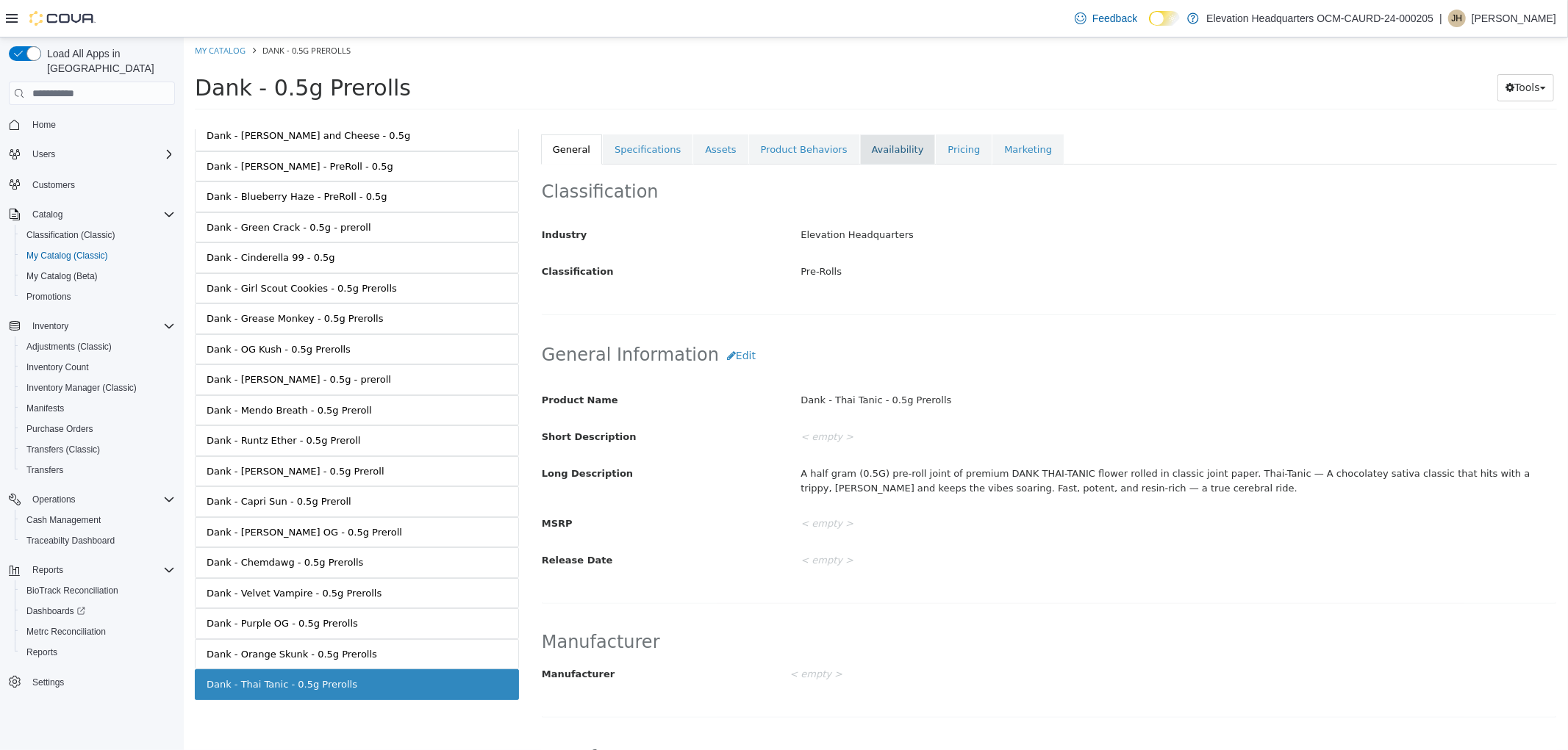
click at [873, 161] on link "Availability" at bounding box center [898, 149] width 76 height 31
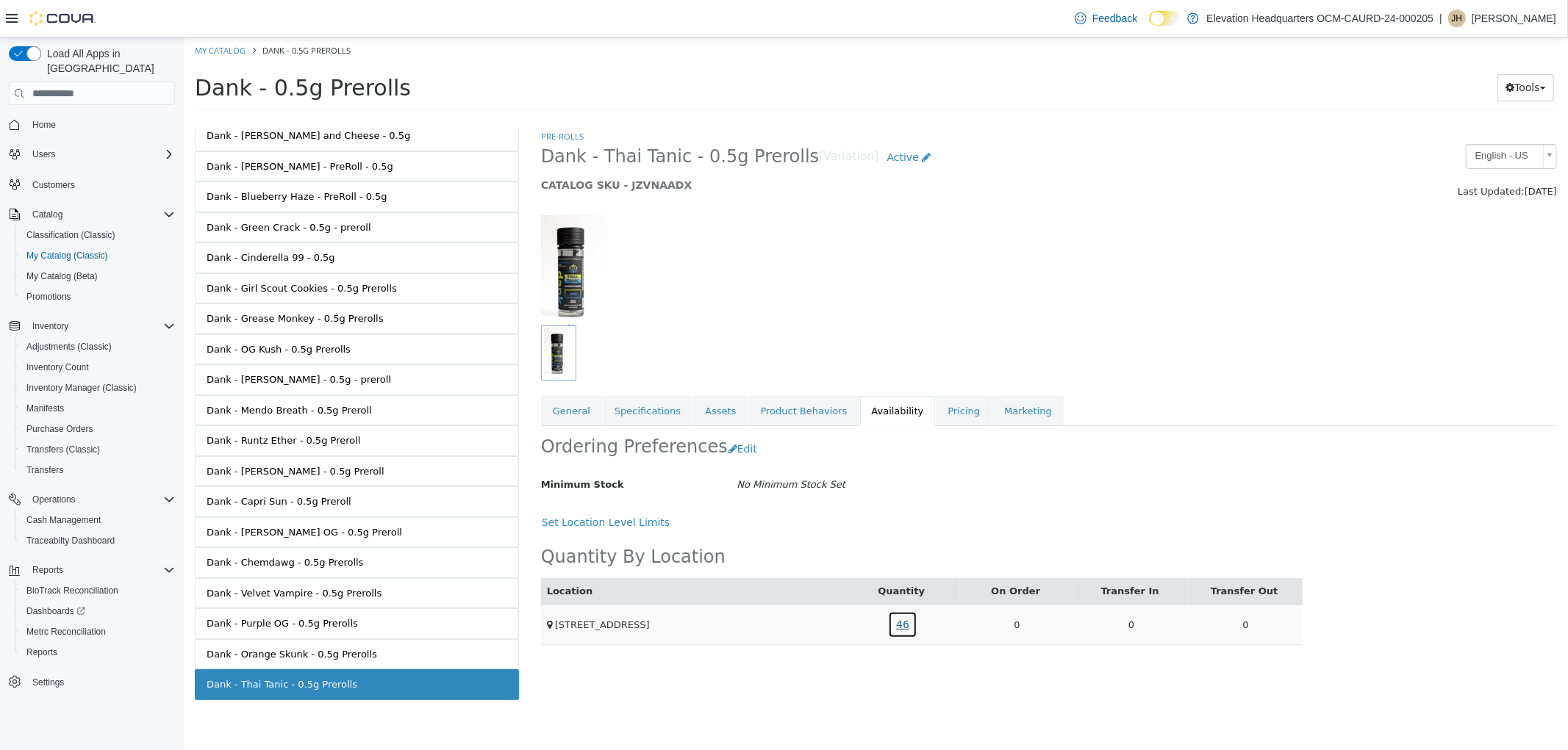
click at [905, 624] on link "46" at bounding box center [901, 625] width 29 height 27
click at [883, 557] on link "DANK-22525-TT" at bounding box center [867, 562] width 77 height 14
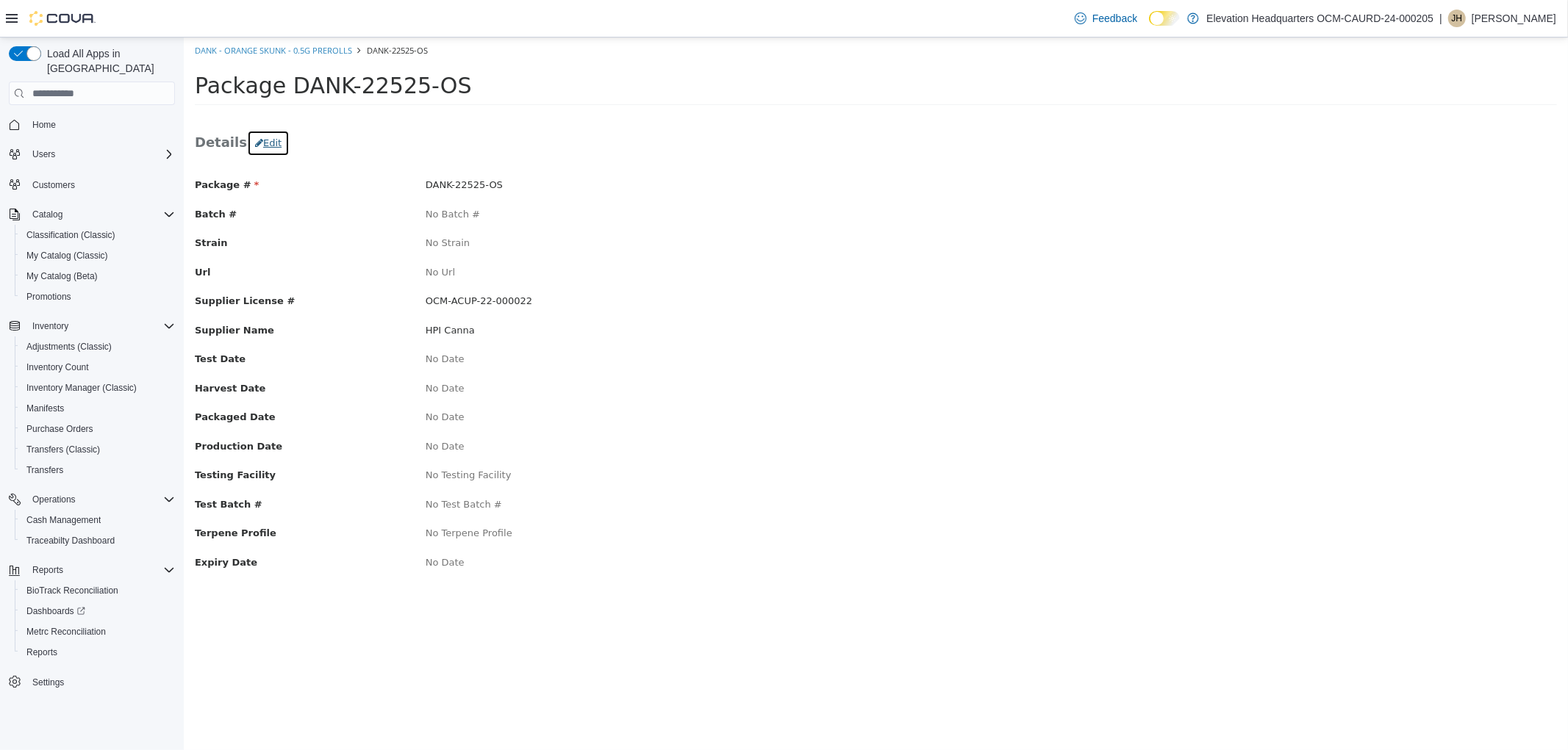
click at [258, 149] on button "Edit" at bounding box center [268, 143] width 42 height 27
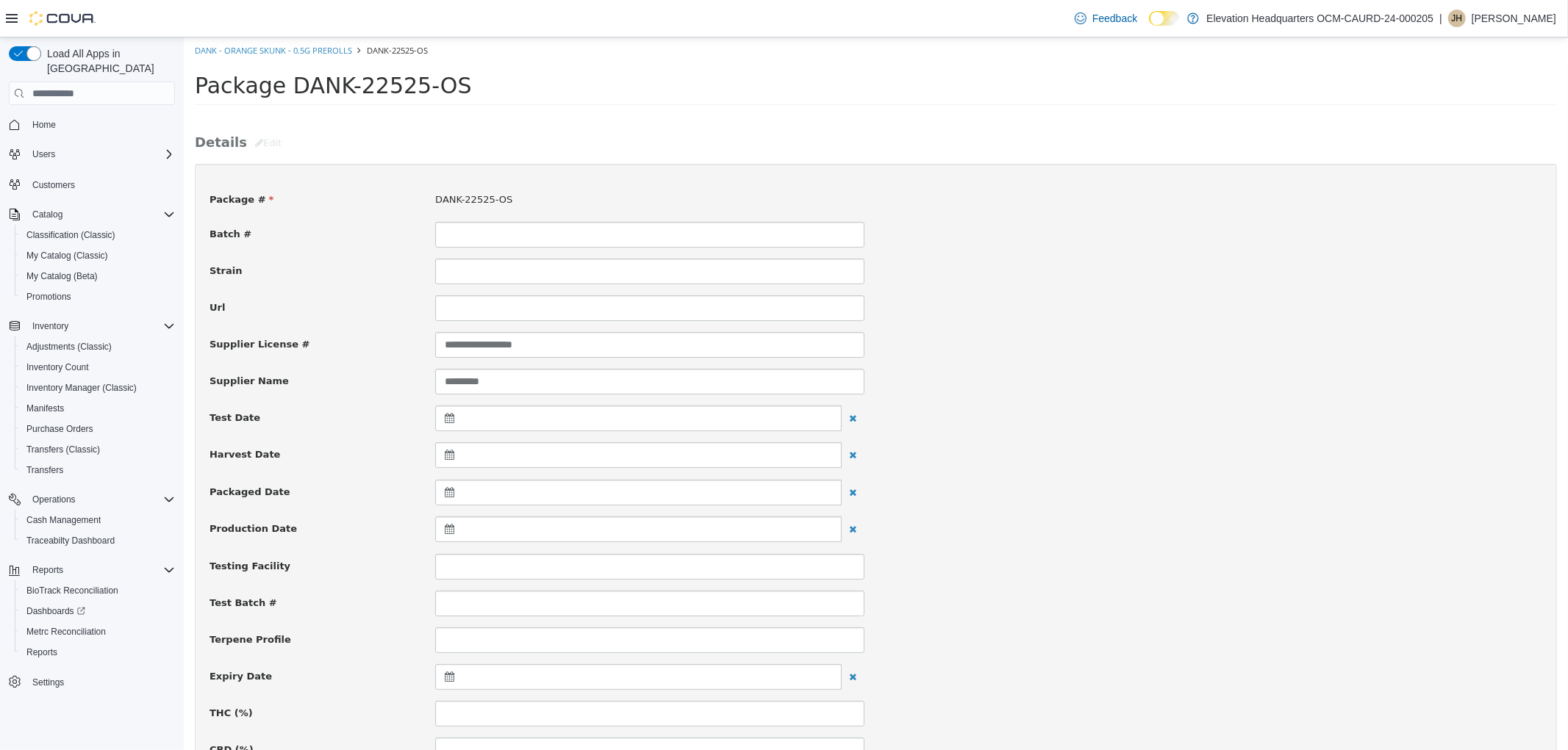
click at [452, 680] on icon at bounding box center [451, 677] width 15 height 11
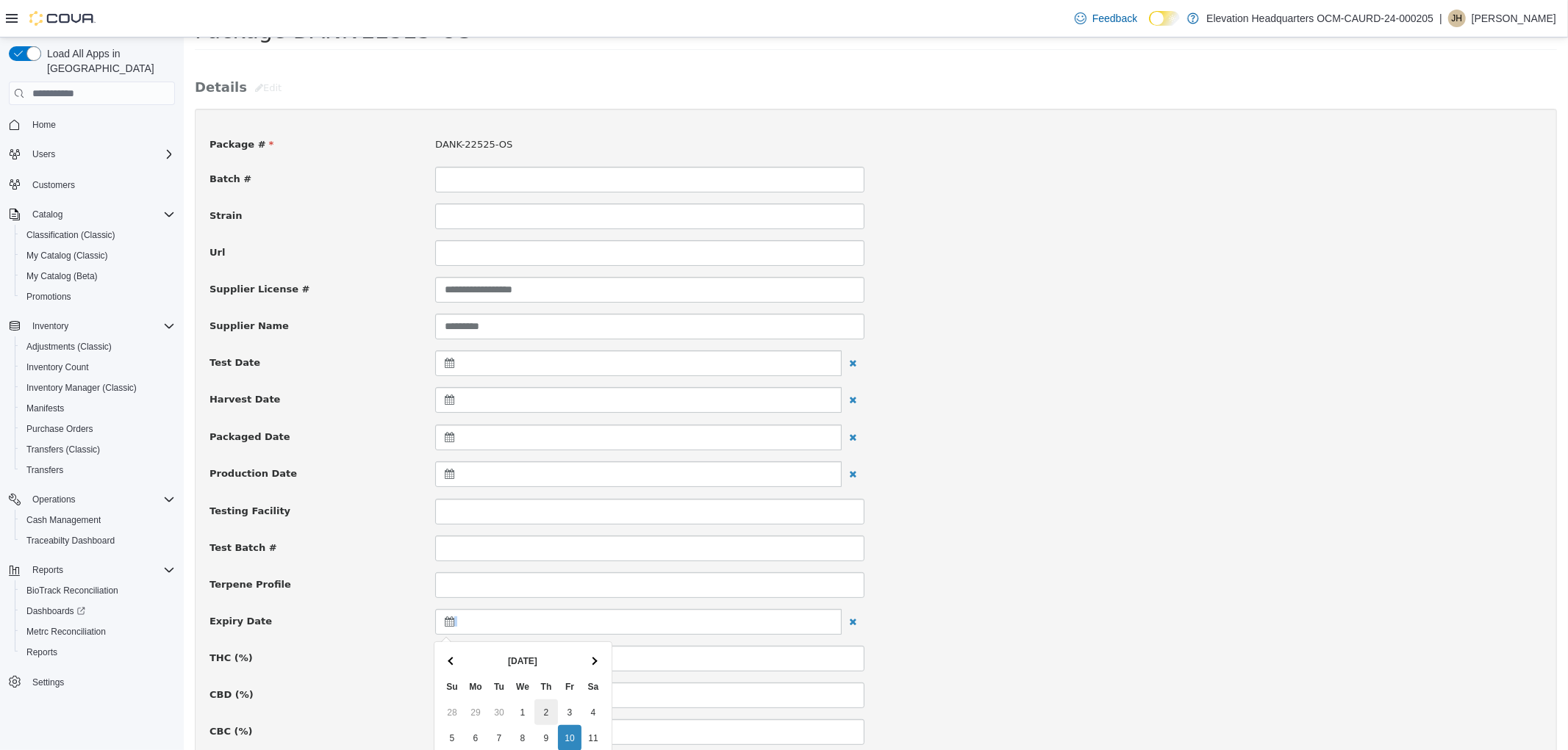
scroll to position [81, 0]
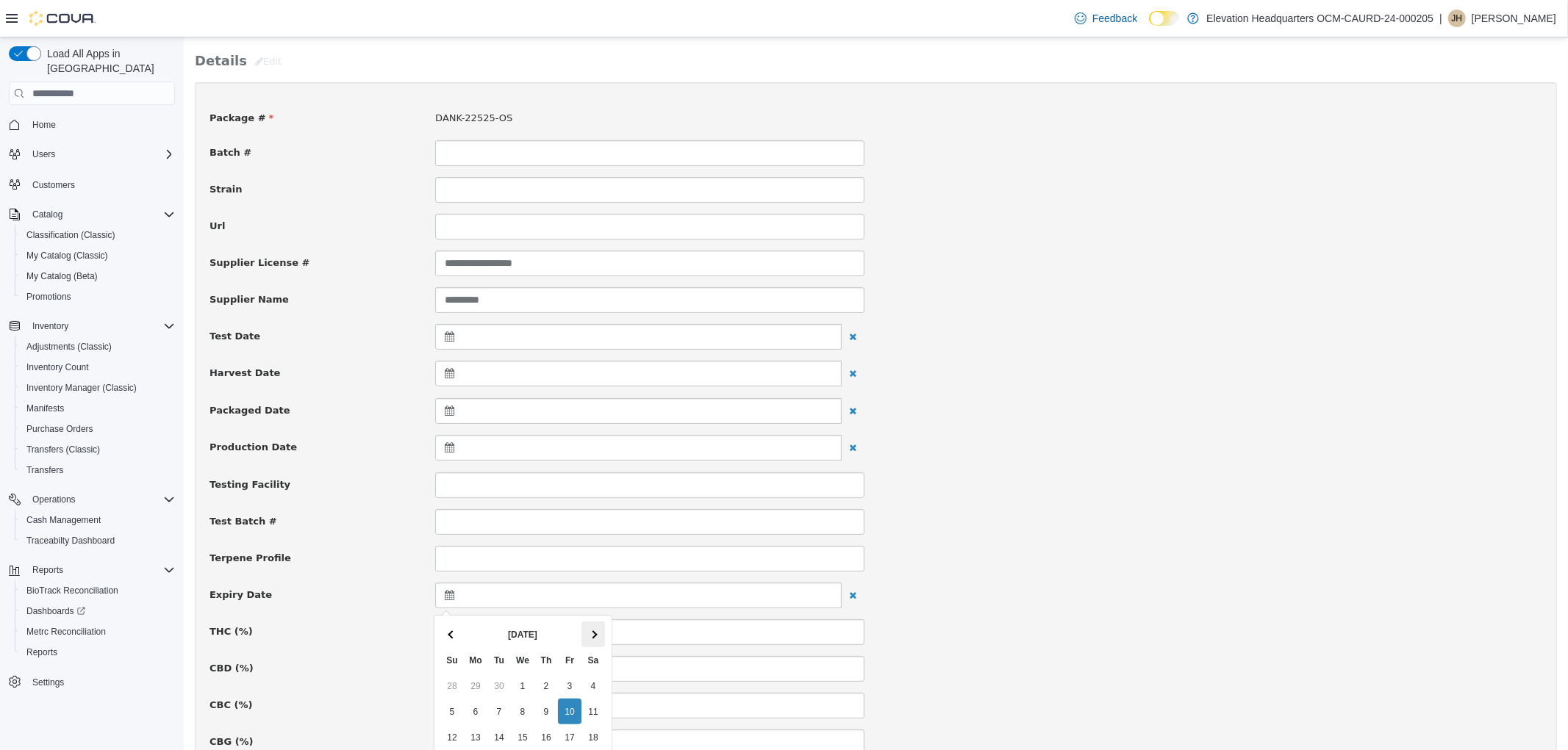
click at [600, 622] on th at bounding box center [592, 634] width 24 height 26
click at [600, 623] on th at bounding box center [592, 634] width 24 height 26
click at [600, 625] on th at bounding box center [592, 634] width 24 height 26
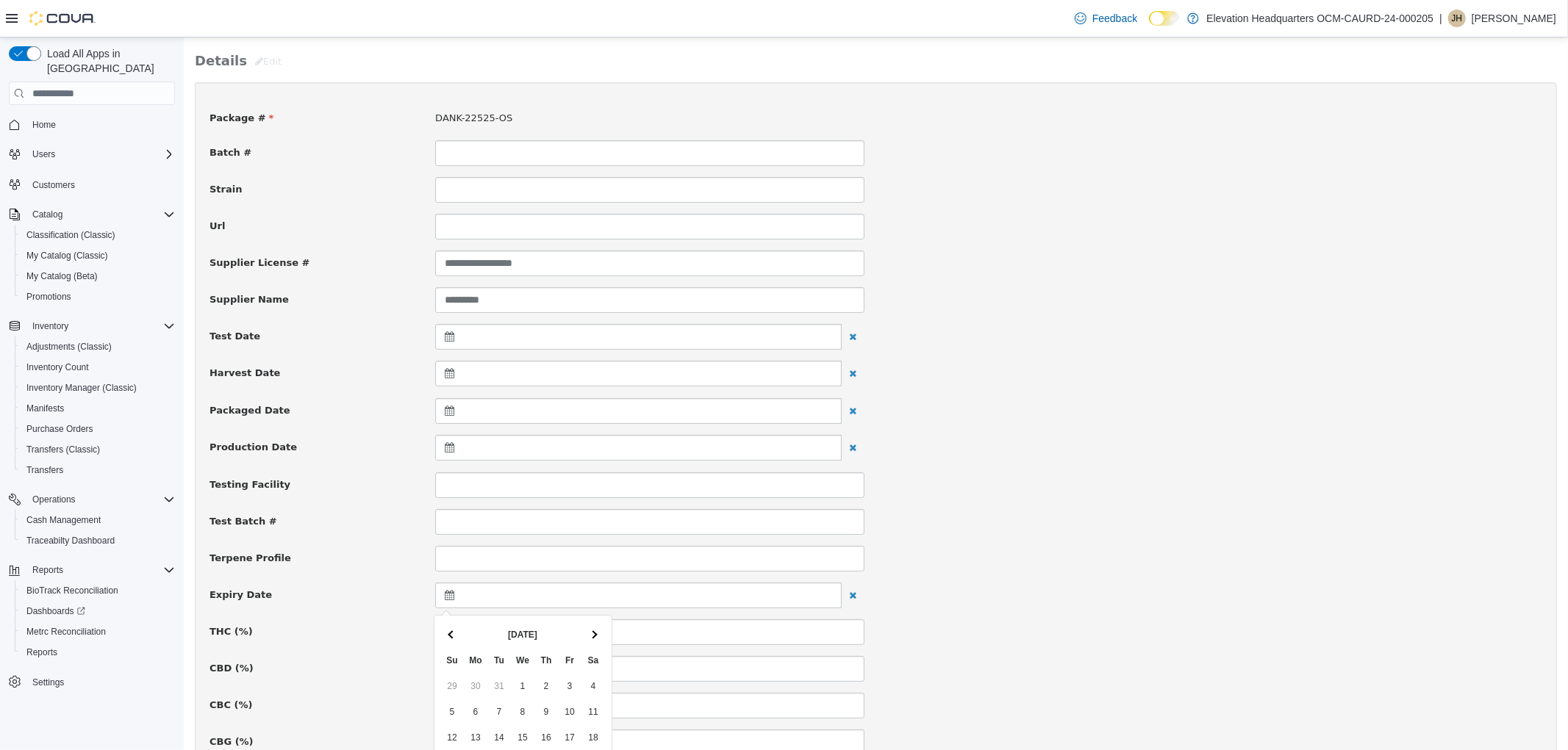
click at [600, 625] on th at bounding box center [592, 634] width 24 height 26
click at [600, 626] on th at bounding box center [592, 634] width 24 height 26
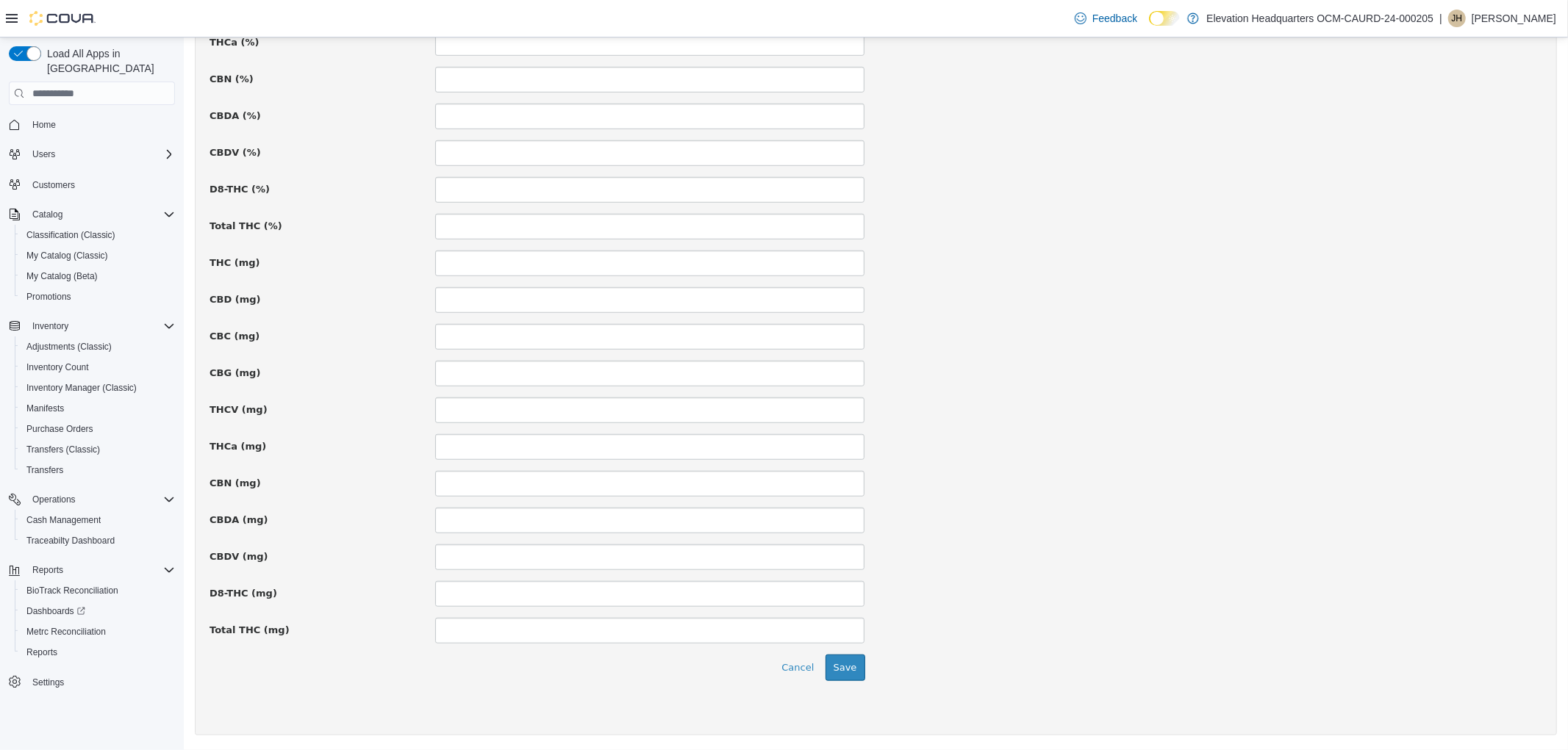
scroll to position [856, 0]
click at [834, 663] on button "Save" at bounding box center [844, 668] width 40 height 27
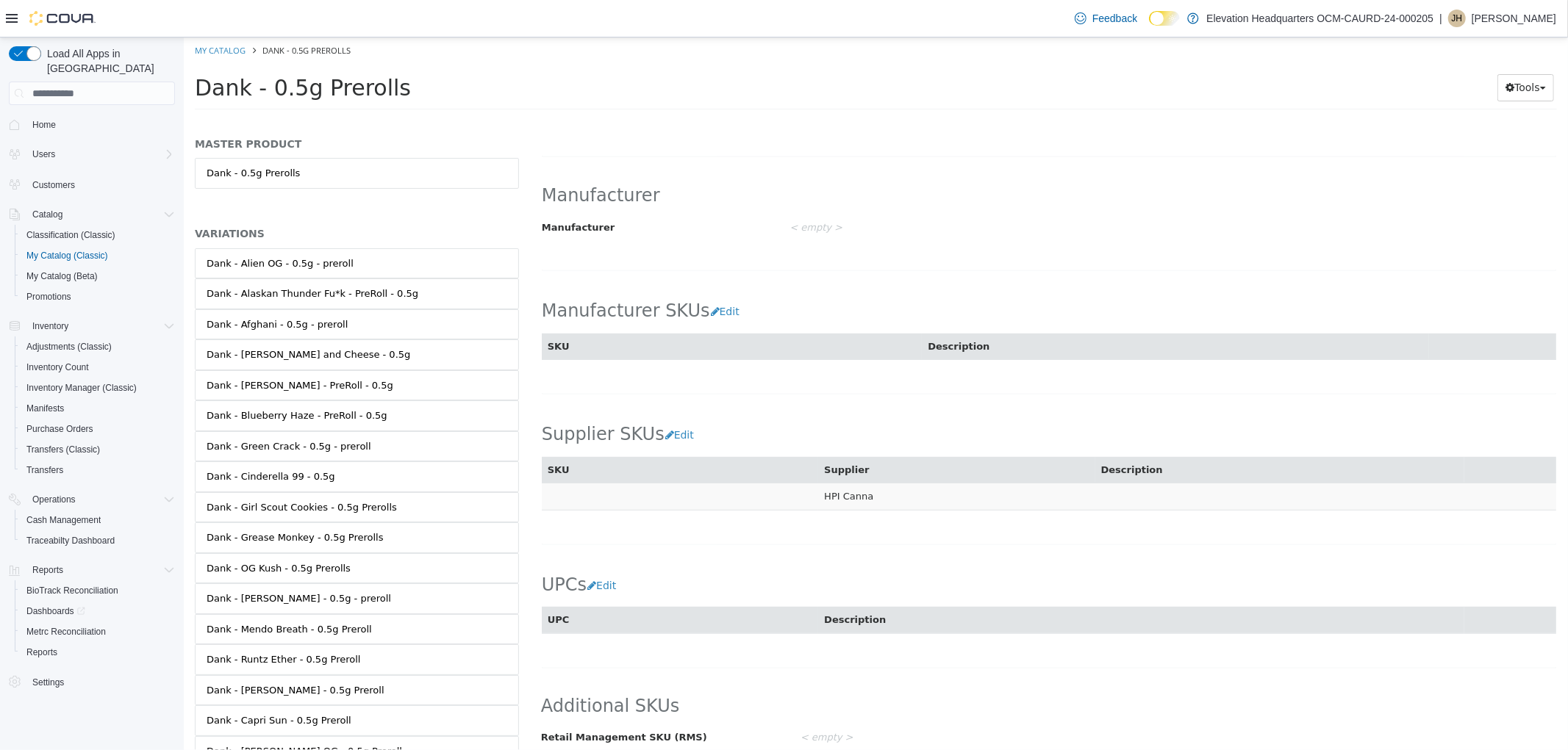
scroll to position [725, 0]
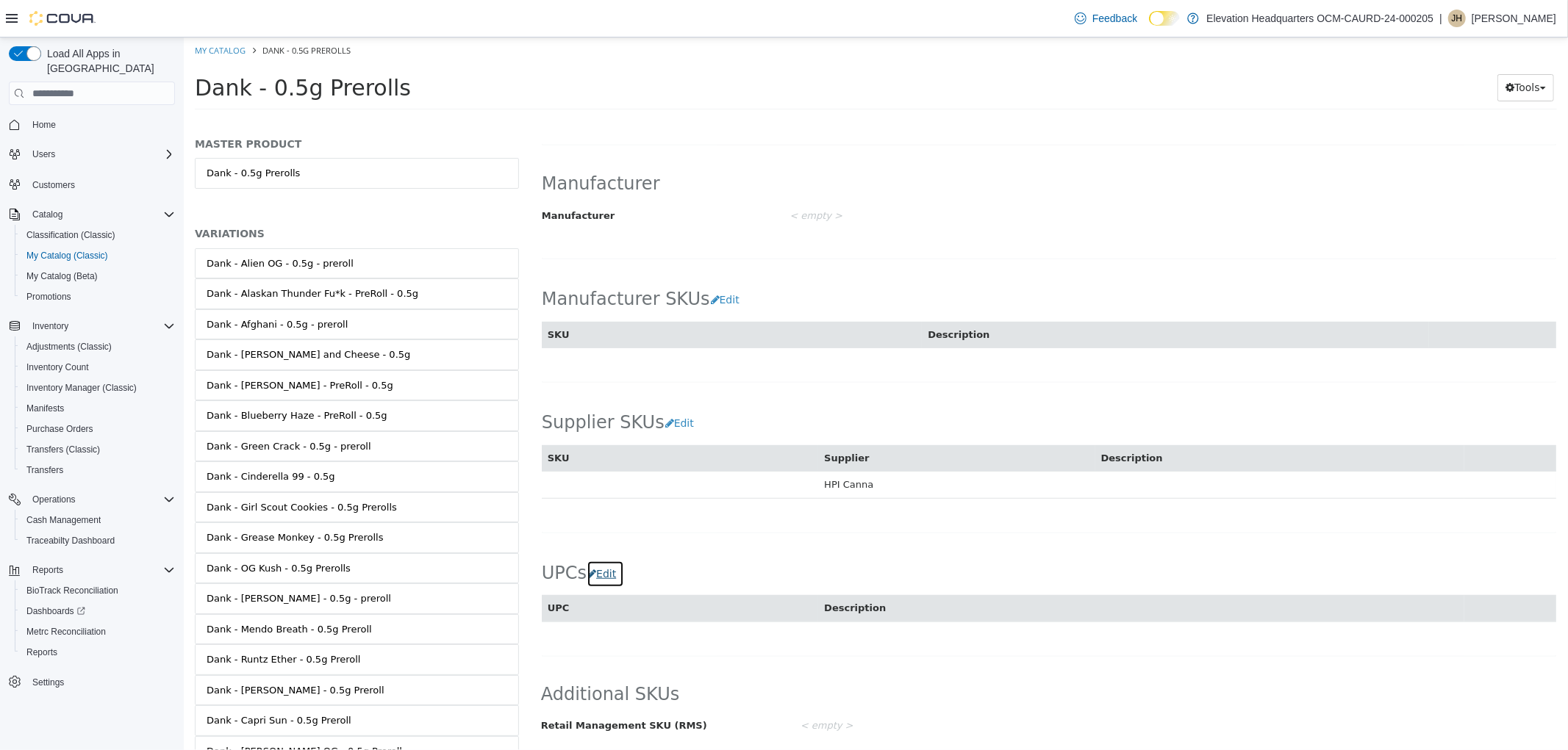
click at [601, 580] on button "Edit" at bounding box center [604, 574] width 37 height 27
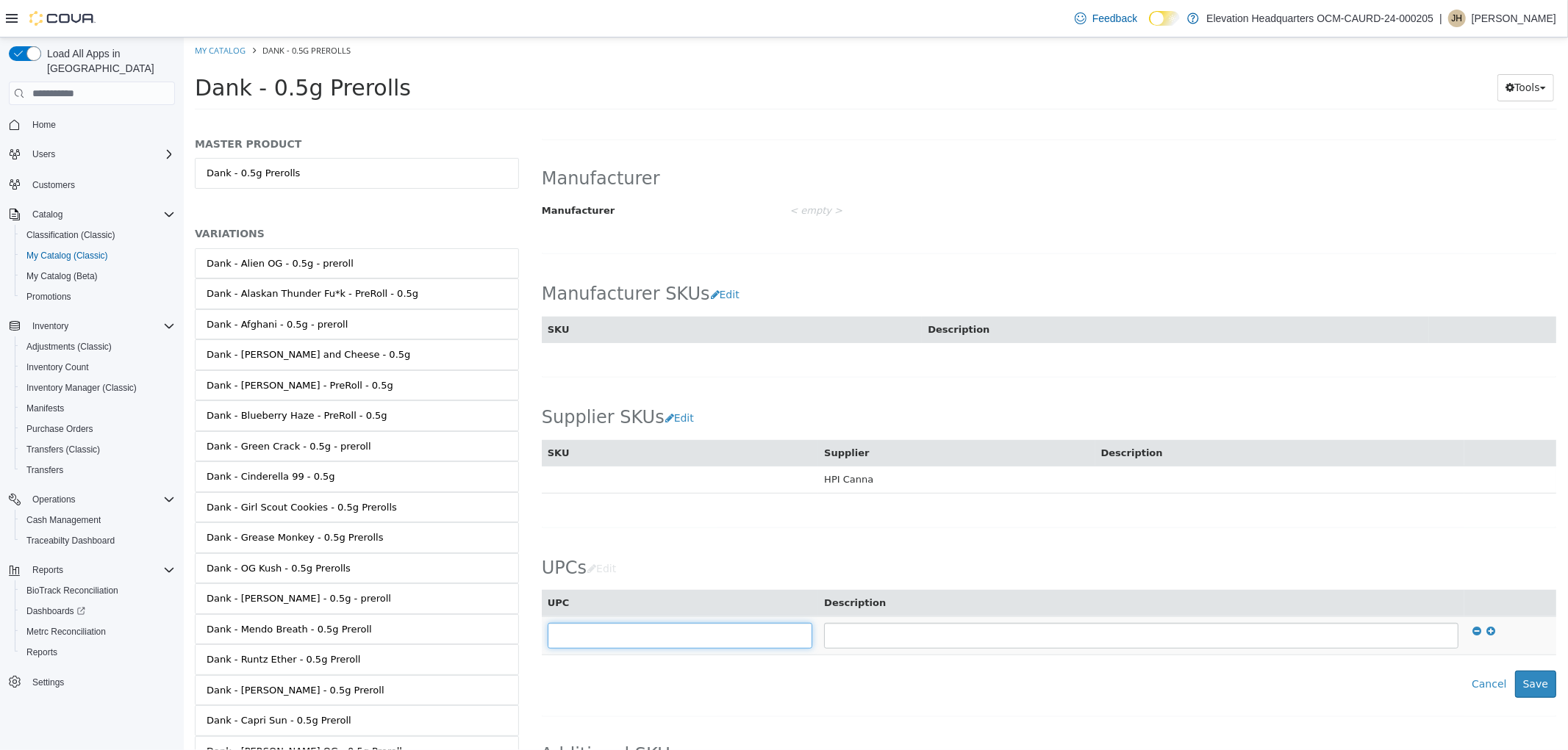
click at [617, 636] on input "text" at bounding box center [679, 636] width 265 height 26
type input "**********"
click at [1531, 696] on button "Save" at bounding box center [1534, 685] width 42 height 27
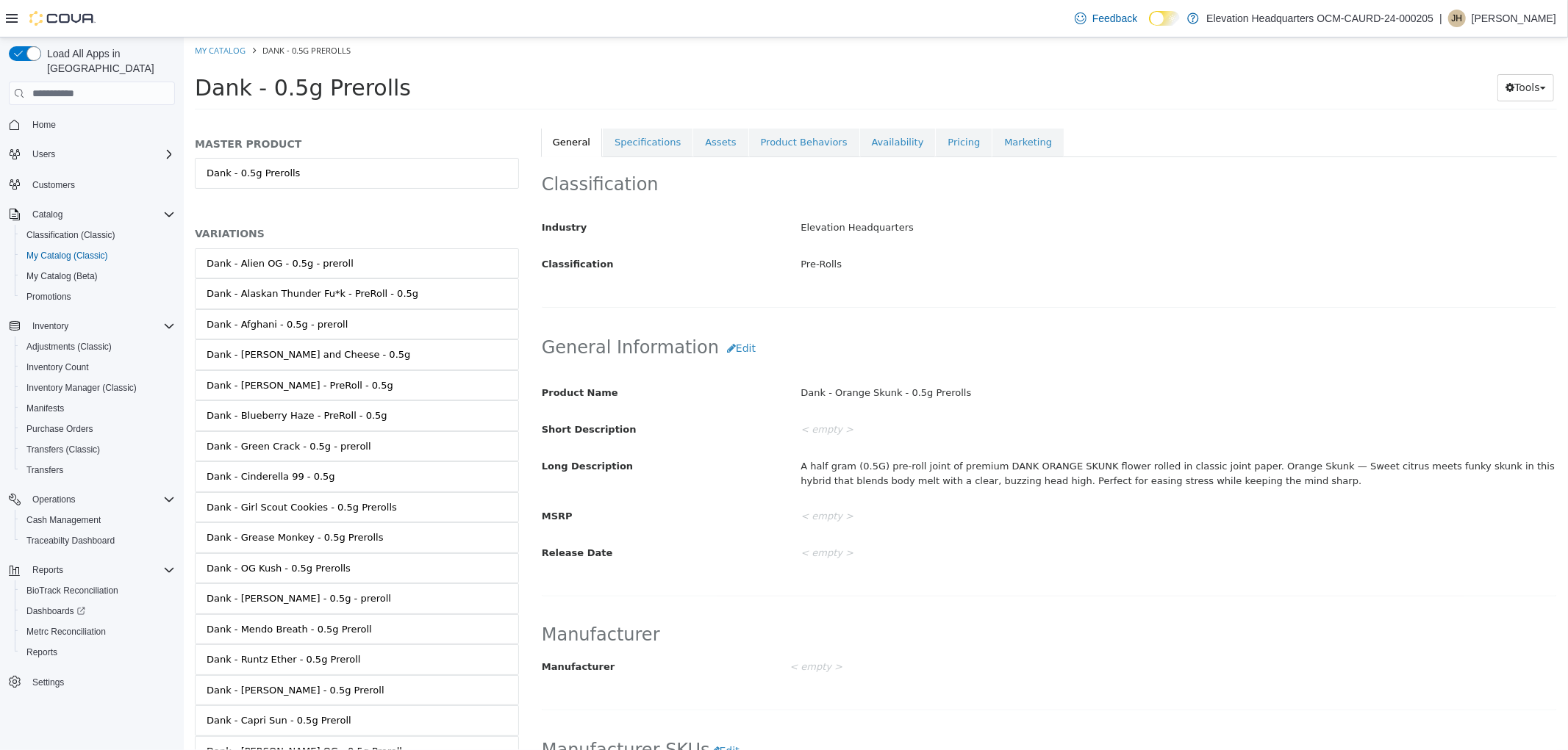
scroll to position [236, 0]
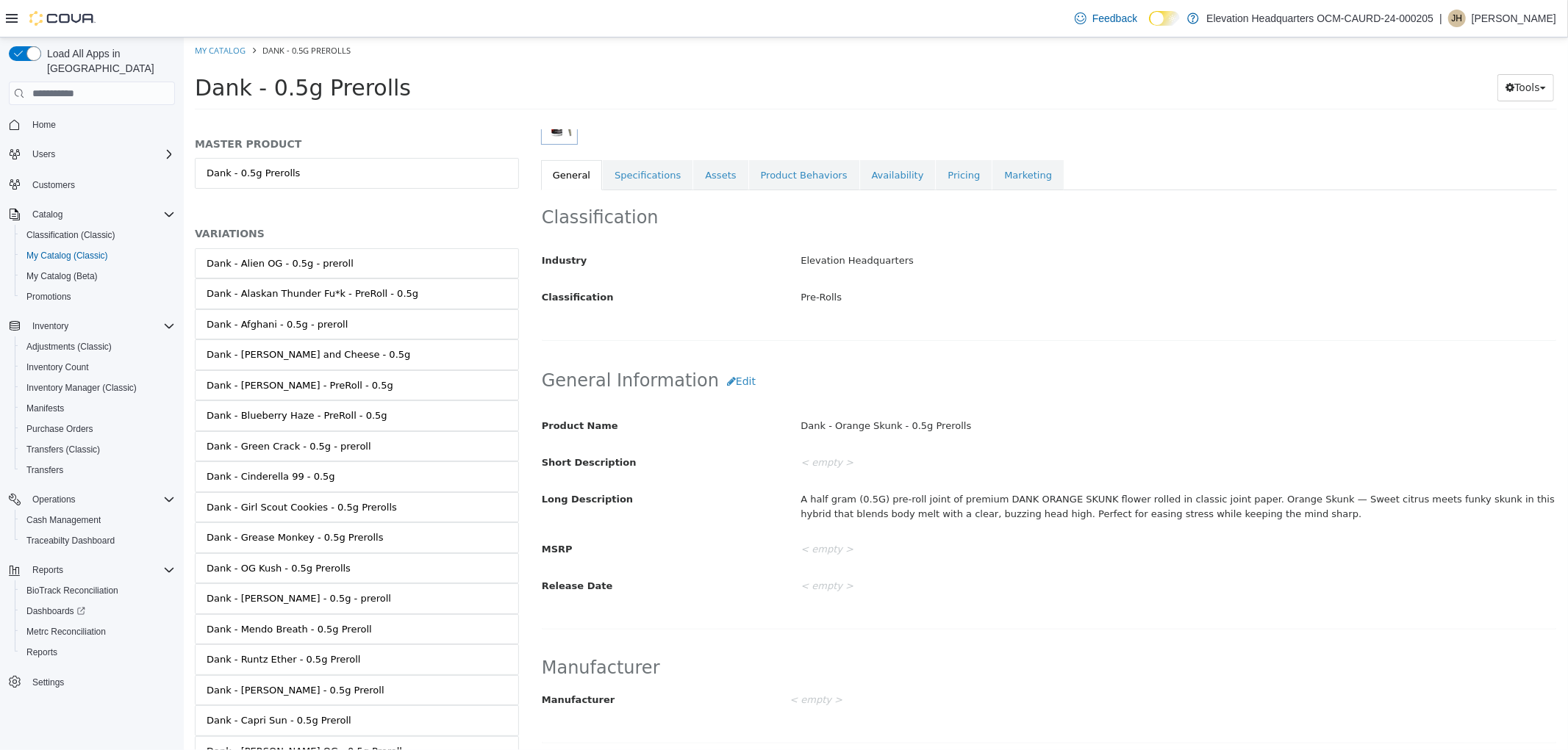
click at [640, 198] on div "Classification Industry Elevation Headquarters Classification Pre-Rolls Cancel …" at bounding box center [1048, 265] width 1016 height 151
click at [640, 186] on link "Specifications" at bounding box center [646, 175] width 89 height 31
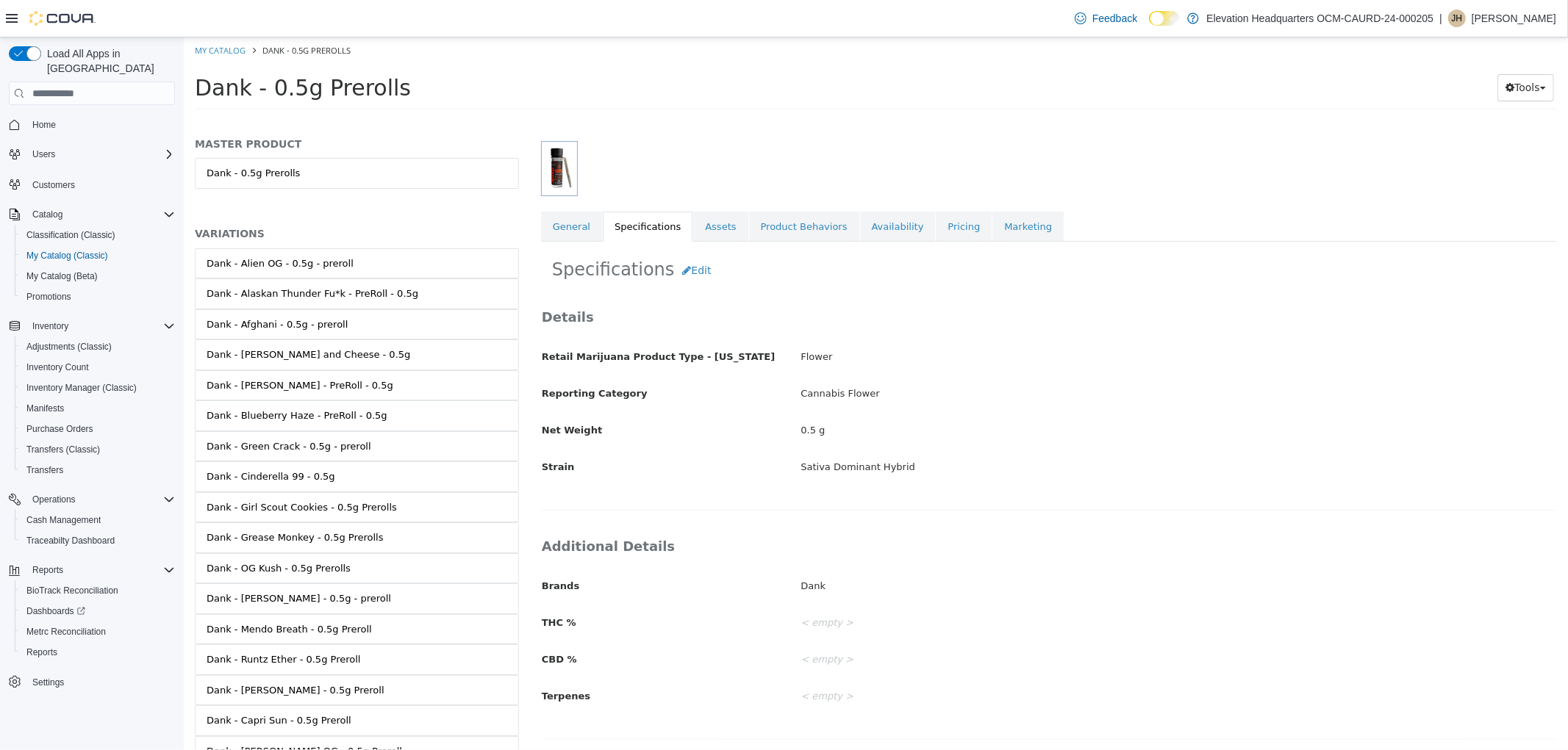
scroll to position [186, 0]
click at [673, 282] on button "Edit" at bounding box center [695, 269] width 45 height 27
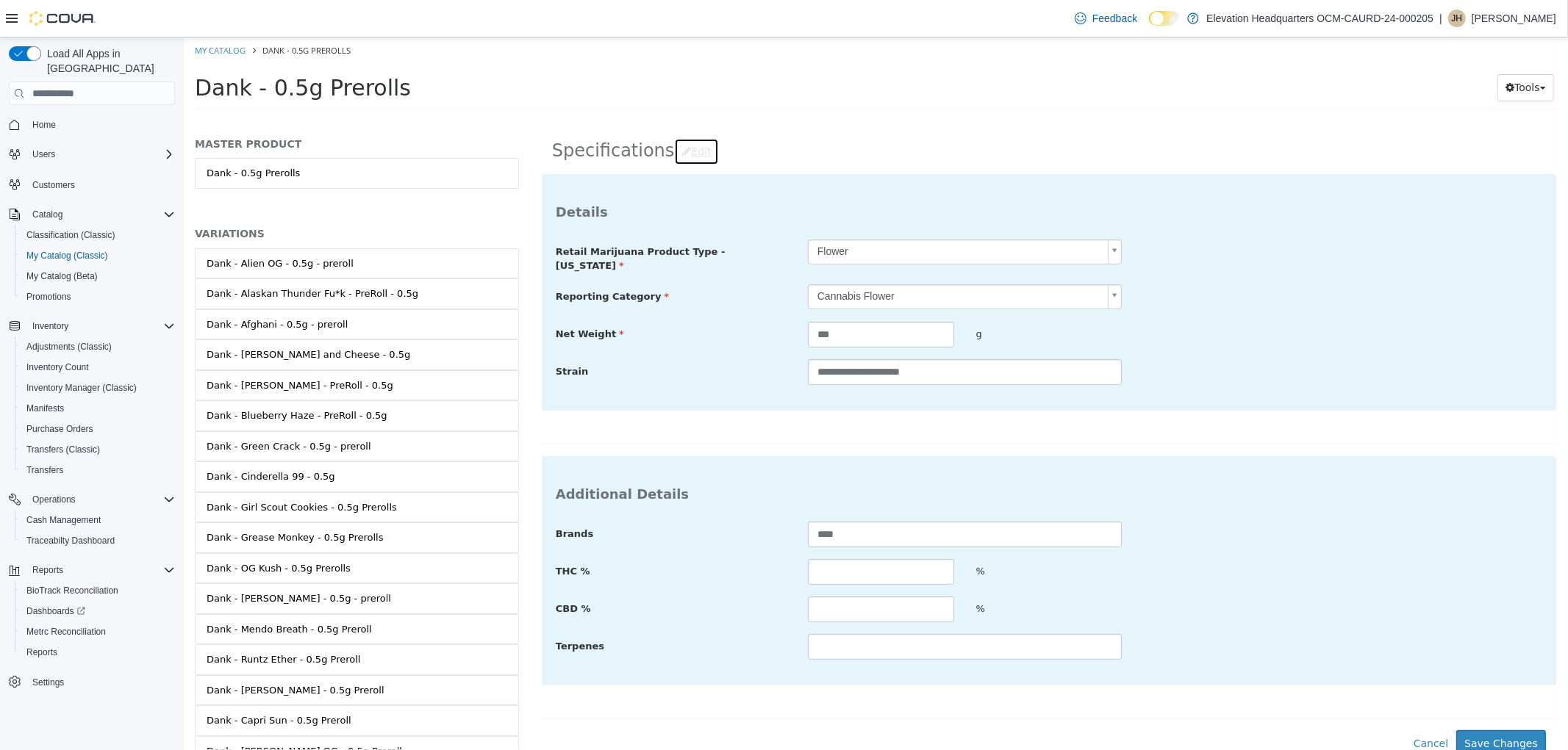
scroll to position [305, 0]
click at [886, 571] on input "text" at bounding box center [880, 570] width 147 height 26
click at [850, 566] on input "text" at bounding box center [880, 570] width 147 height 26
drag, startPoint x: 636, startPoint y: 429, endPoint x: 659, endPoint y: 421, distance: 24.4
click at [648, 424] on div "**********" at bounding box center [1048, 307] width 1016 height 271
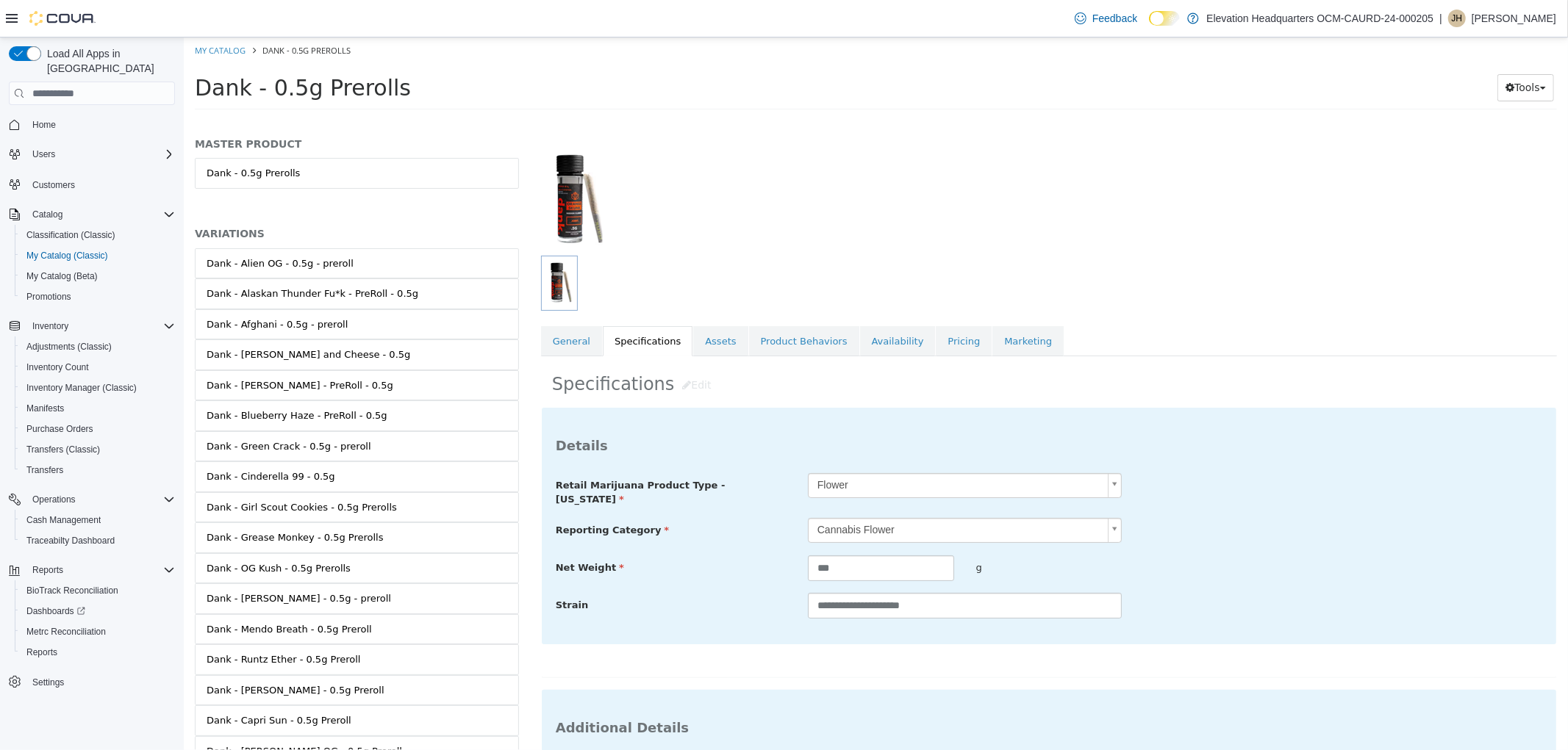
scroll to position [163, 0]
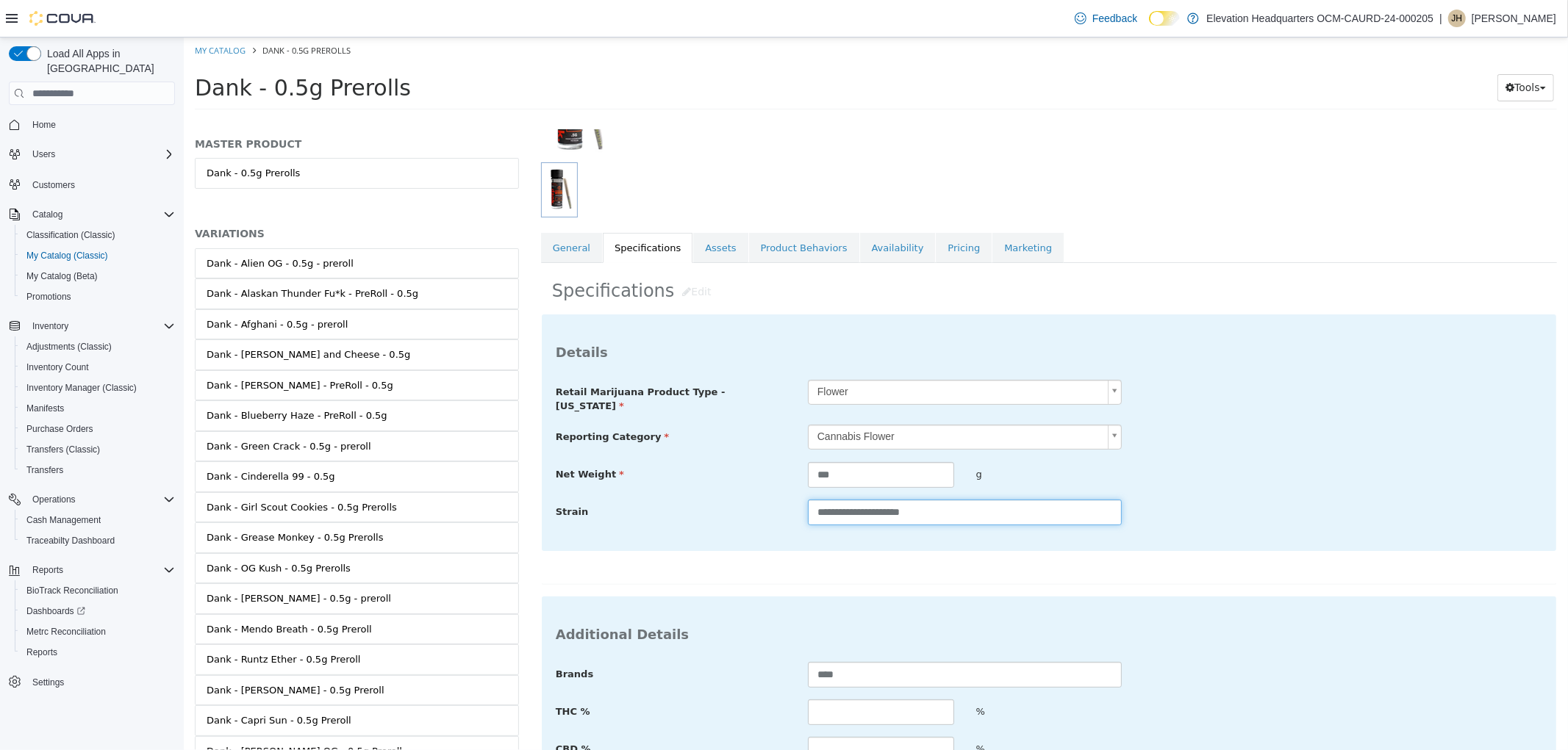
drag, startPoint x: 887, startPoint y: 511, endPoint x: 802, endPoint y: 512, distance: 85.0
click at [802, 512] on div "**********" at bounding box center [964, 512] width 336 height 26
click at [818, 502] on input "******" at bounding box center [963, 512] width 314 height 26
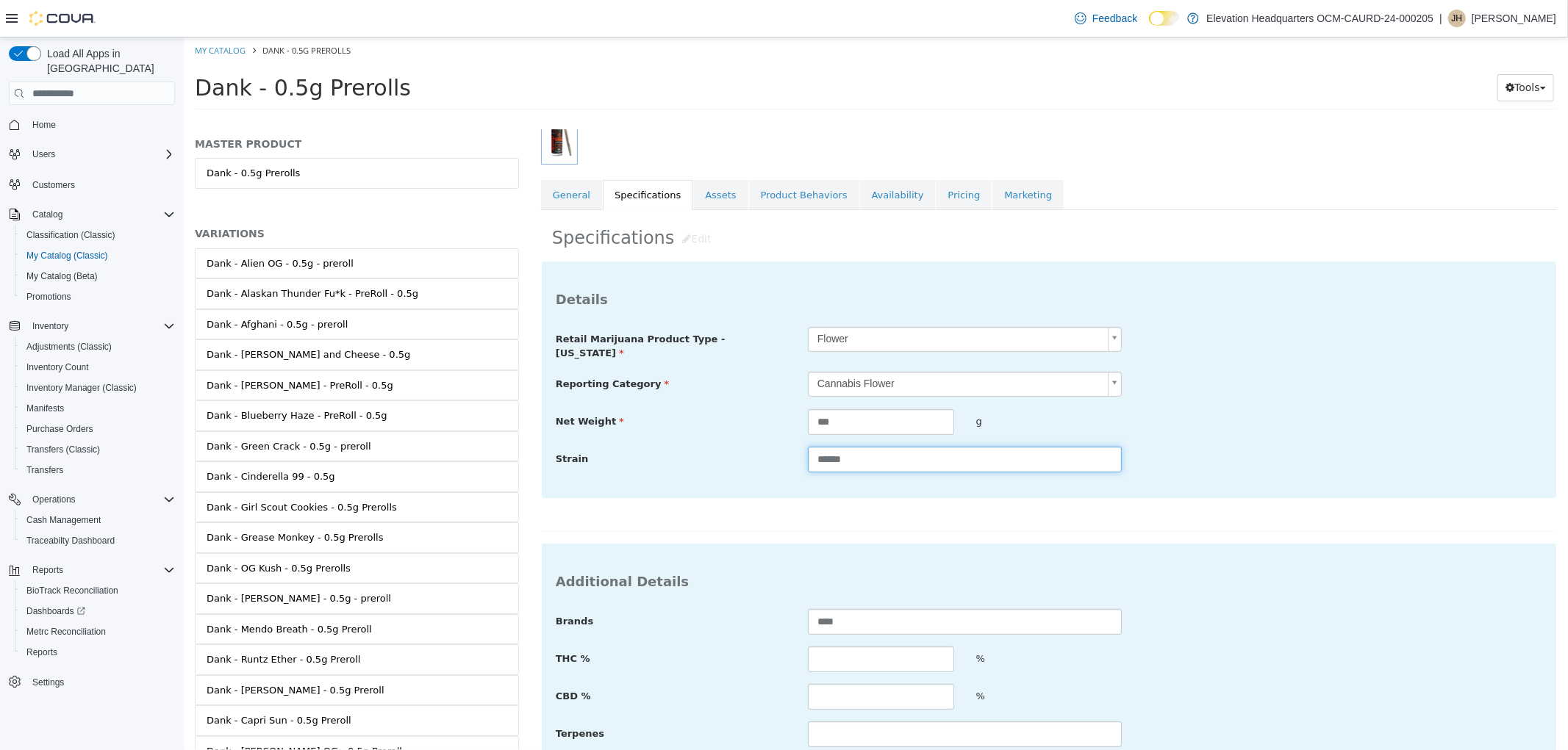
scroll to position [305, 0]
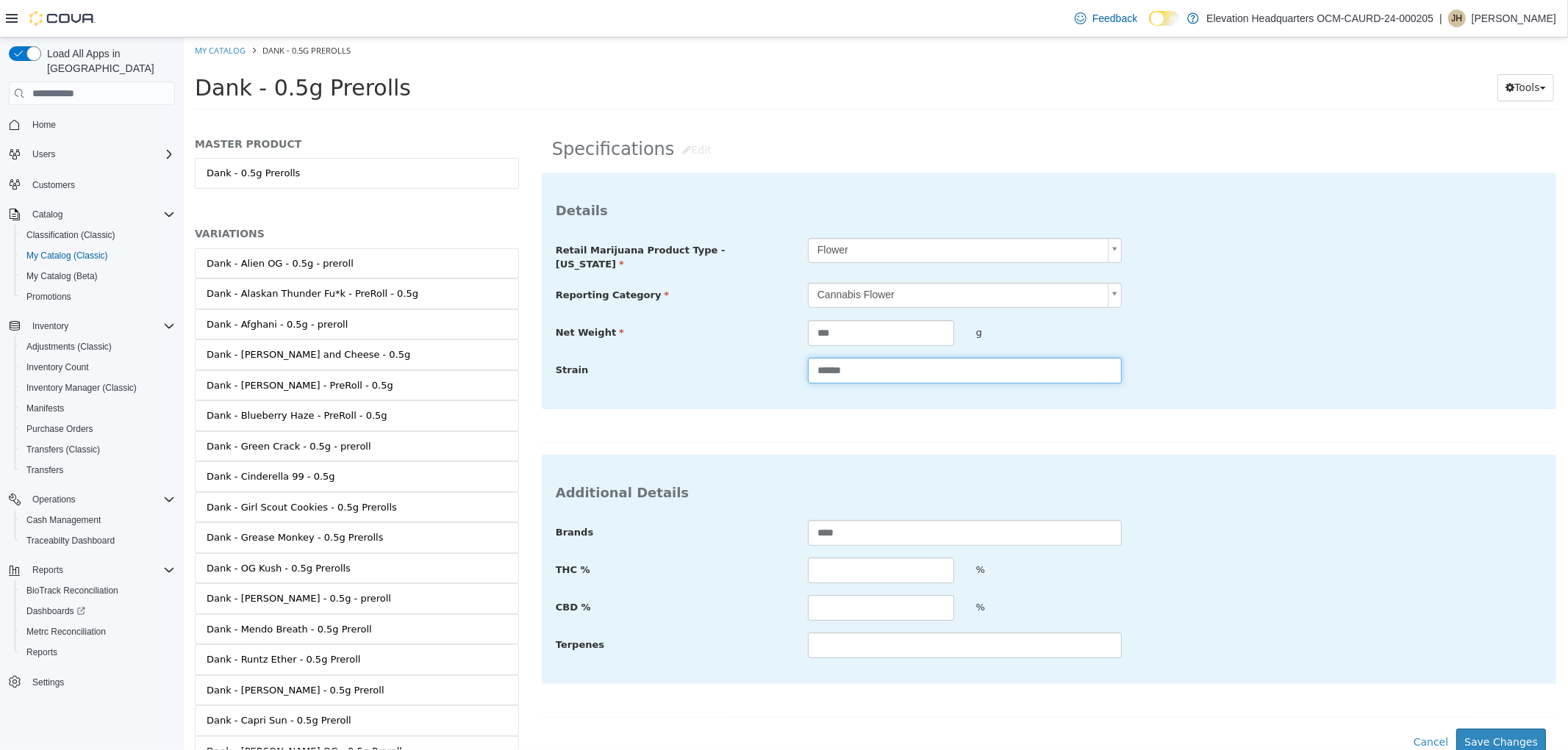
type input "******"
click at [934, 575] on input "text" at bounding box center [880, 570] width 147 height 26
click at [845, 570] on input "text" at bounding box center [880, 570] width 147 height 26
type input "*****"
click at [1486, 738] on button "Save Changes" at bounding box center [1499, 742] width 89 height 27
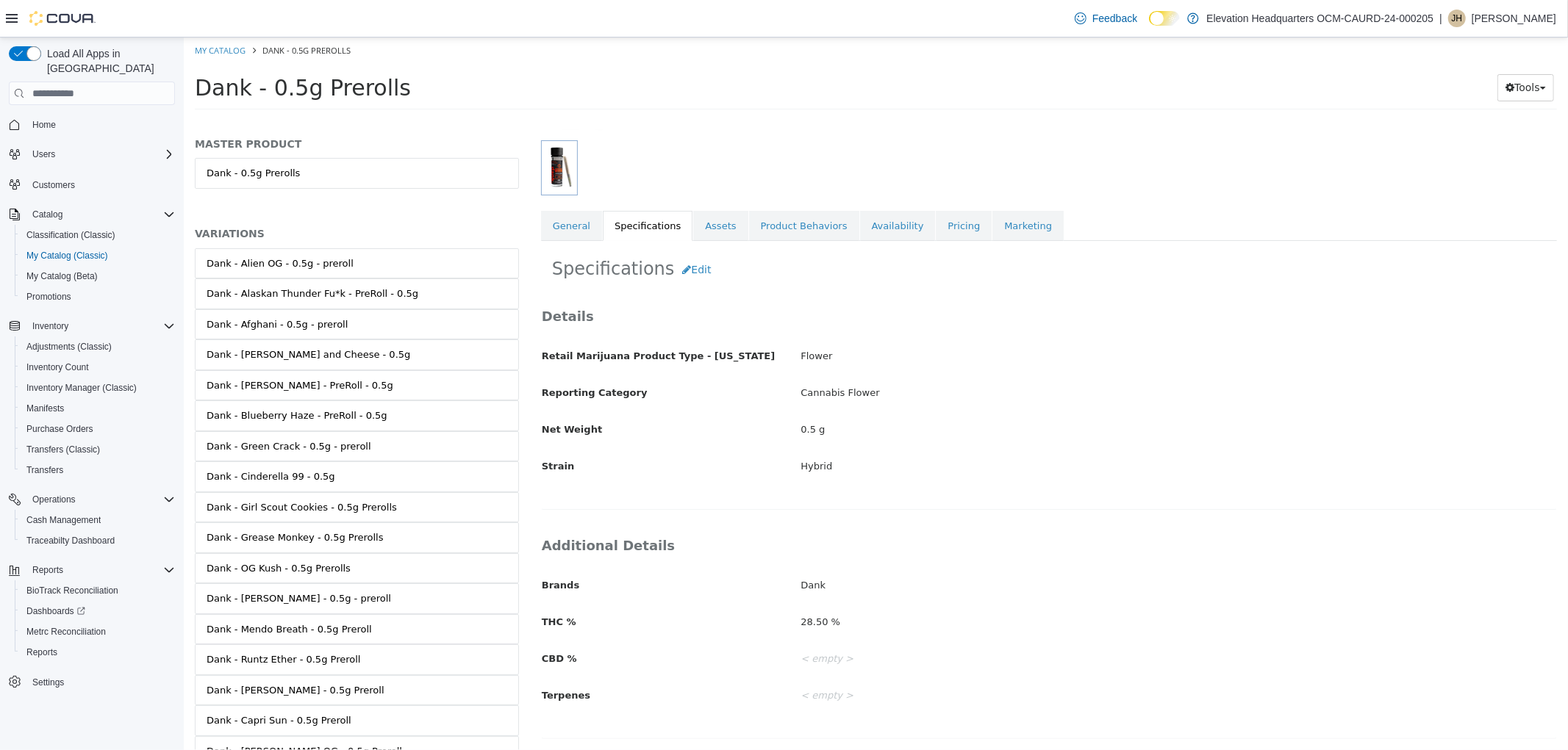
scroll to position [186, 0]
click at [860, 230] on link "Availability" at bounding box center [898, 226] width 76 height 31
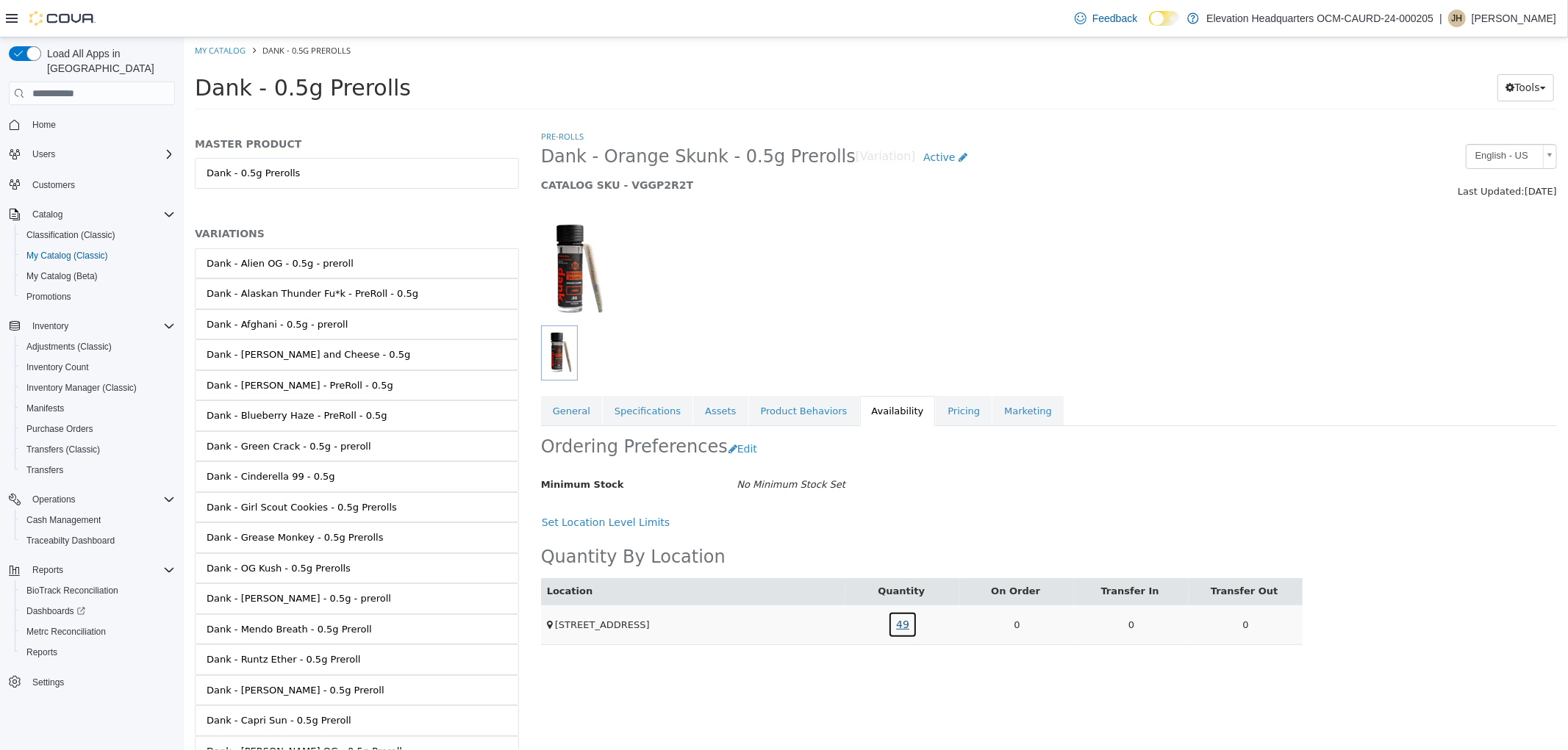
click at [908, 629] on link "49" at bounding box center [901, 625] width 29 height 27
click at [902, 564] on link "DANK-22525-OS" at bounding box center [868, 562] width 80 height 14
click at [679, 354] on div at bounding box center [918, 353] width 756 height 55
click at [582, 403] on link "General" at bounding box center [570, 411] width 61 height 31
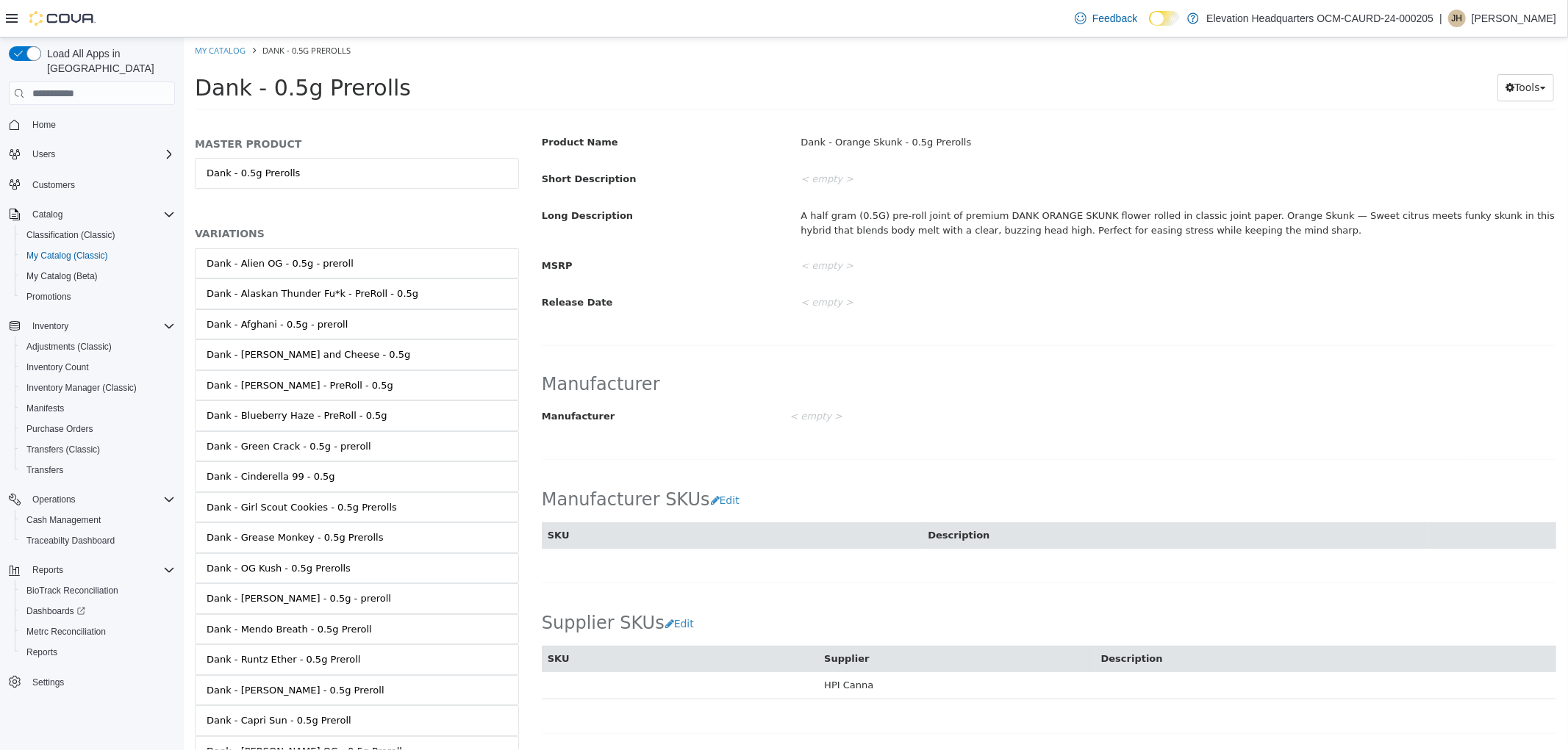
scroll to position [725, 0]
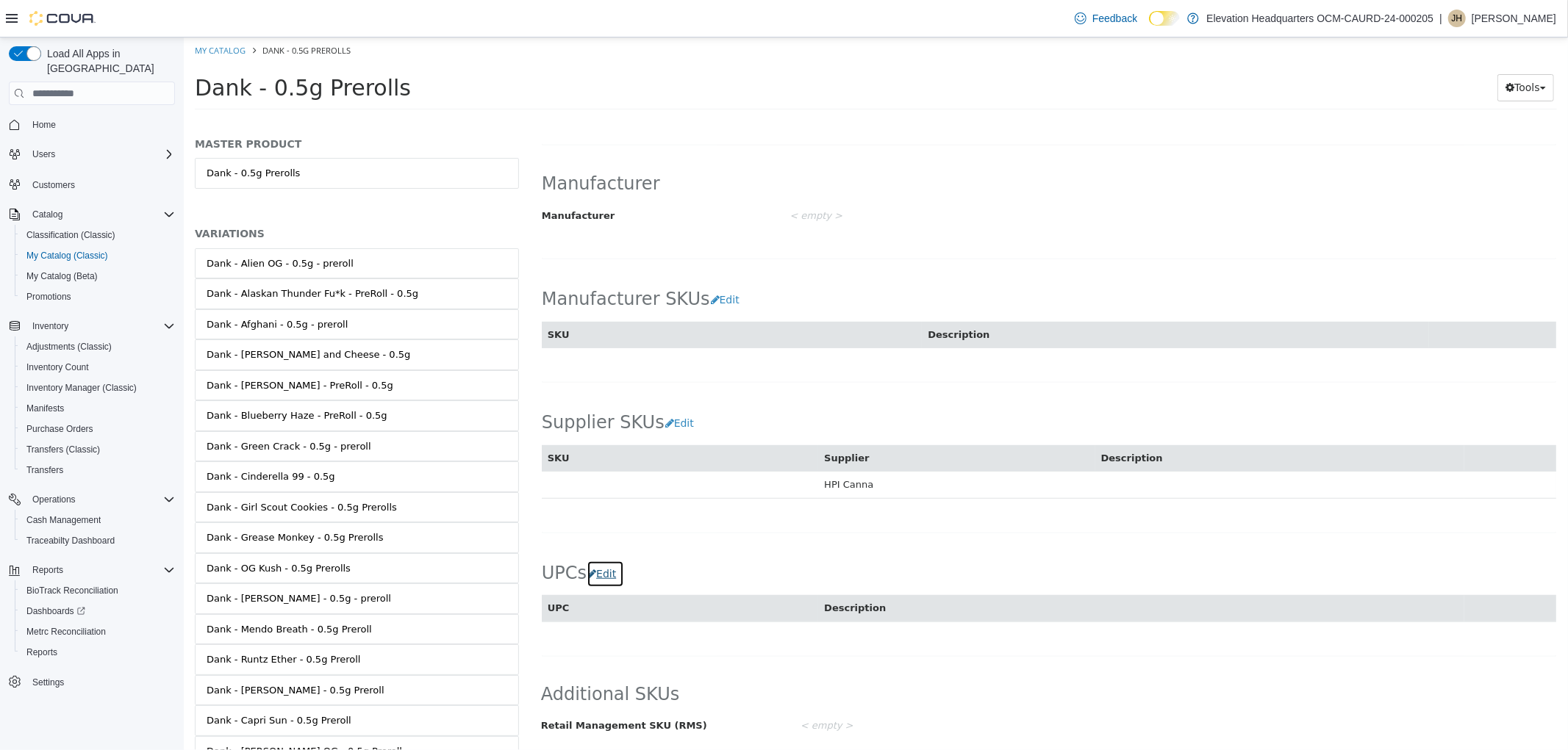
click at [610, 575] on button "Edit" at bounding box center [604, 574] width 37 height 27
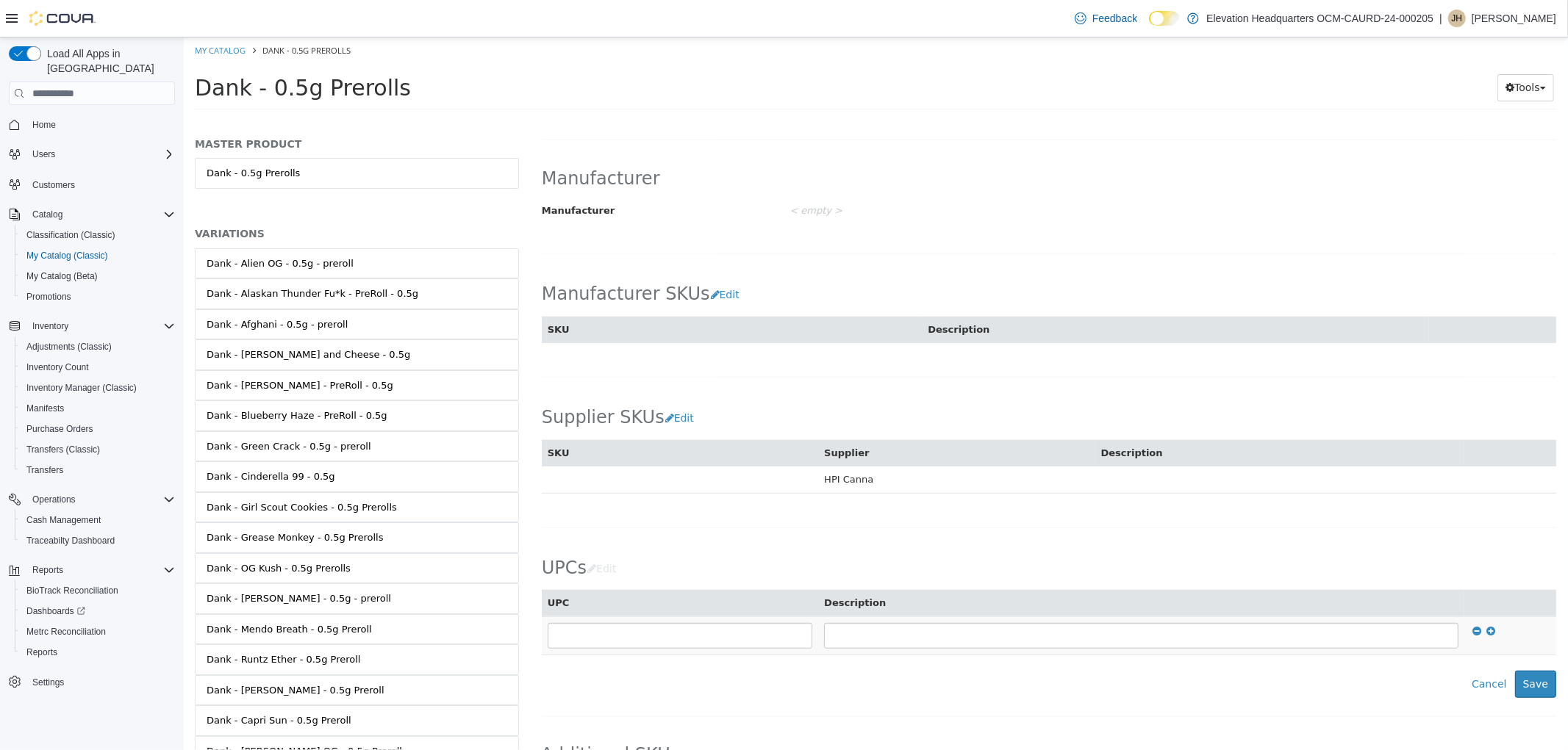
click at [610, 653] on td at bounding box center [678, 635] width 276 height 38
click at [613, 643] on input "text" at bounding box center [679, 636] width 265 height 26
type input "**********"
click at [1518, 693] on button "Save" at bounding box center [1534, 685] width 42 height 27
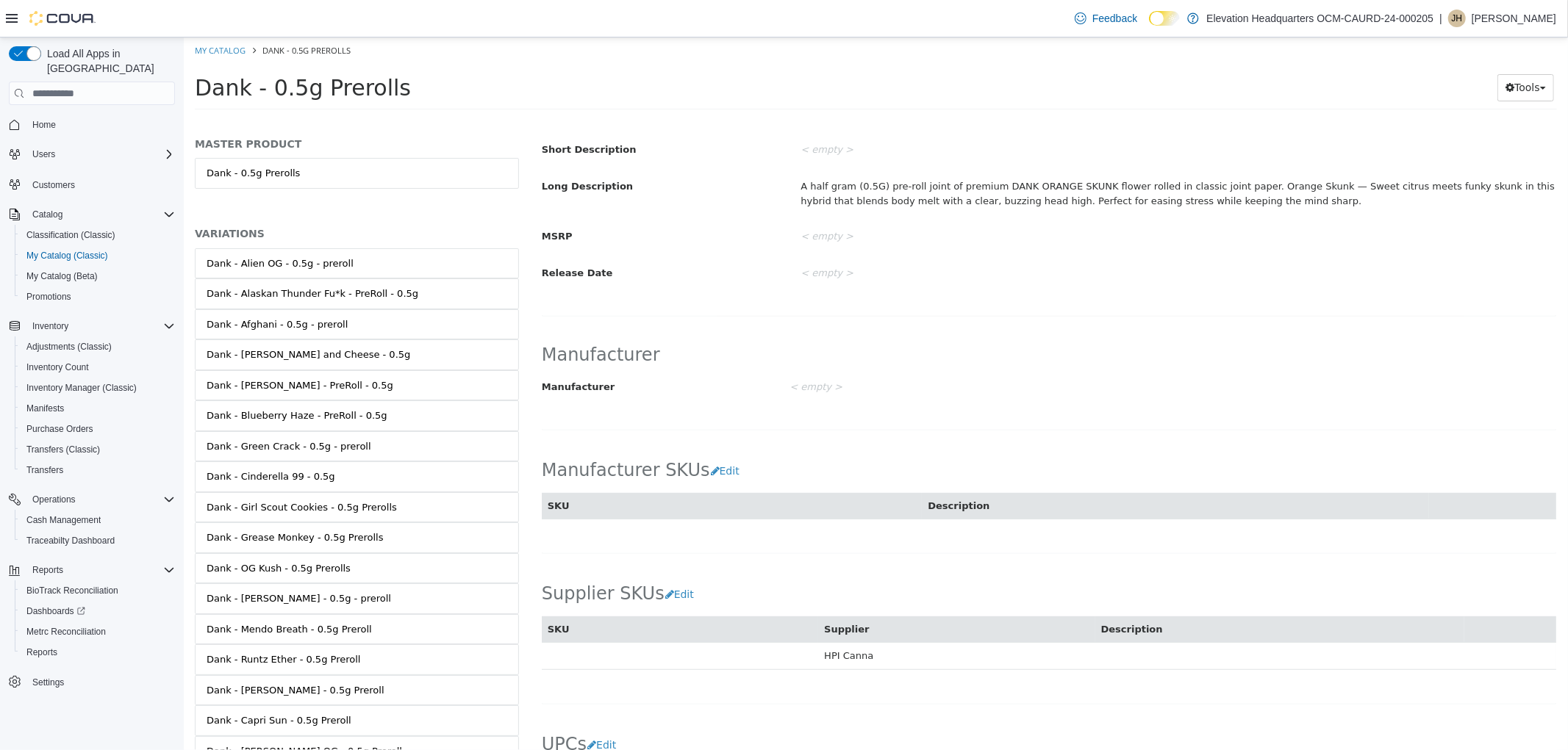
scroll to position [615, 0]
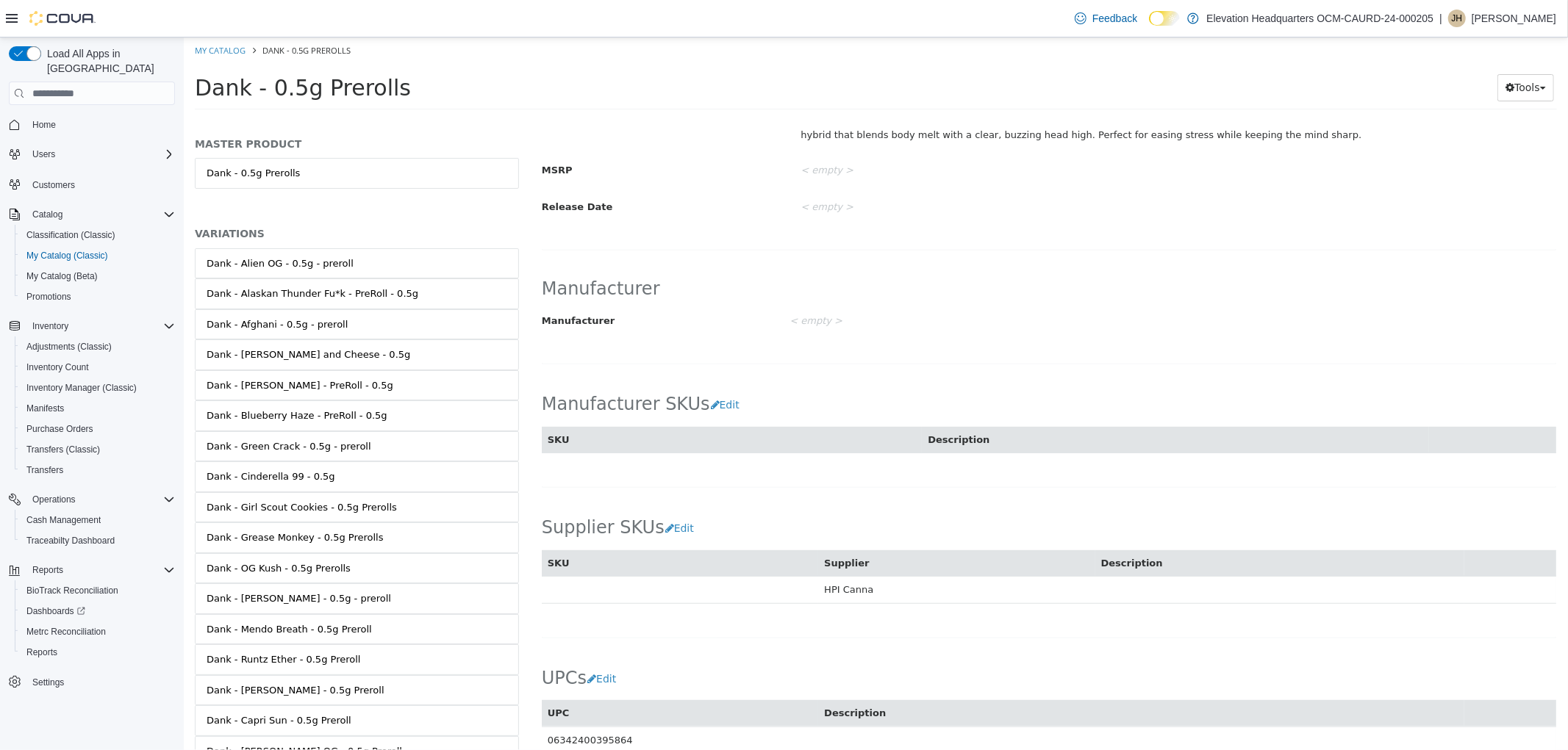
drag, startPoint x: 576, startPoint y: 166, endPoint x: 575, endPoint y: 174, distance: 8.1
click at [576, 166] on label "MSRP" at bounding box center [660, 168] width 260 height 19
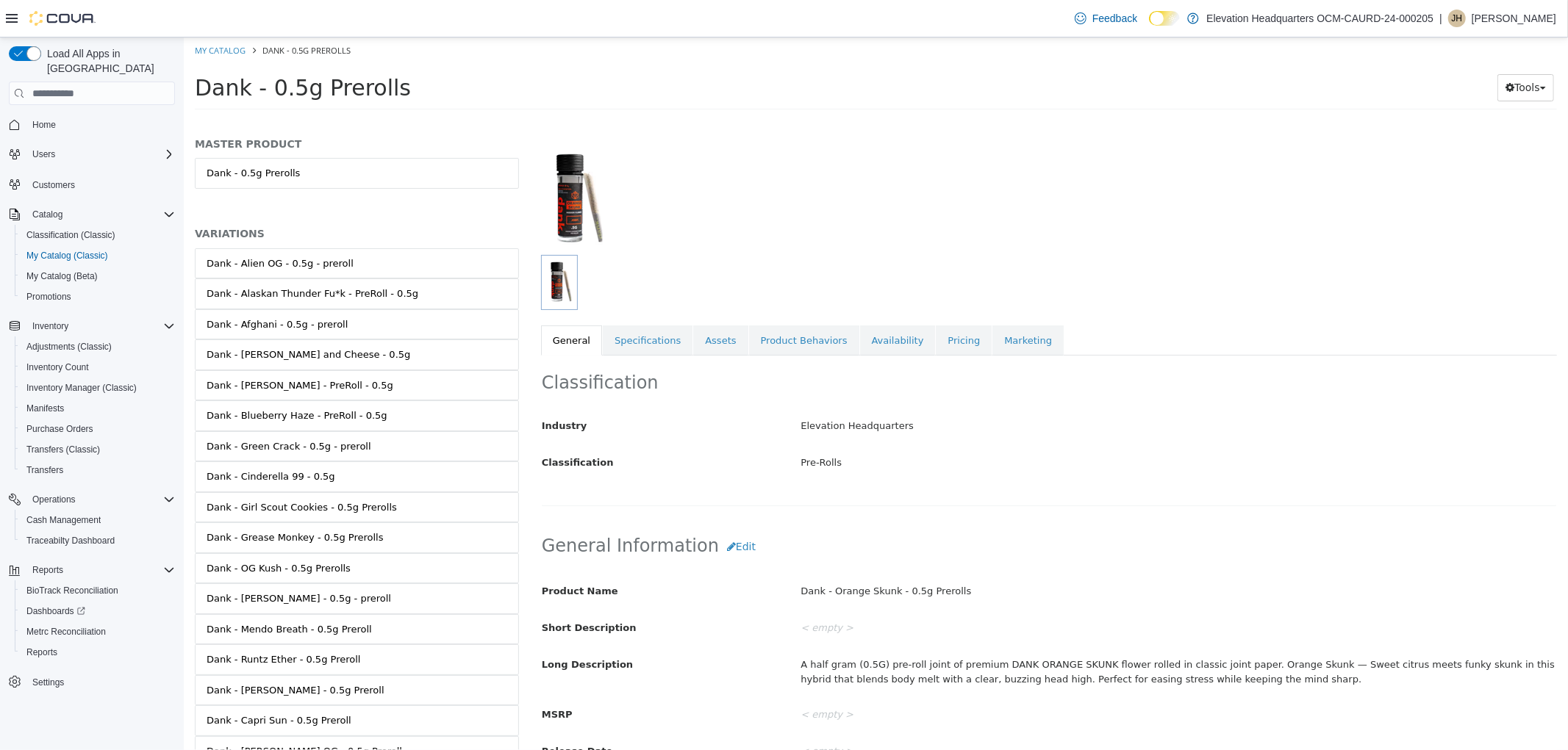
scroll to position [0, 0]
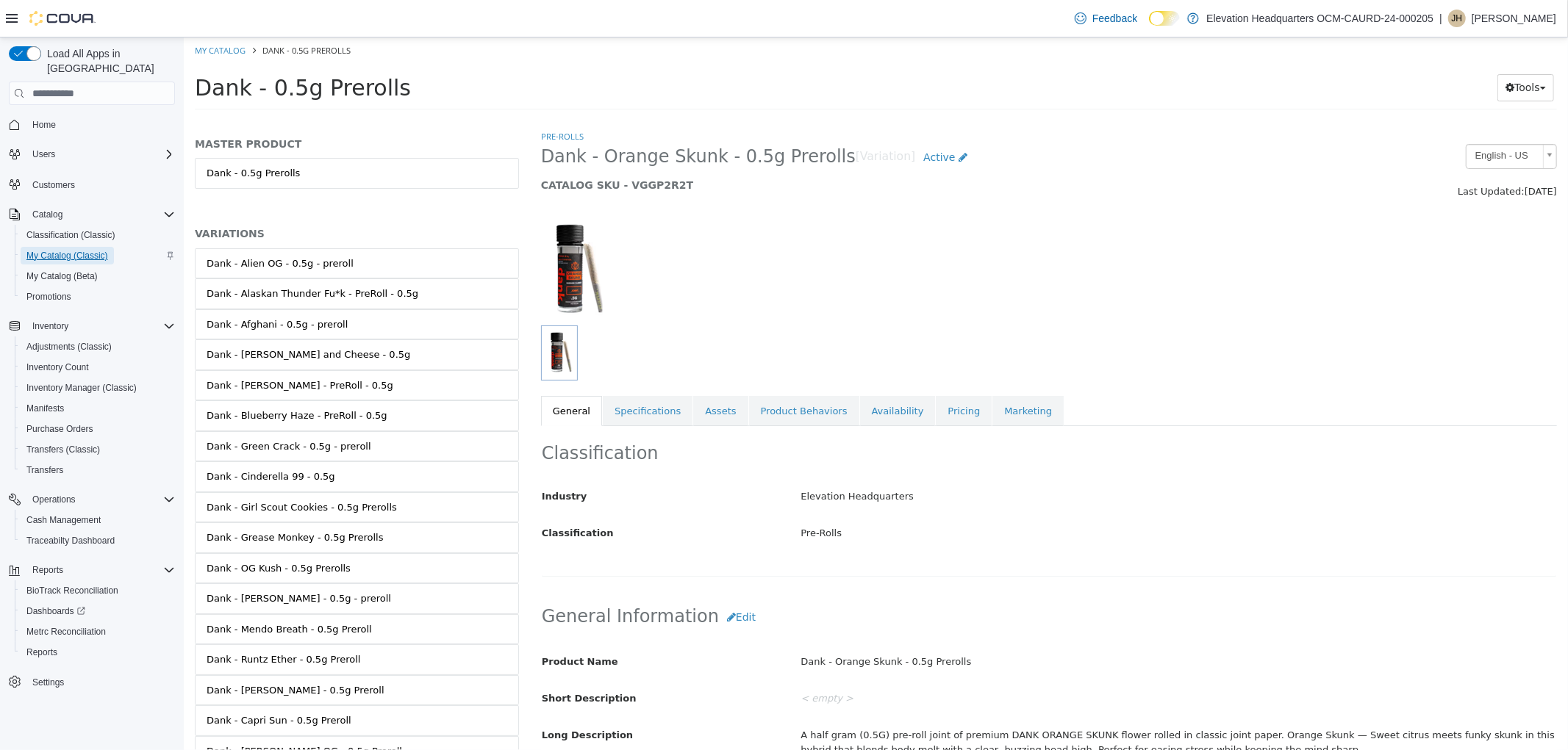
click at [68, 250] on span "My Catalog (Classic)" at bounding box center [67, 255] width 81 height 11
click at [233, 54] on link "My Catalog" at bounding box center [219, 50] width 50 height 11
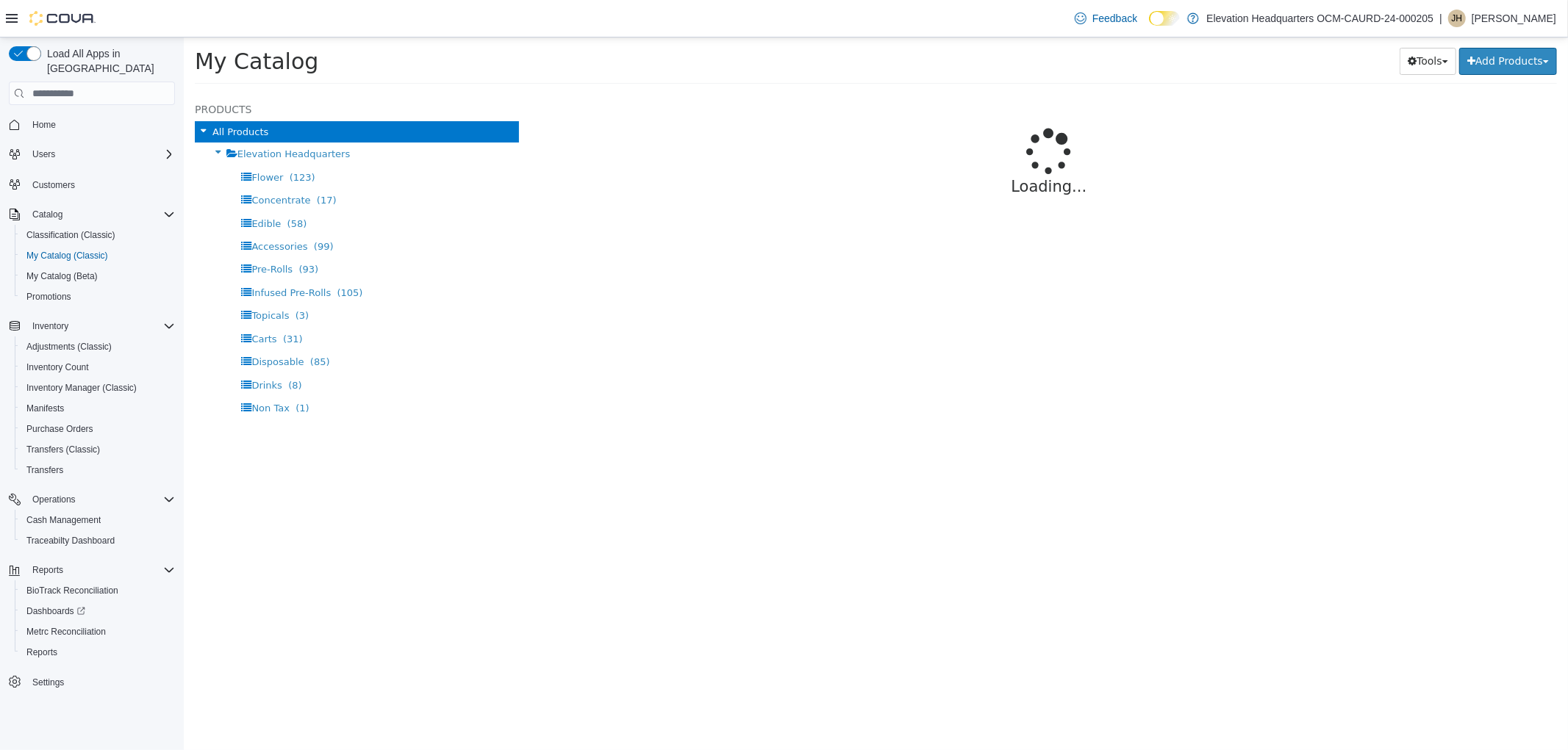
select select "**********"
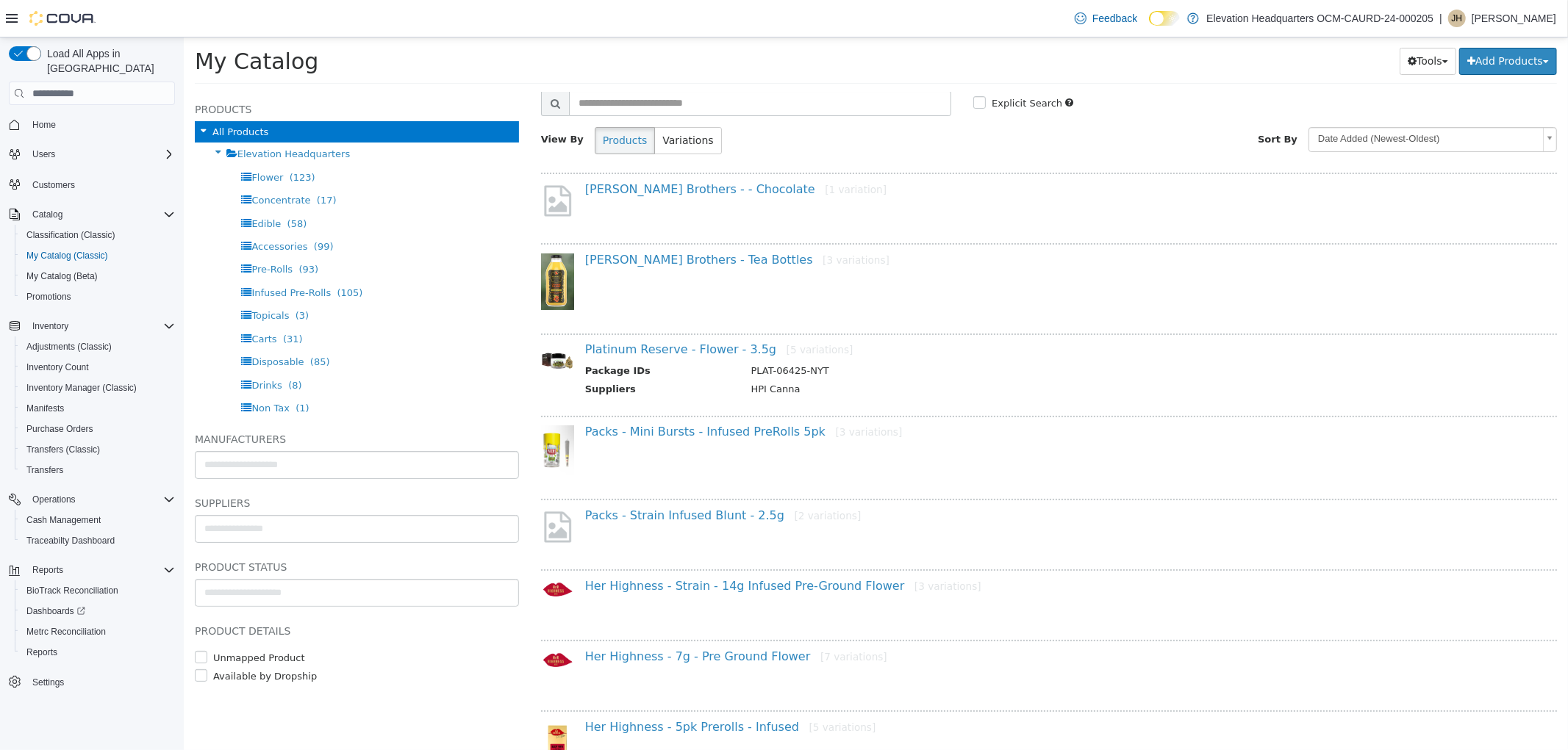
scroll to position [81, 0]
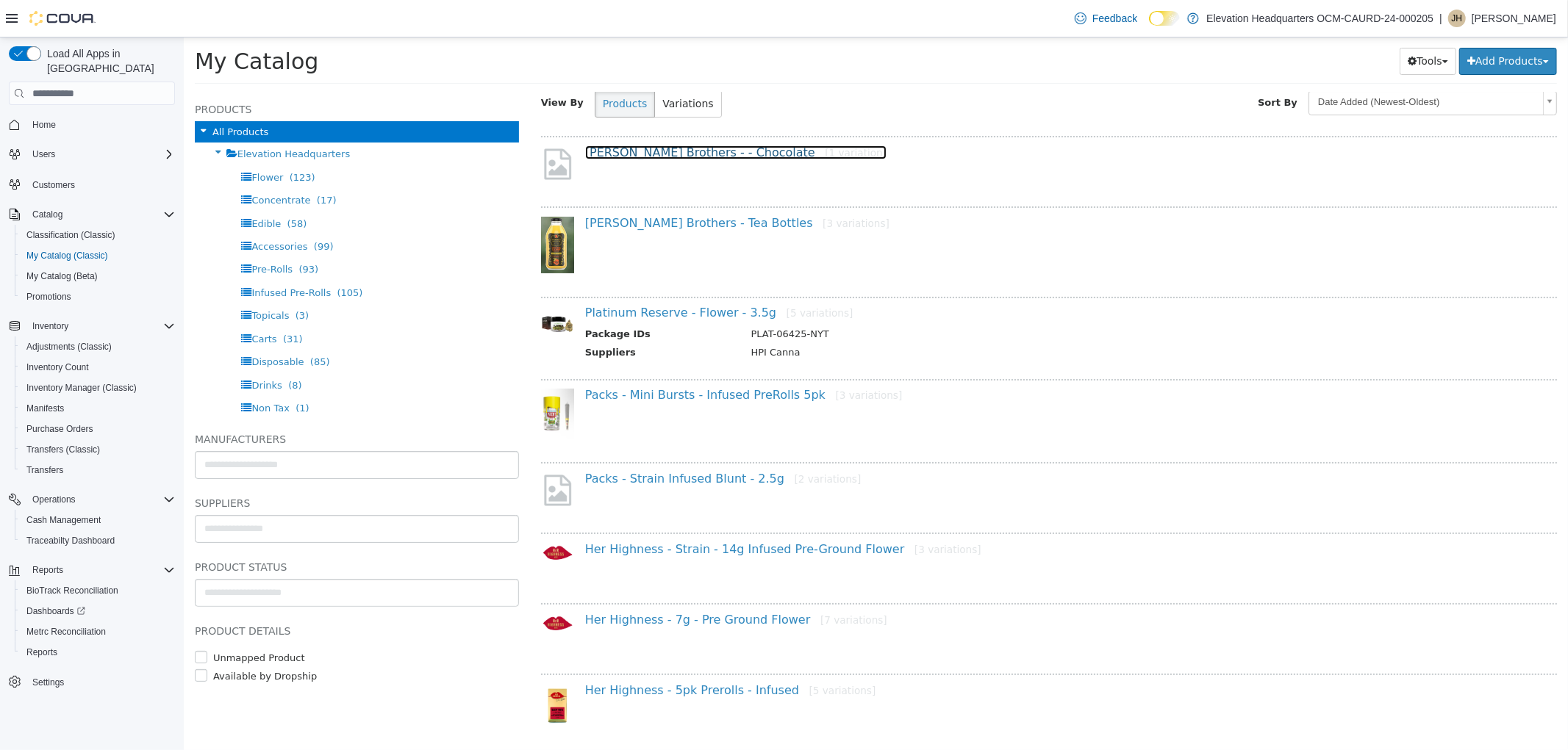
click at [715, 148] on link "Harney Brothers - - Chocolate [1 variation]" at bounding box center [734, 153] width 301 height 14
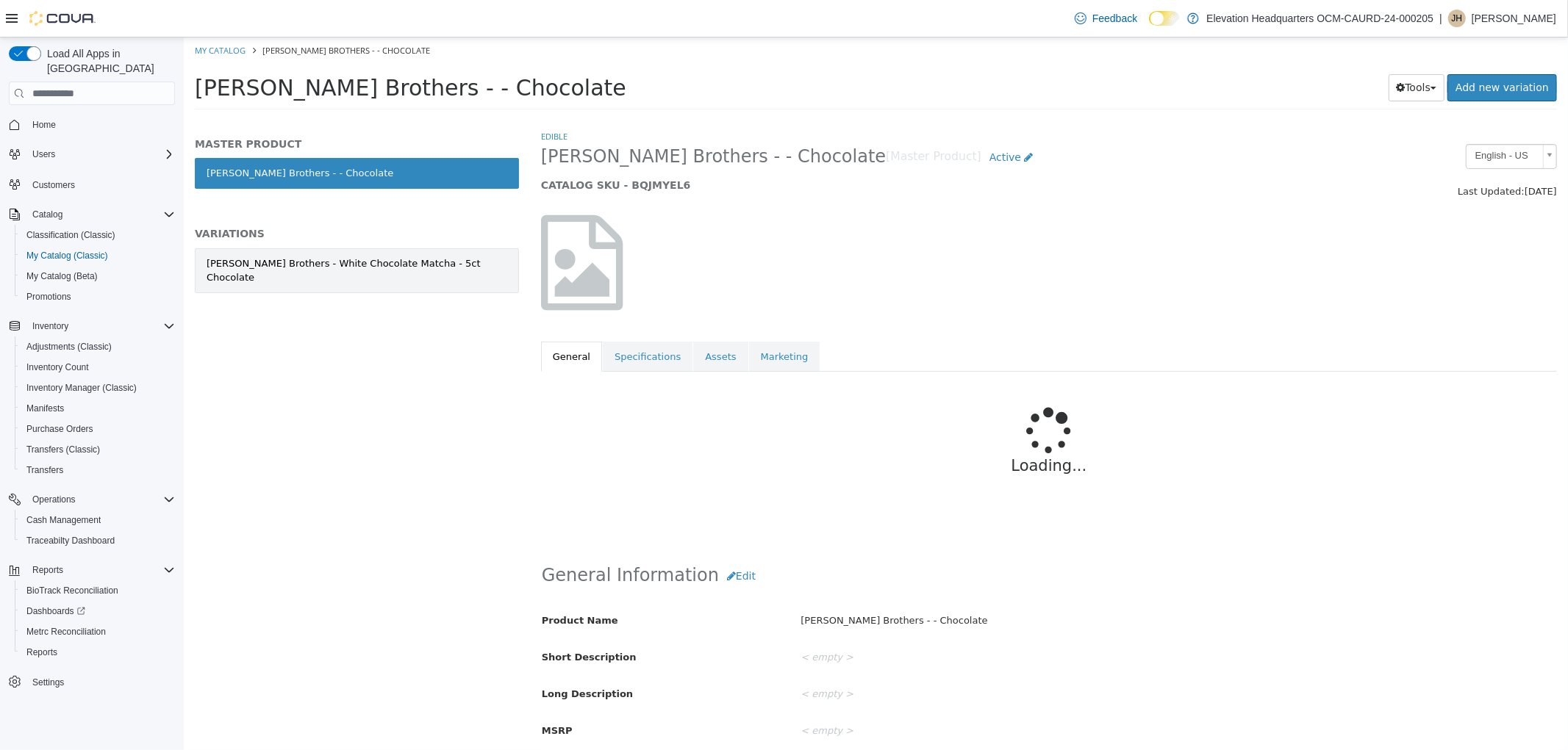
click at [367, 274] on link "Harney Brothers - White Chocolate Matcha - 5ct Chocolate" at bounding box center [356, 270] width 324 height 45
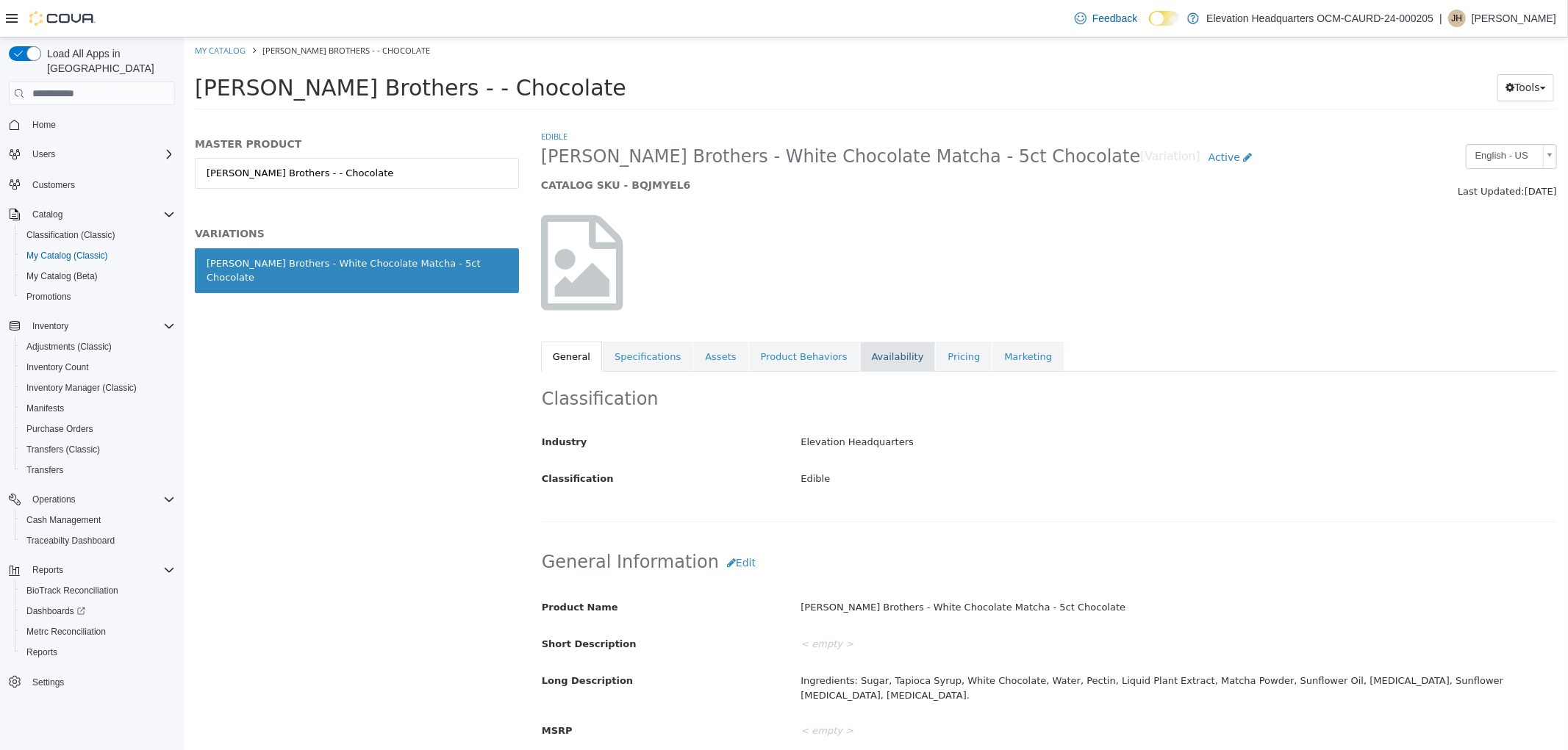
click at [883, 357] on link "Availability" at bounding box center [898, 357] width 76 height 31
select select "**********"
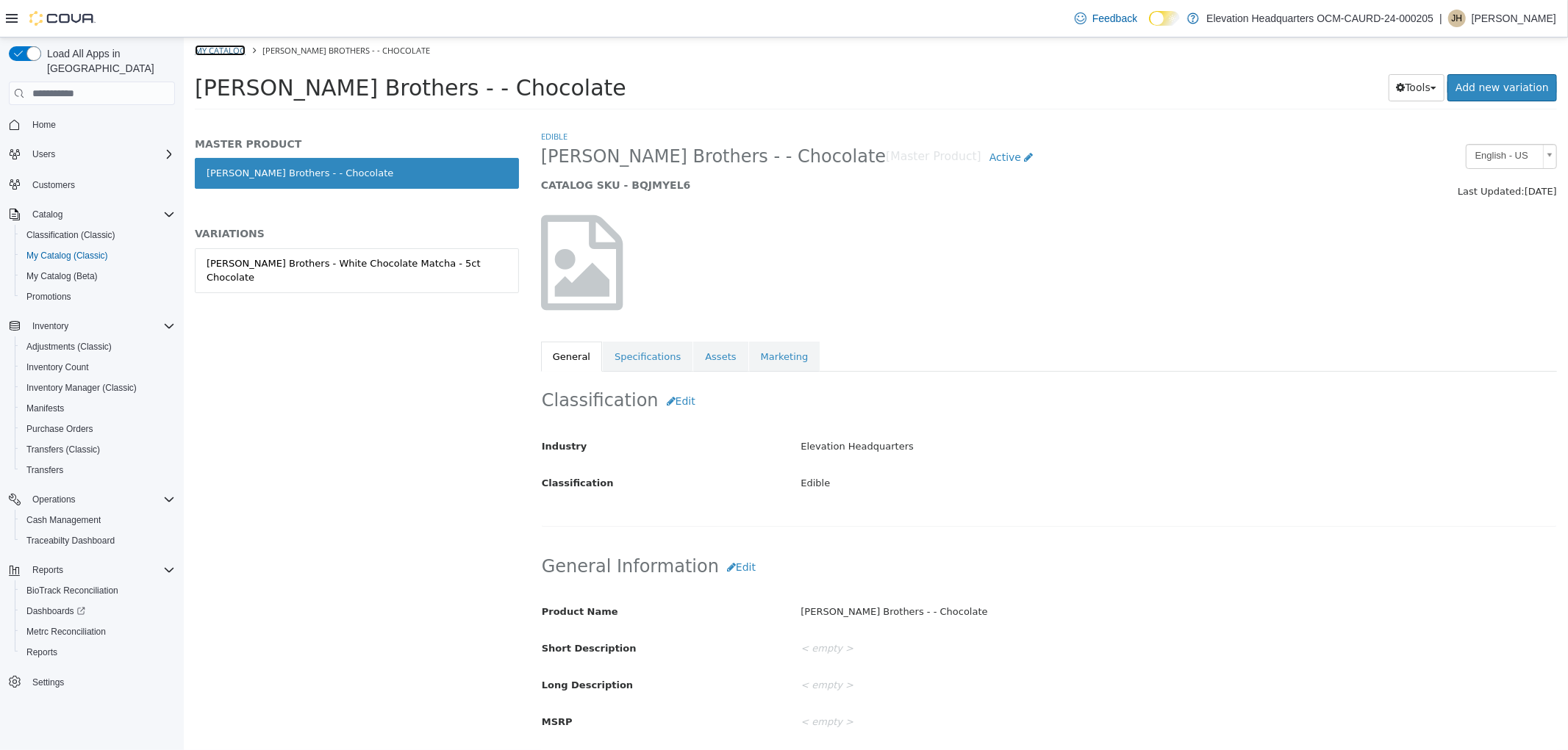
click at [206, 55] on link "My Catalog" at bounding box center [219, 50] width 50 height 11
select select "**********"
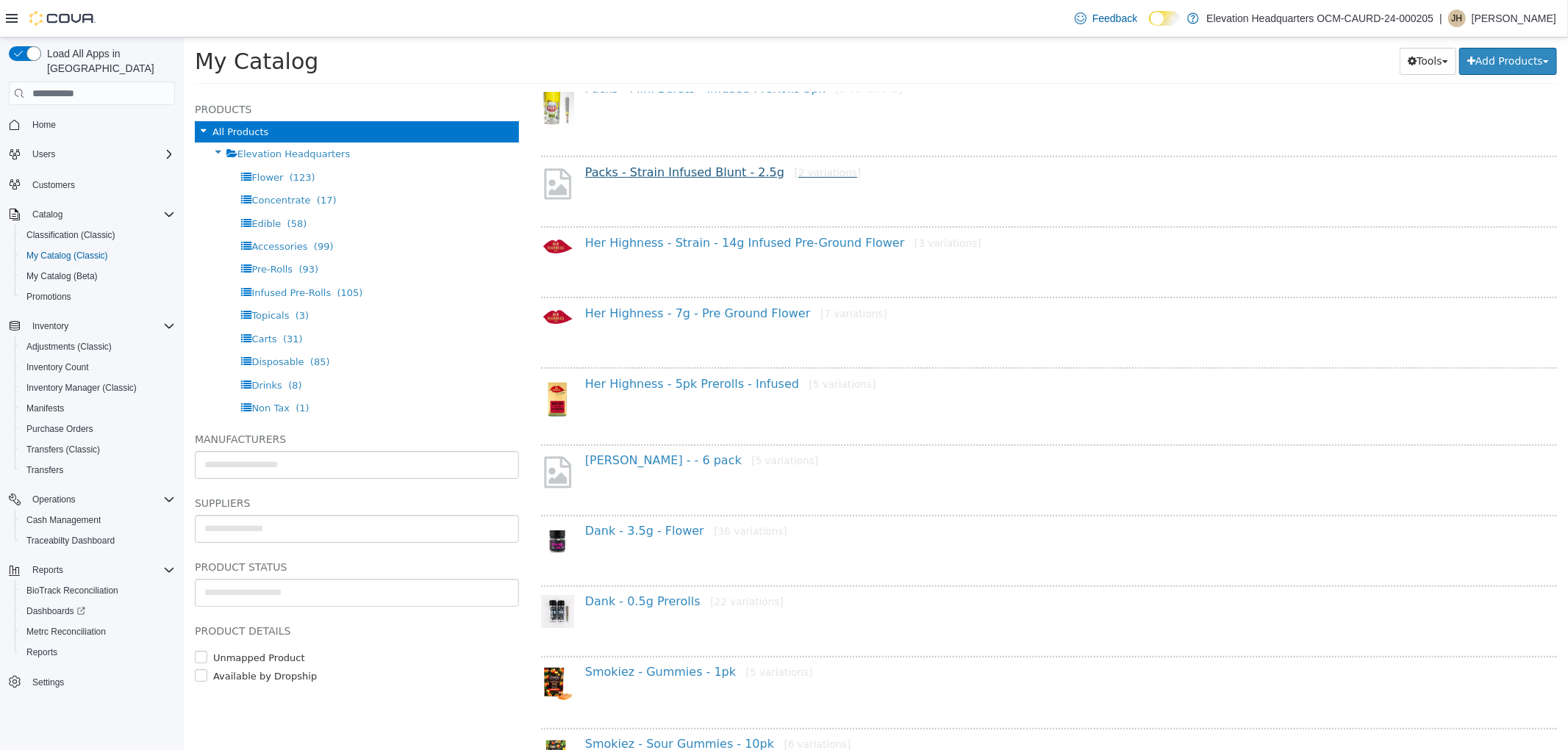
scroll to position [408, 0]
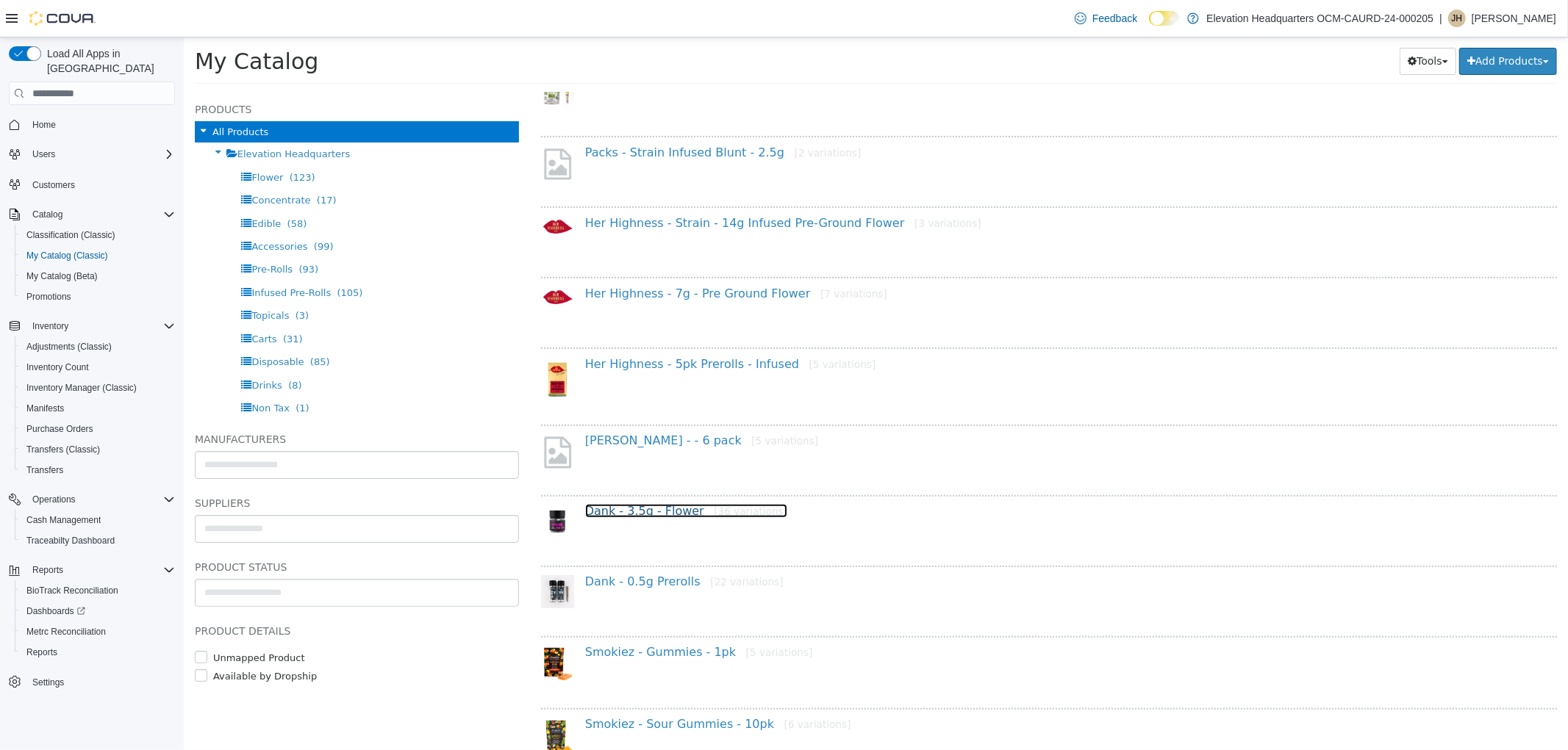
click at [674, 504] on link "Dank - 3.5g - Flower [36 variations]" at bounding box center [685, 511] width 202 height 14
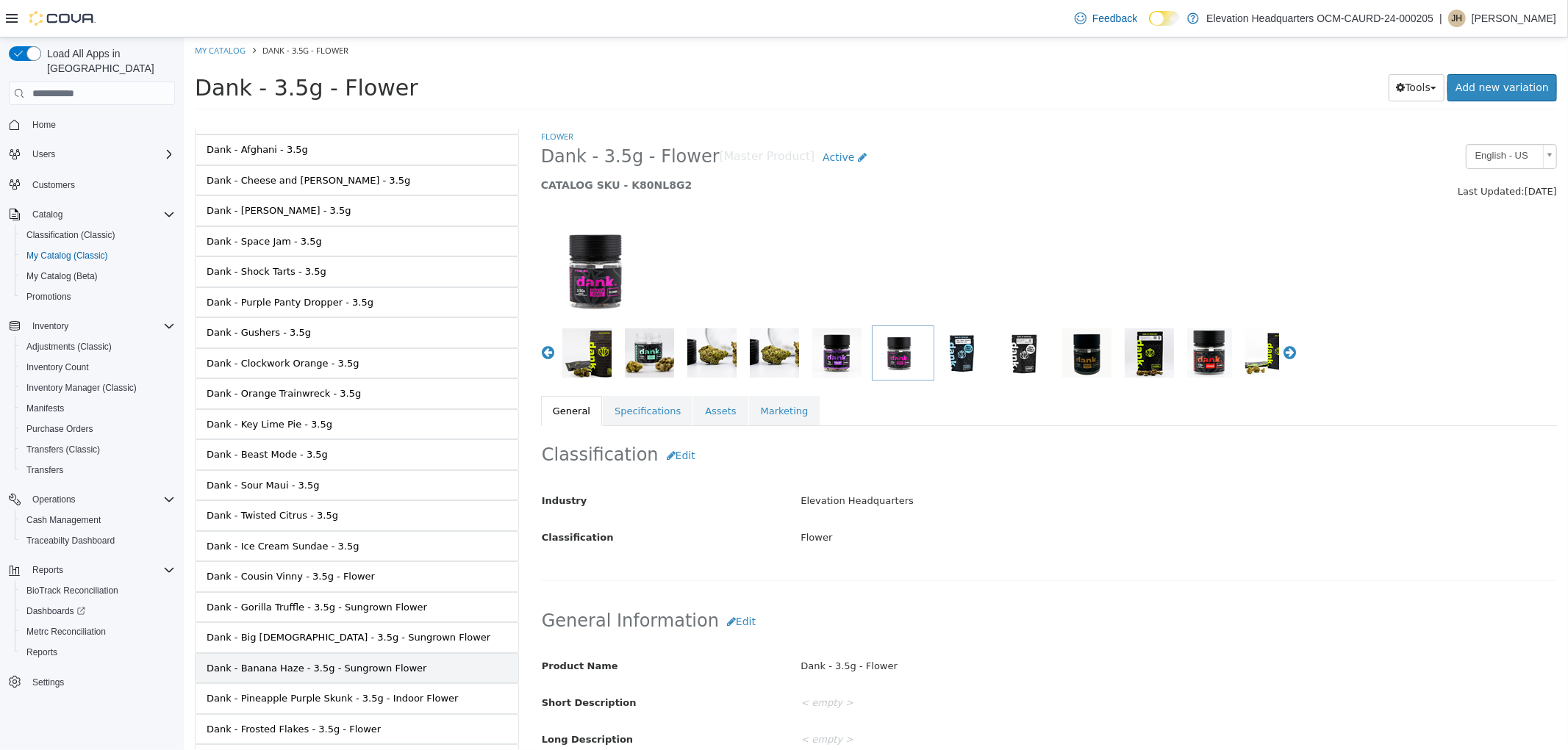
scroll to position [651, 0]
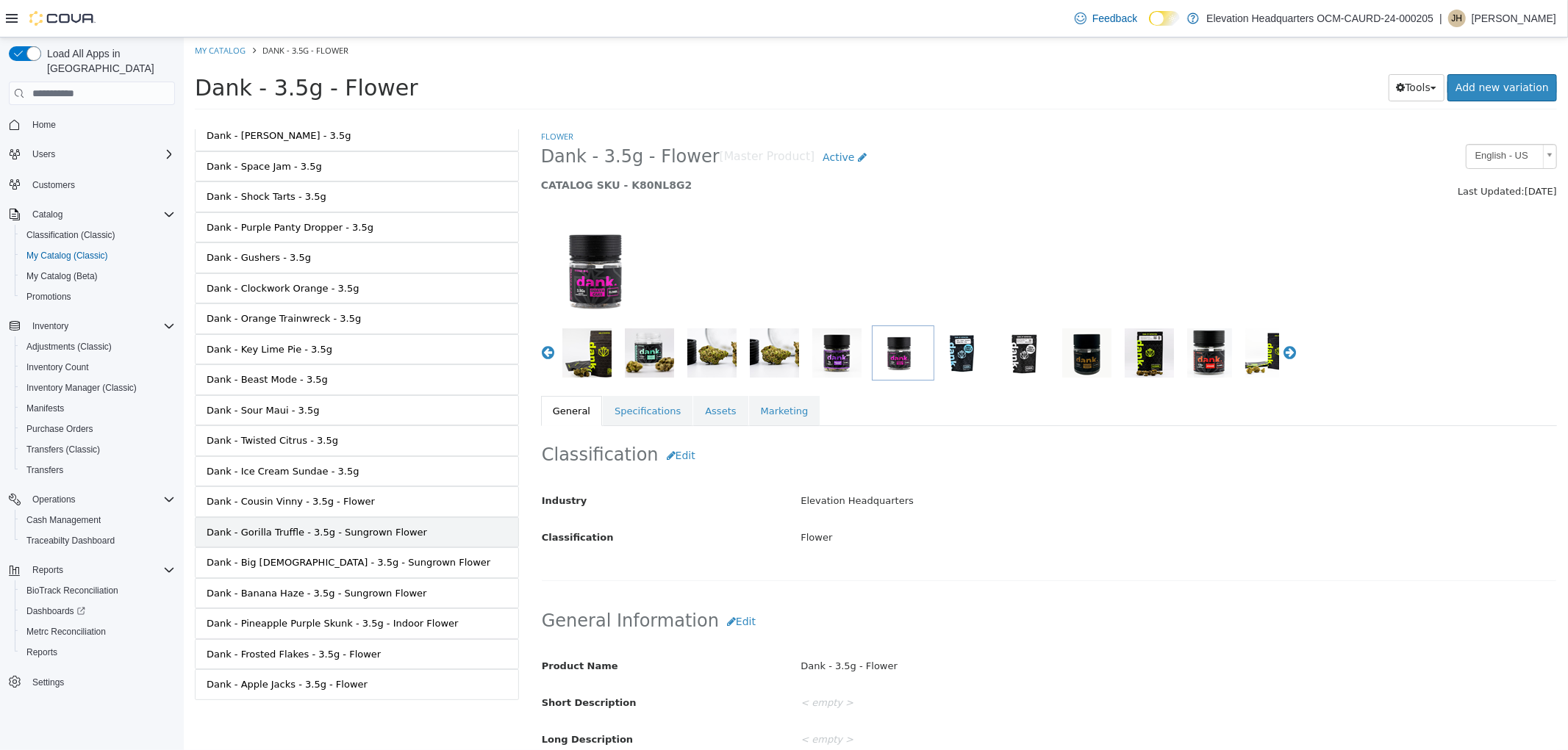
click at [409, 532] on link "Dank - Gorilla Truffle - 3.5g - Sungrown Flower" at bounding box center [356, 533] width 324 height 31
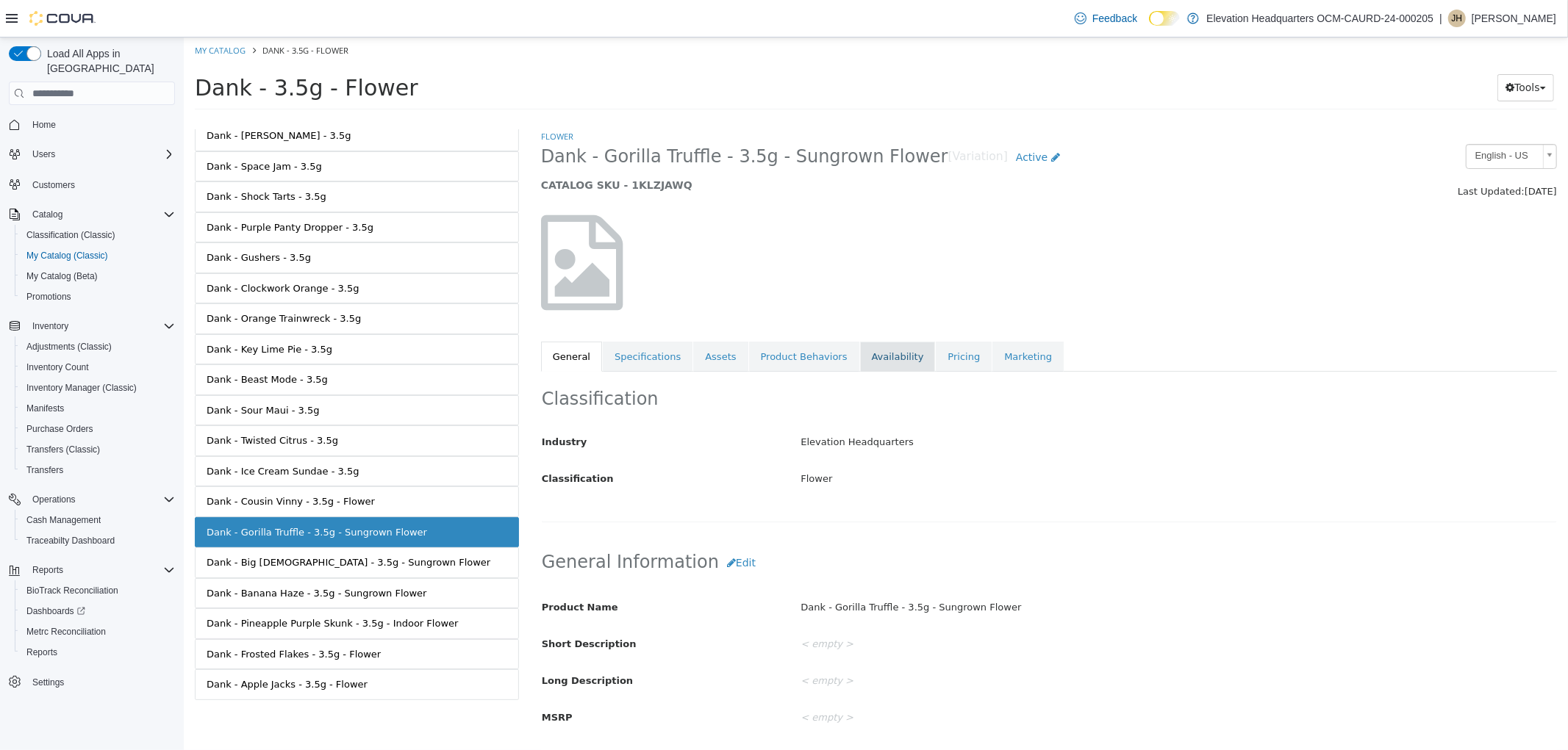
click at [868, 364] on link "Availability" at bounding box center [898, 357] width 76 height 31
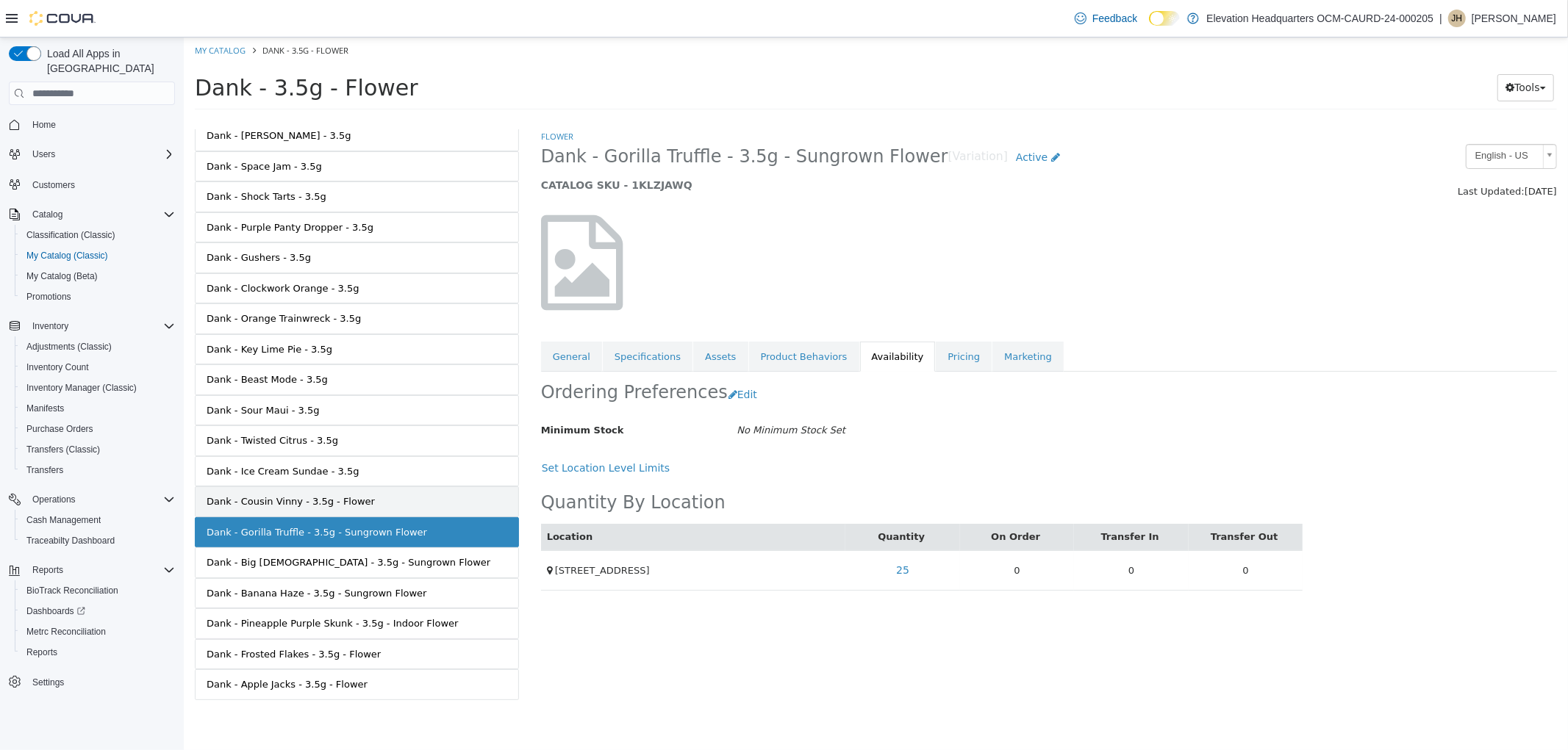
click at [303, 501] on div "Dank - Cousin Vinny - 3.5g - Flower" at bounding box center [290, 502] width 169 height 15
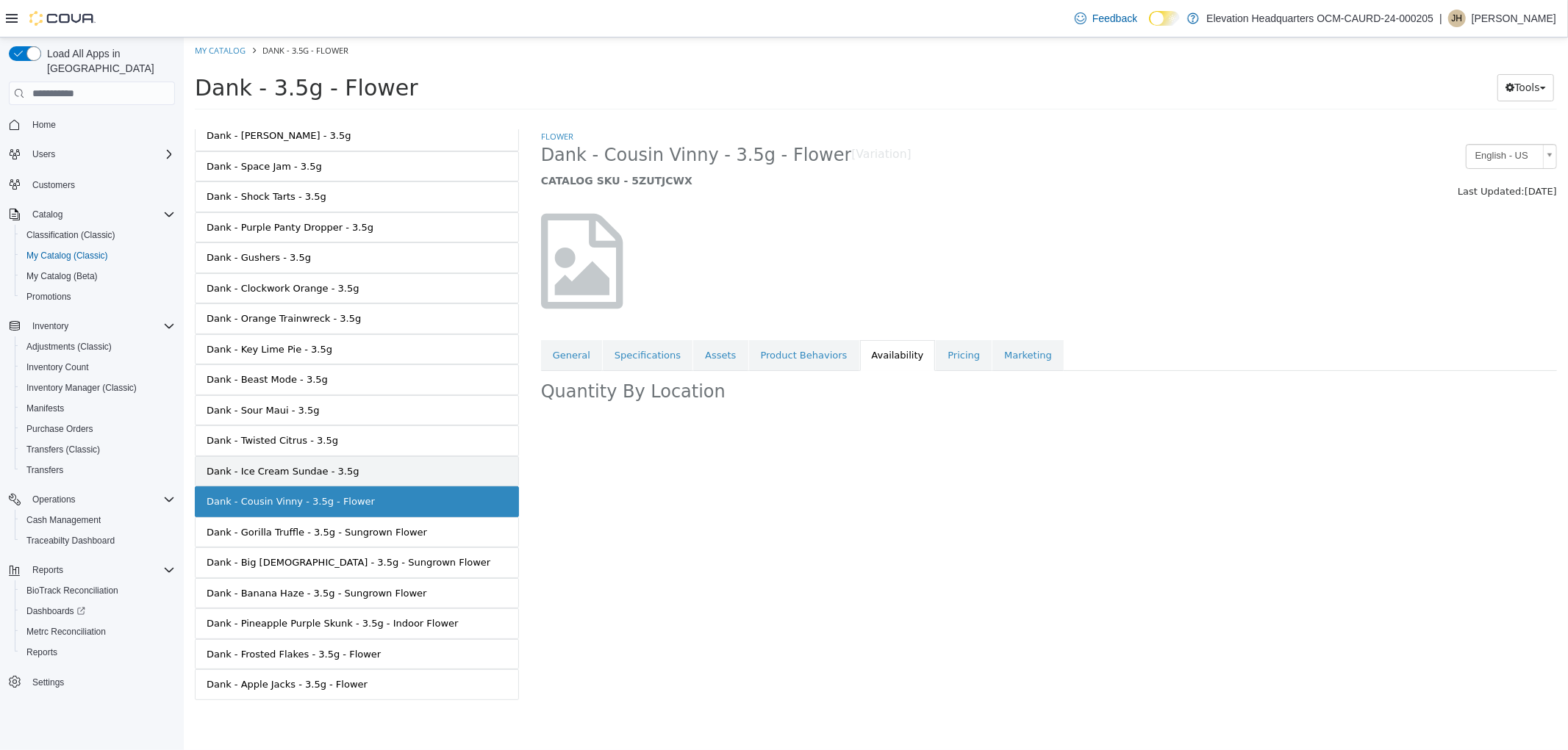
click at [316, 473] on div "Dank - Ice Cream Sundae - 3.5g" at bounding box center [282, 472] width 153 height 15
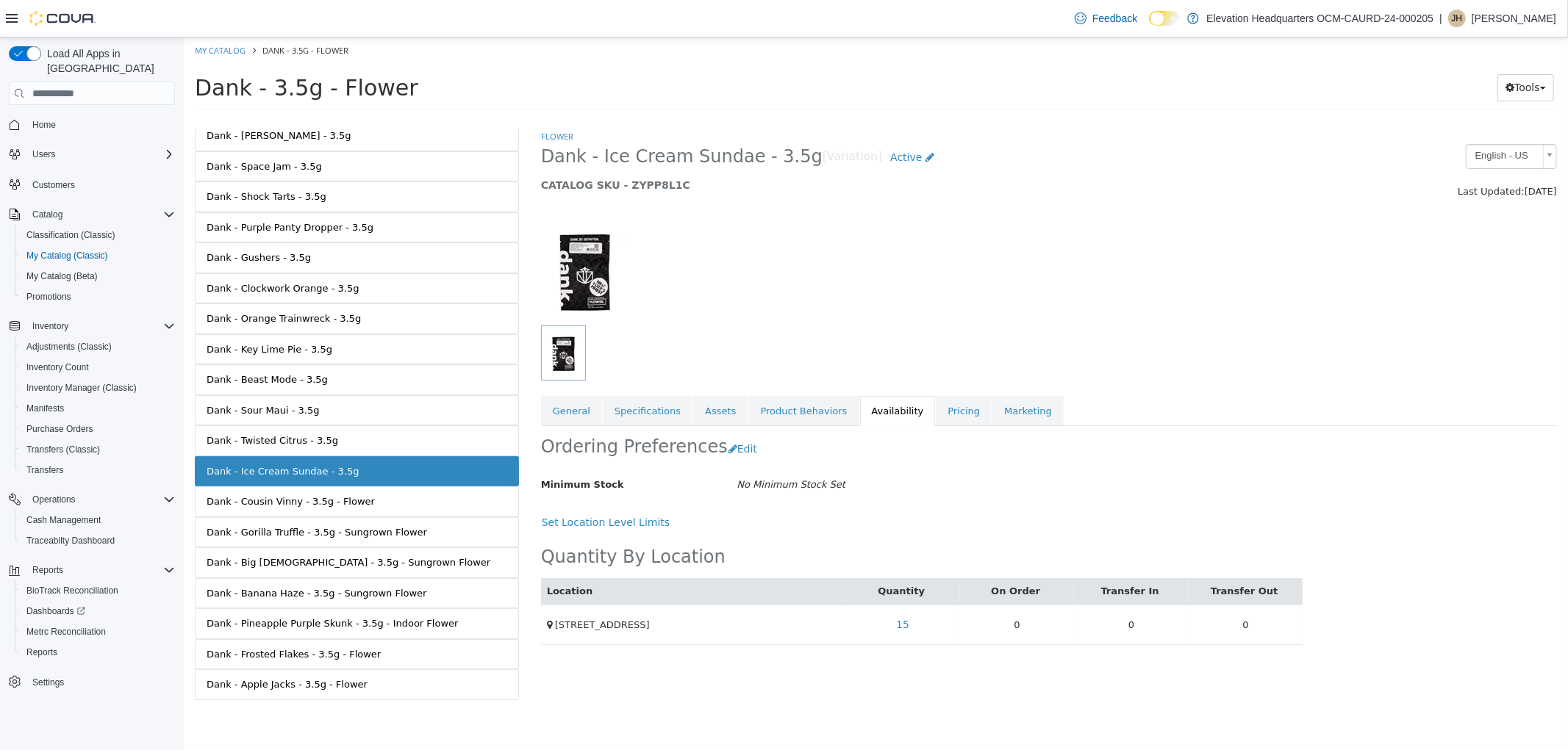
click at [342, 437] on link "Dank - Twisted Citrus - 3.5g" at bounding box center [356, 441] width 324 height 31
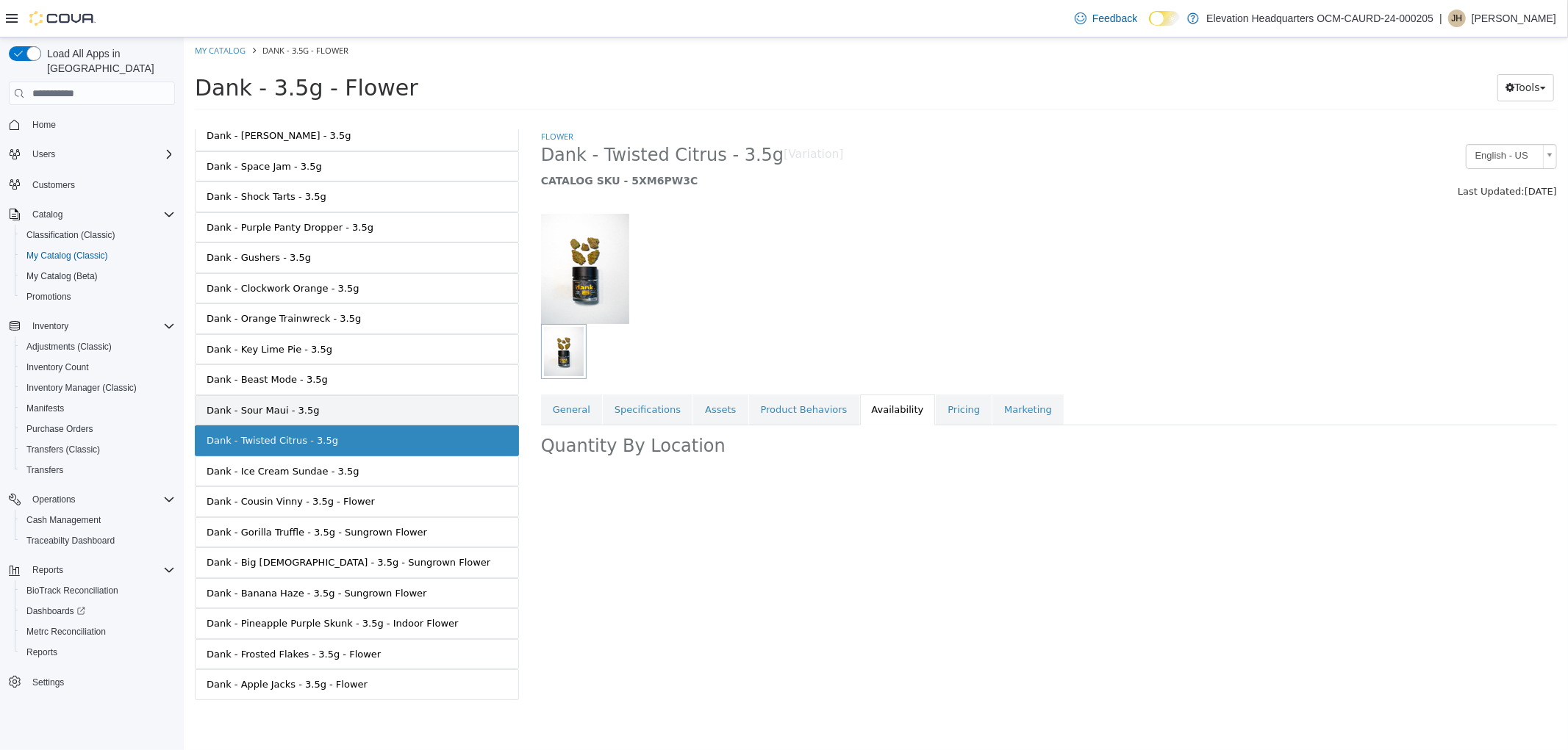
click at [353, 420] on link "Dank - Sour Maui - 3.5g" at bounding box center [356, 411] width 324 height 31
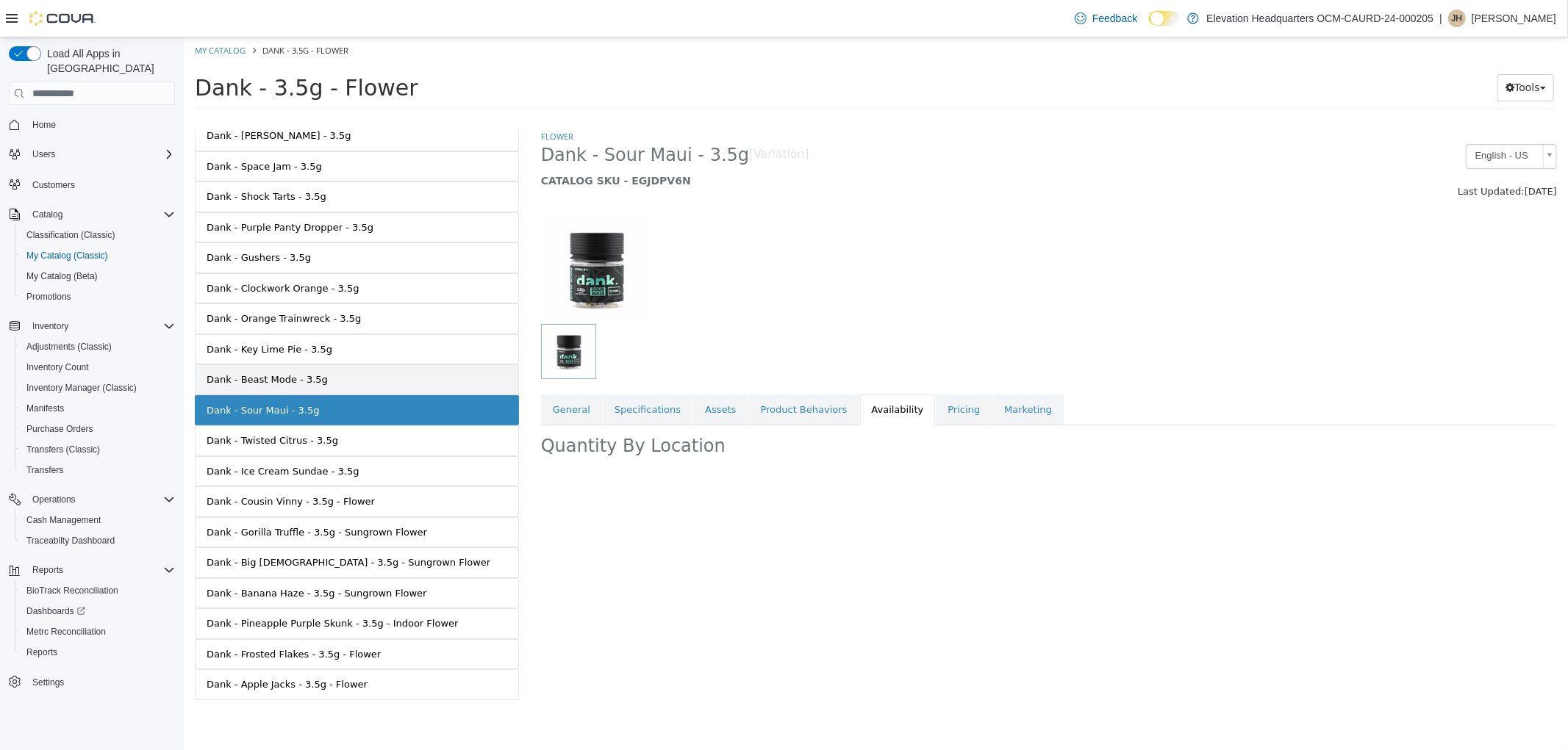
click at [362, 387] on link "Dank - Beast Mode - 3.5g" at bounding box center [356, 380] width 324 height 31
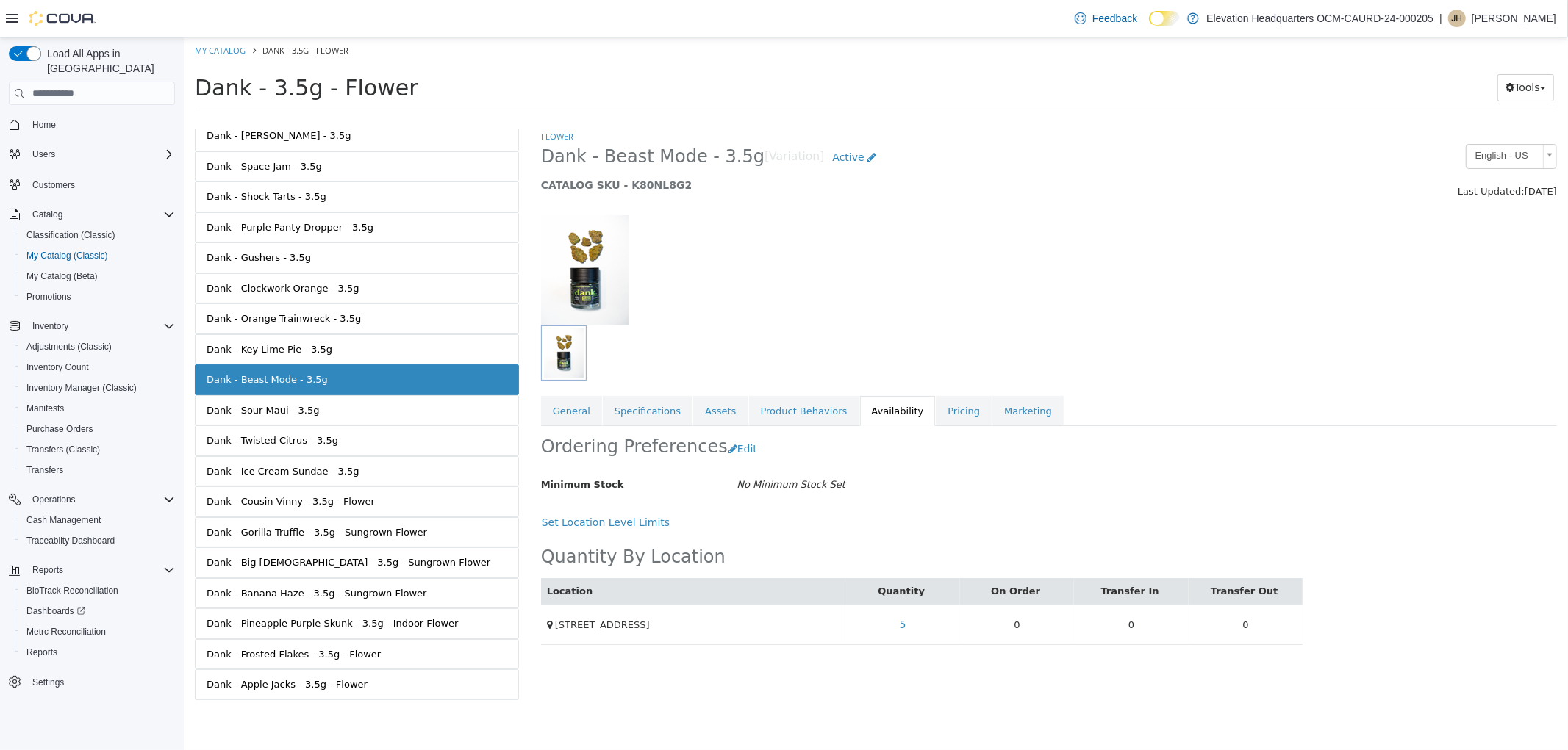
click at [376, 498] on link "Dank - Cousin Vinny - 3.5g - Flower" at bounding box center [356, 502] width 324 height 31
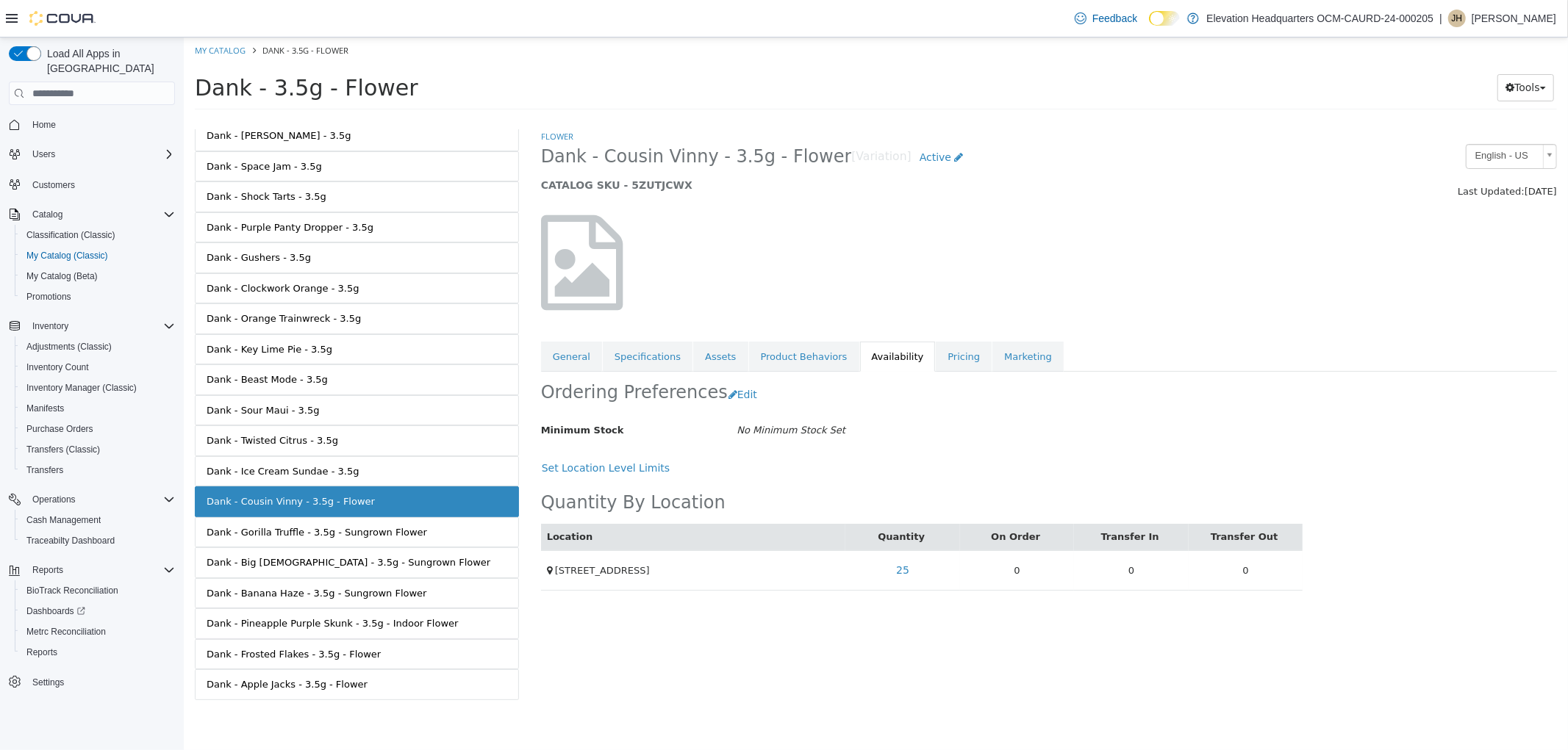
click at [614, 161] on span "Dank - Cousin Vinny - 3.5g - Flower" at bounding box center [695, 157] width 311 height 23
click at [614, 160] on span "Dank - Cousin Vinny - 3.5g - Flower" at bounding box center [695, 157] width 311 height 23
click at [615, 160] on span "Dank - Cousin Vinny - 3.5g - Flower" at bounding box center [695, 157] width 311 height 23
copy span "Dank - Cousin Vinny - 3.5g - Flower"
click at [326, 633] on link "Dank - Pineapple Purple Skunk - 3.5g - Indoor Flower" at bounding box center [356, 624] width 324 height 31
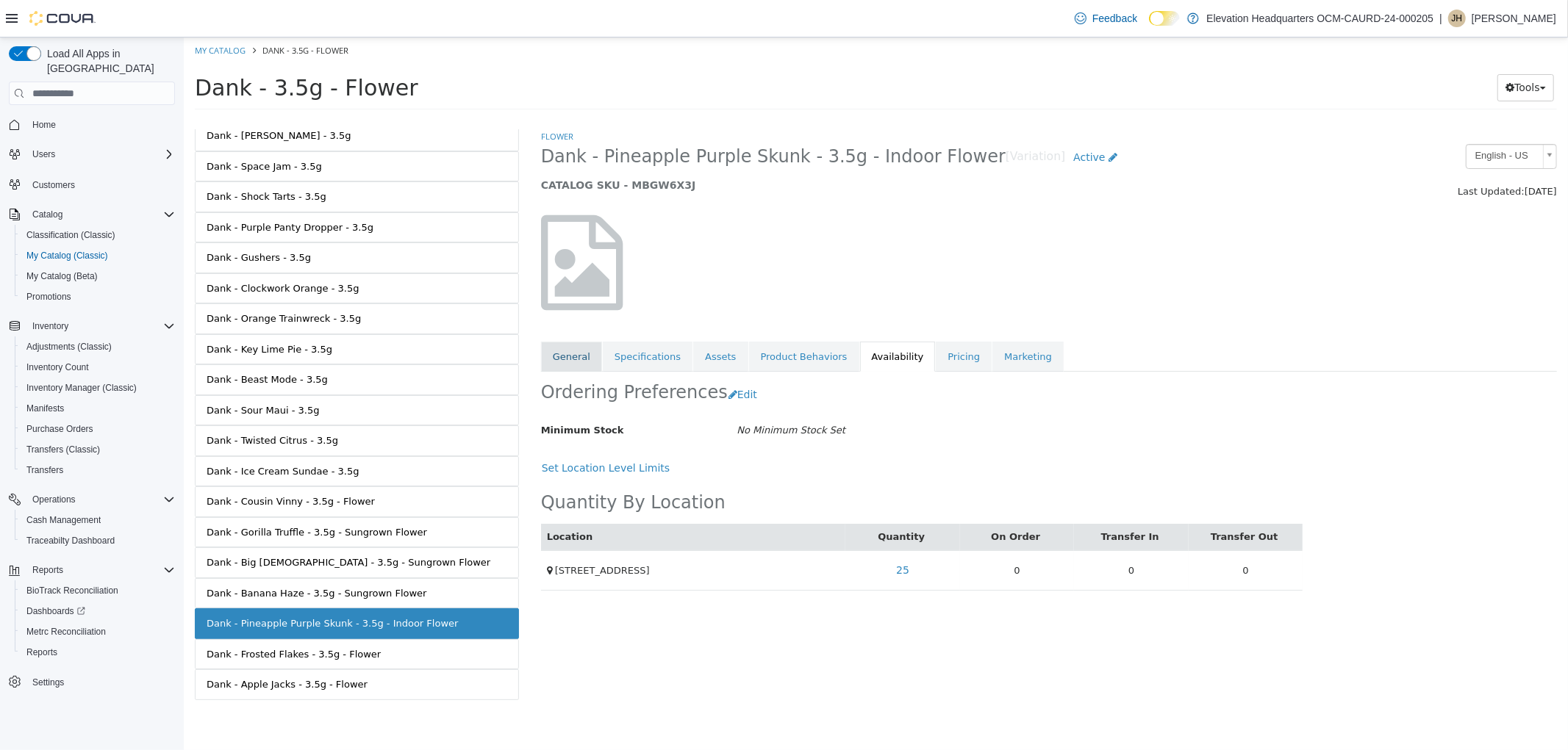
click at [583, 370] on link "General" at bounding box center [570, 357] width 61 height 31
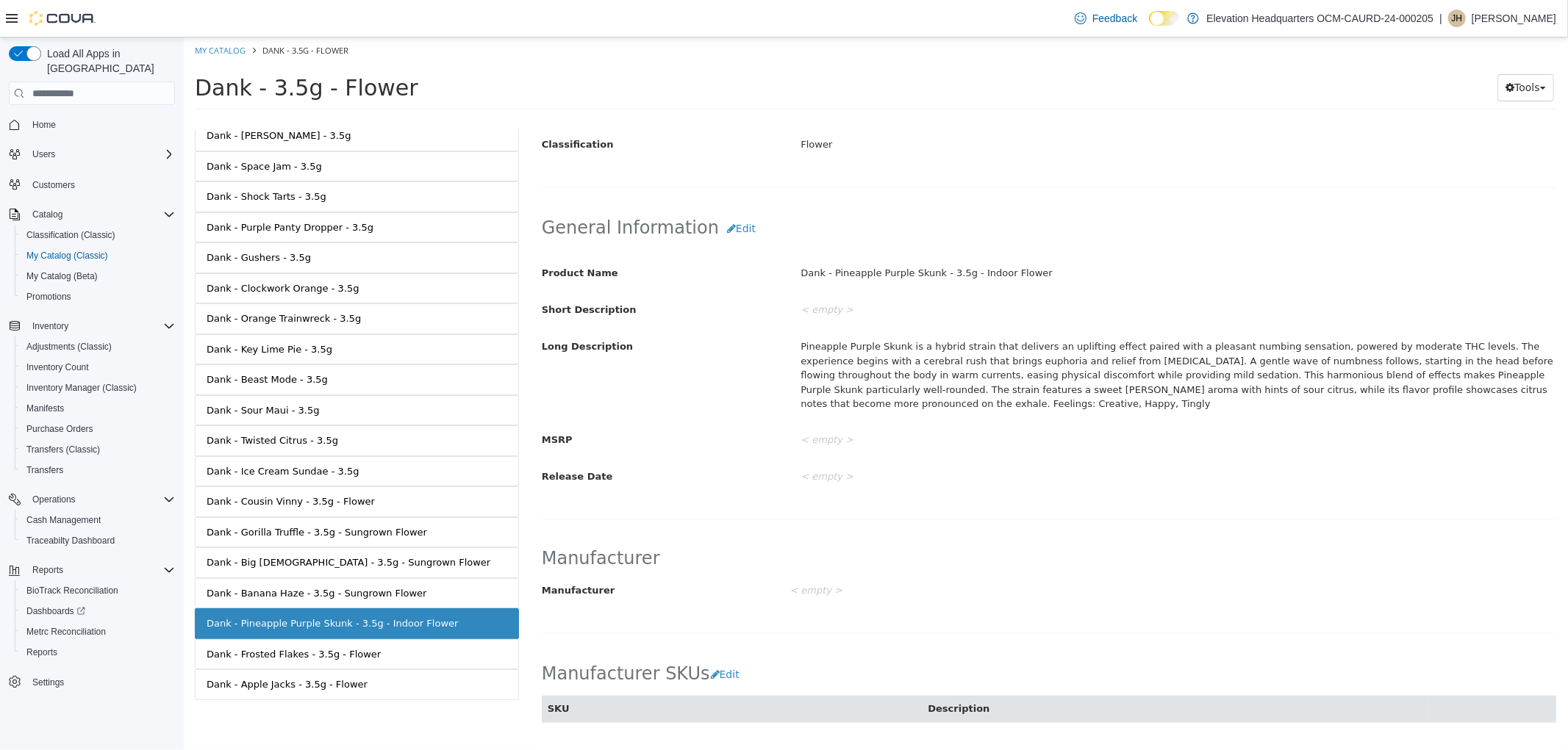
scroll to position [73, 0]
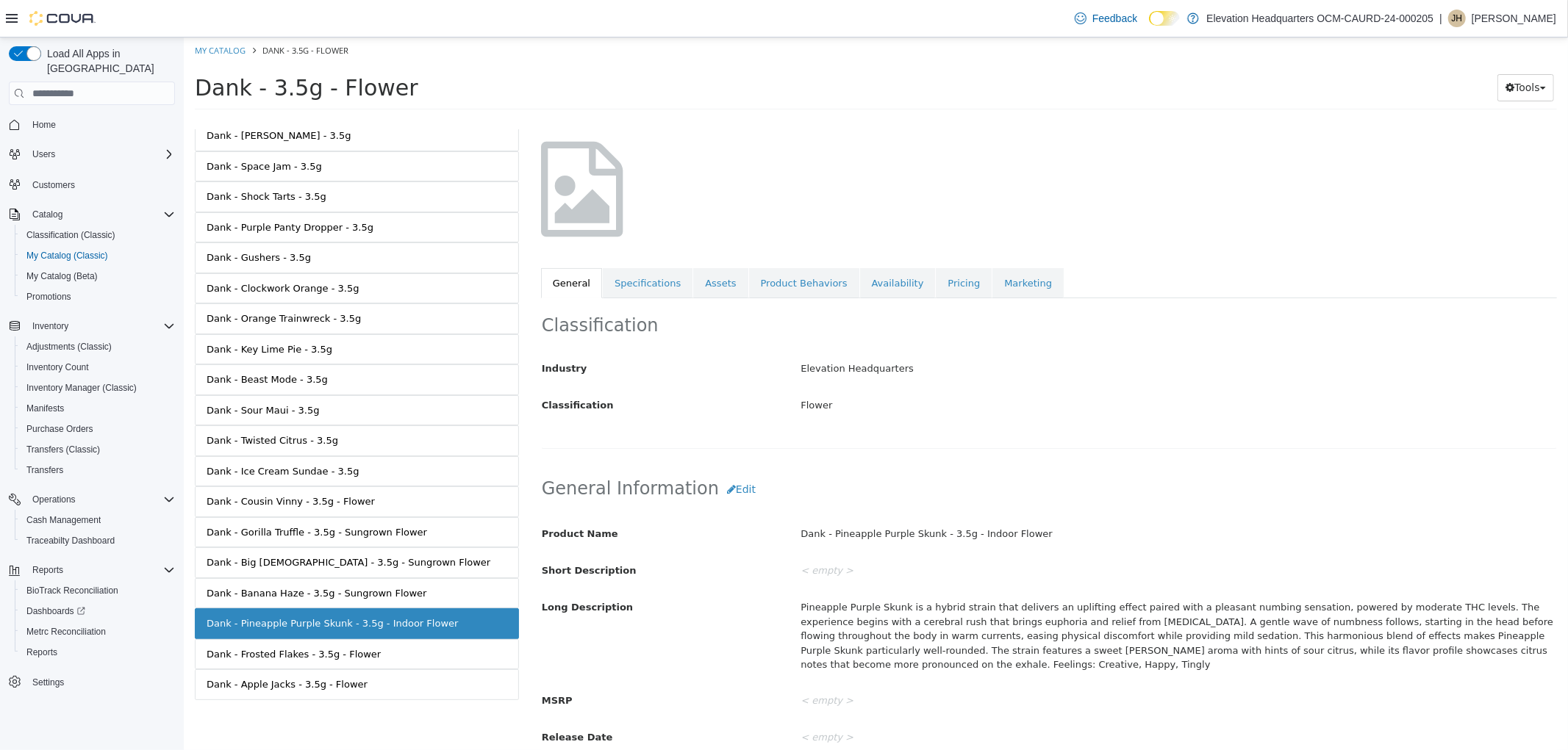
click at [643, 312] on div "Classification Industry Elevation Headquarters Classification Flower Cancel Sav…" at bounding box center [1048, 374] width 1016 height 151
click at [636, 296] on link "Specifications" at bounding box center [646, 284] width 89 height 31
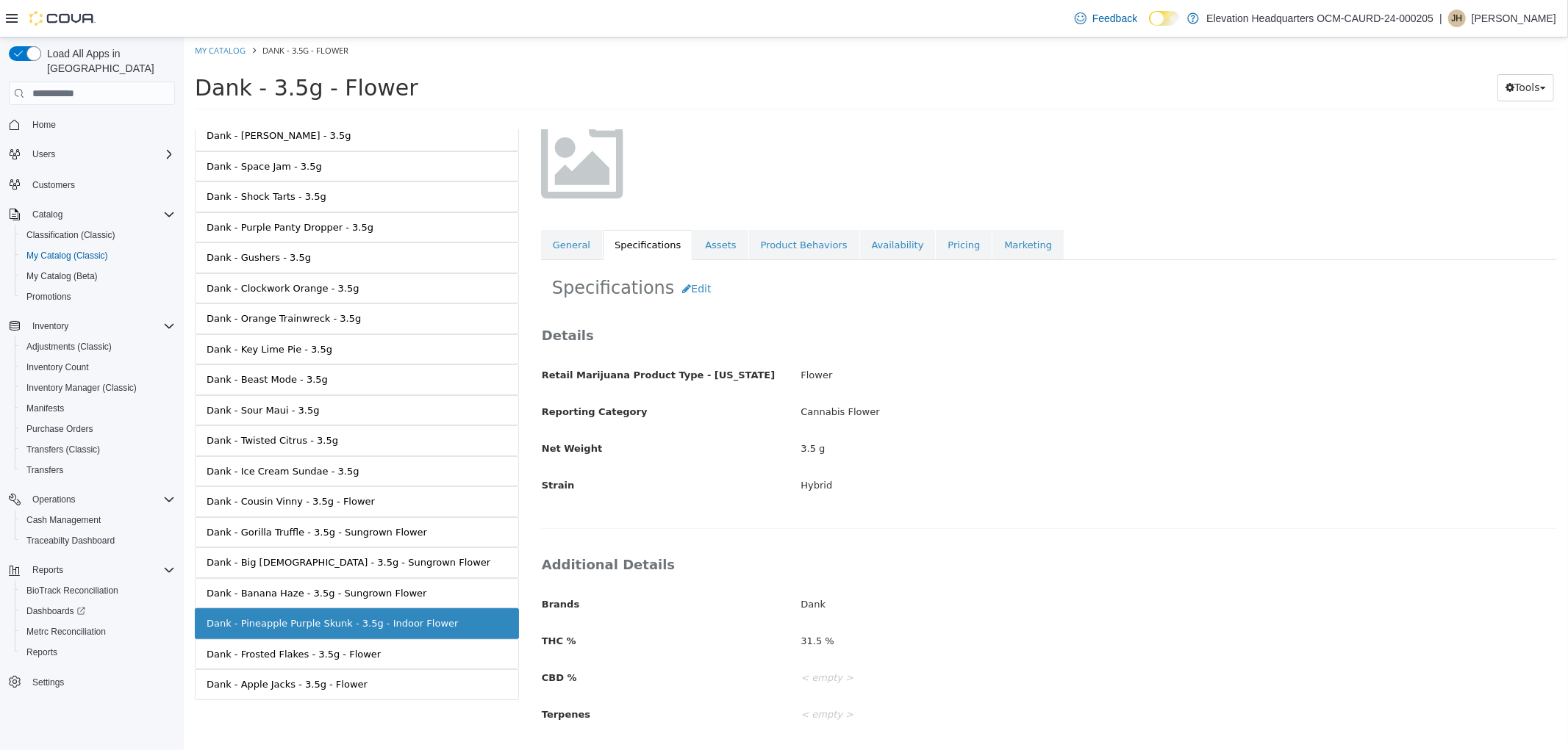
scroll to position [133, 0]
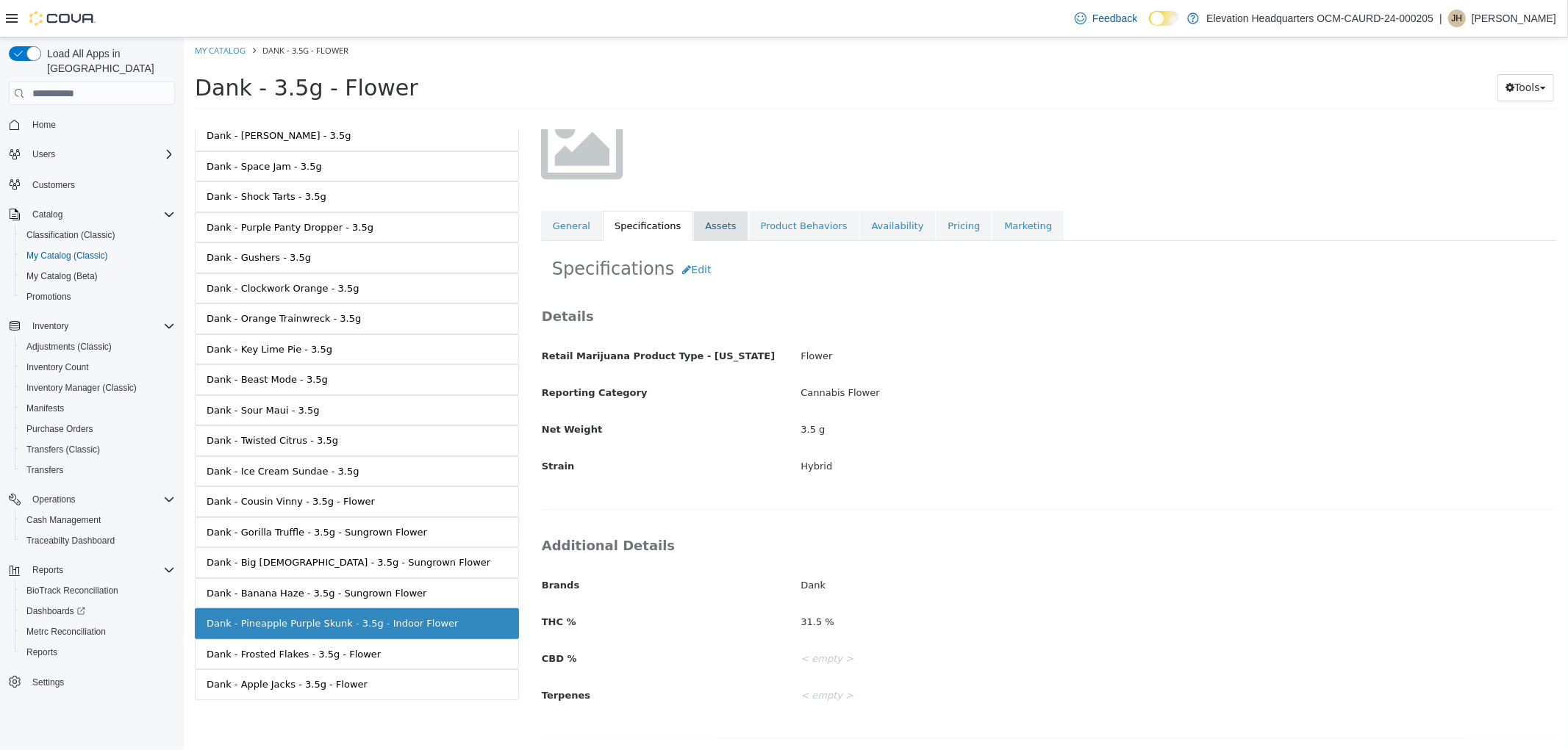
click at [715, 211] on link "Assets" at bounding box center [720, 226] width 55 height 31
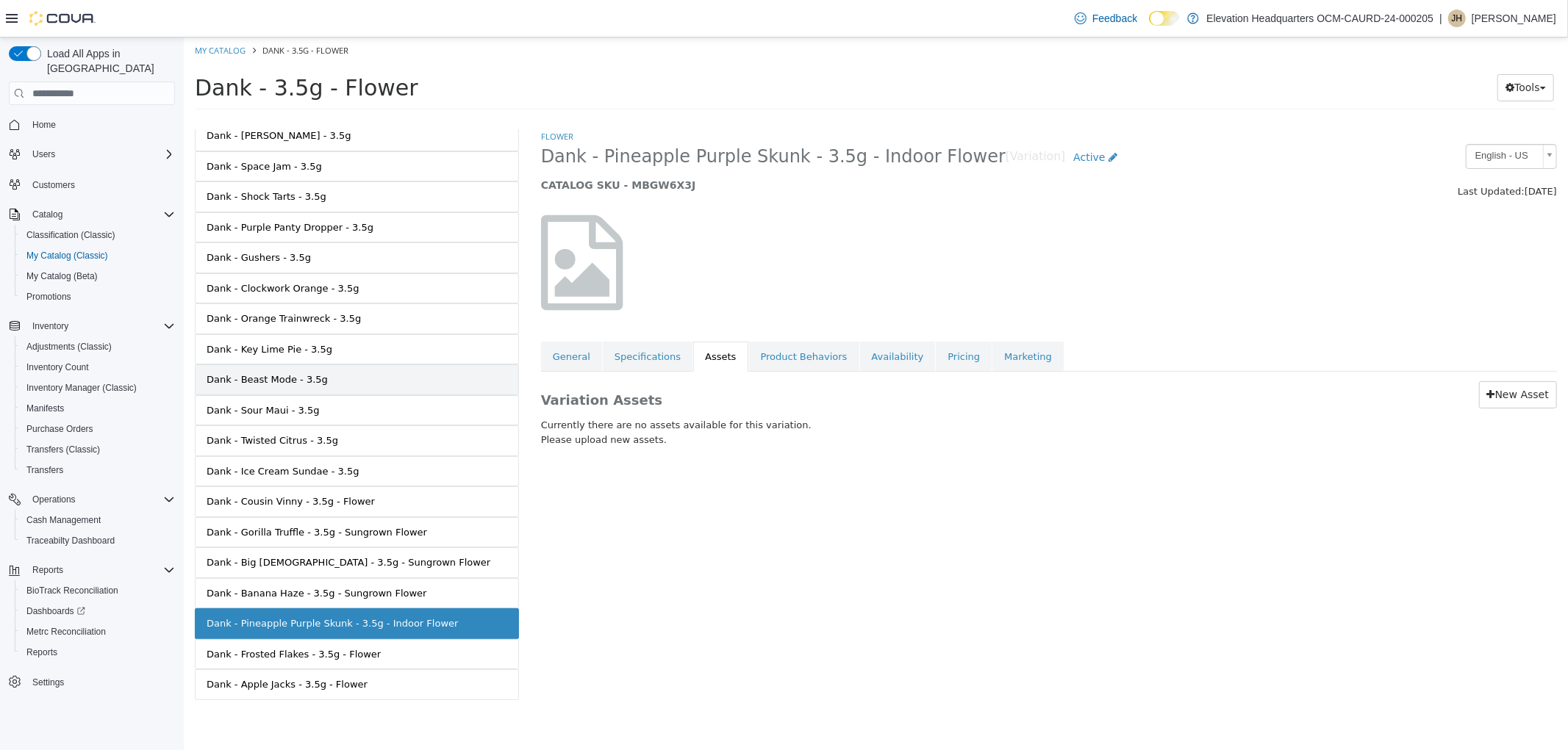
click at [405, 374] on link "Dank - Beast Mode - 3.5g" at bounding box center [356, 380] width 324 height 31
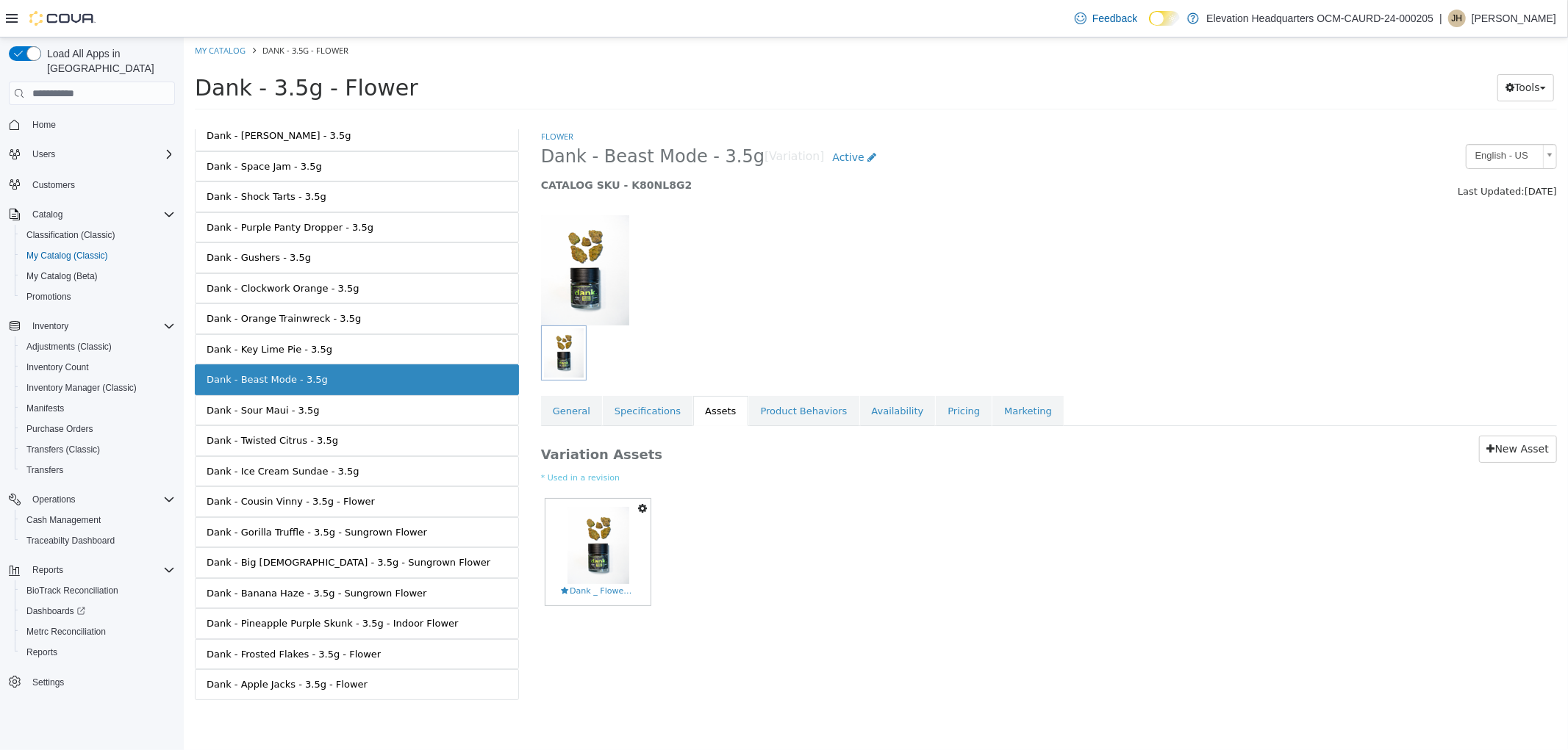
click at [423, 631] on link "Dank - Pineapple Purple Skunk - 3.5g - Indoor Flower" at bounding box center [356, 624] width 324 height 31
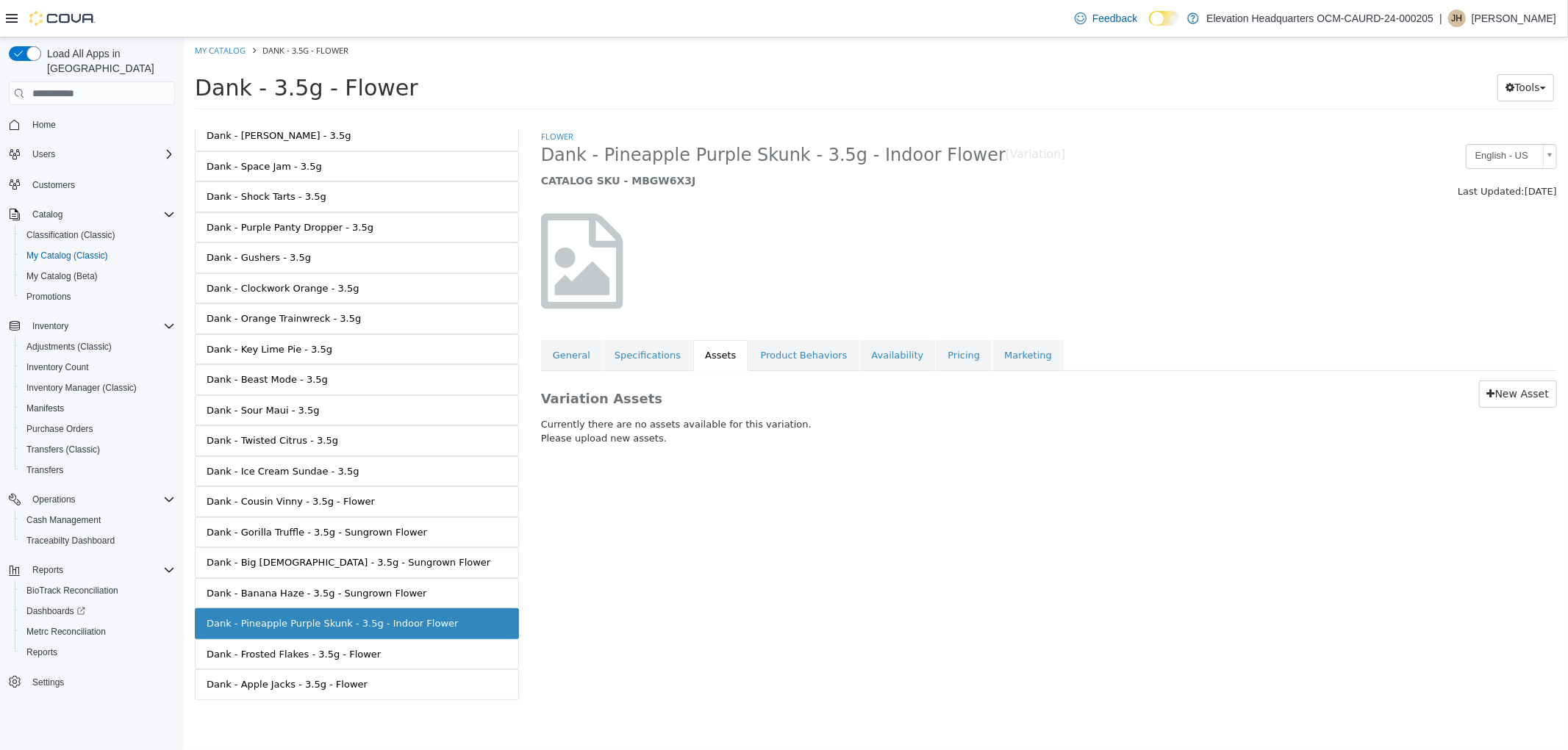
click at [676, 160] on span "Dank - Pineapple Purple Skunk - 3.5g - Indoor Flower" at bounding box center [772, 155] width 465 height 23
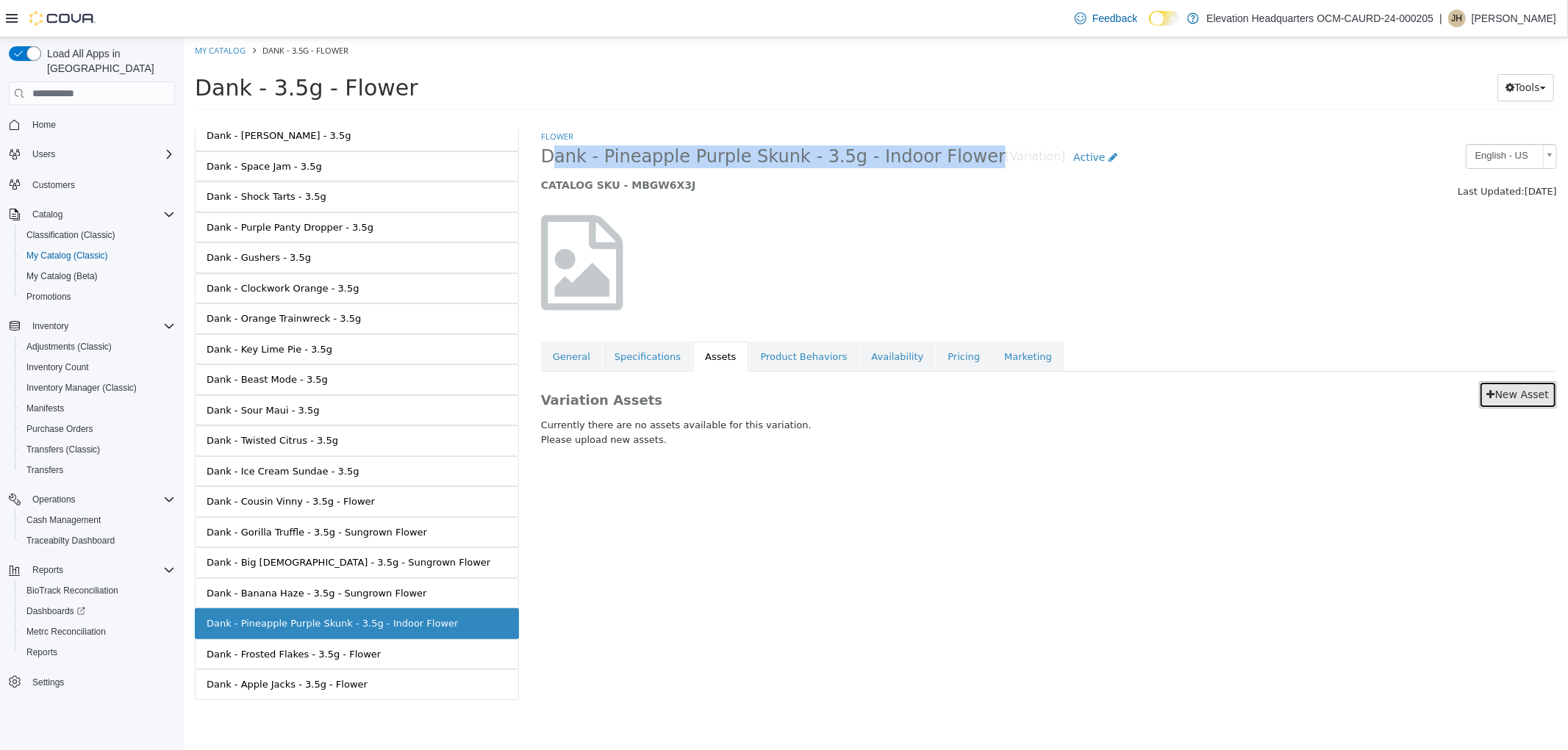
click at [1549, 400] on link "New Asset" at bounding box center [1517, 395] width 78 height 27
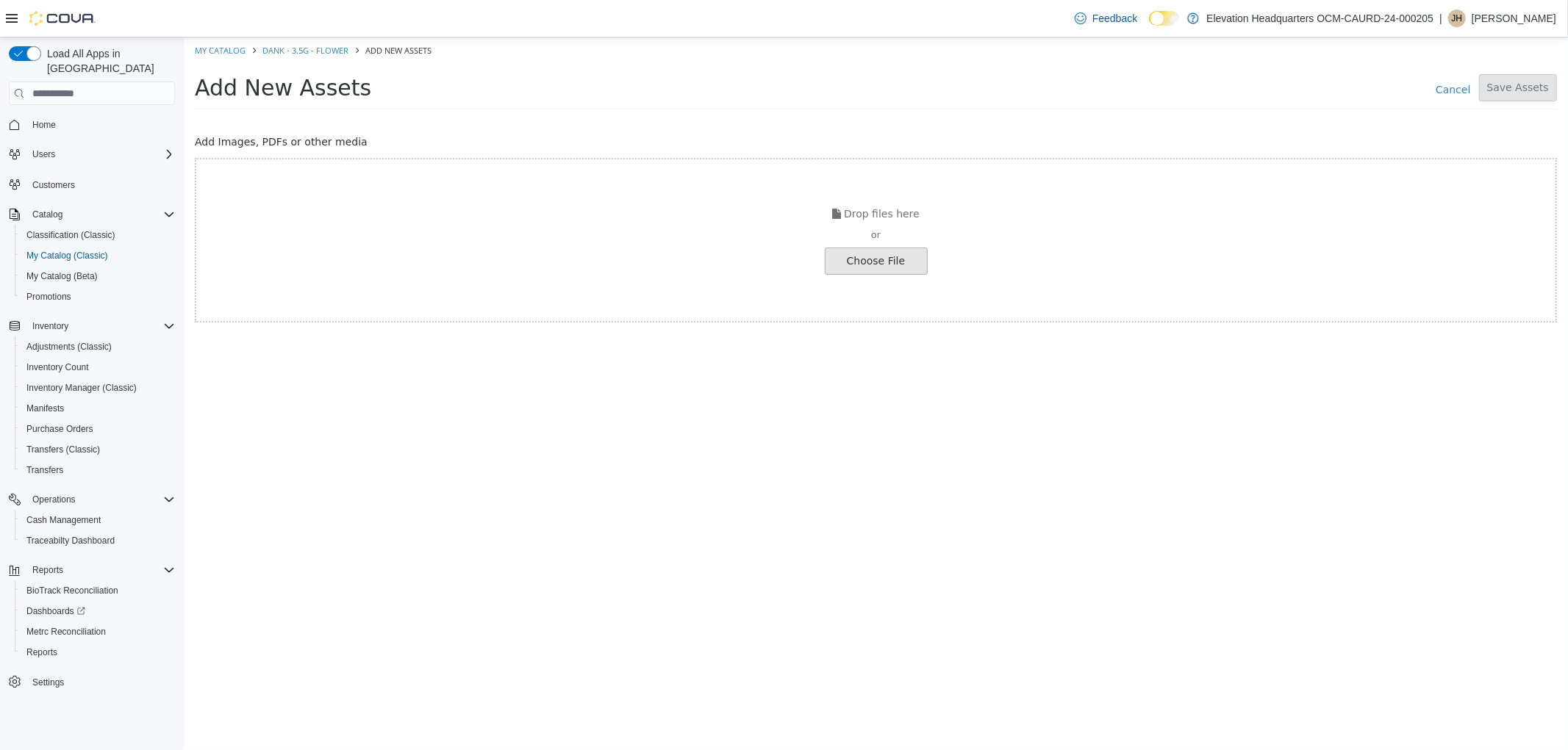
click at [858, 247] on div "Choose File" at bounding box center [875, 261] width 102 height 27
click at [893, 252] on input "file" at bounding box center [105, 261] width 1640 height 26
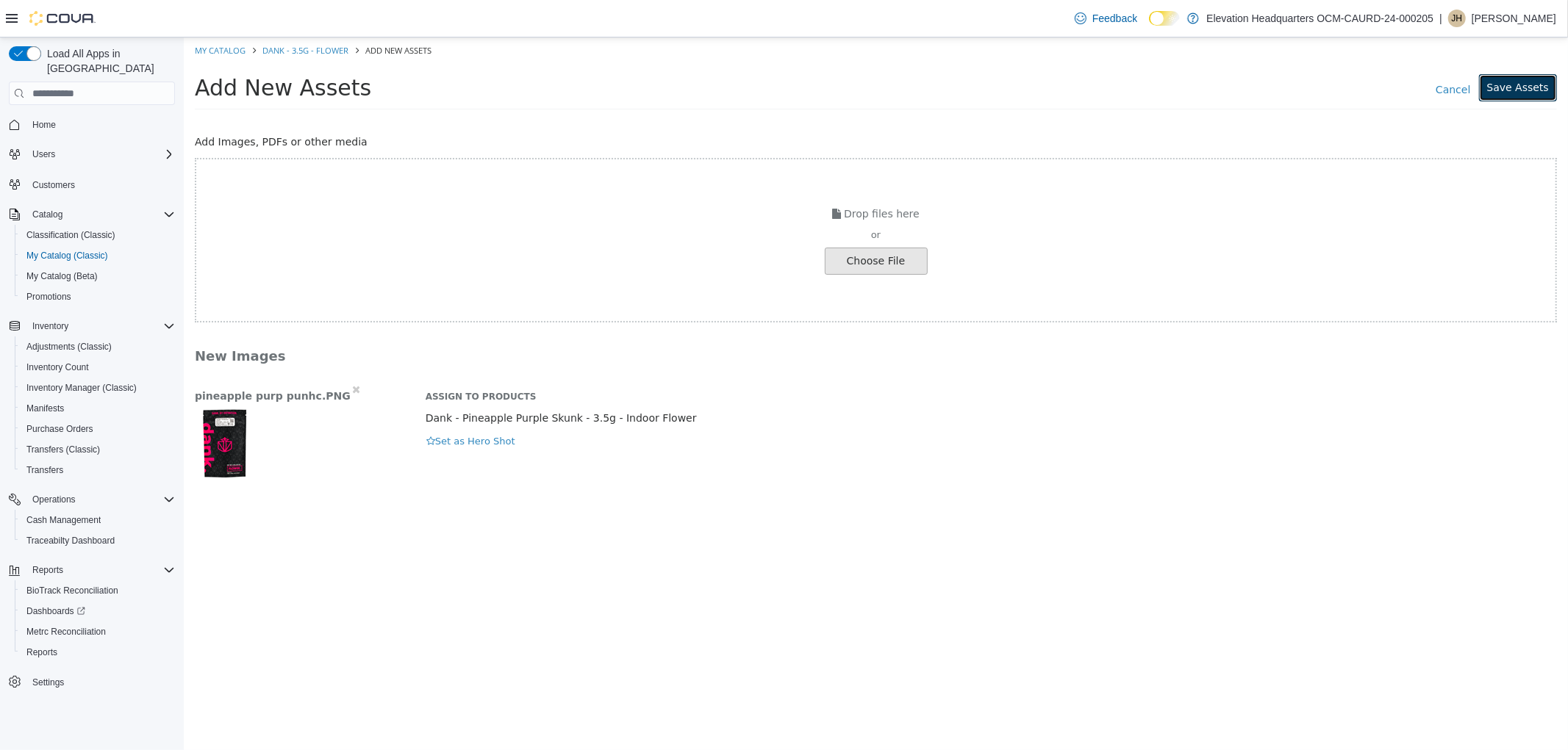
drag, startPoint x: 1538, startPoint y: 95, endPoint x: 1551, endPoint y: 94, distance: 13.0
click at [1538, 92] on button "Save Assets" at bounding box center [1517, 87] width 78 height 27
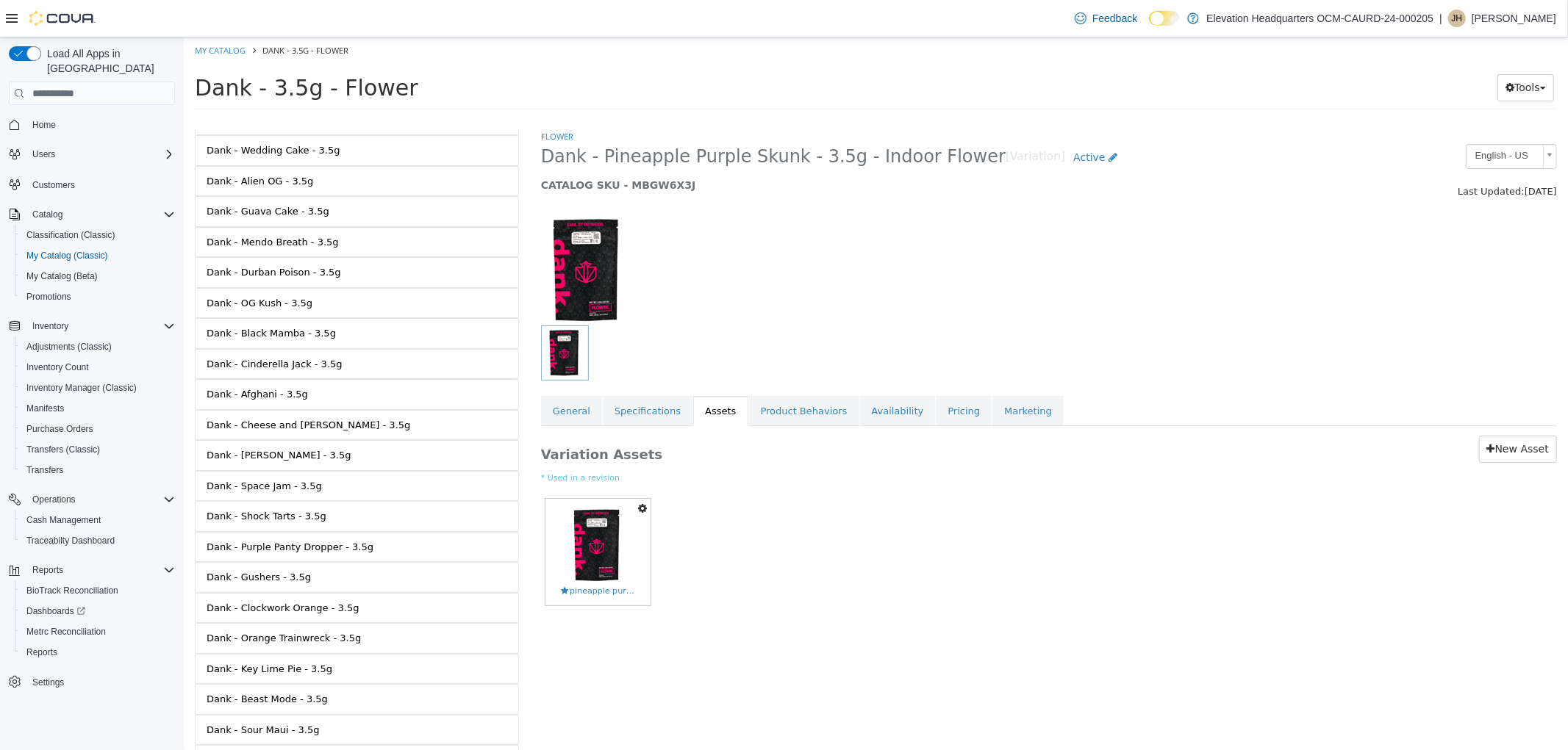
scroll to position [651, 0]
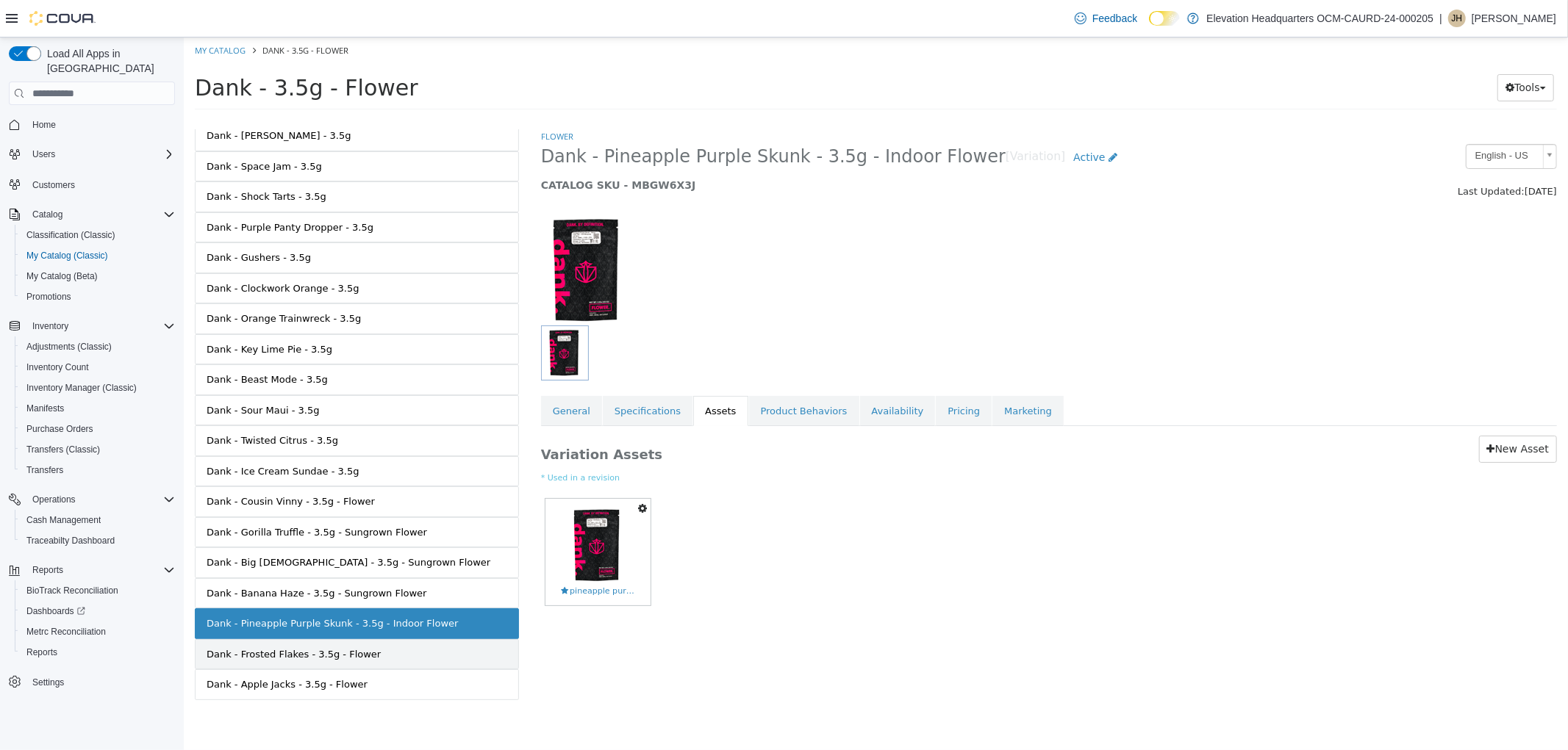
click at [333, 666] on link "Dank - Frosted Flakes - 3.5g - Flower" at bounding box center [356, 655] width 324 height 31
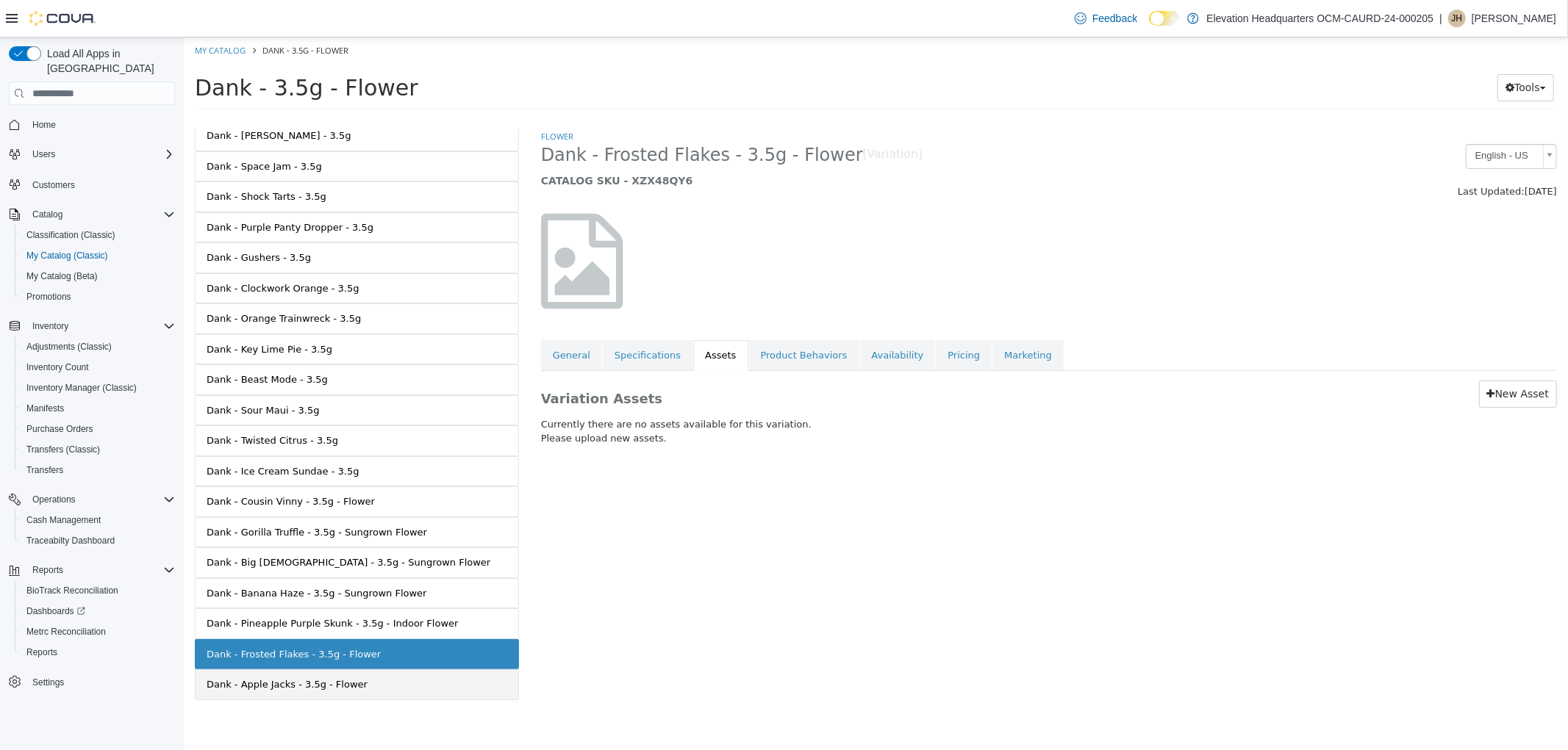
click at [338, 680] on div "Dank - Apple Jacks - 3.5g - Flower" at bounding box center [286, 685] width 161 height 15
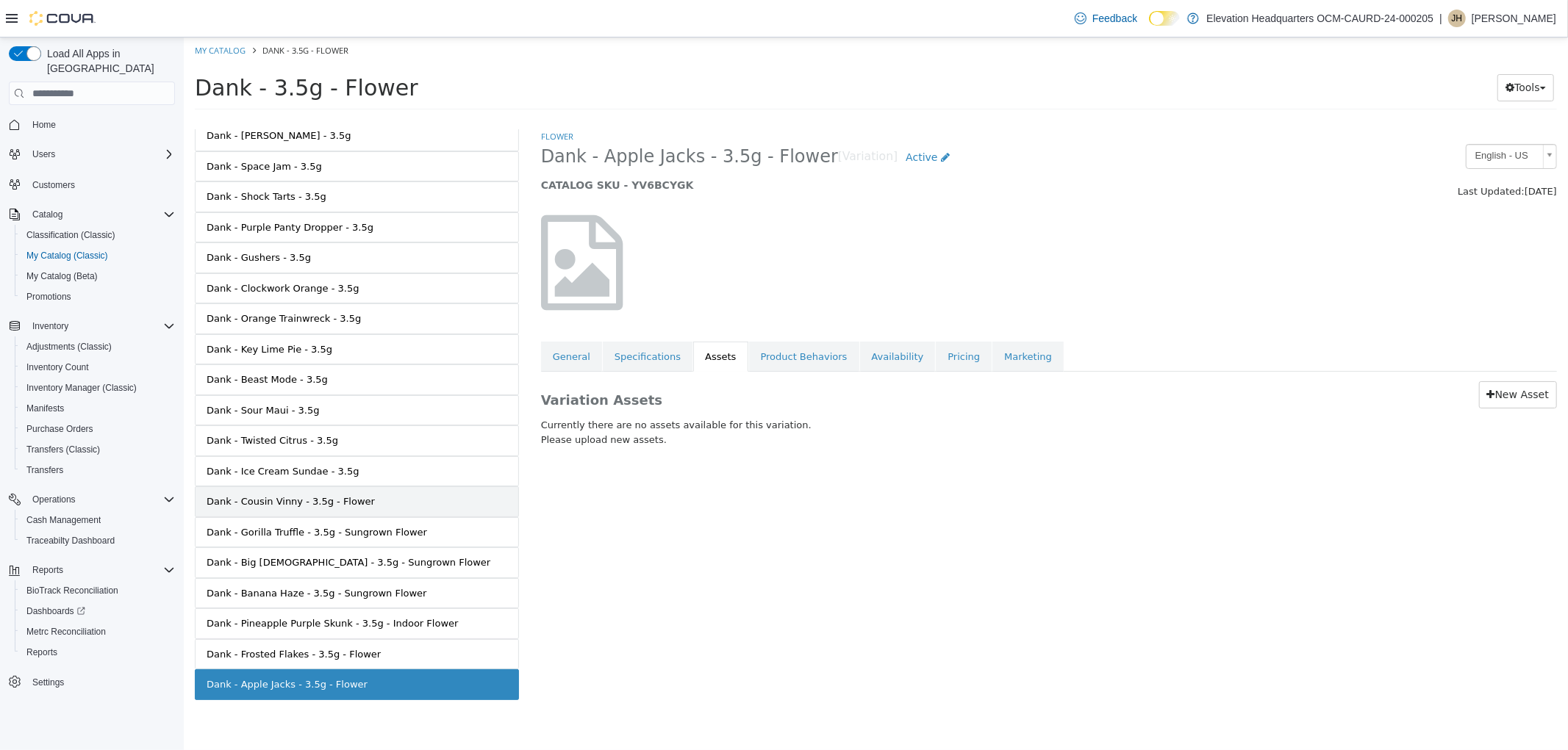
click at [380, 503] on link "Dank - Cousin Vinny - 3.5g - Flower" at bounding box center [356, 502] width 324 height 31
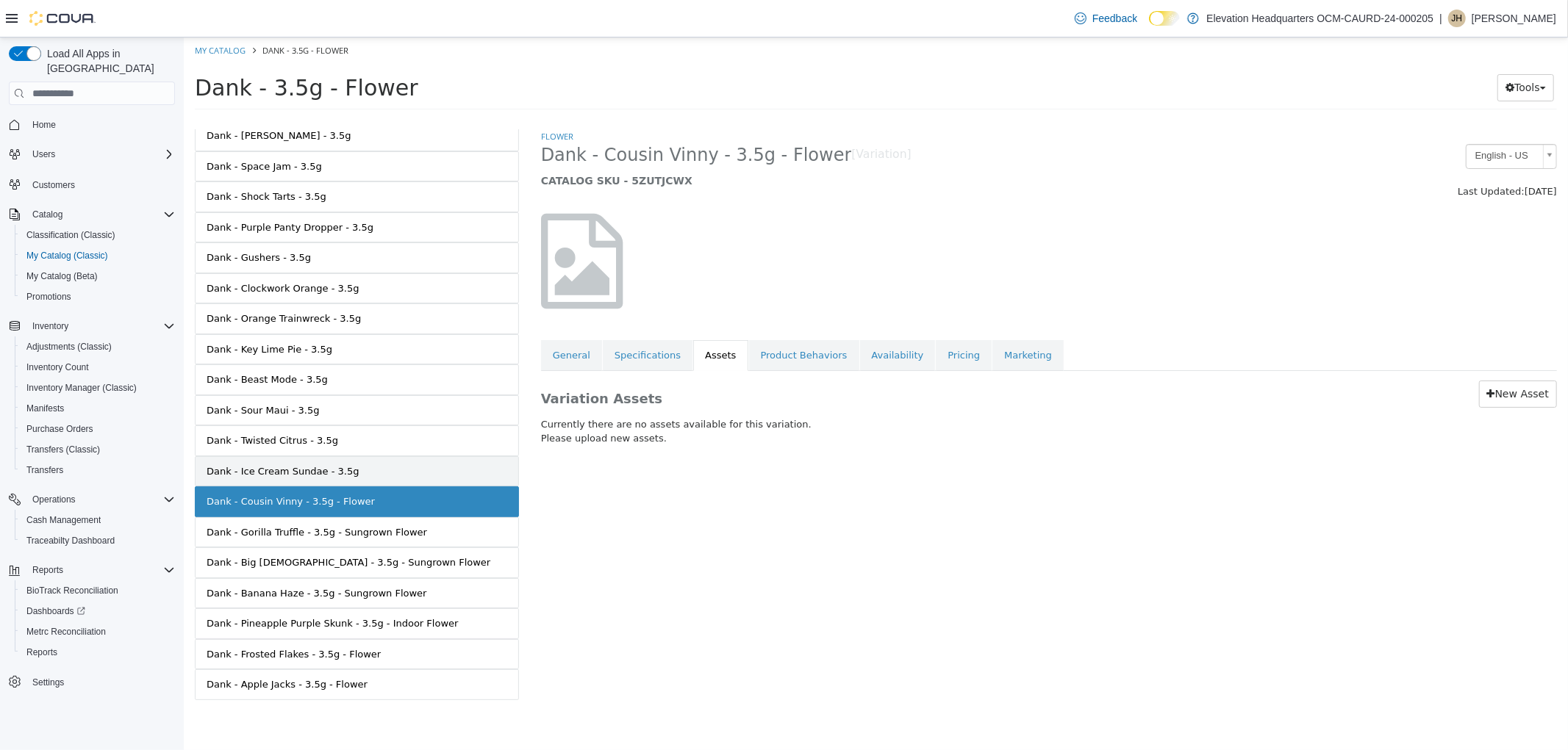
click at [375, 479] on link "Dank - Ice Cream Sundae - 3.5g" at bounding box center [356, 472] width 324 height 31
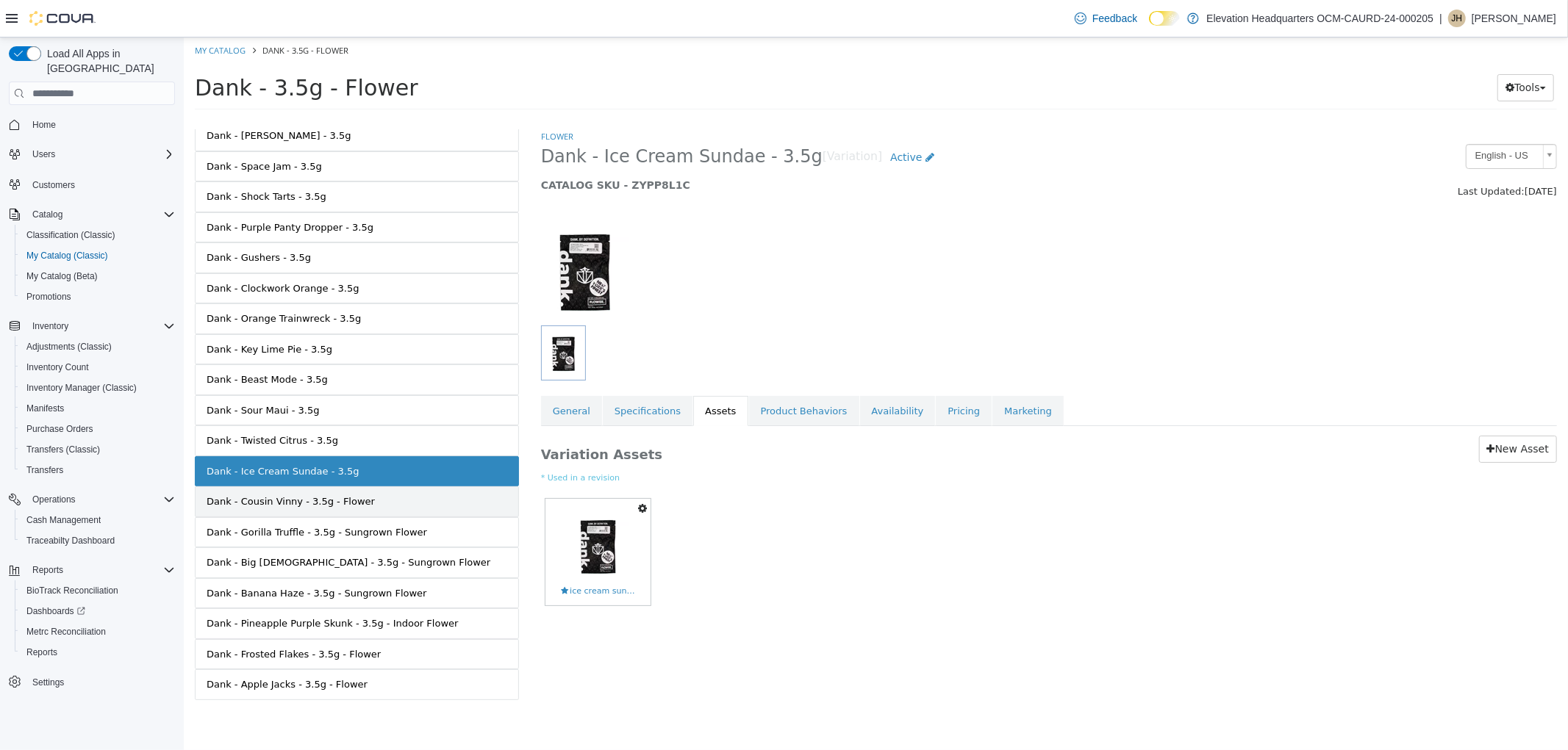
click at [375, 496] on link "Dank - Cousin Vinny - 3.5g - Flower" at bounding box center [356, 502] width 324 height 31
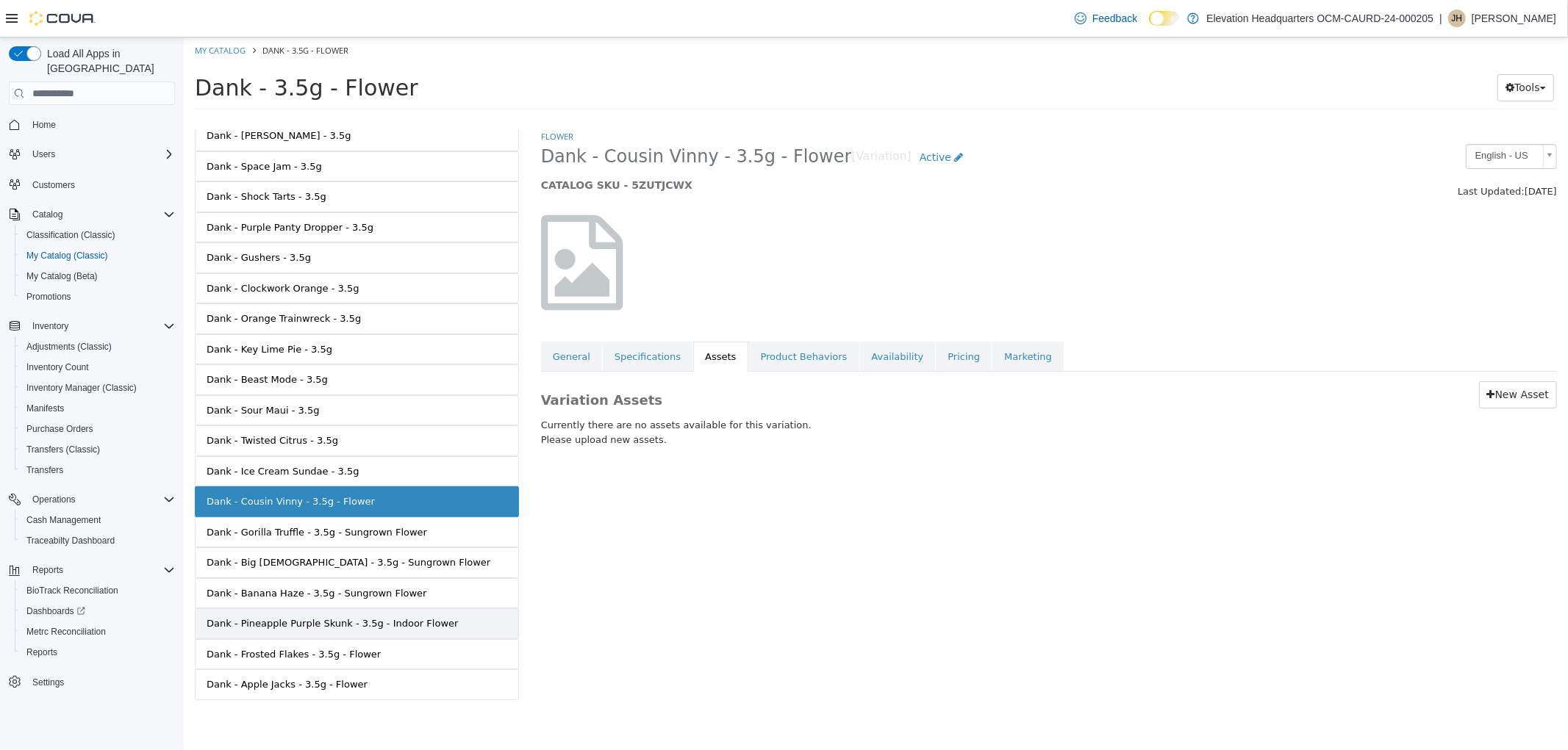
click at [334, 621] on div "Dank - Pineapple Purple Skunk - 3.5g - Indoor Flower" at bounding box center [331, 624] width 252 height 15
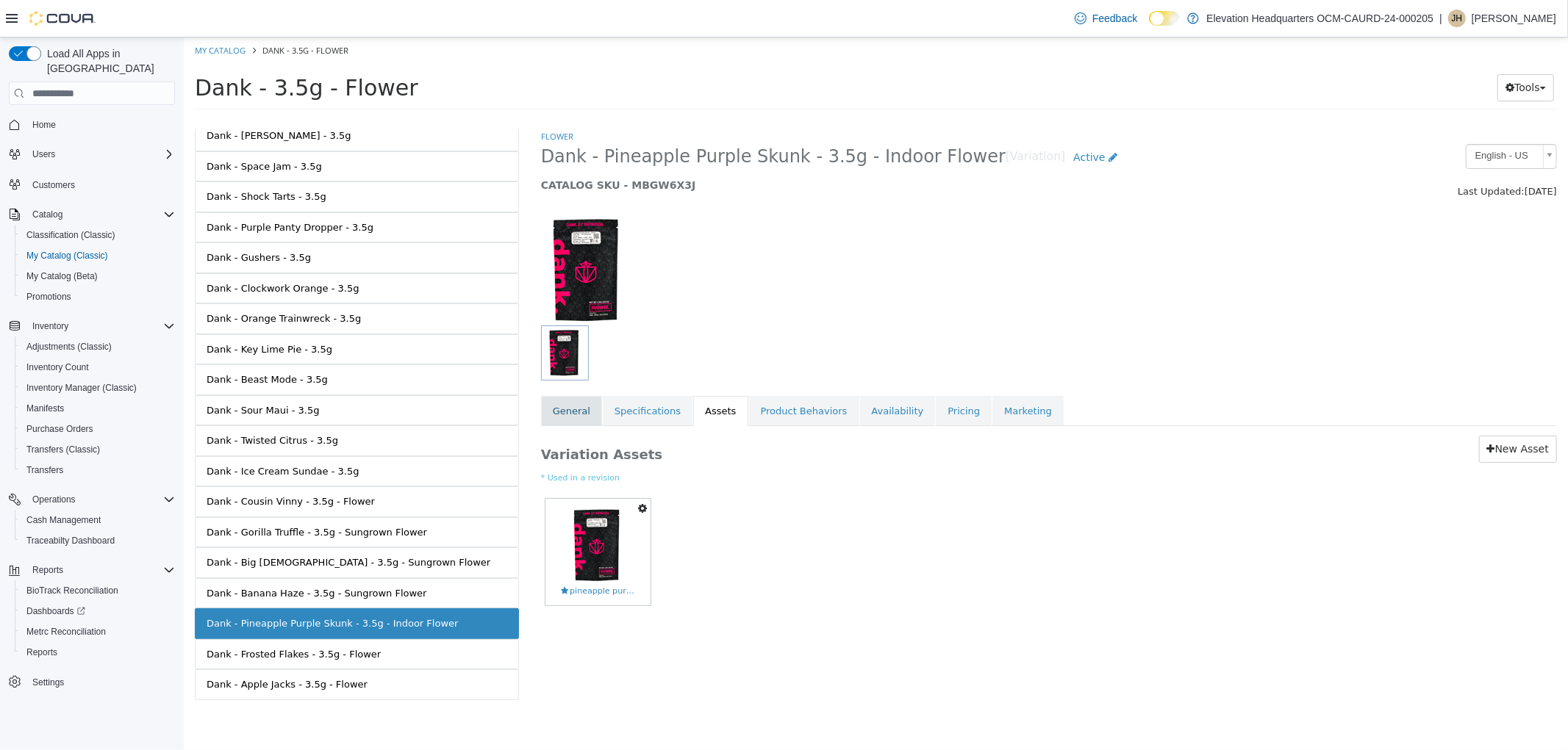
click at [573, 425] on link "General" at bounding box center [570, 411] width 61 height 31
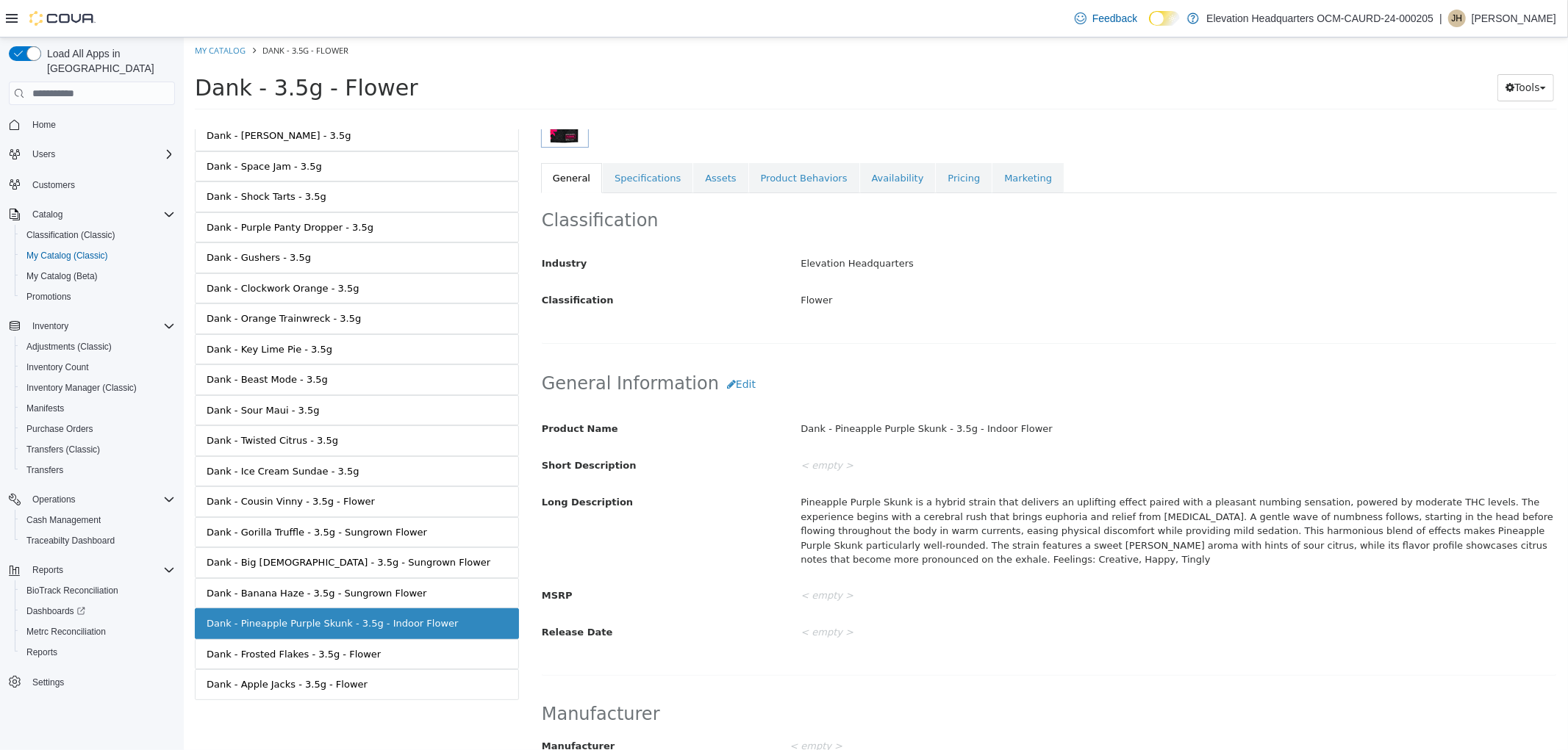
scroll to position [46, 0]
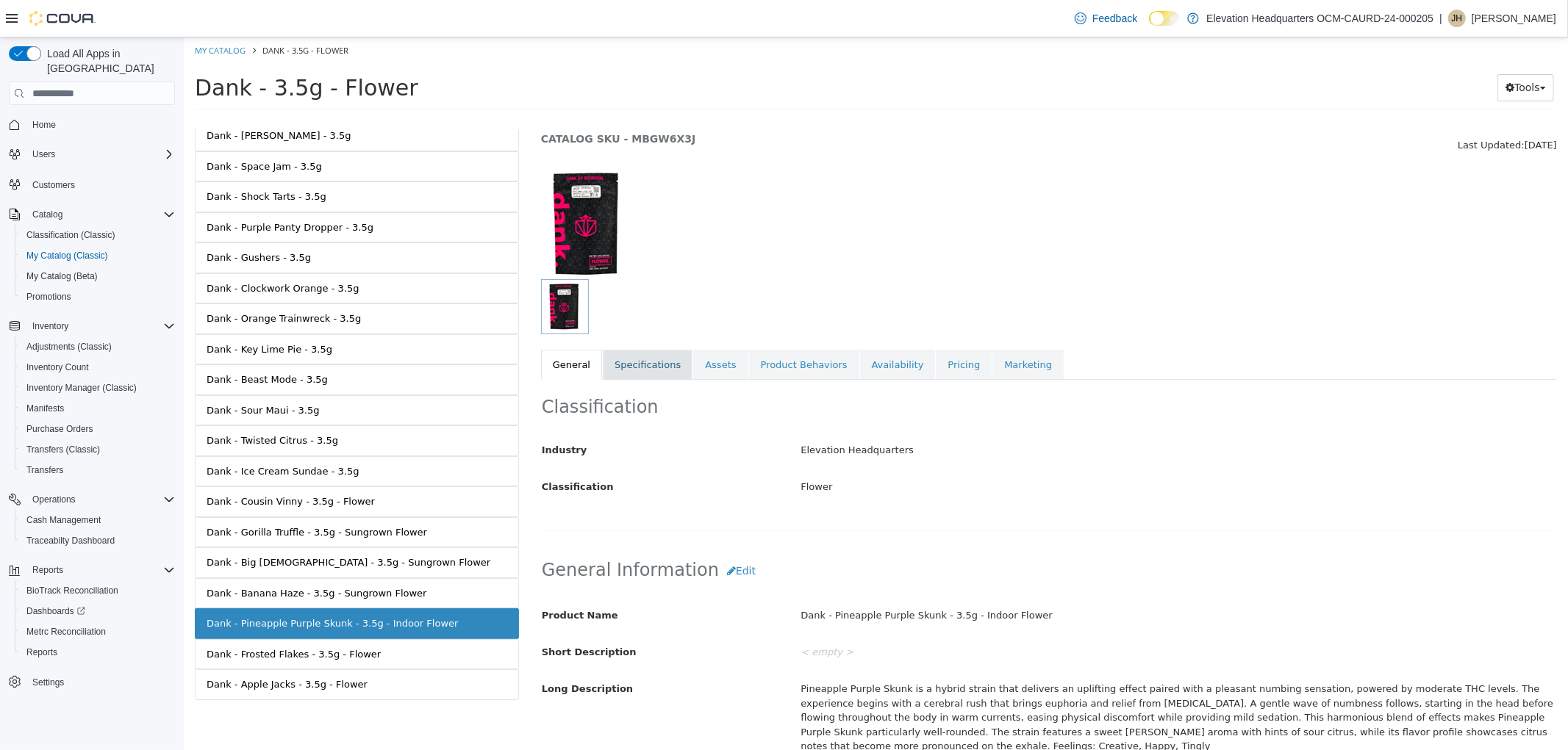
click at [636, 360] on link "Specifications" at bounding box center [646, 365] width 89 height 31
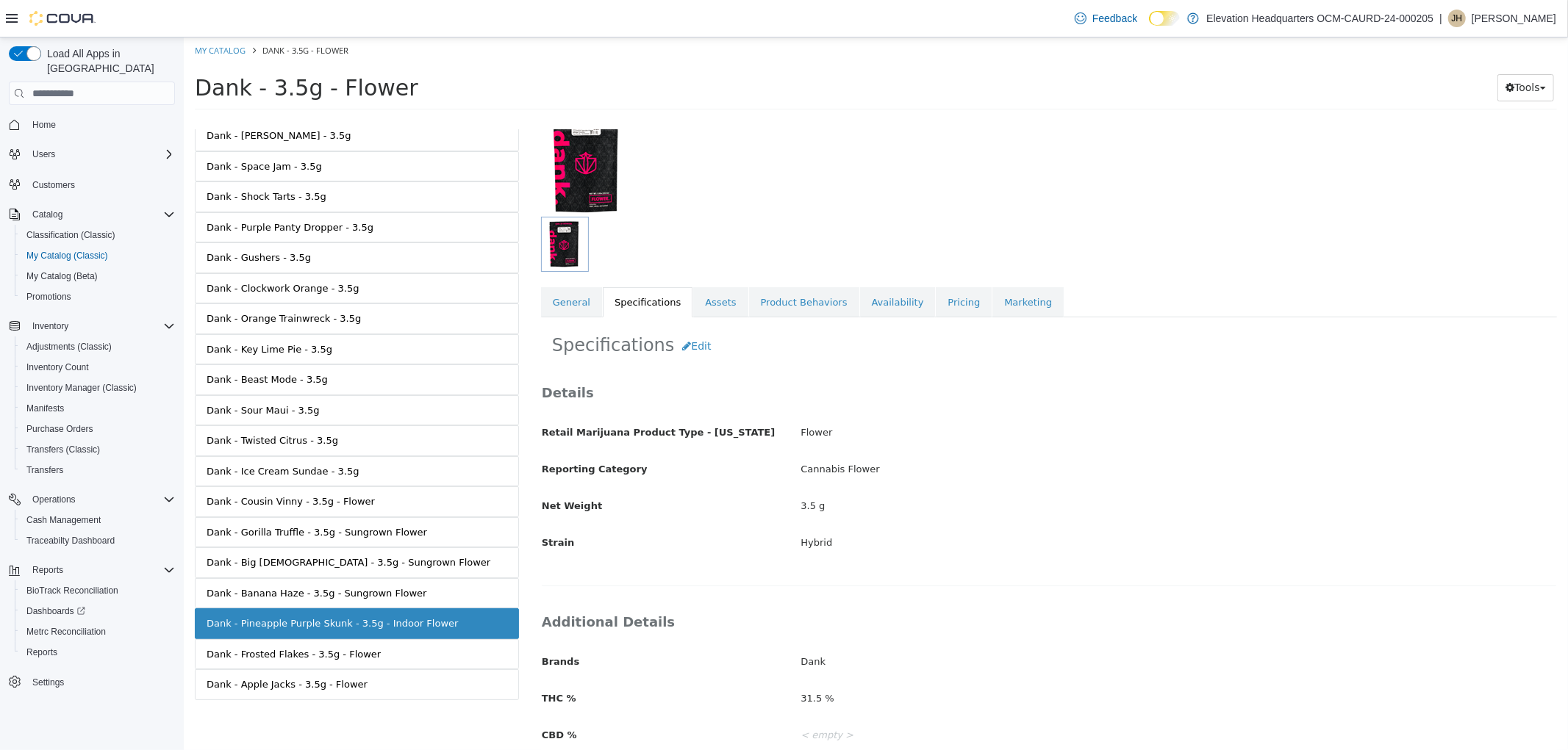
scroll to position [186, 0]
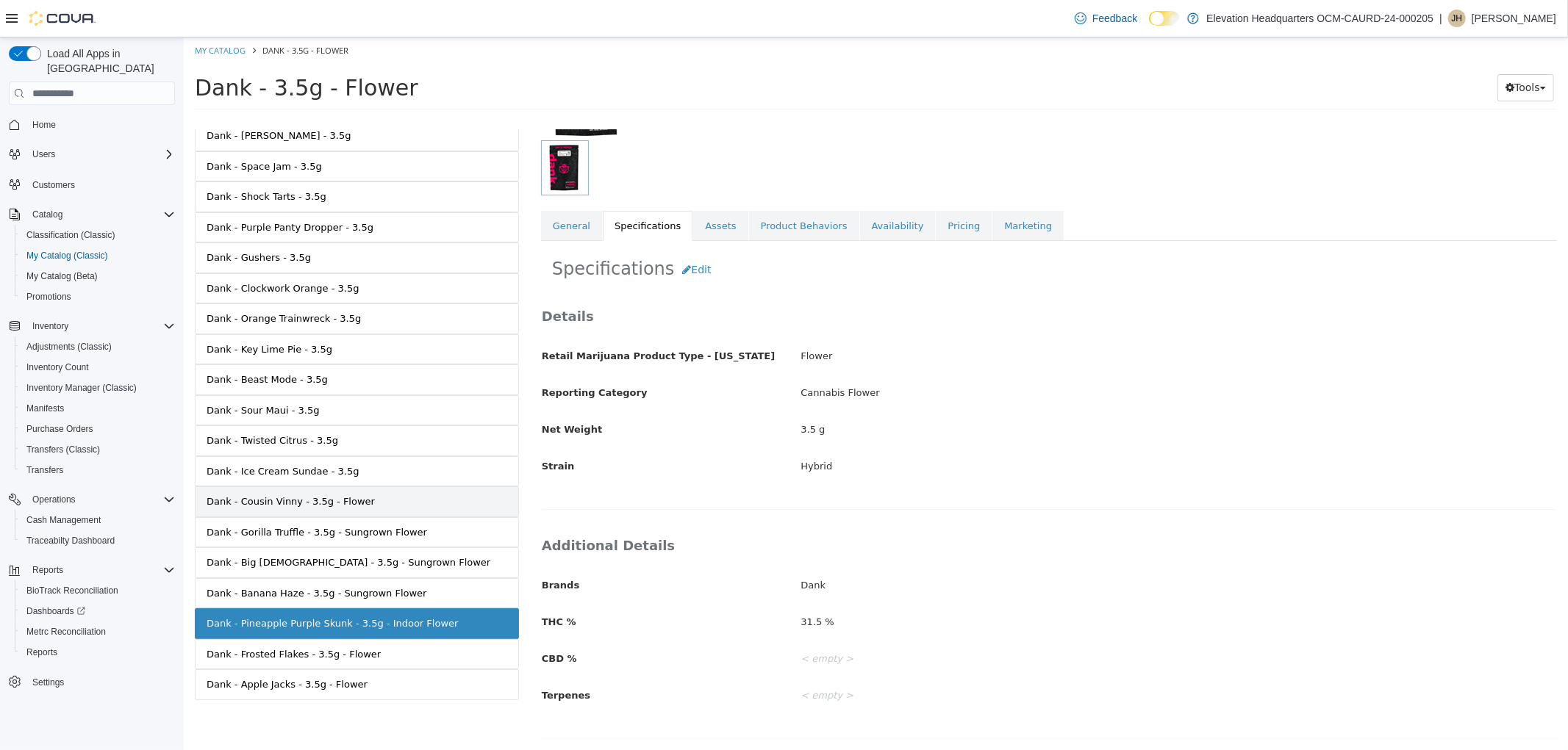
click at [335, 498] on div "Dank - Cousin Vinny - 3.5g - Flower" at bounding box center [290, 502] width 169 height 15
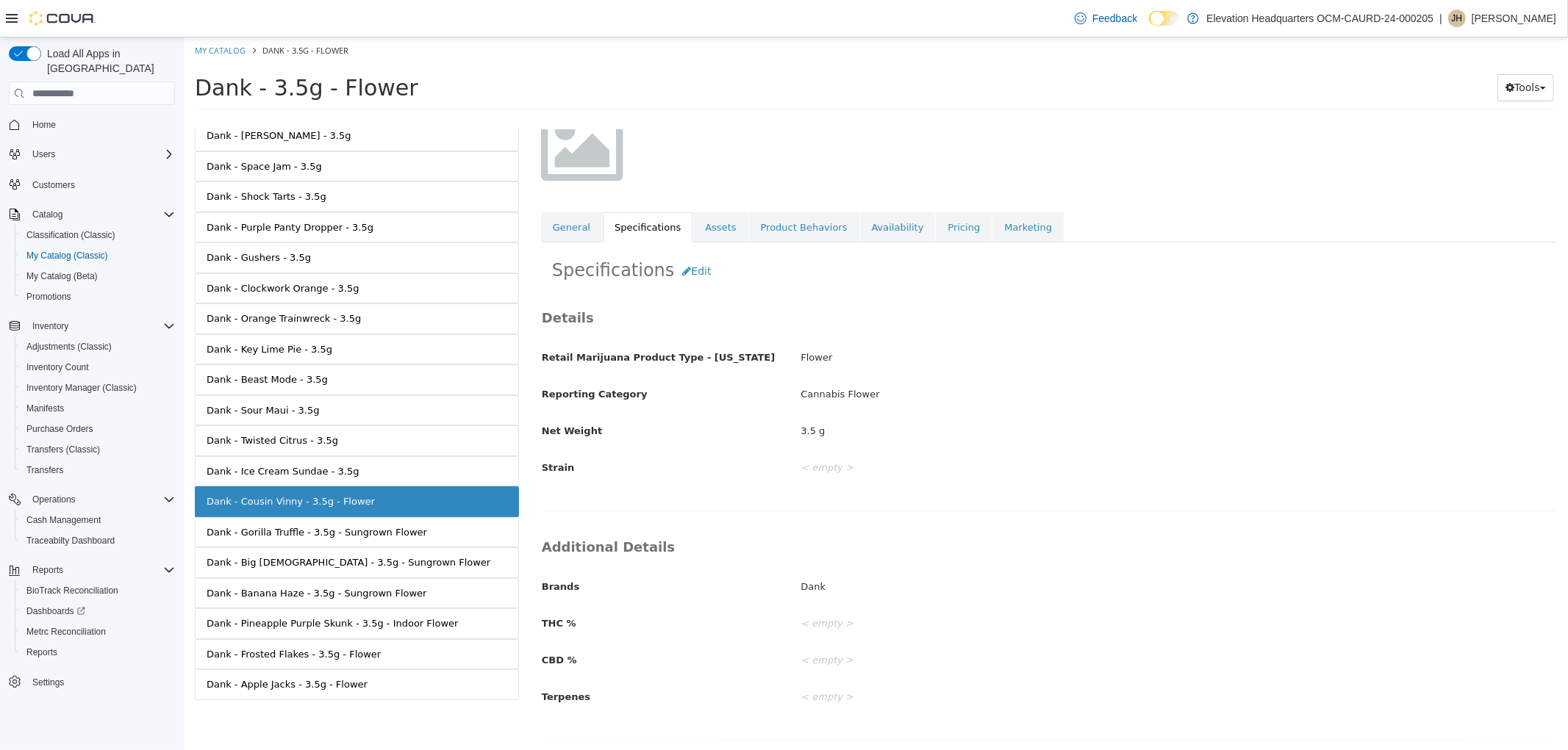
scroll to position [133, 0]
click at [679, 246] on div "Specifications Edit Details Retail Marijuana Product Type - New York Flower Rep…" at bounding box center [1048, 496] width 1016 height 509
click at [686, 277] on button "Edit" at bounding box center [695, 269] width 45 height 27
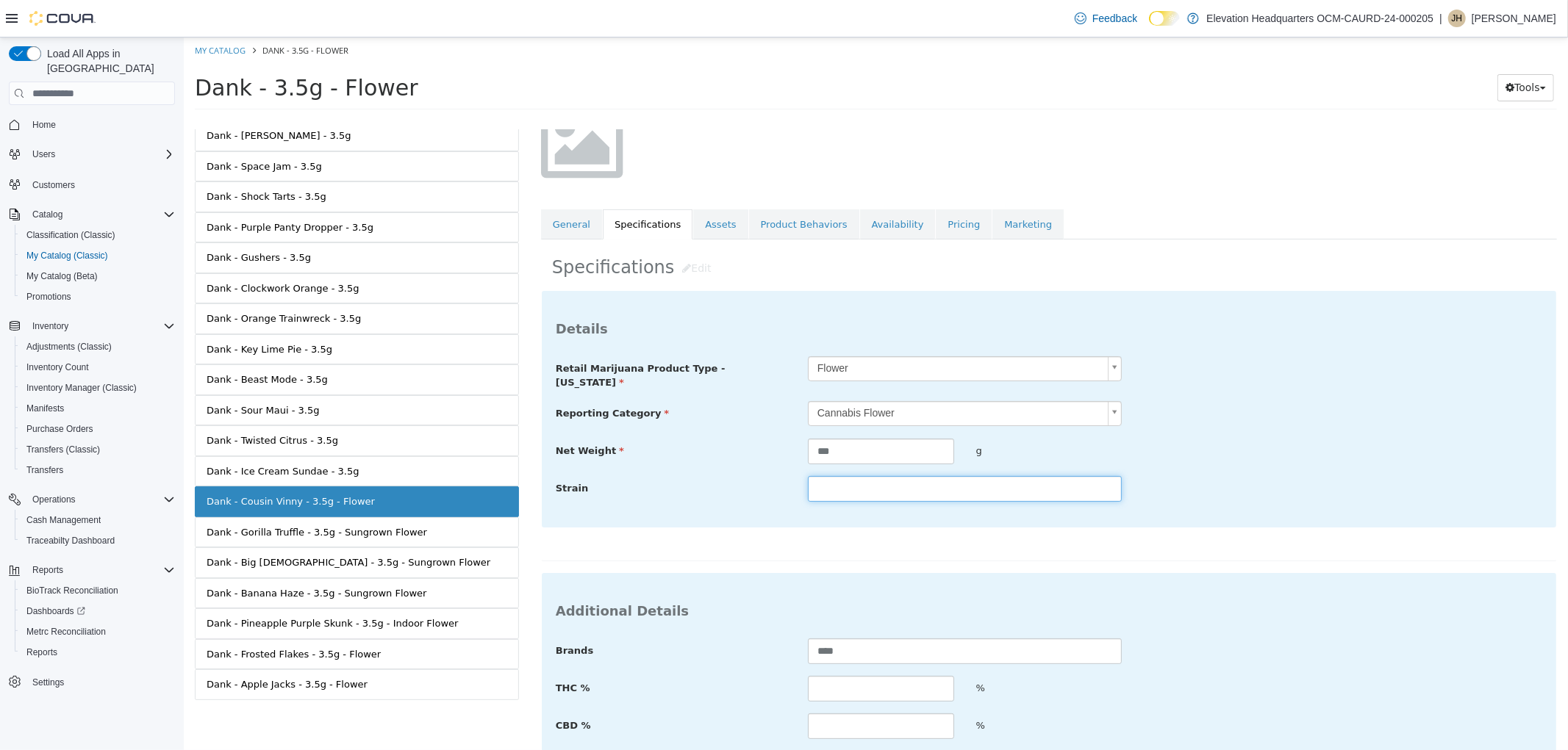
click at [887, 483] on input "text" at bounding box center [963, 489] width 314 height 26
click at [1208, 247] on div "**********" at bounding box center [1048, 557] width 1016 height 634
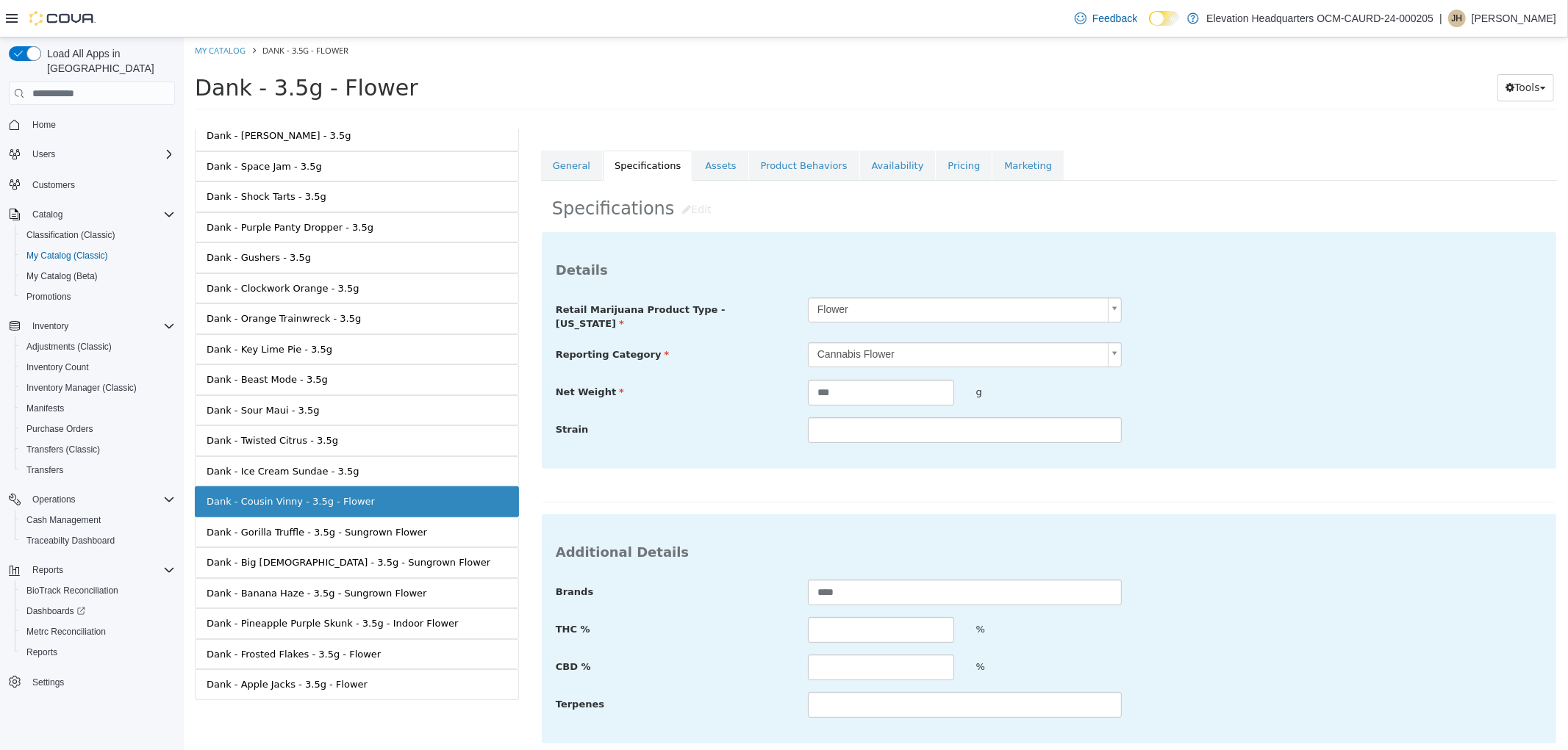
scroll to position [251, 0]
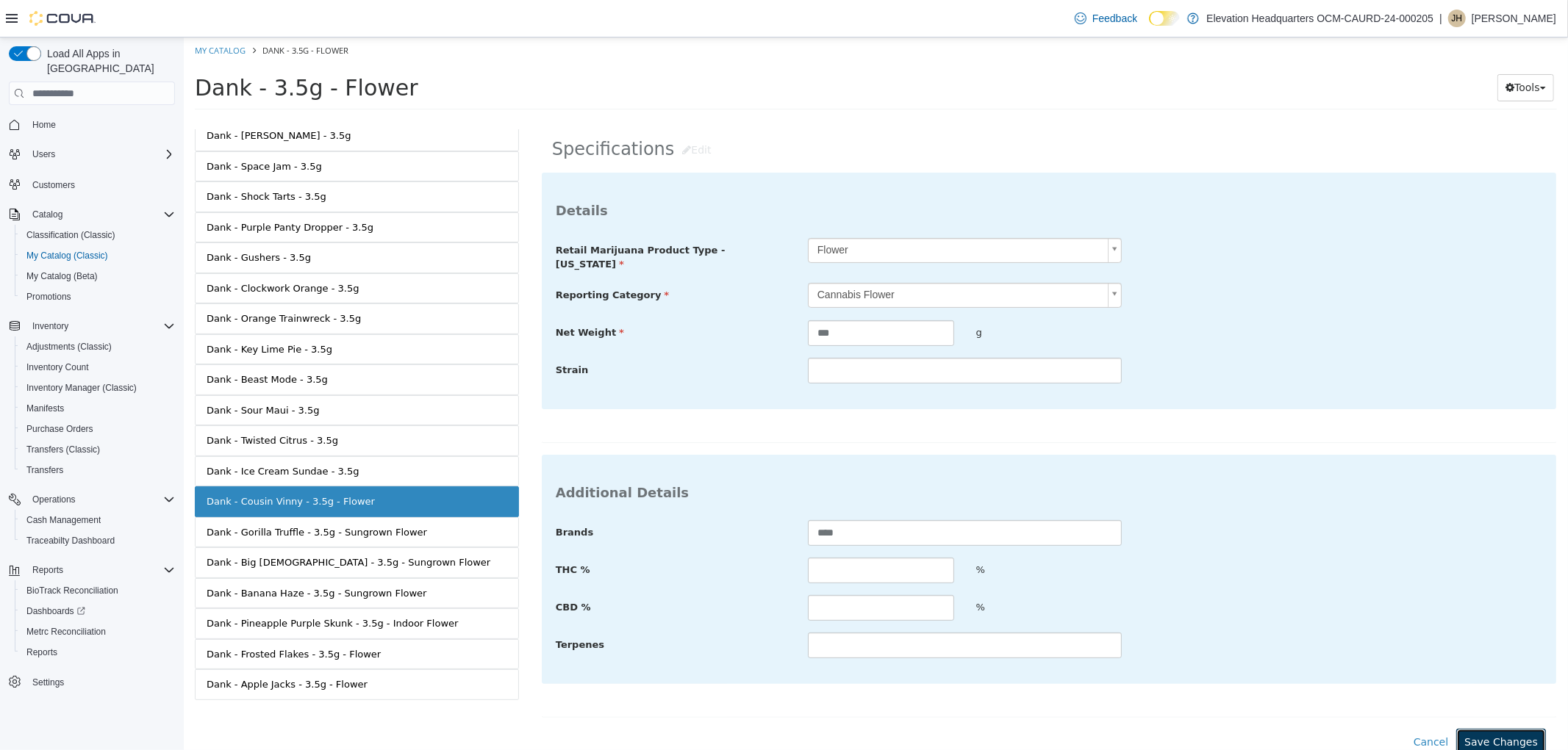
click at [1472, 731] on button "Save Changes" at bounding box center [1499, 742] width 89 height 27
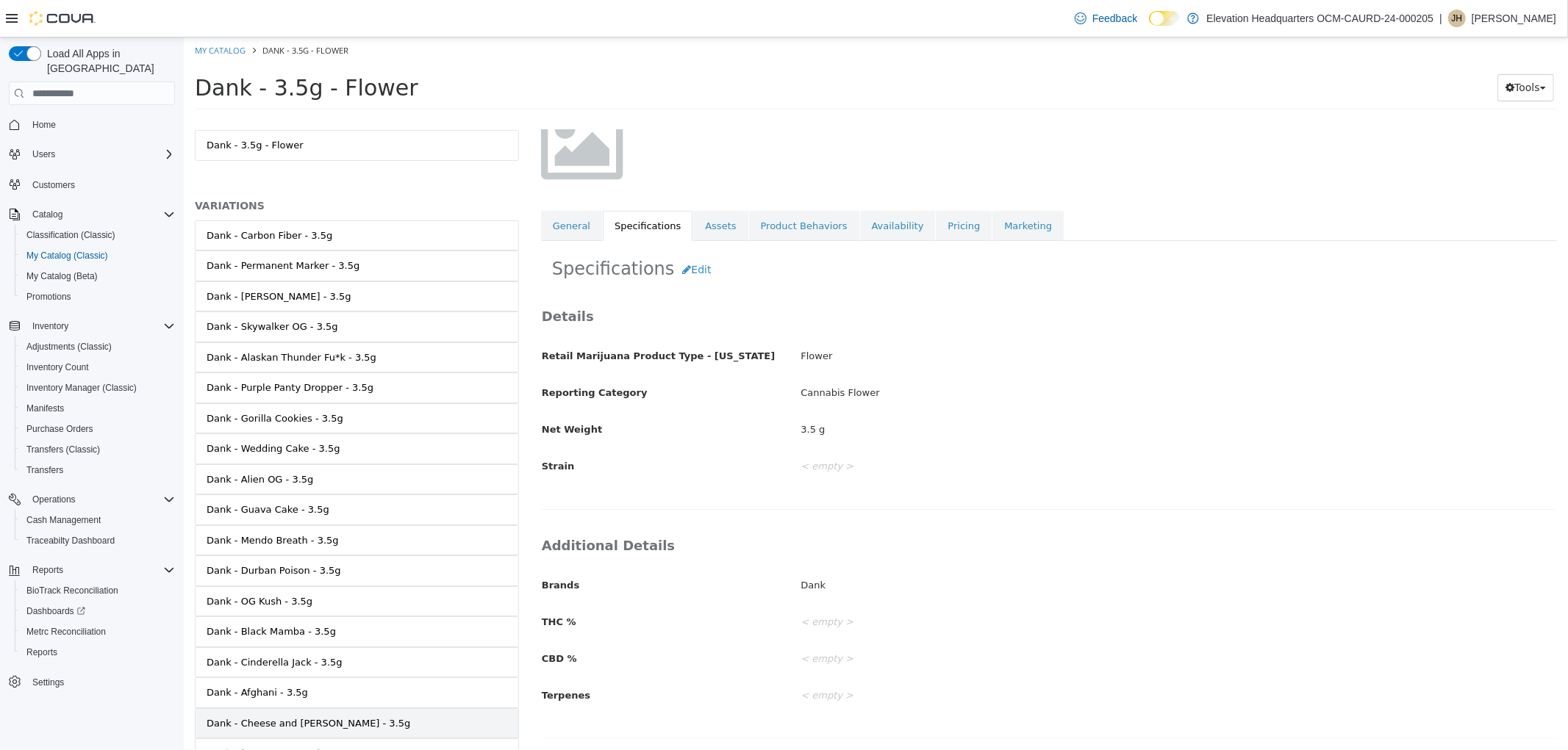
scroll to position [0, 0]
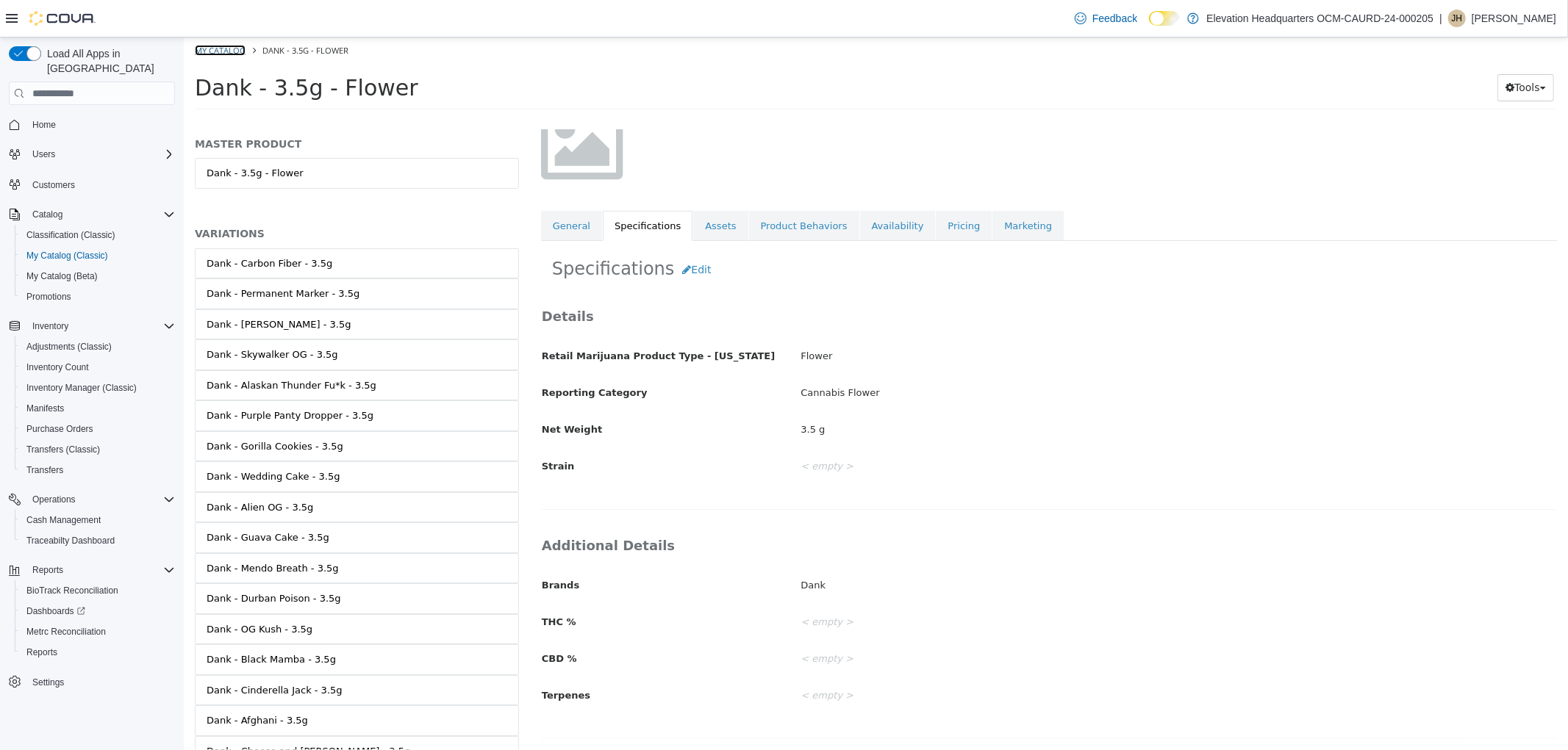
click at [227, 50] on link "My Catalog" at bounding box center [219, 50] width 50 height 11
select select "**********"
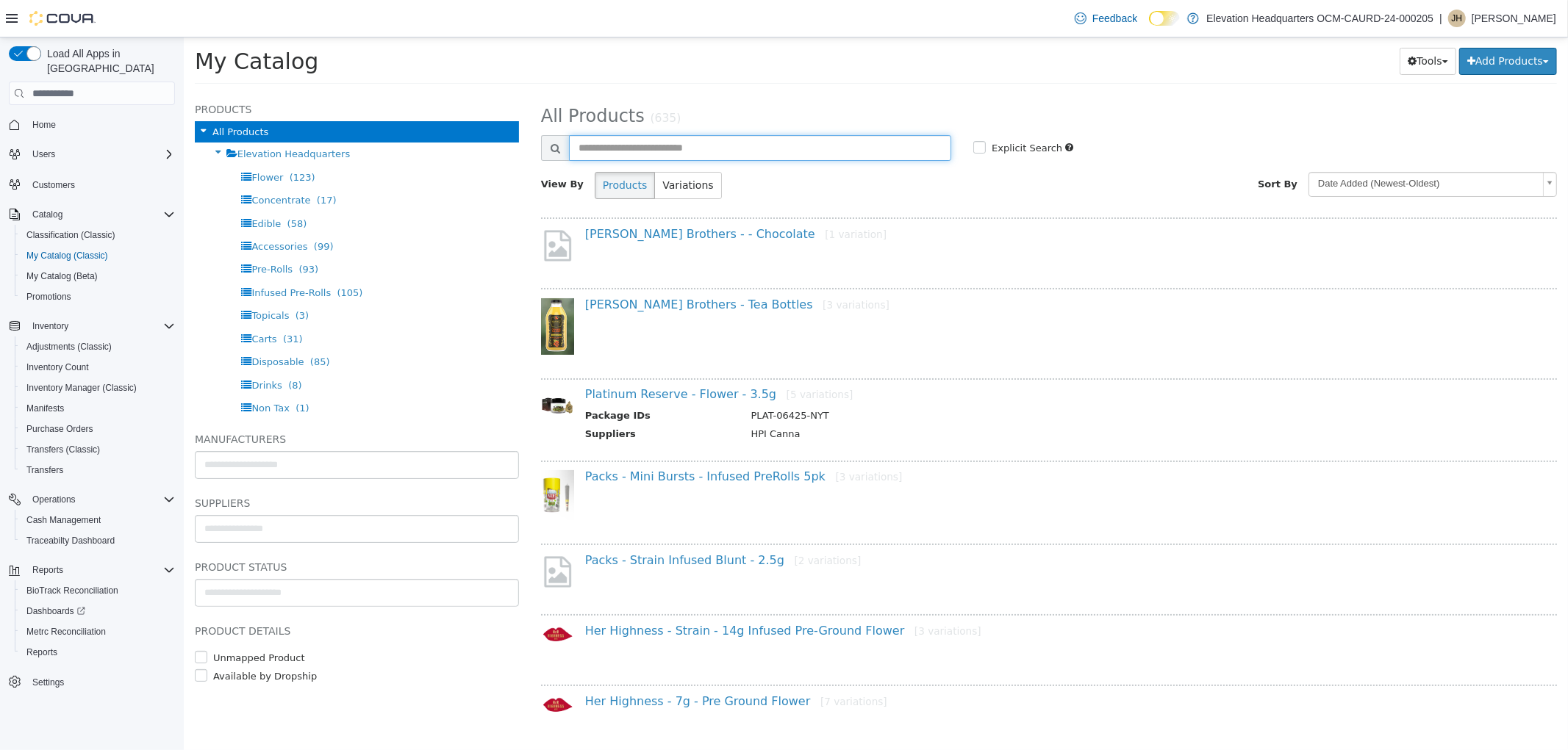
click at [754, 143] on input "text" at bounding box center [759, 148] width 383 height 26
type input "**********"
select select "**********"
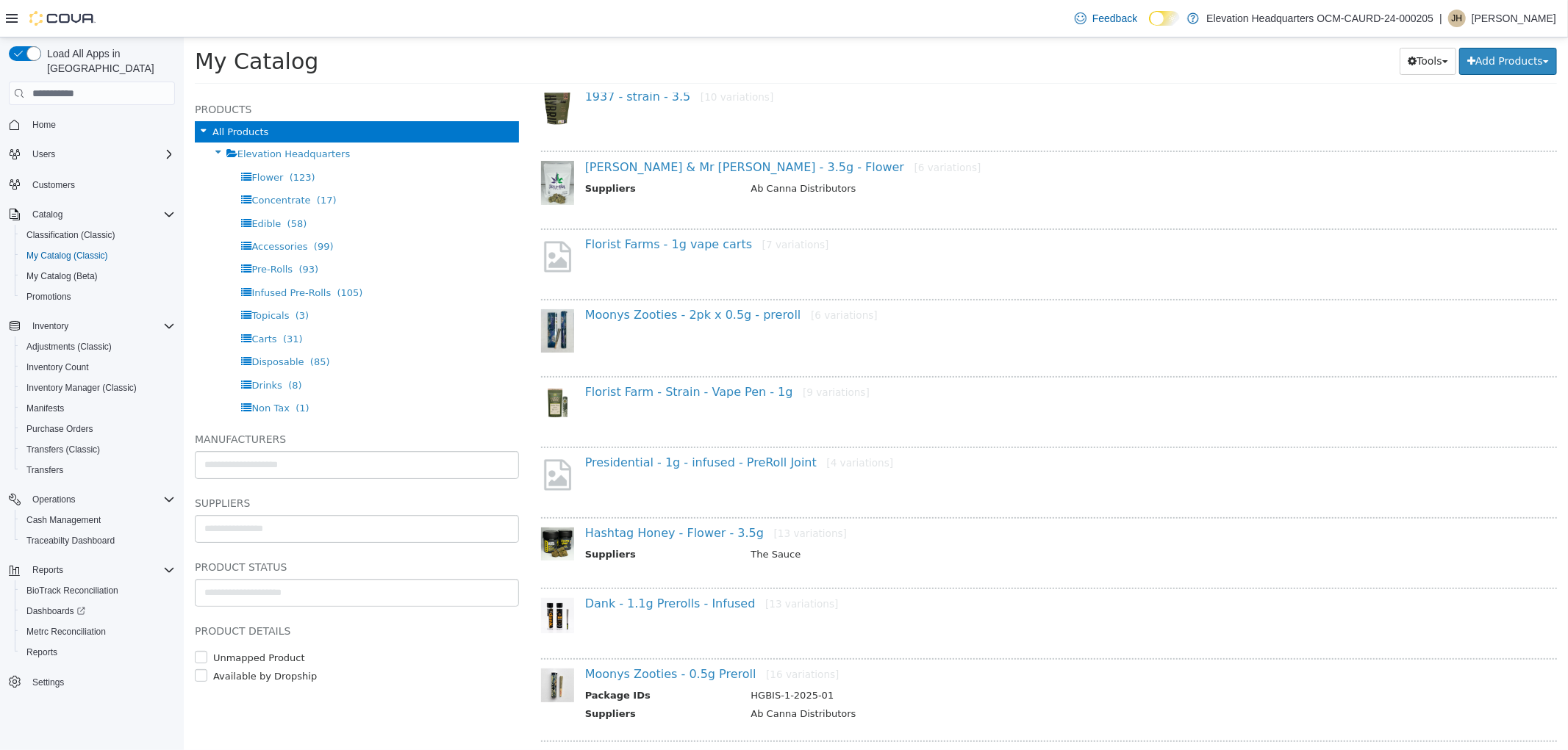
scroll to position [256, 0]
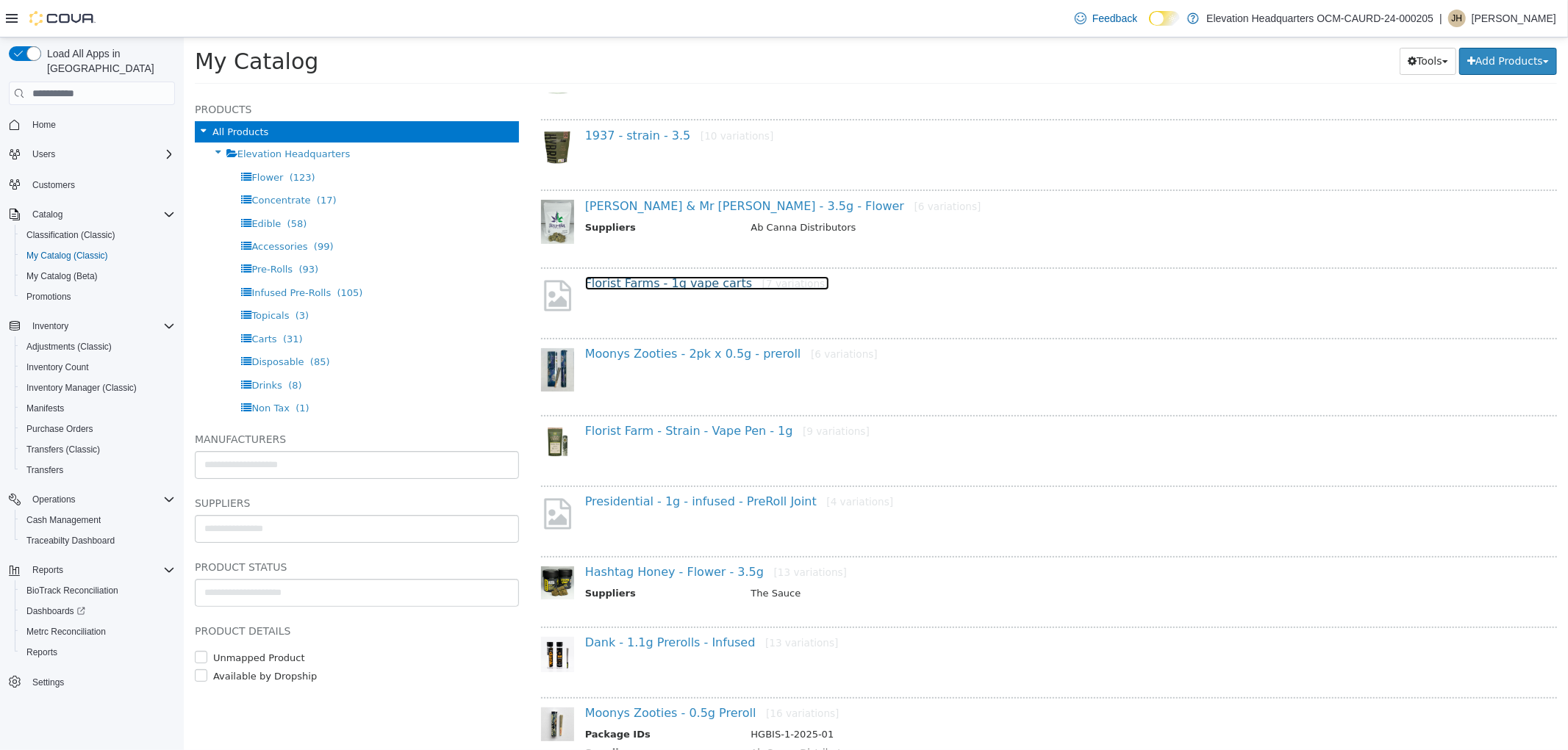
click at [701, 282] on link "Florist Farms - 1g vape carts [7 variations]" at bounding box center [706, 284] width 244 height 14
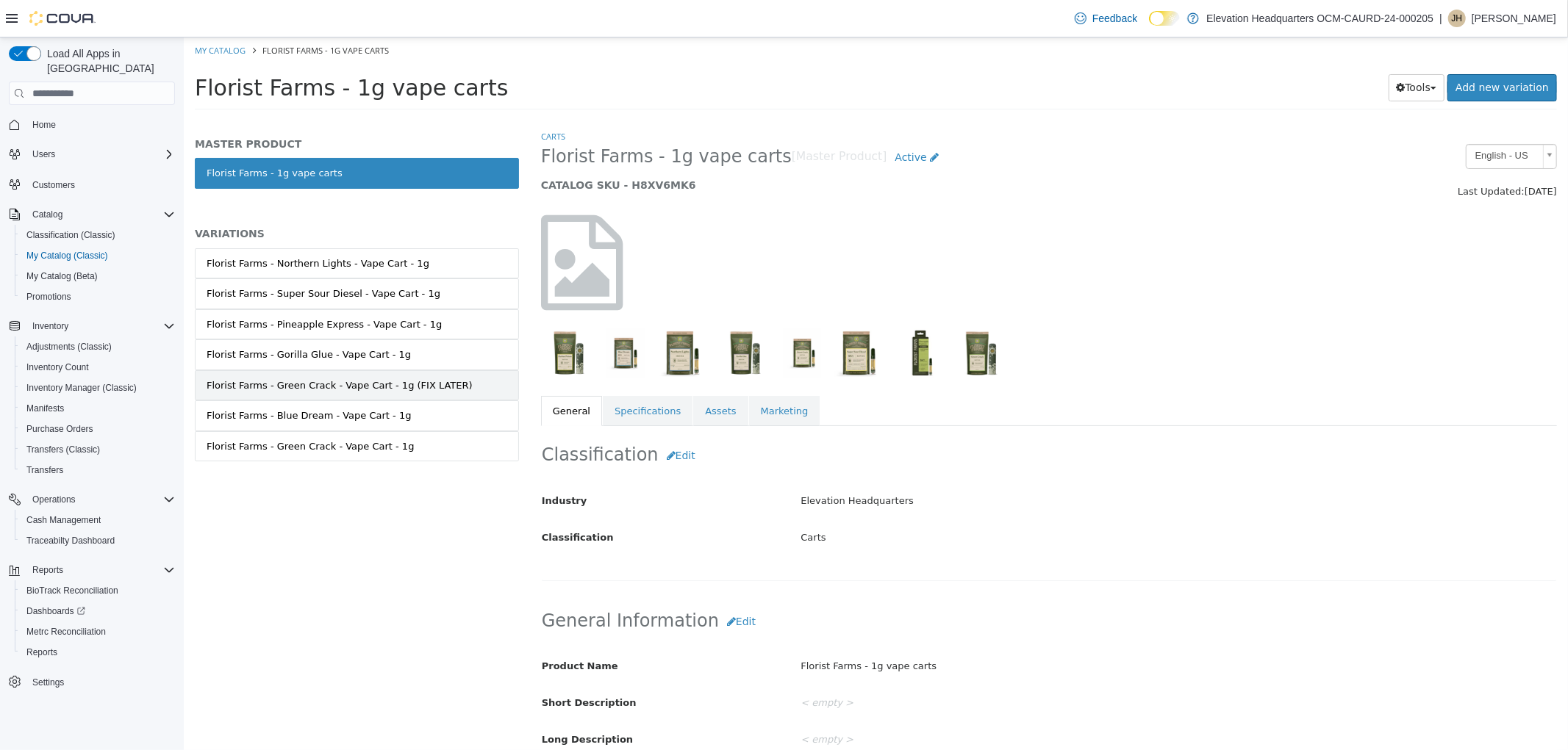
click at [402, 384] on div "Florist Farms - Green Crack - Vape Cart - 1g (FIX LATER)" at bounding box center [338, 385] width 266 height 15
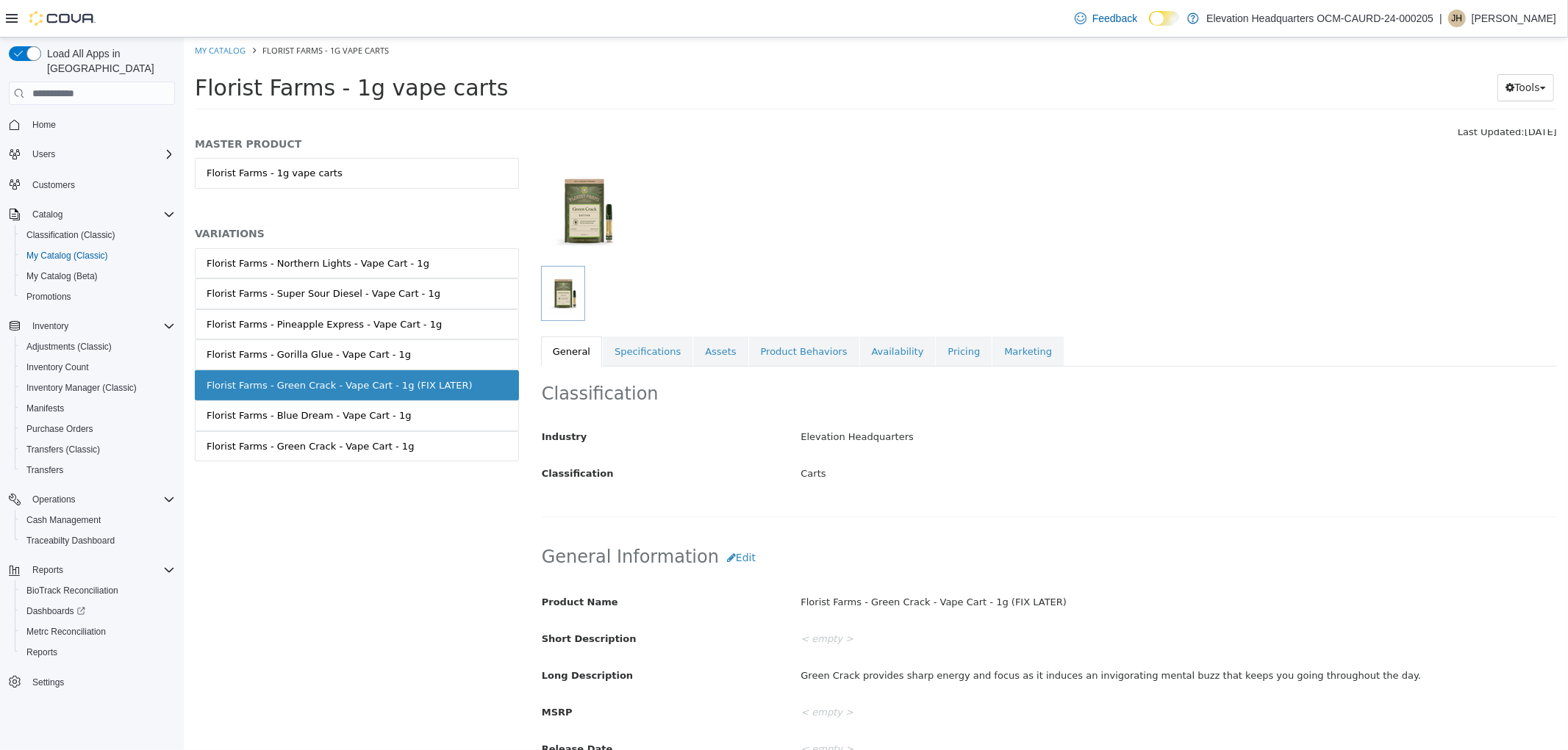
scroll to position [141, 0]
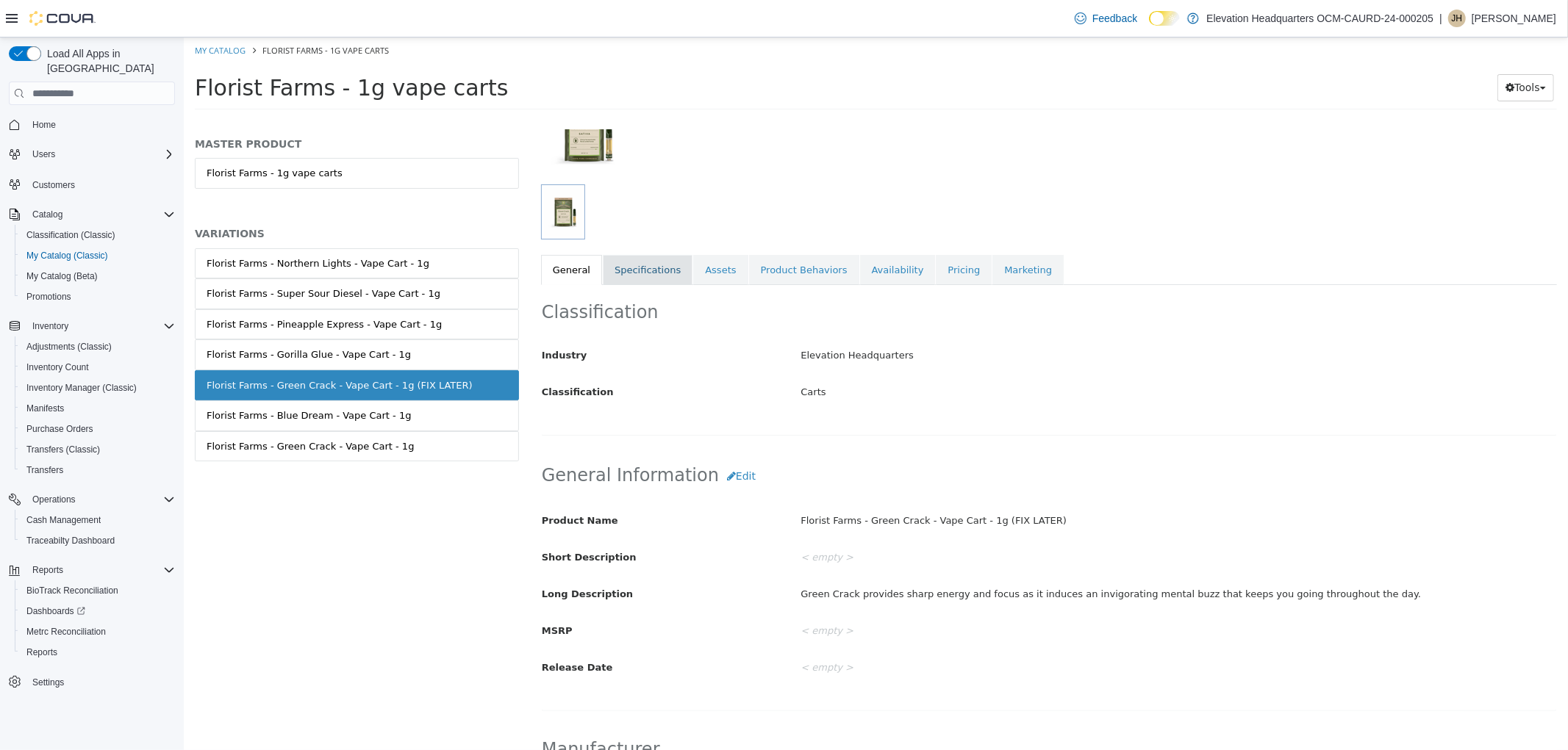
click at [649, 277] on link "Specifications" at bounding box center [646, 270] width 89 height 31
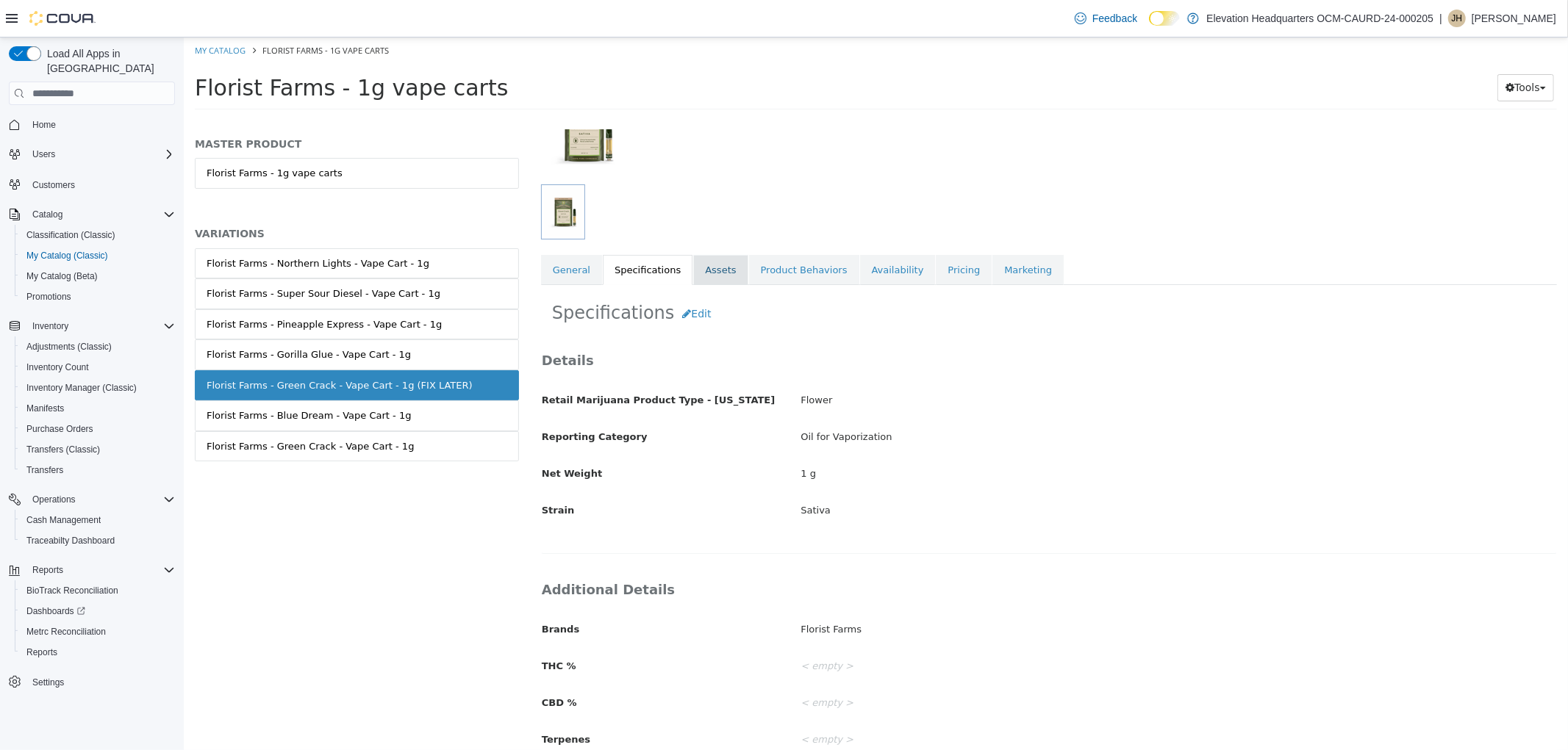
click at [711, 277] on link "Assets" at bounding box center [720, 270] width 55 height 31
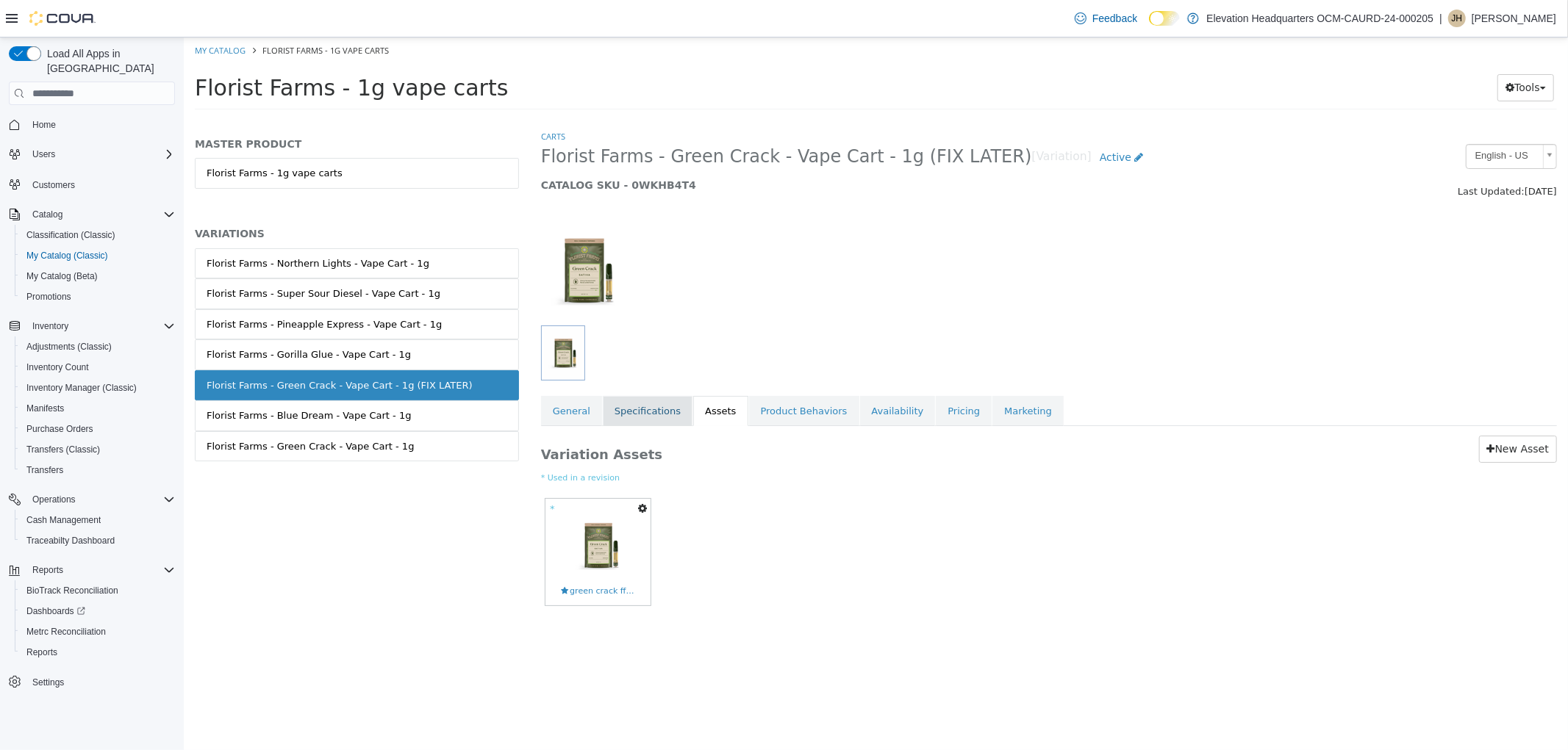
click at [640, 400] on link "Specifications" at bounding box center [646, 411] width 89 height 31
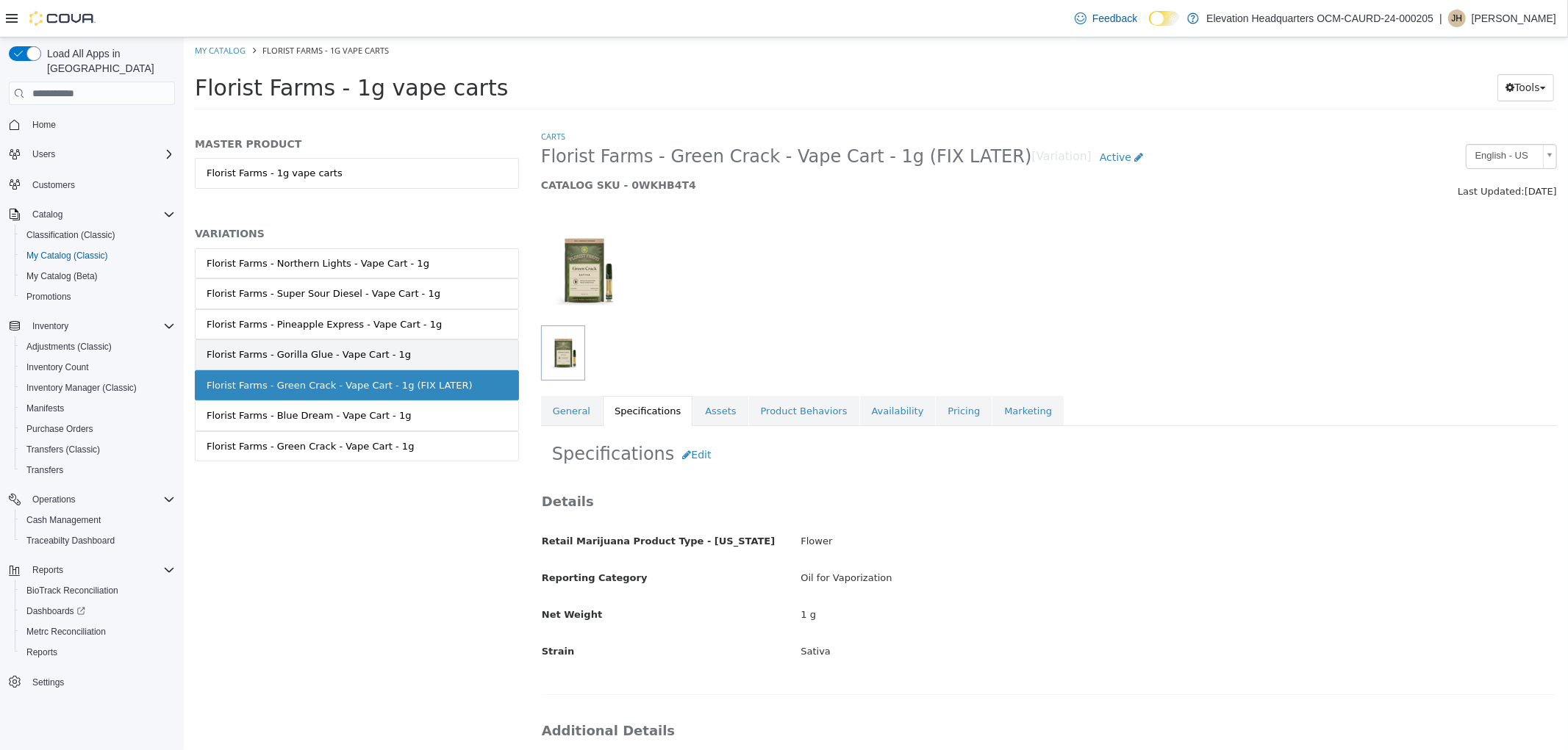
click at [456, 364] on link "Florist Farms - Gorilla Glue - Vape Cart - 1g" at bounding box center [356, 354] width 324 height 31
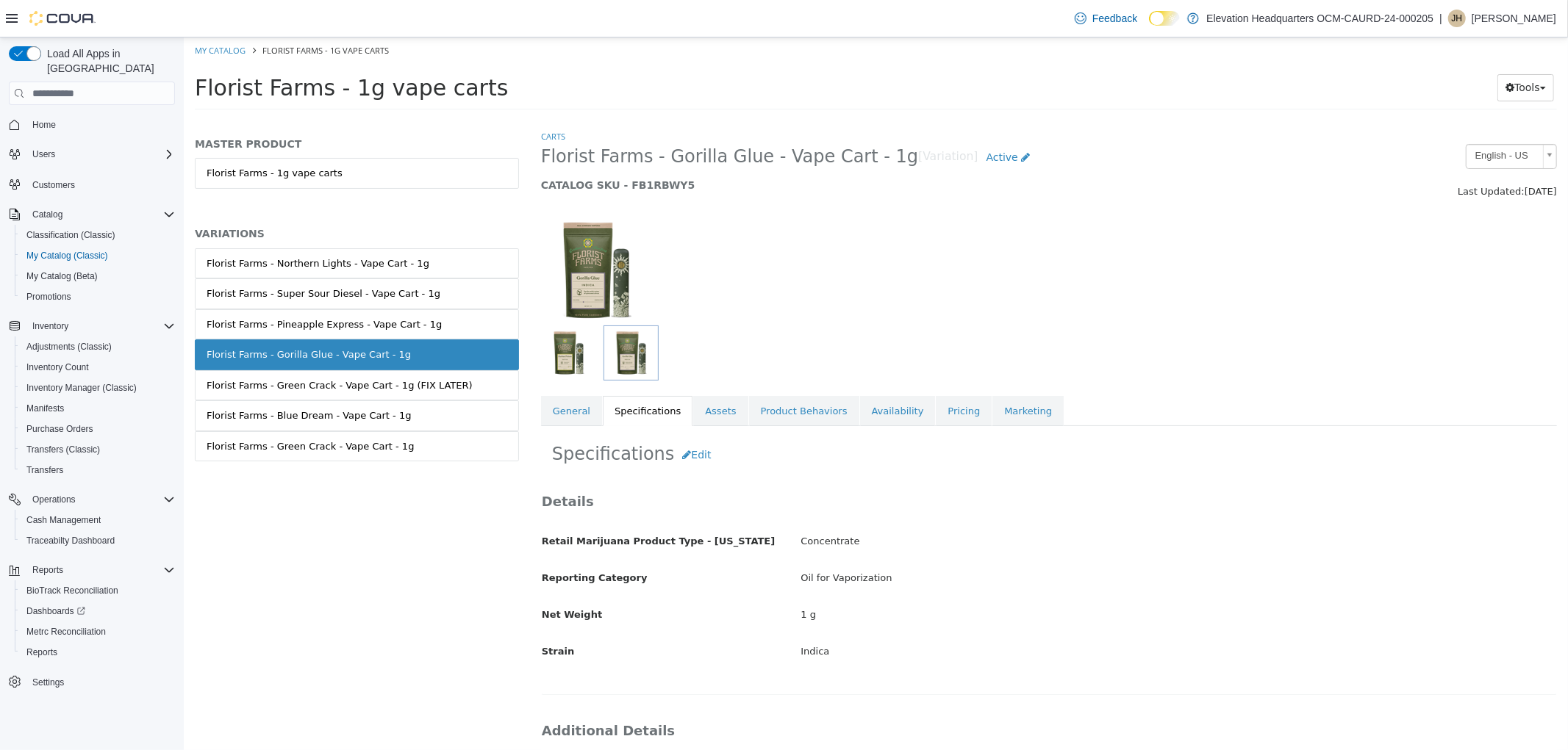
click at [727, 148] on span "Florist Farms - Gorilla Glue - Vape Cart - 1g" at bounding box center [729, 157] width 378 height 23
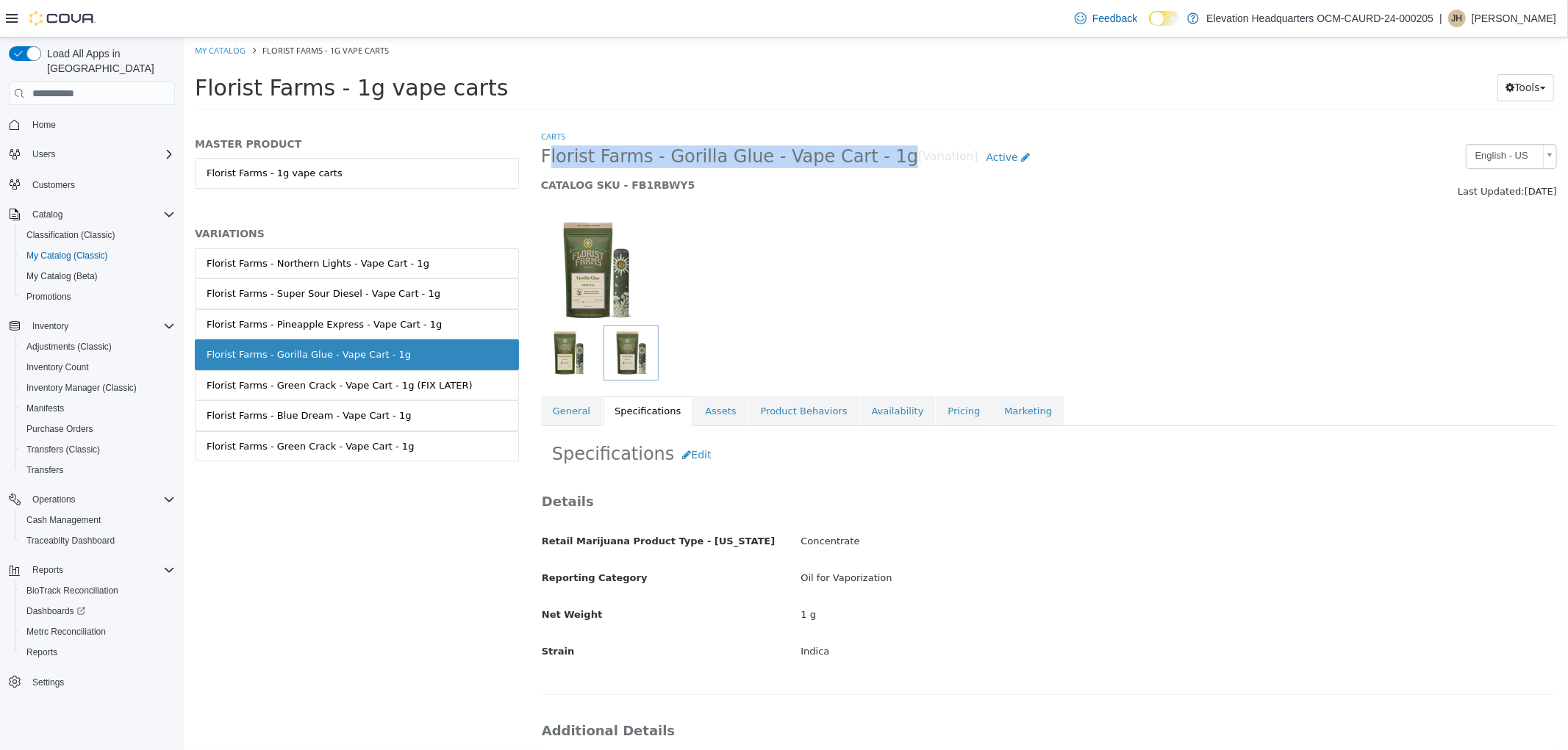
click at [727, 148] on span "Florist Farms - Gorilla Glue - Vape Cart - 1g" at bounding box center [729, 157] width 378 height 23
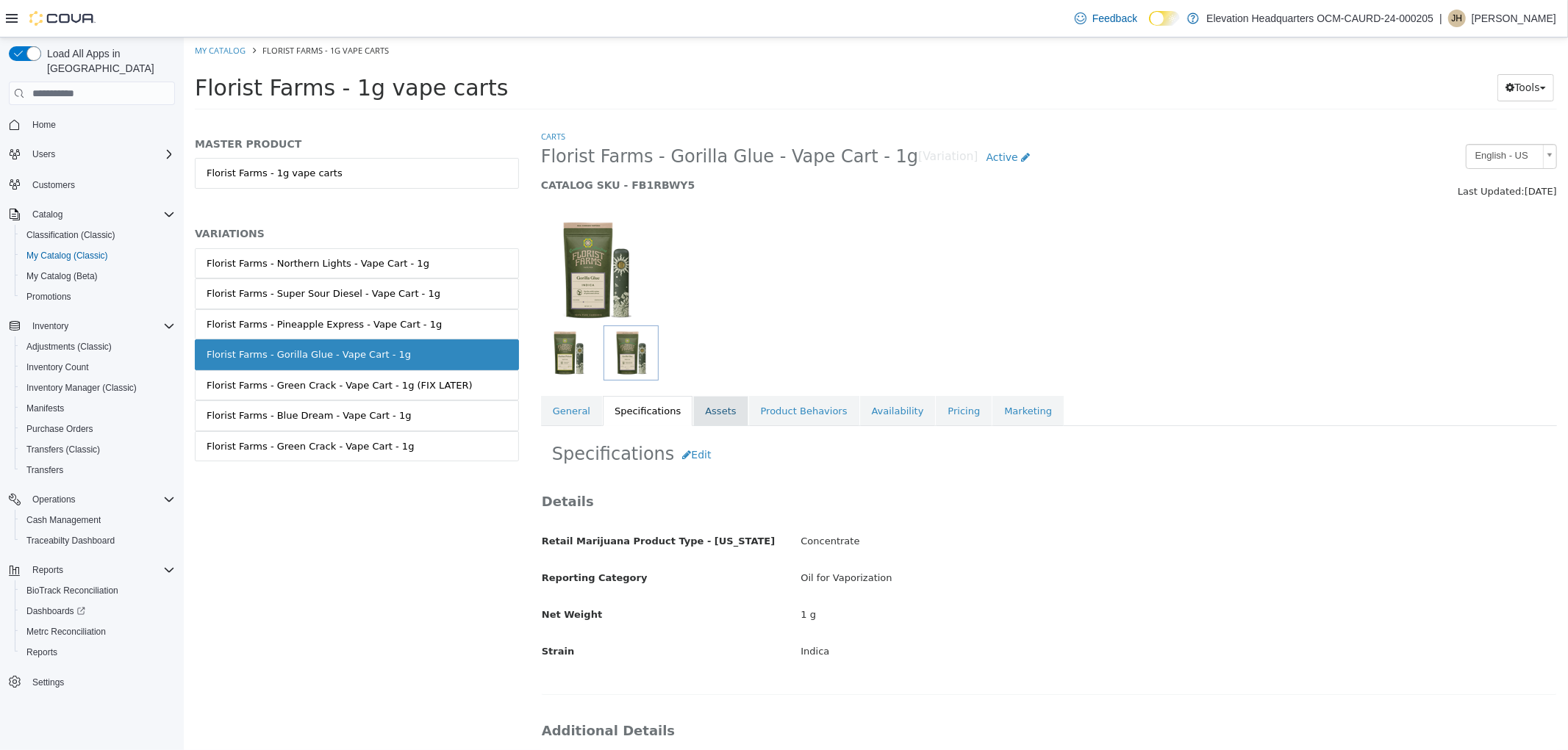
click at [701, 420] on link "Assets" at bounding box center [720, 411] width 55 height 31
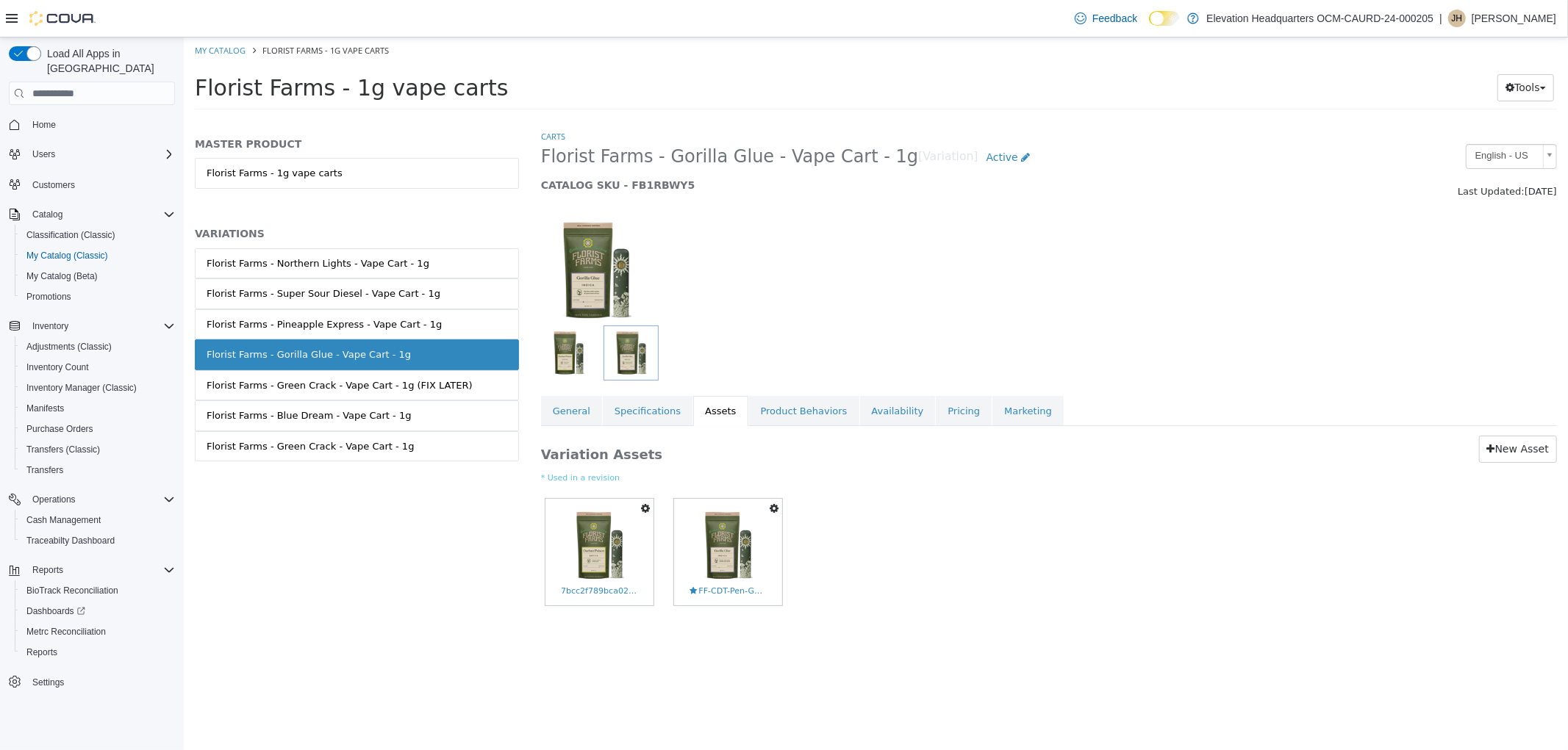
drag, startPoint x: 1534, startPoint y: 433, endPoint x: 1528, endPoint y: 449, distance: 17.1
click at [1533, 436] on div "Variation Assets New Asset * Used in a revision Set As Hero Shot Preview Downlo…" at bounding box center [1048, 532] width 1038 height 211
click at [1528, 450] on link "New Asset" at bounding box center [1517, 449] width 78 height 27
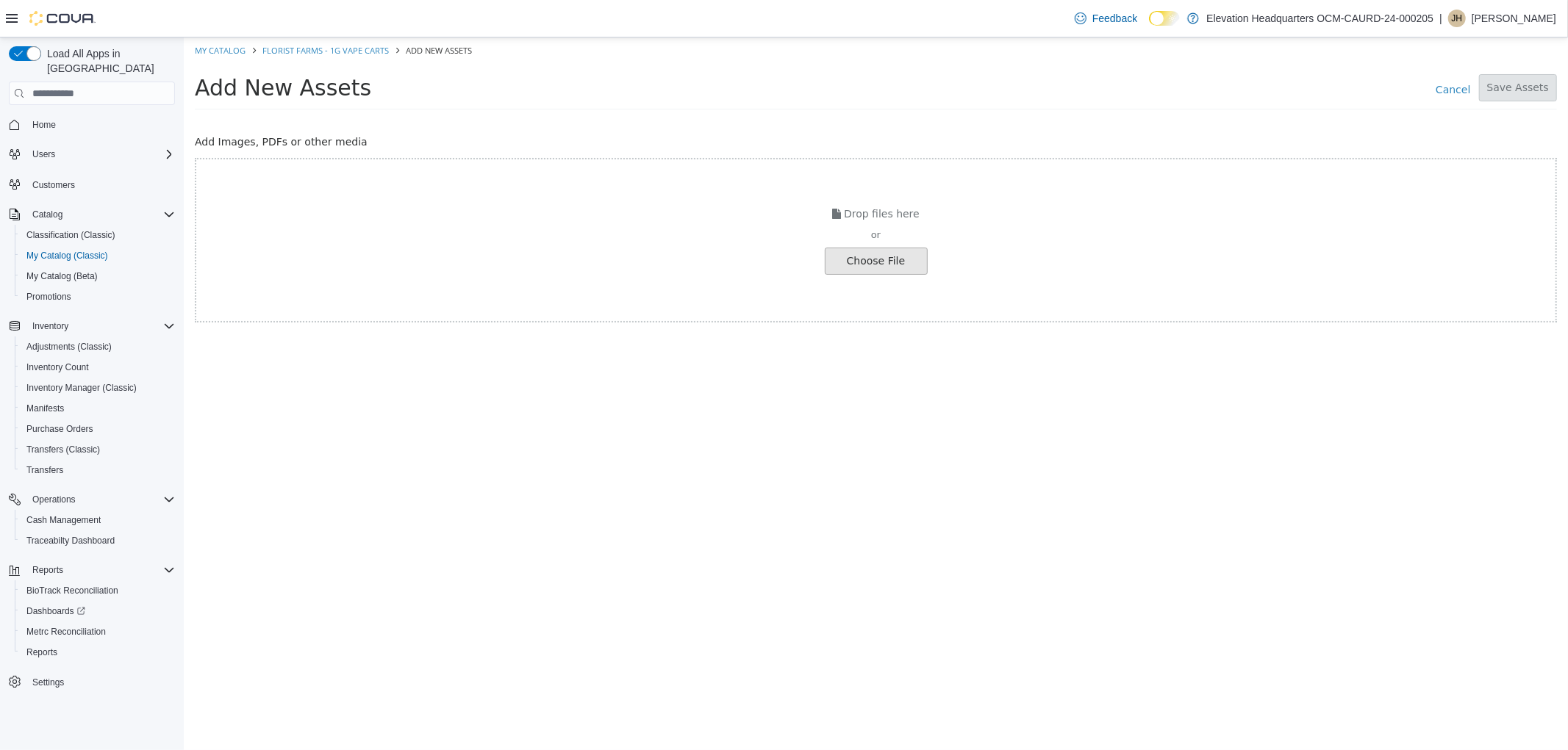
click at [912, 259] on input "file" at bounding box center [105, 261] width 1640 height 26
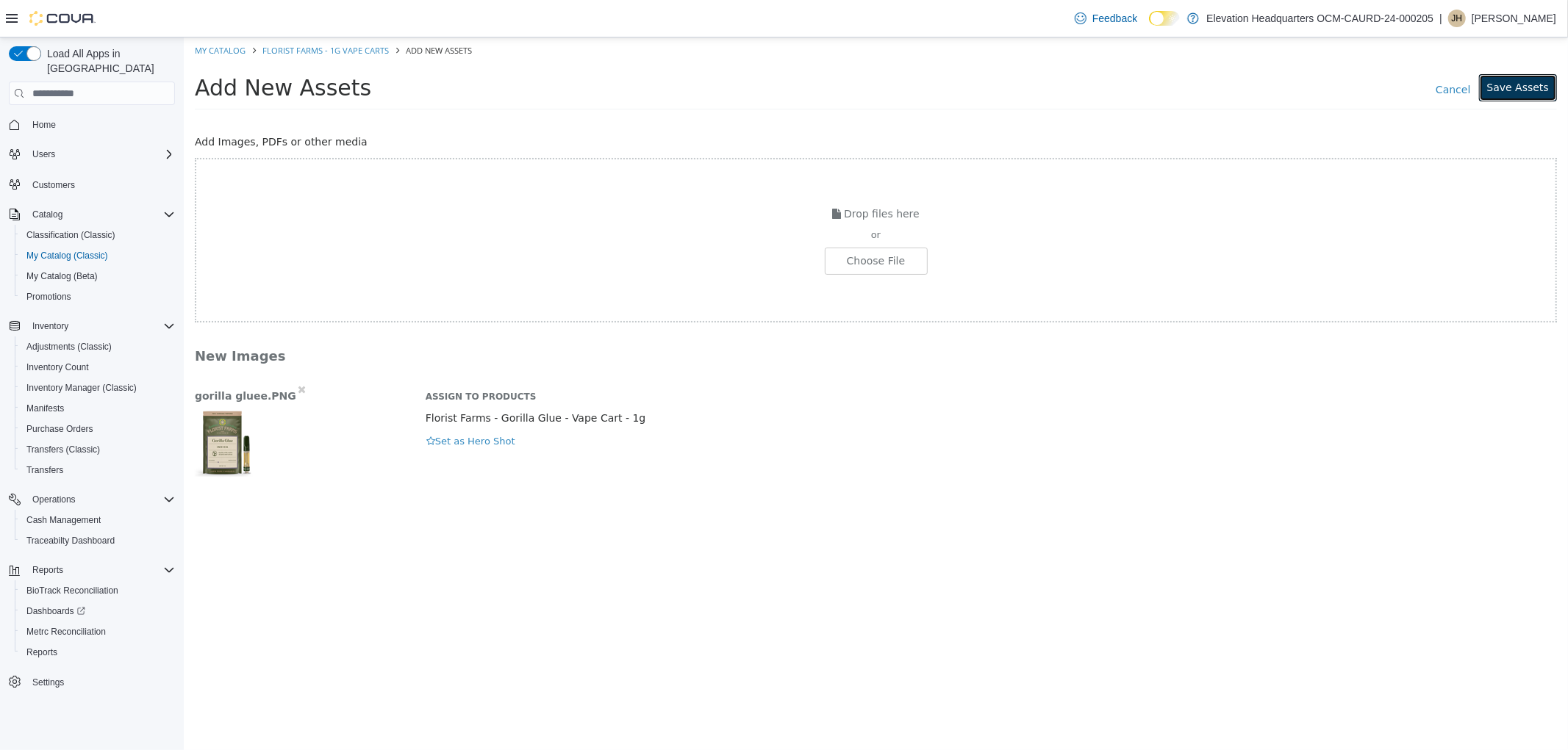
click at [1495, 92] on button "Save Assets" at bounding box center [1517, 87] width 78 height 27
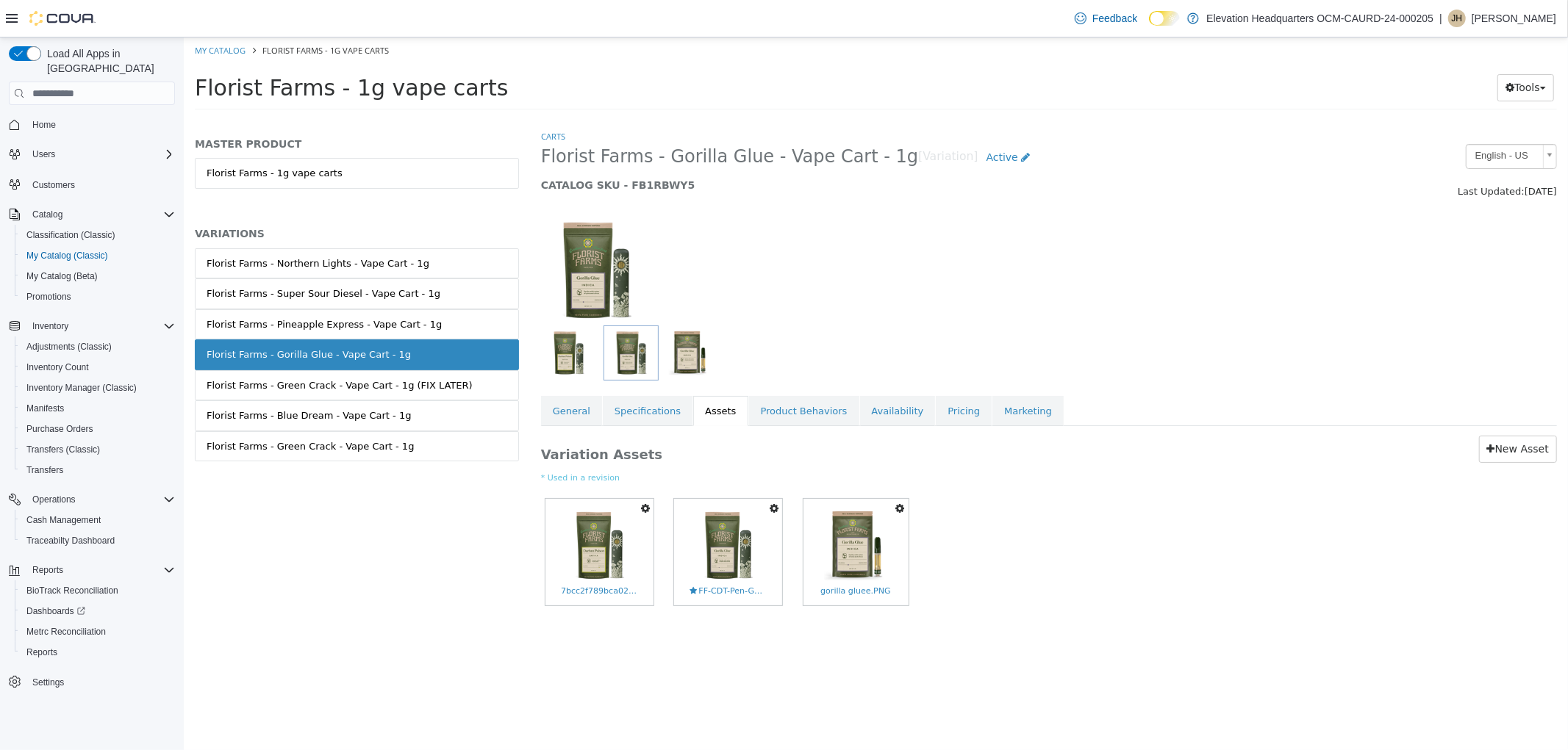
click at [771, 511] on icon "button" at bounding box center [773, 509] width 9 height 11
click at [738, 593] on link "Delete" at bounding box center [722, 594] width 116 height 19
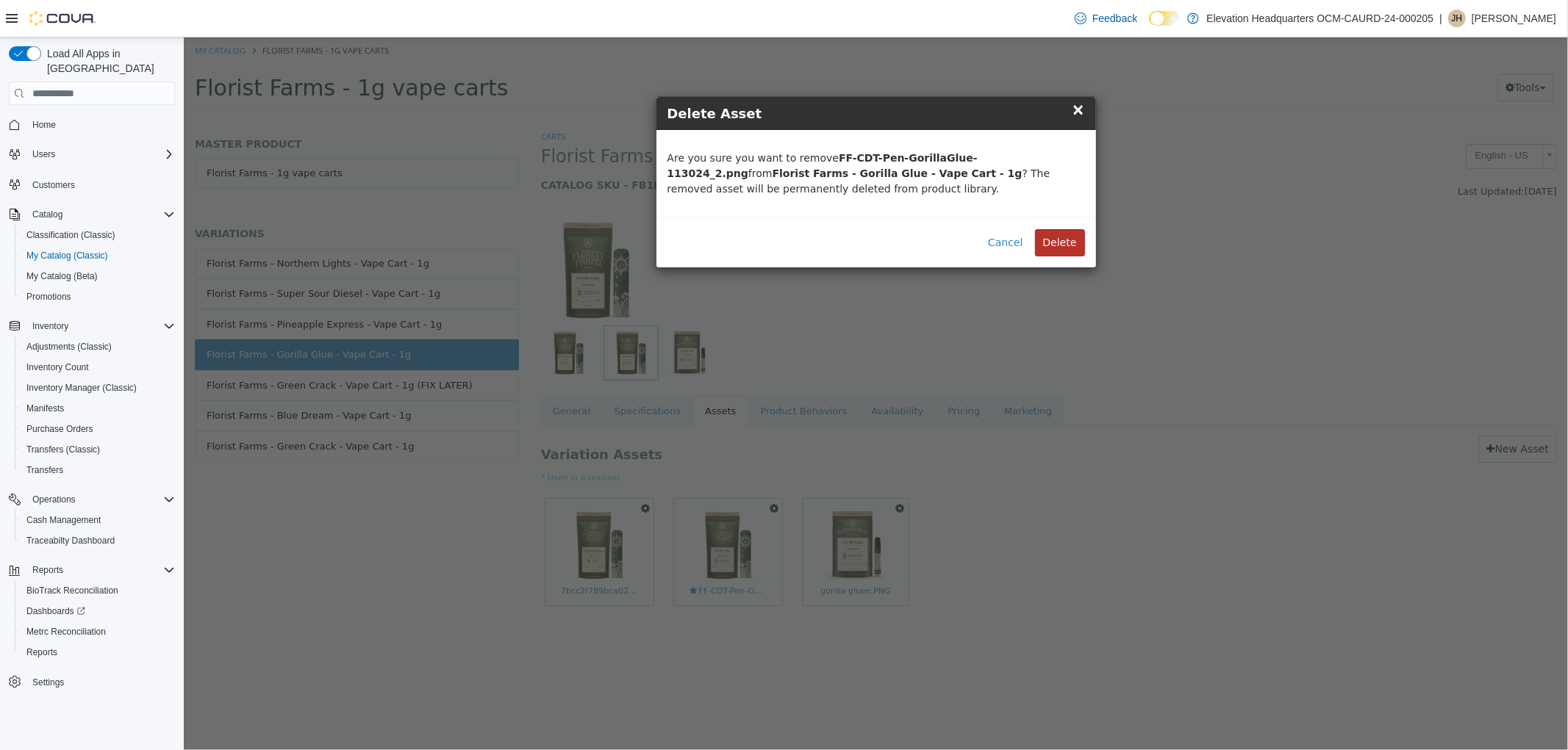
click at [1046, 251] on button "Delete" at bounding box center [1059, 243] width 50 height 27
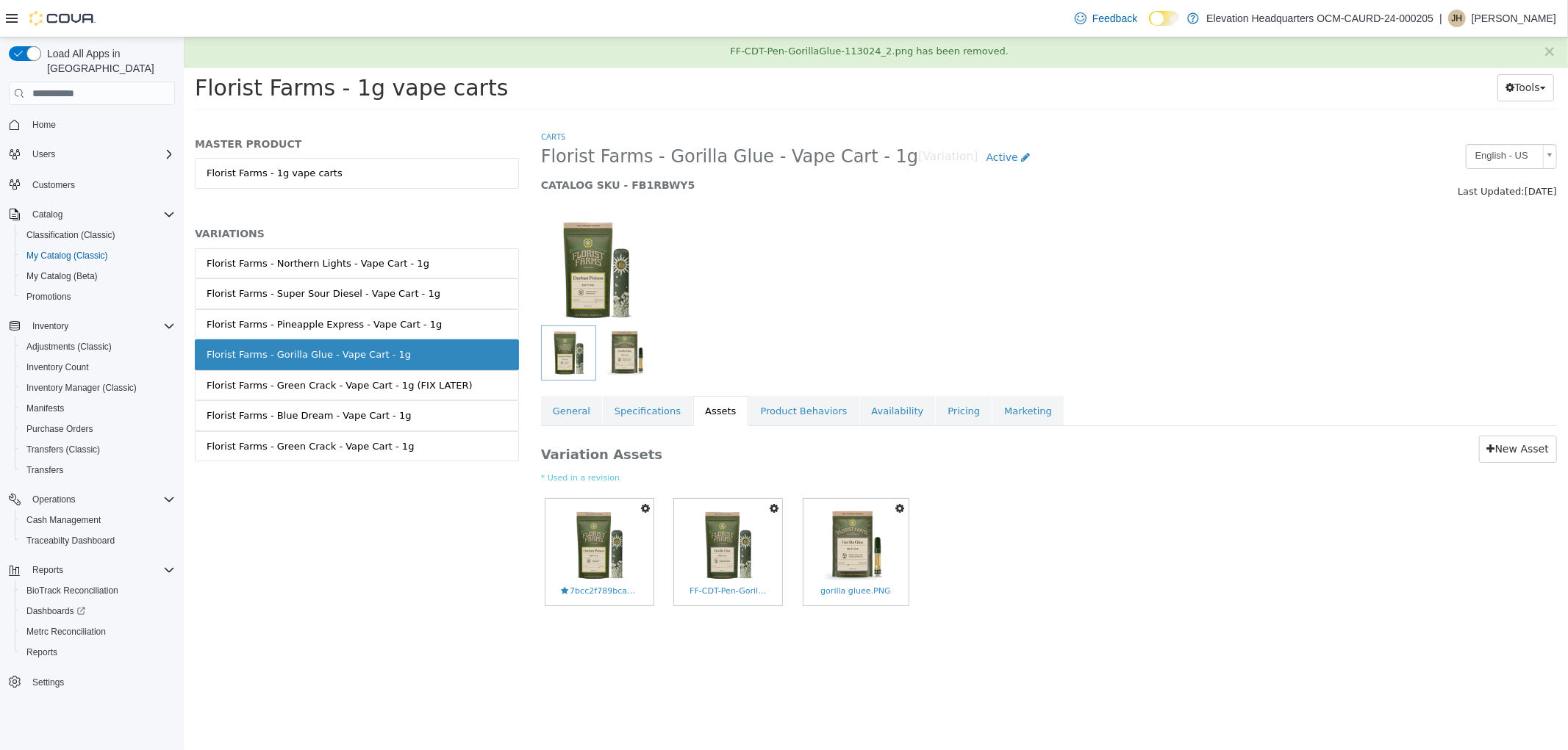
click at [641, 510] on icon "button" at bounding box center [645, 509] width 9 height 11
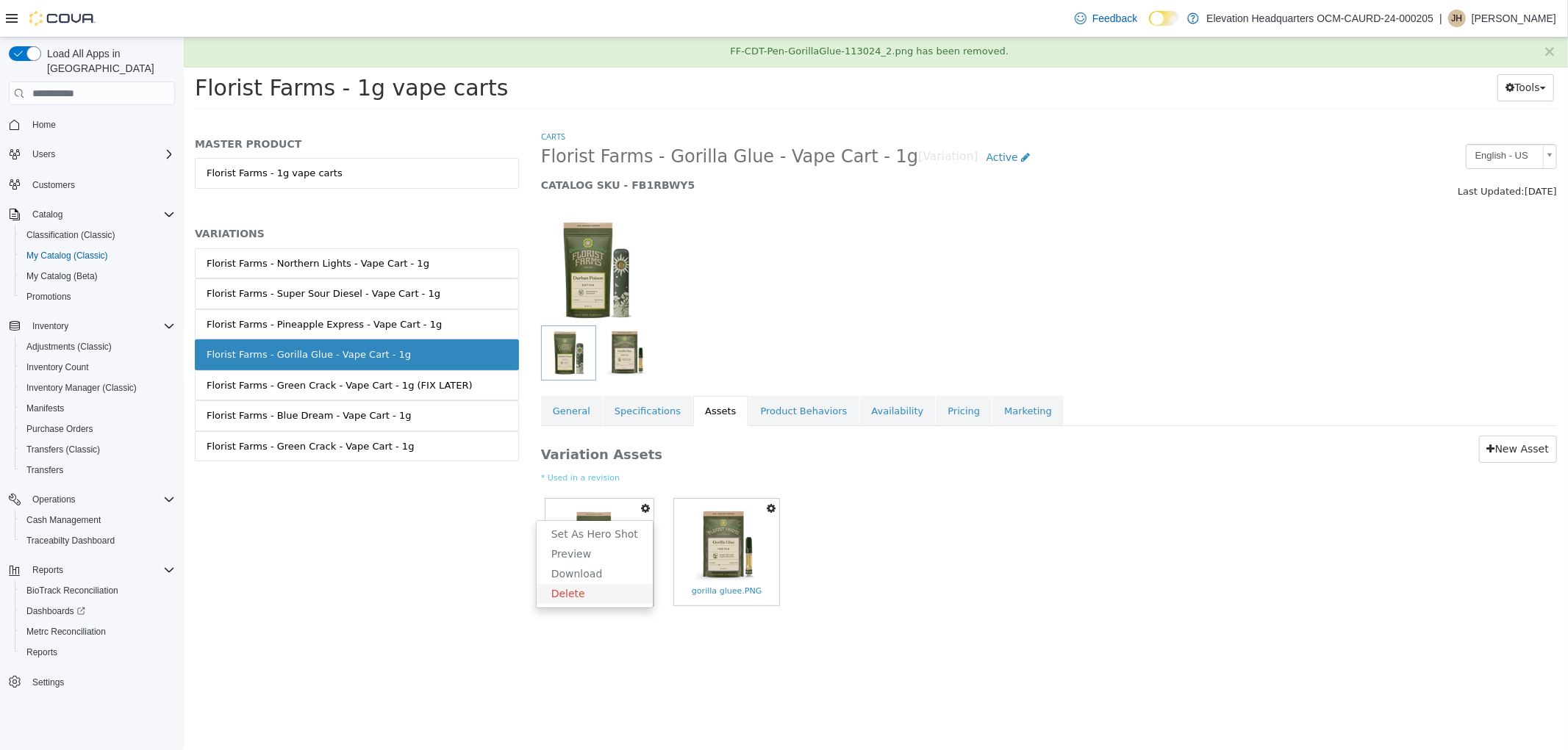
click at [582, 592] on link "Delete" at bounding box center [593, 594] width 116 height 19
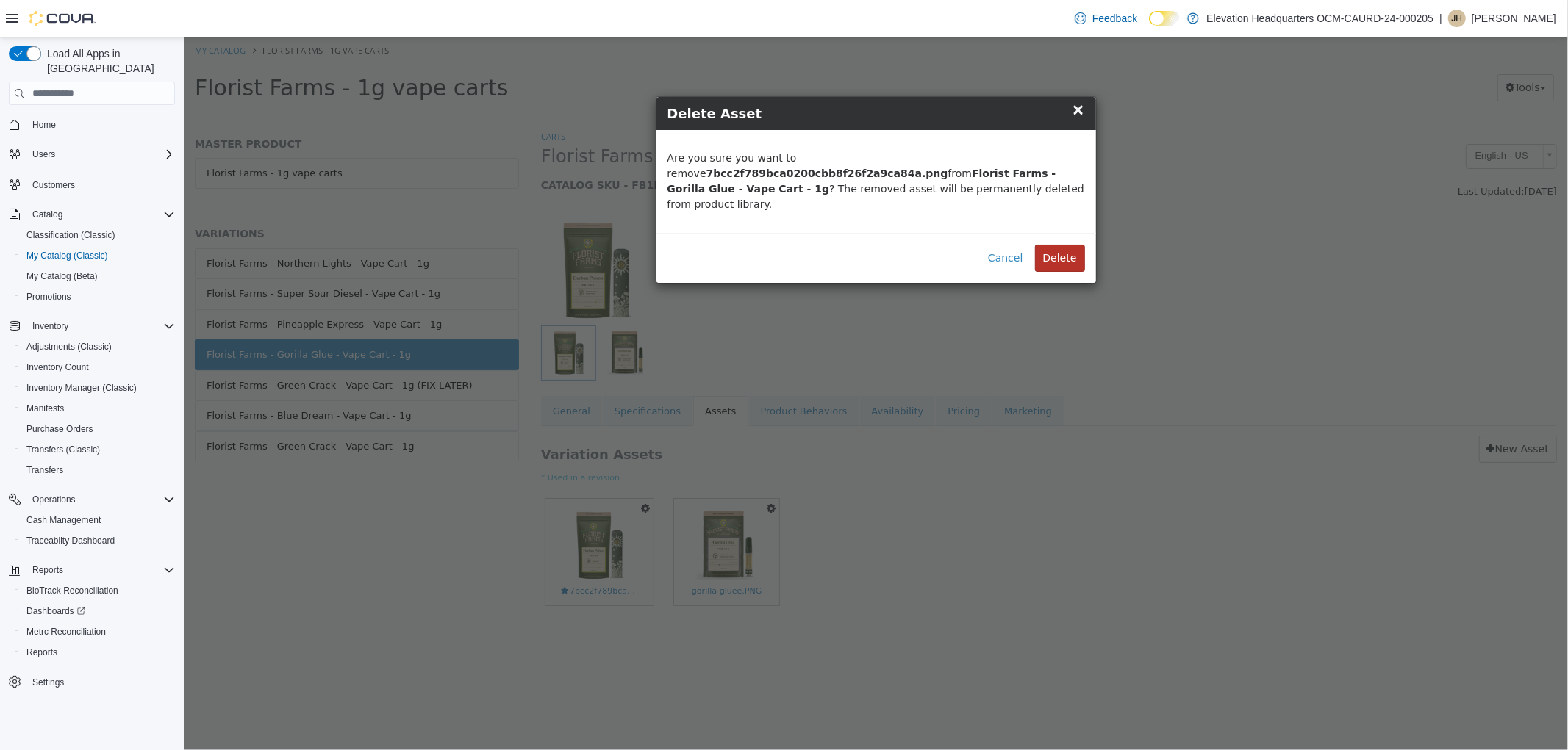
click at [1048, 256] on button "Delete" at bounding box center [1059, 258] width 50 height 27
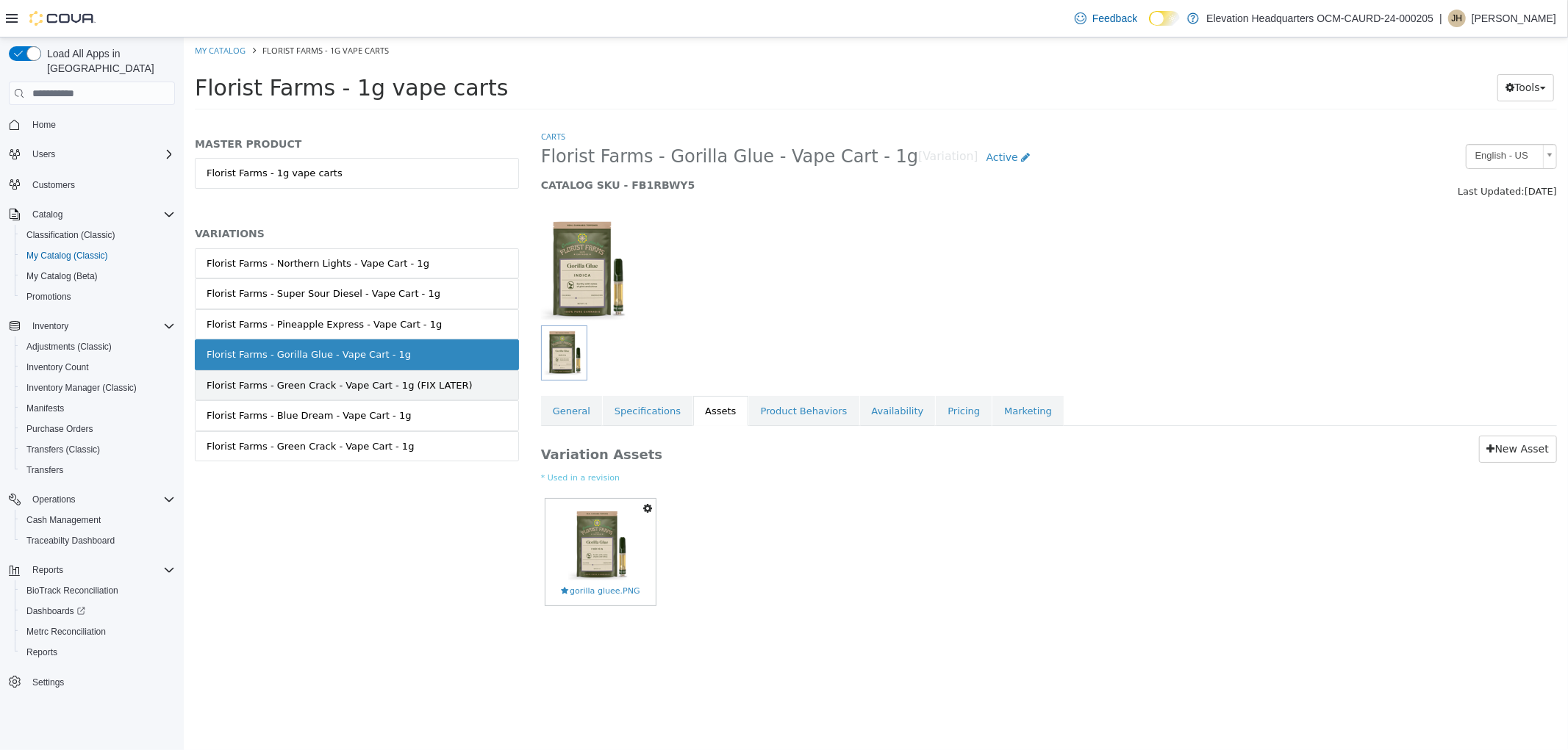
click at [348, 394] on link "Florist Farms - Green Crack - Vape Cart - 1g (FIX LATER)" at bounding box center [356, 385] width 324 height 31
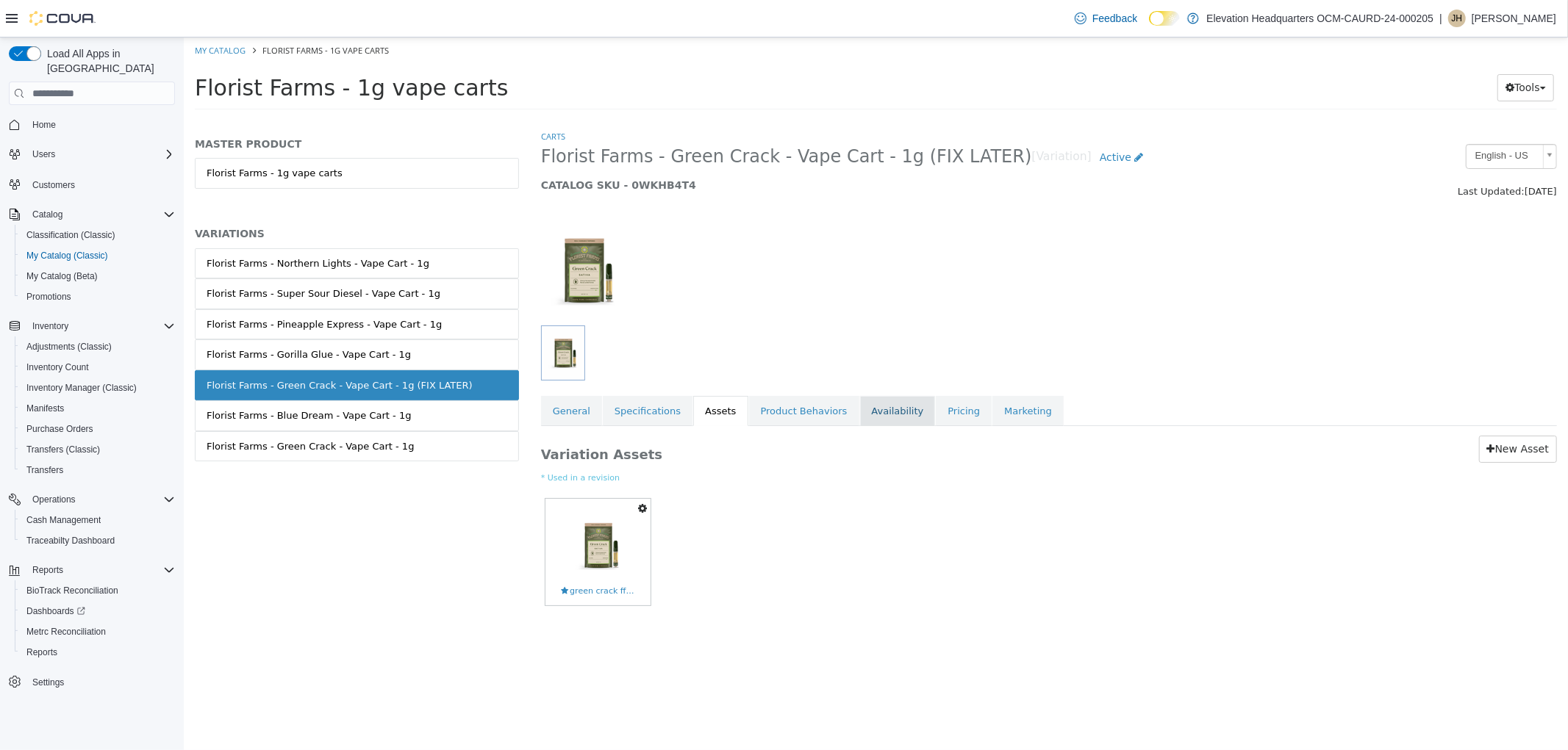
click at [880, 418] on link "Availability" at bounding box center [898, 411] width 76 height 31
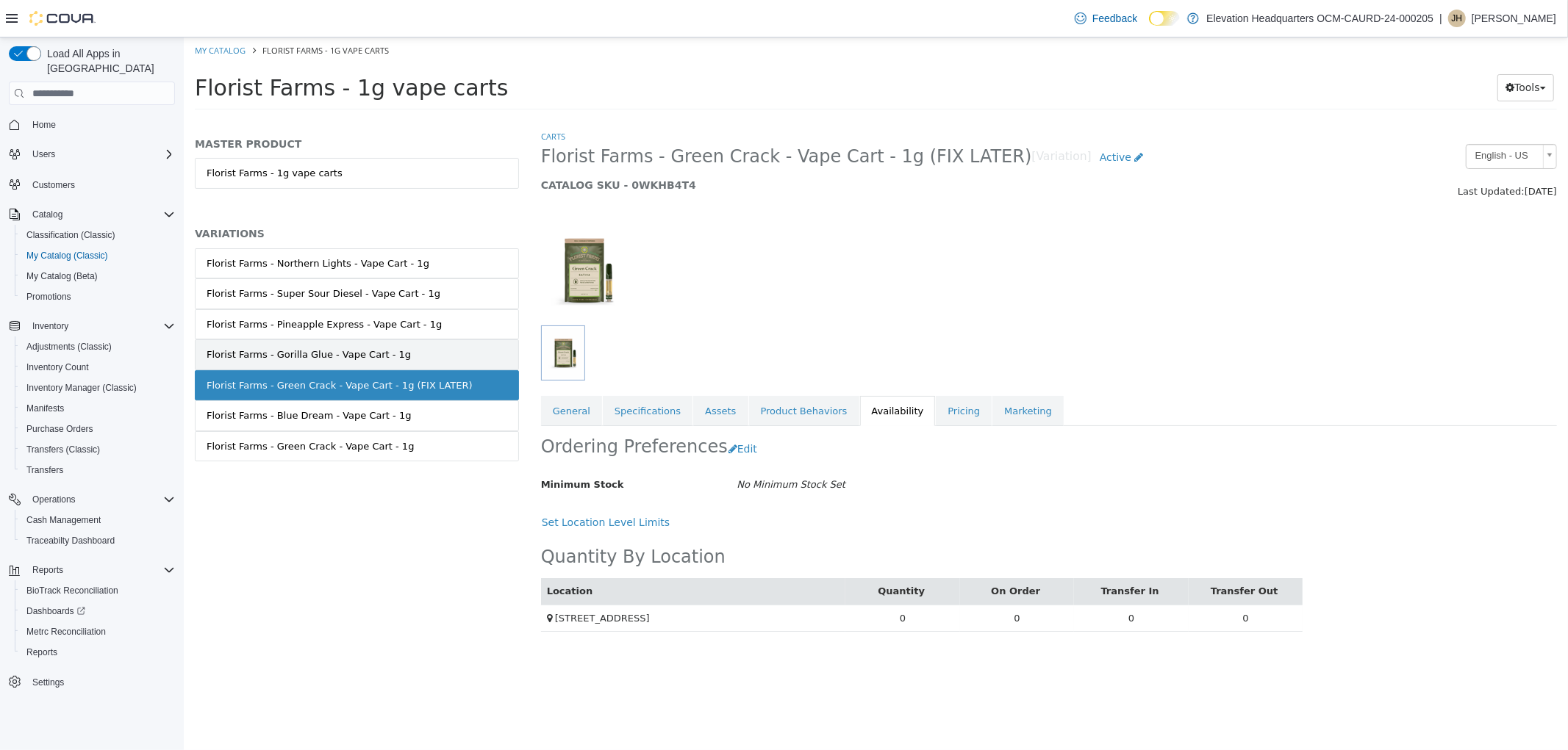
click at [347, 357] on div "Florist Farms - Gorilla Glue - Vape Cart - 1g" at bounding box center [307, 355] width 204 height 15
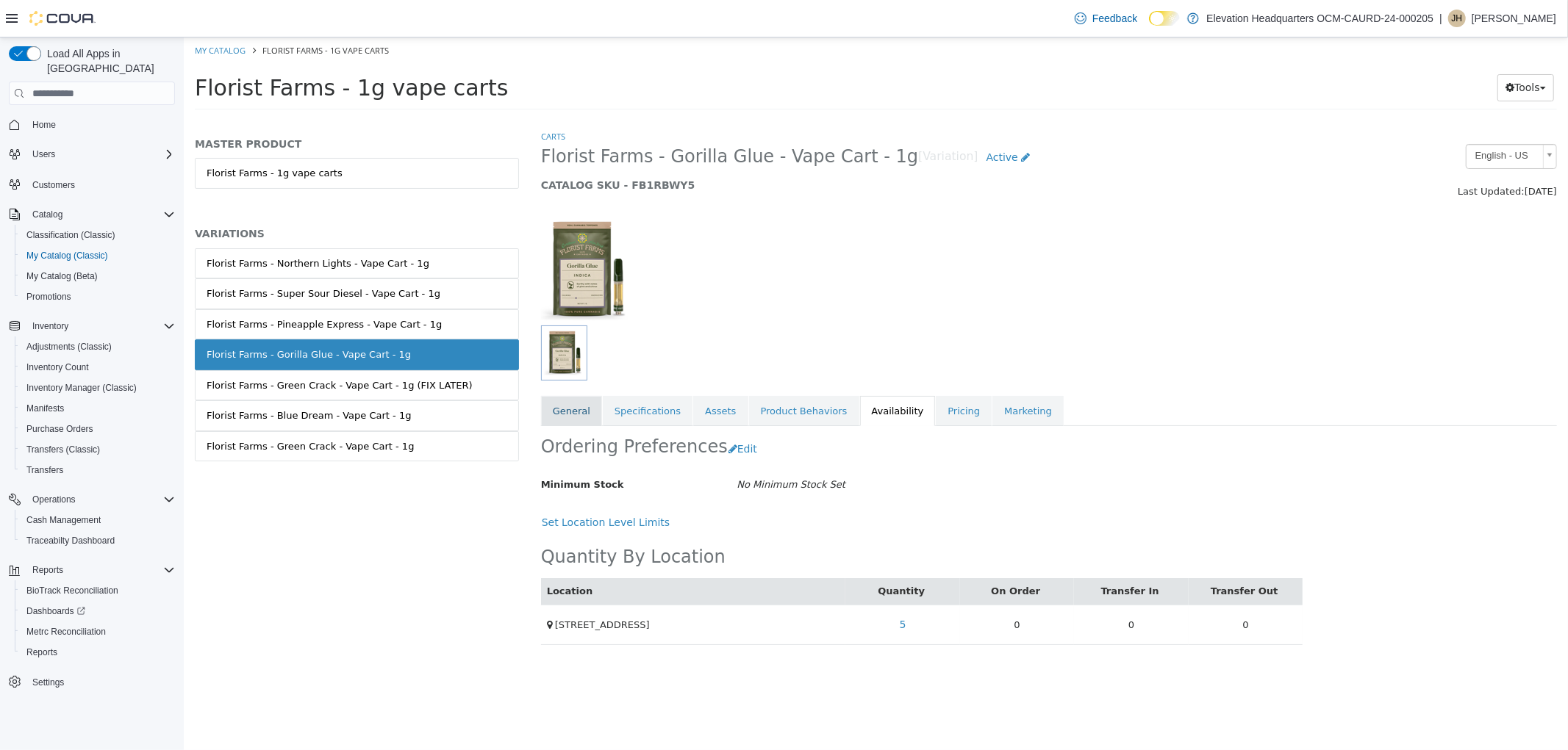
click at [581, 417] on link "General" at bounding box center [570, 411] width 61 height 31
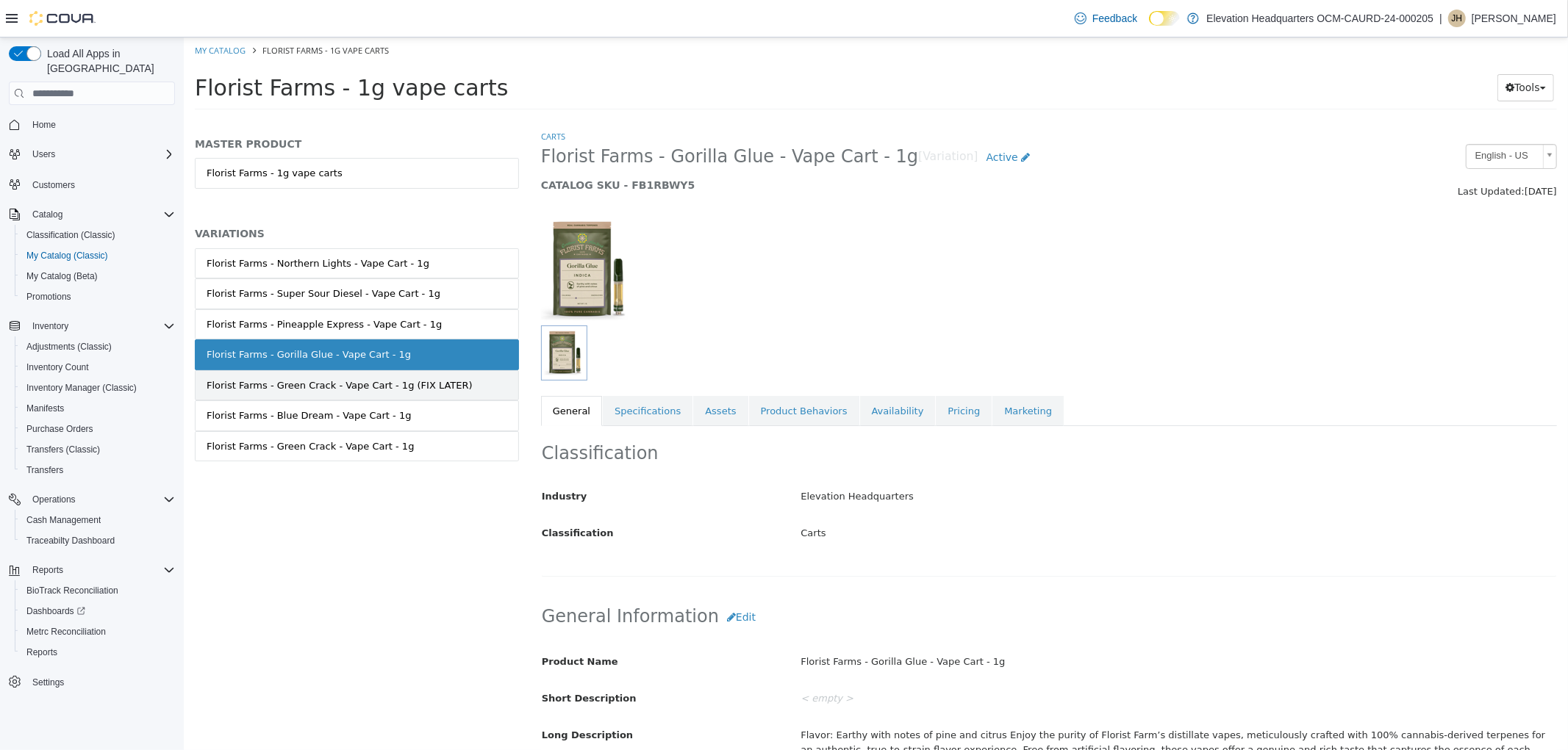
click at [431, 393] on link "Florist Farms - Green Crack - Vape Cart - 1g (FIX LATER)" at bounding box center [356, 385] width 324 height 31
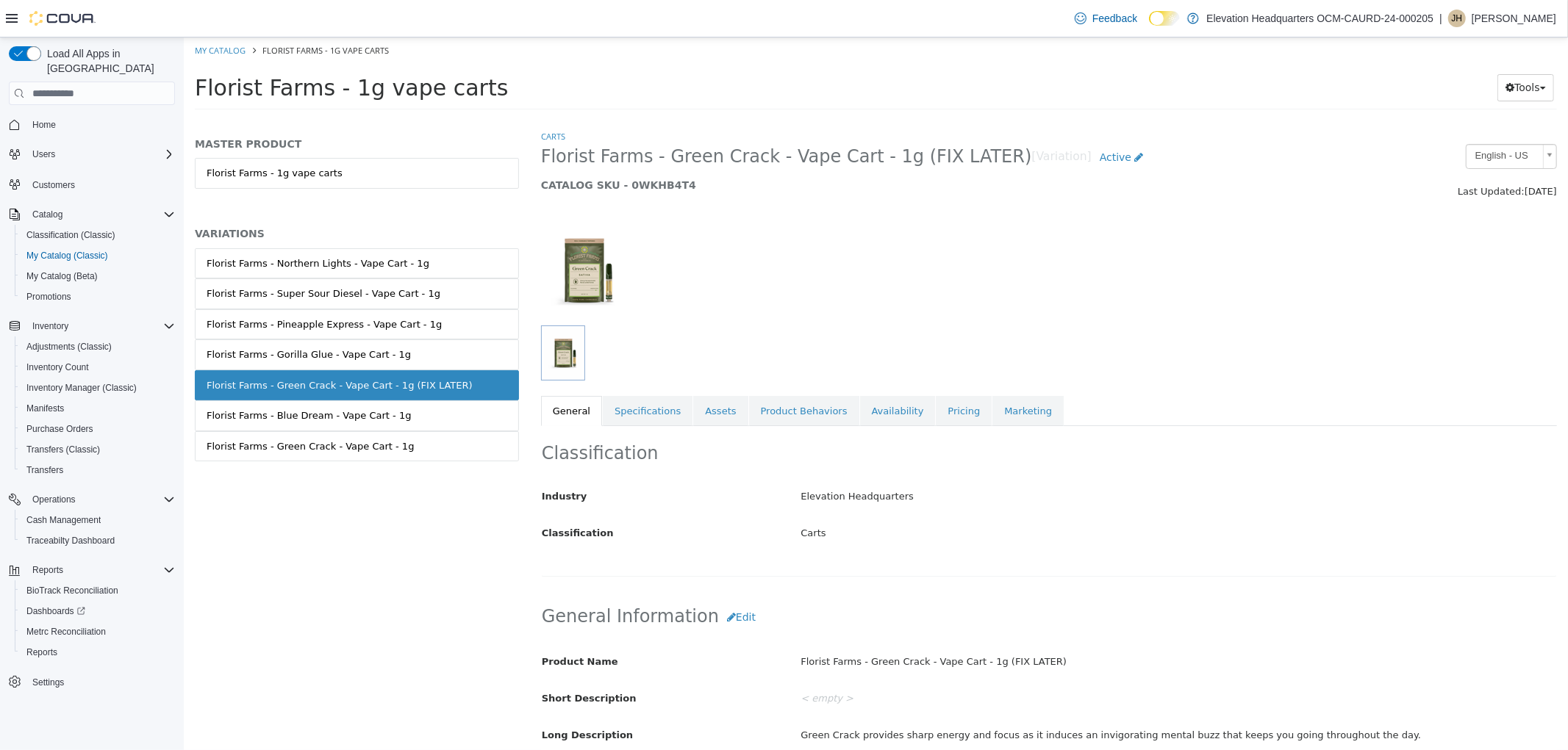
click at [440, 427] on link "Florist Farms - Blue Dream - Vape Cart - 1g" at bounding box center [356, 415] width 324 height 31
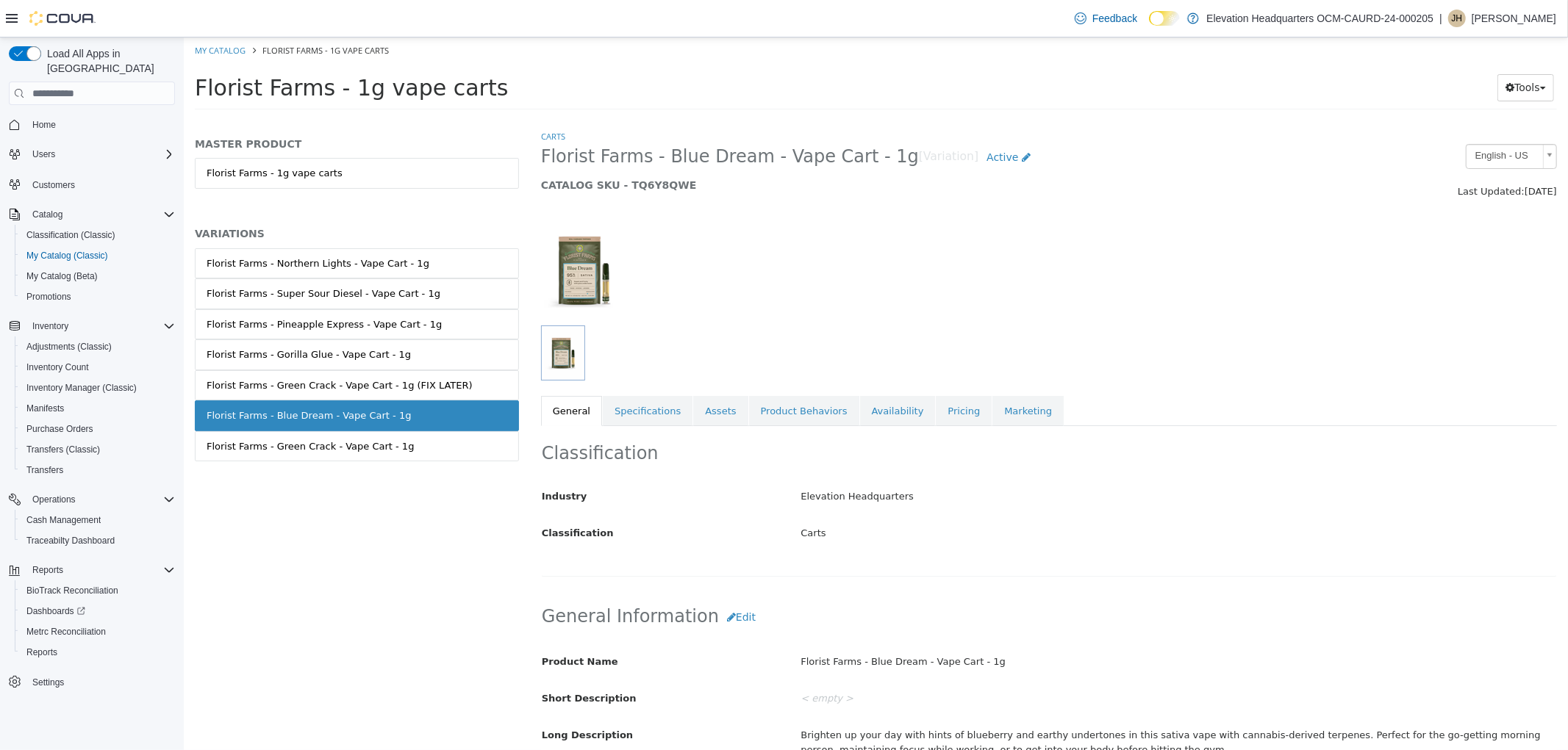
click at [428, 437] on link "Florist Farms - Green Crack - Vape Cart - 1g" at bounding box center [356, 446] width 324 height 31
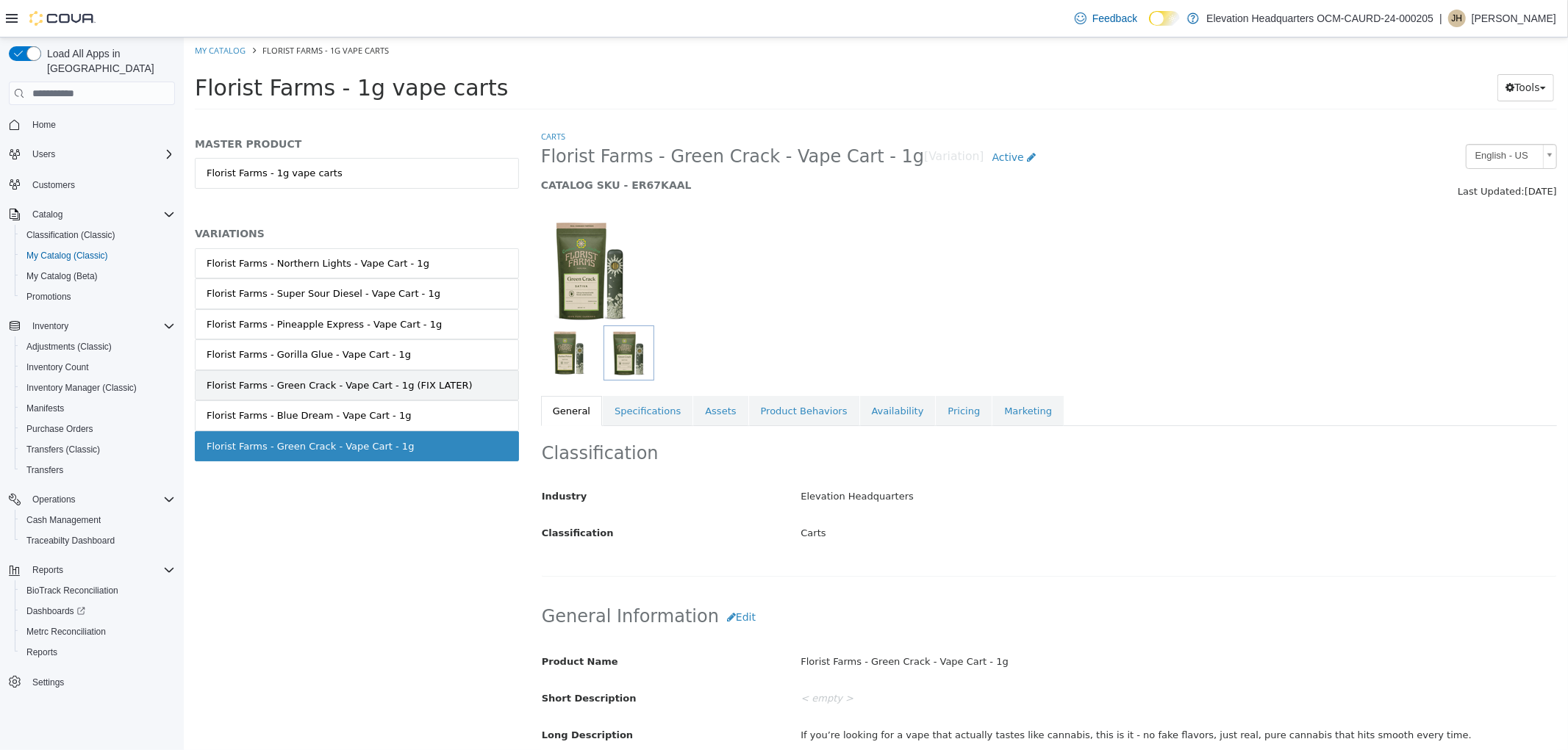
click at [404, 390] on div "Florist Farms - Green Crack - Vape Cart - 1g (FIX LATER)" at bounding box center [338, 385] width 266 height 15
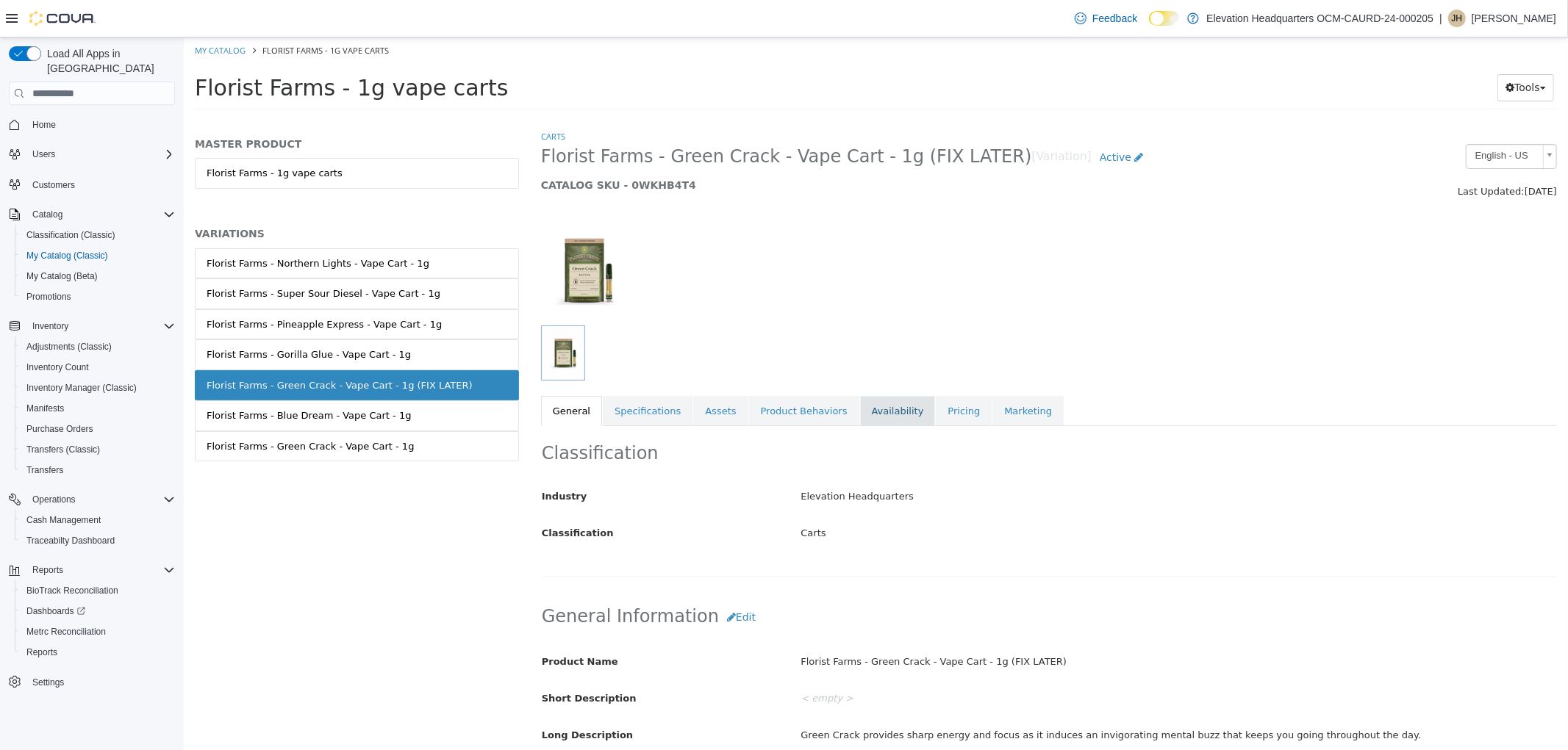
click at [885, 424] on link "Availability" at bounding box center [898, 411] width 76 height 31
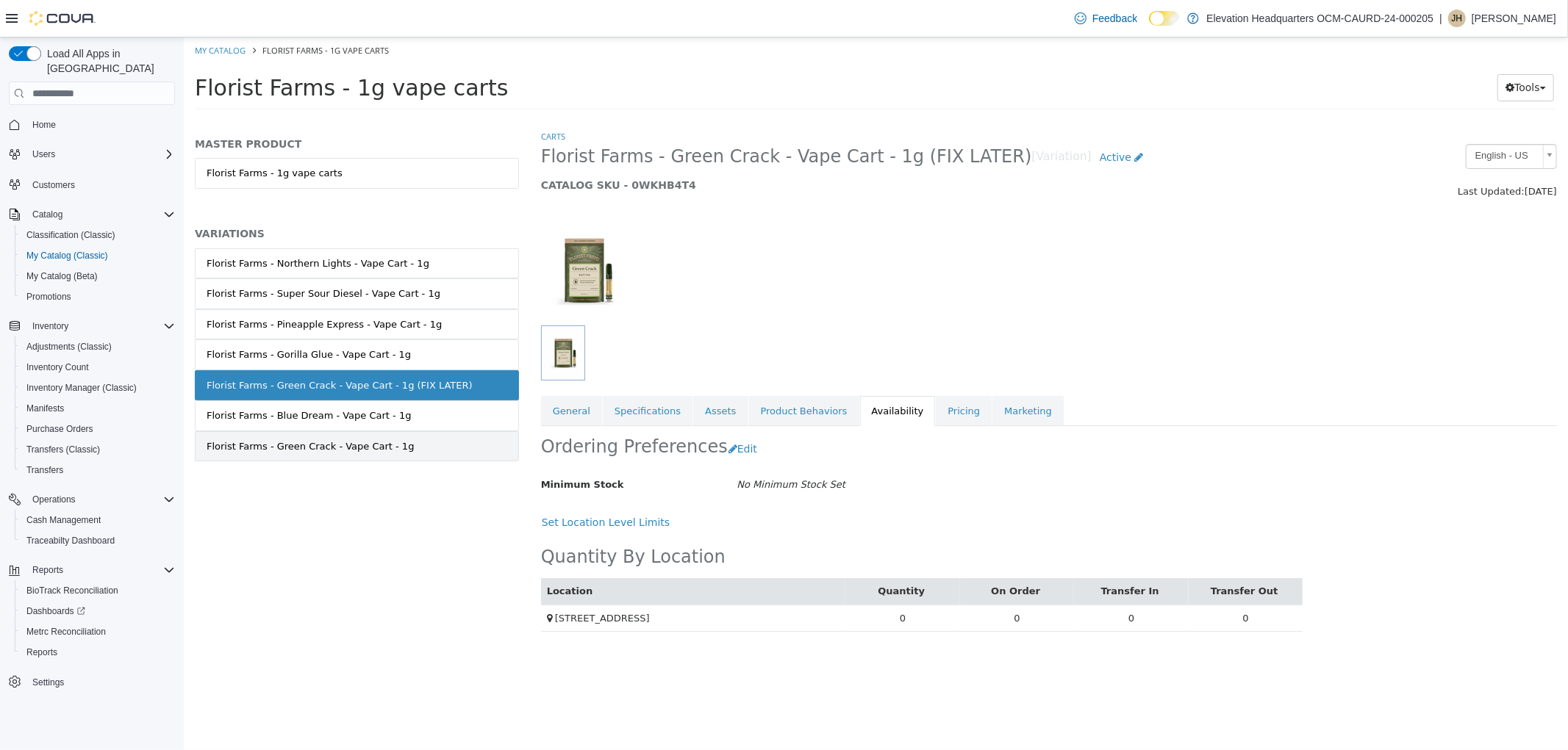
click at [360, 454] on link "Florist Farms - Green Crack - Vape Cart - 1g" at bounding box center [356, 446] width 324 height 31
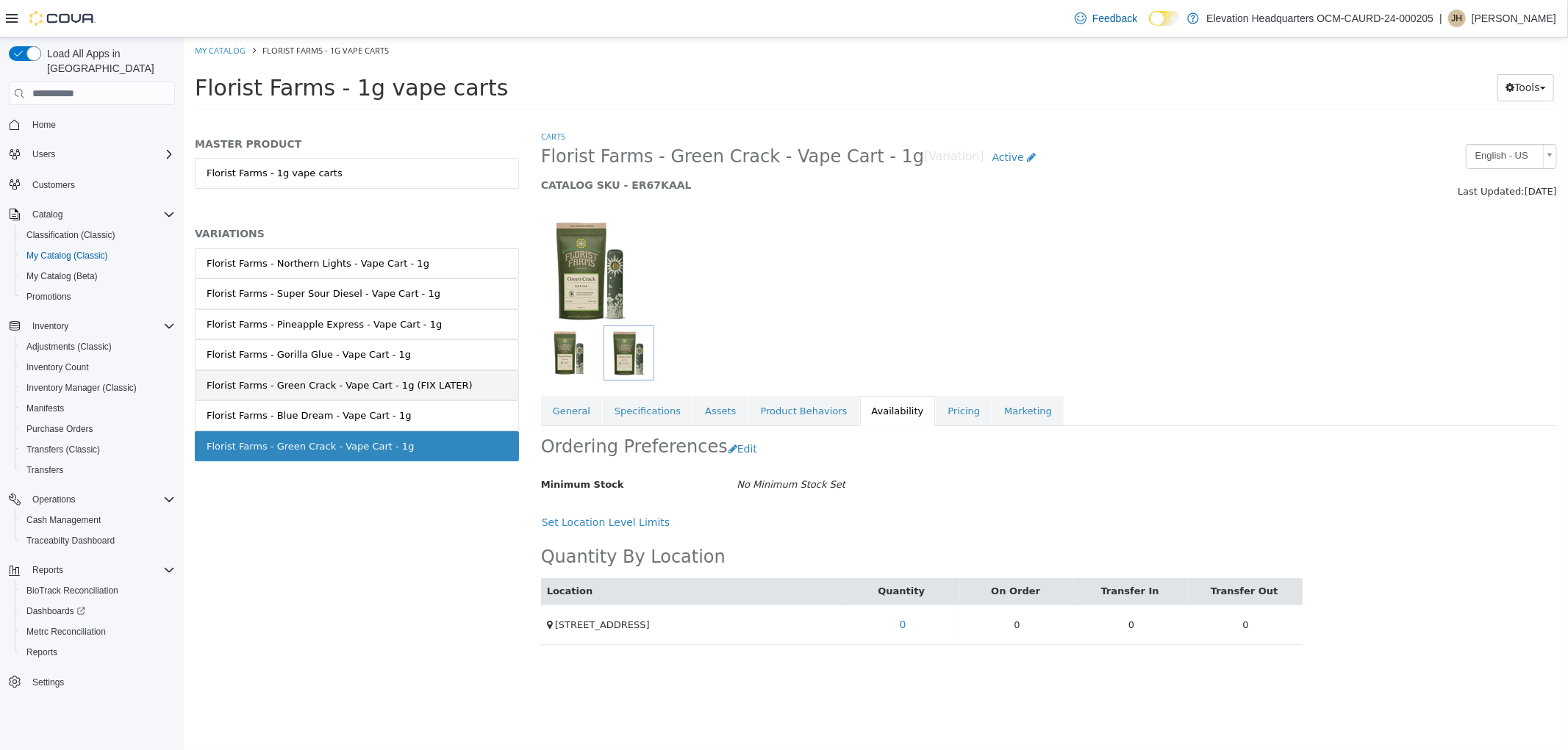
click at [405, 387] on div "Florist Farms - Green Crack - Vape Cart - 1g (FIX LATER)" at bounding box center [338, 385] width 266 height 15
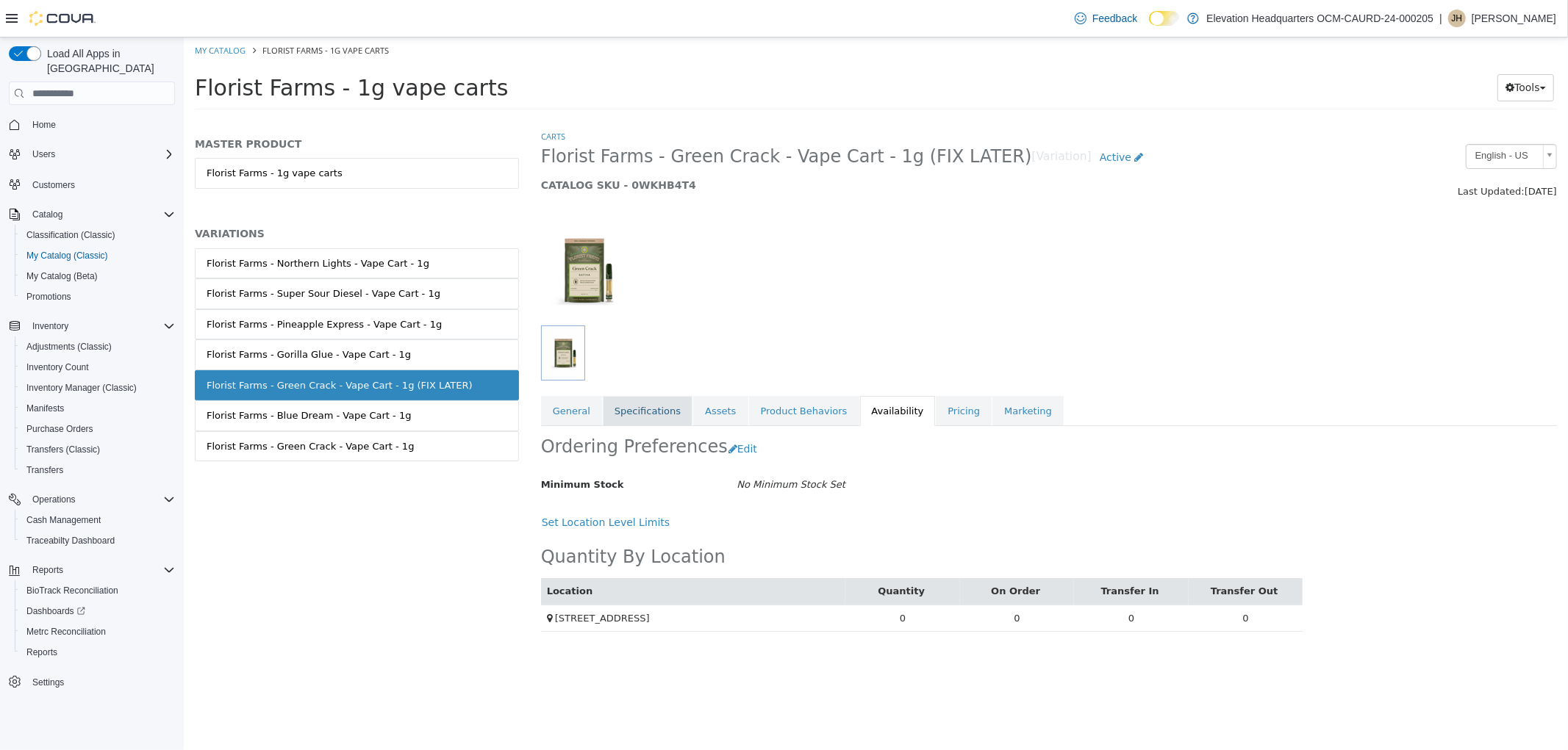
click at [654, 415] on link "Specifications" at bounding box center [646, 411] width 89 height 31
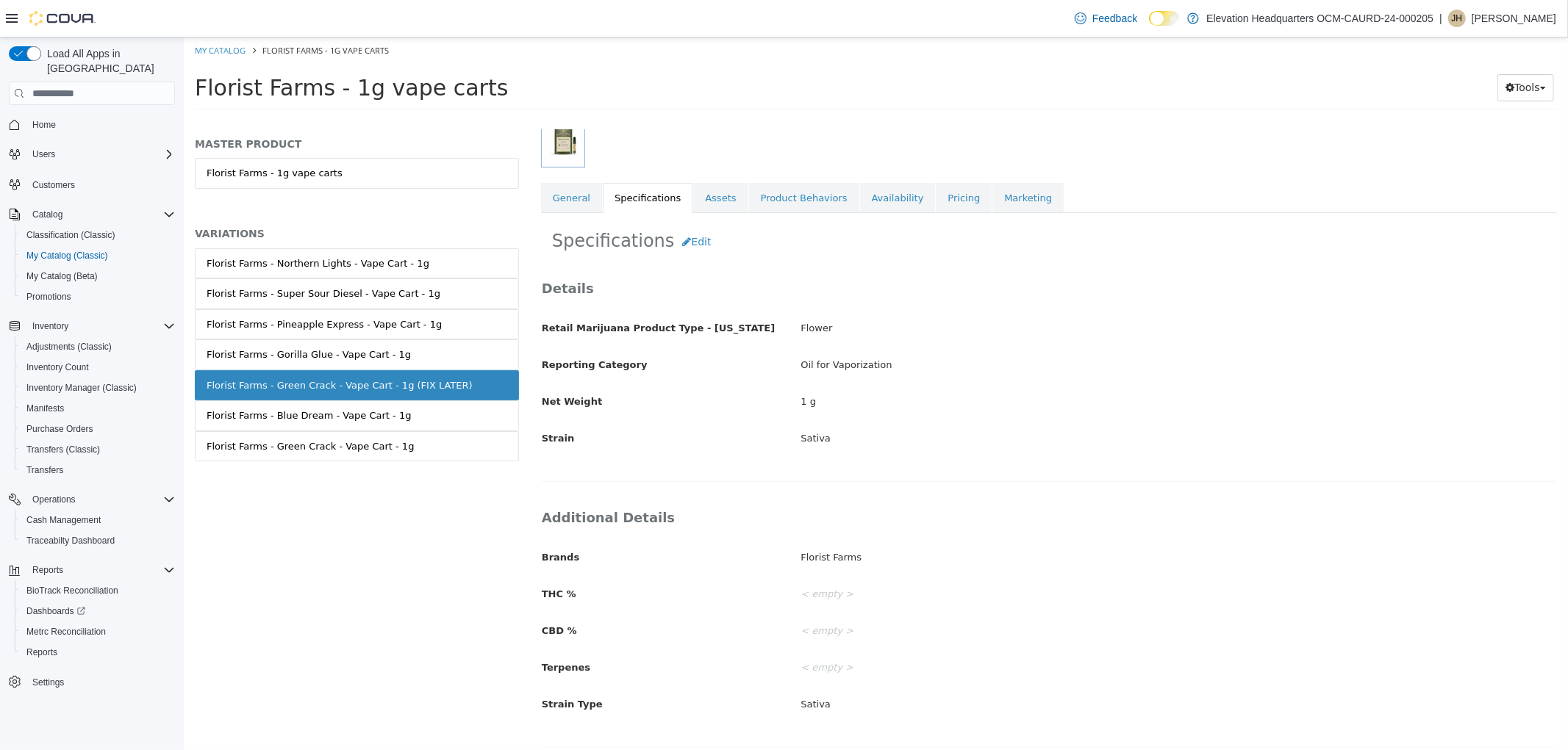
scroll to position [223, 0]
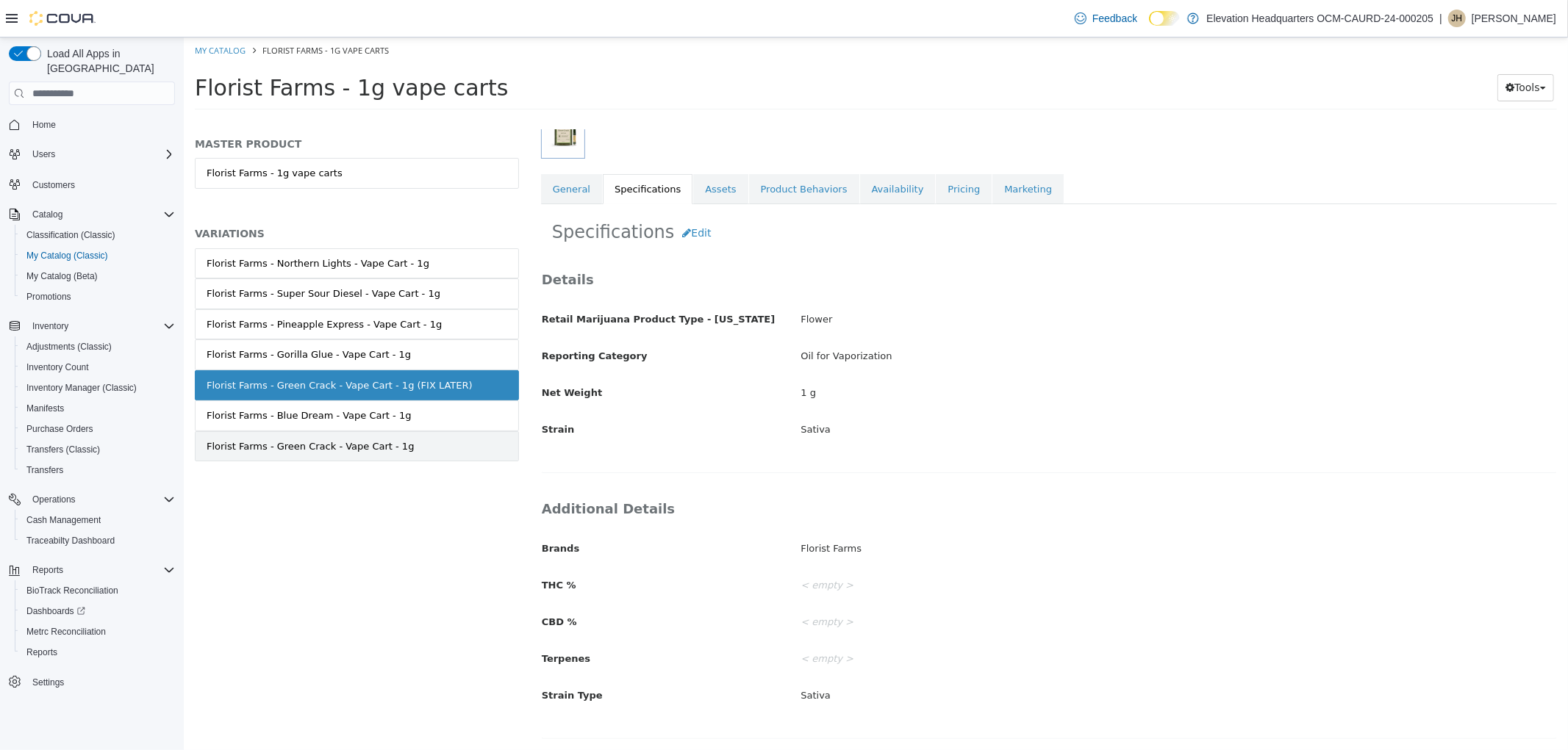
click at [419, 460] on link "Florist Farms - Green Crack - Vape Cart - 1g" at bounding box center [356, 446] width 324 height 31
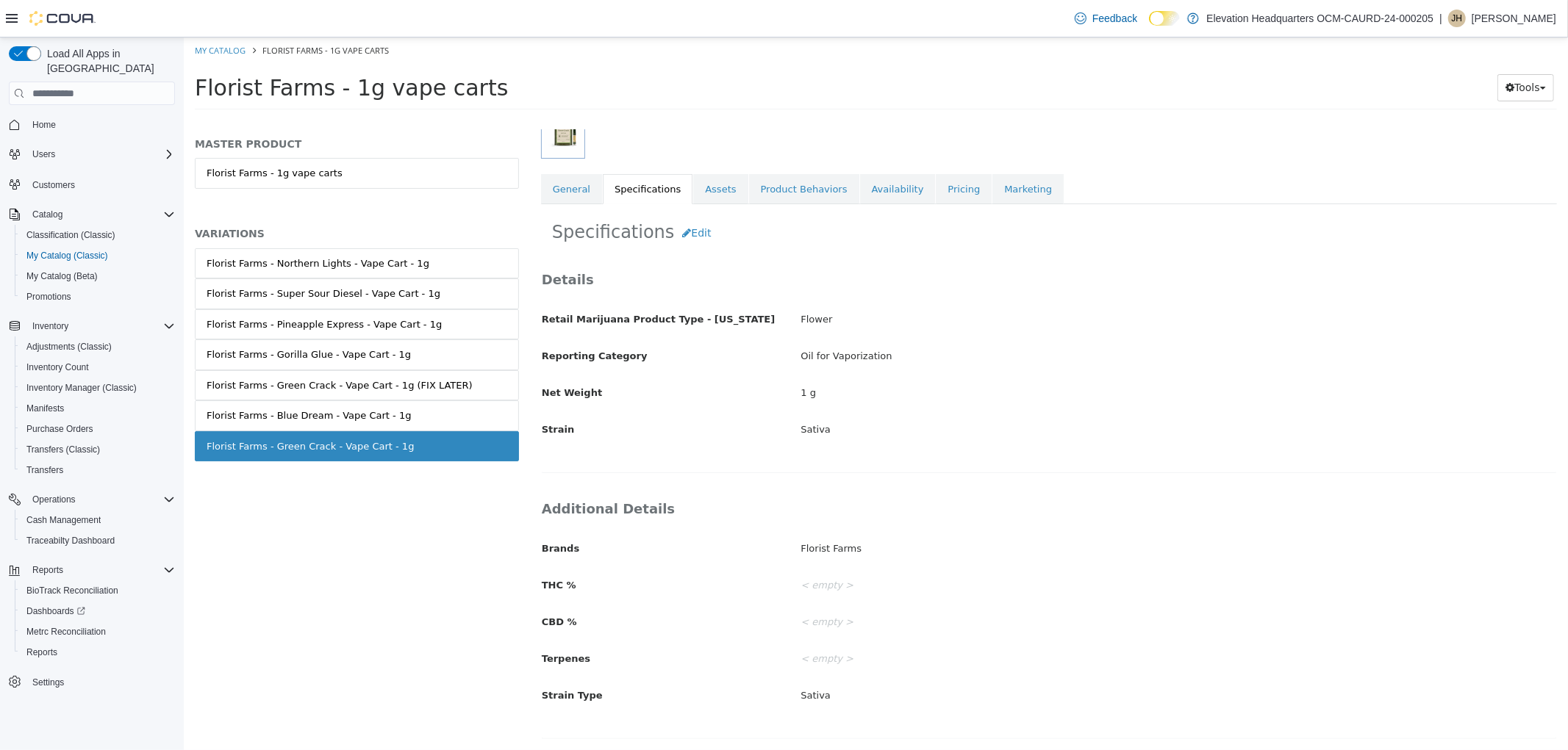
scroll to position [221, 0]
click at [405, 383] on div "Florist Farms - Green Crack - Vape Cart - 1g (FIX LATER)" at bounding box center [338, 385] width 266 height 15
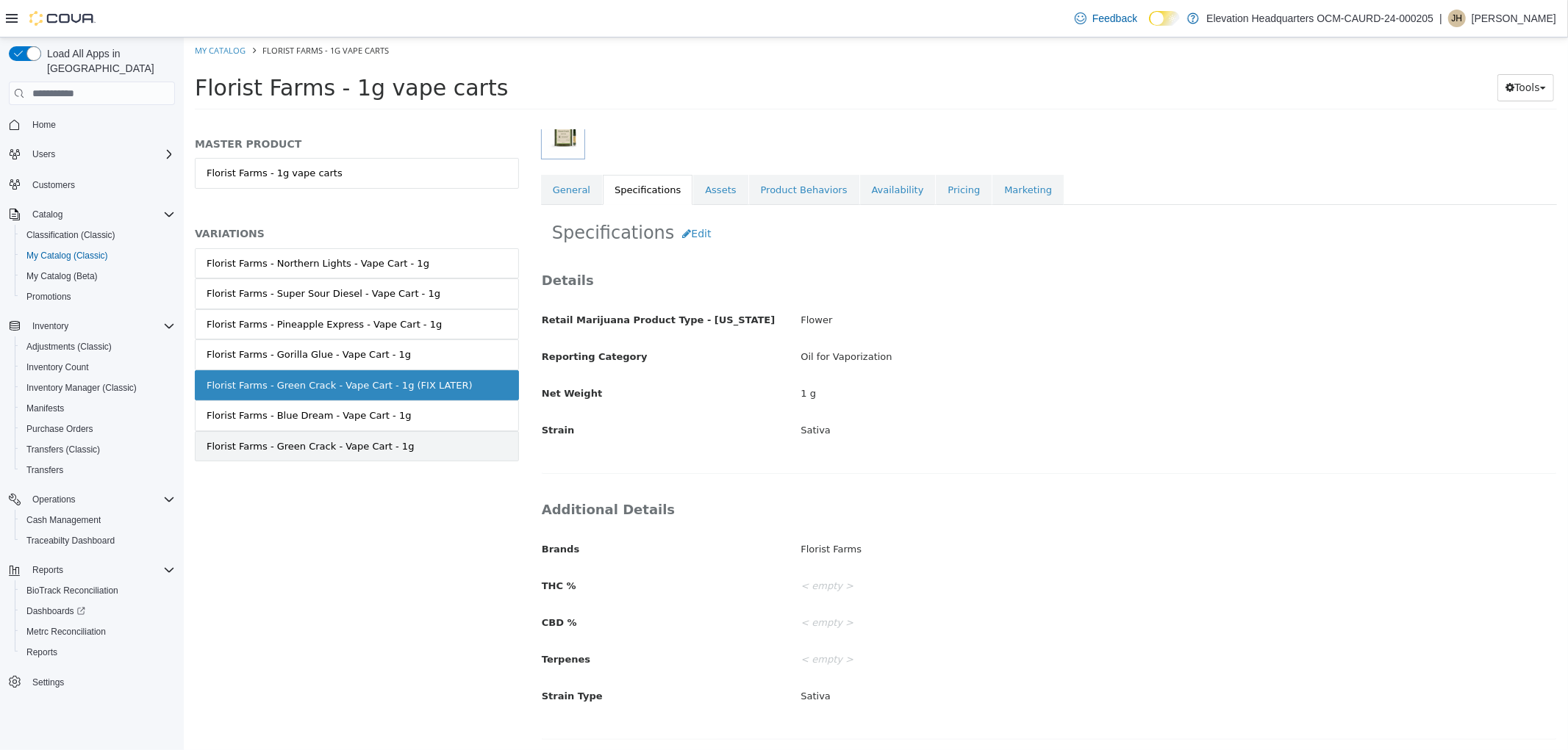
click at [392, 448] on link "Florist Farms - Green Crack - Vape Cart - 1g" at bounding box center [356, 446] width 324 height 31
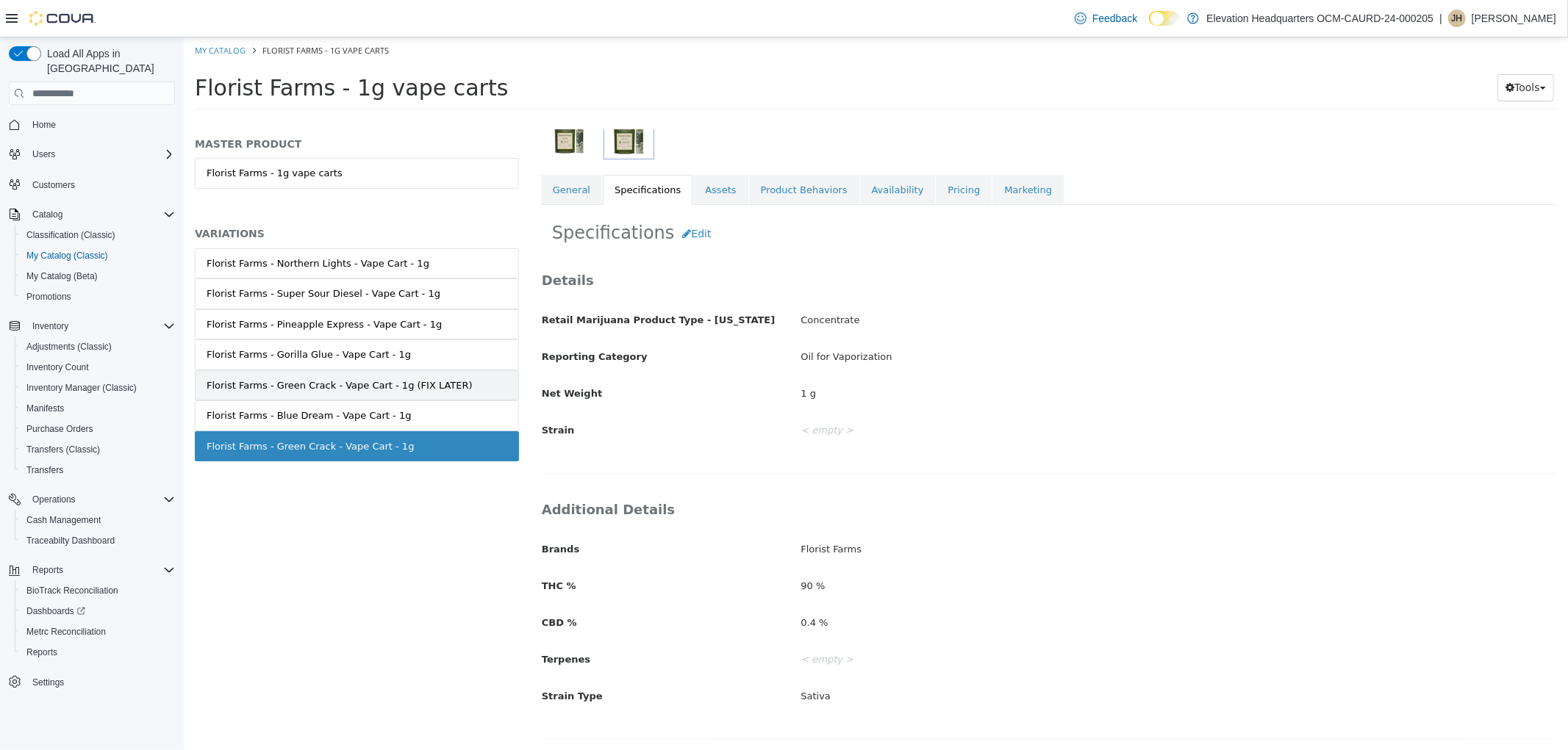
click at [428, 387] on div "Florist Farms - Green Crack - Vape Cart - 1g (FIX LATER)" at bounding box center [338, 385] width 266 height 15
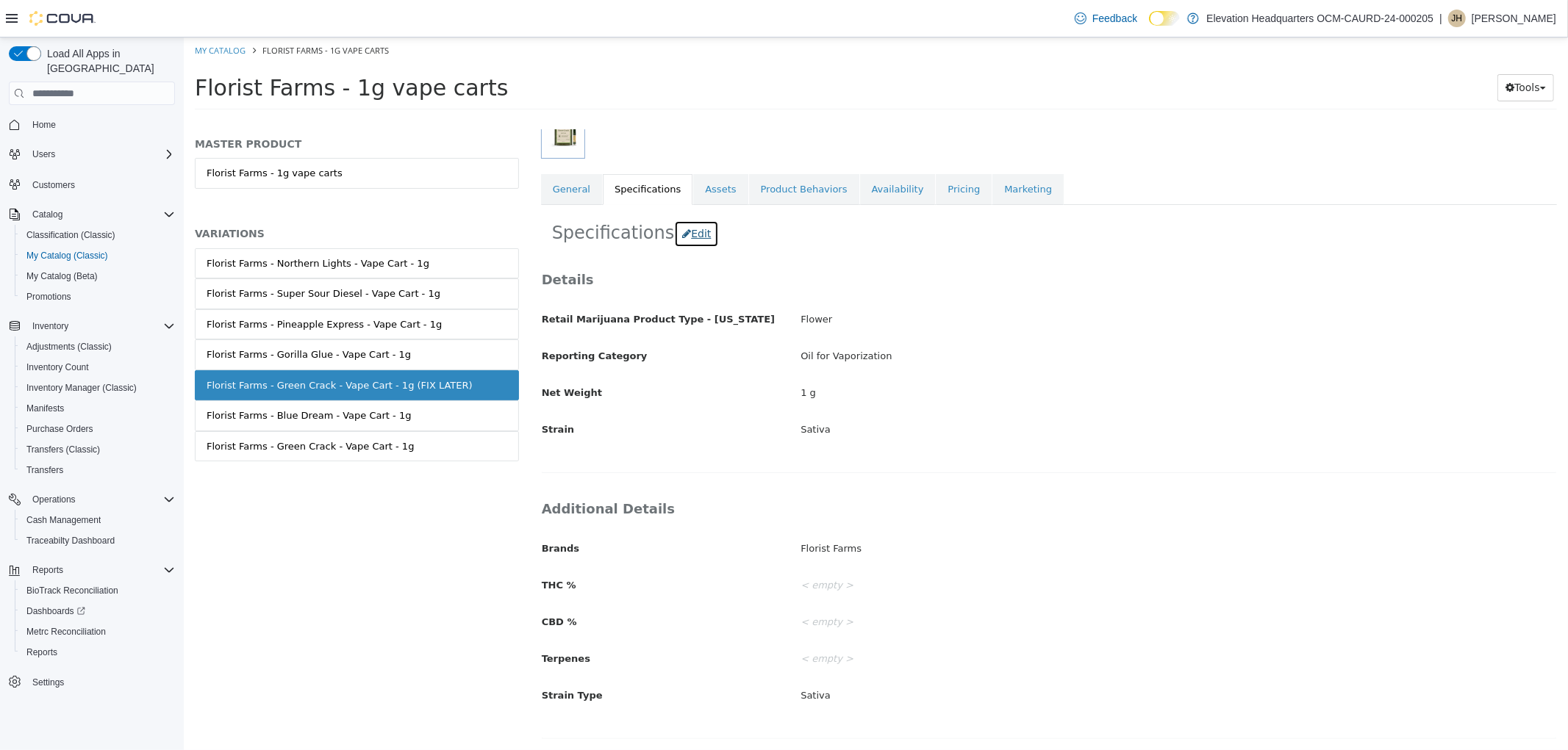
drag, startPoint x: 686, startPoint y: 225, endPoint x: 695, endPoint y: 239, distance: 16.6
click at [686, 225] on button "Edit" at bounding box center [695, 234] width 45 height 27
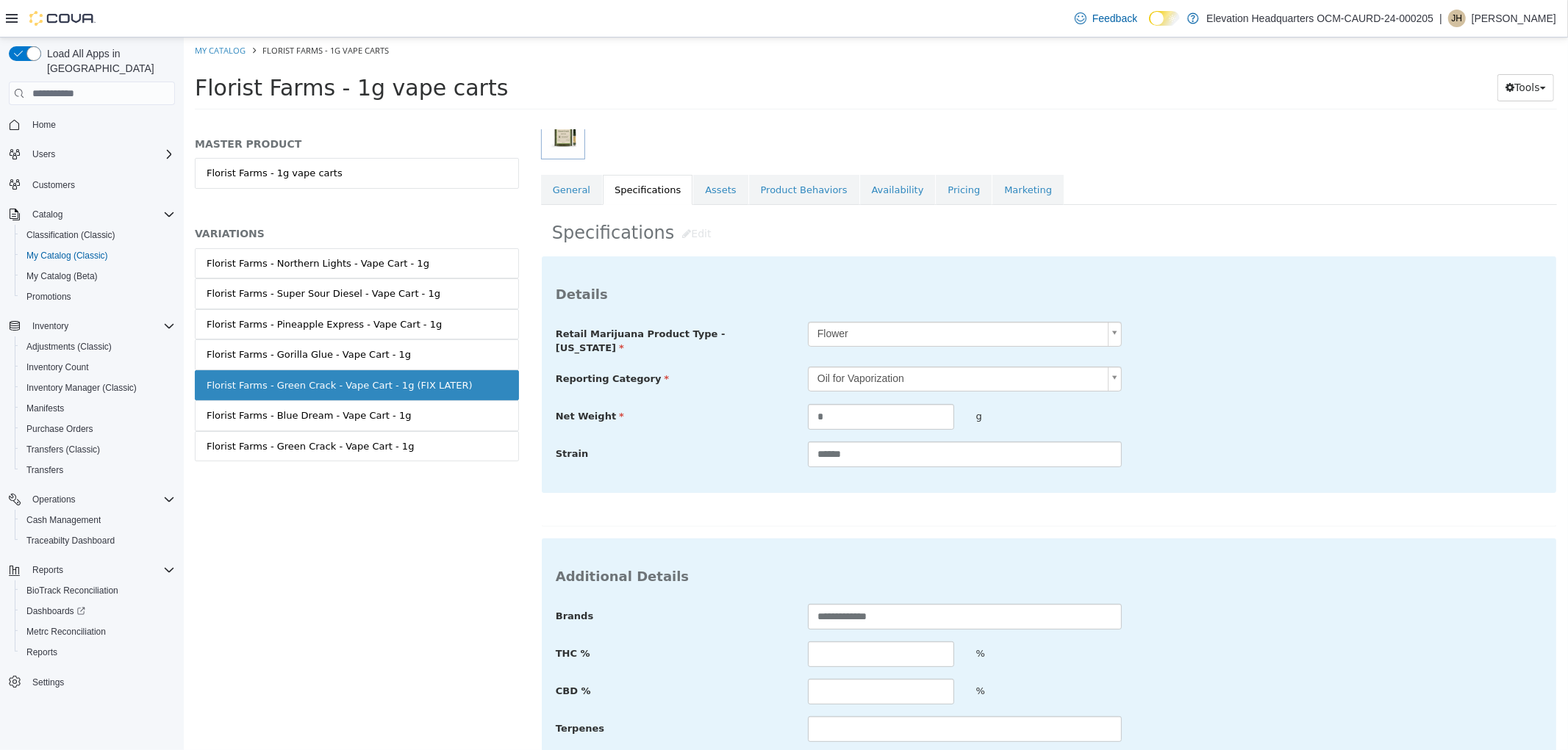
click at [855, 119] on body "Saving Bulk Changes... × 7bcc2f789bca0200cbb8f26f2a9ca84a.png has been removed.…" at bounding box center [875, 78] width 1384 height 81
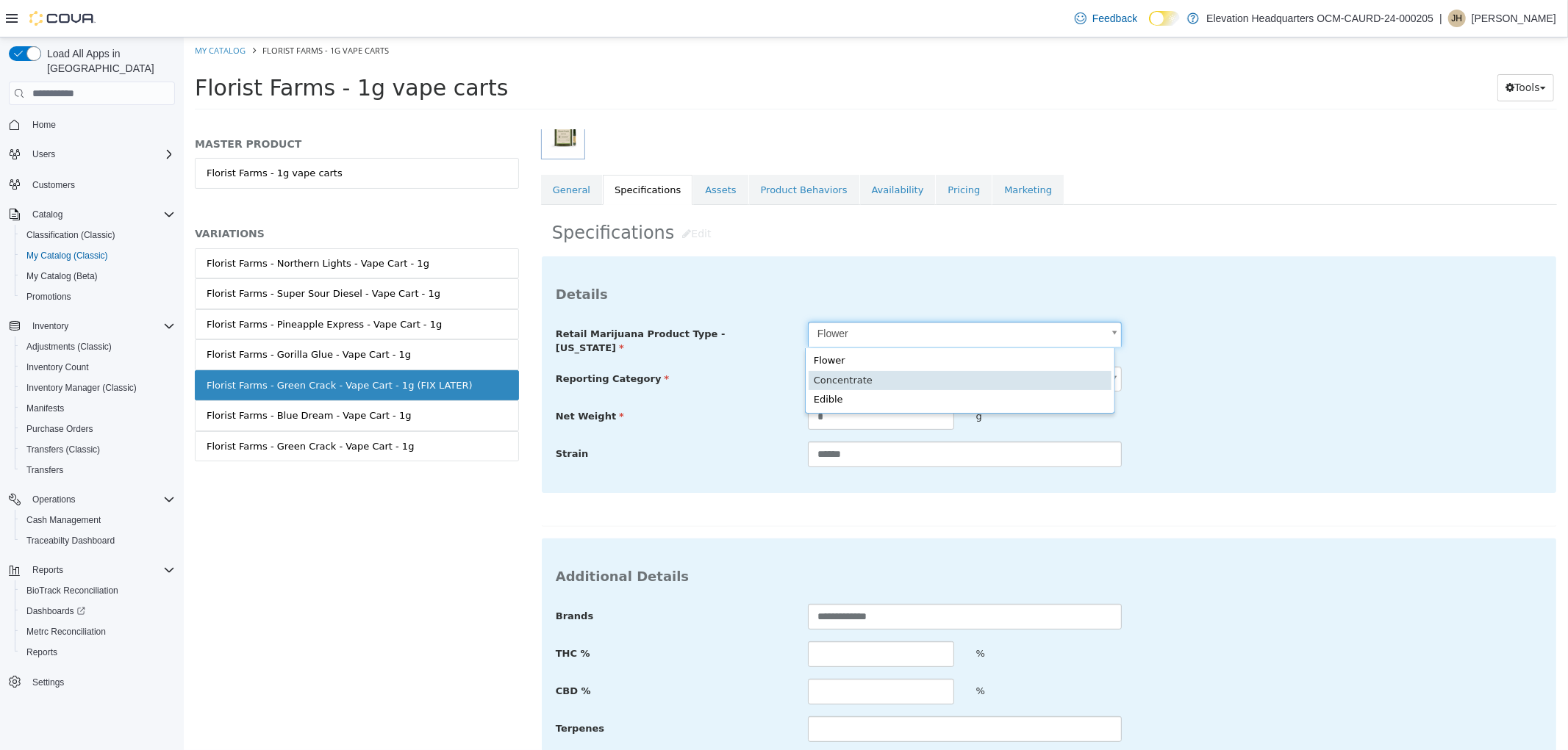
type input "**********"
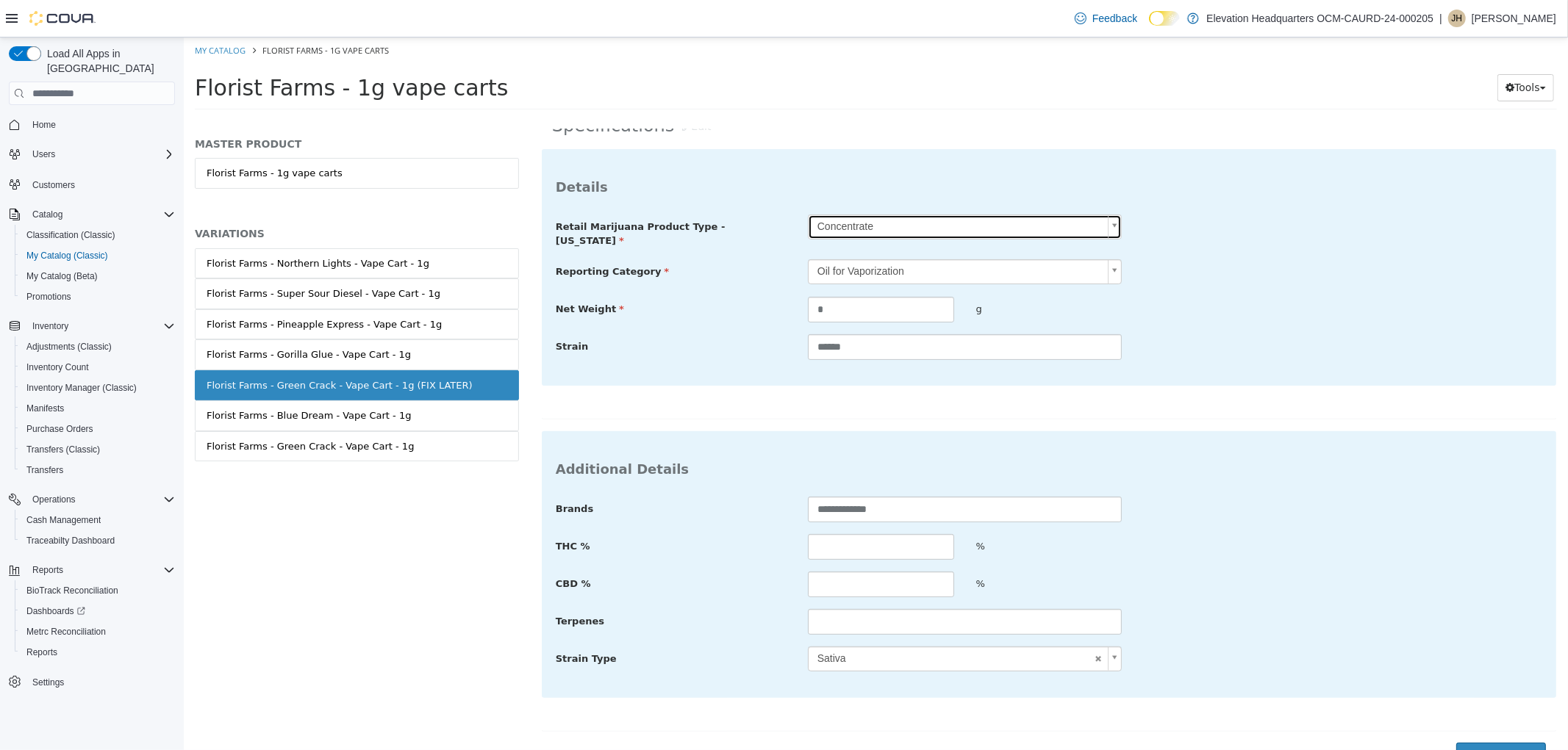
scroll to position [342, 0]
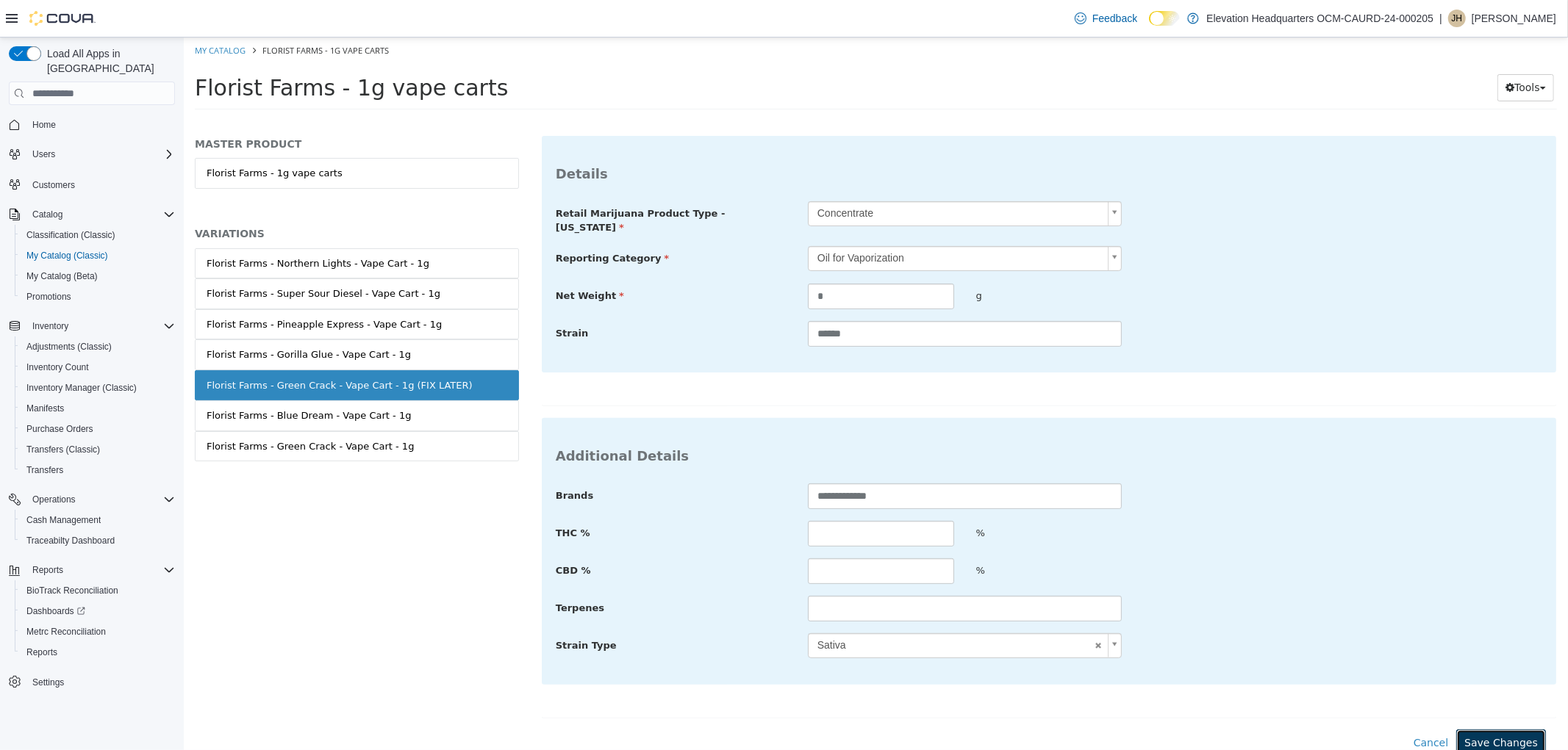
click at [1475, 731] on button "Save Changes" at bounding box center [1499, 743] width 89 height 27
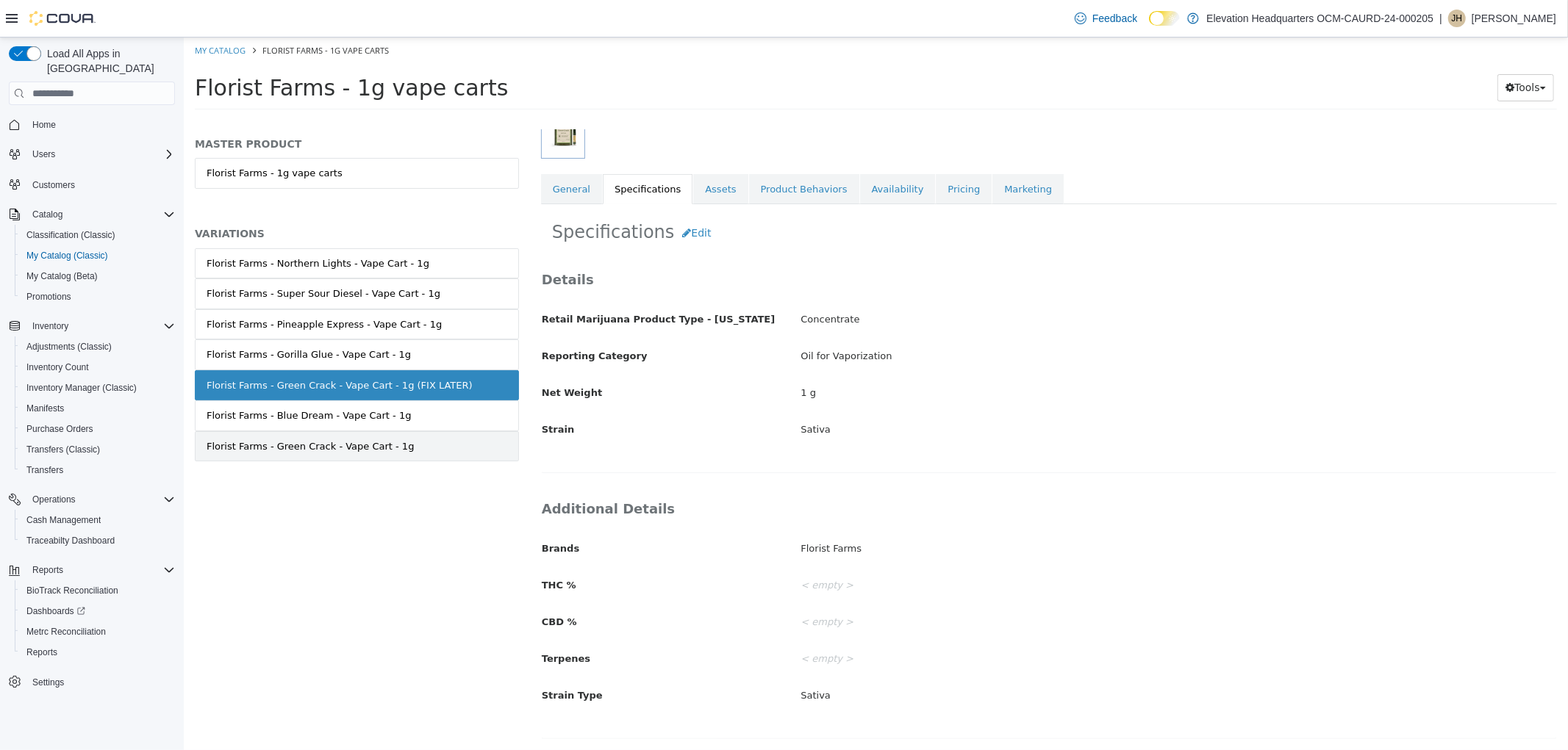
click at [353, 443] on div "Florist Farms - Green Crack - Vape Cart - 1g" at bounding box center [309, 447] width 208 height 15
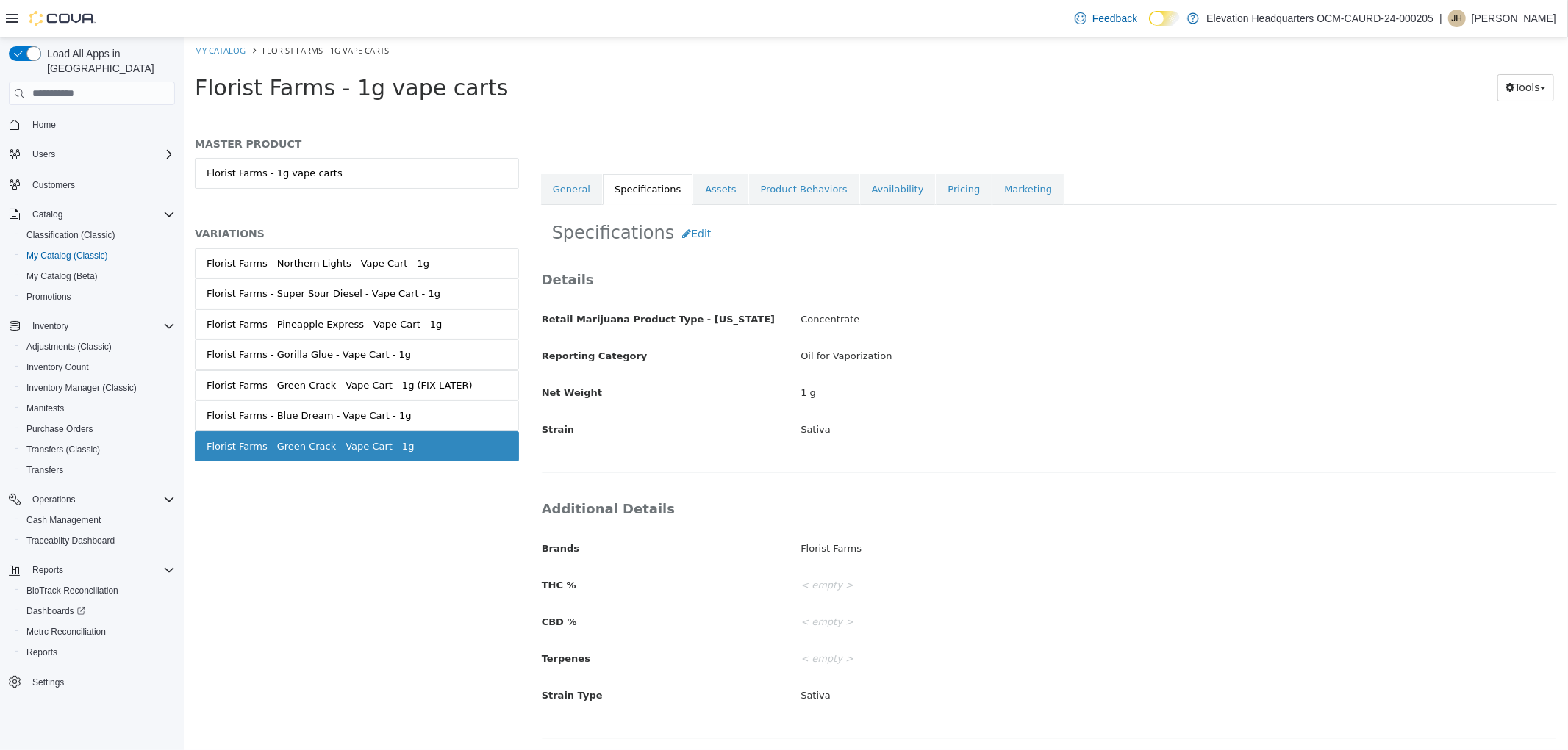
scroll to position [221, 0]
click at [380, 379] on div "Florist Farms - Green Crack - Vape Cart - 1g (FIX LATER)" at bounding box center [338, 385] width 266 height 15
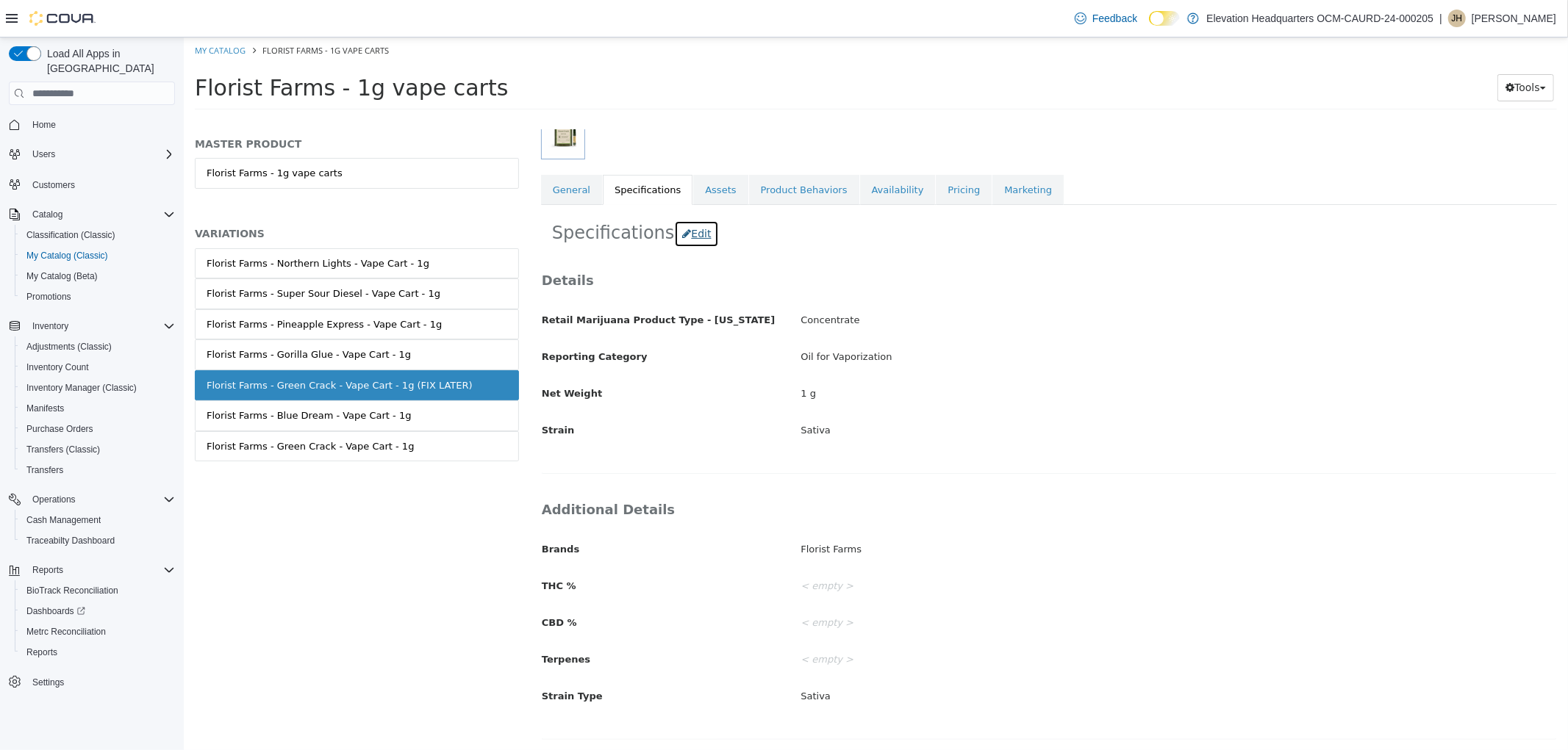
drag, startPoint x: 690, startPoint y: 246, endPoint x: 736, endPoint y: 299, distance: 70.2
click at [691, 245] on button "Edit" at bounding box center [695, 234] width 45 height 27
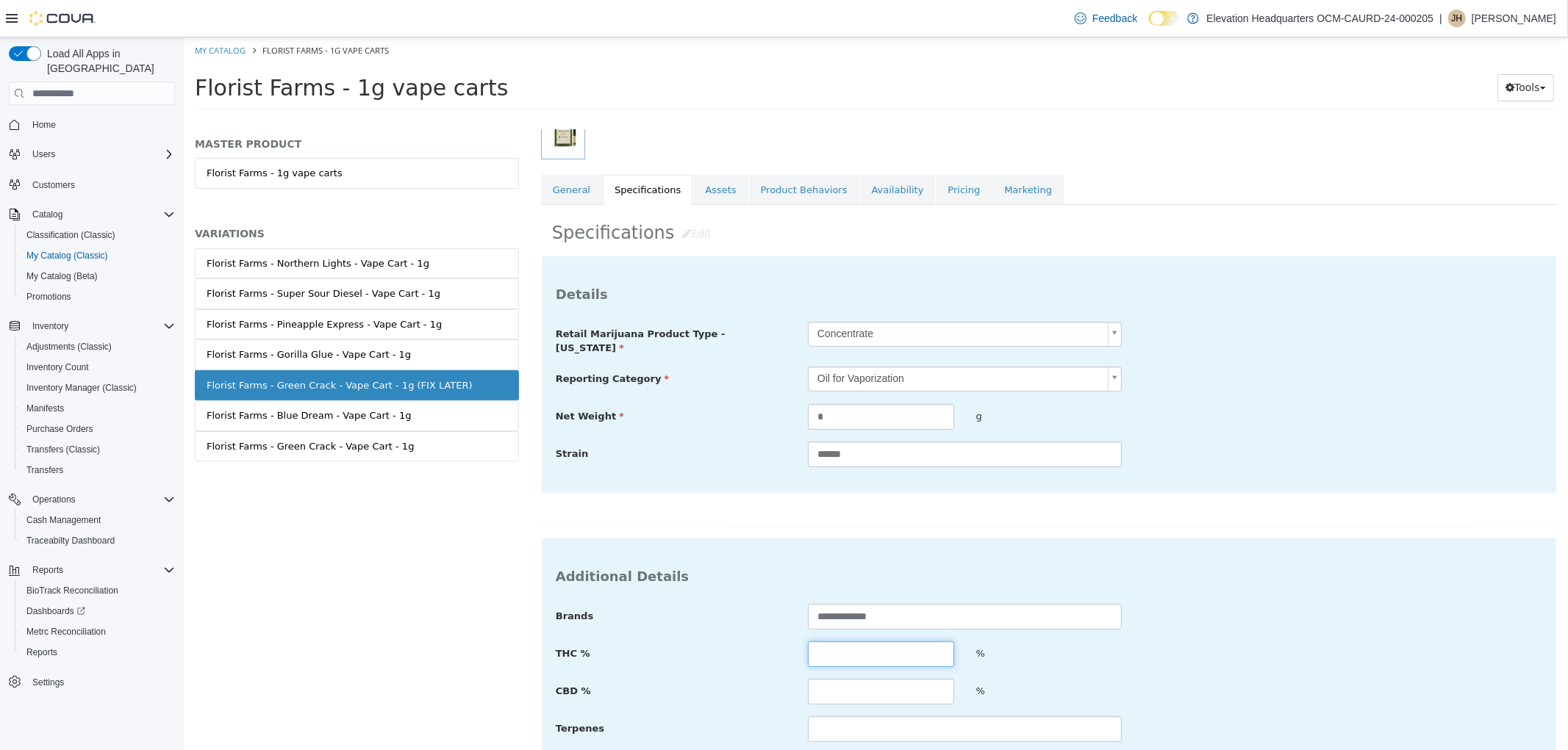
click at [877, 645] on input "text" at bounding box center [880, 654] width 147 height 26
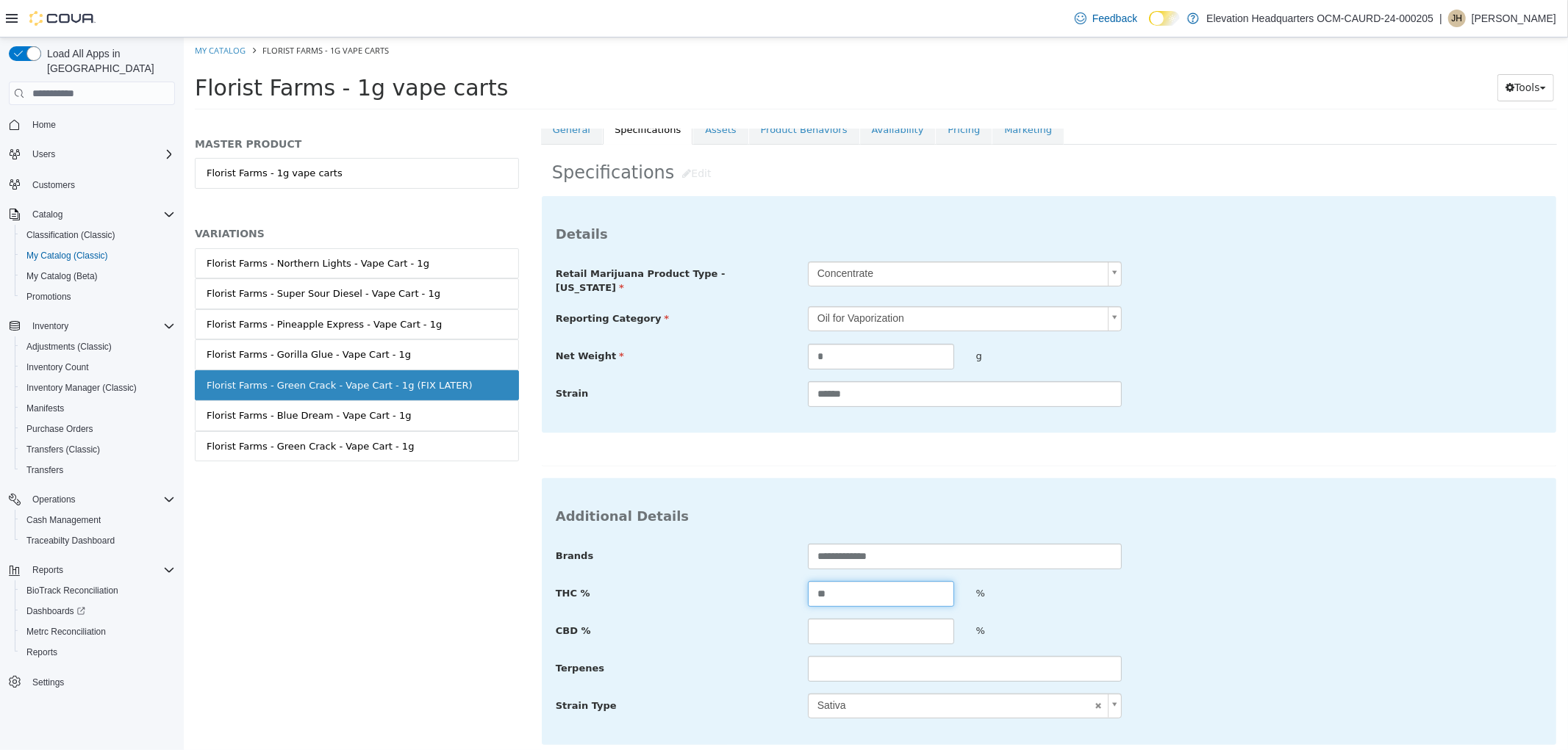
scroll to position [342, 0]
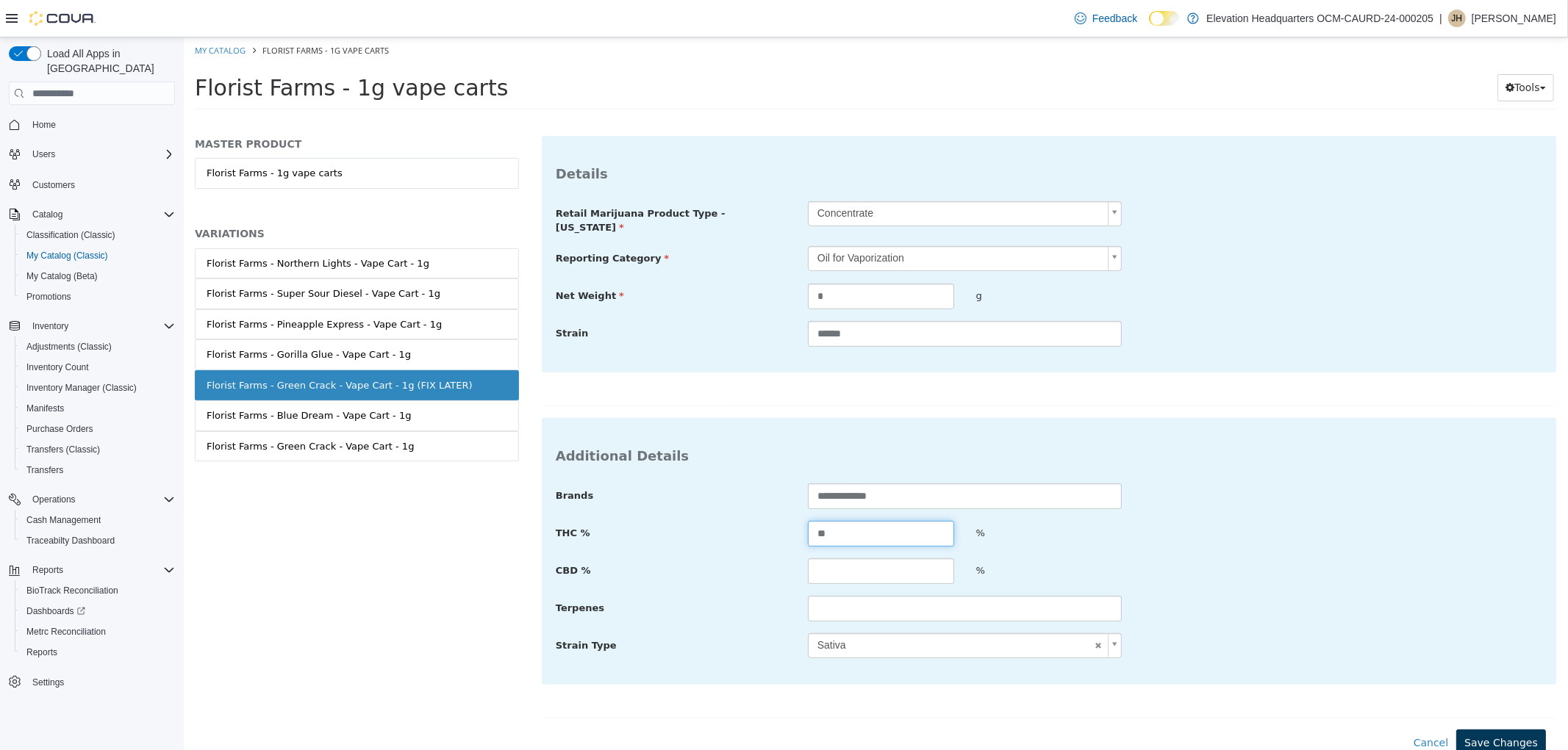
type input "**"
click at [1496, 730] on button "Save Changes" at bounding box center [1499, 743] width 89 height 27
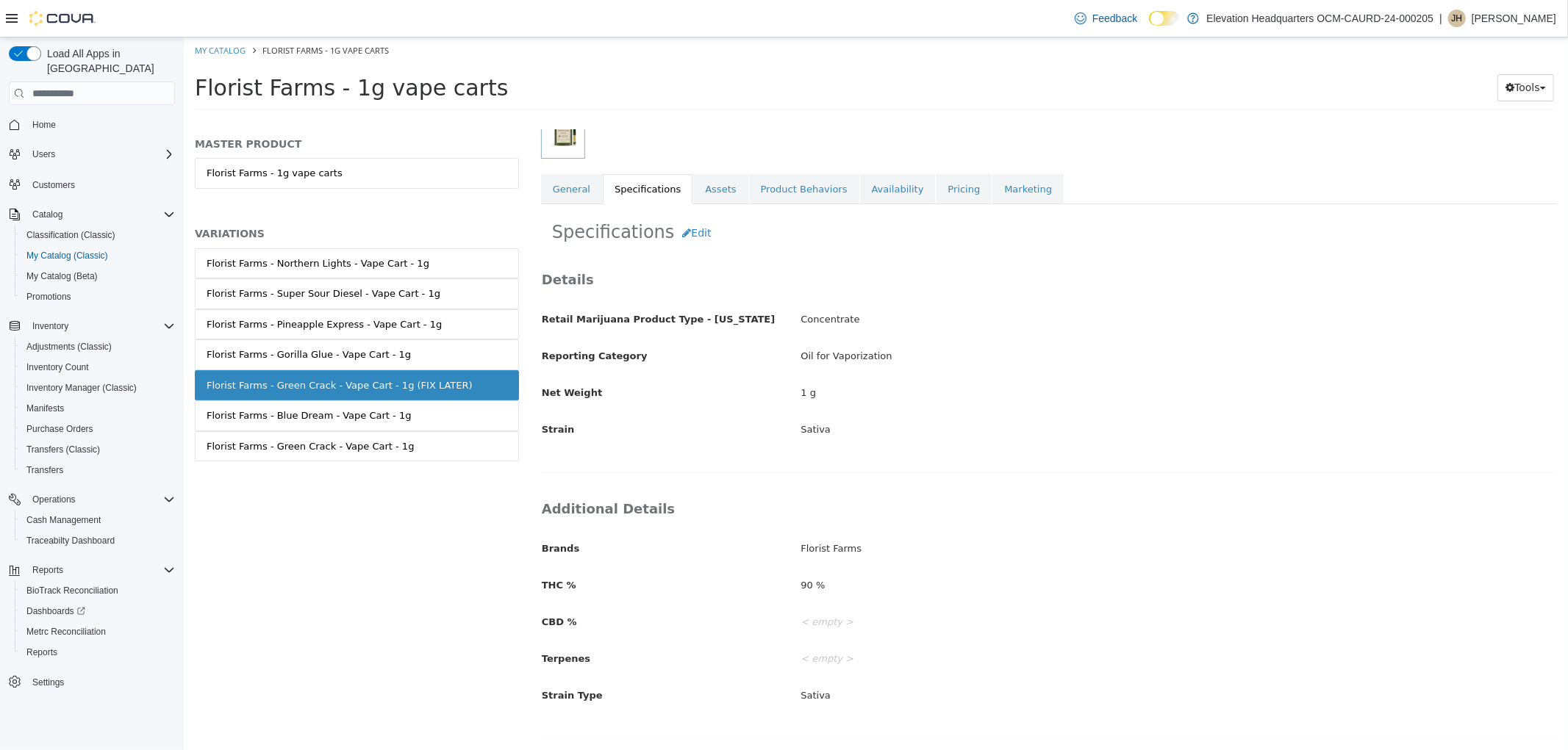
click at [361, 462] on div "Florist Farms - Green Crack - Vape Cart - 1g" at bounding box center [356, 446] width 324 height 31
click at [362, 458] on link "Florist Farms - Green Crack - Vape Cart - 1g" at bounding box center [356, 446] width 324 height 31
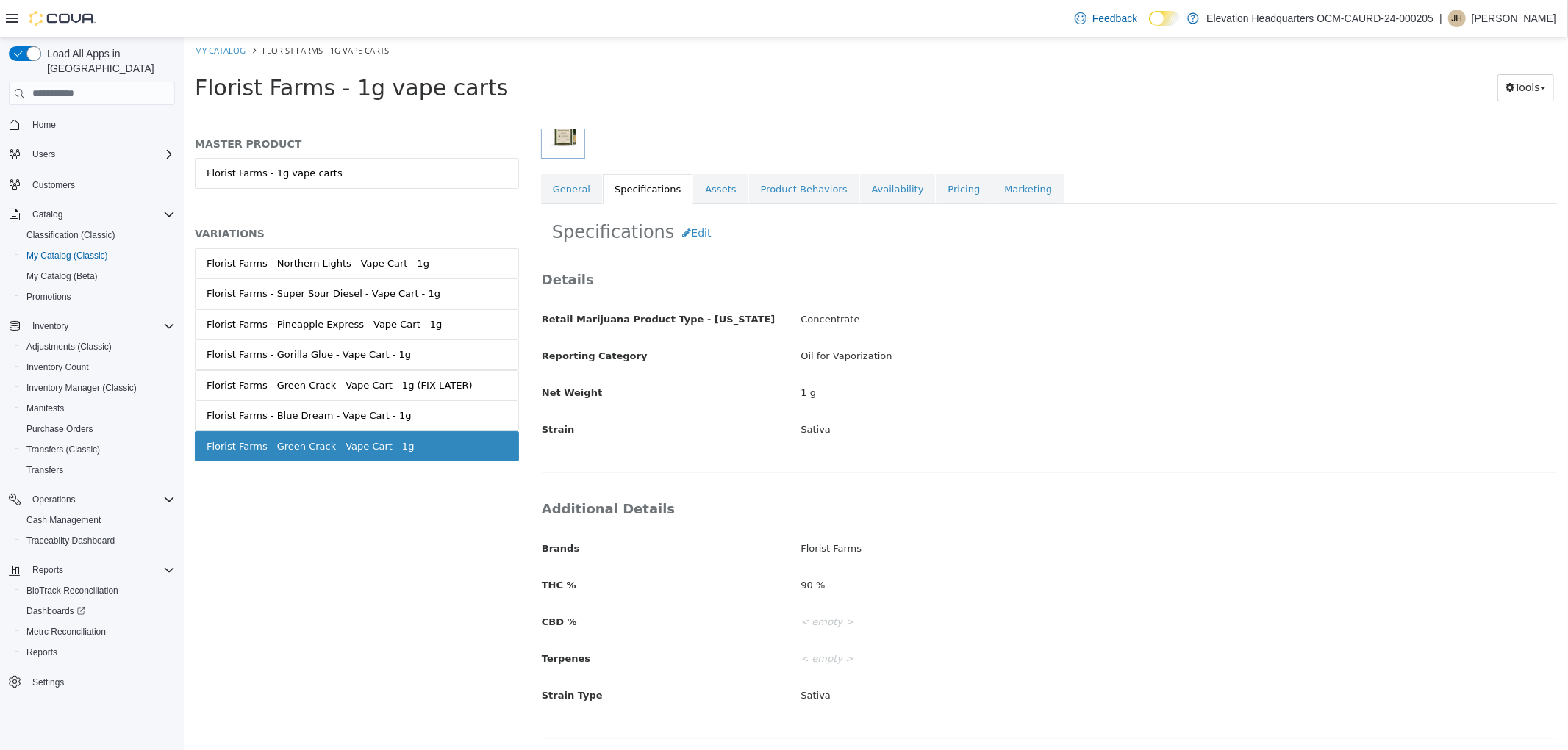
scroll to position [221, 0]
click at [420, 395] on link "Florist Farms - Green Crack - Vape Cart - 1g (FIX LATER)" at bounding box center [356, 385] width 324 height 31
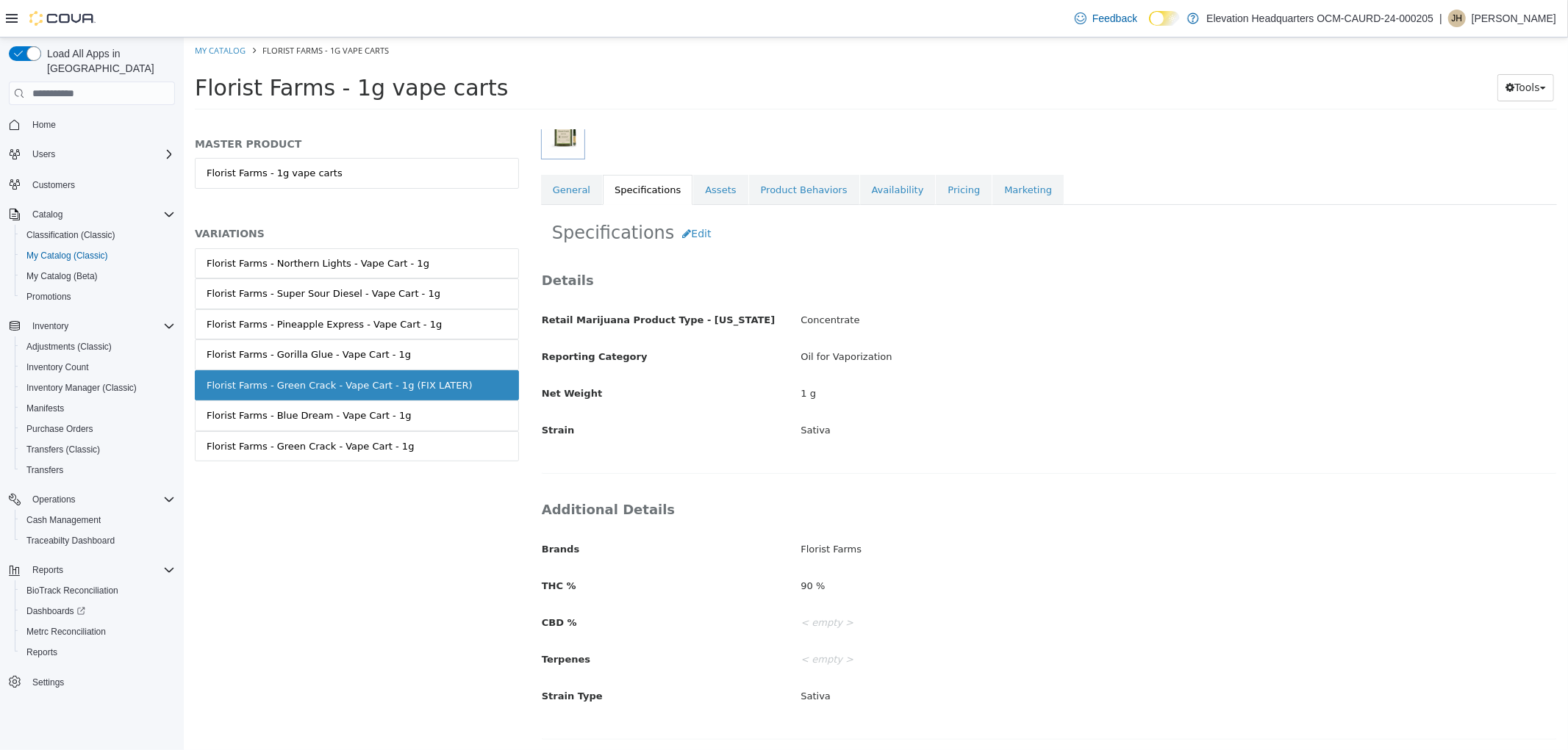
click at [405, 442] on link "Florist Farms - Green Crack - Vape Cart - 1g" at bounding box center [356, 446] width 324 height 31
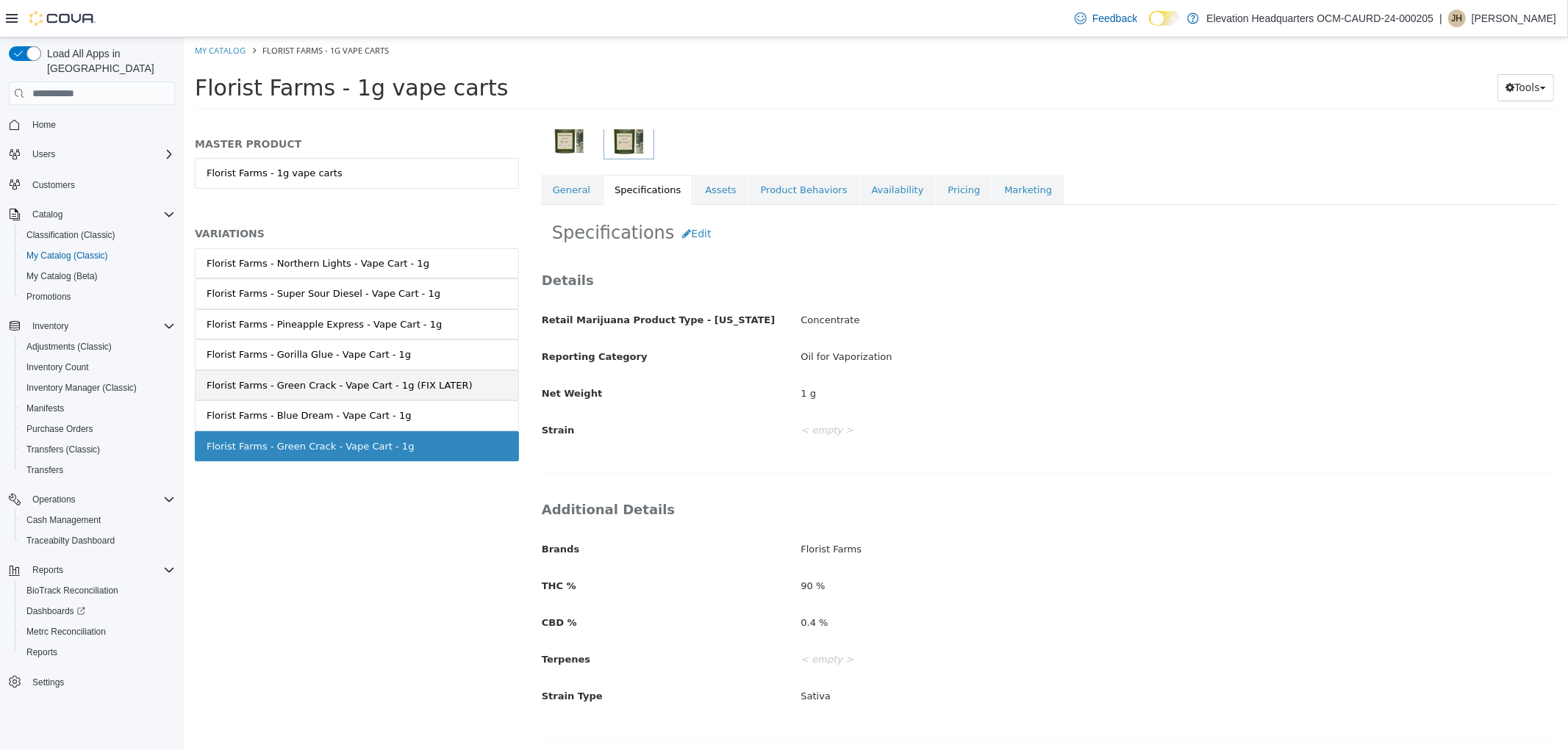
click at [383, 392] on div "Florist Farms - Green Crack - Vape Cart - 1g (FIX LATER)" at bounding box center [338, 385] width 266 height 15
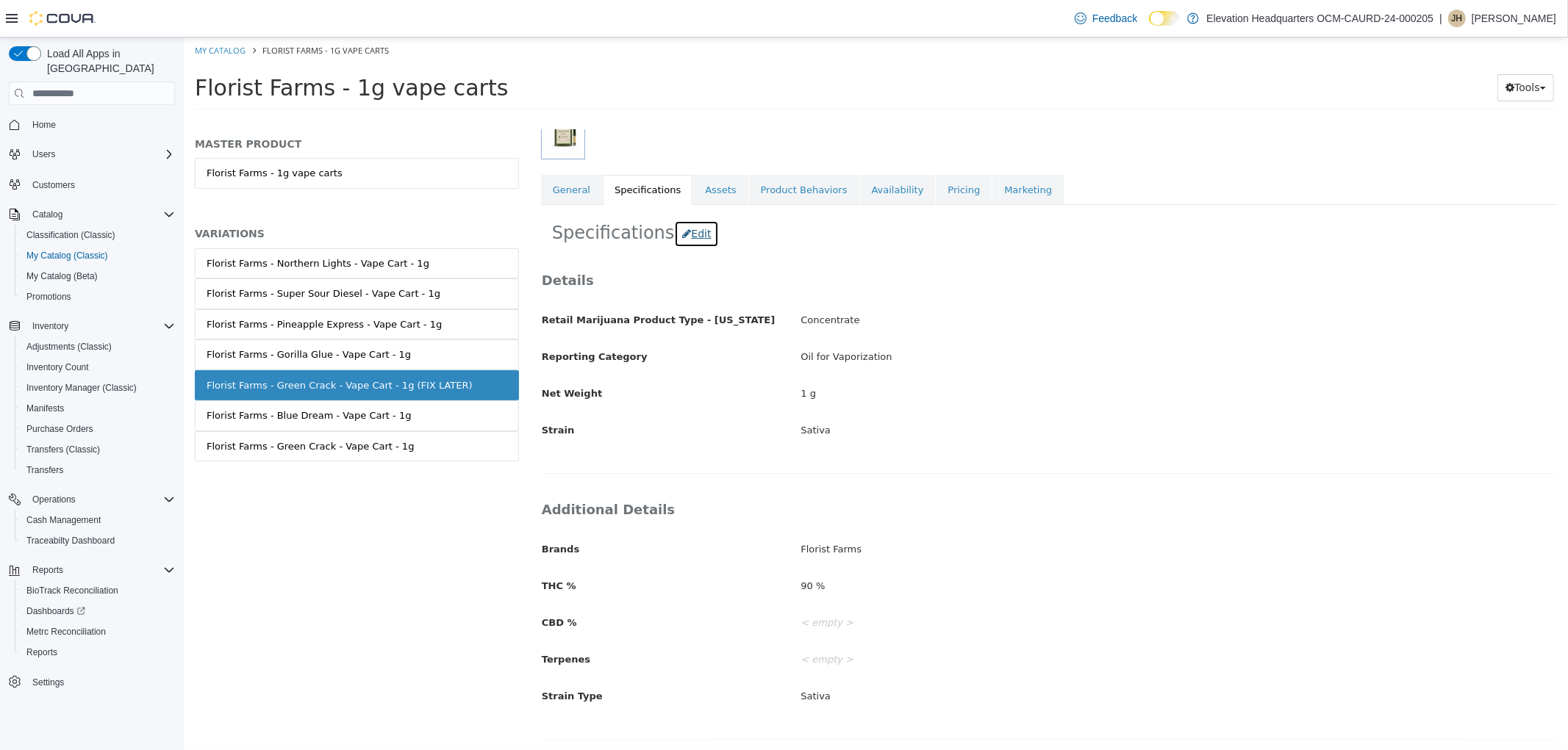
click at [701, 245] on button "Edit" at bounding box center [695, 234] width 45 height 27
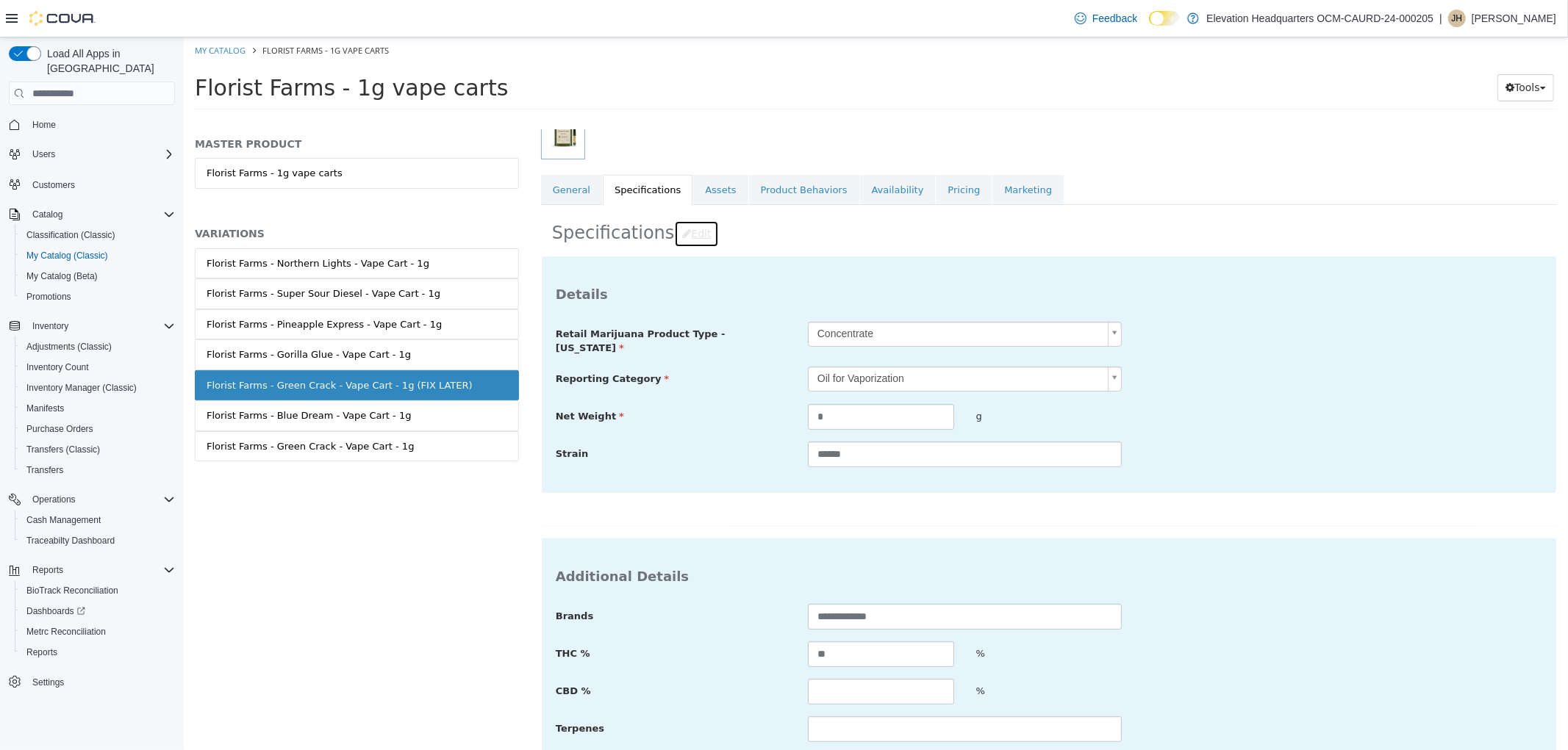
scroll to position [303, 0]
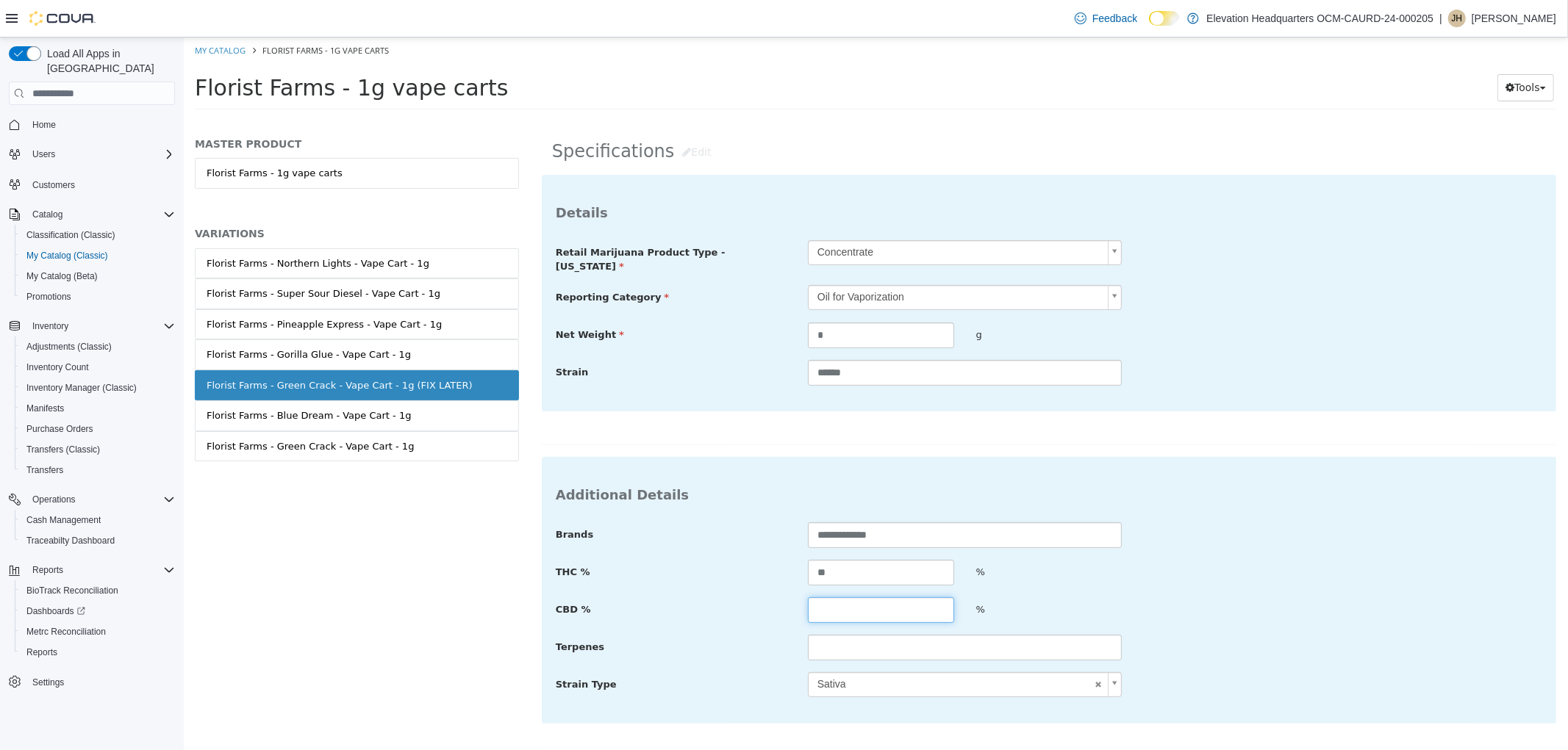
click at [865, 614] on input "text" at bounding box center [880, 610] width 147 height 26
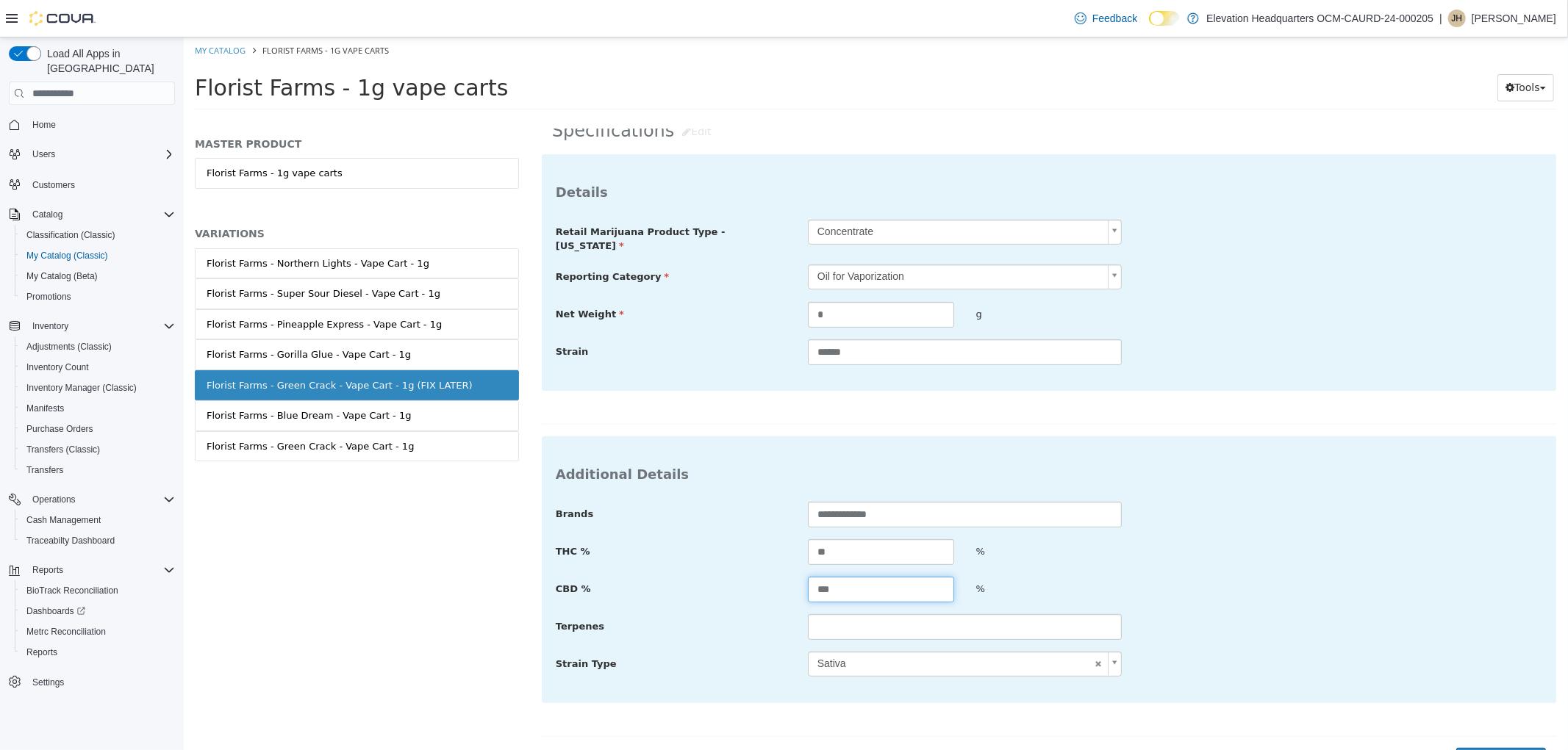
scroll to position [342, 0]
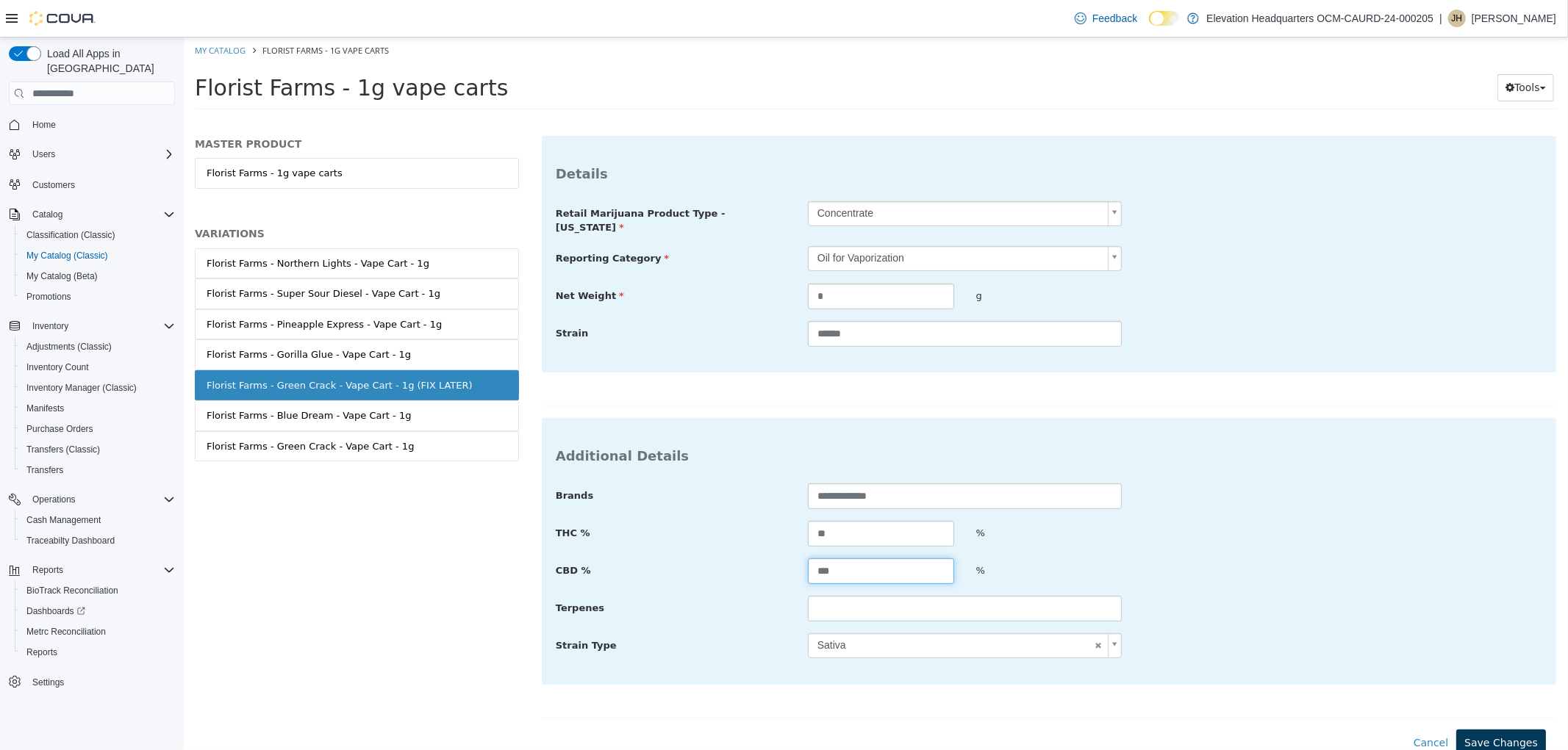
type input "***"
click at [1471, 730] on button "Save Changes" at bounding box center [1499, 743] width 89 height 27
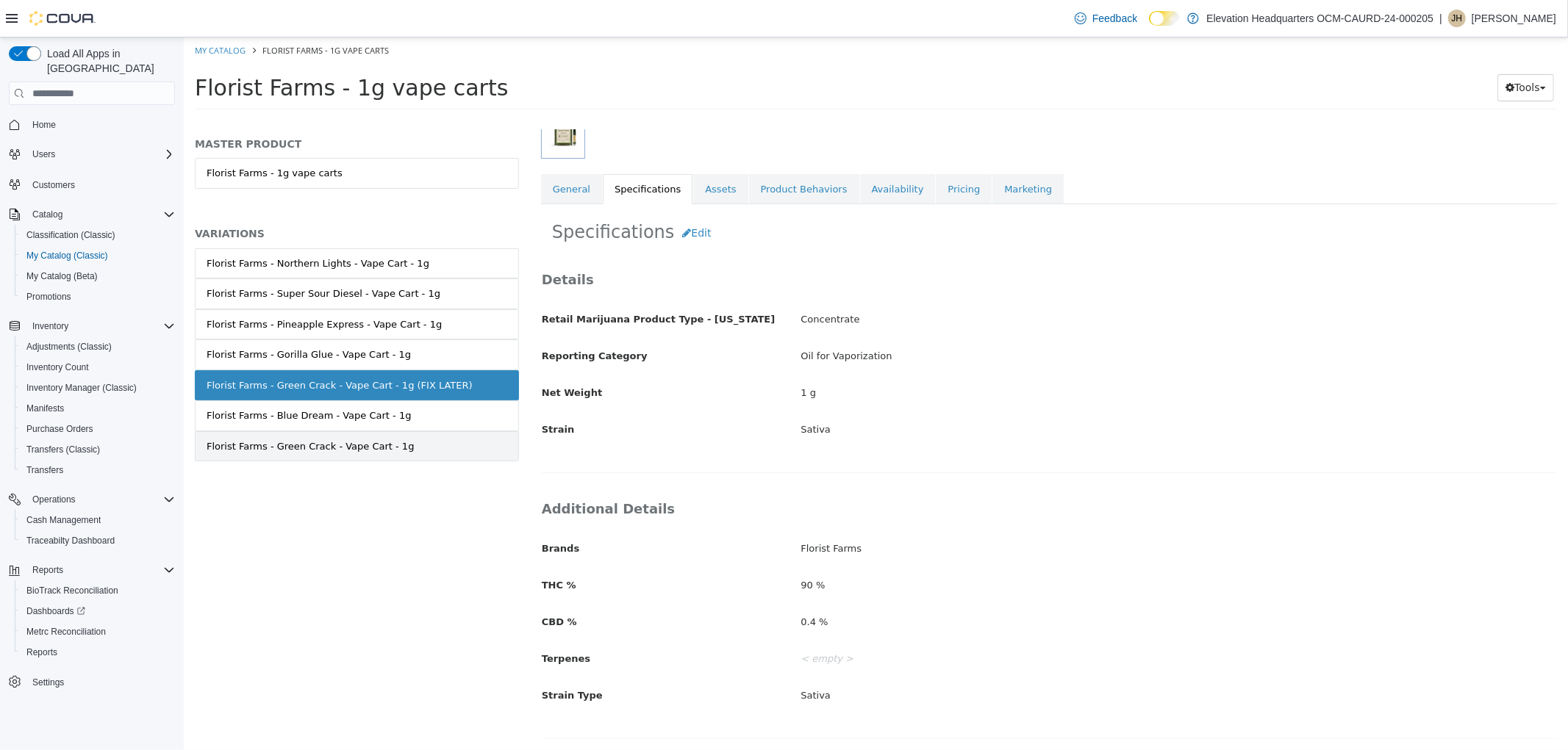
click at [434, 458] on link "Florist Farms - Green Crack - Vape Cart - 1g" at bounding box center [356, 446] width 324 height 31
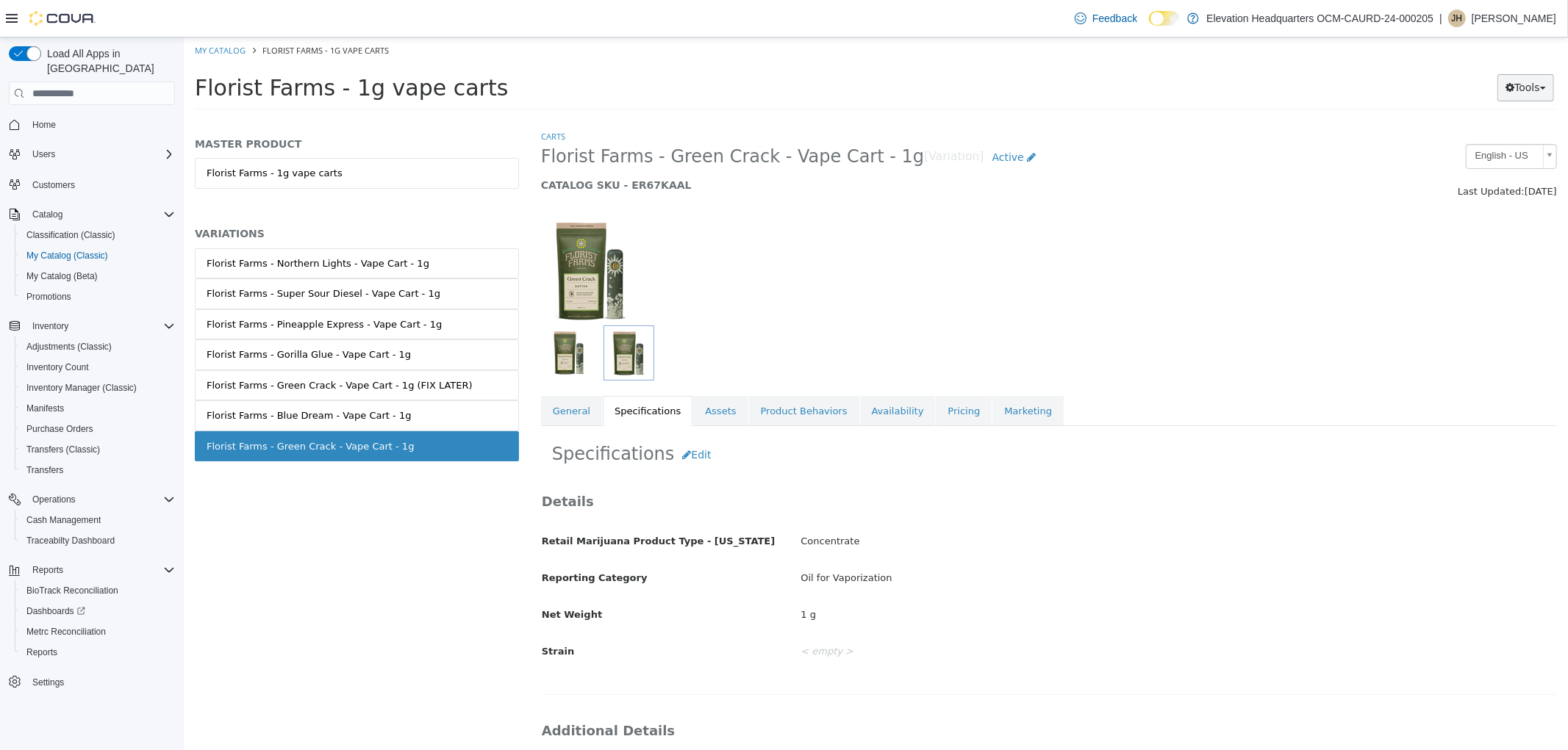
click at [1518, 84] on button "Tools" at bounding box center [1525, 87] width 57 height 27
click at [1032, 186] on h5 "CATALOG SKU - ER67KAAL" at bounding box center [918, 185] width 756 height 13
click at [991, 157] on span "Active" at bounding box center [1007, 156] width 32 height 11
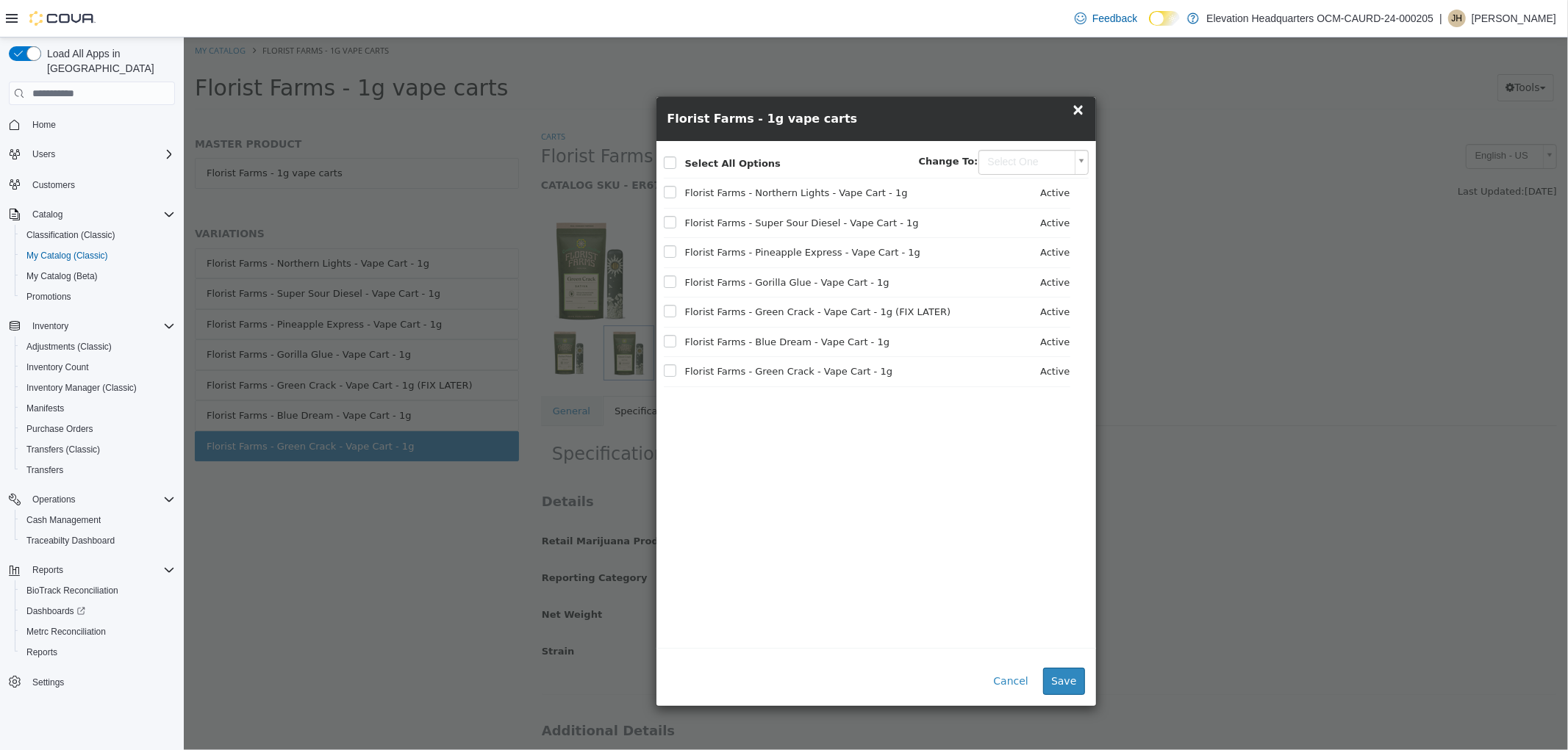
click at [966, 164] on label "Change To:" at bounding box center [947, 162] width 59 height 15
click at [1022, 119] on body "Saving Bulk Changes... × 7bcc2f789bca0200cbb8f26f2a9ca84a.png has been removed.…" at bounding box center [875, 78] width 1384 height 81
type input "********"
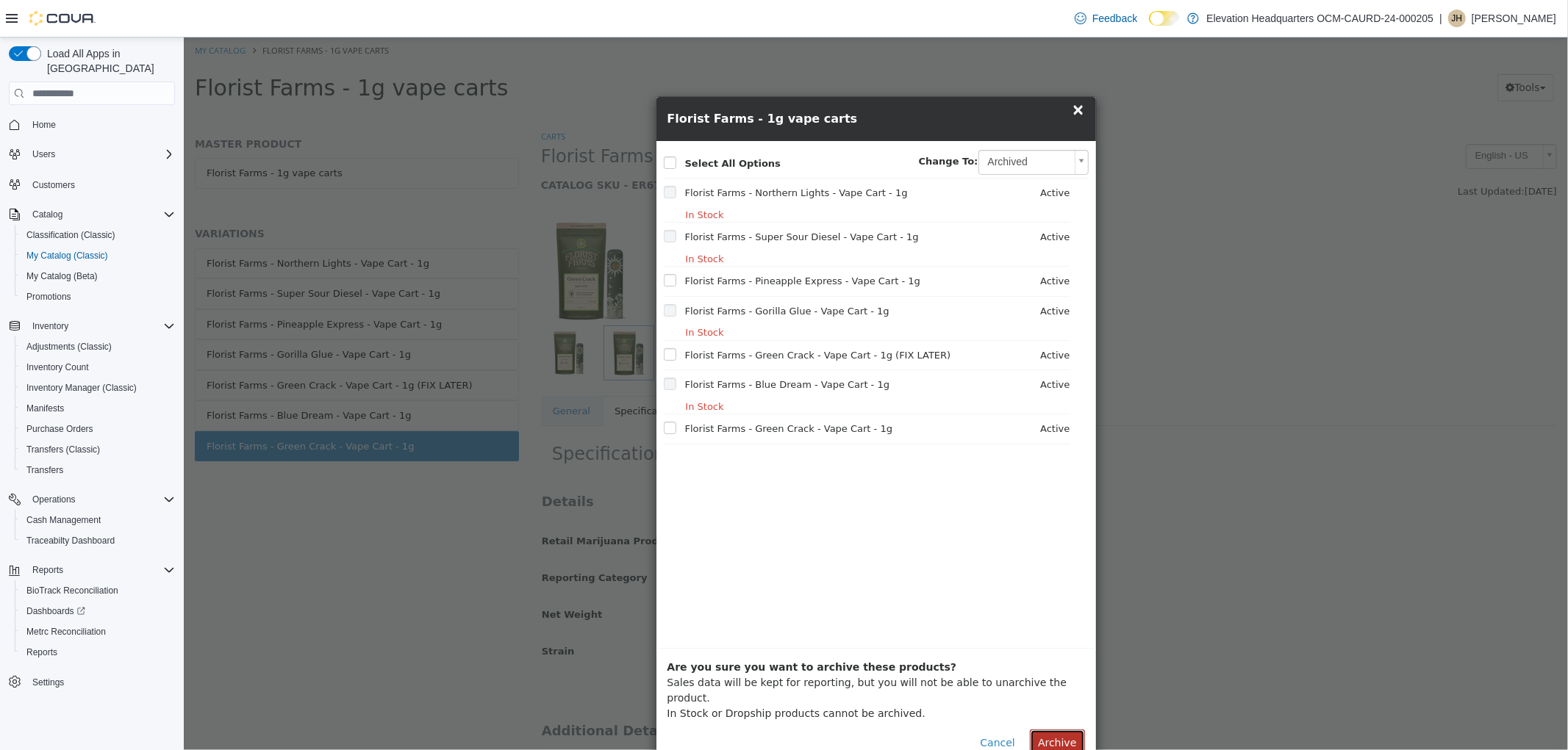
click at [1063, 731] on button "Archive" at bounding box center [1057, 743] width 55 height 27
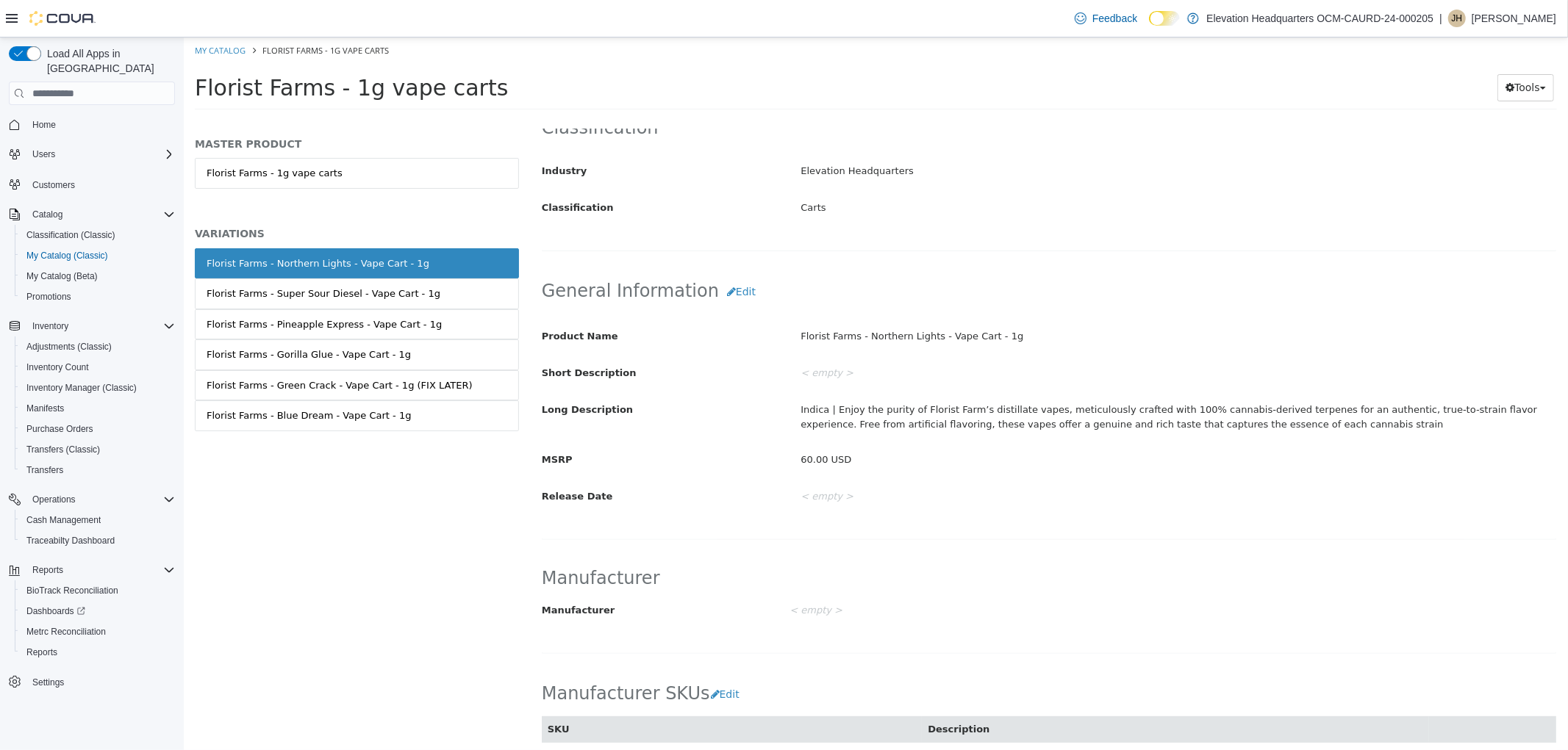
scroll to position [326, 0]
click at [351, 389] on div "Florist Farms - Green Crack - Vape Cart - 1g (FIX LATER)" at bounding box center [338, 385] width 266 height 15
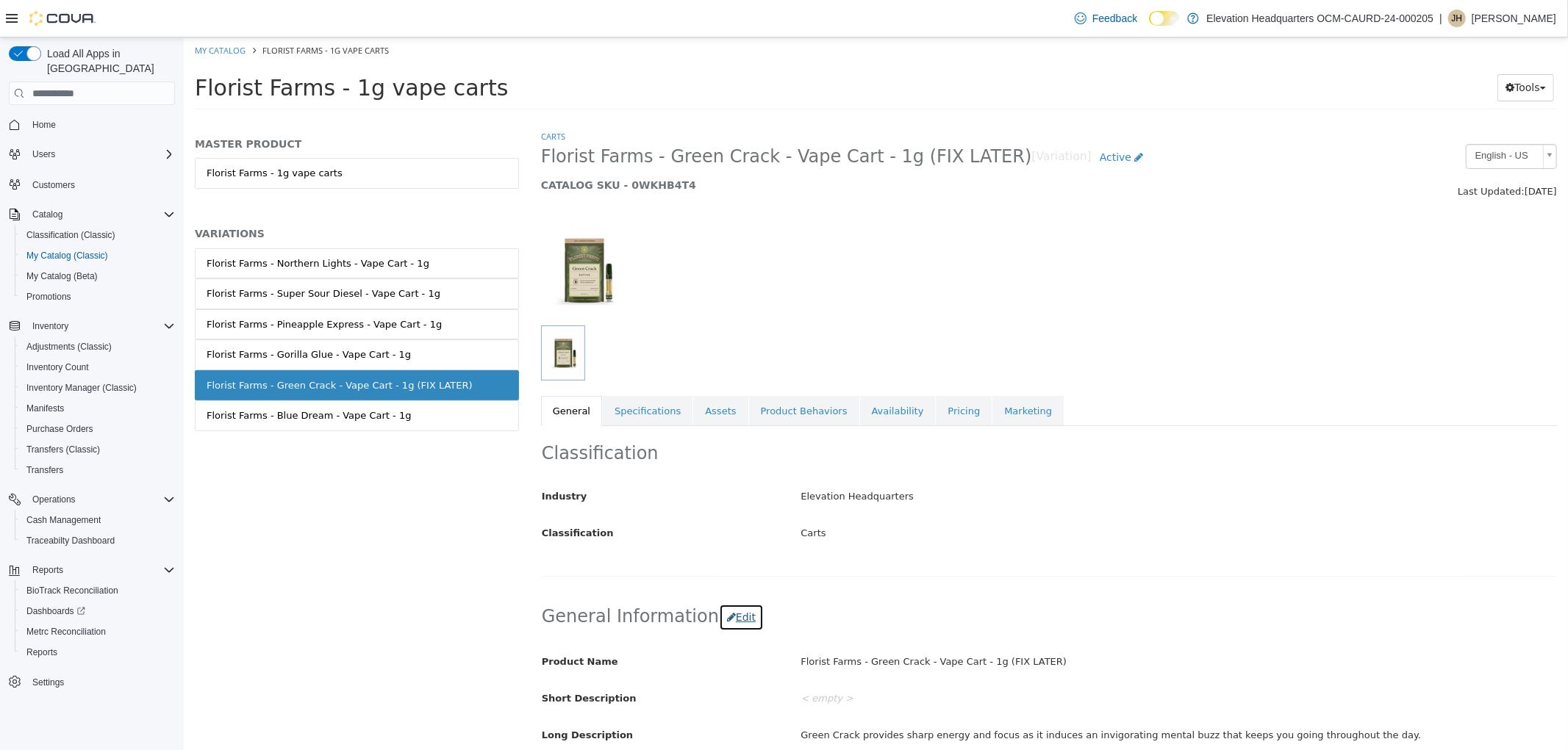
click at [721, 615] on button "Edit" at bounding box center [740, 617] width 45 height 27
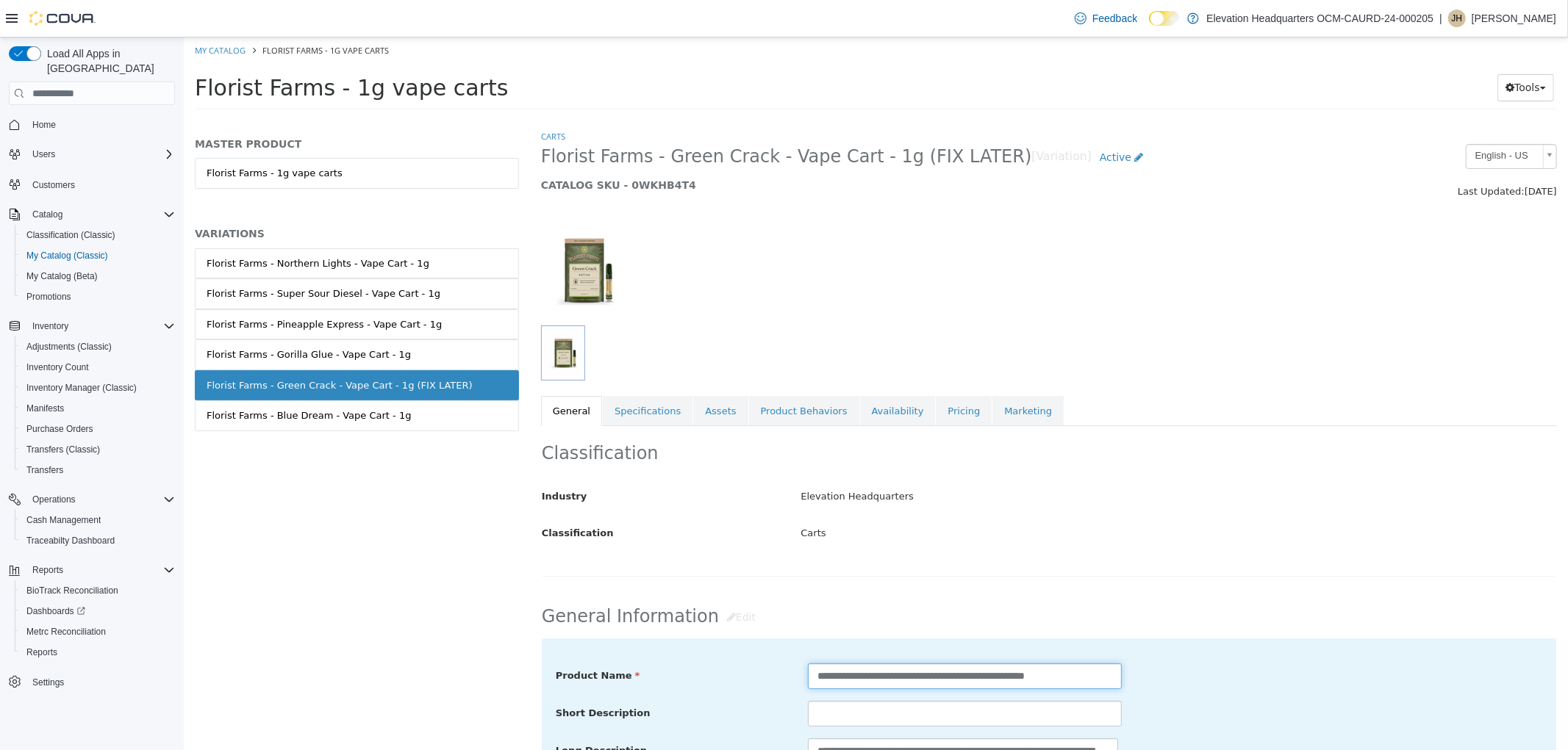
click at [1057, 679] on input "**********" at bounding box center [963, 676] width 314 height 26
drag, startPoint x: 1073, startPoint y: 680, endPoint x: 1017, endPoint y: 681, distance: 56.0
click at [1017, 681] on input "**********" at bounding box center [963, 676] width 314 height 26
type input "**********"
click at [1135, 690] on div "**********" at bounding box center [1048, 677] width 1008 height 27
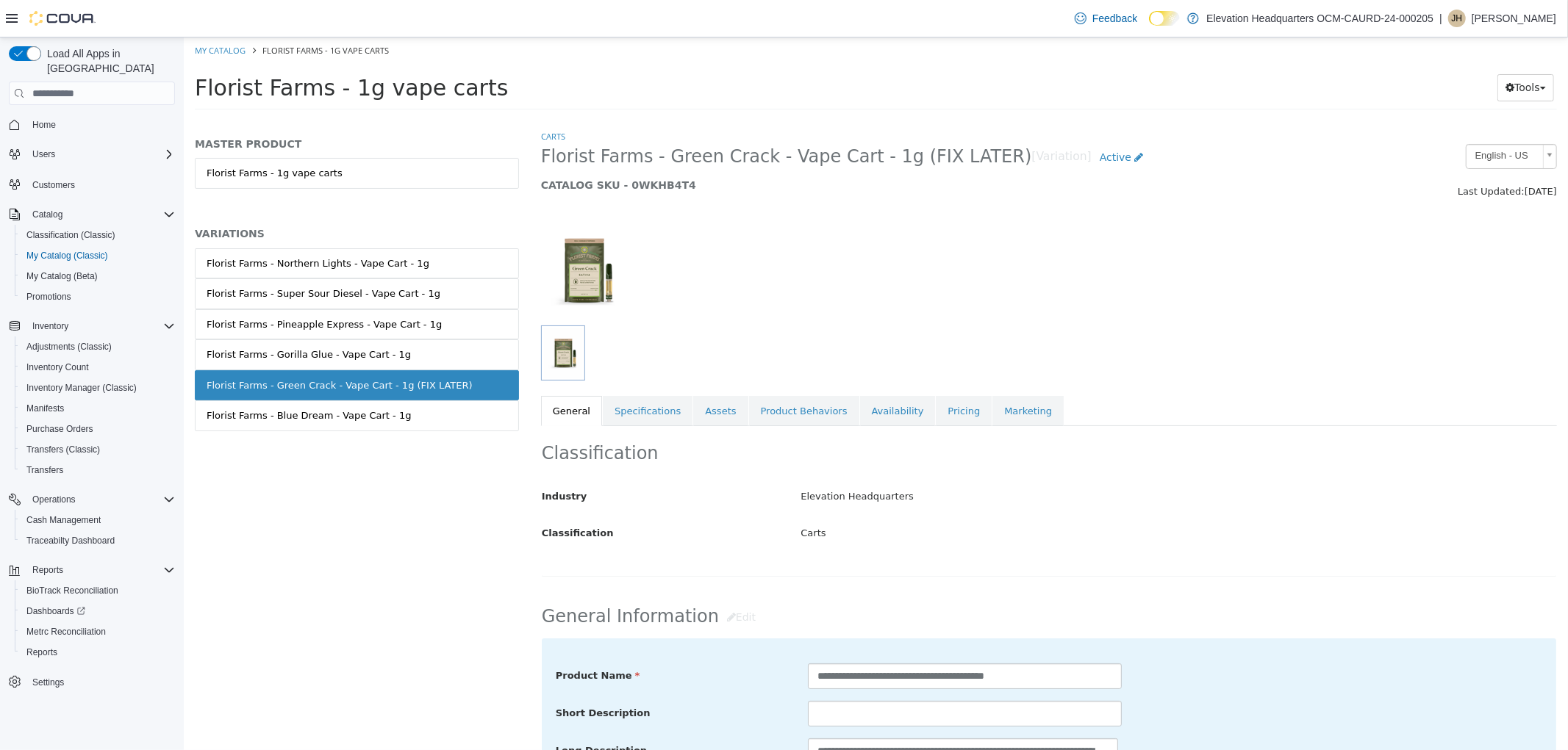
scroll to position [408, 0]
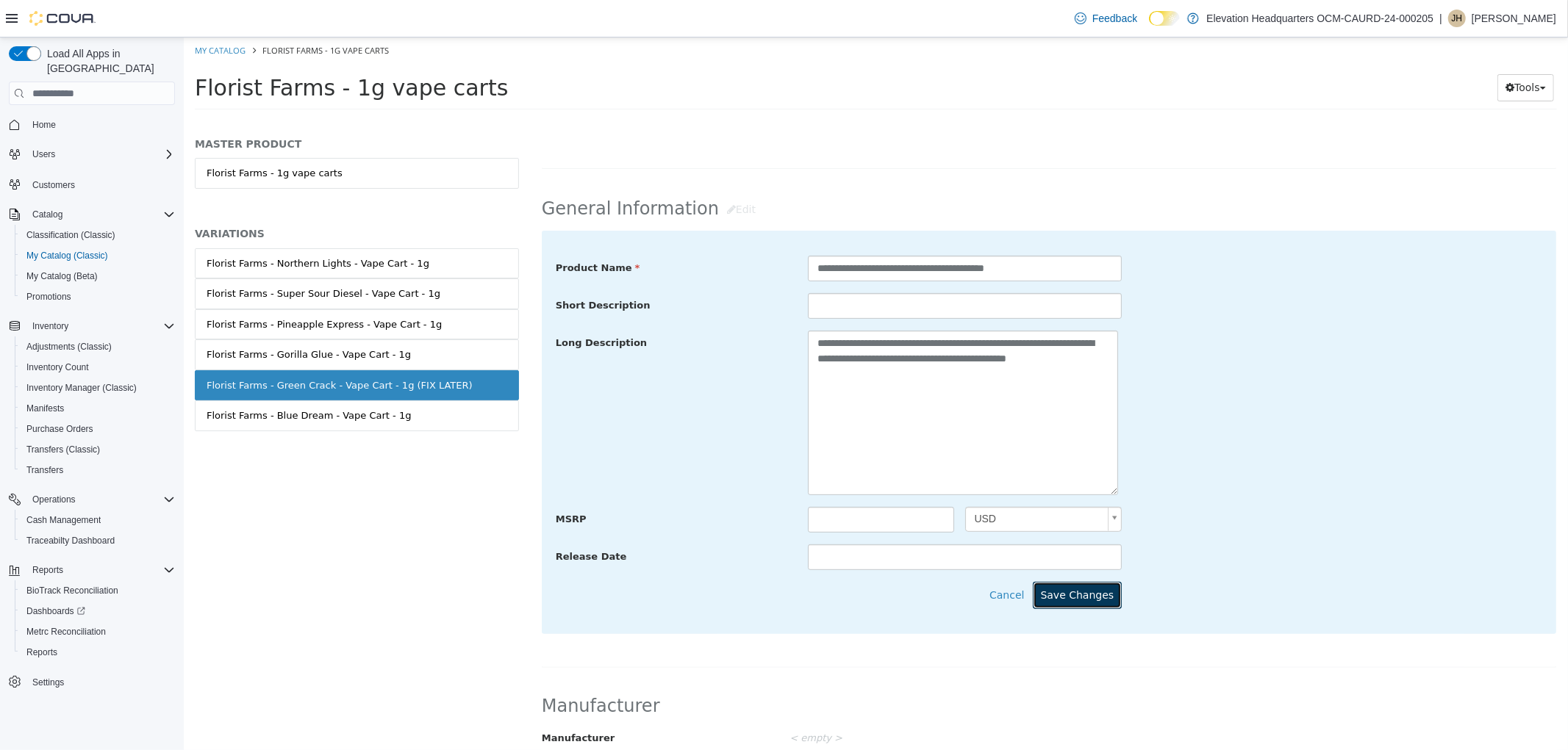
click at [1078, 606] on button "Save Changes" at bounding box center [1076, 595] width 89 height 27
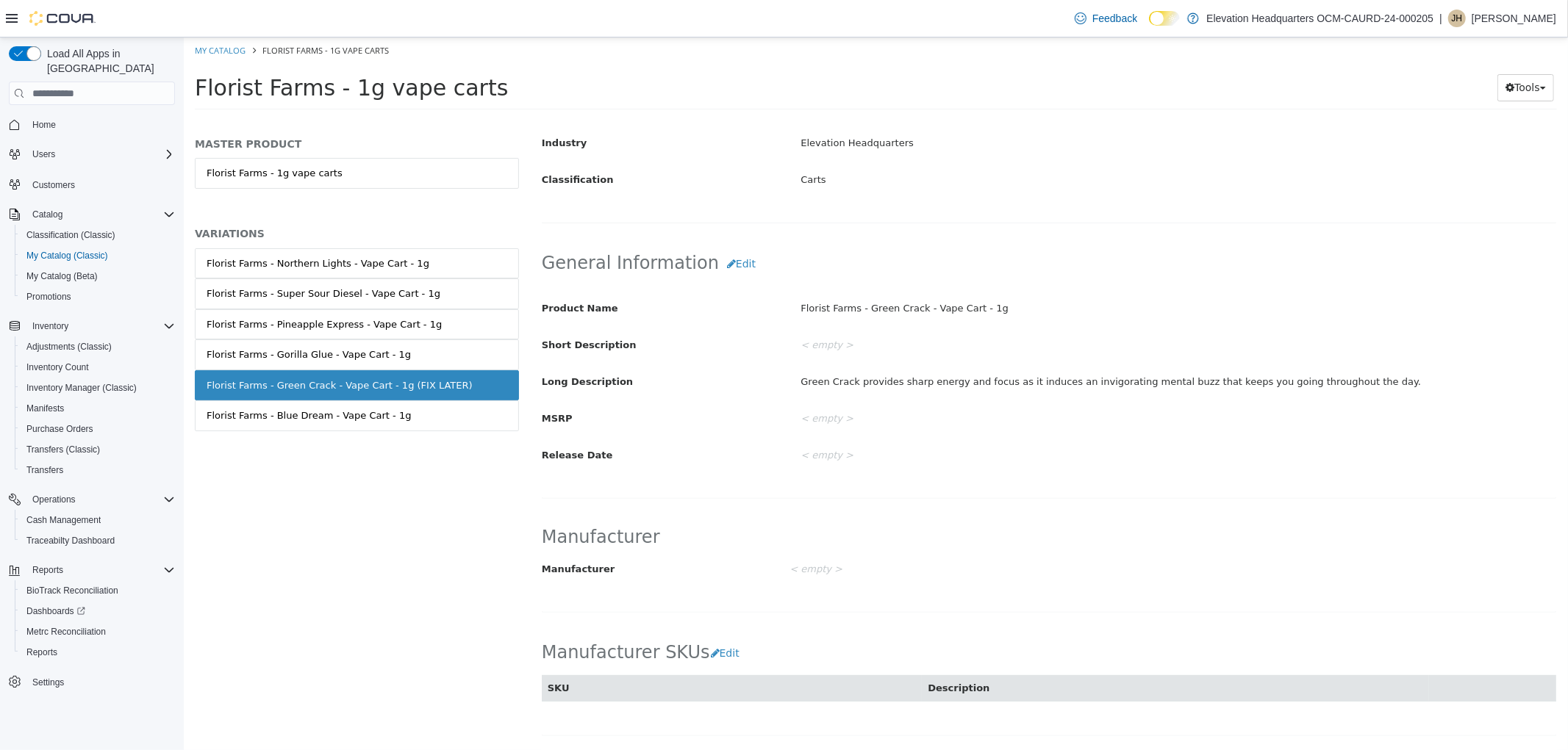
scroll to position [326, 0]
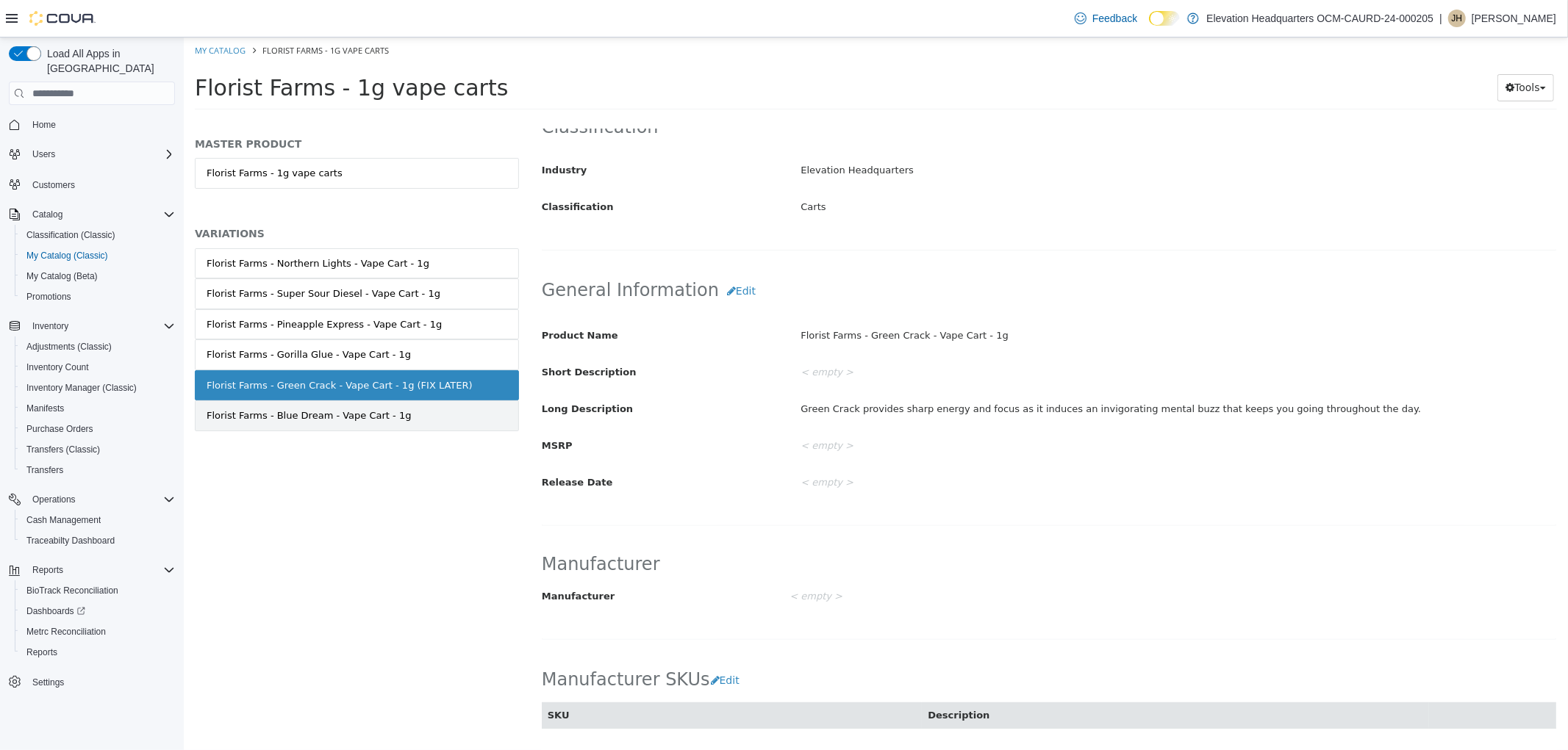
click at [429, 428] on link "Florist Farms - Blue Dream - Vape Cart - 1g" at bounding box center [356, 415] width 324 height 31
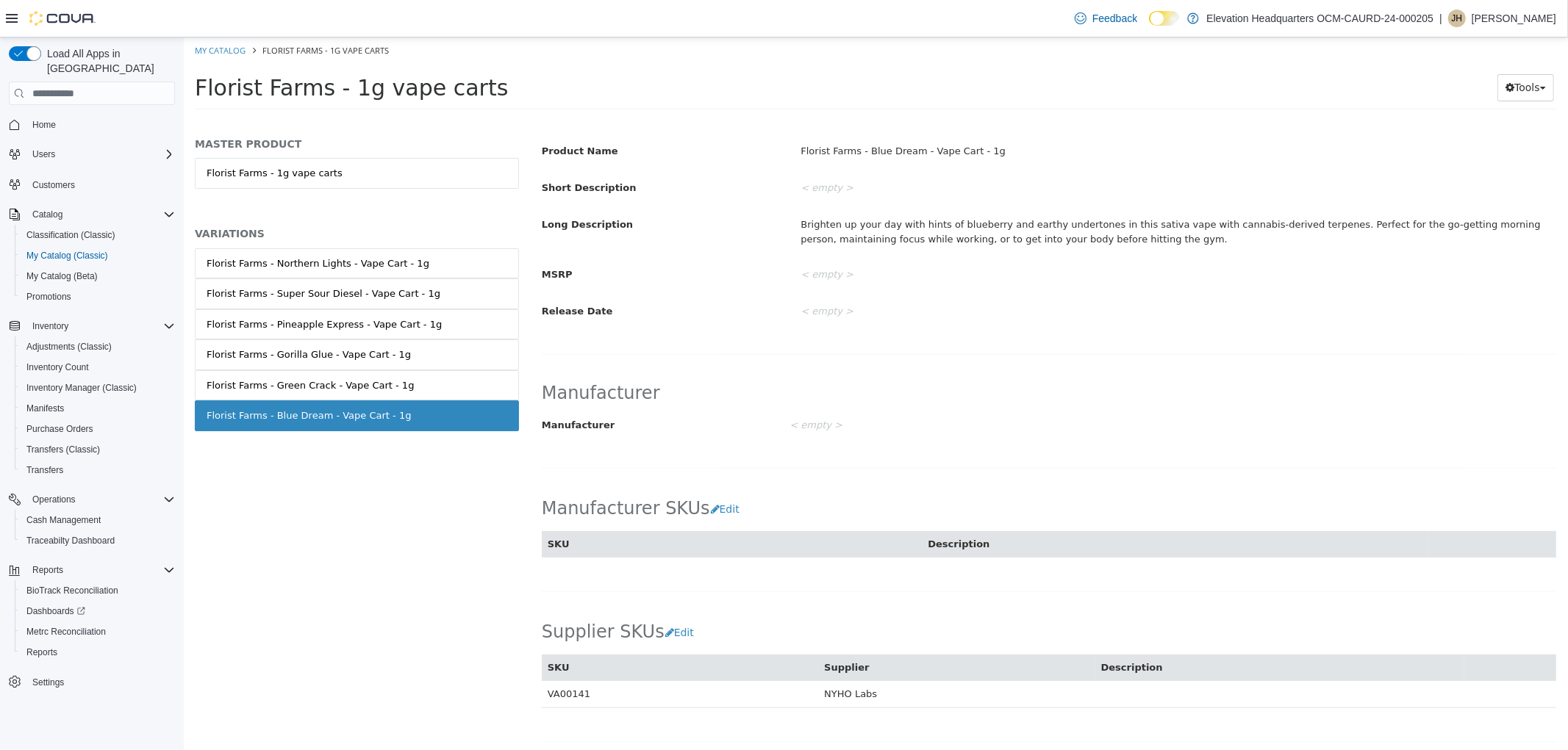
scroll to position [725, 0]
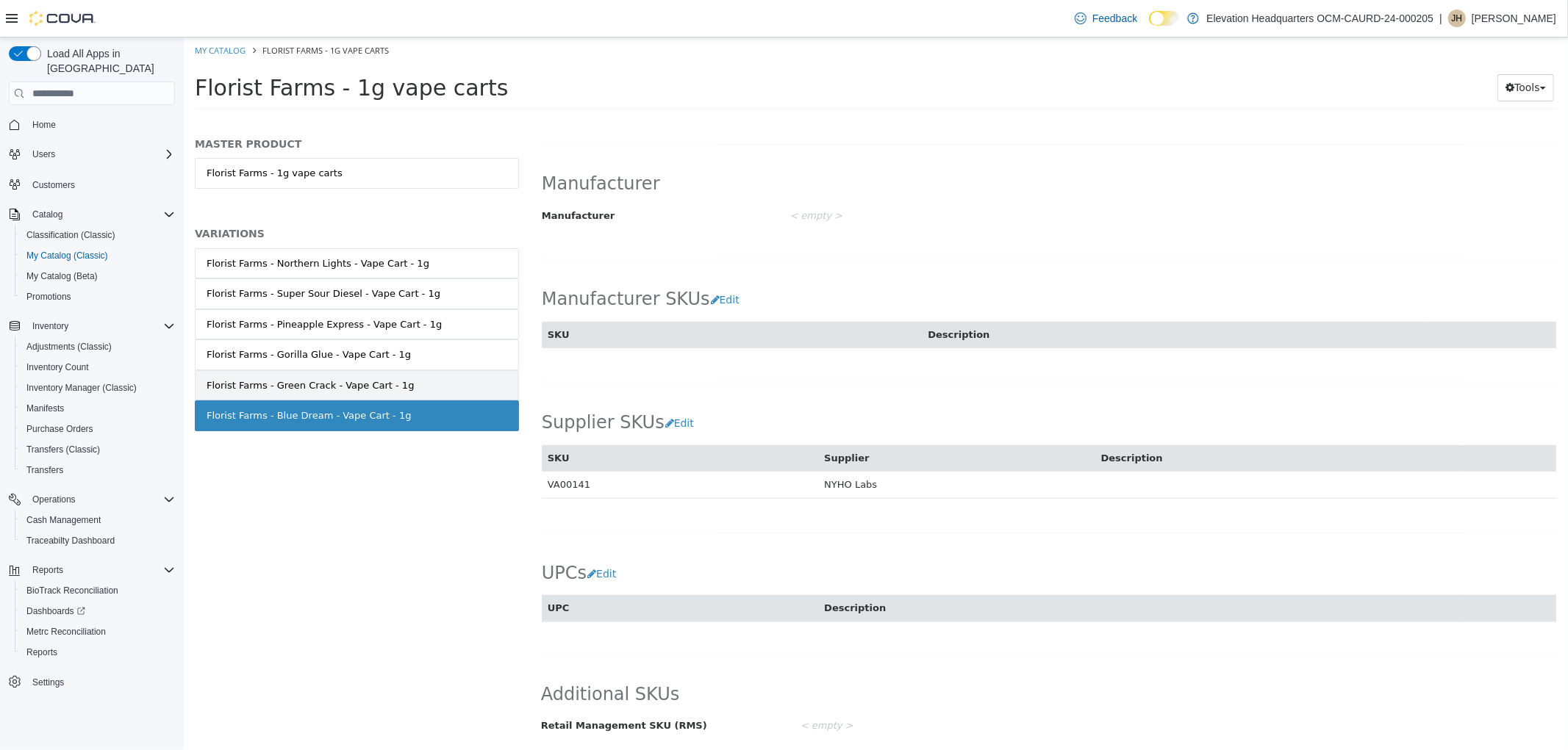
click at [380, 390] on div "Florist Farms - Green Crack - Vape Cart - 1g" at bounding box center [309, 385] width 208 height 15
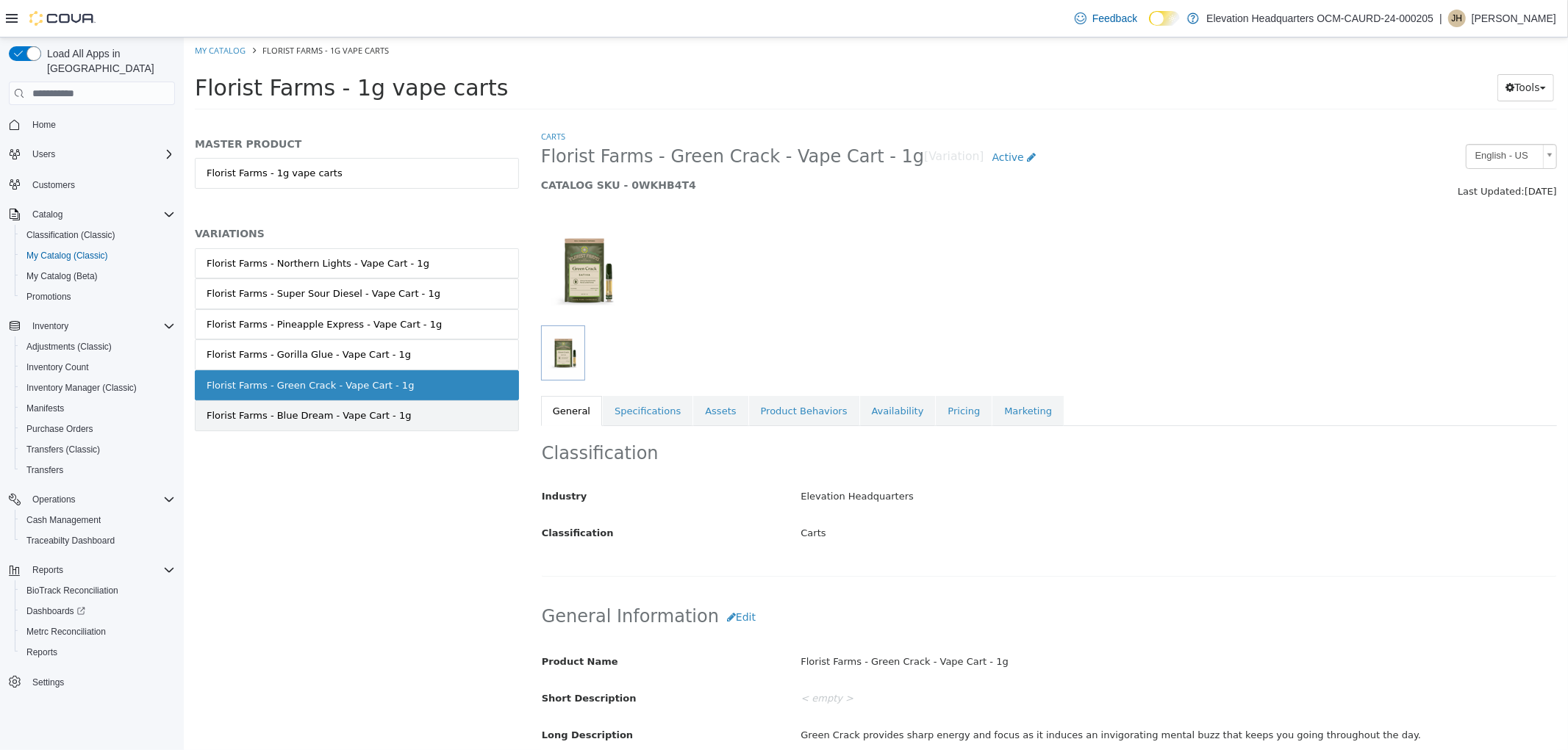
click at [417, 427] on link "Florist Farms - Blue Dream - Vape Cart - 1g" at bounding box center [356, 415] width 324 height 31
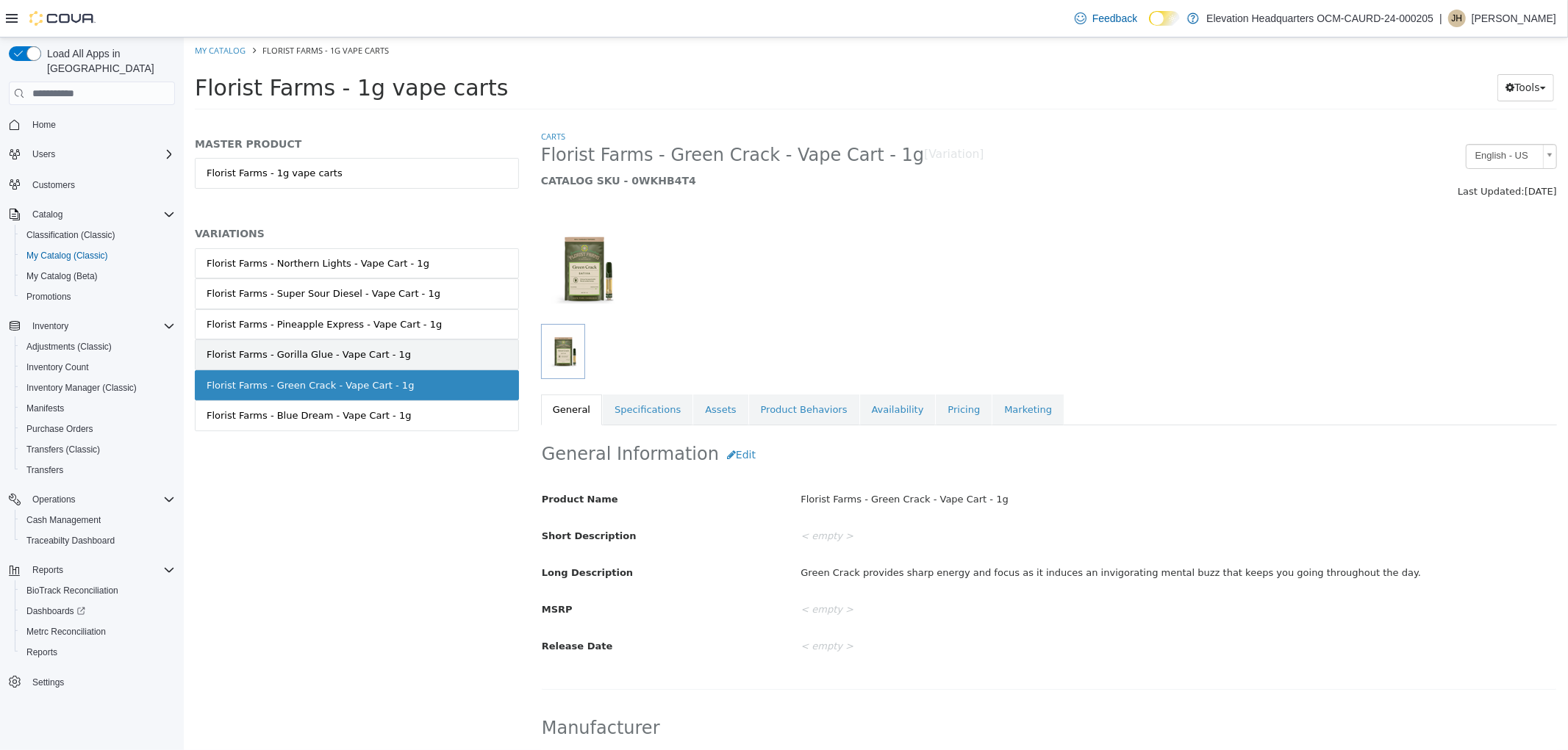
click at [431, 343] on link "Florist Farms - Gorilla Glue - Vape Cart - 1g" at bounding box center [356, 354] width 324 height 31
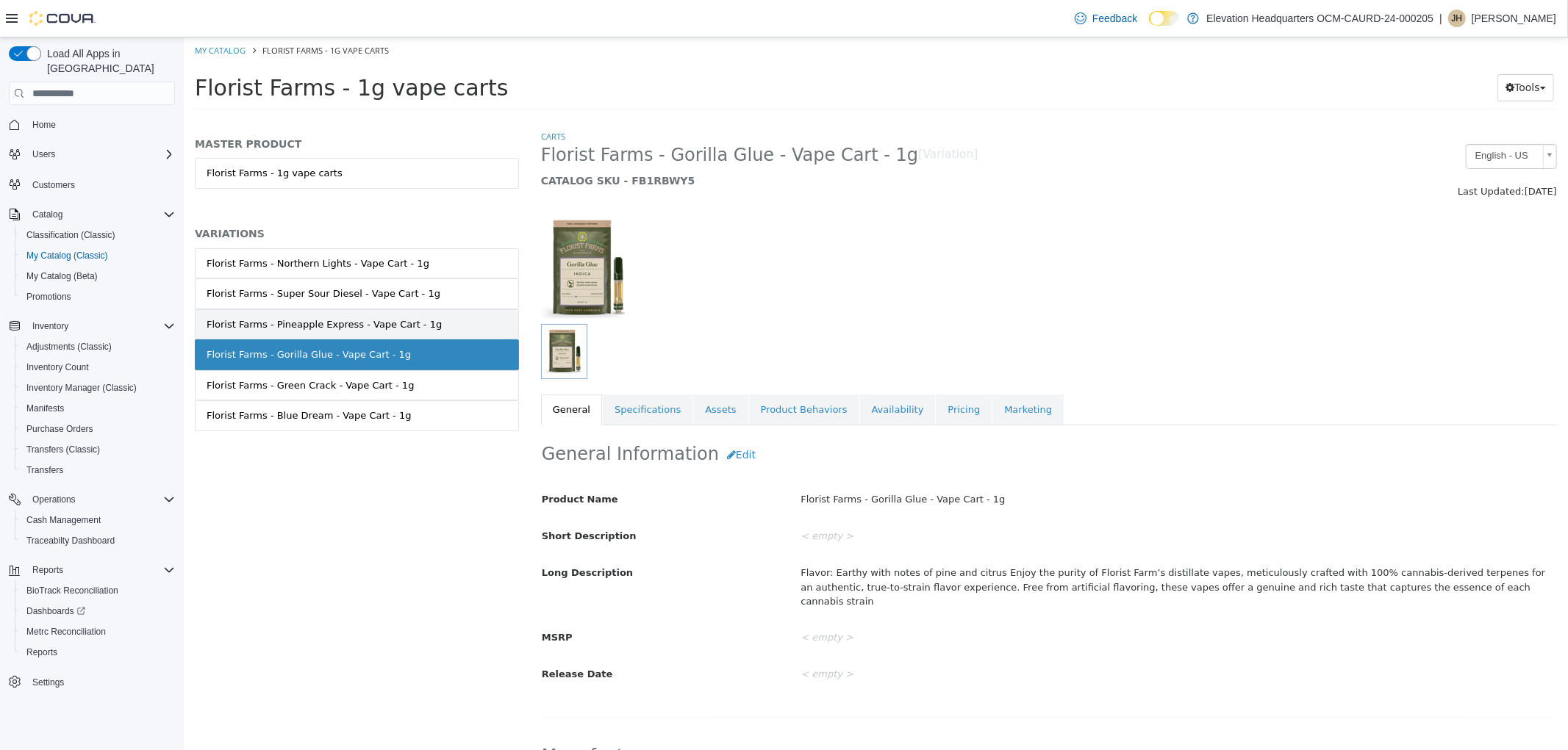
click at [439, 327] on link "Florist Farms - Pineapple Express - Vape Cart - 1g" at bounding box center [356, 324] width 324 height 31
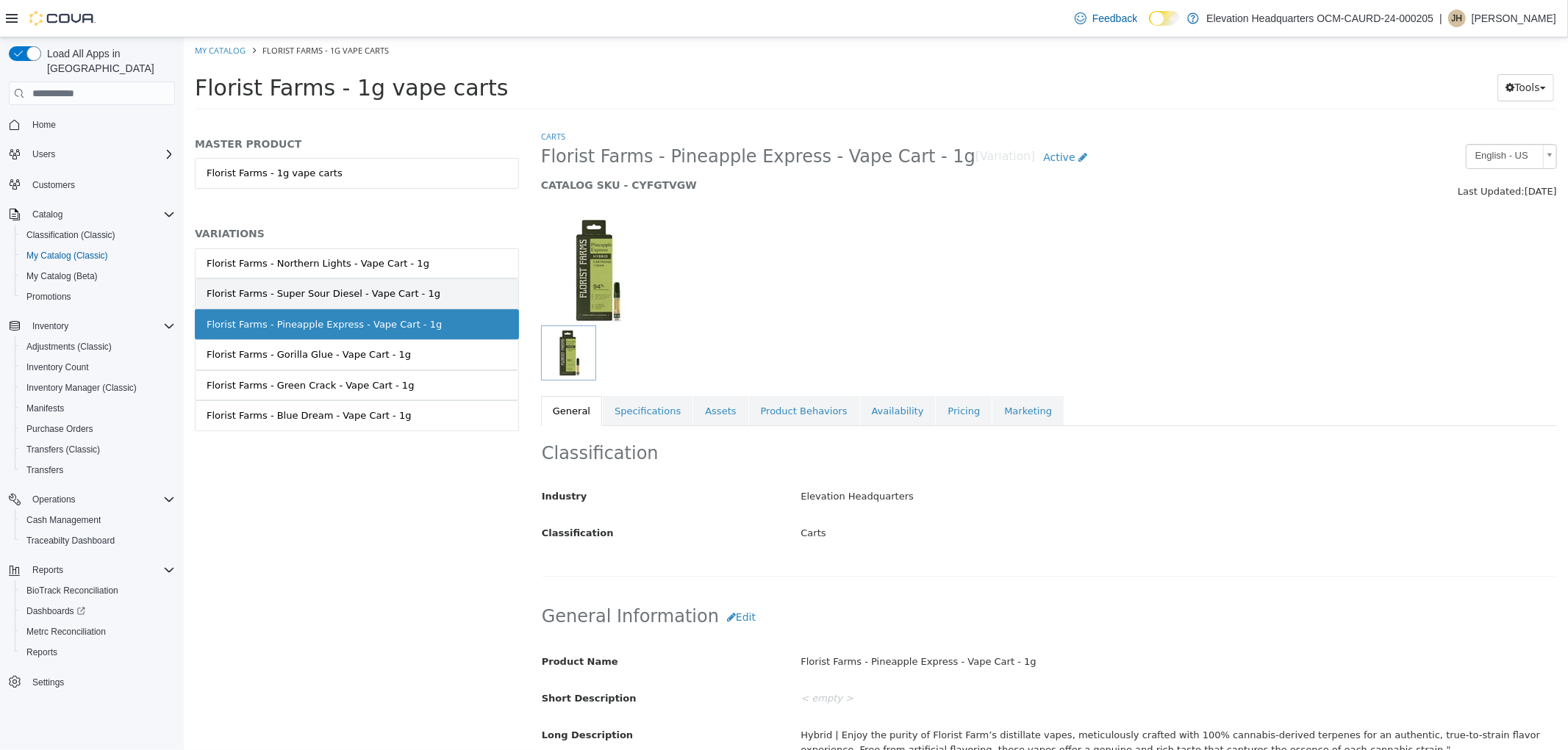
click at [443, 292] on link "Florist Farms - Super Sour Diesel - Vape Cart - 1g" at bounding box center [356, 293] width 324 height 31
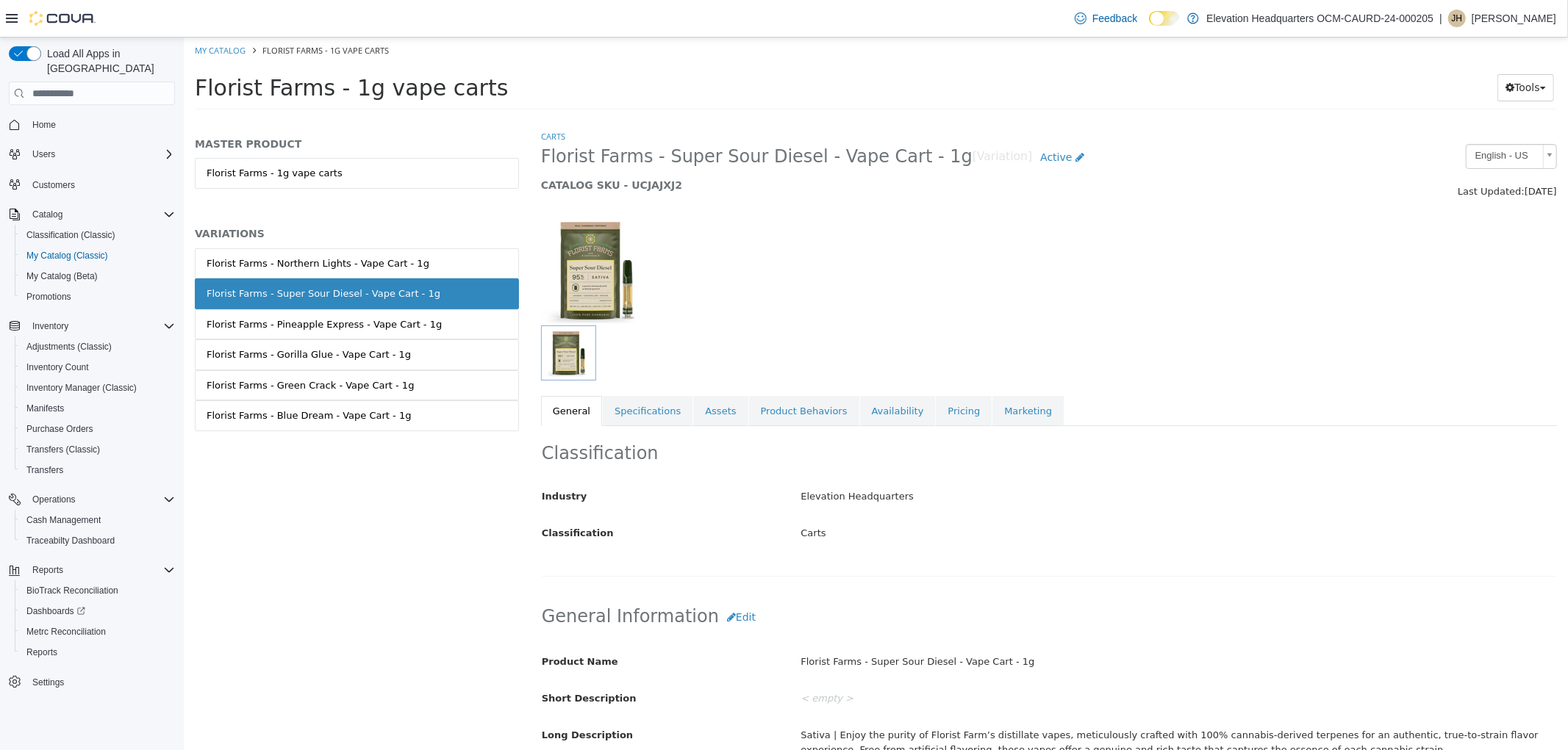
click at [450, 277] on link "Florist Farms - Northern Lights - Vape Cart - 1g" at bounding box center [356, 263] width 324 height 31
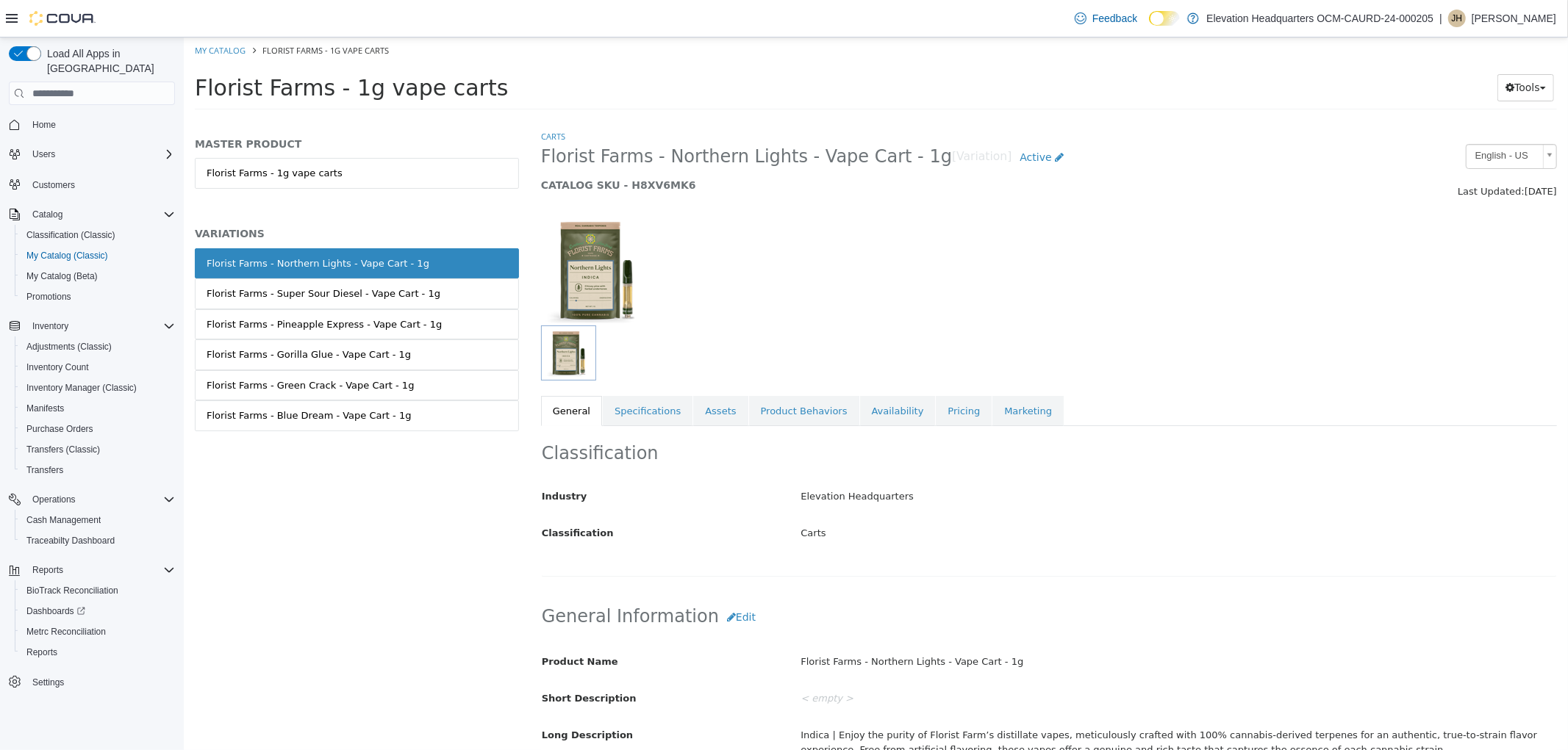
click at [429, 365] on link "Florist Farms - Gorilla Glue - Vape Cart - 1g" at bounding box center [356, 354] width 324 height 31
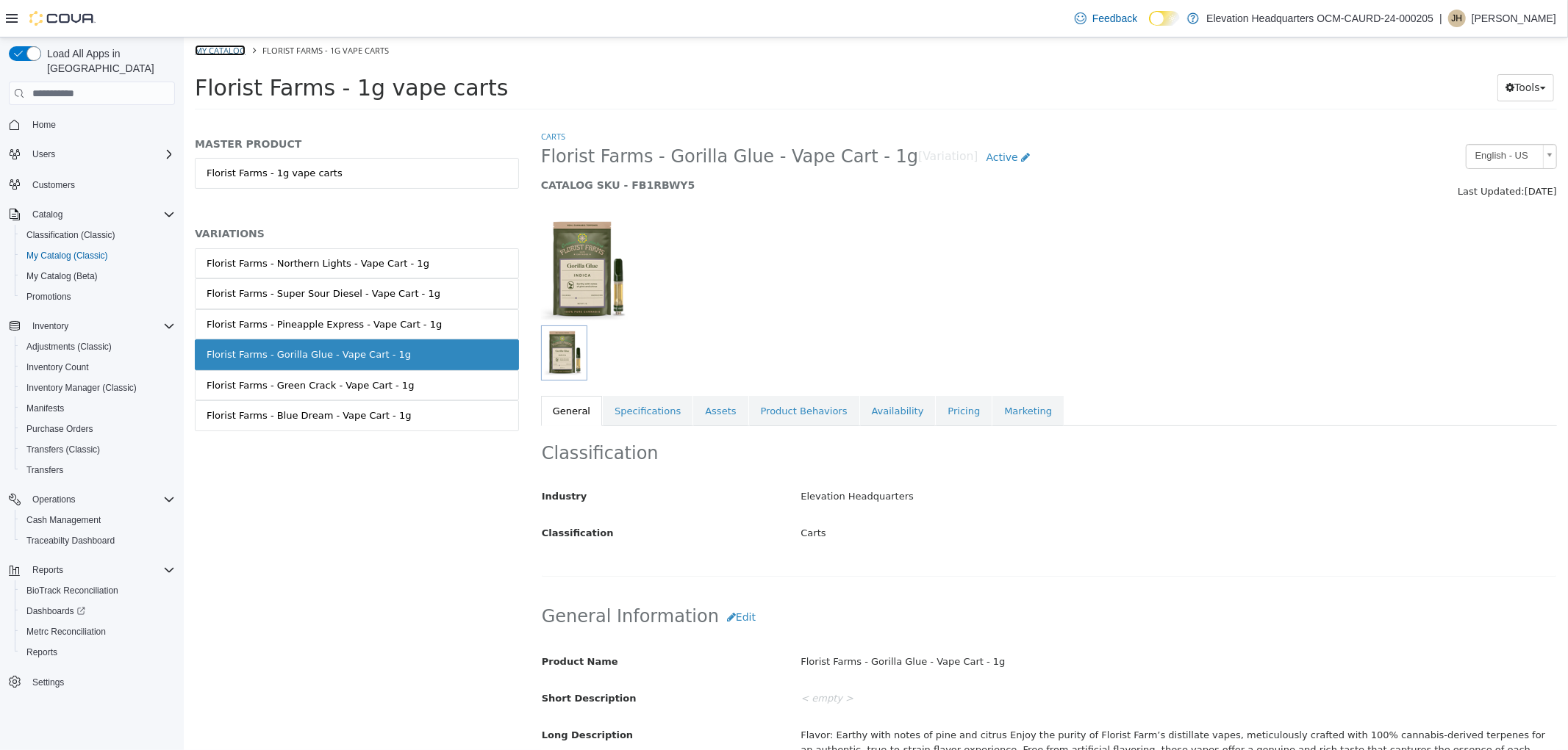
click at [229, 55] on link "My Catalog" at bounding box center [219, 50] width 50 height 11
select select "**********"
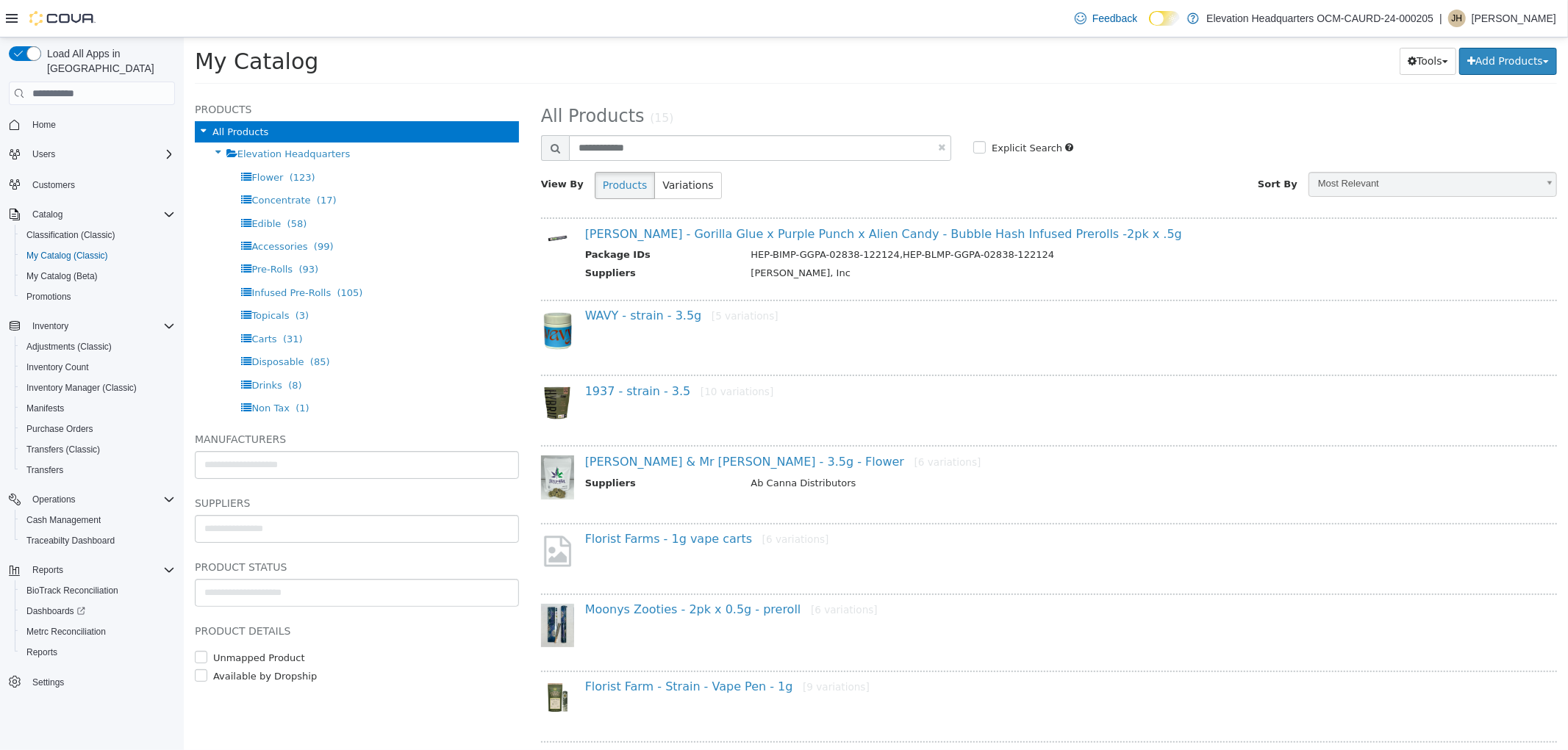
click at [937, 148] on link at bounding box center [941, 147] width 7 height 10
select select "**********"
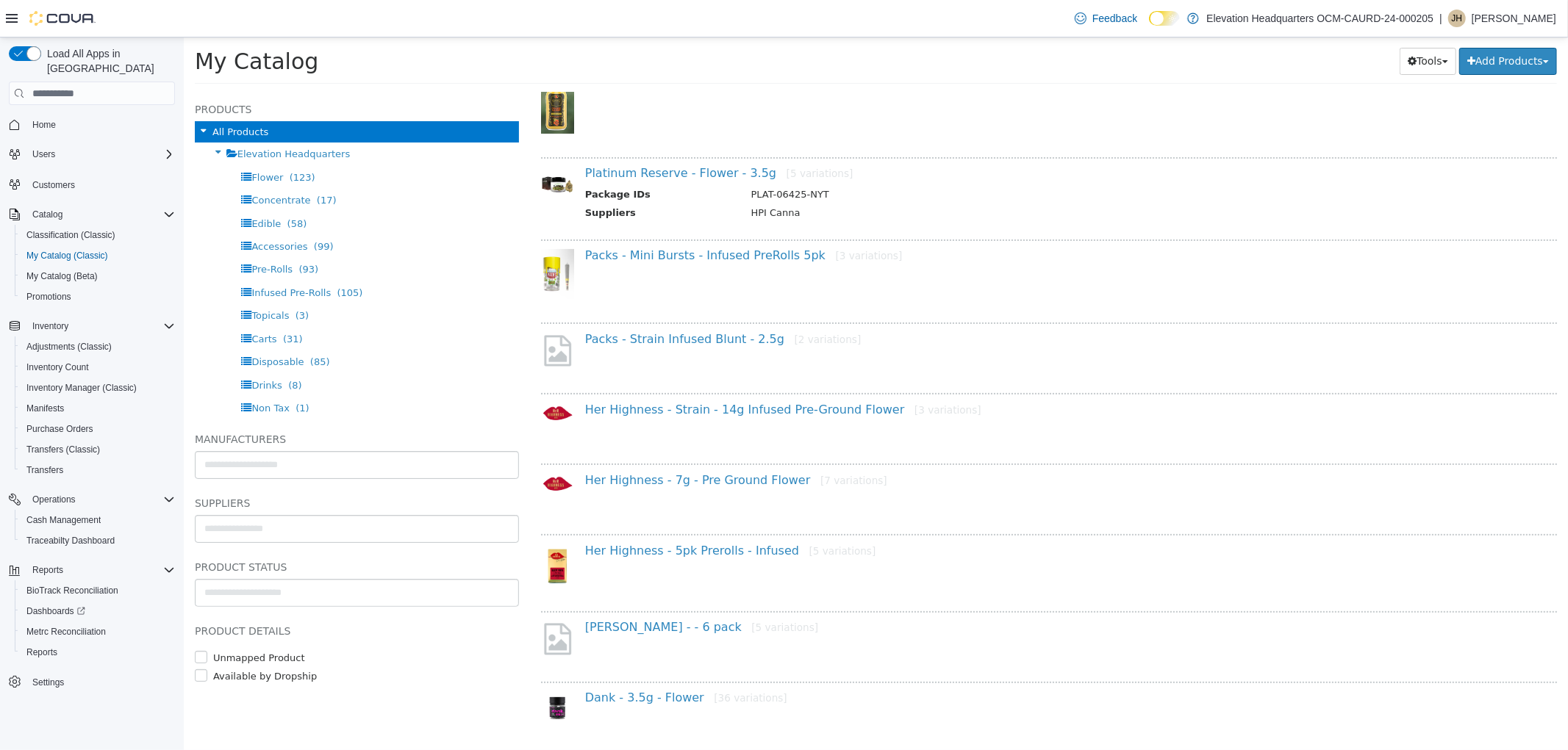
scroll to position [408, 0]
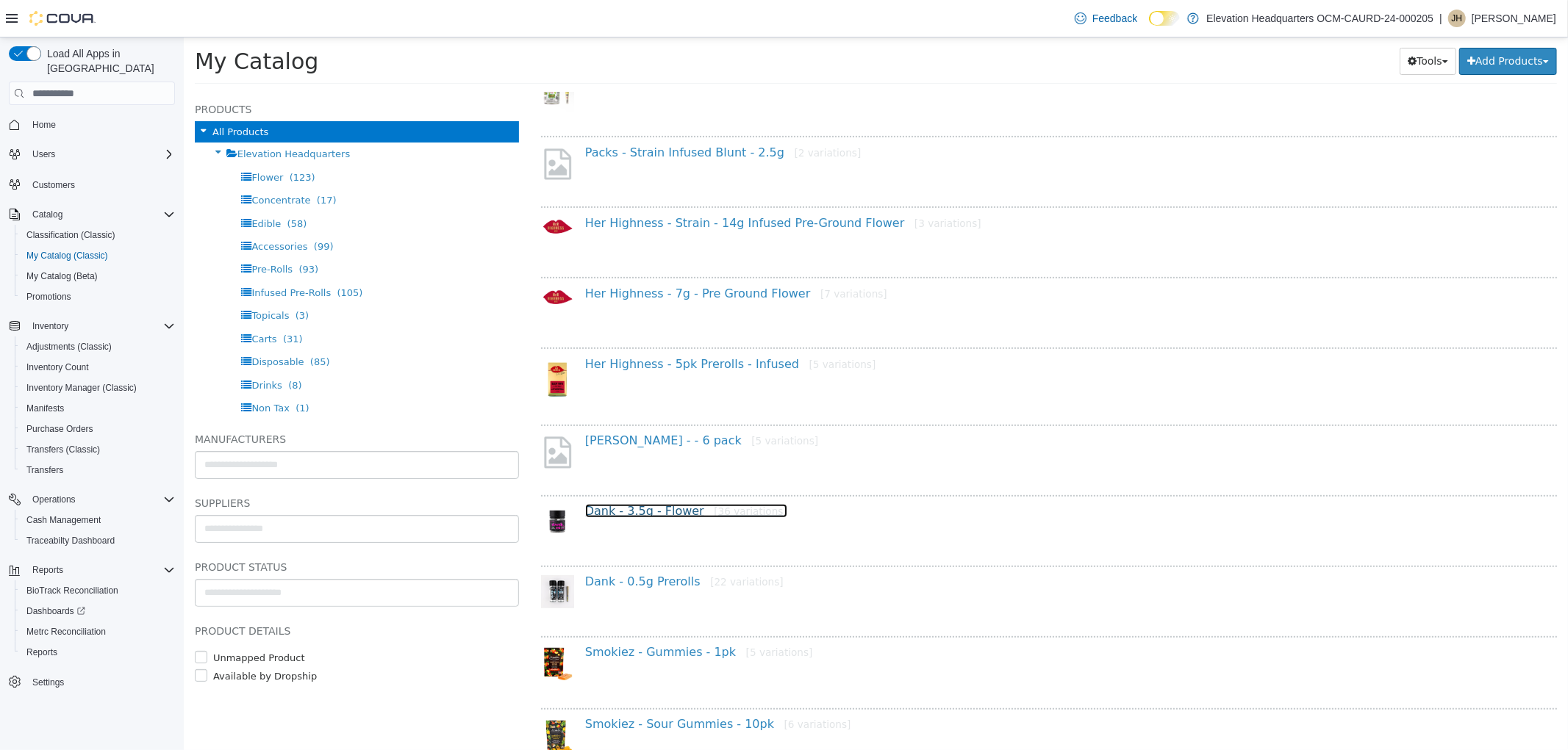
click at [661, 504] on link "Dank - 3.5g - Flower [36 variations]" at bounding box center [685, 511] width 202 height 14
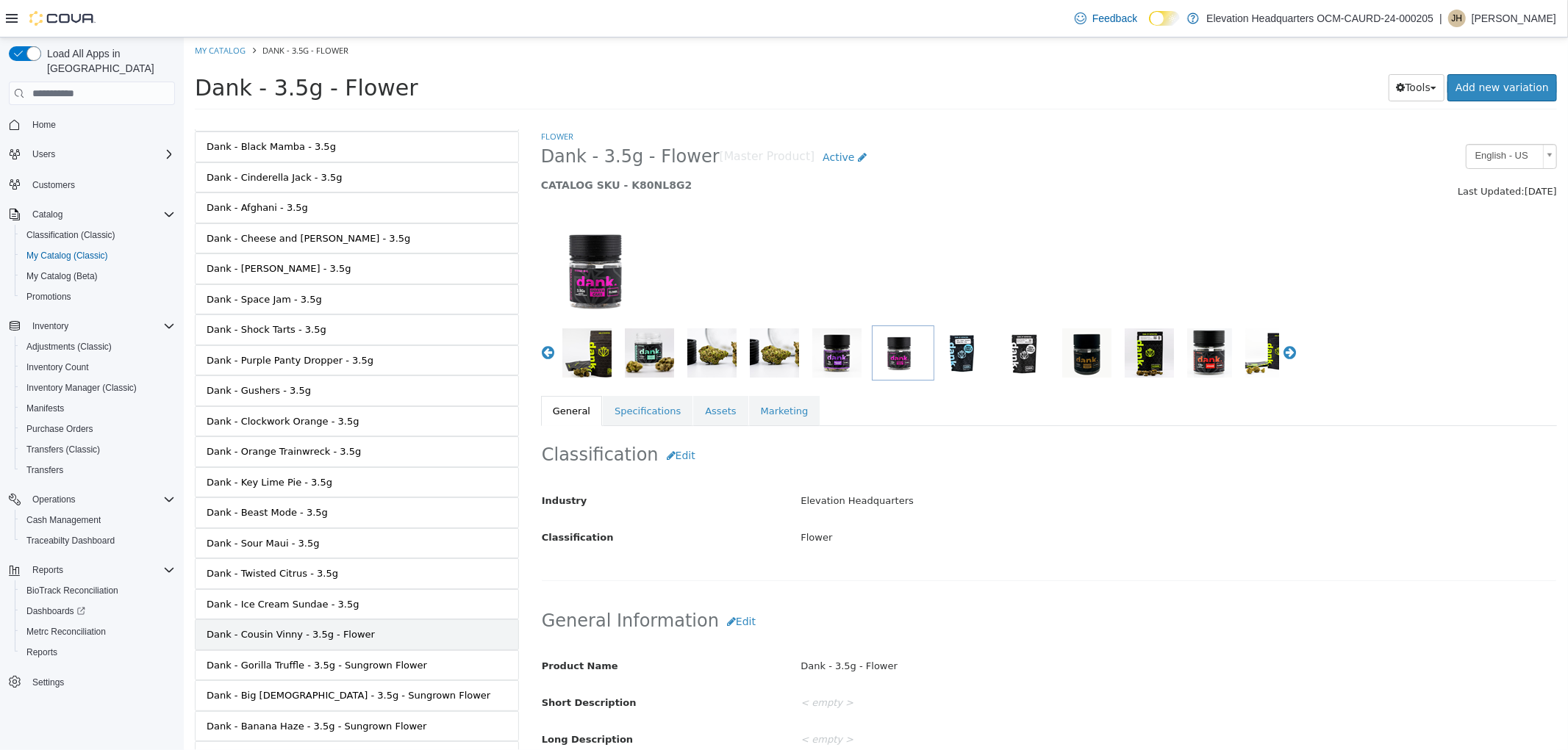
scroll to position [651, 0]
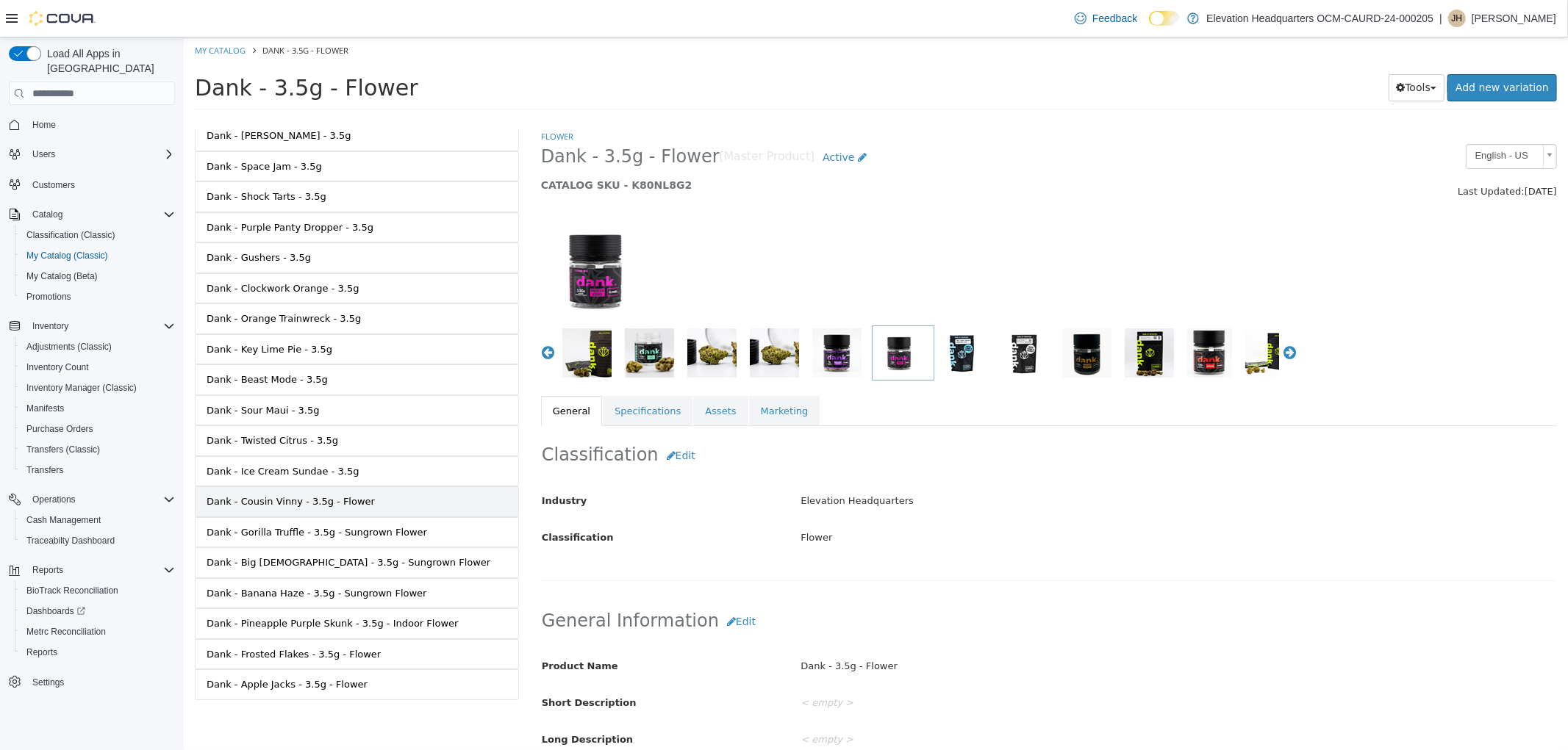
click at [411, 501] on link "Dank - Cousin Vinny - 3.5g - Flower" at bounding box center [356, 502] width 324 height 31
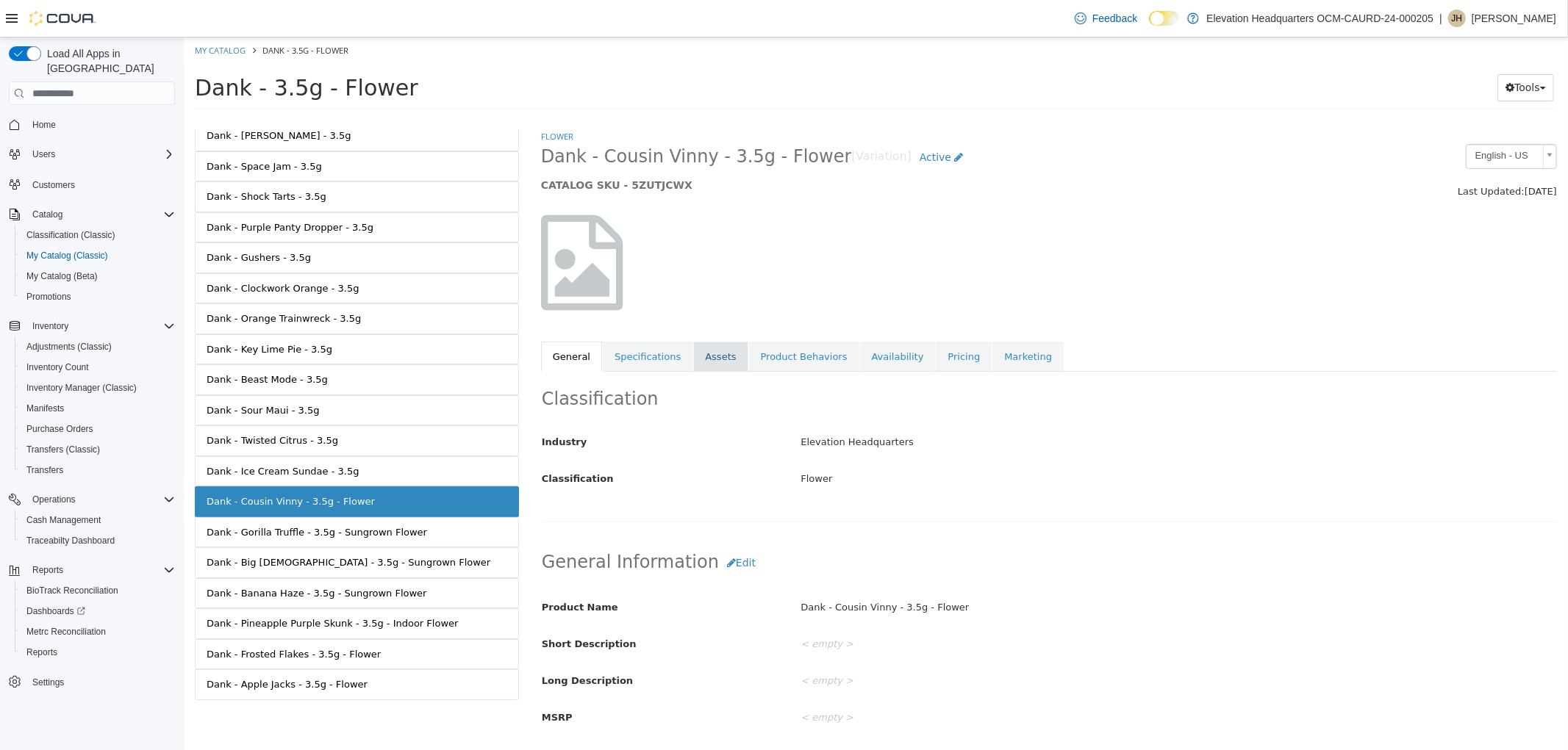
click at [716, 354] on link "Assets" at bounding box center [720, 357] width 55 height 31
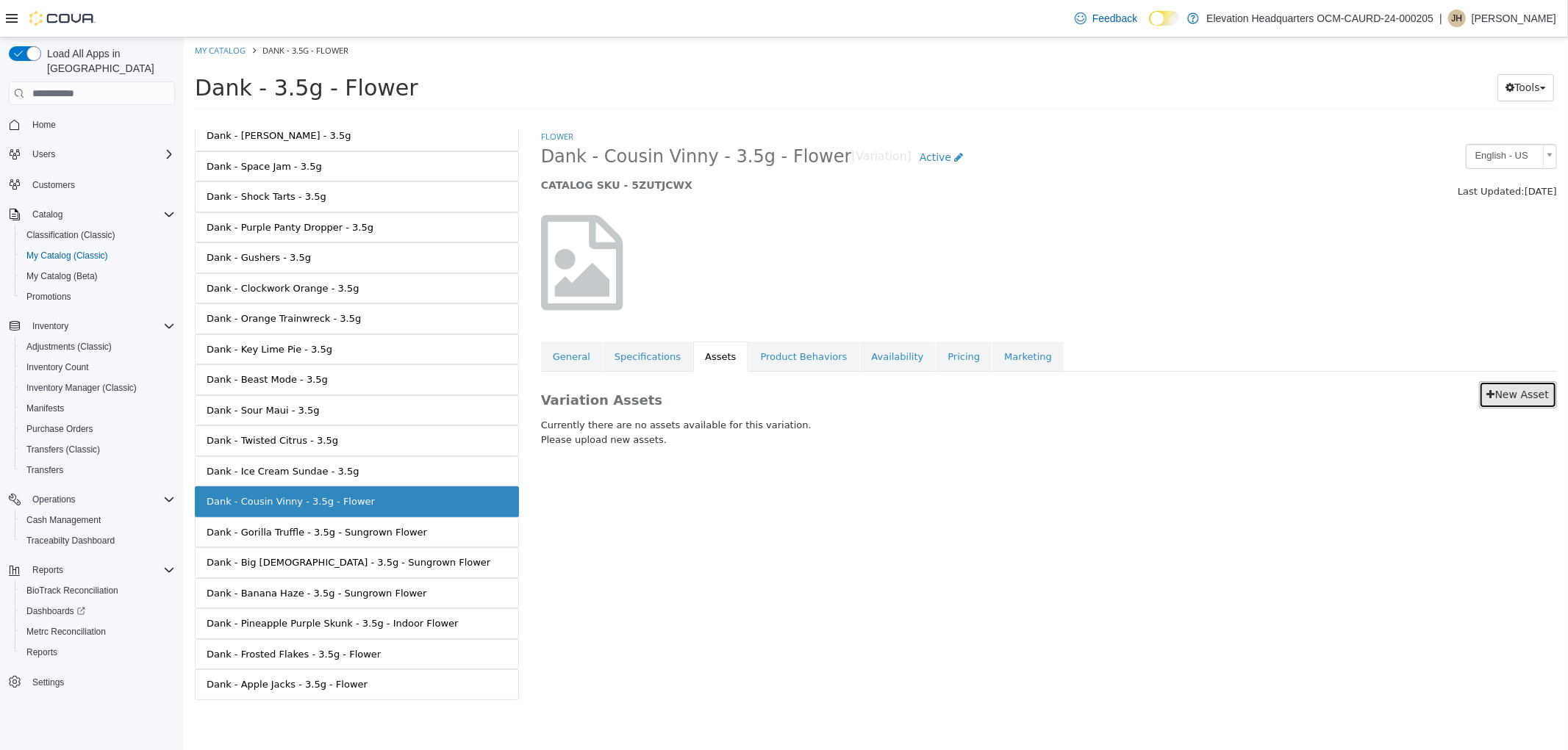
click at [1523, 389] on link "New Asset" at bounding box center [1517, 395] width 78 height 27
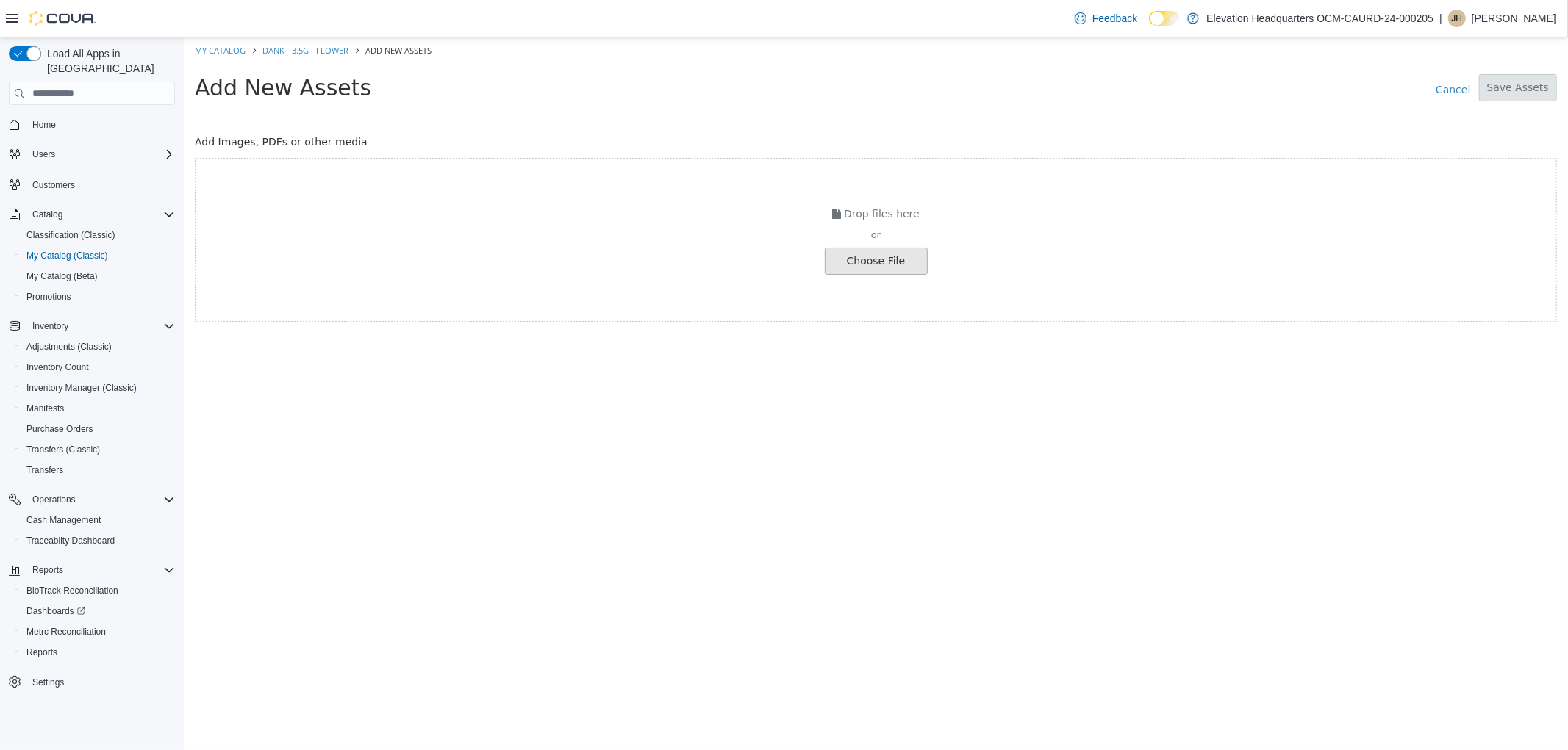
click at [877, 255] on input "file" at bounding box center [105, 261] width 1640 height 26
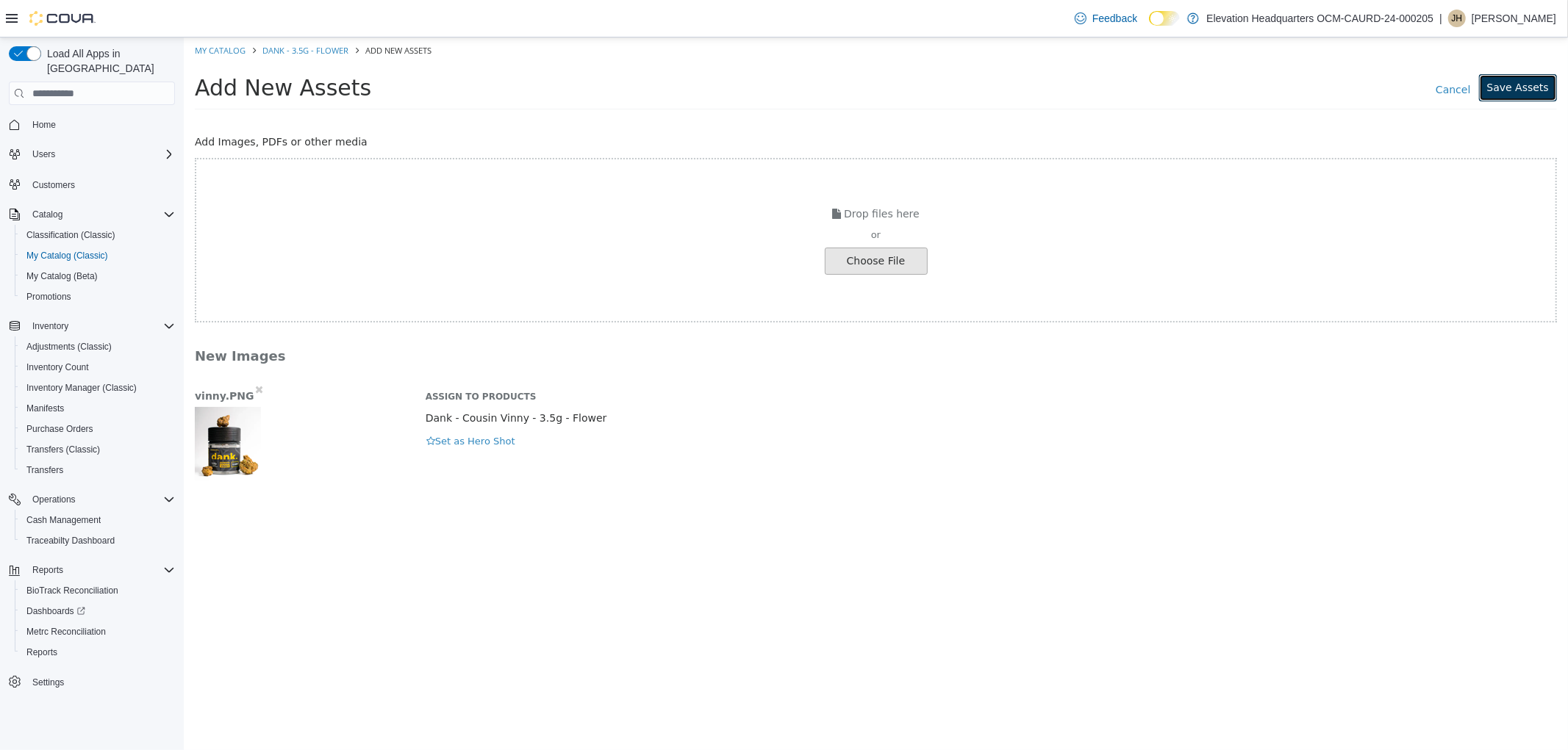
click at [1521, 85] on button "Save Assets" at bounding box center [1517, 87] width 78 height 27
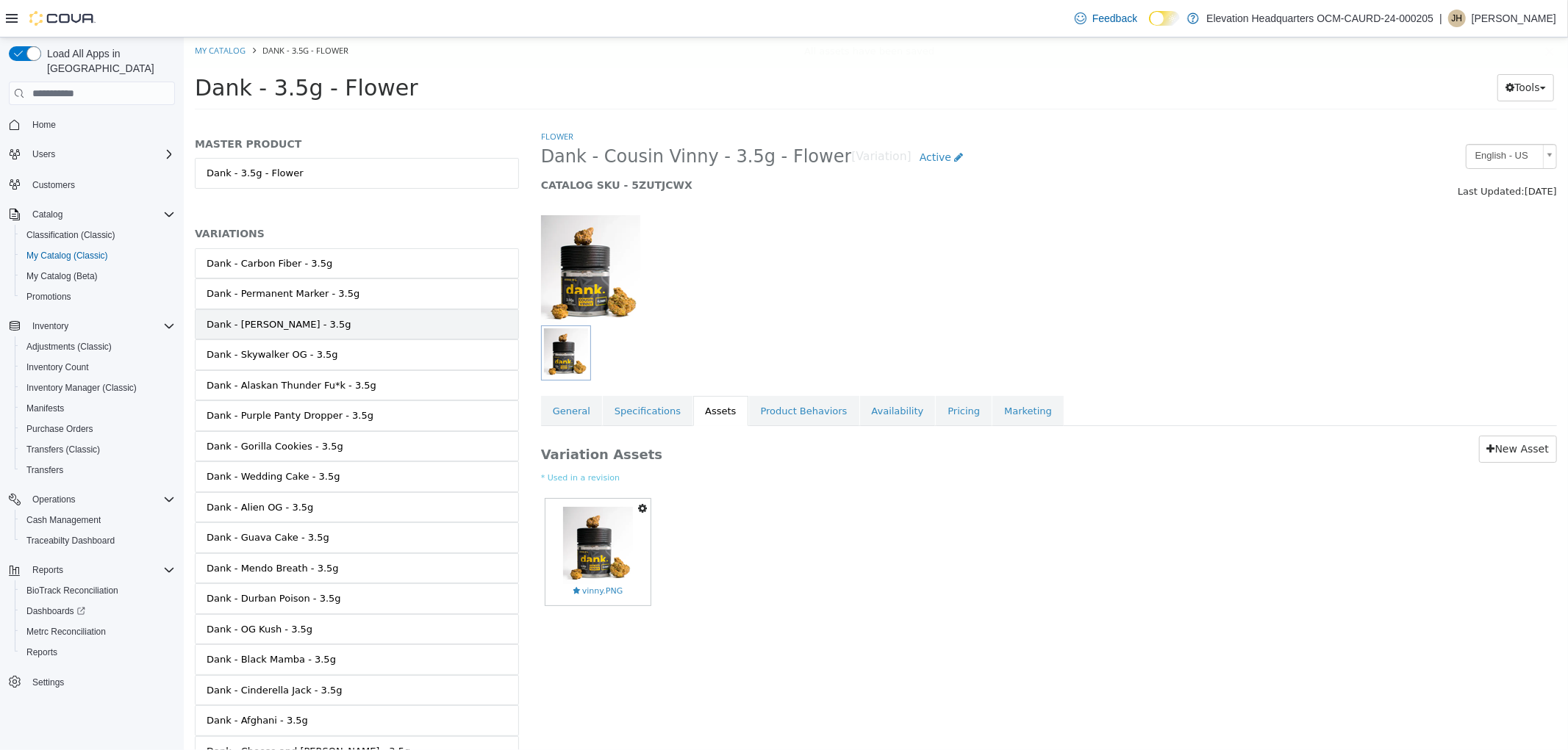
click at [431, 332] on link "Dank - [PERSON_NAME] - 3.5g" at bounding box center [356, 324] width 324 height 31
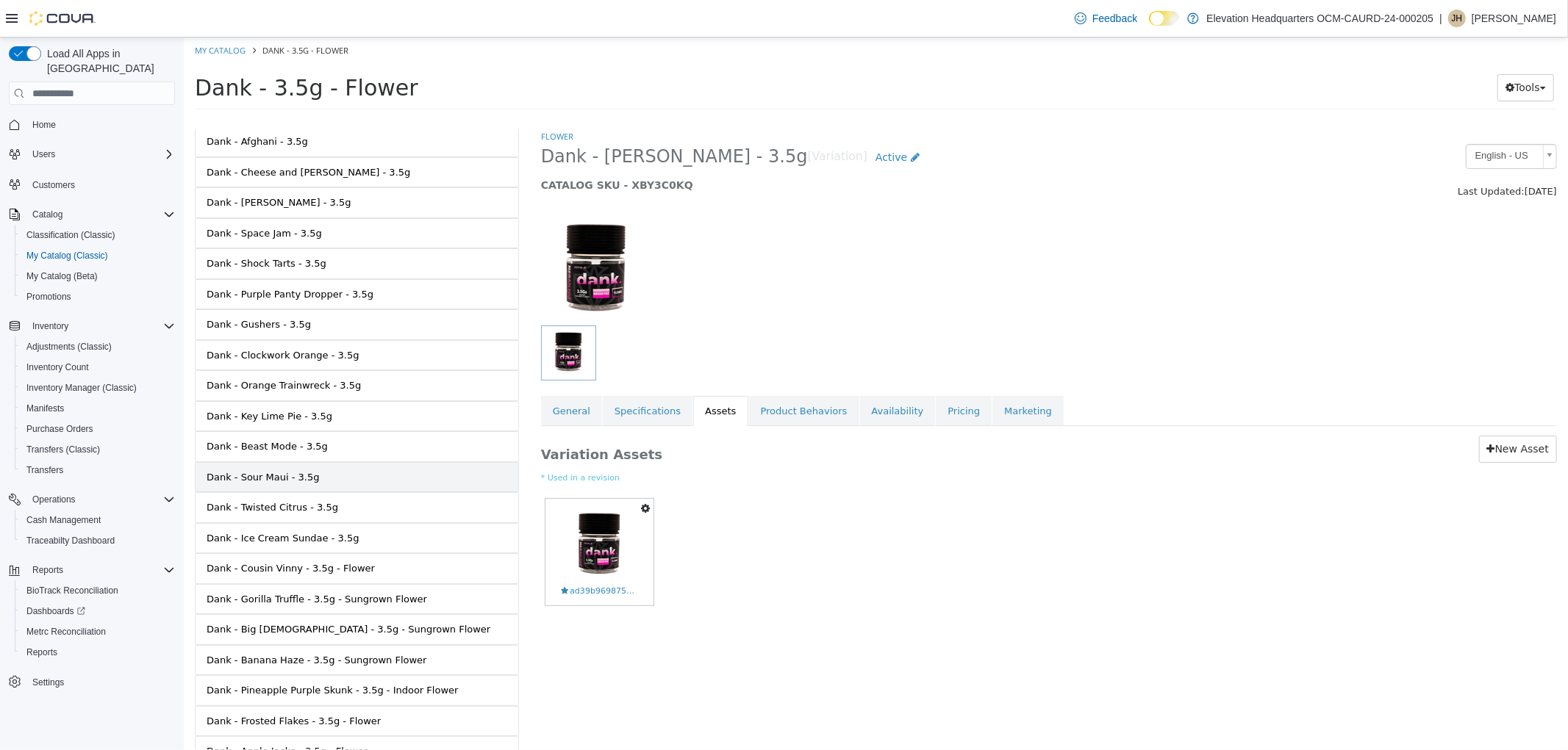
scroll to position [651, 0]
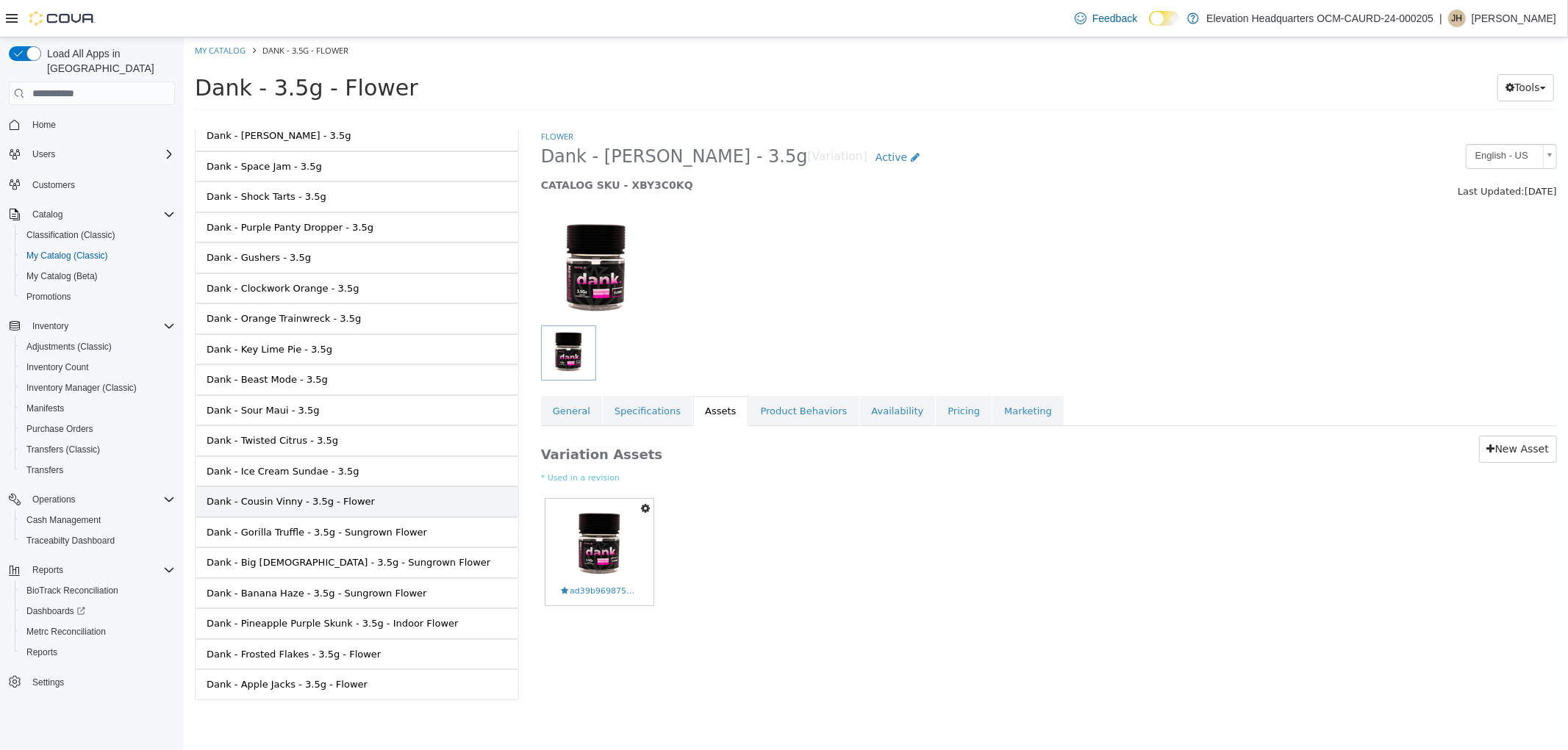
click at [442, 505] on link "Dank - Cousin Vinny - 3.5g - Flower" at bounding box center [356, 502] width 324 height 31
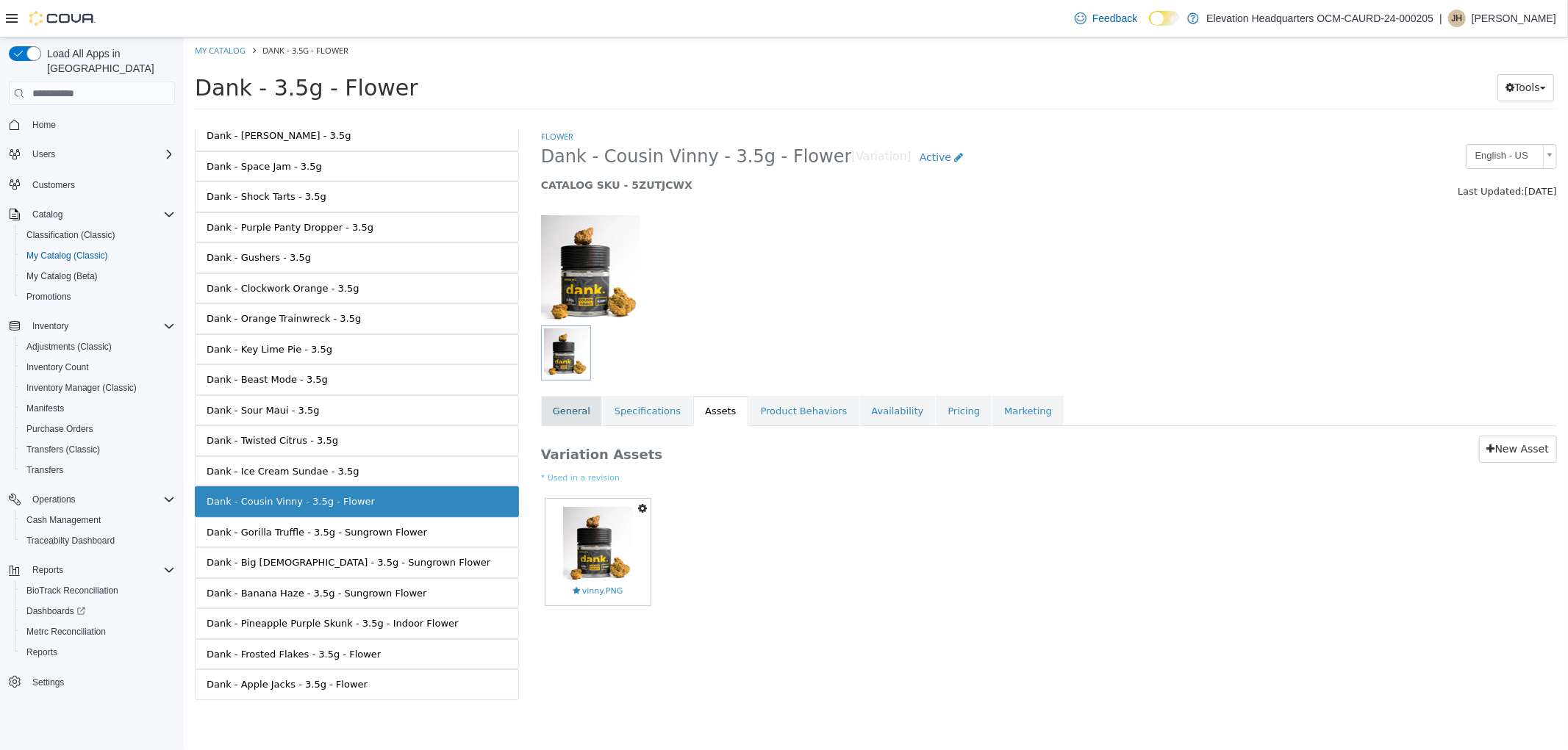
click at [574, 426] on link "General" at bounding box center [570, 411] width 61 height 31
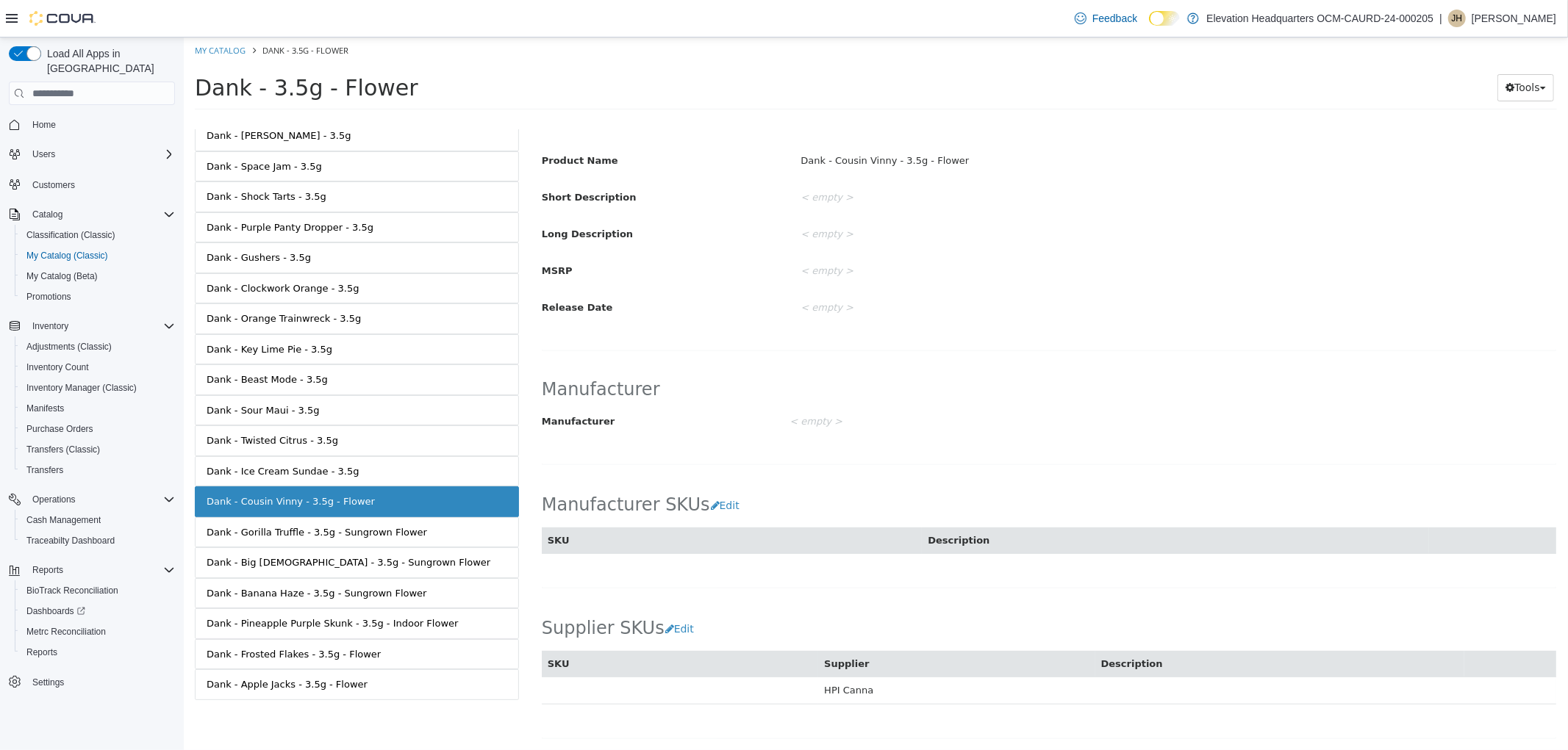
scroll to position [711, 0]
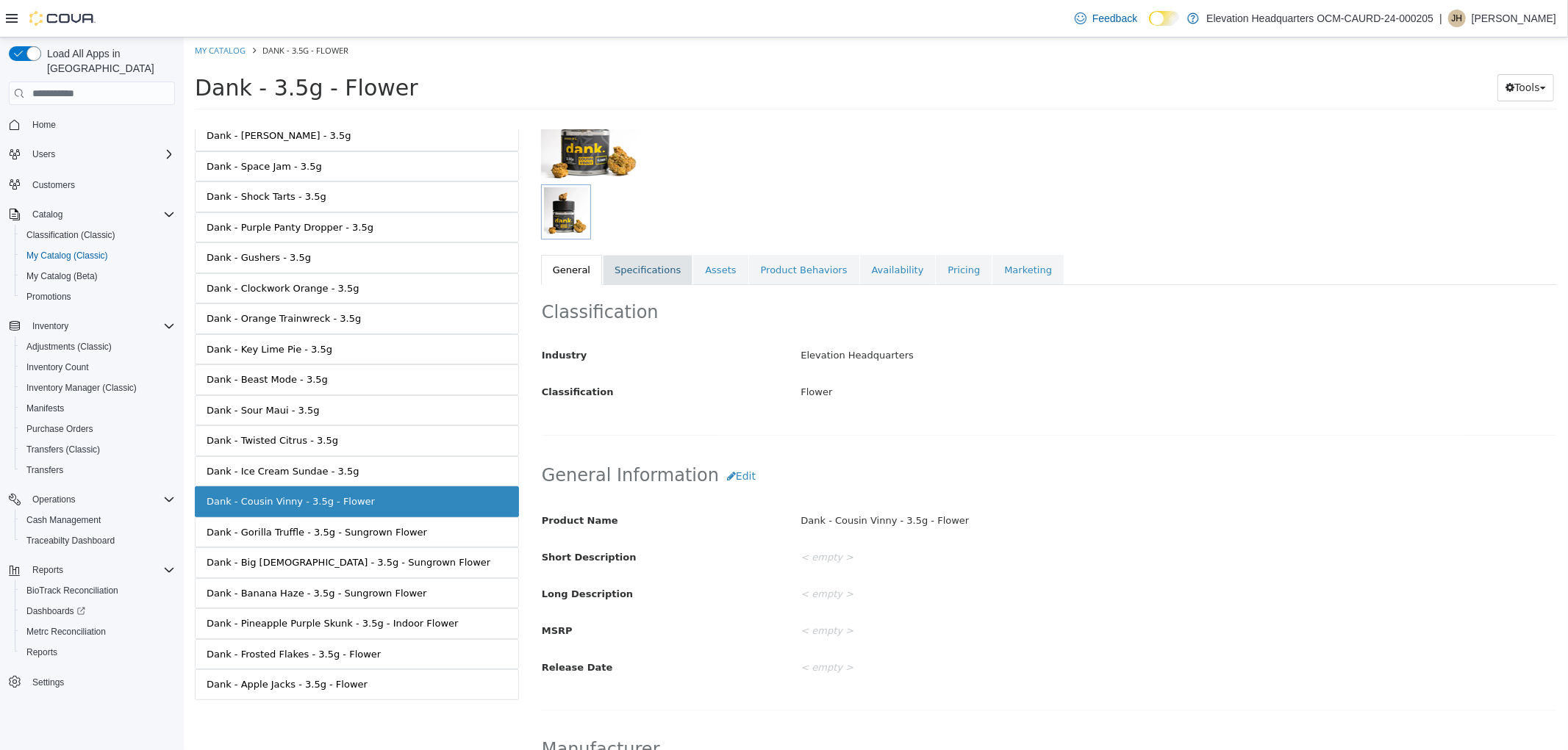
click at [647, 262] on link "Specifications" at bounding box center [646, 270] width 89 height 31
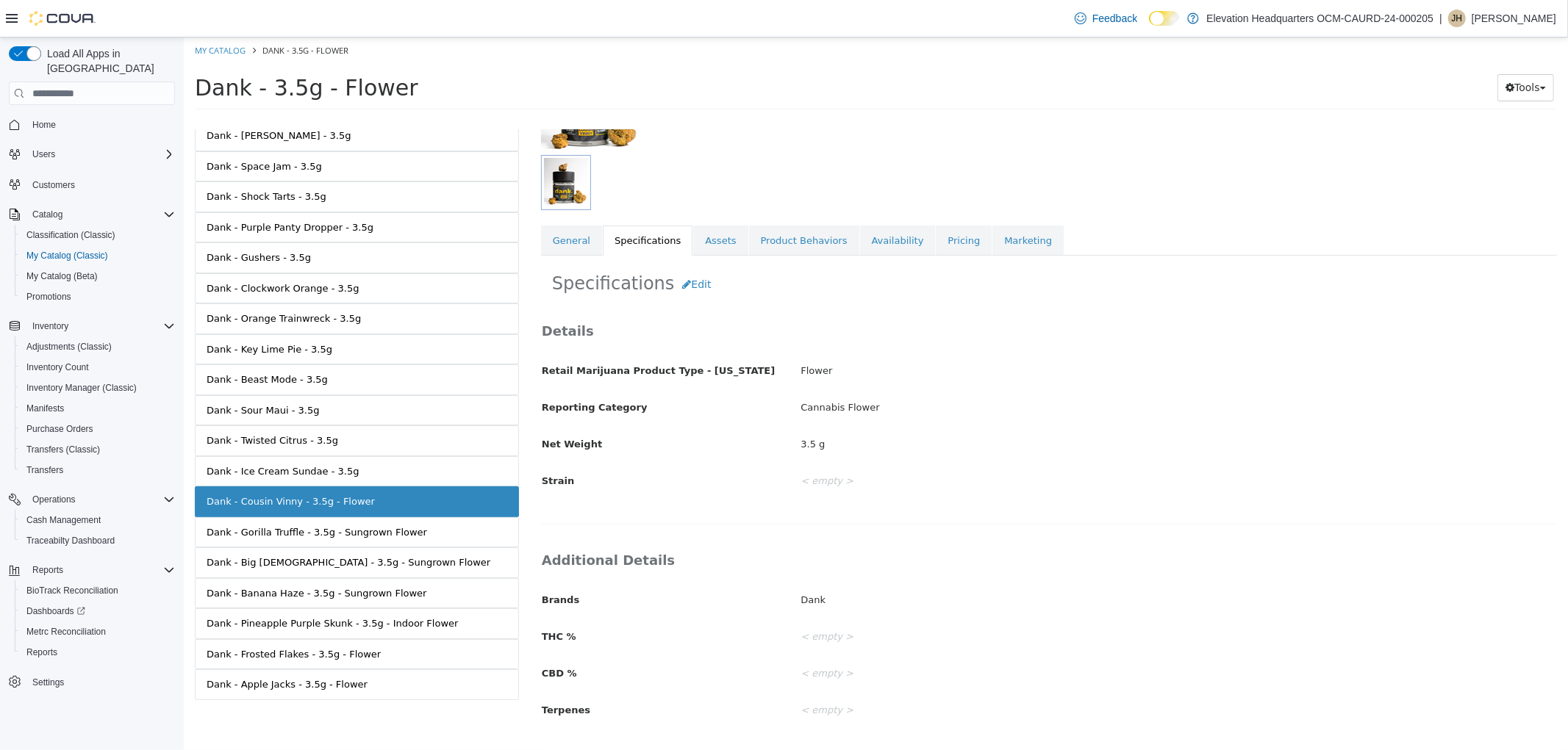
scroll to position [186, 0]
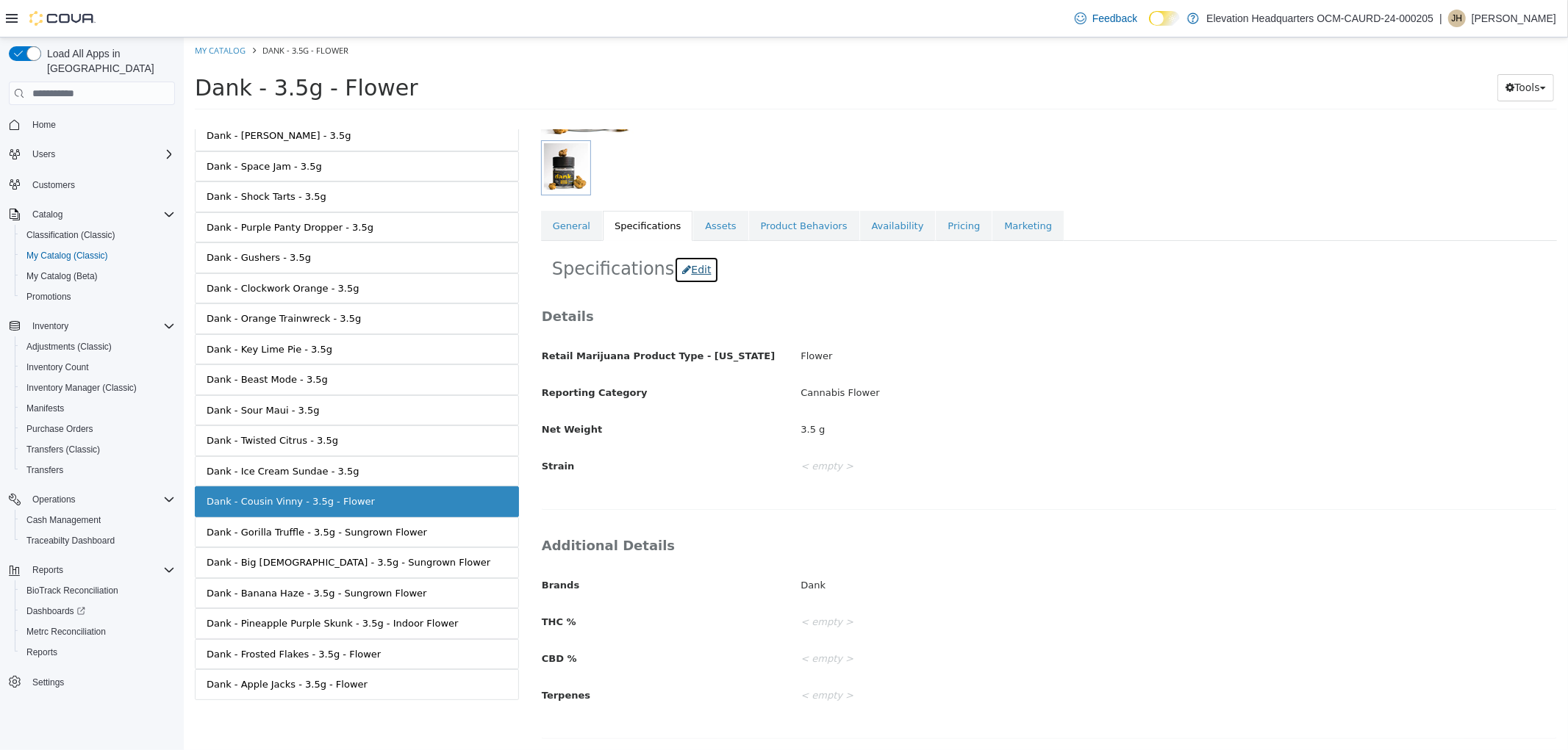
click at [678, 273] on button "Edit" at bounding box center [695, 269] width 45 height 27
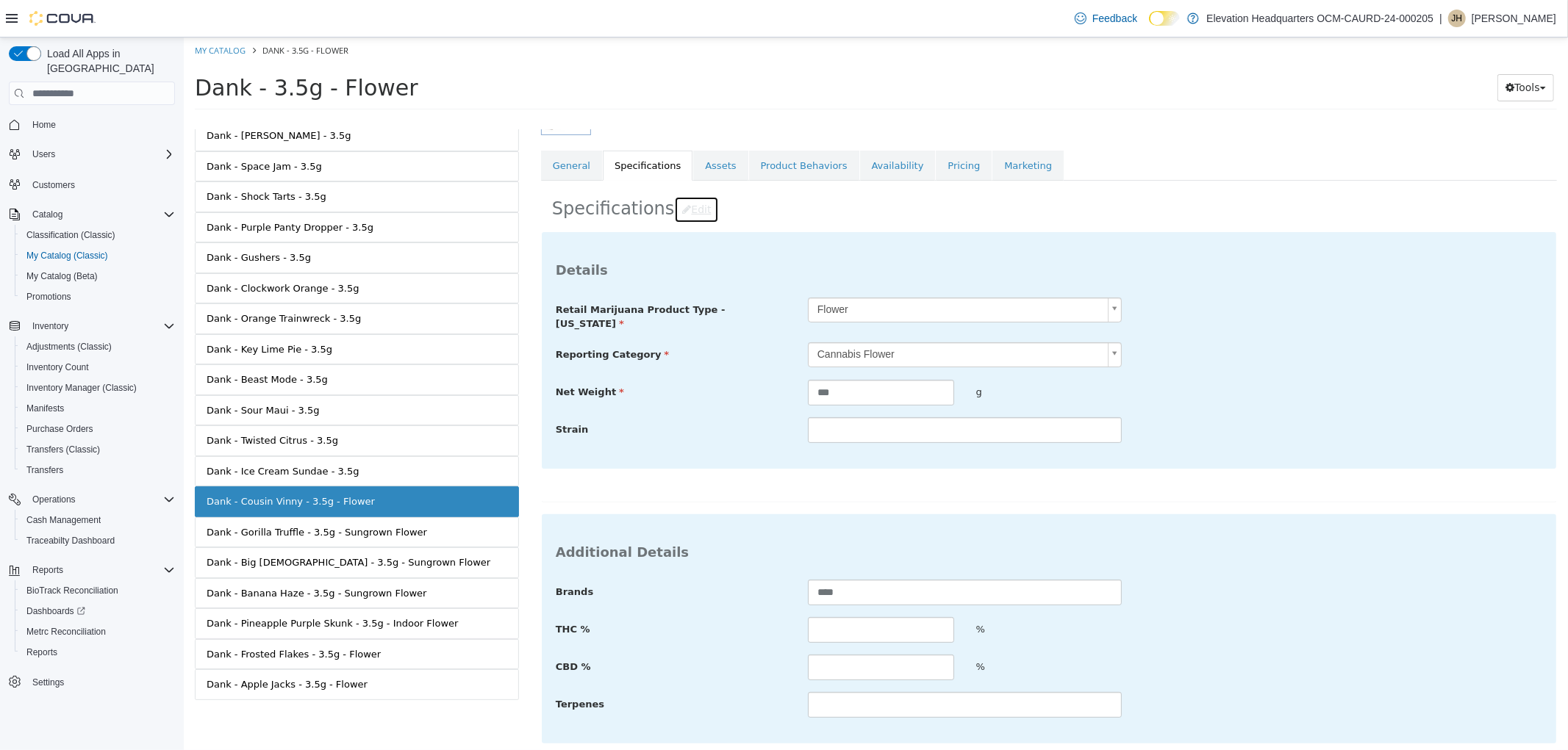
scroll to position [305, 0]
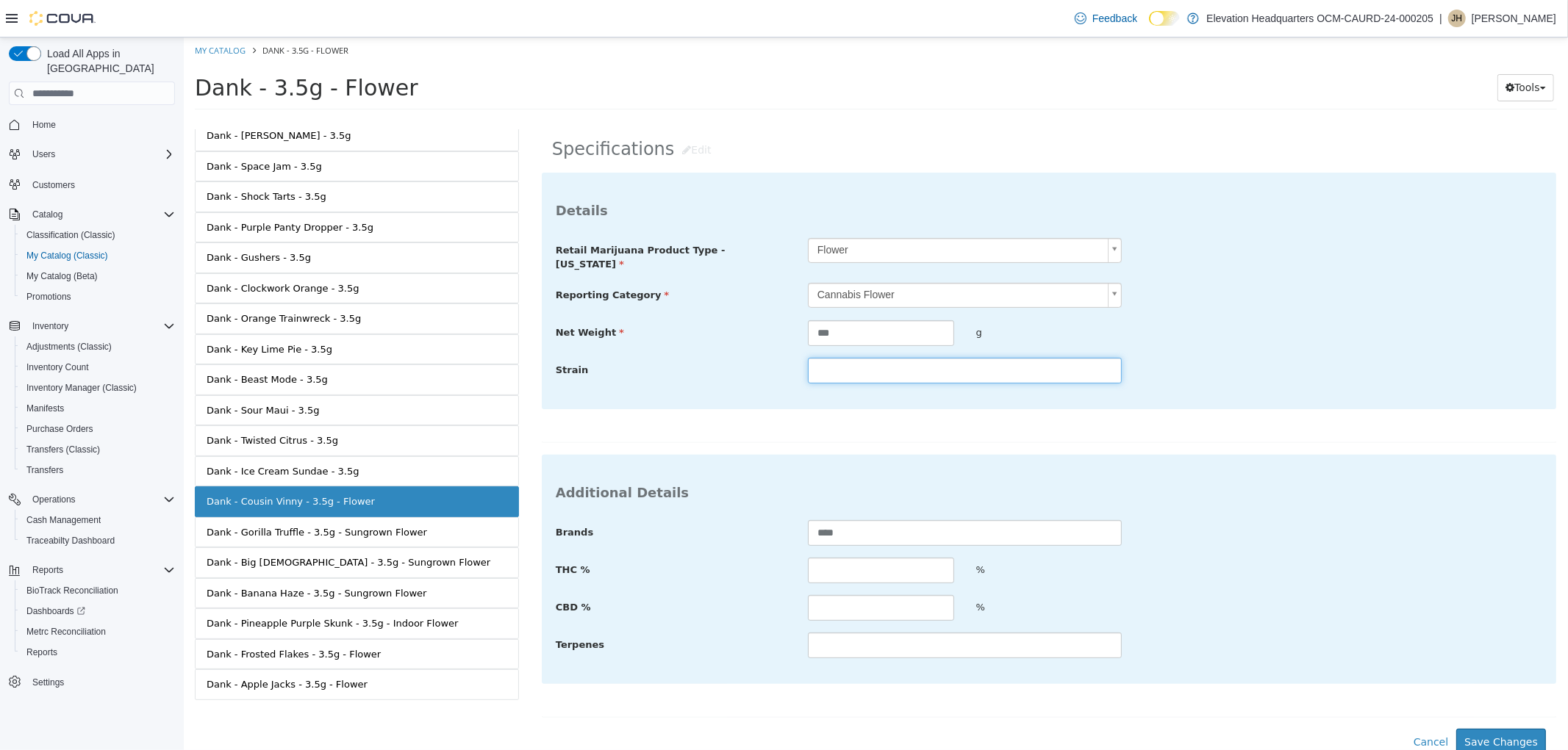
click at [867, 358] on input "text" at bounding box center [963, 370] width 314 height 26
type input "******"
click at [846, 571] on input "text" at bounding box center [880, 570] width 147 height 26
type input "*****"
click at [837, 609] on input "text" at bounding box center [880, 608] width 147 height 26
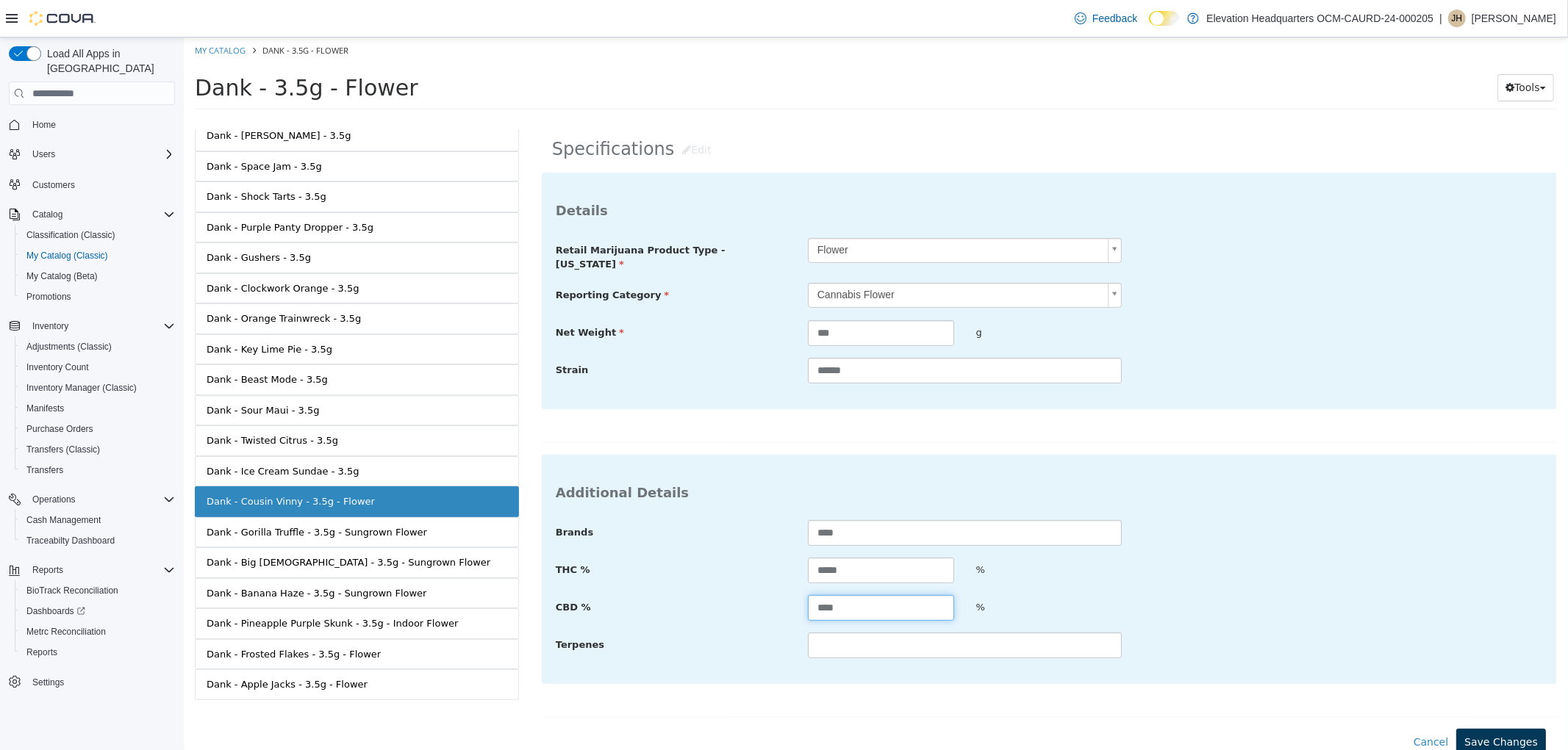
type input "****"
click at [1473, 729] on button "Save Changes" at bounding box center [1499, 742] width 89 height 27
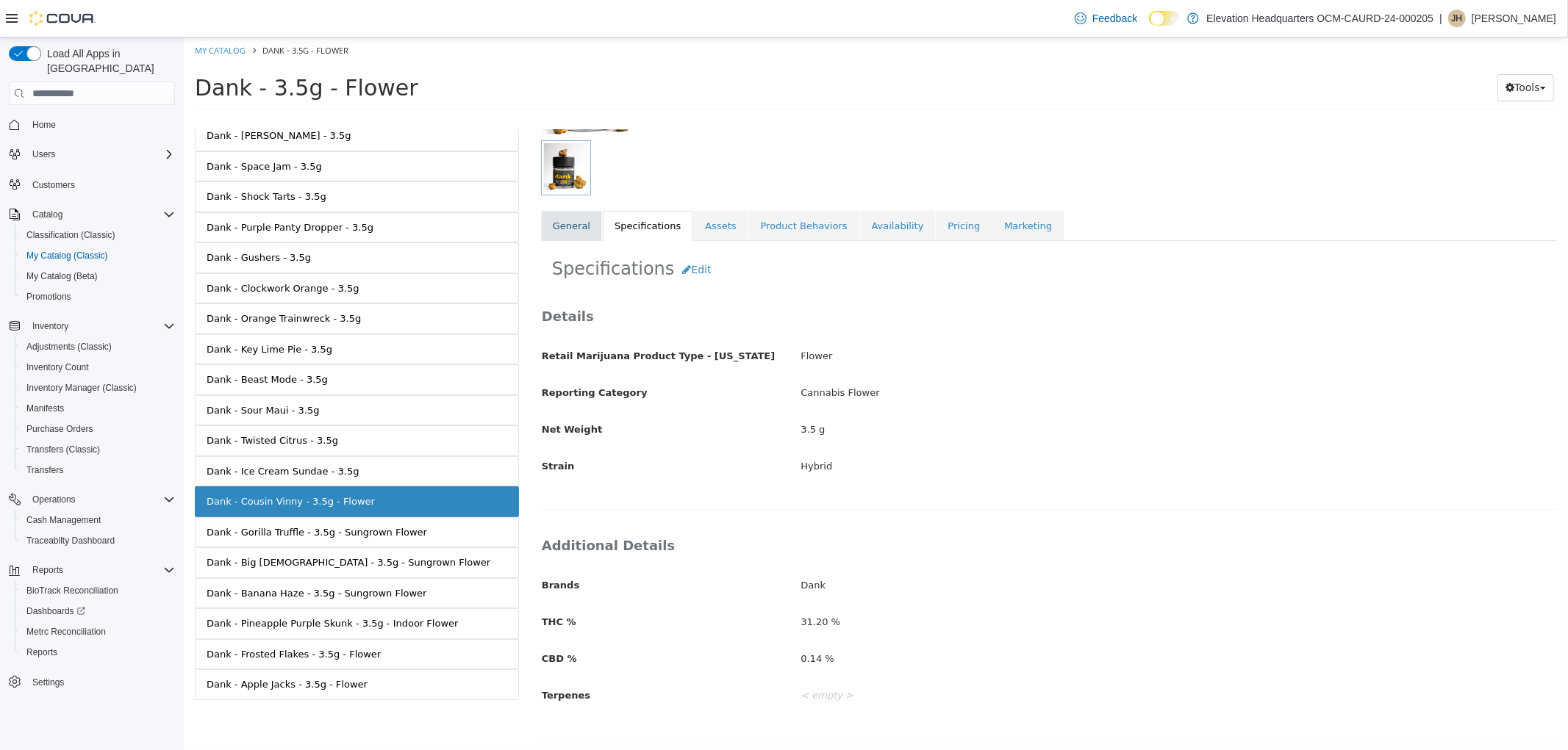
click at [580, 234] on link "General" at bounding box center [570, 226] width 61 height 31
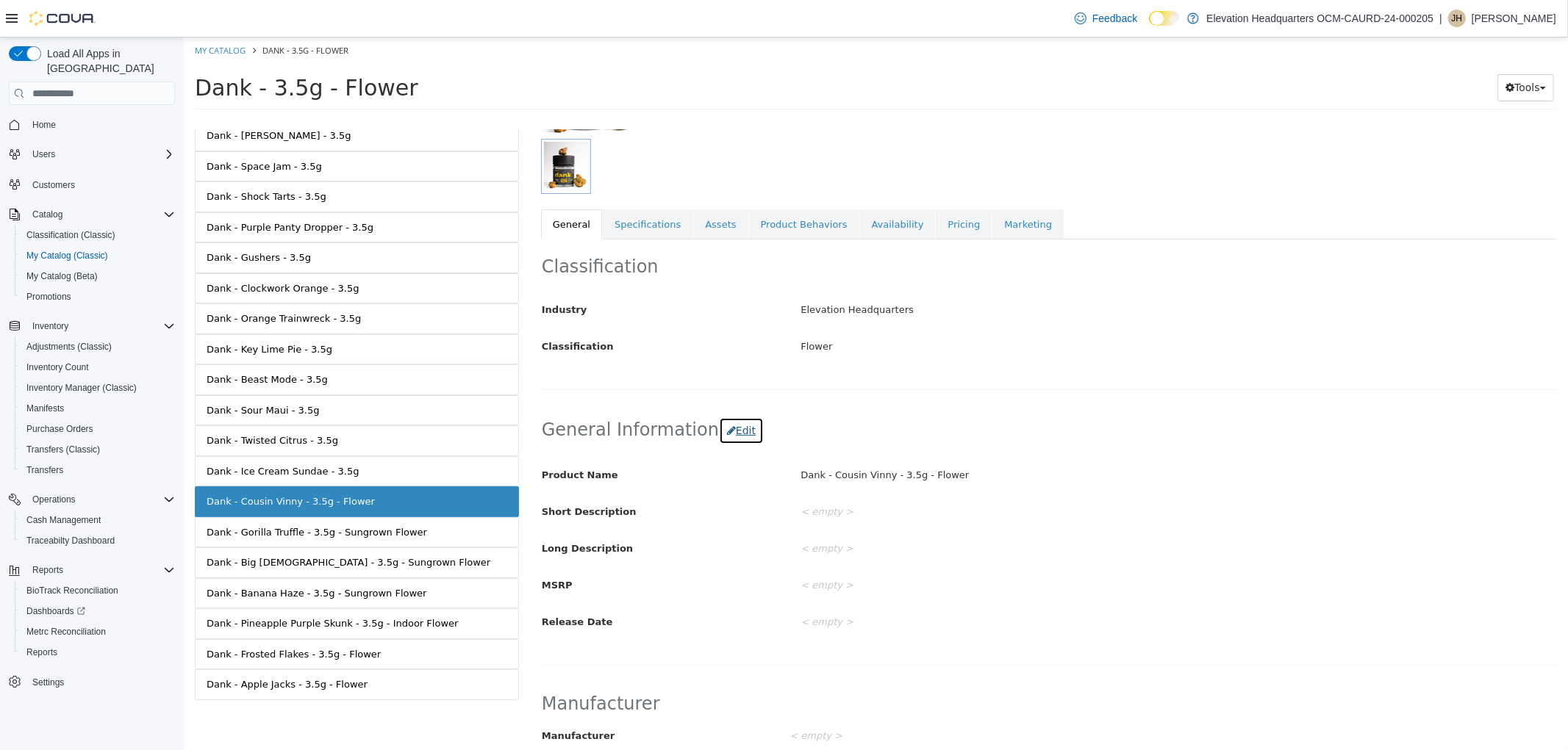
click at [729, 443] on button "Edit" at bounding box center [740, 431] width 45 height 27
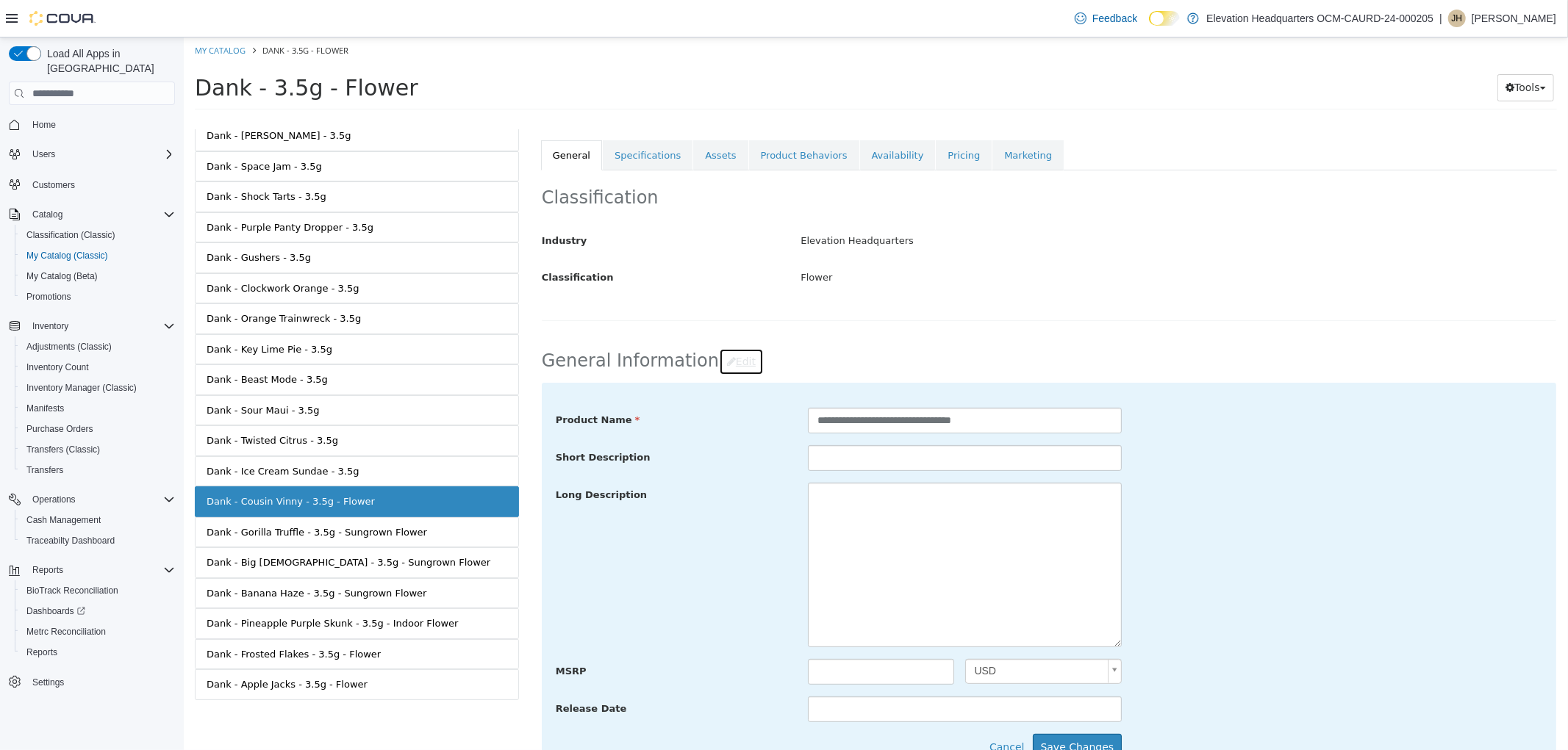
scroll to position [350, 0]
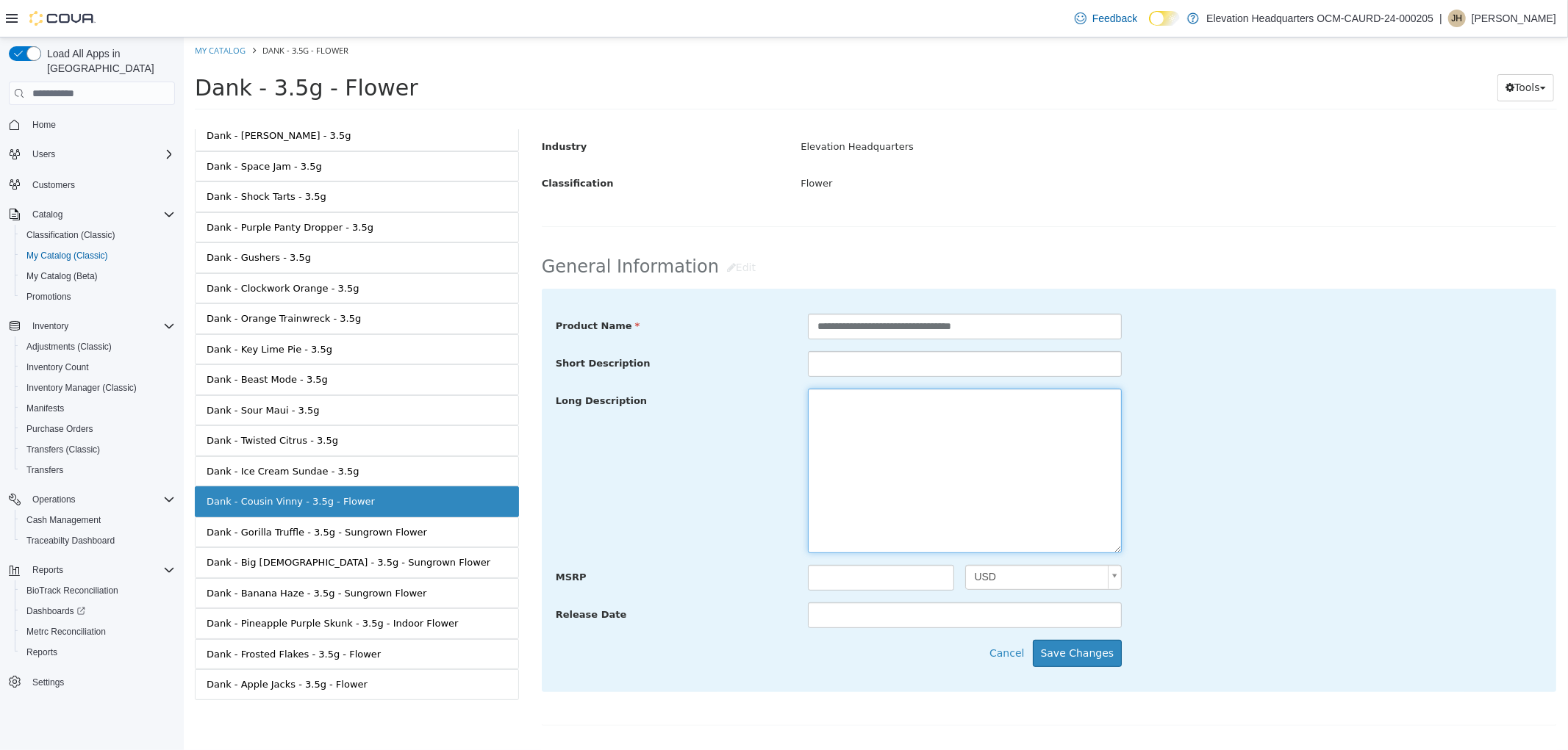
click at [884, 409] on textarea at bounding box center [963, 471] width 314 height 164
paste textarea "**********"
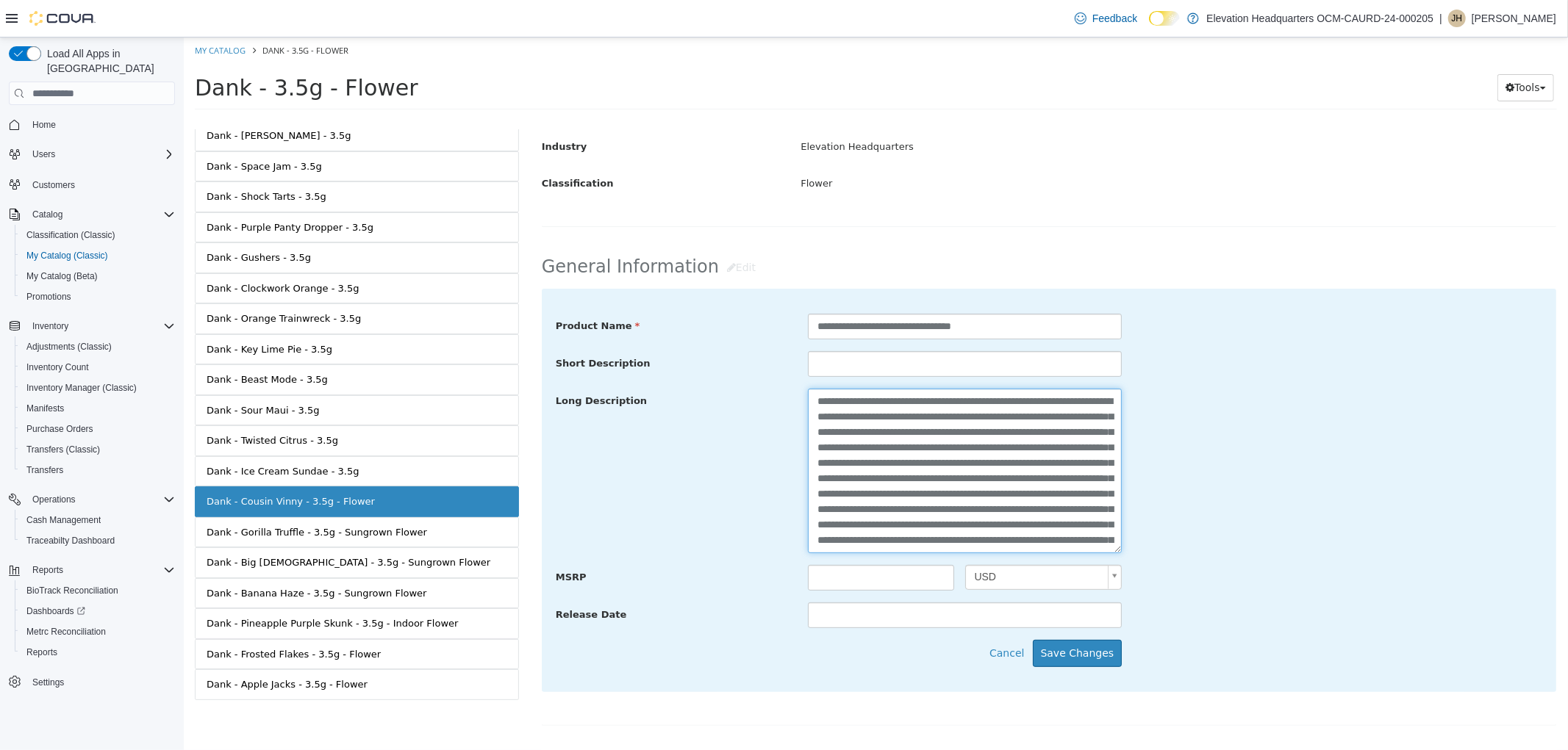
scroll to position [87, 0]
type textarea "**********"
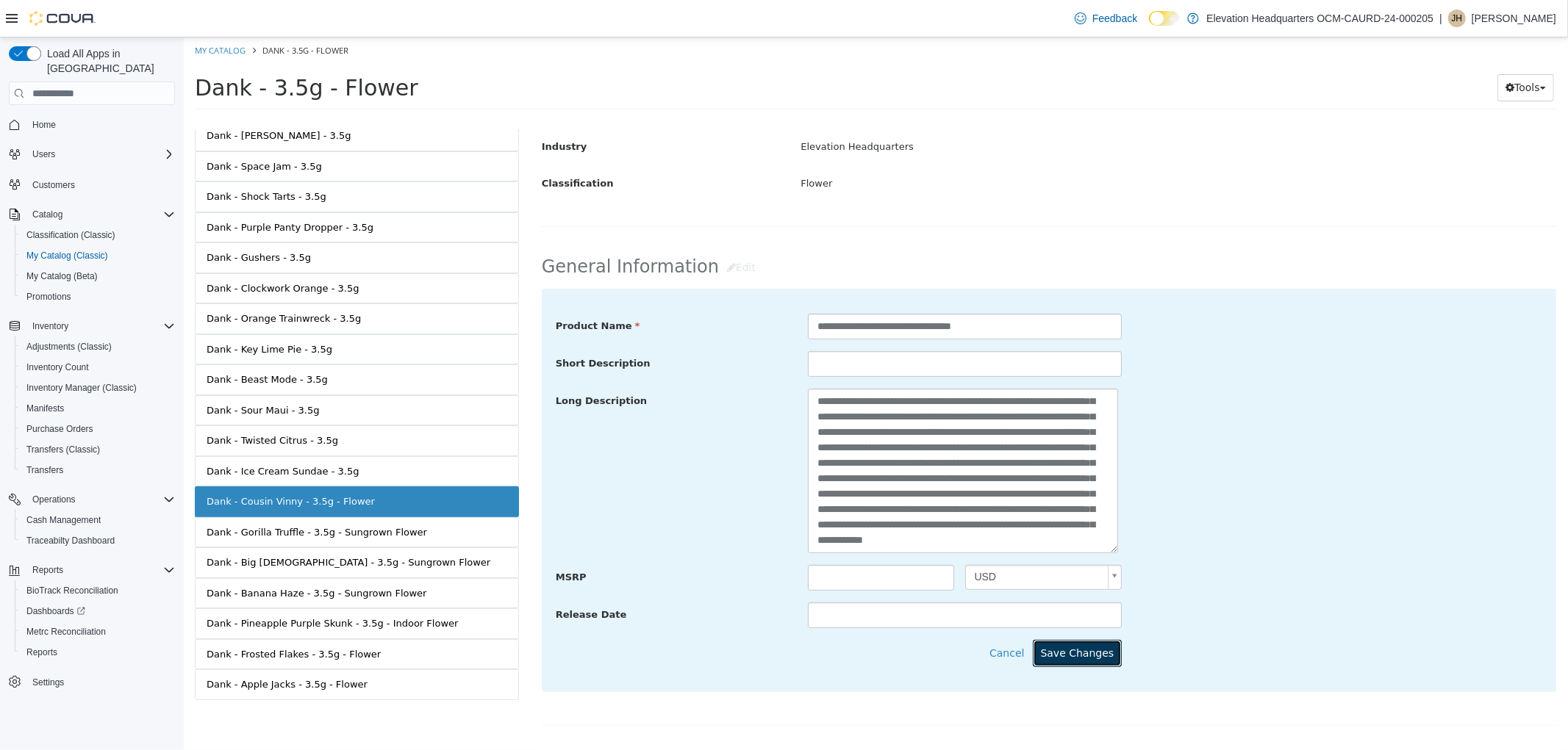
click at [1093, 655] on button "Save Changes" at bounding box center [1076, 654] width 89 height 27
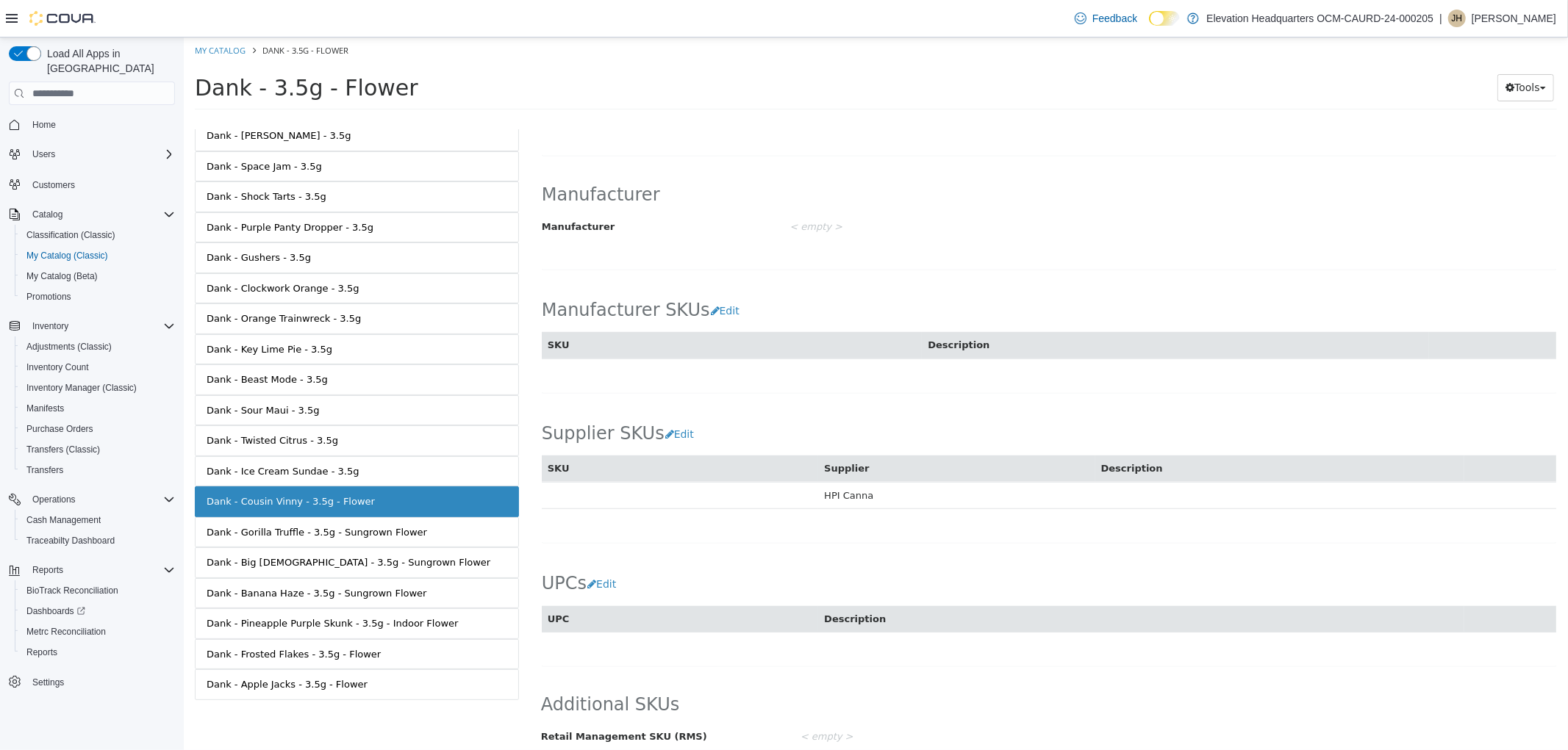
scroll to position [783, 0]
click at [626, 570] on div "UPCs Edit UPC Description Cancel Save" at bounding box center [1048, 592] width 1014 height 77
click at [613, 570] on button "Edit" at bounding box center [604, 583] width 37 height 27
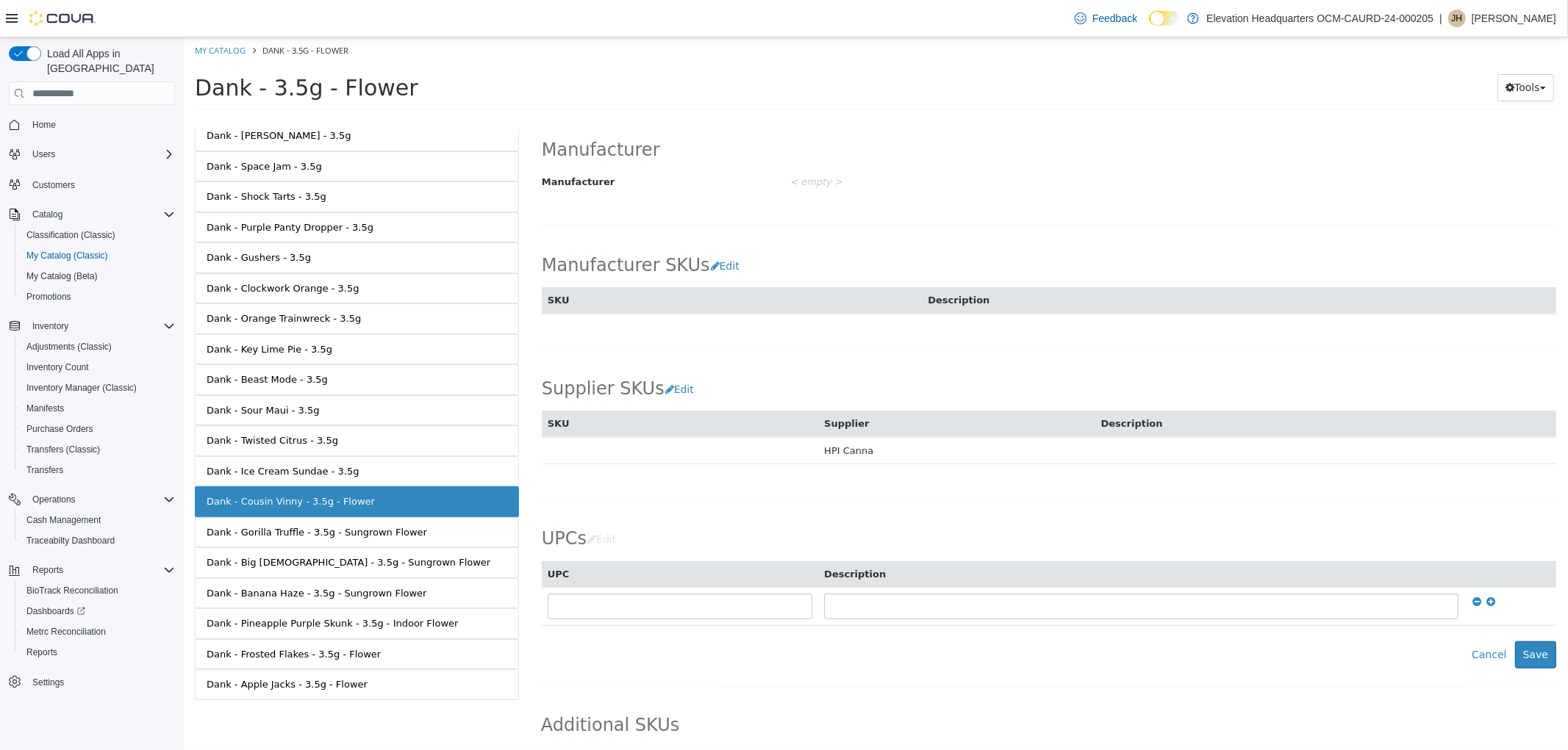
scroll to position [848, 0]
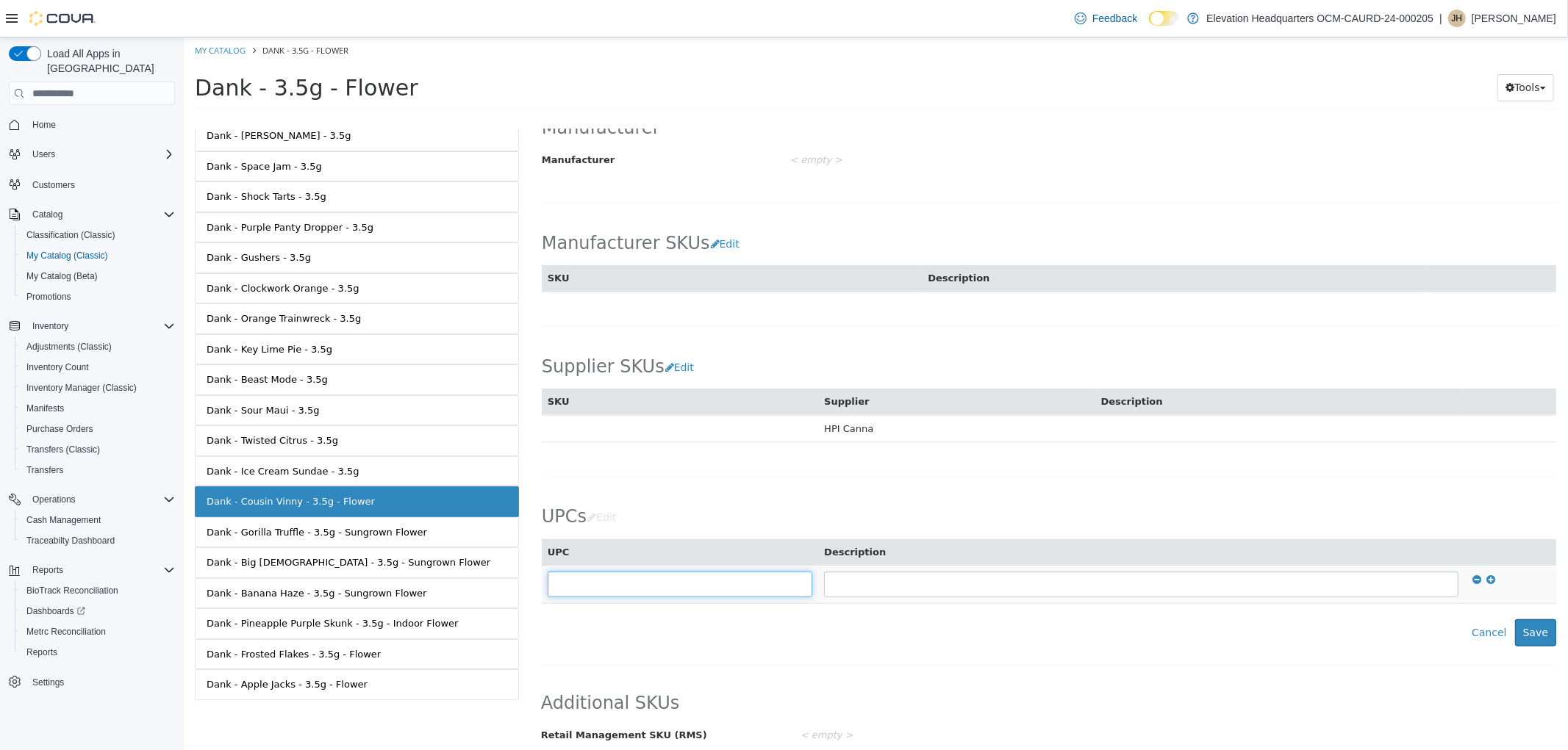
click at [661, 587] on input "text" at bounding box center [679, 584] width 265 height 26
type input "**********"
click at [1518, 629] on button "Save" at bounding box center [1534, 633] width 42 height 27
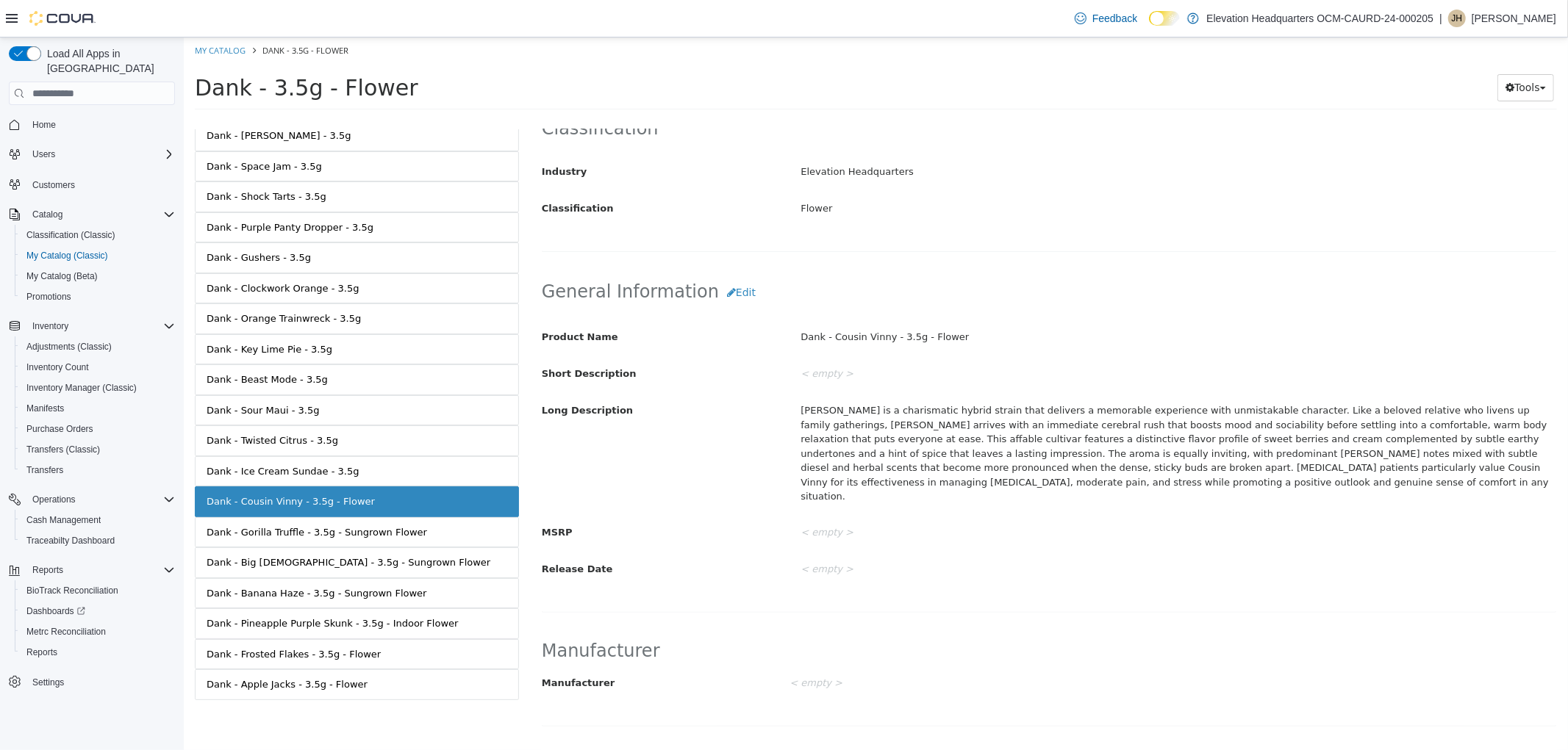
scroll to position [239, 0]
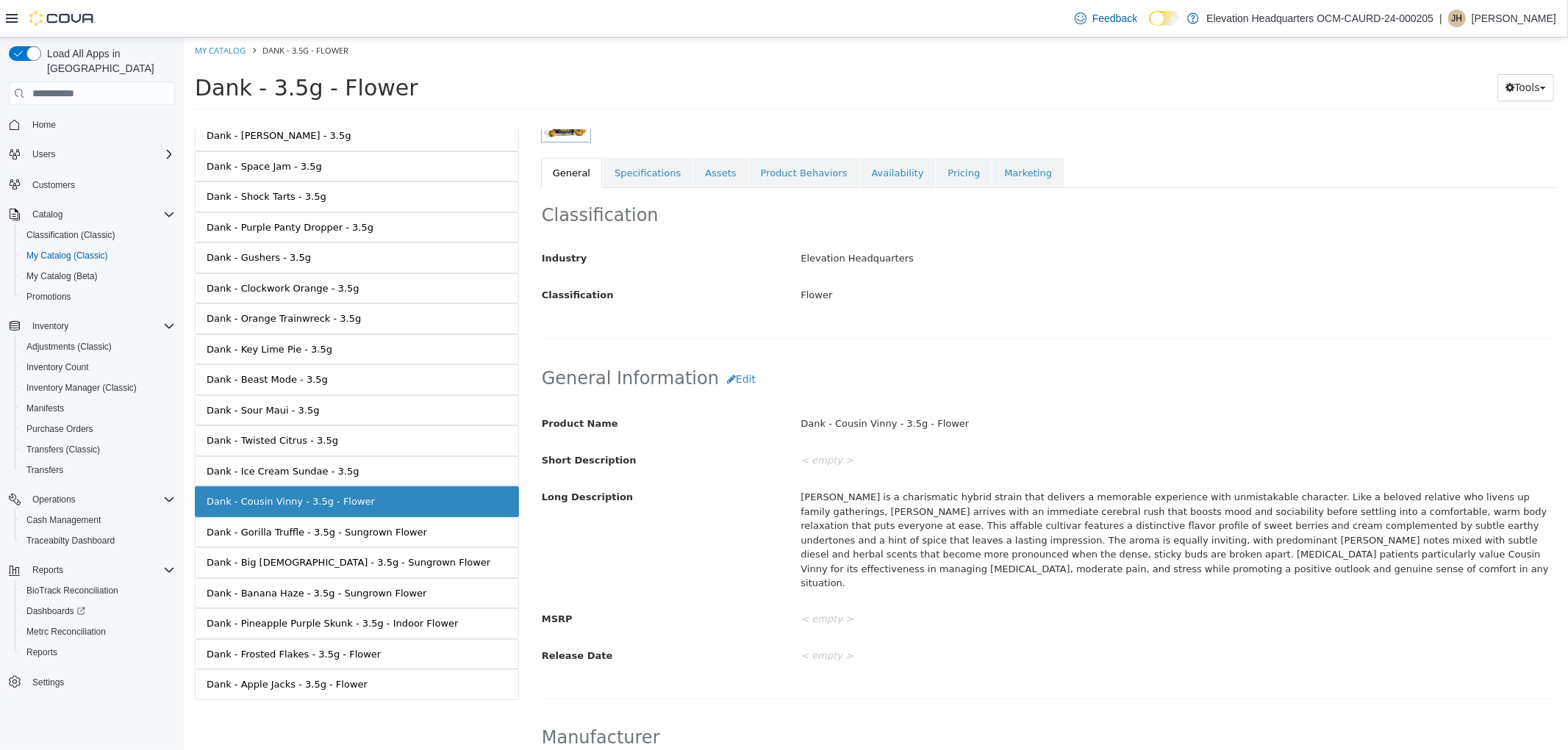
click at [650, 192] on div "Classification Industry Elevation Headquarters Classification Flower Cancel Sav…" at bounding box center [1048, 263] width 1016 height 151
click at [650, 187] on div "Flower Dank - Cousin Vinny - 3.5g - Flower [Variation] Active CATALOG SKU - 5ZU…" at bounding box center [1048, 40] width 1016 height 297
click at [650, 183] on link "Specifications" at bounding box center [646, 173] width 89 height 31
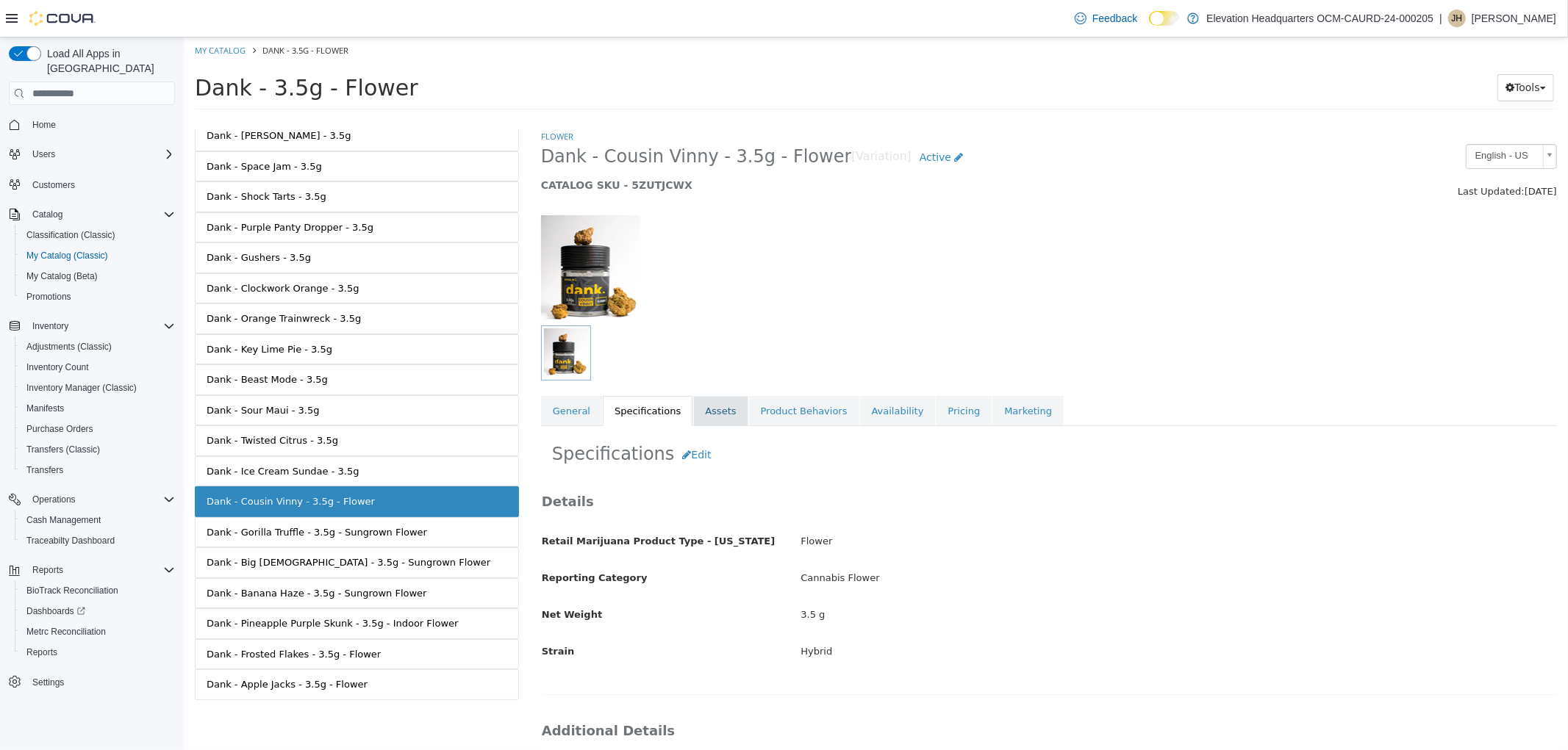
click at [694, 417] on link "Assets" at bounding box center [720, 411] width 55 height 31
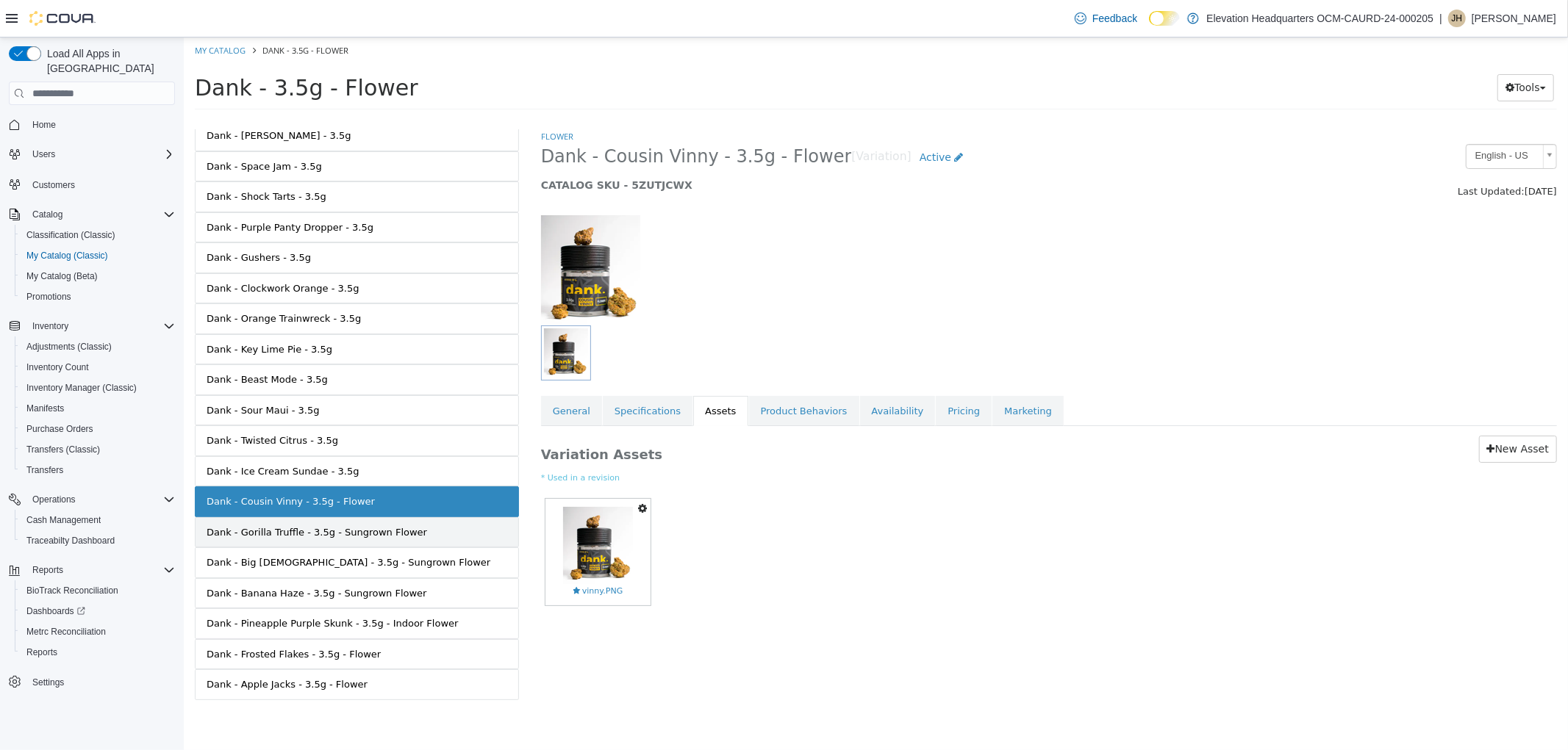
click at [344, 526] on div "Dank - Gorilla Truffle - 3.5g - Sungrown Flower" at bounding box center [316, 533] width 221 height 15
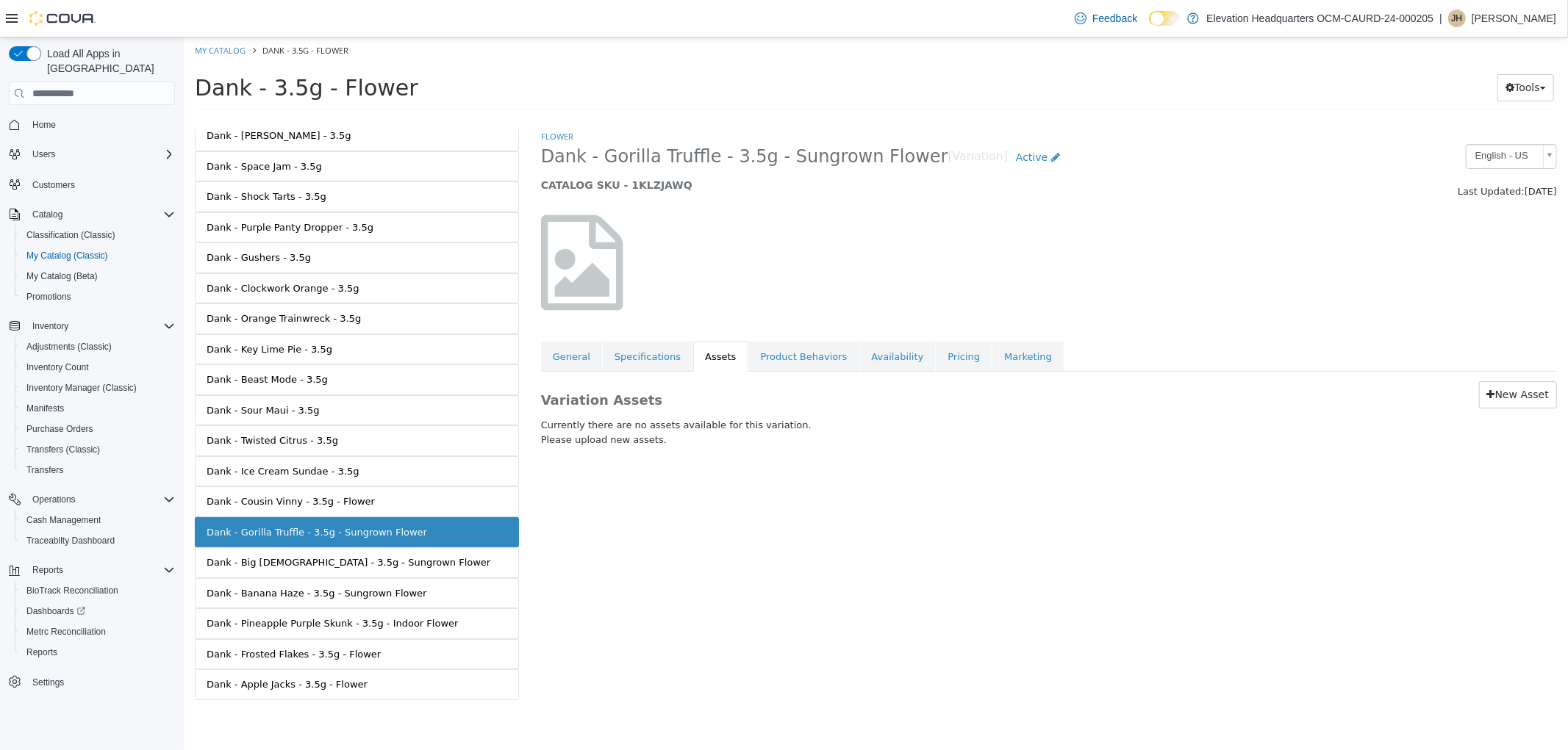
click at [672, 160] on span "Dank - Gorilla Truffle - 3.5g - Sungrown Flower" at bounding box center [743, 157] width 407 height 23
click at [673, 160] on span "Dank - Gorilla Truffle - 3.5g - Sungrown Flower" at bounding box center [743, 157] width 407 height 23
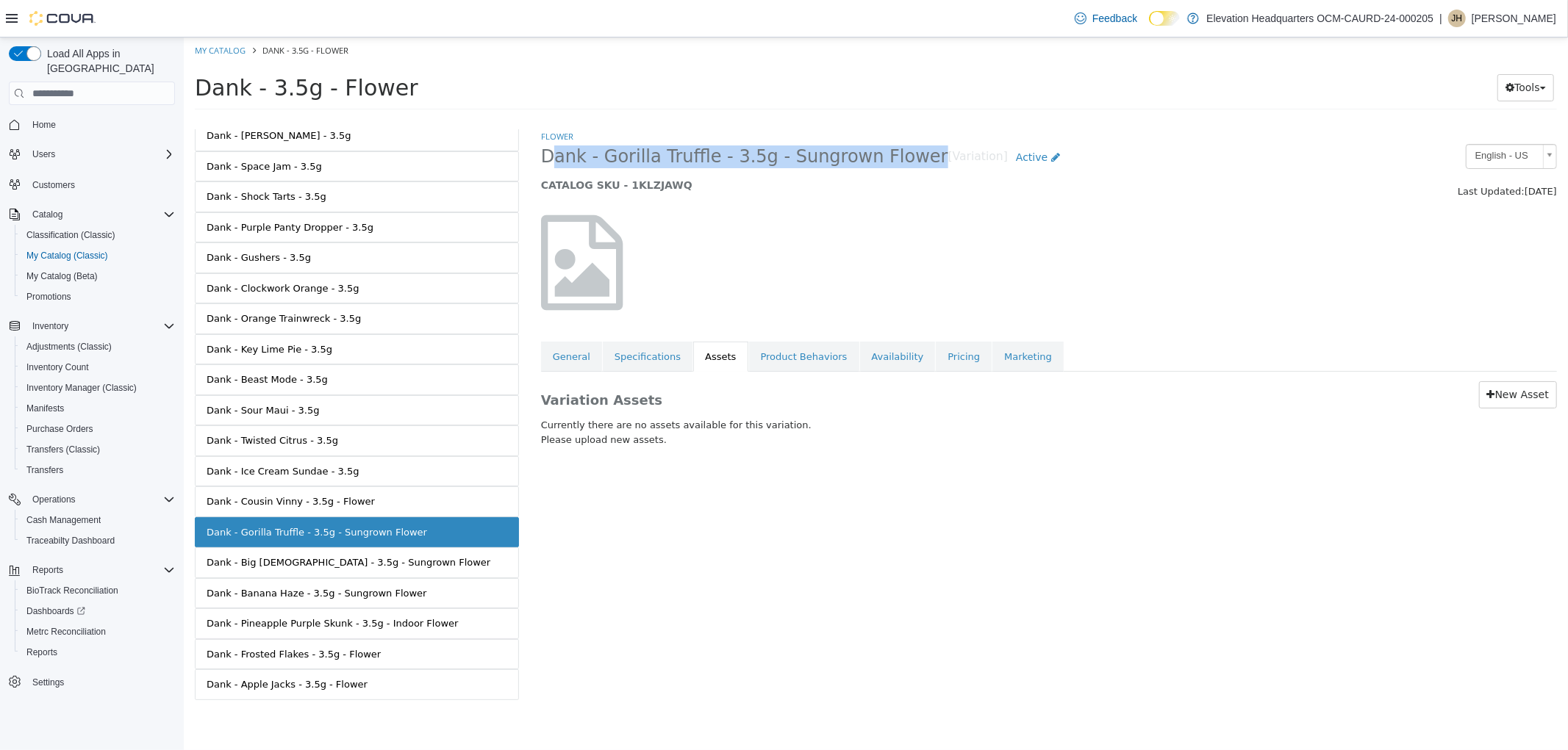
click at [673, 160] on span "Dank - Gorilla Truffle - 3.5g - Sungrown Flower" at bounding box center [743, 157] width 407 height 23
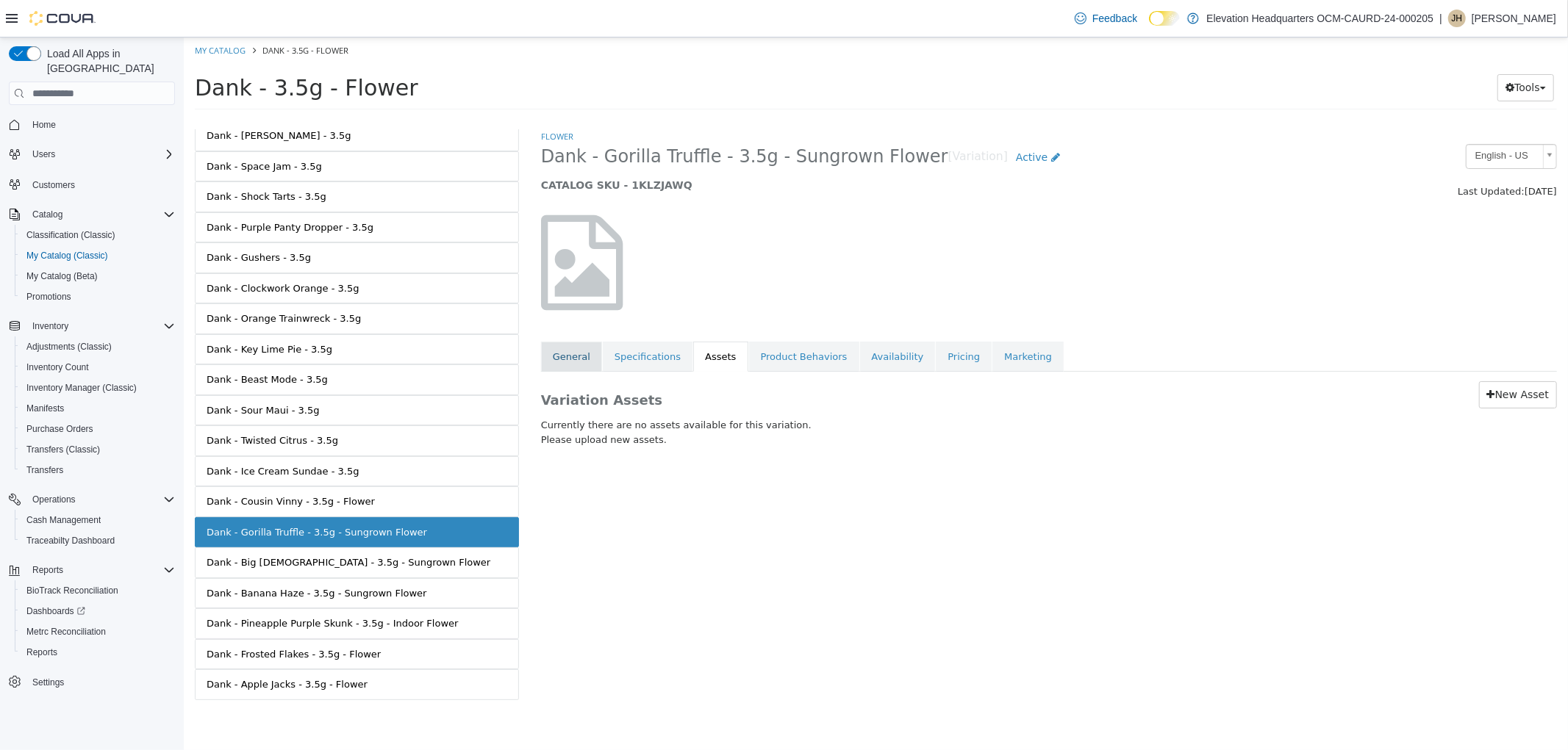
click at [558, 355] on link "General" at bounding box center [570, 357] width 61 height 31
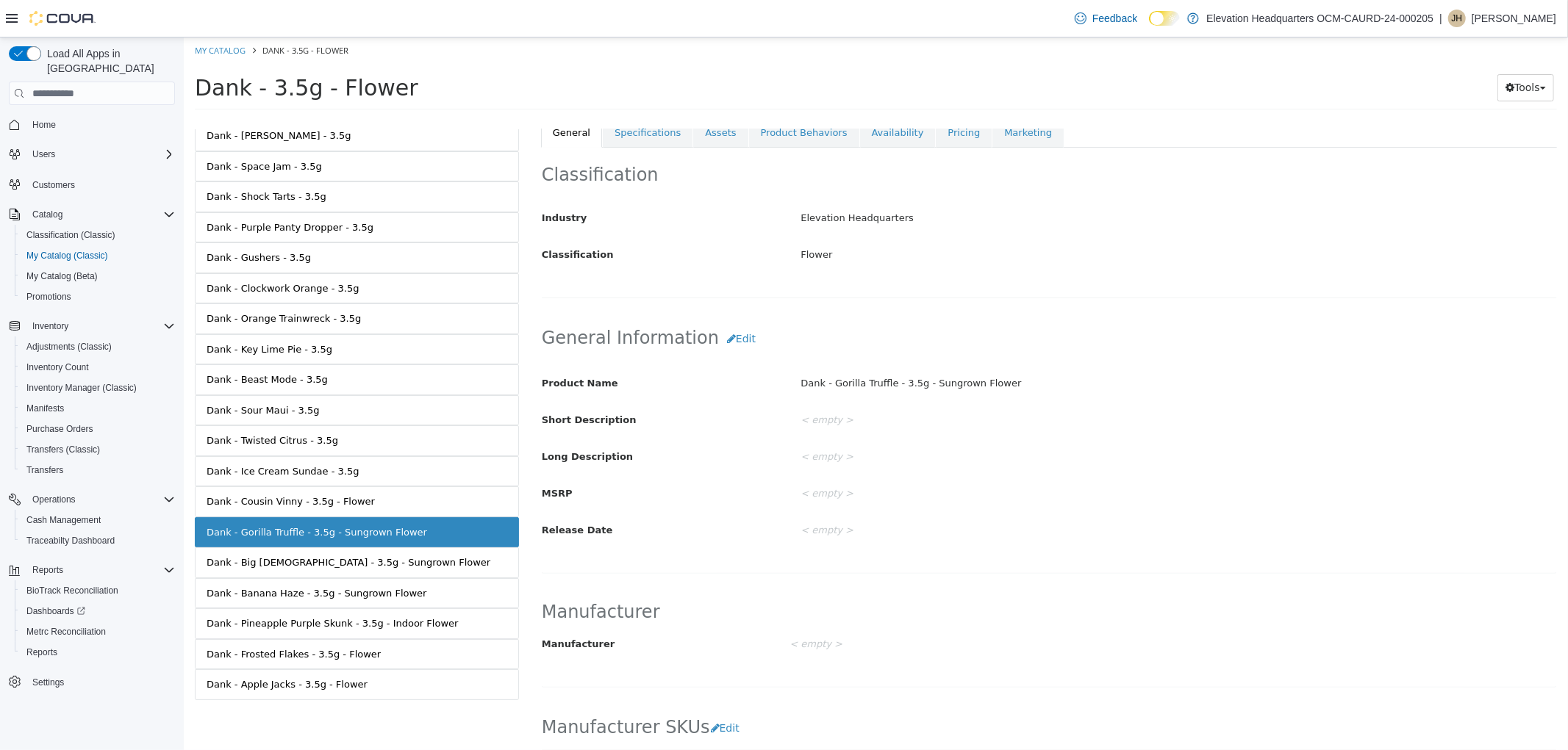
scroll to position [245, 0]
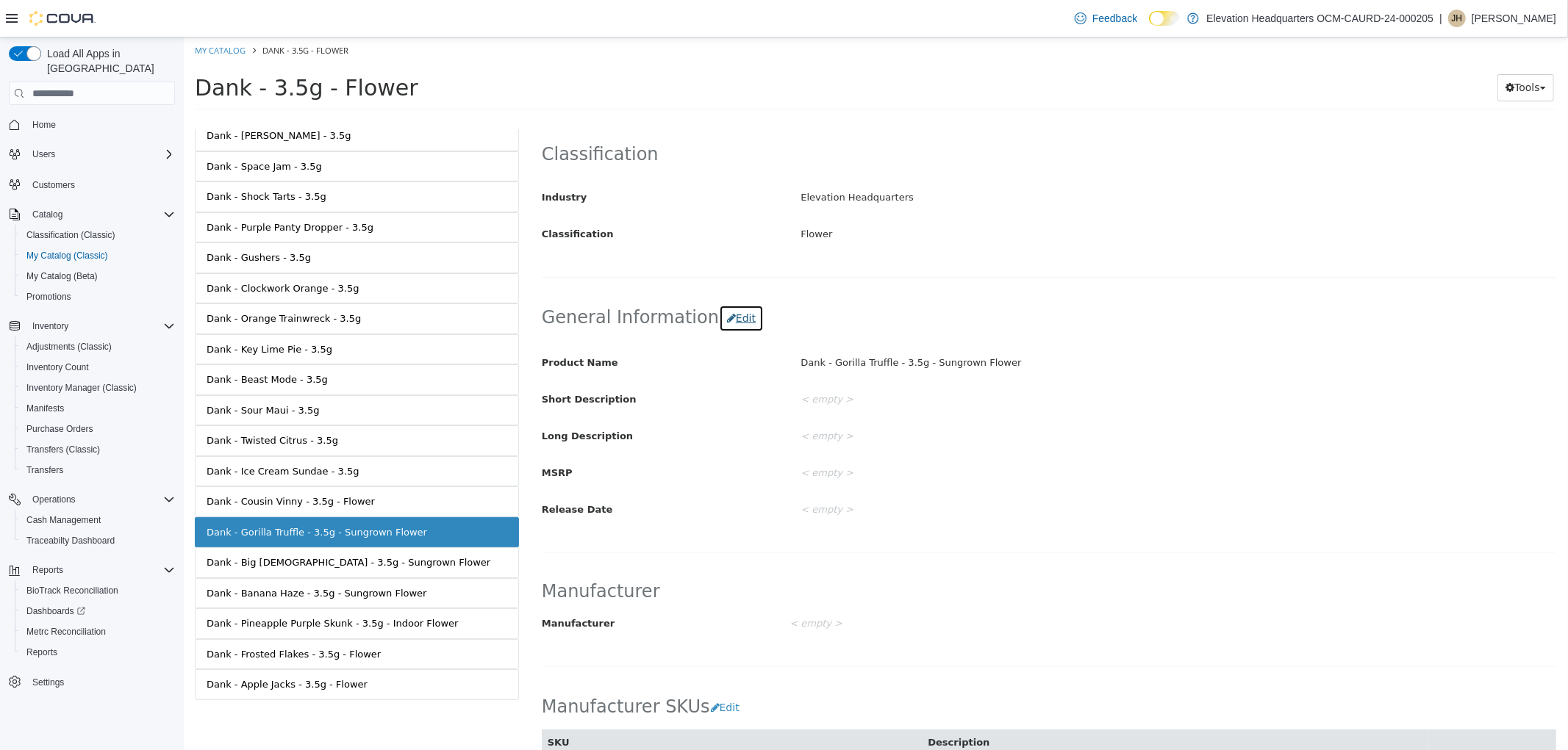
click at [738, 331] on button "Edit" at bounding box center [740, 318] width 45 height 27
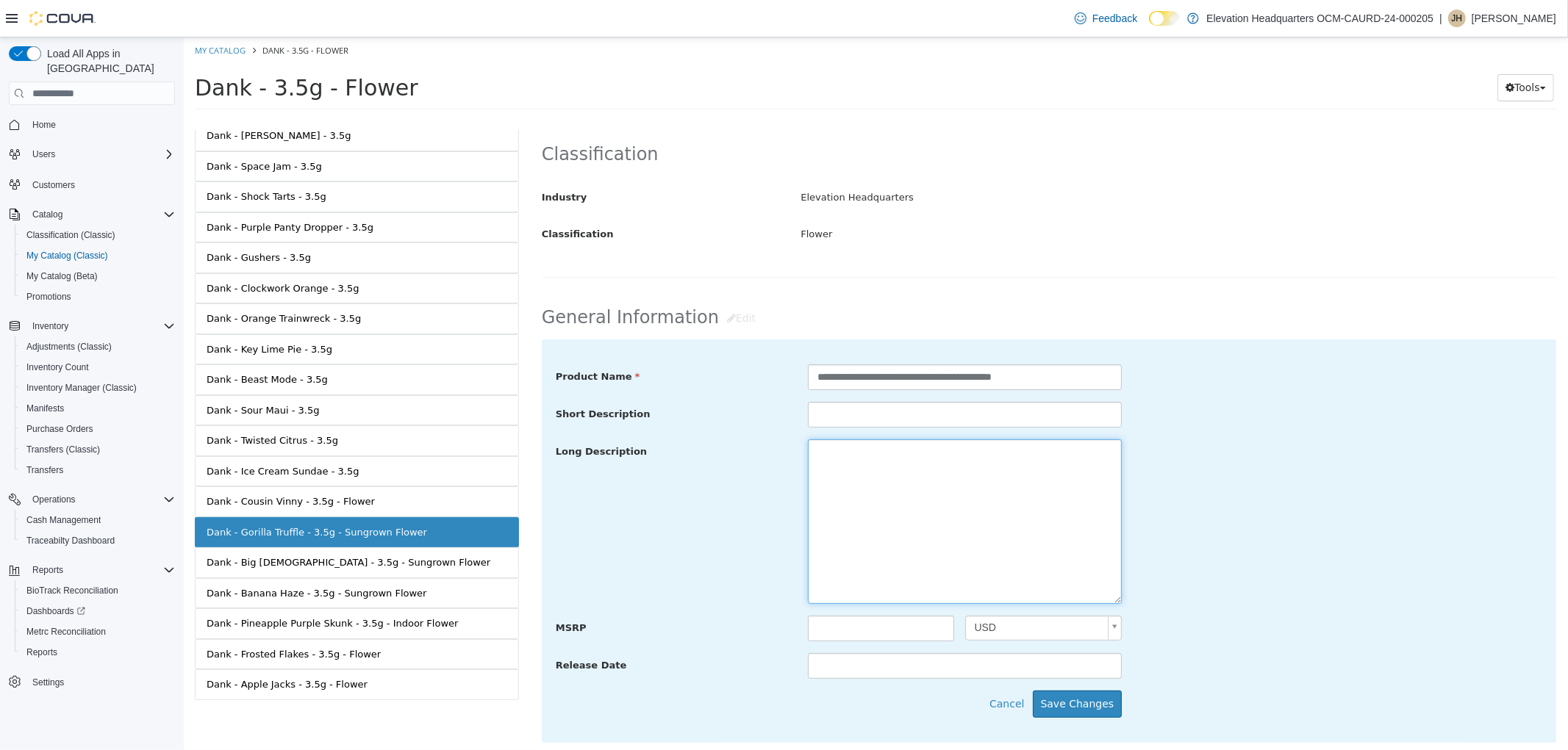
click at [885, 501] on textarea at bounding box center [963, 522] width 314 height 164
paste textarea "**********"
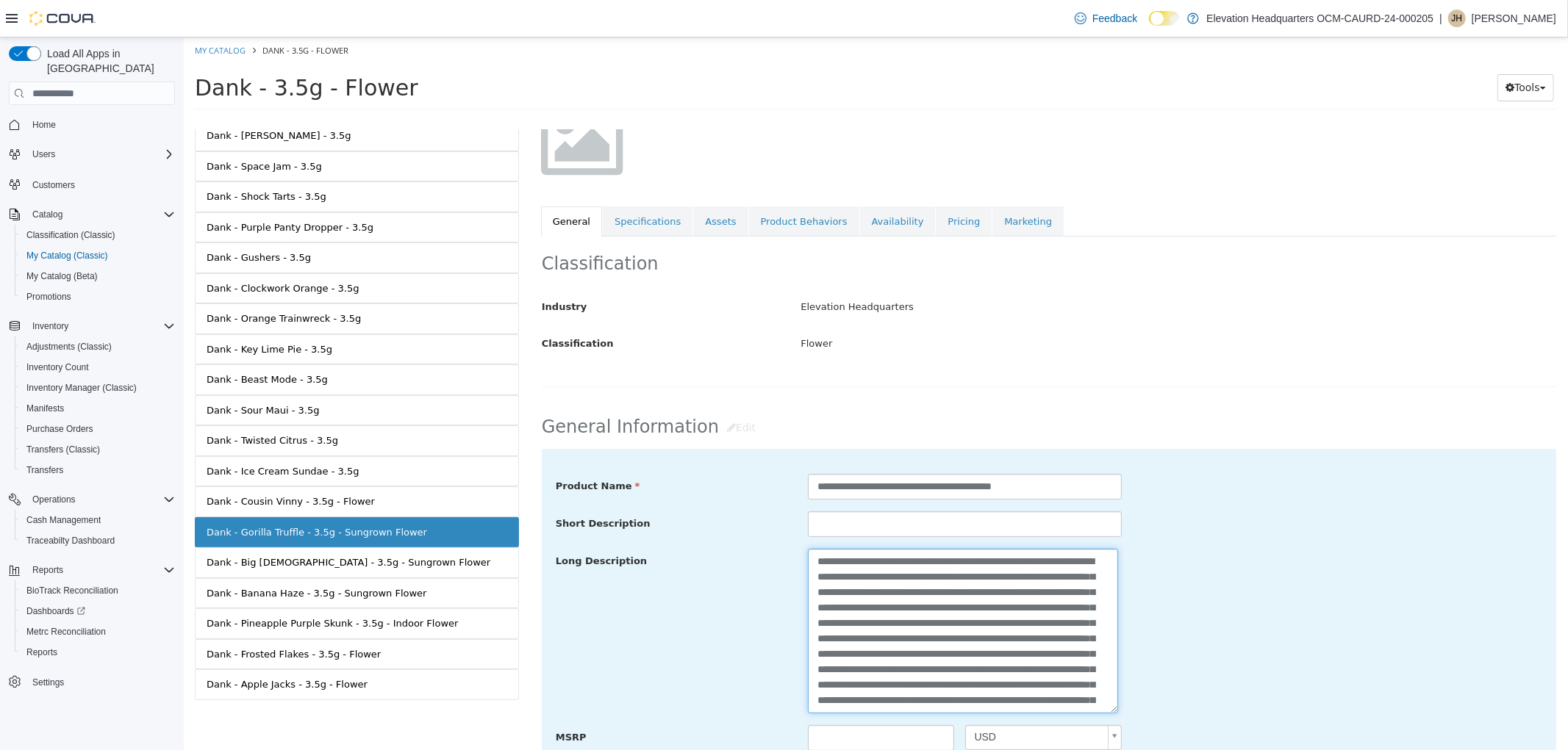
scroll to position [326, 0]
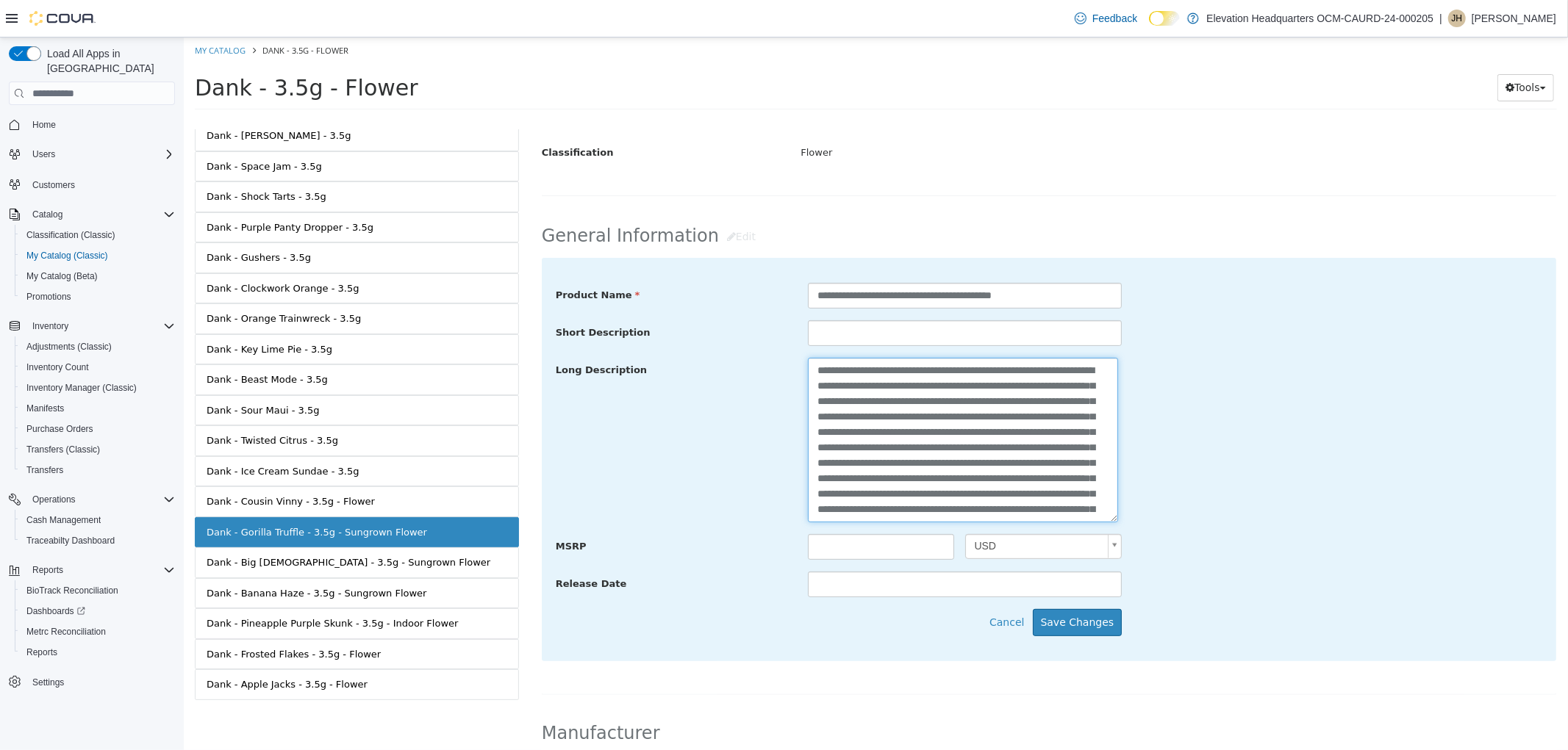
drag, startPoint x: 842, startPoint y: 374, endPoint x: 769, endPoint y: 376, distance: 73.0
click at [769, 374] on div "Long Description" at bounding box center [1048, 440] width 1008 height 165
click at [1034, 423] on textarea at bounding box center [961, 440] width 310 height 164
click at [1050, 424] on textarea at bounding box center [961, 440] width 310 height 164
drag, startPoint x: 1032, startPoint y: 420, endPoint x: 1004, endPoint y: 416, distance: 28.3
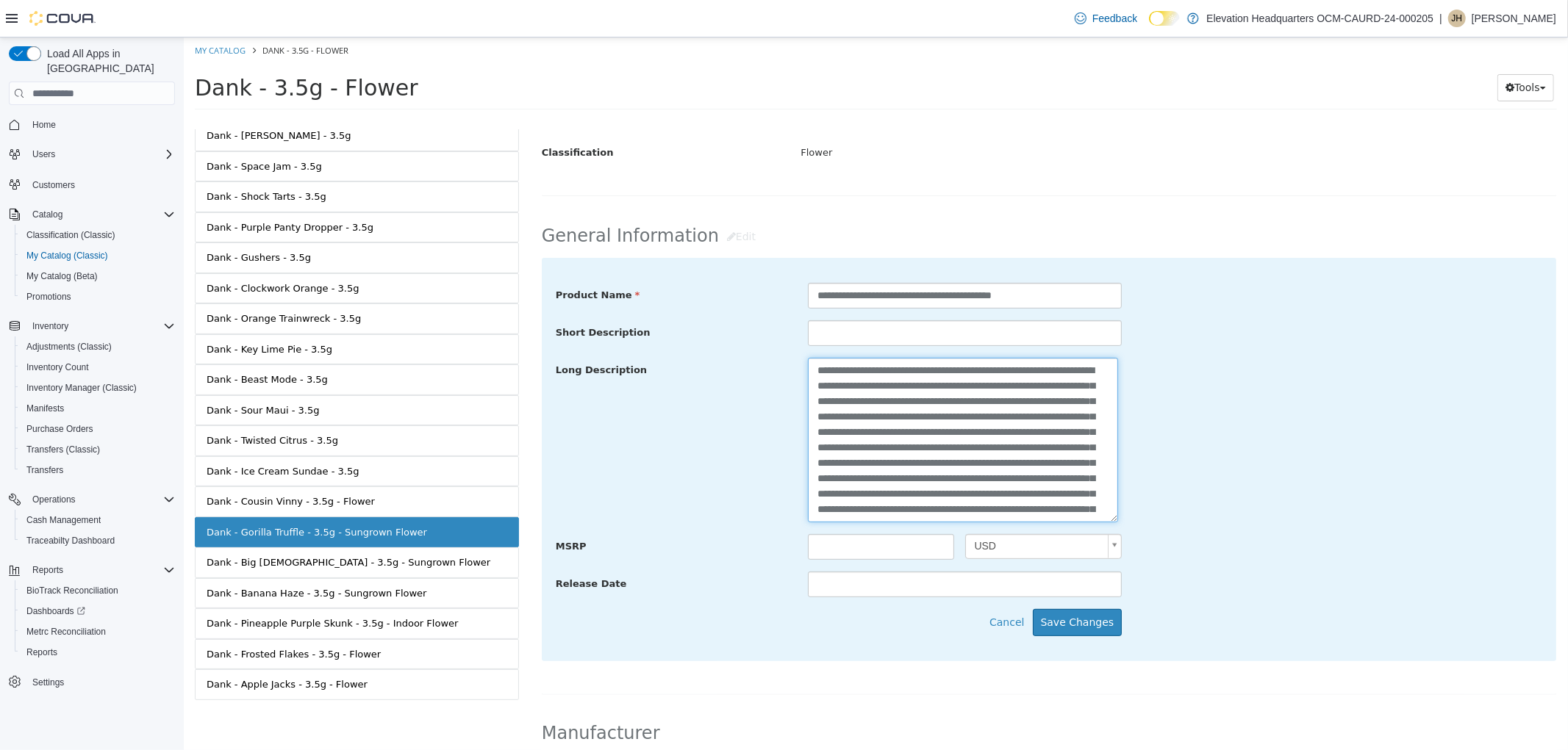
click at [1004, 416] on textarea at bounding box center [961, 440] width 310 height 164
click at [1012, 420] on textarea at bounding box center [961, 440] width 310 height 164
click at [1023, 407] on textarea at bounding box center [961, 440] width 310 height 164
drag, startPoint x: 1057, startPoint y: 461, endPoint x: 1039, endPoint y: 465, distance: 18.4
click at [1052, 461] on textarea at bounding box center [961, 440] width 310 height 164
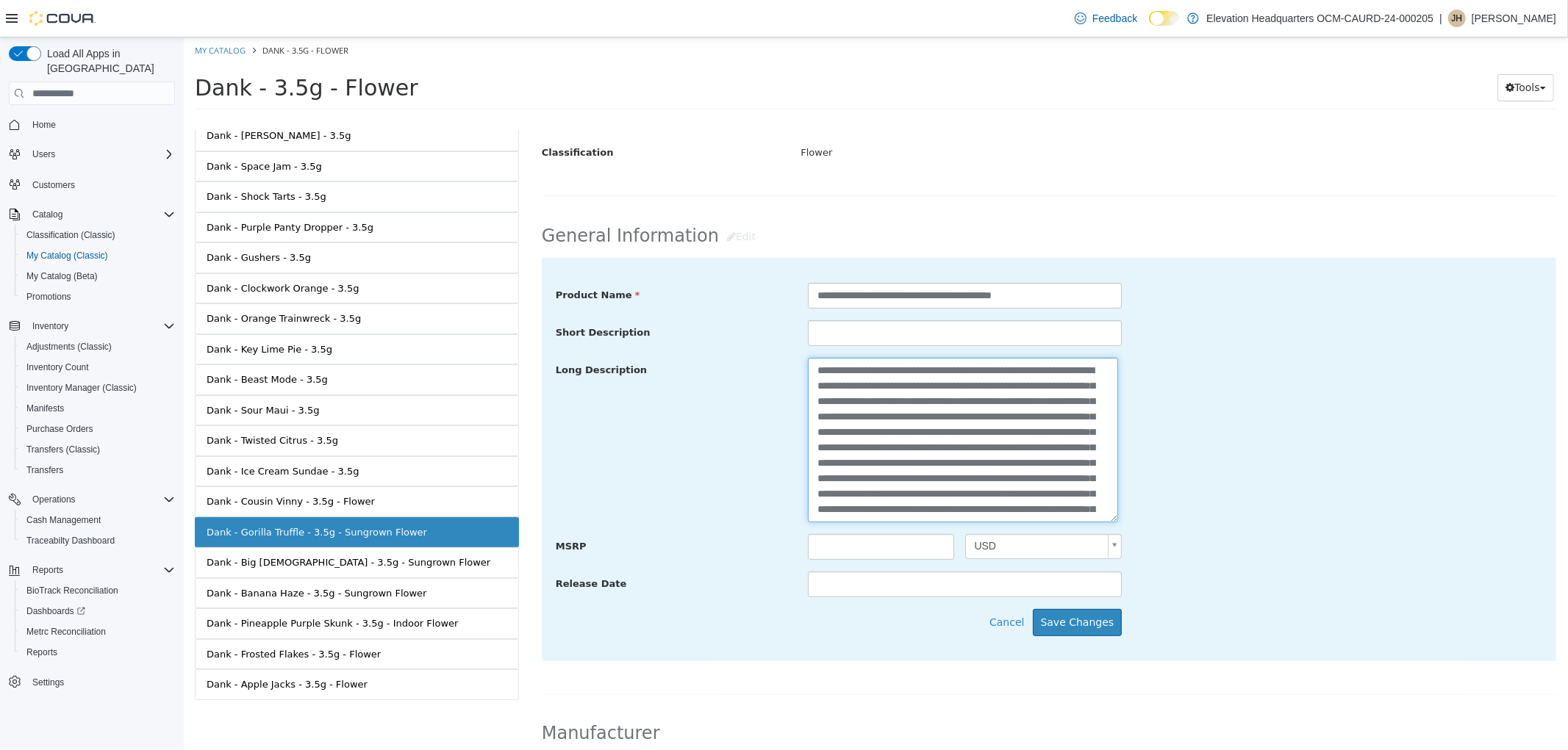
click at [1061, 475] on textarea at bounding box center [961, 440] width 310 height 164
drag, startPoint x: 951, startPoint y: 458, endPoint x: 915, endPoint y: 461, distance: 36.1
click at [915, 461] on textarea at bounding box center [961, 440] width 310 height 164
drag, startPoint x: 878, startPoint y: 400, endPoint x: 792, endPoint y: 399, distance: 86.0
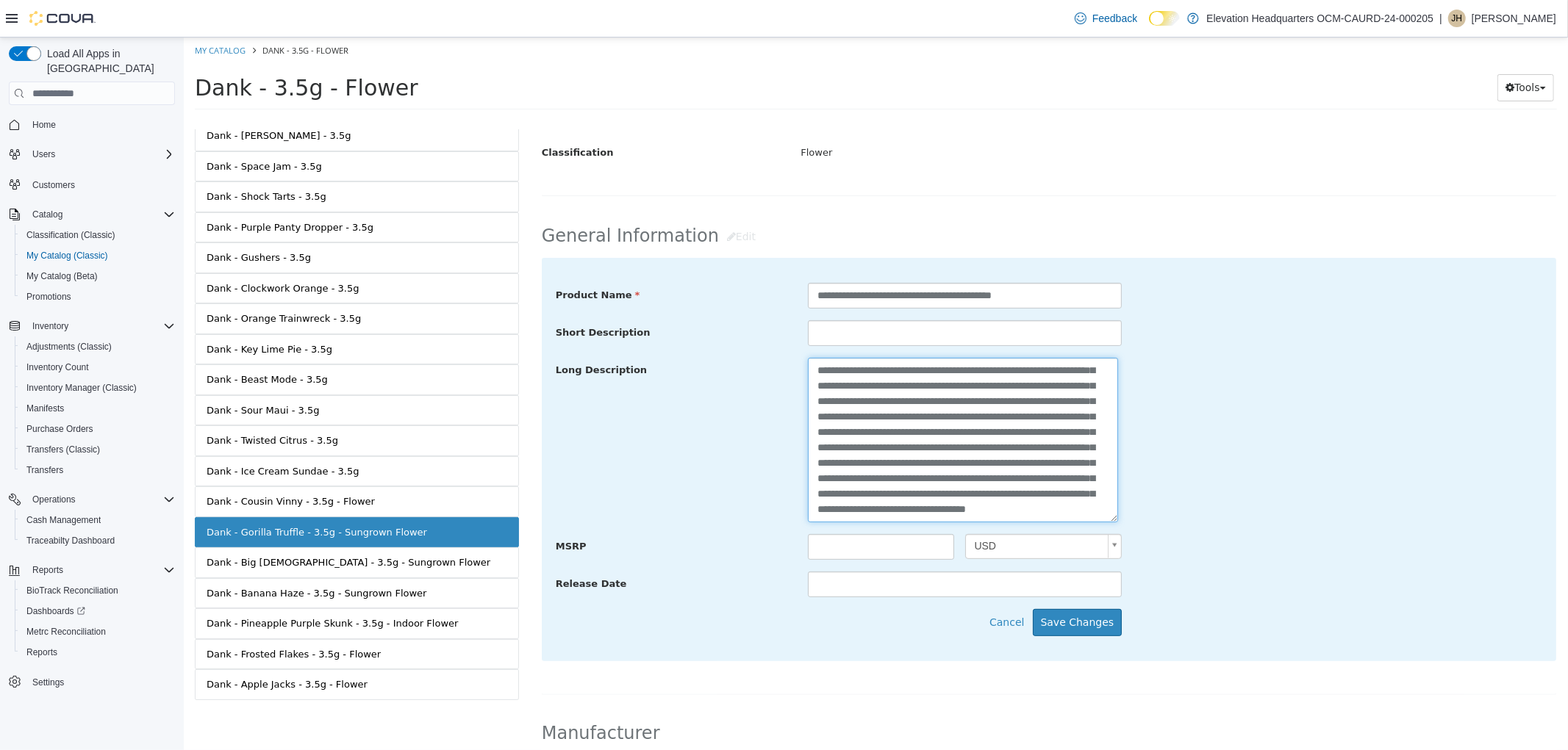
click at [796, 399] on div at bounding box center [964, 440] width 336 height 164
drag, startPoint x: 1061, startPoint y: 385, endPoint x: 913, endPoint y: 385, distance: 148.0
click at [913, 385] on textarea at bounding box center [961, 440] width 310 height 164
drag, startPoint x: 972, startPoint y: 383, endPoint x: 920, endPoint y: 383, distance: 52.0
click at [920, 383] on textarea at bounding box center [961, 440] width 310 height 164
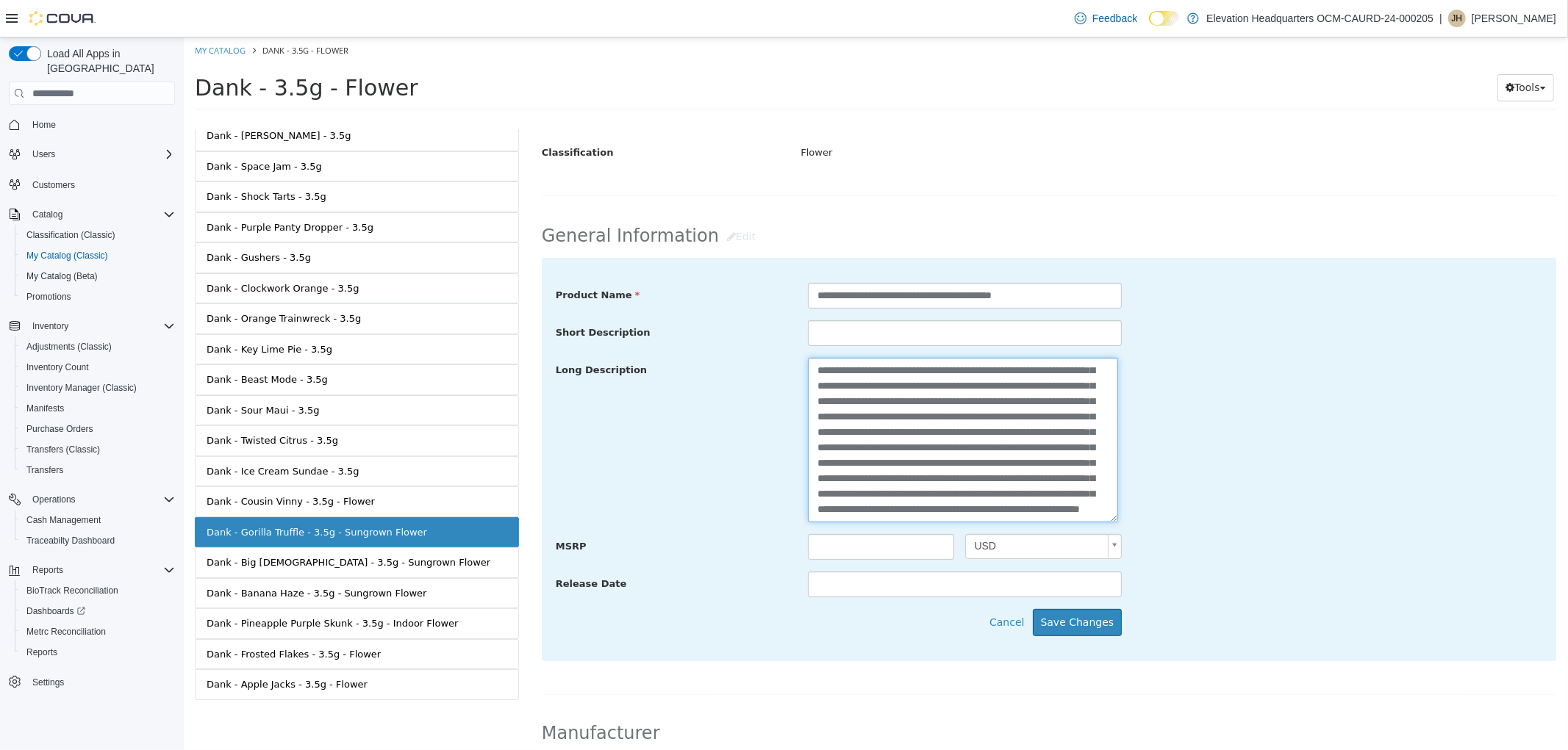
click at [1011, 416] on textarea at bounding box center [961, 440] width 310 height 164
click at [907, 446] on textarea at bounding box center [961, 440] width 310 height 164
click at [1057, 415] on textarea at bounding box center [961, 440] width 310 height 164
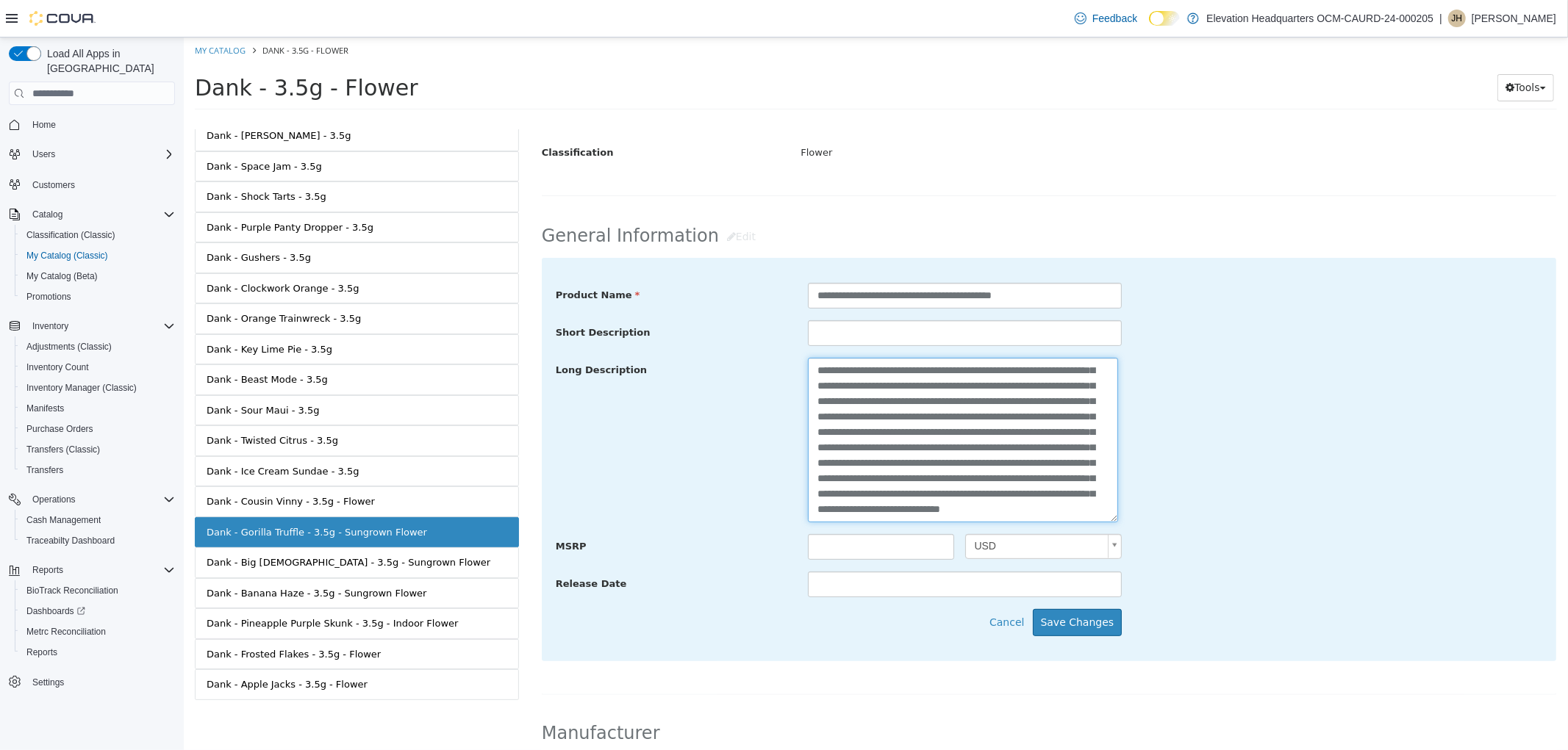
click at [1070, 465] on textarea "**********" at bounding box center [961, 440] width 310 height 164
click at [1075, 467] on textarea "**********" at bounding box center [961, 440] width 310 height 164
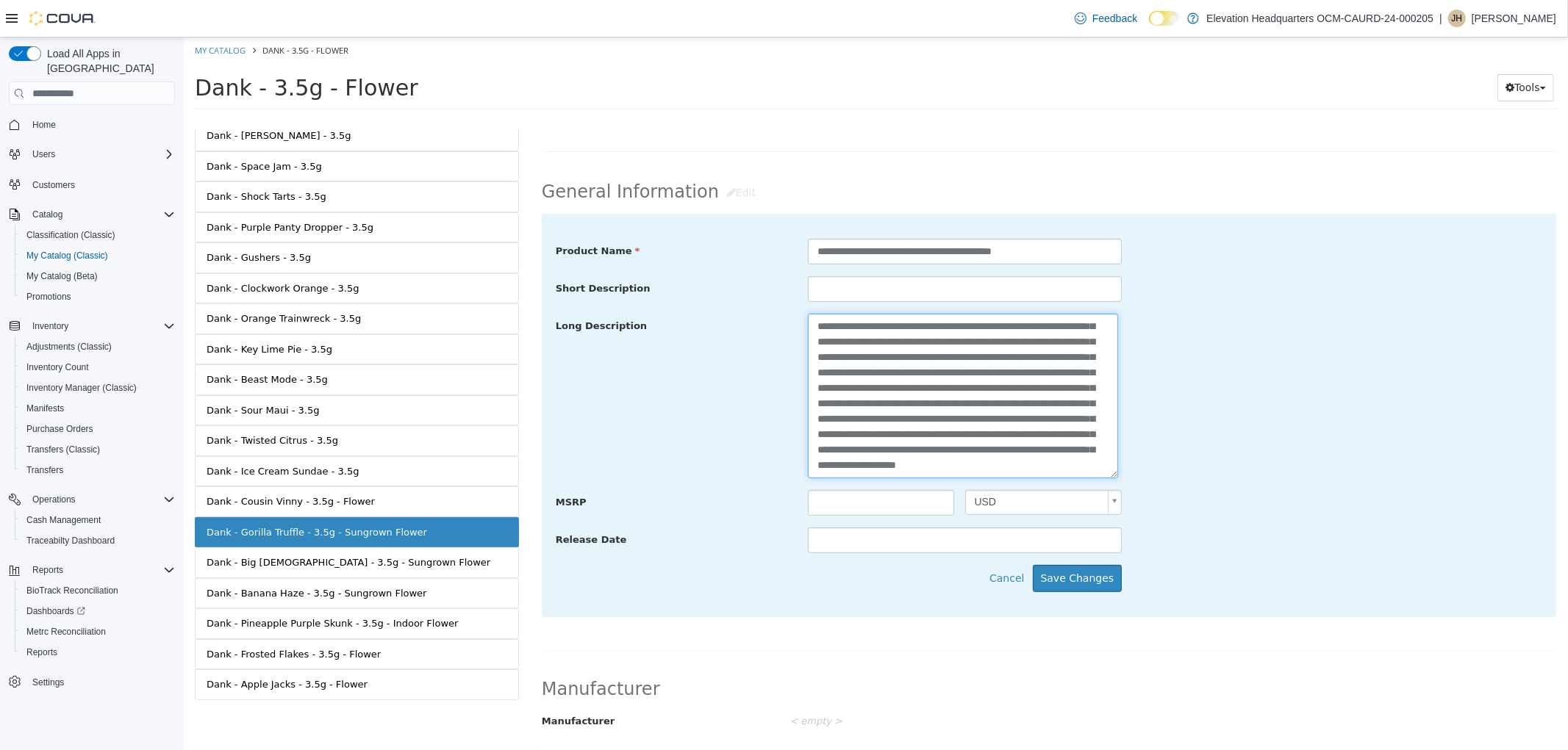
scroll to position [408, 0]
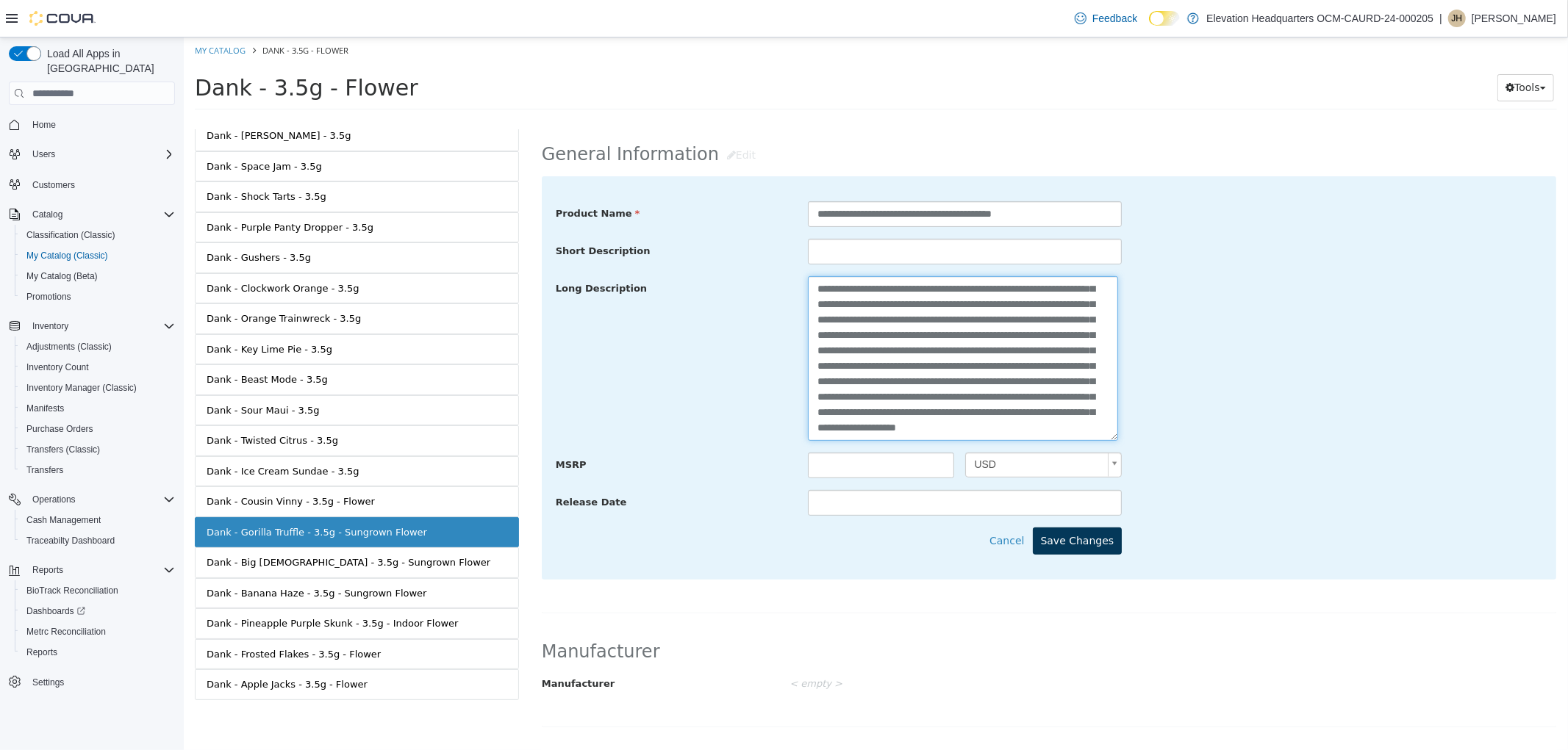
type textarea "**********"
click at [1097, 554] on button "Save Changes" at bounding box center [1076, 541] width 89 height 27
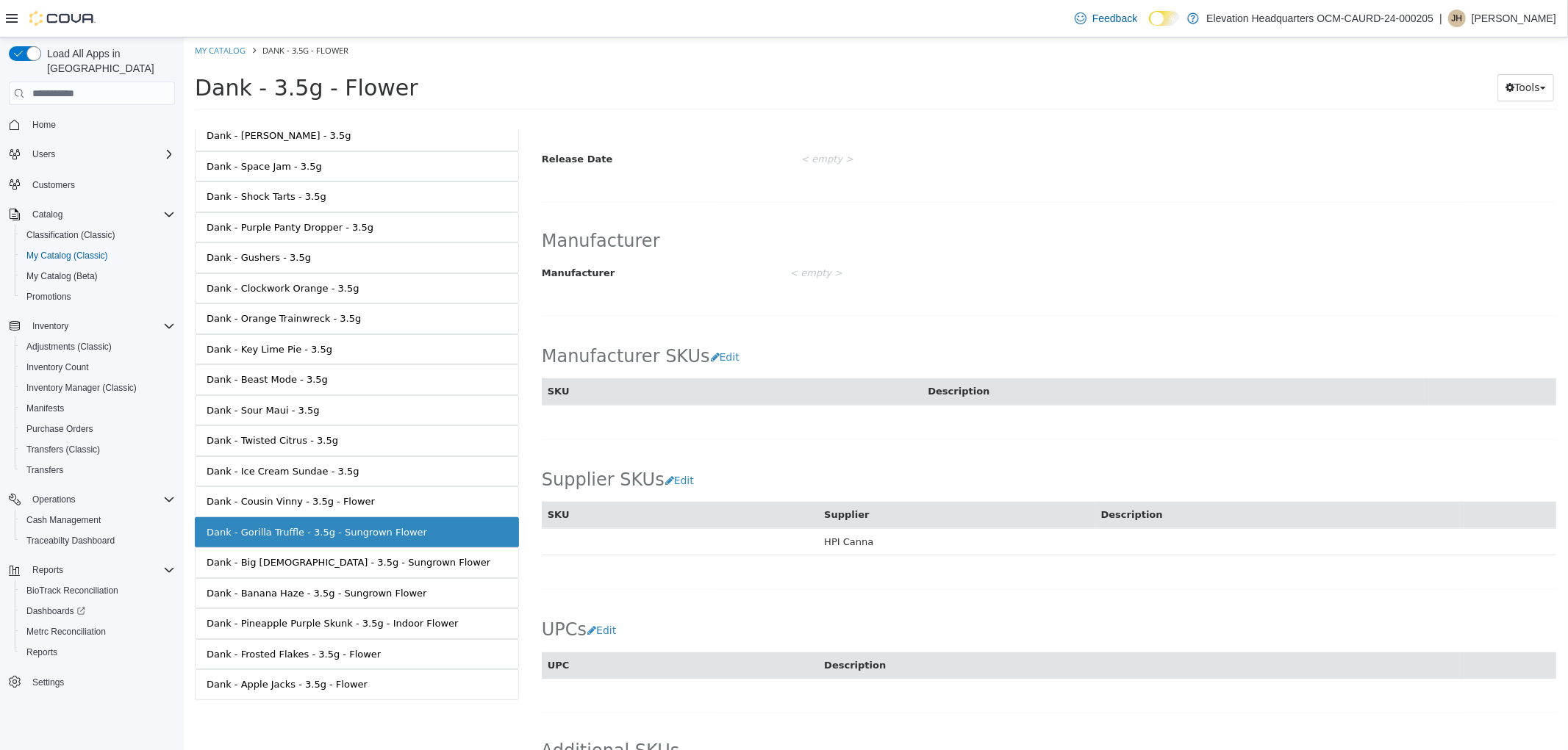
scroll to position [728, 0]
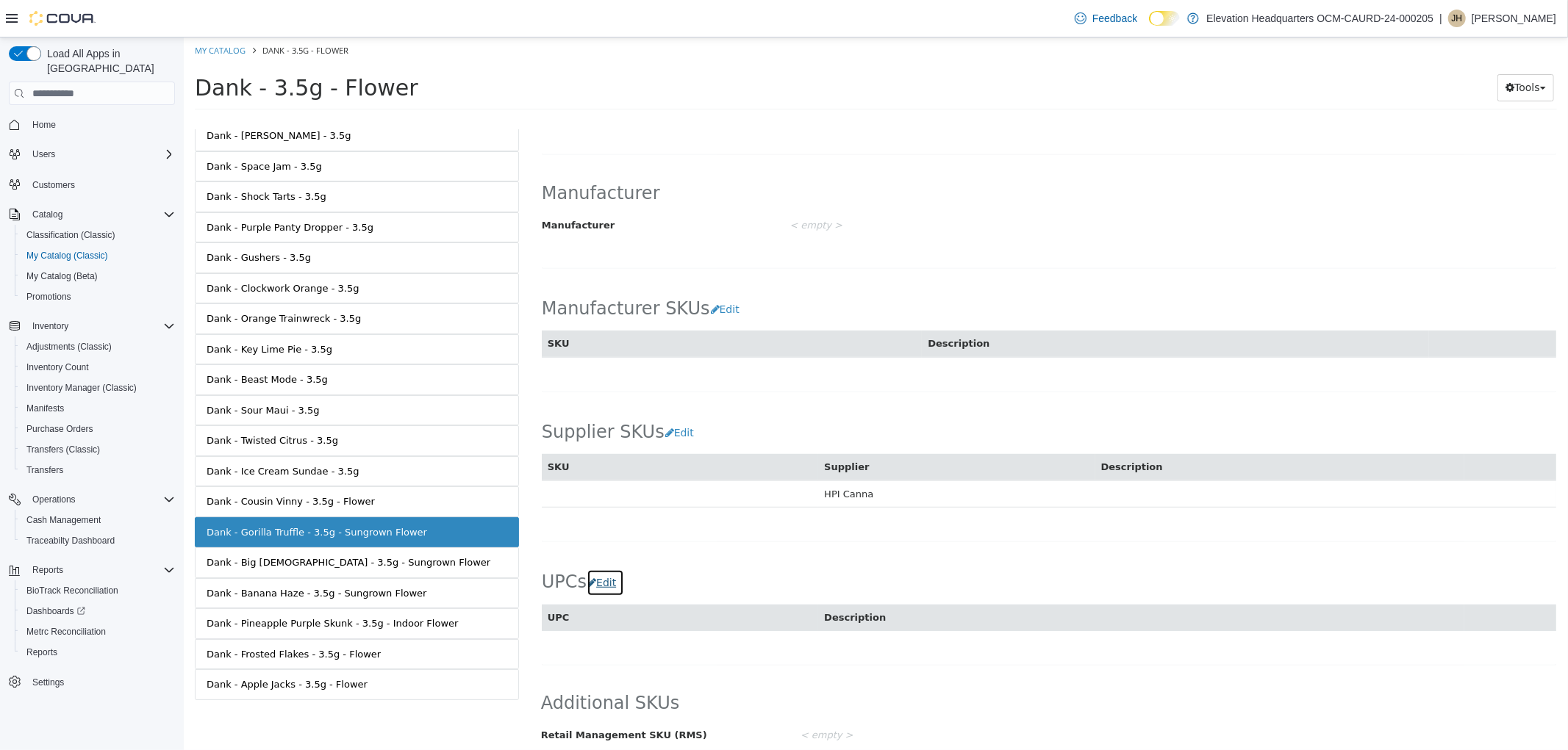
click at [613, 579] on button "Edit" at bounding box center [604, 583] width 37 height 27
click at [642, 632] on td at bounding box center [678, 650] width 276 height 38
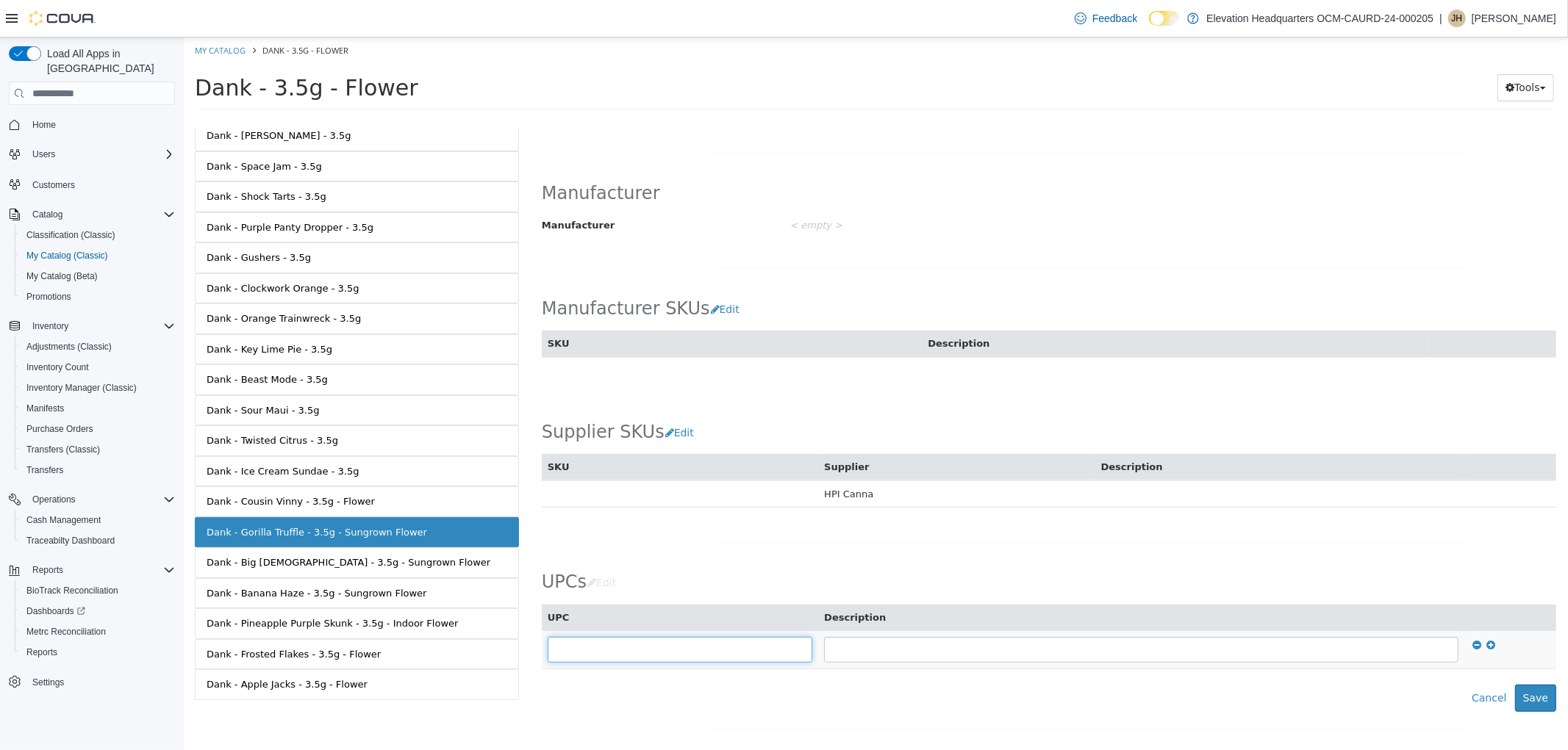
click at [647, 637] on input "text" at bounding box center [679, 649] width 265 height 26
type input "*"
type input "**********"
click at [1516, 688] on button "Save" at bounding box center [1534, 698] width 42 height 27
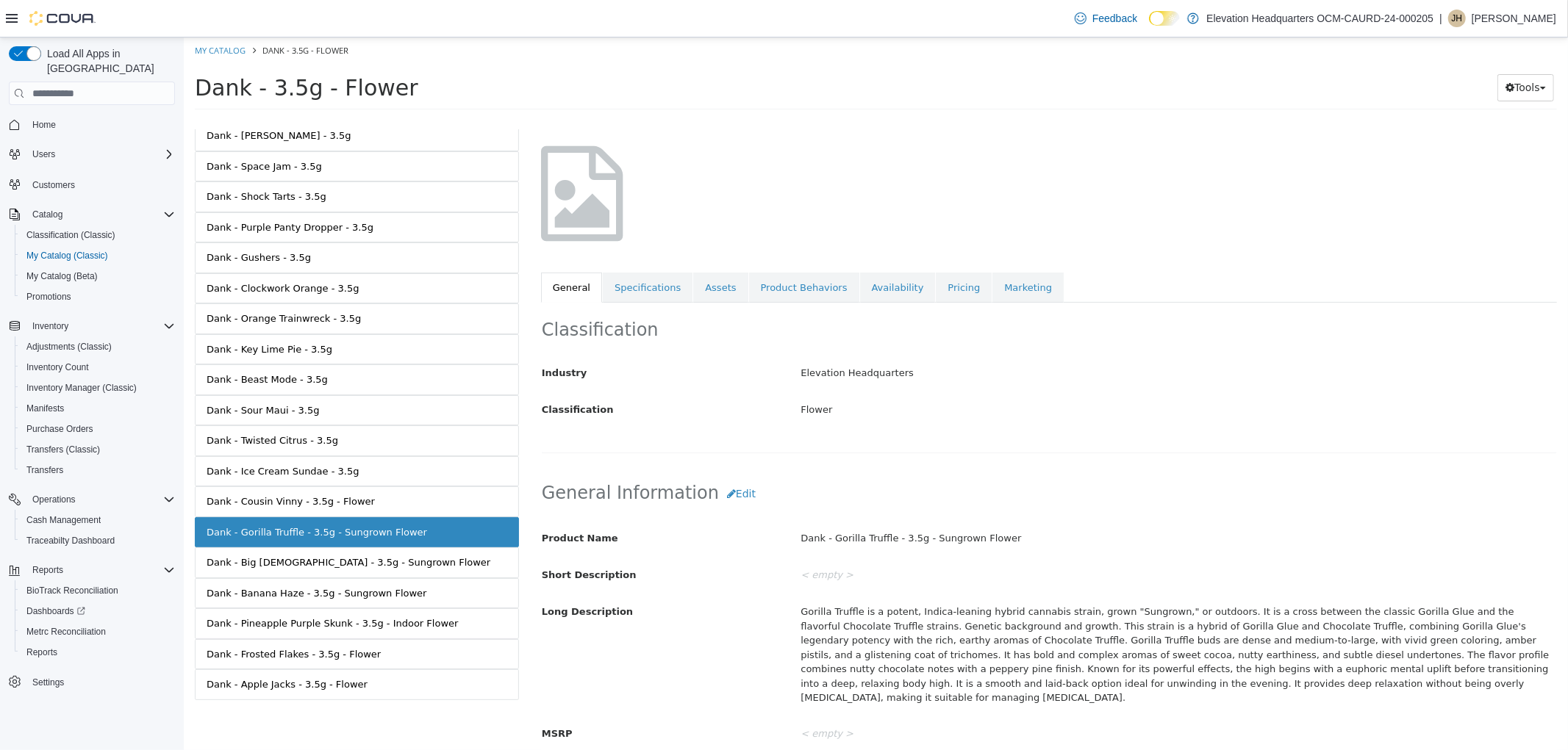
scroll to position [0, 0]
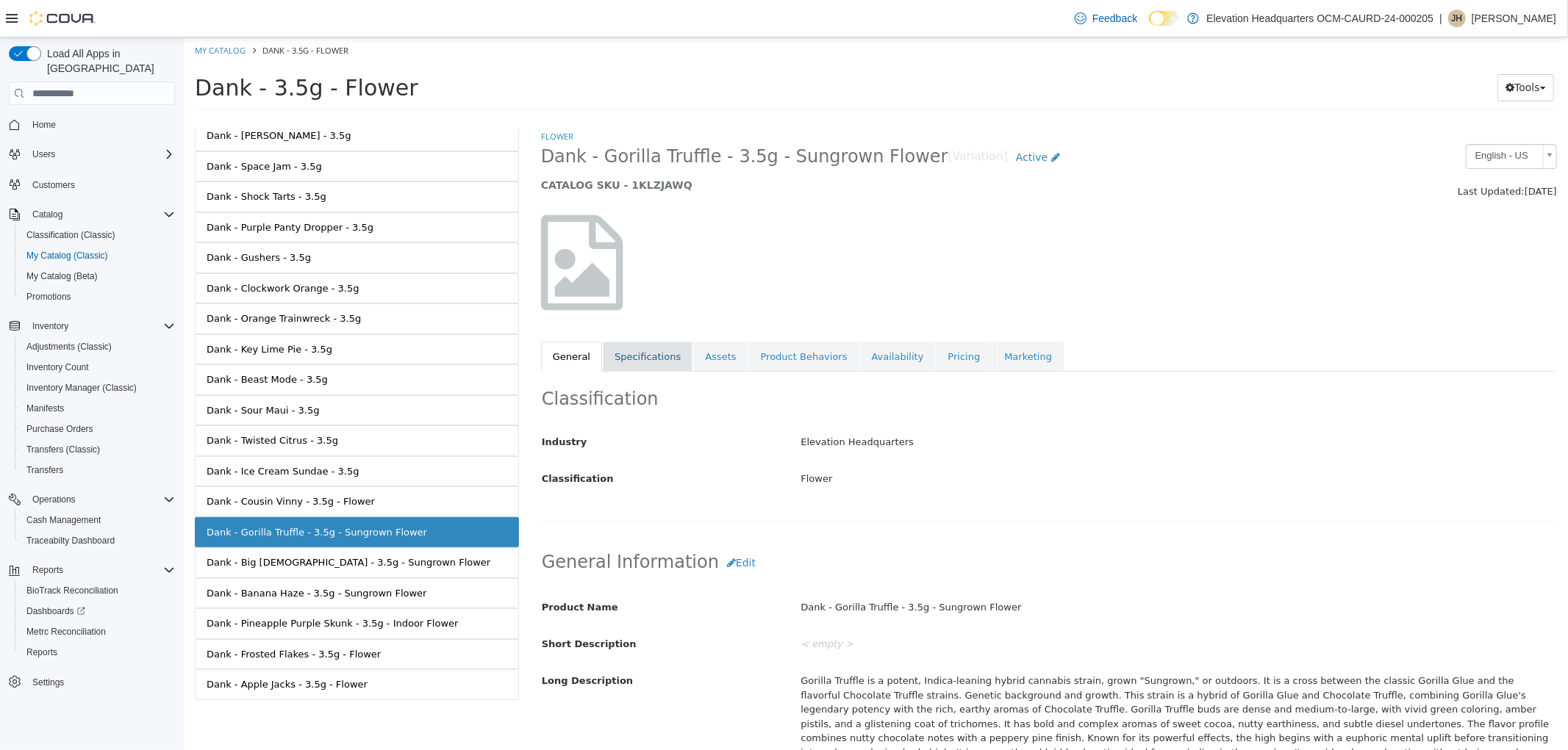
click at [610, 354] on link "Specifications" at bounding box center [646, 357] width 89 height 31
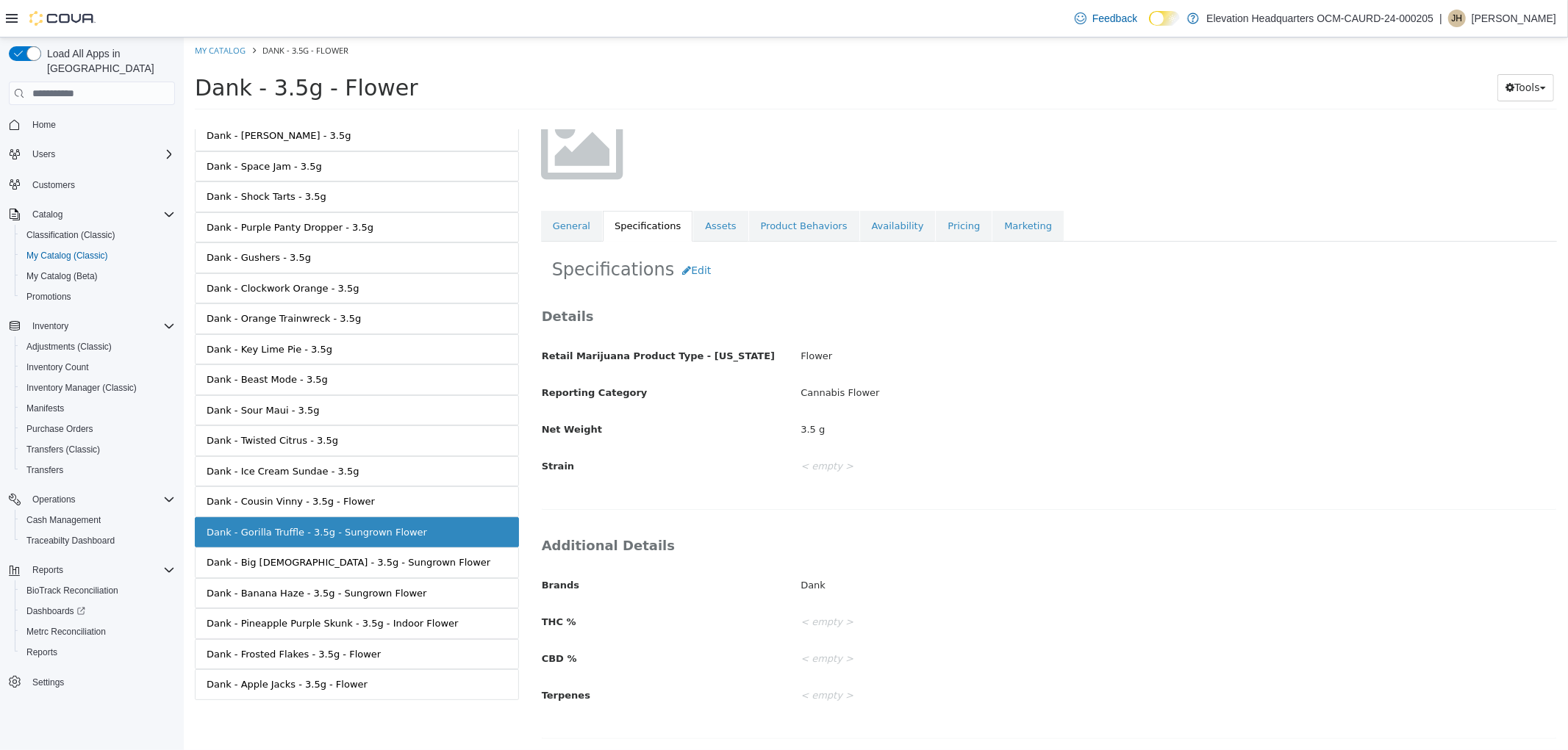
scroll to position [133, 0]
click at [674, 261] on button "Edit" at bounding box center [695, 269] width 45 height 27
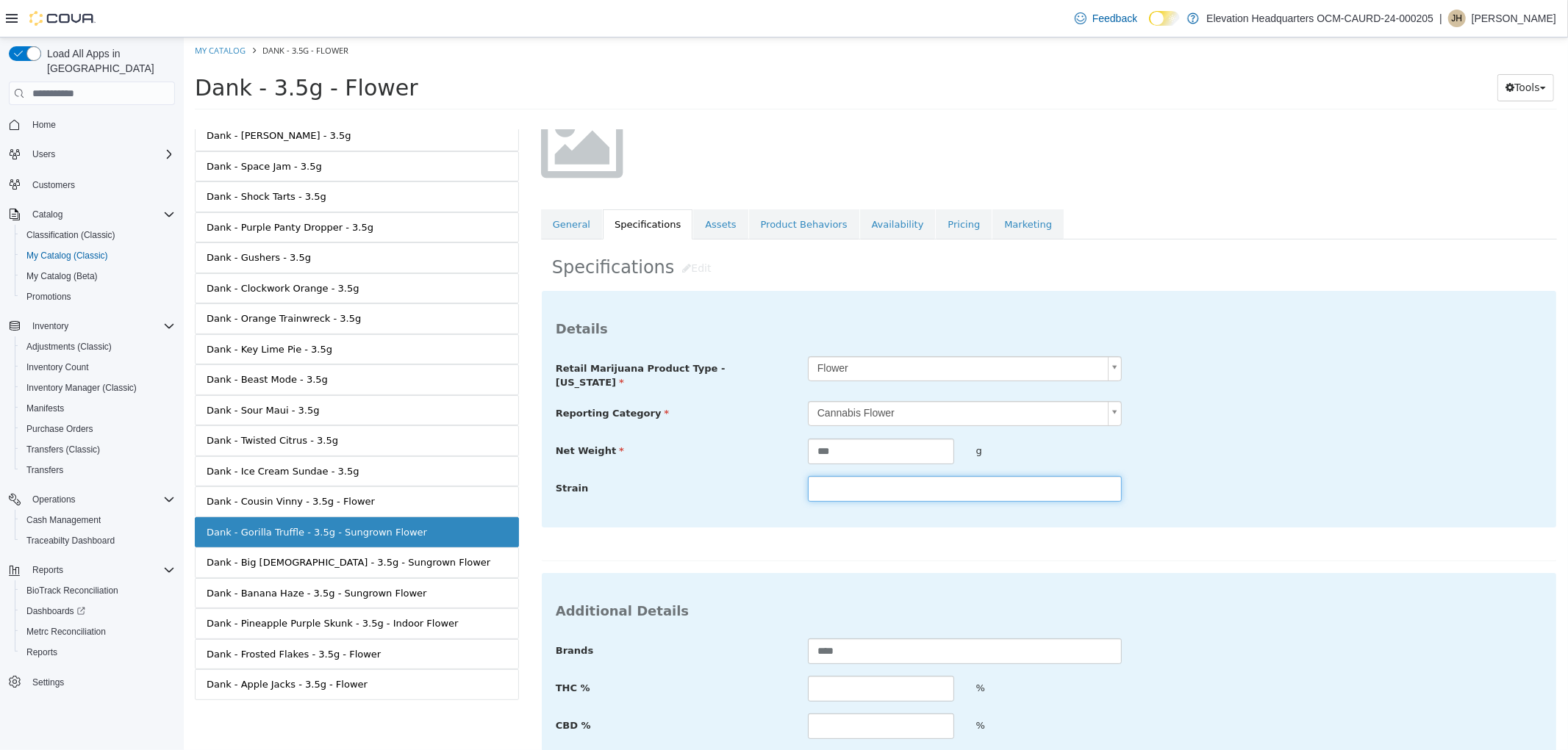
click at [886, 488] on input "text" at bounding box center [963, 489] width 314 height 26
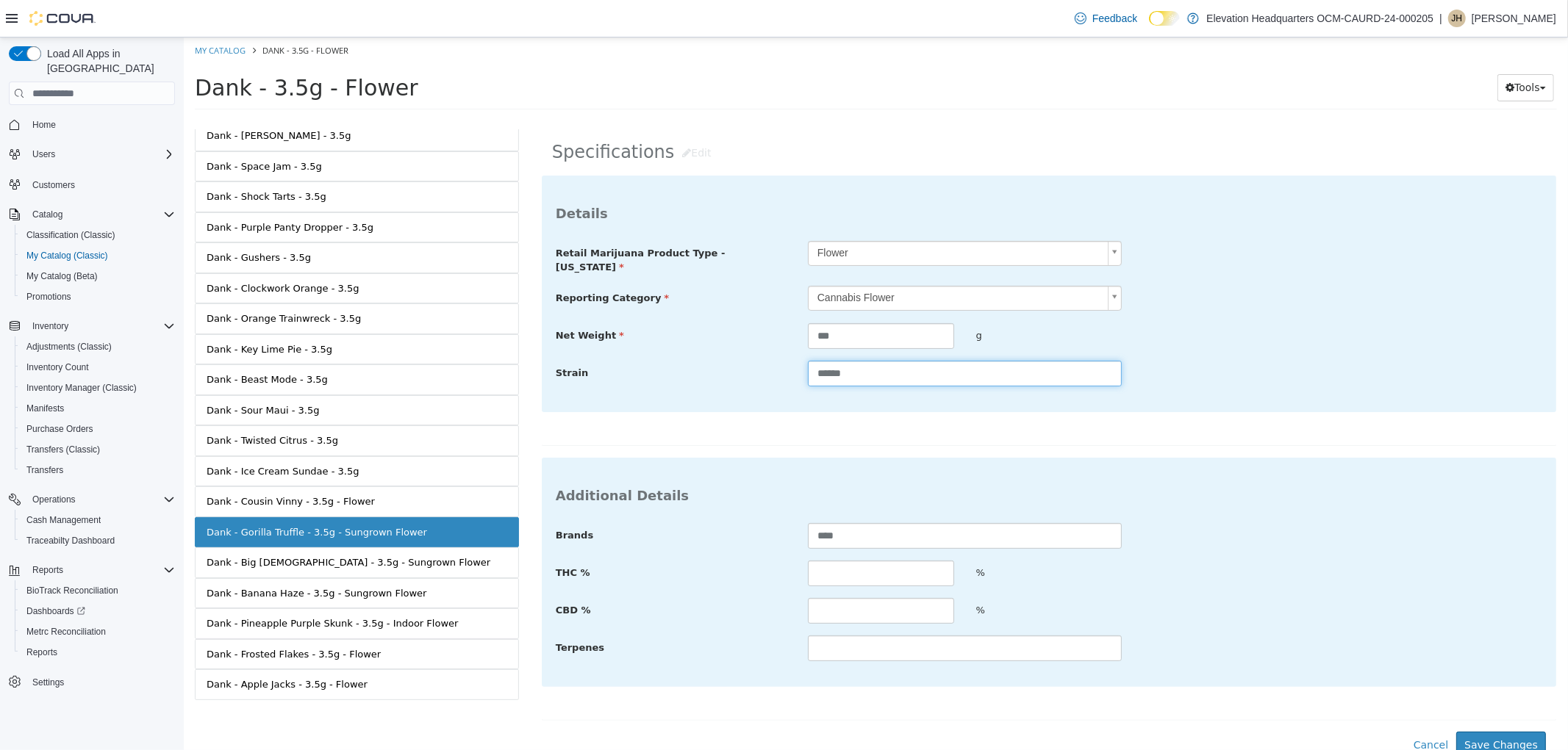
scroll to position [251, 0]
type input "******"
click at [899, 572] on input "text" at bounding box center [880, 570] width 147 height 26
type input "****"
click at [907, 599] on input "text" at bounding box center [880, 608] width 147 height 26
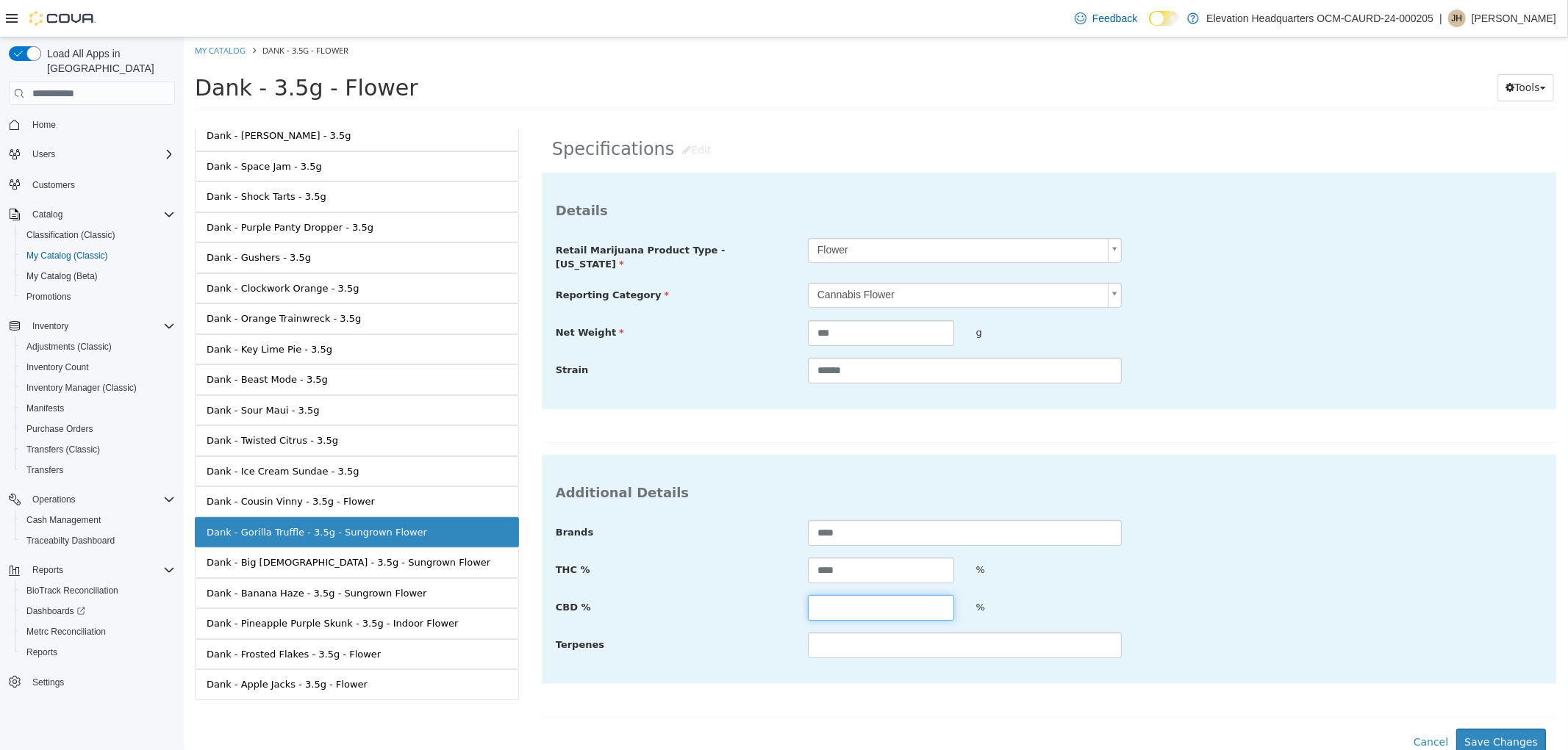
click at [807, 609] on input "text" at bounding box center [880, 608] width 147 height 26
drag, startPoint x: 746, startPoint y: 606, endPoint x: 772, endPoint y: 606, distance: 26.0
click at [746, 606] on label "CBD %" at bounding box center [670, 605] width 252 height 19
click at [831, 603] on input "text" at bounding box center [880, 608] width 147 height 26
click at [1266, 642] on div "Terpenes" at bounding box center [1048, 646] width 1008 height 27
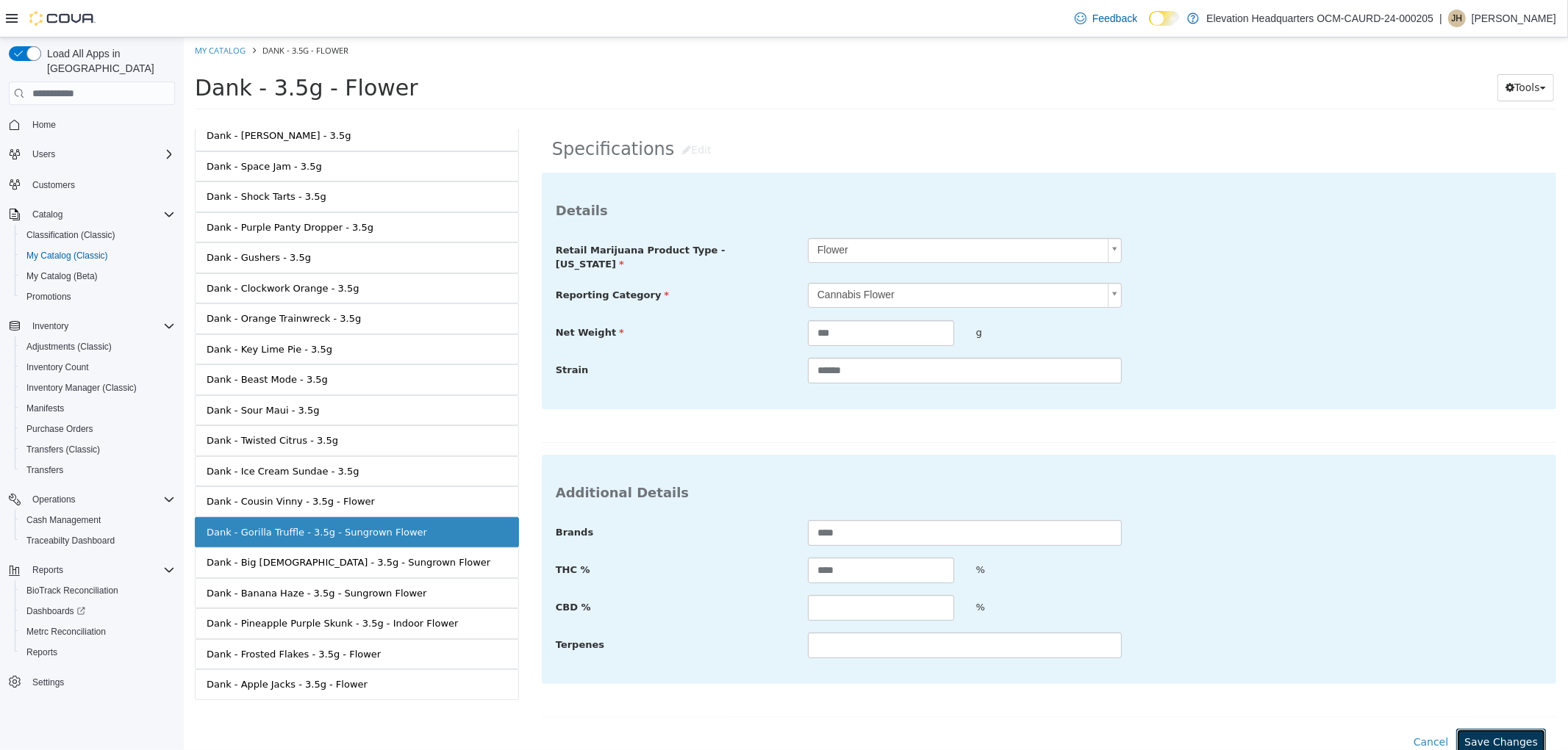
click at [1520, 733] on button "Save Changes" at bounding box center [1499, 742] width 89 height 27
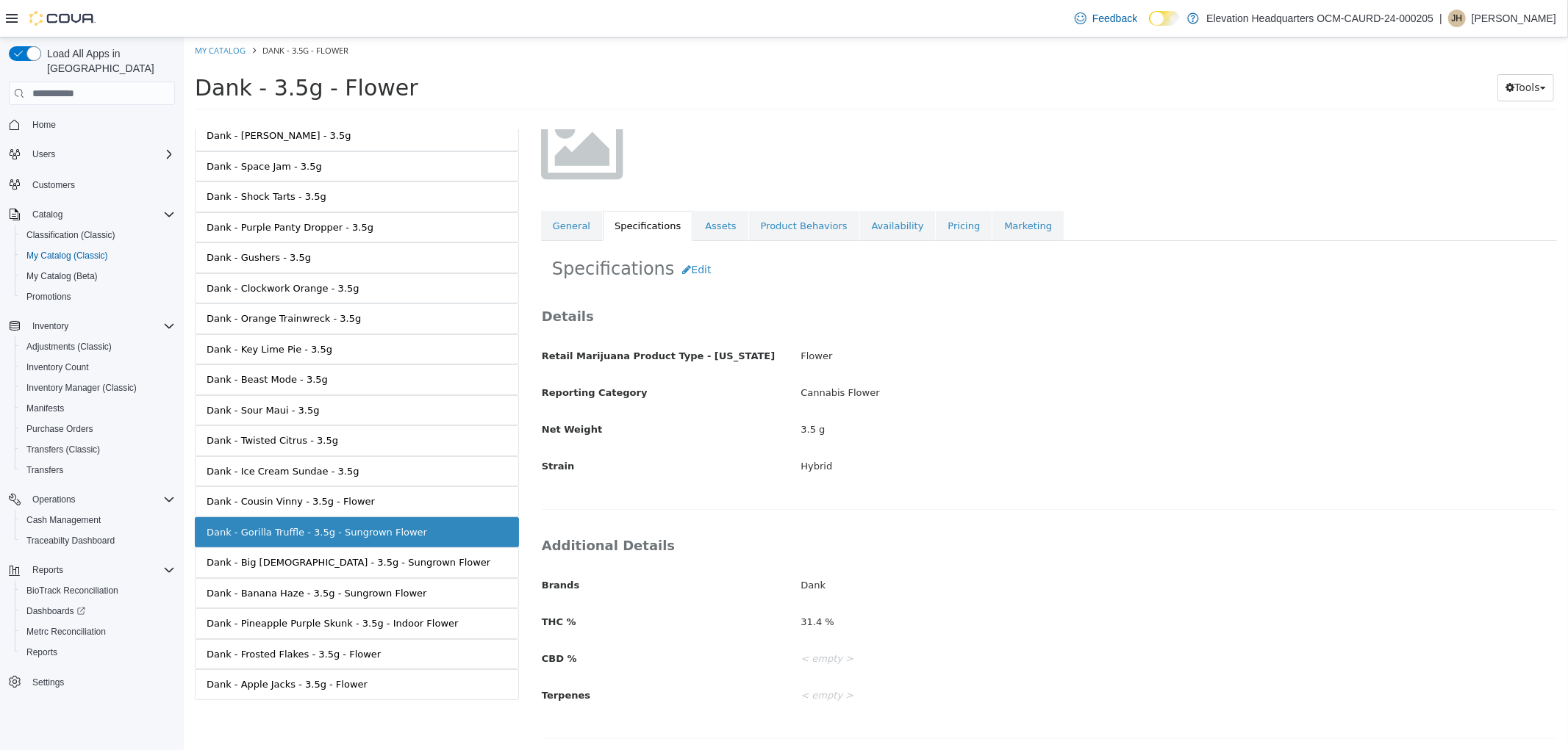
scroll to position [0, 0]
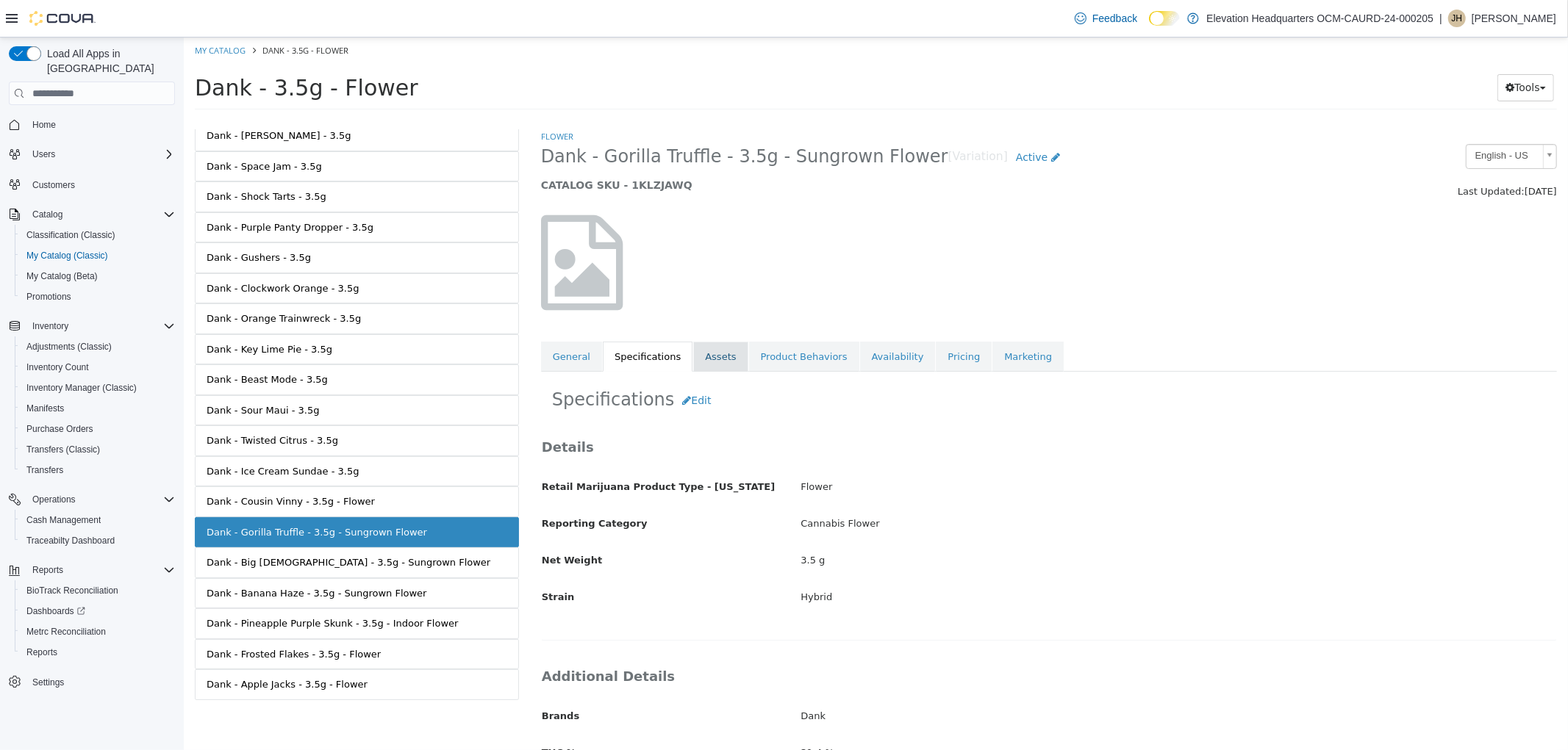
click at [693, 369] on link "Assets" at bounding box center [720, 357] width 55 height 31
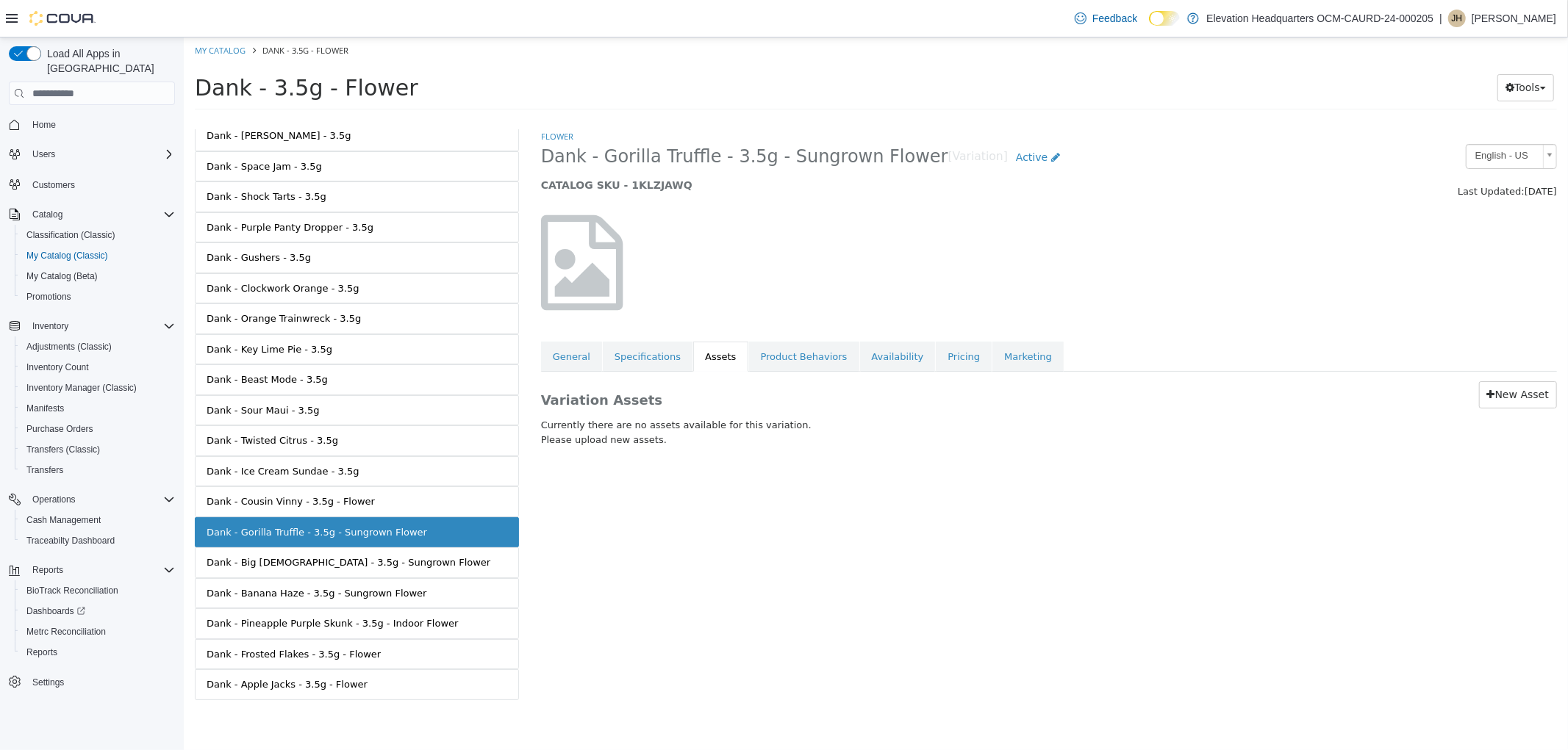
click at [1513, 410] on div "Variation Assets New Asset Currently there are no assets available for this var…" at bounding box center [1048, 417] width 1038 height 90
click at [1513, 409] on div "New Asset" at bounding box center [1344, 395] width 426 height 27
click at [1513, 401] on link "New Asset" at bounding box center [1517, 395] width 78 height 27
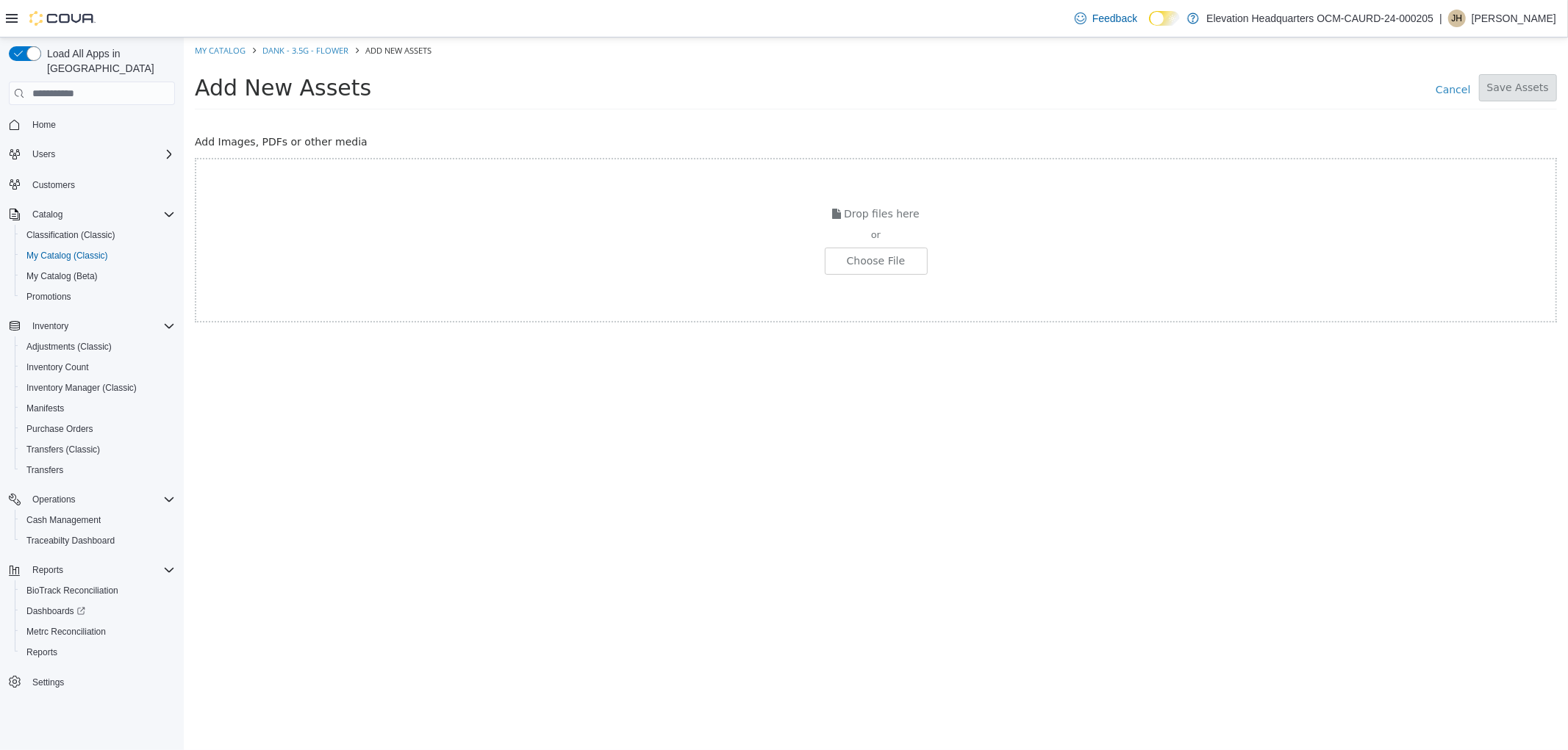
click at [858, 277] on div "Drop files here or Choose File" at bounding box center [875, 240] width 1362 height 164
click at [860, 273] on input "file" at bounding box center [105, 261] width 1640 height 26
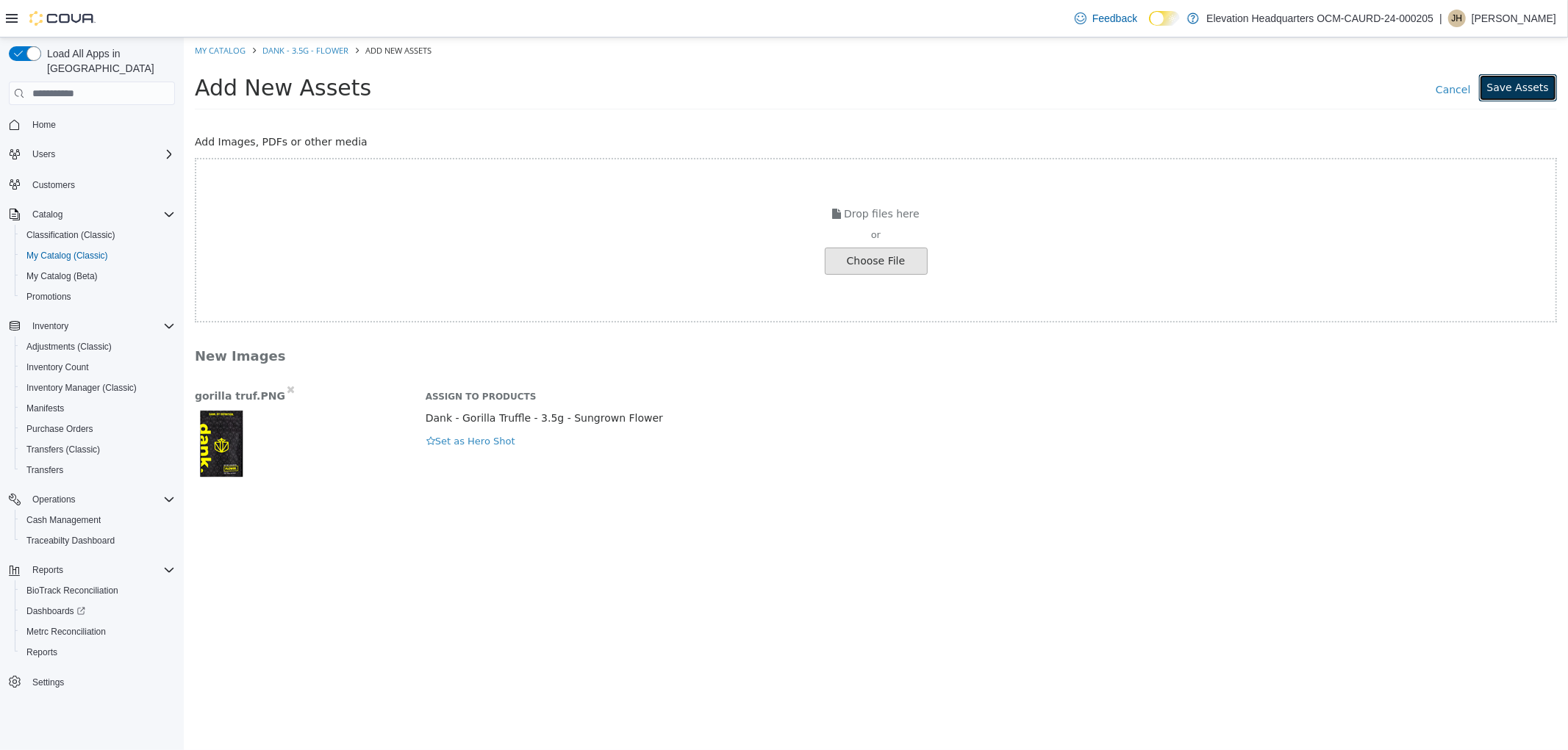
click at [1544, 97] on button "Save Assets" at bounding box center [1517, 87] width 78 height 27
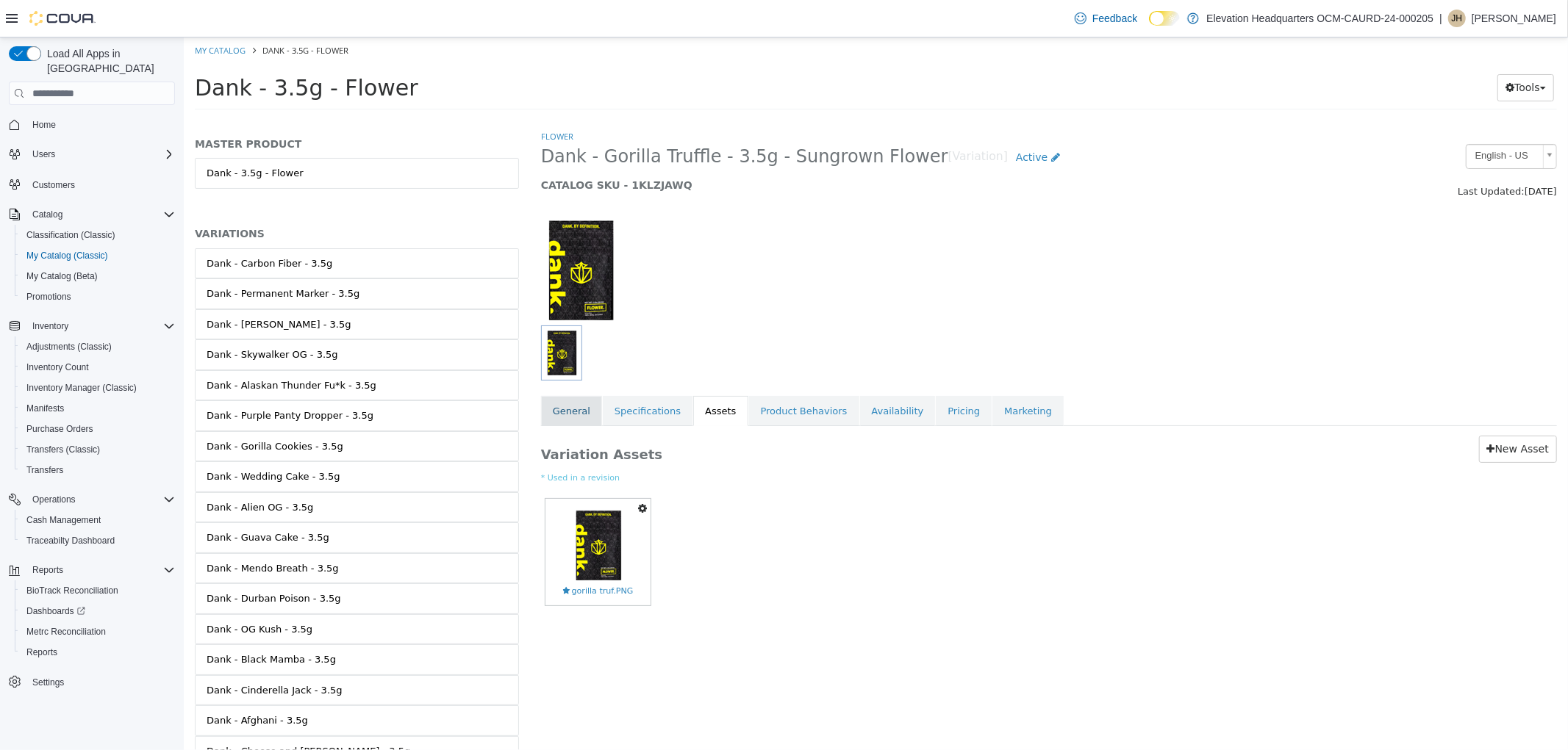
click at [563, 409] on link "General" at bounding box center [570, 411] width 61 height 31
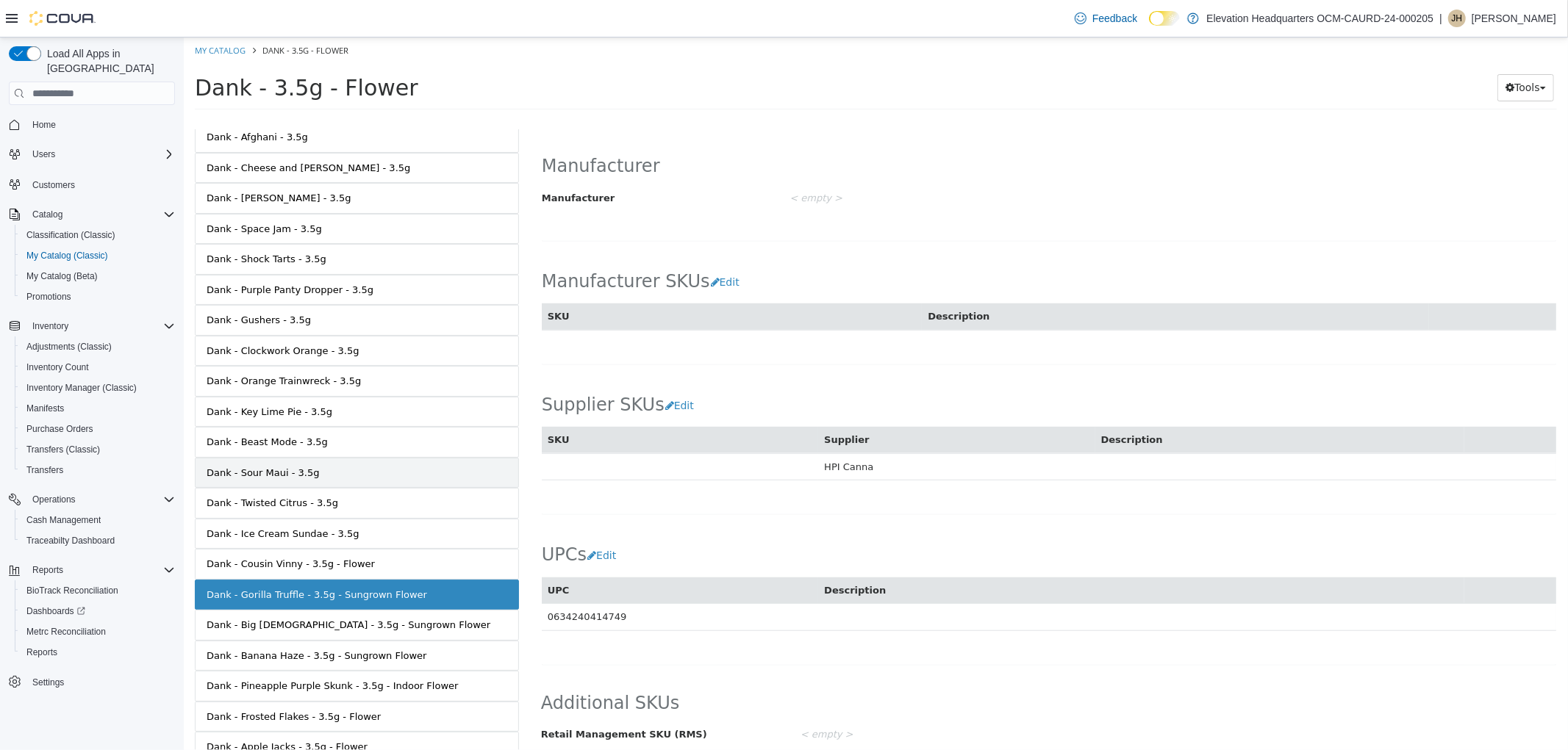
scroll to position [651, 0]
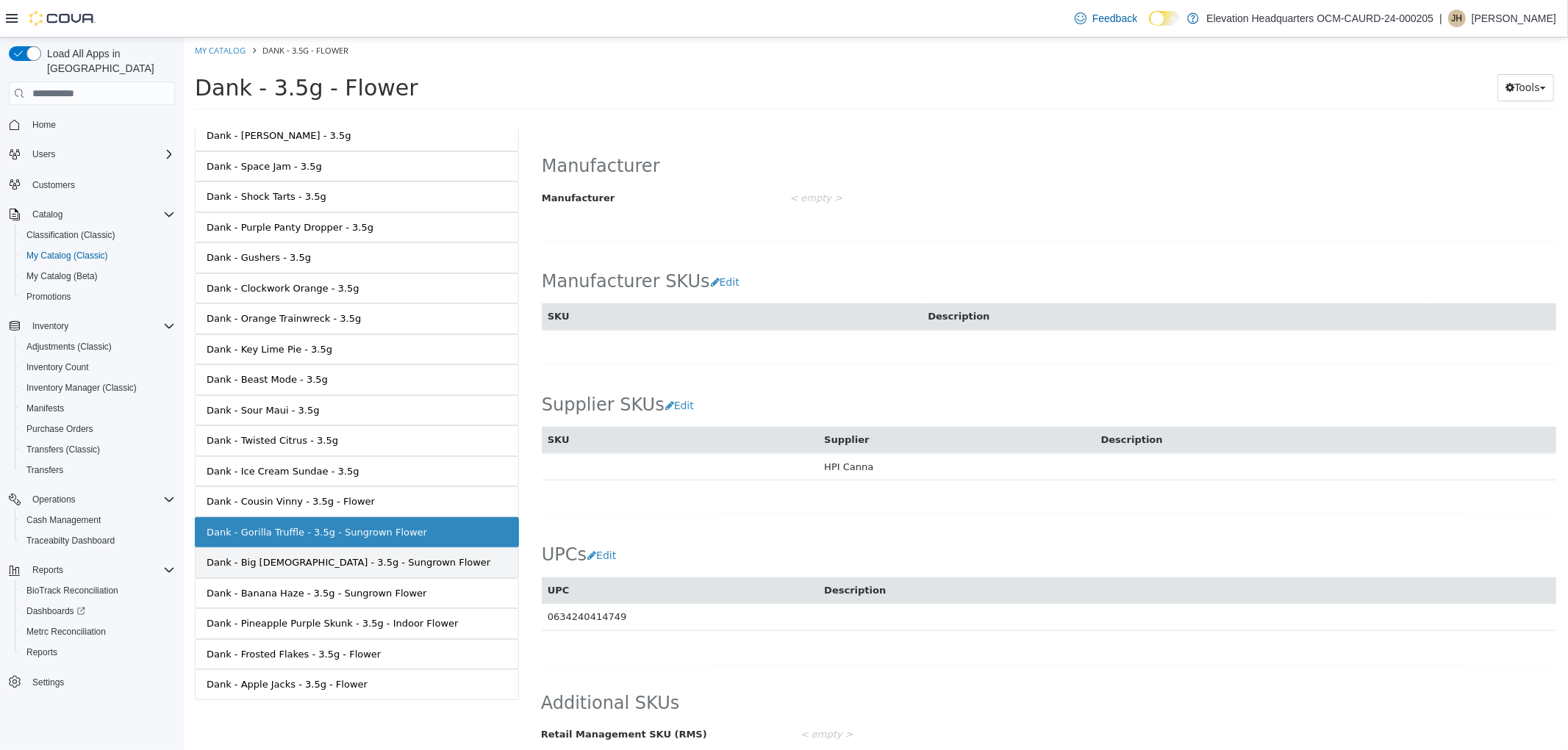
click at [340, 574] on link "Dank - Big [DEMOGRAPHIC_DATA] - 3.5g - Sungrown Flower" at bounding box center [356, 563] width 324 height 31
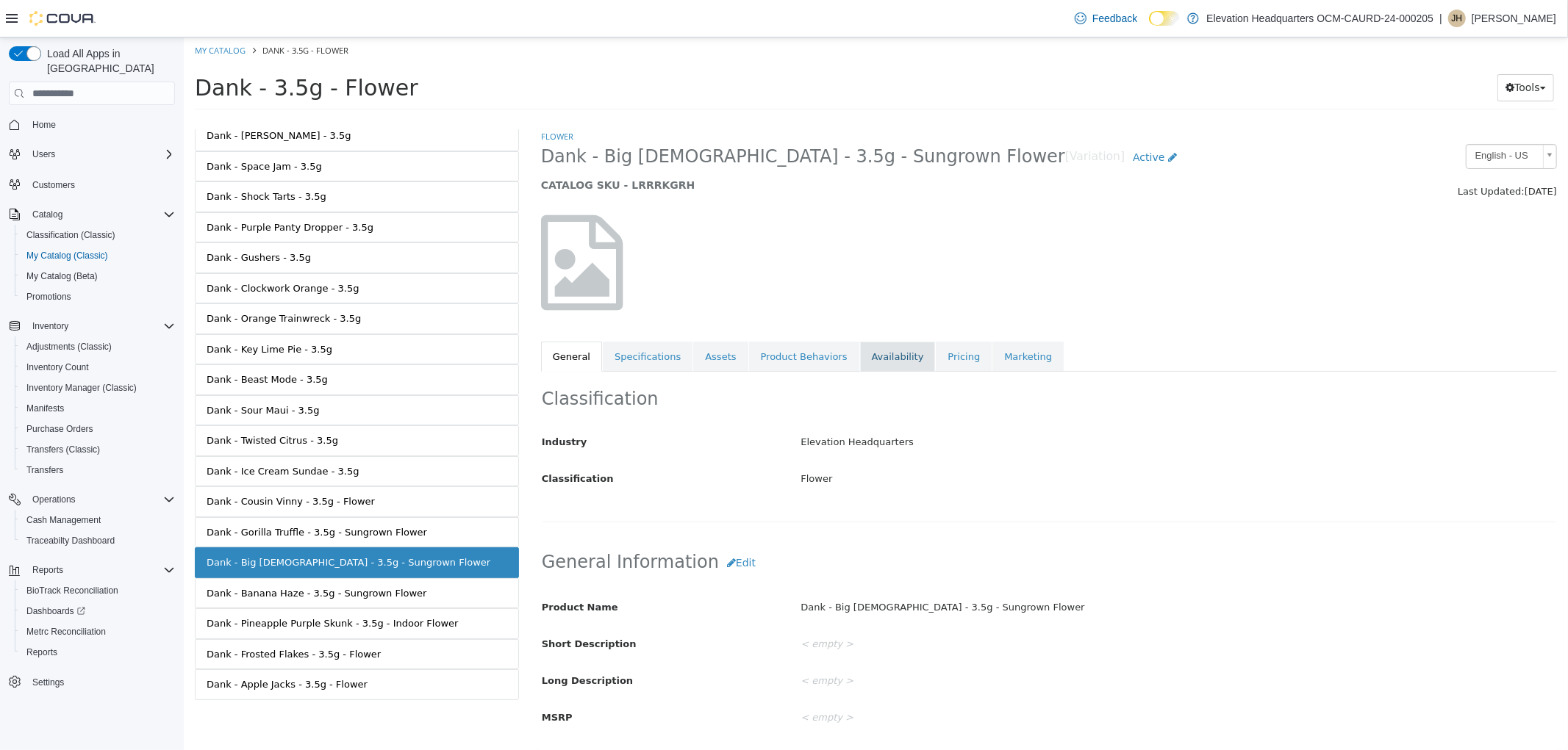
click at [875, 356] on link "Availability" at bounding box center [898, 357] width 76 height 31
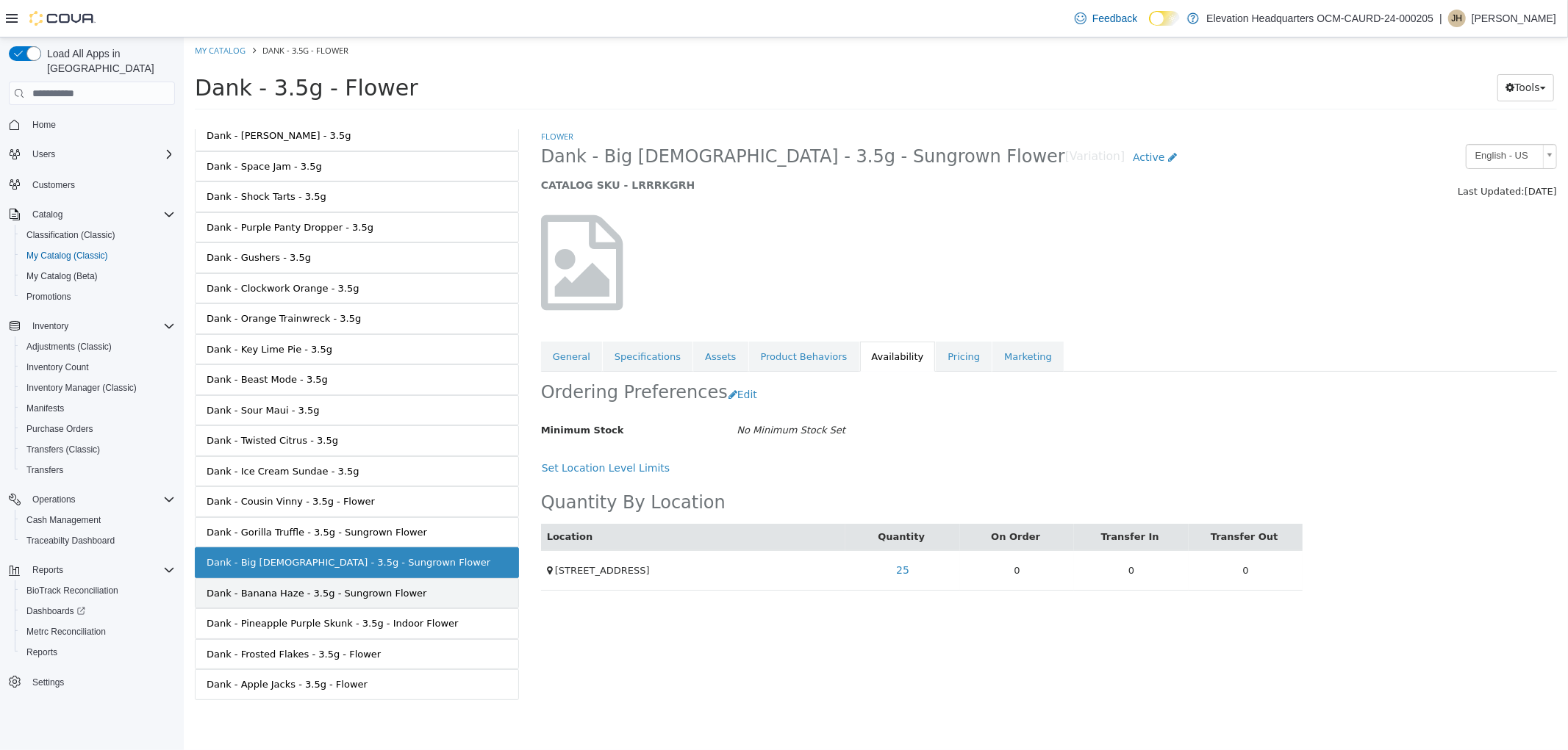
click at [332, 604] on link "Dank - Banana Haze - 3.5g - Sungrown Flower" at bounding box center [356, 594] width 324 height 31
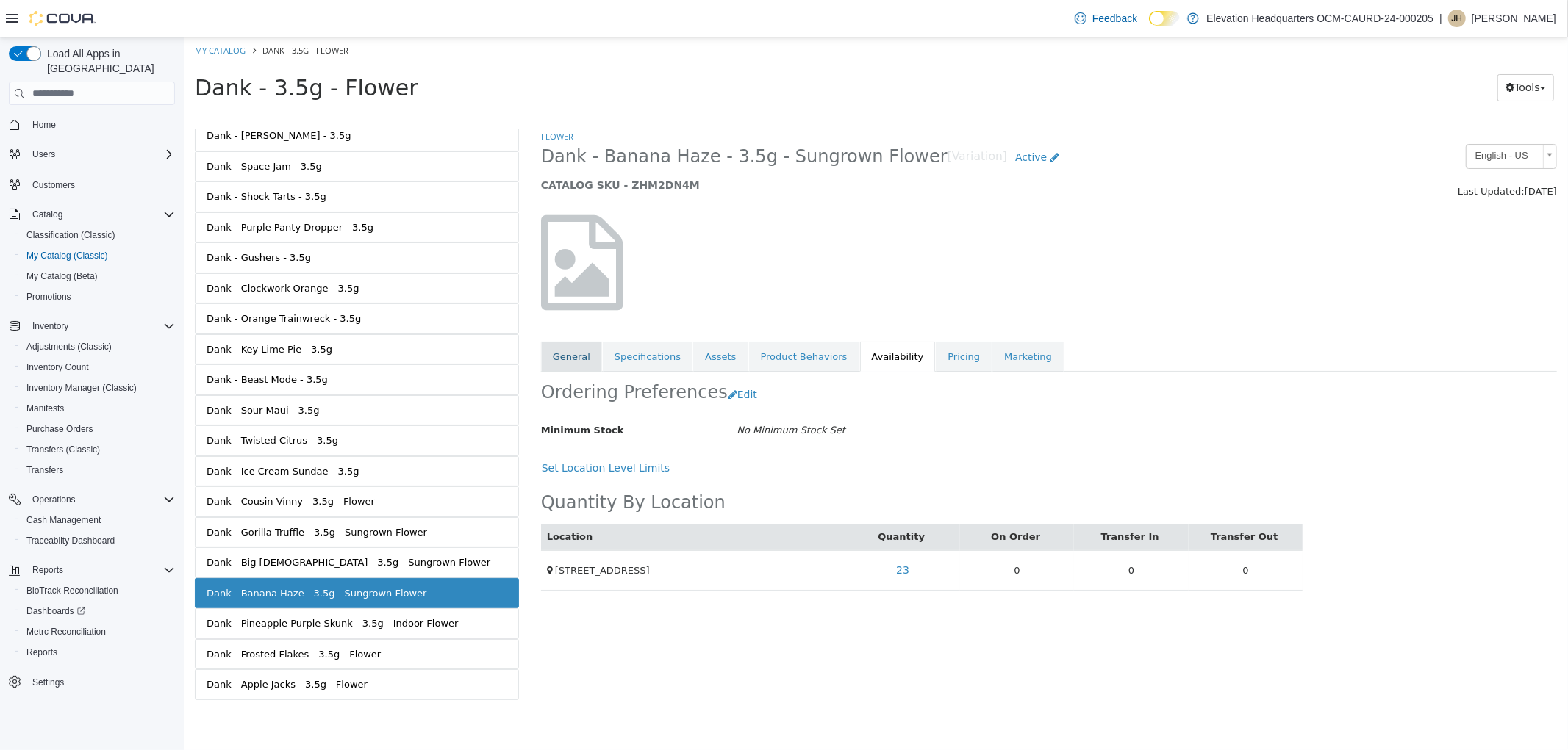
click at [587, 365] on link "General" at bounding box center [570, 357] width 61 height 31
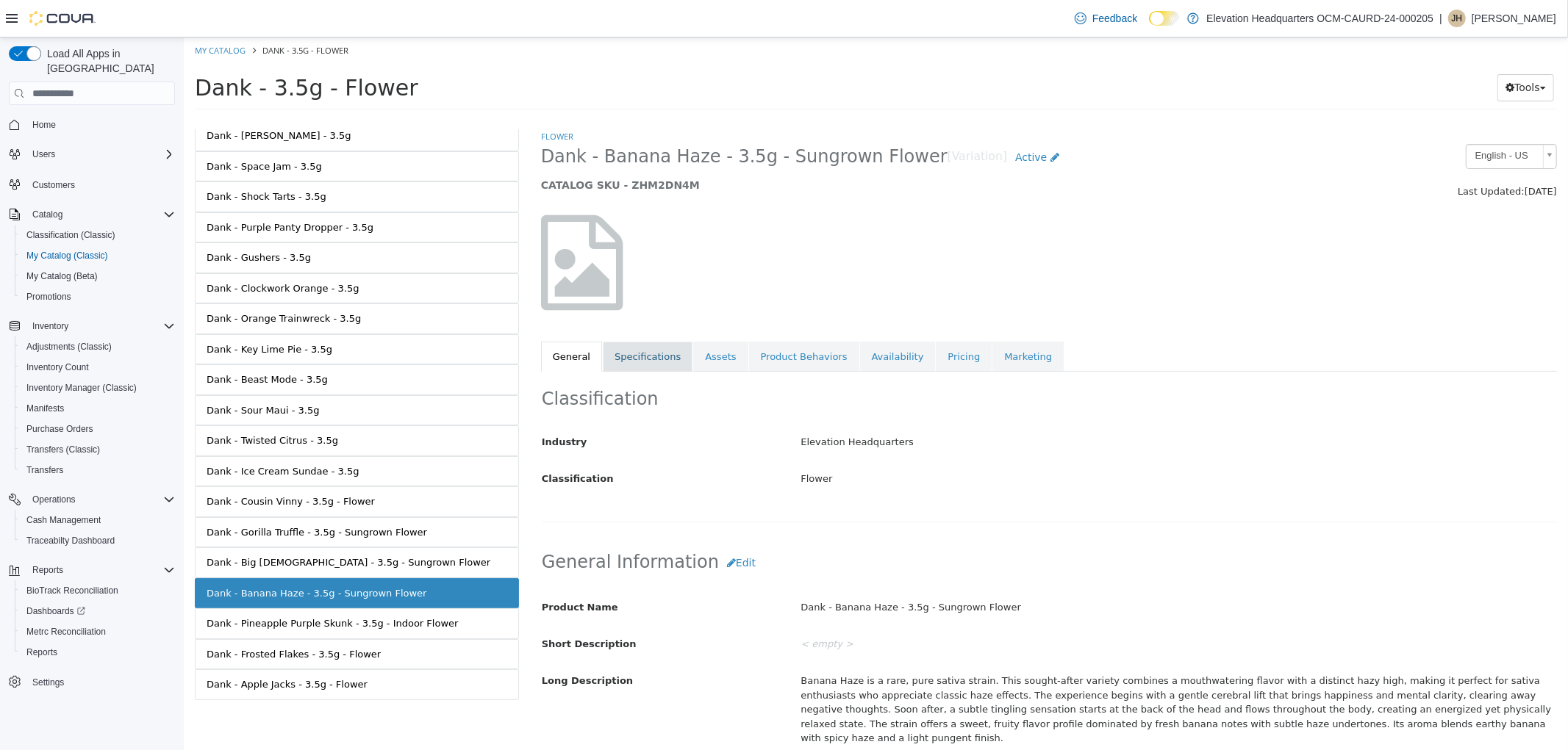
click at [640, 360] on link "Specifications" at bounding box center [646, 357] width 89 height 31
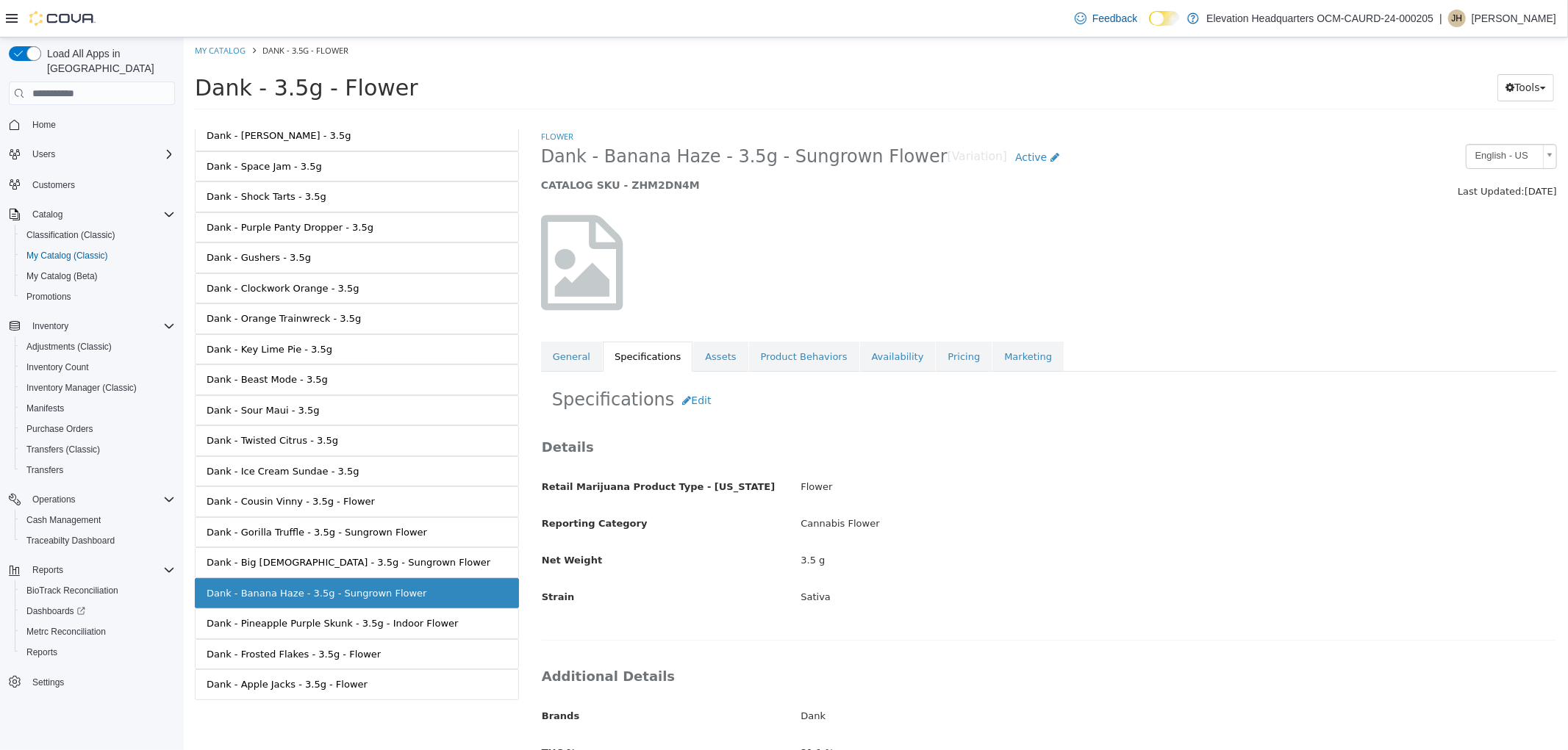
scroll to position [133, 0]
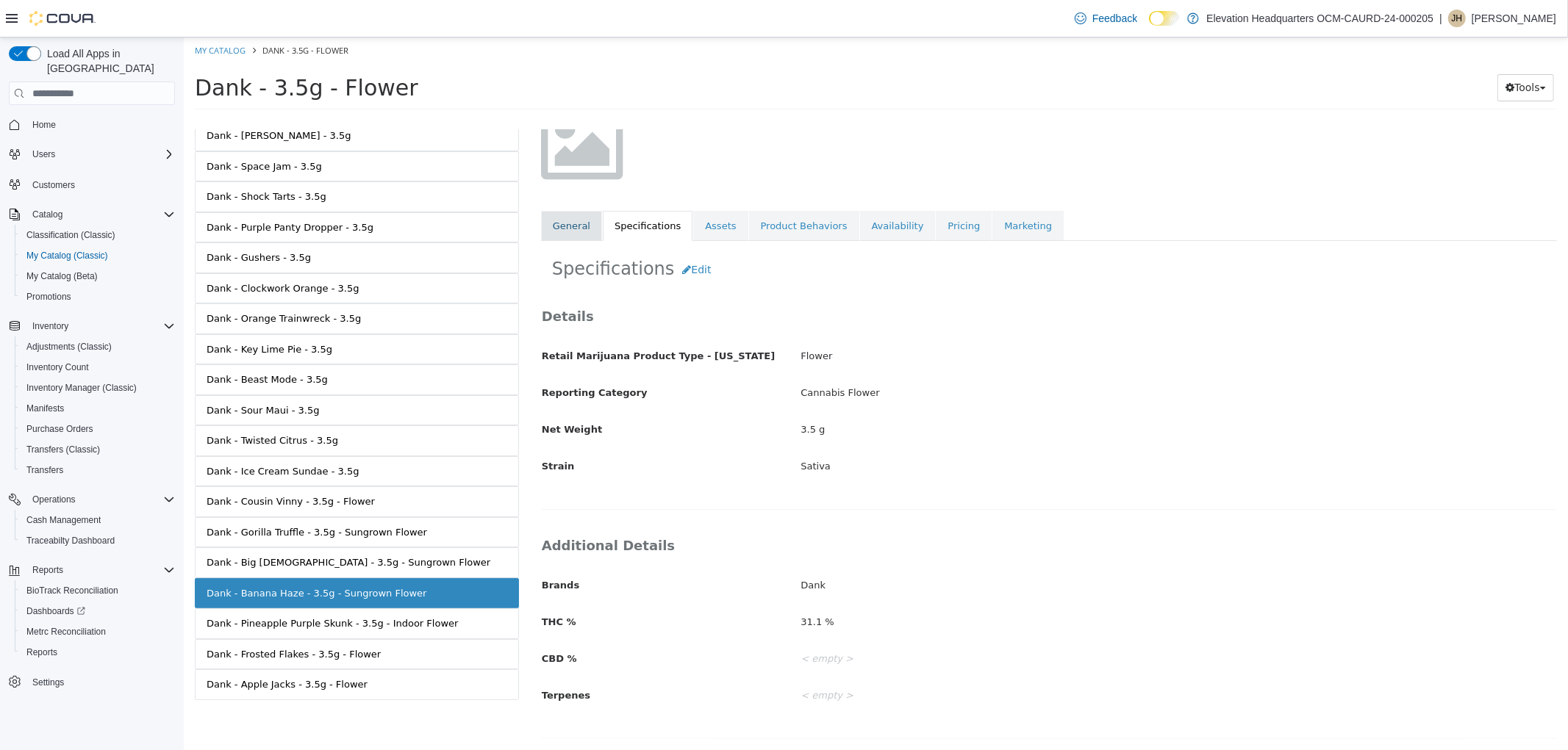
click at [554, 217] on link "General" at bounding box center [570, 226] width 61 height 31
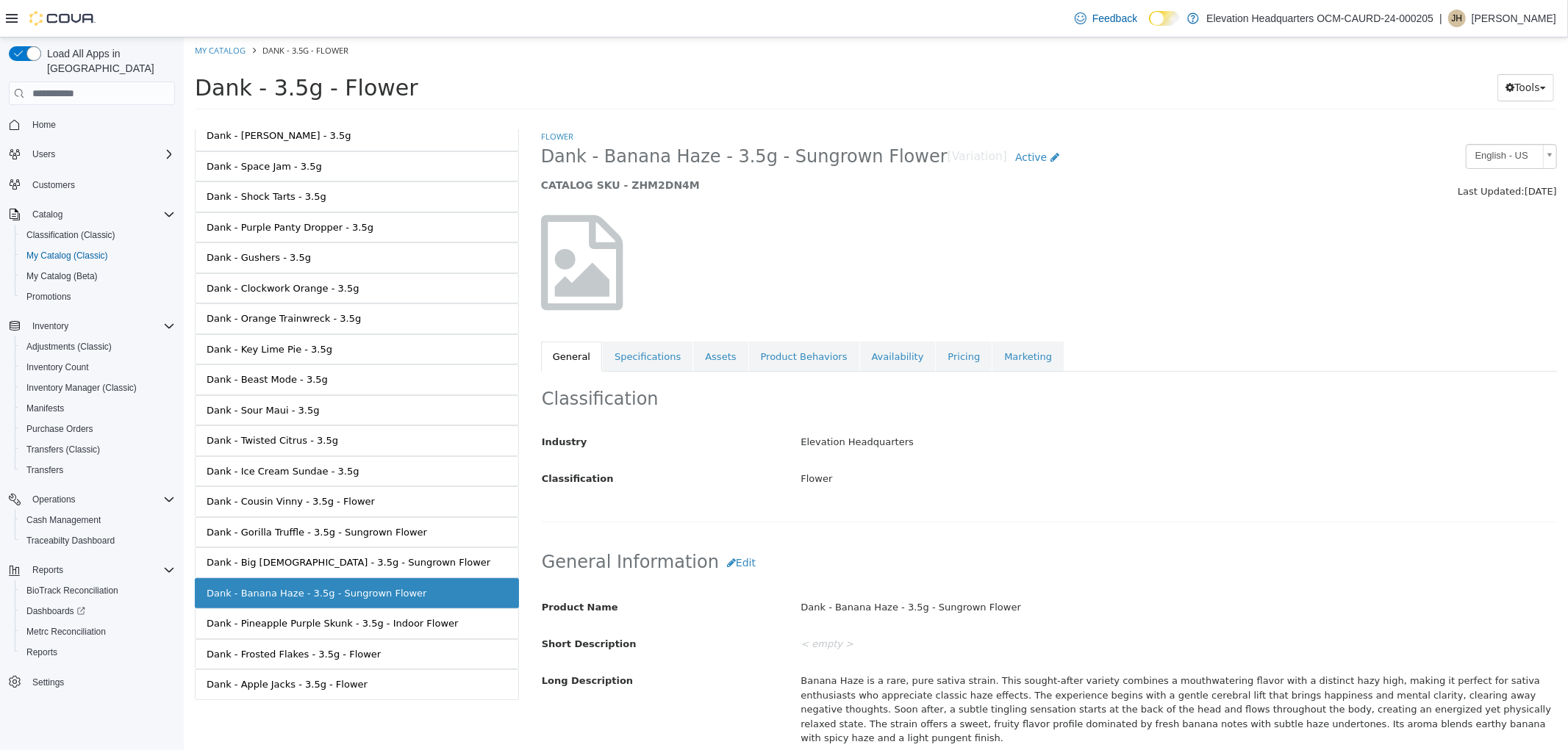
click at [692, 157] on span "Dank - Banana Haze - 3.5g - Sungrown Flower" at bounding box center [743, 157] width 406 height 23
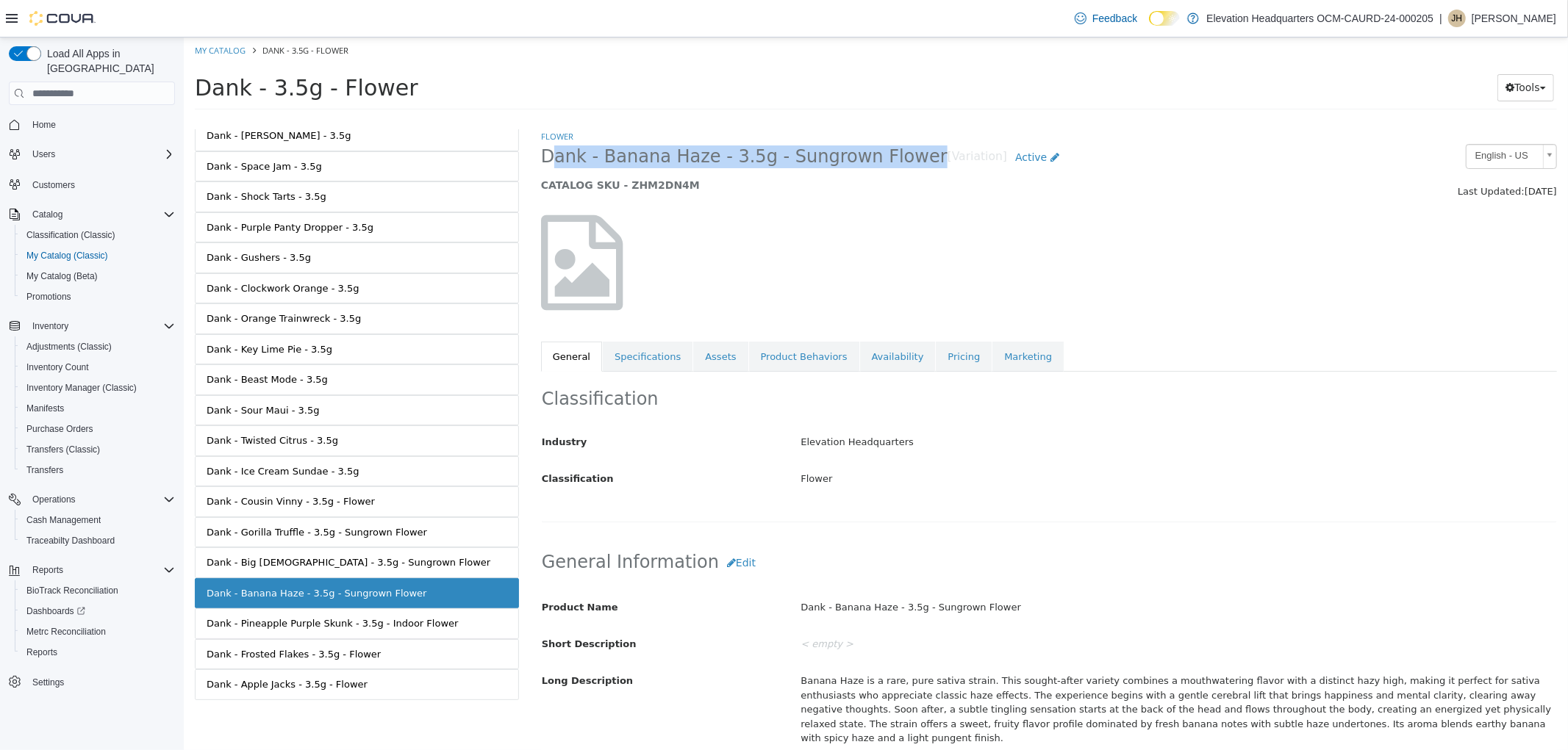
click at [692, 157] on span "Dank - Banana Haze - 3.5g - Sungrown Flower" at bounding box center [743, 157] width 406 height 23
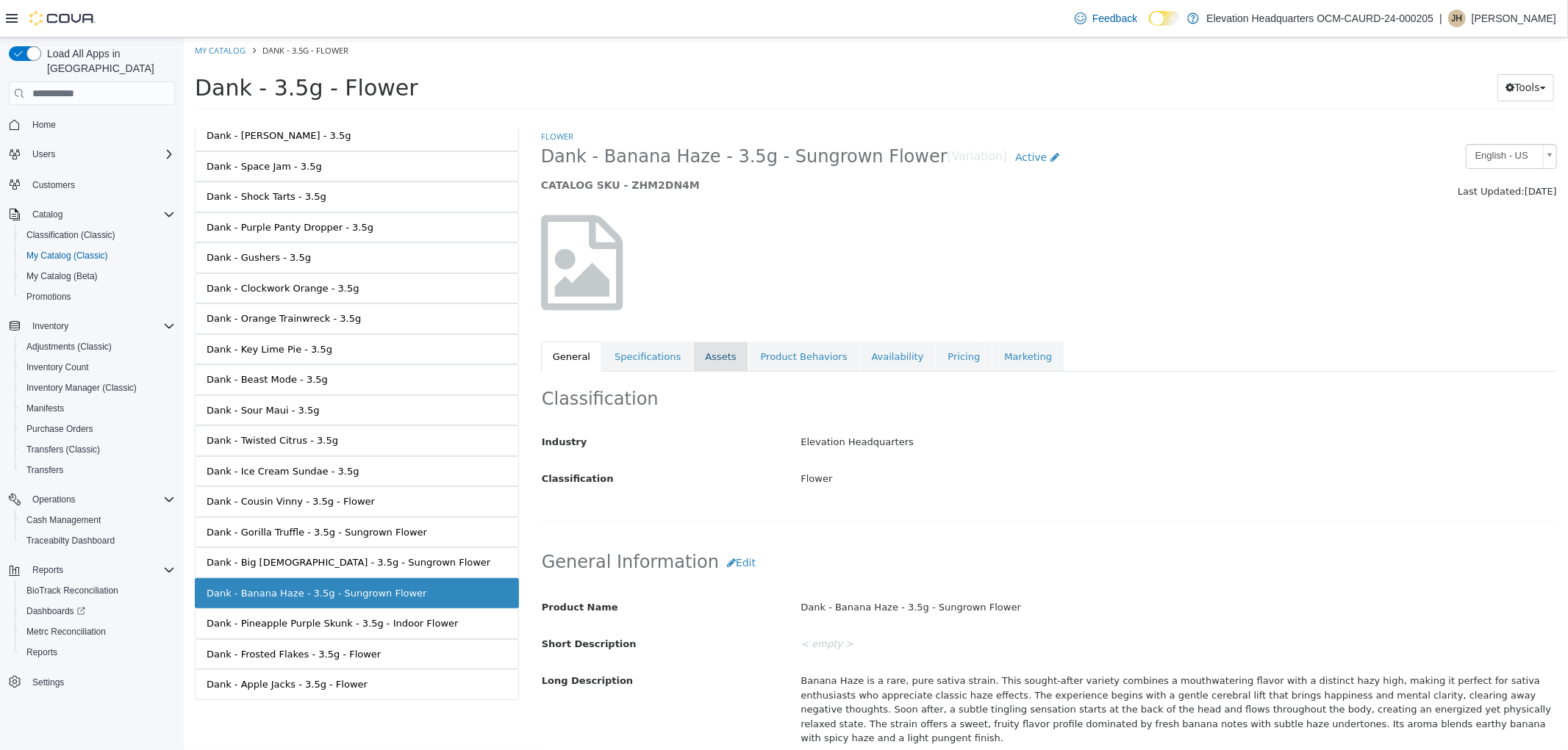
click at [717, 352] on link "Assets" at bounding box center [720, 357] width 55 height 31
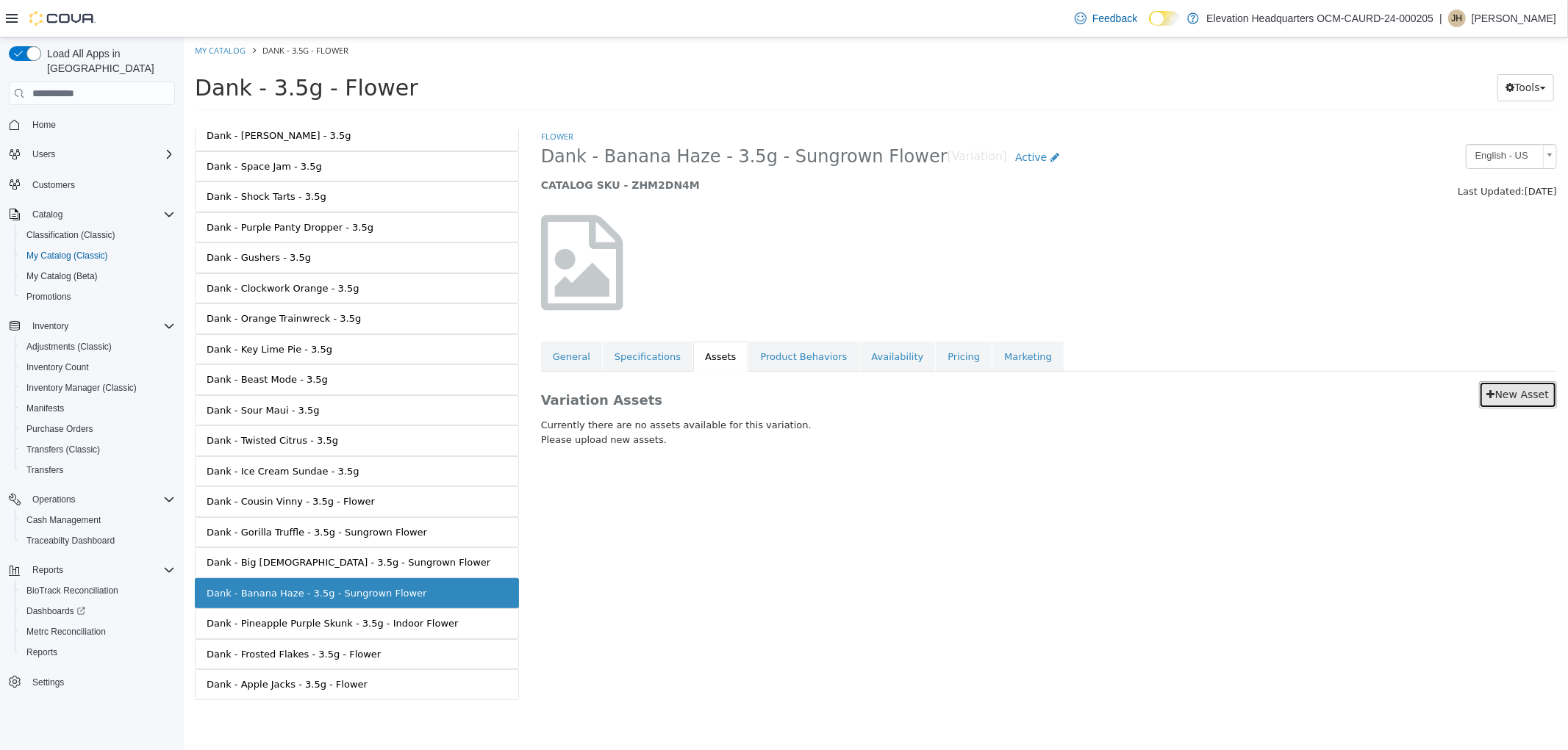
click at [1522, 389] on link "New Asset" at bounding box center [1517, 395] width 78 height 27
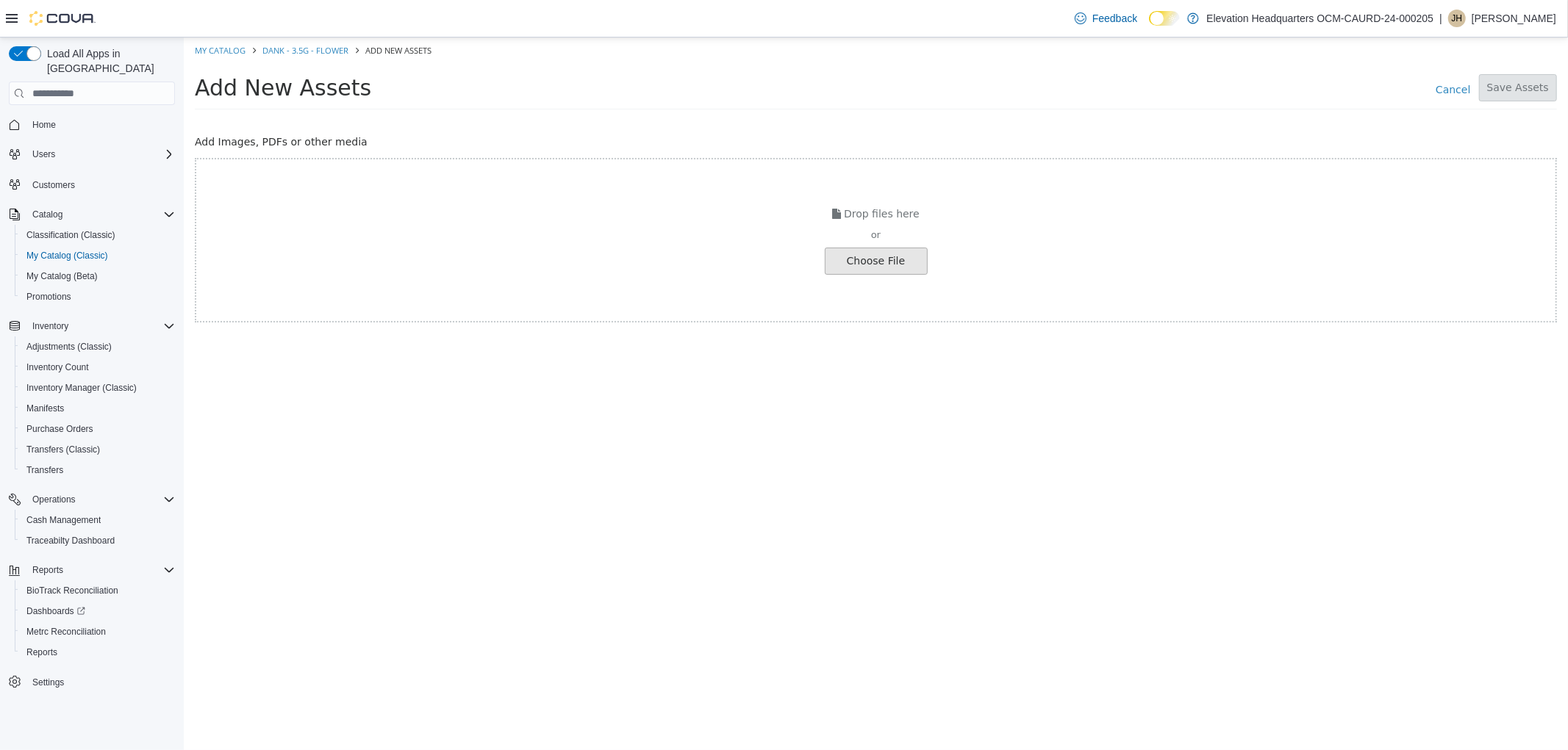
click at [878, 261] on input "file" at bounding box center [105, 261] width 1640 height 26
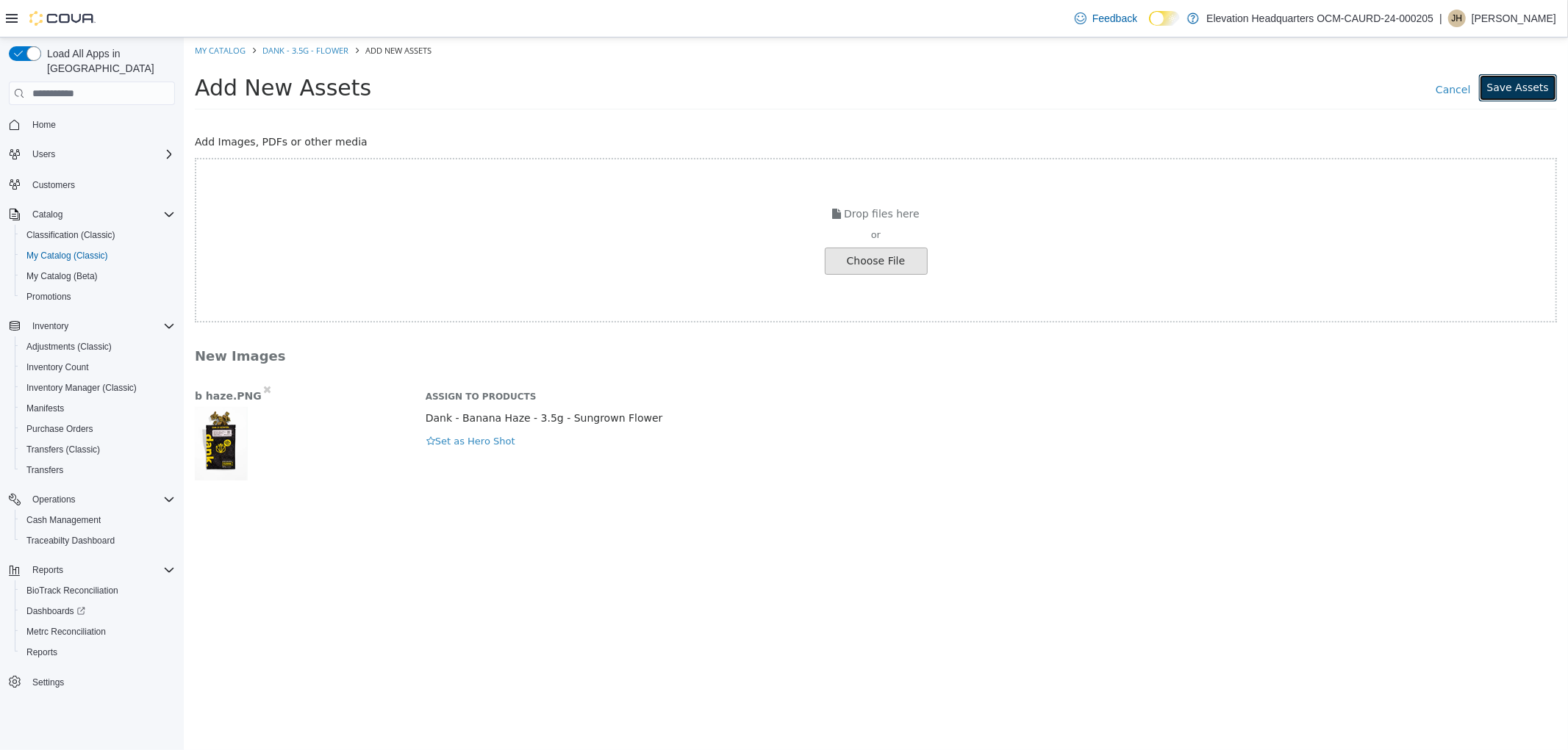
click at [1529, 96] on button "Save Assets" at bounding box center [1517, 87] width 78 height 27
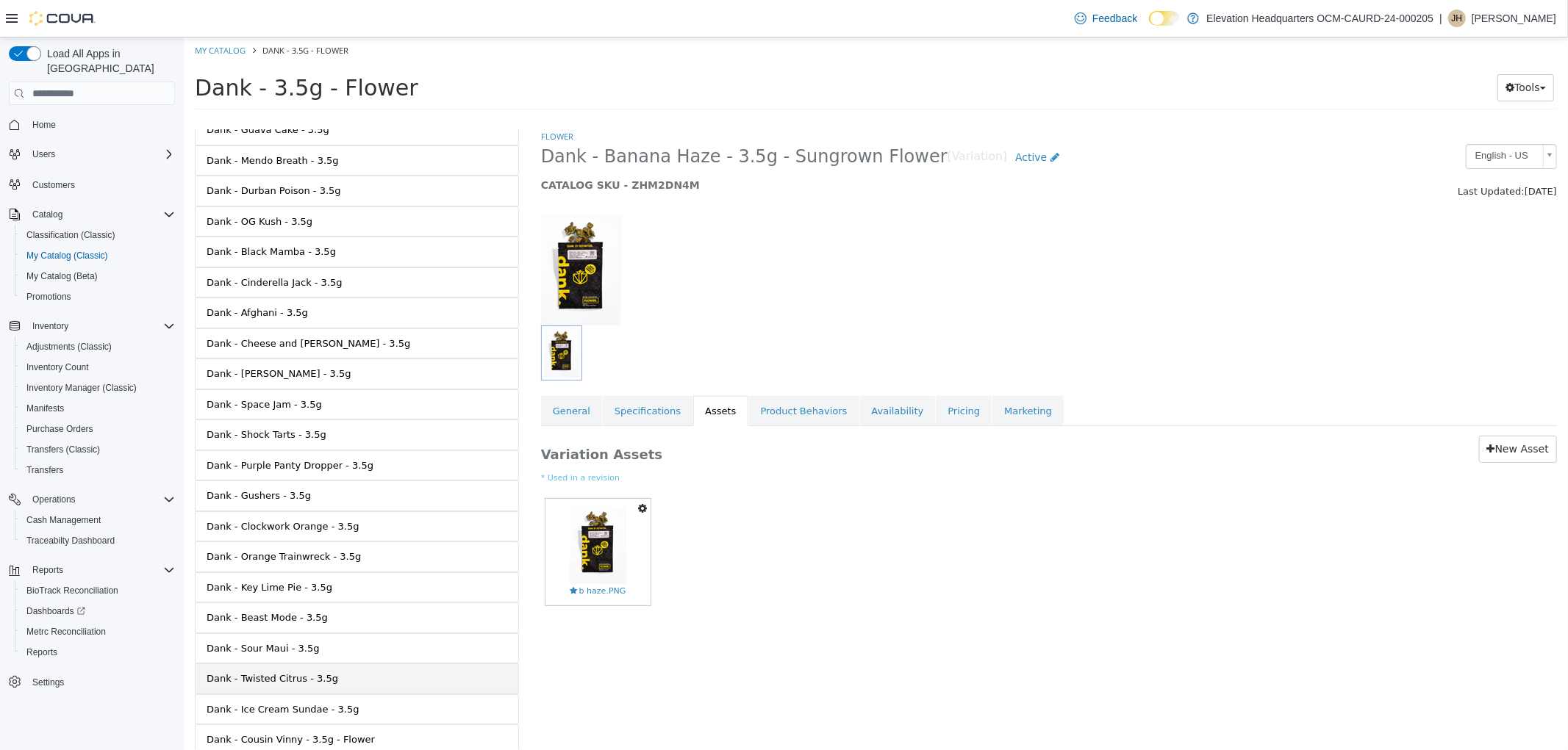
scroll to position [651, 0]
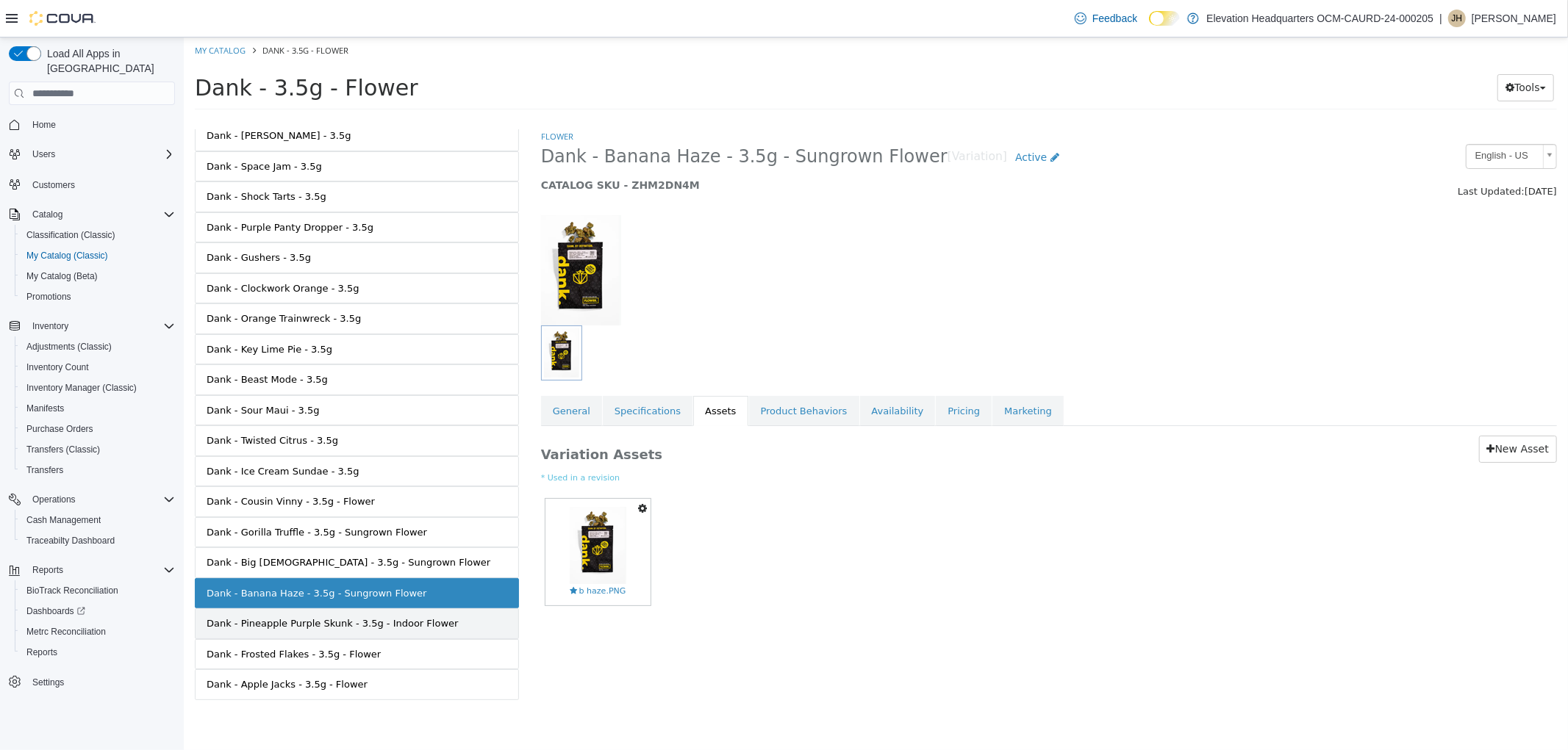
click at [328, 620] on div "Dank - Pineapple Purple Skunk - 3.5g - Indoor Flower" at bounding box center [331, 624] width 252 height 15
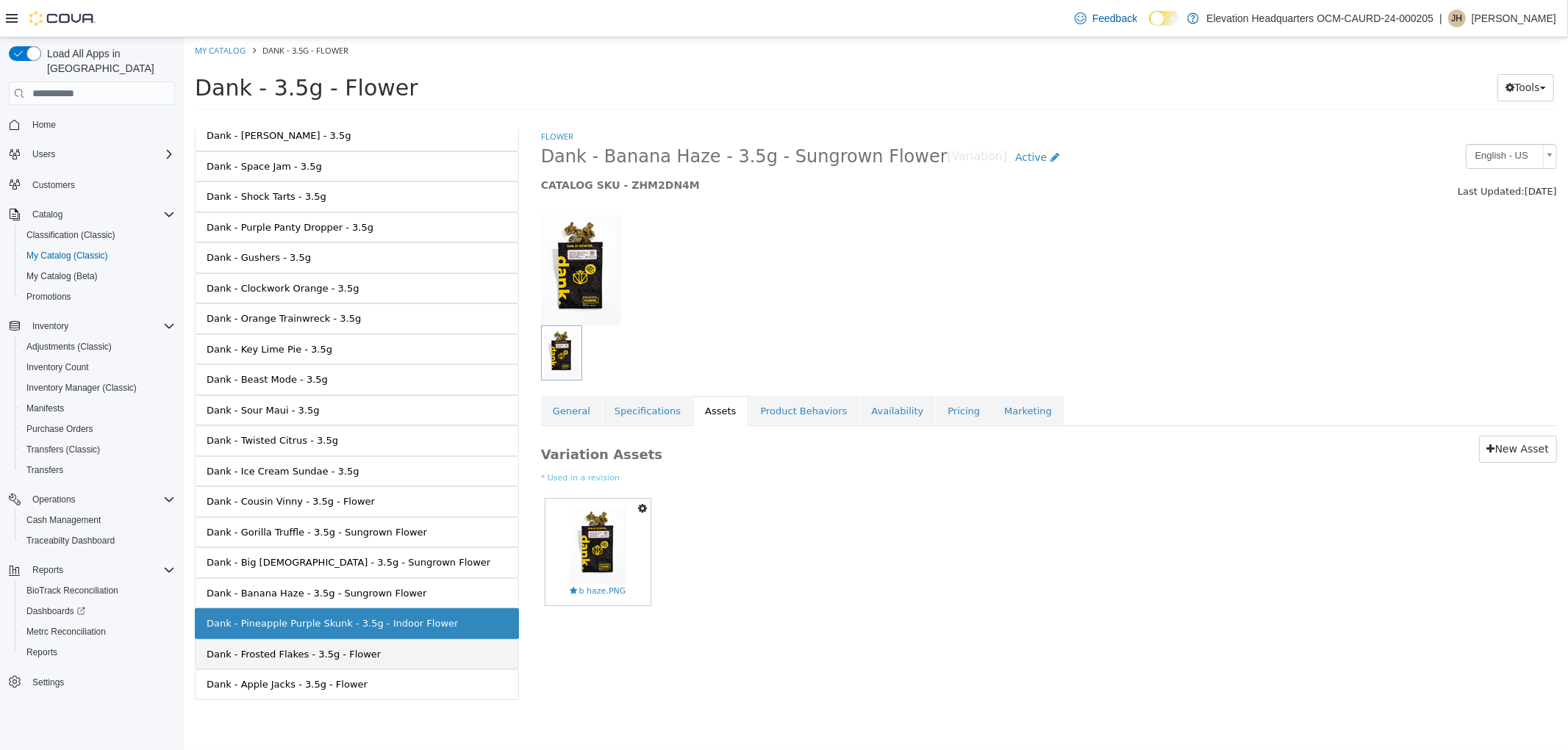
click at [340, 648] on div "Dank - Frosted Flakes - 3.5g - Flower" at bounding box center [292, 655] width 174 height 15
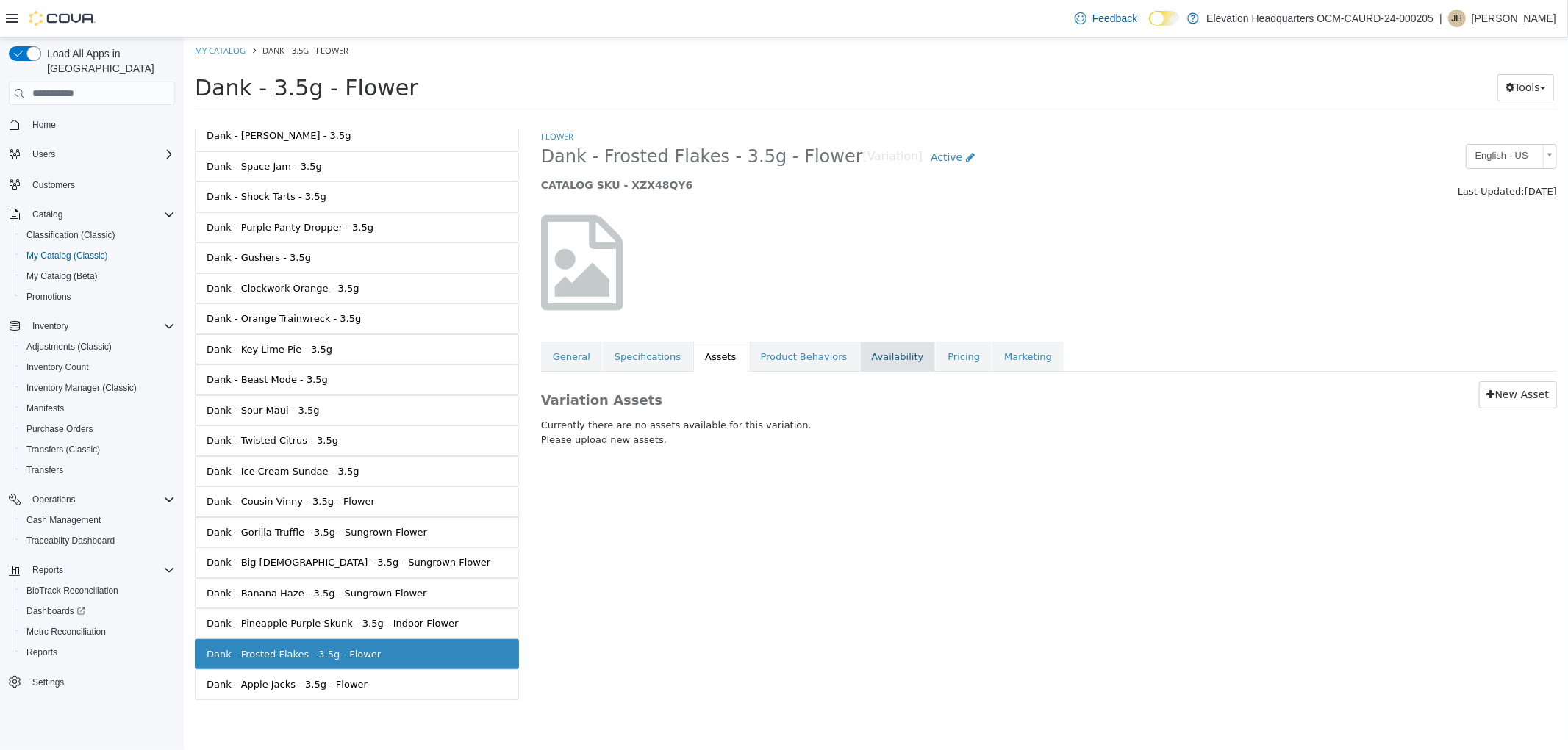
click at [860, 367] on link "Availability" at bounding box center [898, 357] width 76 height 31
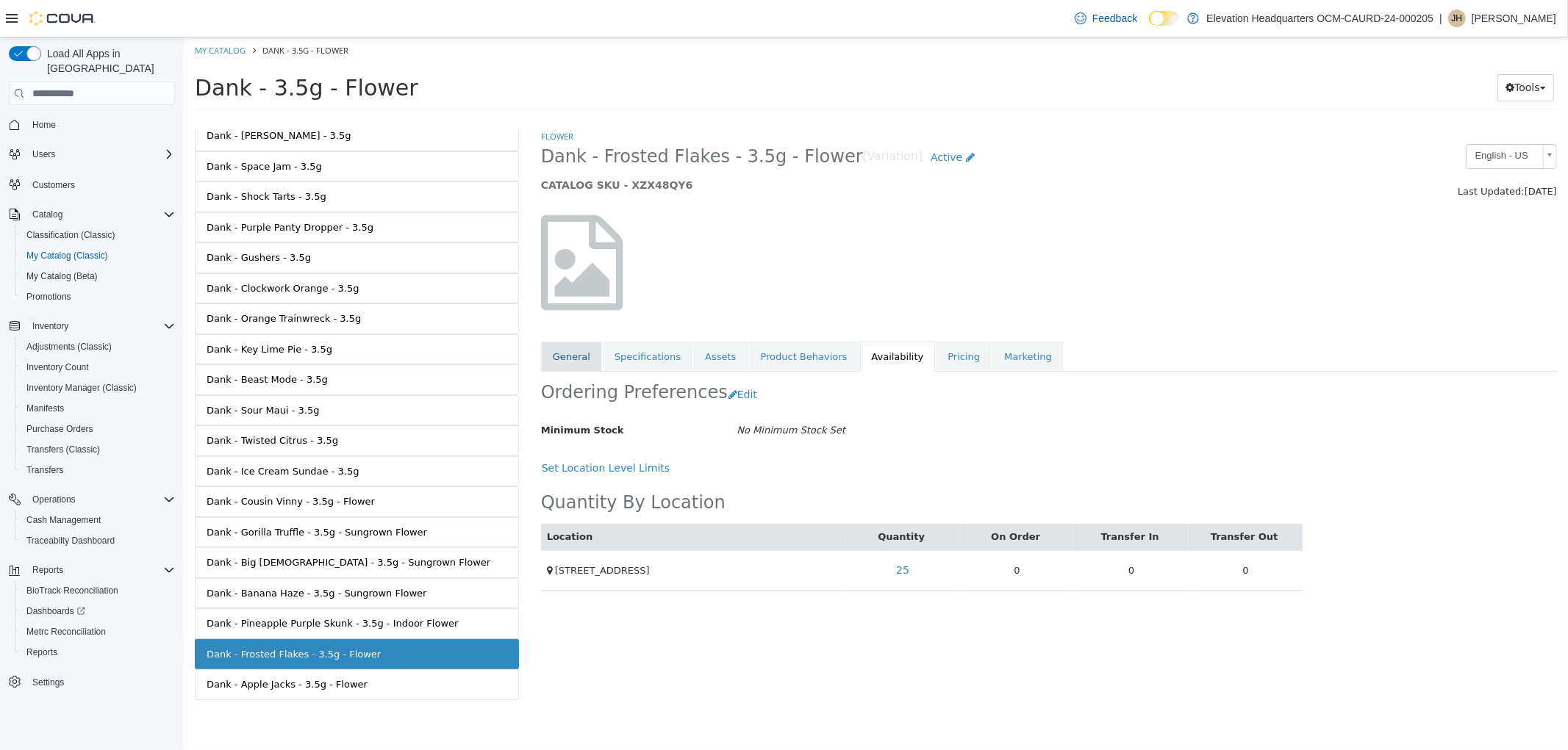
click at [570, 360] on link "General" at bounding box center [570, 357] width 61 height 31
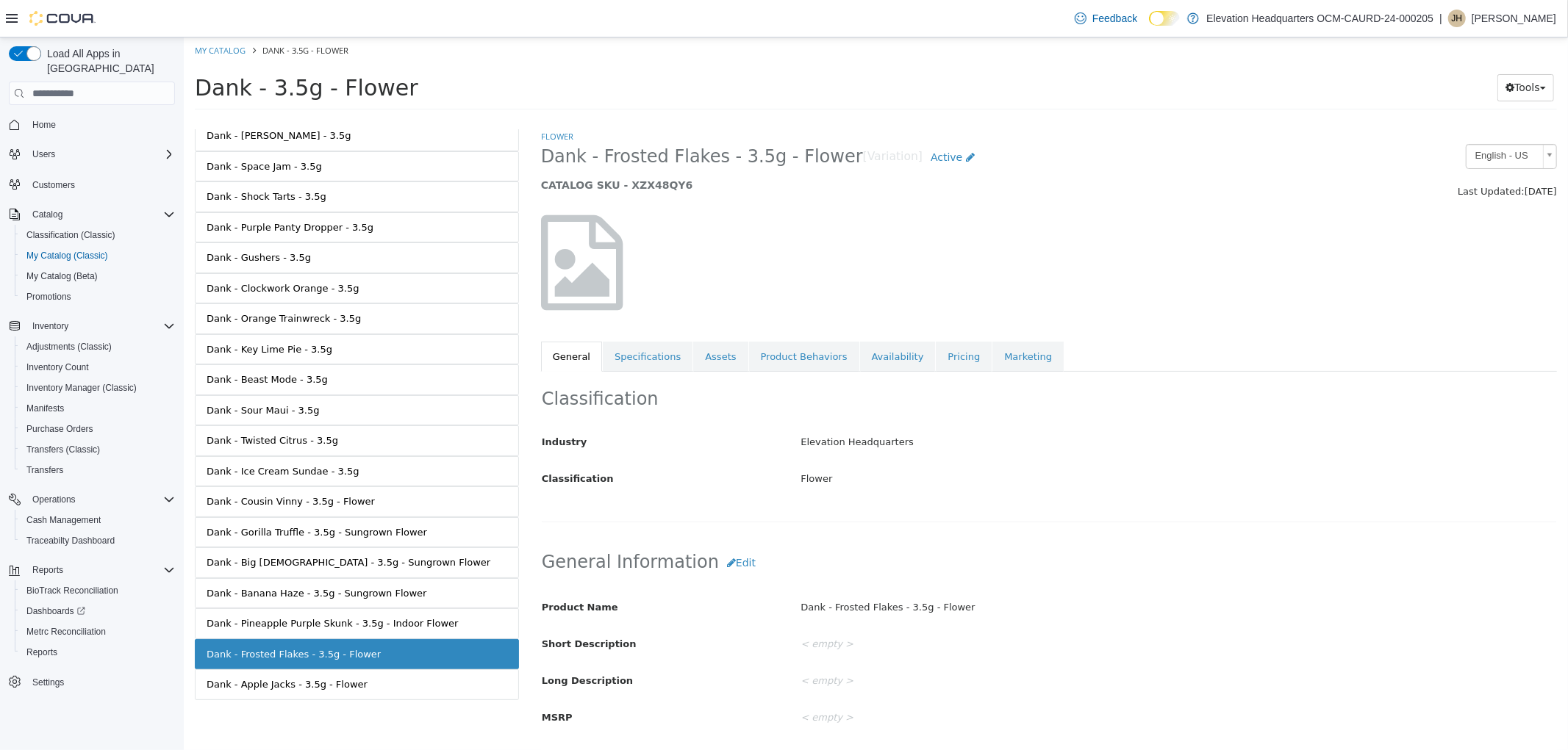
click at [679, 159] on span "Dank - Frosted Flakes - 3.5g - Flower" at bounding box center [701, 157] width 322 height 23
click at [680, 159] on span "Dank - Frosted Flakes - 3.5g - Flower" at bounding box center [701, 157] width 322 height 23
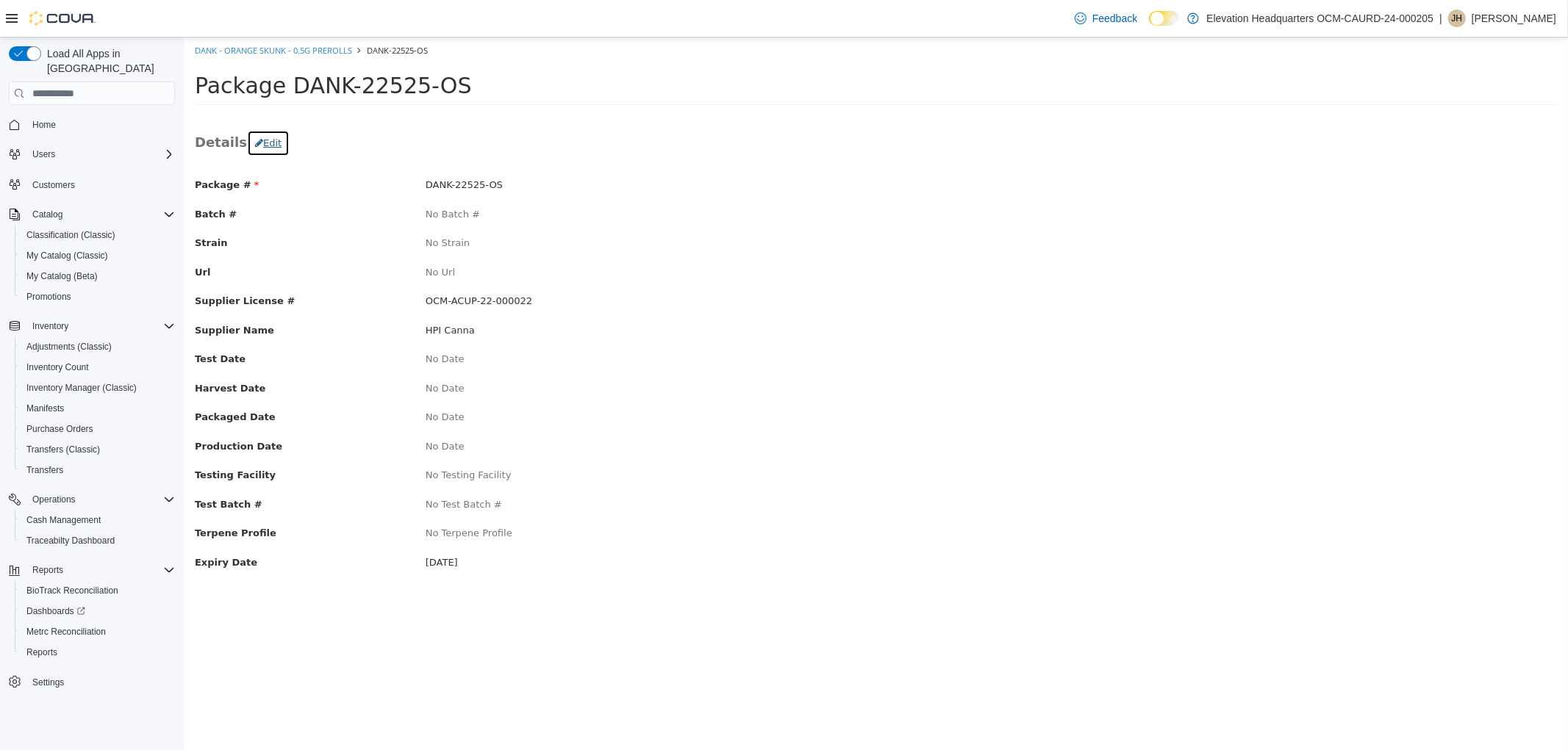
click at [246, 133] on button "Edit" at bounding box center [268, 143] width 42 height 27
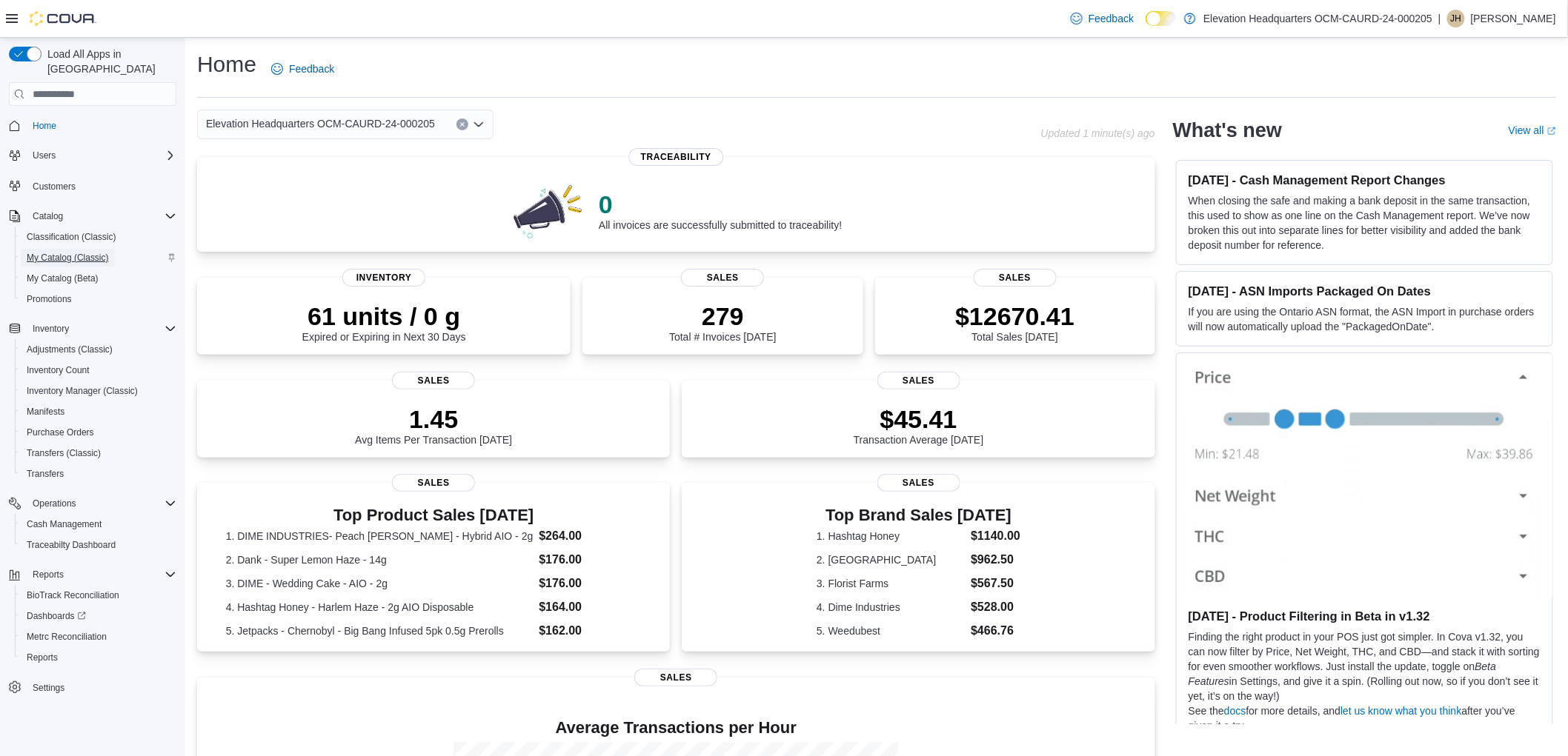
click at [69, 252] on span "My Catalog (Classic)" at bounding box center [68, 257] width 82 height 12
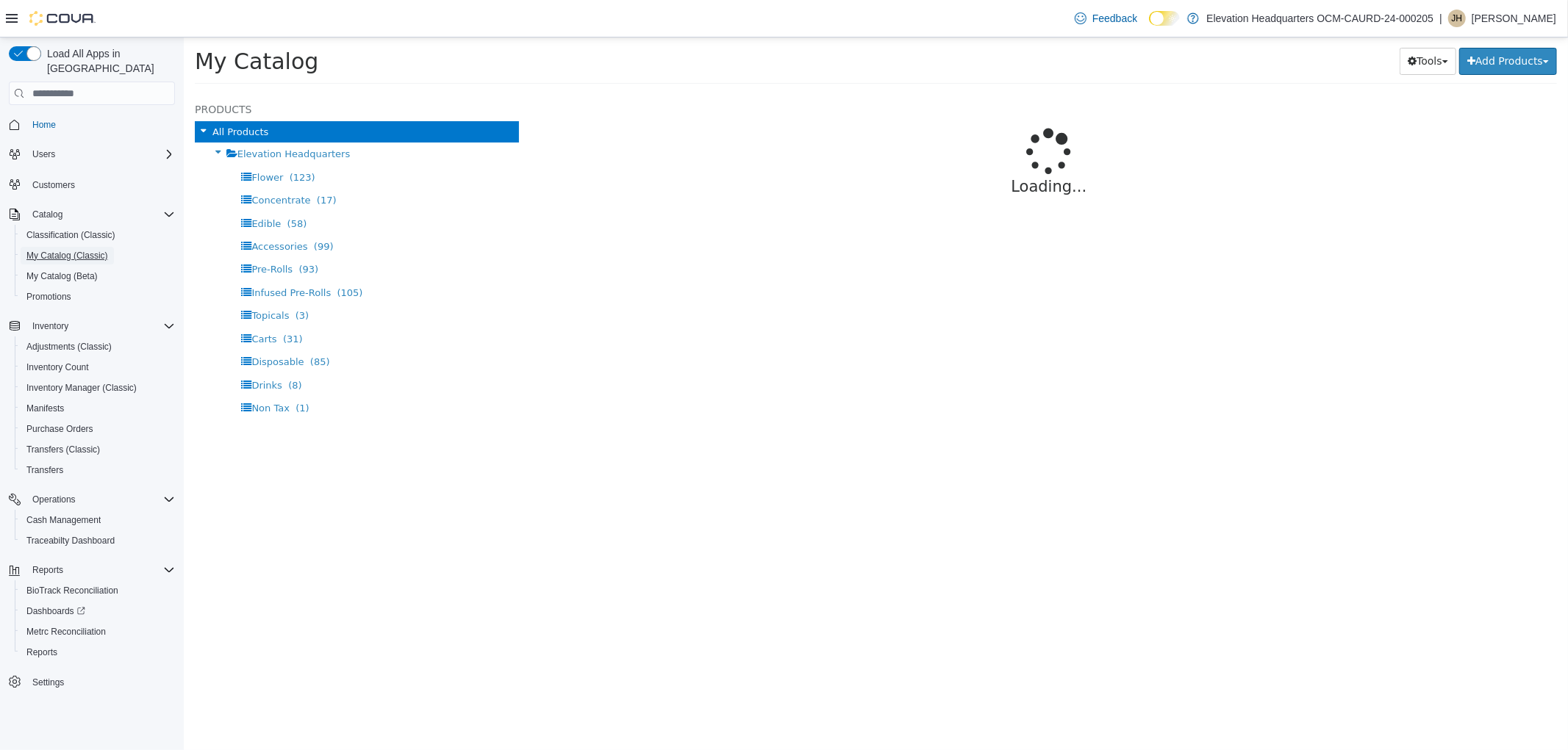
select select "**********"
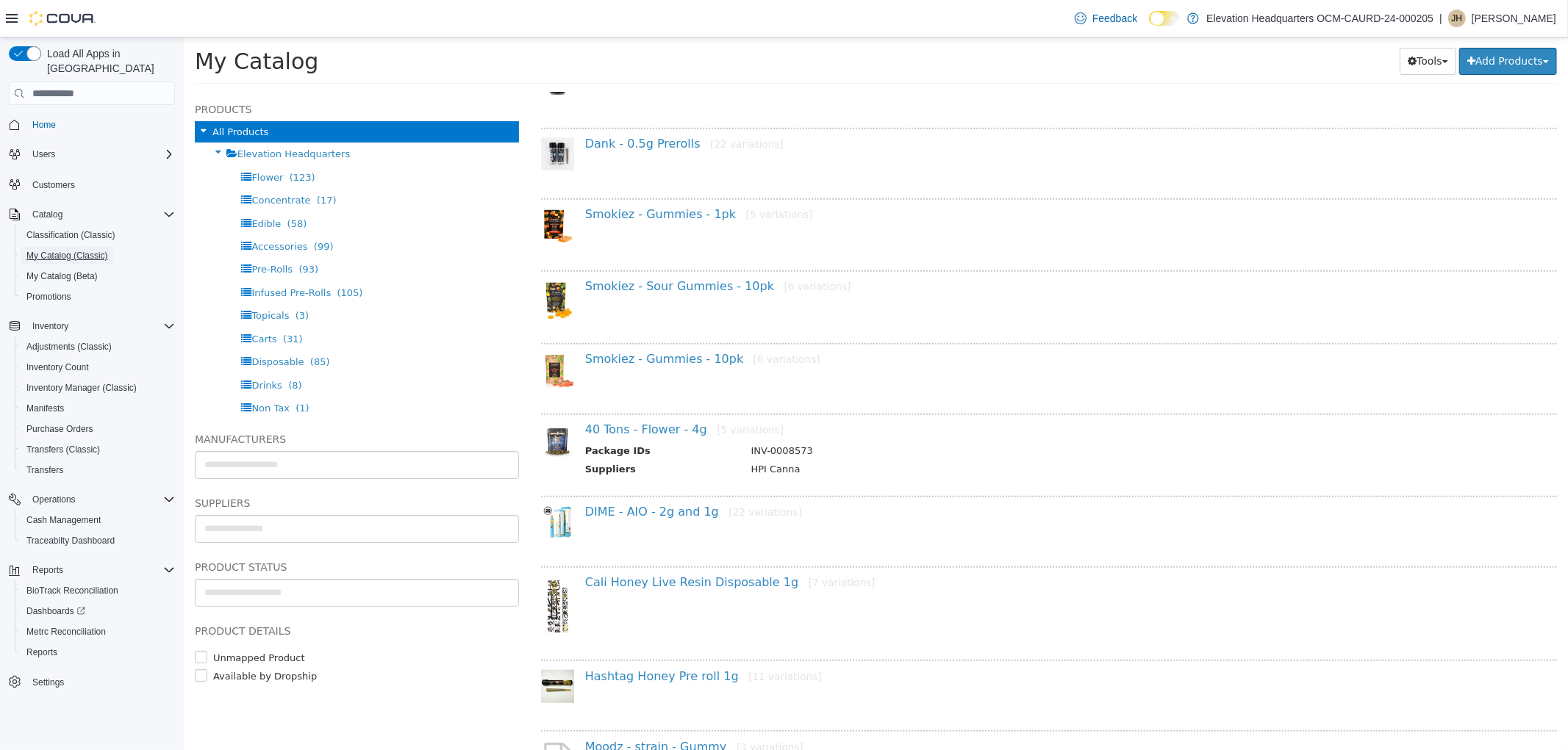
scroll to position [754, 0]
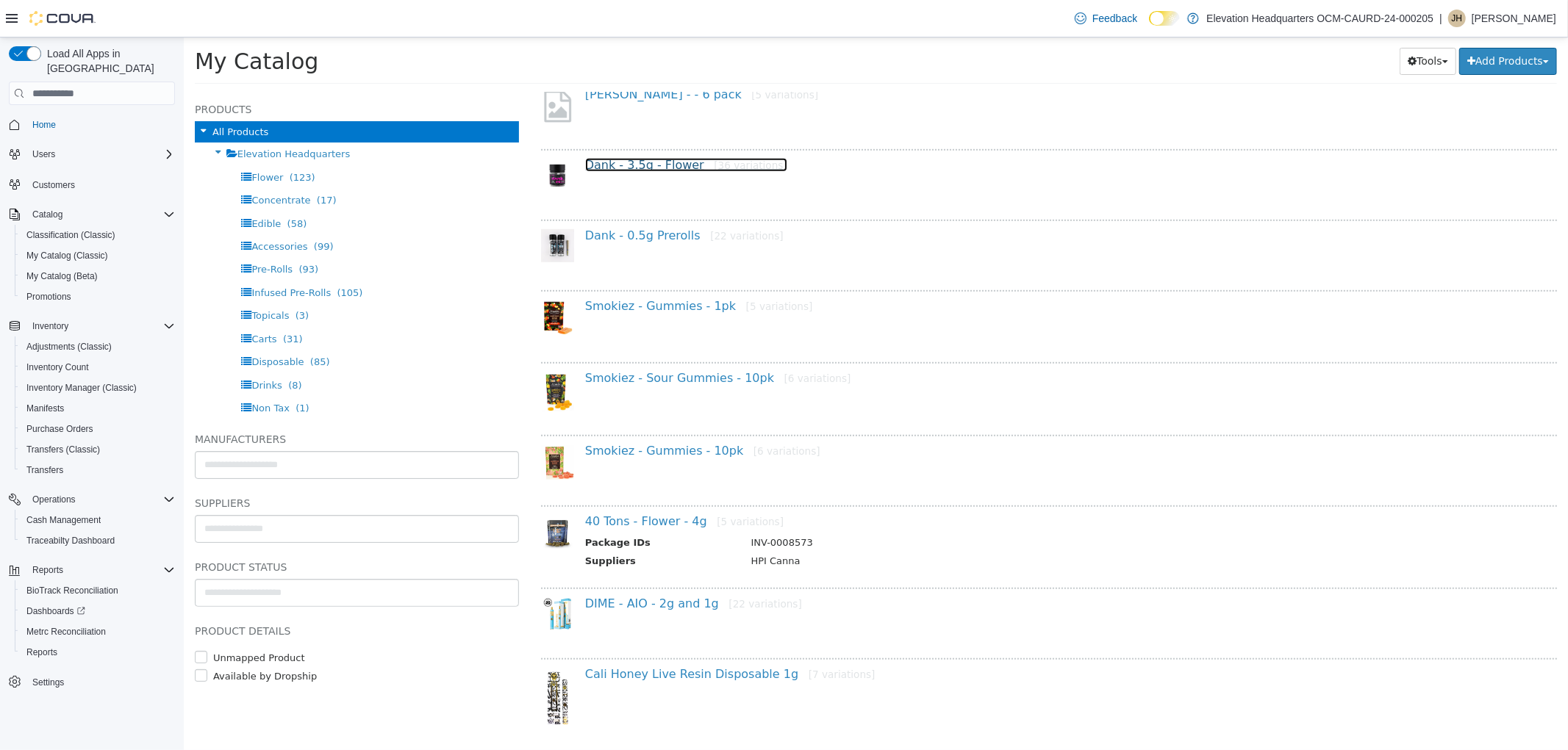
click at [643, 163] on link "Dank - 3.5g - Flower [36 variations]" at bounding box center [685, 165] width 202 height 14
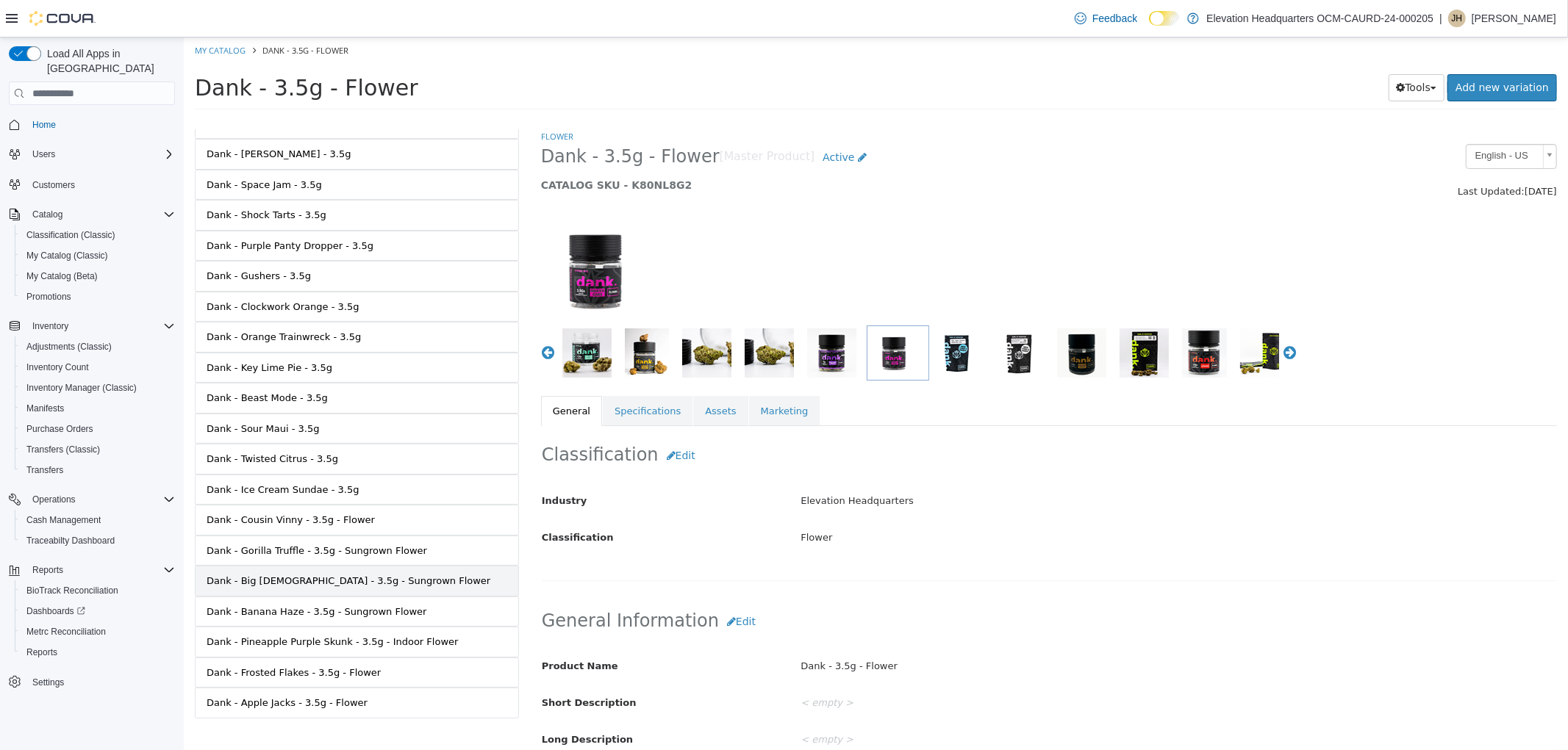
scroll to position [651, 0]
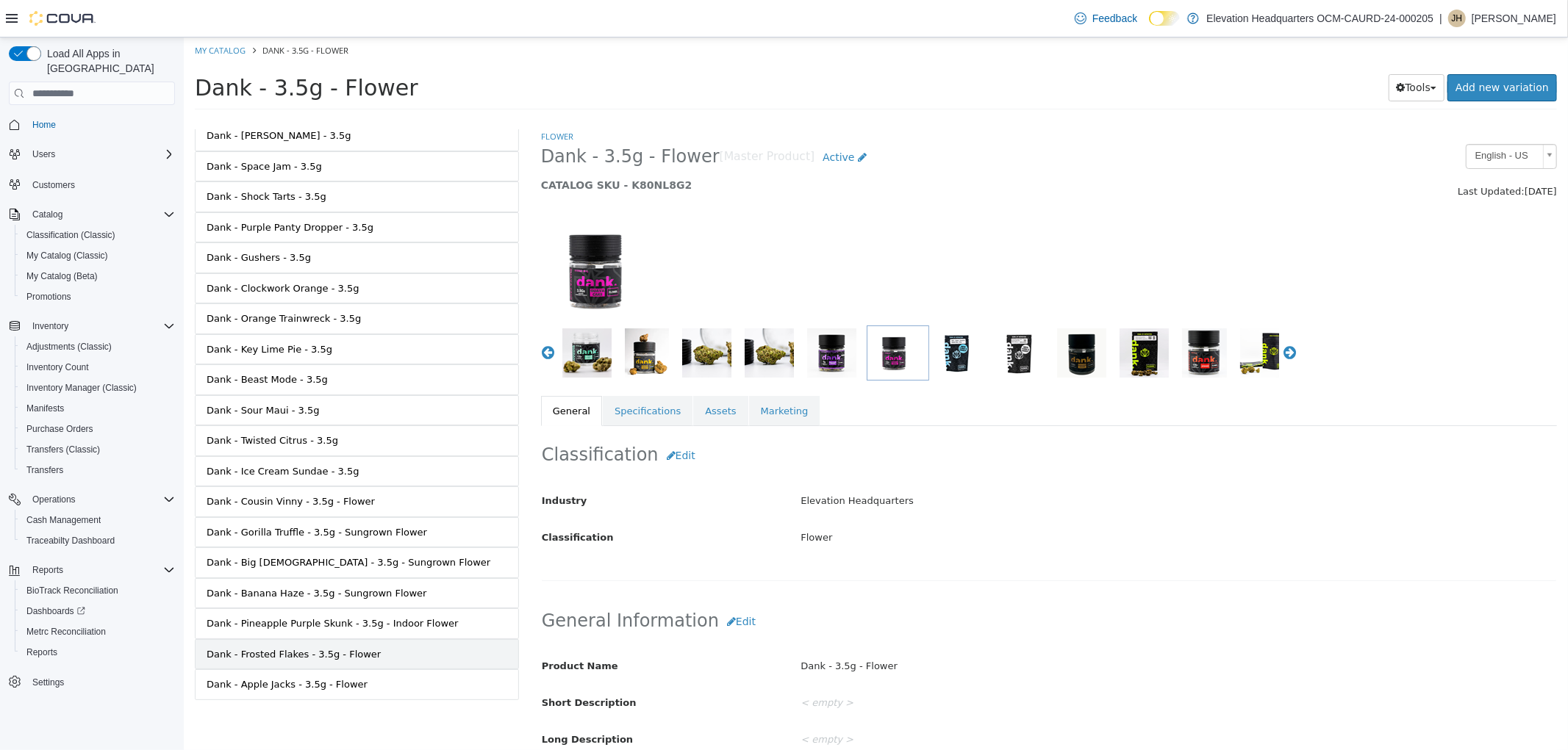
drag, startPoint x: 384, startPoint y: 655, endPoint x: 391, endPoint y: 652, distance: 7.6
click at [384, 657] on link "Dank - Frosted Flakes - 3.5g - Flower" at bounding box center [356, 655] width 324 height 31
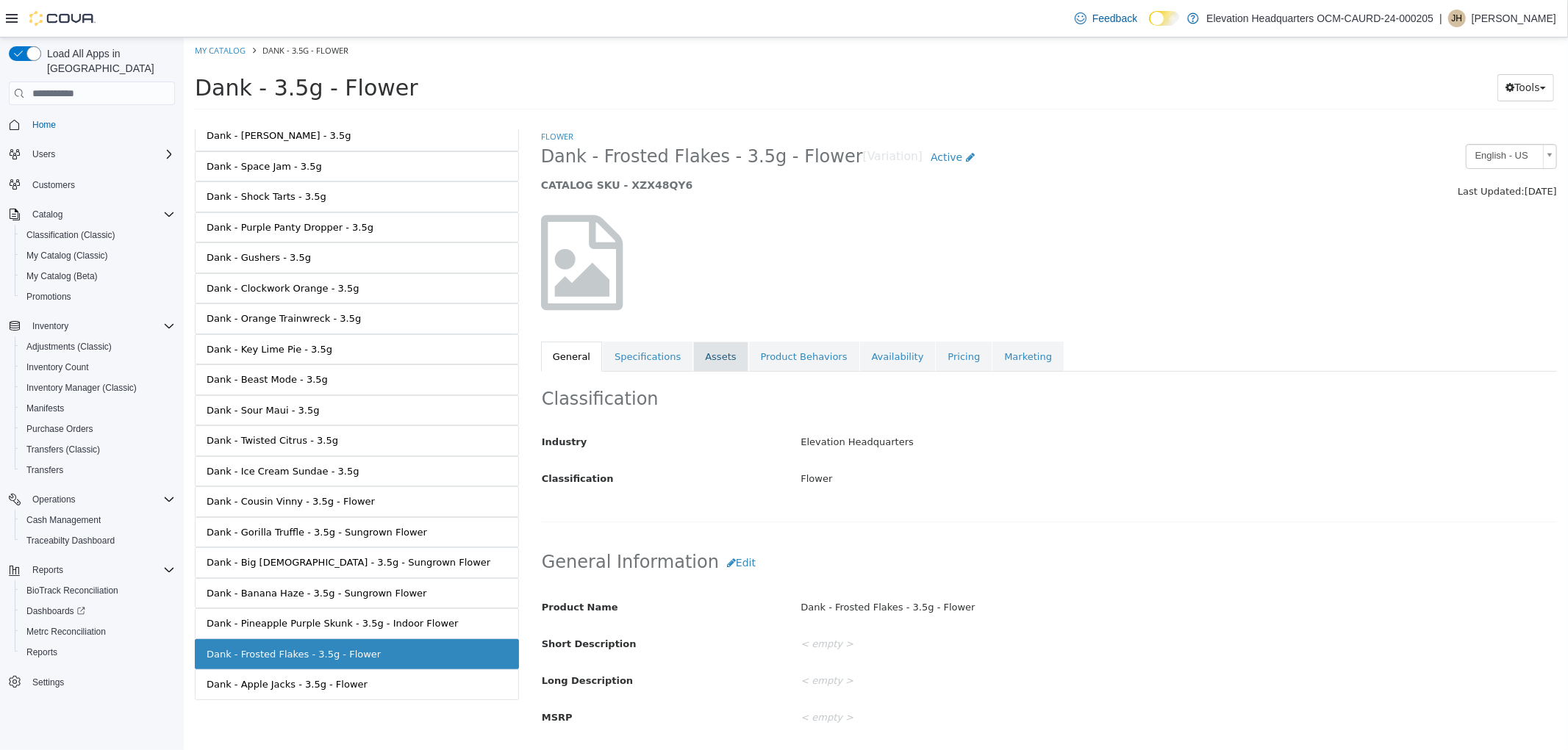
click at [702, 357] on link "Assets" at bounding box center [720, 357] width 55 height 31
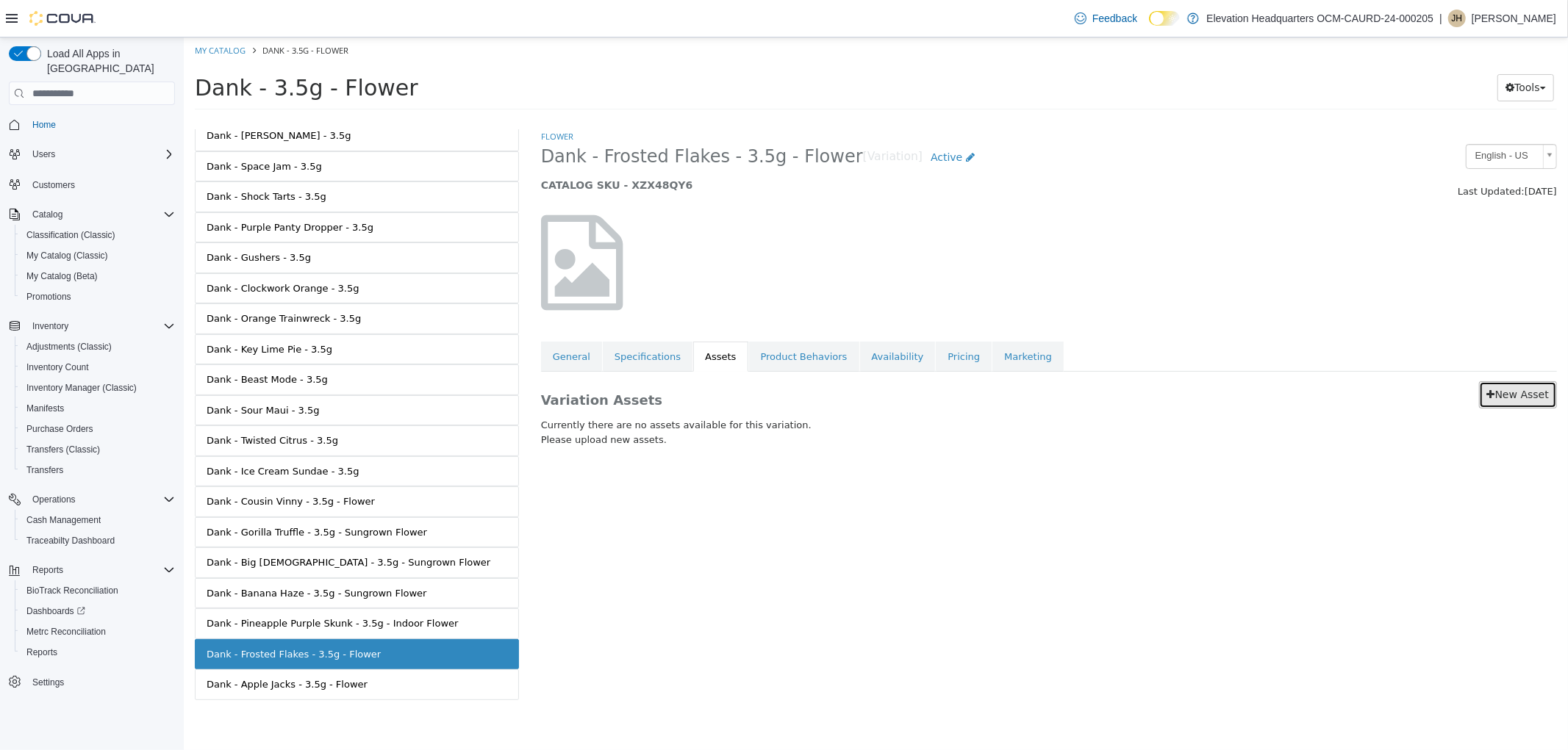
click at [1546, 395] on link "New Asset" at bounding box center [1517, 395] width 78 height 27
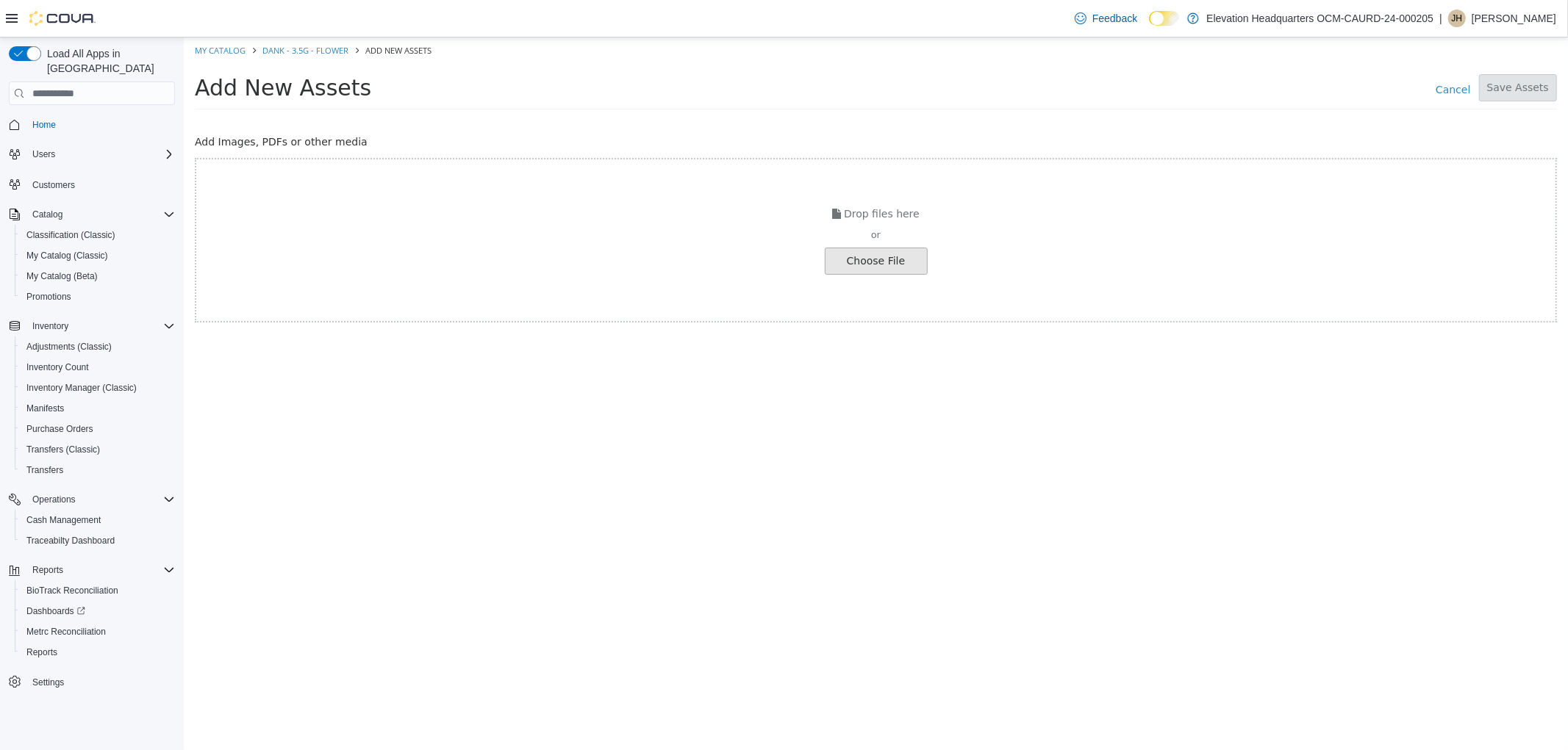
click at [923, 264] on input "file" at bounding box center [105, 261] width 1640 height 26
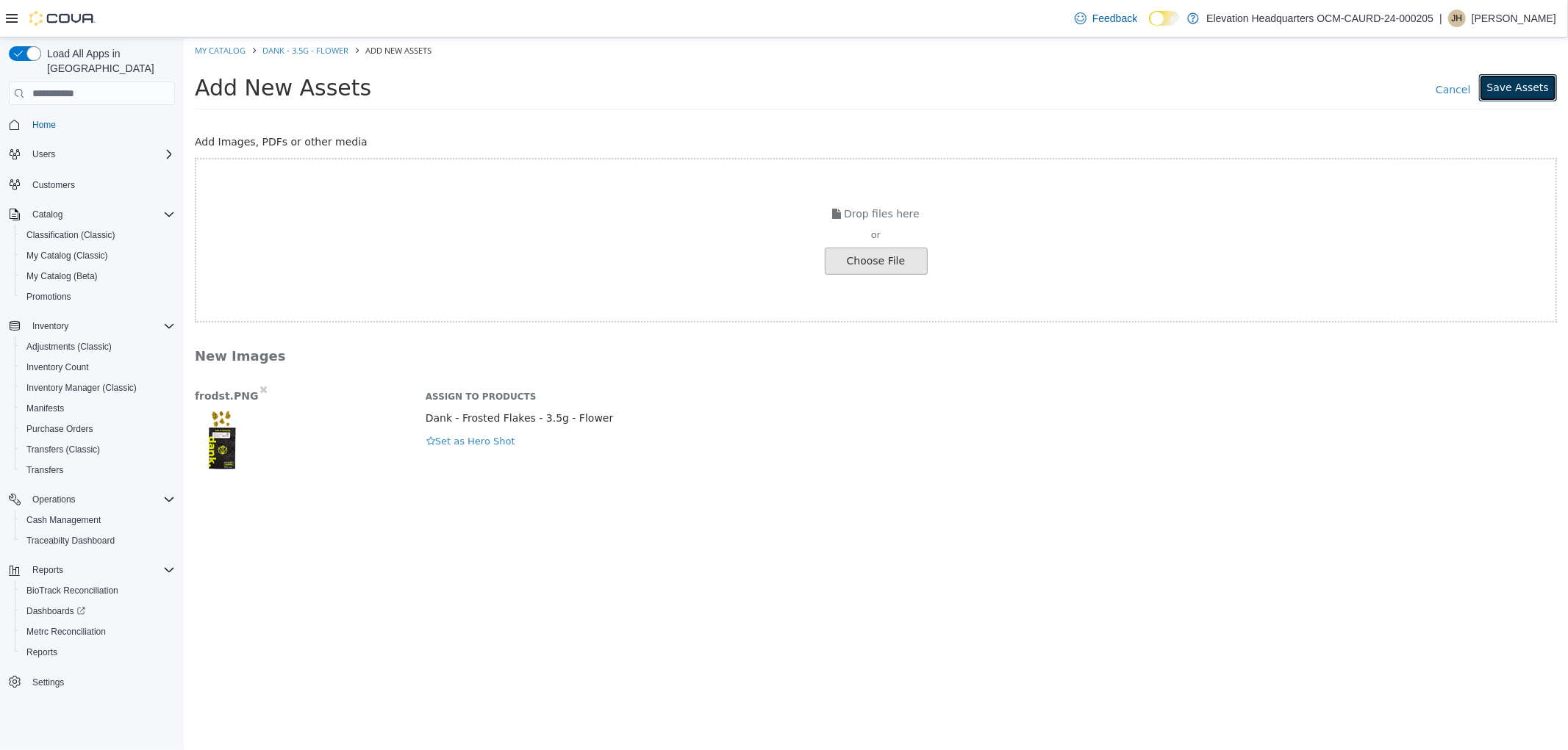
click at [1533, 96] on button "Save Assets" at bounding box center [1517, 87] width 78 height 27
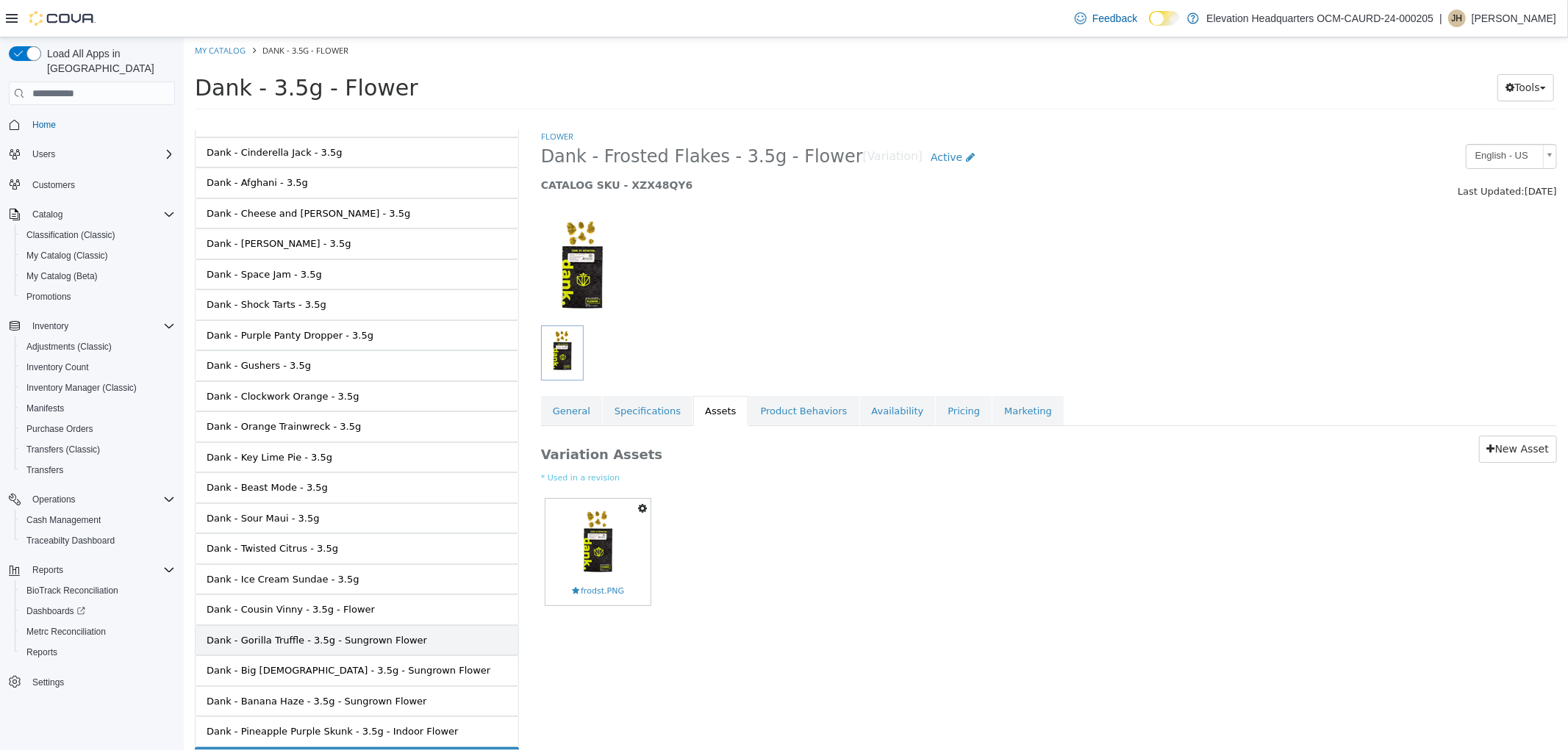
scroll to position [651, 0]
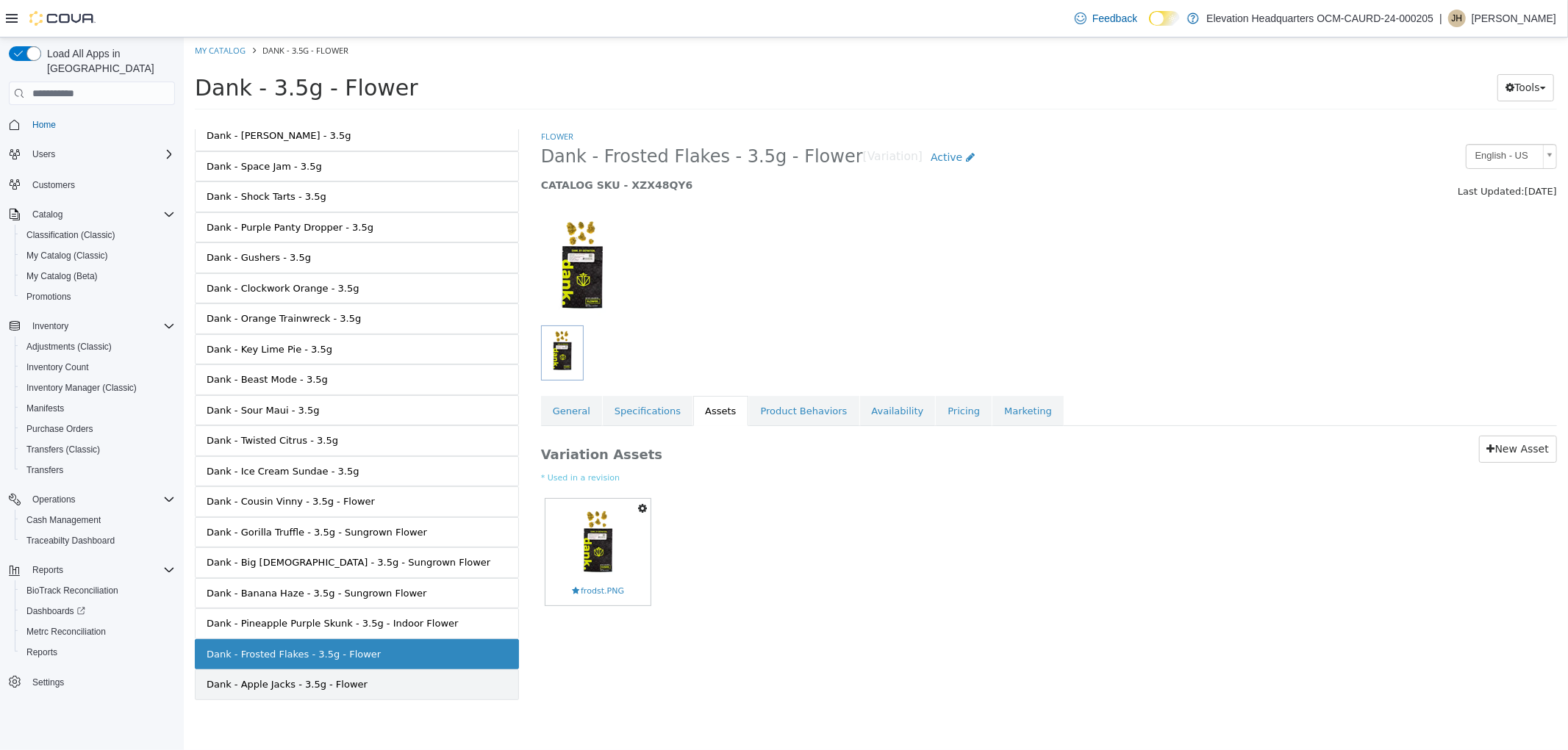
click at [400, 689] on link "Dank - Apple Jacks - 3.5g - Flower" at bounding box center [356, 685] width 324 height 31
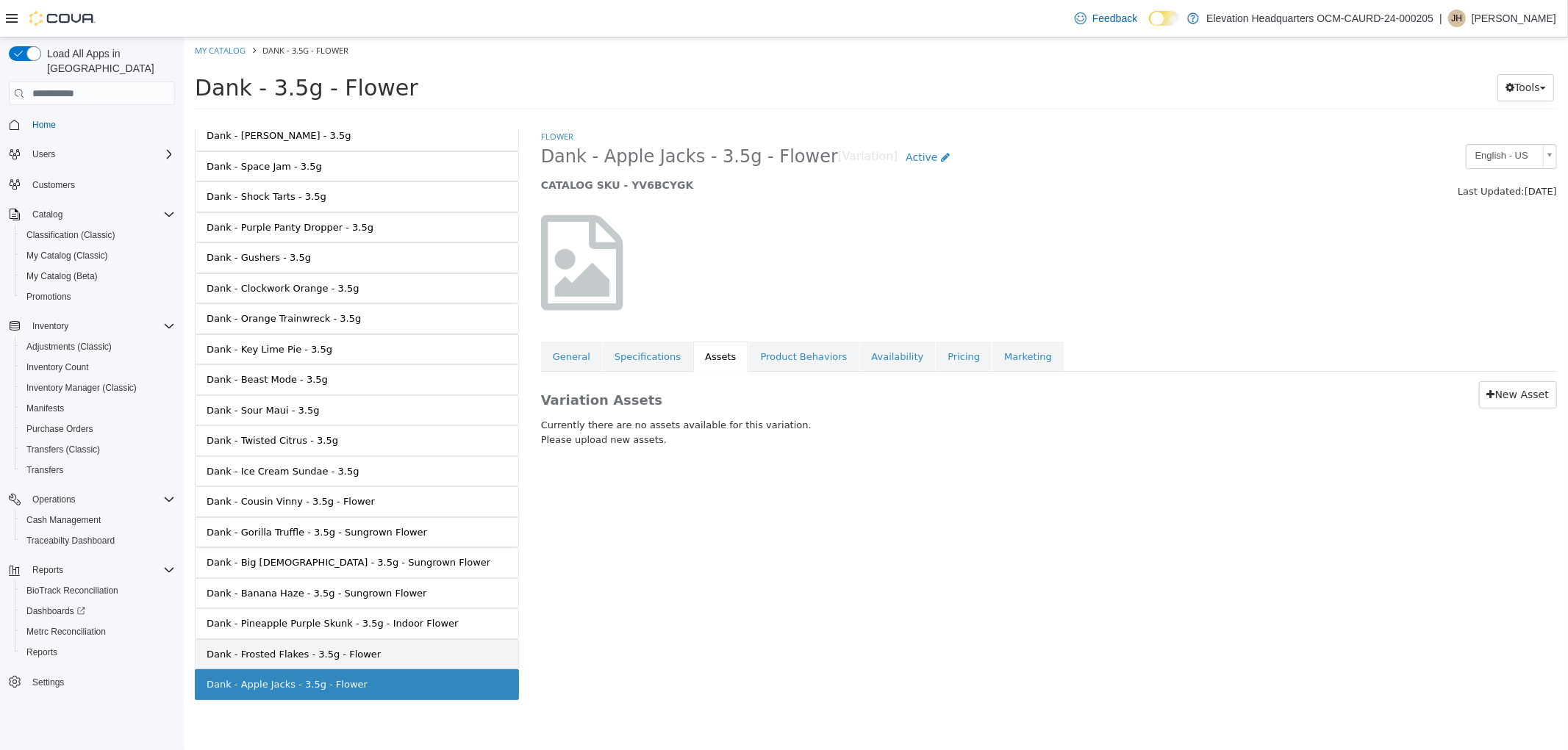
drag, startPoint x: 345, startPoint y: 680, endPoint x: 347, endPoint y: 667, distance: 13.2
click at [345, 676] on link "Dank - Apple Jacks - 3.5g - Flower" at bounding box center [356, 685] width 324 height 31
click at [347, 667] on link "Dank - Frosted Flakes - 3.5g - Flower" at bounding box center [356, 655] width 324 height 31
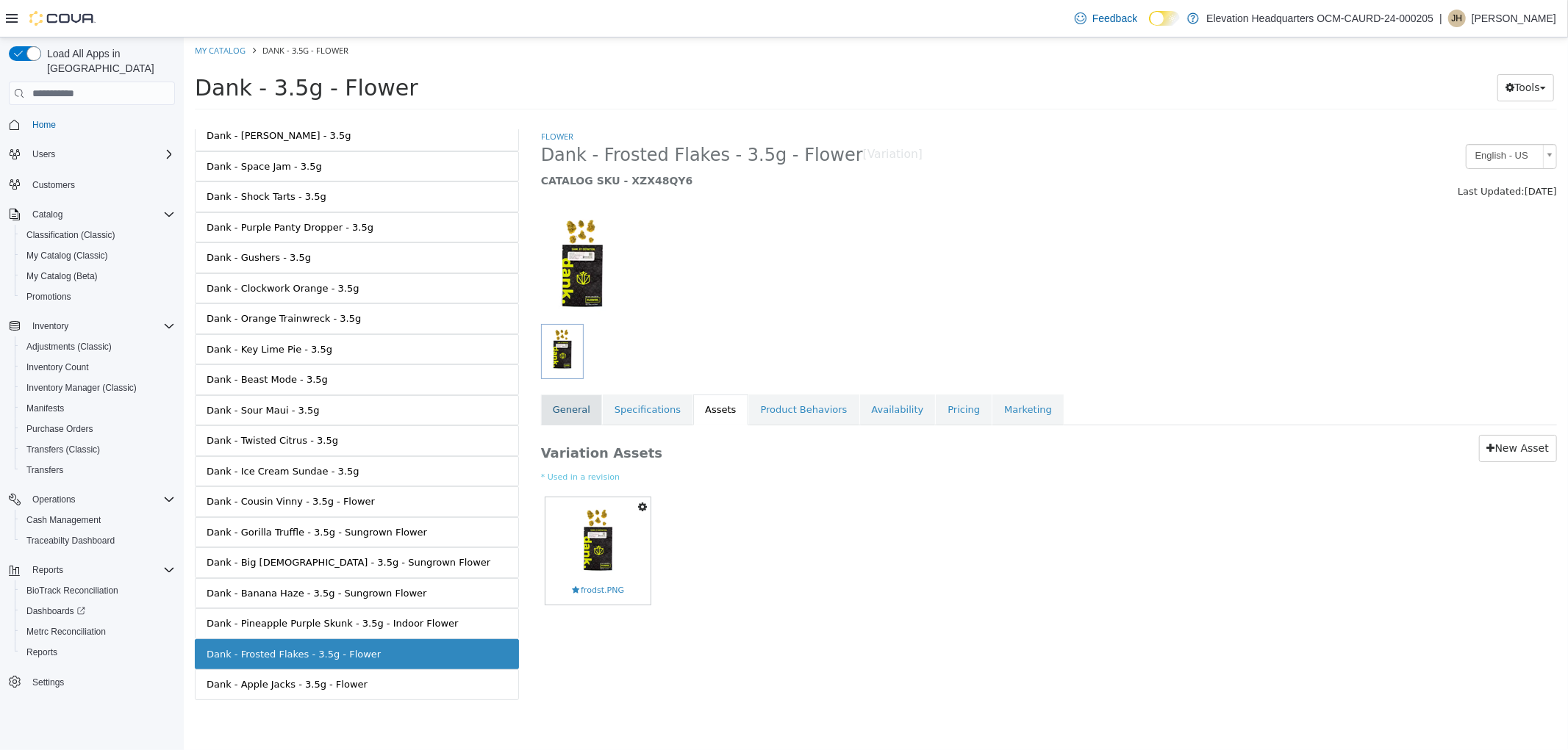
click at [562, 413] on link "General" at bounding box center [570, 410] width 61 height 31
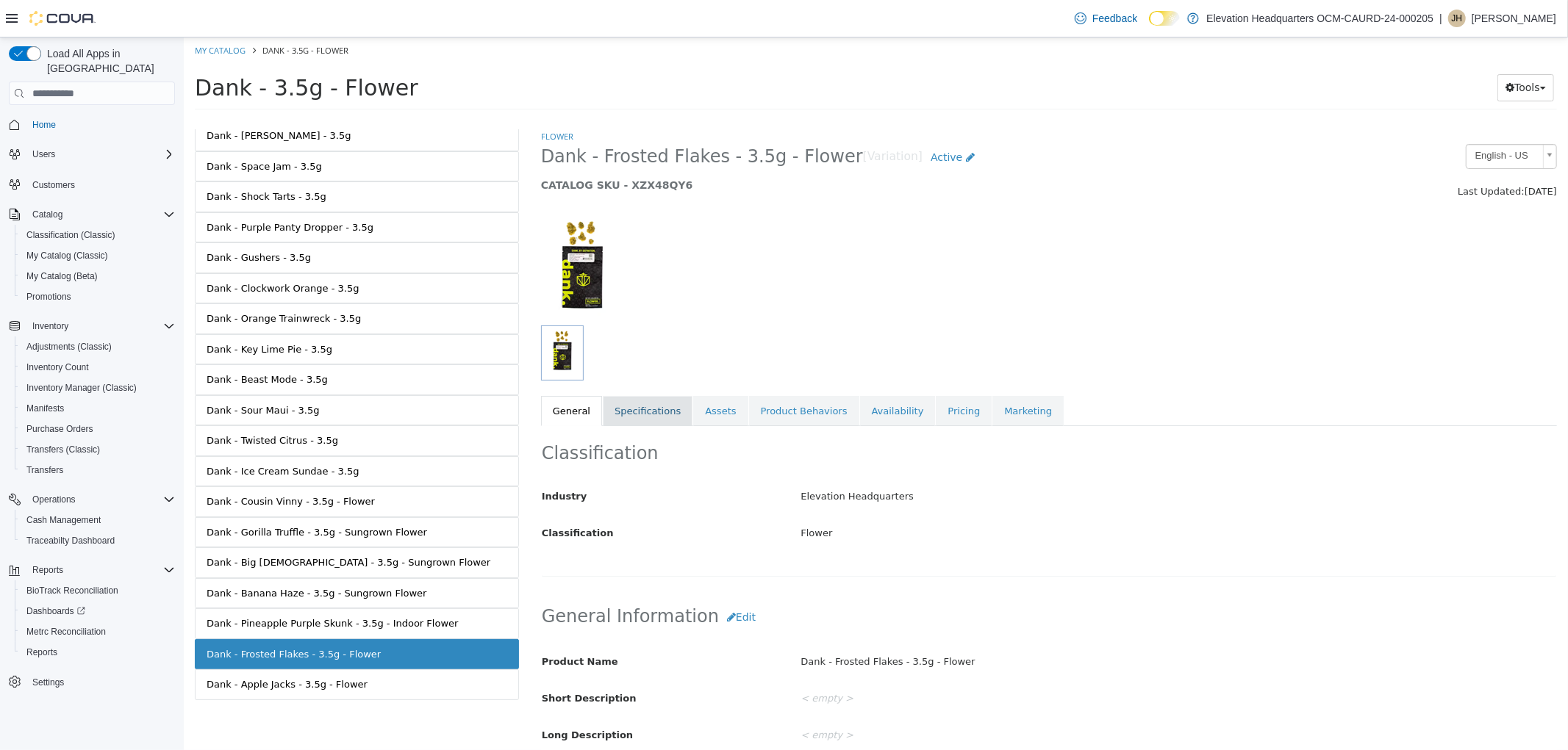
click at [667, 409] on link "Specifications" at bounding box center [646, 411] width 89 height 31
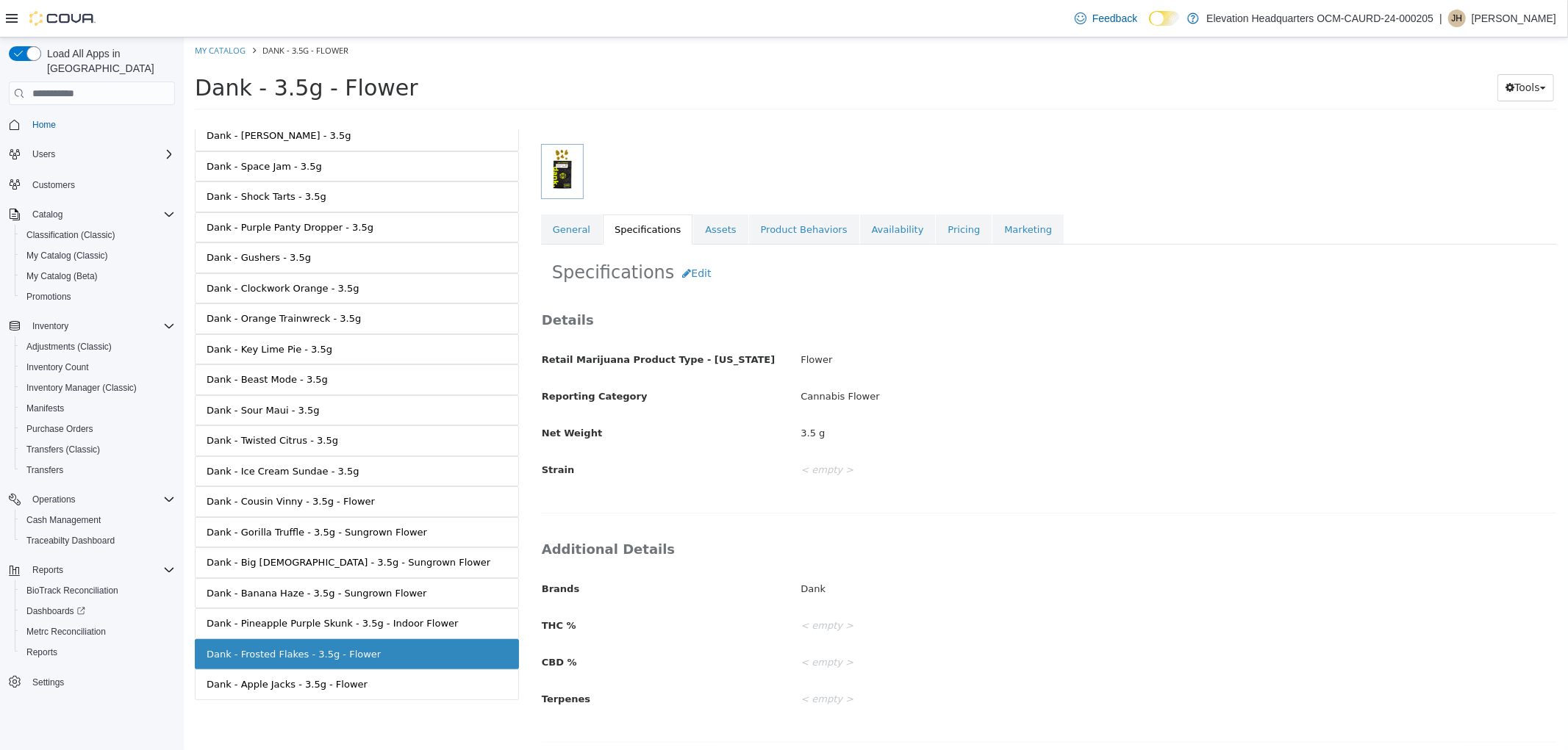
scroll to position [186, 0]
click at [690, 274] on button "Edit" at bounding box center [695, 269] width 45 height 27
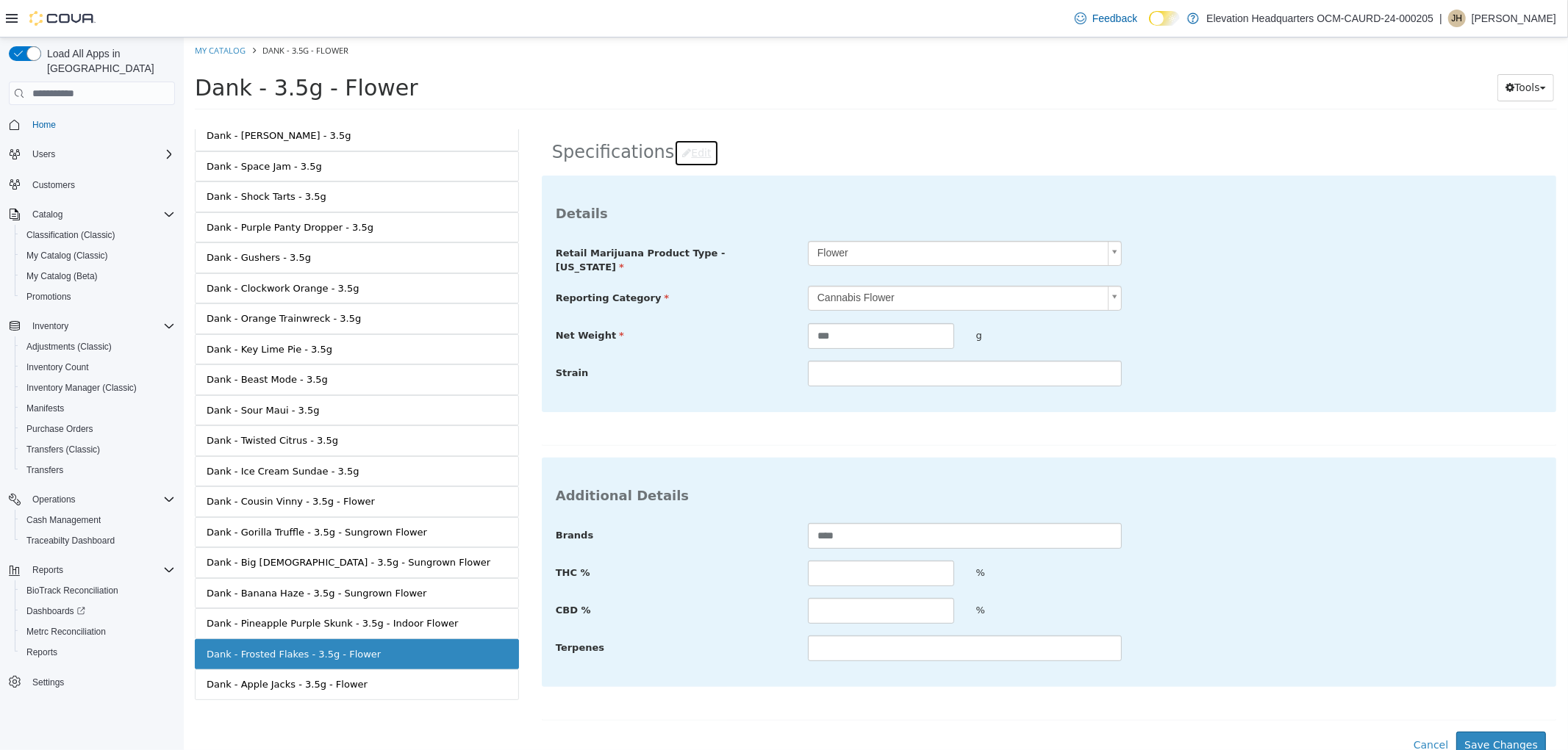
scroll to position [305, 0]
click at [892, 569] on input "text" at bounding box center [880, 570] width 147 height 26
type input "**"
click at [1511, 737] on button "Save Changes" at bounding box center [1499, 742] width 89 height 27
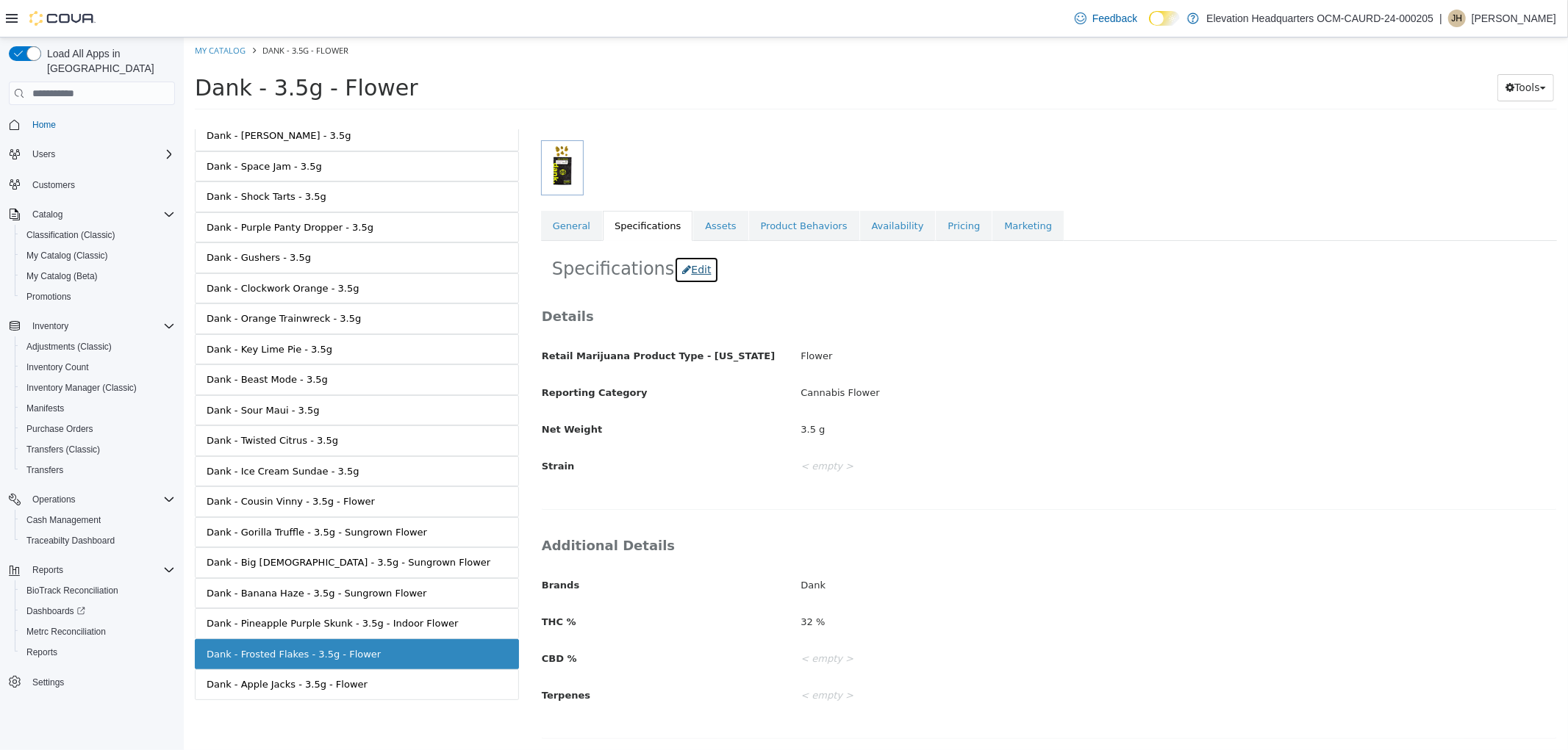
click at [678, 274] on button "Edit" at bounding box center [695, 269] width 45 height 27
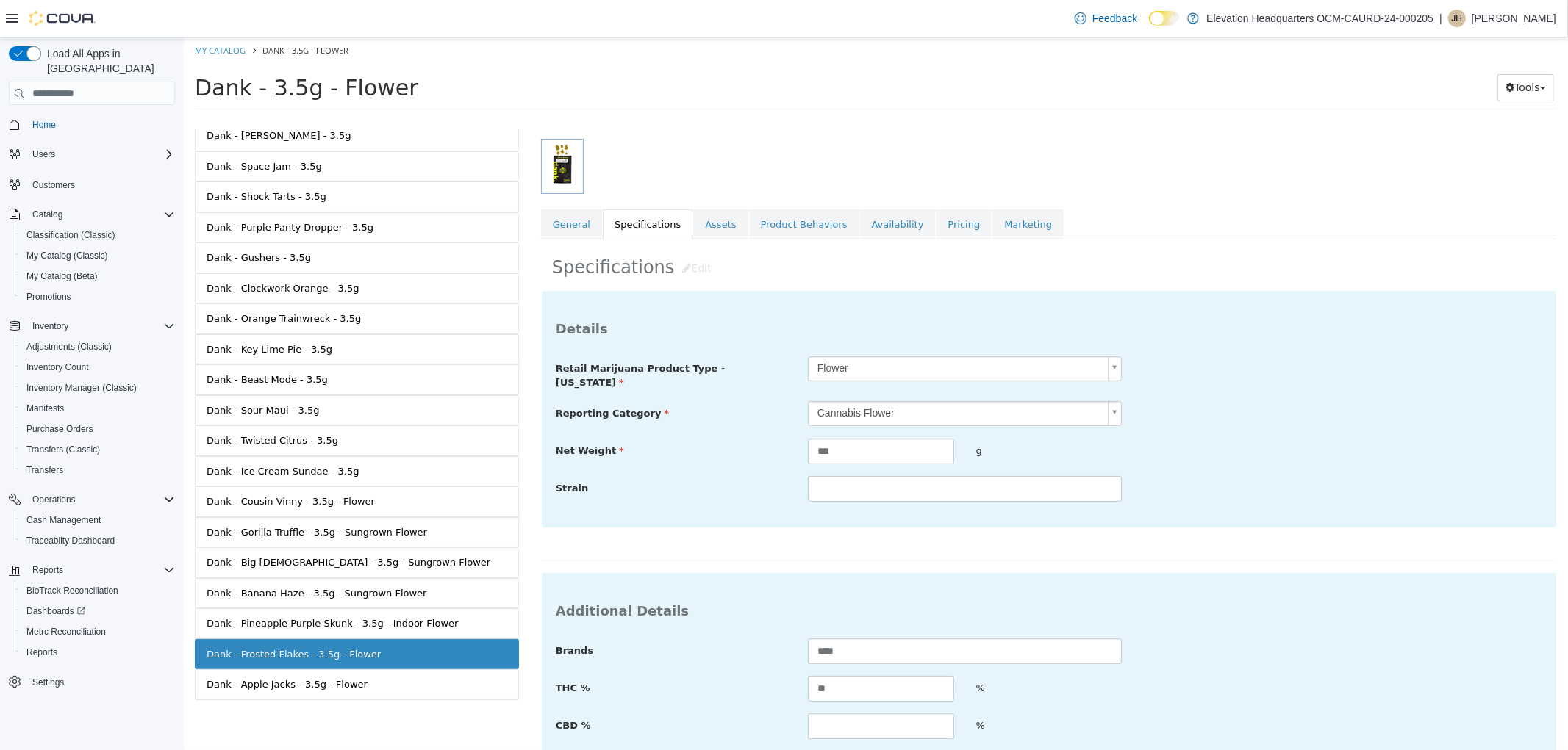
click at [836, 462] on div "**********" at bounding box center [1048, 429] width 986 height 147
click at [846, 477] on input "text" at bounding box center [963, 489] width 314 height 26
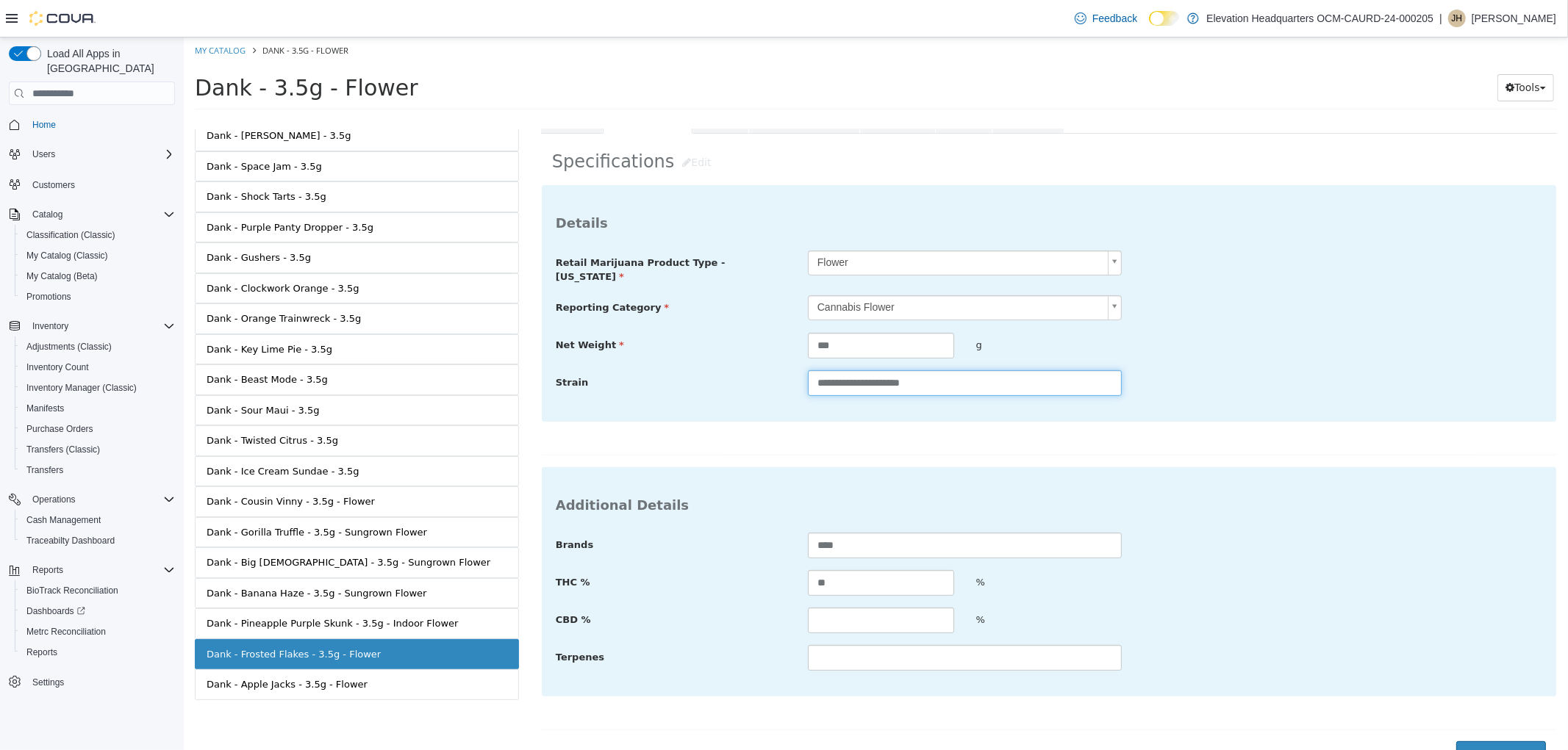
scroll to position [305, 0]
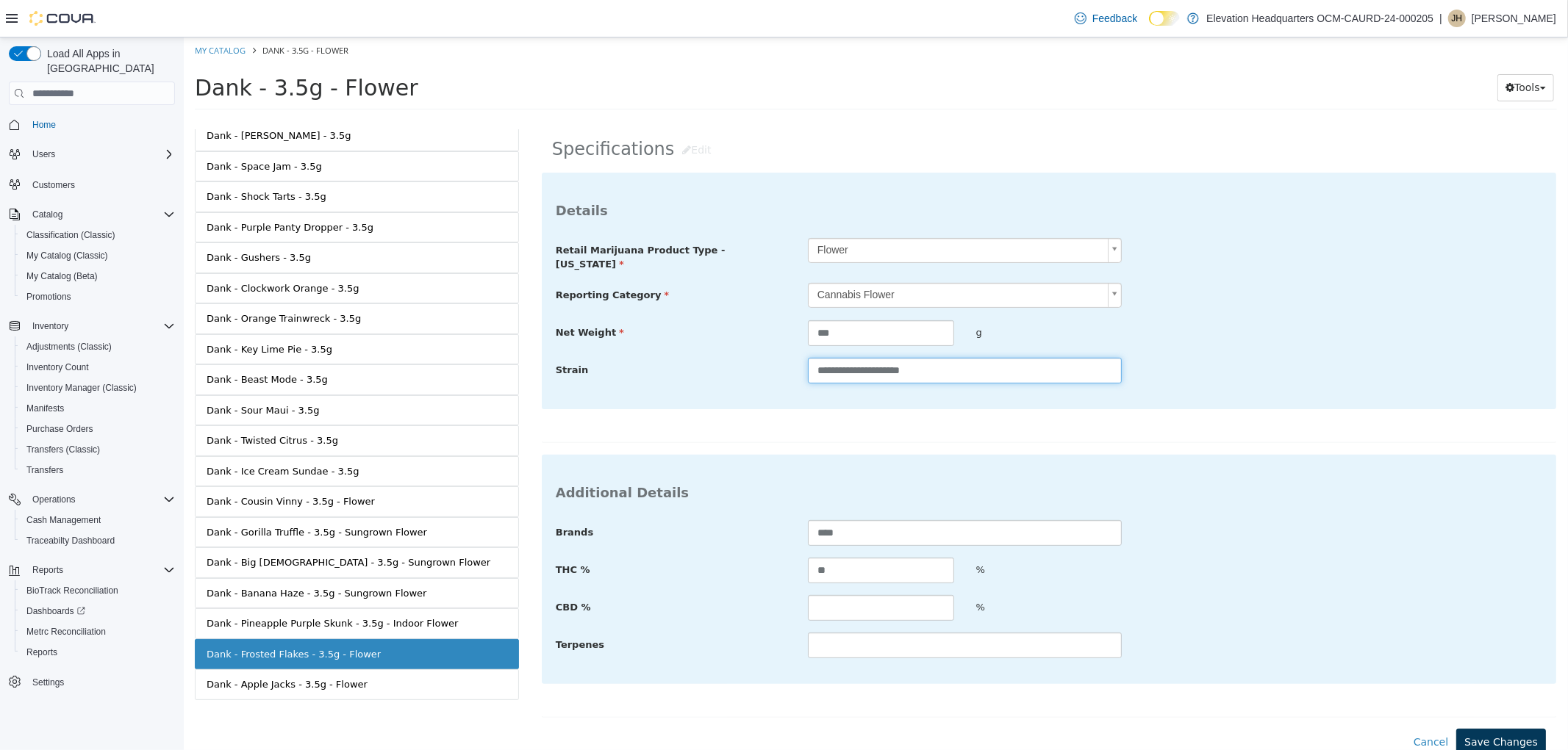
type input "**********"
click at [1498, 743] on button "Save Changes" at bounding box center [1499, 742] width 89 height 27
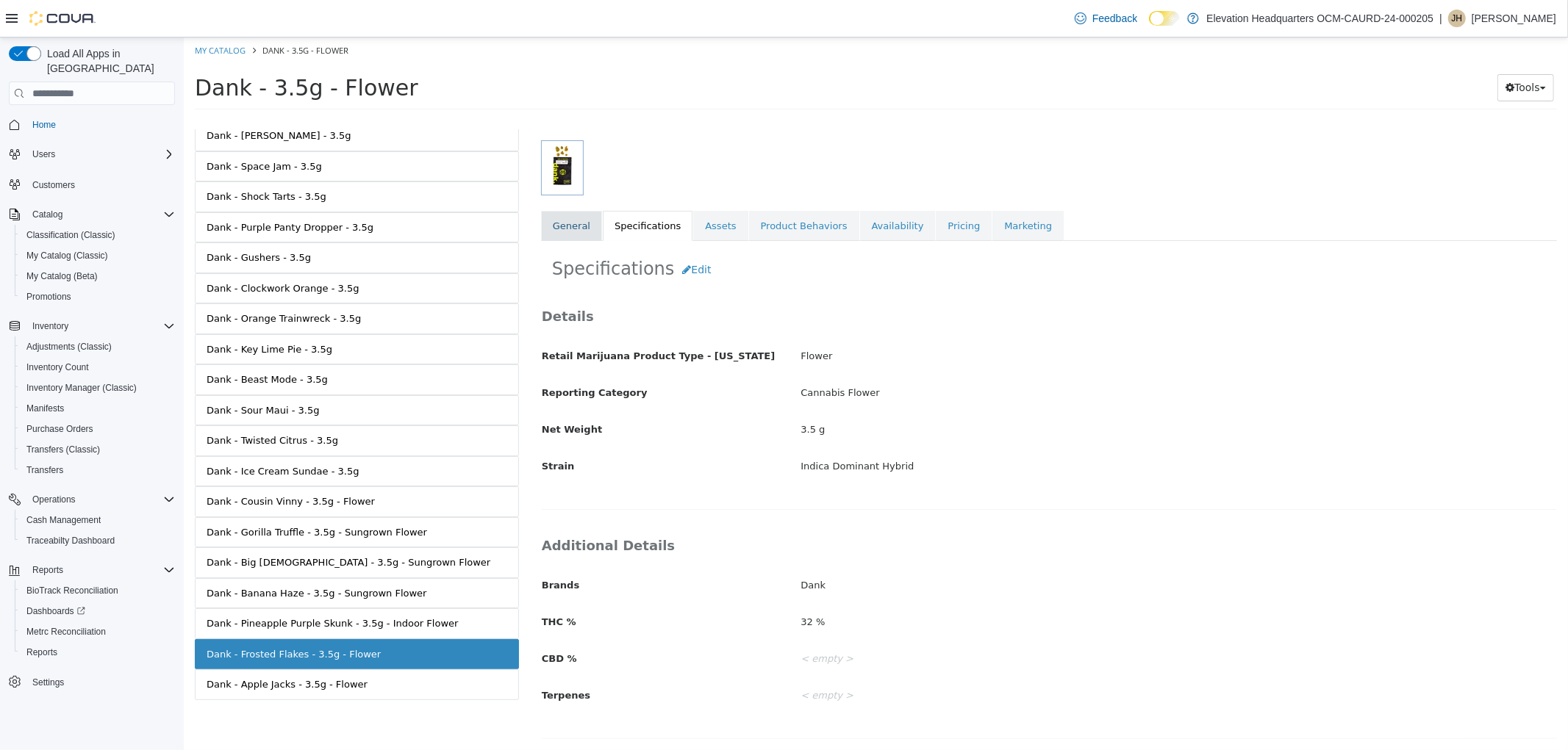
click at [545, 225] on link "General" at bounding box center [570, 226] width 61 height 31
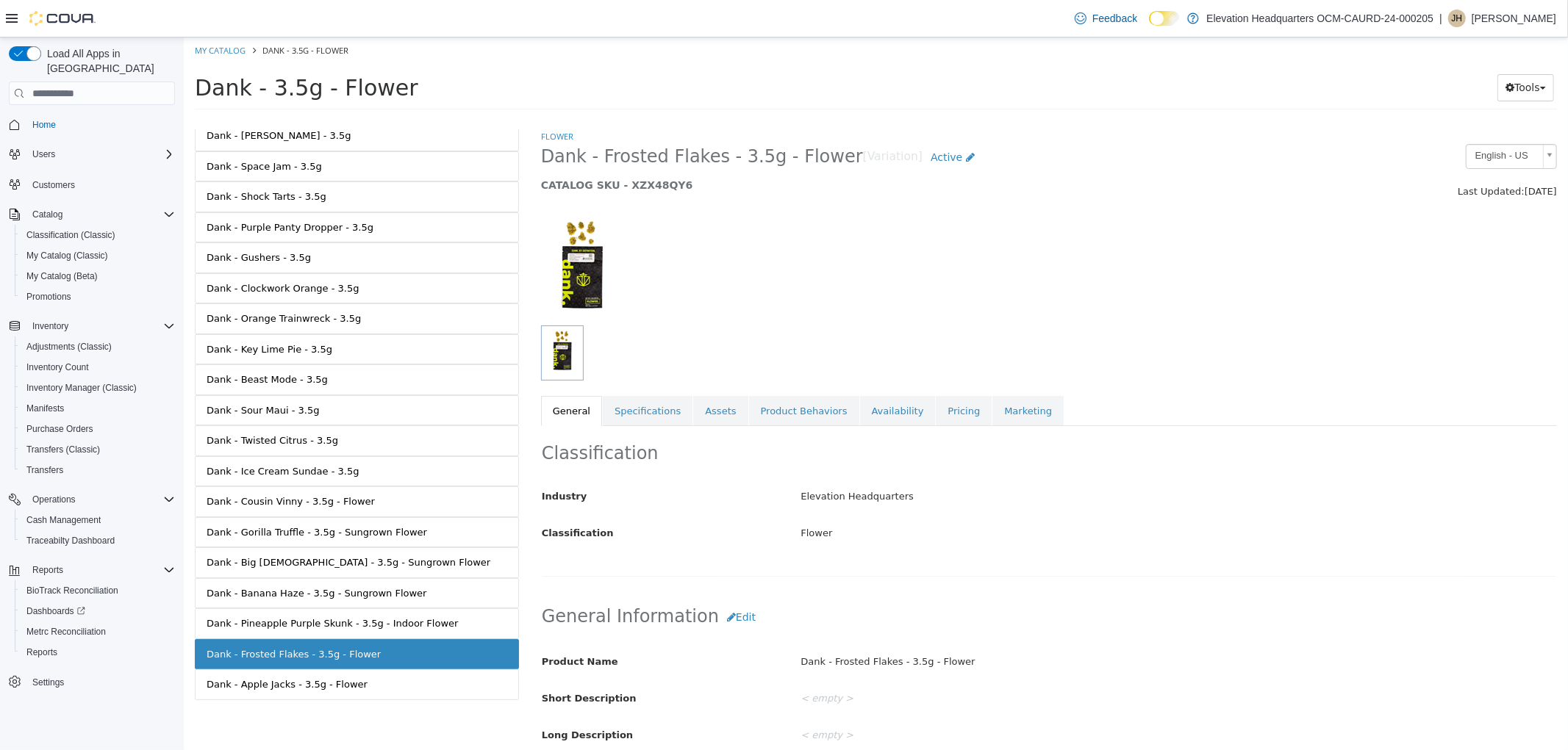
click at [695, 160] on span "Dank - Frosted Flakes - 3.5g - Flower" at bounding box center [701, 157] width 322 height 23
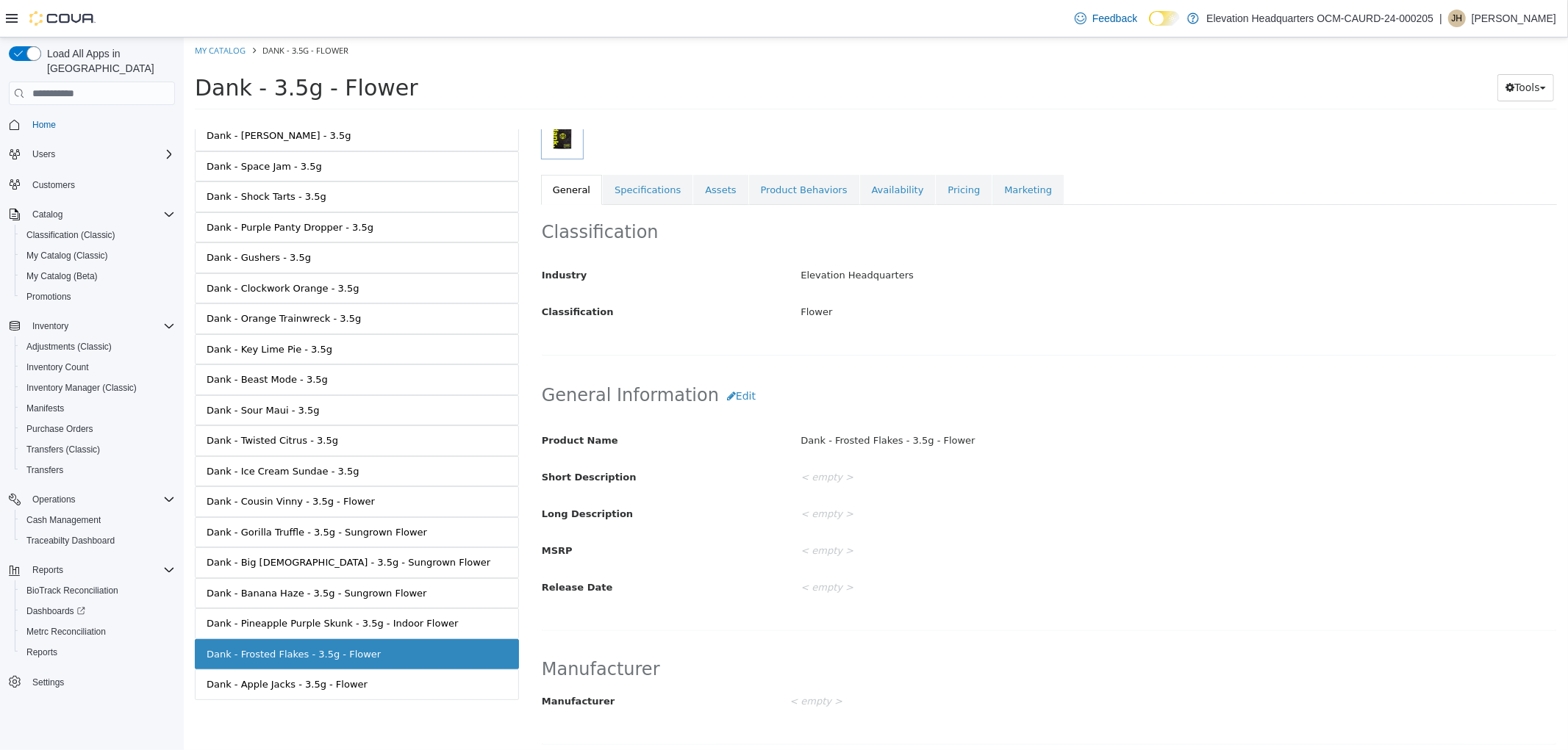
scroll to position [245, 0]
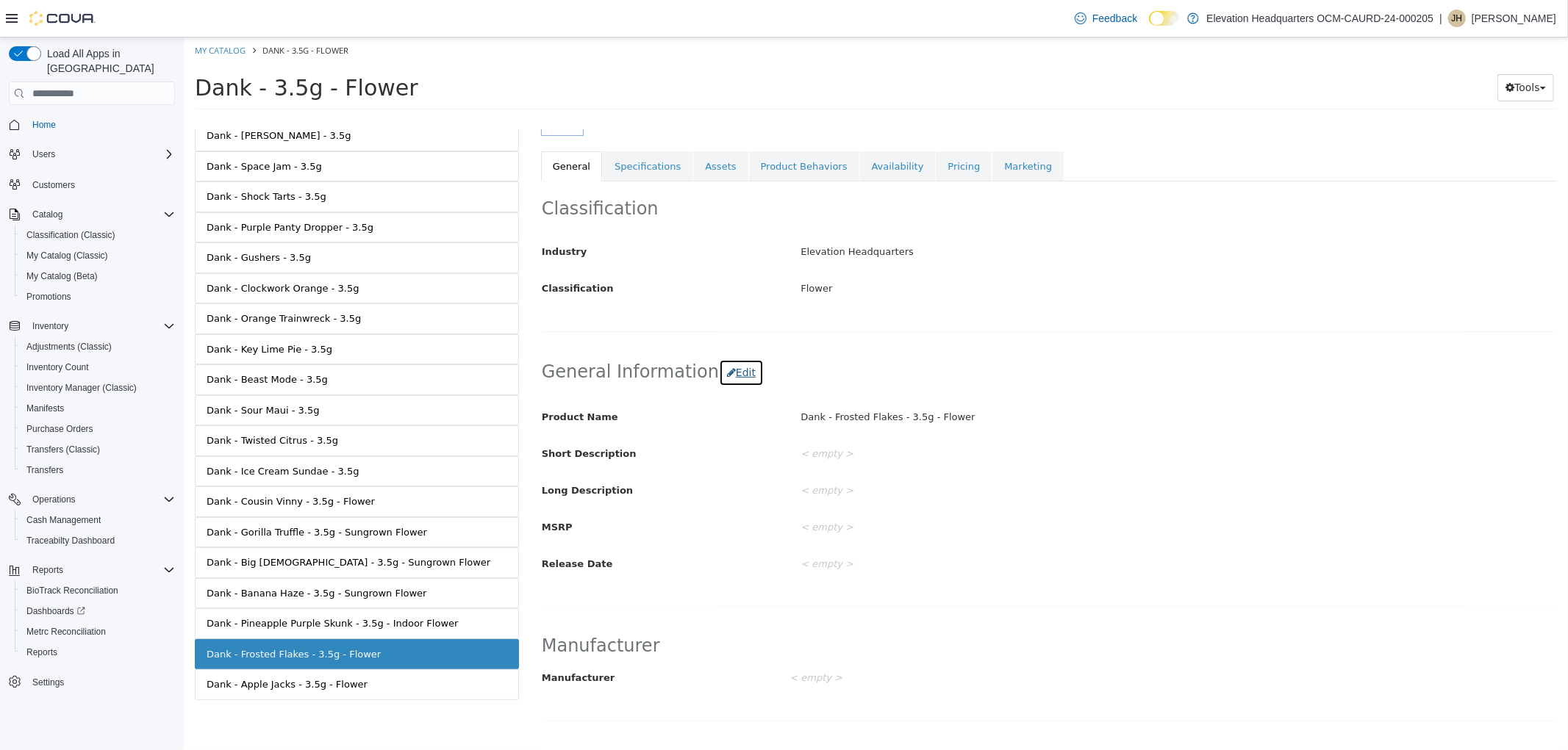
click at [720, 387] on button "Edit" at bounding box center [740, 373] width 45 height 27
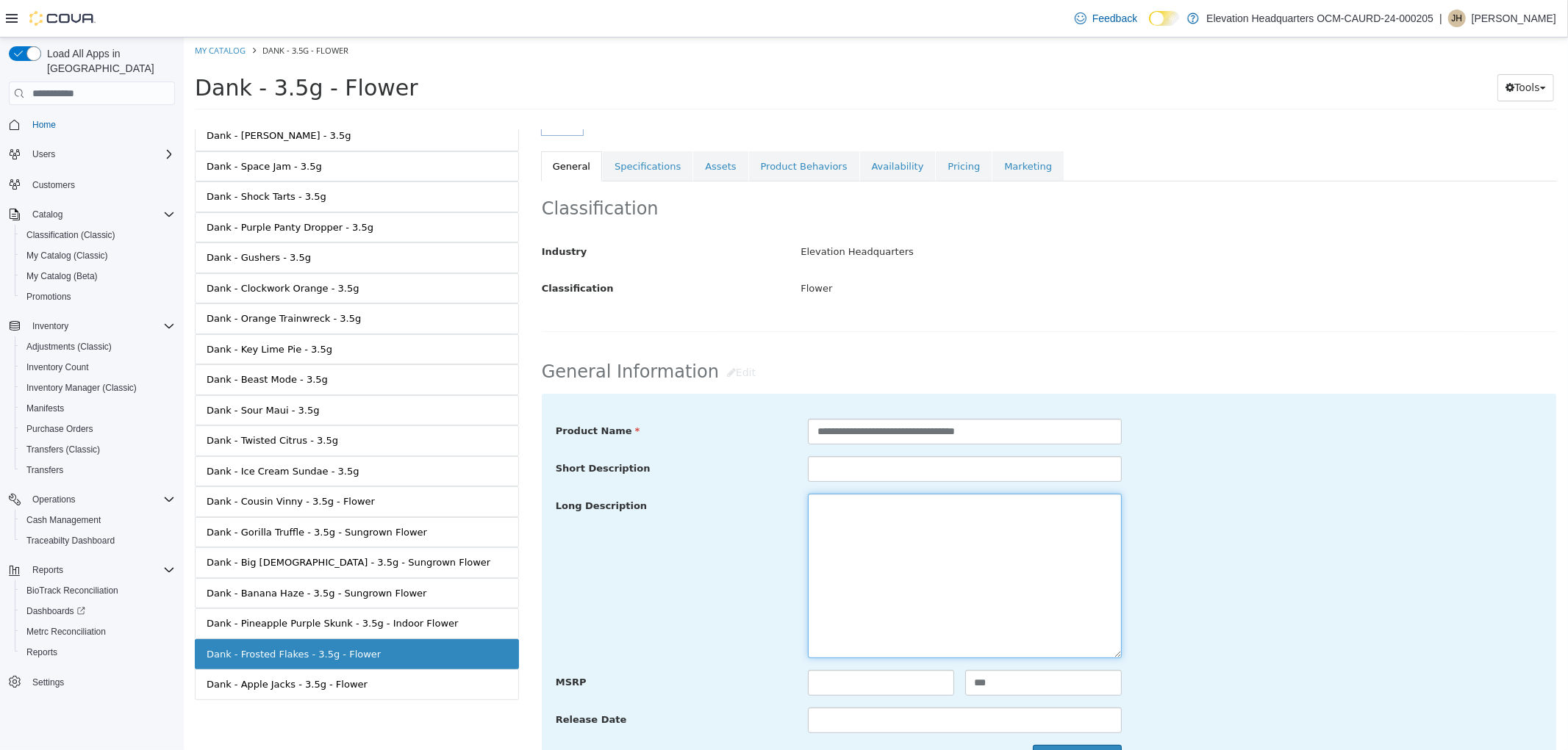
click at [916, 543] on textarea at bounding box center [963, 576] width 314 height 164
paste textarea "**********"
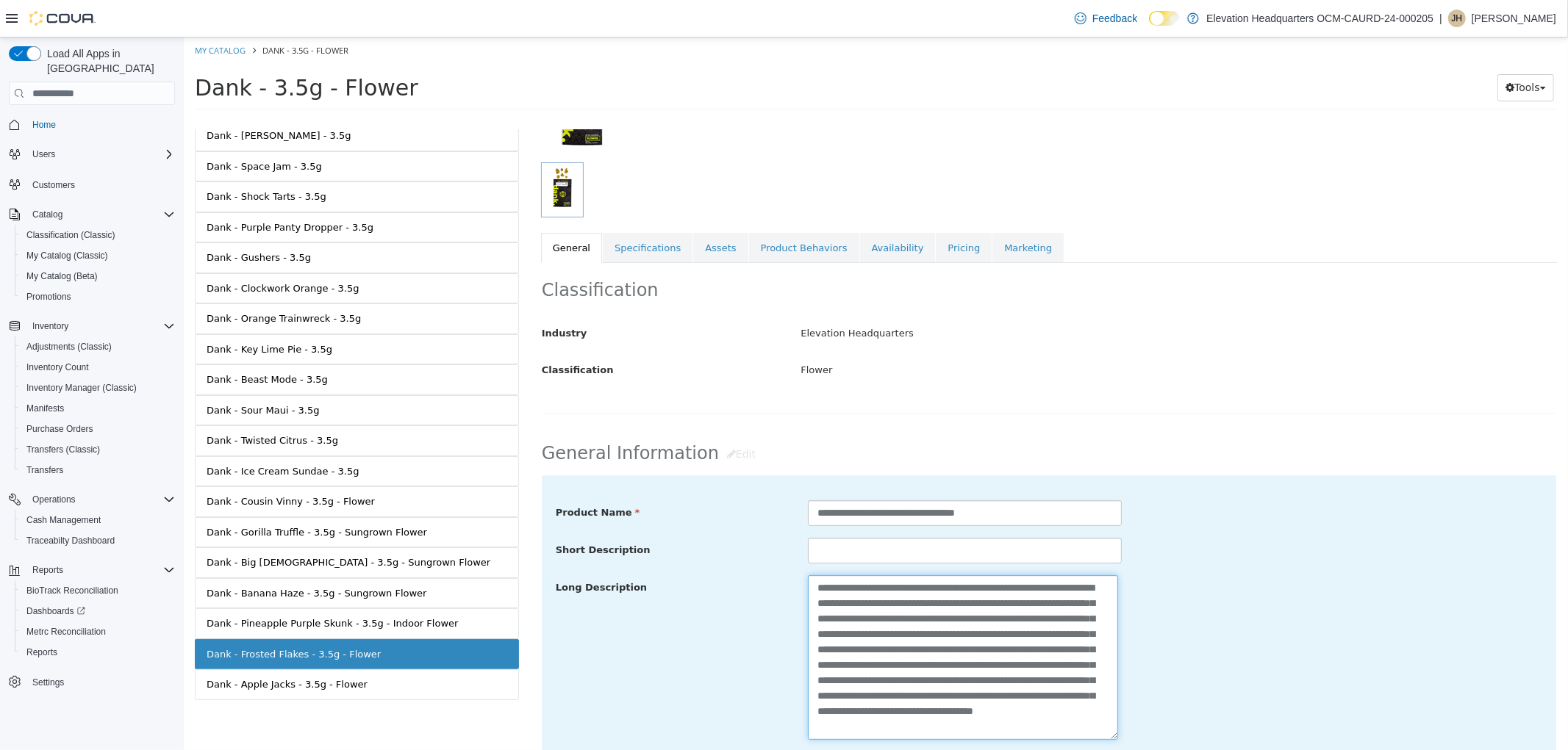
scroll to position [0, 0]
drag, startPoint x: 923, startPoint y: 598, endPoint x: 915, endPoint y: 600, distance: 8.2
click at [915, 600] on textarea "**********" at bounding box center [961, 657] width 310 height 164
click at [918, 594] on textarea "**********" at bounding box center [961, 657] width 310 height 164
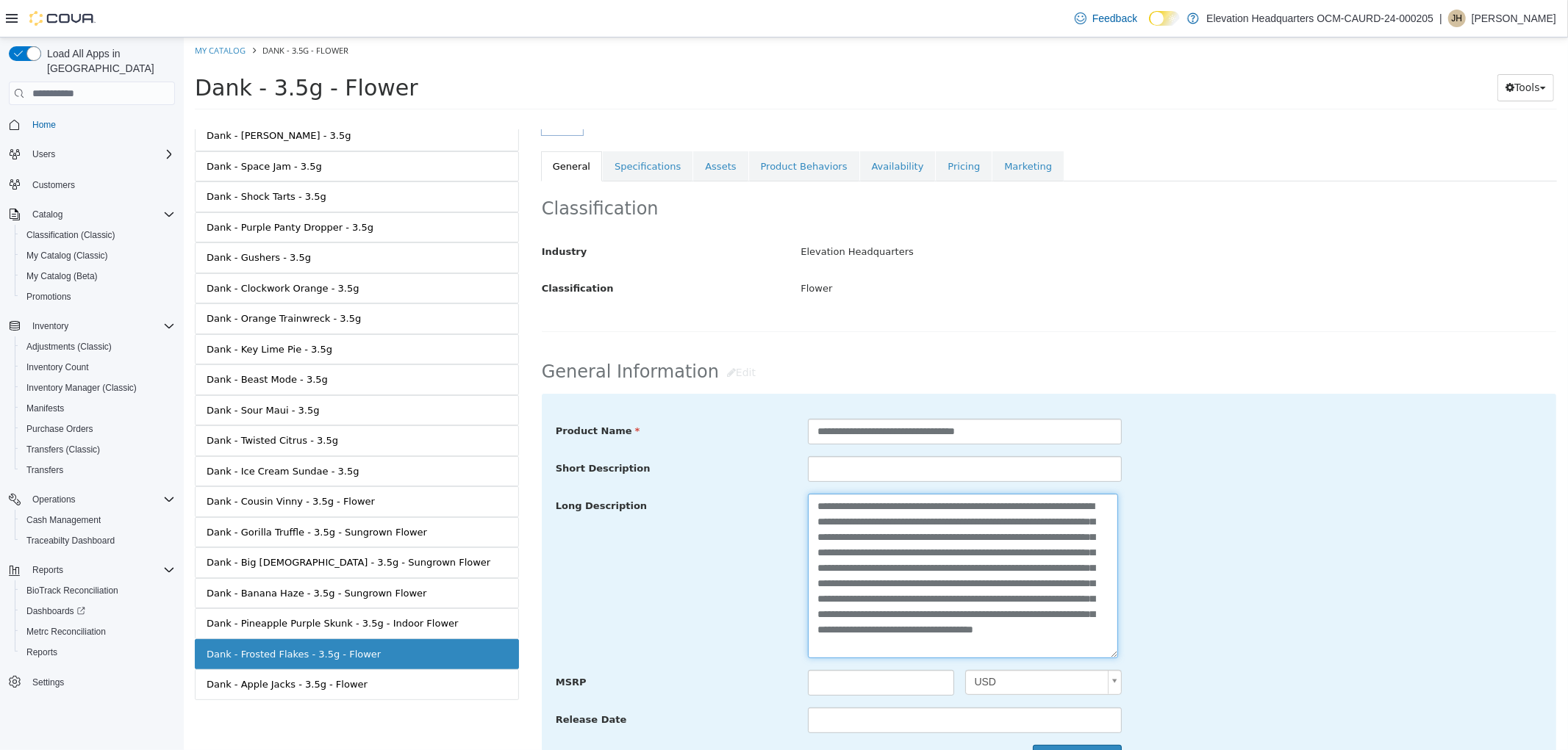
scroll to position [326, 0]
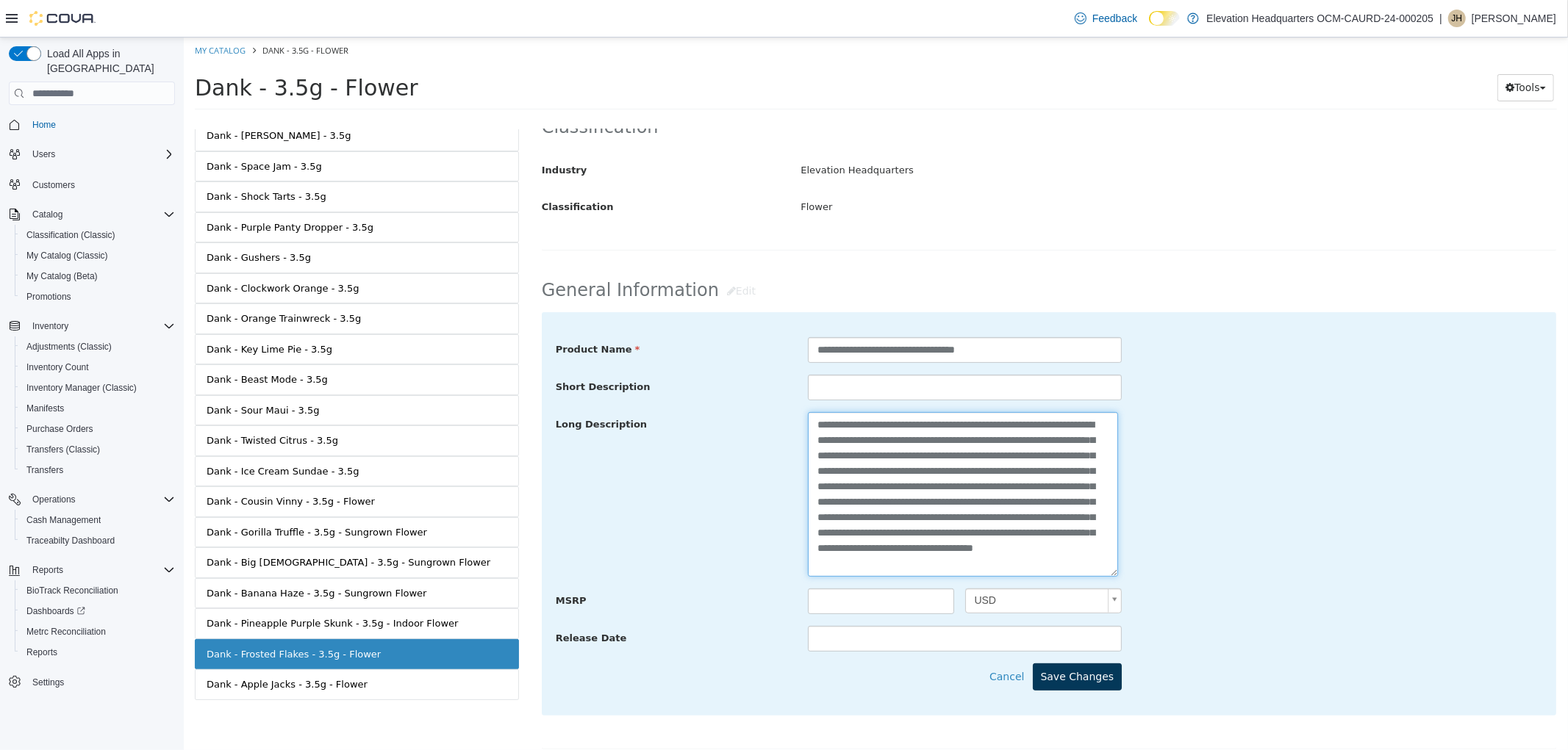
type textarea "**********"
click at [1078, 676] on button "Save Changes" at bounding box center [1076, 677] width 89 height 27
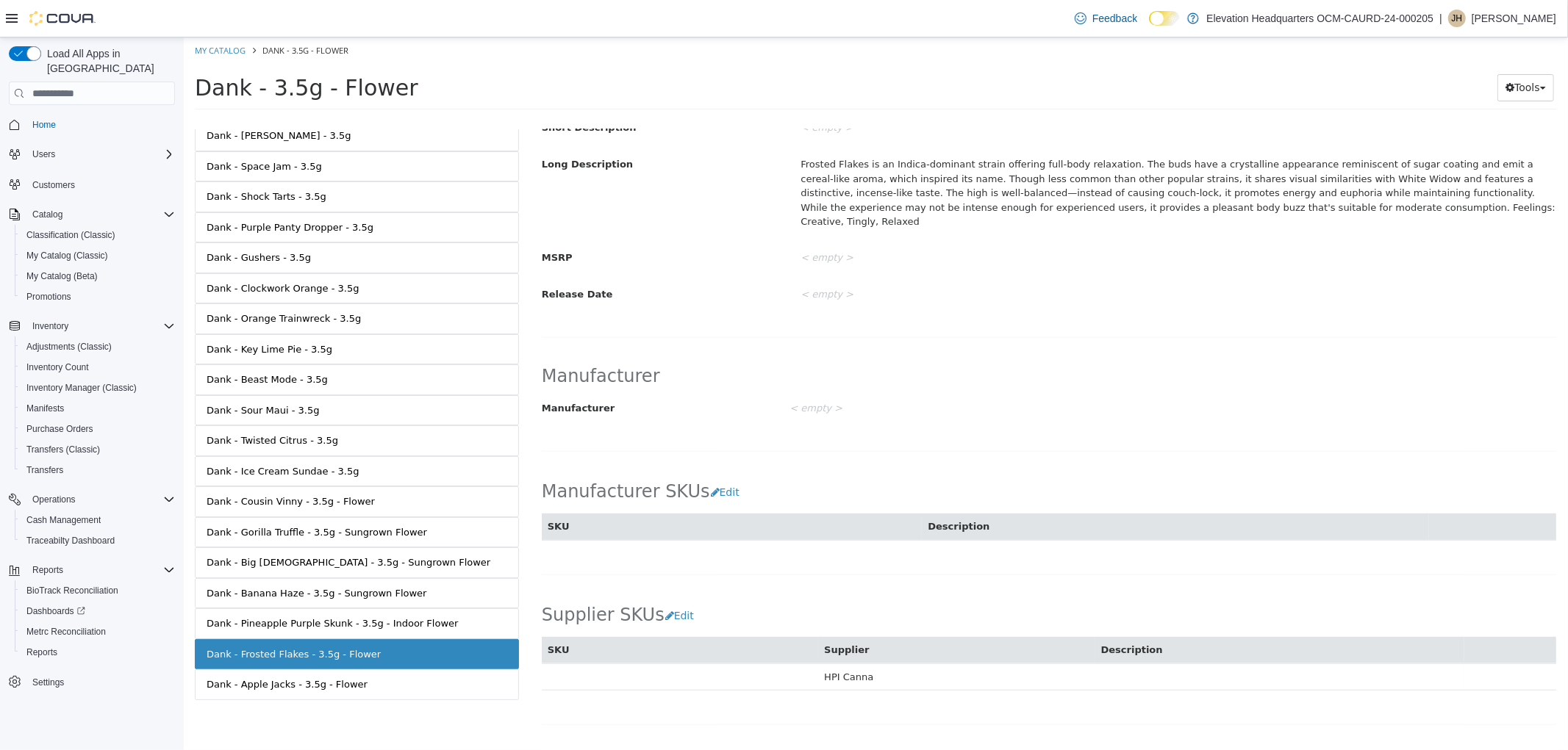
scroll to position [754, 0]
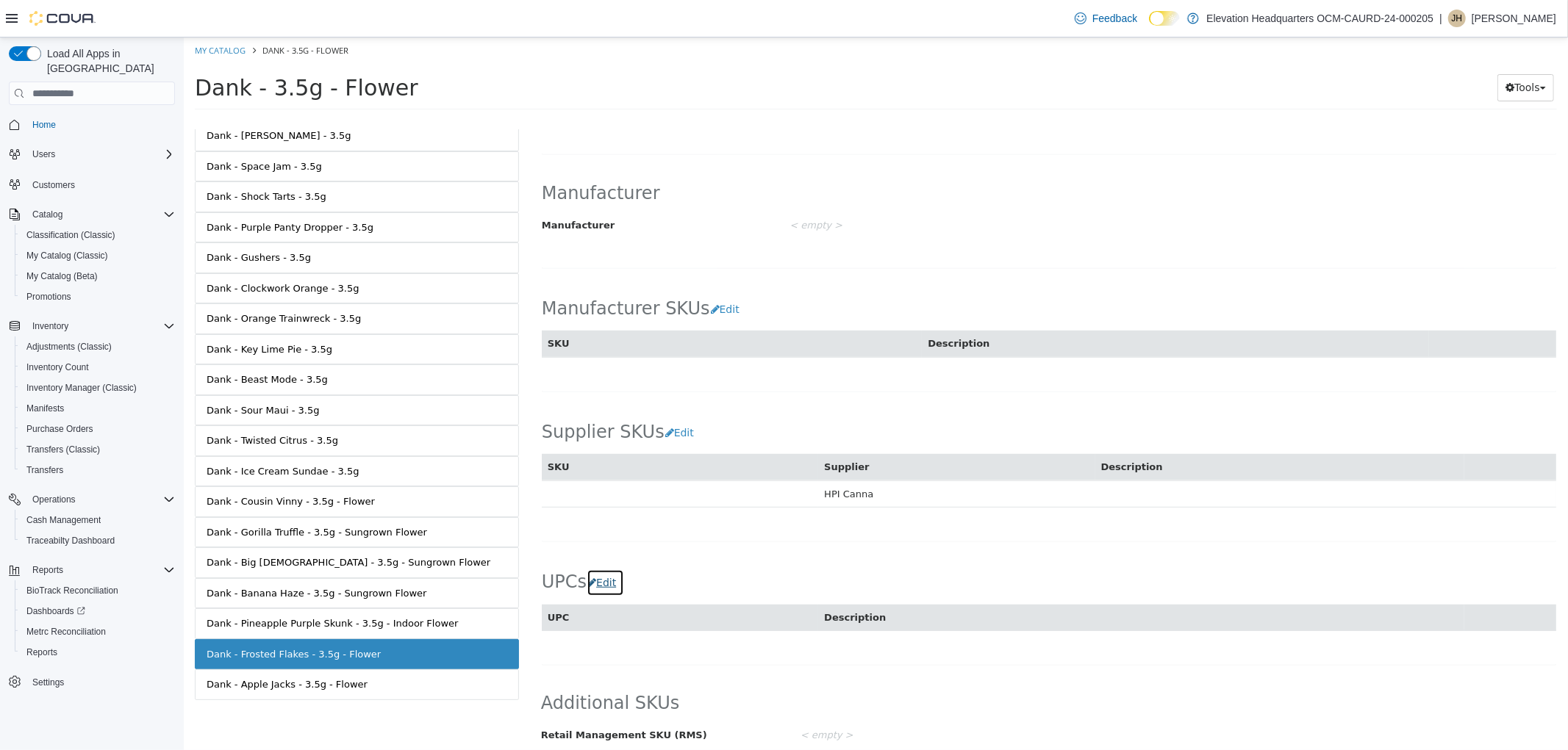
click at [608, 580] on button "Edit" at bounding box center [604, 583] width 37 height 27
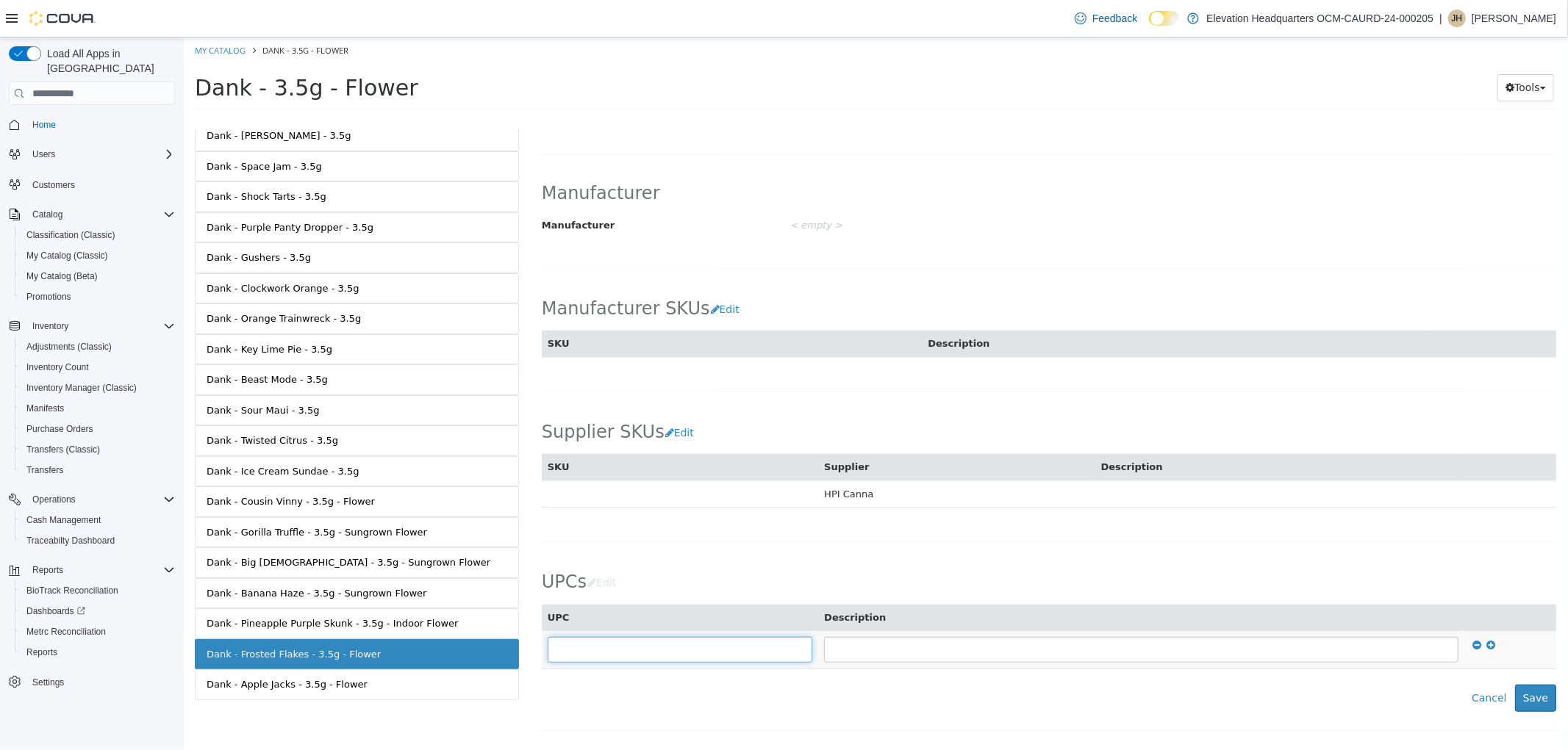
click at [640, 639] on input "text" at bounding box center [679, 649] width 265 height 26
type input "**********"
click at [1517, 693] on button "Save" at bounding box center [1534, 698] width 42 height 27
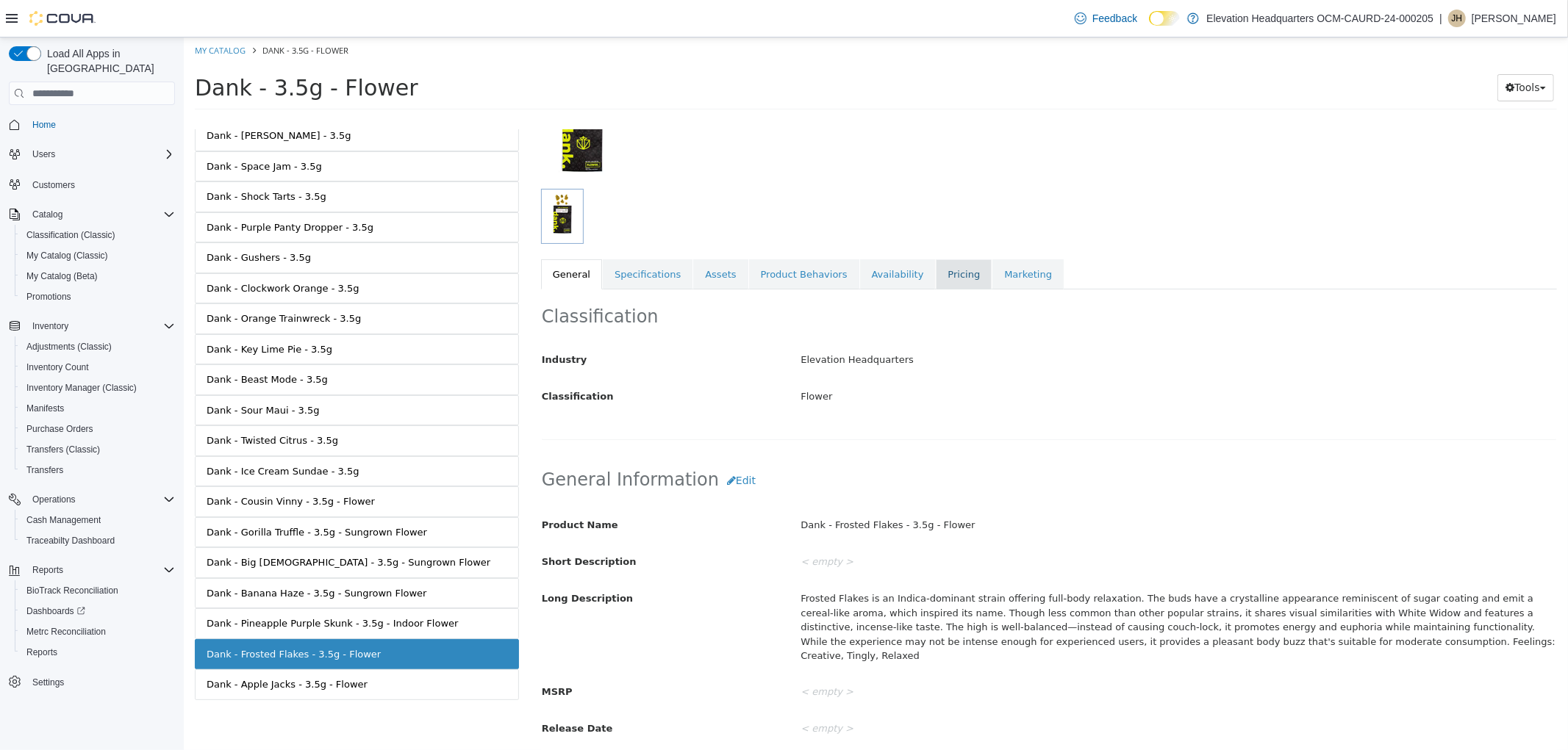
scroll to position [0, 0]
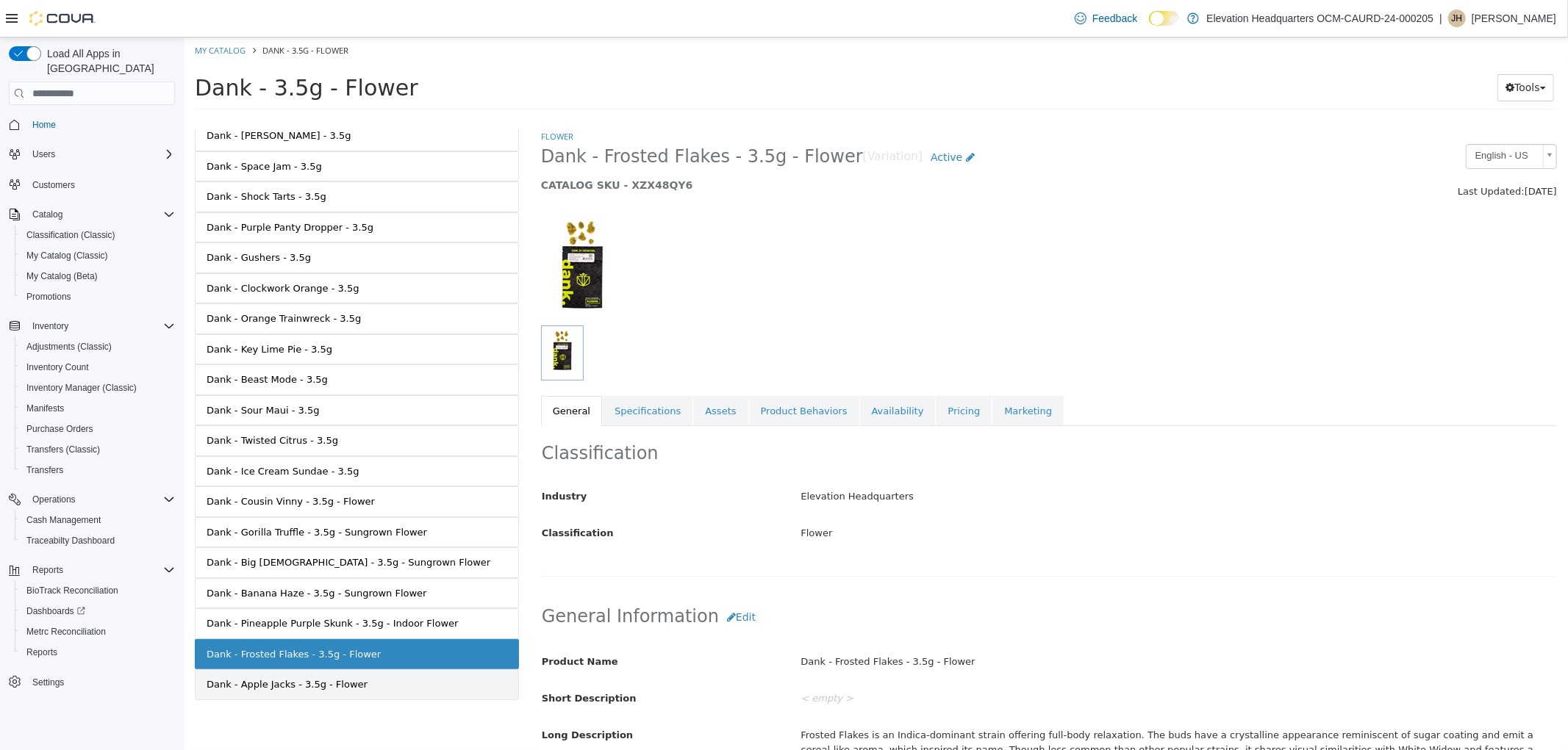
click at [391, 680] on link "Dank - Apple Jacks - 3.5g - Flower" at bounding box center [356, 685] width 324 height 31
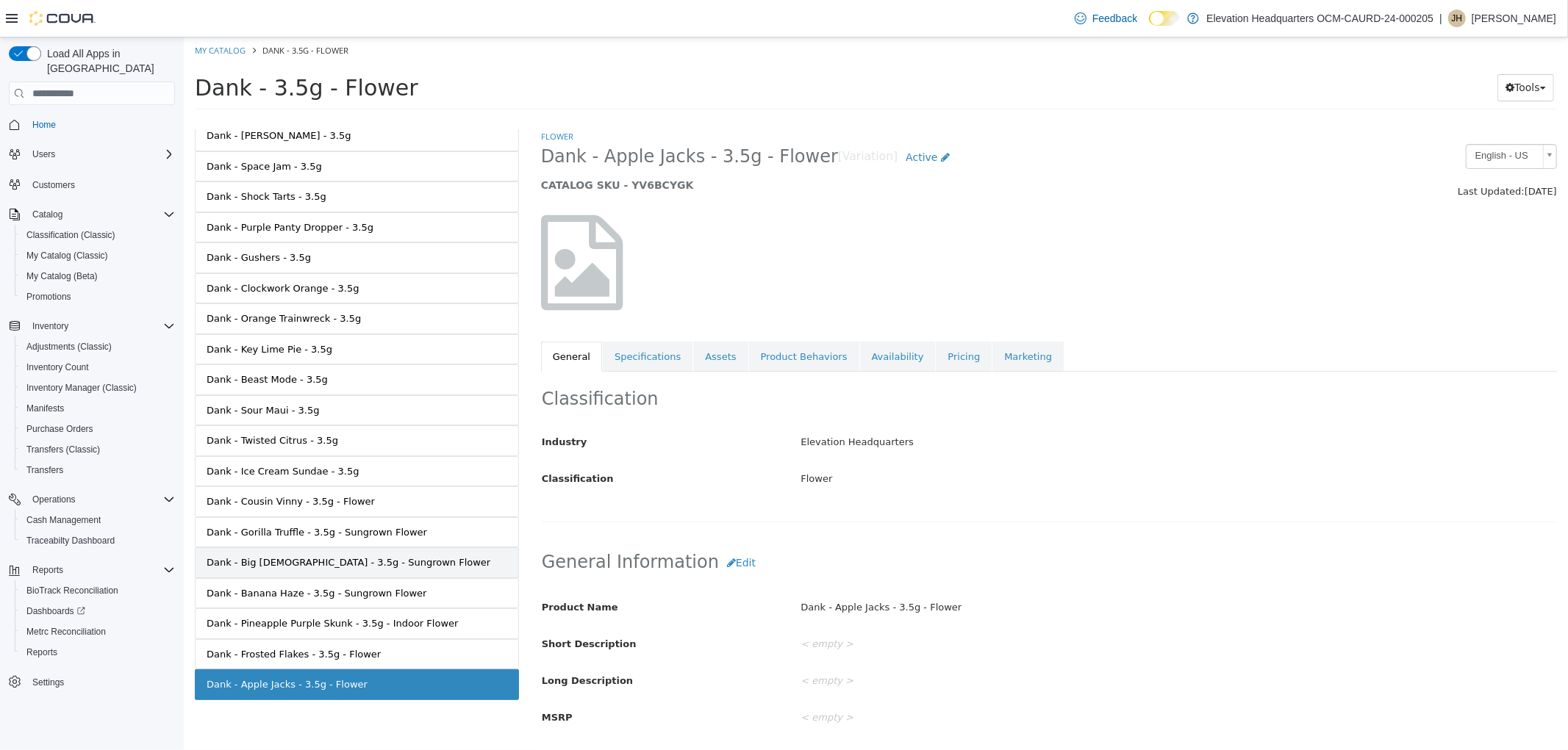
click at [390, 567] on div "Dank - Big [DEMOGRAPHIC_DATA] - 3.5g - Sungrown Flower" at bounding box center [347, 563] width 284 height 15
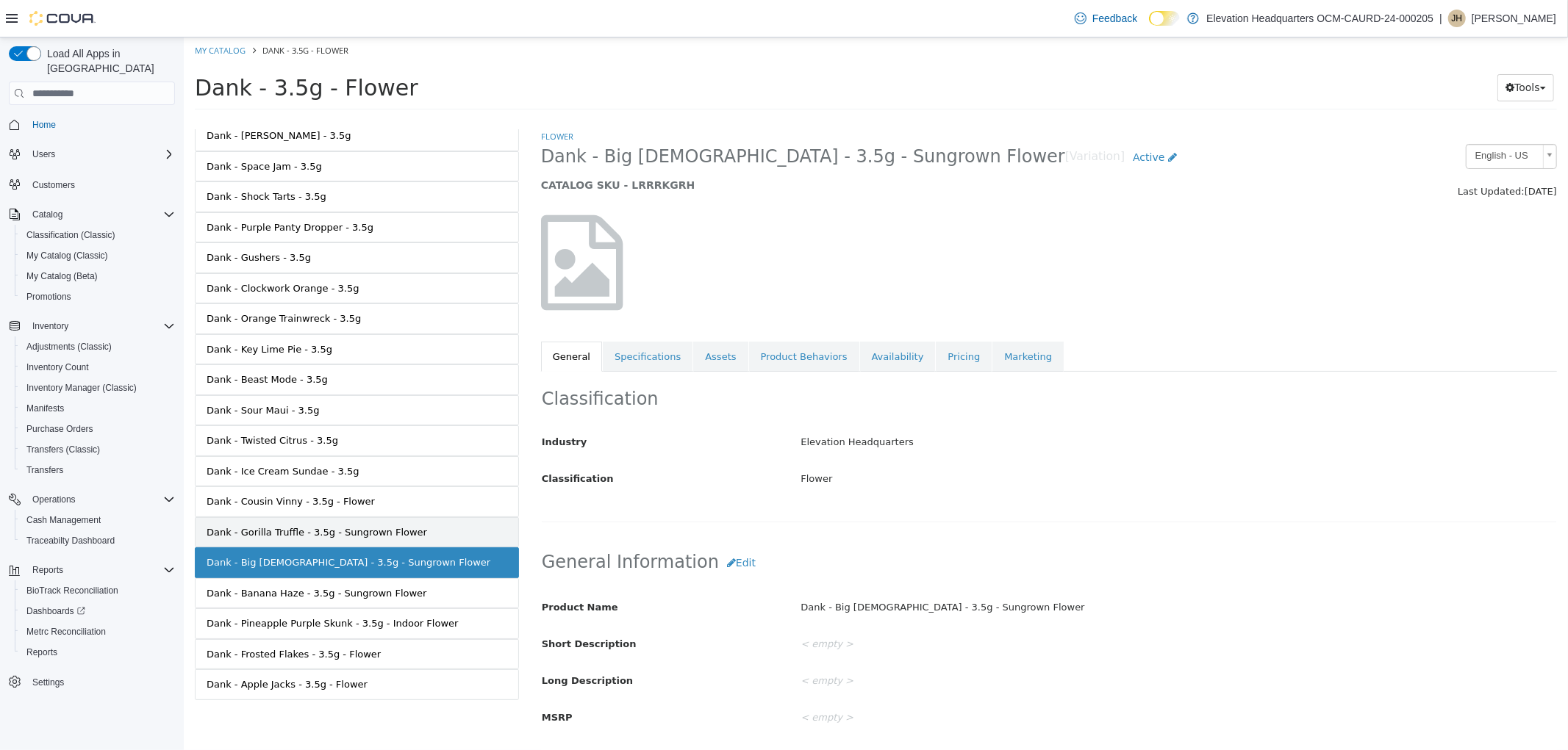
click at [332, 519] on link "Dank - Gorilla Truffle - 3.5g - Sungrown Flower" at bounding box center [356, 533] width 324 height 31
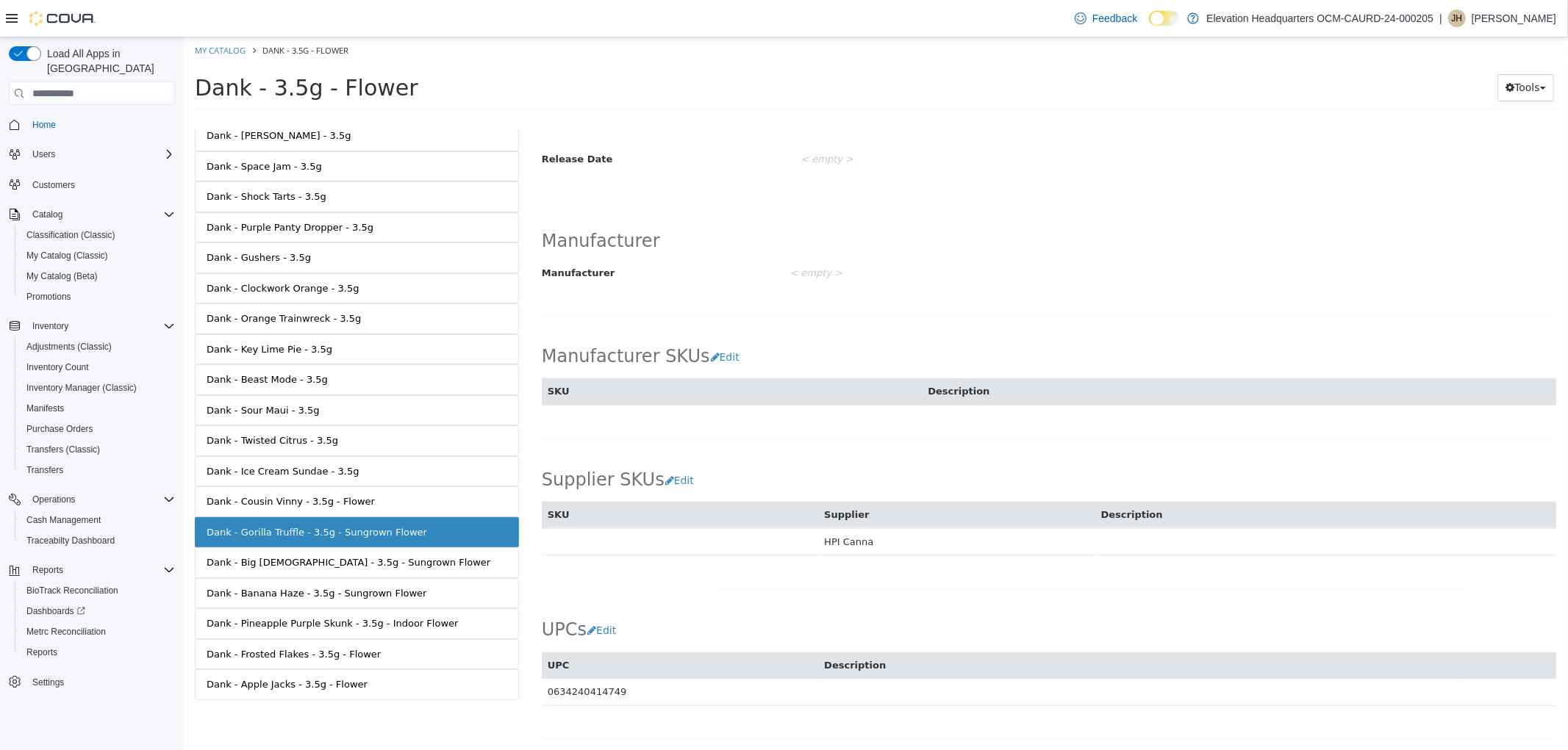
click at [299, 535] on div "Dank - Gorilla Truffle - 3.5g - Sungrown Flower" at bounding box center [316, 533] width 221 height 15
click at [299, 556] on div "Dank - Big [DEMOGRAPHIC_DATA] - 3.5g - Sungrown Flower" at bounding box center [347, 563] width 284 height 15
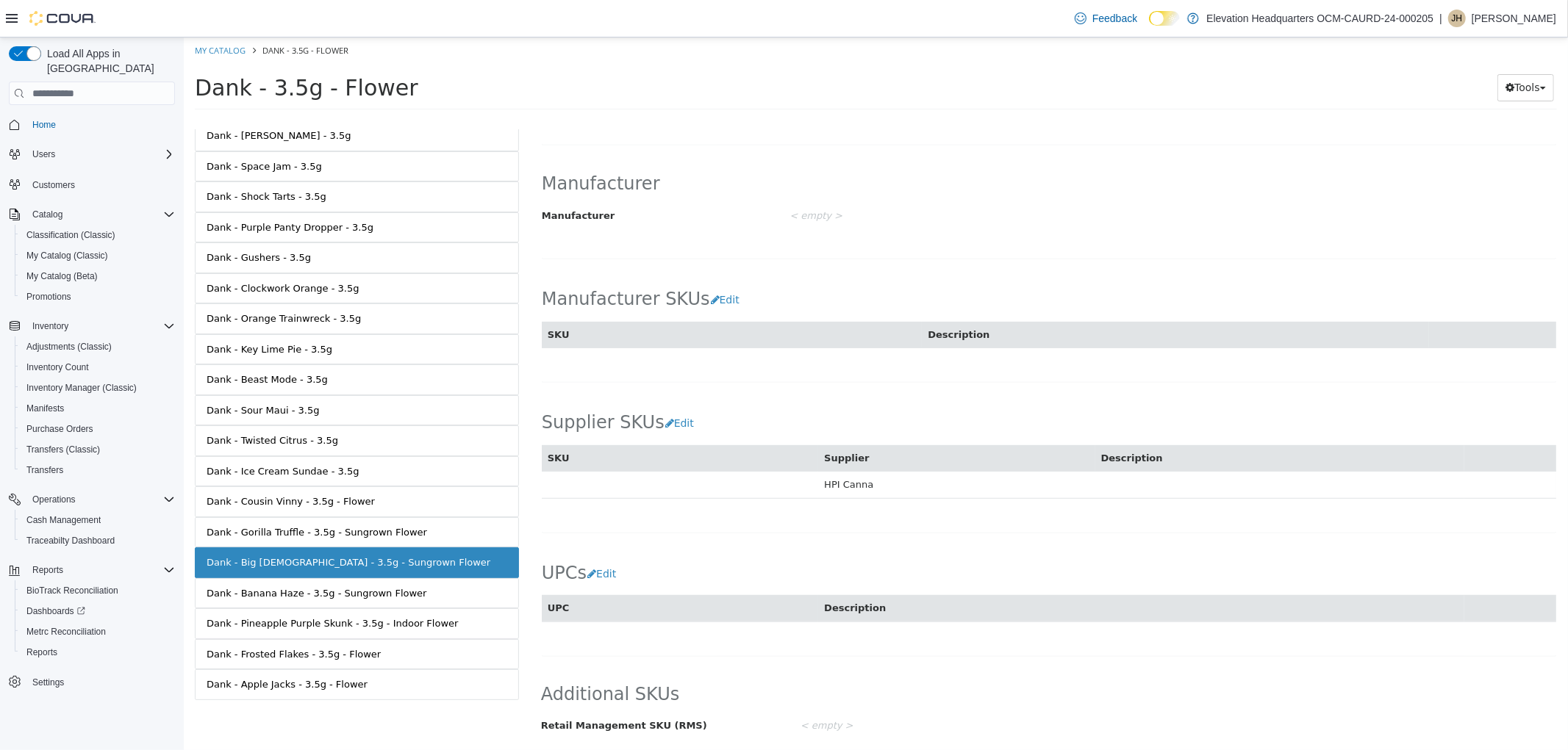
click at [343, 597] on div "Dank - Banana Haze - 3.5g - Sungrown Flower" at bounding box center [316, 594] width 221 height 15
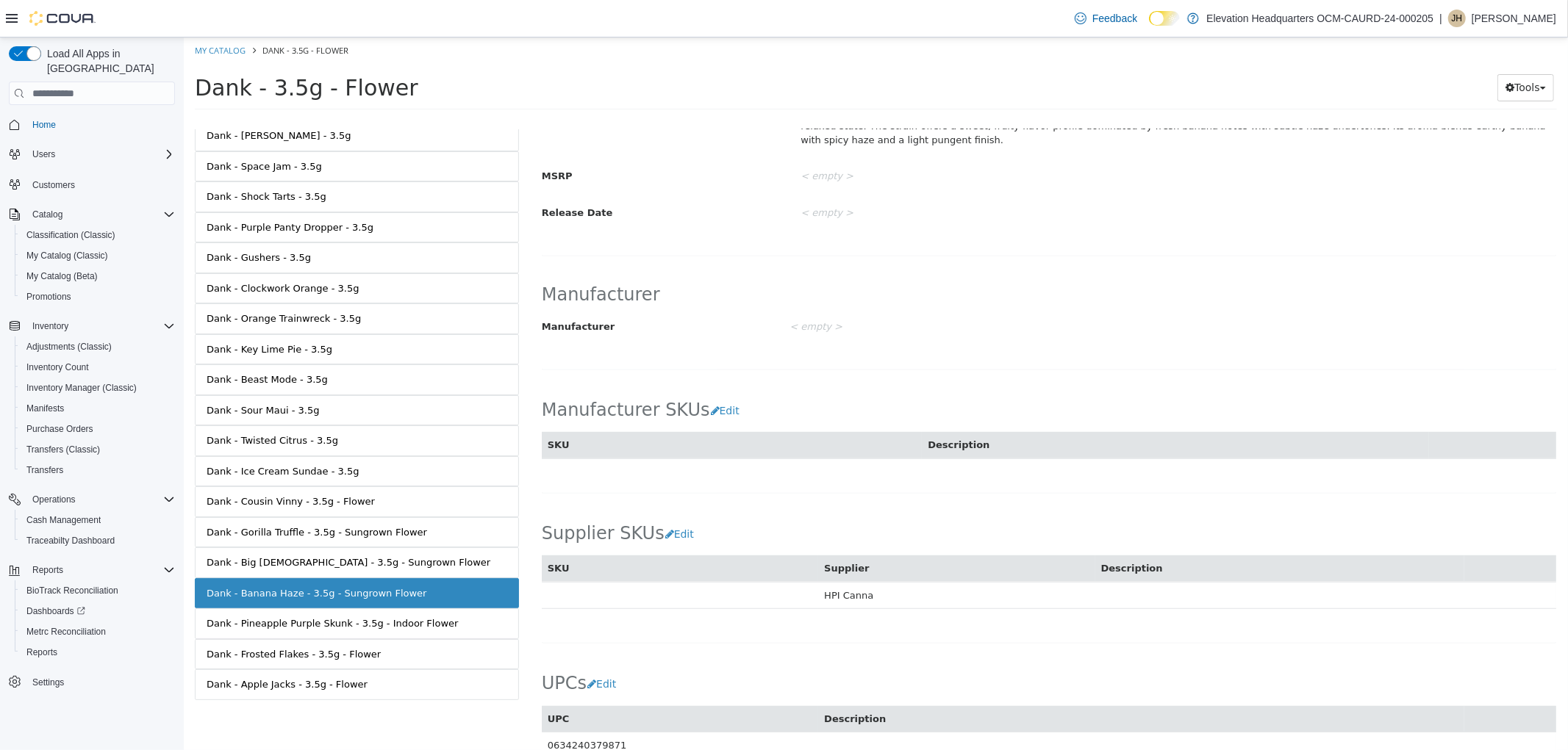
scroll to position [781, 0]
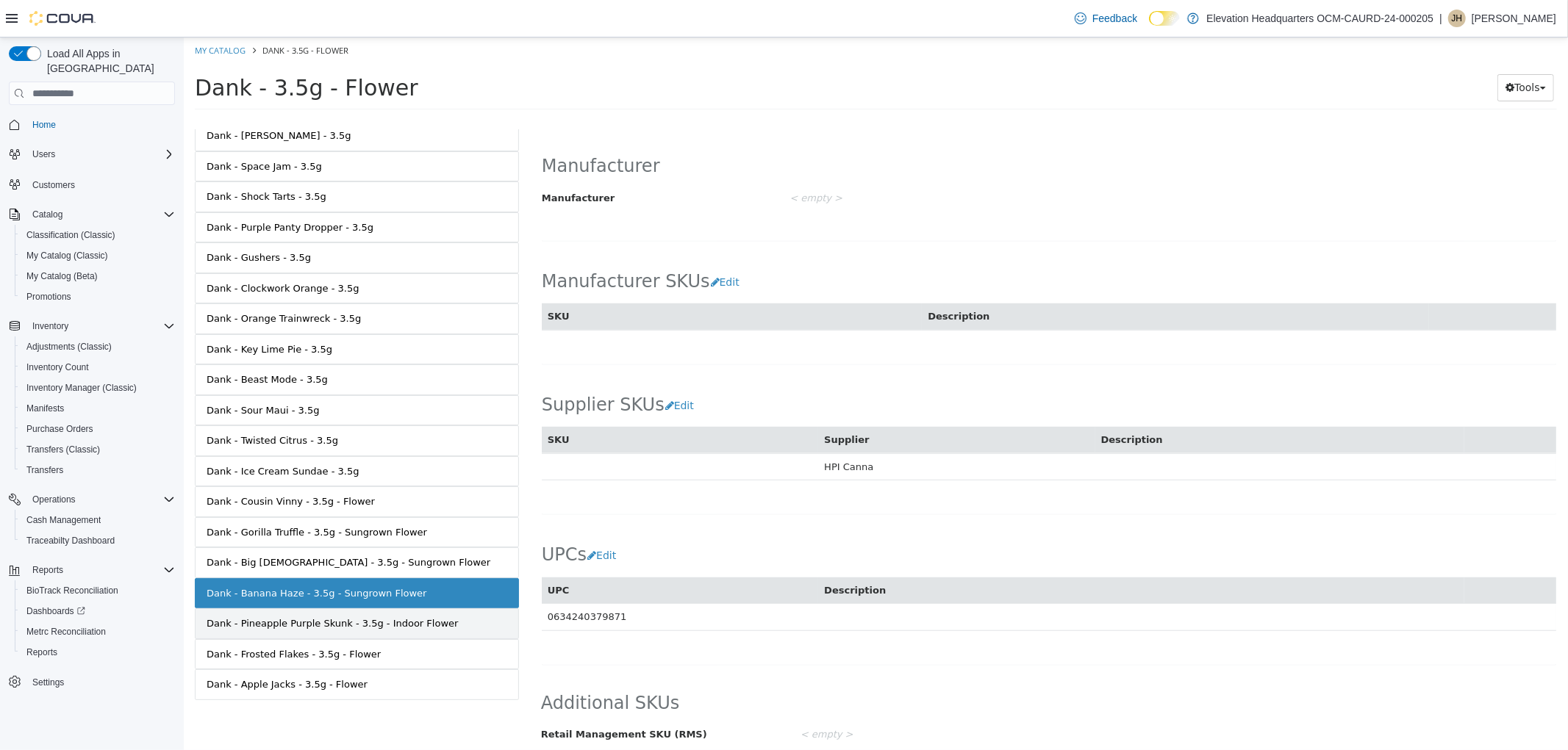
click at [384, 612] on link "Dank - Pineapple Purple Skunk - 3.5g - Indoor Flower" at bounding box center [356, 624] width 324 height 31
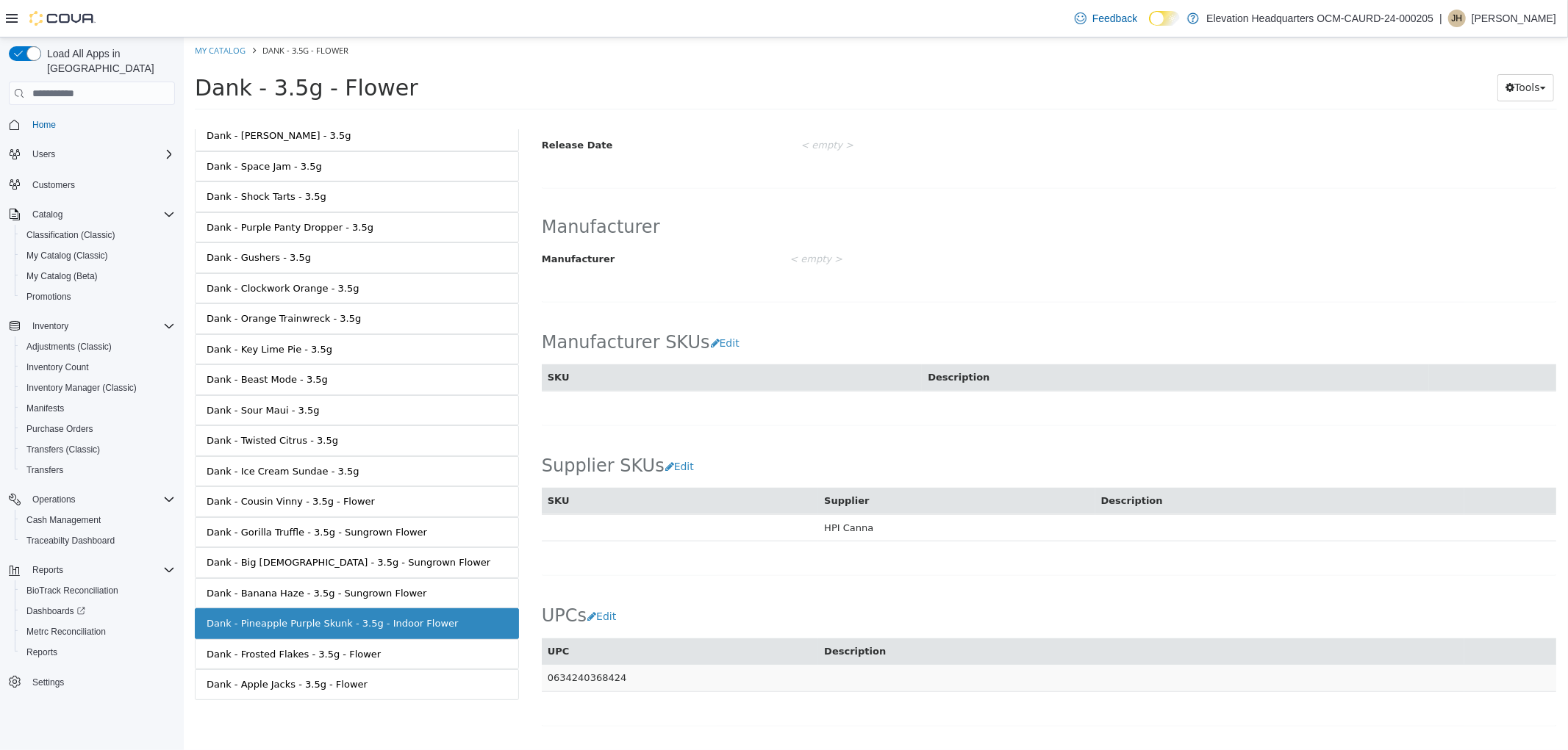
scroll to position [781, 0]
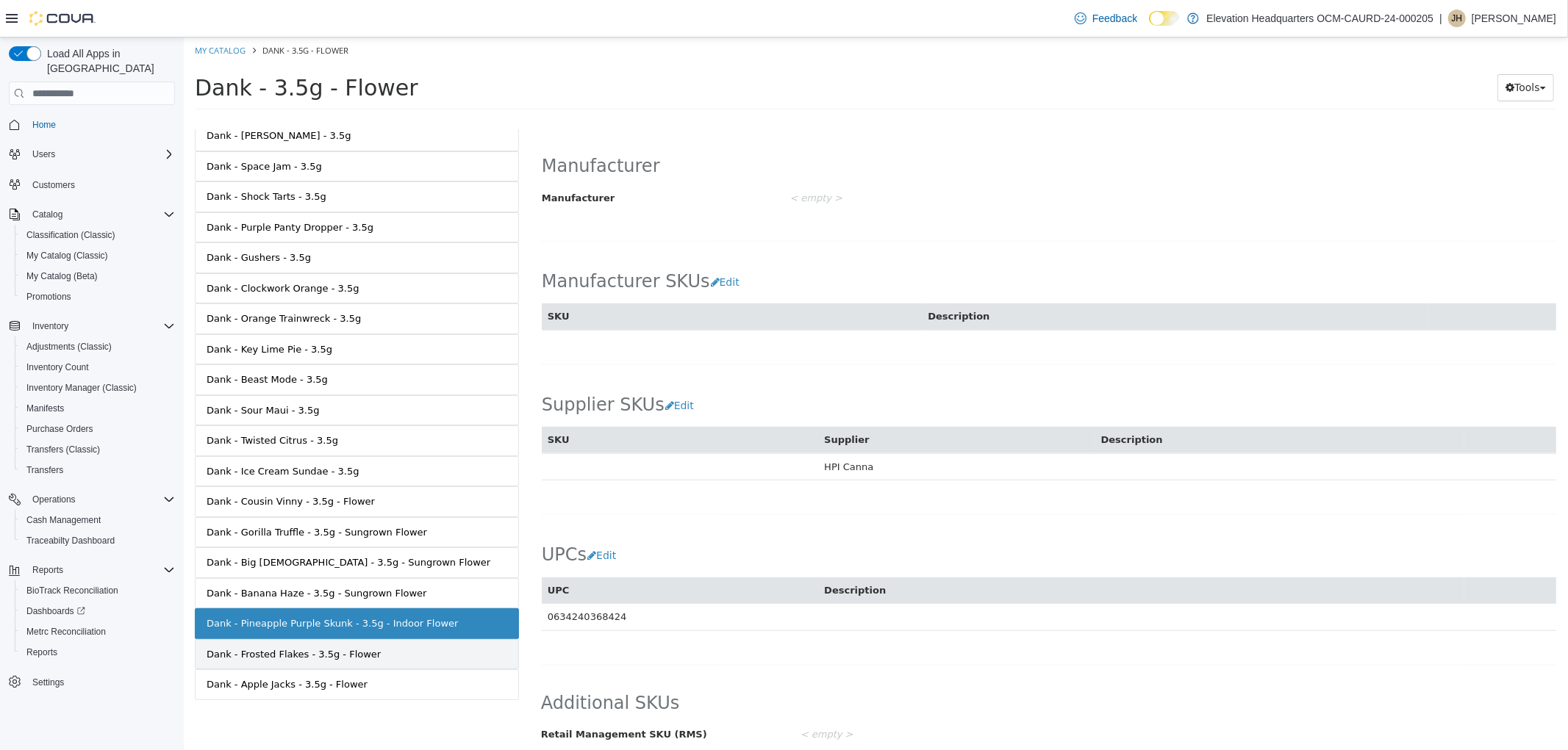
click at [261, 641] on link "Dank - Frosted Flakes - 3.5g - Flower" at bounding box center [356, 655] width 324 height 31
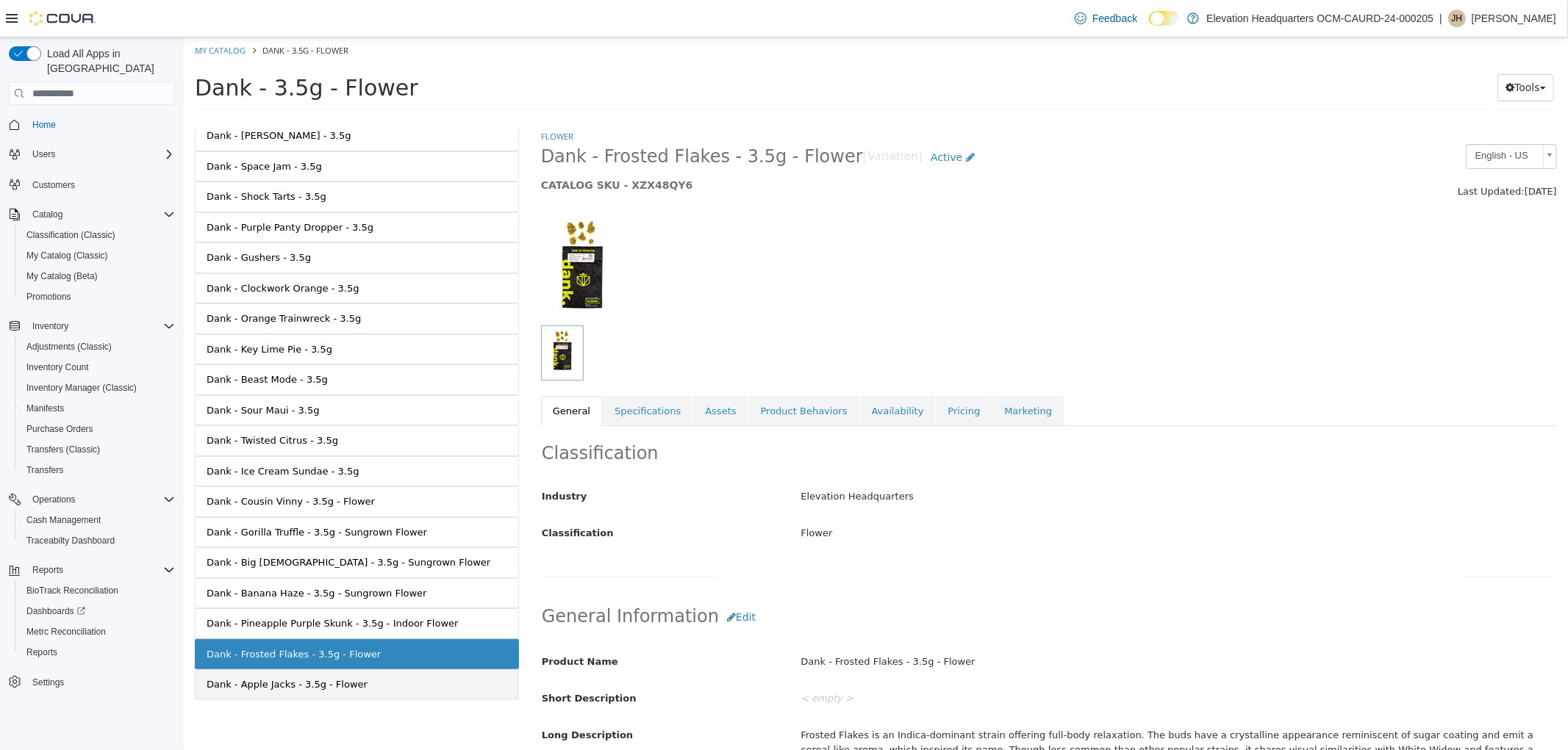
click at [273, 673] on link "Dank - Apple Jacks - 3.5g - Flower" at bounding box center [356, 685] width 324 height 31
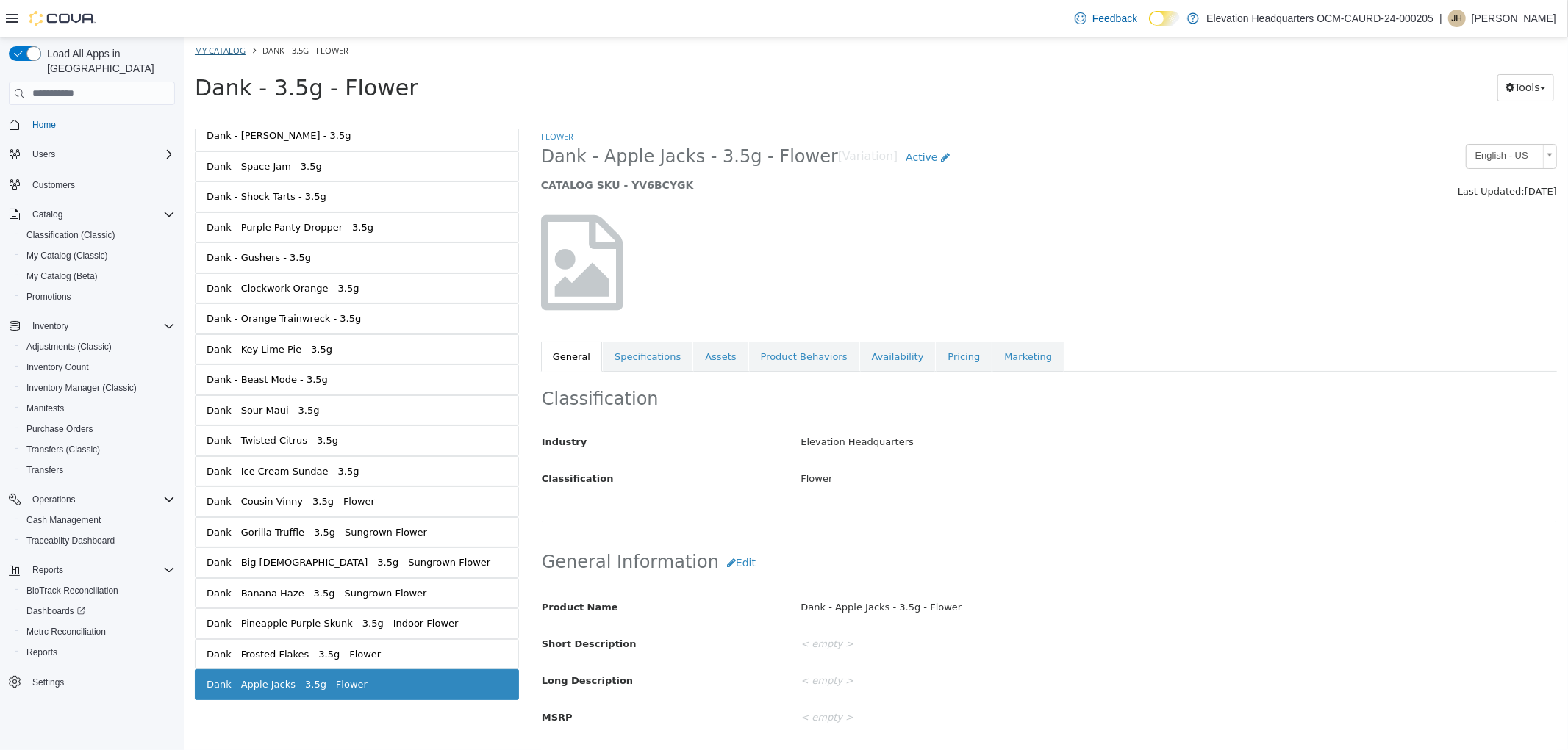
click at [221, 55] on ol "My Catalog Dank - 3.5g - Flower" at bounding box center [875, 50] width 1384 height 27
click at [221, 55] on link "My Catalog" at bounding box center [219, 50] width 50 height 11
select select "**********"
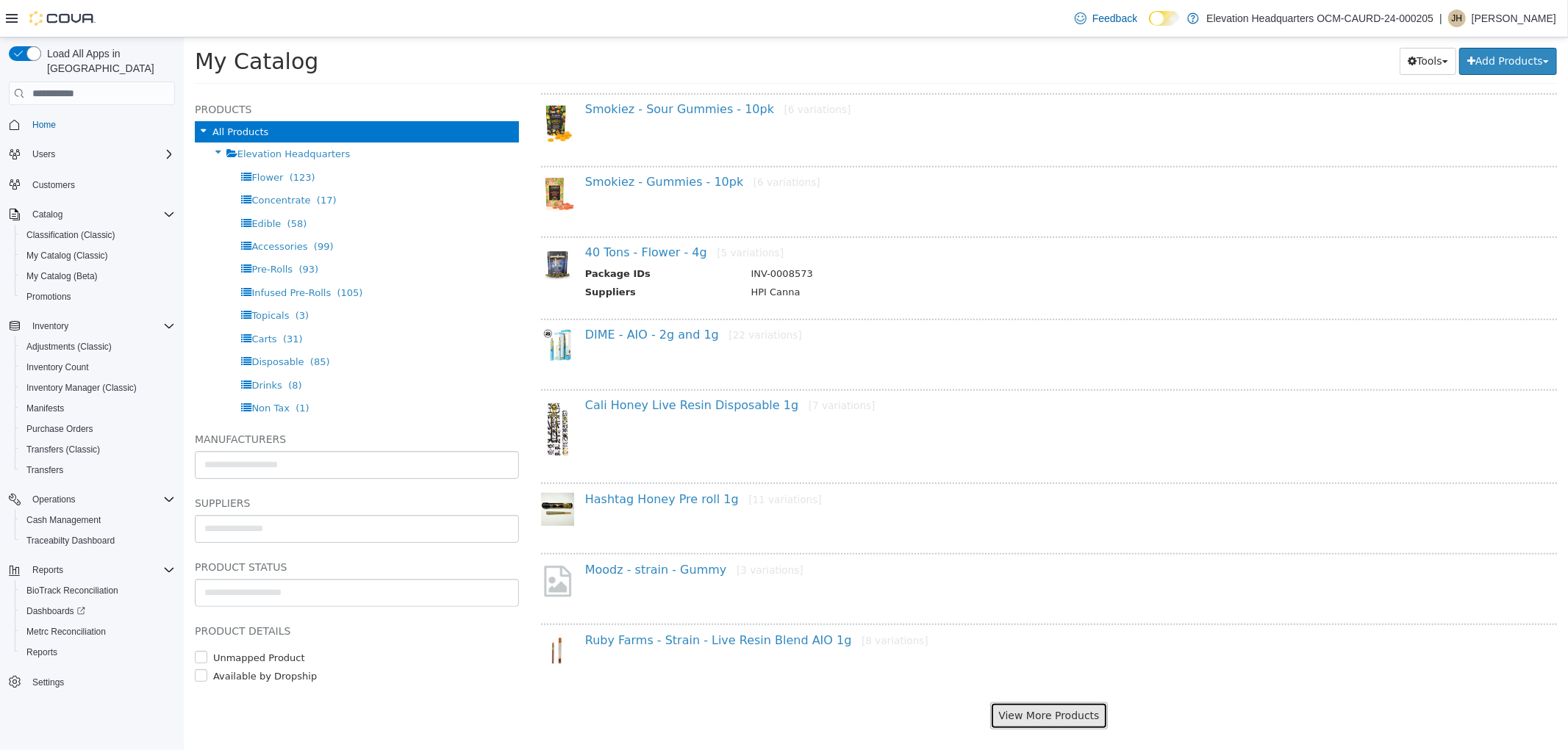
click at [1035, 702] on button "View More Products" at bounding box center [1048, 716] width 117 height 27
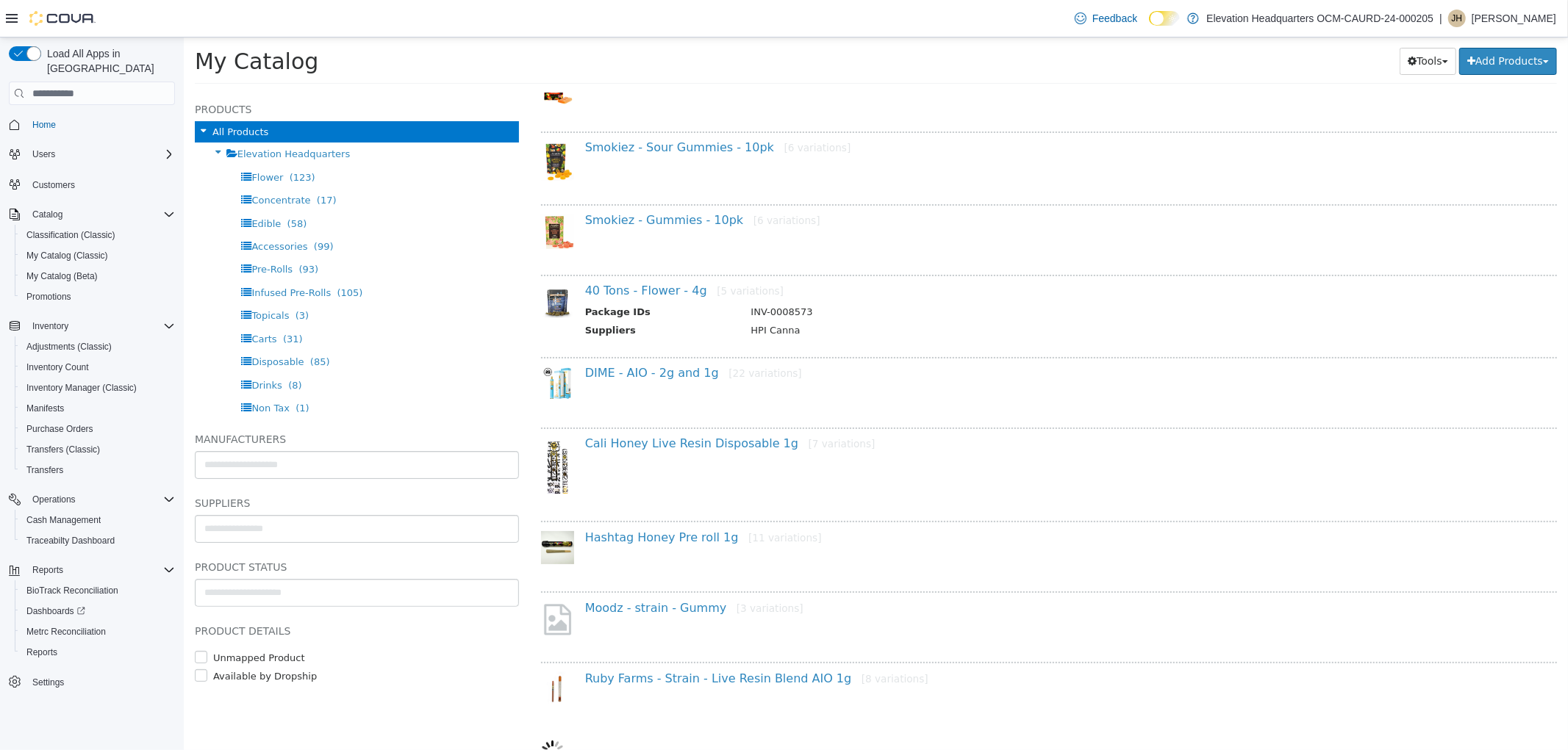
select select "**********"
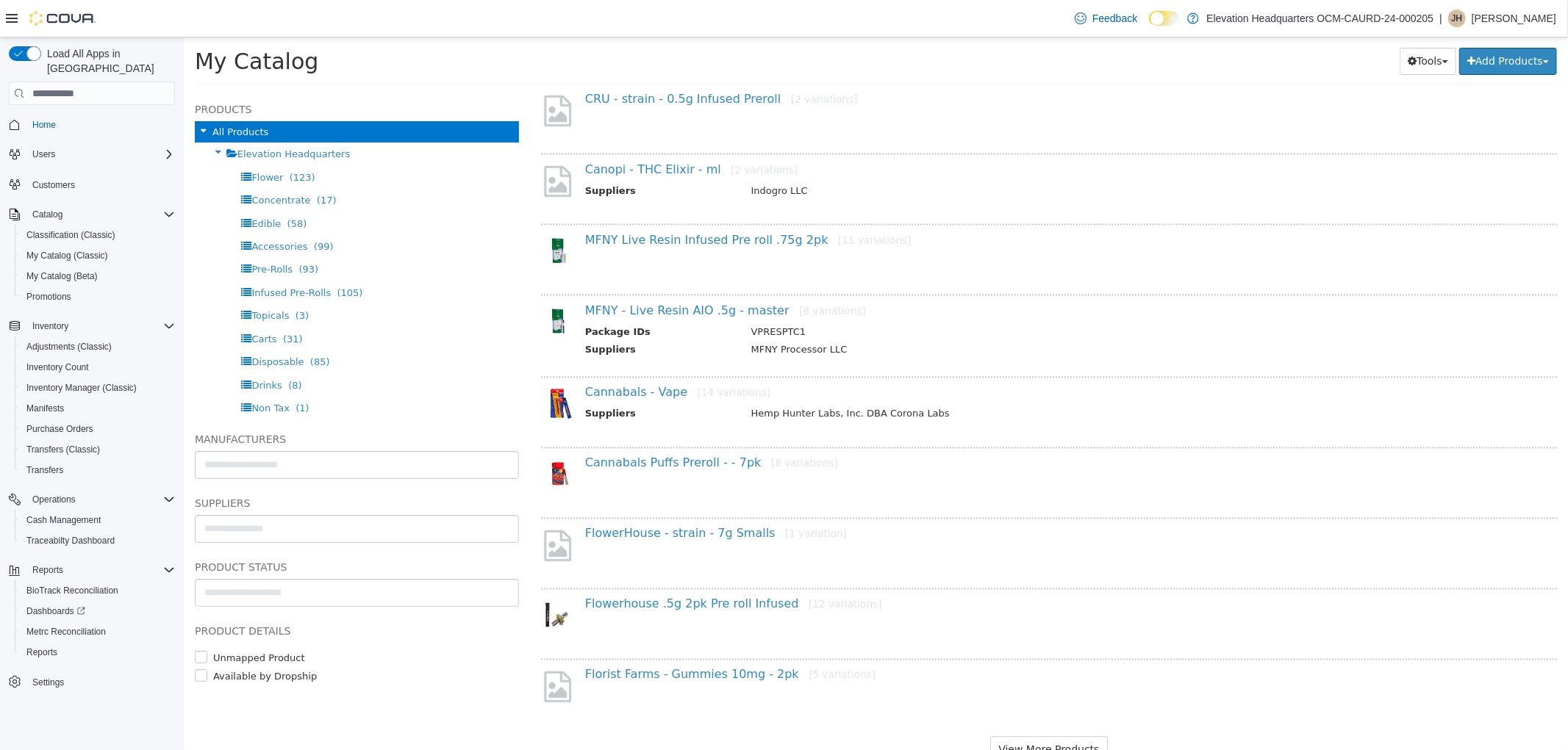
scroll to position [2444, 0]
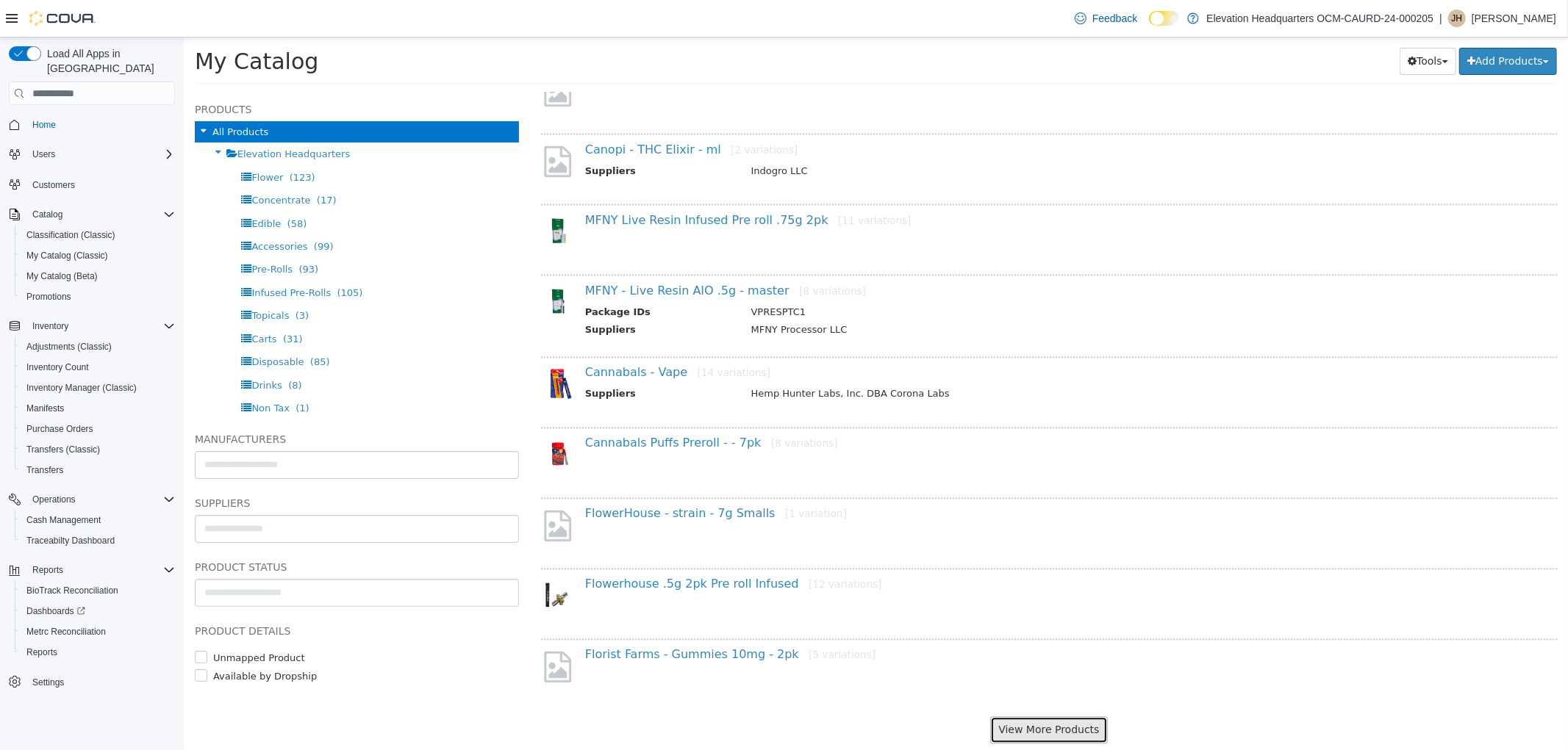
click at [1055, 716] on button "View More Products" at bounding box center [1048, 730] width 117 height 27
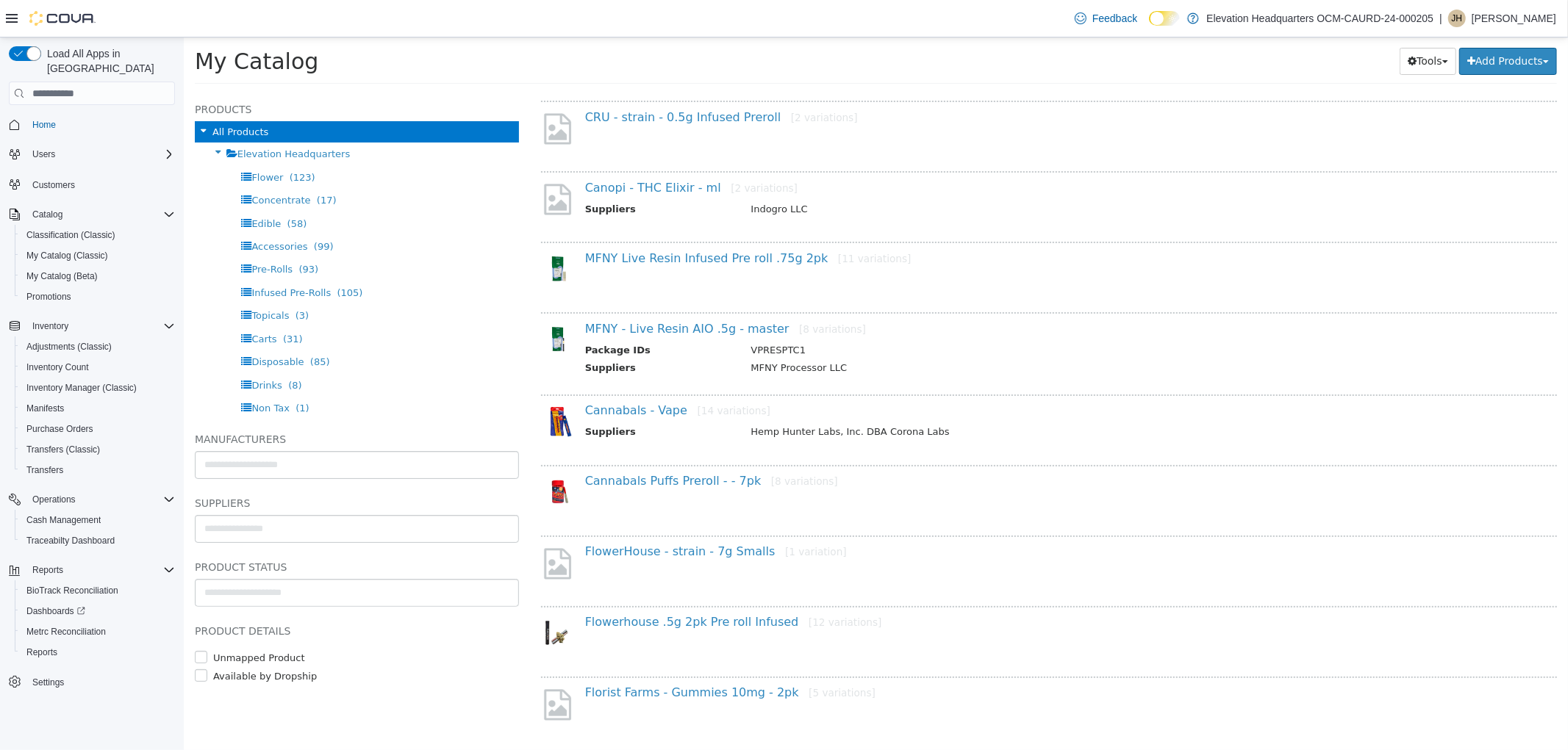
select select "**********"
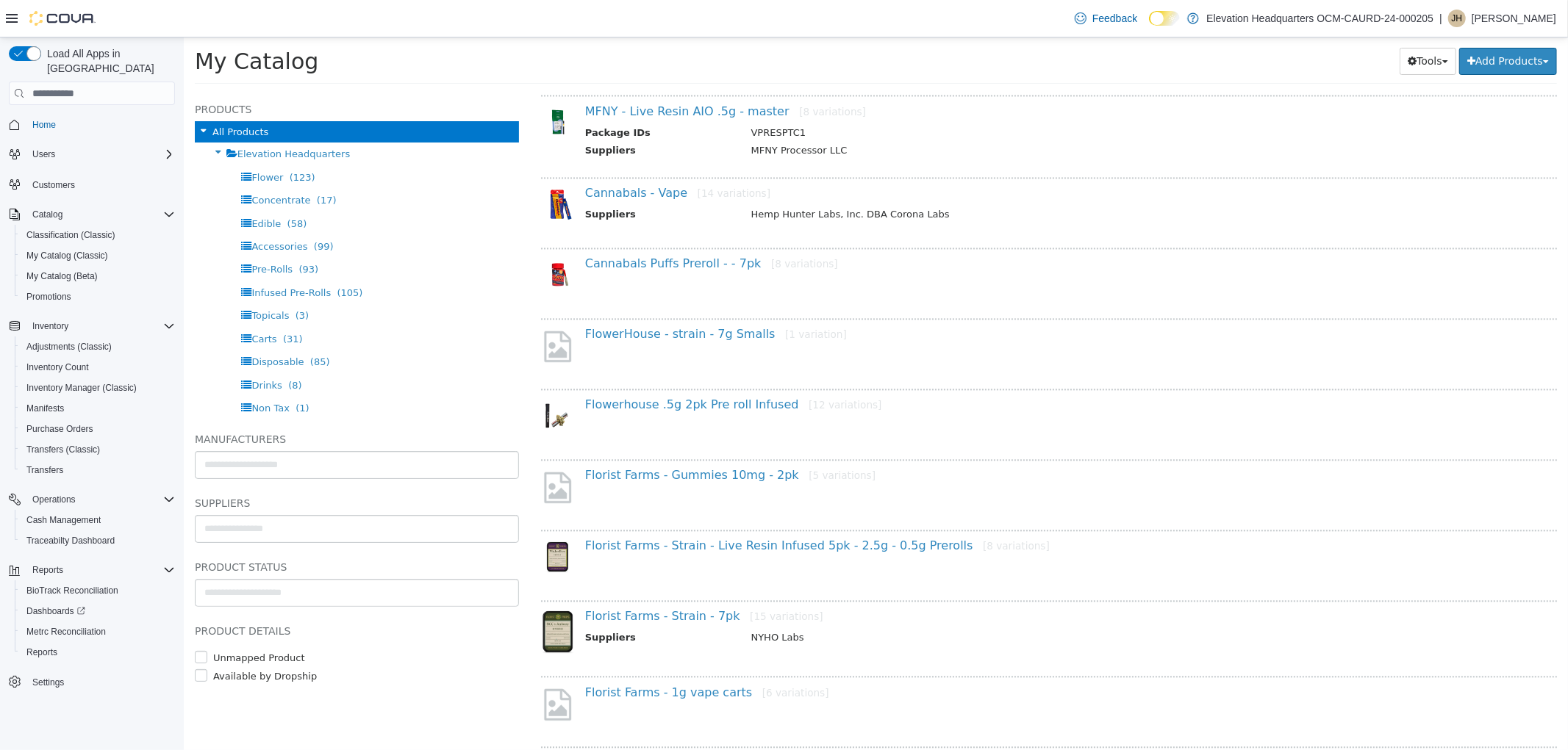
scroll to position [0, 0]
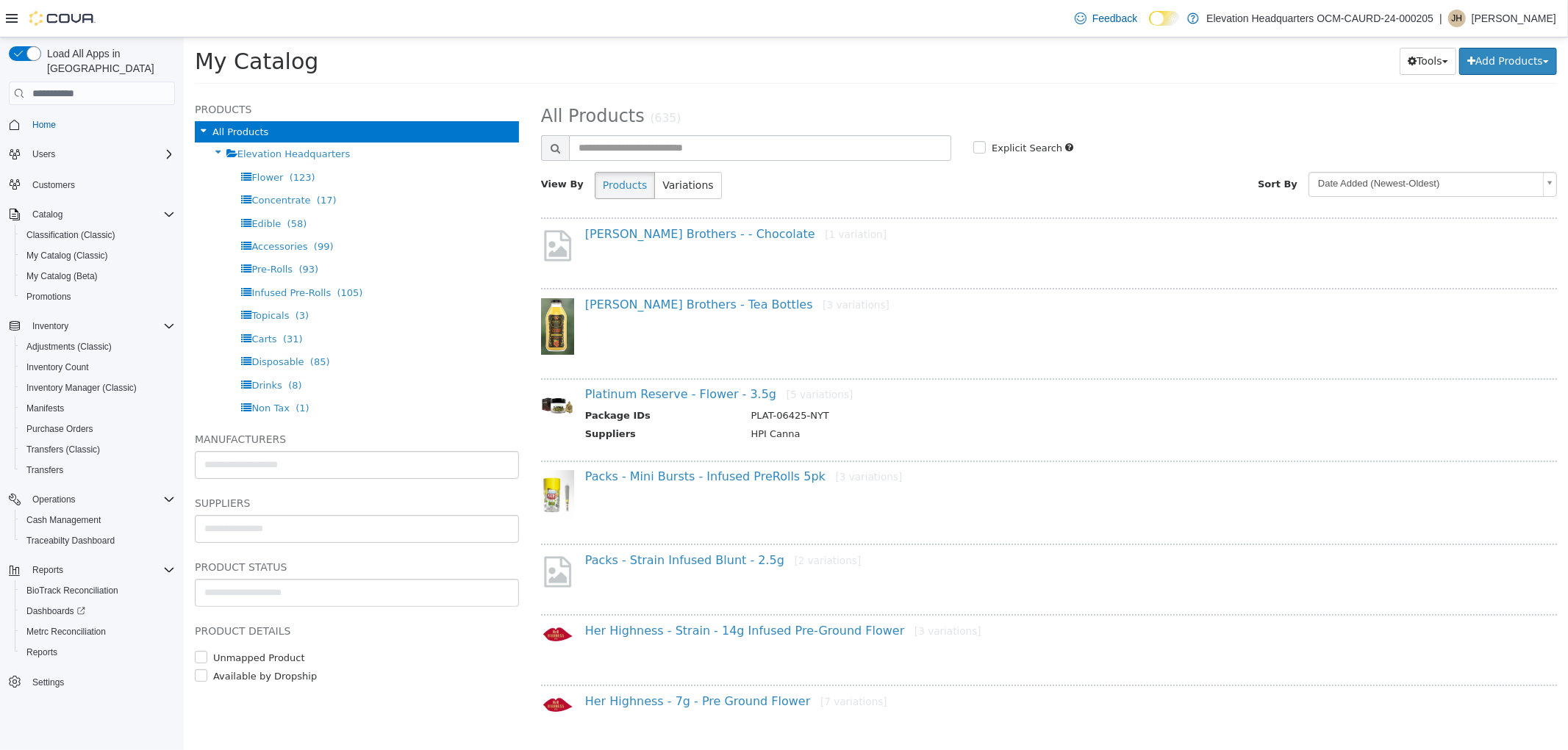
drag, startPoint x: 1150, startPoint y: 515, endPoint x: 1028, endPoint y: 117, distance: 416.3
click at [826, 150] on input "text" at bounding box center [759, 148] width 383 height 26
type input "********"
select select "**********"
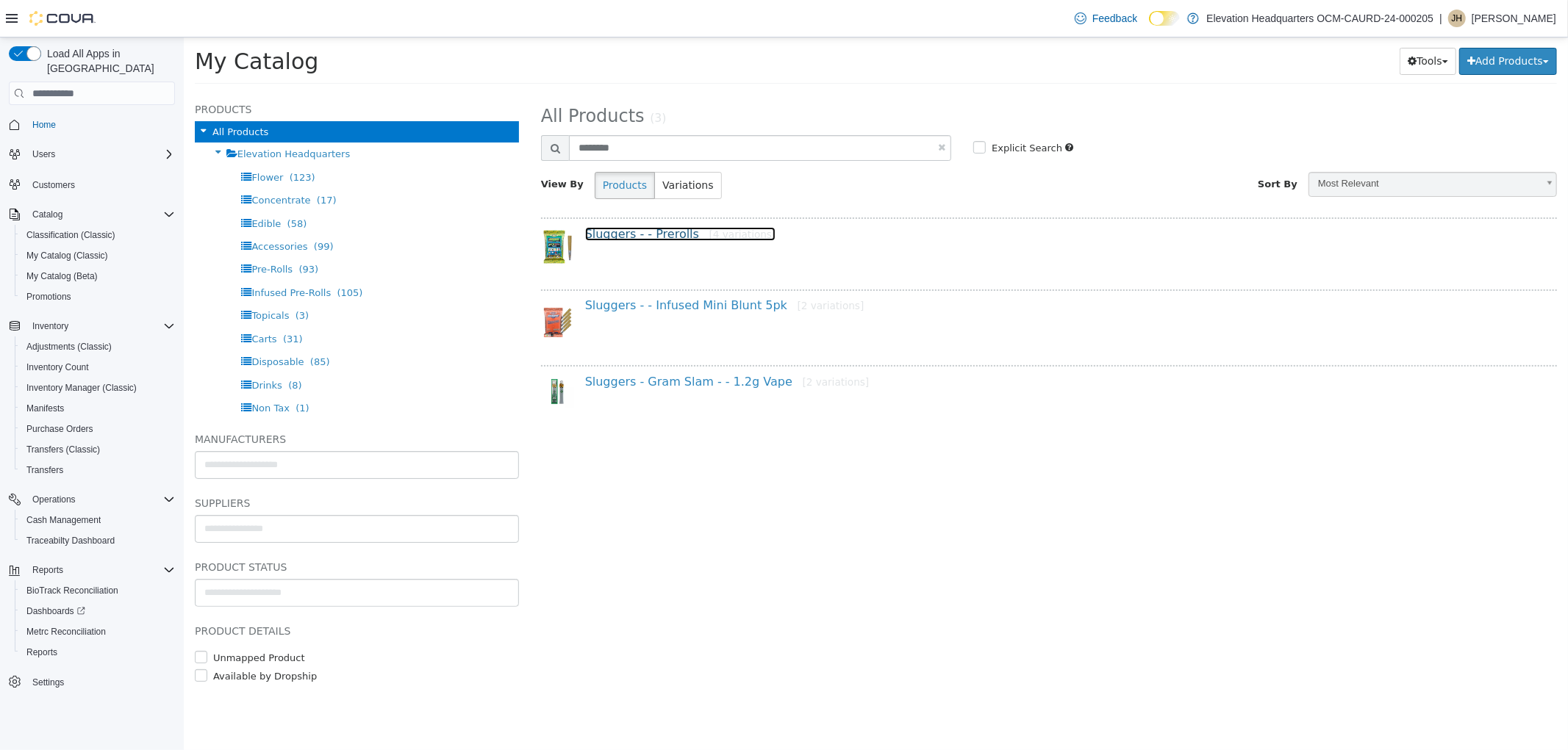
click at [640, 230] on link "Sluggers - - Prerolls [4 variations]" at bounding box center [679, 234] width 191 height 14
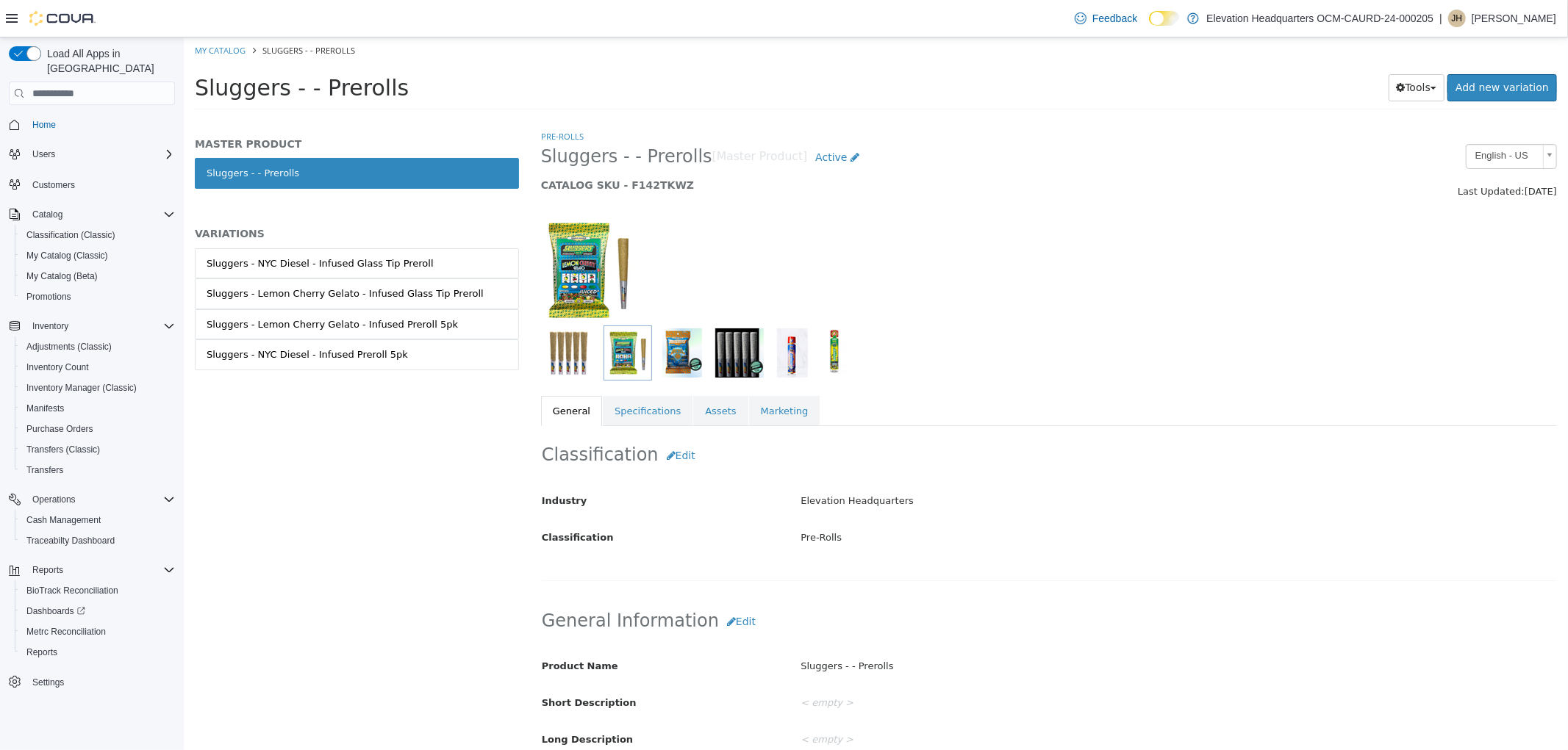
click at [436, 246] on div "MASTER PRODUCT Sluggers - - Prerolls VARIATIONS Sluggers - NYC Diesel - Infused…" at bounding box center [356, 269] width 324 height 264
click at [431, 253] on link "Sluggers - NYC Diesel - Infused Glass Tip Preroll" at bounding box center [356, 263] width 324 height 31
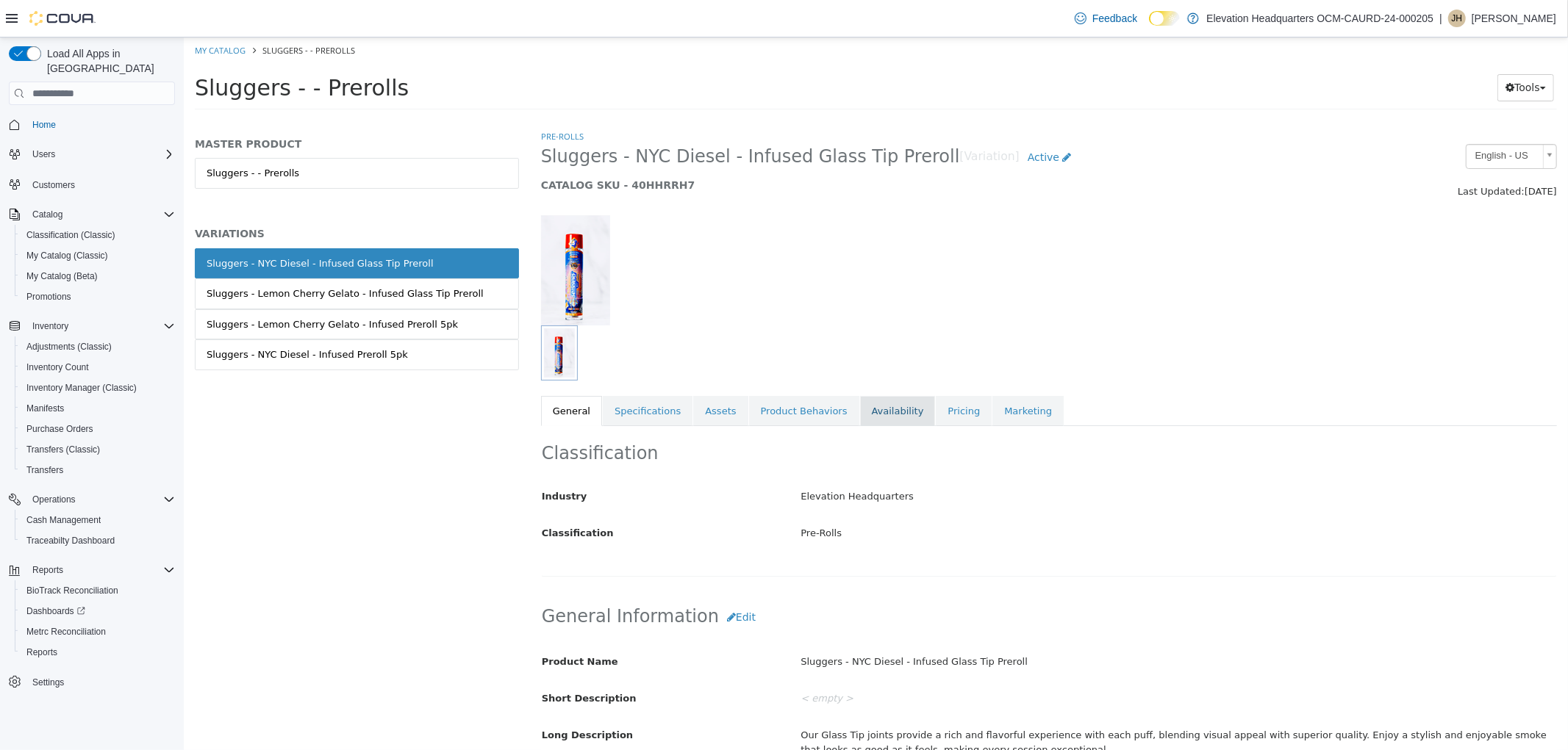
click at [860, 422] on link "Availability" at bounding box center [898, 411] width 76 height 31
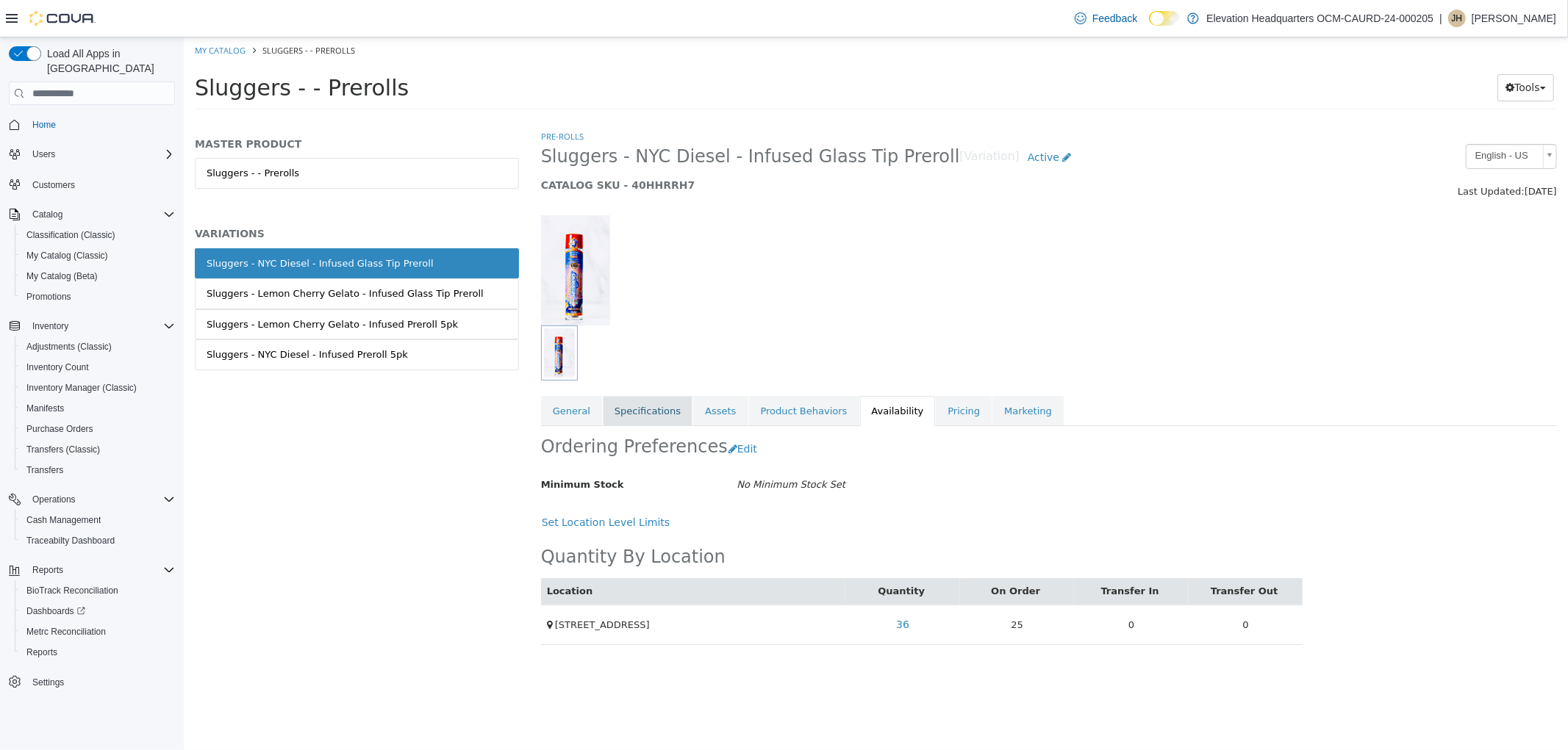
click at [630, 405] on link "Specifications" at bounding box center [646, 411] width 89 height 31
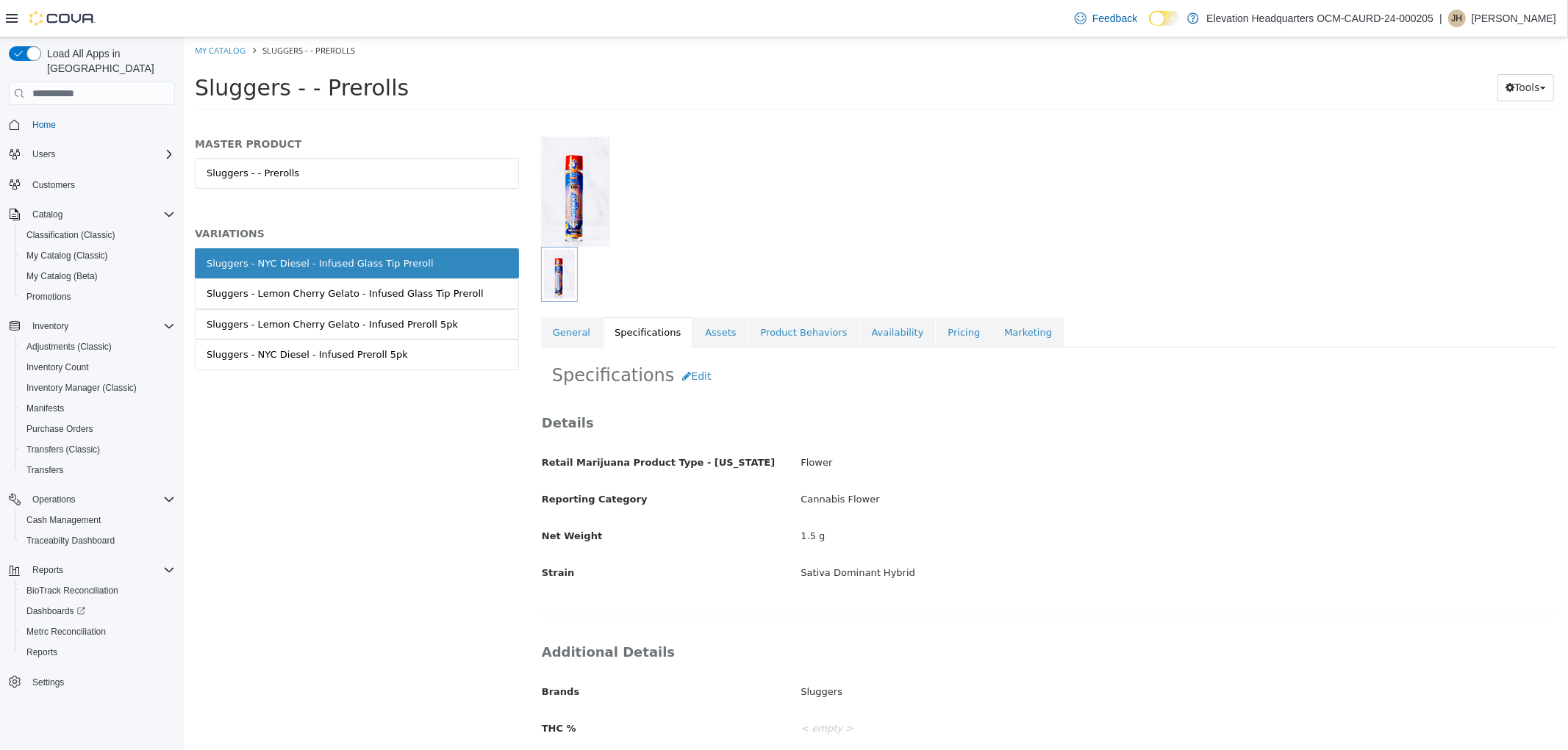
scroll to position [186, 0]
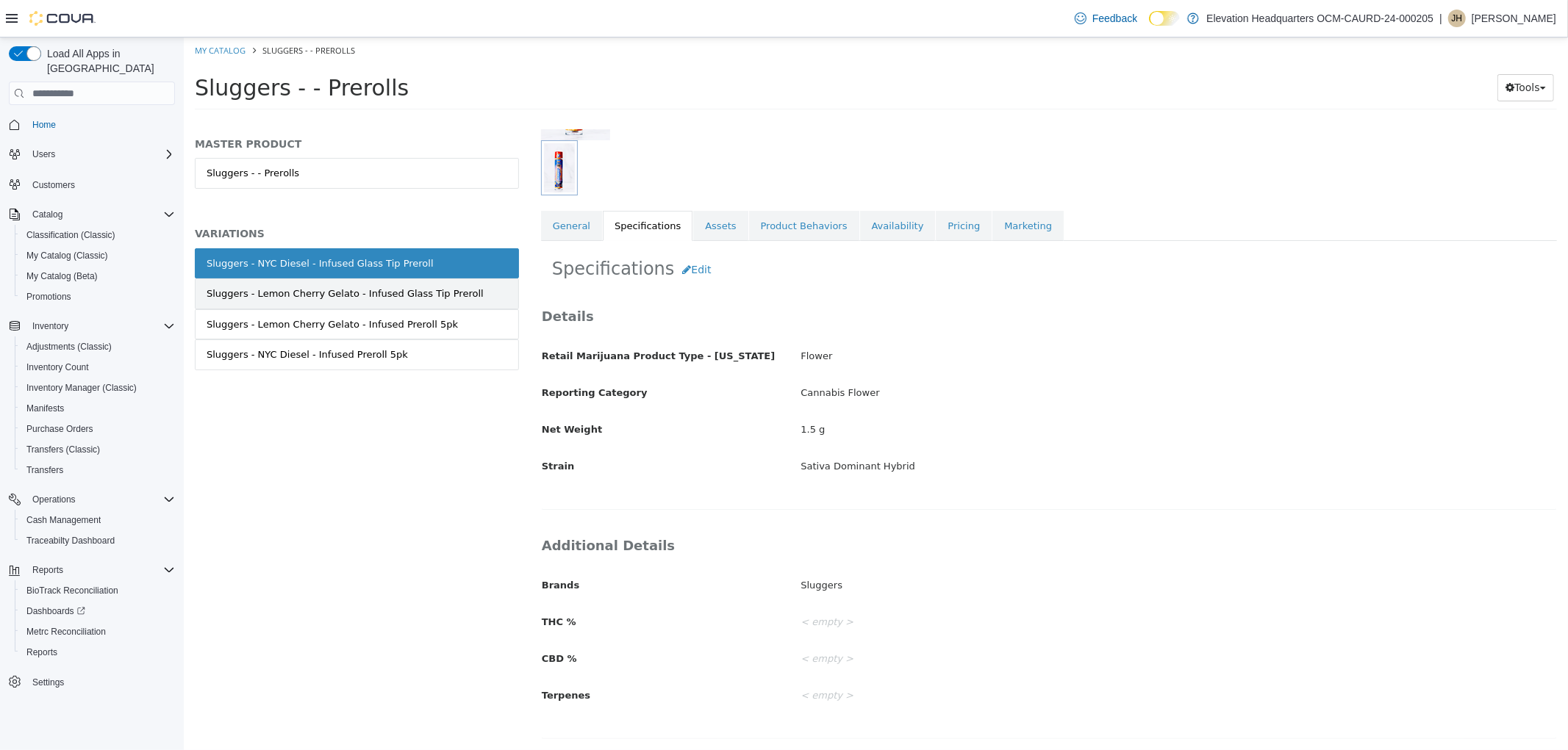
click at [371, 296] on div "Sluggers - Lemon Cherry Gelato - Infused Glass Tip Preroll" at bounding box center [345, 293] width 277 height 15
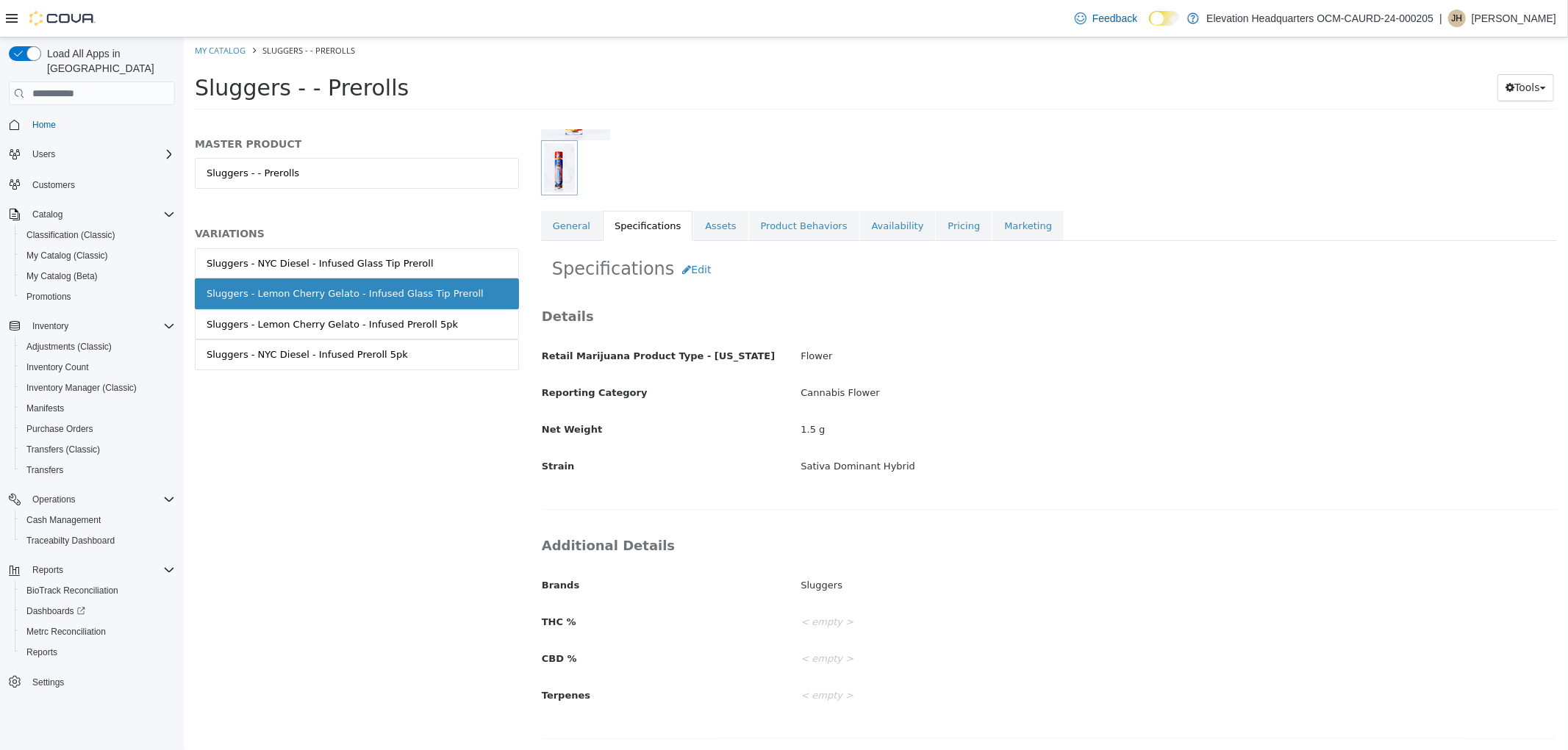
scroll to position [185, 0]
click at [568, 223] on link "General" at bounding box center [570, 227] width 61 height 31
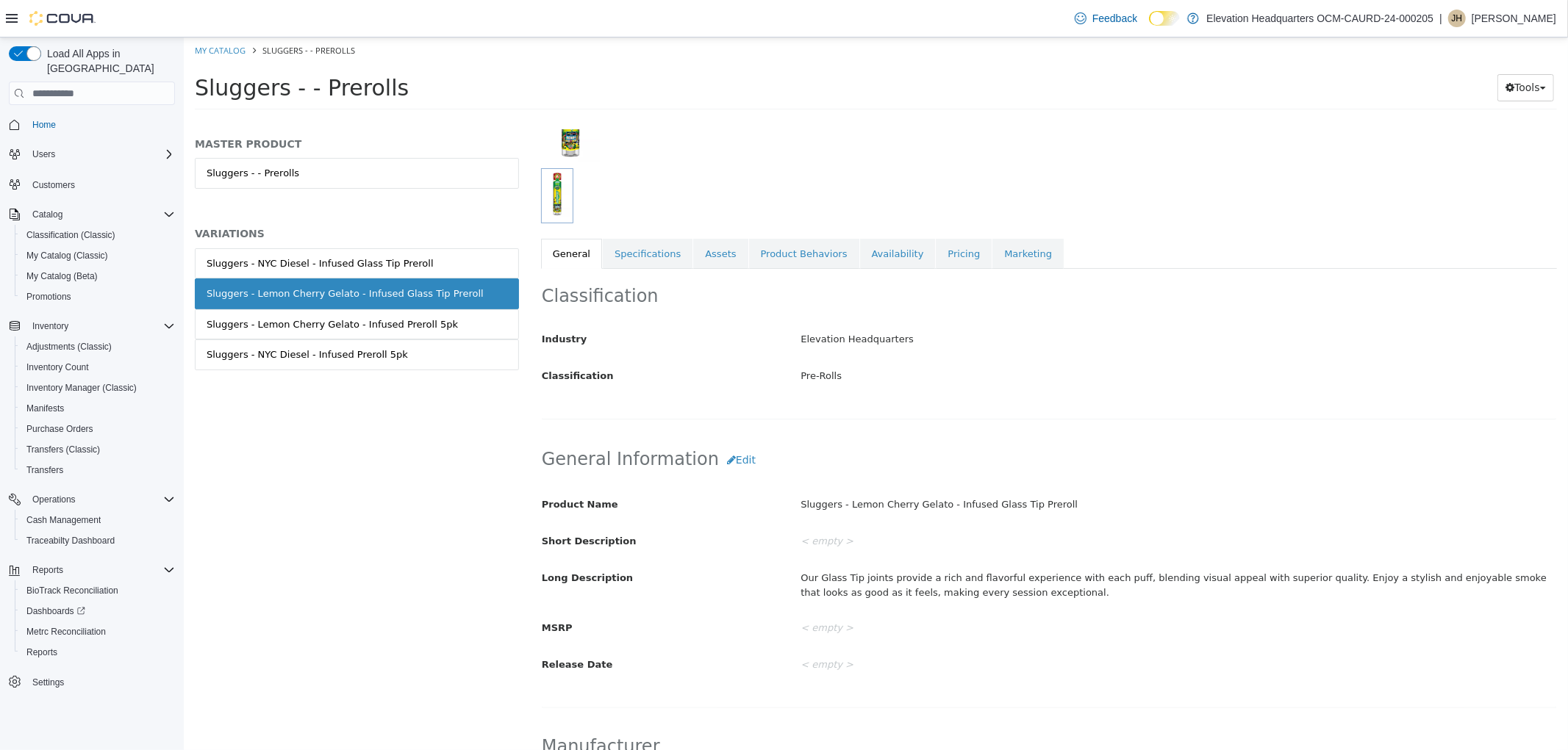
scroll to position [155, 0]
click at [639, 269] on link "Specifications" at bounding box center [646, 257] width 89 height 31
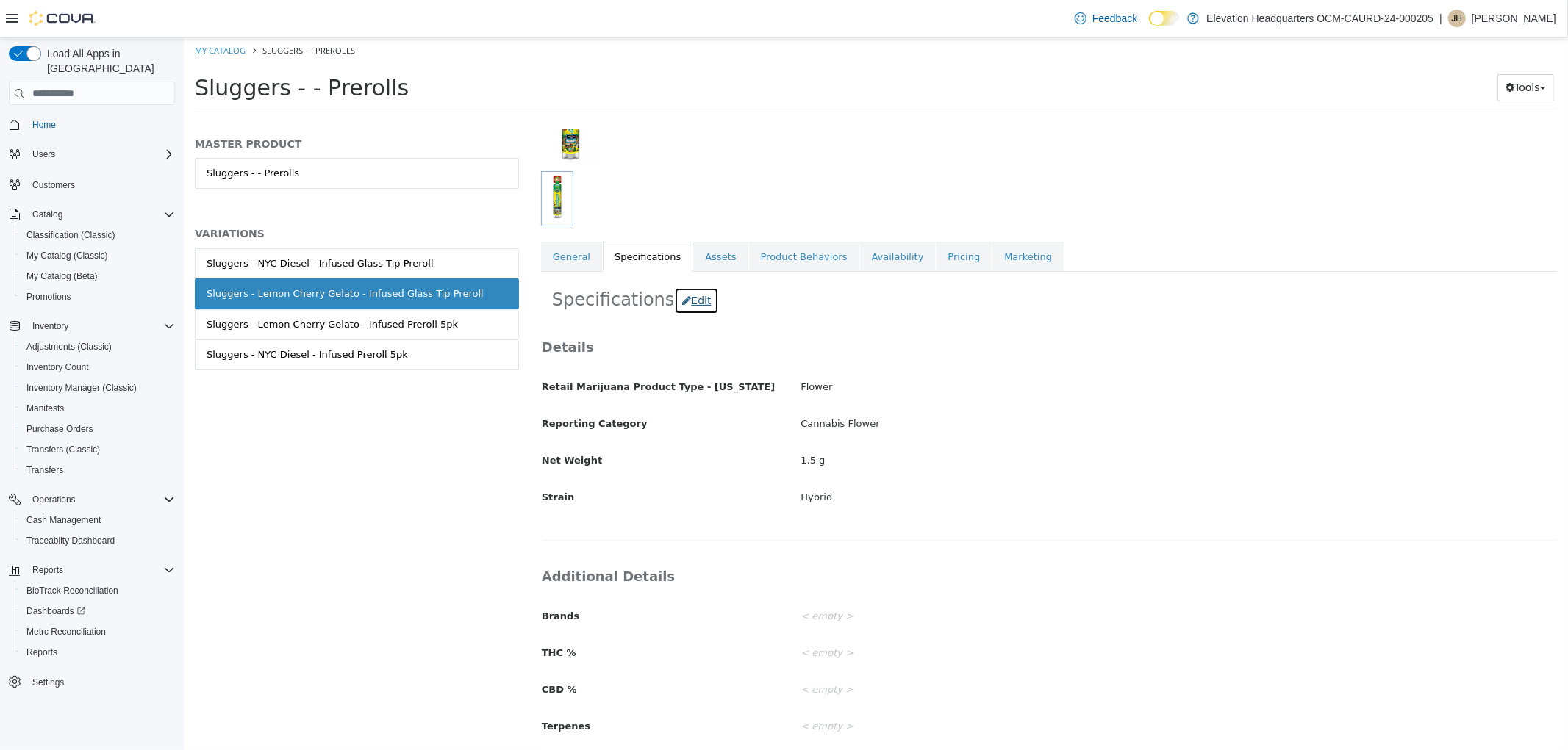
click at [695, 308] on button "Edit" at bounding box center [695, 300] width 45 height 27
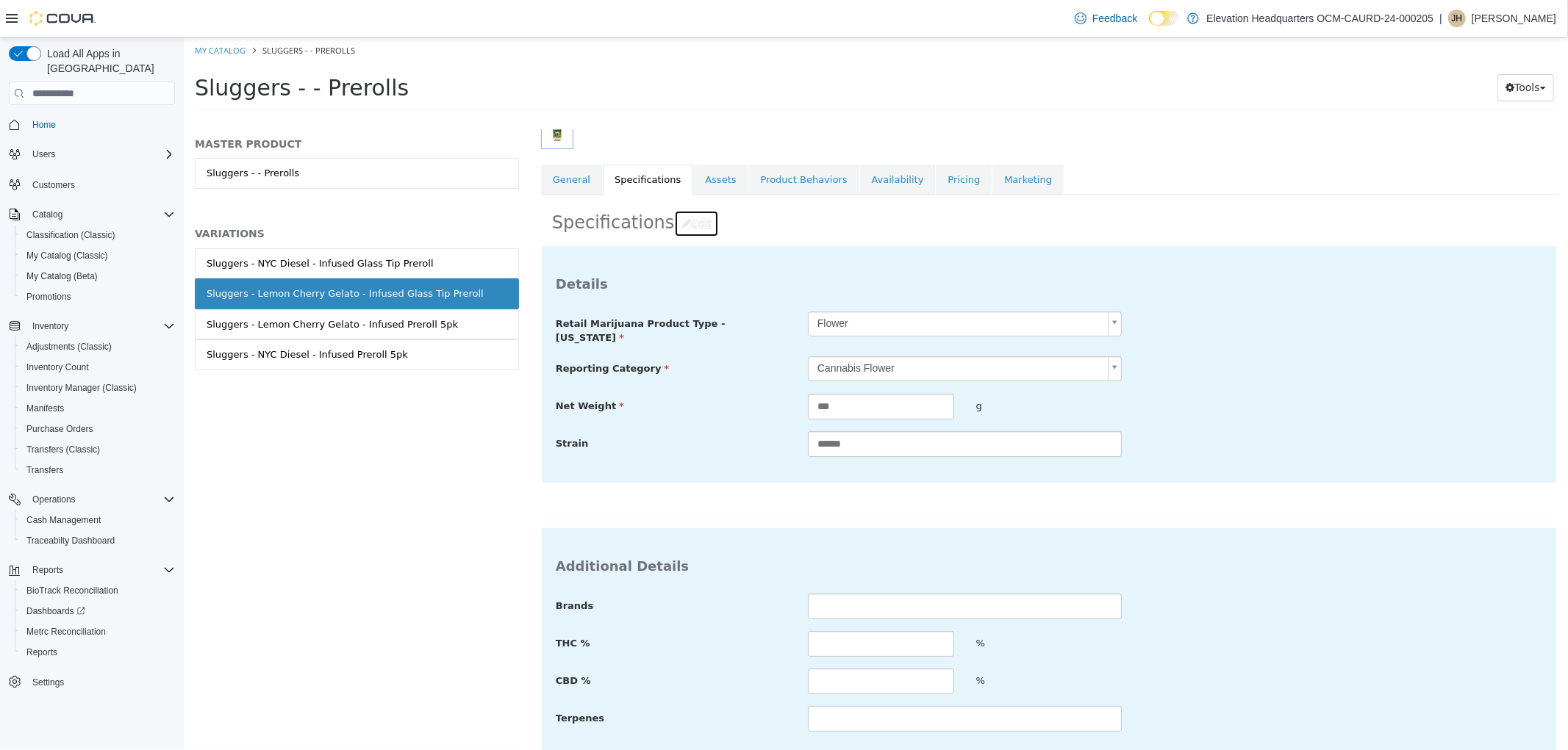
scroll to position [305, 0]
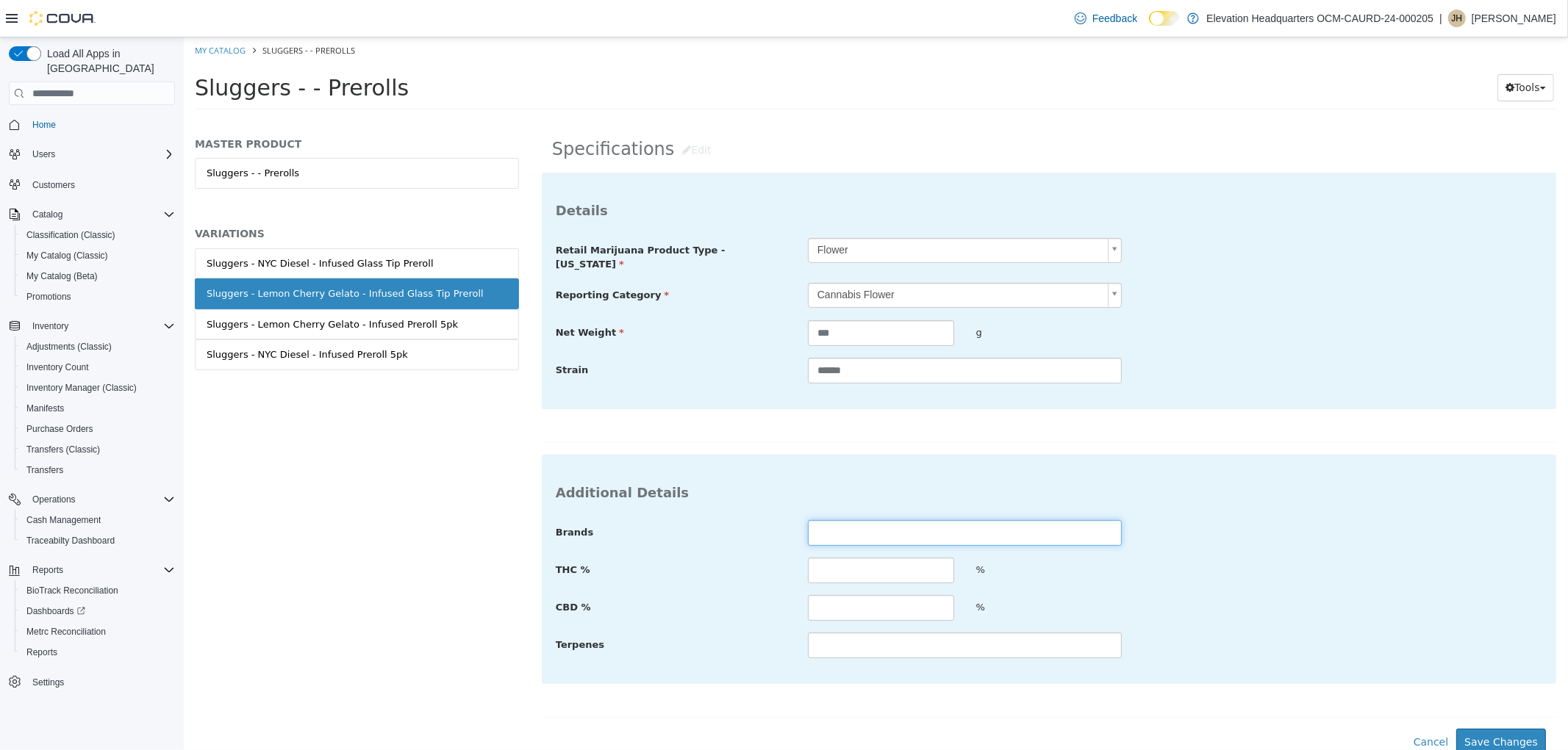
click at [867, 534] on input "text" at bounding box center [963, 533] width 314 height 26
type input "********"
click at [852, 559] on input "text" at bounding box center [880, 570] width 147 height 26
type input "****"
click at [1495, 729] on button "Save Changes" at bounding box center [1499, 742] width 89 height 27
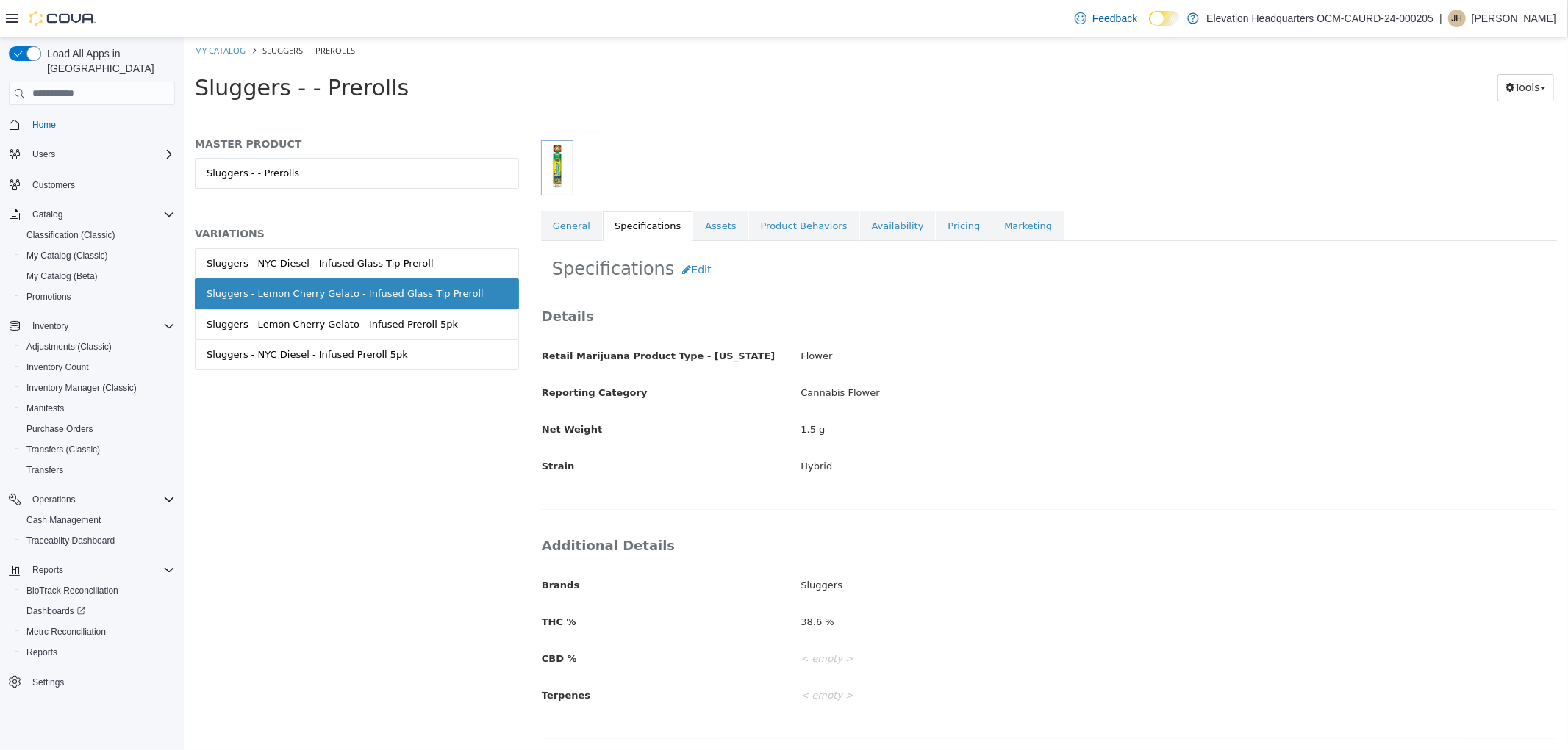
scroll to position [186, 0]
click at [557, 216] on link "General" at bounding box center [570, 226] width 61 height 31
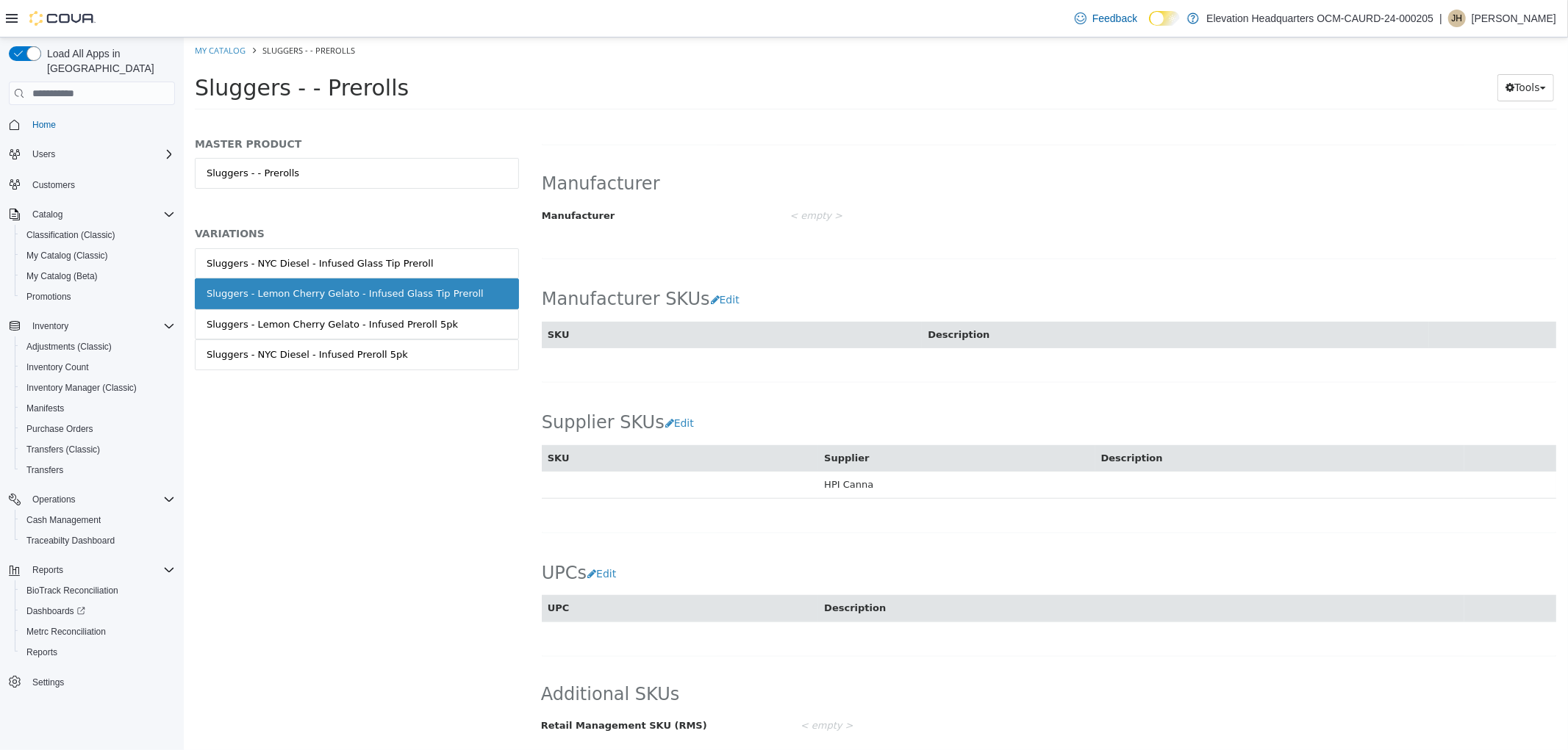
scroll to position [725, 0]
click at [612, 580] on button "Edit" at bounding box center [604, 574] width 37 height 27
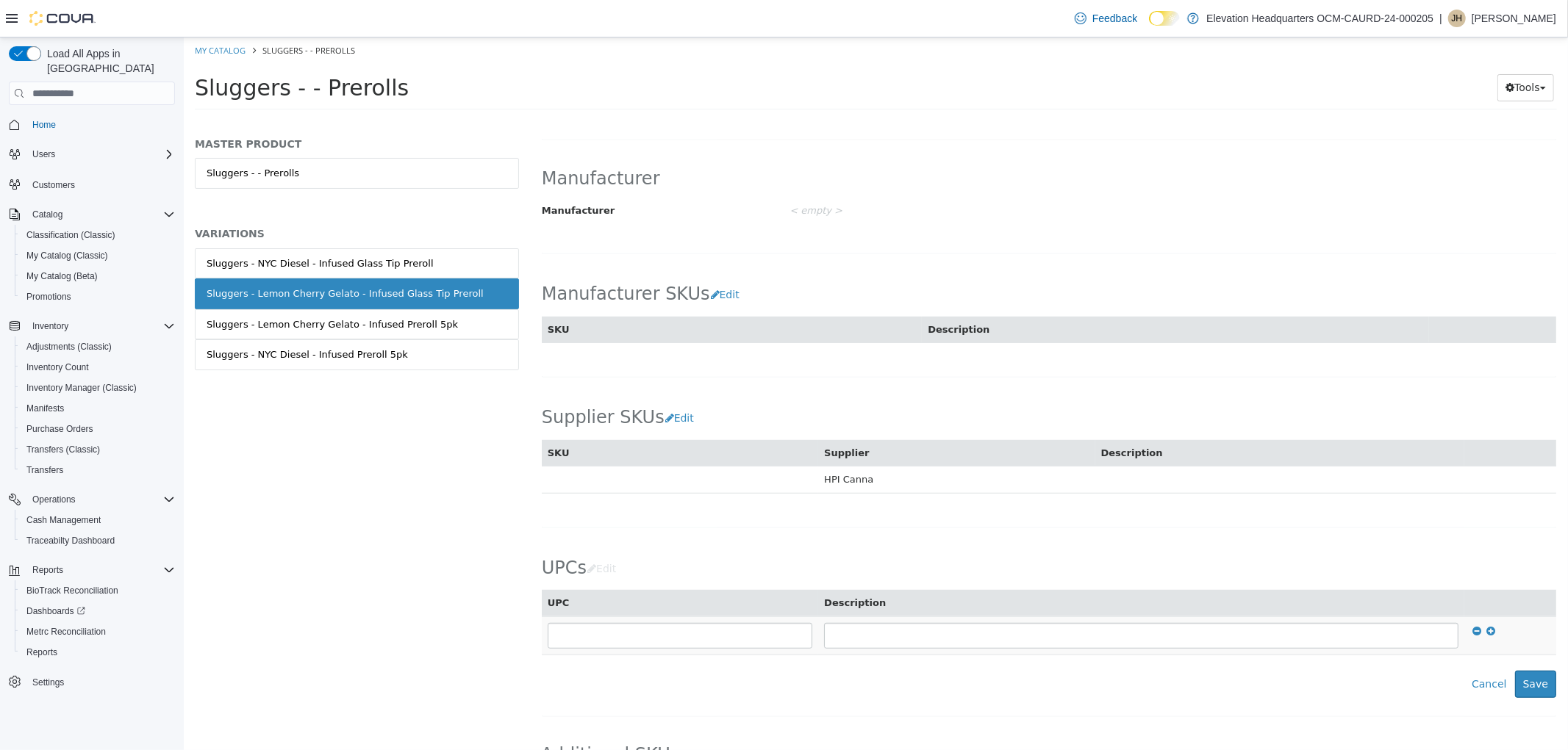
click at [680, 624] on td at bounding box center [678, 635] width 276 height 38
click at [683, 629] on input "text" at bounding box center [679, 636] width 265 height 26
type input "**********"
click at [1514, 688] on button "Save" at bounding box center [1534, 685] width 42 height 27
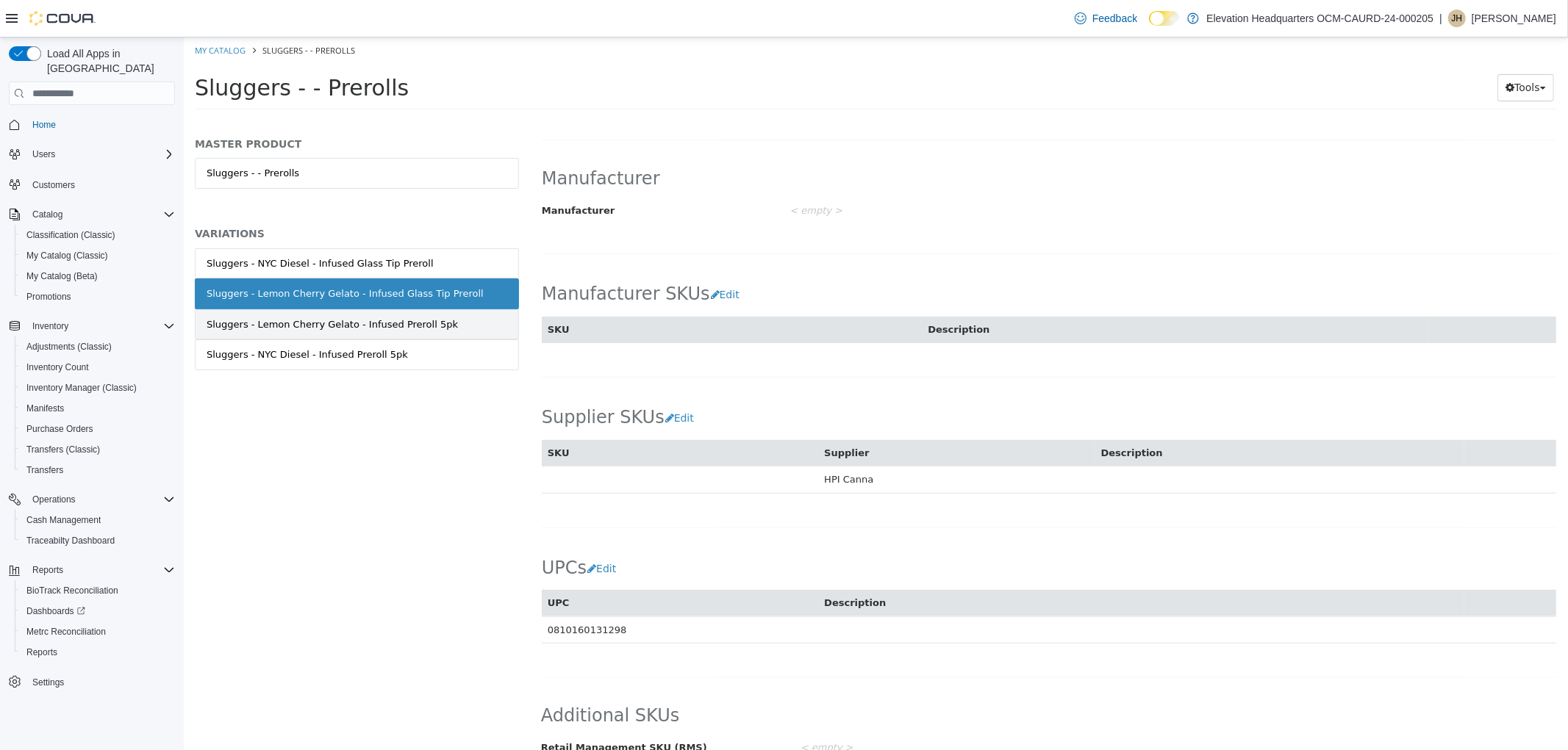
click at [422, 326] on div "Sluggers - Lemon Cherry Gelato - Infused Preroll 5pk" at bounding box center [331, 324] width 252 height 15
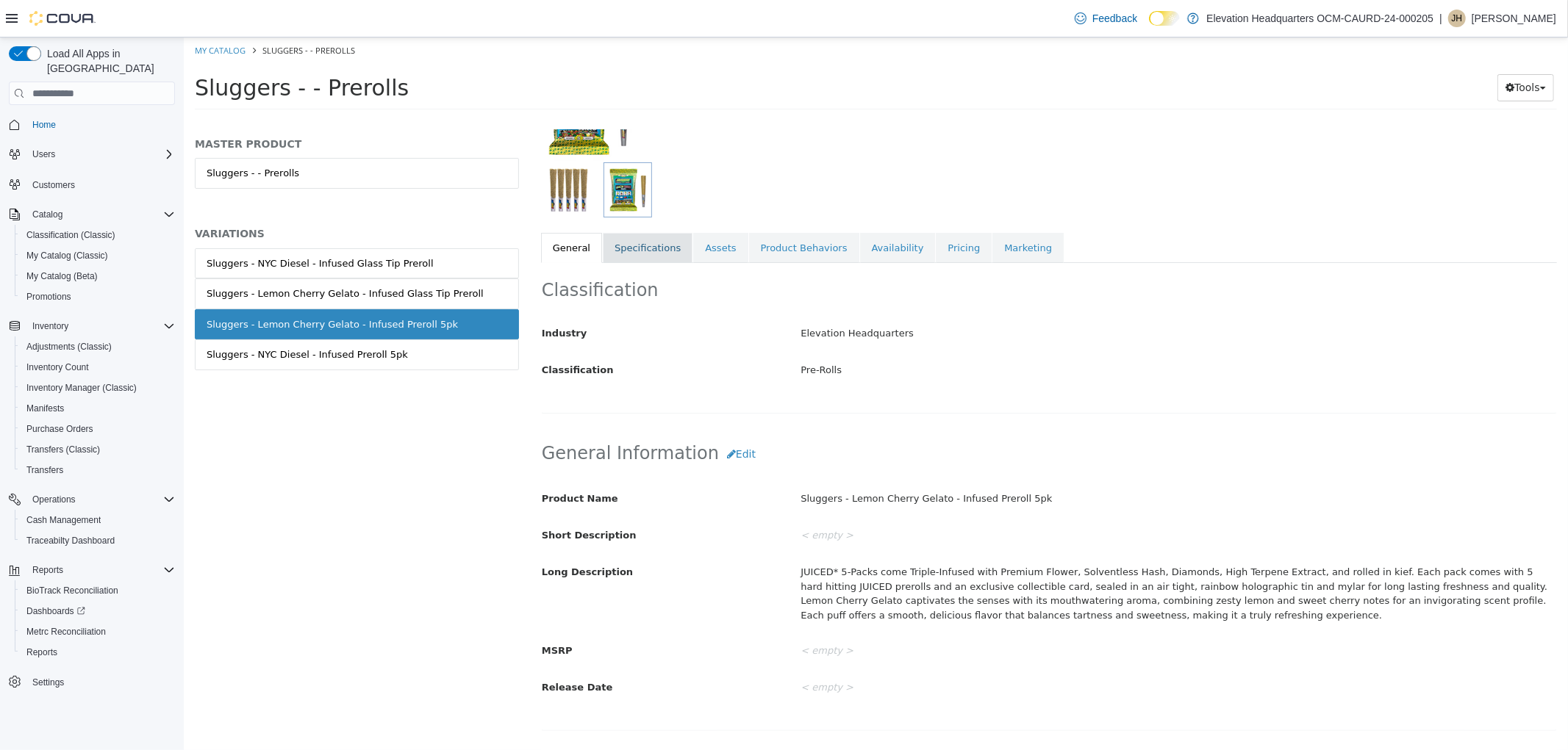
scroll to position [70, 0]
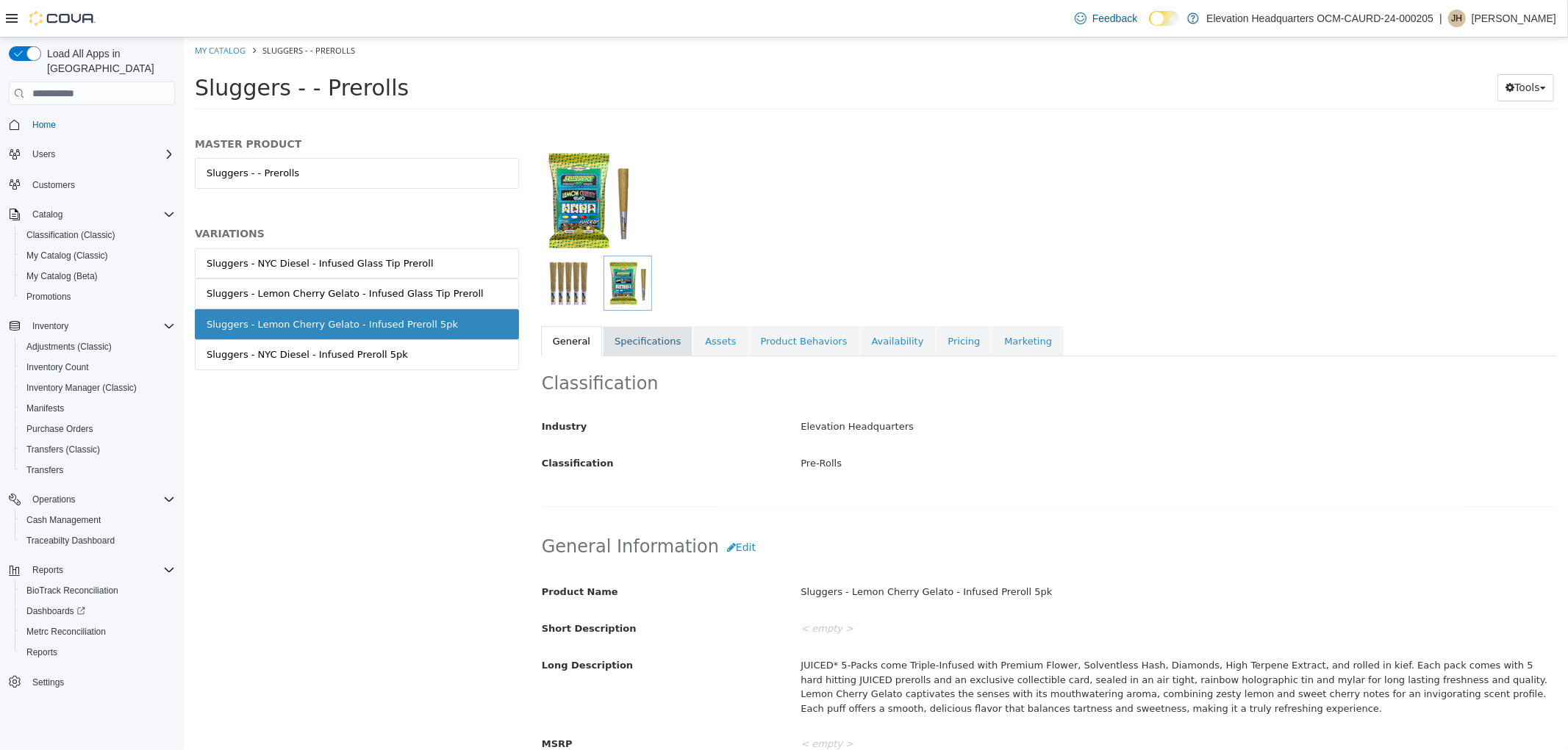
click at [623, 350] on link "Specifications" at bounding box center [646, 341] width 89 height 31
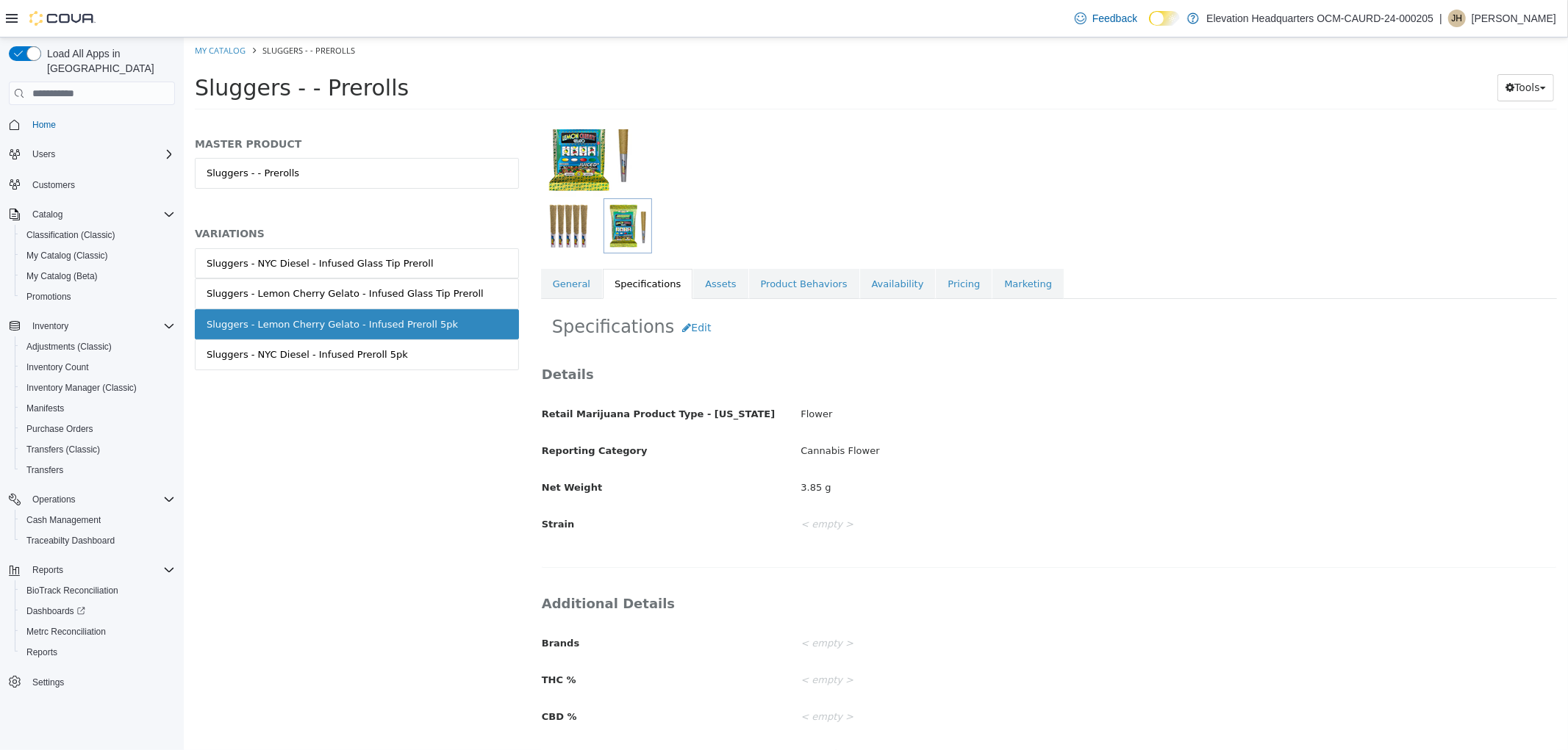
scroll to position [186, 0]
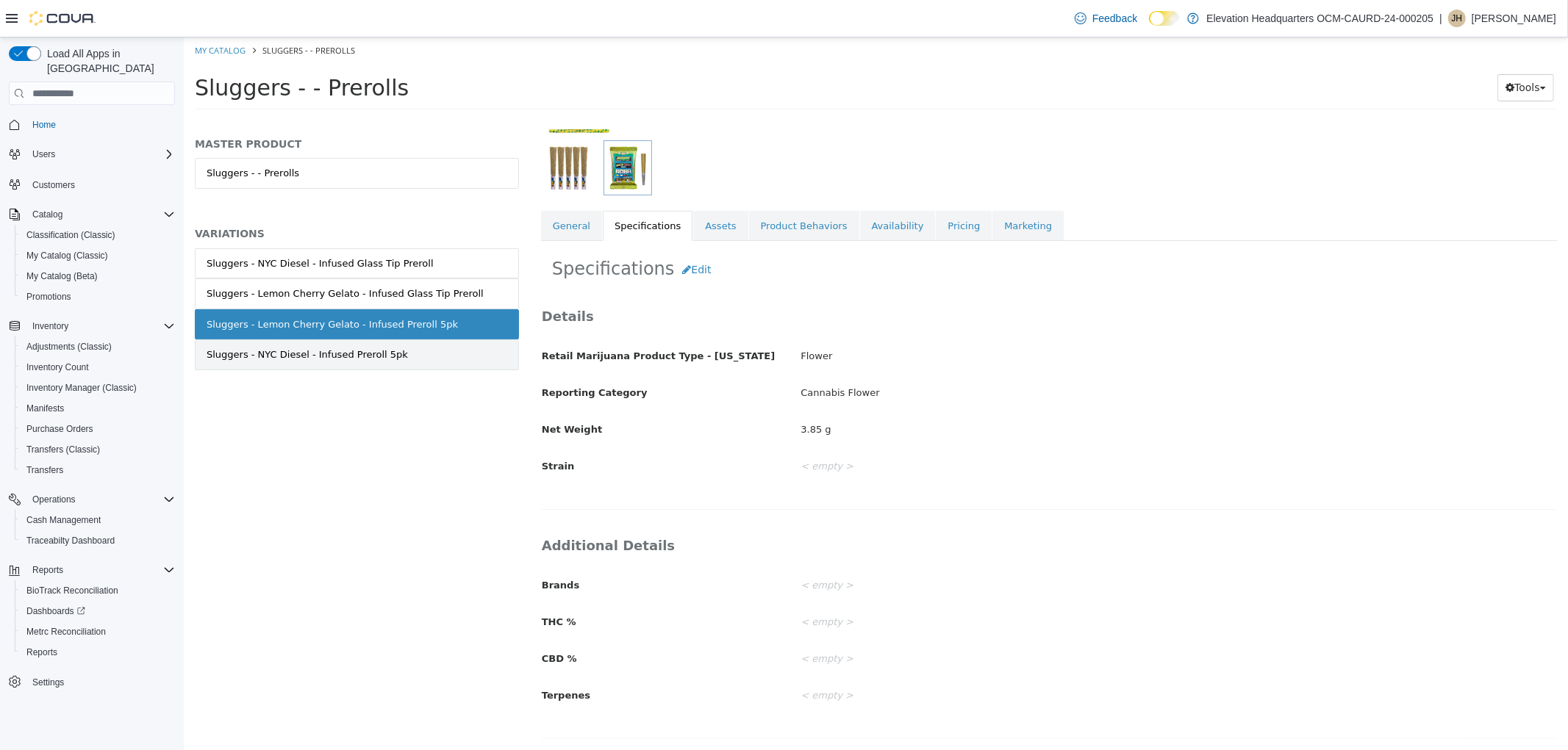
click at [334, 357] on div "Sluggers - NYC Diesel - Infused Preroll 5pk" at bounding box center [307, 355] width 201 height 15
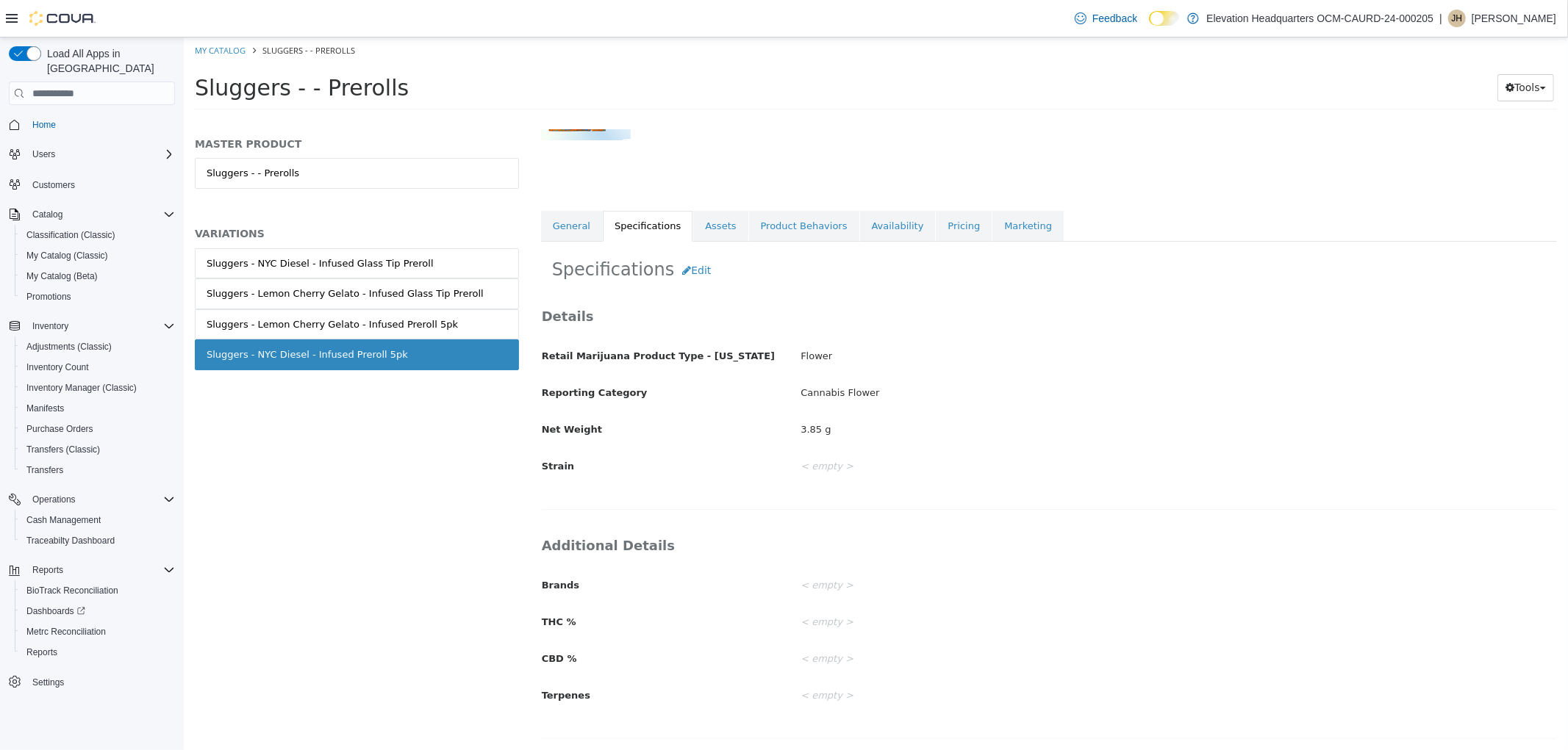
scroll to position [185, 0]
click at [680, 277] on button "Edit" at bounding box center [695, 270] width 45 height 27
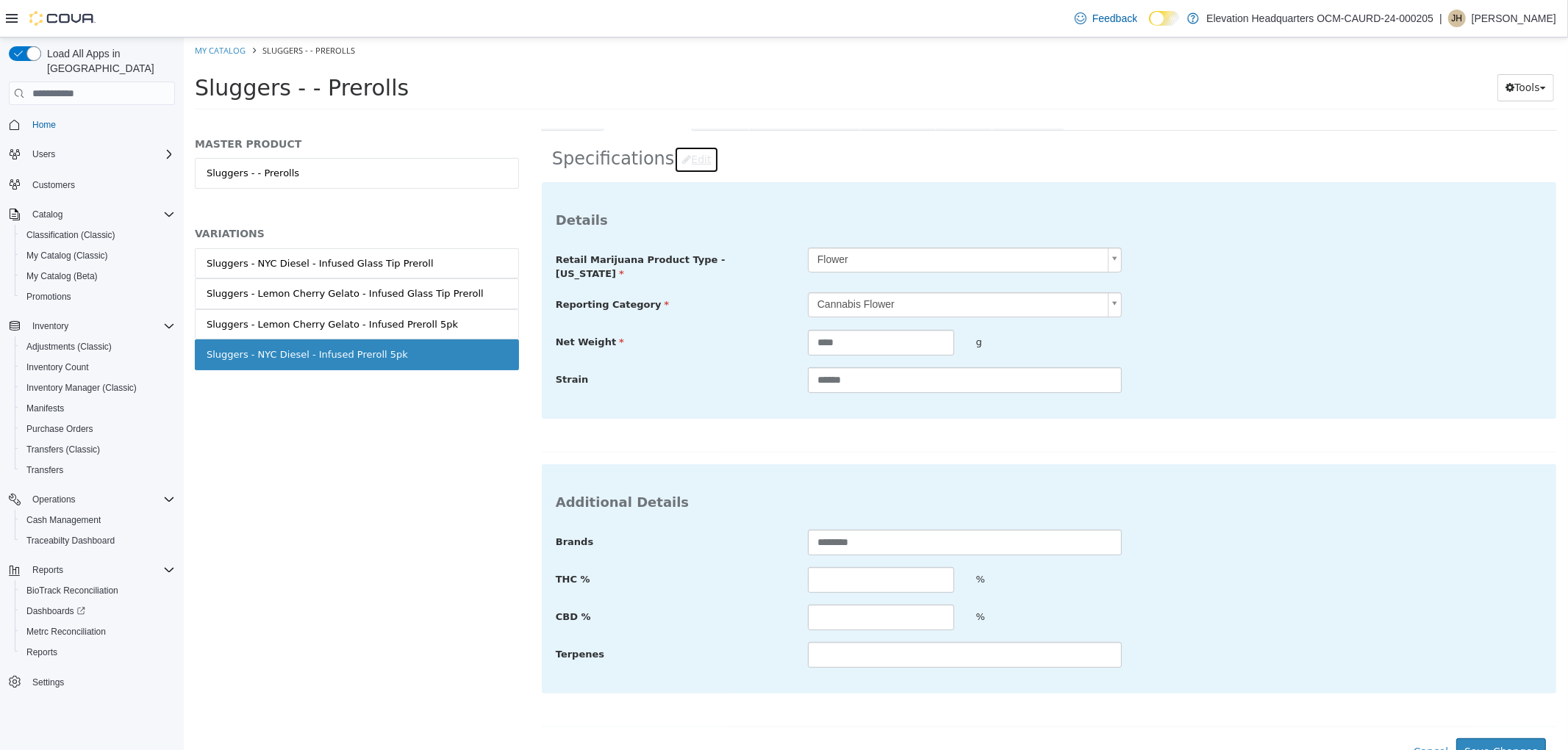
scroll to position [305, 0]
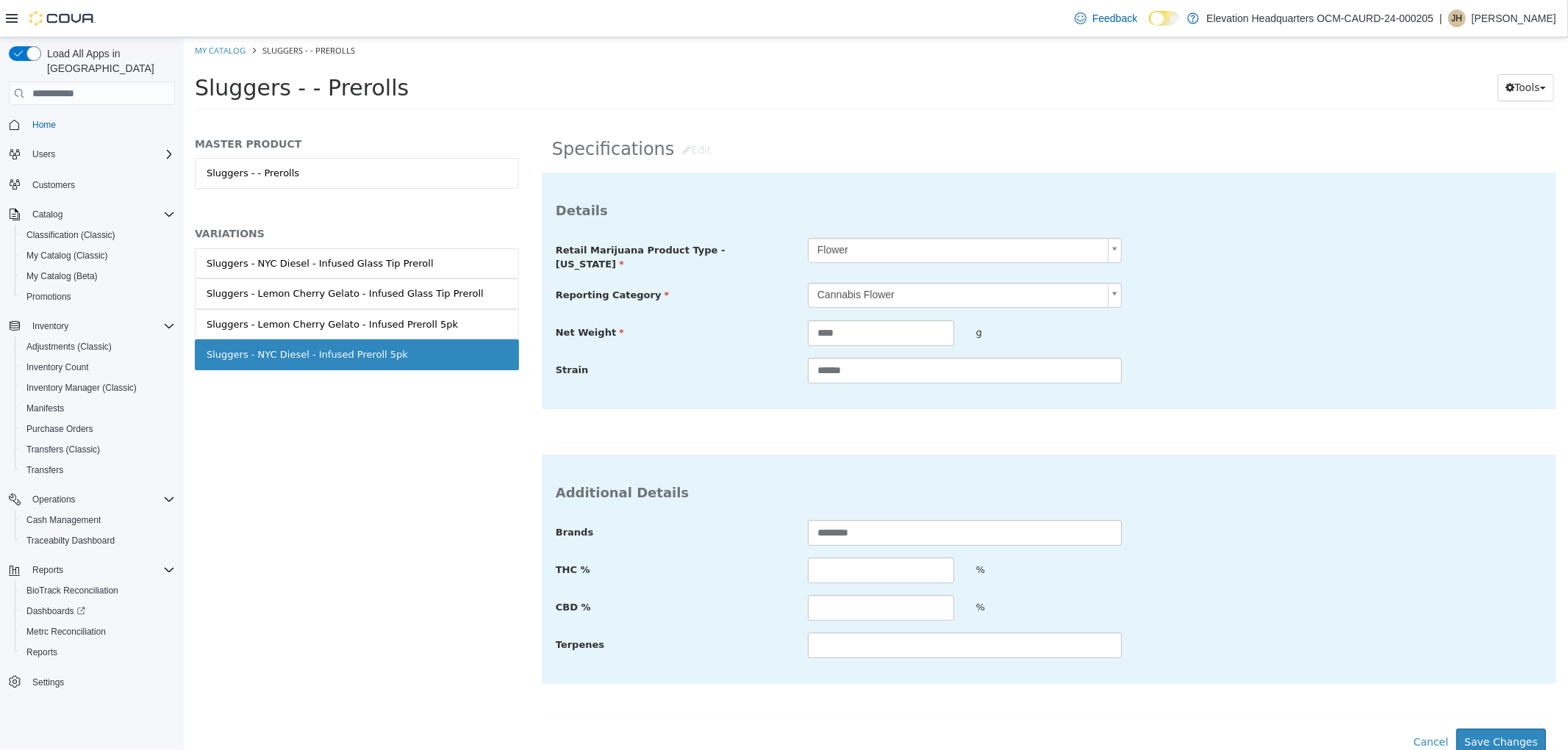
click at [875, 549] on div "Brands ******** THC % % CBD % % Terpenes" at bounding box center [1048, 589] width 986 height 139
click at [875, 557] on input "text" at bounding box center [880, 570] width 147 height 26
type input "*****"
click at [1476, 734] on button "Save Changes" at bounding box center [1499, 742] width 89 height 27
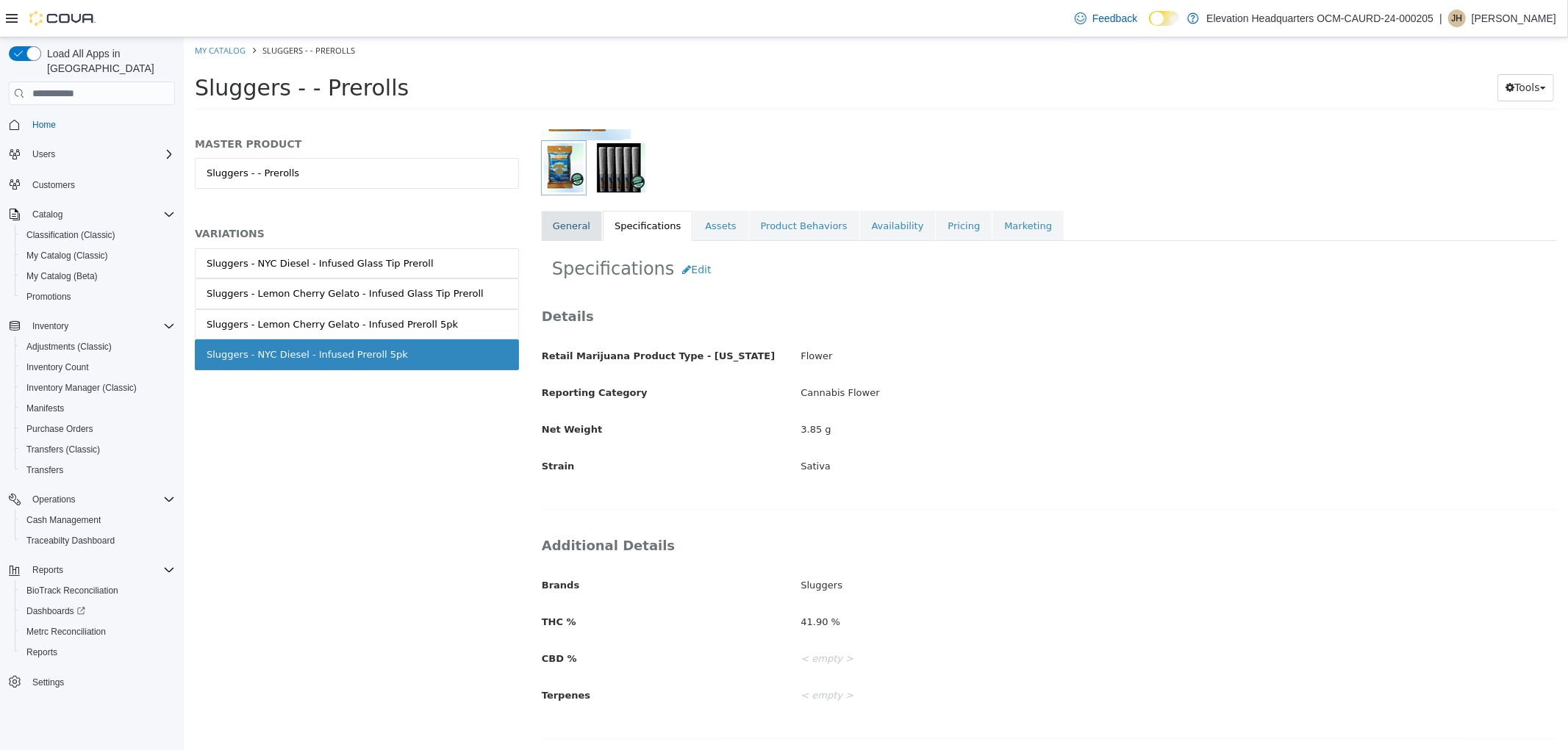
click at [574, 212] on link "General" at bounding box center [570, 226] width 61 height 31
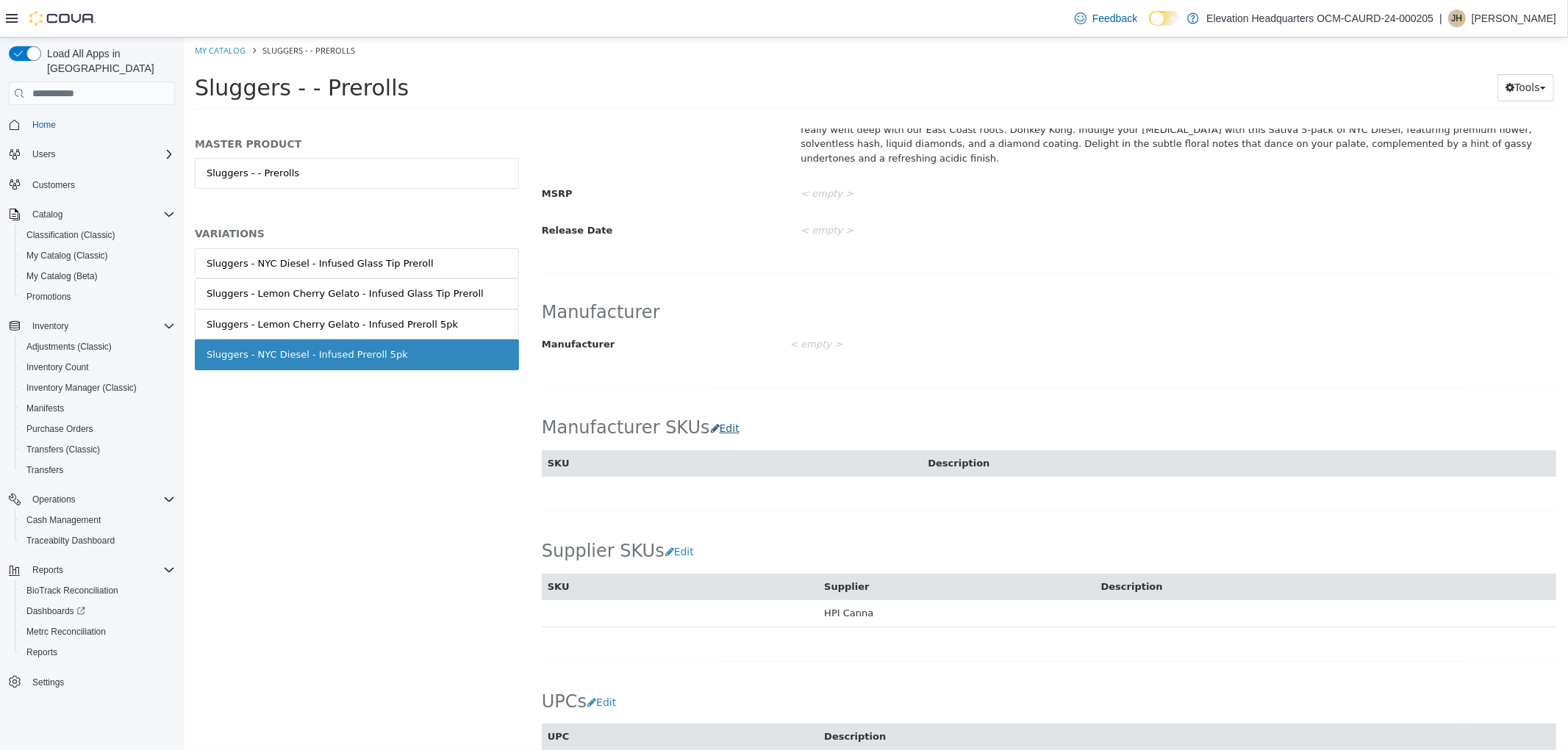
scroll to position [739, 0]
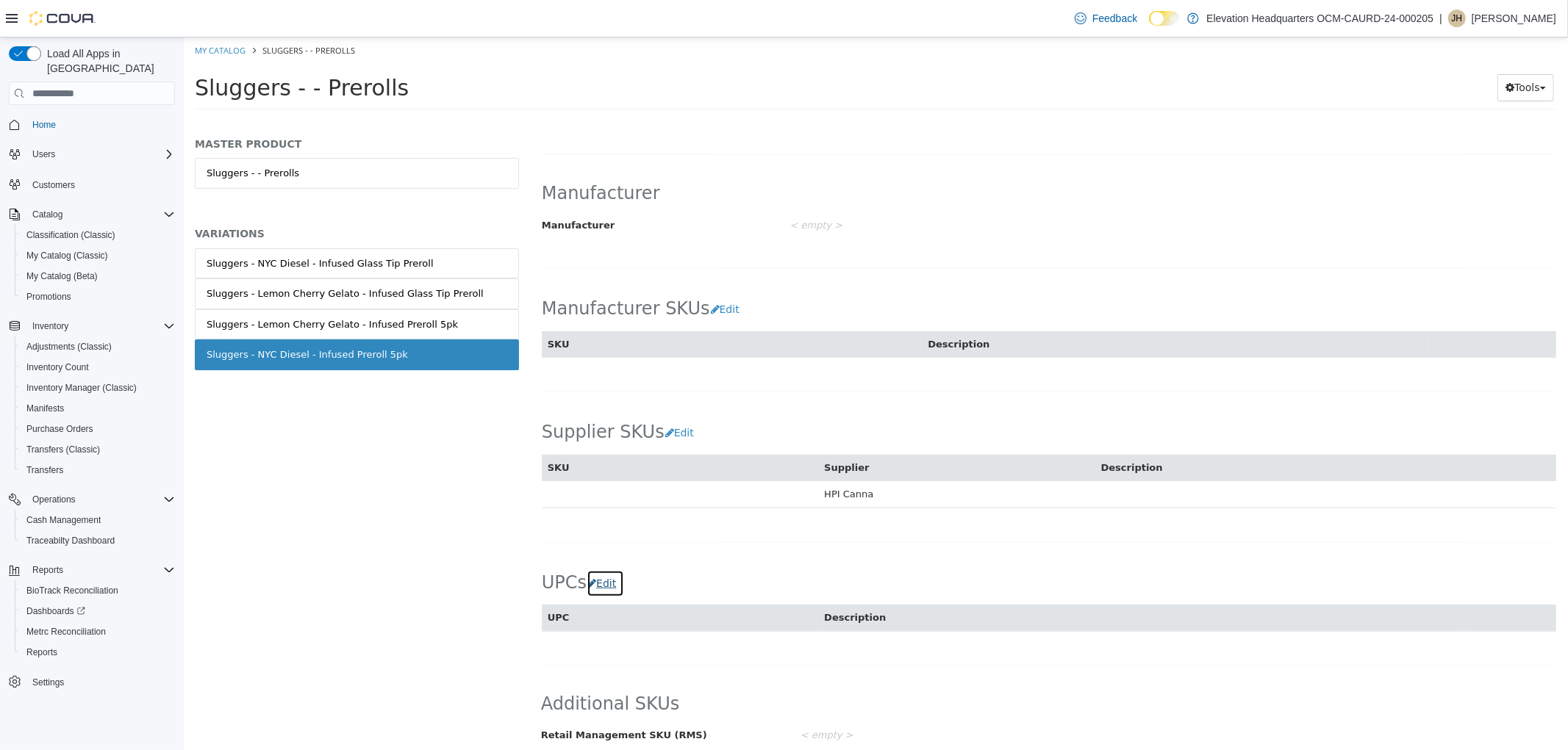
click at [612, 571] on button "Edit" at bounding box center [604, 584] width 37 height 27
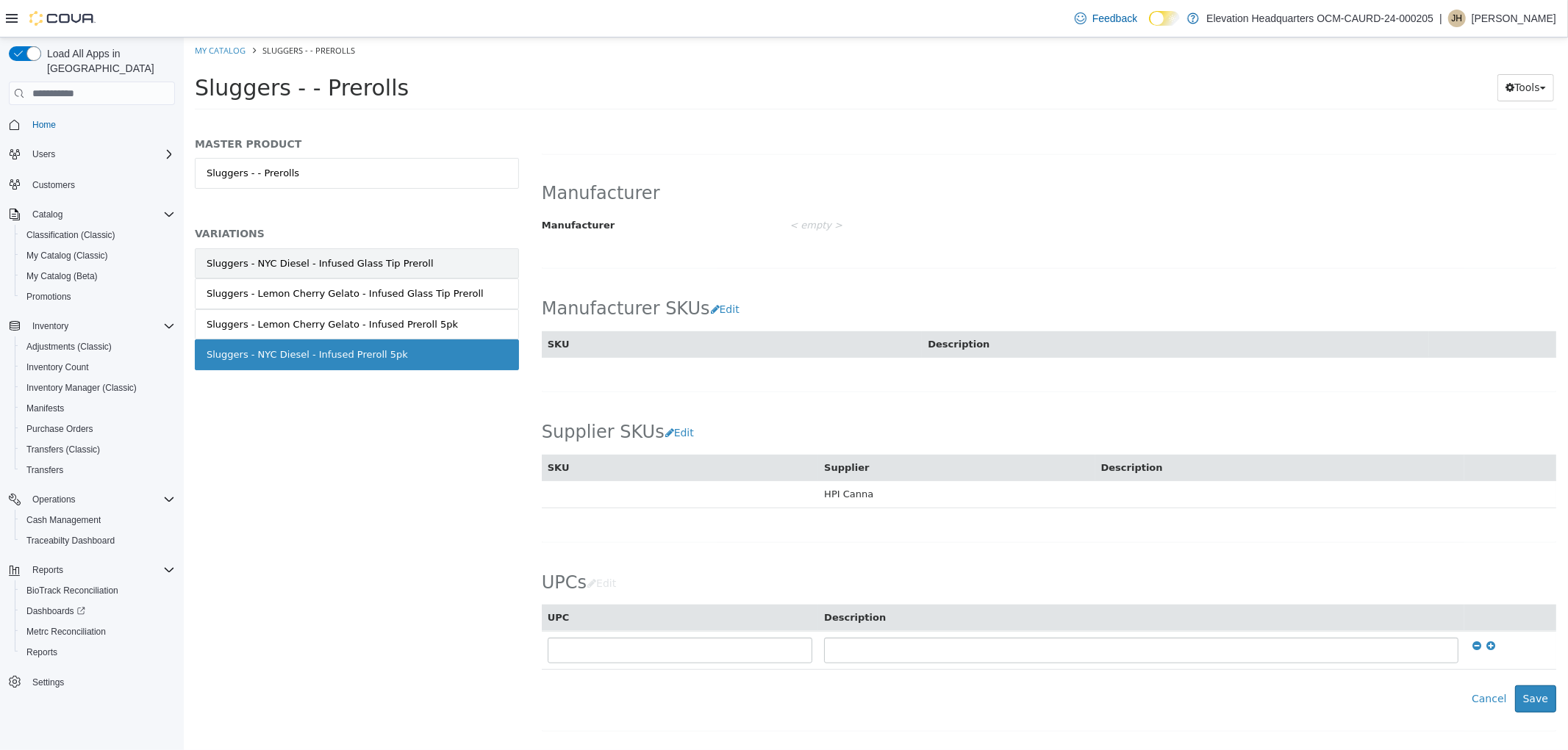
click at [424, 271] on link "Sluggers - NYC Diesel - Infused Glass Tip Preroll" at bounding box center [356, 263] width 324 height 31
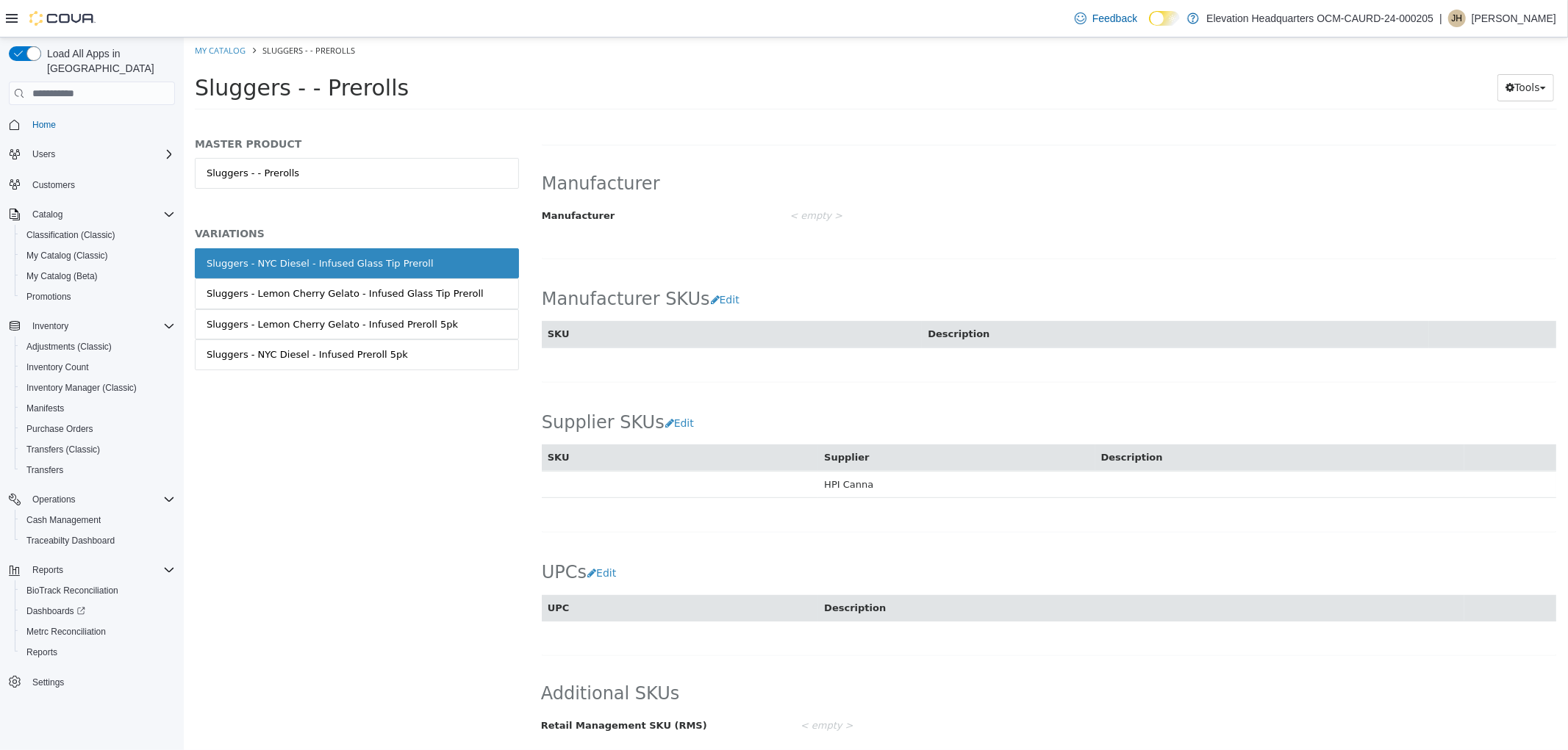
scroll to position [725, 0]
click at [602, 584] on button "Edit" at bounding box center [604, 574] width 37 height 27
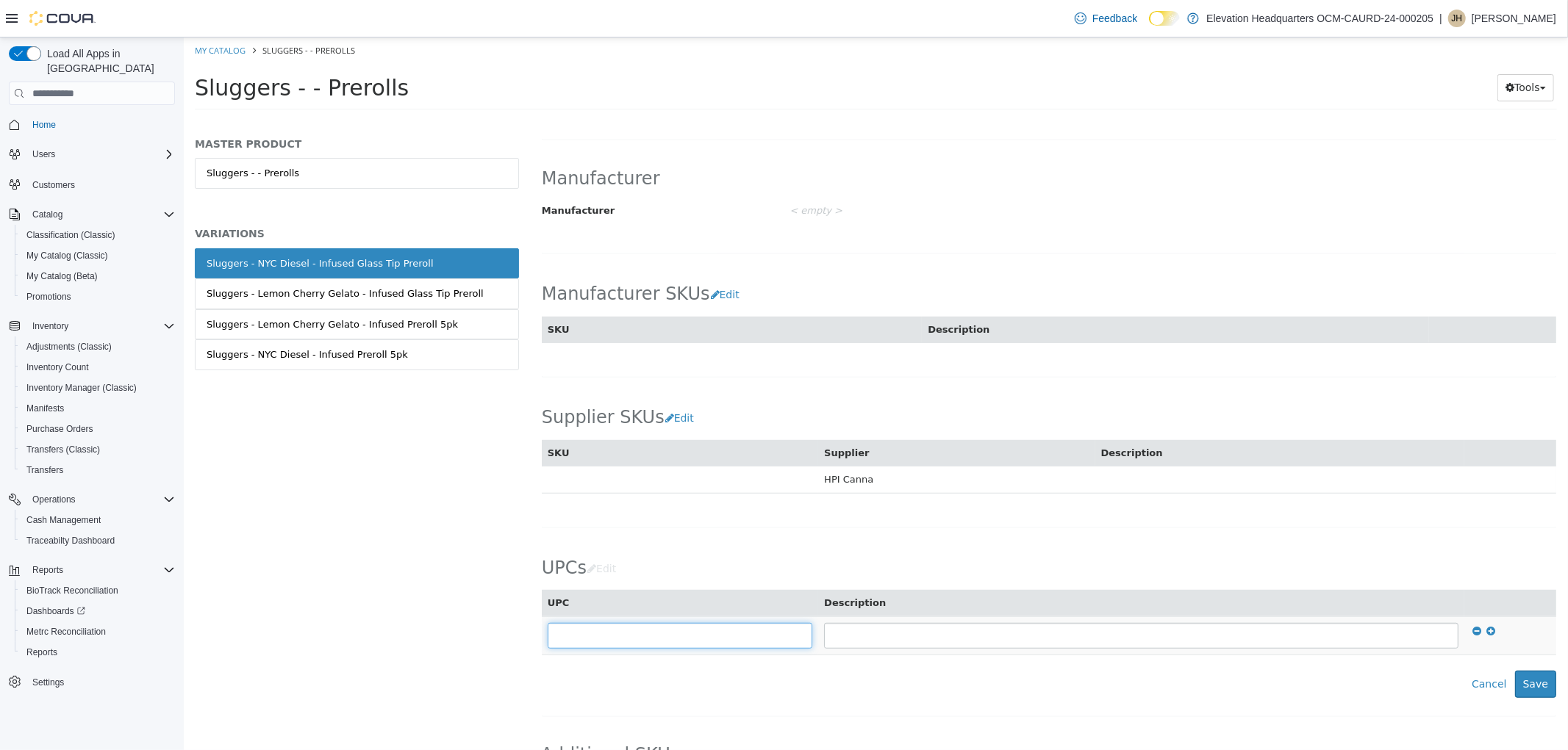
click at [640, 642] on input "text" at bounding box center [679, 636] width 265 height 26
type input "**********"
click at [1515, 680] on button "Save" at bounding box center [1534, 685] width 42 height 27
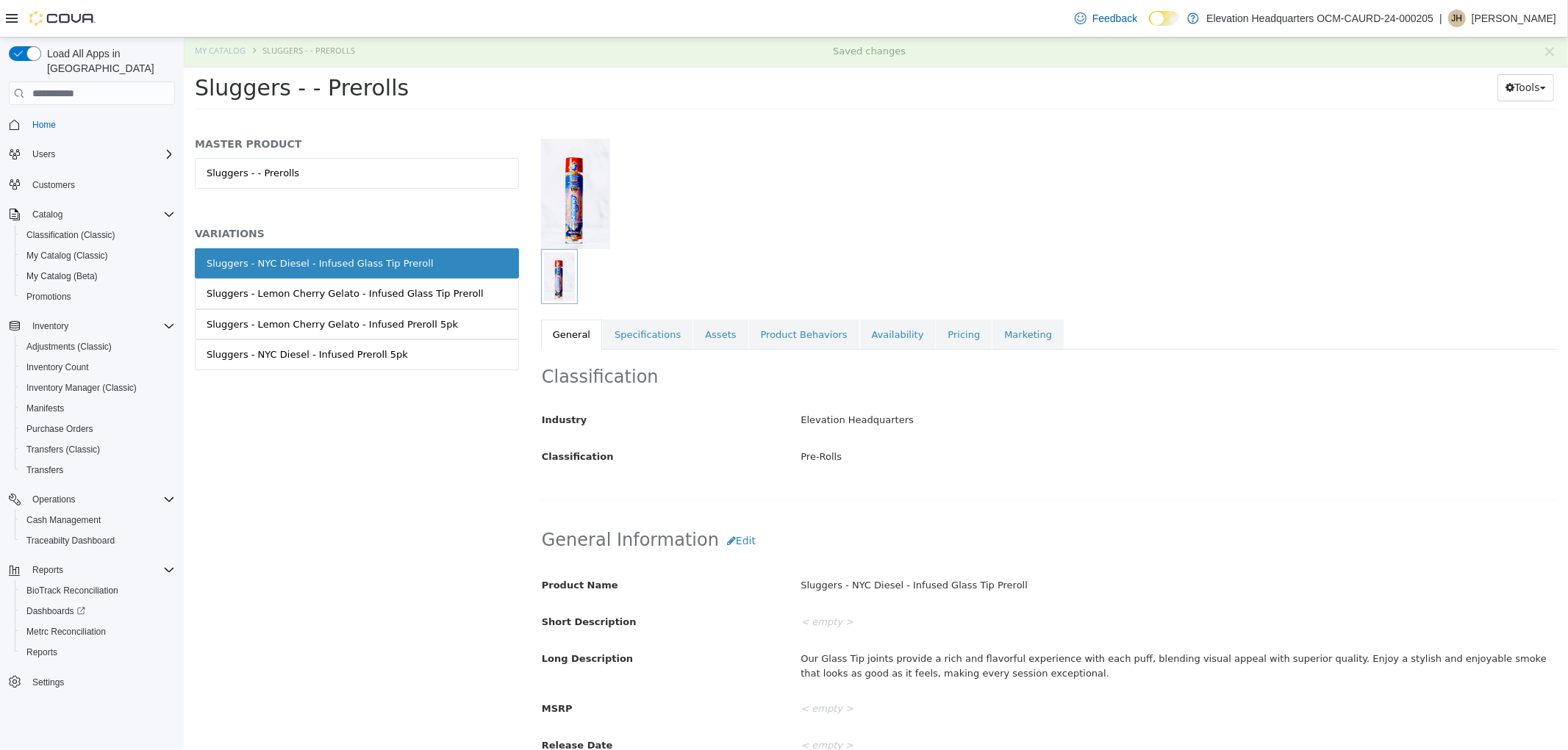
scroll to position [72, 0]
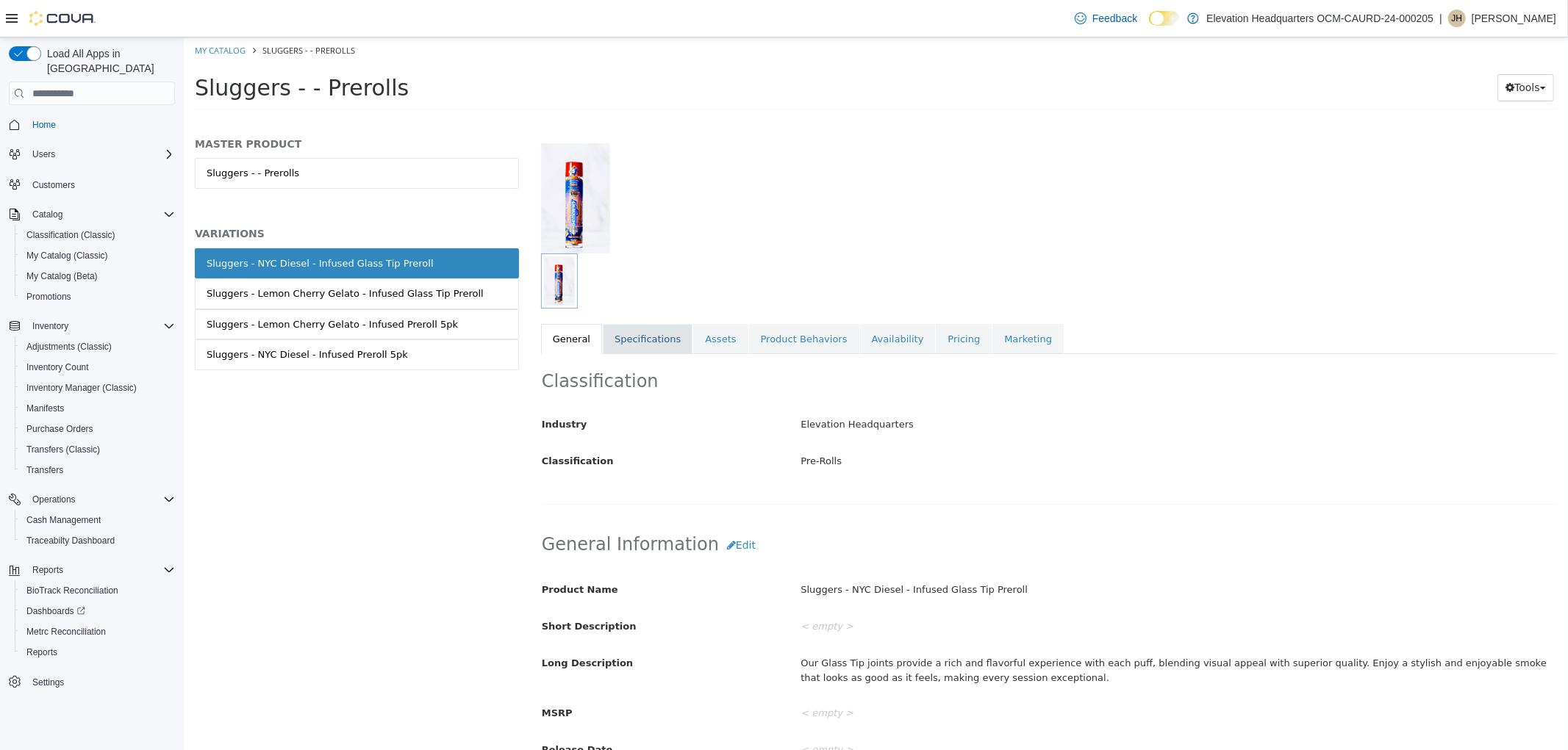
click at [629, 349] on link "Specifications" at bounding box center [646, 339] width 89 height 31
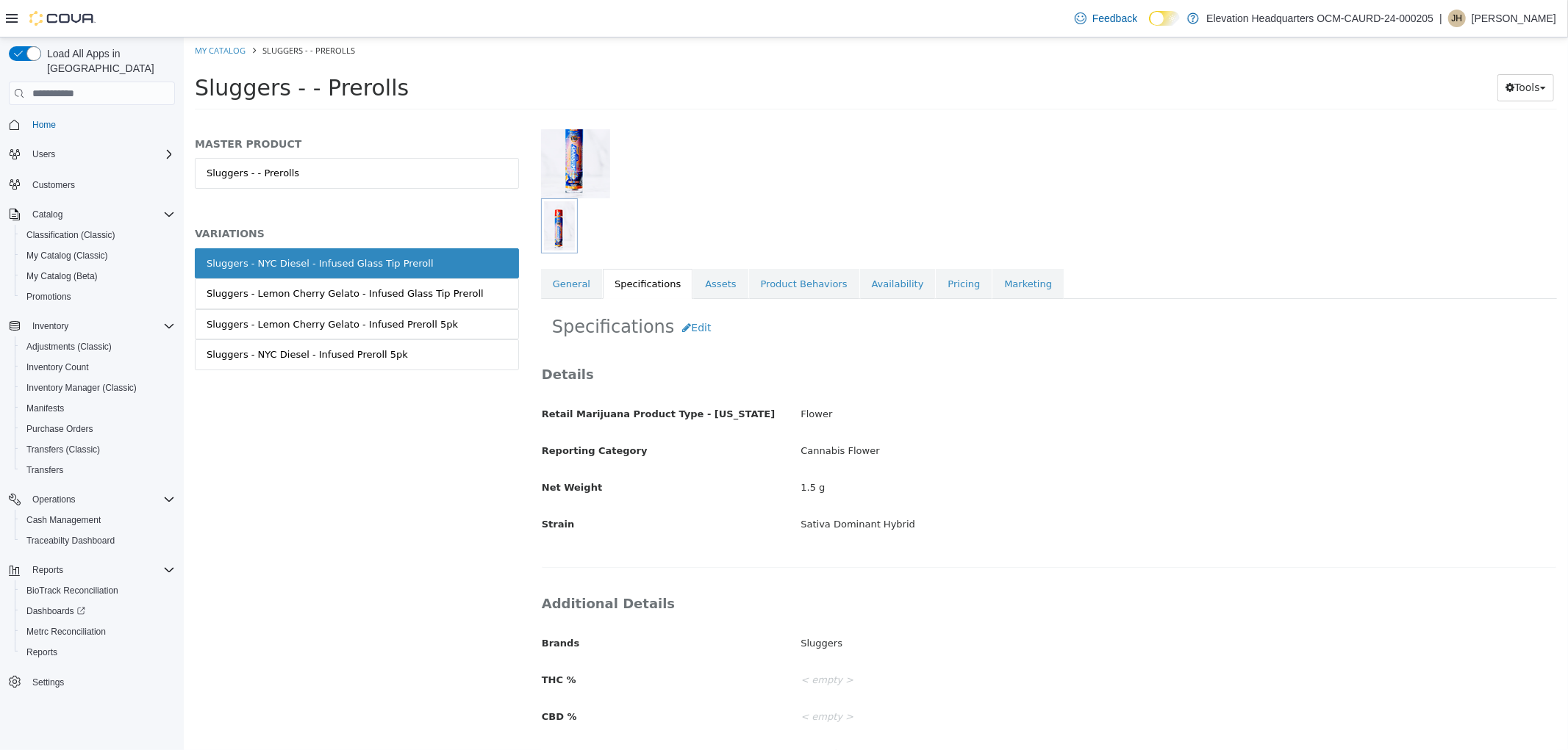
scroll to position [186, 0]
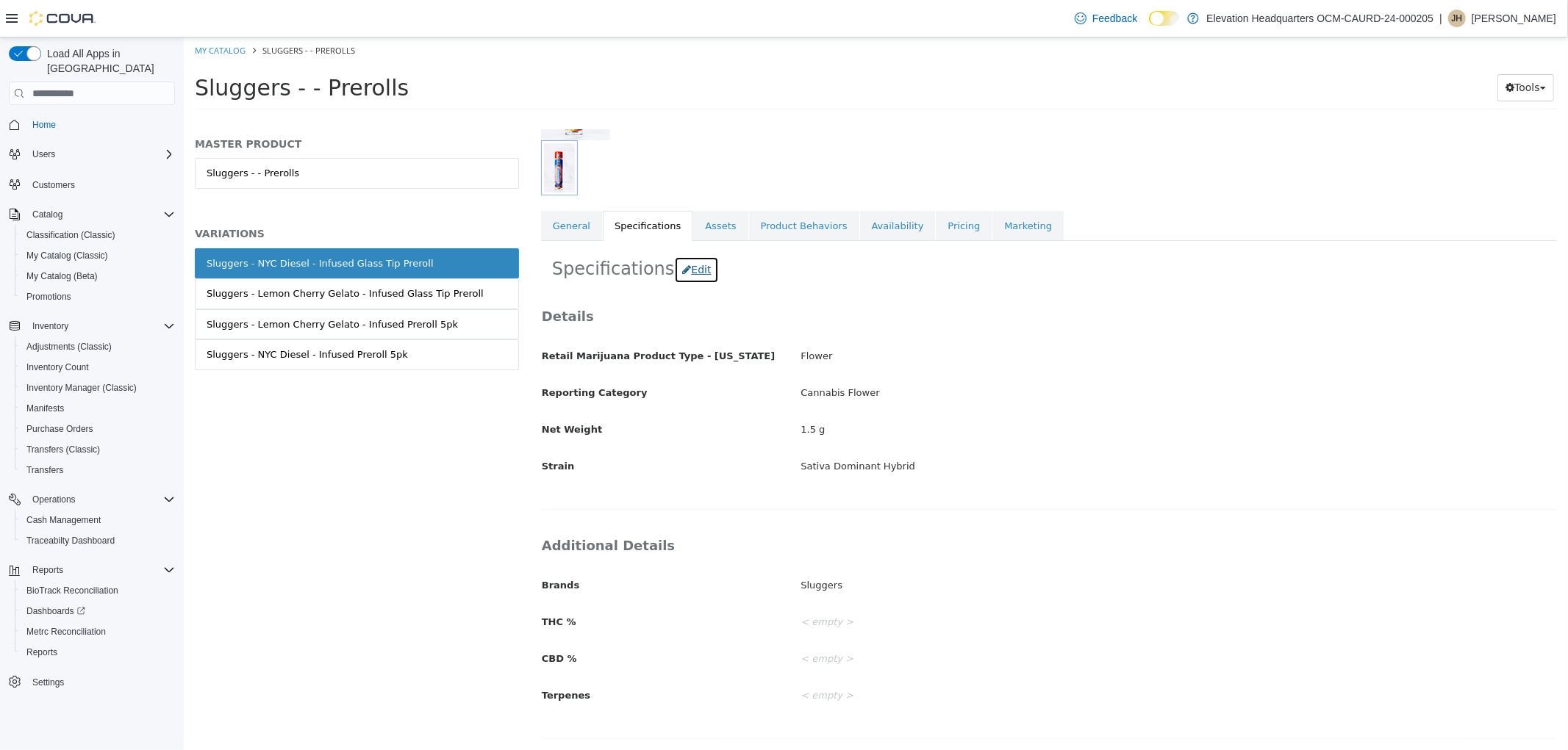
click at [696, 266] on button "Edit" at bounding box center [695, 269] width 45 height 27
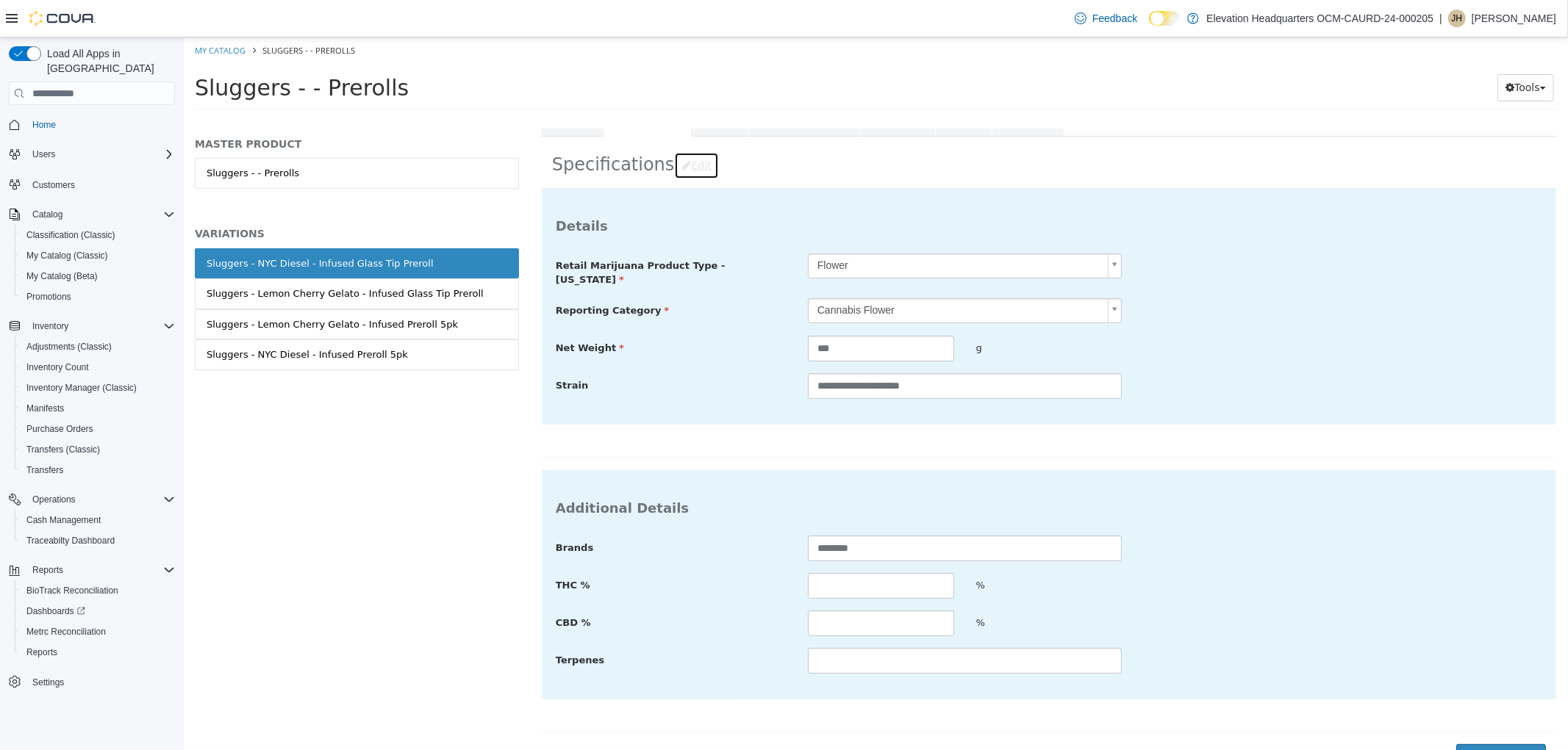
scroll to position [305, 0]
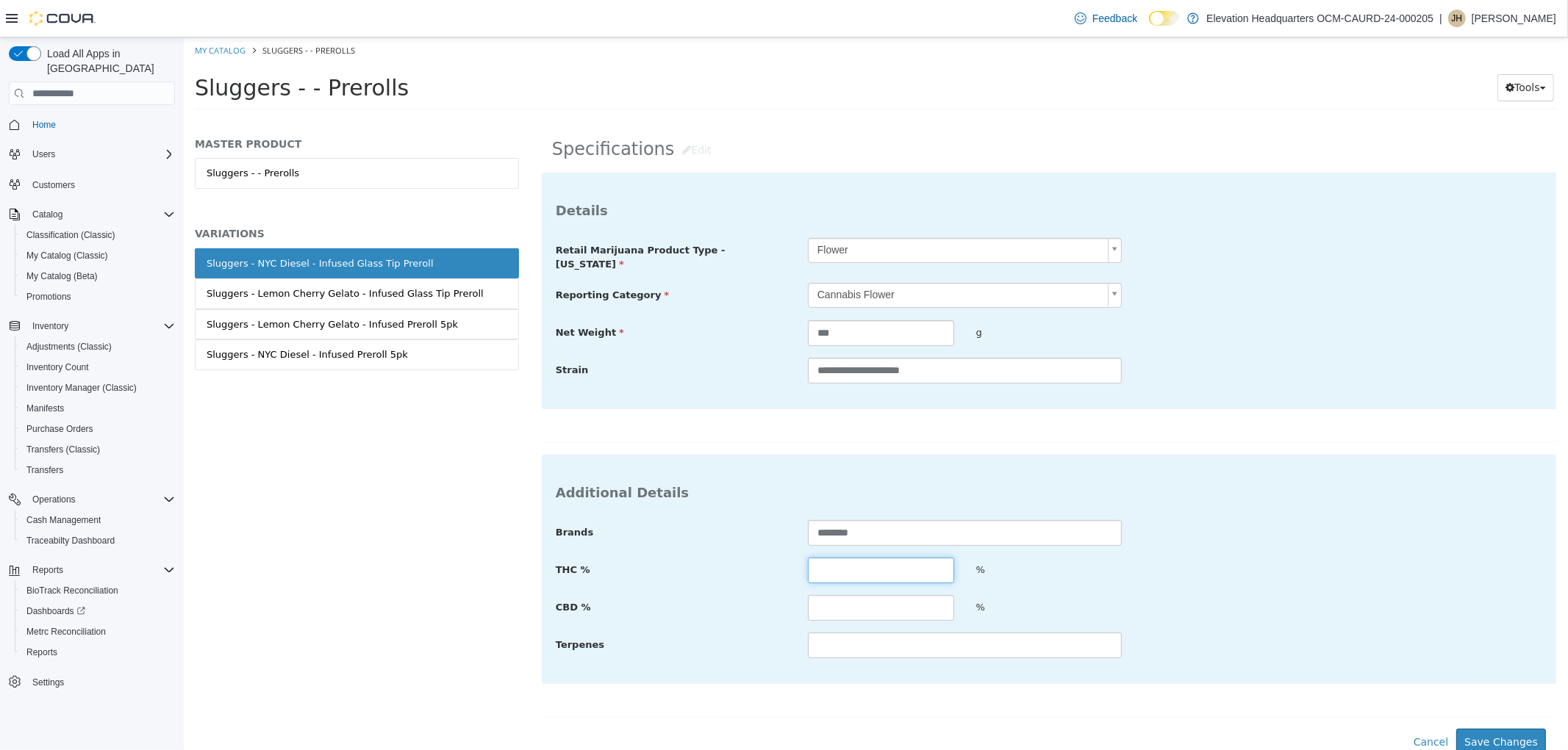
click at [877, 562] on input "text" at bounding box center [880, 570] width 147 height 26
type input "*****"
click at [1489, 739] on button "Save Changes" at bounding box center [1499, 742] width 89 height 27
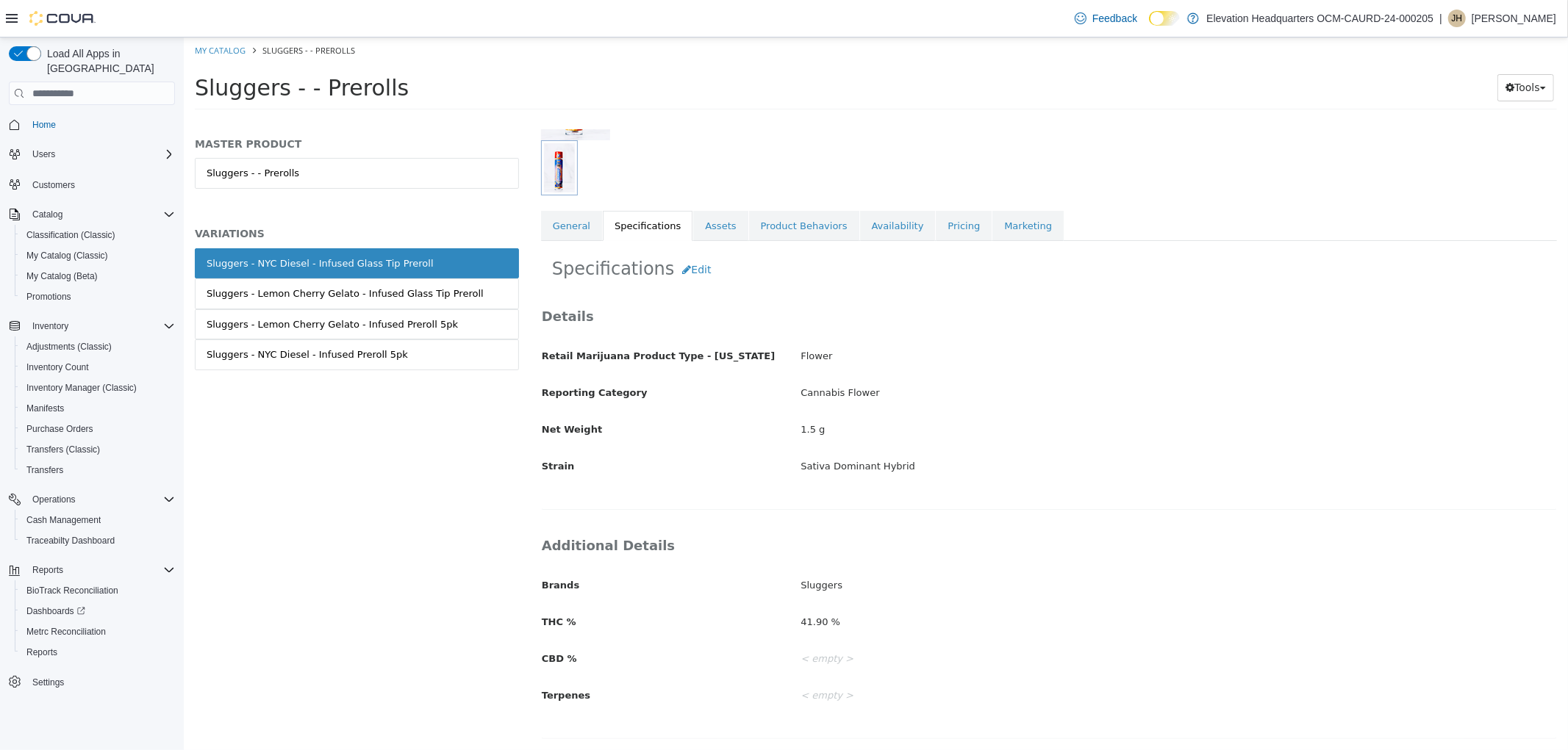
scroll to position [186, 0]
click at [341, 356] on div "Sluggers - NYC Diesel - Infused Preroll 5pk" at bounding box center [307, 355] width 201 height 15
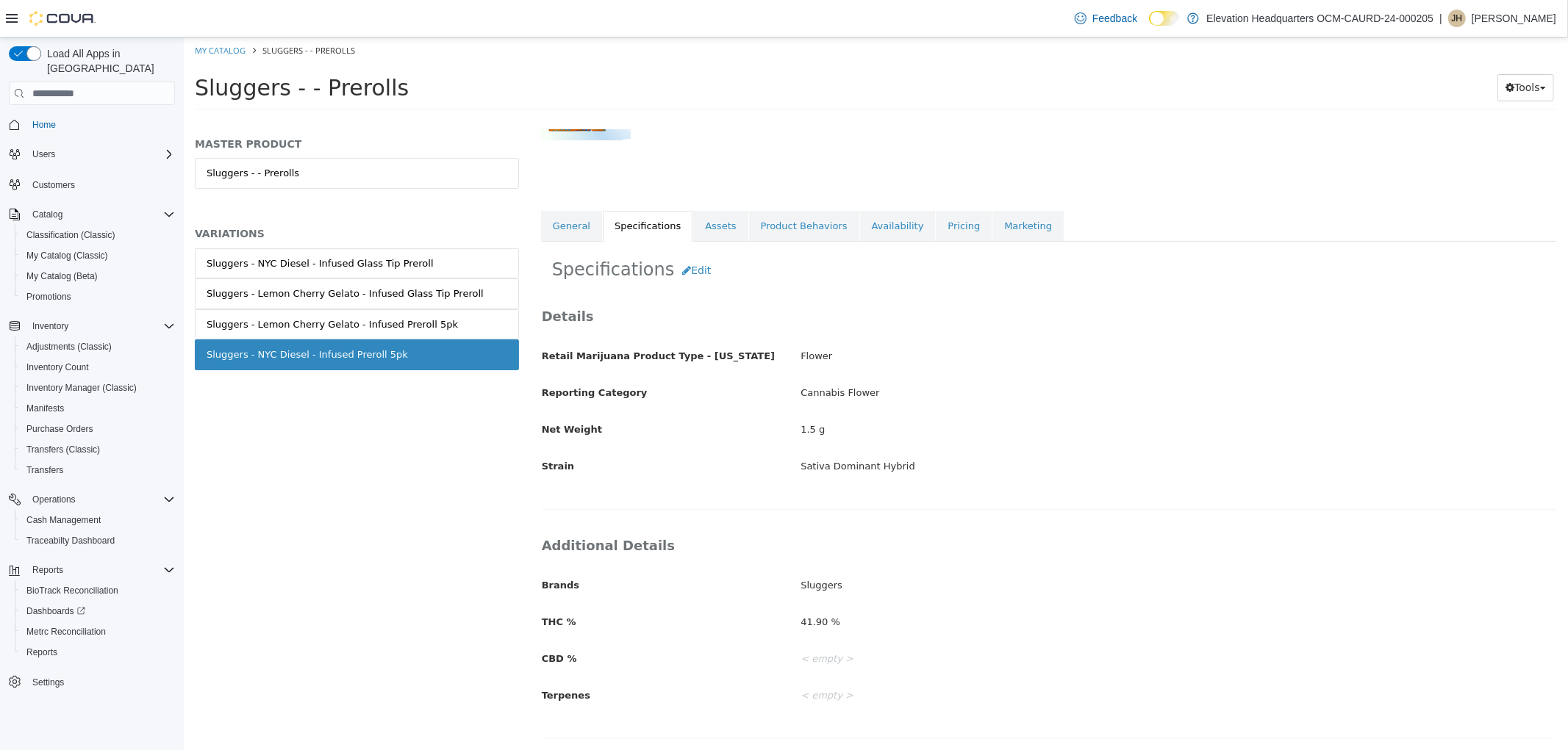
scroll to position [185, 0]
click at [673, 282] on button "Edit" at bounding box center [695, 270] width 45 height 27
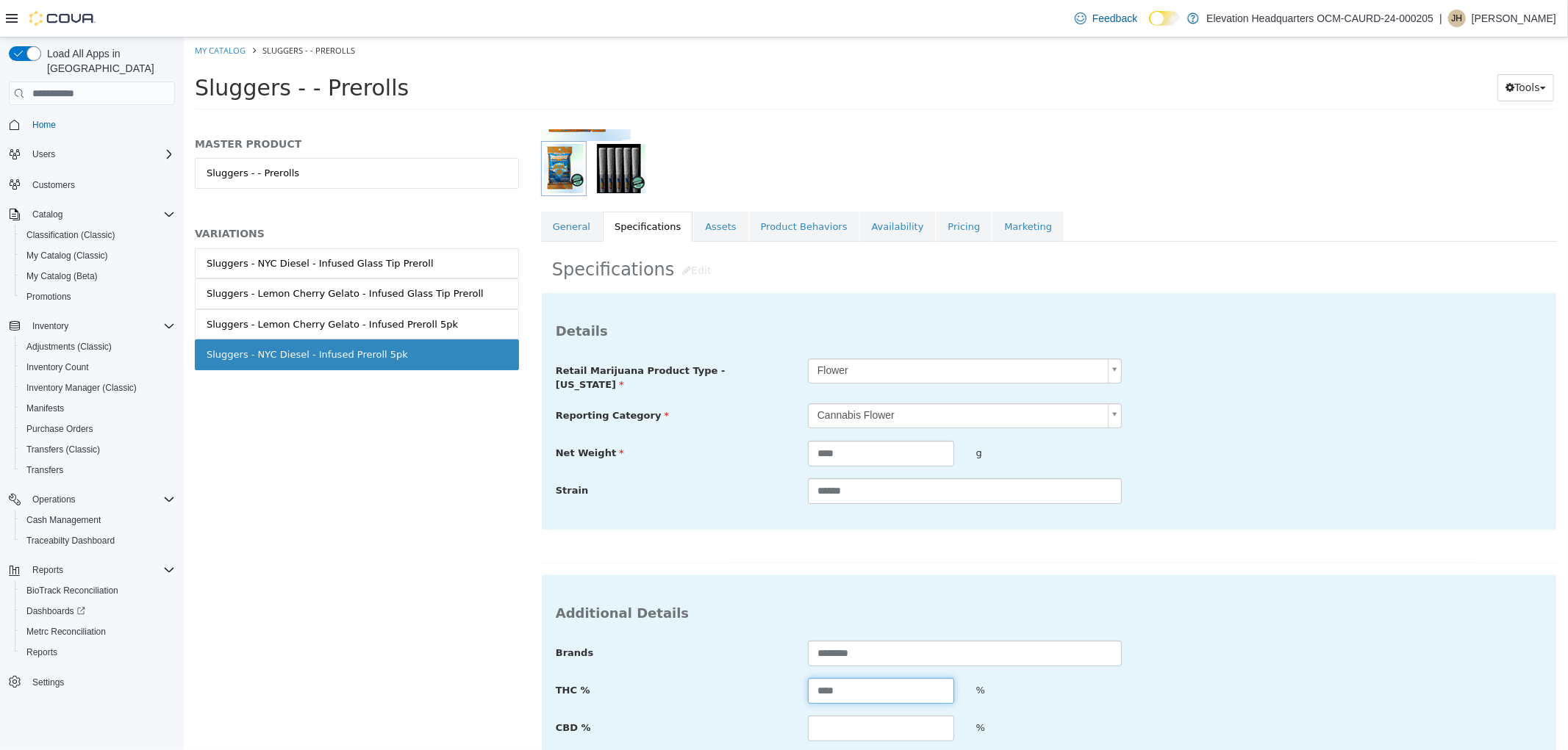
click at [855, 683] on input "****" at bounding box center [880, 691] width 147 height 26
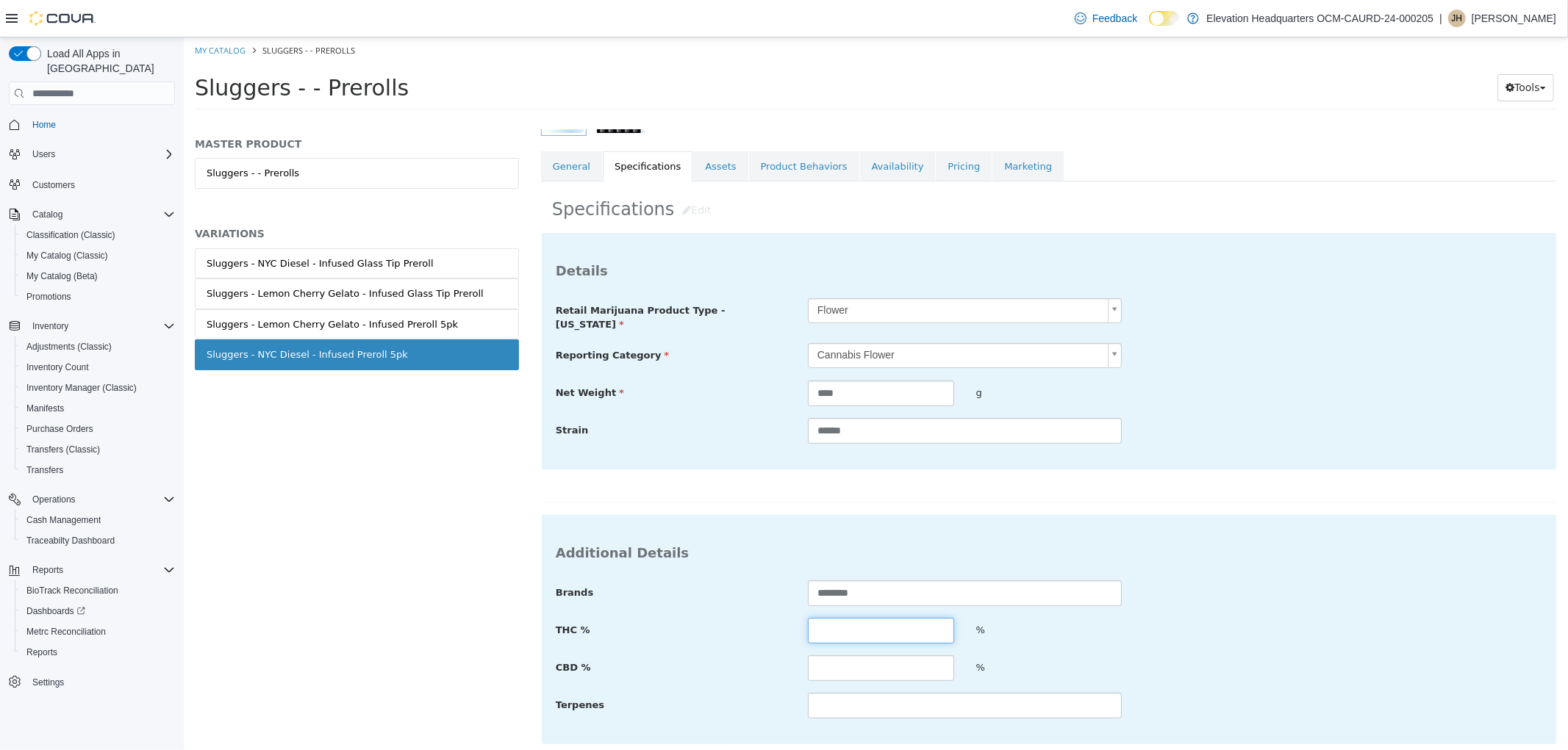
scroll to position [305, 0]
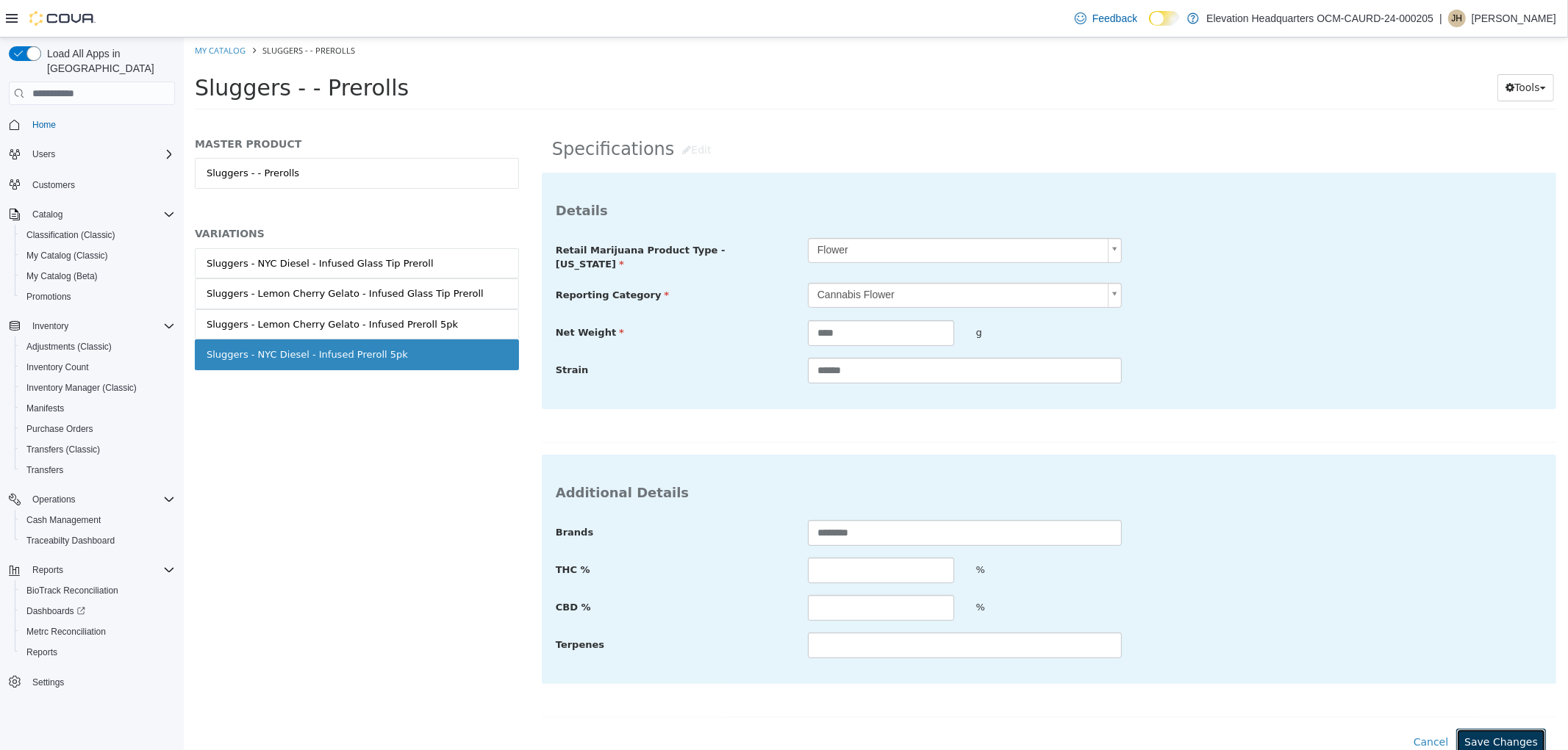
click at [1492, 731] on button "Save Changes" at bounding box center [1499, 742] width 89 height 27
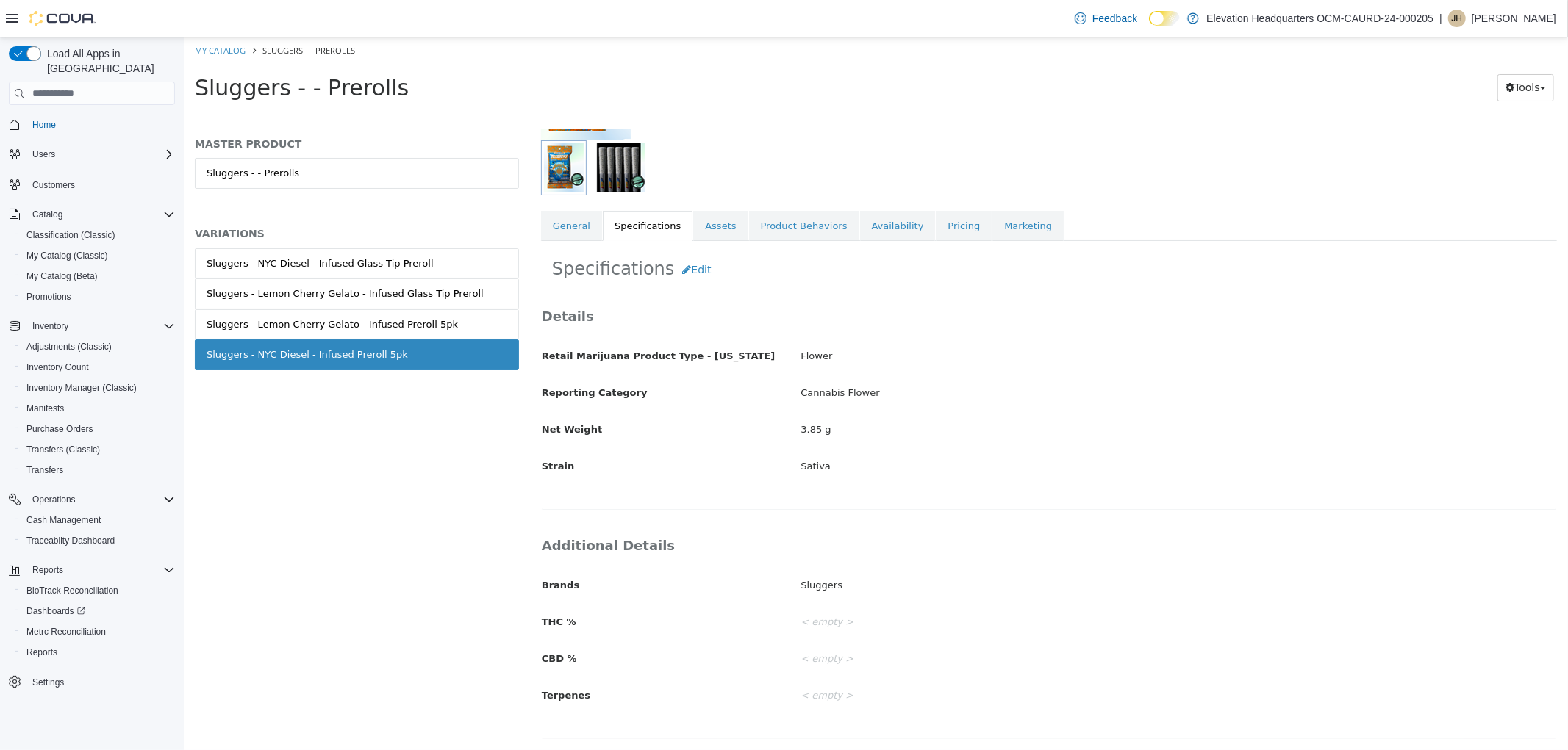
scroll to position [186, 0]
click at [232, 55] on link "My Catalog" at bounding box center [219, 50] width 50 height 11
select select "**********"
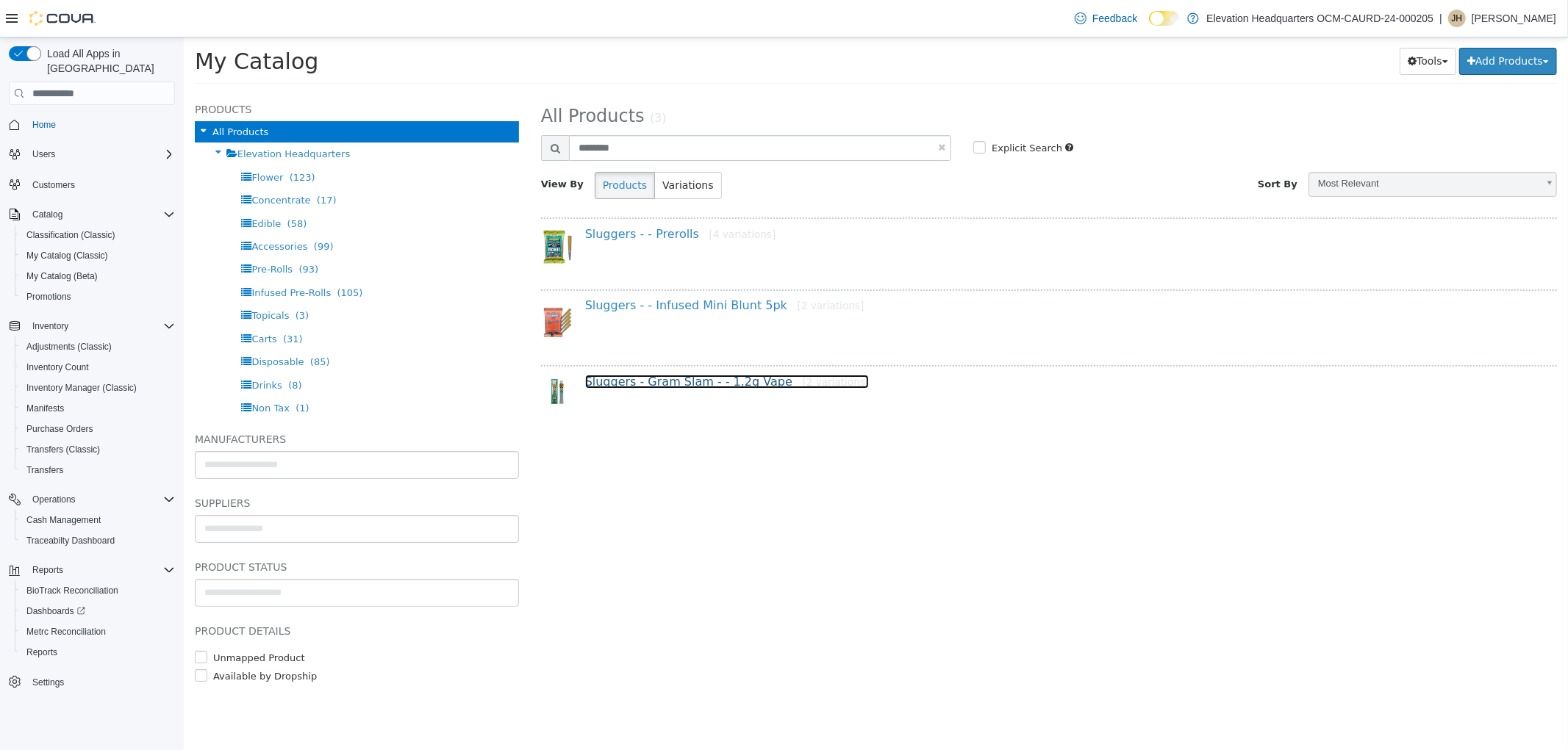
click at [711, 379] on link "Sluggers - Gram Slam - - 1.2g Vape [2 variations]" at bounding box center [726, 382] width 284 height 14
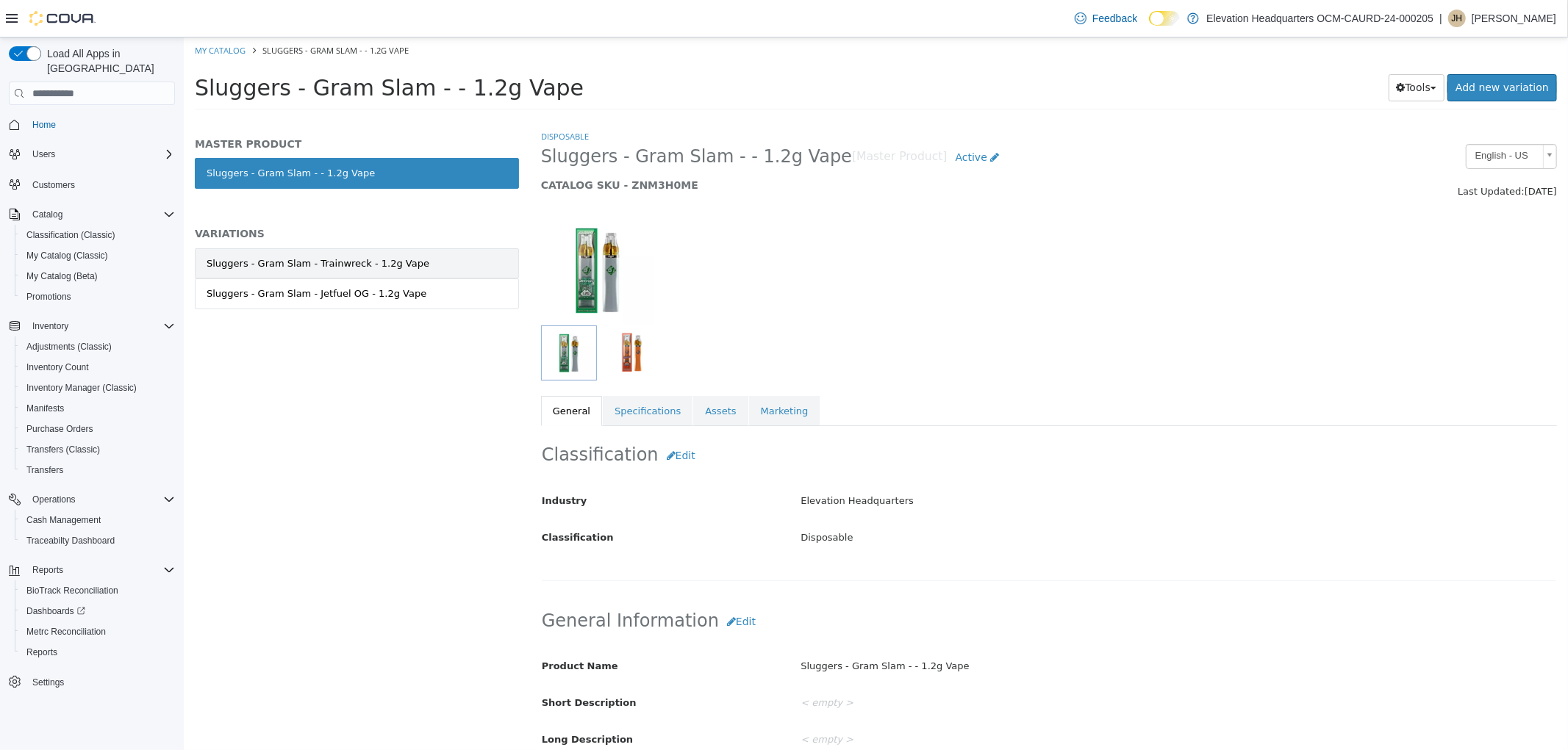
click at [314, 269] on div "Sluggers - Gram Slam - Trainwreck - 1.2g Vape" at bounding box center [317, 263] width 223 height 15
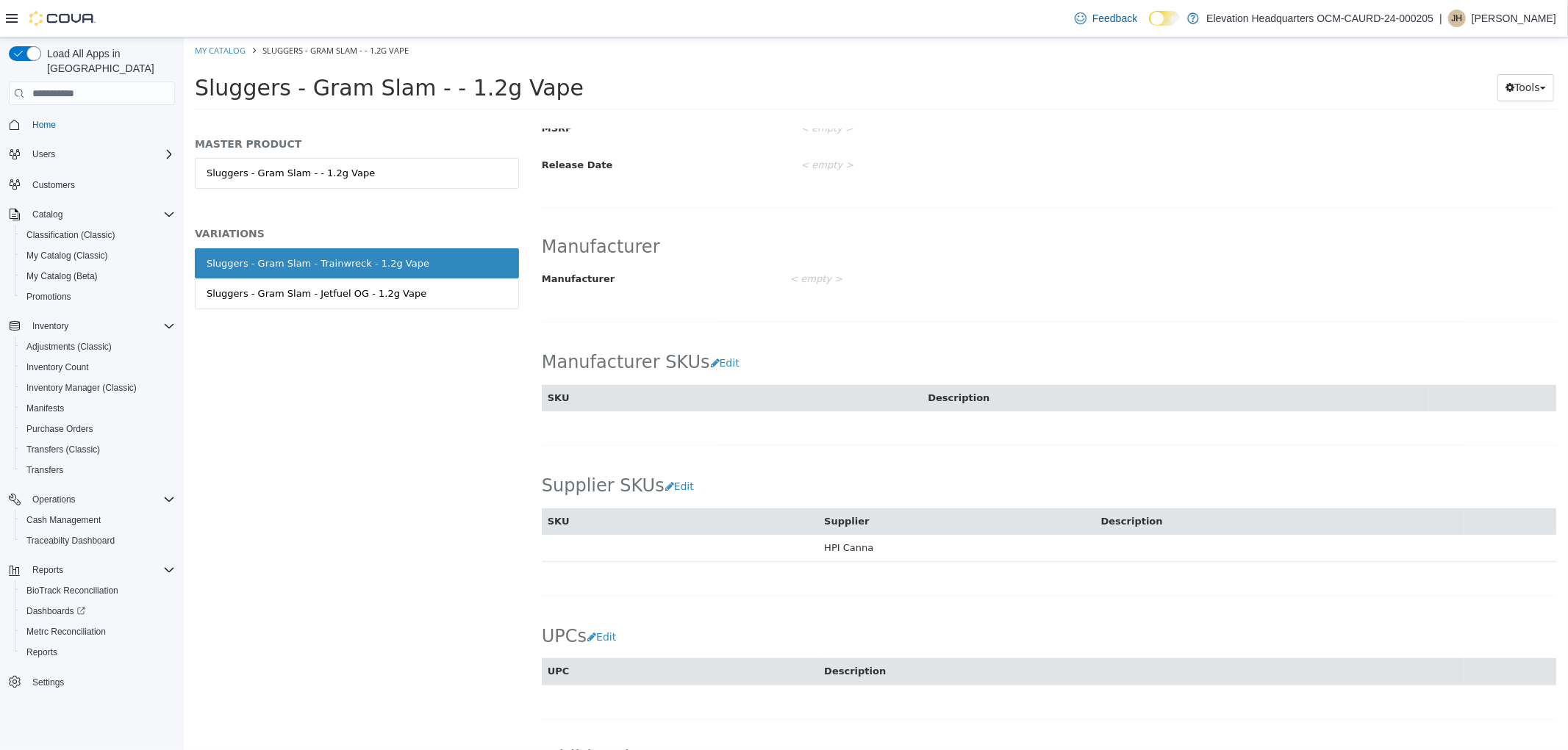
scroll to position [711, 0]
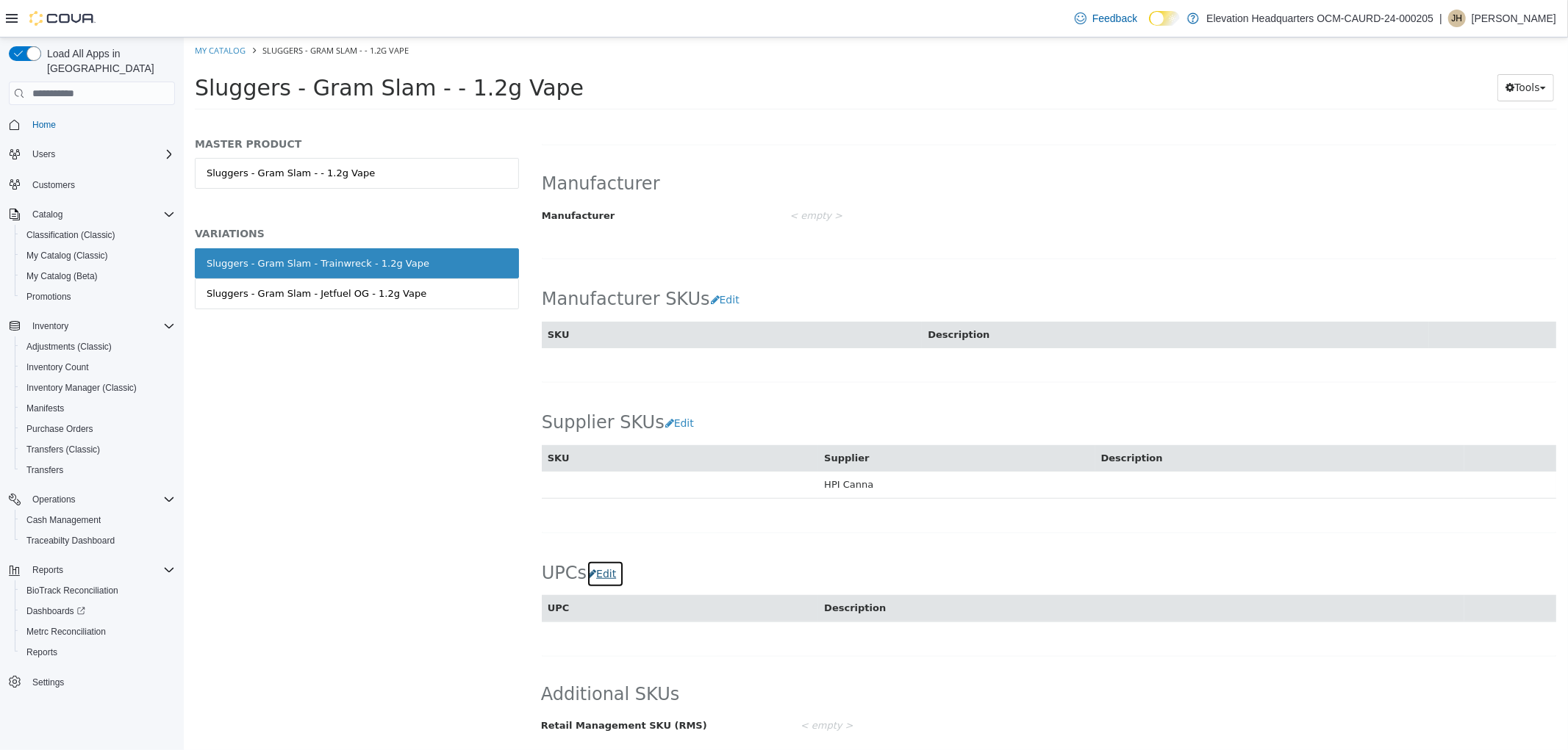
click at [602, 572] on button "Edit" at bounding box center [604, 574] width 37 height 27
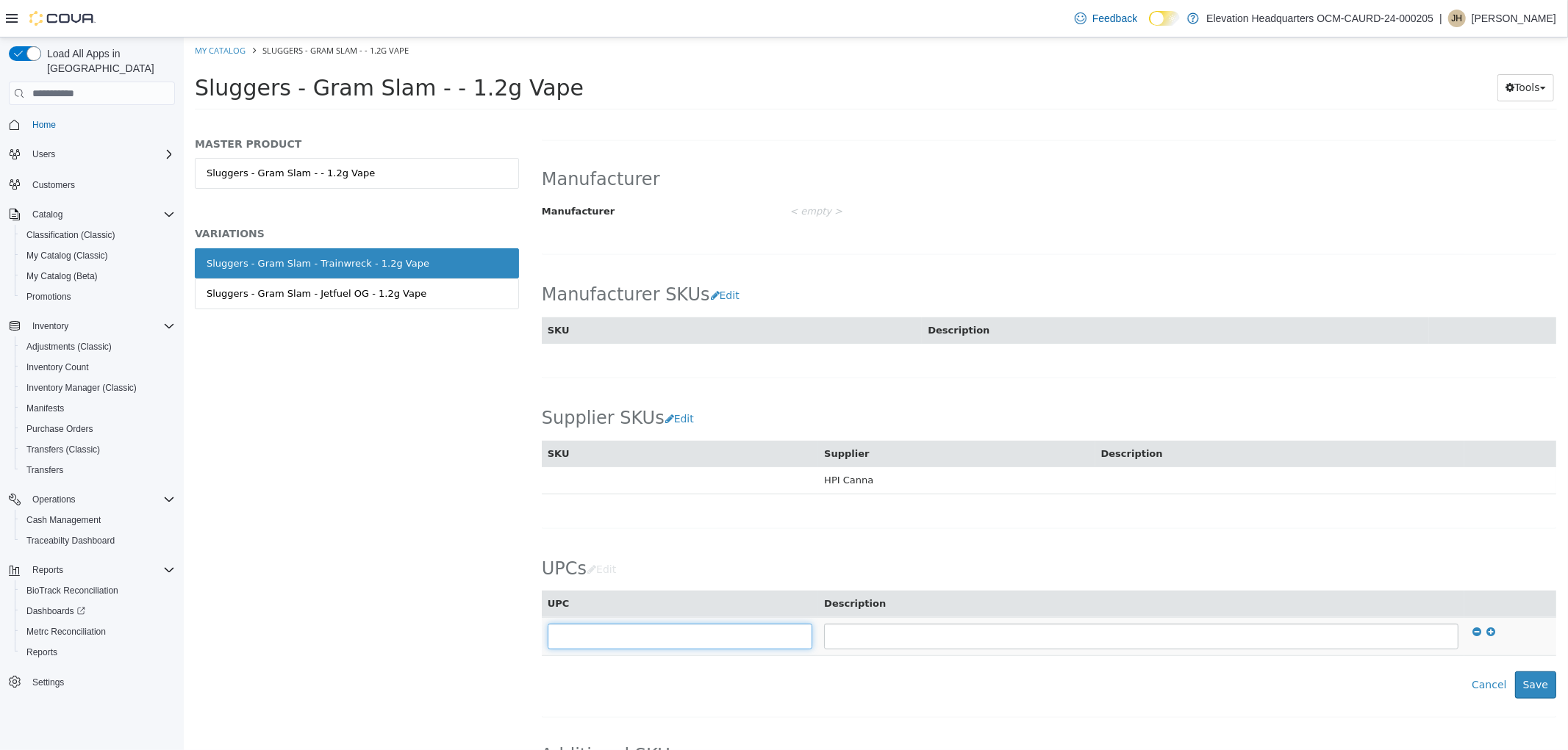
click at [640, 634] on input "text" at bounding box center [679, 636] width 265 height 26
type input "**********"
click at [1537, 693] on button "Save" at bounding box center [1534, 685] width 42 height 27
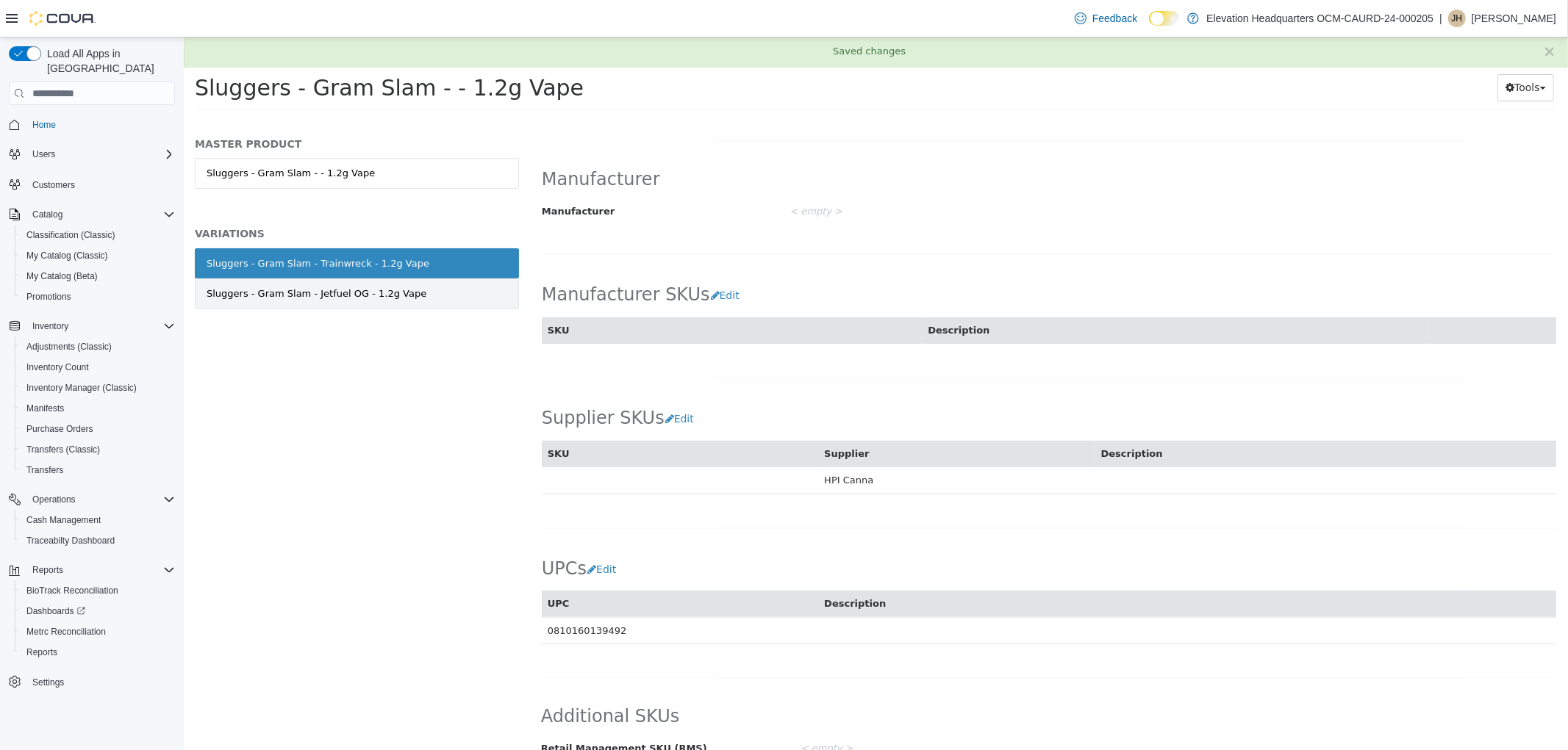
click at [307, 302] on link "Sluggers - Gram Slam - Jetfuel OG - 1.2g Vape" at bounding box center [356, 293] width 324 height 31
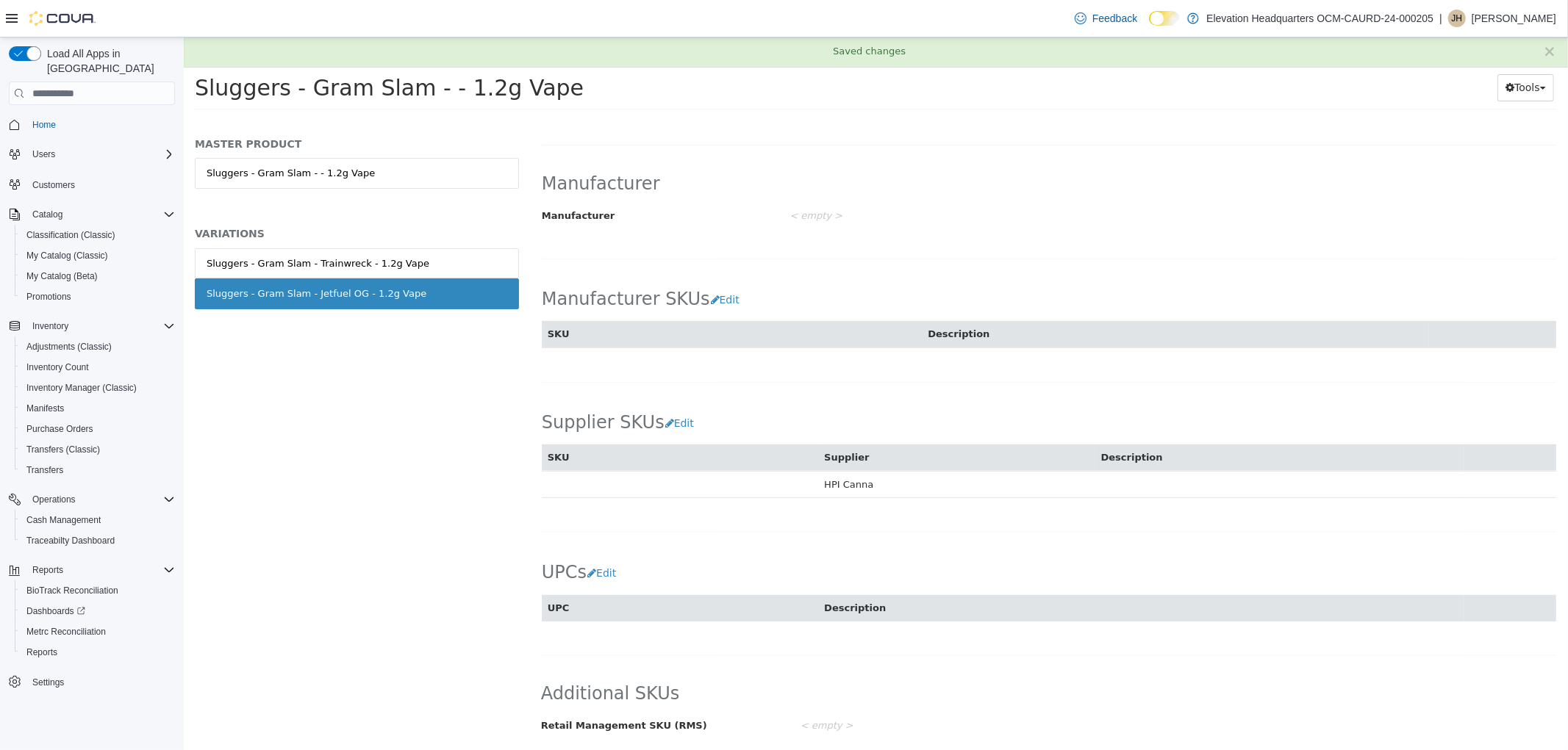
scroll to position [709, 0]
click at [608, 582] on button "Edit" at bounding box center [604, 574] width 37 height 27
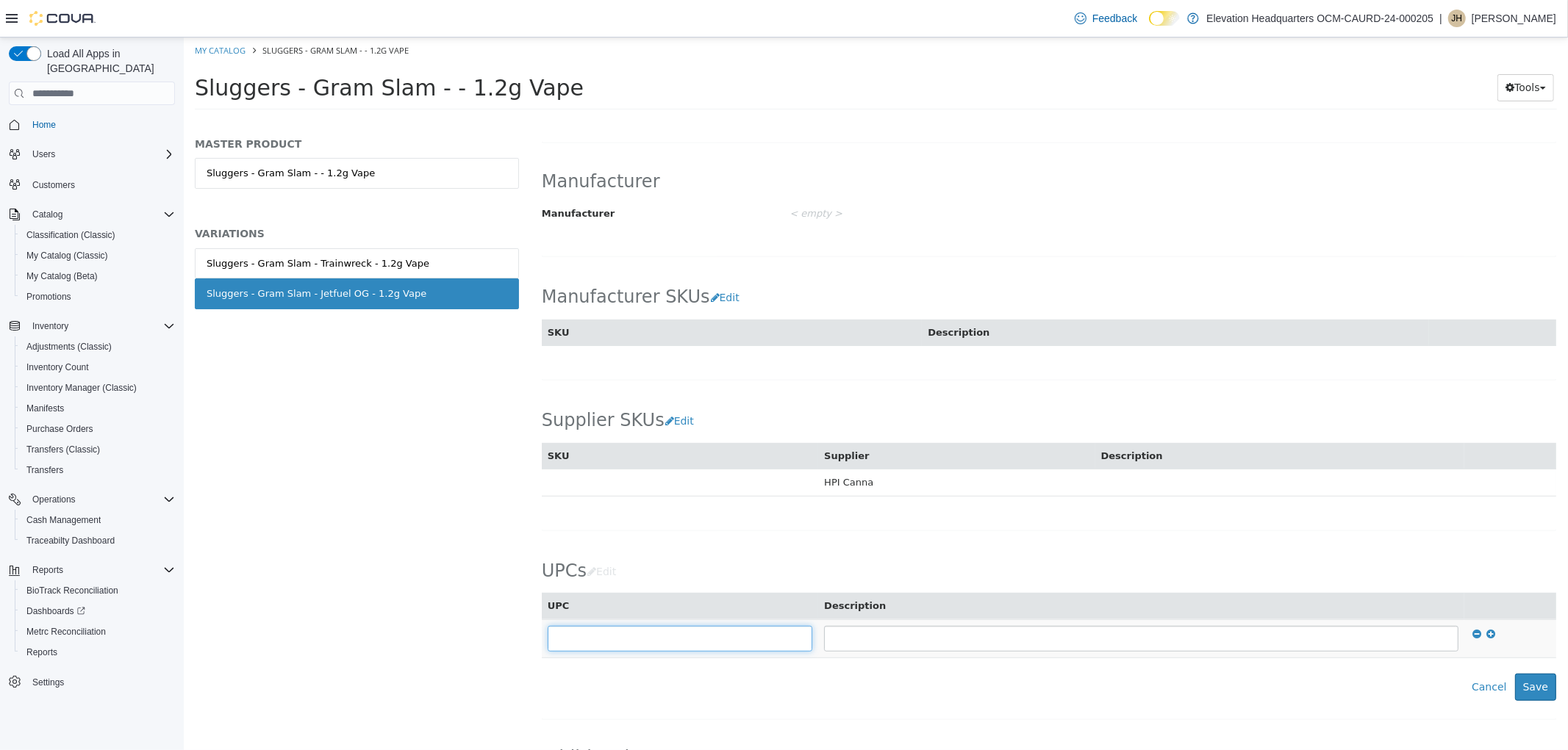
click at [655, 645] on input "text" at bounding box center [679, 639] width 265 height 26
type input "**********"
click at [1520, 685] on button "Save" at bounding box center [1534, 687] width 42 height 27
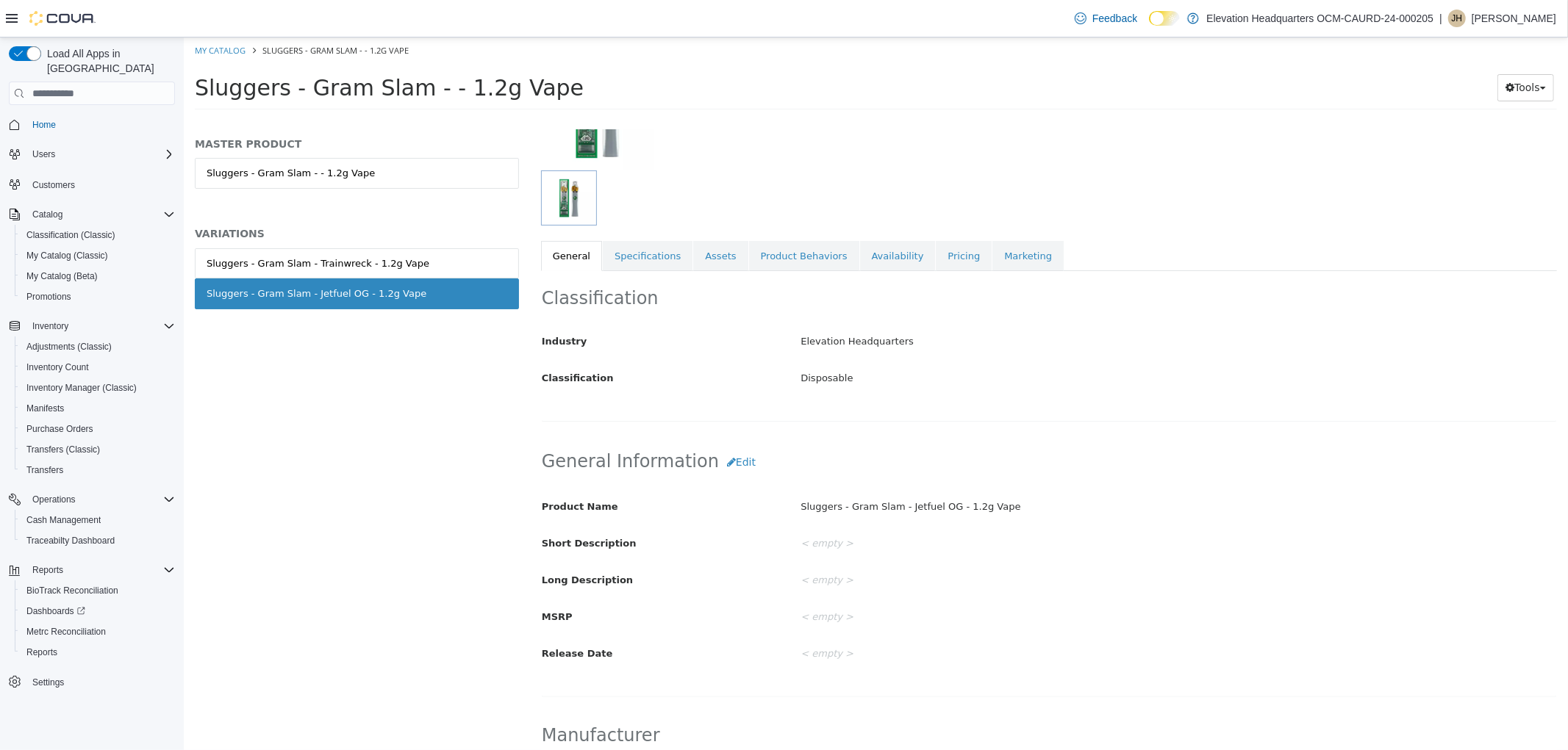
scroll to position [138, 0]
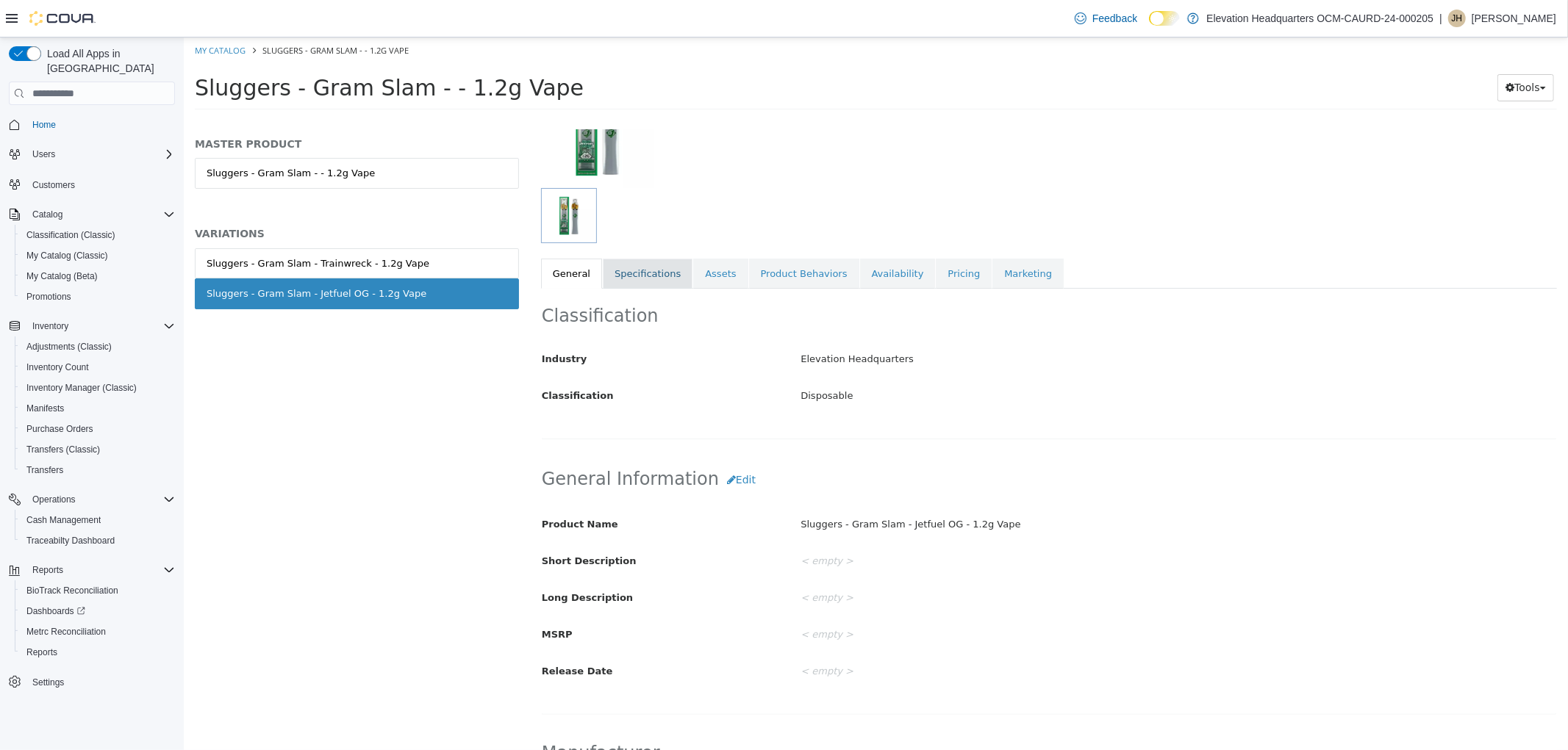
click at [632, 273] on link "Specifications" at bounding box center [646, 274] width 89 height 31
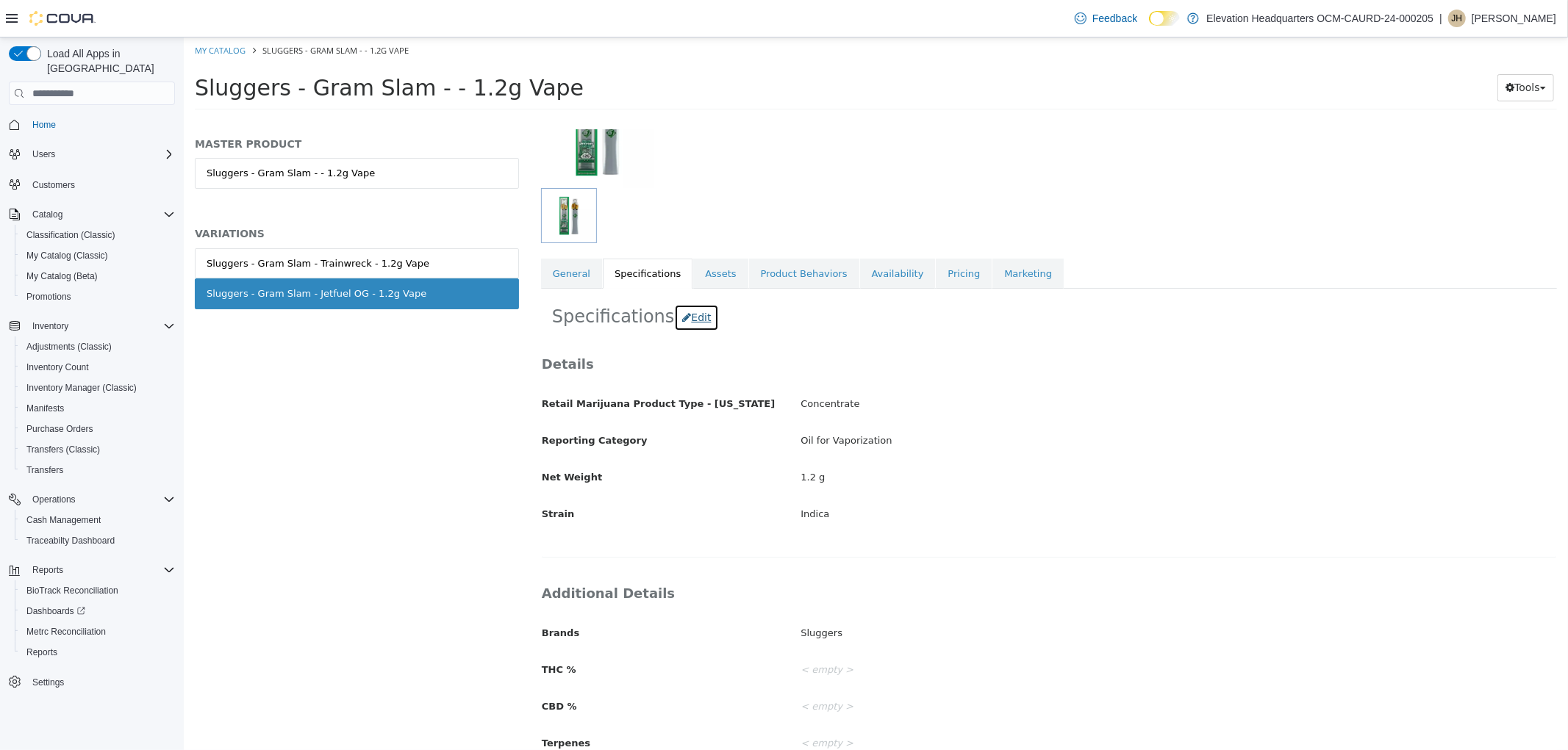
click at [684, 326] on button "Edit" at bounding box center [695, 317] width 45 height 27
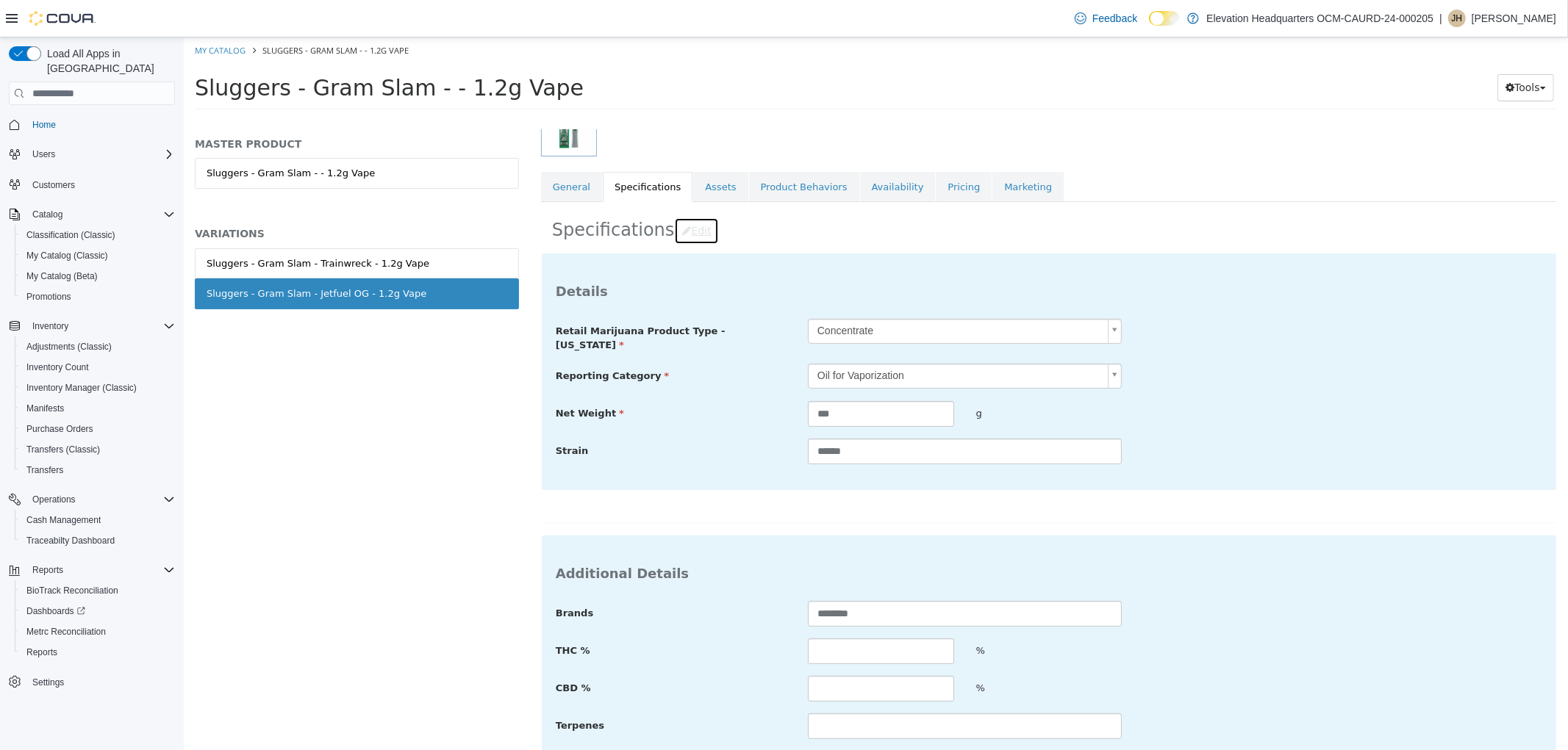
scroll to position [342, 0]
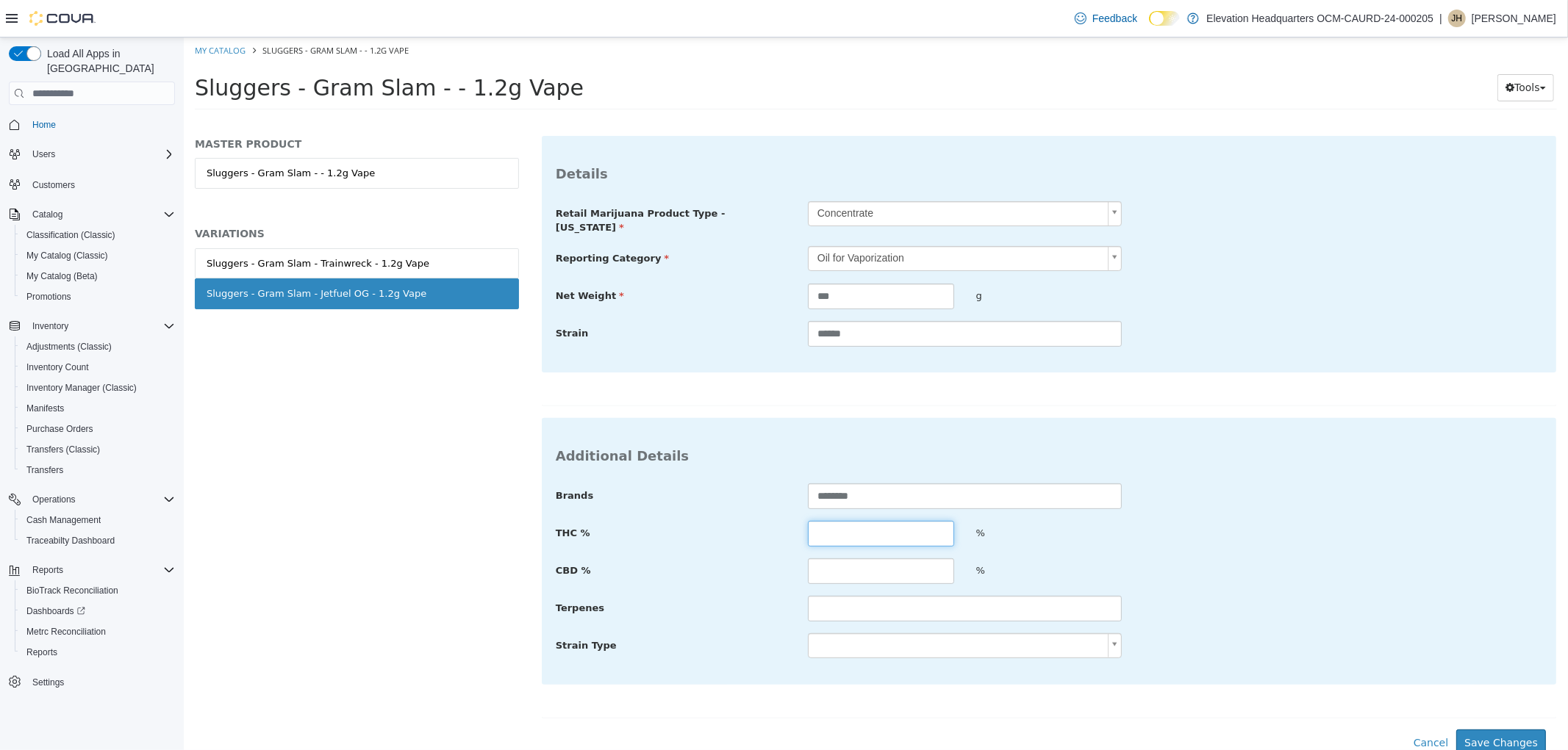
click at [861, 534] on input "text" at bounding box center [880, 534] width 147 height 26
type input "****"
click at [869, 562] on input "text" at bounding box center [880, 571] width 147 height 26
type input "****"
click at [1455, 731] on button "Save Changes" at bounding box center [1499, 743] width 89 height 27
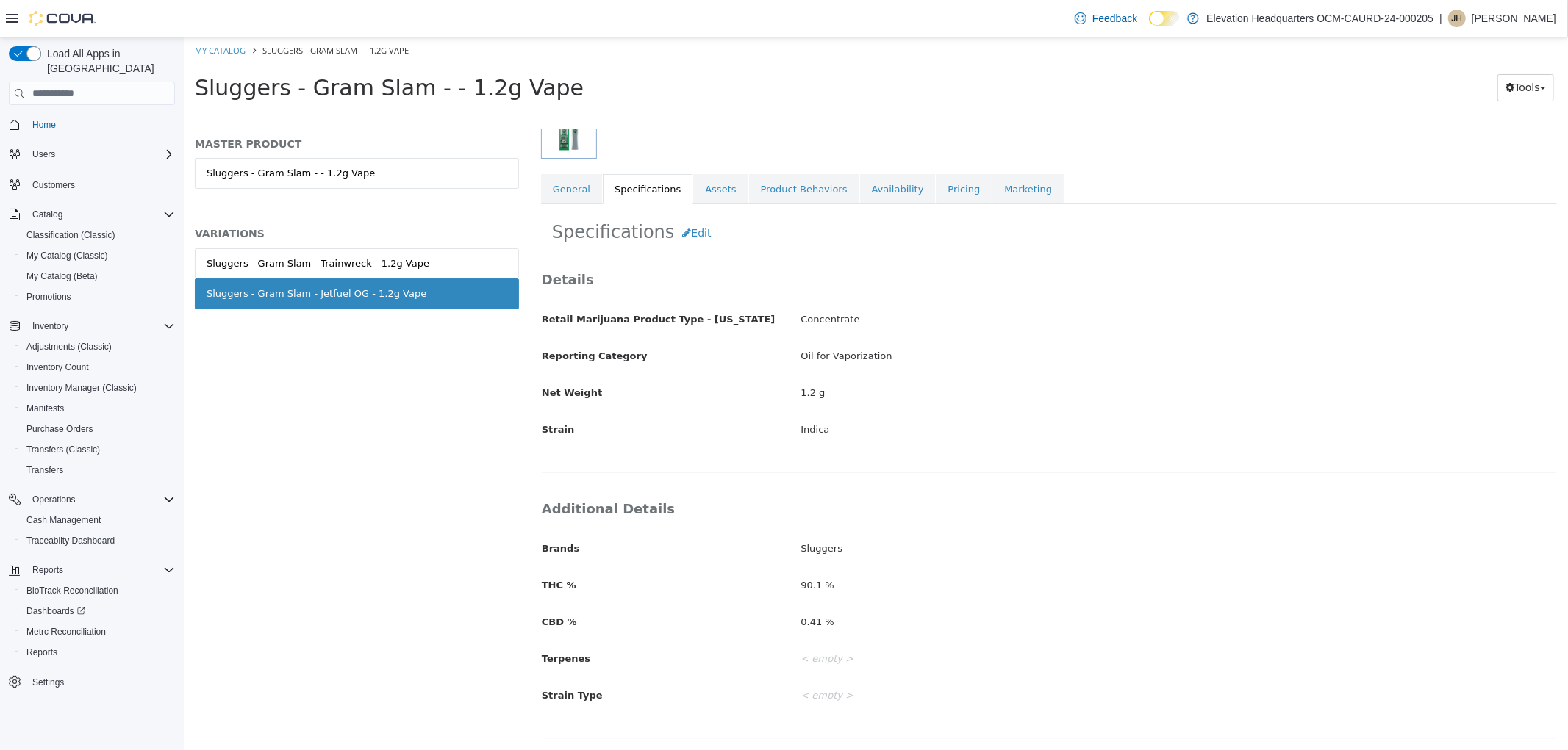
scroll to position [223, 0]
click at [234, 62] on ol "My Catalog Sluggers - Gram Slam - - 1.2g Vape" at bounding box center [875, 50] width 1384 height 27
click at [235, 55] on link "My Catalog" at bounding box center [219, 50] width 50 height 11
select select "**********"
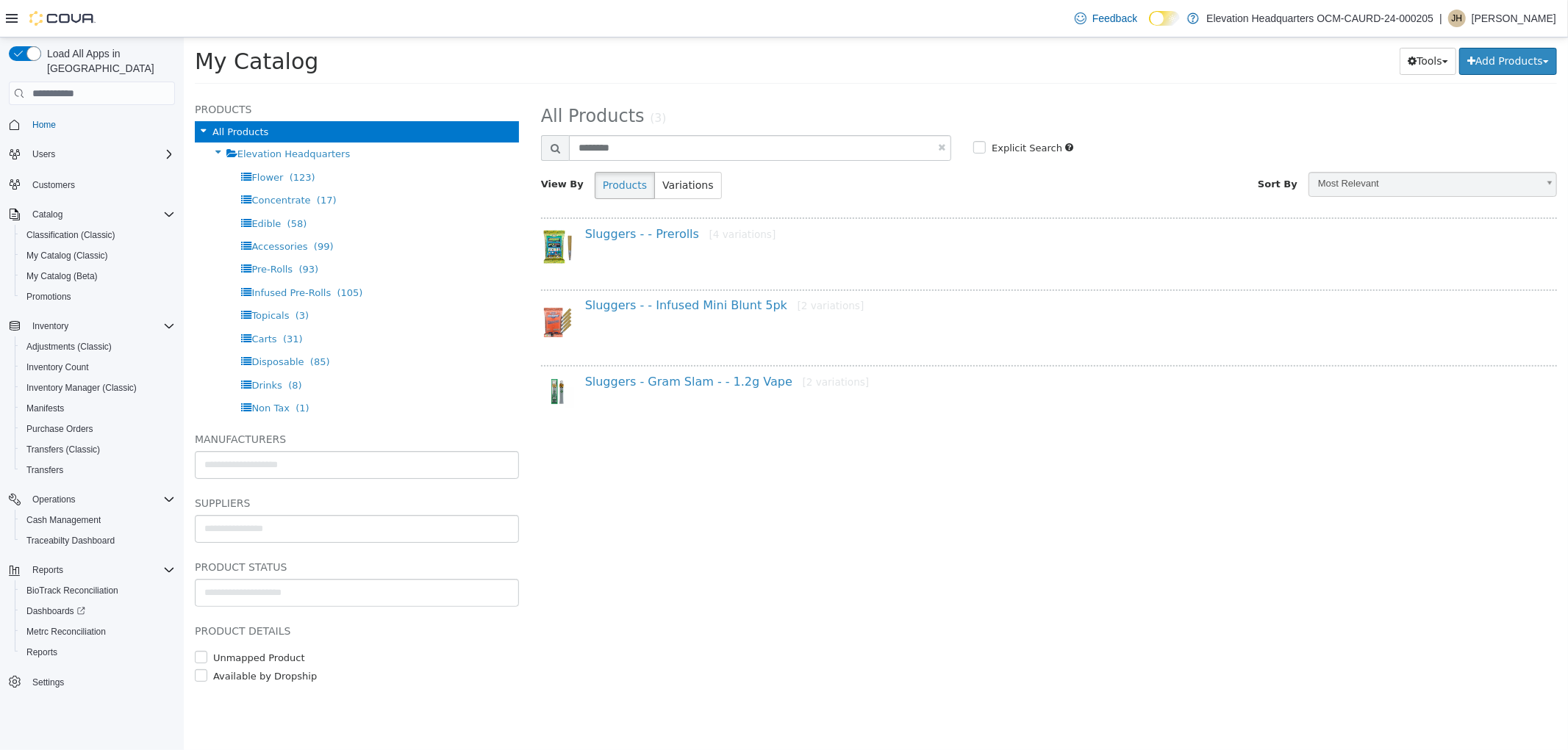
click at [937, 148] on link at bounding box center [941, 147] width 7 height 10
select select "**********"
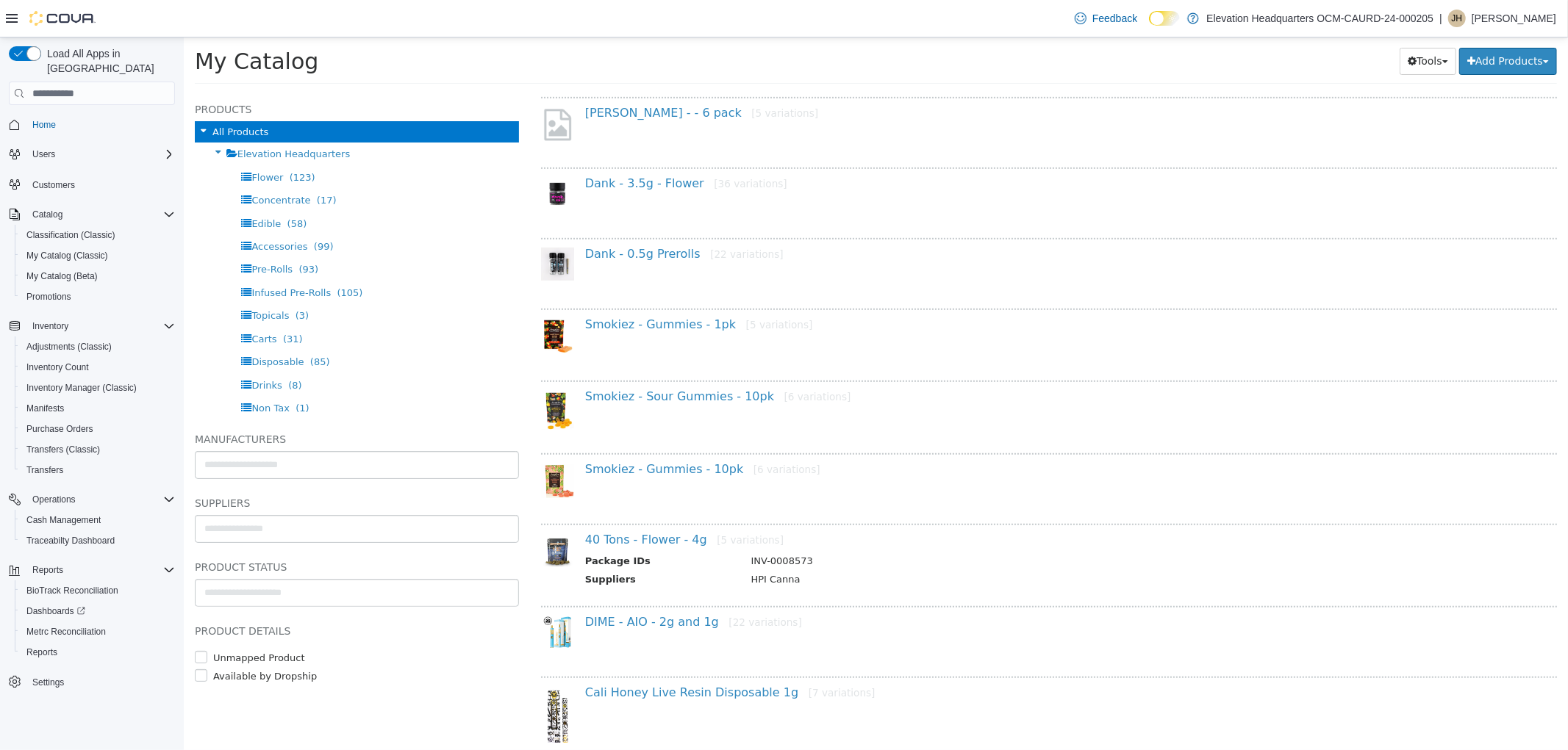
scroll to position [735, 0]
click at [665, 178] on link "Dank - 3.5g - Flower [36 variations]" at bounding box center [685, 185] width 202 height 14
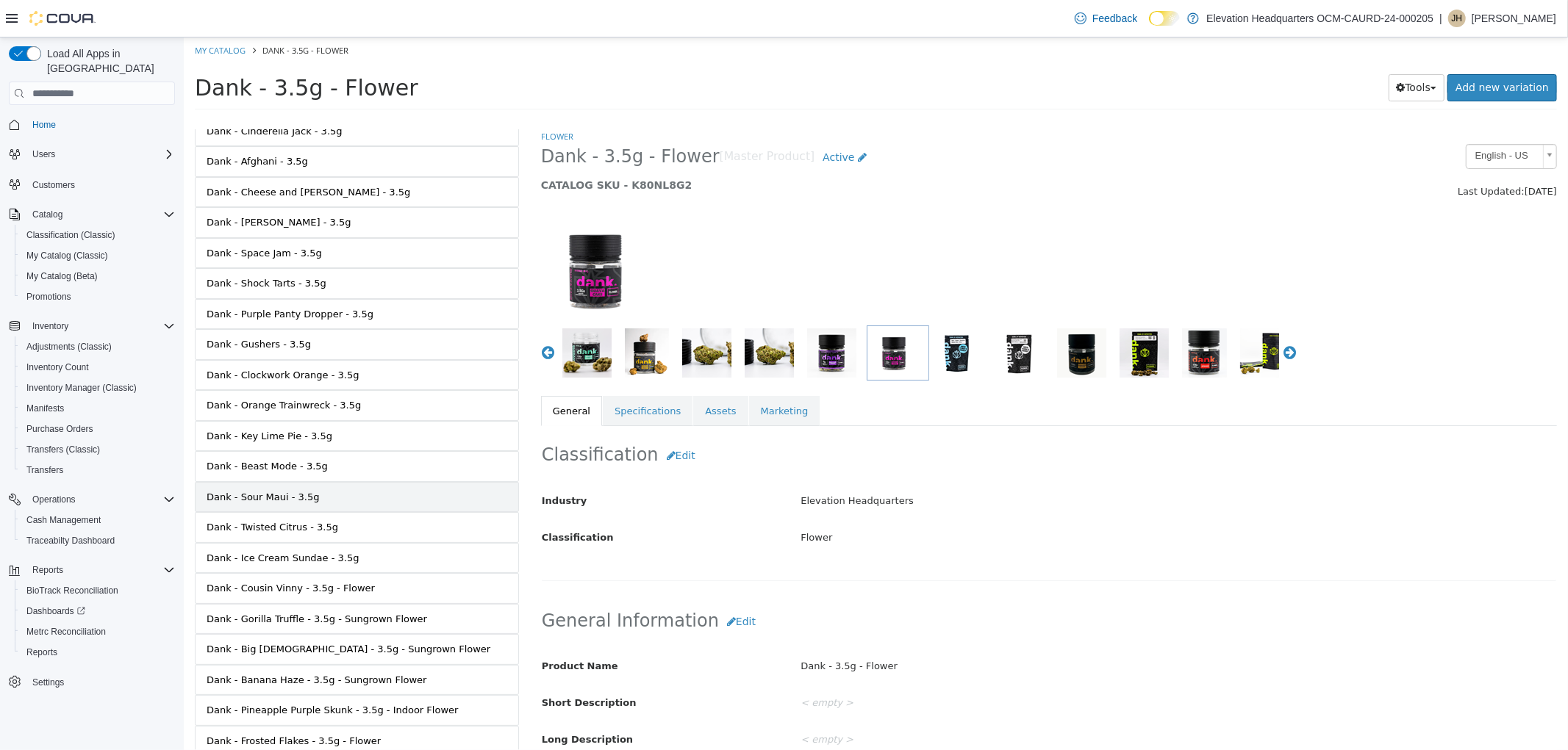
scroll to position [651, 0]
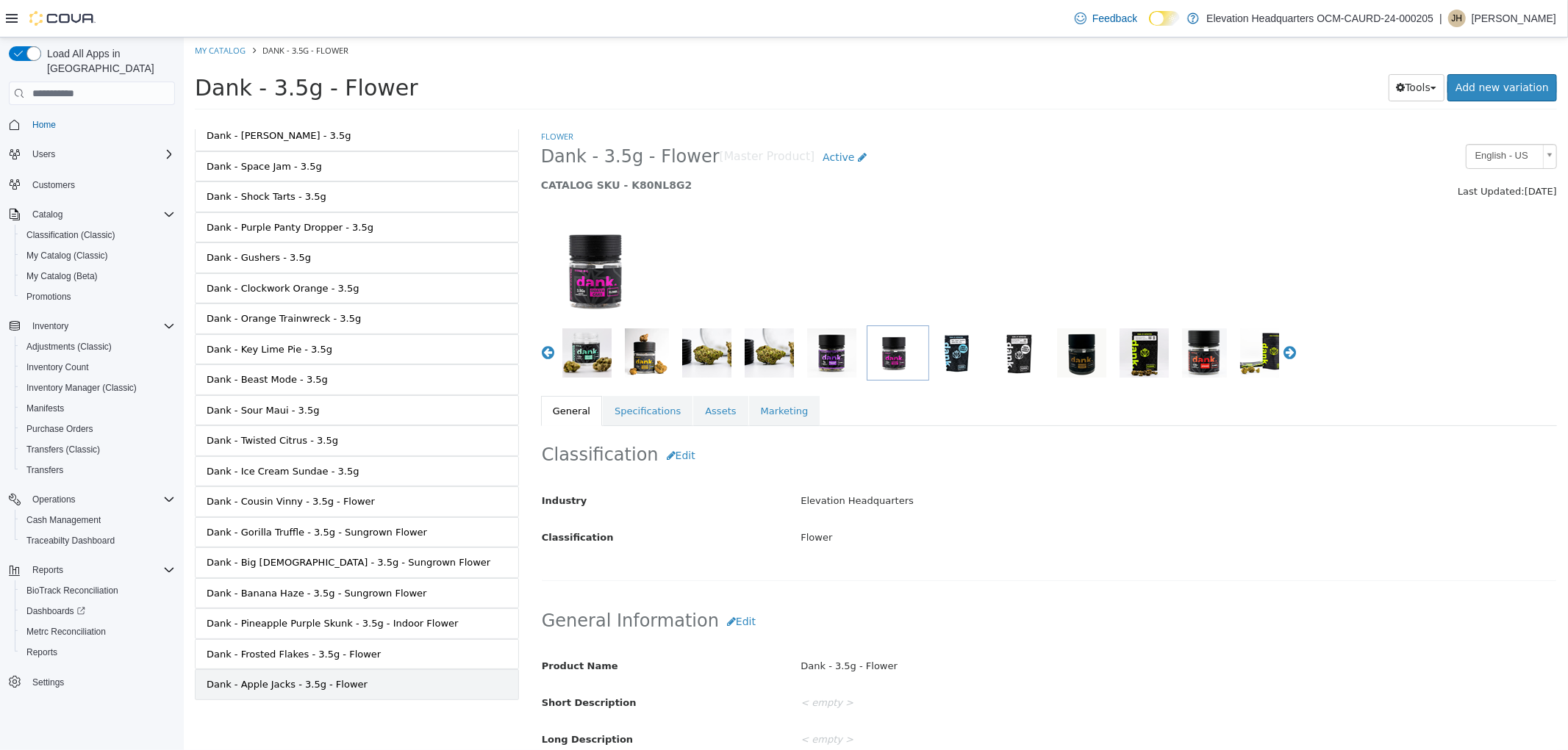
click at [338, 675] on link "Dank - Apple Jacks - 3.5g - Flower" at bounding box center [356, 685] width 324 height 31
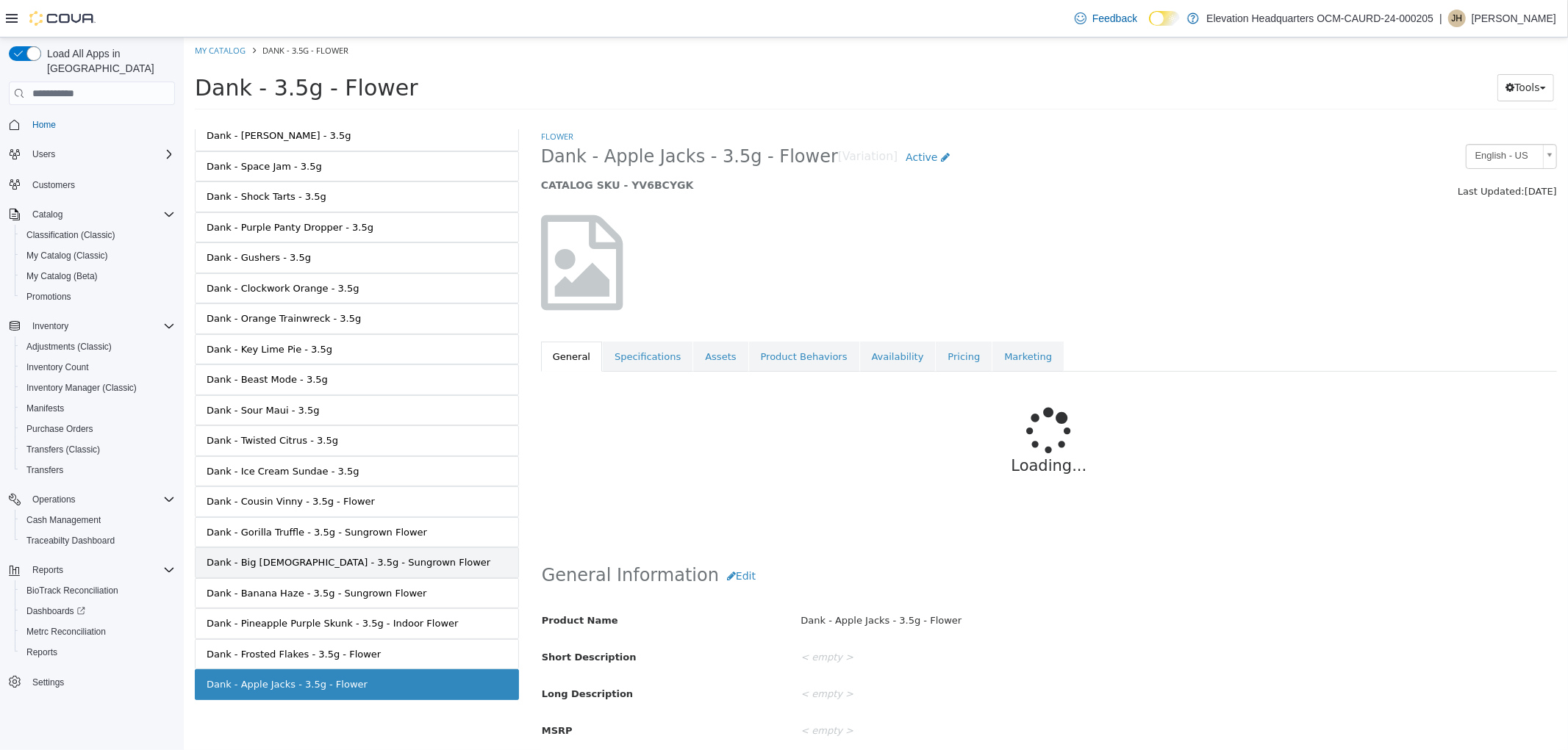
click at [360, 564] on div "Dank - Big [DEMOGRAPHIC_DATA] - 3.5g - Sungrown Flower" at bounding box center [347, 563] width 284 height 15
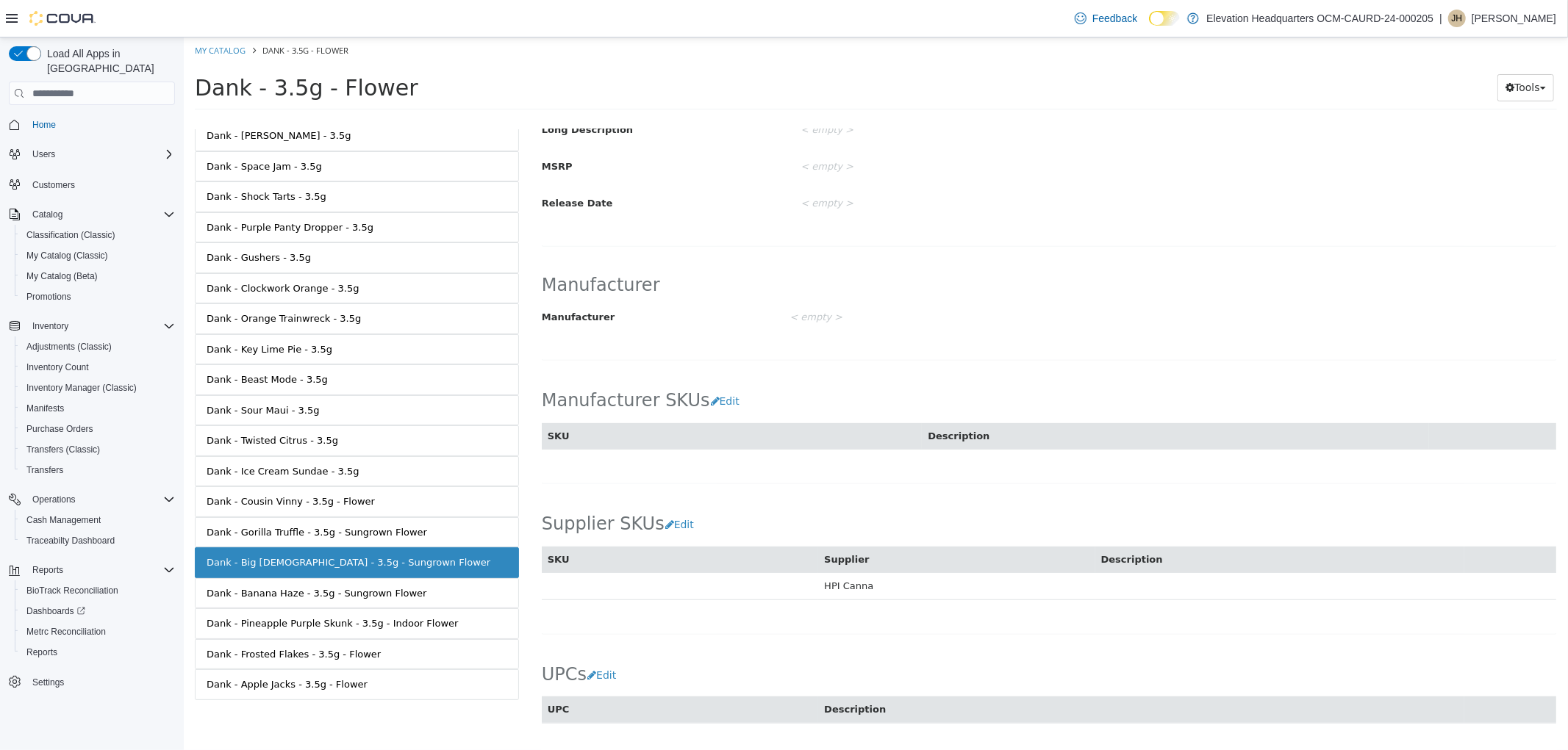
scroll to position [413, 0]
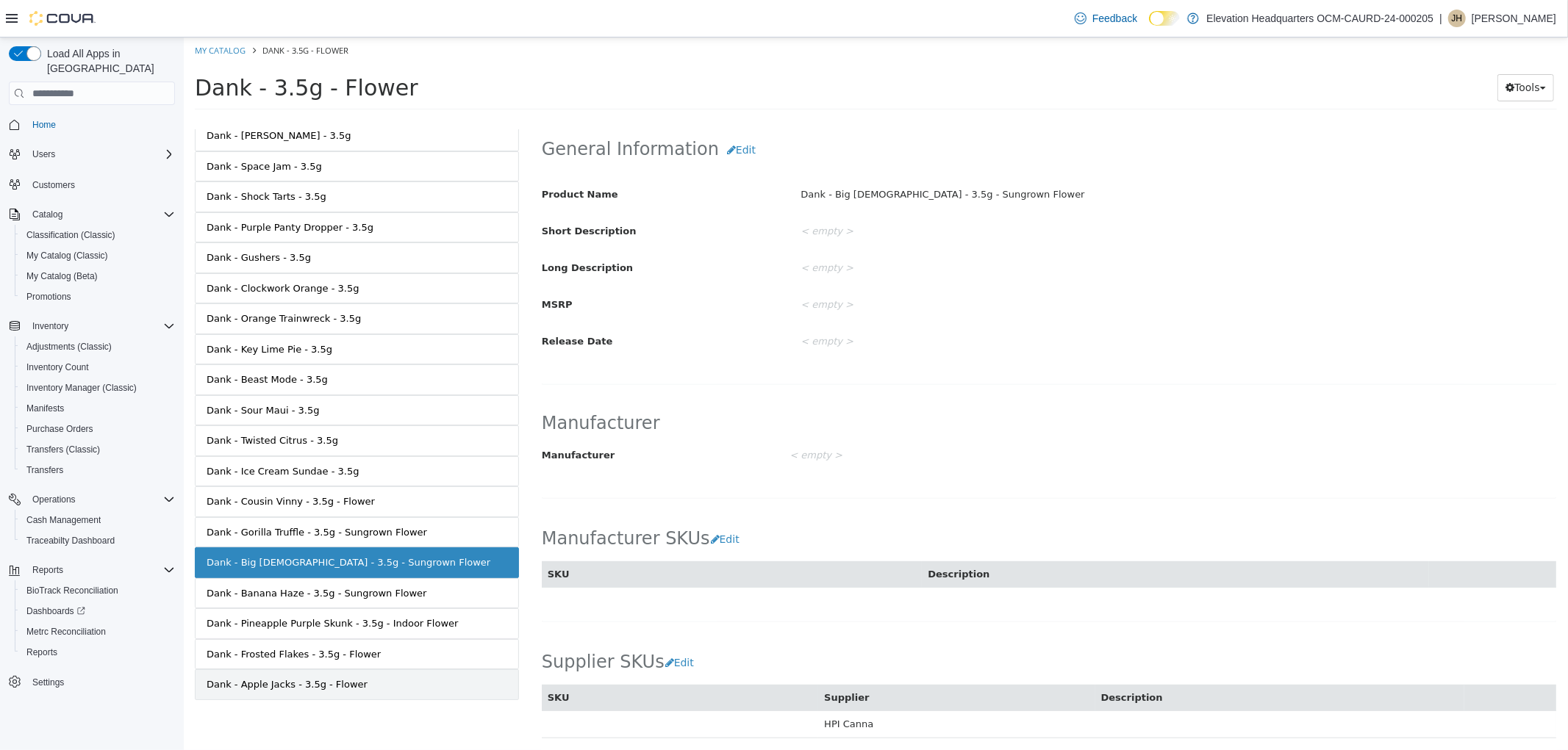
click at [313, 689] on div "Dank - Apple Jacks - 3.5g - Flower" at bounding box center [286, 685] width 161 height 15
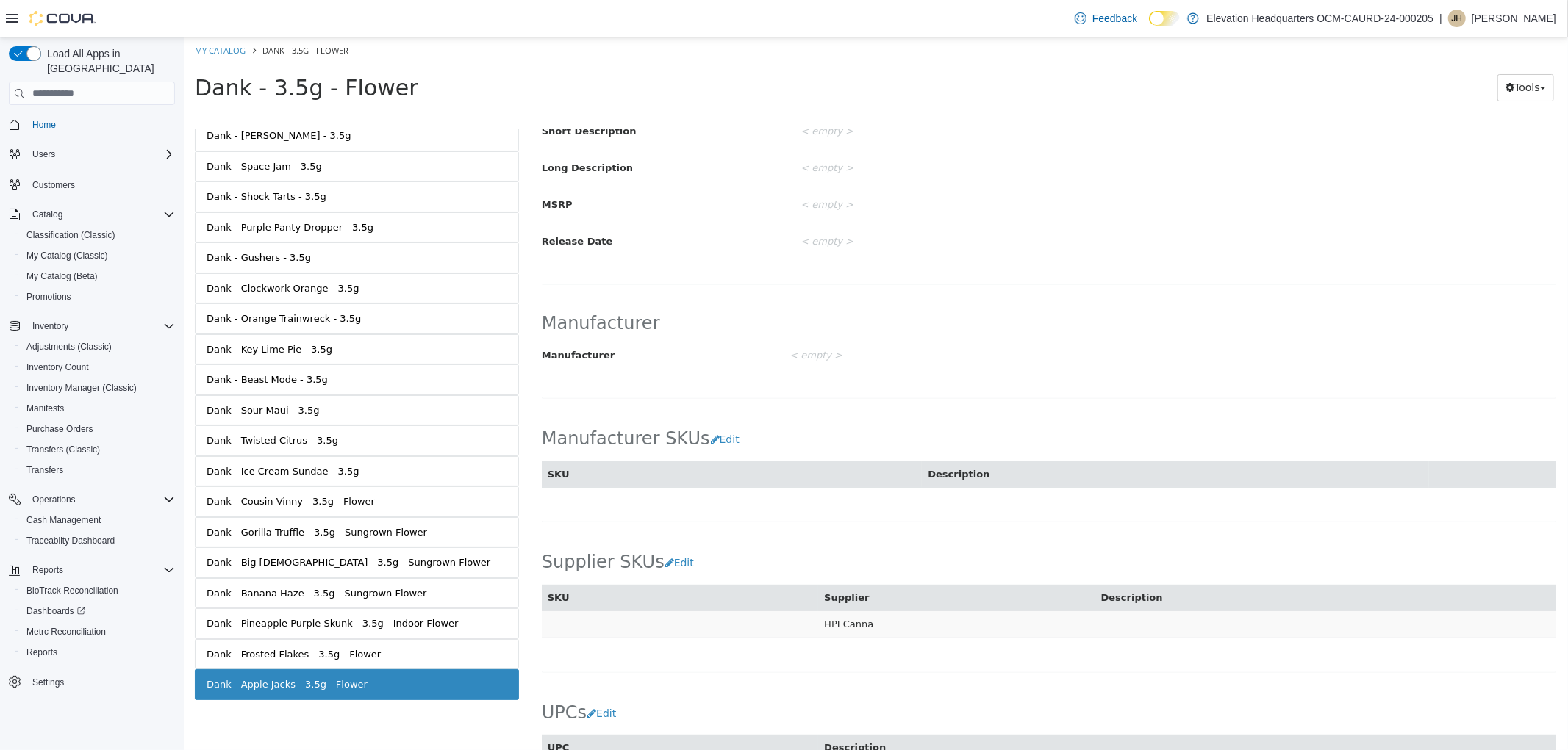
scroll to position [658, 0]
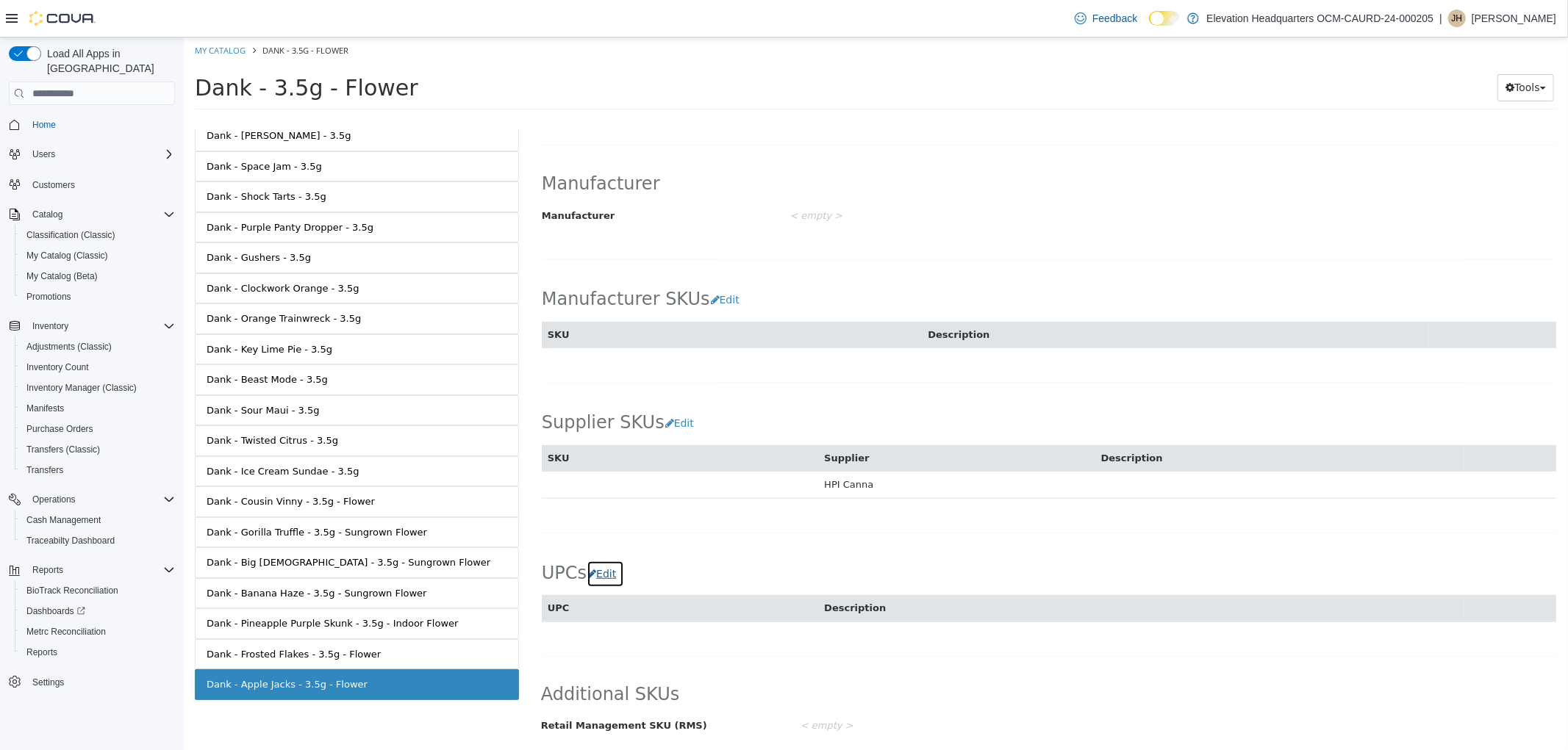
click at [587, 571] on icon "button" at bounding box center [591, 574] width 9 height 11
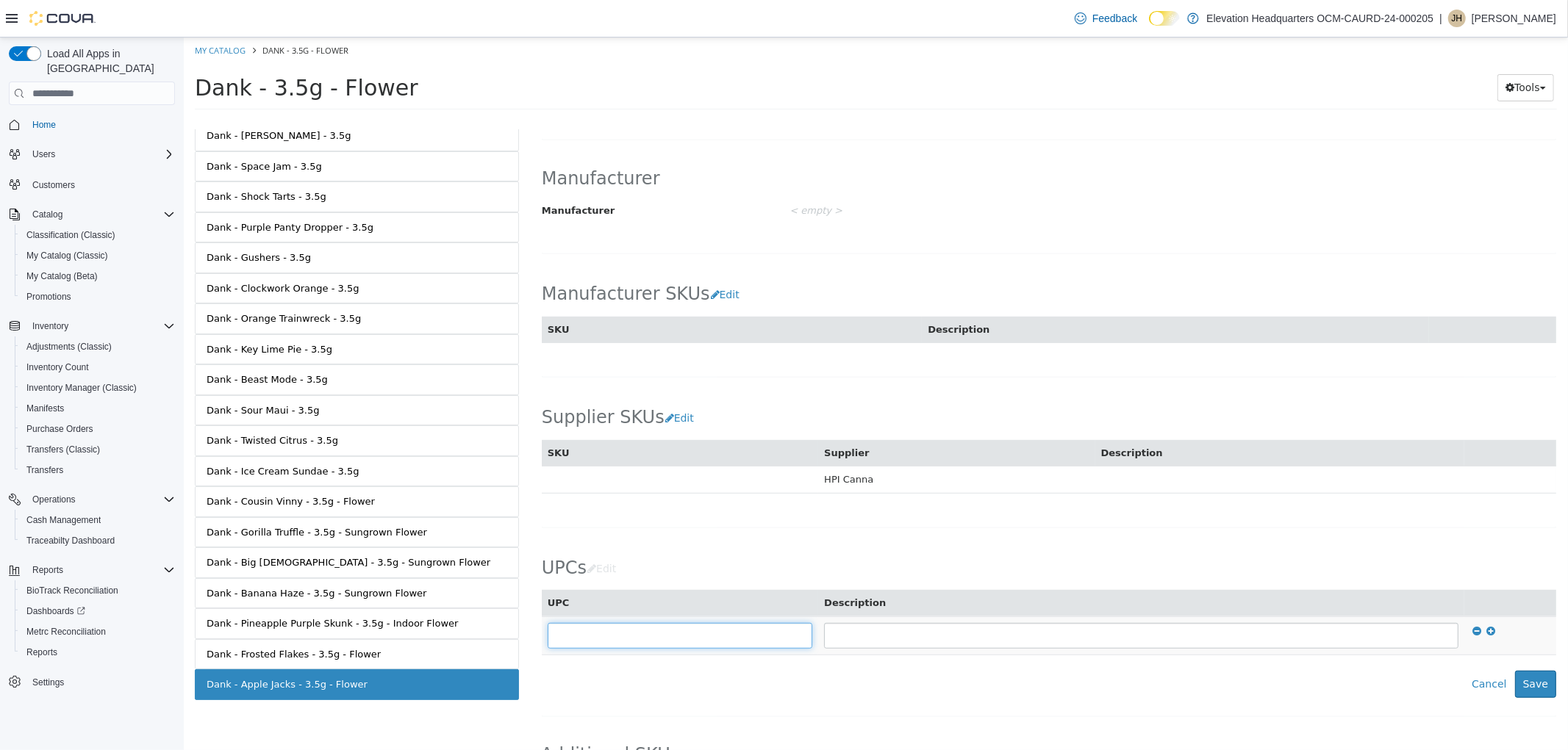
click at [627, 627] on input "text" at bounding box center [679, 636] width 265 height 26
type input "**********"
click at [1515, 686] on button "Save" at bounding box center [1534, 685] width 42 height 27
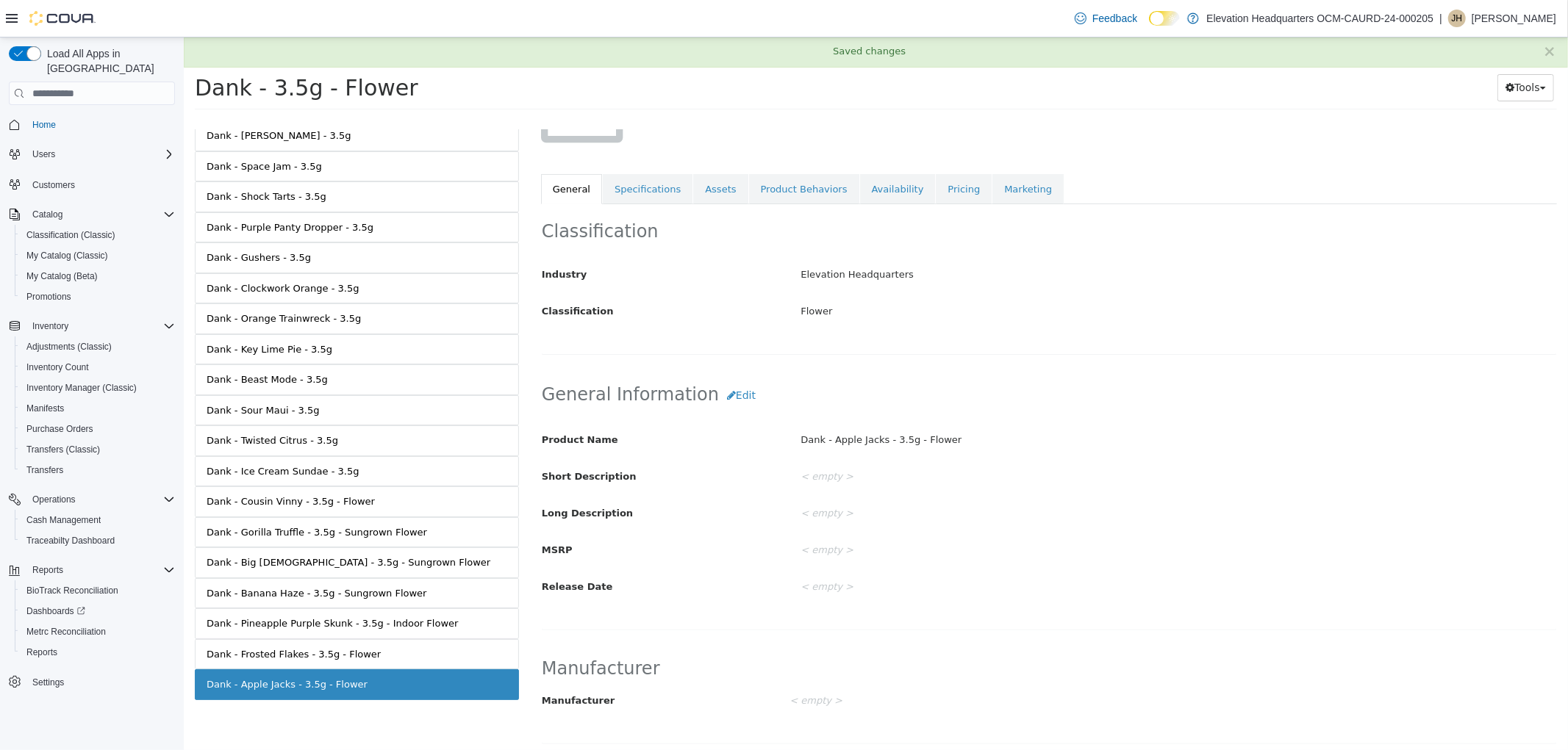
scroll to position [4, 0]
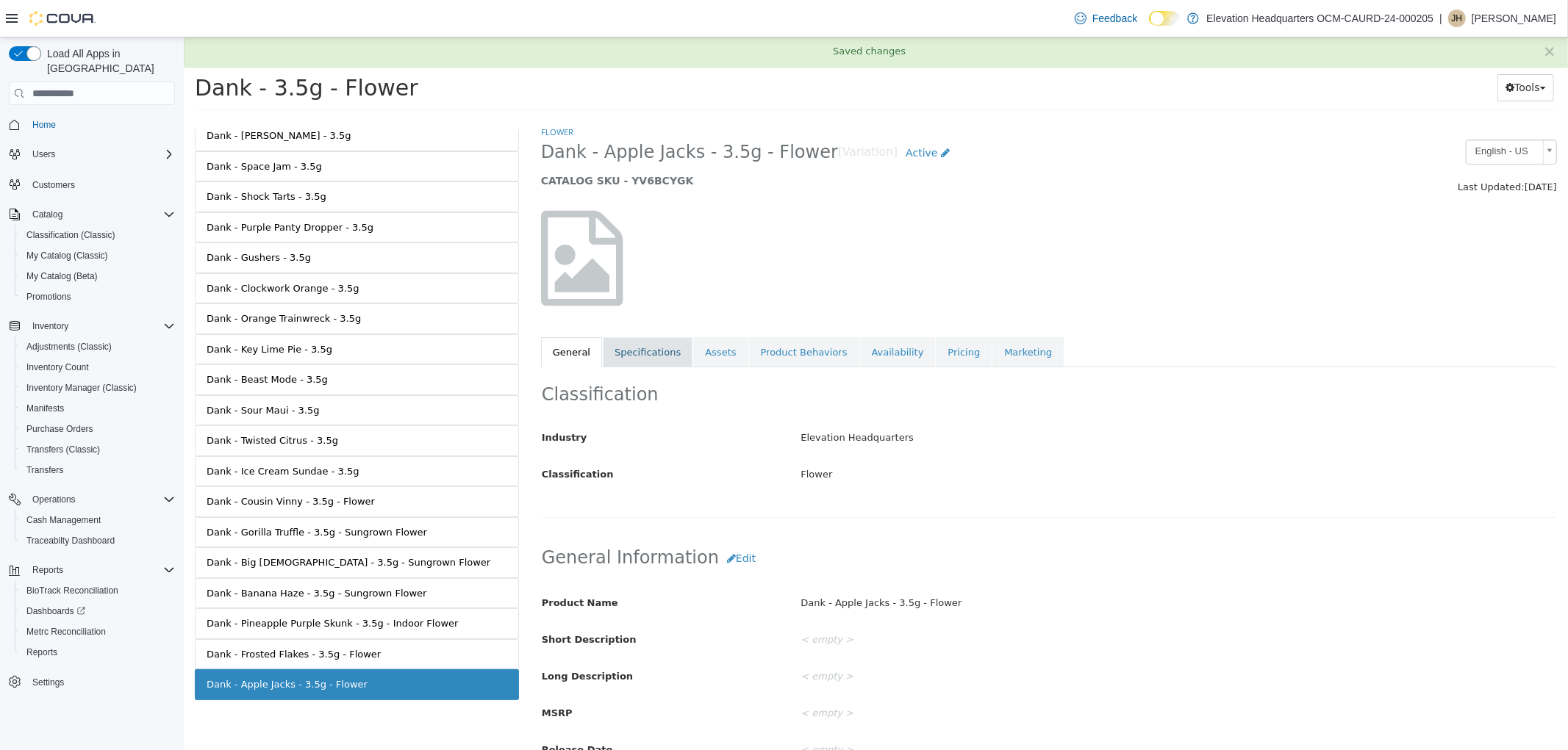
click at [637, 363] on link "Specifications" at bounding box center [646, 352] width 89 height 31
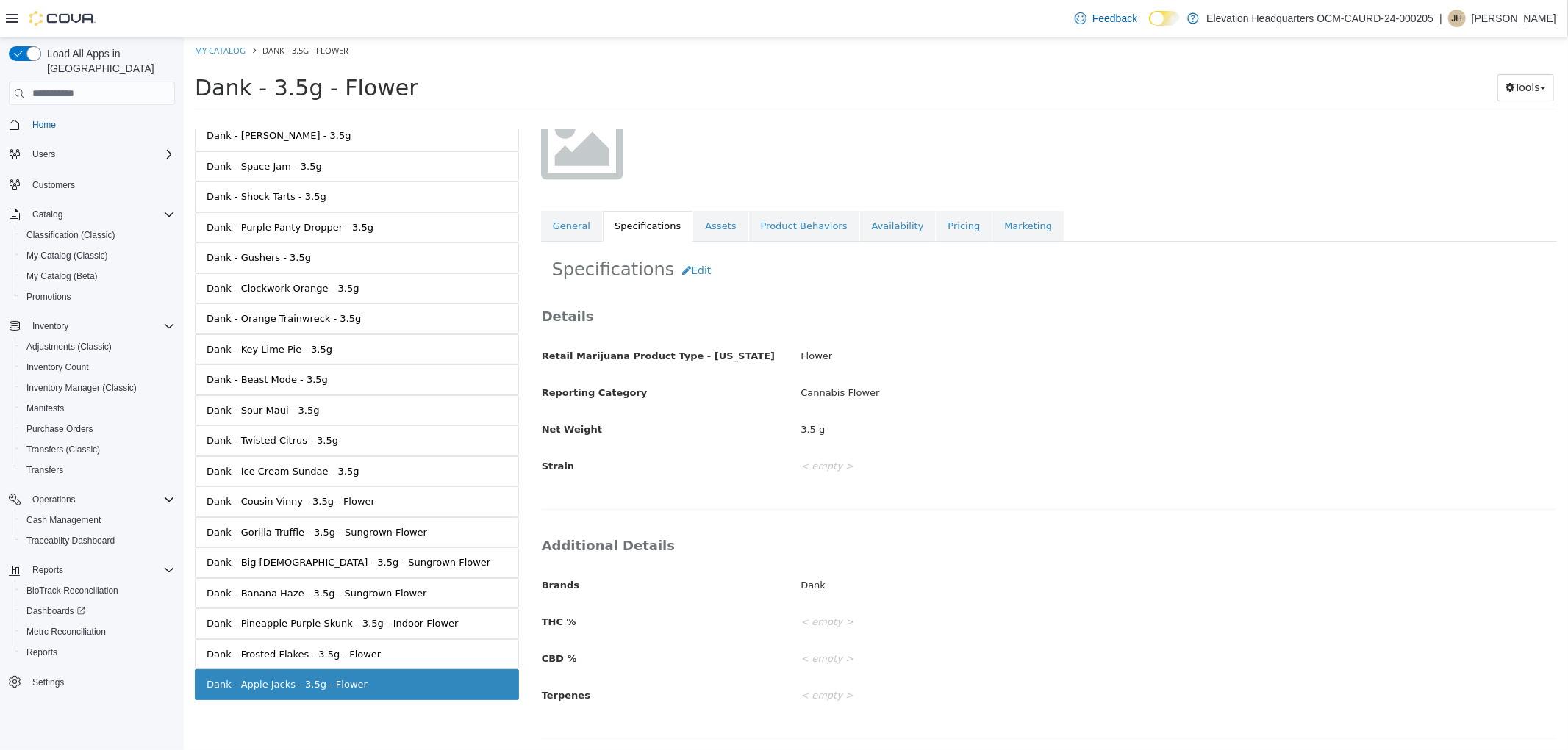
scroll to position [133, 0]
click at [692, 292] on div "Details Retail Marijuana Product Type - [US_STATE] Flower Reporting Category Ca…" at bounding box center [1048, 400] width 1016 height 218
click at [692, 280] on button "Edit" at bounding box center [695, 269] width 45 height 27
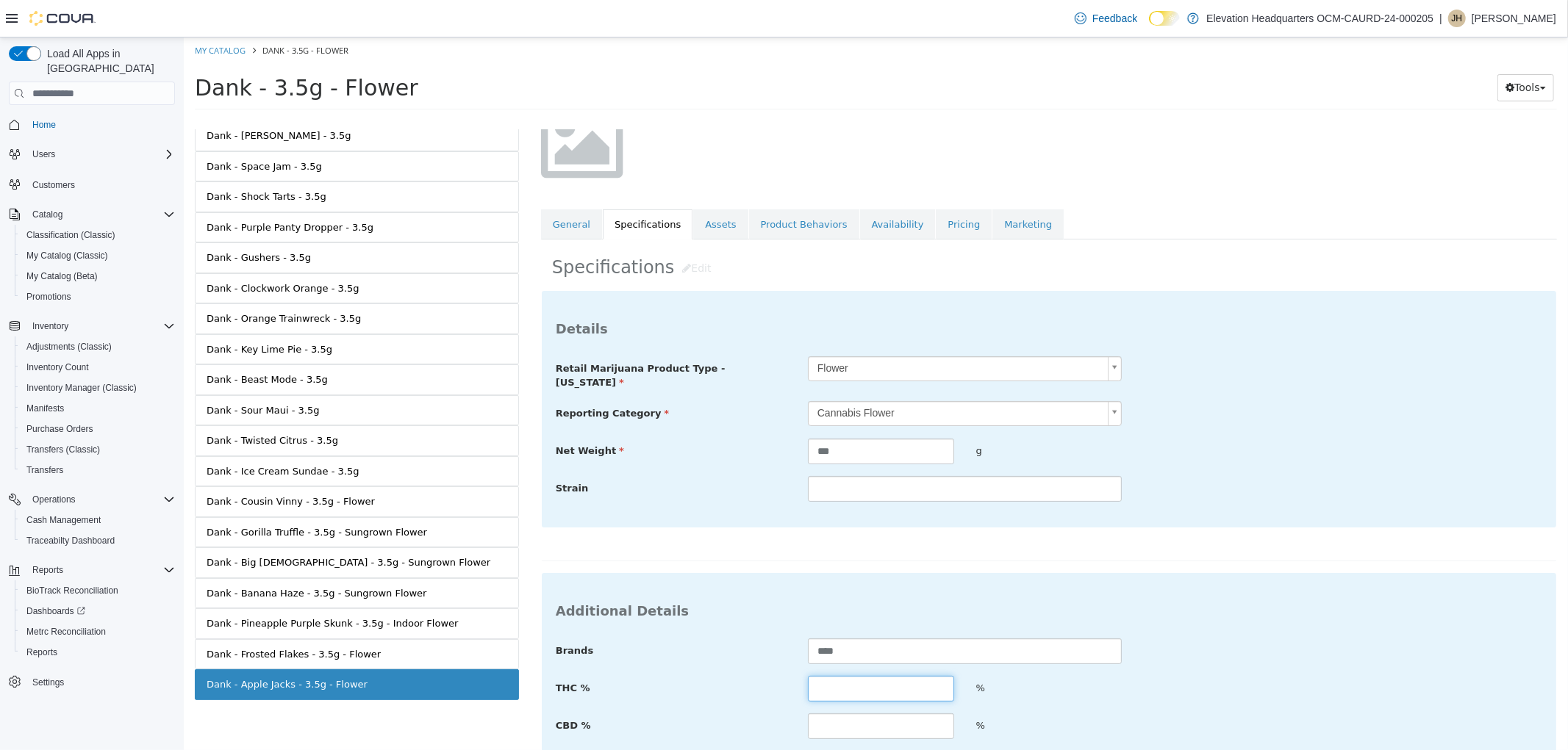
click at [861, 676] on input "text" at bounding box center [880, 688] width 147 height 26
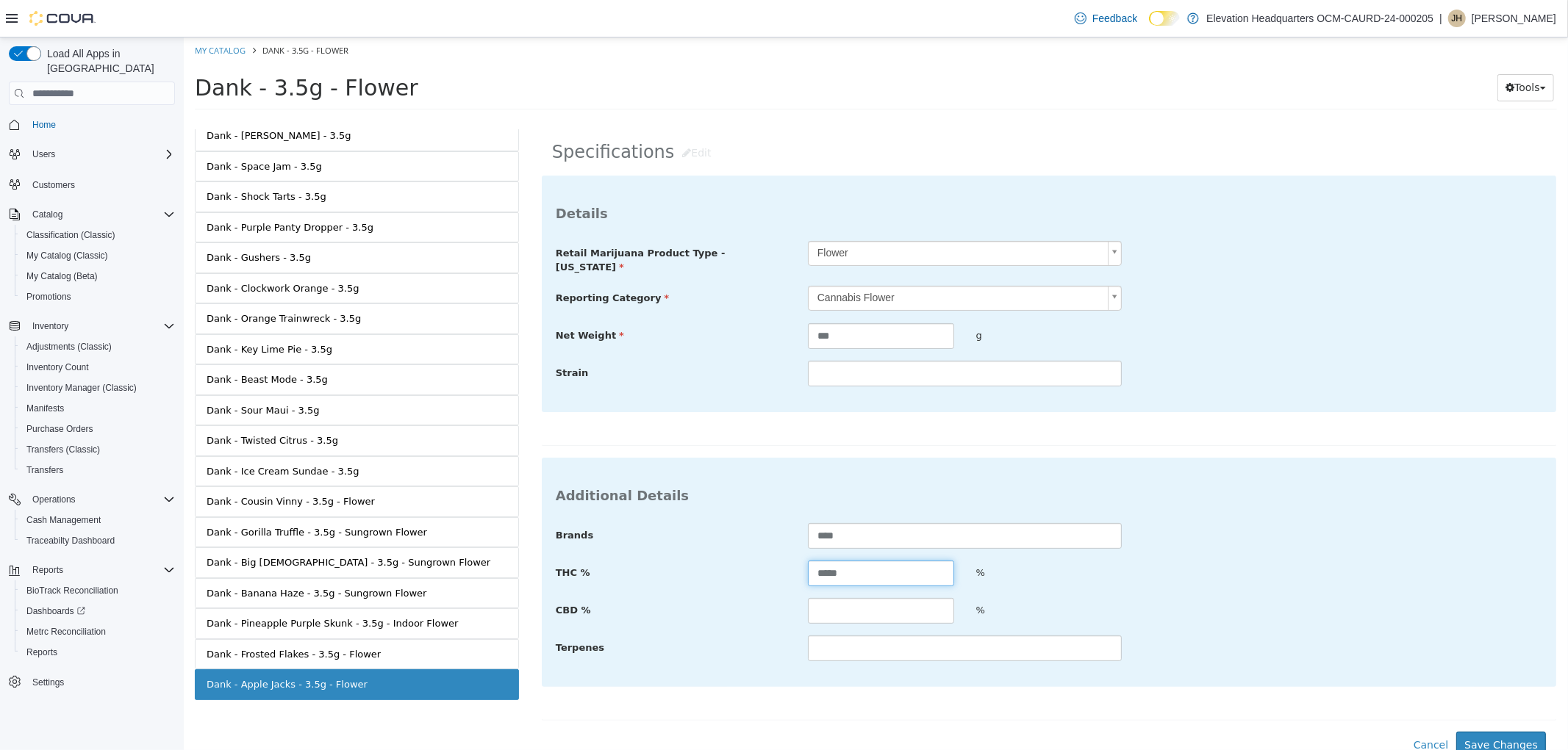
scroll to position [251, 0]
type input "*****"
click at [1511, 731] on button "Save Changes" at bounding box center [1499, 742] width 89 height 27
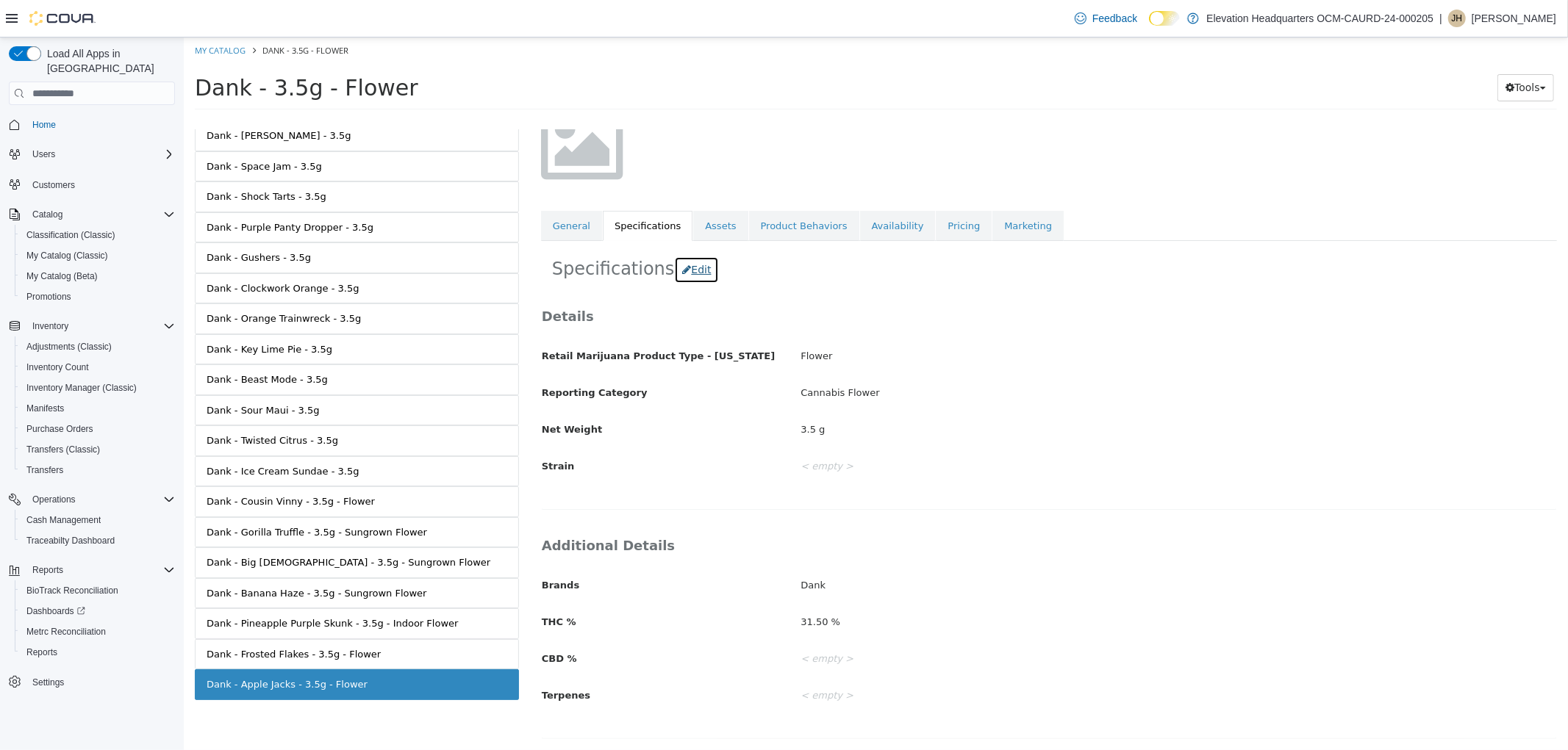
click at [679, 277] on button "Edit" at bounding box center [695, 269] width 45 height 27
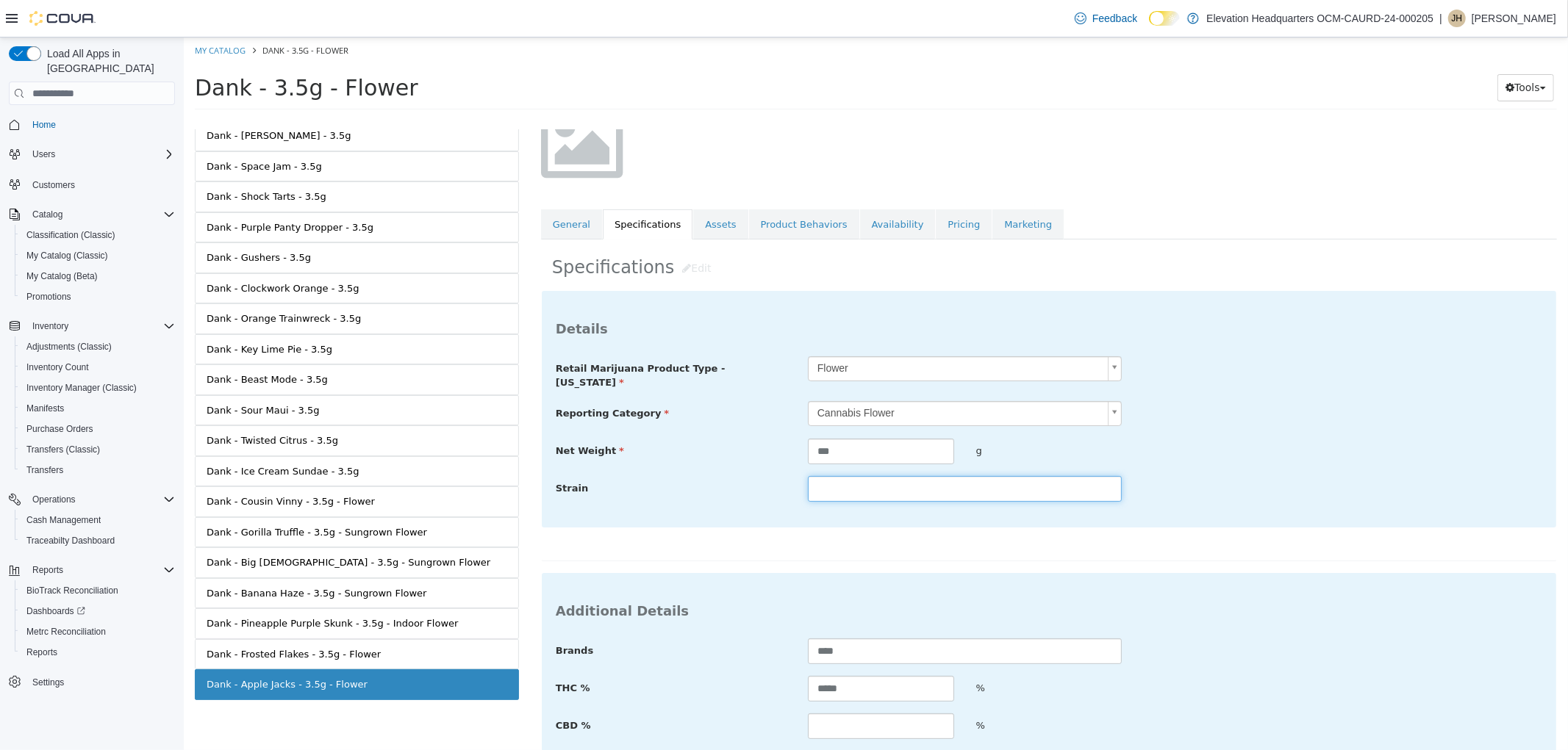
click at [855, 483] on input "text" at bounding box center [963, 489] width 314 height 26
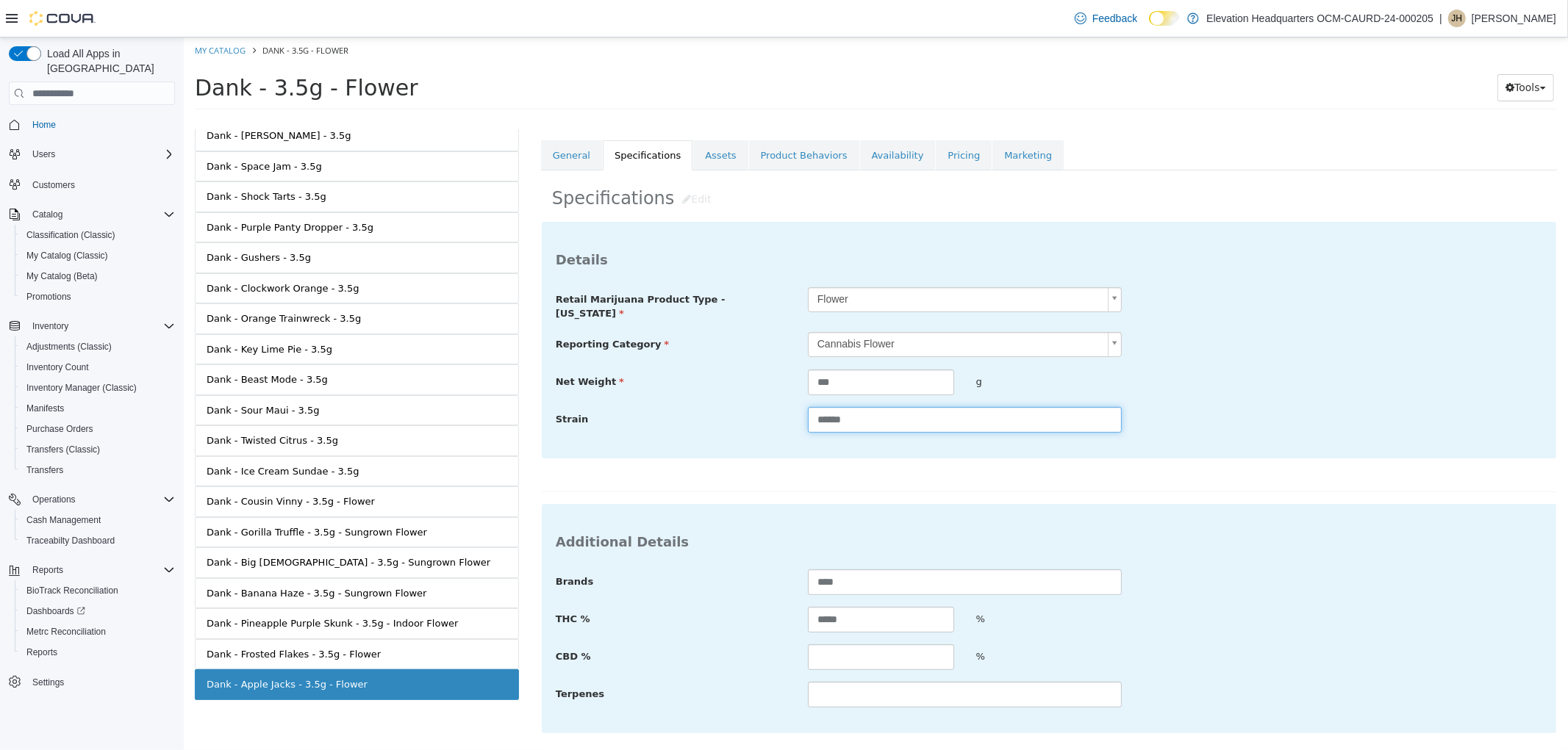
scroll to position [251, 0]
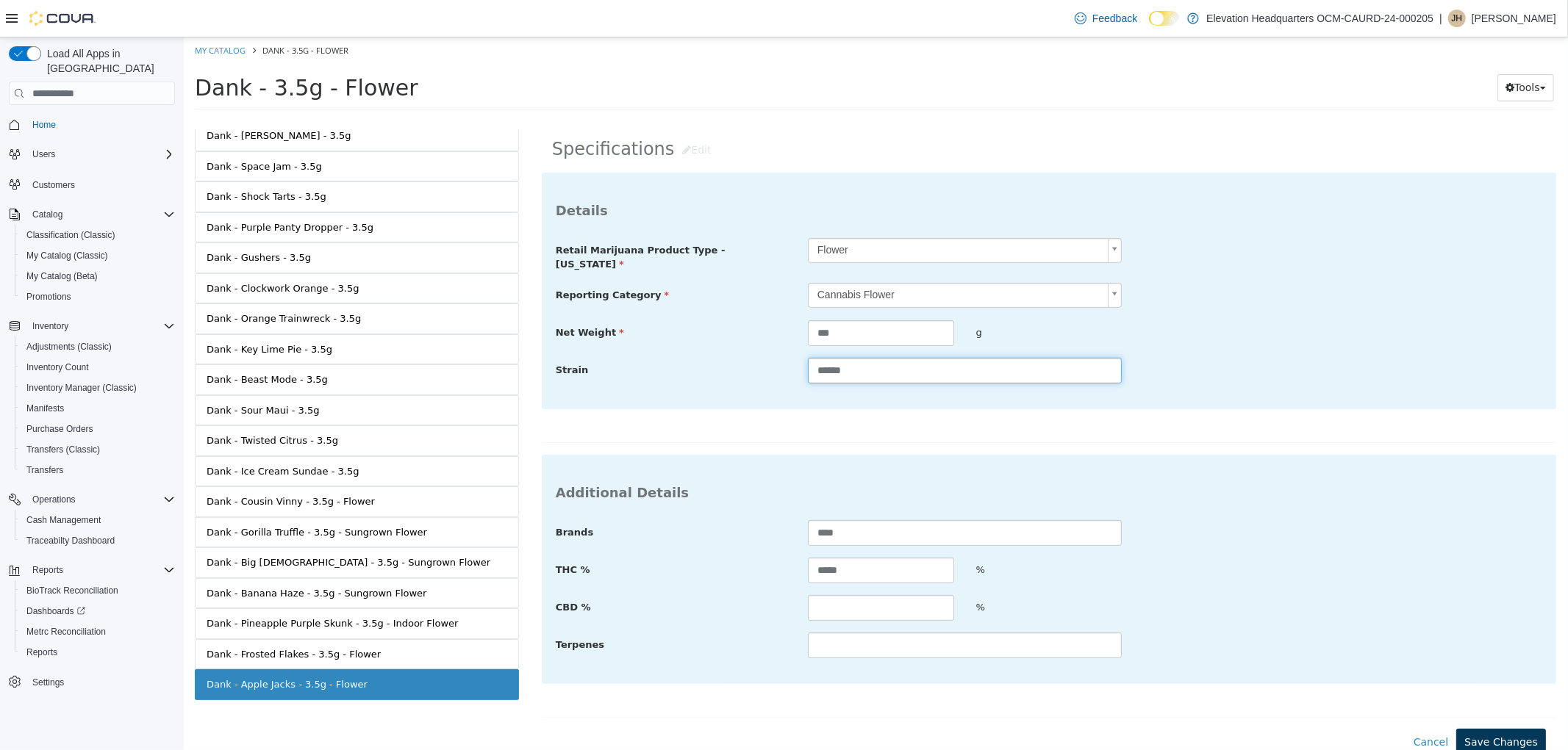
type input "******"
click at [1502, 737] on button "Save Changes" at bounding box center [1499, 742] width 89 height 27
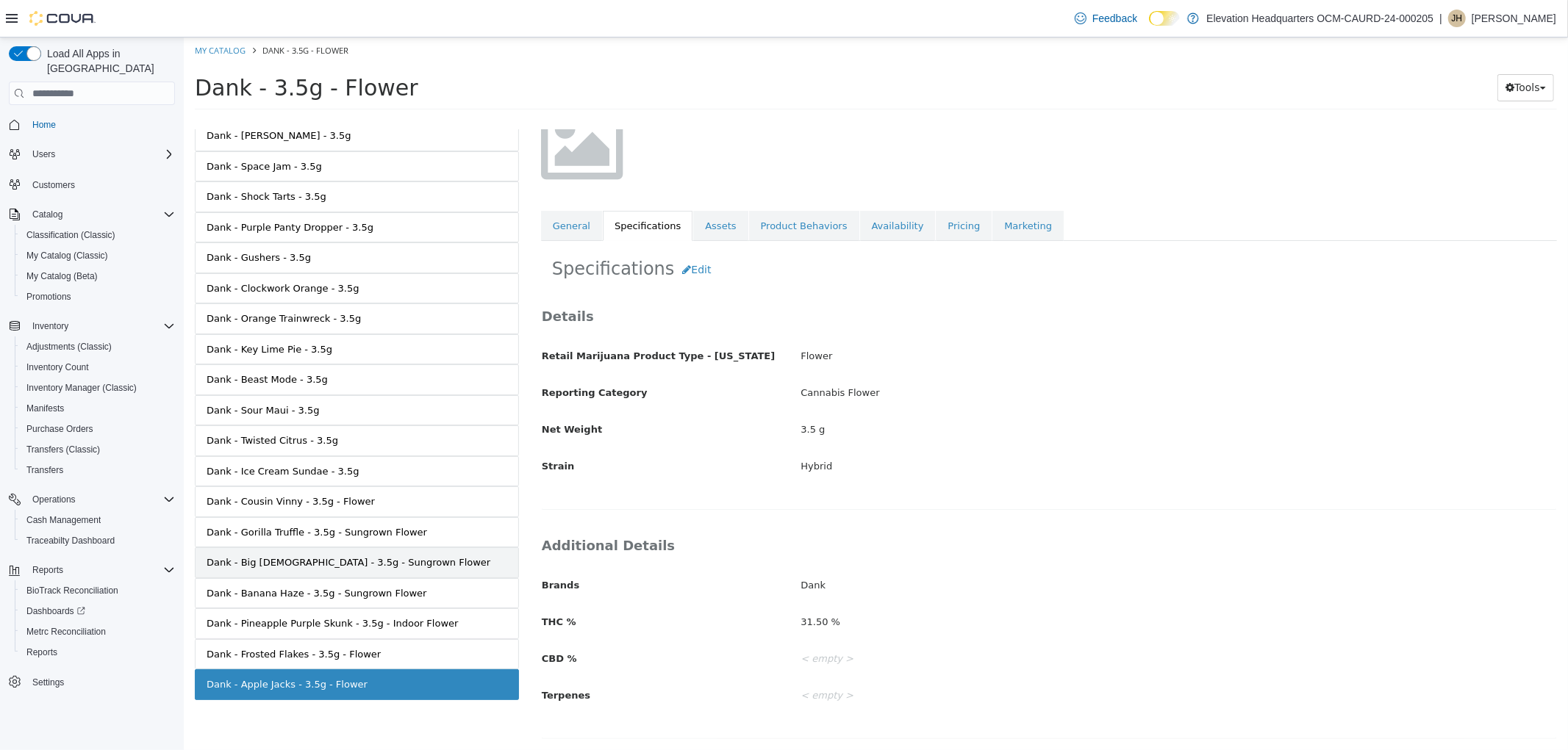
click at [308, 561] on div "Dank - Big [DEMOGRAPHIC_DATA] - 3.5g - Sungrown Flower" at bounding box center [347, 563] width 284 height 15
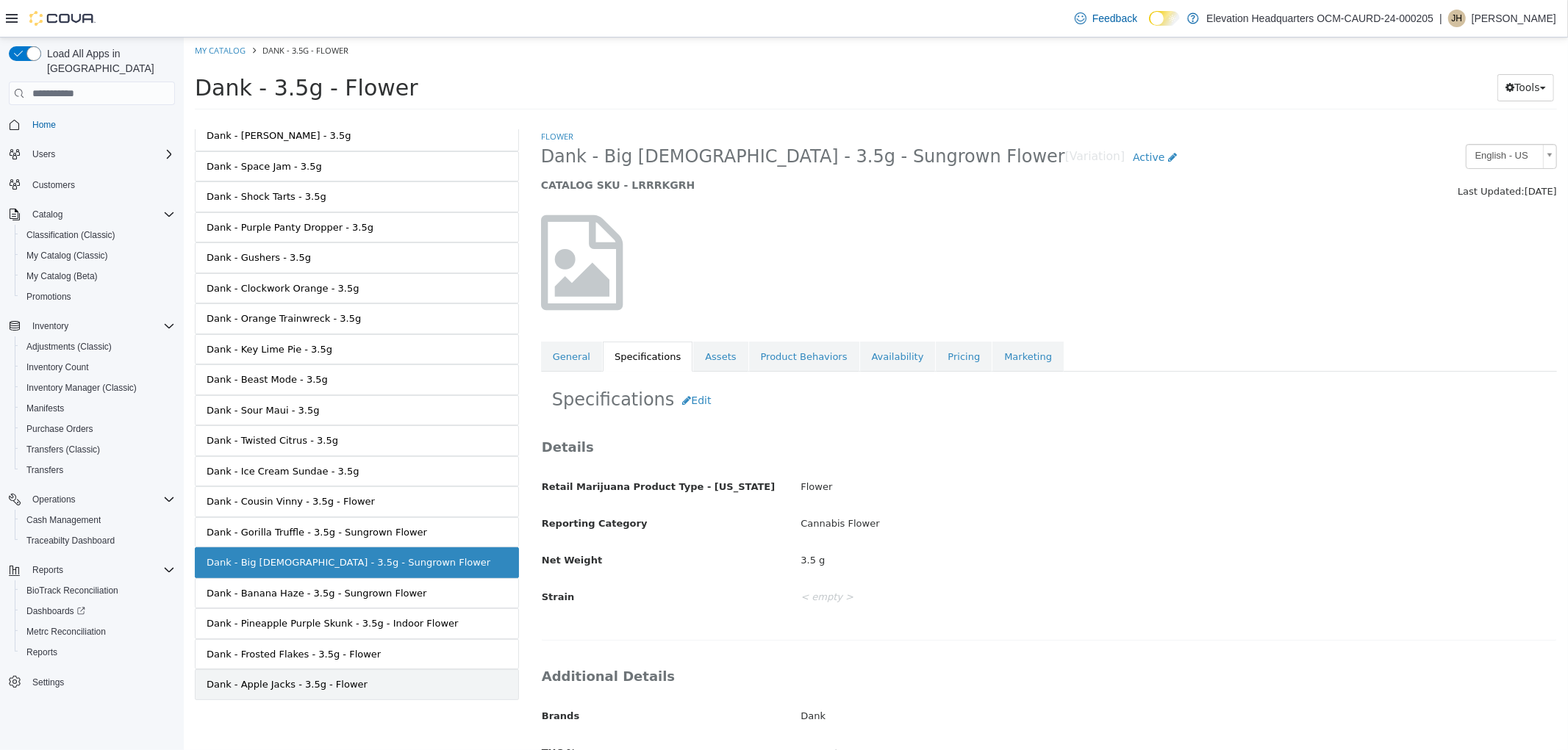
click at [357, 670] on link "Dank - Apple Jacks - 3.5g - Flower" at bounding box center [356, 685] width 324 height 31
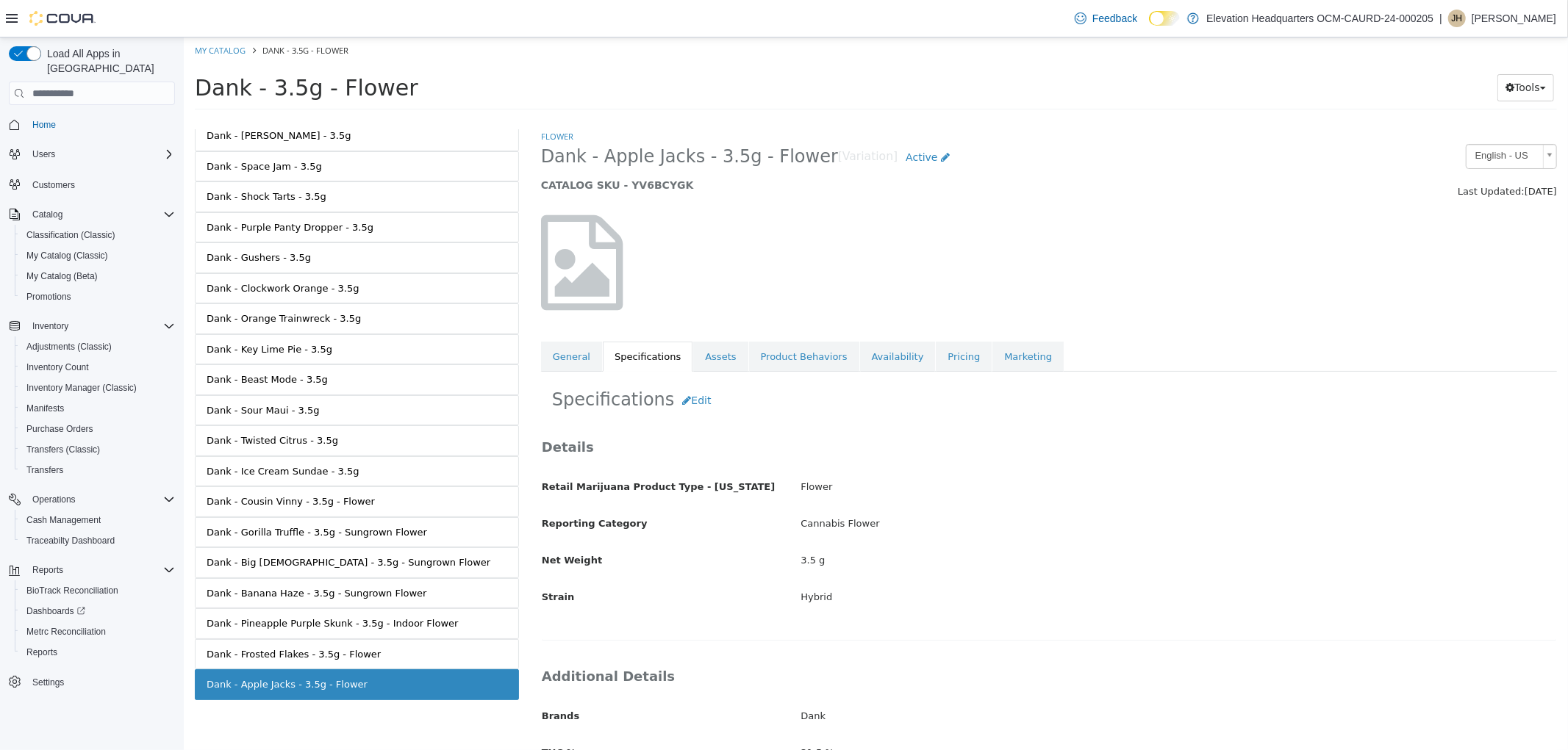
scroll to position [133, 0]
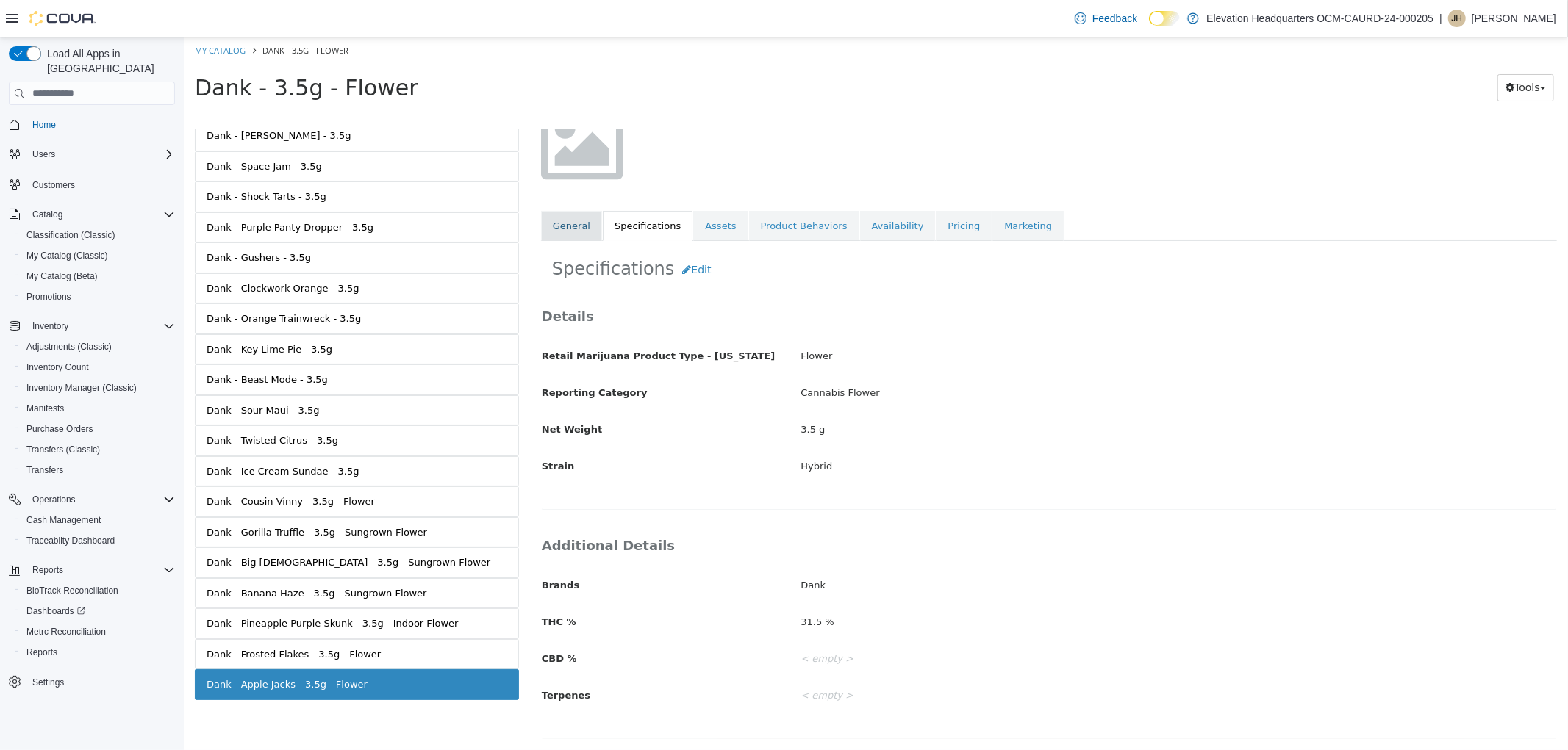
click at [566, 237] on link "General" at bounding box center [570, 226] width 61 height 31
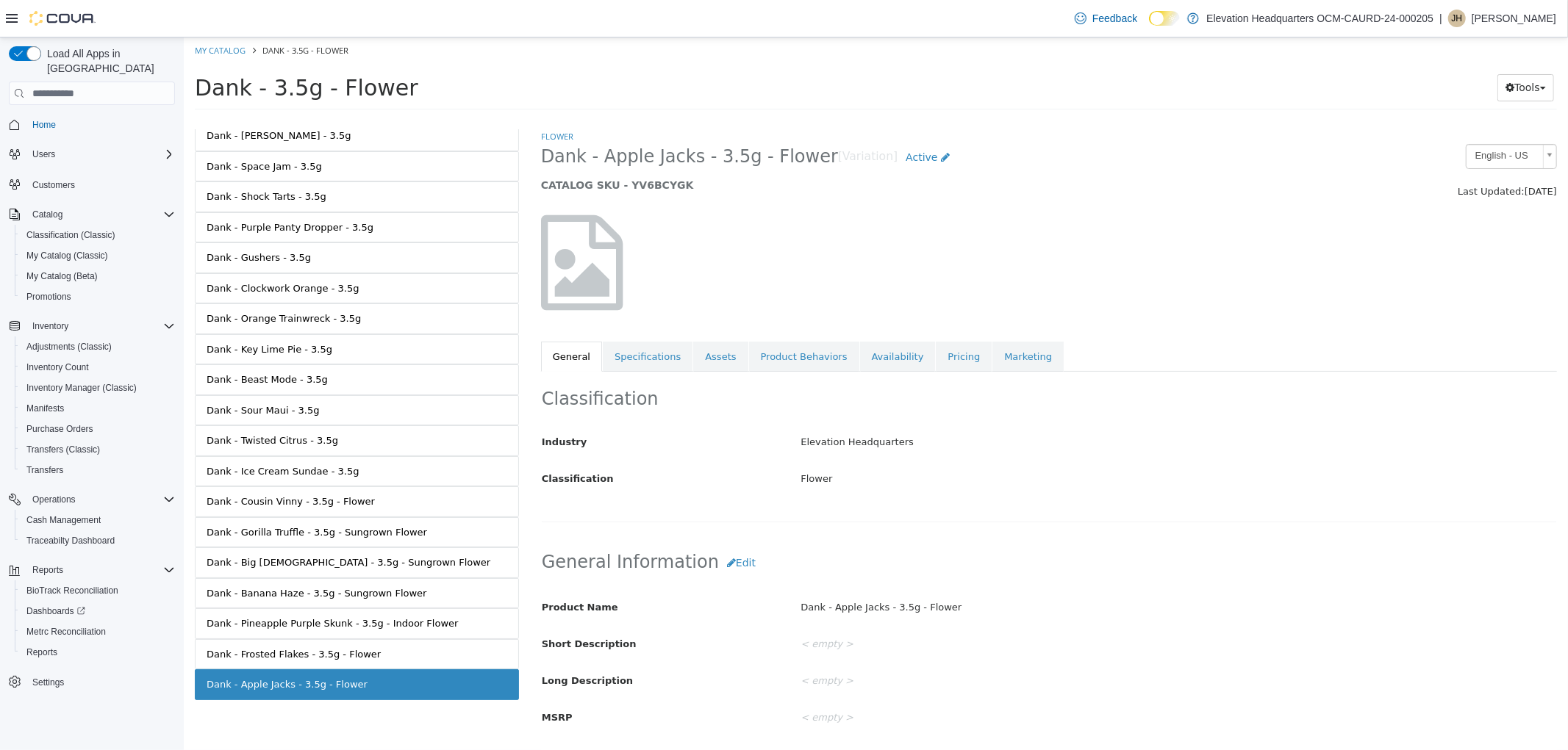
click at [658, 160] on span "Dank - Apple Jacks - 3.5g - Flower" at bounding box center [688, 157] width 297 height 23
click at [714, 370] on link "Assets" at bounding box center [720, 357] width 55 height 31
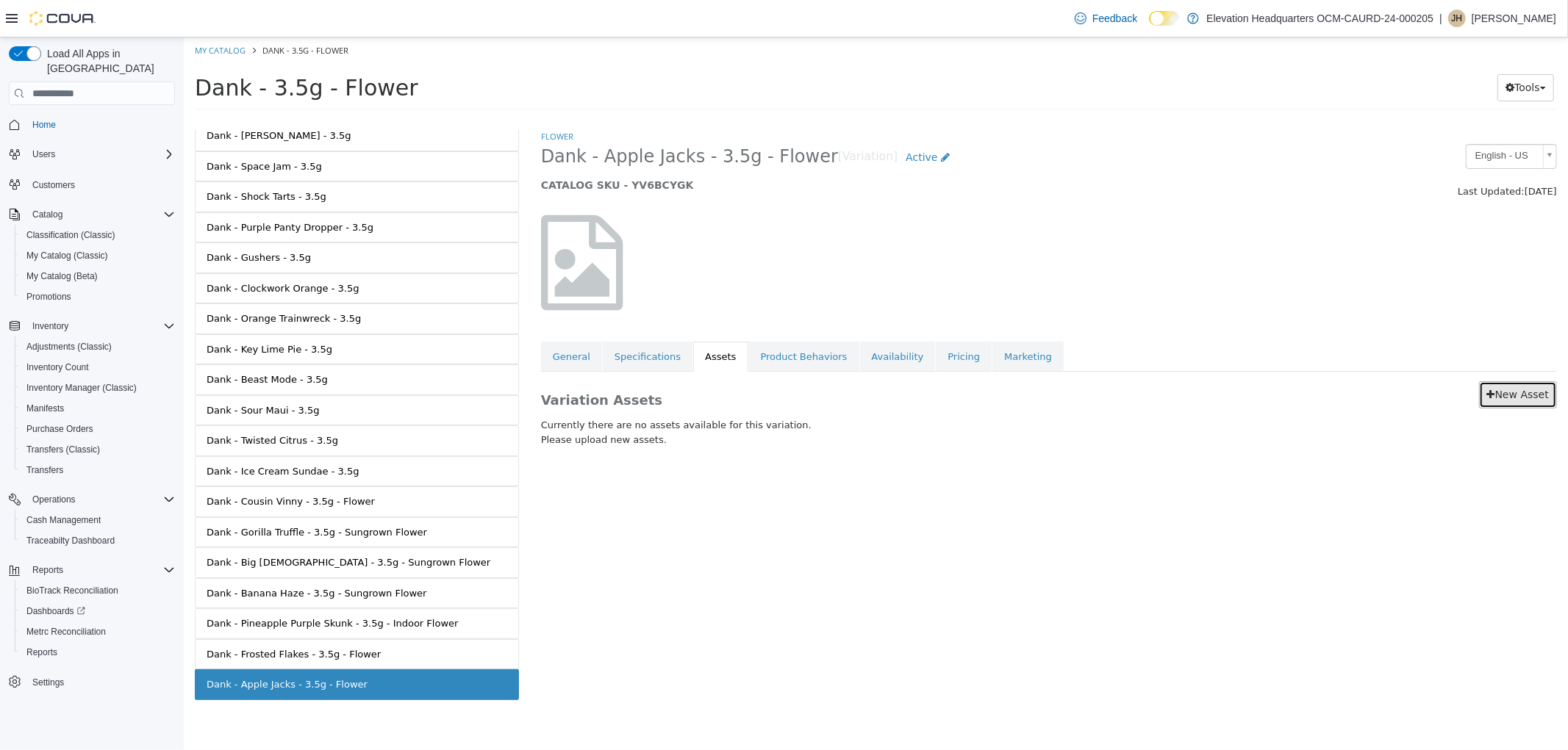
click at [1499, 403] on link "New Asset" at bounding box center [1517, 395] width 78 height 27
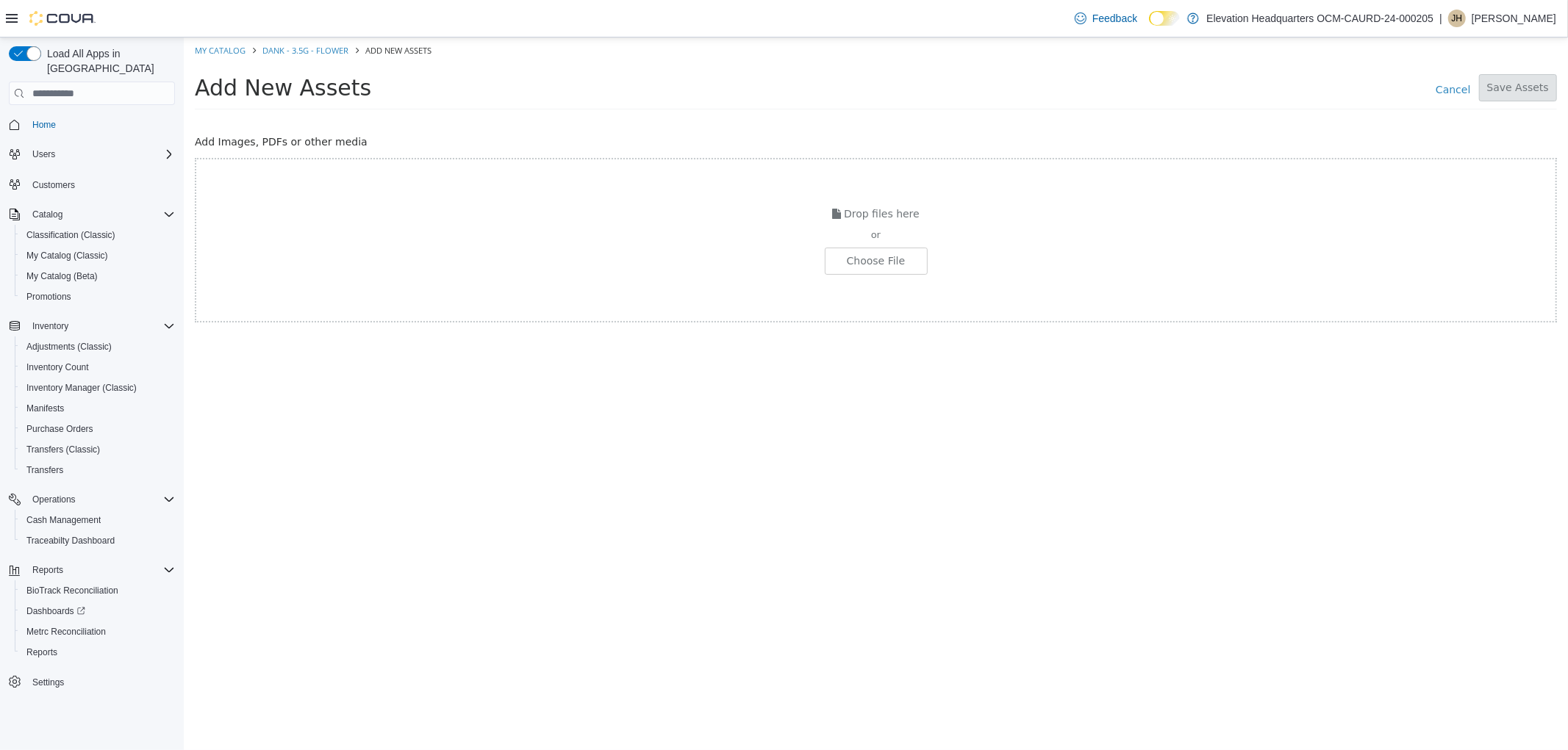
click at [862, 277] on div "Drop files here or Choose File" at bounding box center [875, 240] width 1362 height 164
click at [863, 269] on input "file" at bounding box center [105, 261] width 1640 height 26
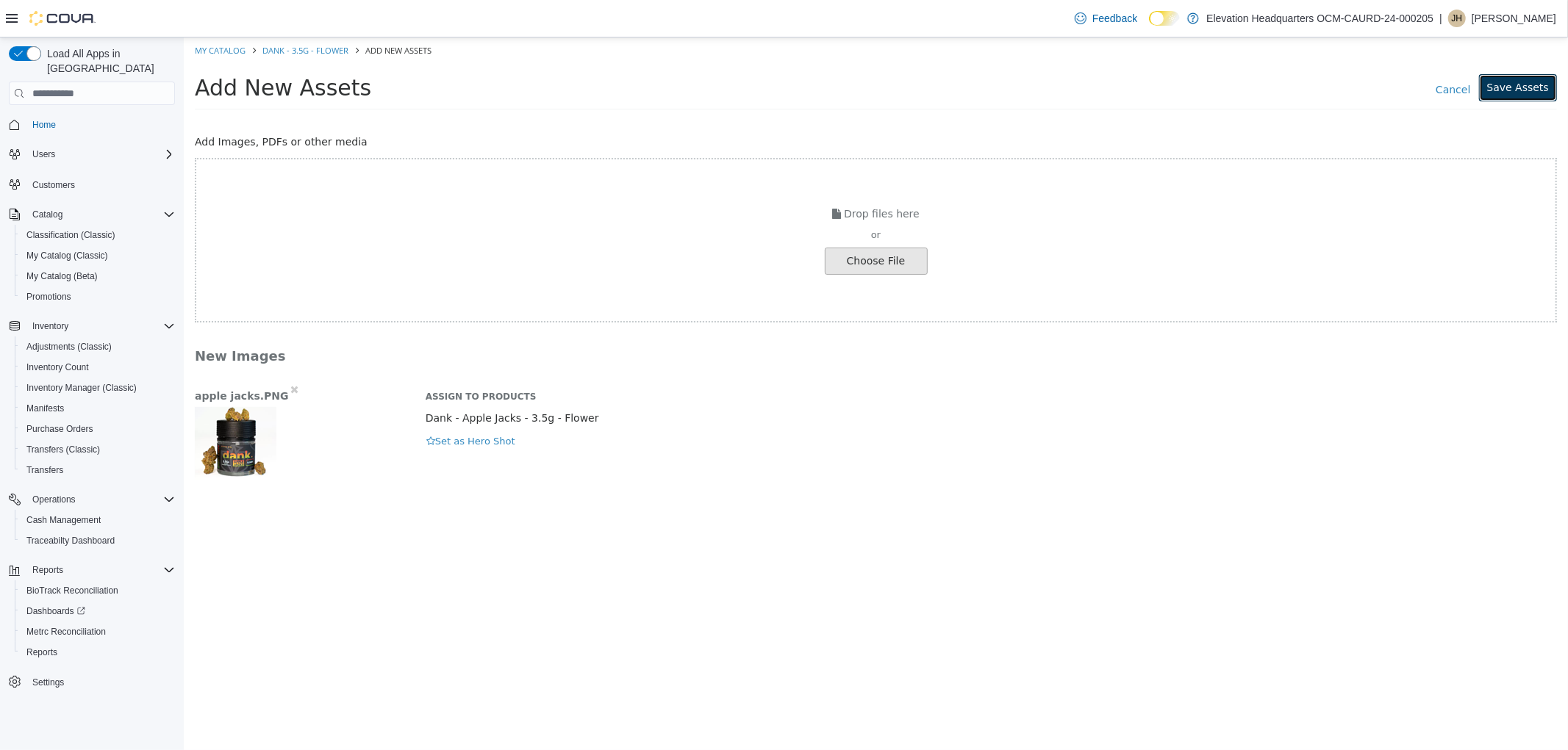
click at [1517, 89] on button "Save Assets" at bounding box center [1517, 87] width 78 height 27
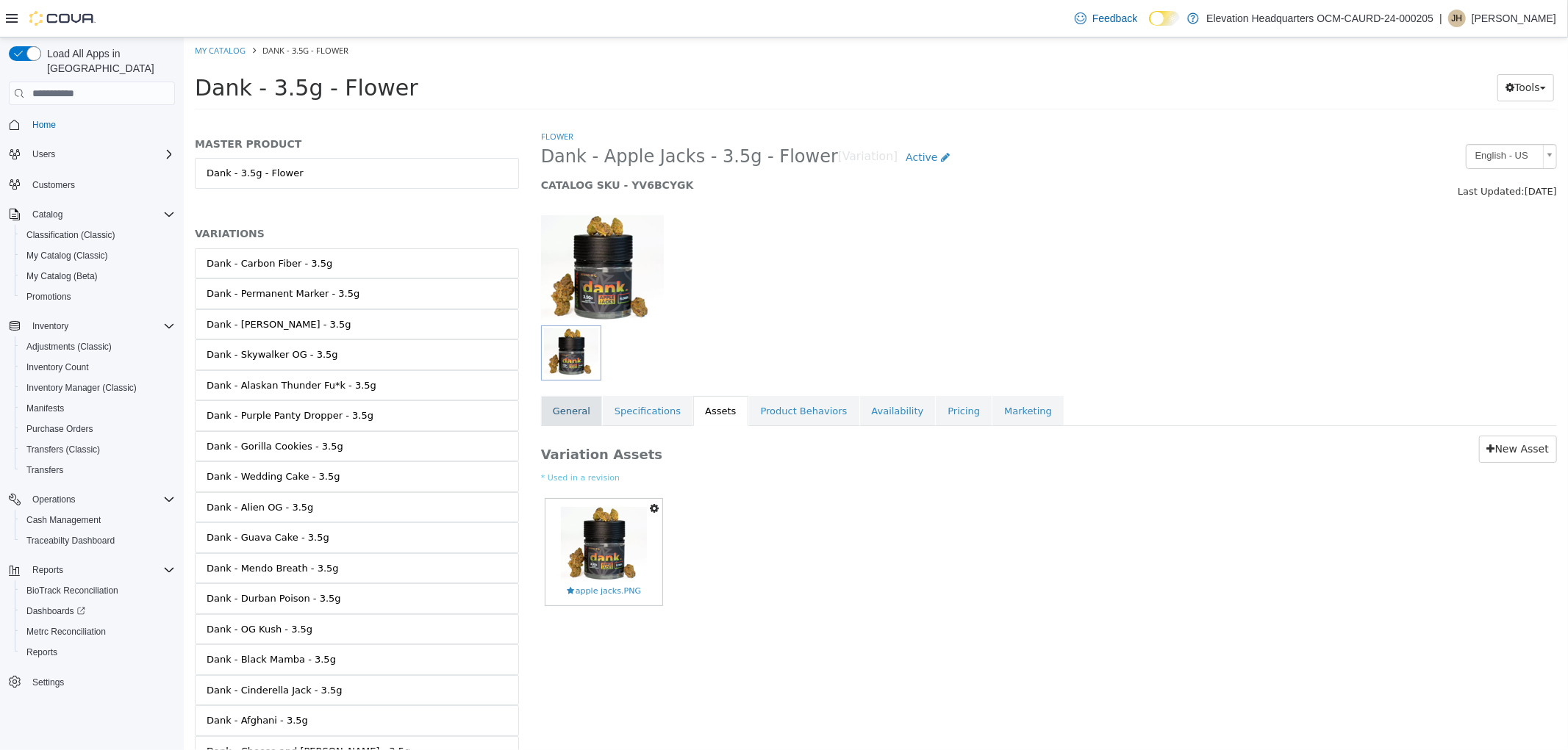
click at [577, 411] on link "General" at bounding box center [570, 411] width 61 height 31
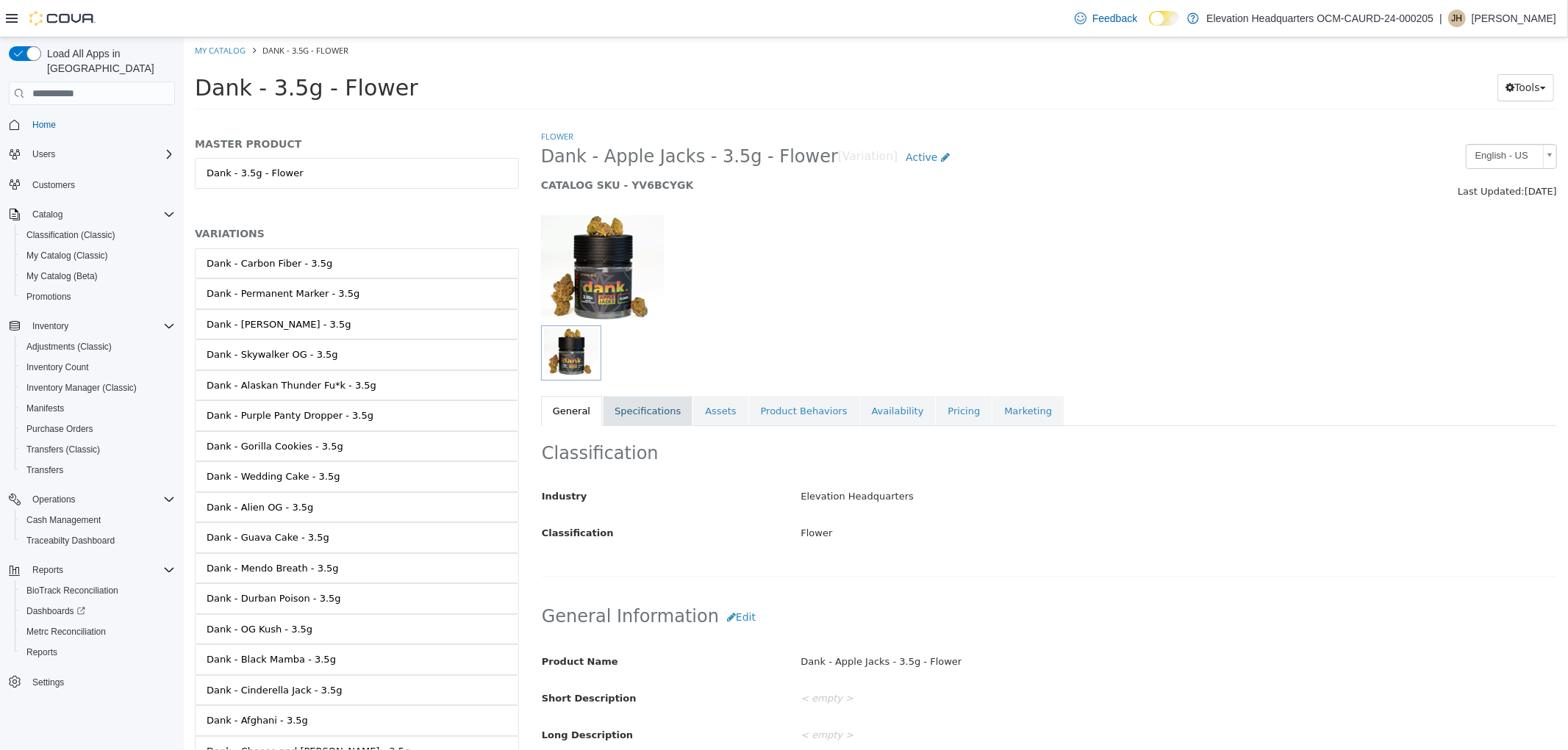
click at [650, 420] on link "Specifications" at bounding box center [646, 411] width 89 height 31
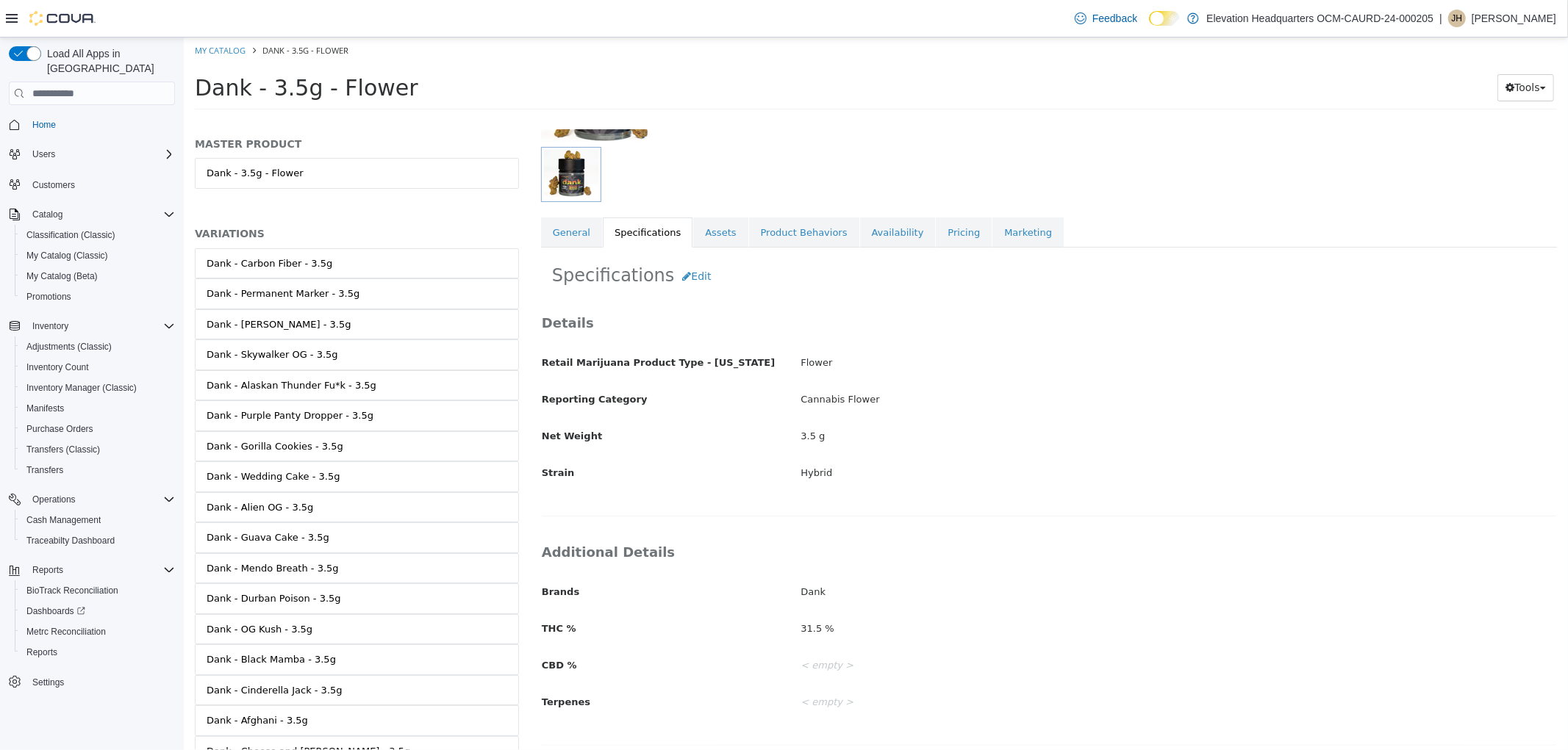
scroll to position [186, 0]
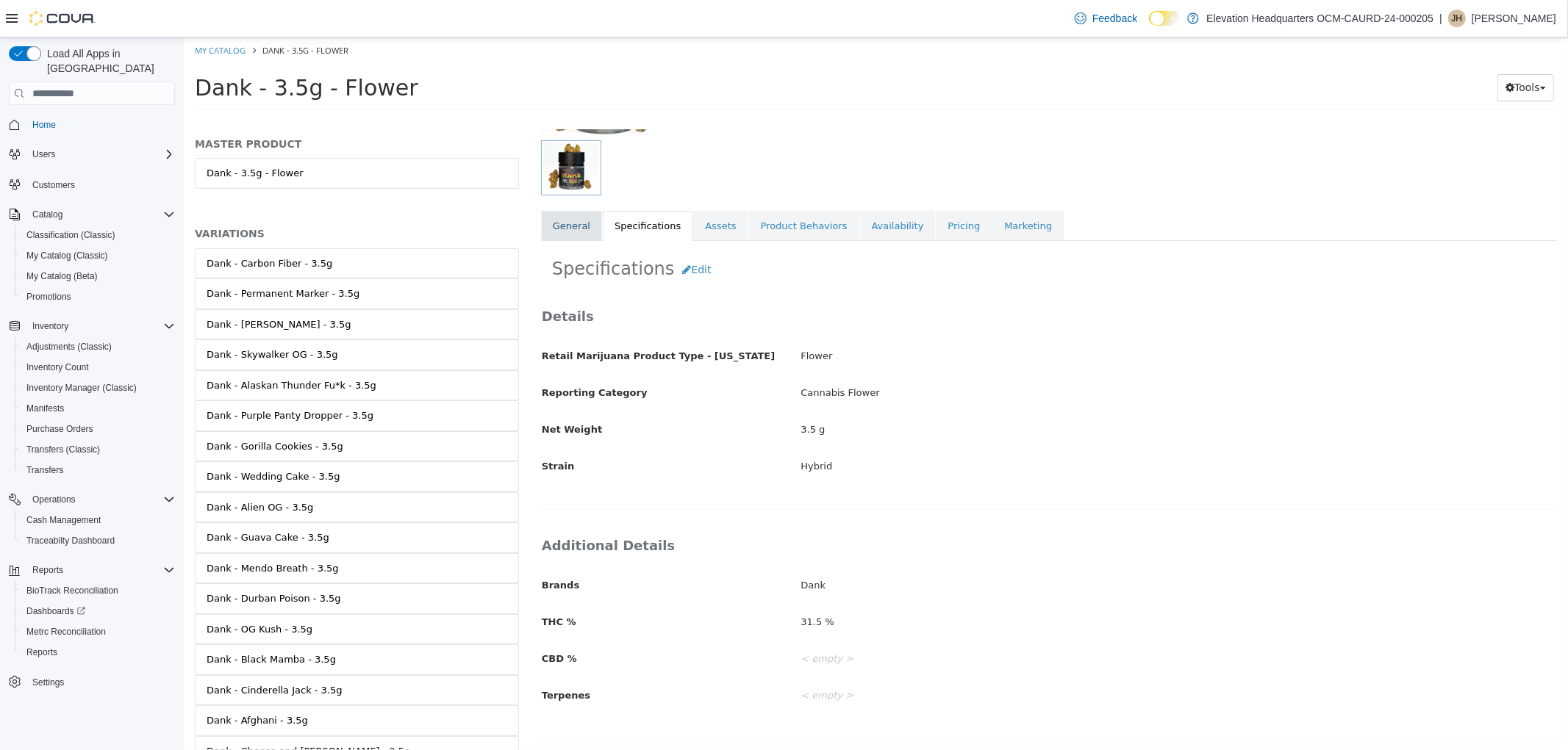
click at [573, 226] on link "General" at bounding box center [570, 226] width 61 height 31
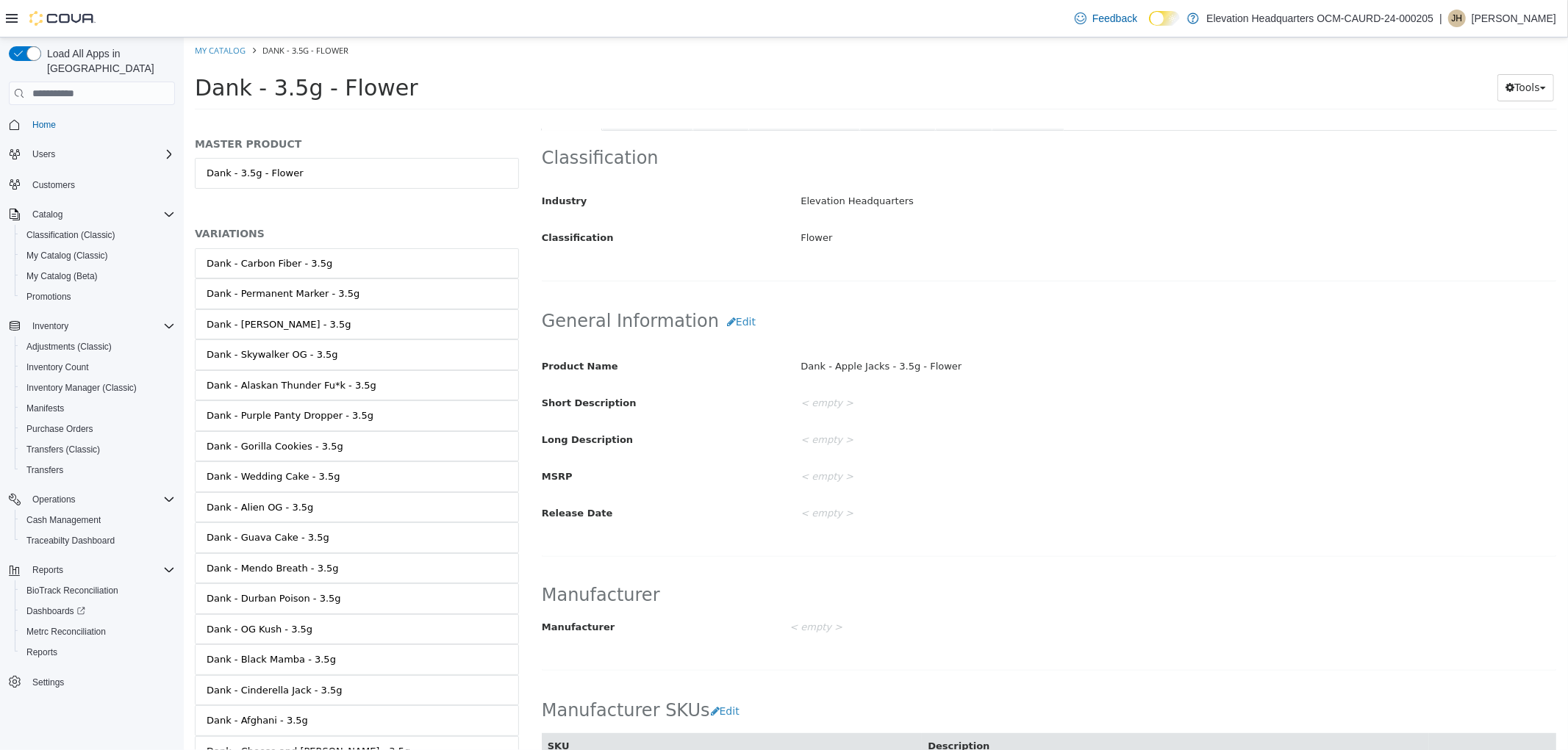
scroll to position [431, 0]
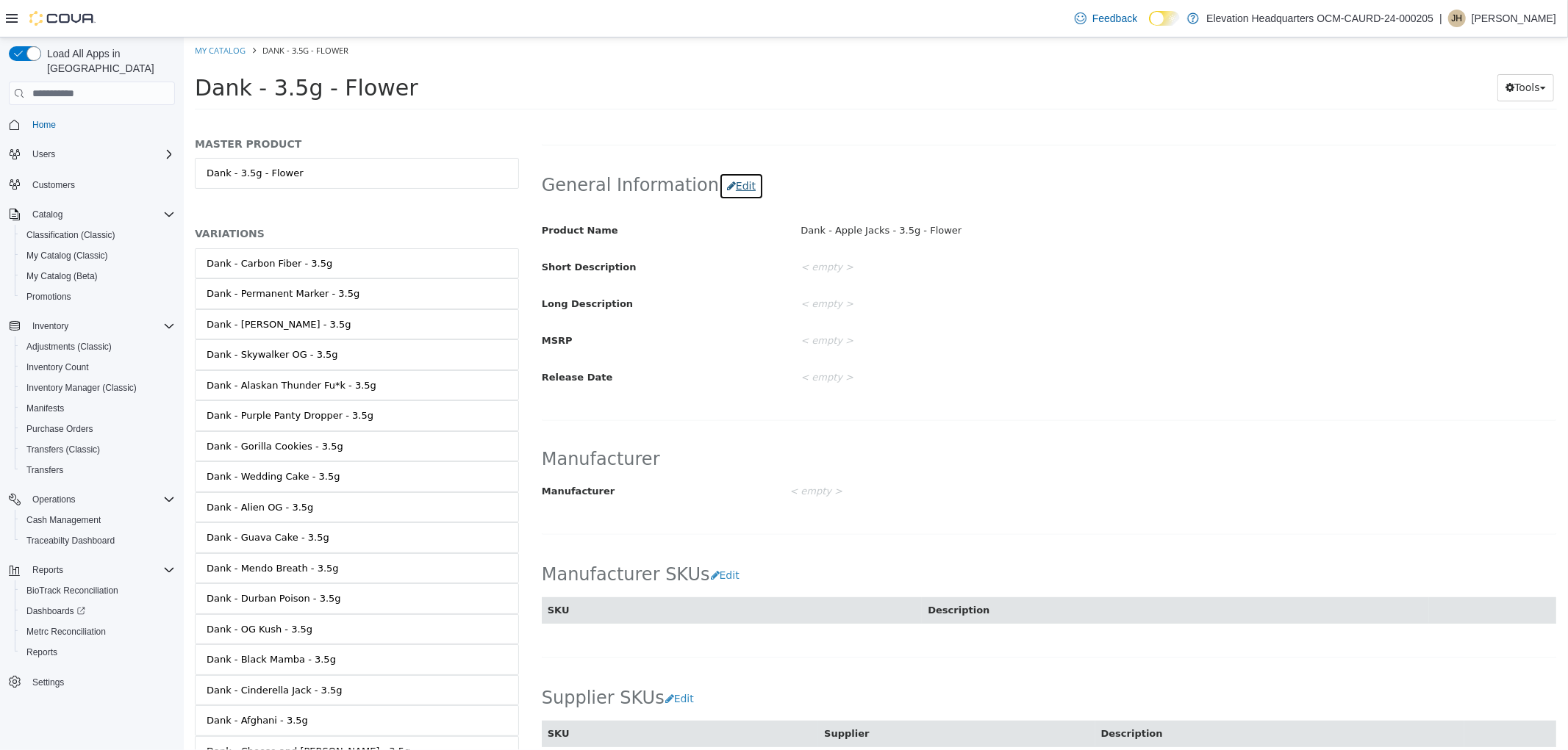
click at [721, 194] on button "Edit" at bounding box center [740, 186] width 45 height 27
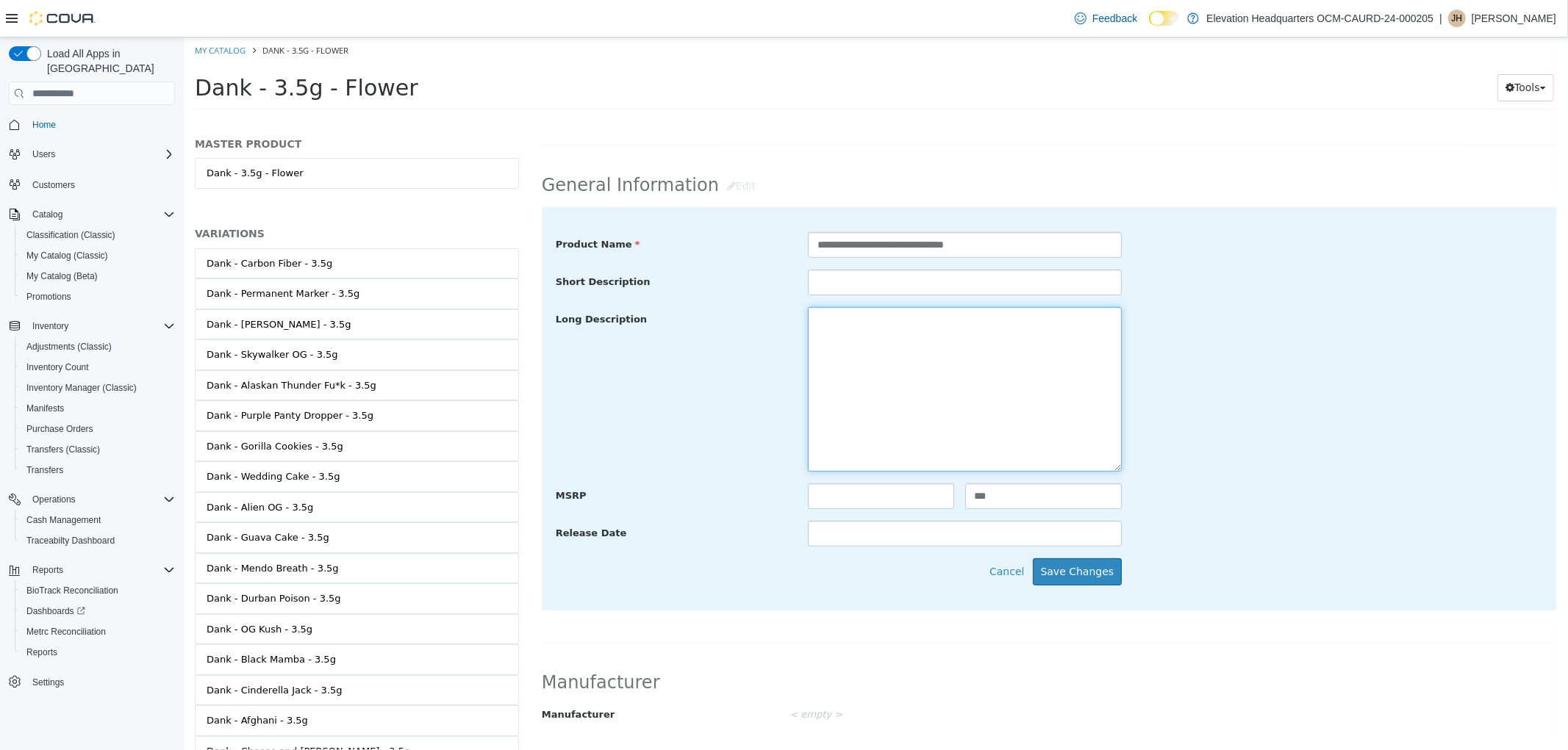
click at [906, 401] on textarea at bounding box center [963, 390] width 314 height 164
paste textarea "**********"
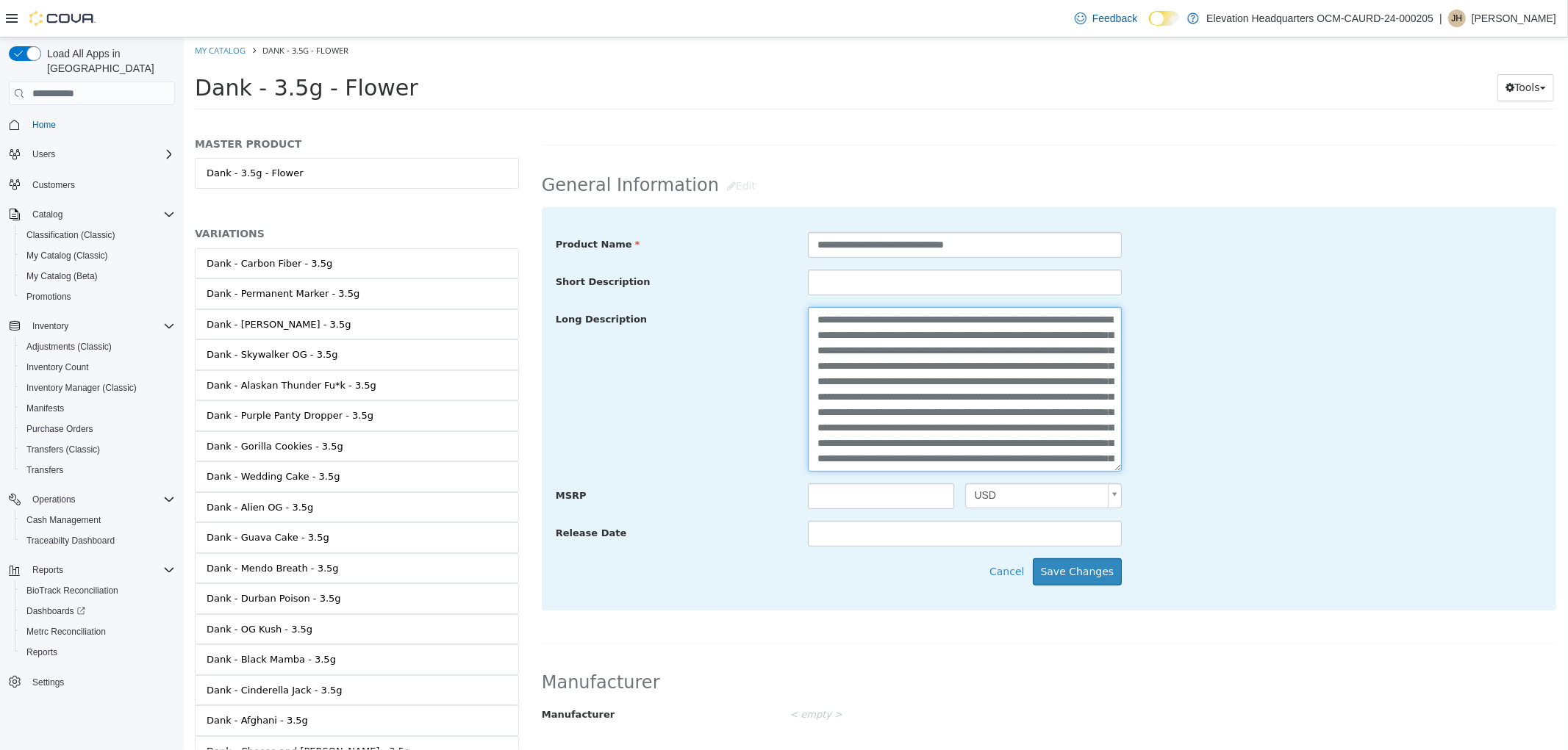
scroll to position [87, 0]
type textarea "**********"
click at [1087, 572] on button "Save Changes" at bounding box center [1076, 572] width 89 height 27
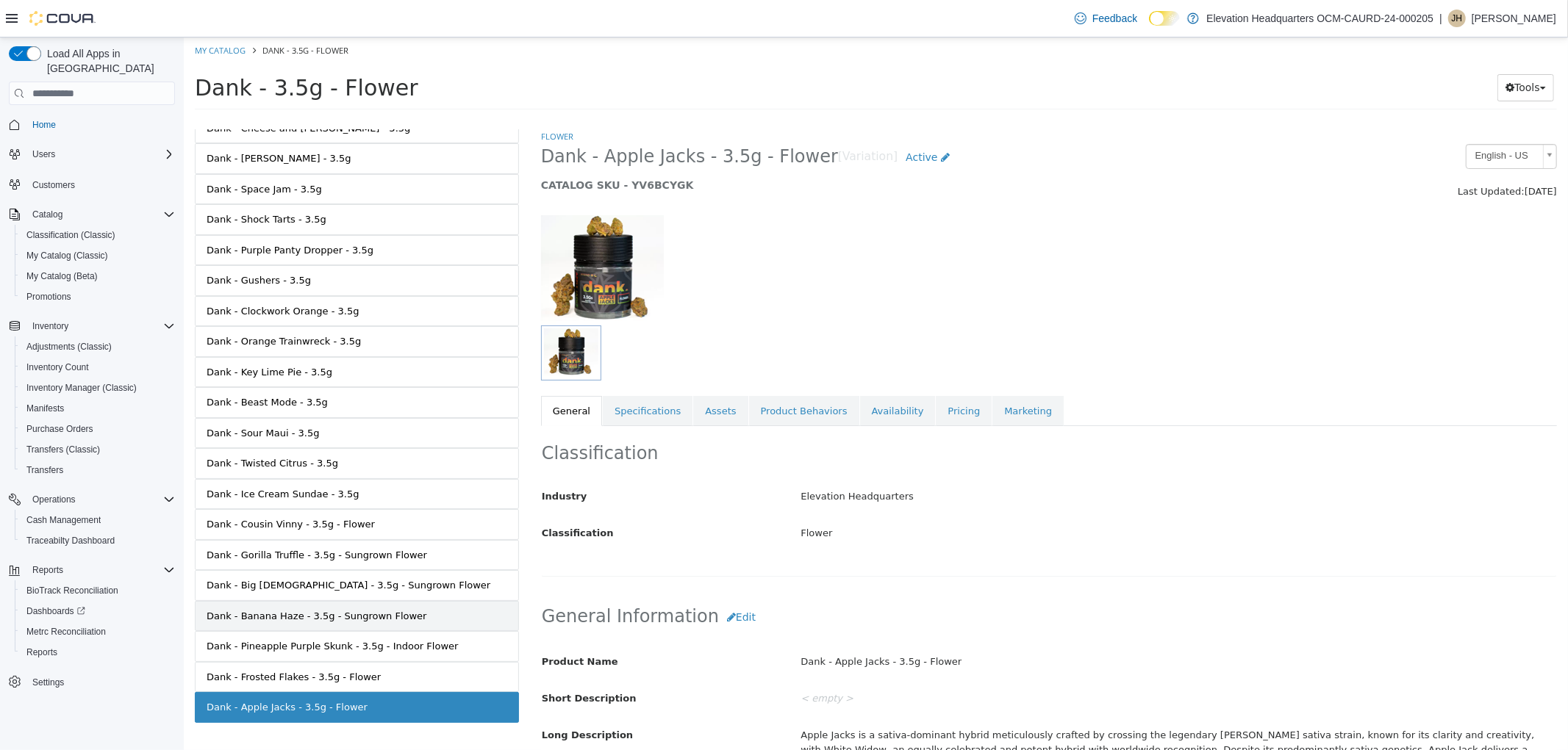
scroll to position [651, 0]
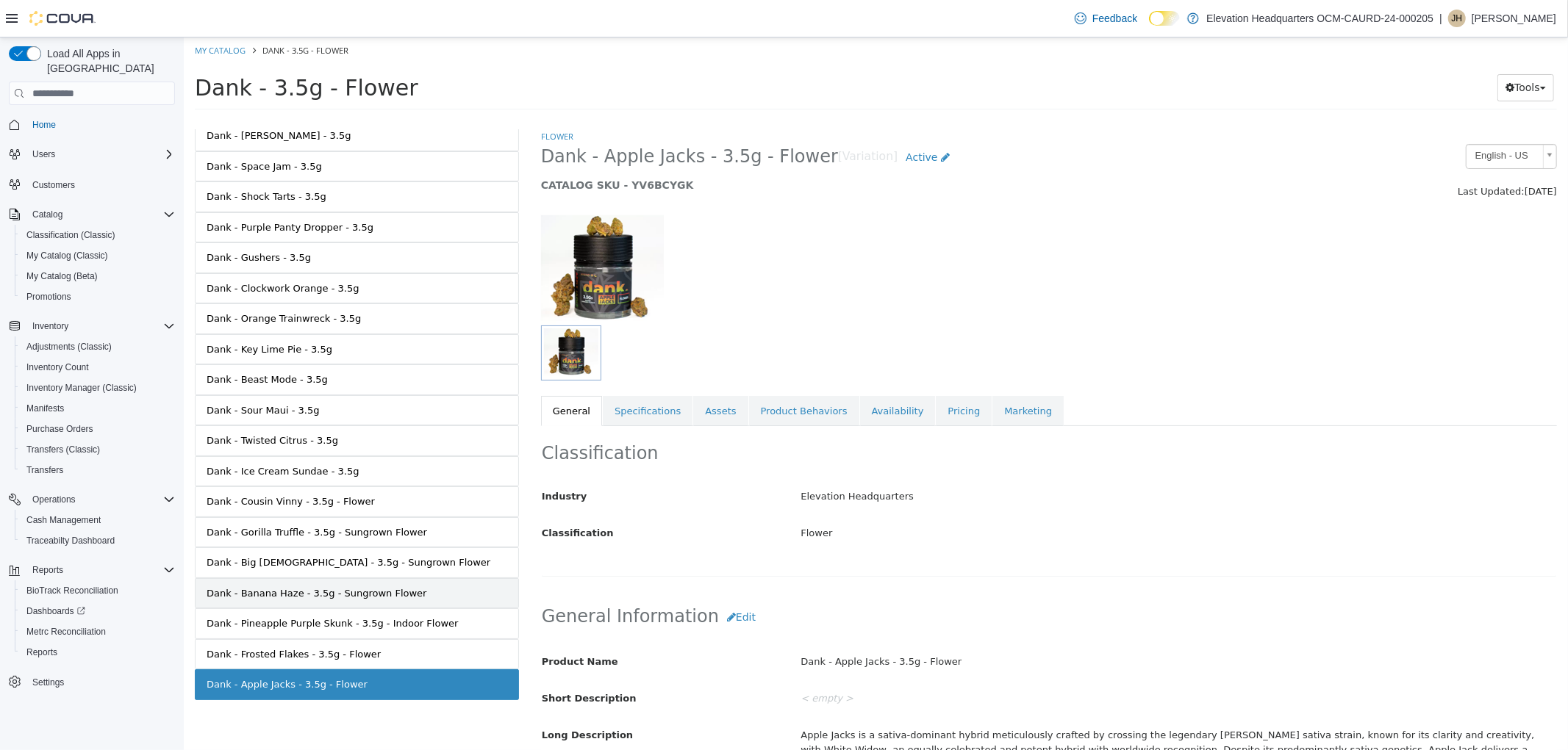
click at [322, 580] on link "Dank - Banana Haze - 3.5g - Sungrown Flower" at bounding box center [356, 594] width 324 height 31
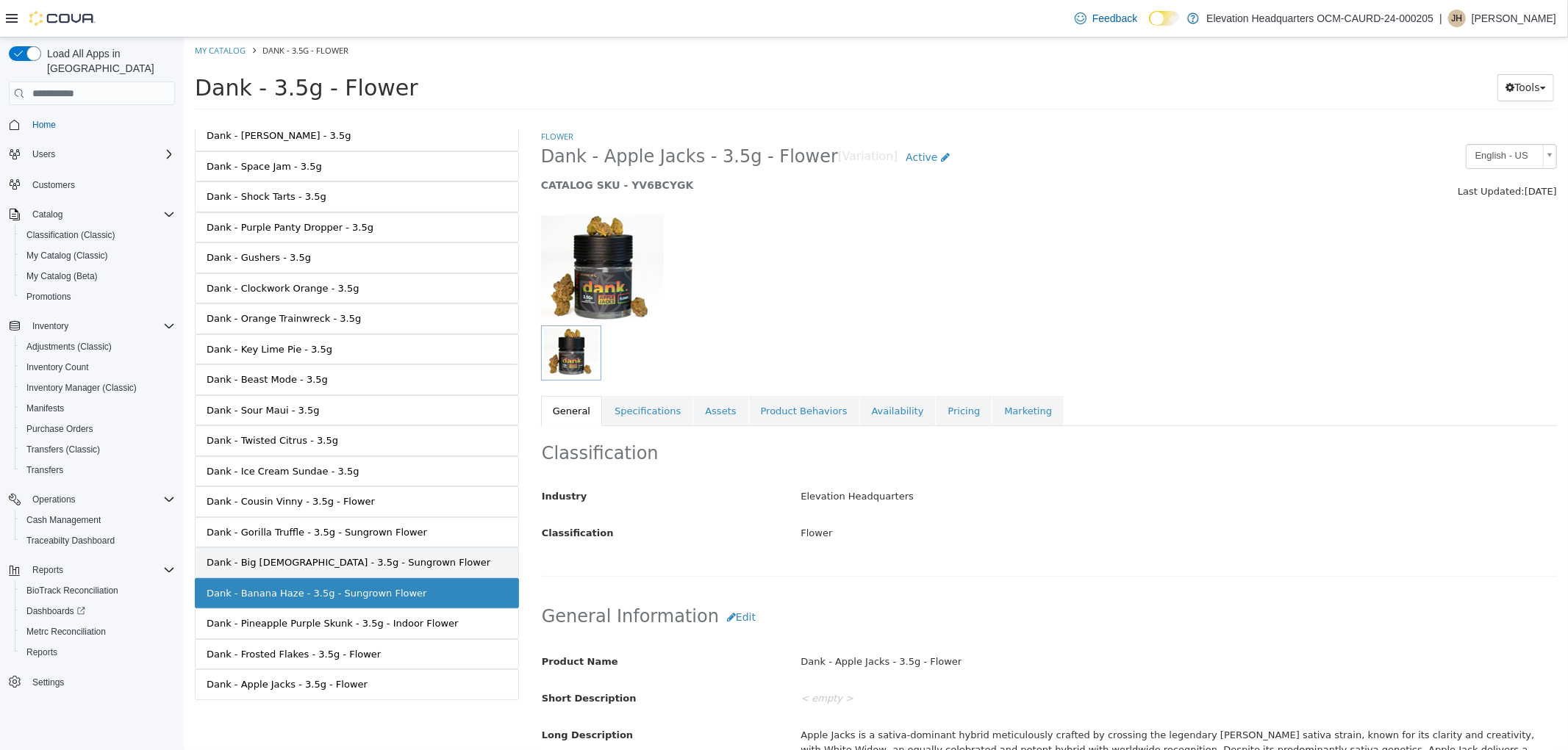
click at [320, 570] on link "Dank - Big [DEMOGRAPHIC_DATA] - 3.5g - Sungrown Flower" at bounding box center [356, 563] width 324 height 31
